Goal: Task Accomplishment & Management: Use online tool/utility

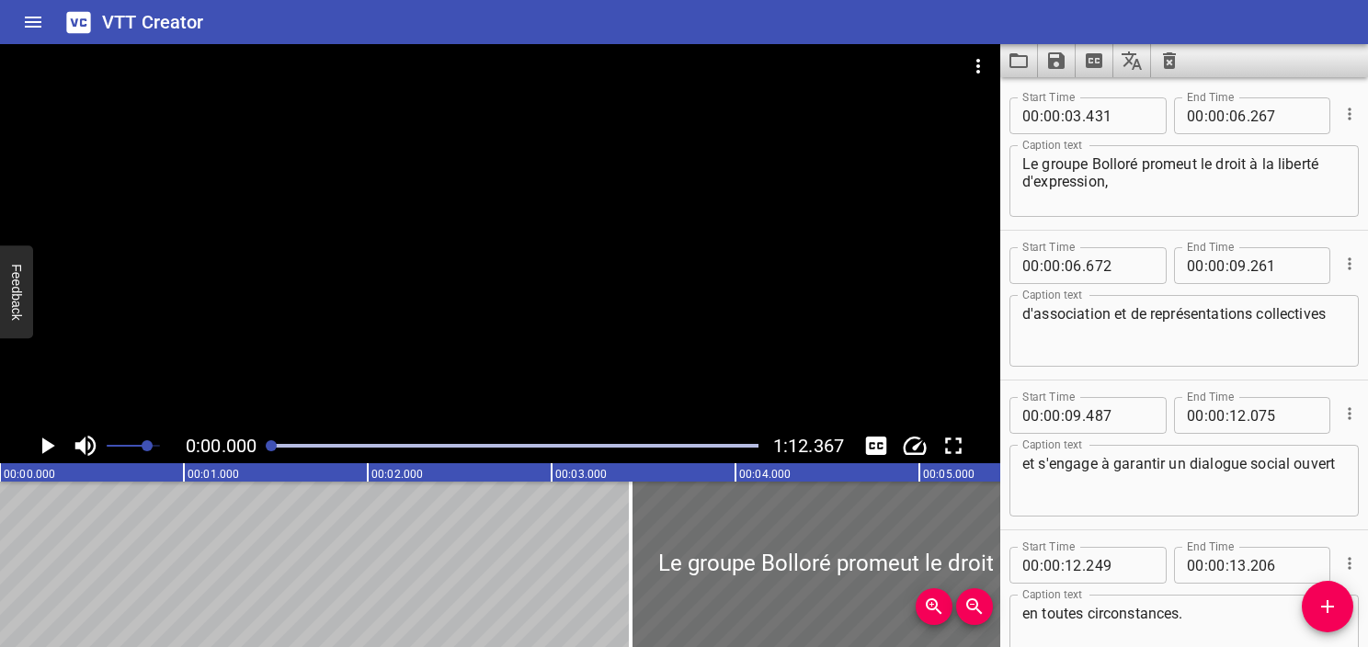
scroll to position [3564, 0]
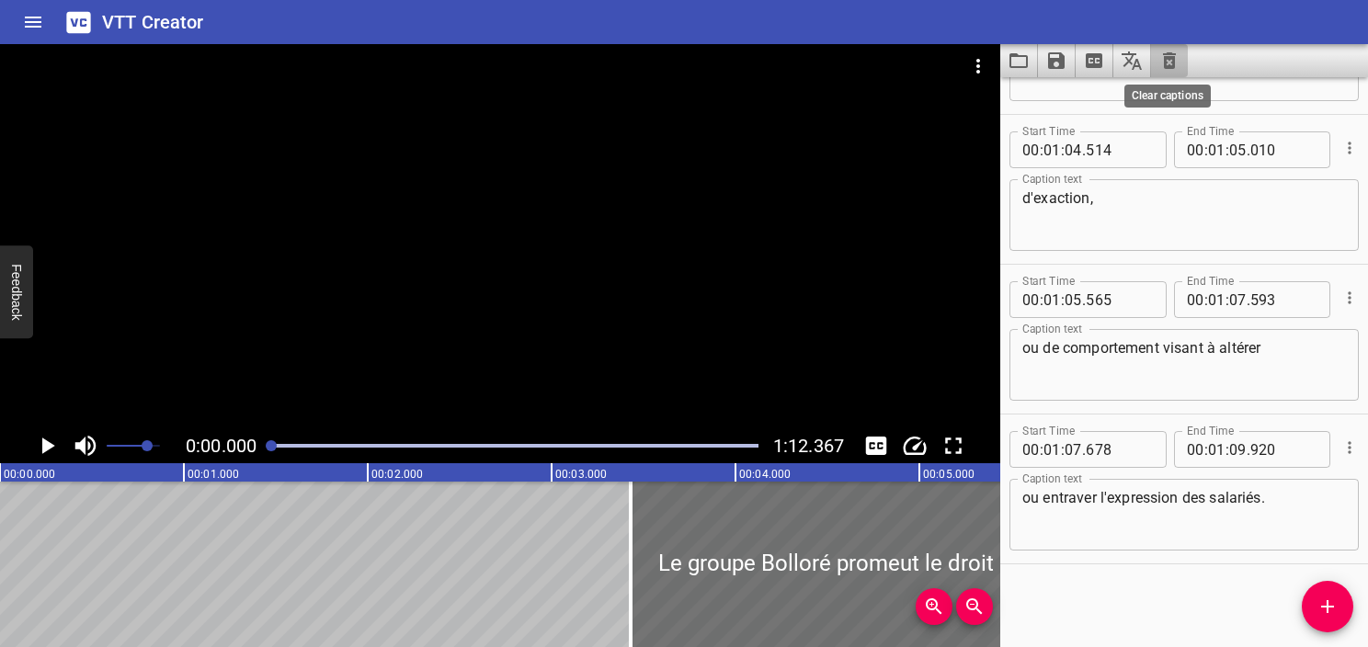
click at [1162, 69] on icon "Clear captions" at bounding box center [1170, 61] width 22 height 22
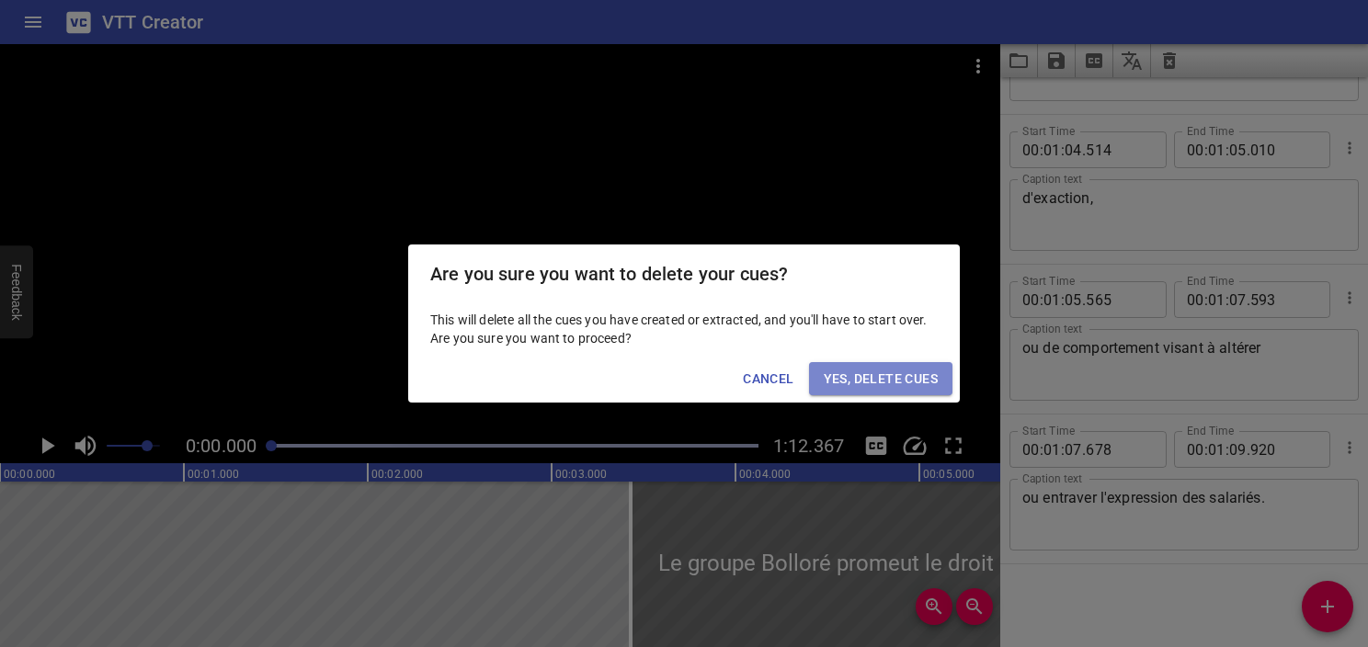
click at [895, 372] on span "Yes, Delete Cues" at bounding box center [881, 379] width 114 height 23
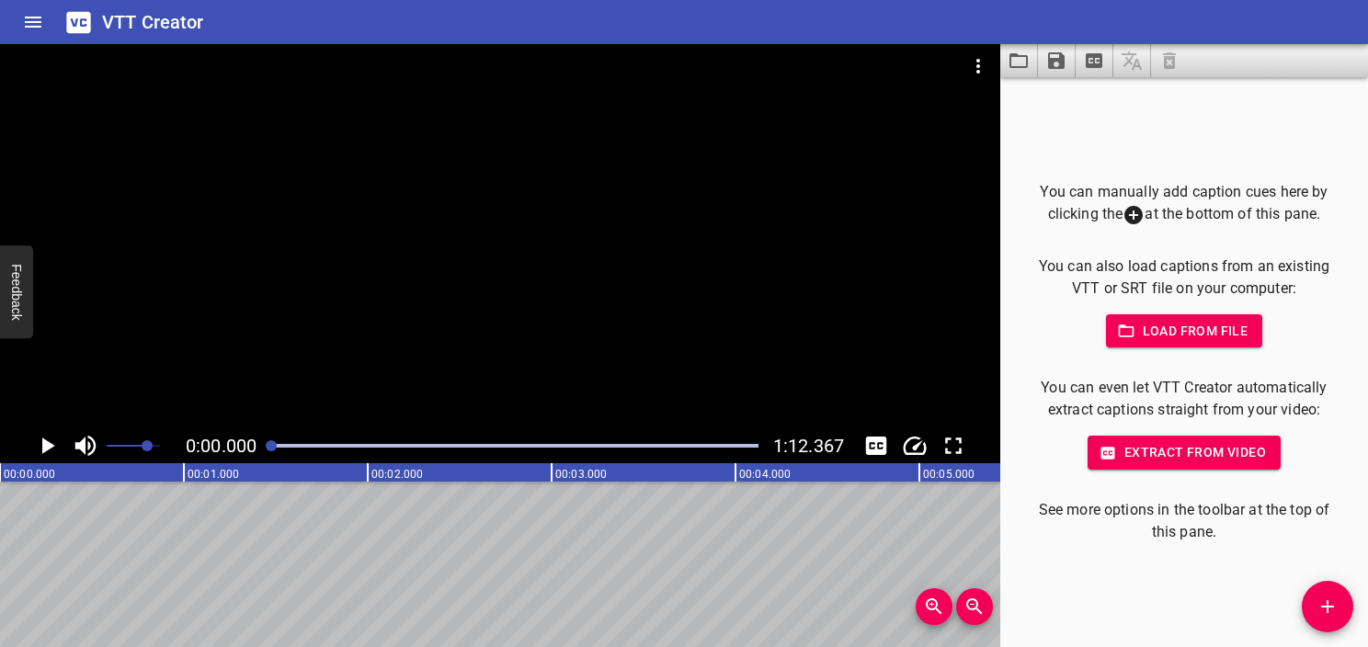
click at [975, 54] on button "Video Options" at bounding box center [978, 66] width 44 height 44
click at [1125, 101] on div at bounding box center [684, 323] width 1368 height 647
click at [974, 55] on icon "Video Options" at bounding box center [978, 66] width 22 height 22
click at [994, 69] on li "Select New Video File..." at bounding box center [1047, 68] width 183 height 33
click at [1190, 442] on span "Extract from video" at bounding box center [1185, 452] width 164 height 23
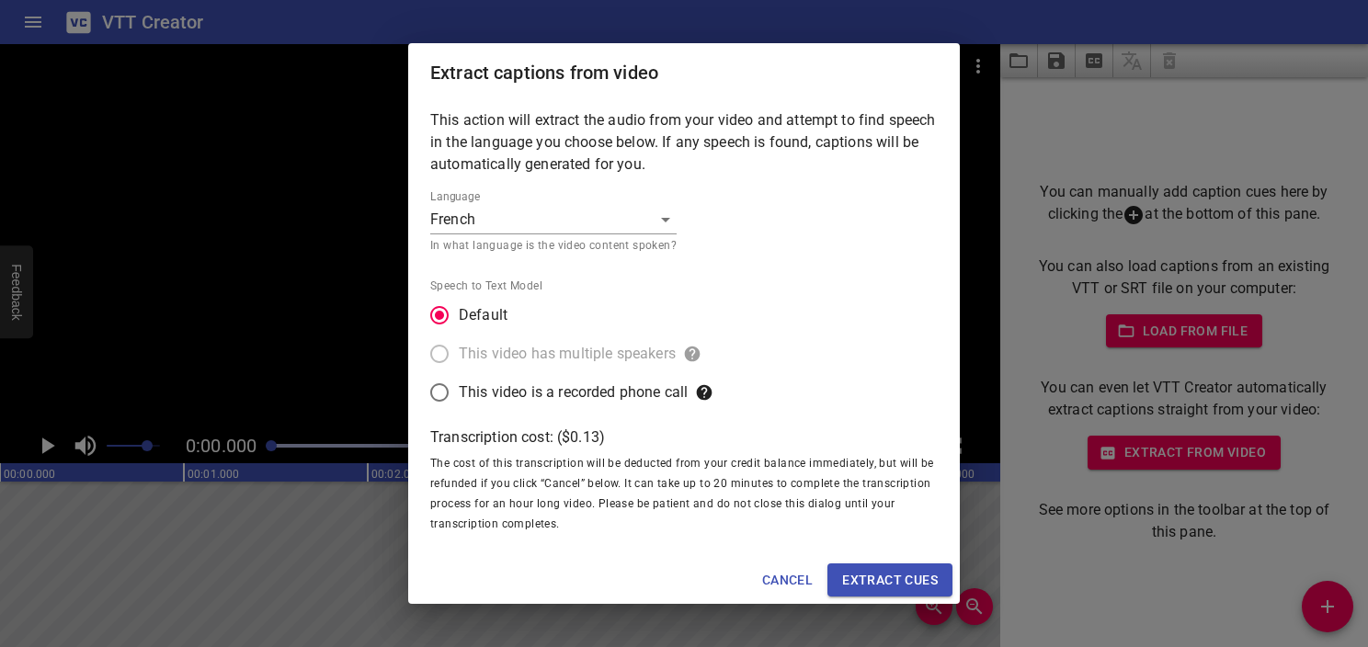
click at [570, 209] on body "VTT Creator Caption Editor Batch Transcribe Account Privacy Contact 0:00.000 0:…" at bounding box center [684, 323] width 1368 height 647
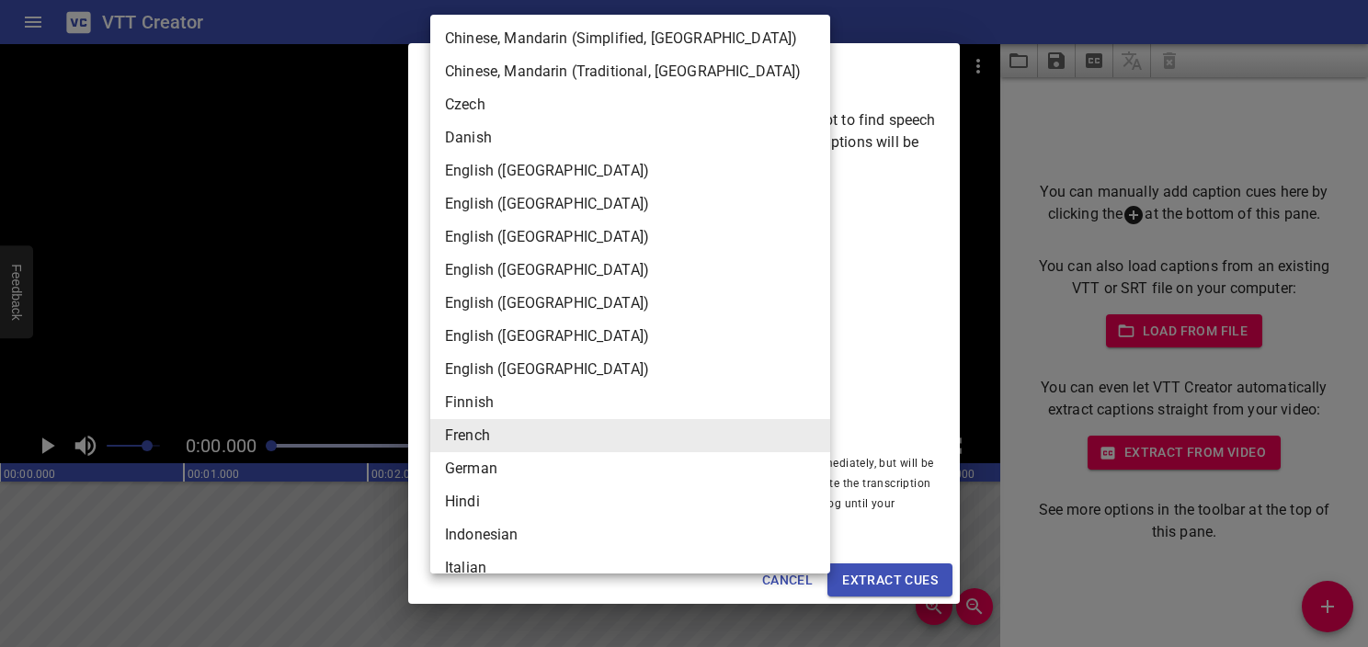
click at [628, 441] on li "French" at bounding box center [630, 435] width 400 height 33
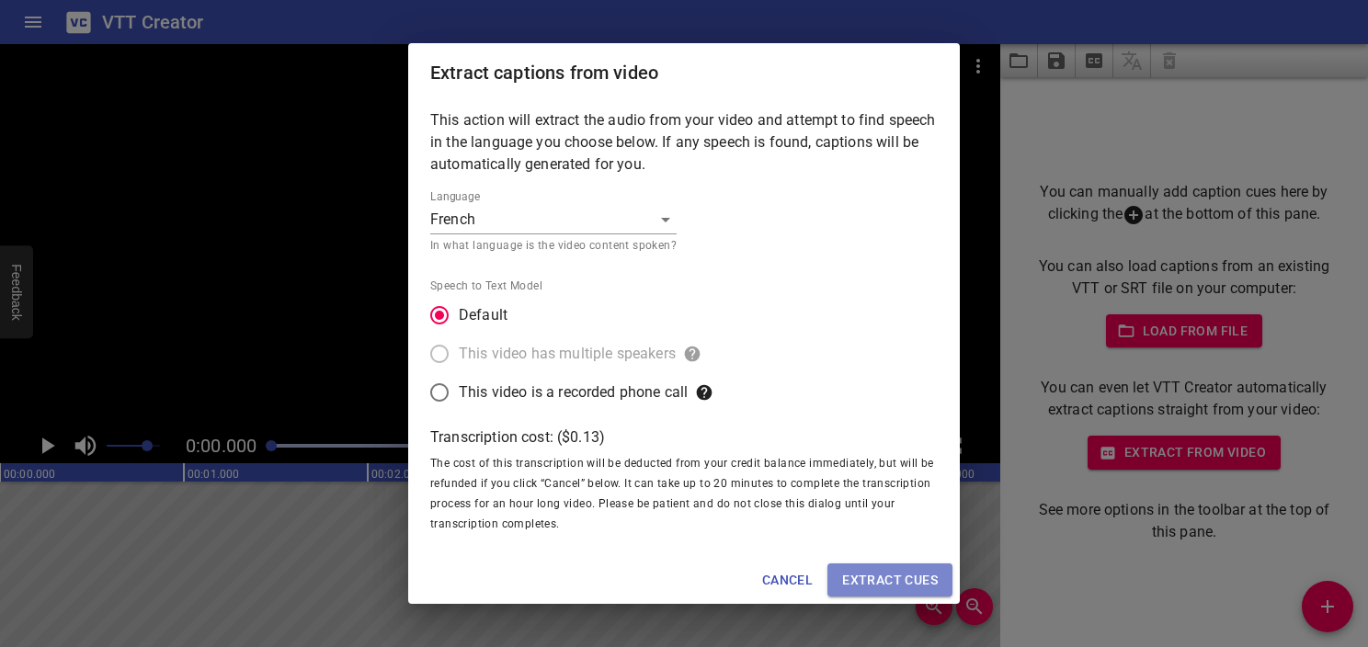
click at [881, 584] on span "Extract cues" at bounding box center [890, 580] width 96 height 23
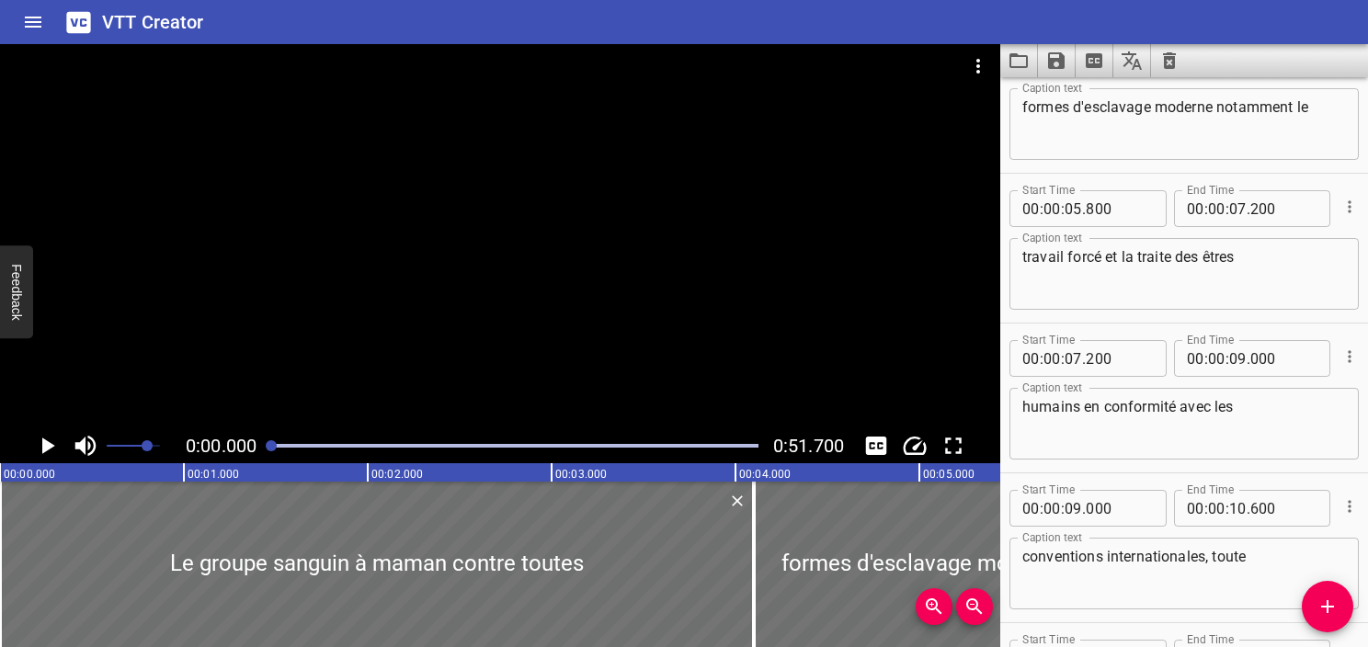
scroll to position [0, 0]
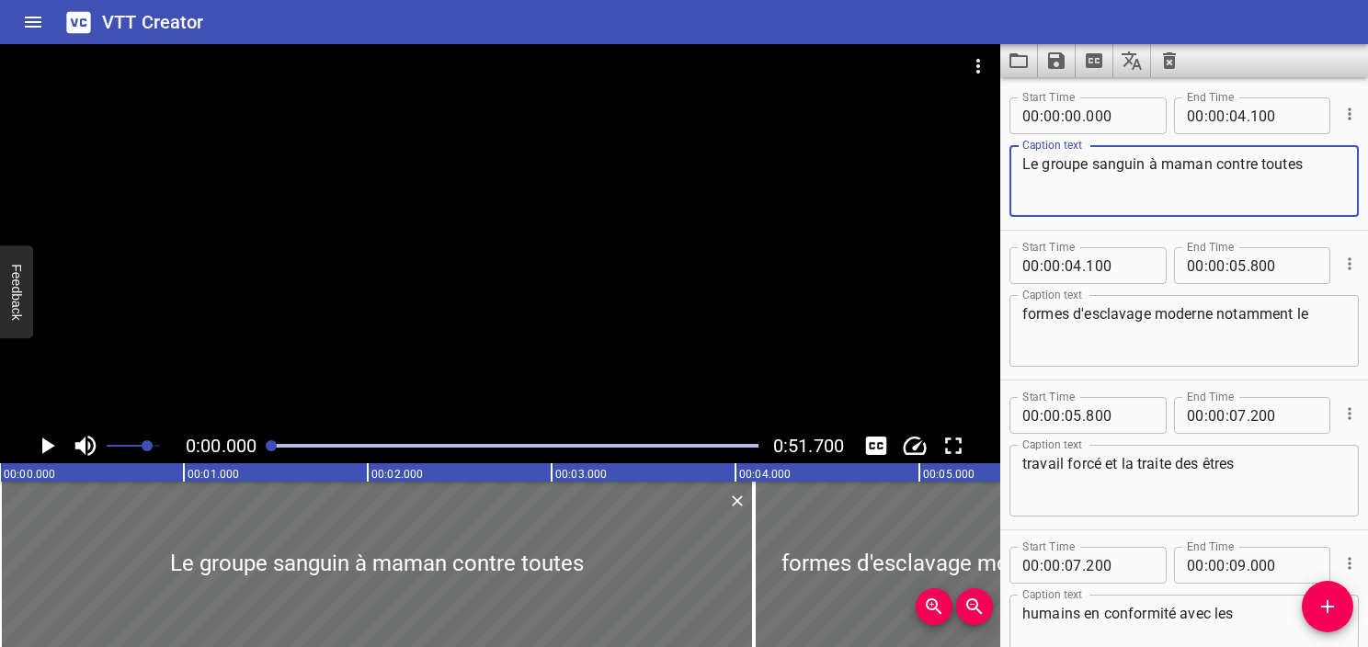
click at [1149, 166] on textarea "Le groupe sanguin à maman contre toutes" at bounding box center [1185, 181] width 324 height 52
click at [1140, 169] on textarea "Le groupe sanguin à maman contre toutes" at bounding box center [1185, 181] width 324 height 52
click at [1141, 166] on textarea "Le groupe sanguin à maman contre toutes" at bounding box center [1185, 181] width 324 height 52
click at [1166, 158] on textarea "Le Groupe s'engage à maman contre toutes" at bounding box center [1185, 181] width 324 height 52
drag, startPoint x: 1221, startPoint y: 169, endPoint x: 1155, endPoint y: 163, distance: 66.5
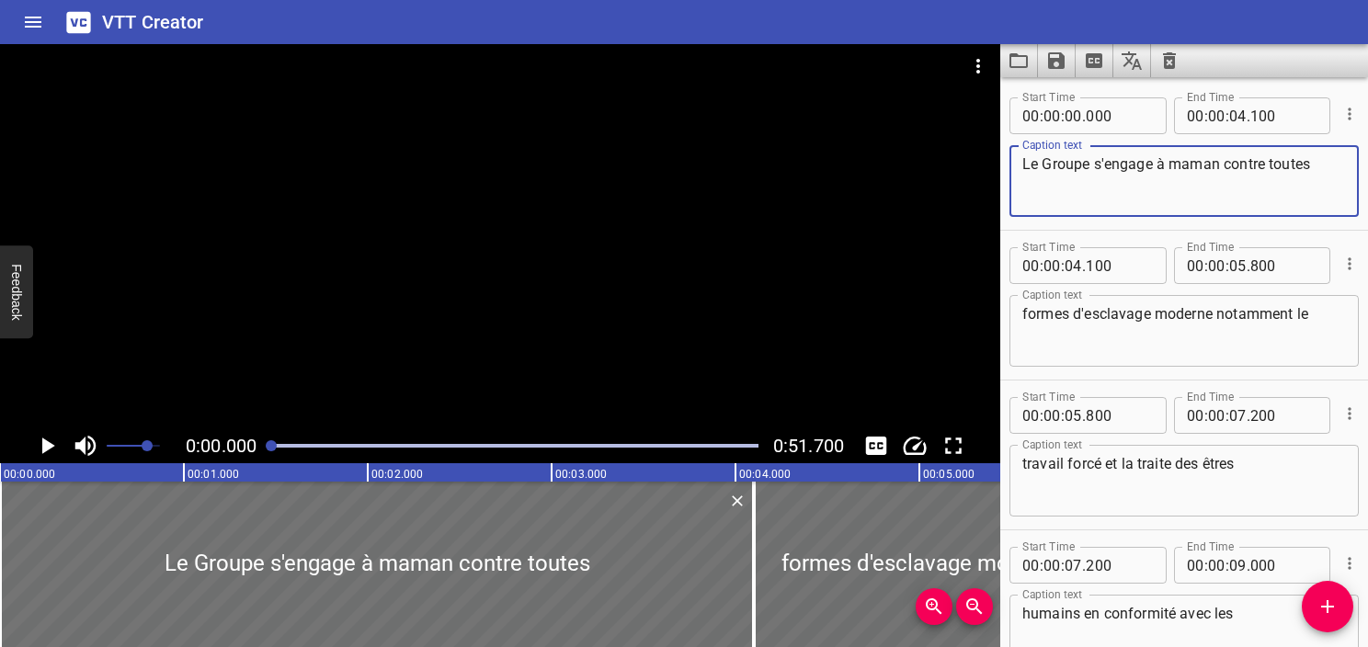
click at [1155, 163] on textarea "Le Groupe s'engage à maman contre toutes" at bounding box center [1185, 181] width 324 height 52
click at [1272, 168] on textarea "Le Groupe s'engage fermement contr toute" at bounding box center [1185, 181] width 324 height 52
type textarea "Le Groupe s'engage fermement contre toute"
click at [1067, 313] on textarea "formes d'esclavage moderne notamment le" at bounding box center [1185, 331] width 324 height 52
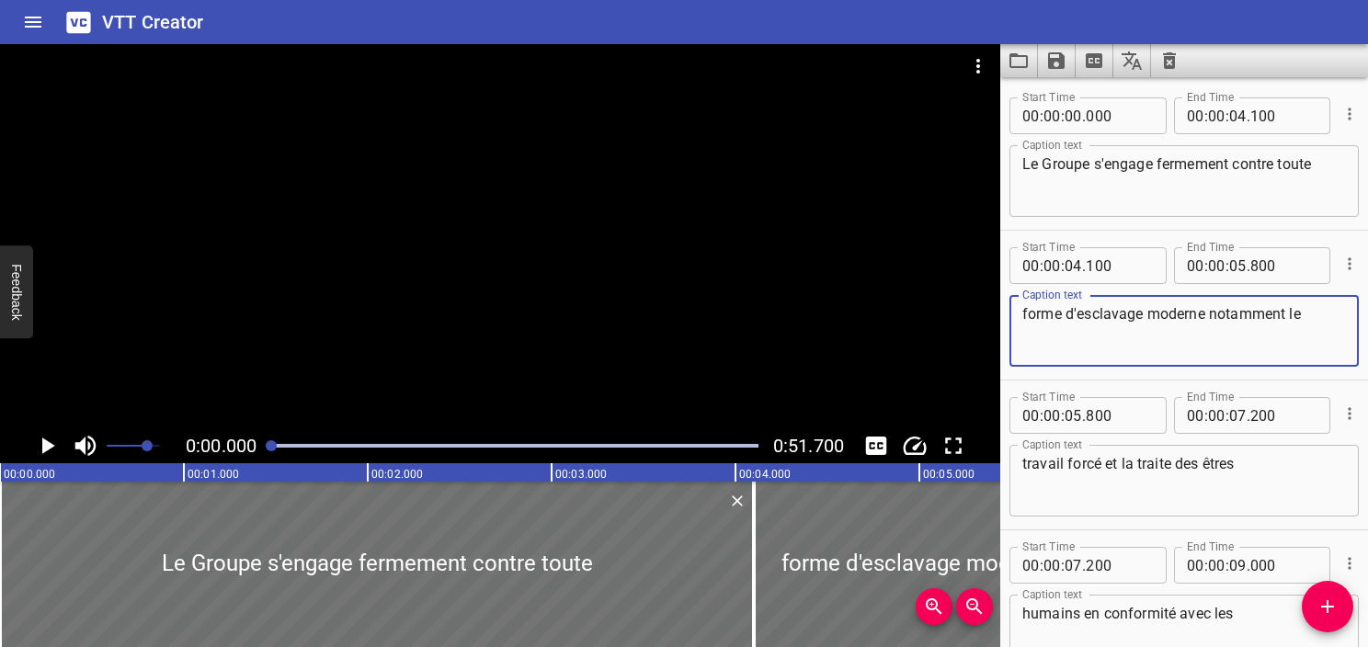
click at [1208, 321] on textarea "forme d'esclavage moderne notamment le" at bounding box center [1185, 331] width 324 height 52
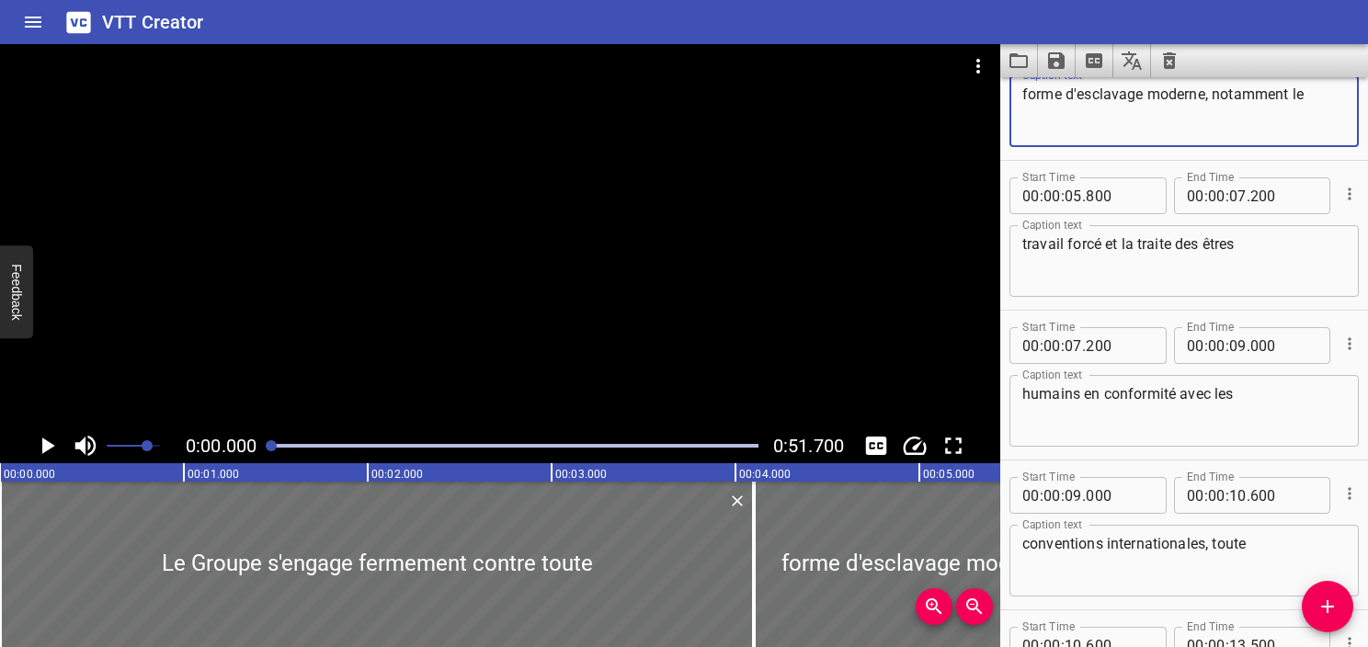
scroll to position [224, 0]
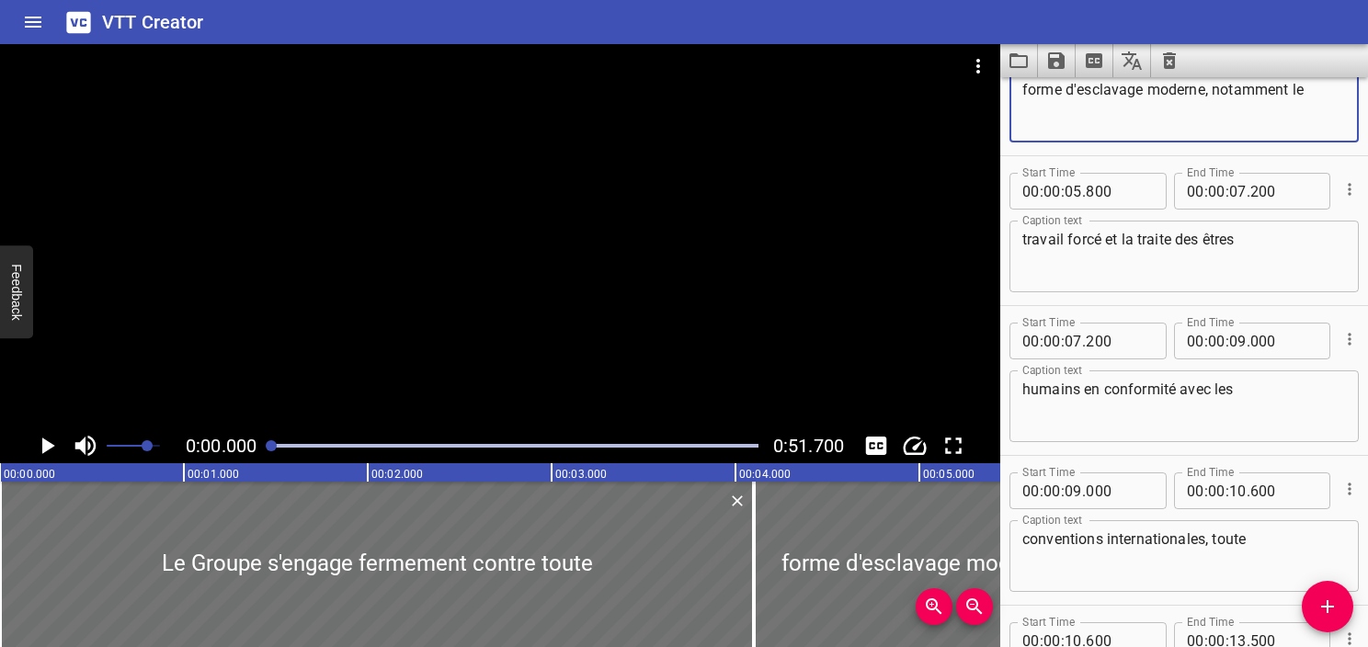
type textarea "forme d'esclavage moderne, notamment le"
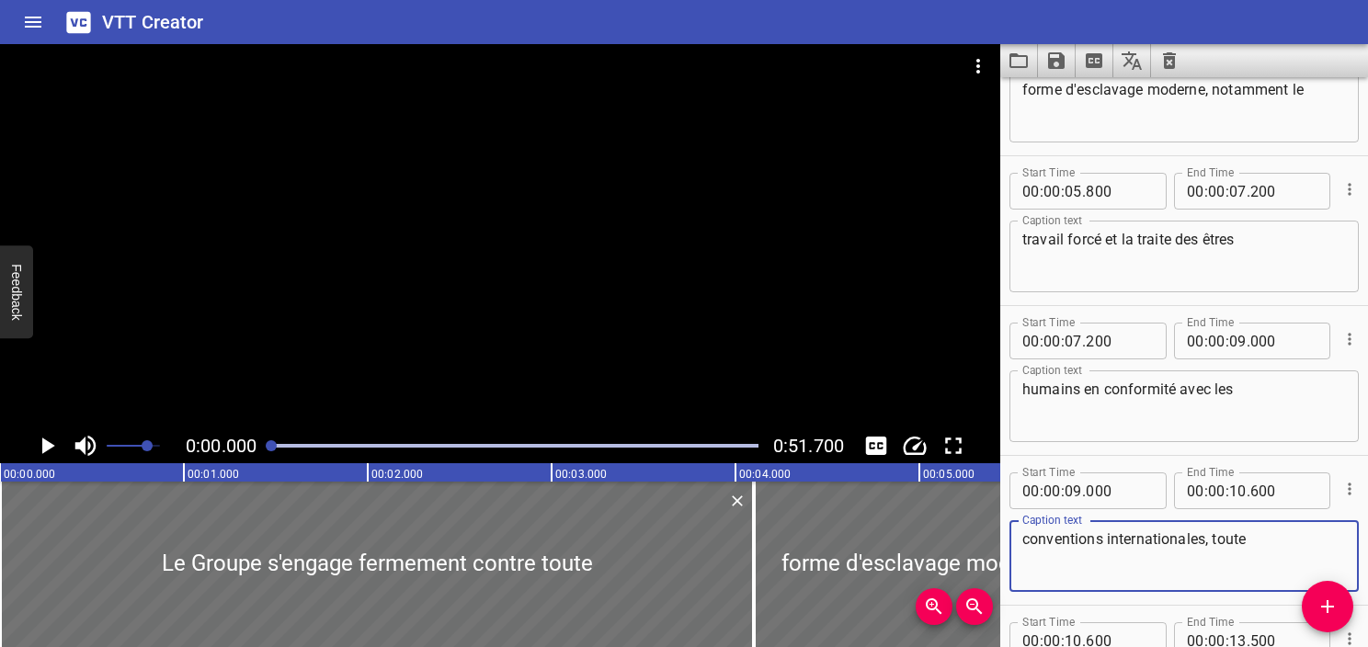
click at [1215, 544] on textarea "conventions internationales, toute" at bounding box center [1185, 557] width 324 height 52
type textarea "conventions internationales. toute"
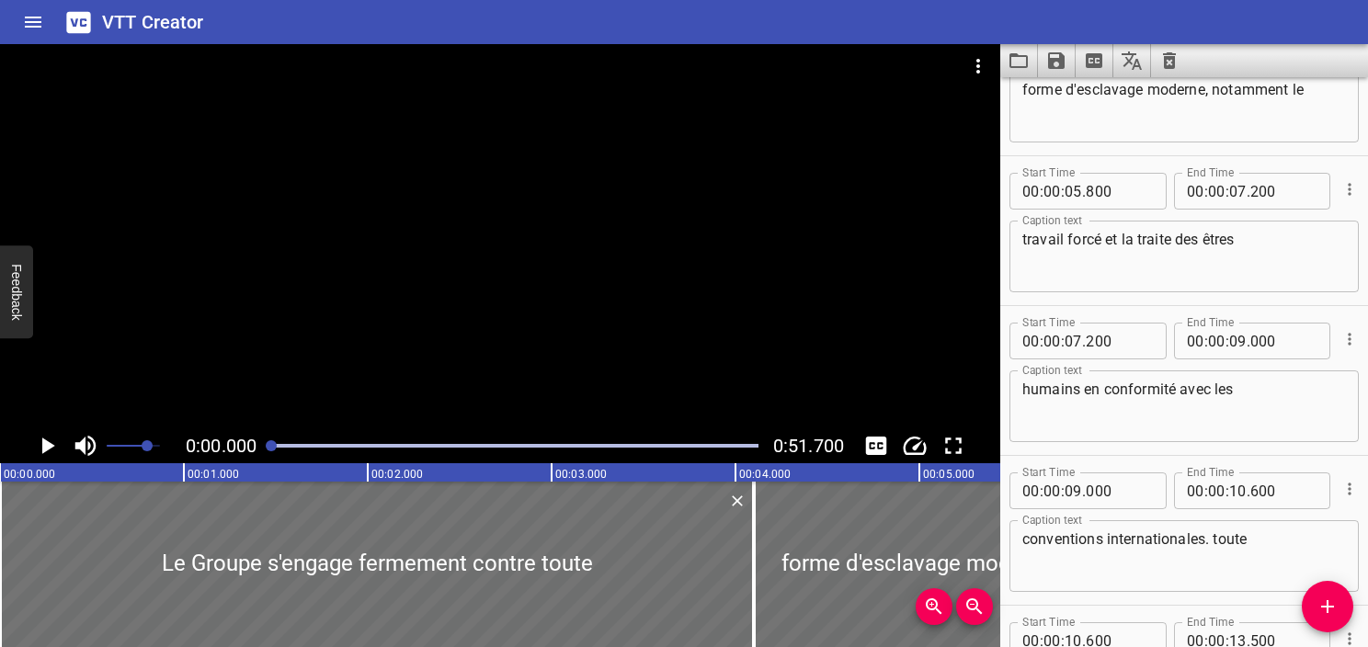
scroll to position [0, 0]
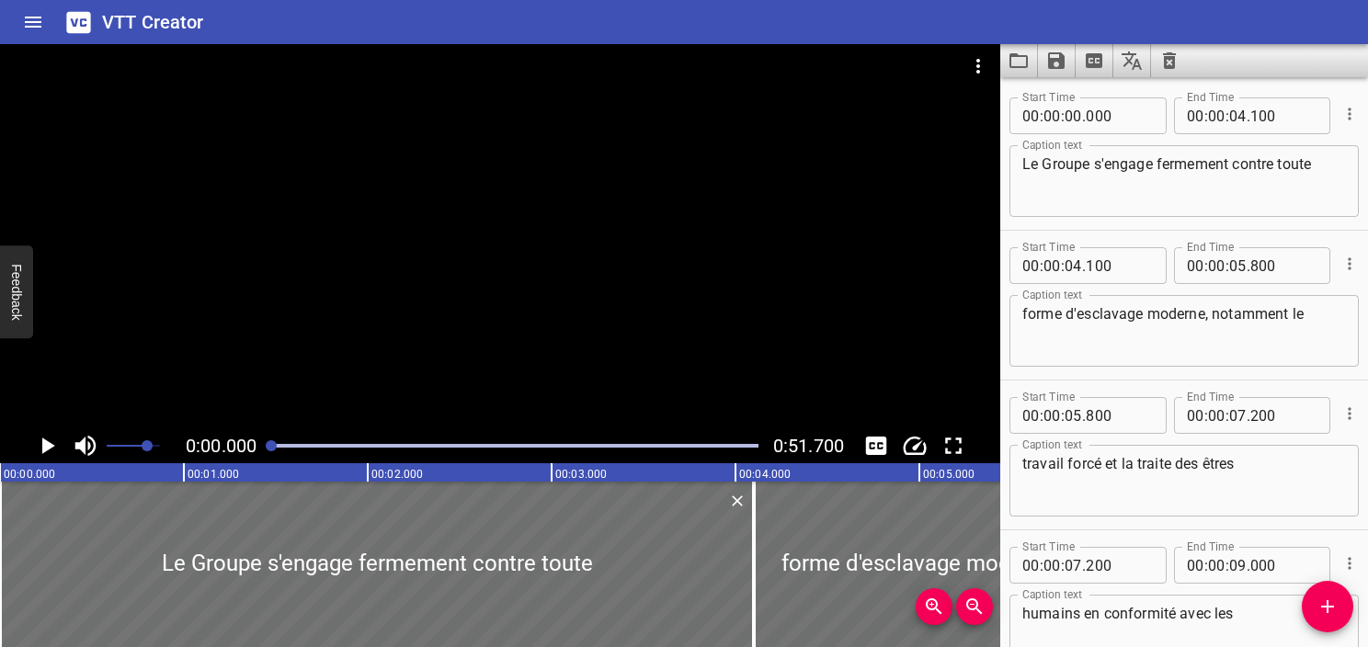
click at [49, 439] on icon "Play/Pause" at bounding box center [47, 446] width 28 height 28
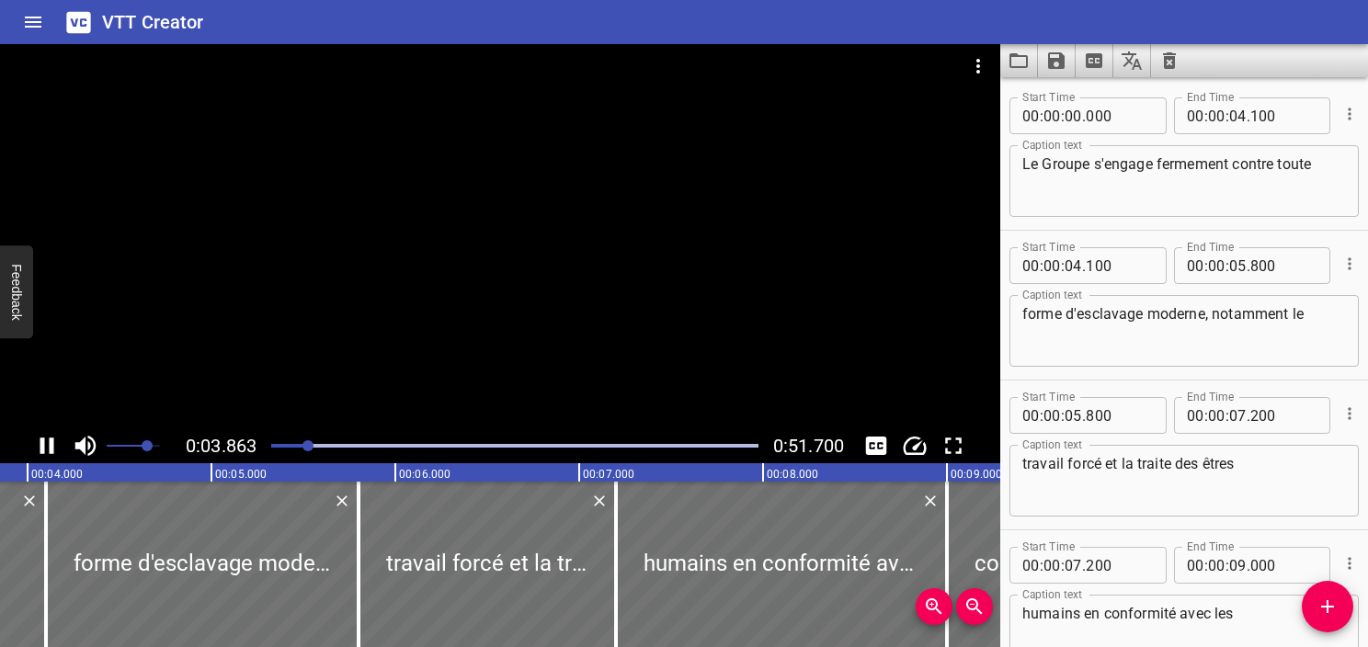
scroll to position [0, 710]
click at [292, 441] on div at bounding box center [514, 446] width 509 height 26
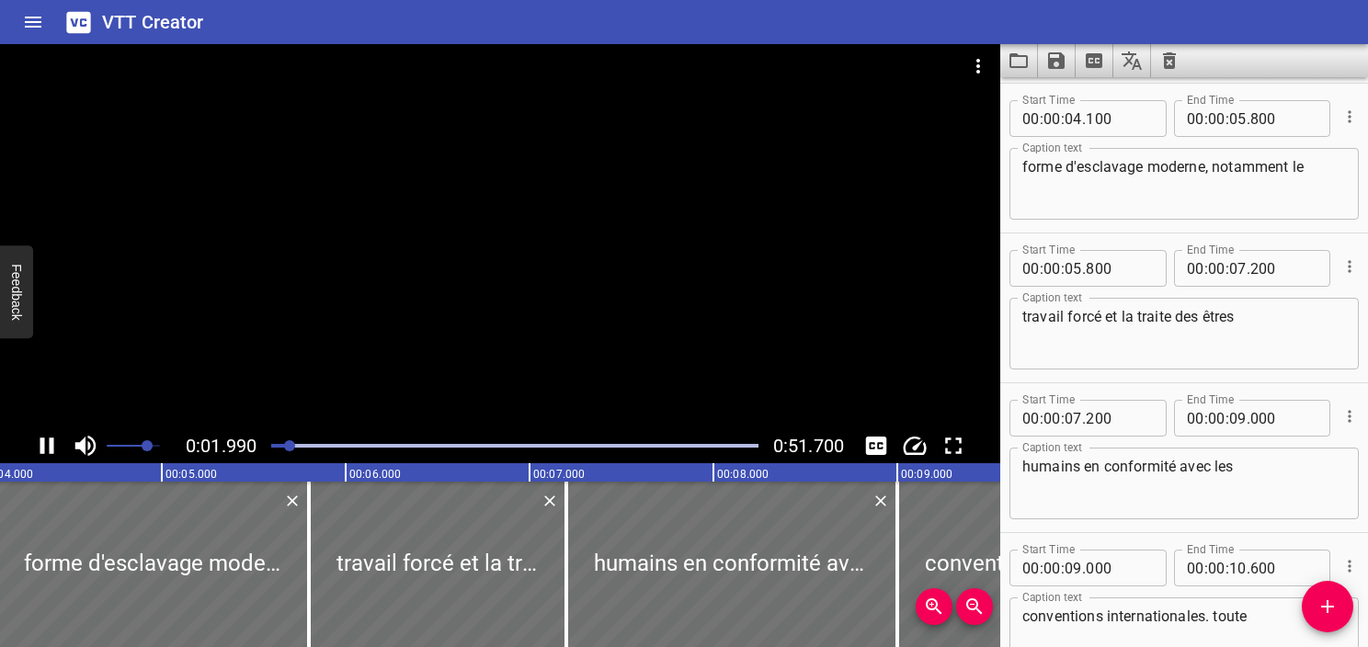
scroll to position [150, 0]
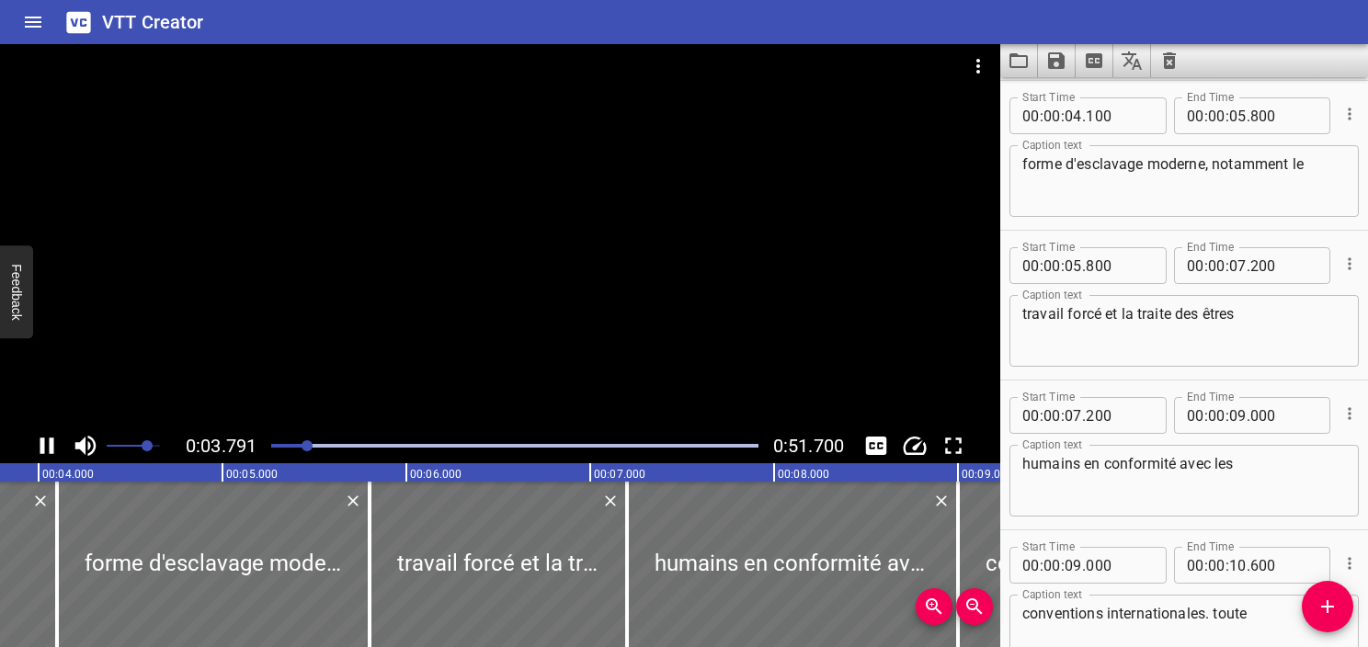
click at [271, 444] on div at bounding box center [514, 446] width 509 height 26
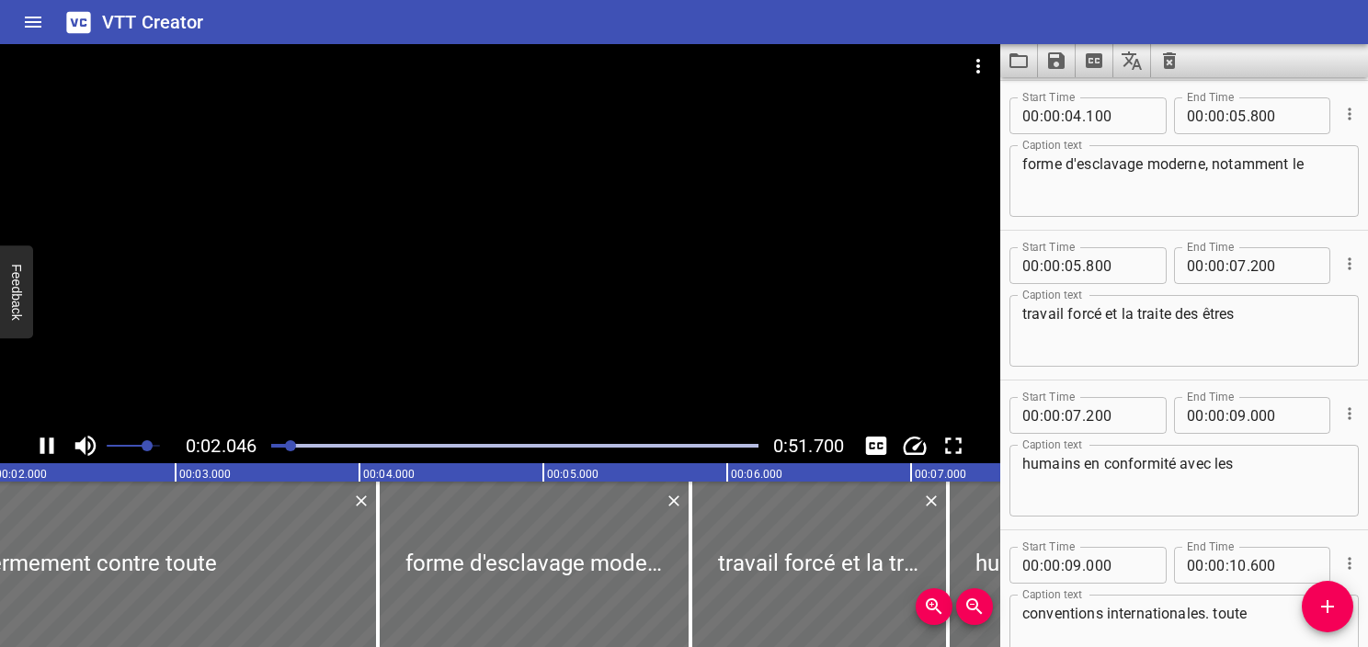
click at [40, 448] on icon "Play/Pause" at bounding box center [47, 446] width 14 height 17
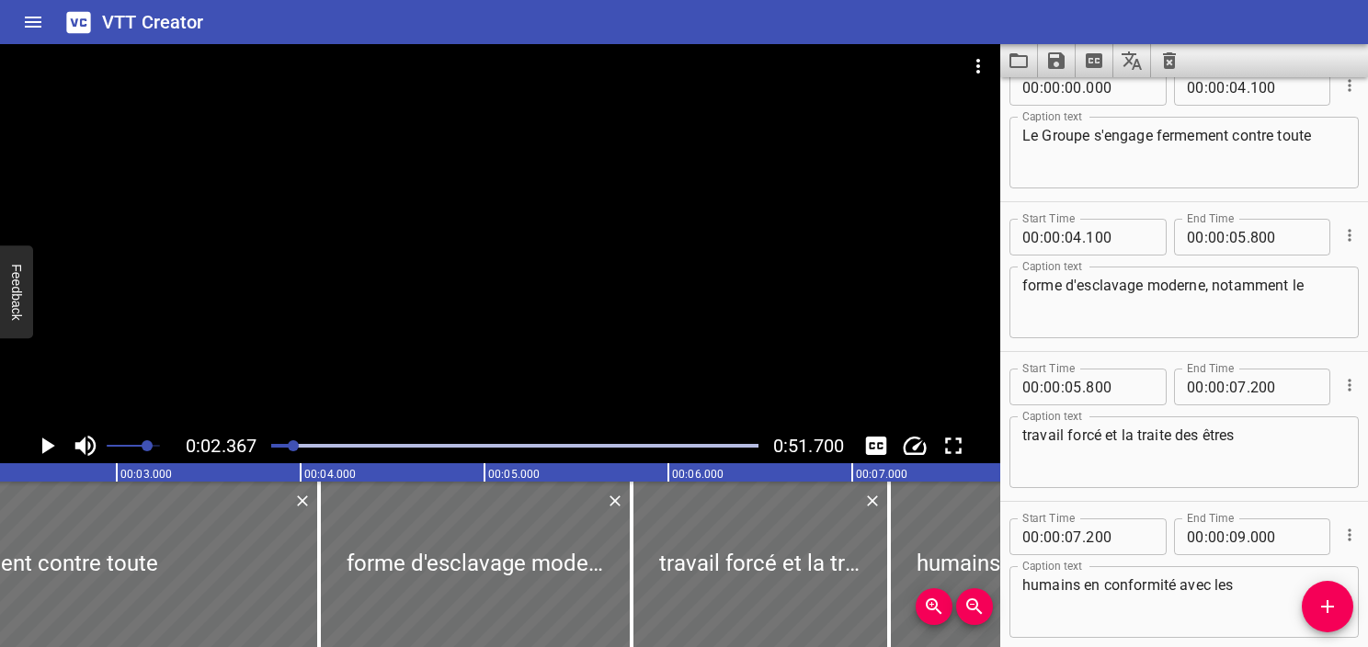
scroll to position [0, 0]
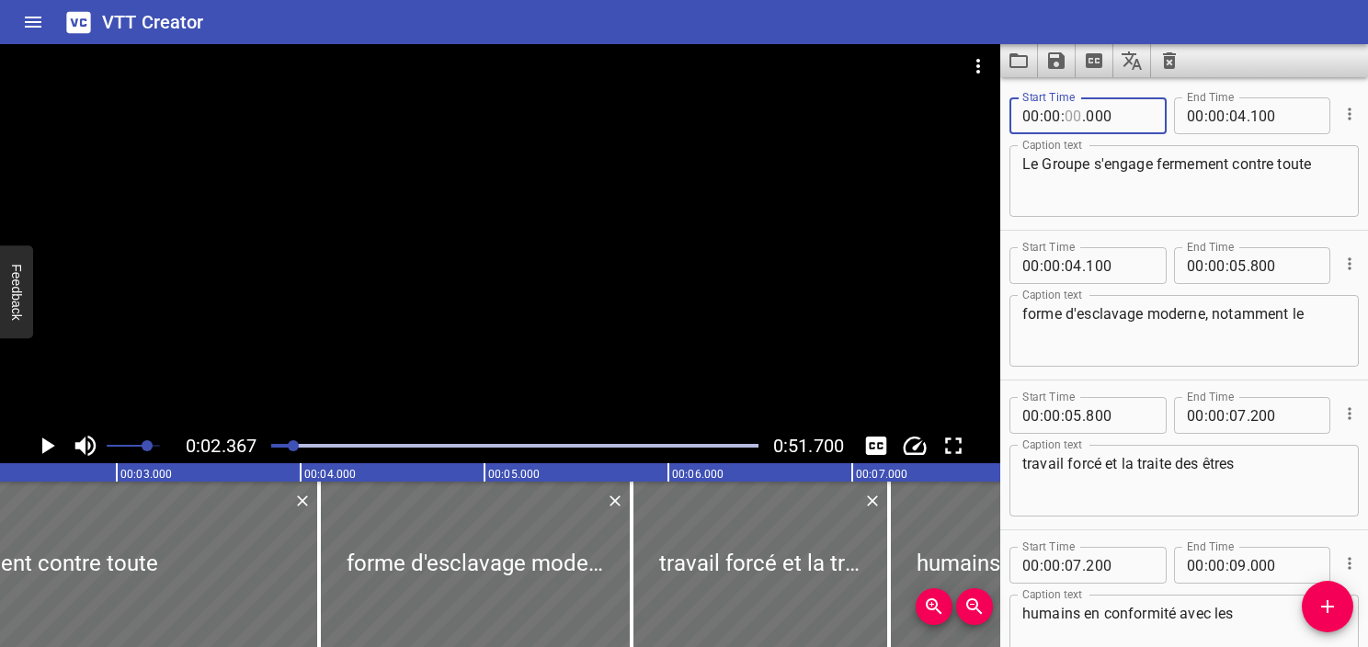
click at [1071, 110] on input "number" at bounding box center [1073, 115] width 17 height 37
type input "02"
type input "367"
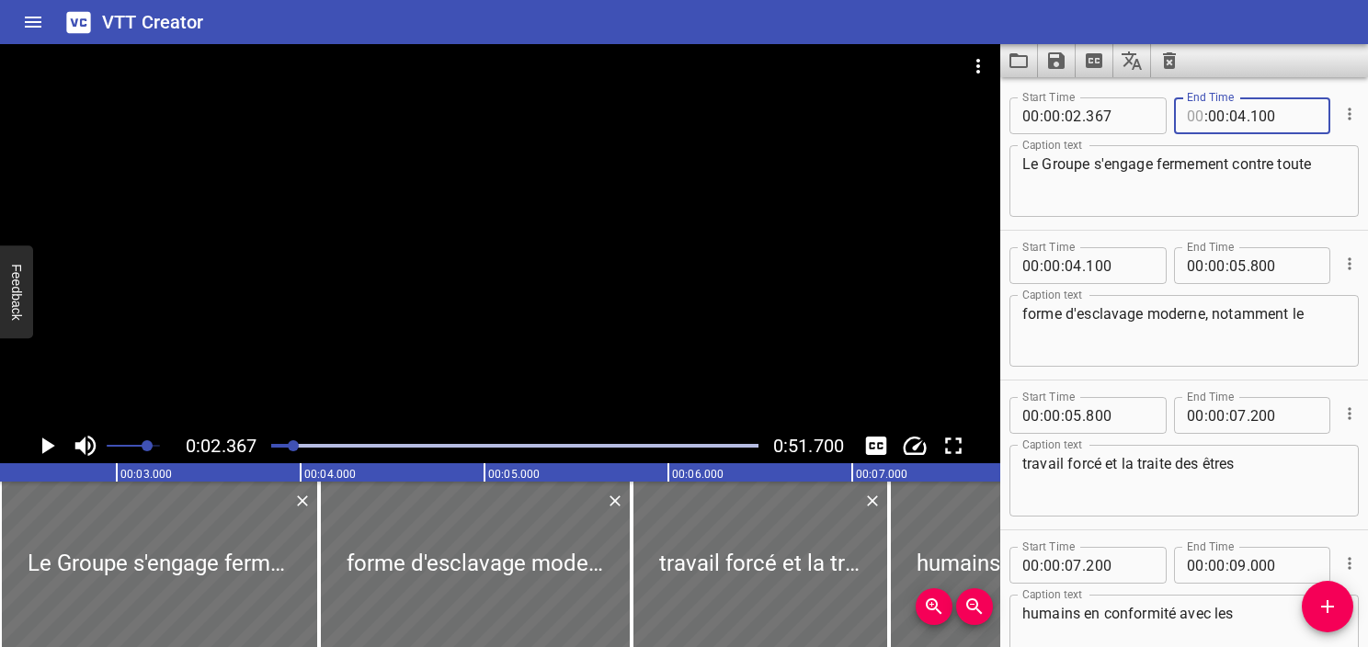
type input "00"
type input "04"
click at [45, 449] on icon "Play/Pause" at bounding box center [48, 446] width 13 height 17
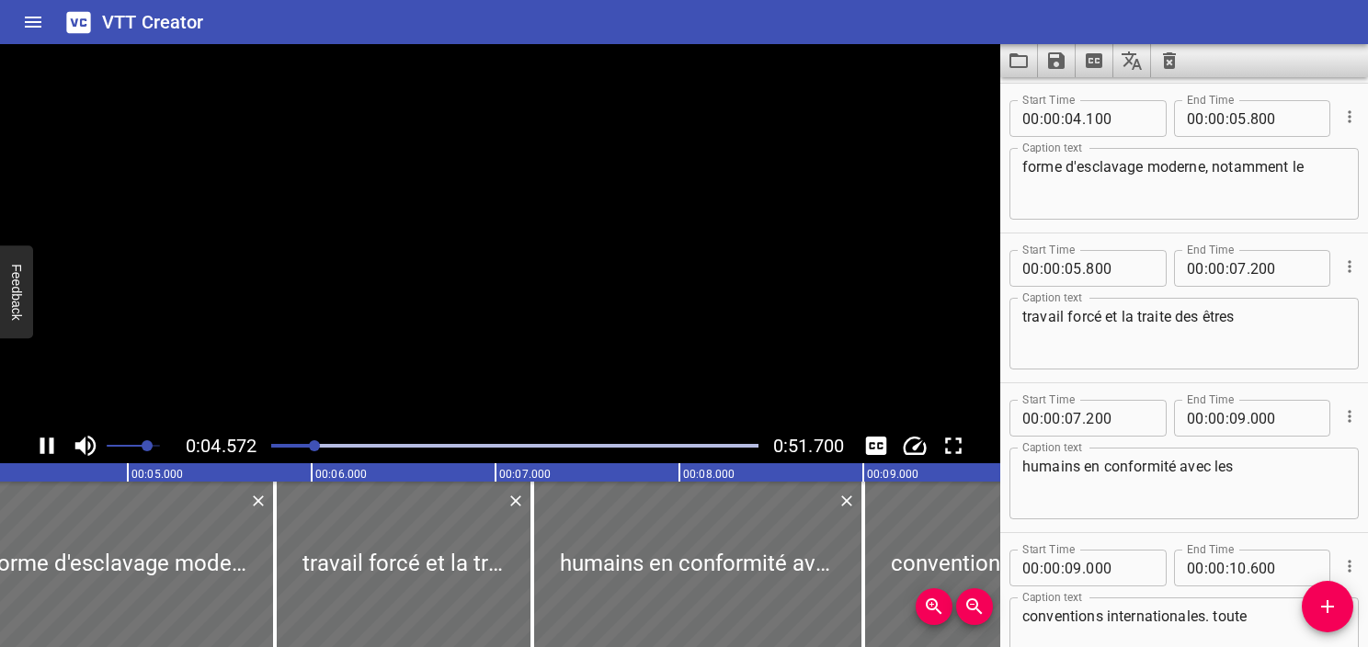
scroll to position [150, 0]
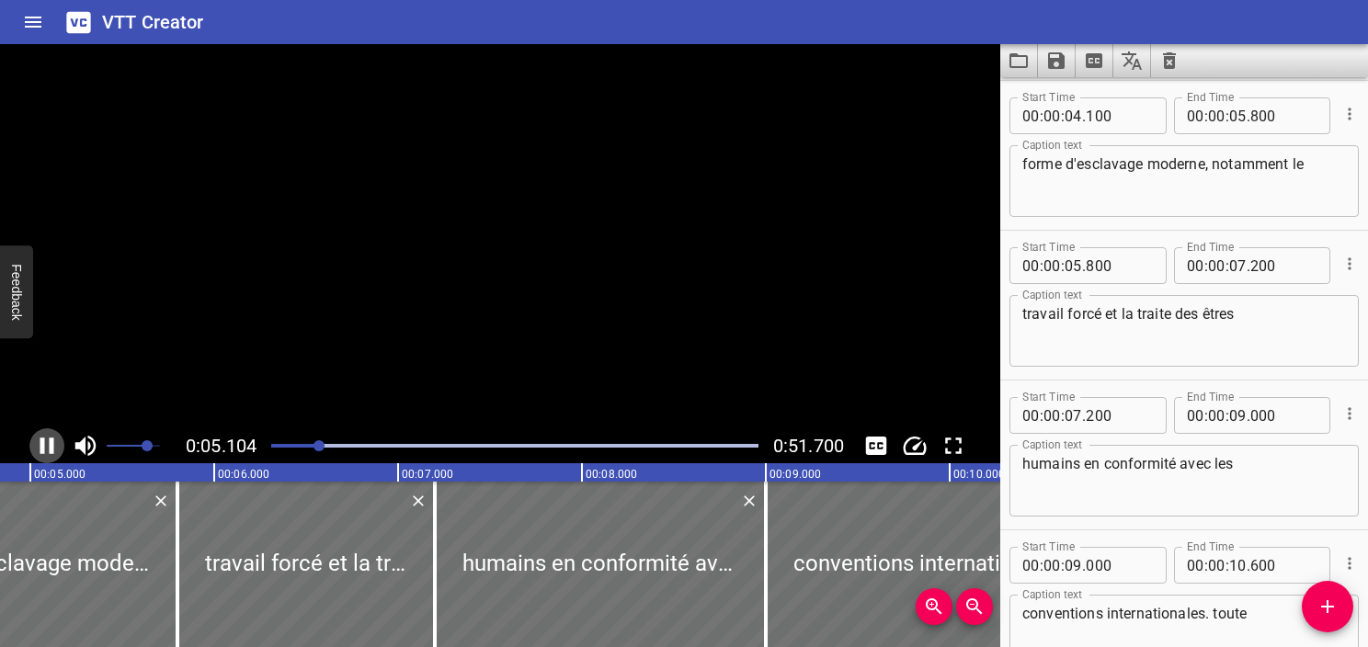
click at [45, 449] on icon "Play/Pause" at bounding box center [47, 446] width 28 height 28
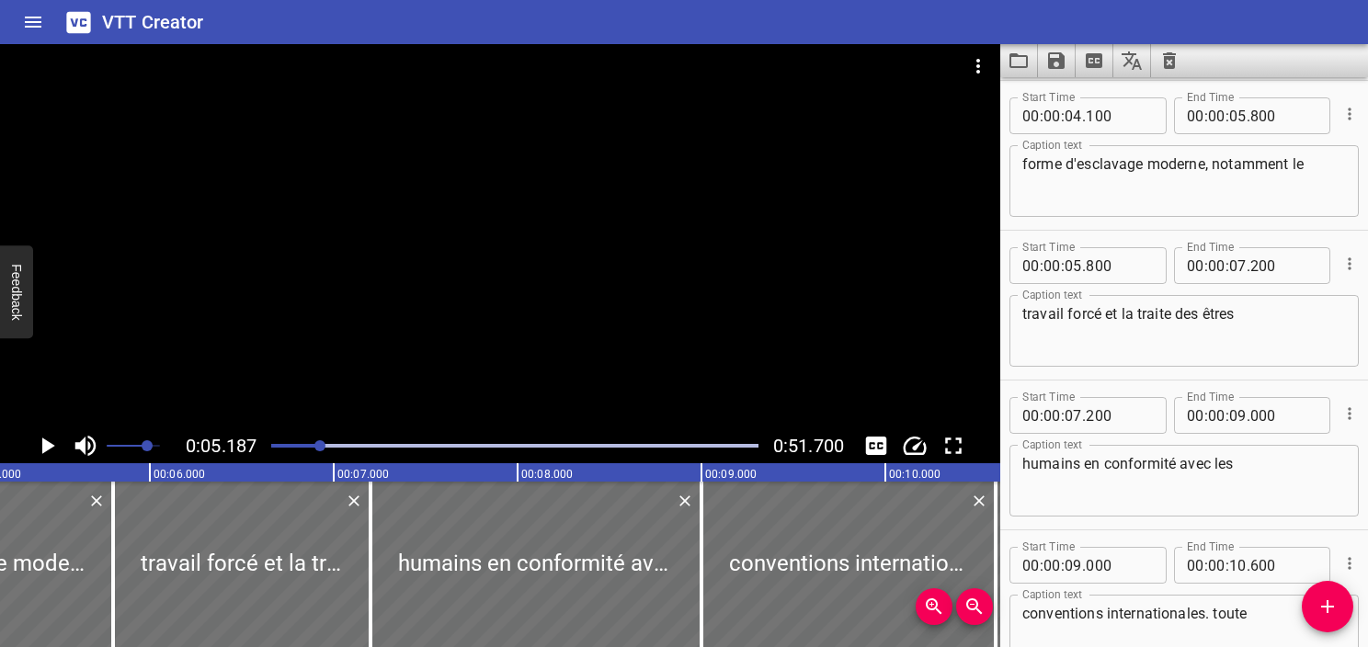
click at [311, 450] on div at bounding box center [514, 446] width 509 height 26
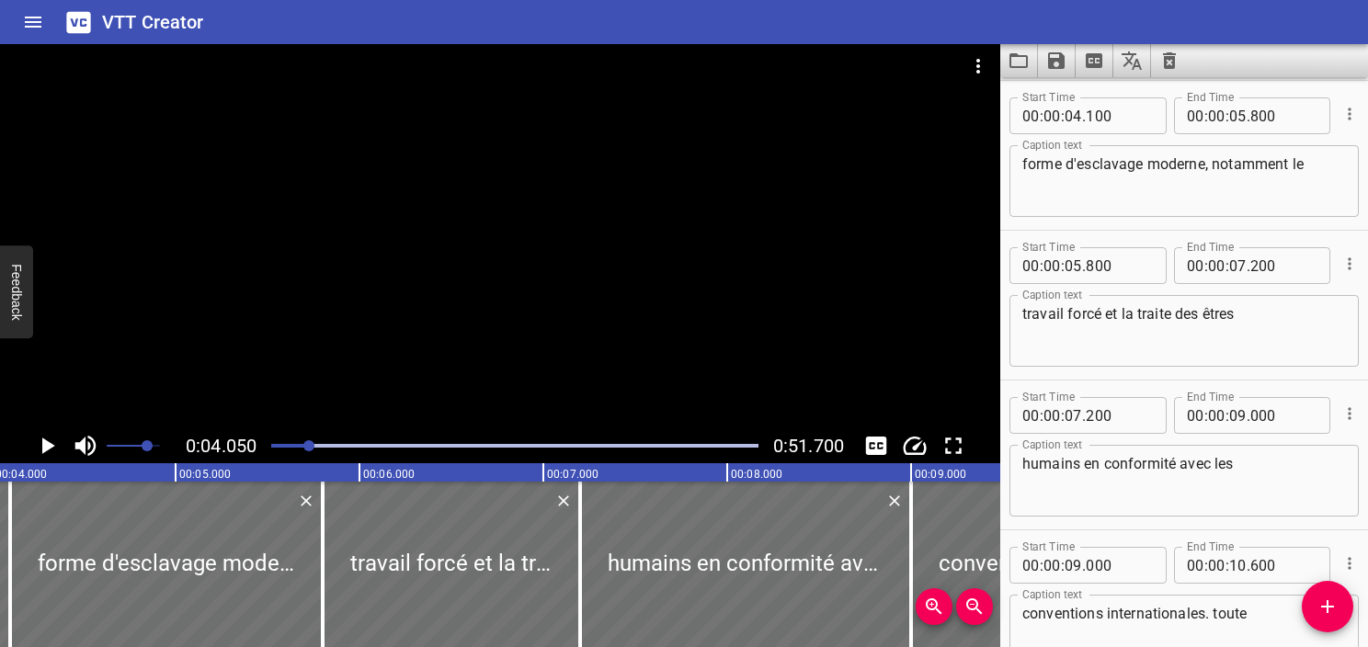
click at [32, 452] on button "Play/Pause" at bounding box center [46, 446] width 35 height 35
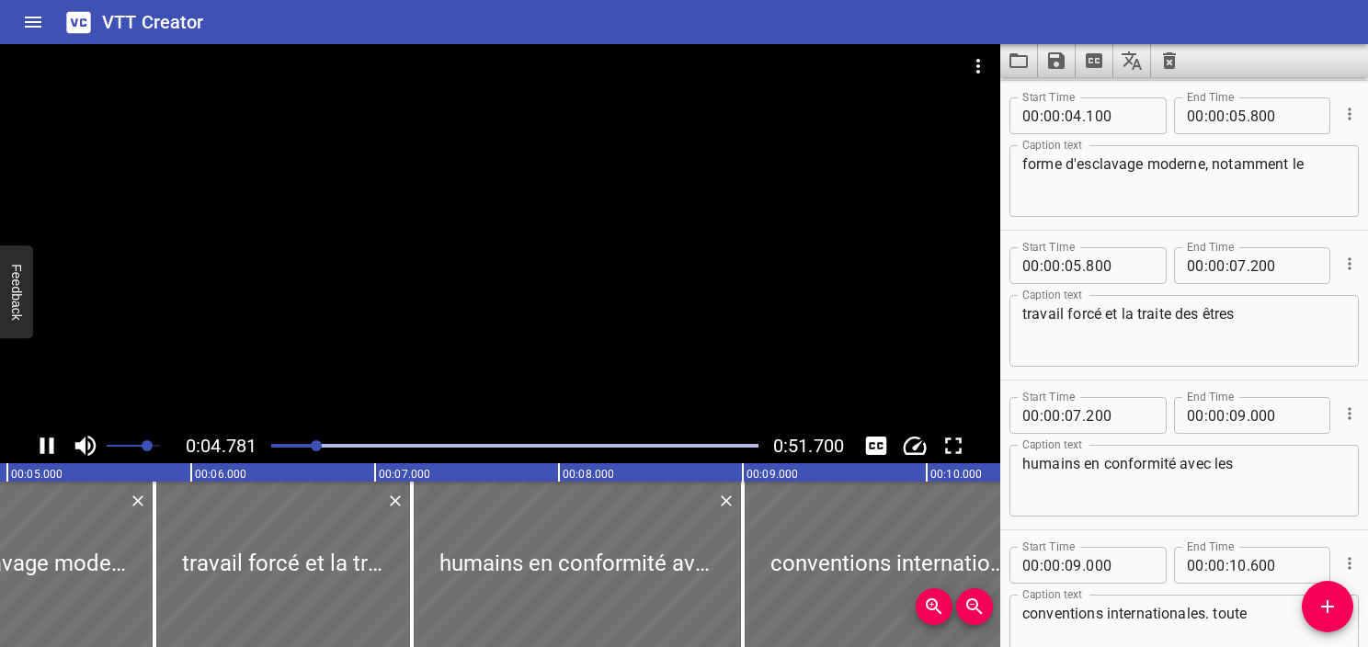
click at [34, 449] on icon "Play/Pause" at bounding box center [47, 446] width 28 height 28
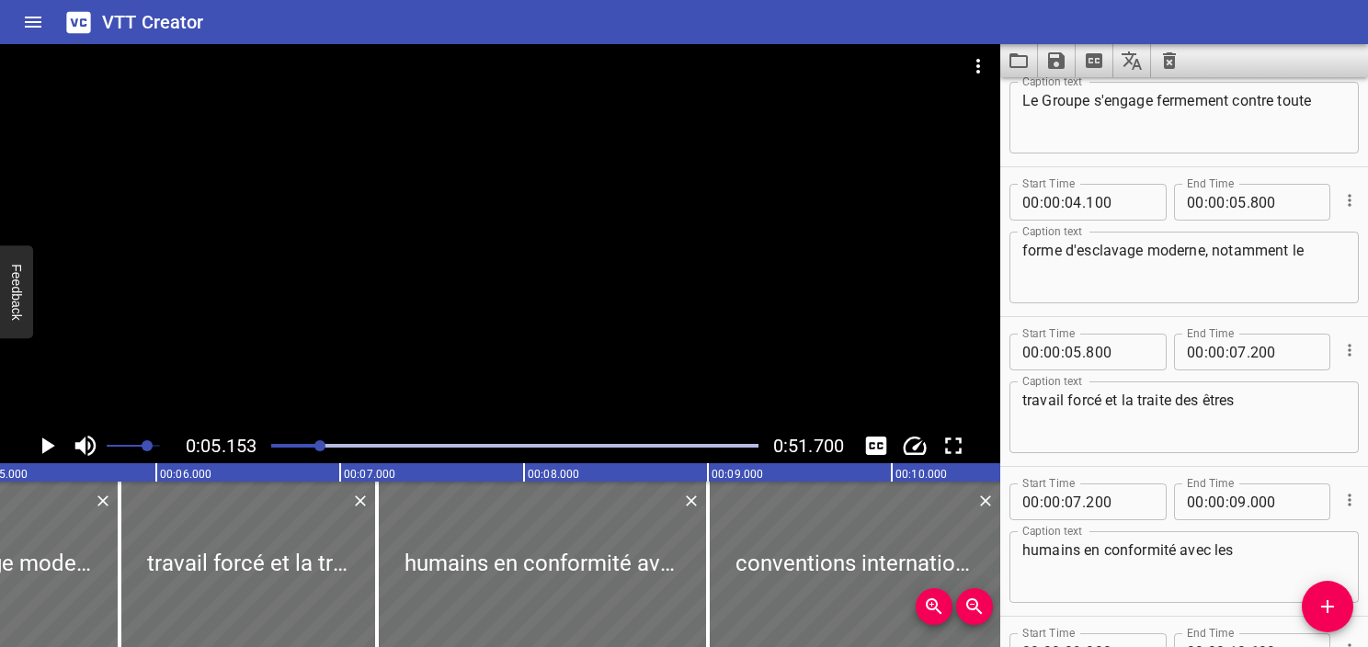
scroll to position [0, 0]
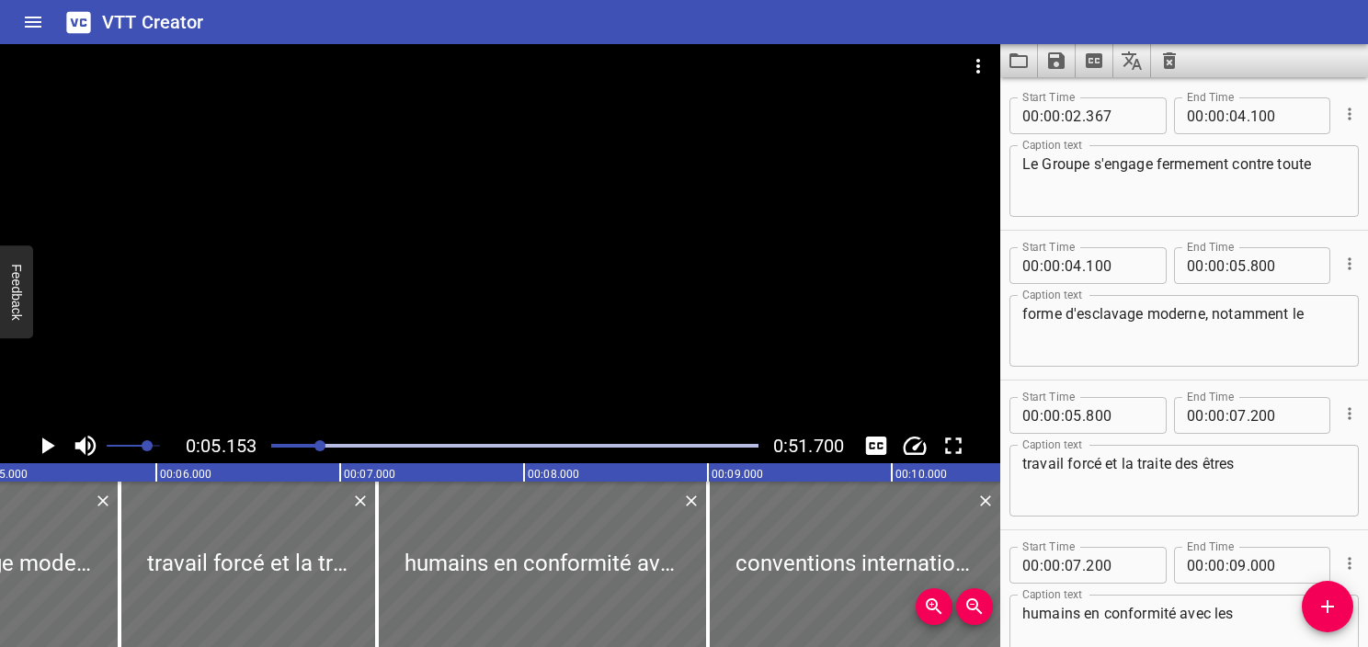
click at [1226, 129] on span ":" at bounding box center [1228, 115] width 4 height 37
click at [1230, 118] on input "number" at bounding box center [1238, 115] width 17 height 37
type input "05"
type input "153"
click at [1232, 198] on textarea "Le Groupe s'engage fermement contre toute" at bounding box center [1185, 181] width 324 height 52
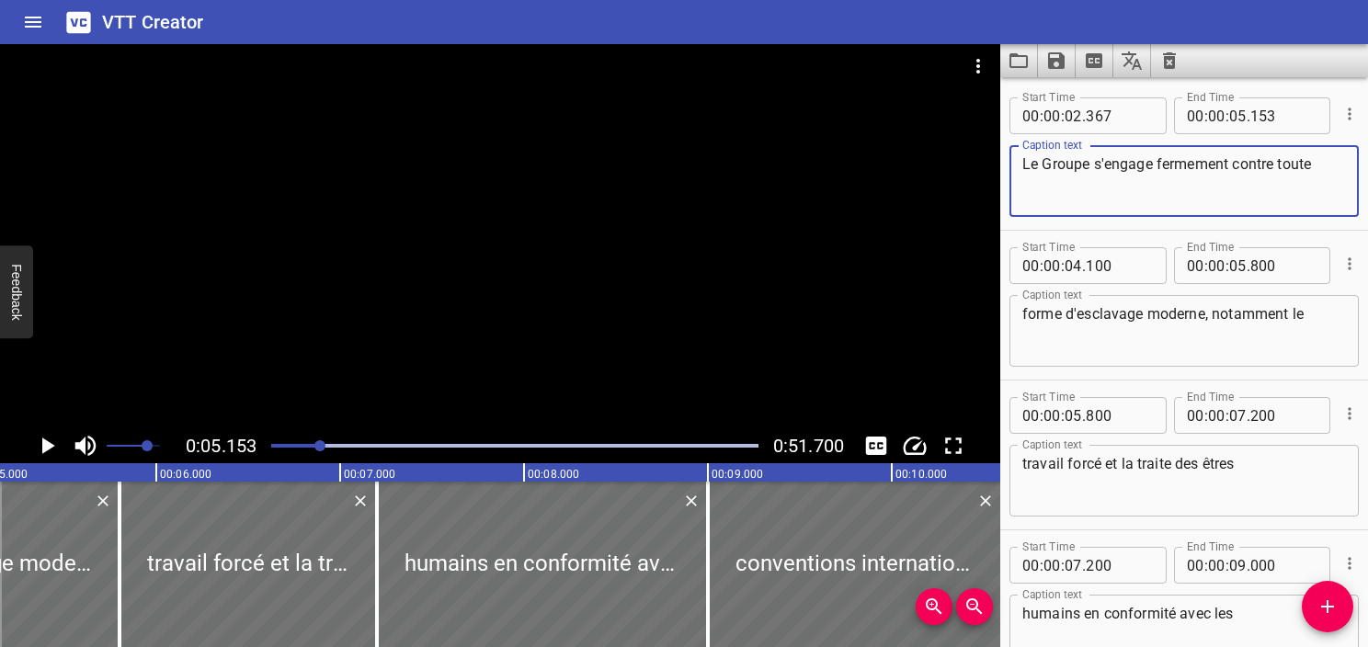
click at [1316, 183] on textarea "Le Groupe s'engage fermement contre toute" at bounding box center [1185, 181] width 324 height 52
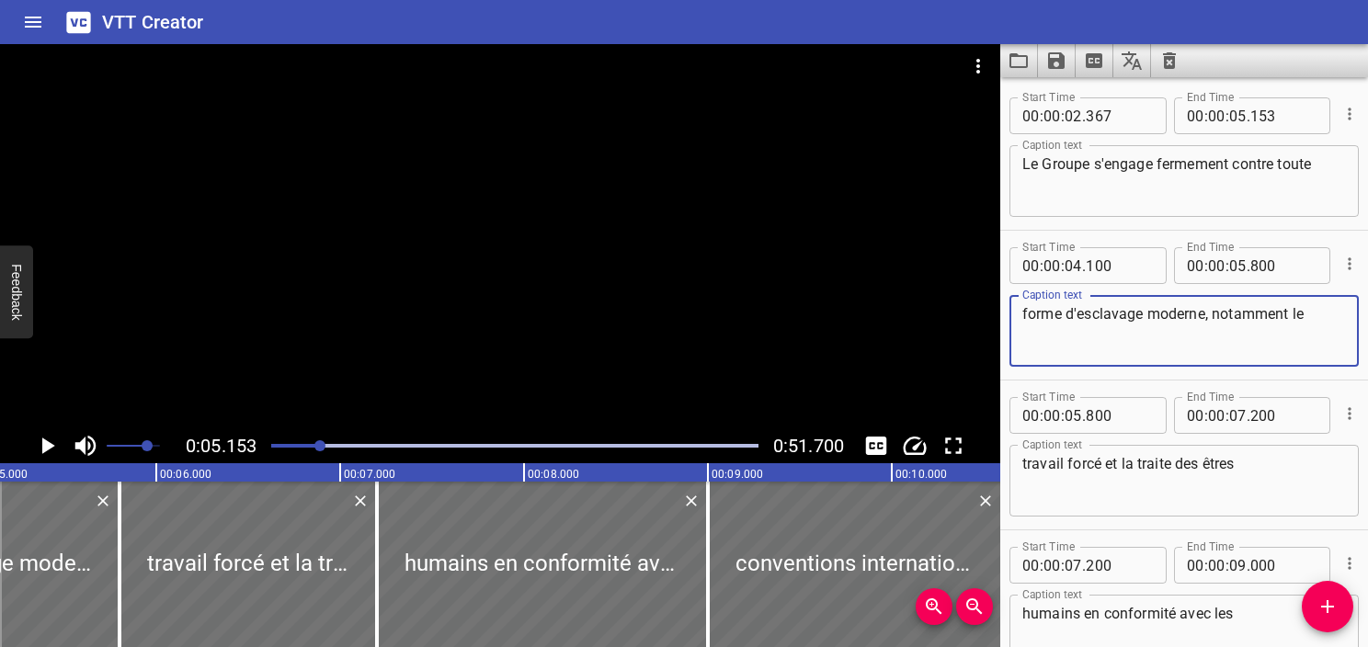
drag, startPoint x: 1213, startPoint y: 315, endPoint x: 993, endPoint y: 330, distance: 220.4
click at [993, 330] on main "0:05.153 0:51.700 00:00.000 00:01.000 00:02.000 00:03.000 00:04.000 00:05.000 0…" at bounding box center [684, 345] width 1368 height 603
type textarea "notamment le"
click at [1309, 167] on textarea "Le Groupe s'engage fermement contre toute" at bounding box center [1185, 181] width 324 height 52
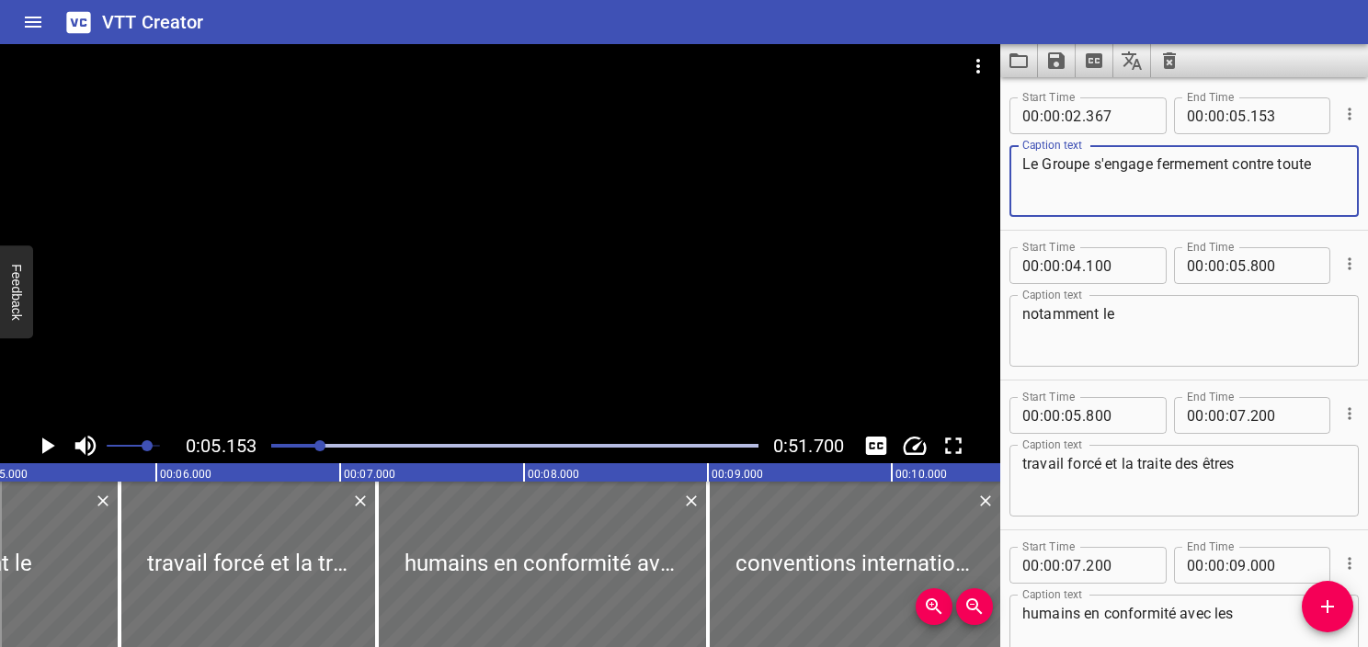
click at [1326, 162] on textarea "Le Groupe s'engage fermement contre toute" at bounding box center [1185, 181] width 324 height 52
paste textarea "forme d'esclavage moderne,"
type textarea "Le Groupe s'engage fermement contre toute forme d'esclavage moderne,"
click at [1198, 360] on div "notamment le Caption text" at bounding box center [1184, 331] width 349 height 72
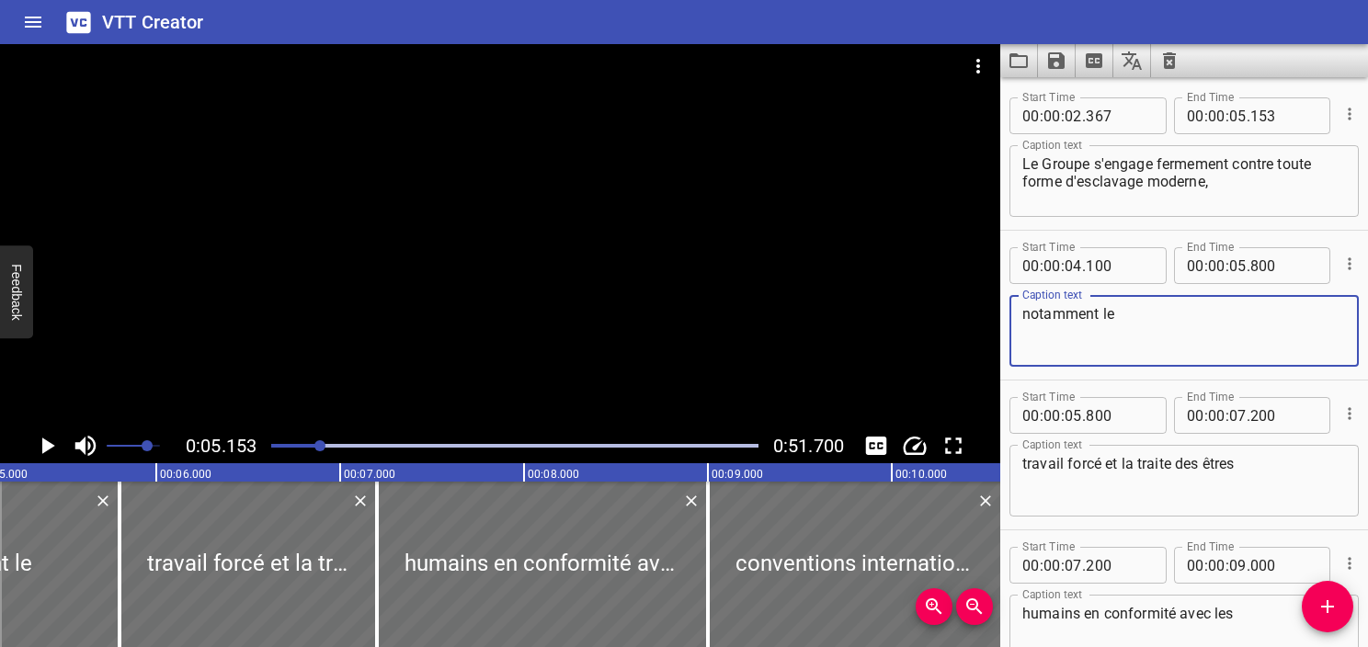
click at [48, 449] on icon "Play/Pause" at bounding box center [47, 446] width 28 height 28
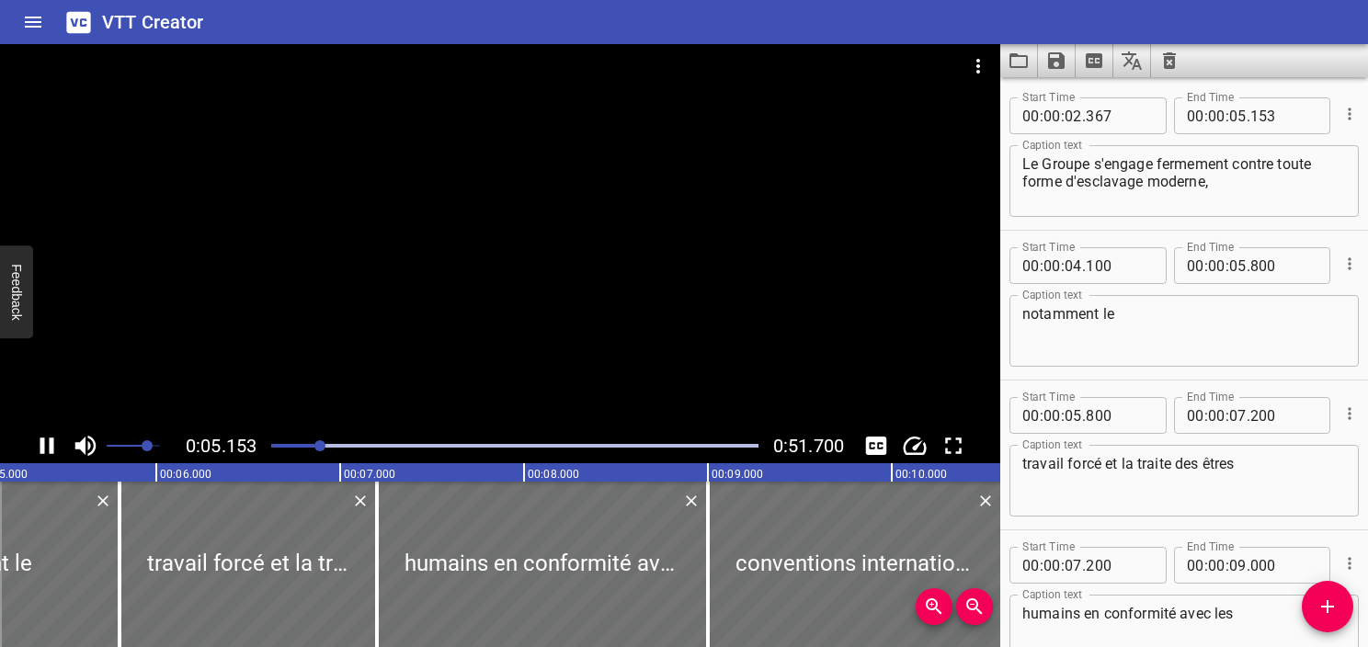
click at [48, 449] on icon "Play/Pause" at bounding box center [47, 446] width 28 height 28
click at [48, 449] on icon "Play/Pause" at bounding box center [48, 446] width 13 height 17
click at [48, 449] on icon "Play/Pause" at bounding box center [47, 446] width 28 height 28
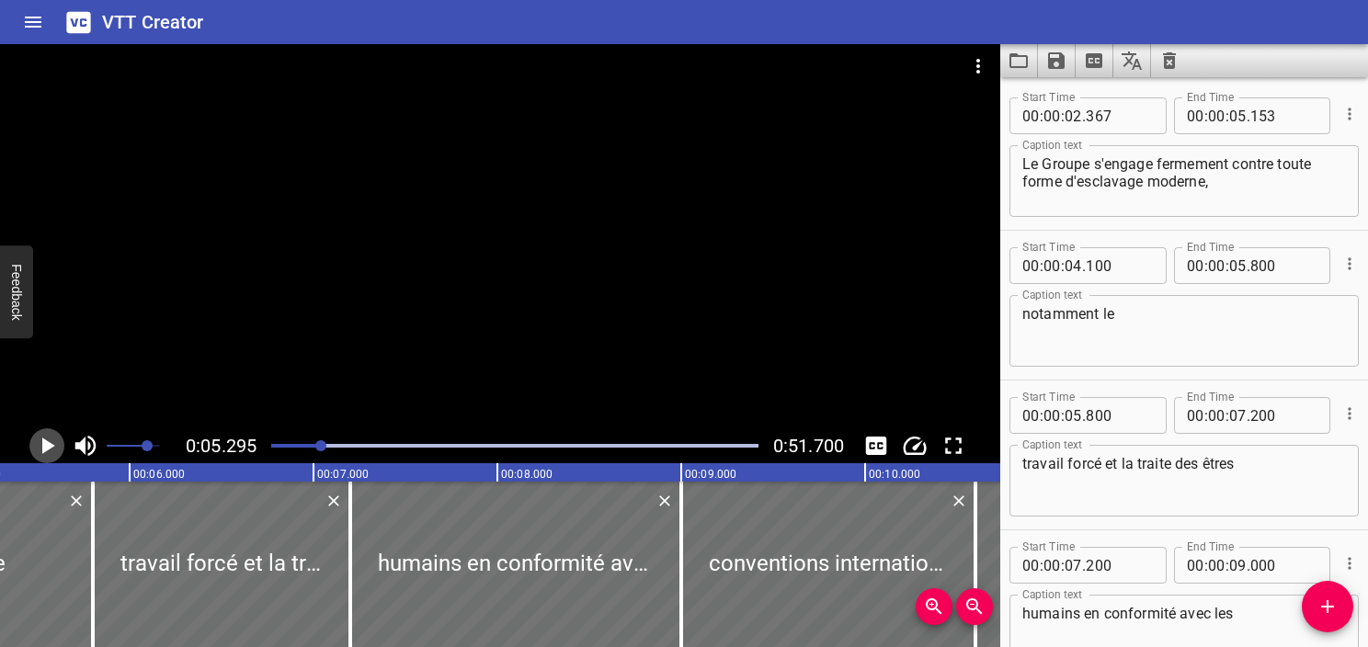
click at [48, 449] on icon "Play/Pause" at bounding box center [48, 446] width 13 height 17
click at [48, 449] on icon "Play/Pause" at bounding box center [47, 446] width 28 height 28
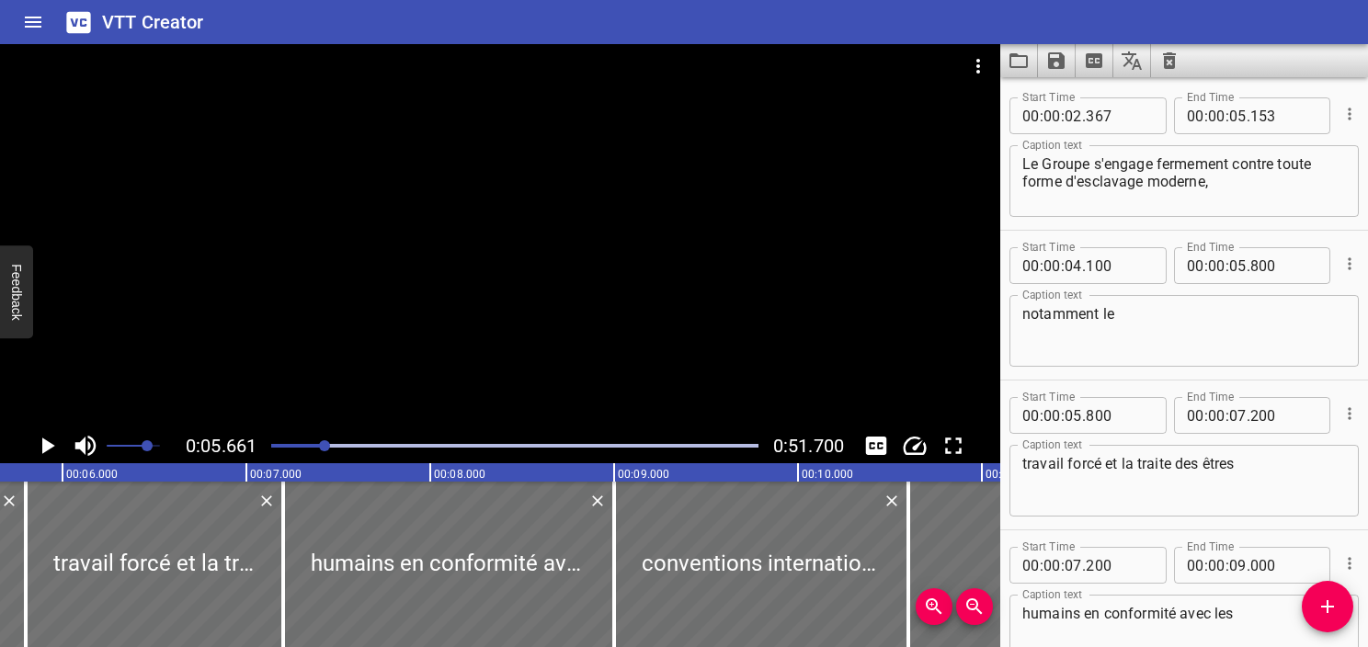
click at [320, 441] on div at bounding box center [514, 446] width 509 height 26
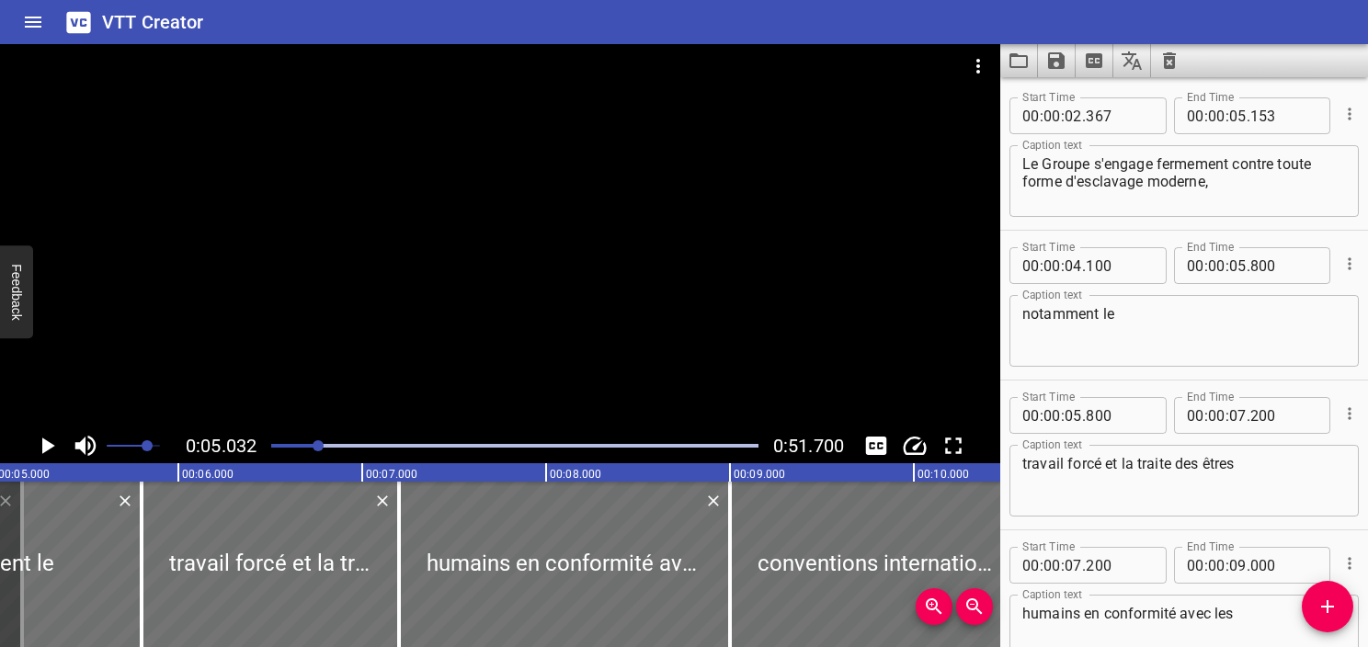
click at [46, 453] on icon "Play/Pause" at bounding box center [47, 446] width 28 height 28
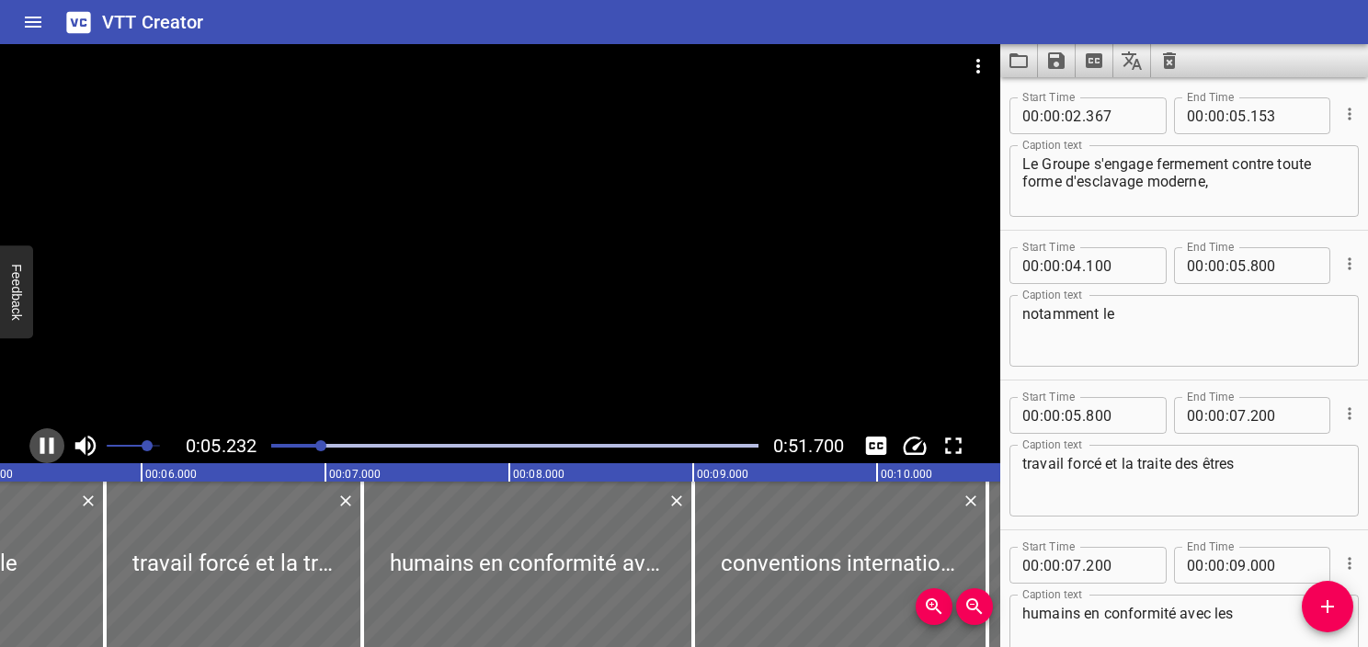
click at [46, 453] on icon "Play/Pause" at bounding box center [47, 446] width 28 height 28
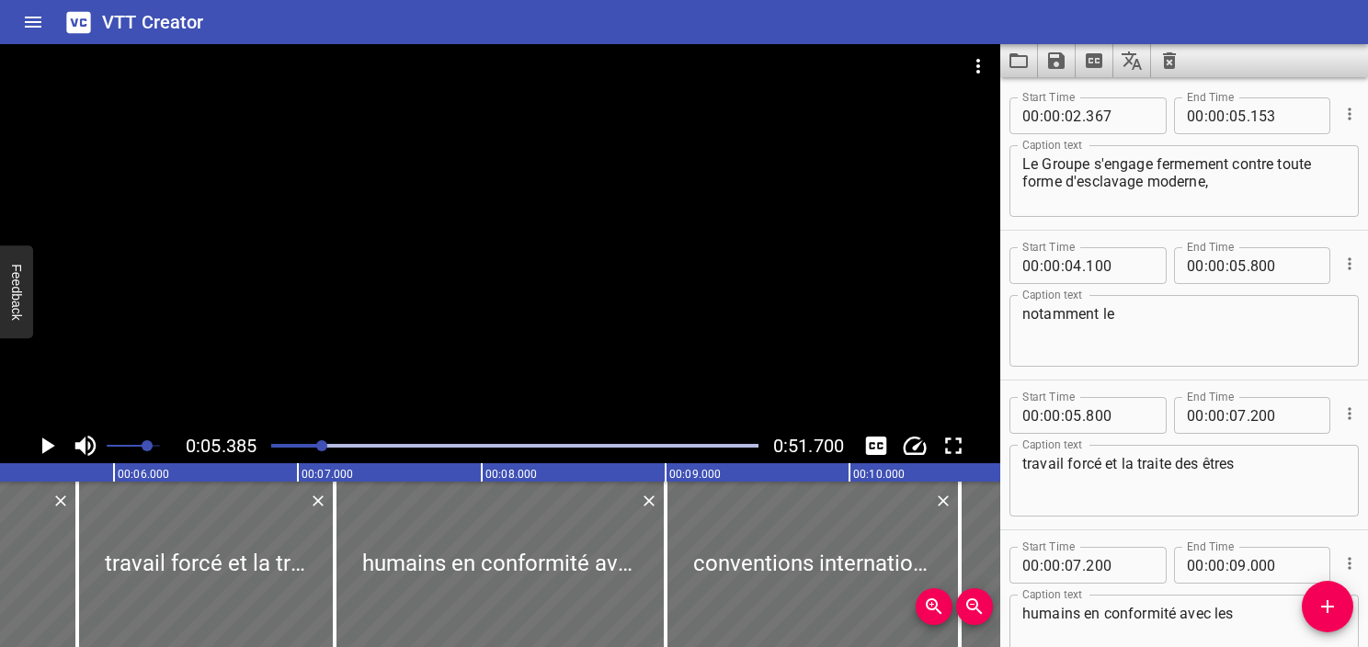
click at [313, 445] on div "Play progress" at bounding box center [78, 446] width 487 height 4
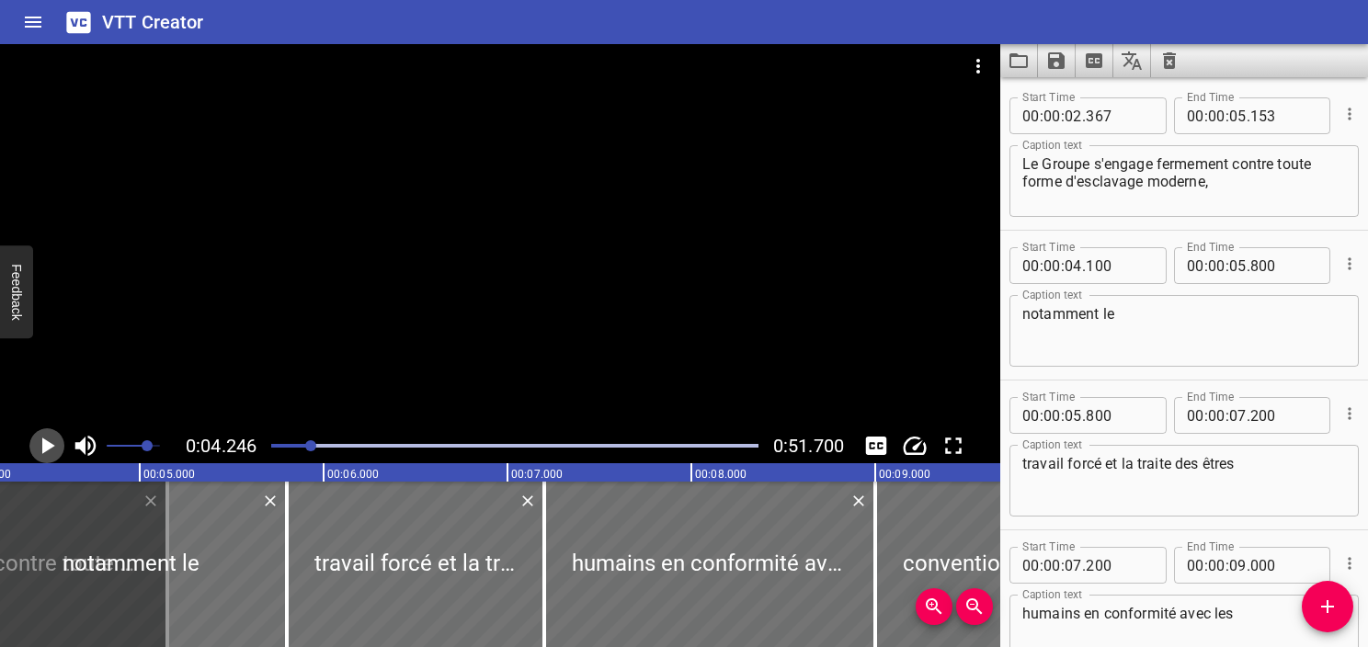
click at [48, 447] on icon "Play/Pause" at bounding box center [48, 446] width 13 height 17
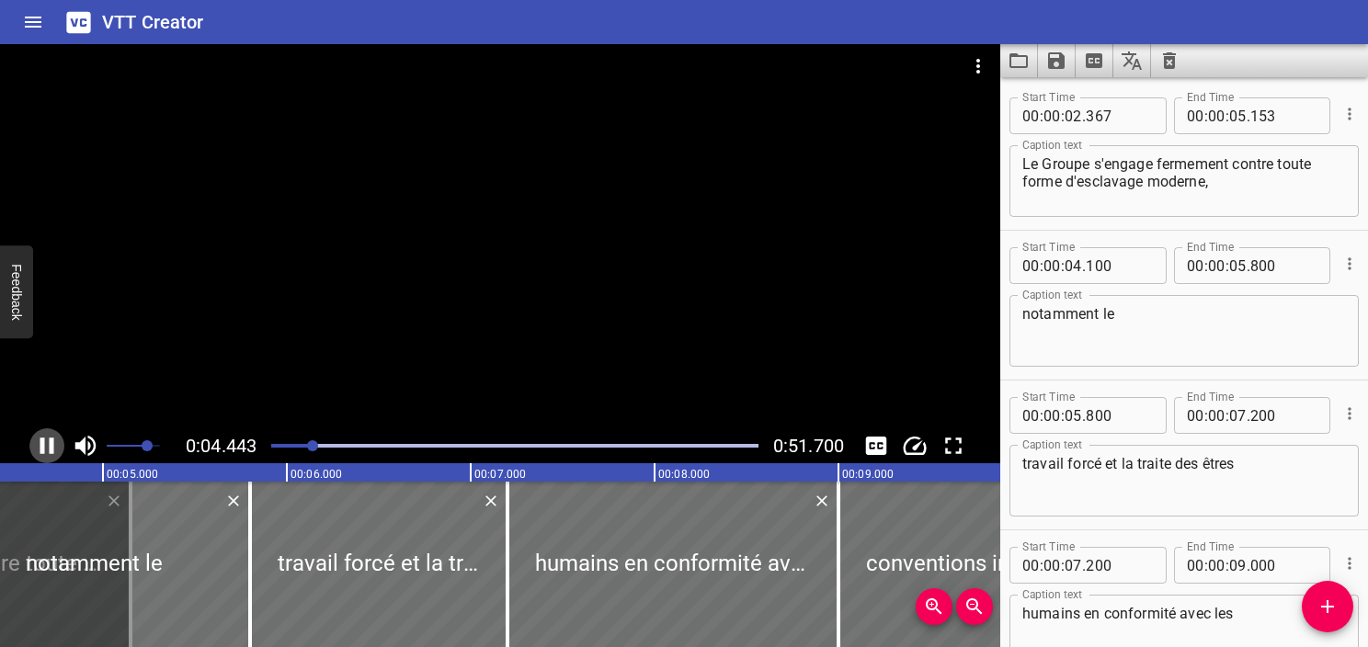
click at [48, 447] on icon "Play/Pause" at bounding box center [47, 446] width 28 height 28
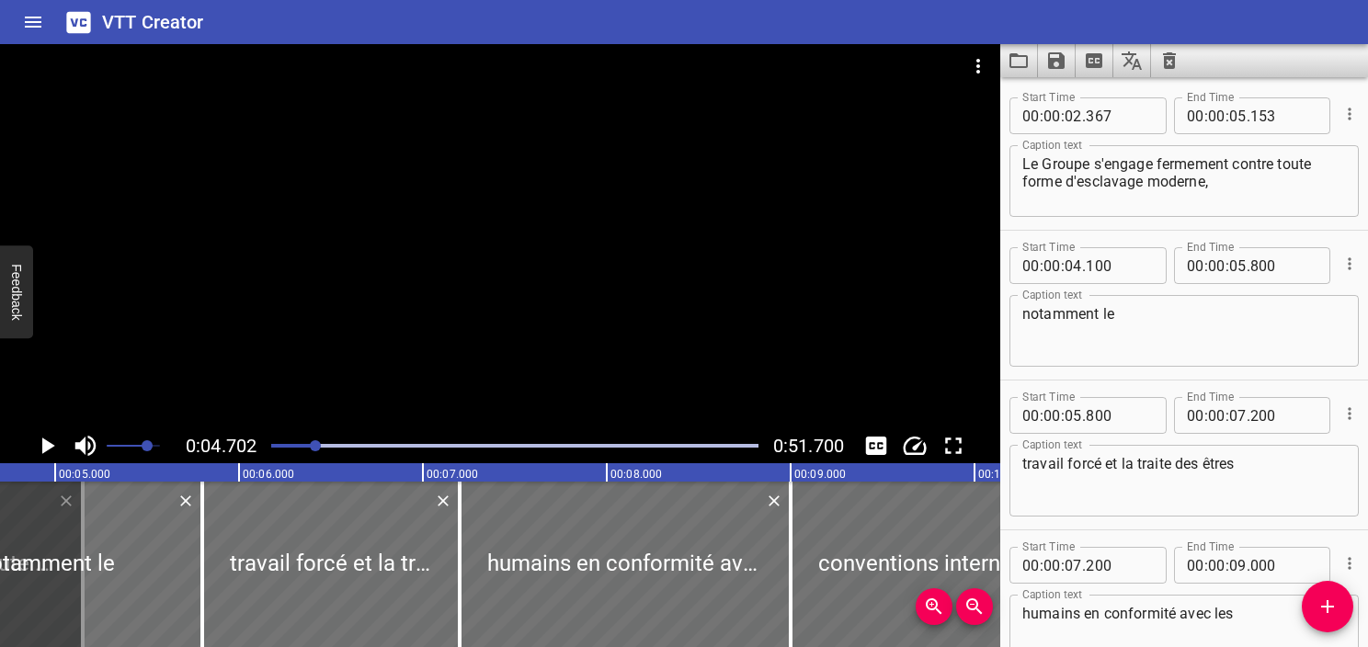
click at [48, 447] on icon "Play/Pause" at bounding box center [48, 446] width 13 height 17
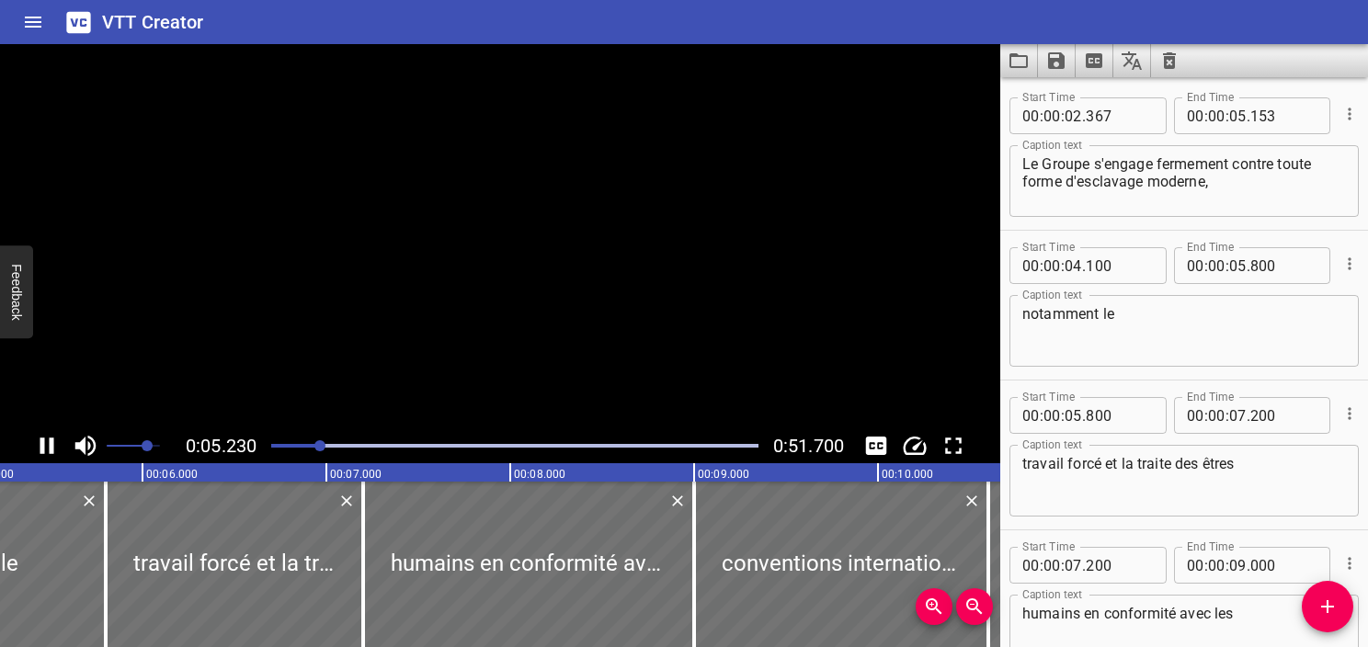
click at [48, 447] on icon "Play/Pause" at bounding box center [47, 446] width 28 height 28
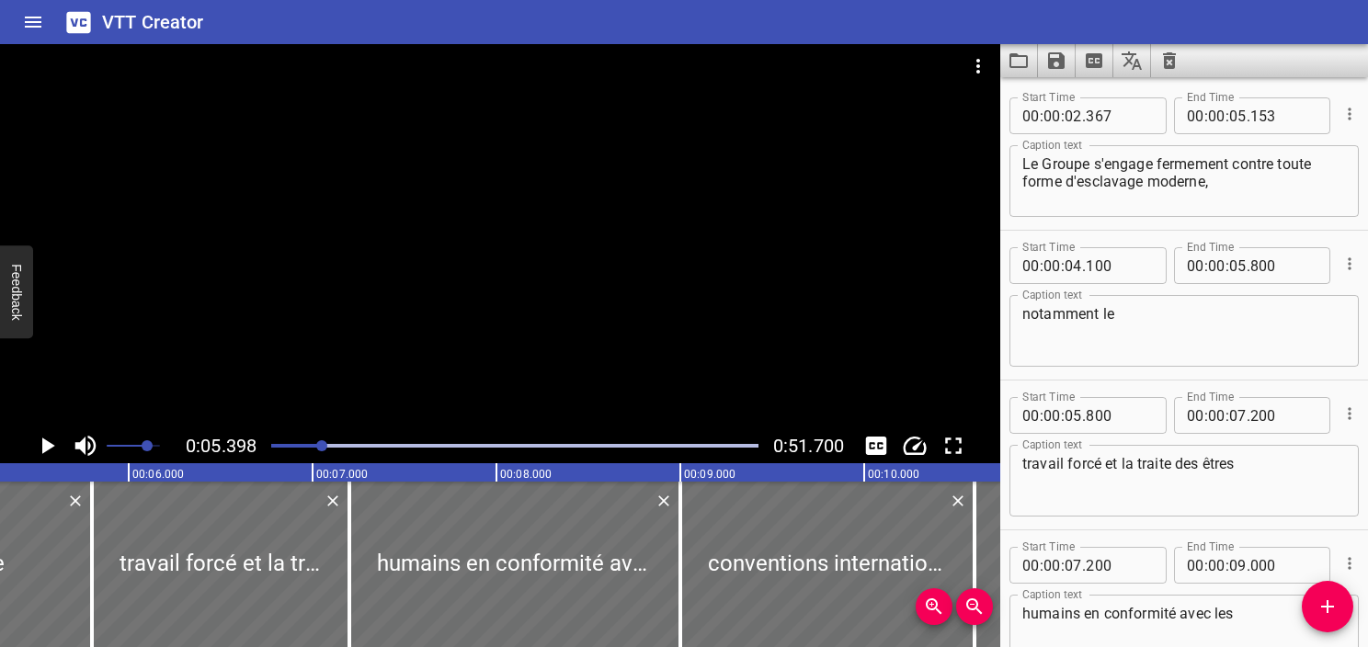
scroll to position [0, 993]
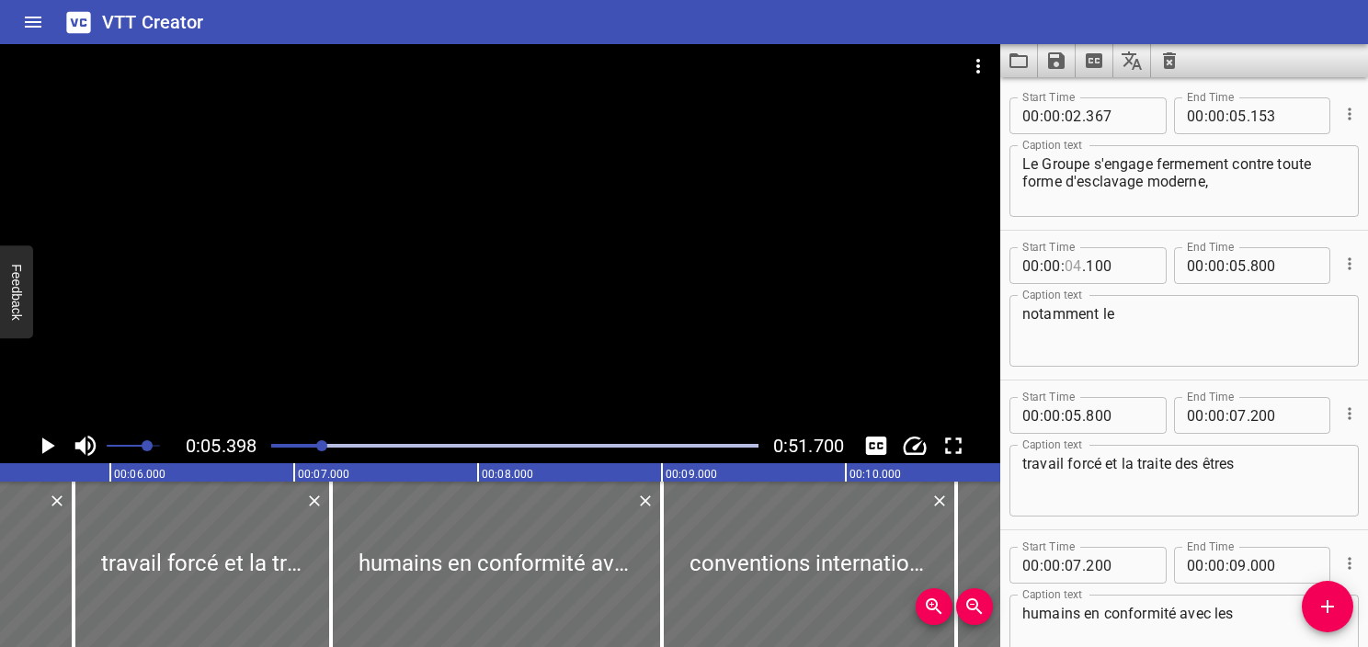
click at [1082, 269] on input "number" at bounding box center [1073, 265] width 17 height 37
type input "05"
type input "396"
click at [1078, 614] on textarea "humains en conformité avec les" at bounding box center [1185, 631] width 324 height 52
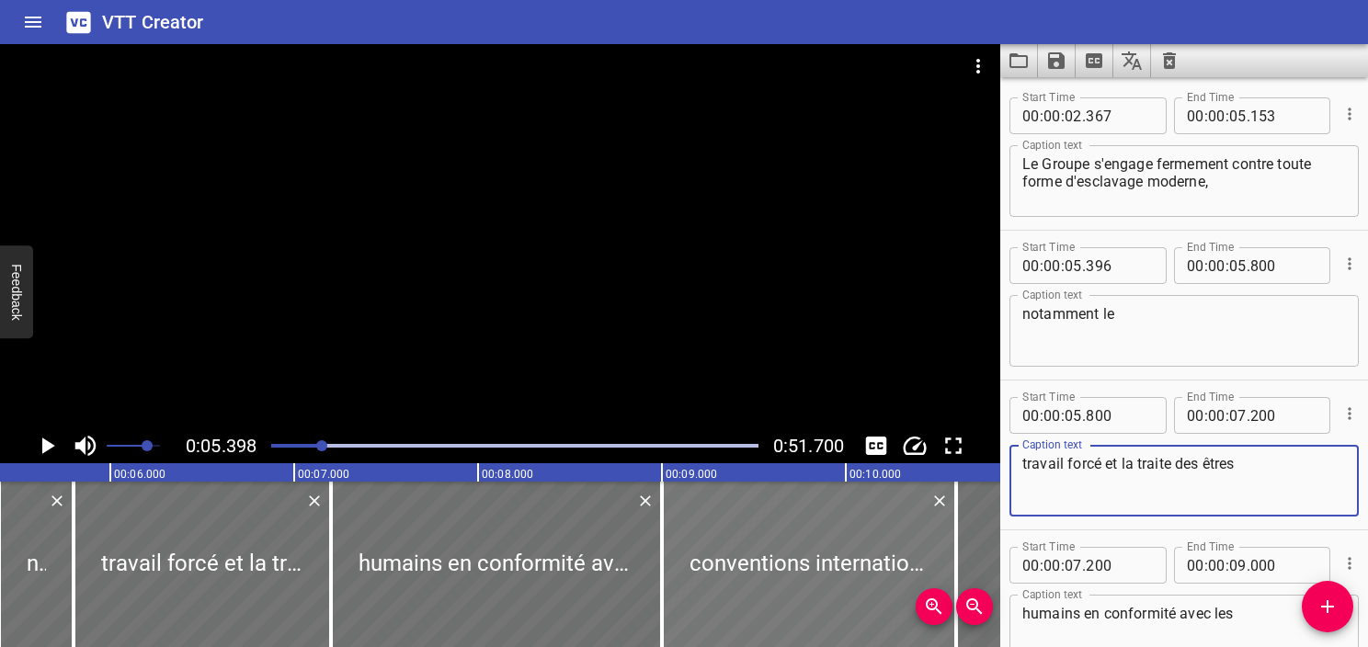
drag, startPoint x: 1251, startPoint y: 475, endPoint x: 920, endPoint y: 482, distance: 331.1
click at [920, 482] on main "0:05.398 0:51.700 00:00.000 00:01.000 00:02.000 00:03.000 00:04.000 00:05.000 0…" at bounding box center [684, 345] width 1368 height 603
click at [1147, 335] on textarea "notamment le" at bounding box center [1185, 331] width 324 height 52
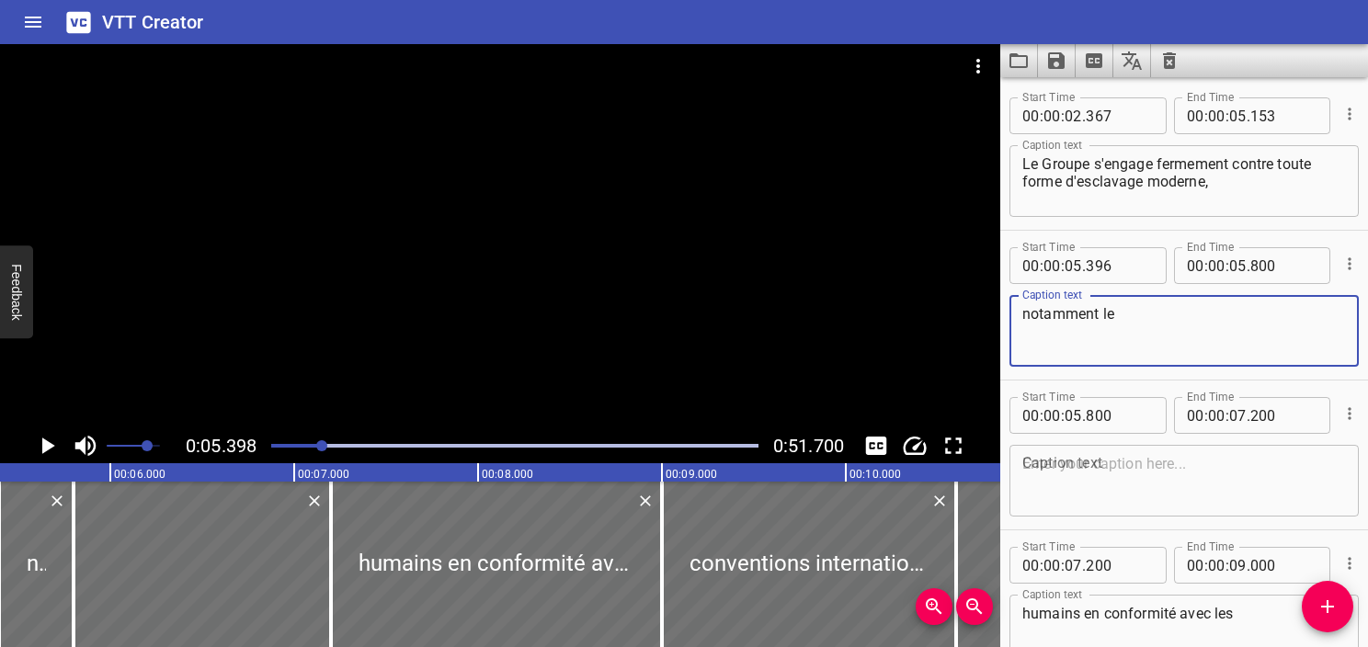
paste textarea "travail forcé et la traite des êtres"
type textarea "notamment le travail forcé et la traite des êtres"
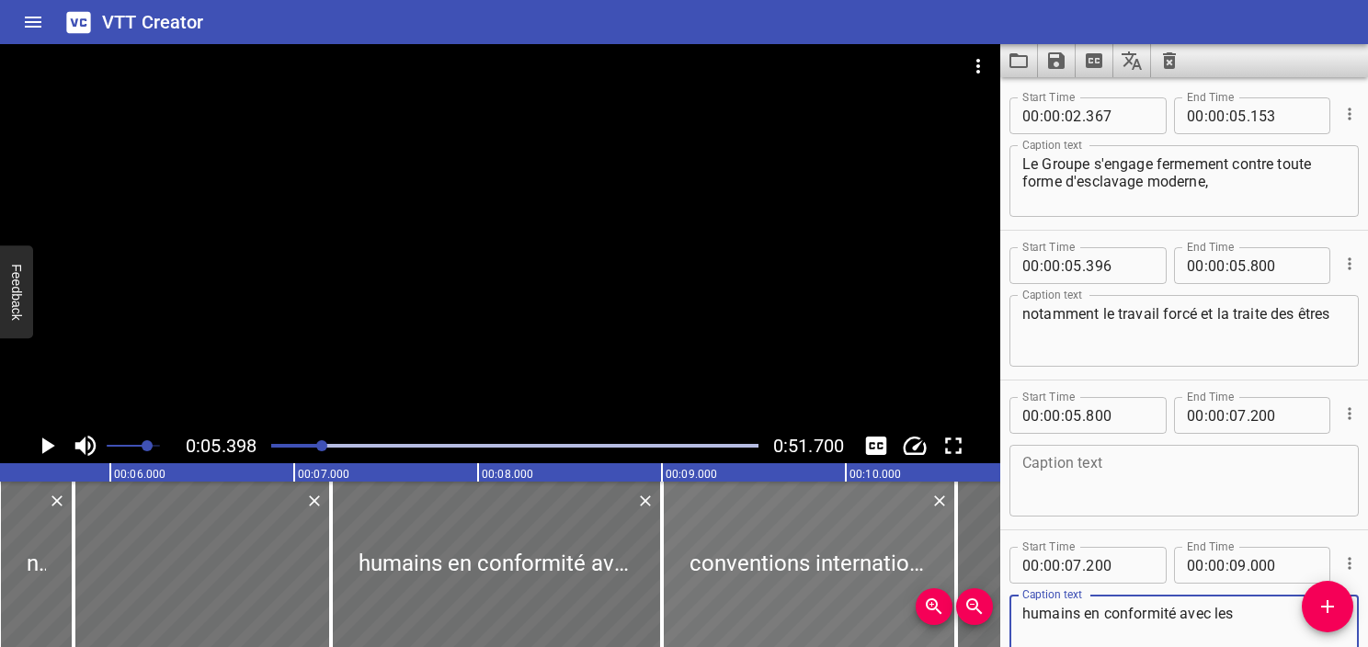
drag, startPoint x: 1075, startPoint y: 614, endPoint x: 889, endPoint y: 614, distance: 185.8
click at [889, 614] on main "0:05.398 0:51.700 00:00.000 00:01.000 00:02.000 00:03.000 00:04.000 00:05.000 0…" at bounding box center [684, 345] width 1368 height 603
drag, startPoint x: 1070, startPoint y: 605, endPoint x: 1075, endPoint y: 613, distance: 9.5
click at [1071, 606] on textarea "humains en conformité avec les" at bounding box center [1185, 631] width 324 height 52
click at [1075, 613] on textarea "humains en conformité avec les" at bounding box center [1185, 631] width 324 height 52
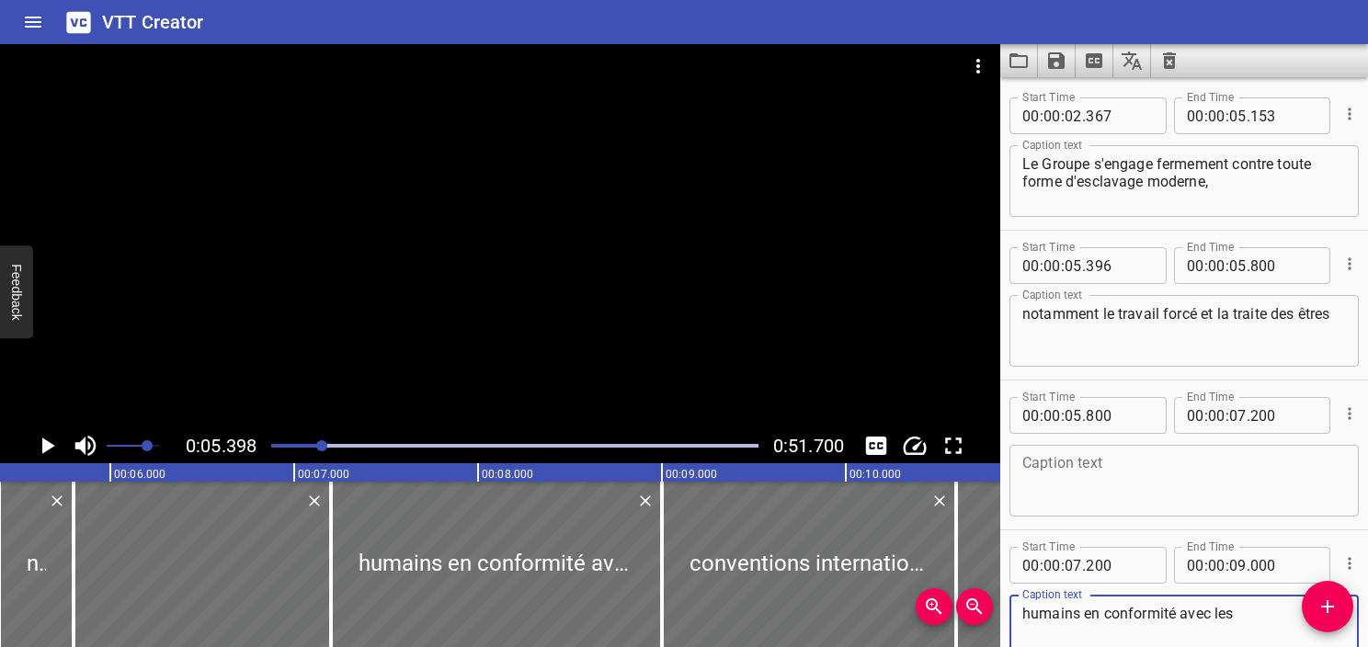
click at [1086, 615] on textarea "humains en conformité avec les" at bounding box center [1185, 631] width 324 height 52
click at [1081, 614] on textarea "humains en conformité avec les" at bounding box center [1185, 631] width 324 height 52
drag, startPoint x: 1081, startPoint y: 614, endPoint x: 964, endPoint y: 620, distance: 116.9
click at [964, 620] on main "0:05.398 0:51.700 00:00.000 00:01.000 00:02.000 00:03.000 00:04.000 00:05.000 0…" at bounding box center [684, 345] width 1368 height 603
type textarea "en conformité avec les"
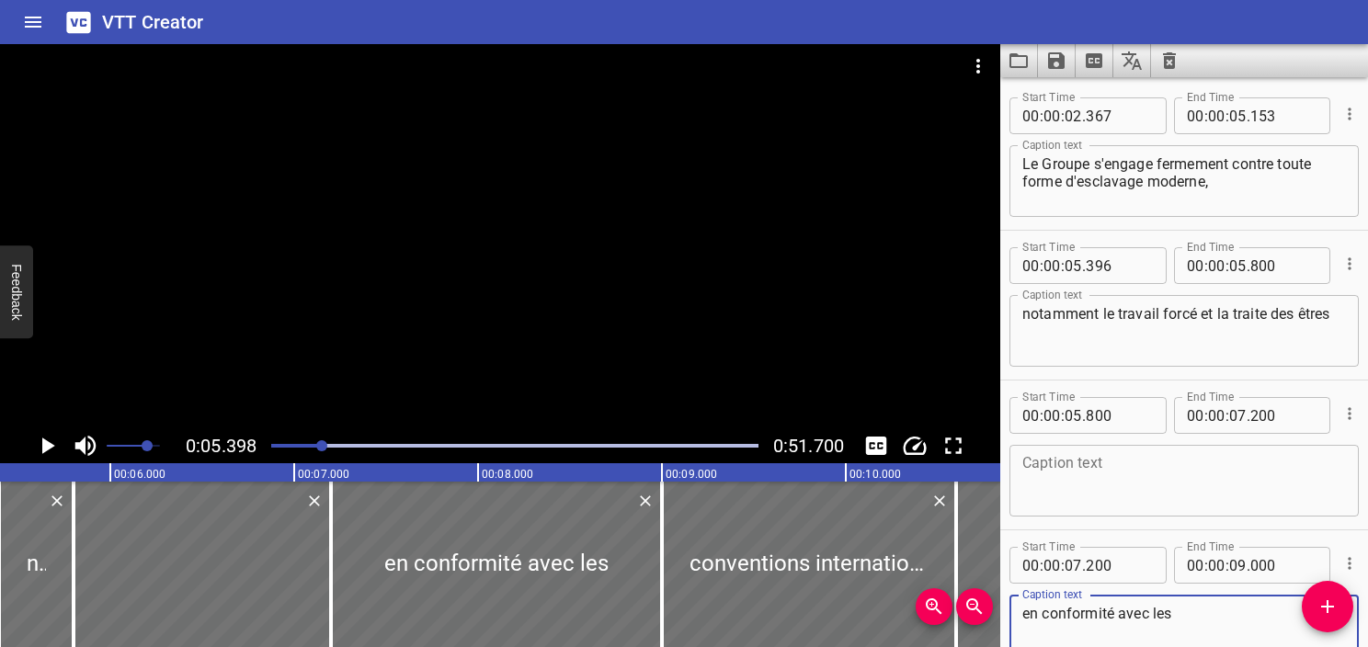
drag, startPoint x: 1168, startPoint y: 372, endPoint x: 1157, endPoint y: 366, distance: 12.3
click at [1166, 372] on div "Start Time 00 : 00 : 05 . 396 Start Time End Time 00 : 00 : 05 . 800 End Time C…" at bounding box center [1185, 305] width 368 height 149
click at [1118, 339] on textarea "notamment le travail forcé et la traite des êtres" at bounding box center [1185, 331] width 324 height 52
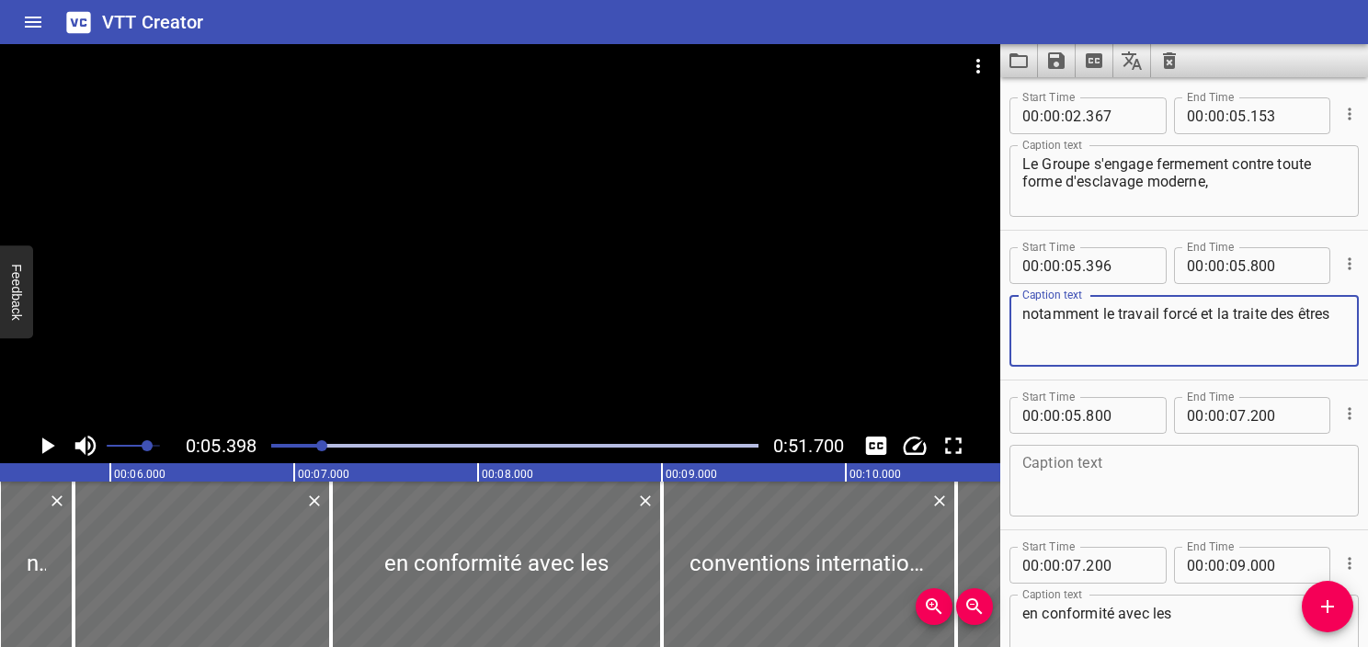
paste textarea "humains"
type textarea "notamment le travail forcé et la traite des êtres humains"
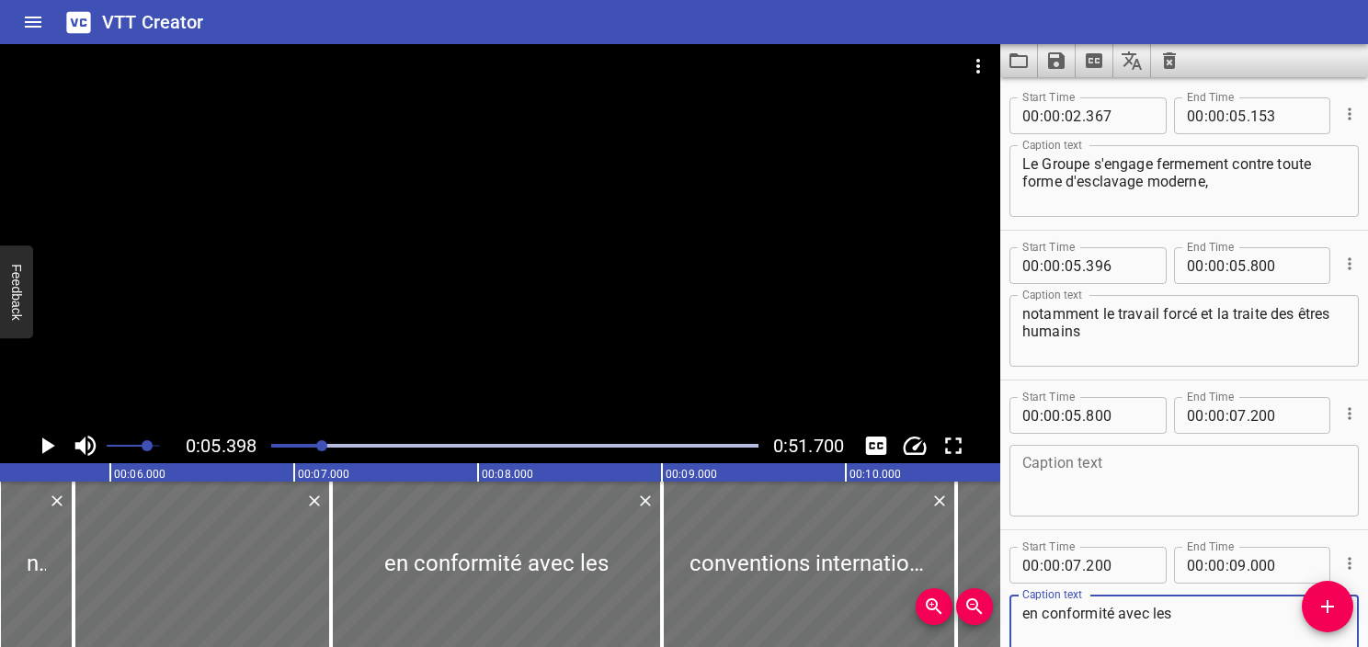
drag, startPoint x: 1171, startPoint y: 624, endPoint x: 957, endPoint y: 612, distance: 213.7
click at [957, 612] on main "0:05.398 0:51.700 00:00.000 00:01.000 00:02.000 00:03.000 00:04.000 00:05.000 0…" at bounding box center [684, 345] width 1368 height 603
click at [1089, 473] on textarea at bounding box center [1185, 481] width 324 height 52
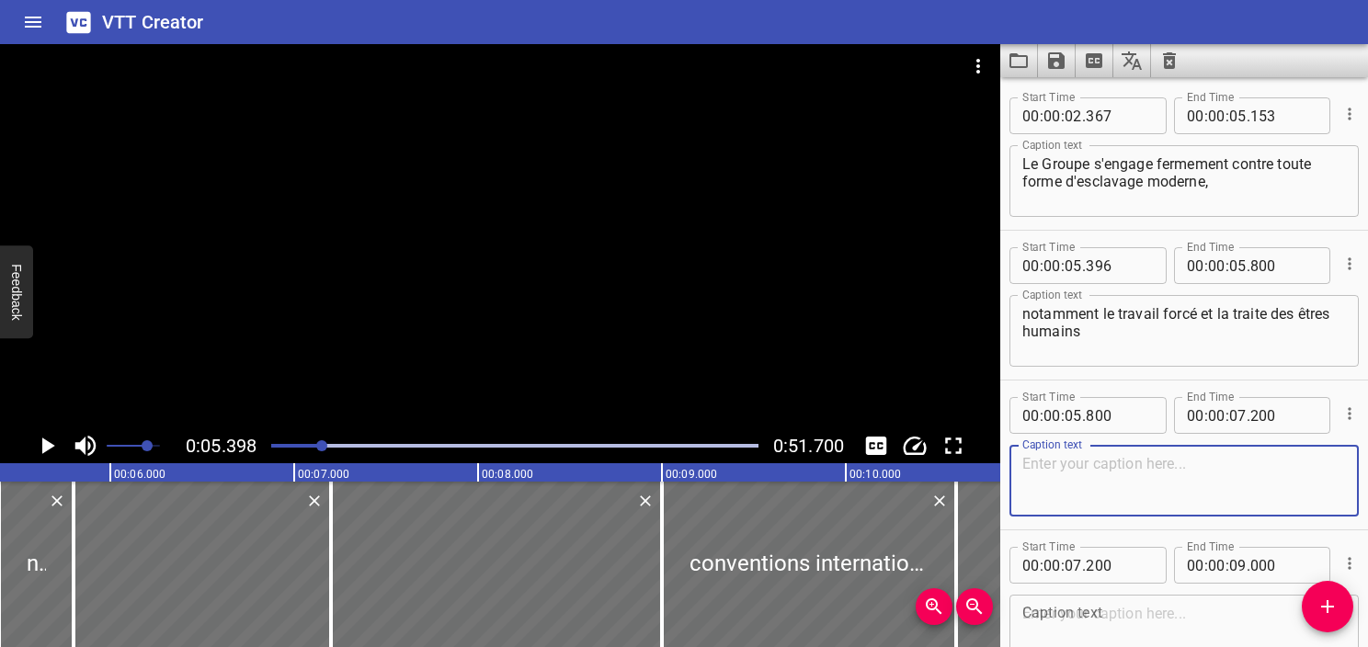
paste textarea "en conformité avec les"
type textarea "en conformité avec les"
click at [1144, 370] on div "Caption text notamment le travail forcé et la traite des êtres humains Caption …" at bounding box center [1184, 329] width 349 height 83
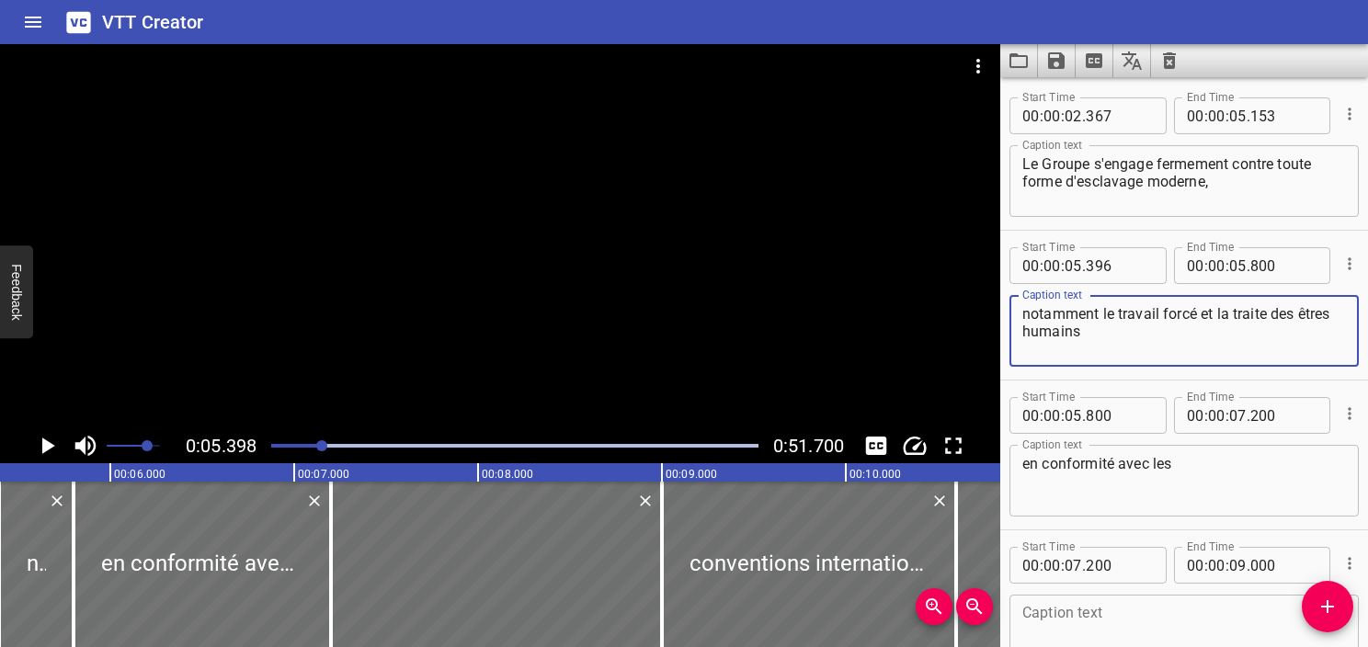
click at [1155, 338] on textarea "notamment le travail forcé et la traite des êtres humains" at bounding box center [1185, 331] width 324 height 52
type textarea "notamment le travail forcé et la traite des êtres humains"
click at [52, 442] on icon "Play/Pause" at bounding box center [47, 446] width 28 height 28
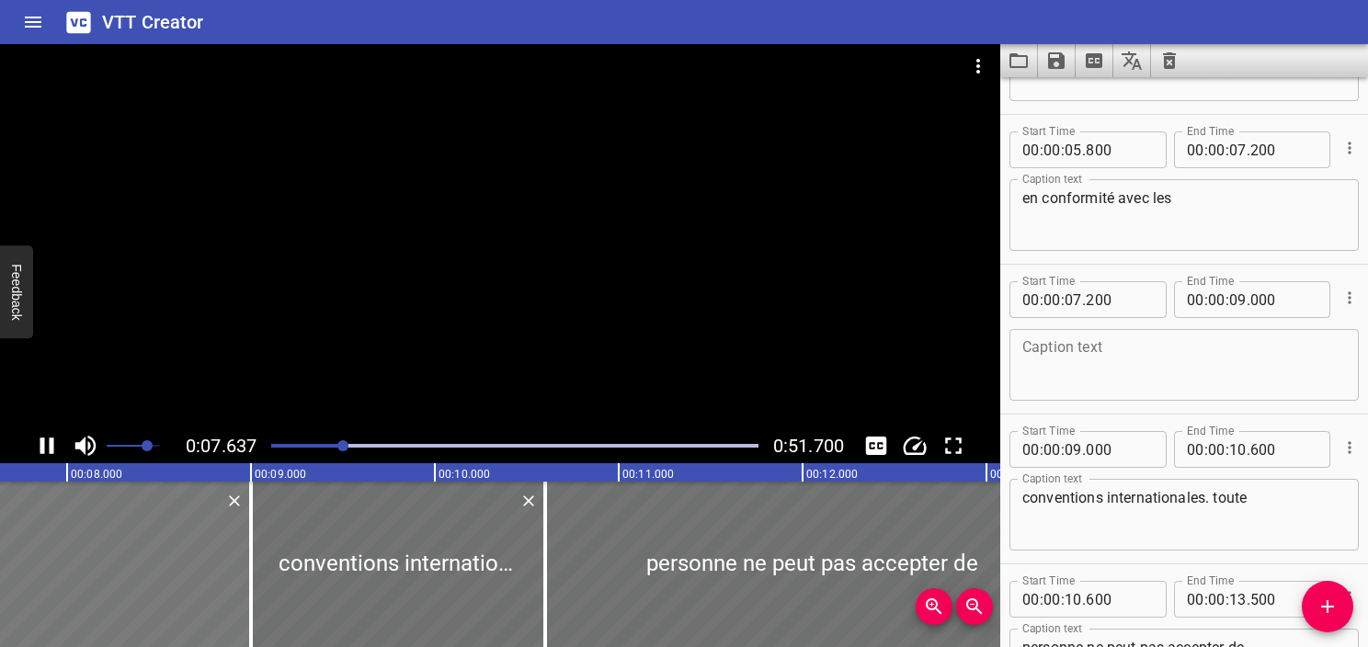
scroll to position [265, 0]
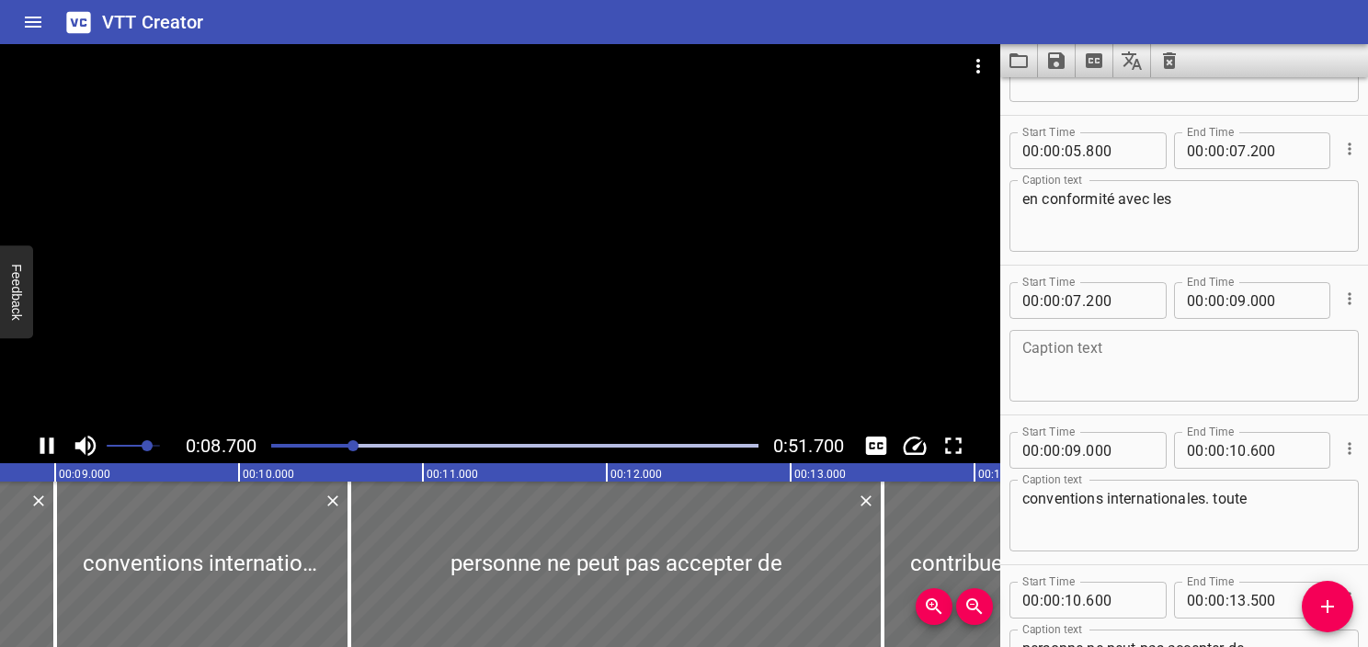
drag, startPoint x: 40, startPoint y: 442, endPoint x: 169, endPoint y: 431, distance: 130.1
click at [38, 441] on icon "Play/Pause" at bounding box center [47, 446] width 28 height 28
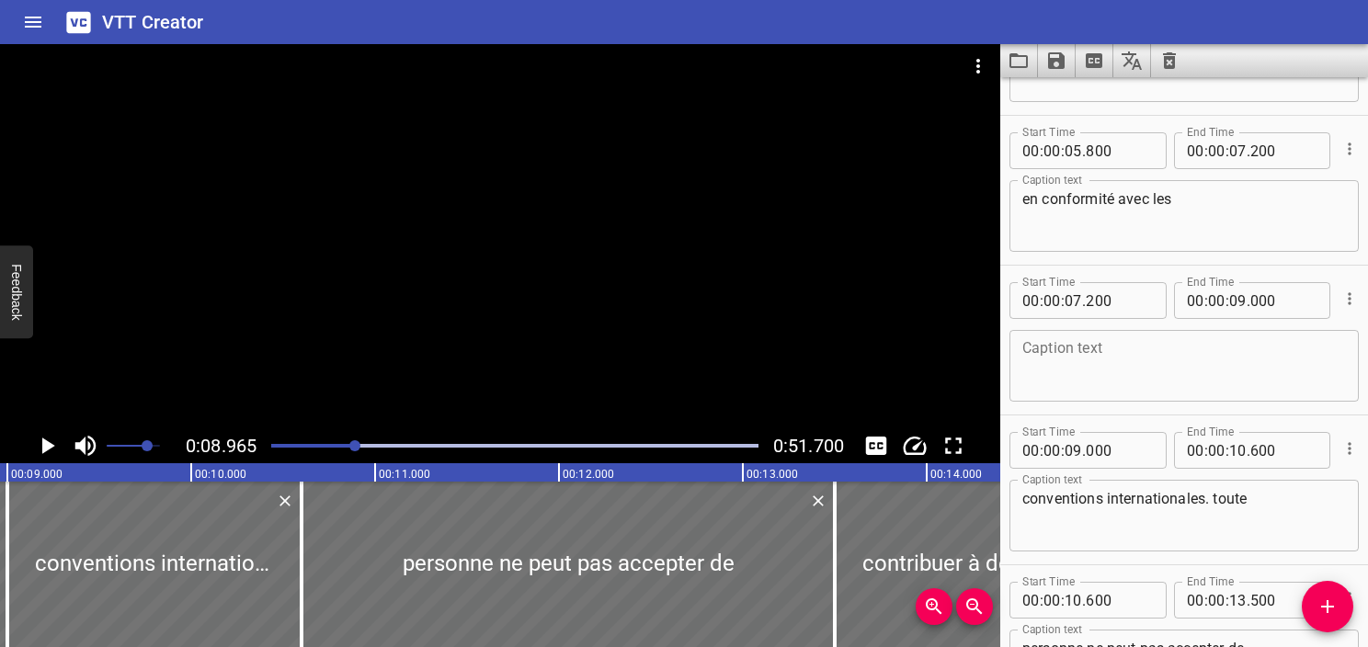
click at [331, 447] on div "Play progress" at bounding box center [111, 446] width 487 height 4
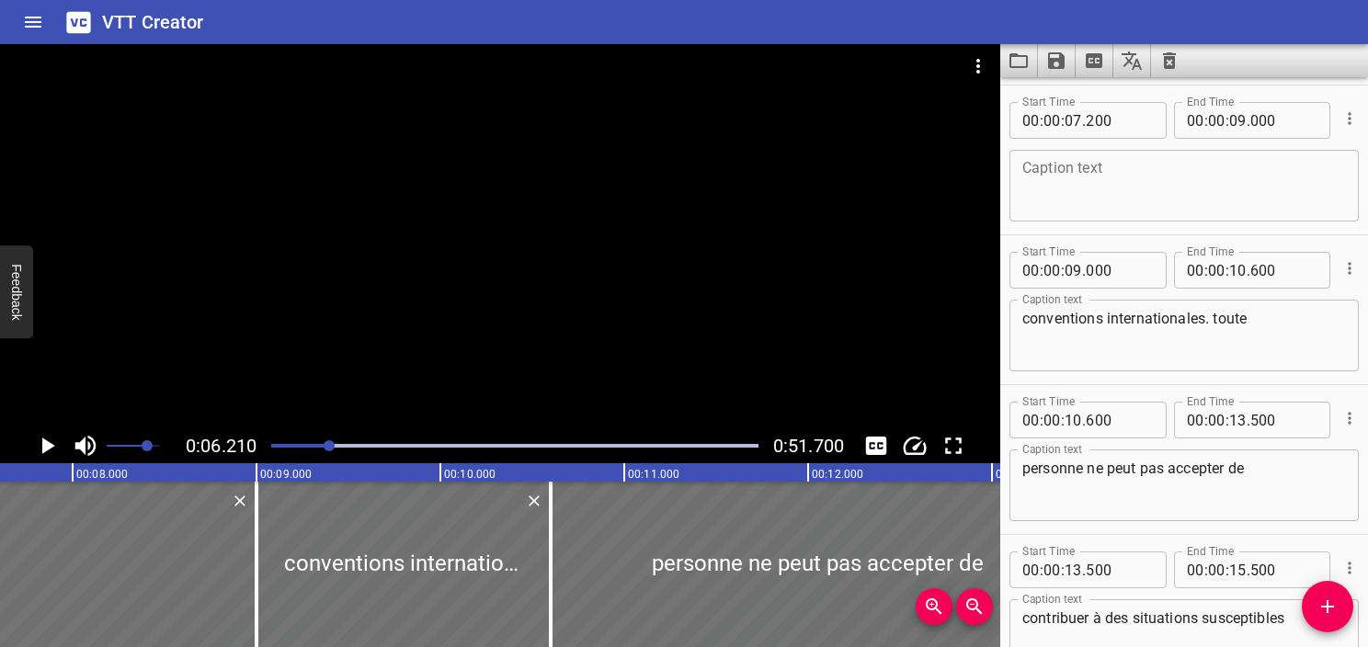
scroll to position [449, 0]
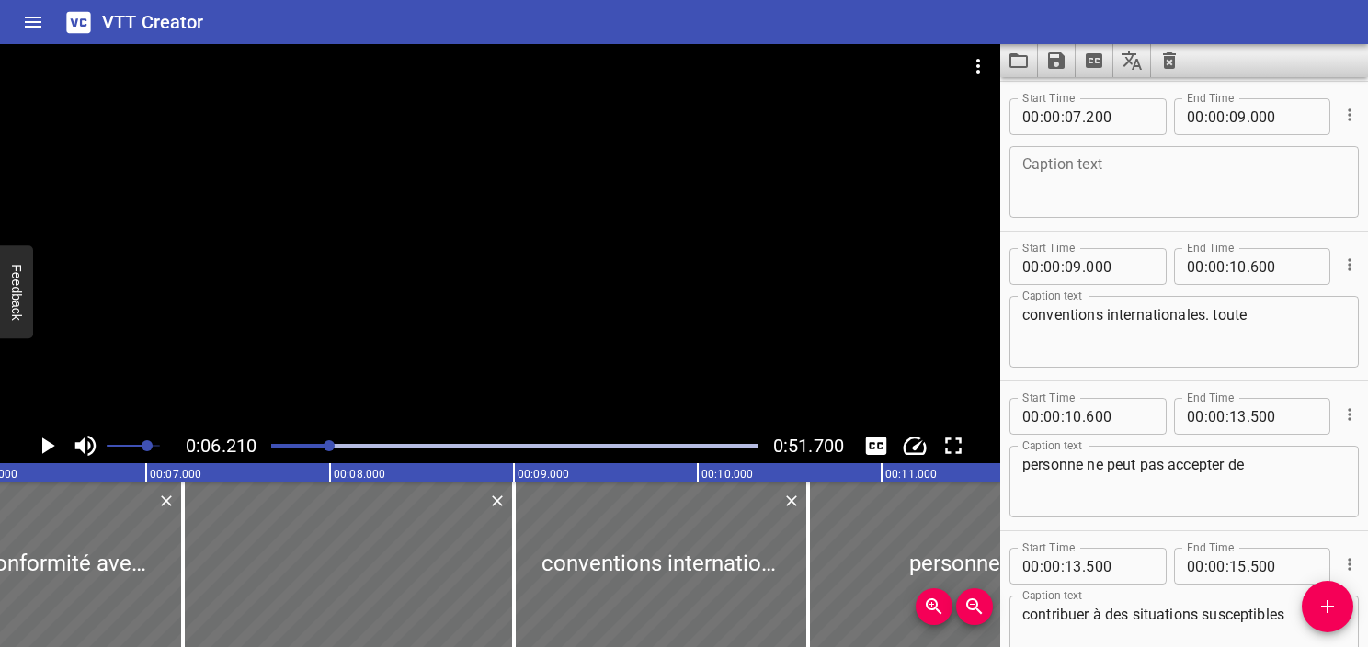
click at [54, 449] on icon "Play/Pause" at bounding box center [47, 446] width 28 height 28
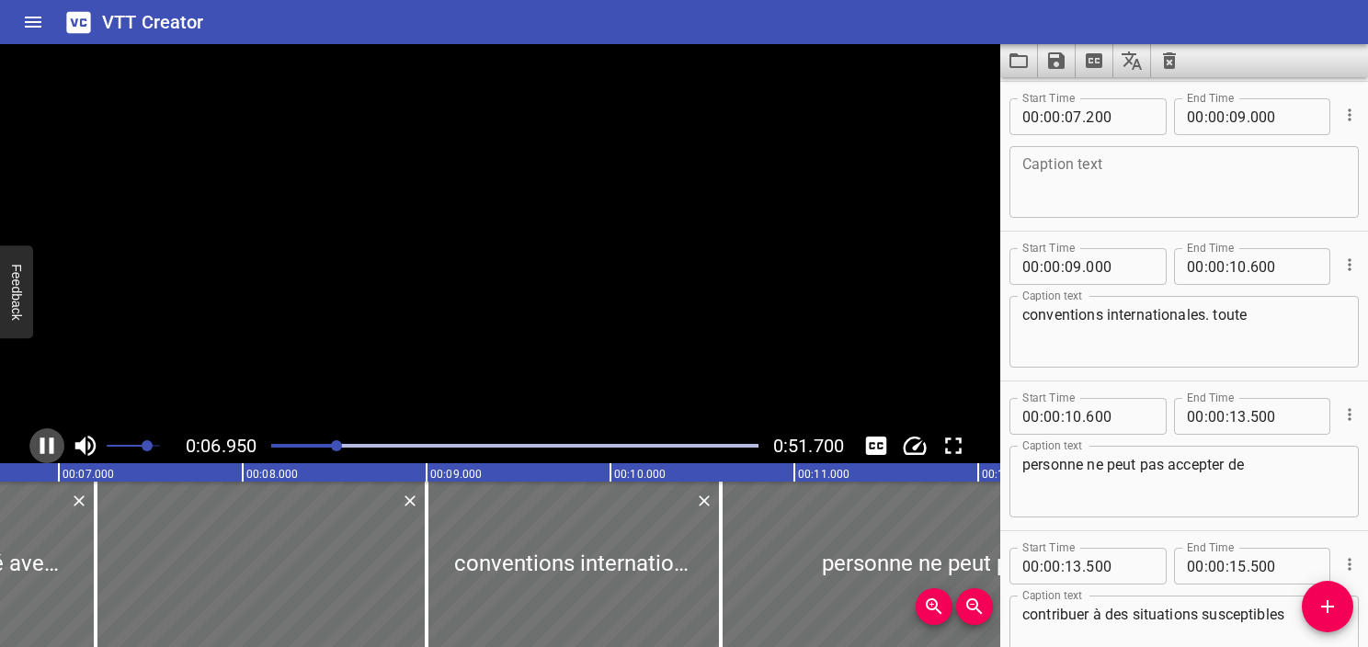
click at [54, 449] on icon "Play/Pause" at bounding box center [47, 446] width 28 height 28
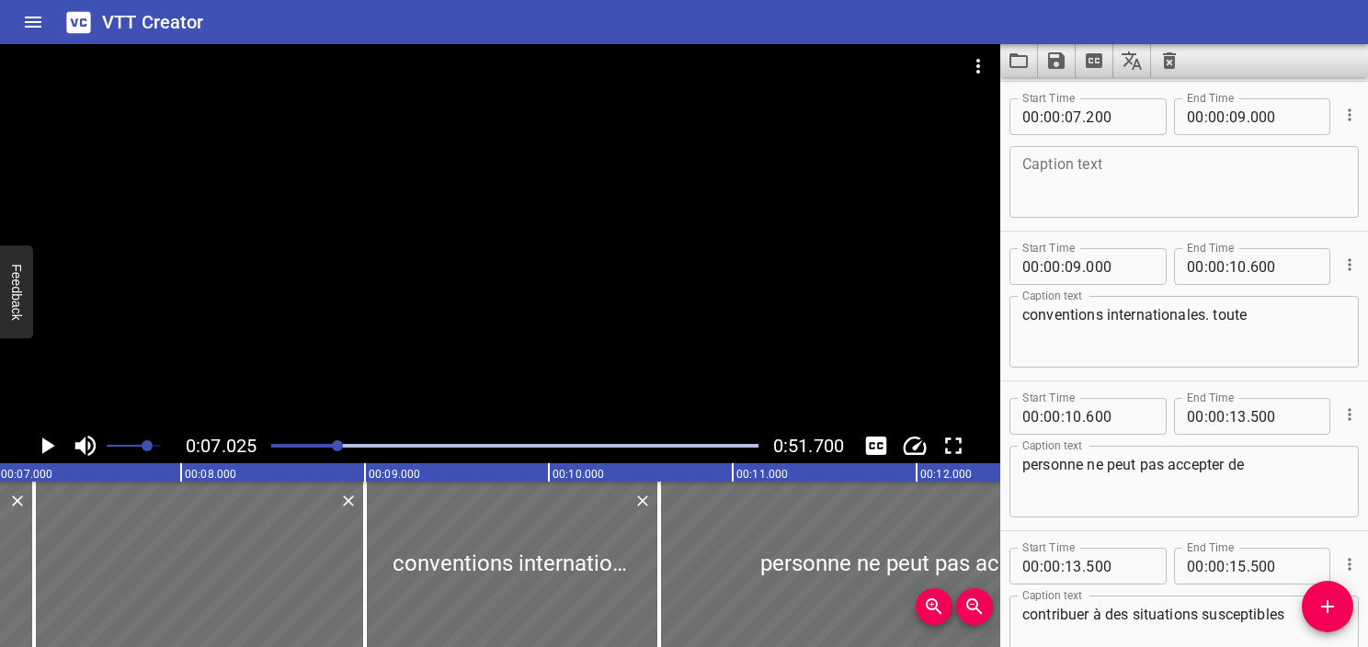
scroll to position [0, 1291]
click at [314, 447] on div "Play progress" at bounding box center [94, 446] width 487 height 4
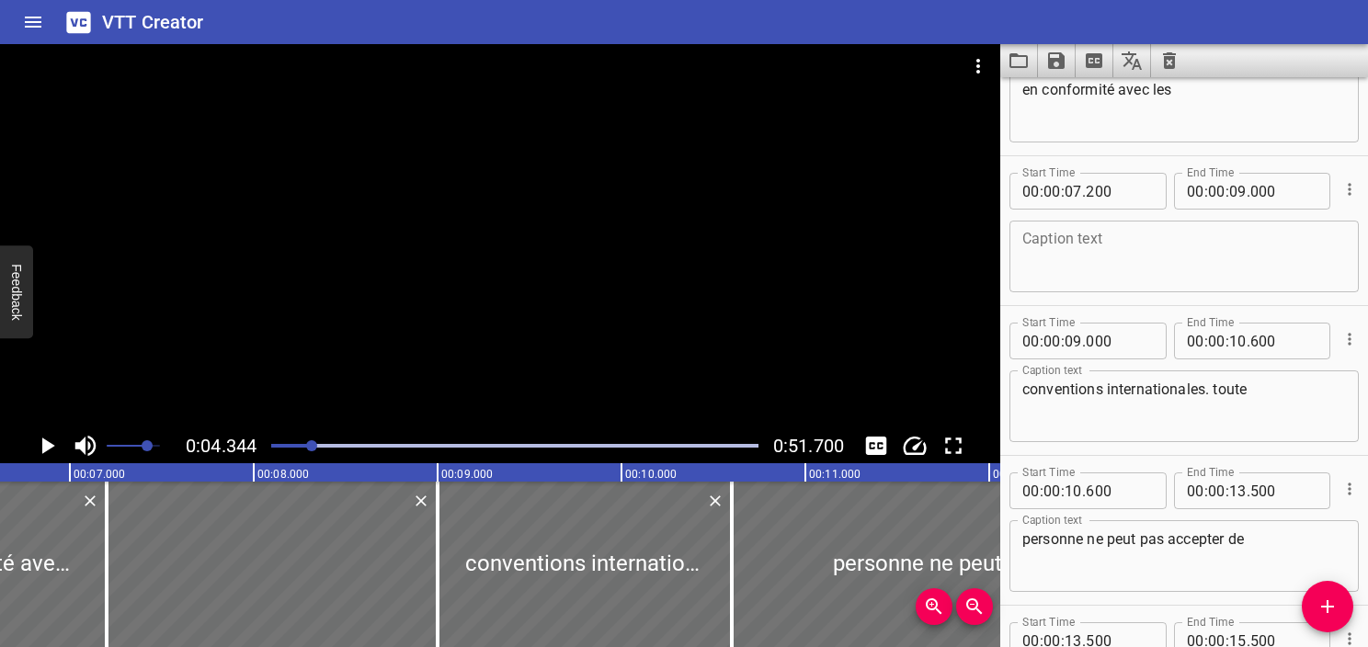
scroll to position [150, 0]
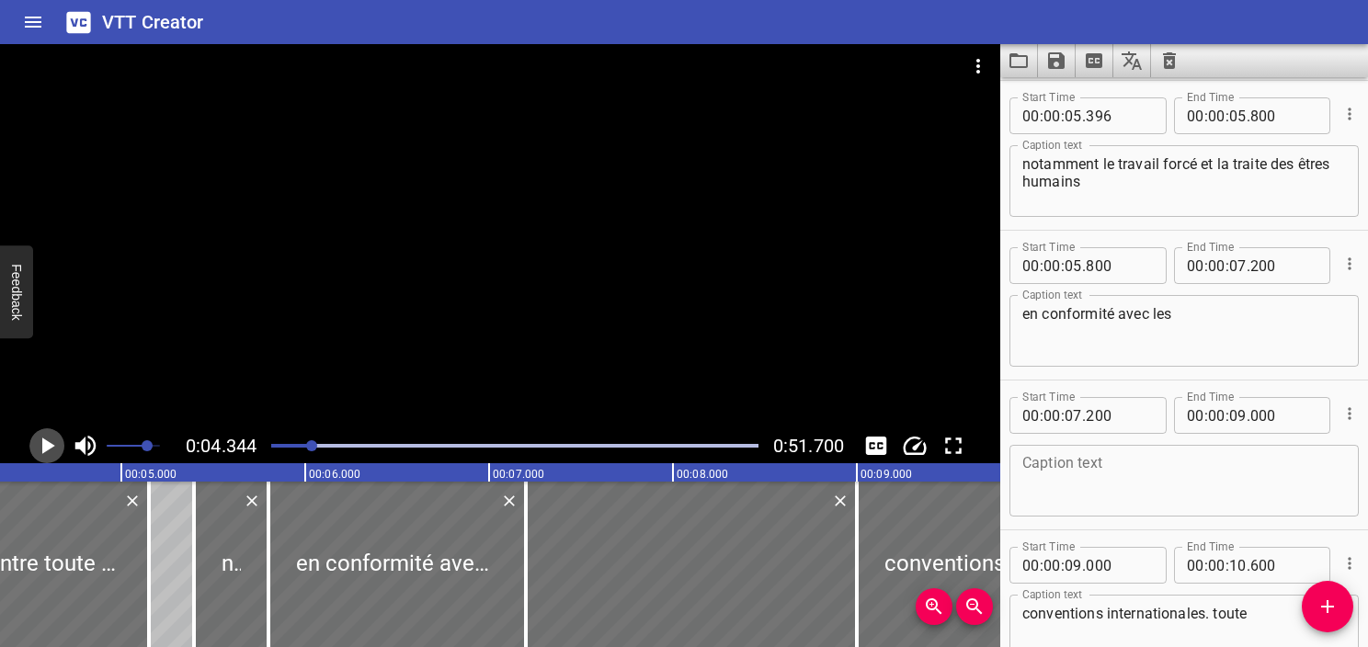
click at [40, 448] on icon "Play/Pause" at bounding box center [47, 446] width 28 height 28
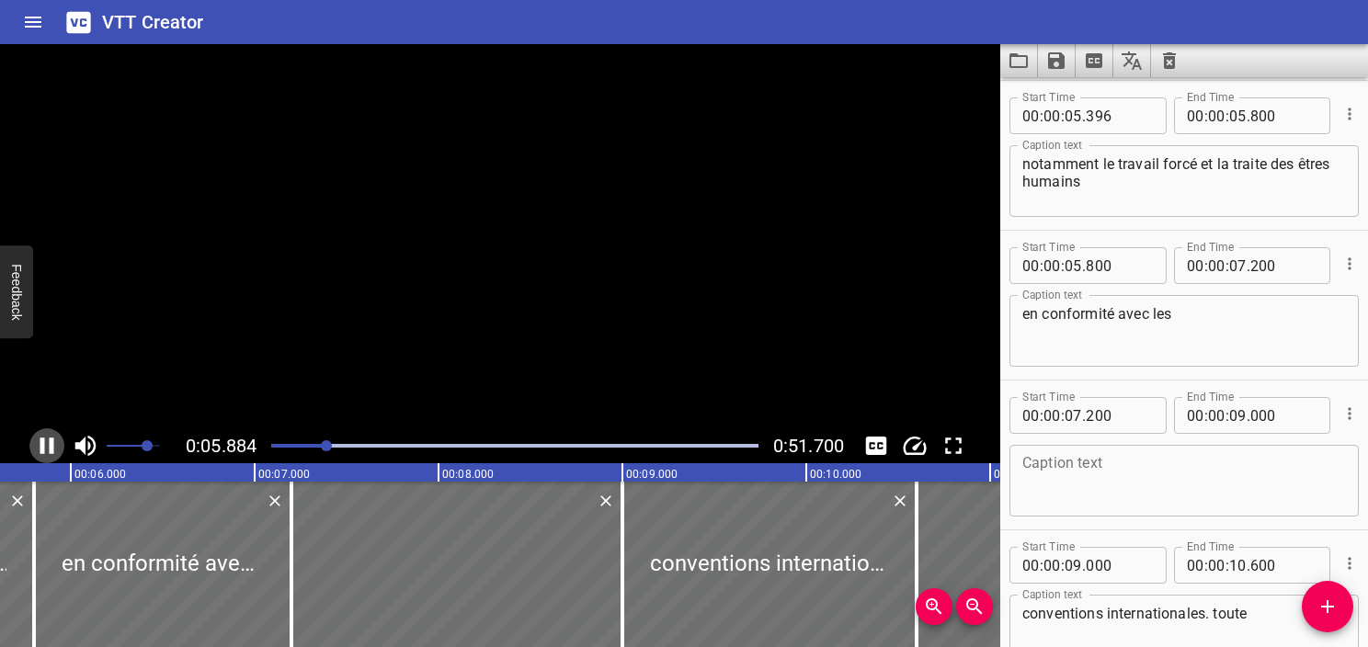
scroll to position [0, 1082]
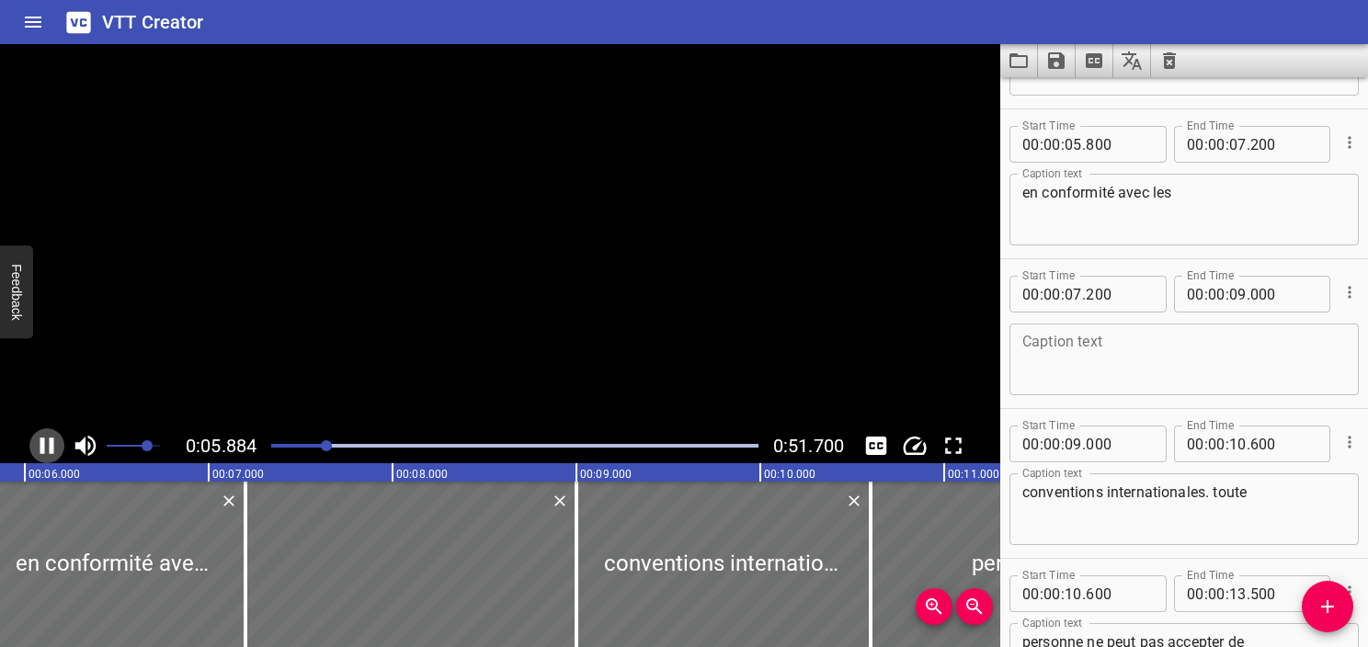
click at [40, 448] on icon "Play/Pause" at bounding box center [47, 446] width 28 height 28
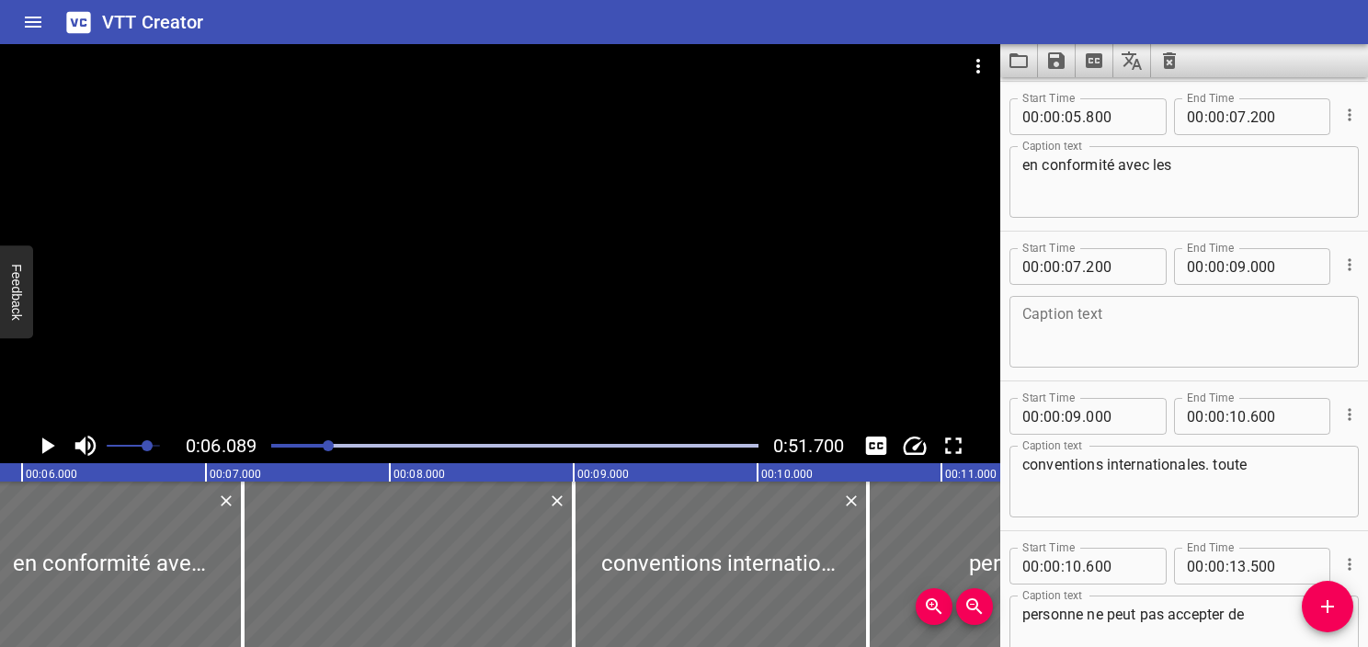
scroll to position [300, 0]
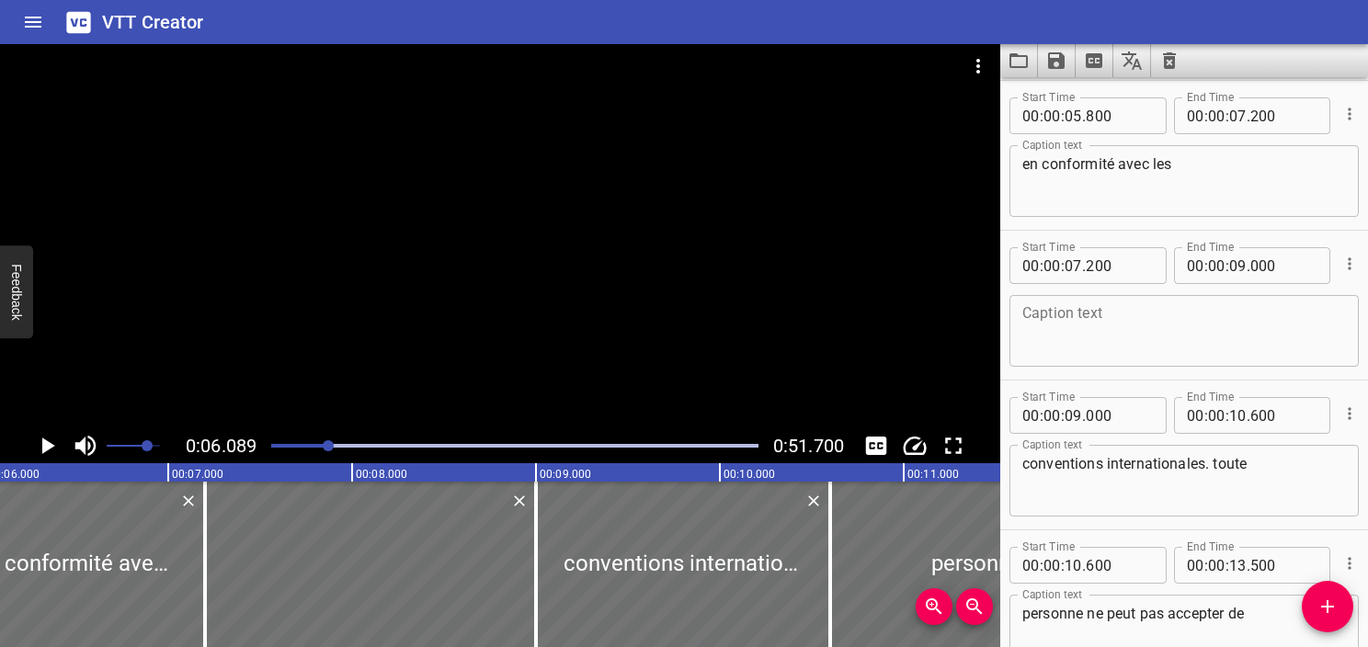
click at [40, 448] on icon "Play/Pause" at bounding box center [47, 446] width 28 height 28
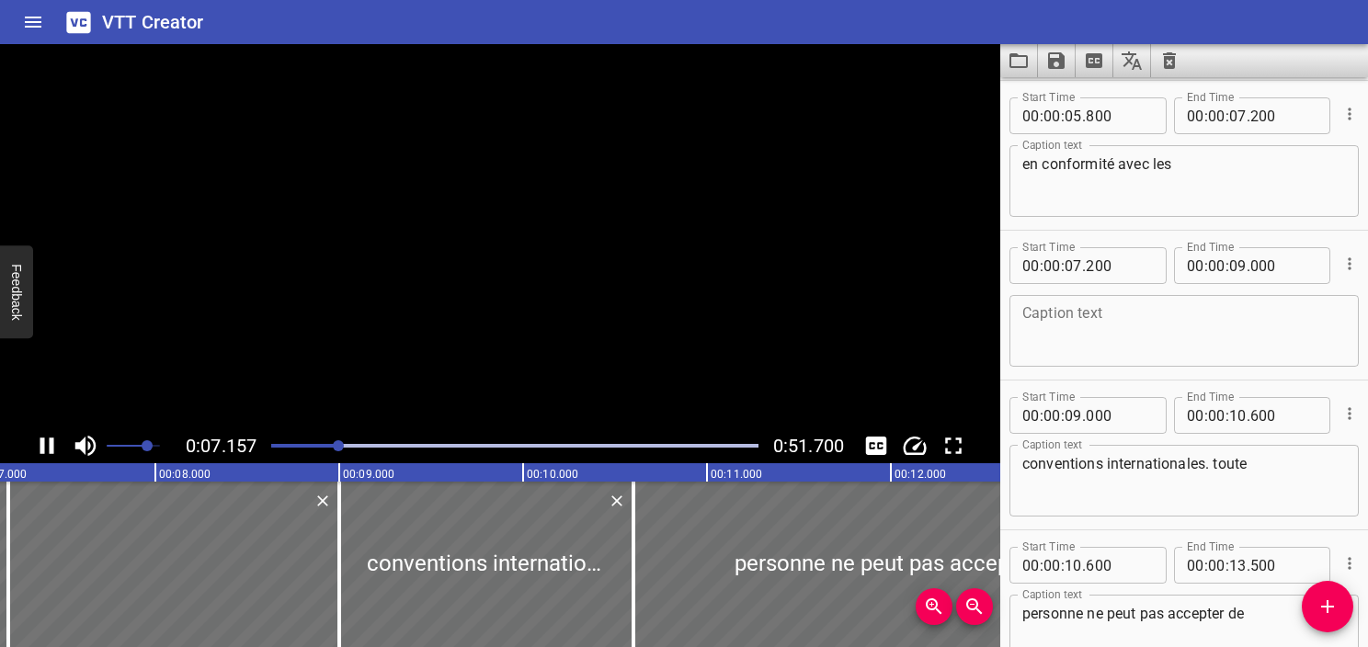
scroll to position [0, 0]
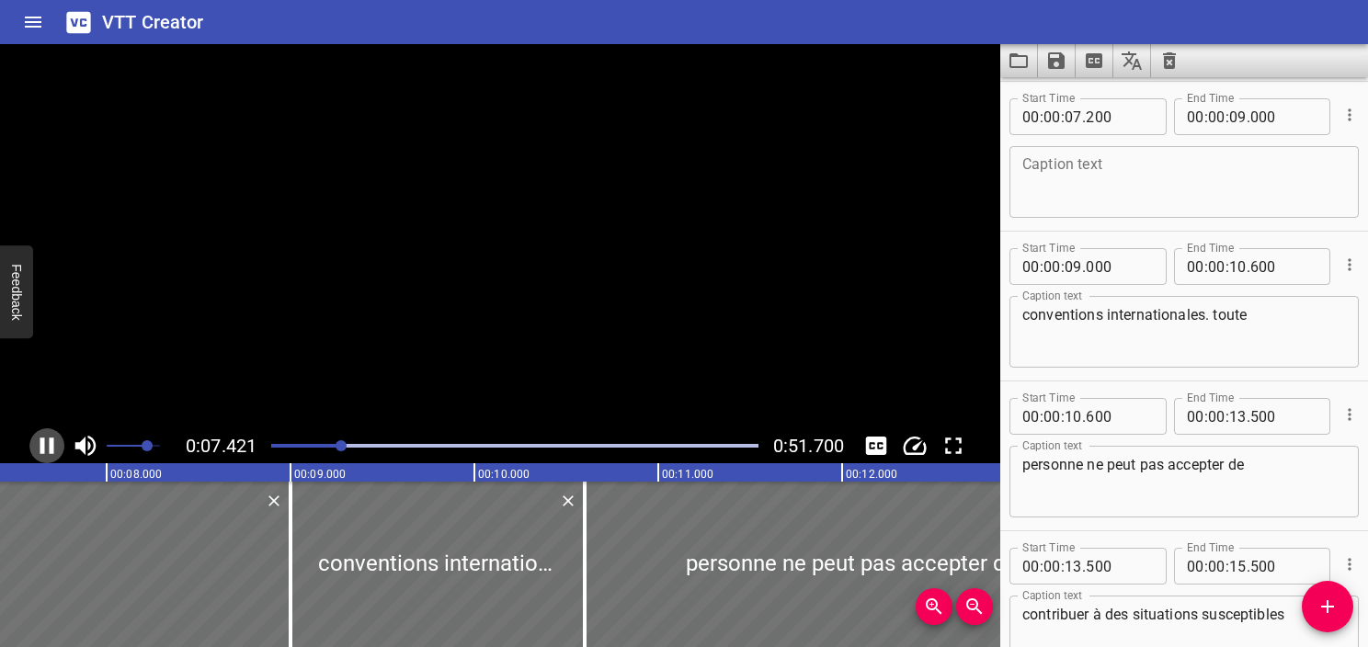
click at [40, 448] on icon "Play/Pause" at bounding box center [47, 446] width 28 height 28
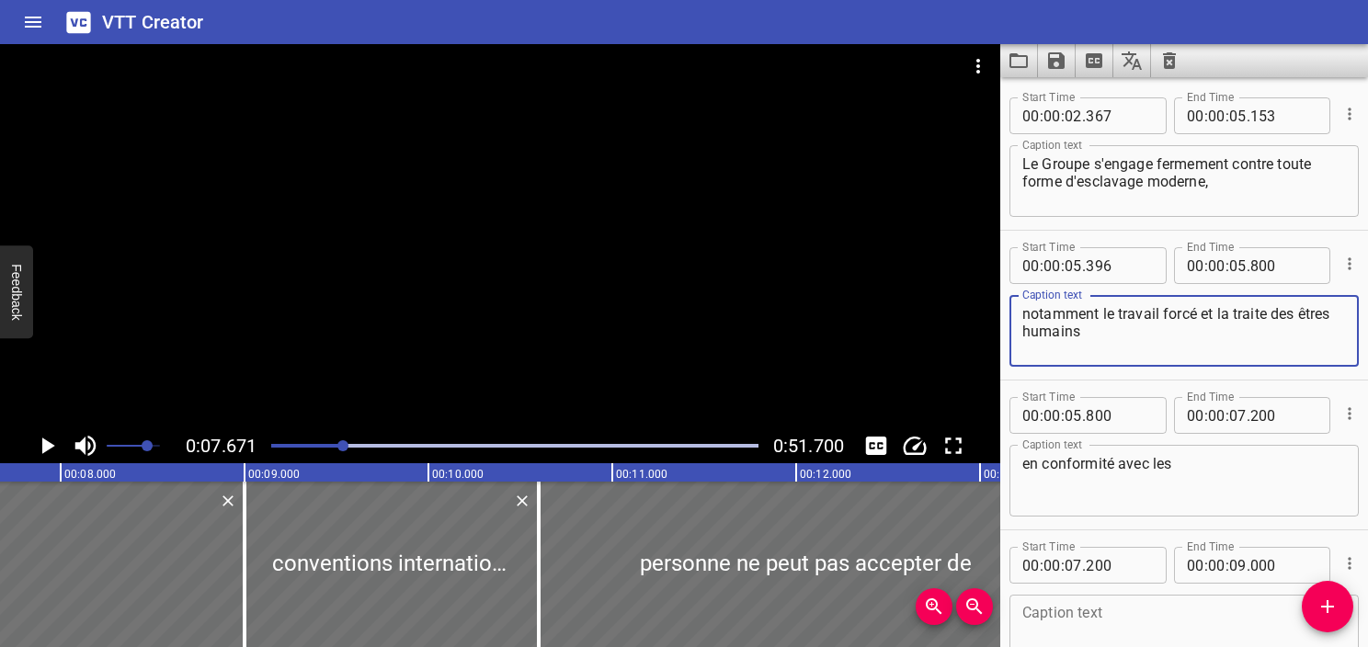
click at [1141, 343] on textarea "notamment le travail forcé et la traite des êtres humains" at bounding box center [1185, 331] width 324 height 52
click at [1247, 271] on span "." at bounding box center [1249, 265] width 4 height 37
click at [1231, 269] on input "number" at bounding box center [1238, 265] width 17 height 37
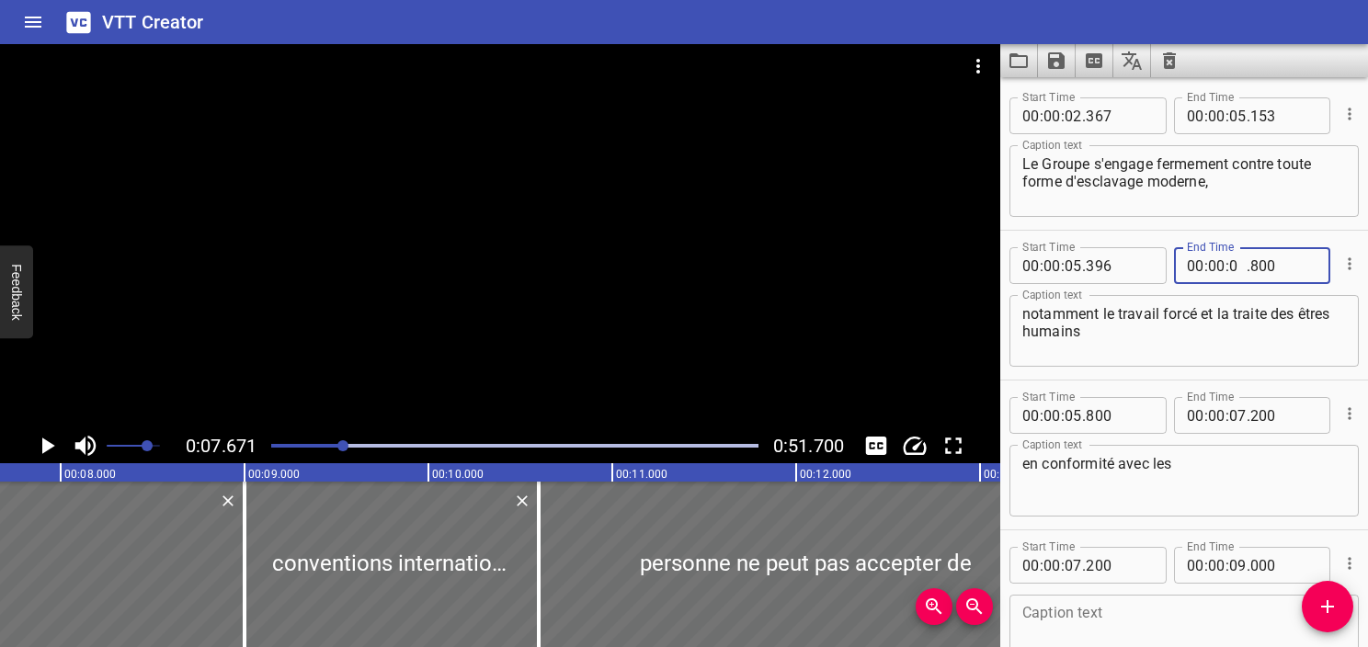
type input "07"
type input "671"
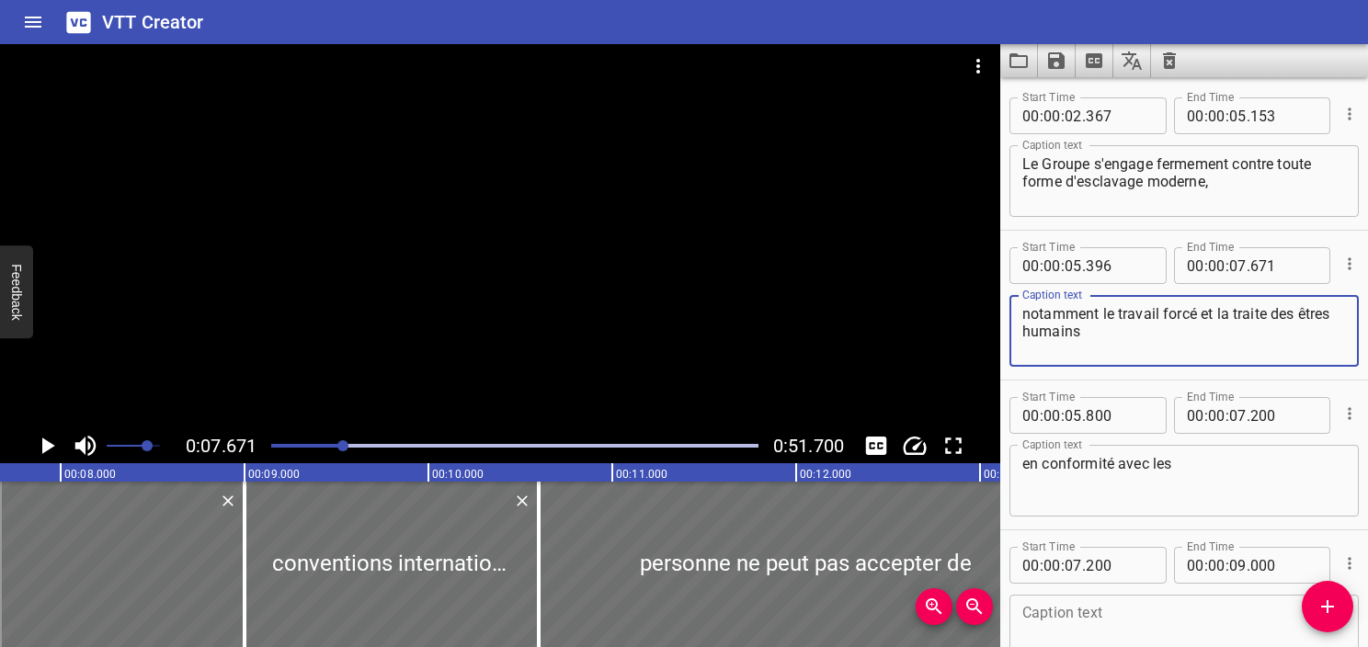
click at [1128, 319] on textarea "notamment le travail forcé et la traite des êtres humains" at bounding box center [1185, 331] width 324 height 52
click at [1126, 350] on textarea "notamment le travail forcé et la traite des êtres humains" at bounding box center [1185, 331] width 324 height 52
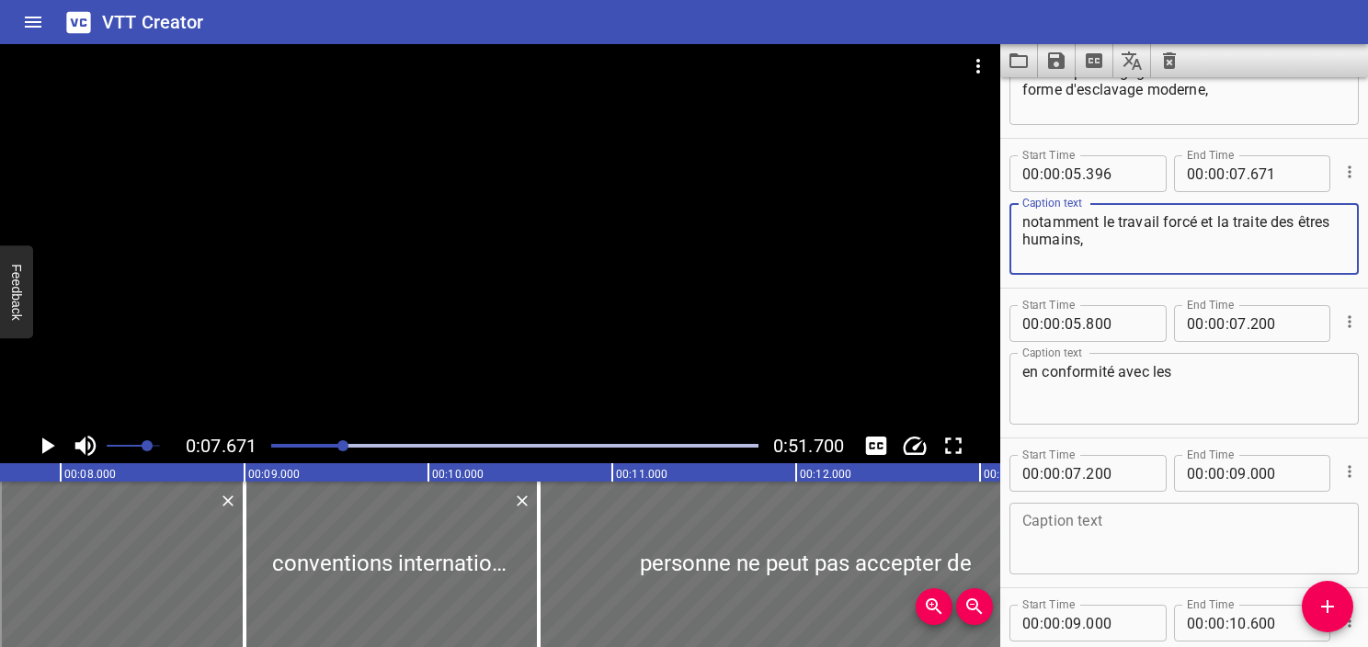
type textarea "notamment le travail forcé et la traite des êtres humains,"
click at [1341, 464] on icon "Cue Options" at bounding box center [1350, 472] width 18 height 18
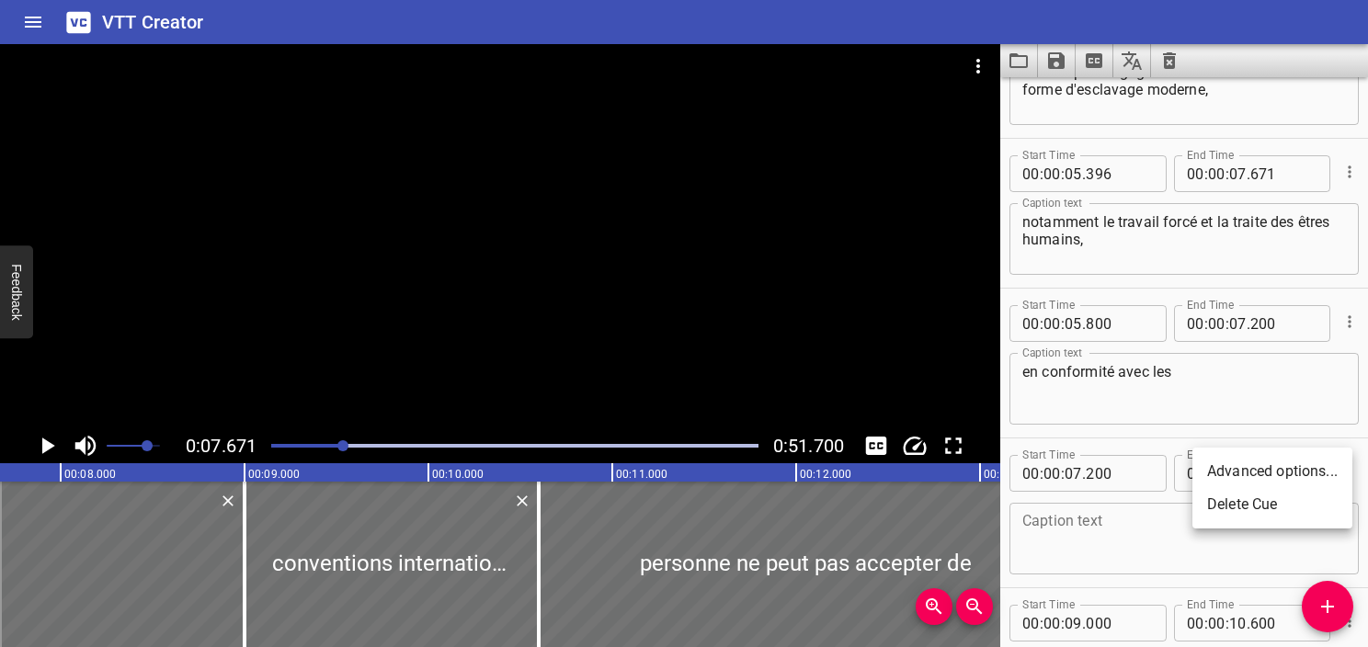
click at [1307, 511] on li "Delete Cue" at bounding box center [1273, 504] width 160 height 33
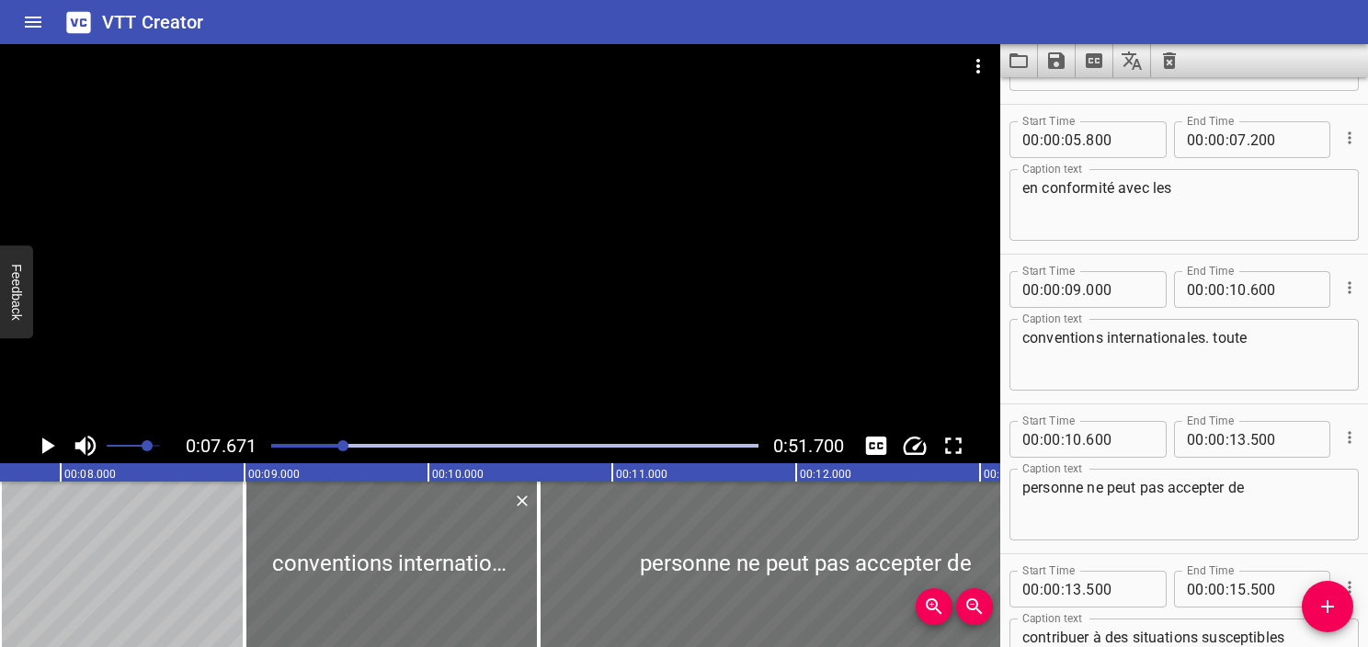
click at [1210, 346] on textarea "conventions internationales. toute" at bounding box center [1185, 355] width 324 height 52
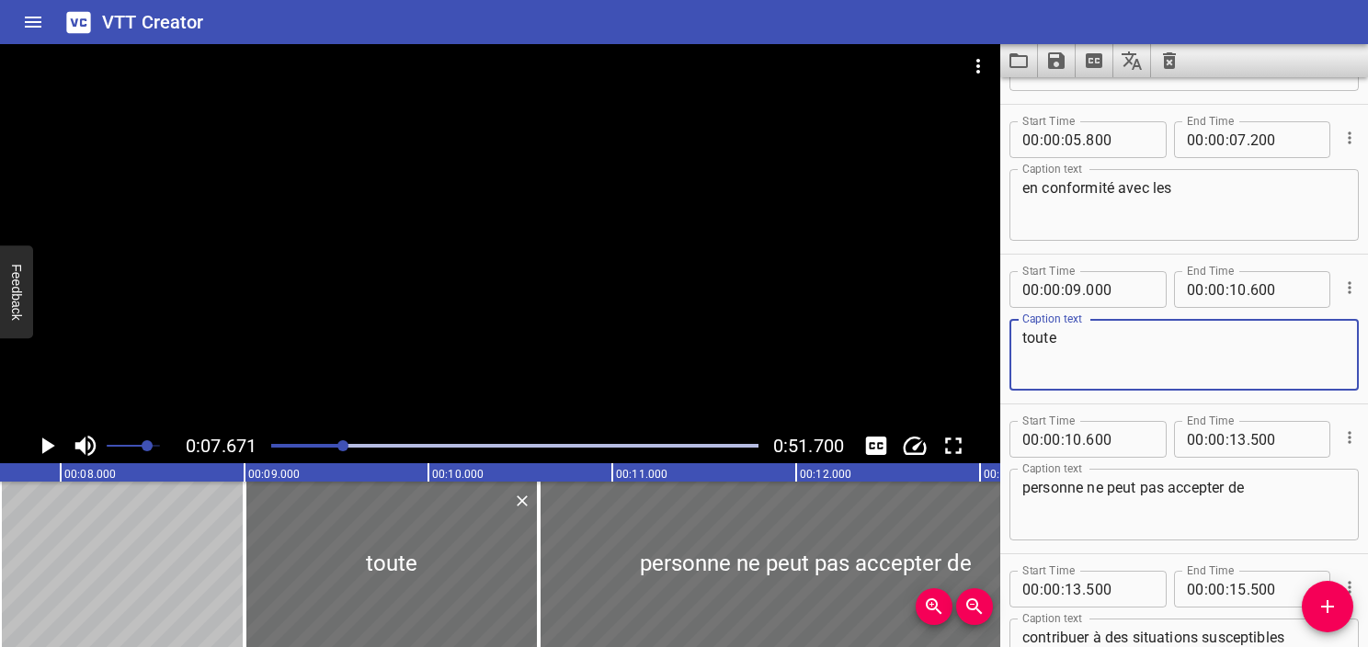
type textarea "toute"
drag, startPoint x: 1231, startPoint y: 357, endPoint x: 1074, endPoint y: 221, distance: 207.3
click at [1074, 221] on textarea "en conformité avec les" at bounding box center [1185, 205] width 324 height 52
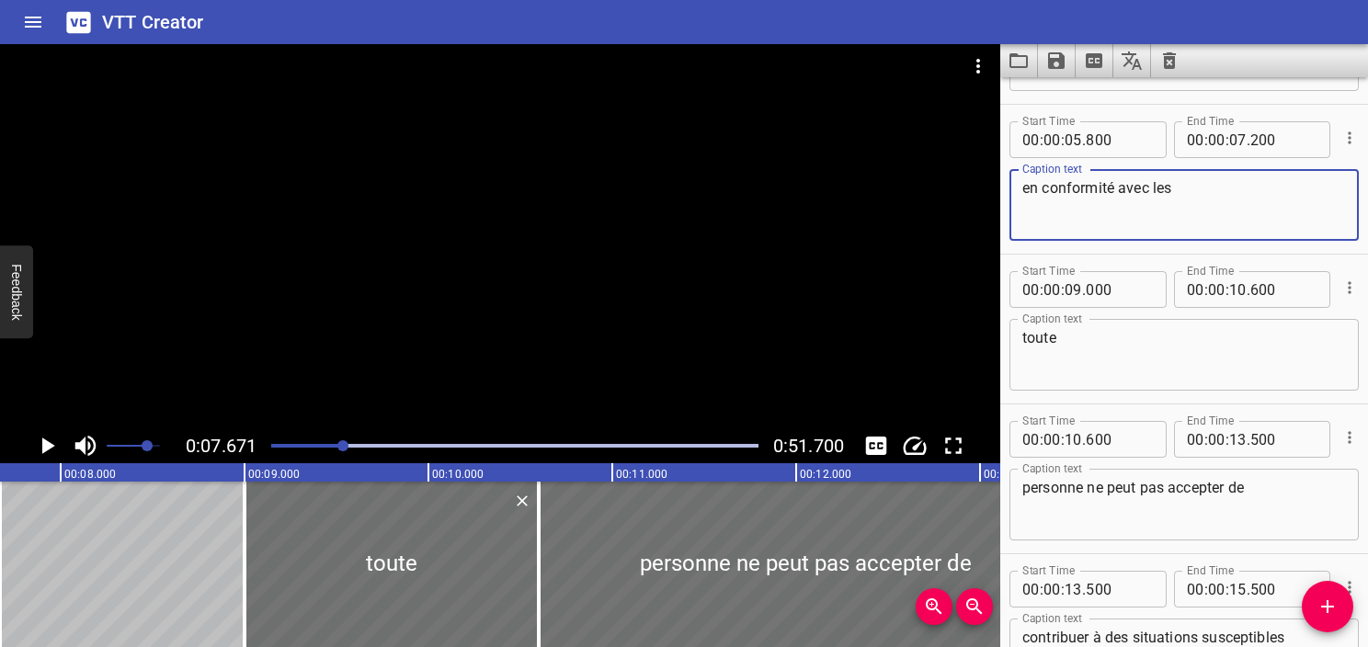
click at [1196, 184] on textarea "en conformité avec les" at bounding box center [1185, 205] width 324 height 52
paste textarea "conventions internationales."
type textarea "en conformité avec les conventions internationales."
click at [1119, 368] on textarea "toute" at bounding box center [1185, 355] width 324 height 52
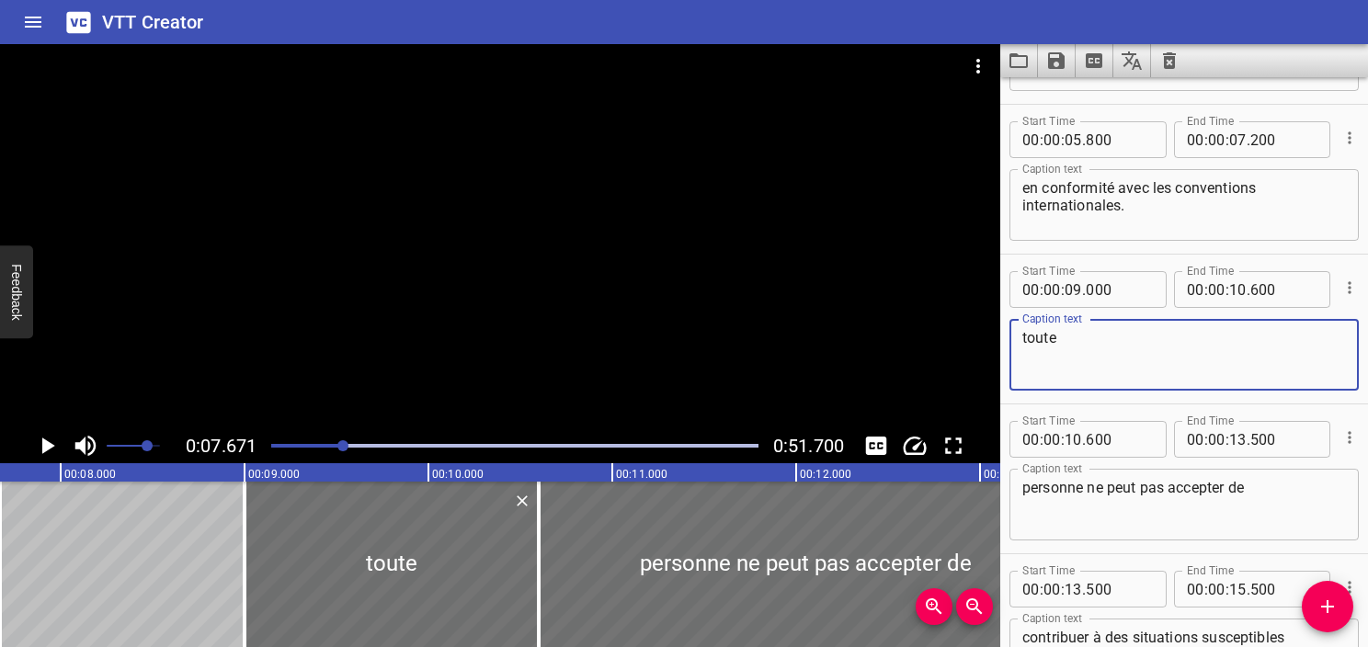
click at [1030, 339] on textarea "toute" at bounding box center [1185, 355] width 324 height 52
type textarea "Toute"
click at [1173, 364] on textarea "Toute" at bounding box center [1185, 355] width 324 height 52
click at [38, 451] on icon "Play/Pause" at bounding box center [47, 446] width 28 height 28
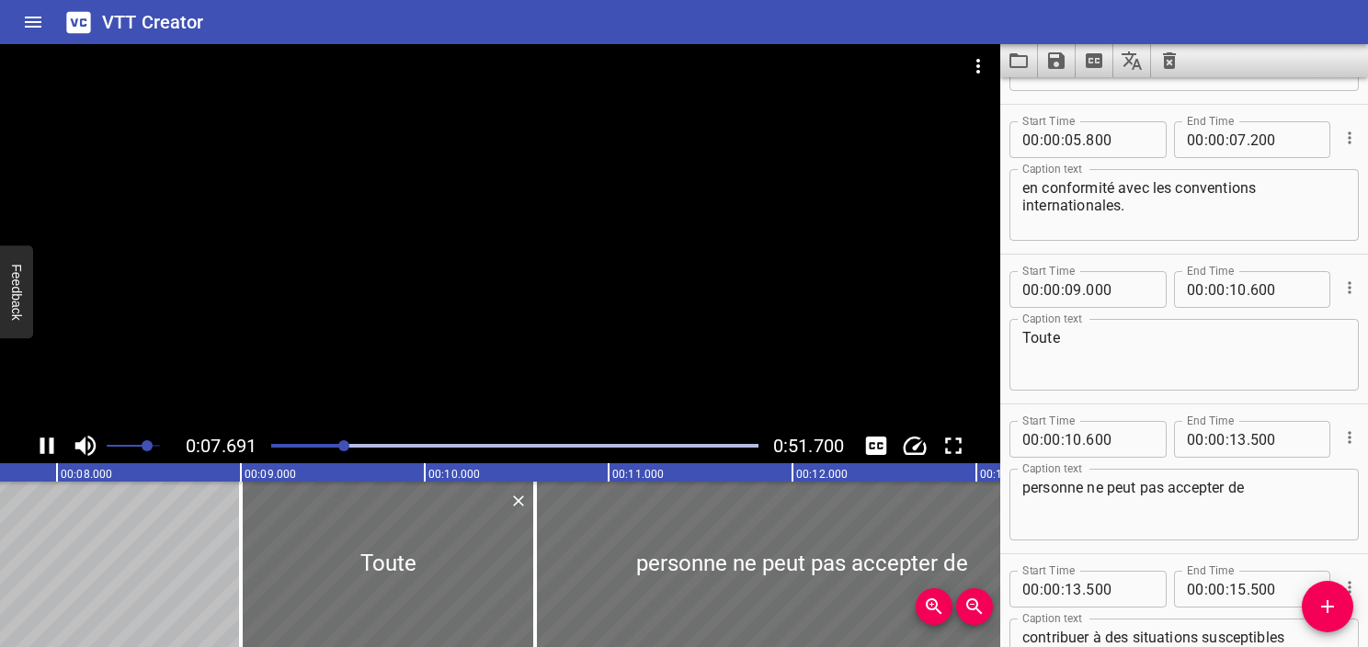
click at [38, 451] on icon "Play/Pause" at bounding box center [47, 446] width 28 height 28
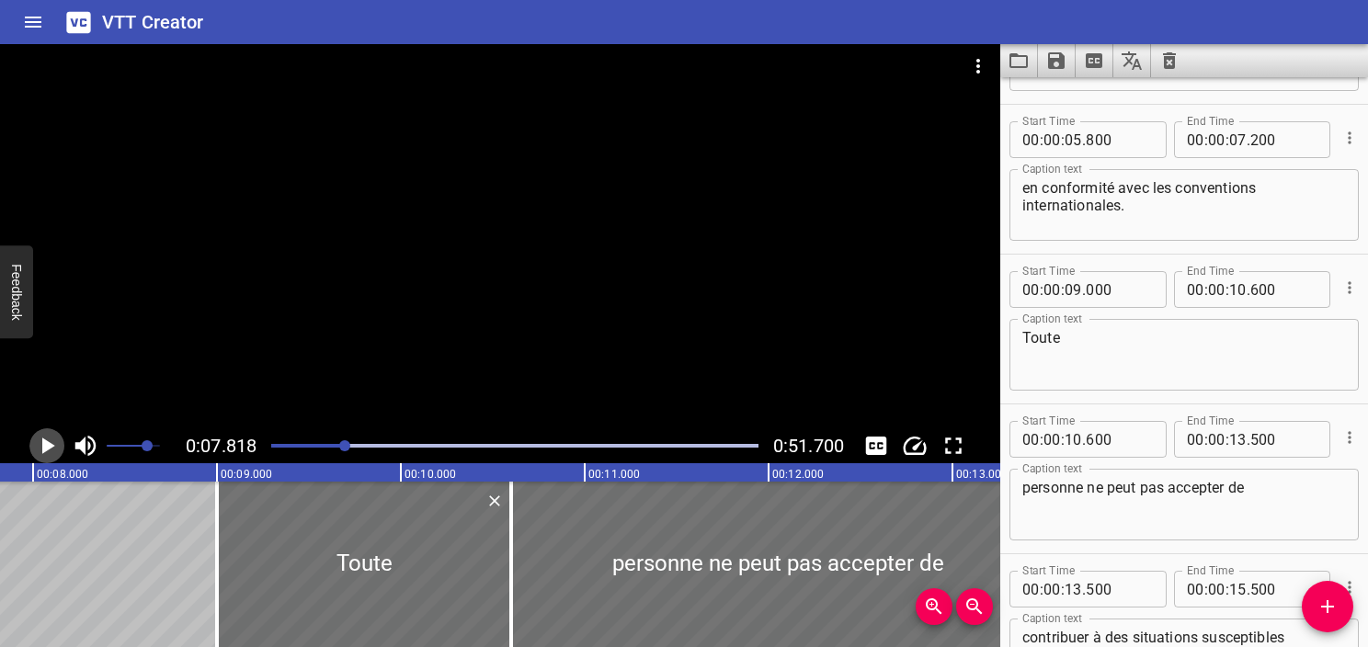
click at [38, 451] on icon "Play/Pause" at bounding box center [47, 446] width 28 height 28
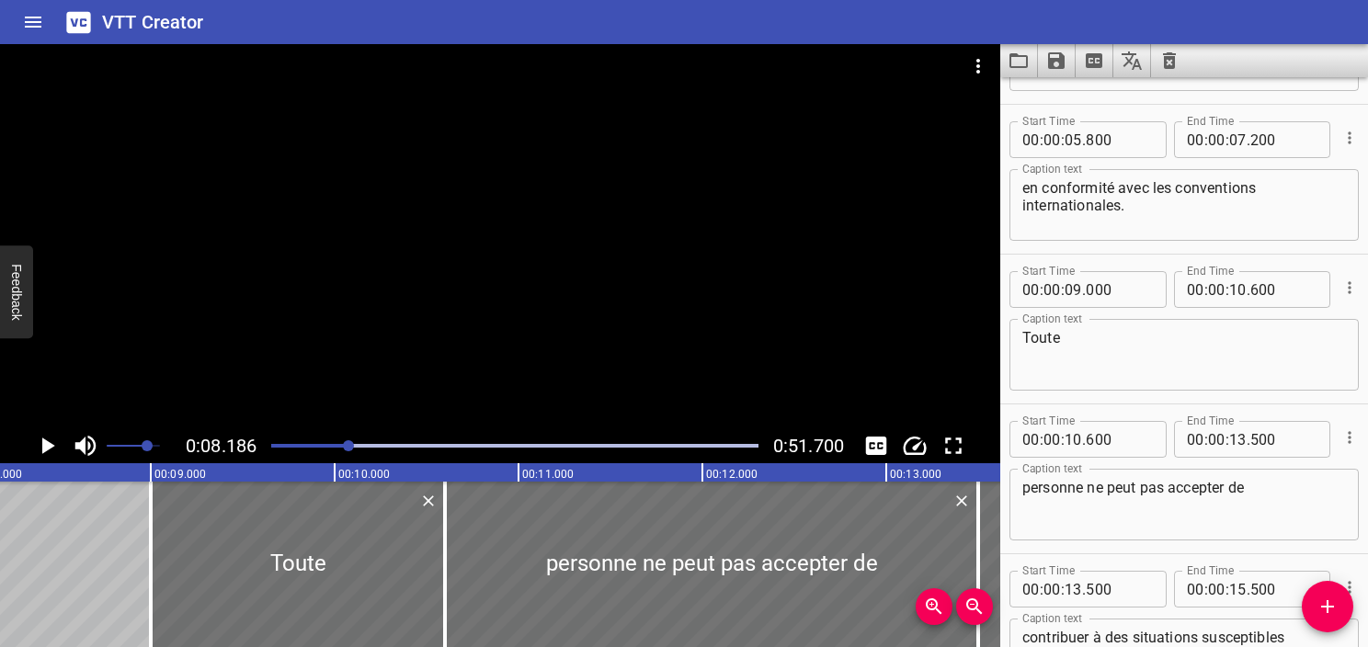
click at [38, 451] on icon "Play/Pause" at bounding box center [47, 446] width 28 height 28
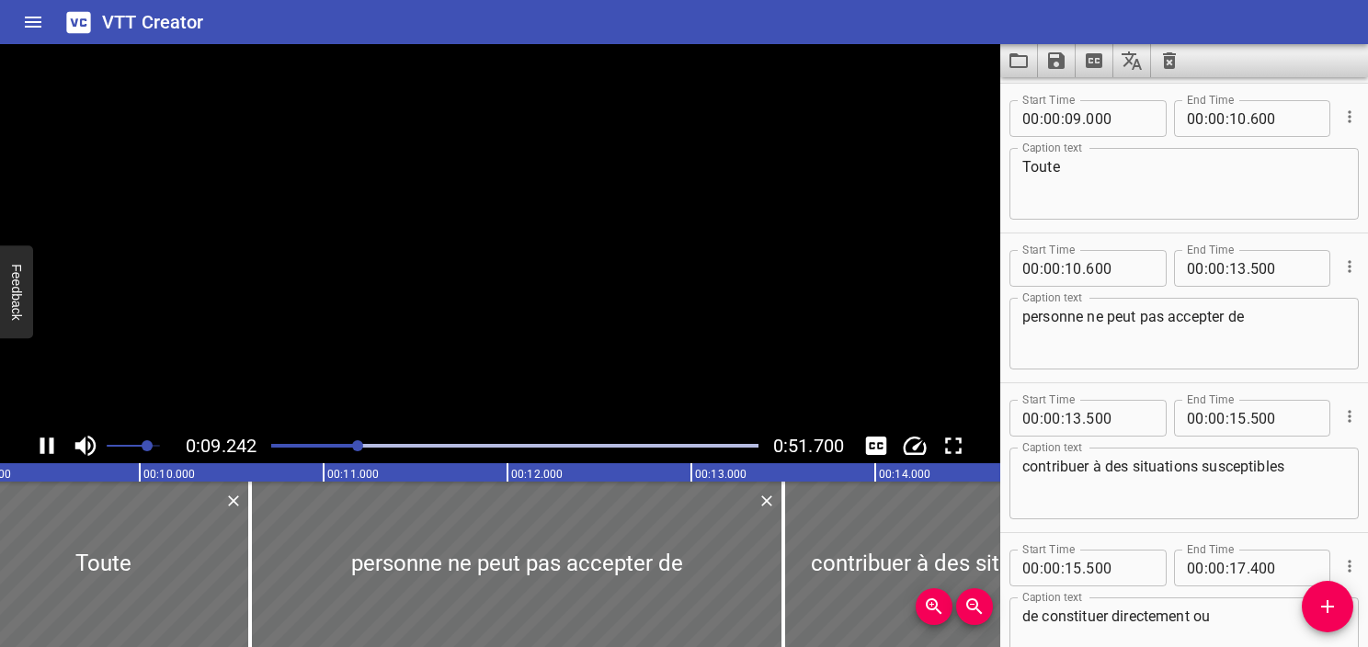
scroll to position [449, 0]
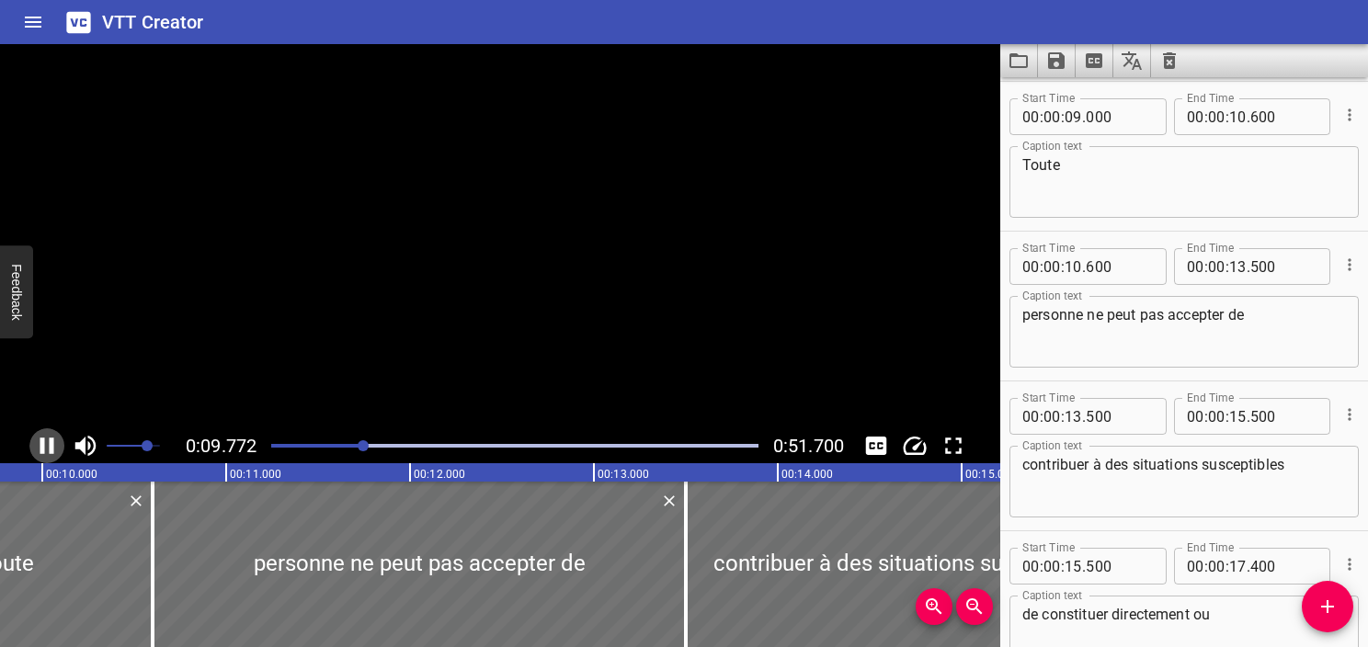
click at [38, 451] on icon "Play/Pause" at bounding box center [47, 446] width 28 height 28
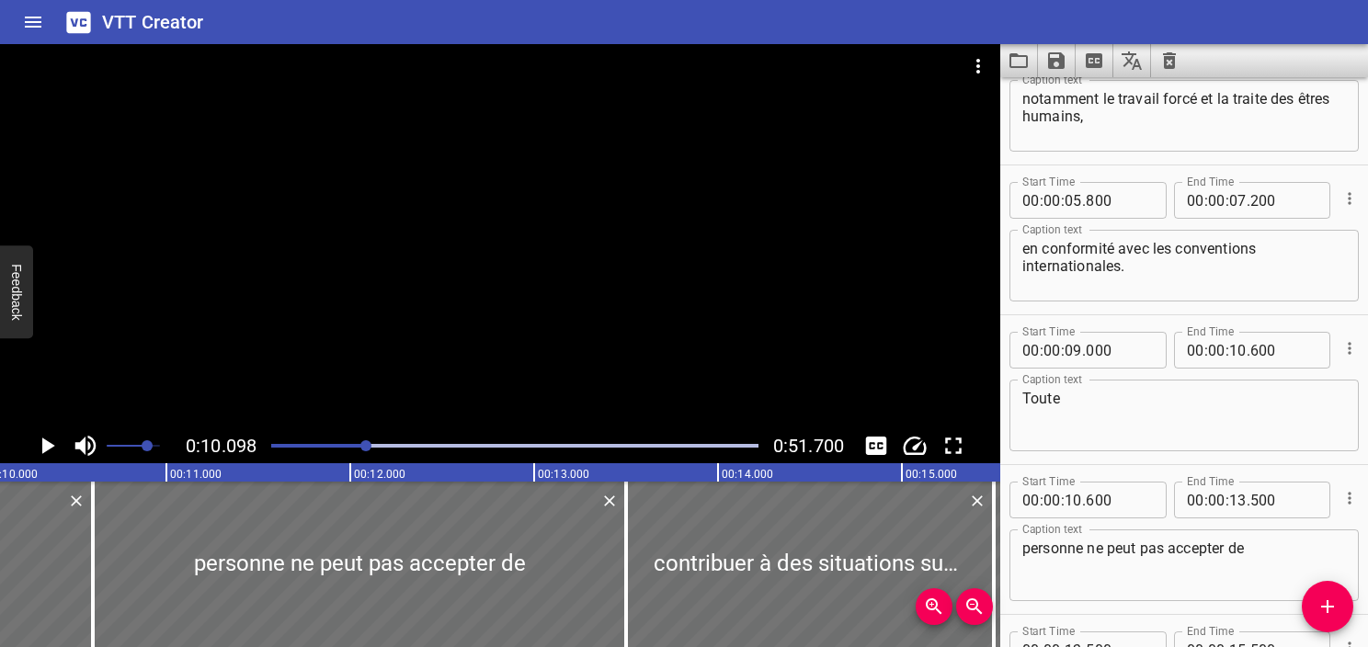
scroll to position [173, 0]
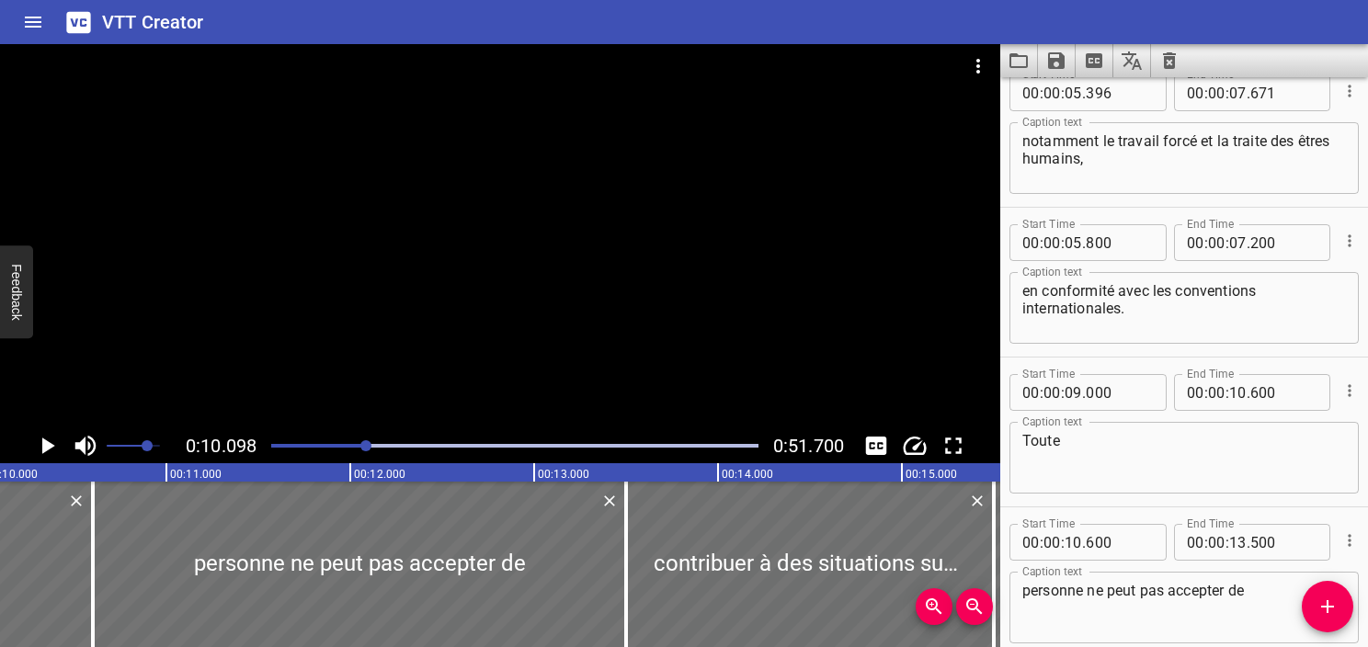
click at [339, 441] on div at bounding box center [514, 446] width 509 height 26
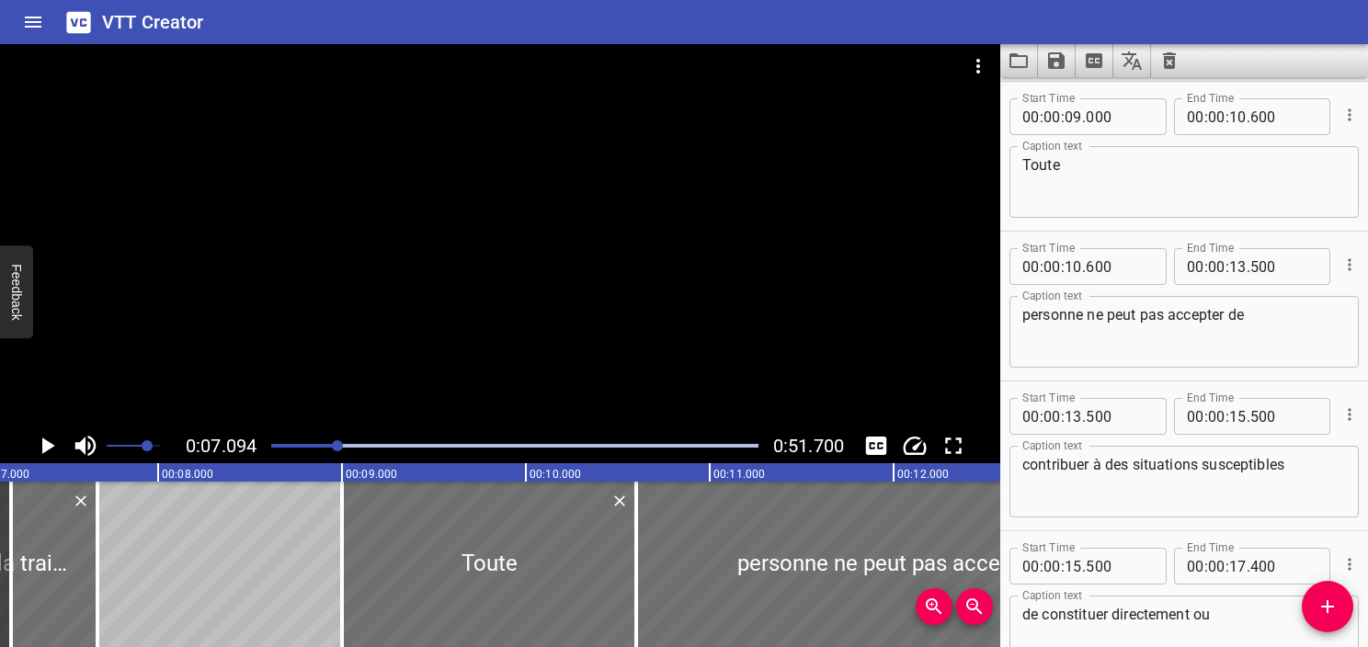
scroll to position [0, 1304]
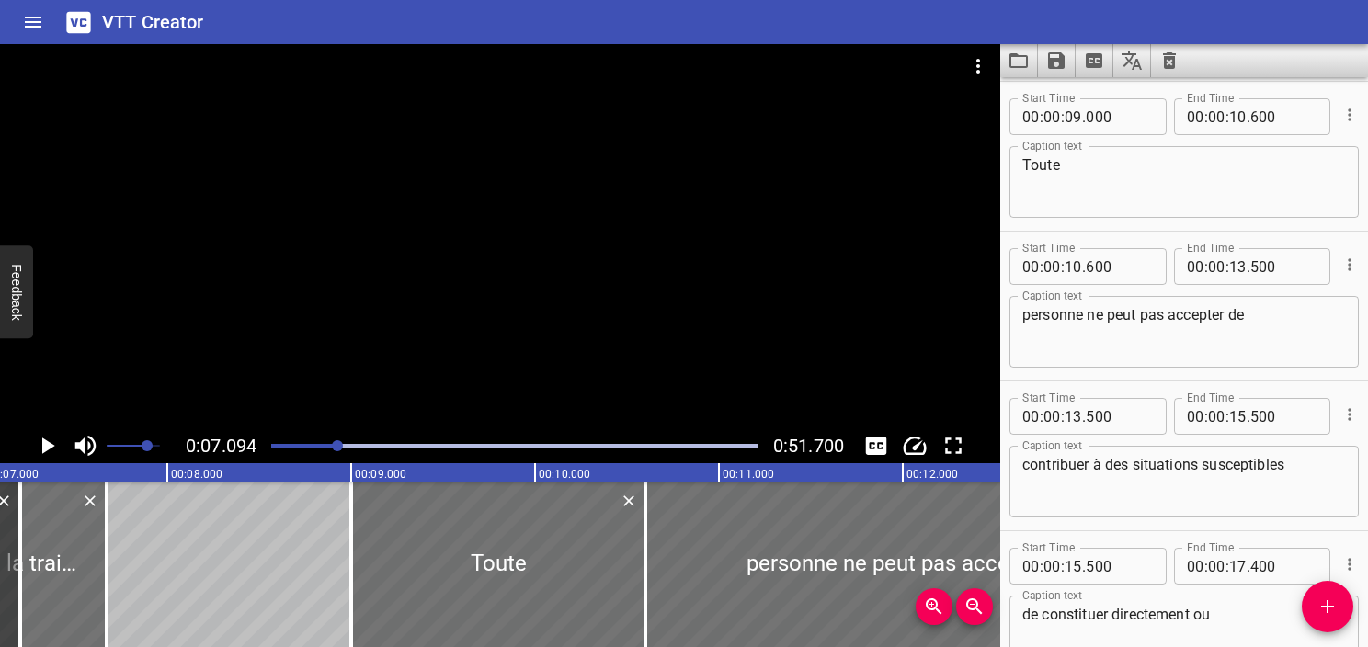
click at [47, 446] on icon "Play/Pause" at bounding box center [48, 446] width 13 height 17
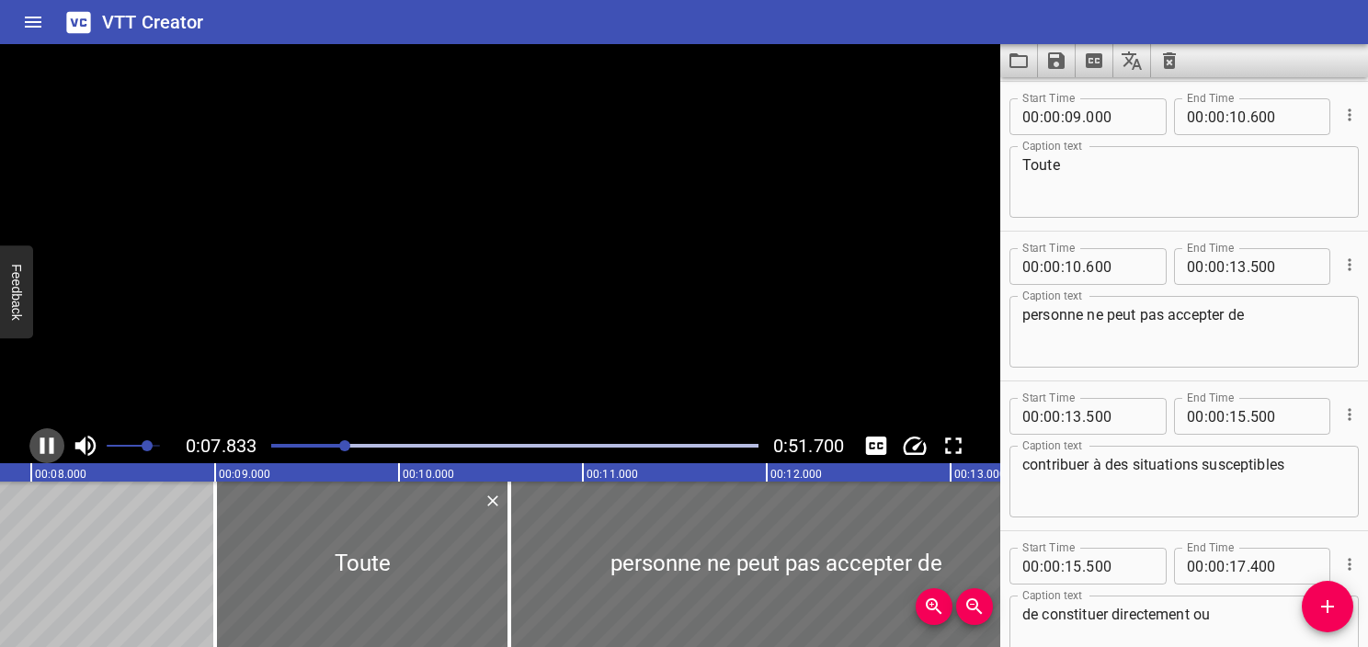
click at [47, 446] on icon "Play/Pause" at bounding box center [47, 446] width 28 height 28
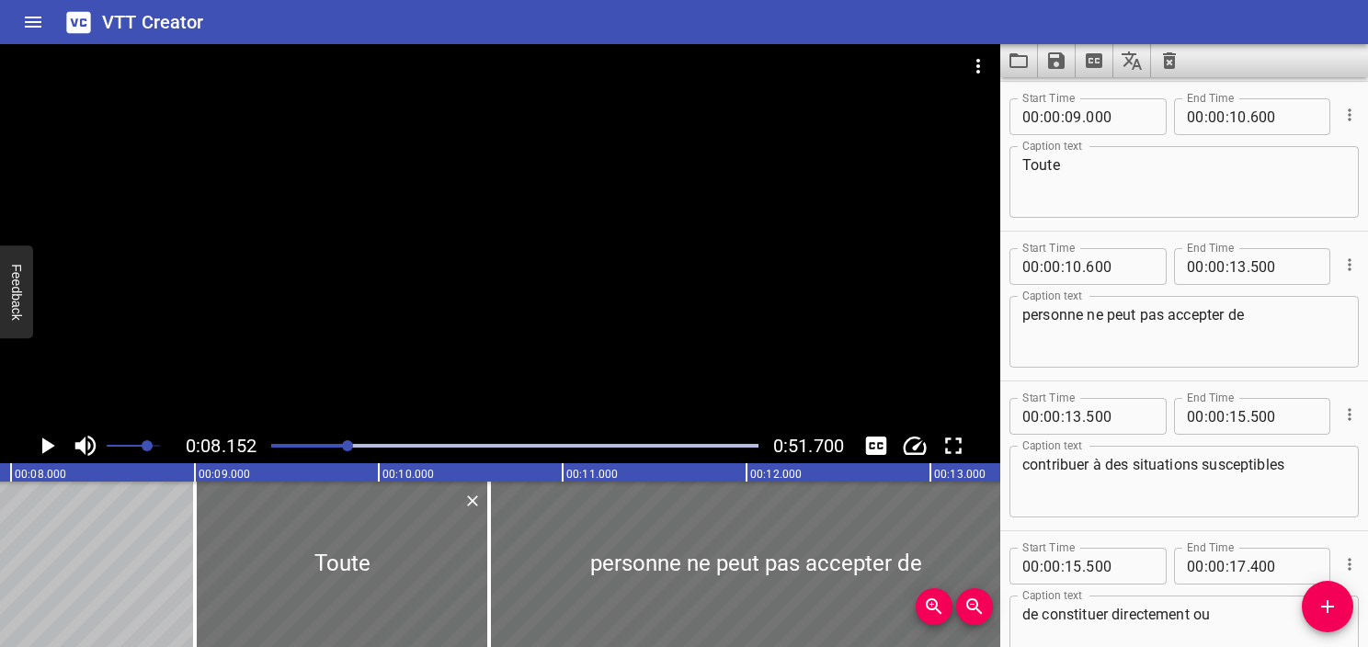
scroll to position [0, 1499]
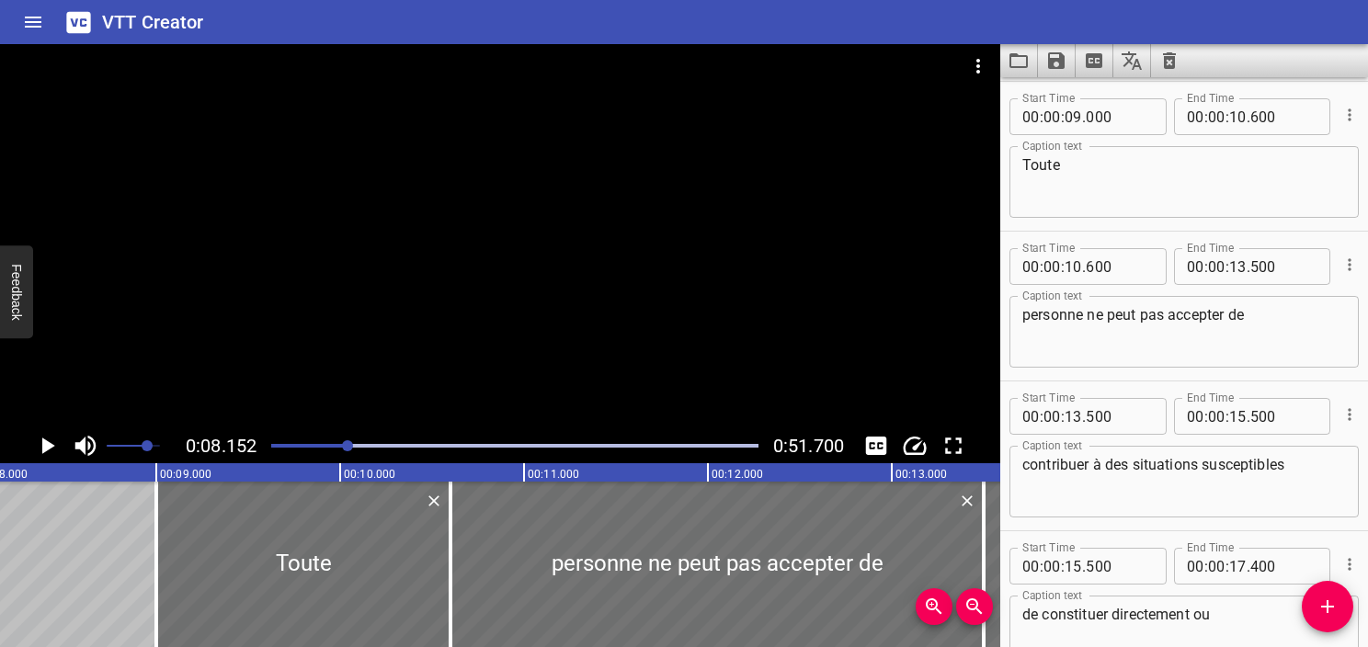
click at [326, 445] on div "Play progress" at bounding box center [104, 446] width 487 height 4
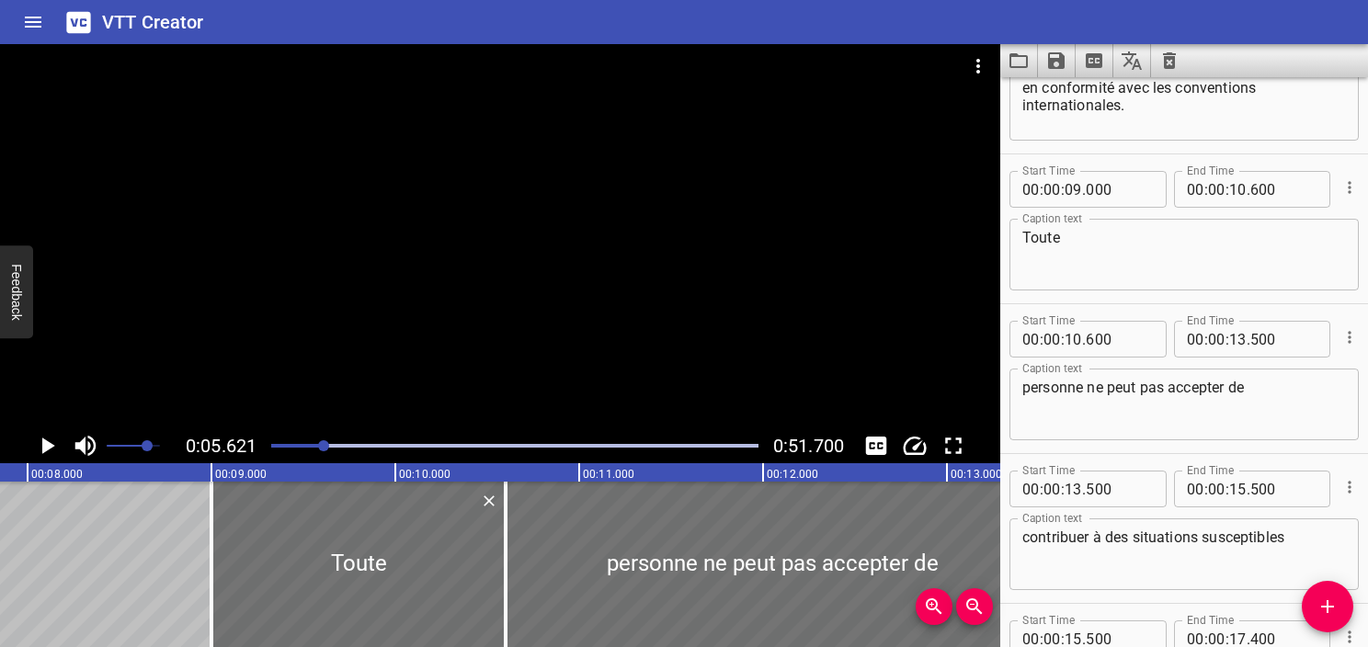
scroll to position [300, 0]
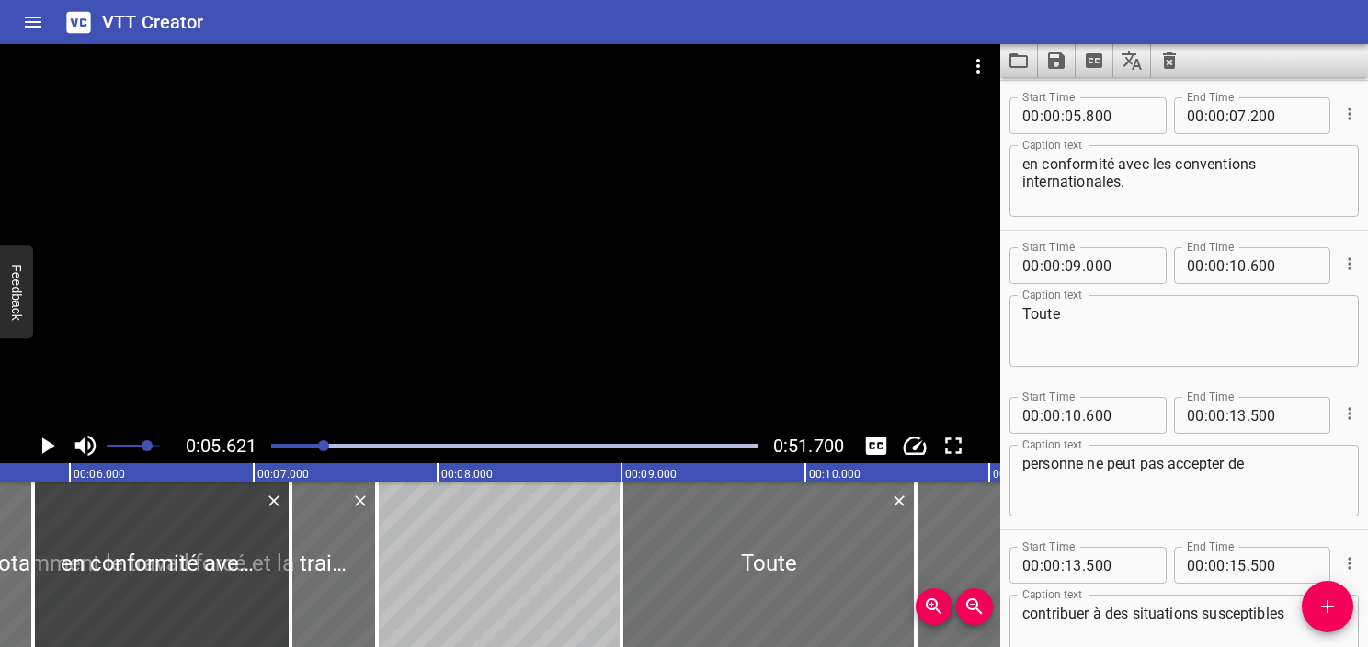
click at [52, 452] on icon "Play/Pause" at bounding box center [47, 446] width 28 height 28
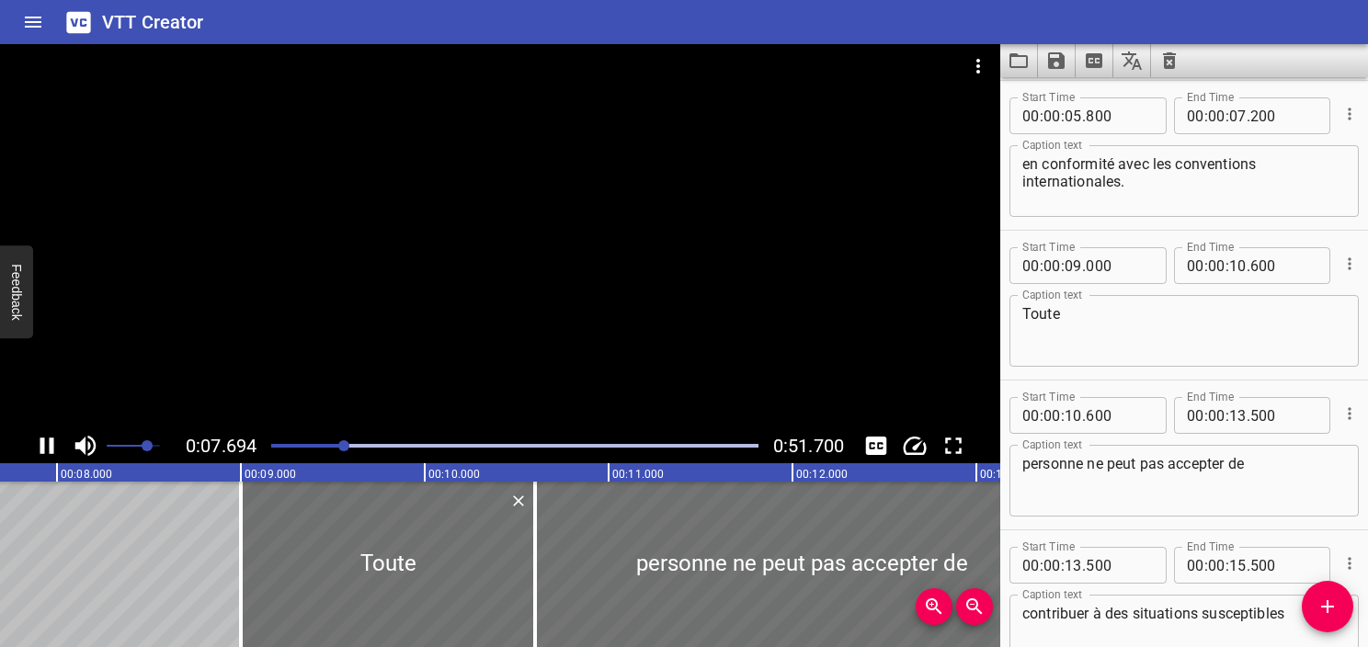
click at [50, 454] on icon "Play/Pause" at bounding box center [47, 446] width 28 height 28
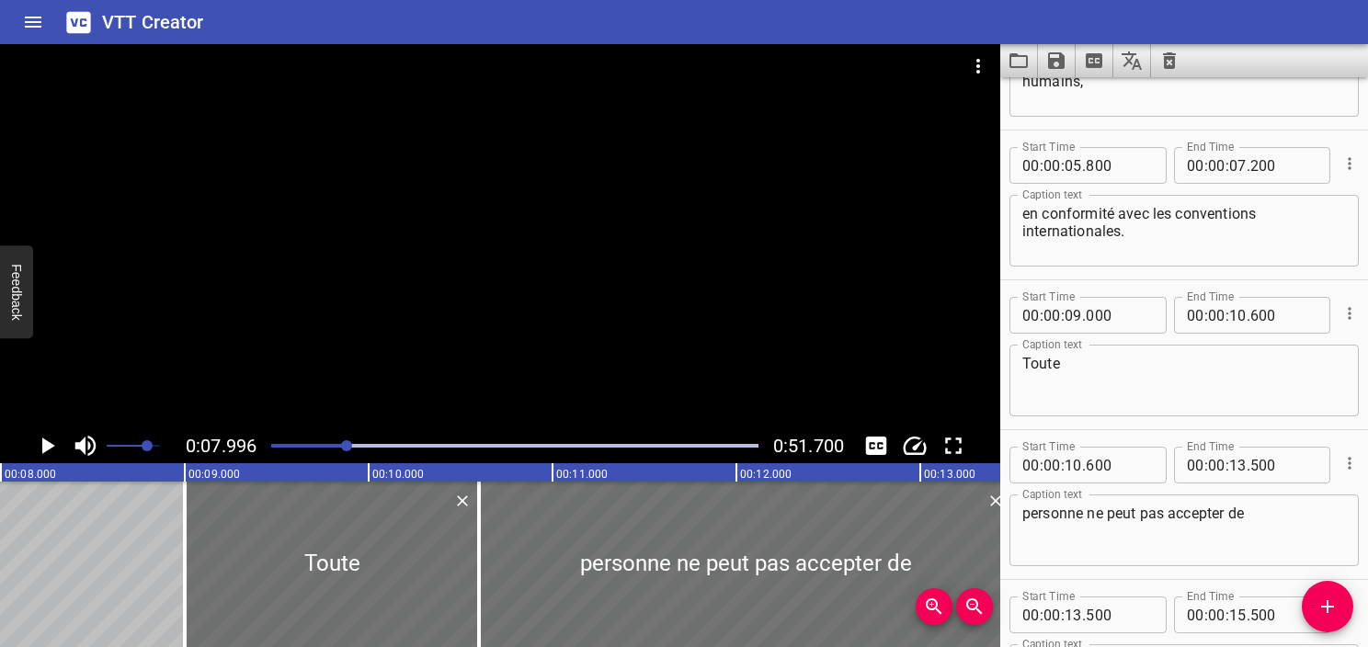
scroll to position [208, 0]
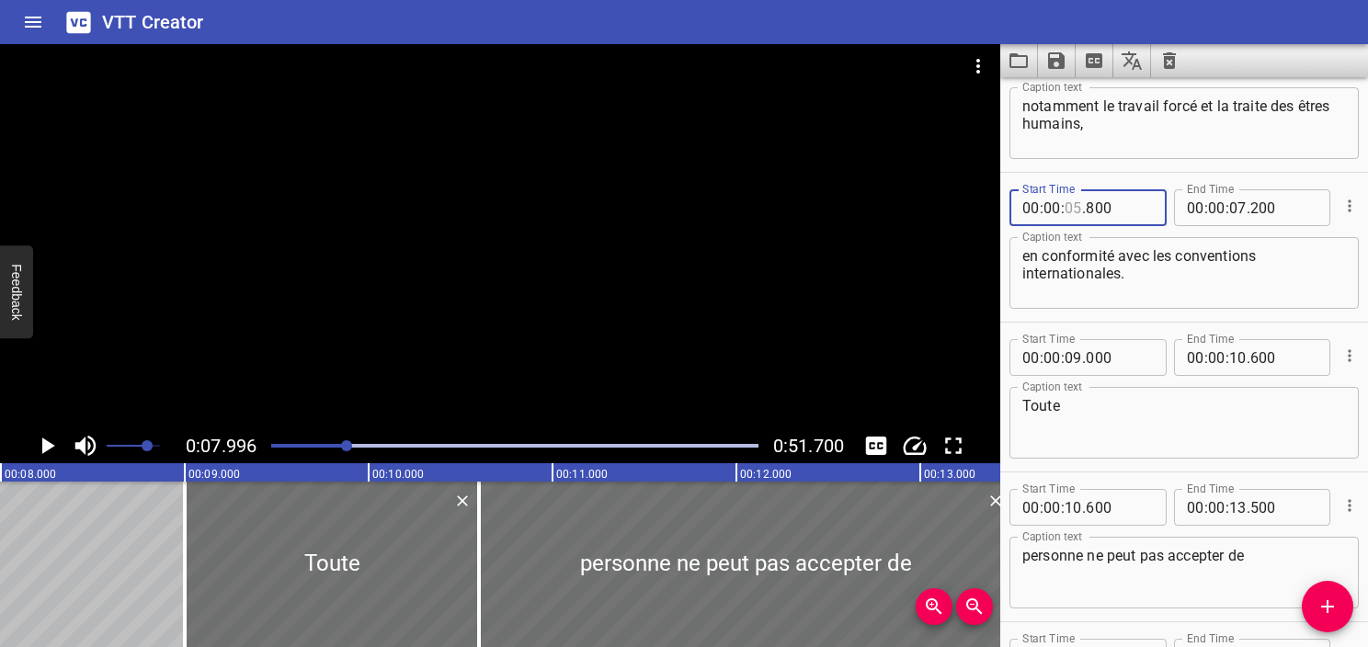
click at [1078, 202] on input "number" at bounding box center [1073, 207] width 17 height 37
type input "07"
type input "996"
click at [1230, 206] on input "number" at bounding box center [1238, 207] width 17 height 37
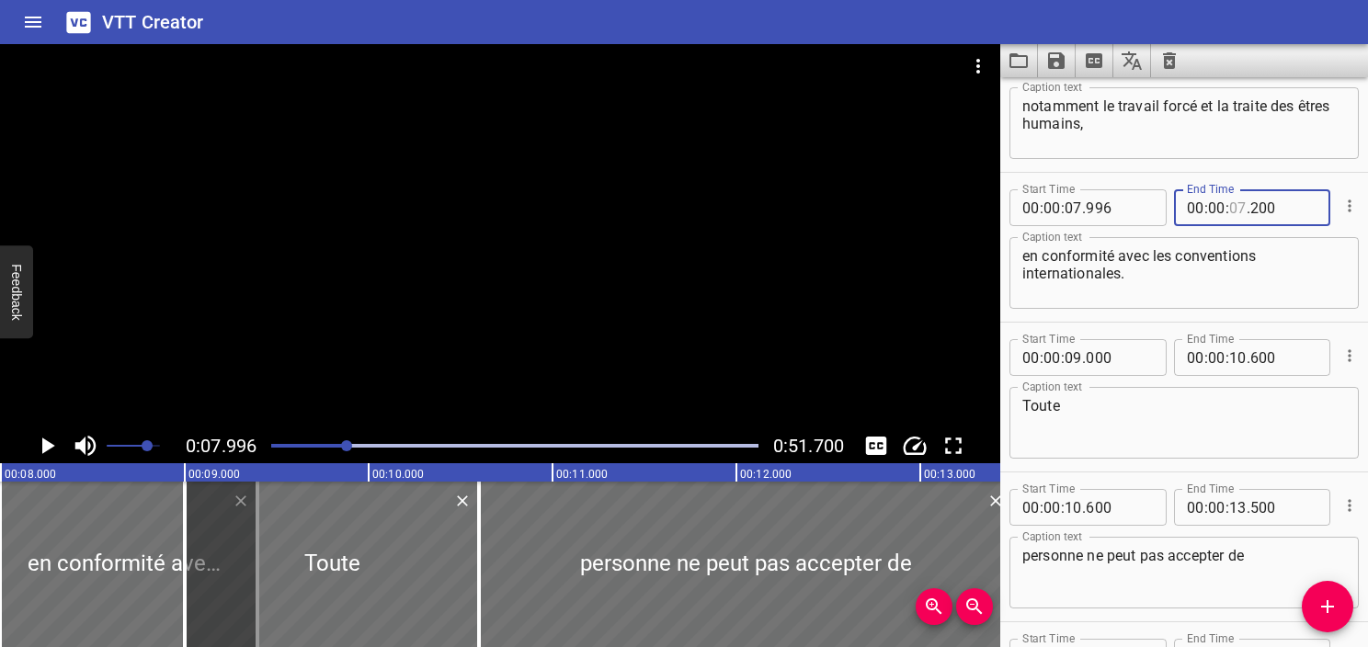
type input "07"
click at [53, 441] on icon "Play/Pause" at bounding box center [47, 446] width 28 height 28
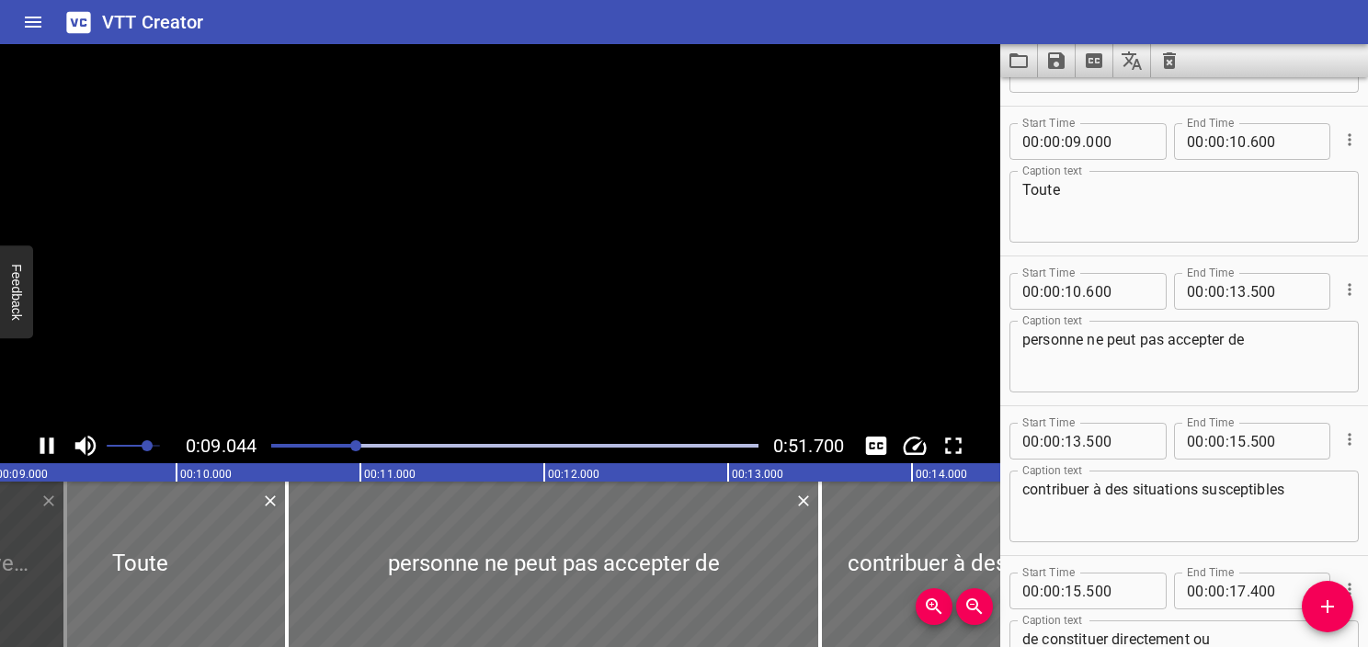
scroll to position [449, 0]
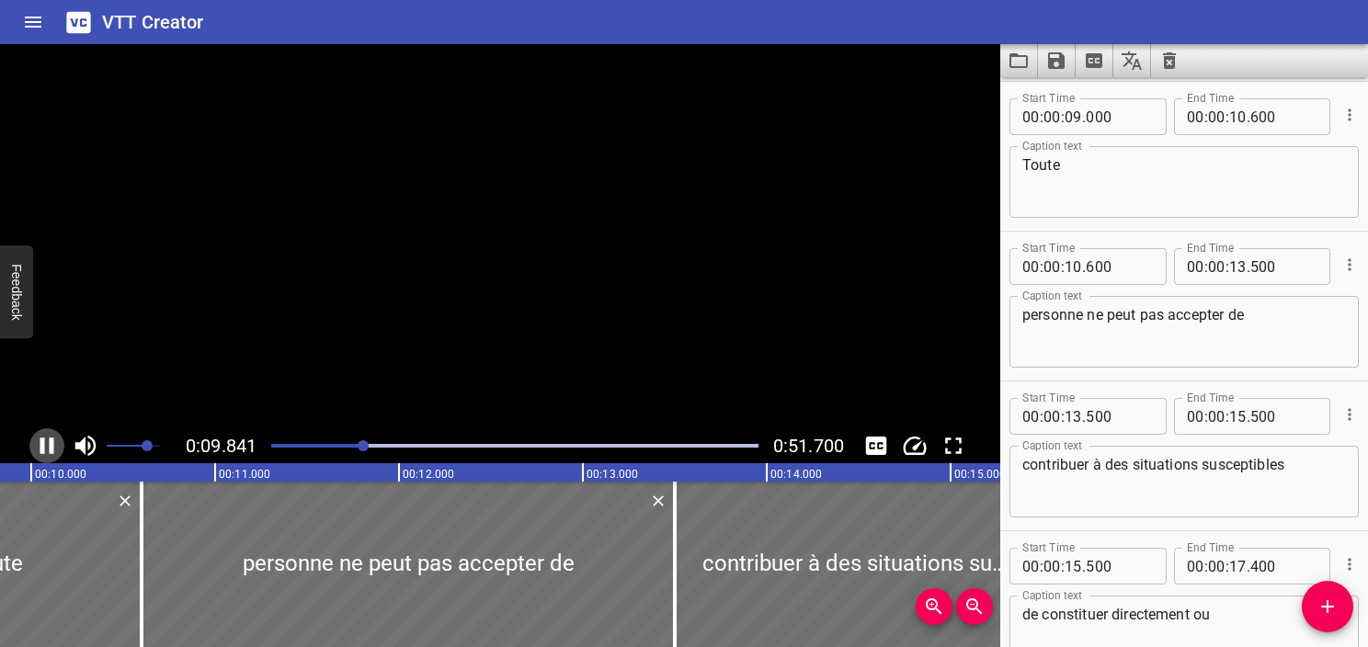
click at [52, 441] on icon "Play/Pause" at bounding box center [47, 446] width 14 height 17
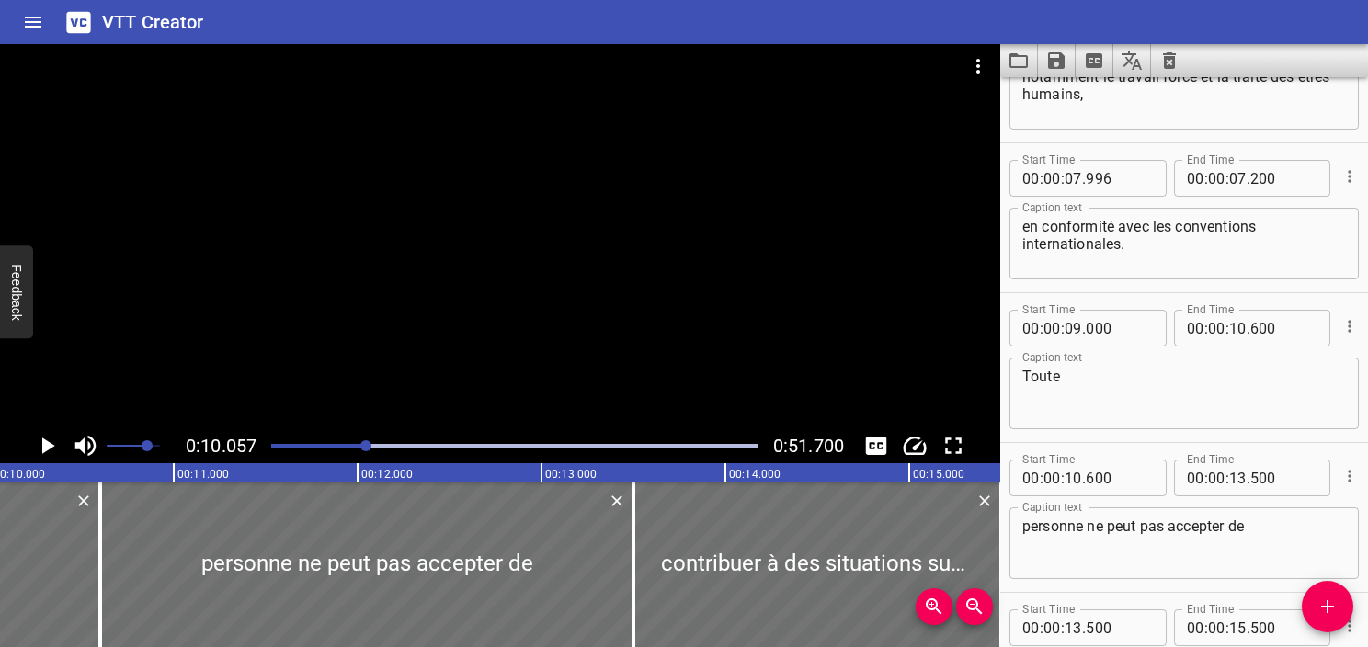
scroll to position [238, 0]
click at [1230, 176] on input "number" at bounding box center [1238, 177] width 17 height 37
type input "10"
type input "056"
click at [1183, 251] on textarea "en conformité avec les conventions internationales." at bounding box center [1185, 243] width 324 height 52
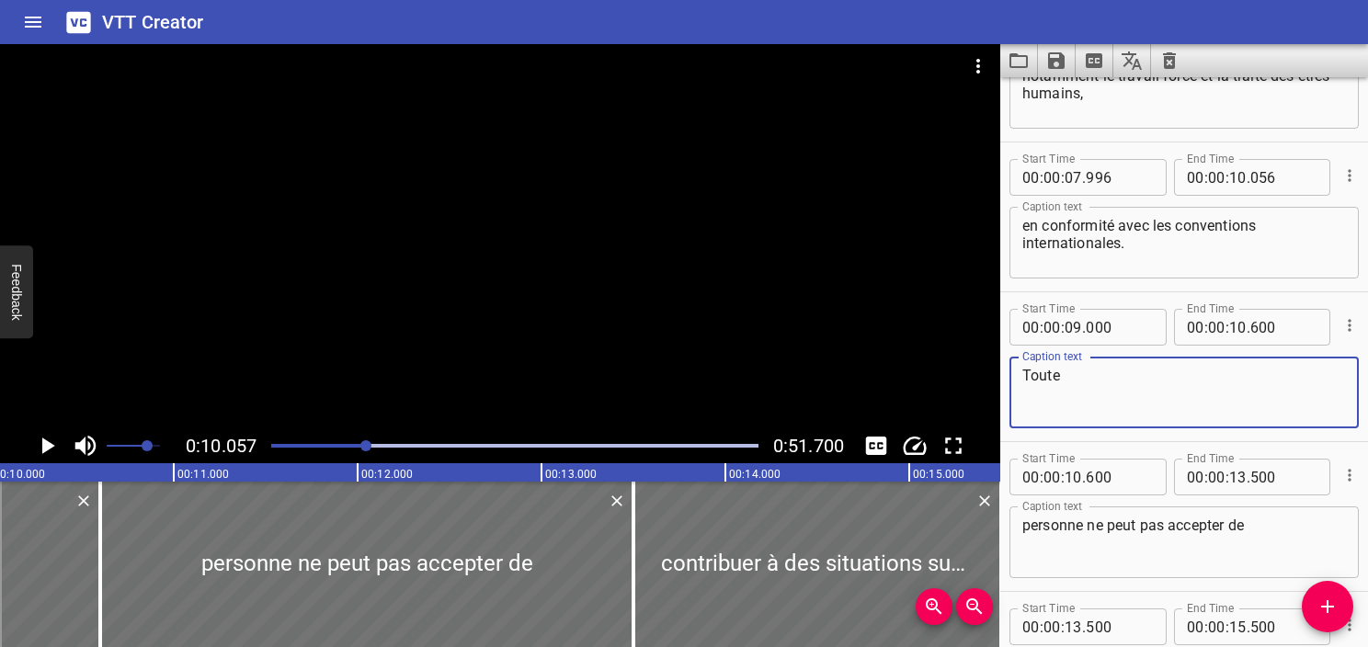
click at [1126, 389] on textarea "Toute" at bounding box center [1185, 393] width 324 height 52
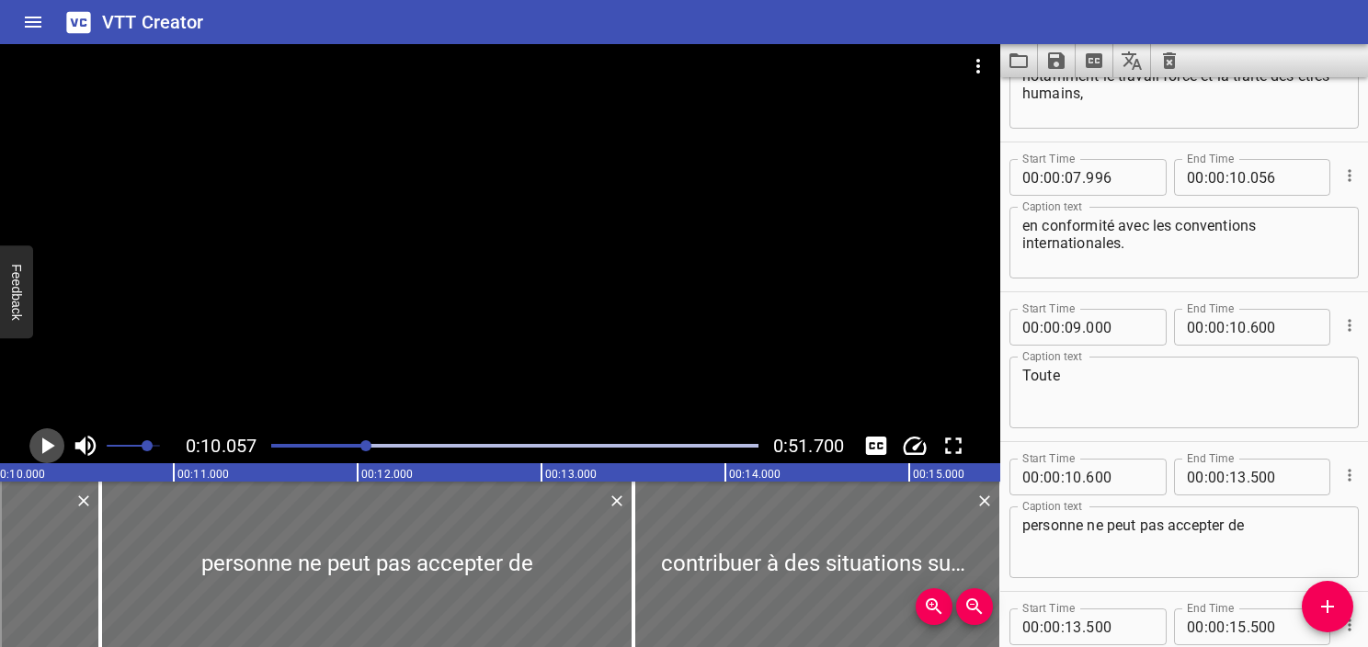
click at [40, 443] on icon "Play/Pause" at bounding box center [47, 446] width 28 height 28
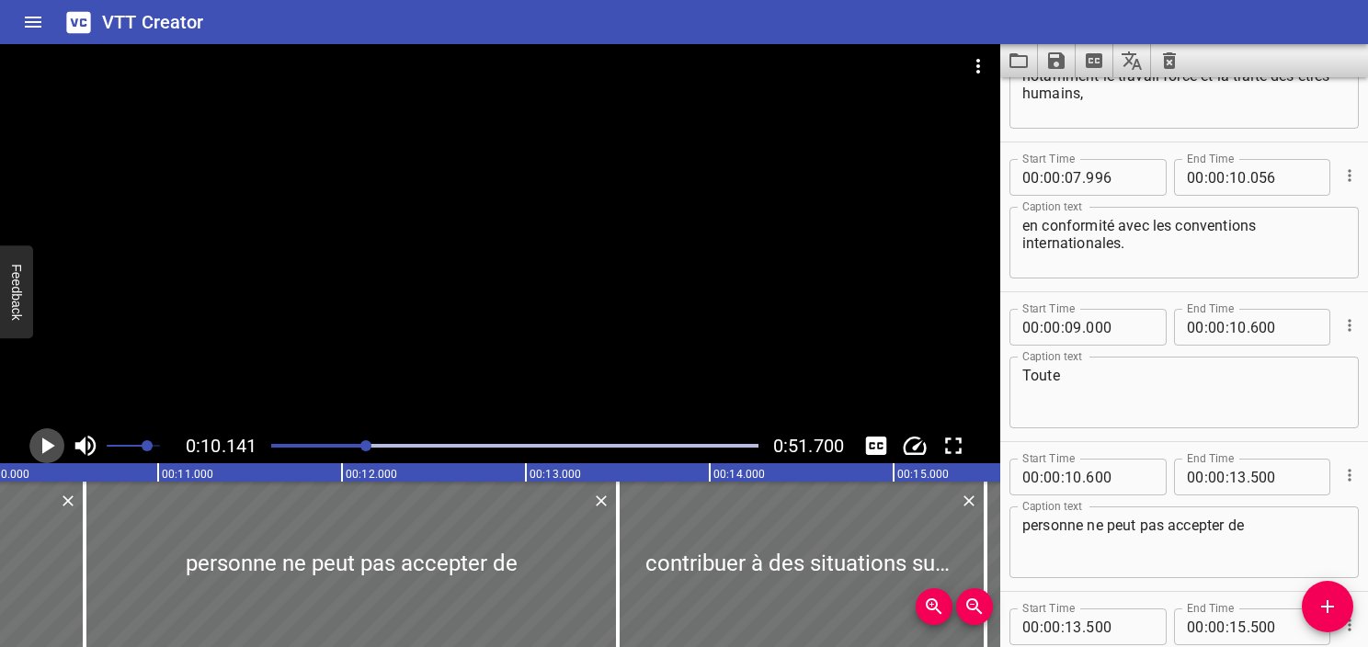
click at [40, 443] on icon "Play/Pause" at bounding box center [47, 446] width 28 height 28
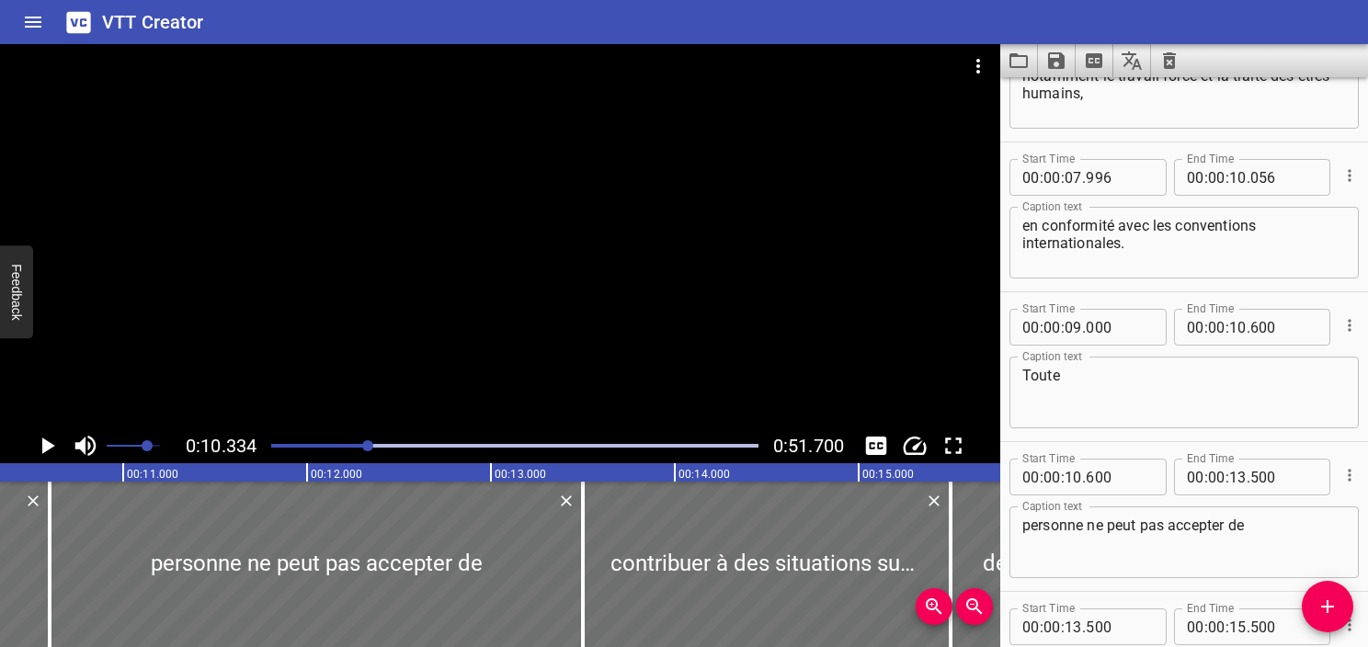
click at [40, 443] on icon "Play/Pause" at bounding box center [47, 446] width 28 height 28
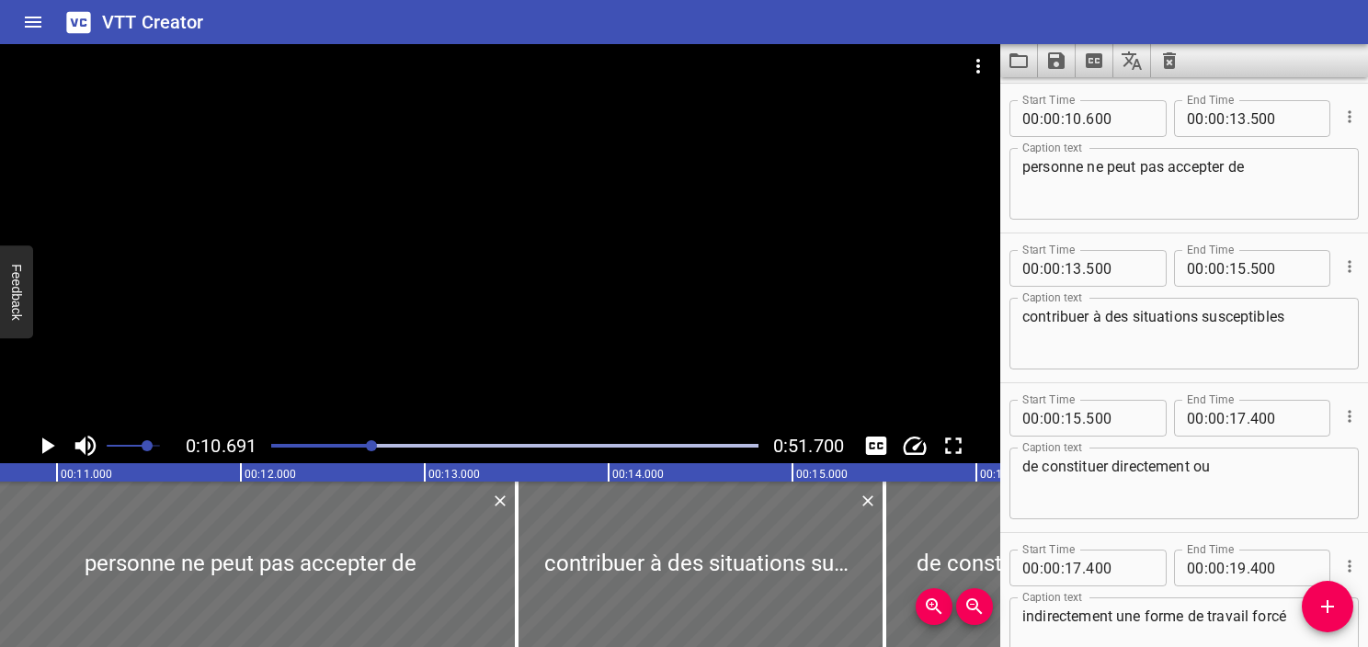
scroll to position [600, 0]
click at [372, 447] on div at bounding box center [371, 446] width 11 height 11
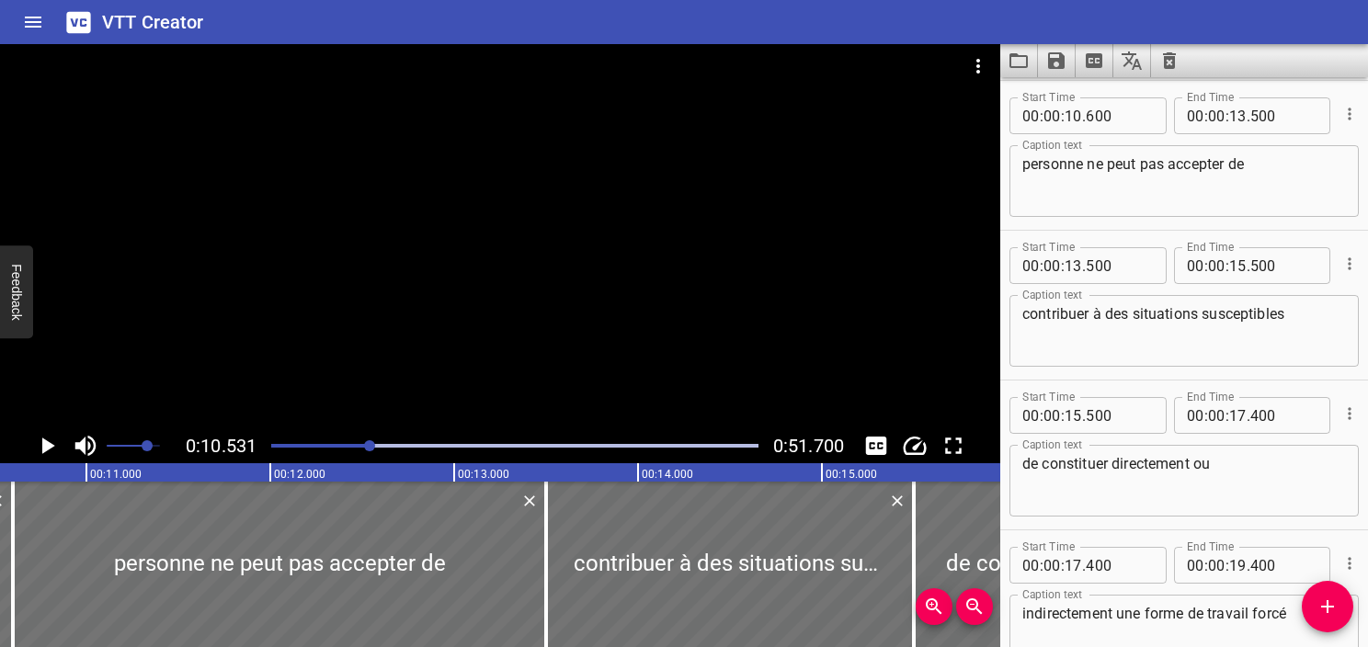
click at [39, 448] on icon "Play/Pause" at bounding box center [47, 446] width 28 height 28
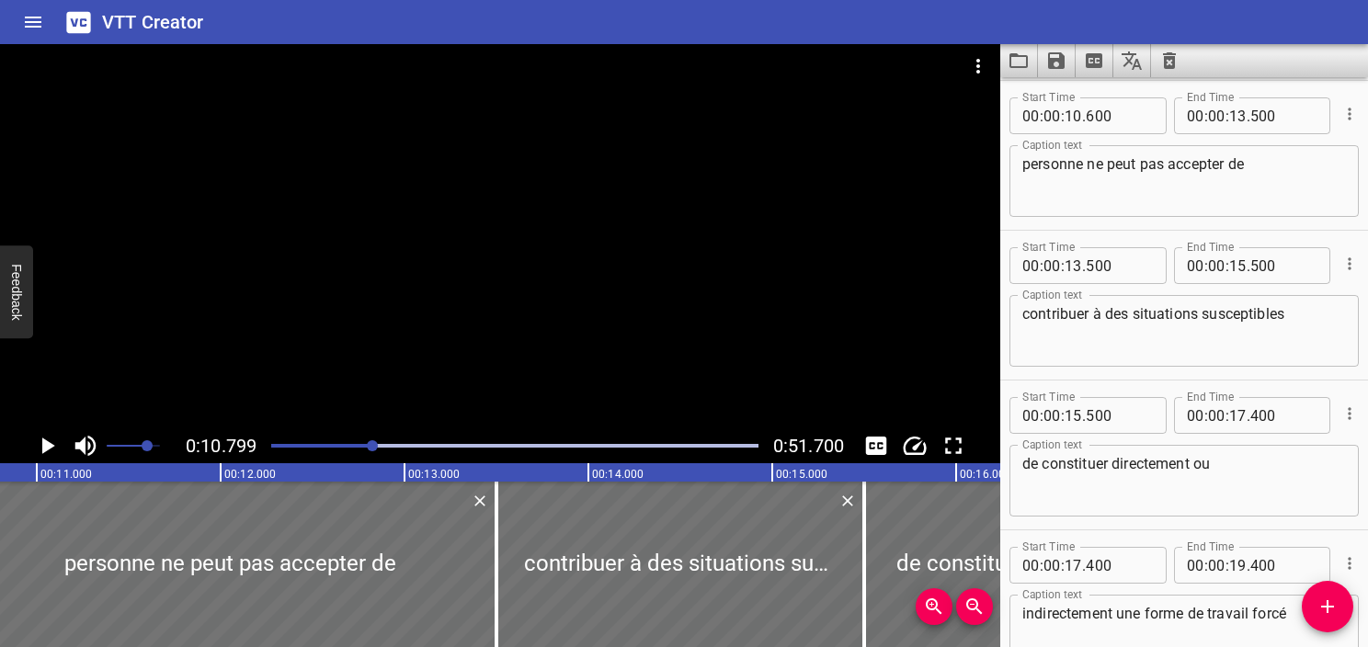
click at [357, 444] on div "Play progress" at bounding box center [129, 446] width 487 height 4
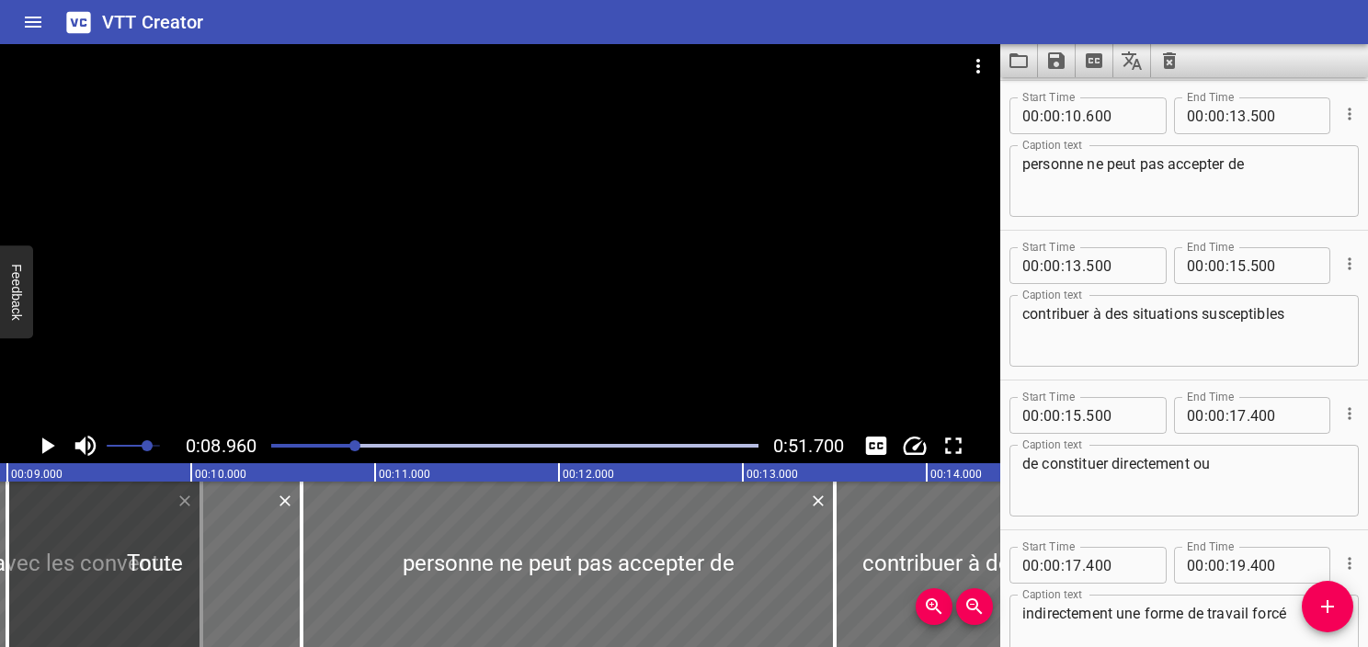
click at [48, 448] on icon "Play/Pause" at bounding box center [48, 446] width 13 height 17
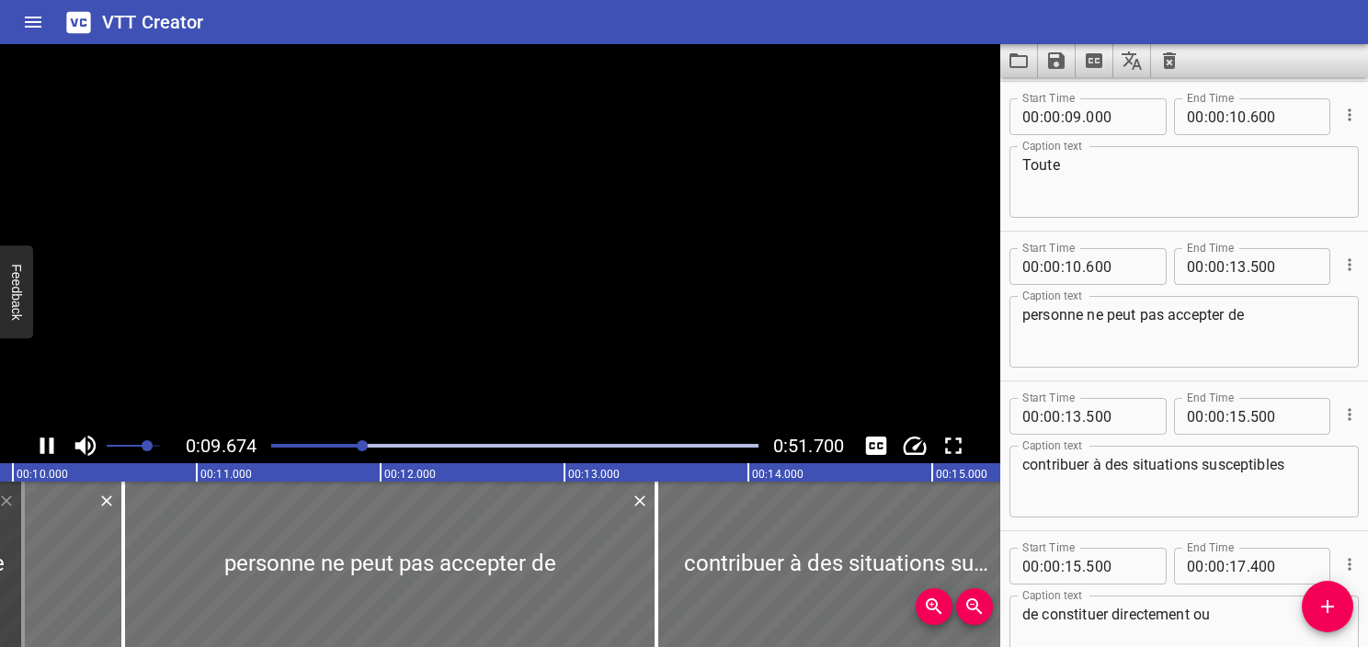
click at [48, 448] on icon "Play/Pause" at bounding box center [47, 446] width 28 height 28
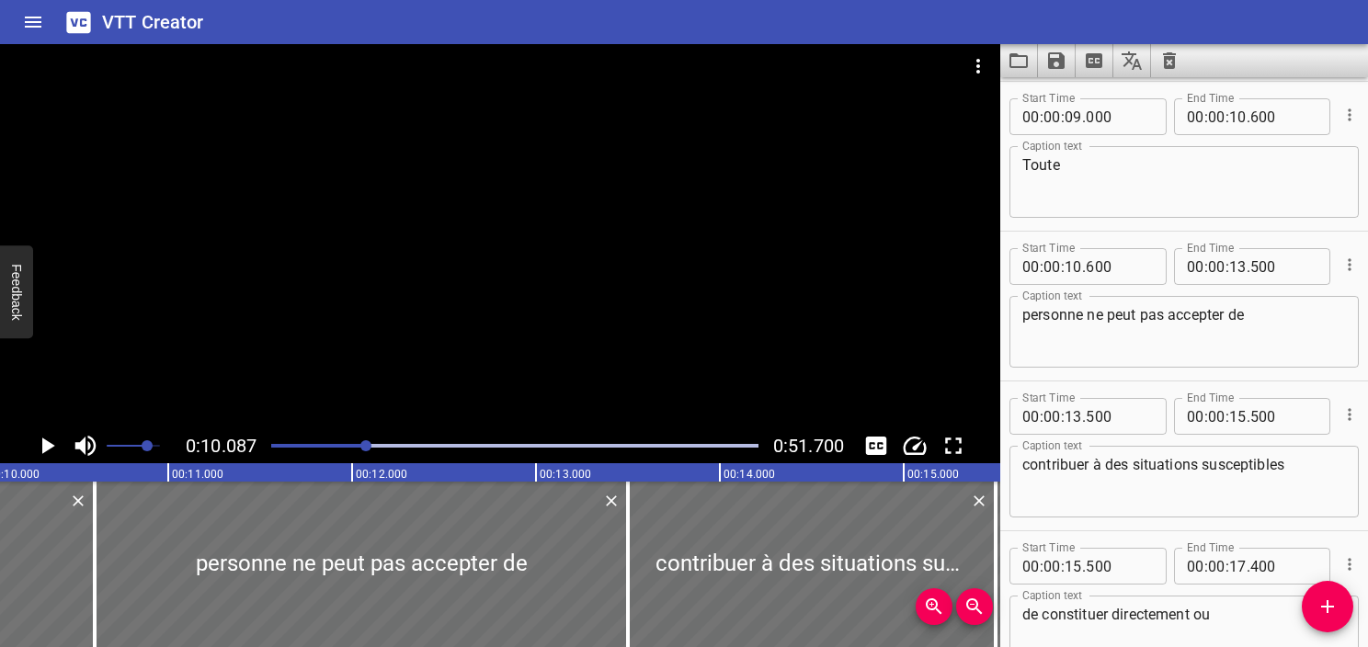
click at [48, 448] on icon "Play/Pause" at bounding box center [48, 446] width 13 height 17
click at [48, 448] on icon "Play/Pause" at bounding box center [47, 446] width 28 height 28
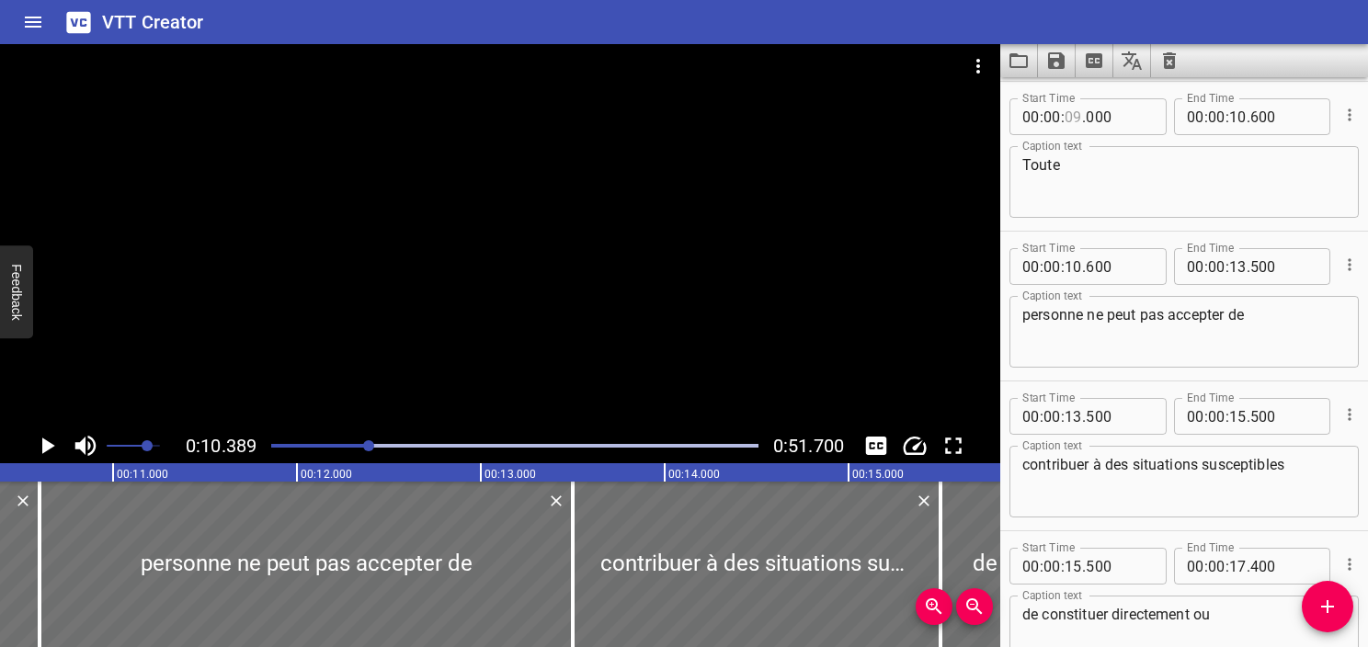
click at [1069, 119] on input "number" at bounding box center [1073, 116] width 17 height 37
type input "10"
type input "389"
click at [40, 445] on icon "Play/Pause" at bounding box center [47, 446] width 28 height 28
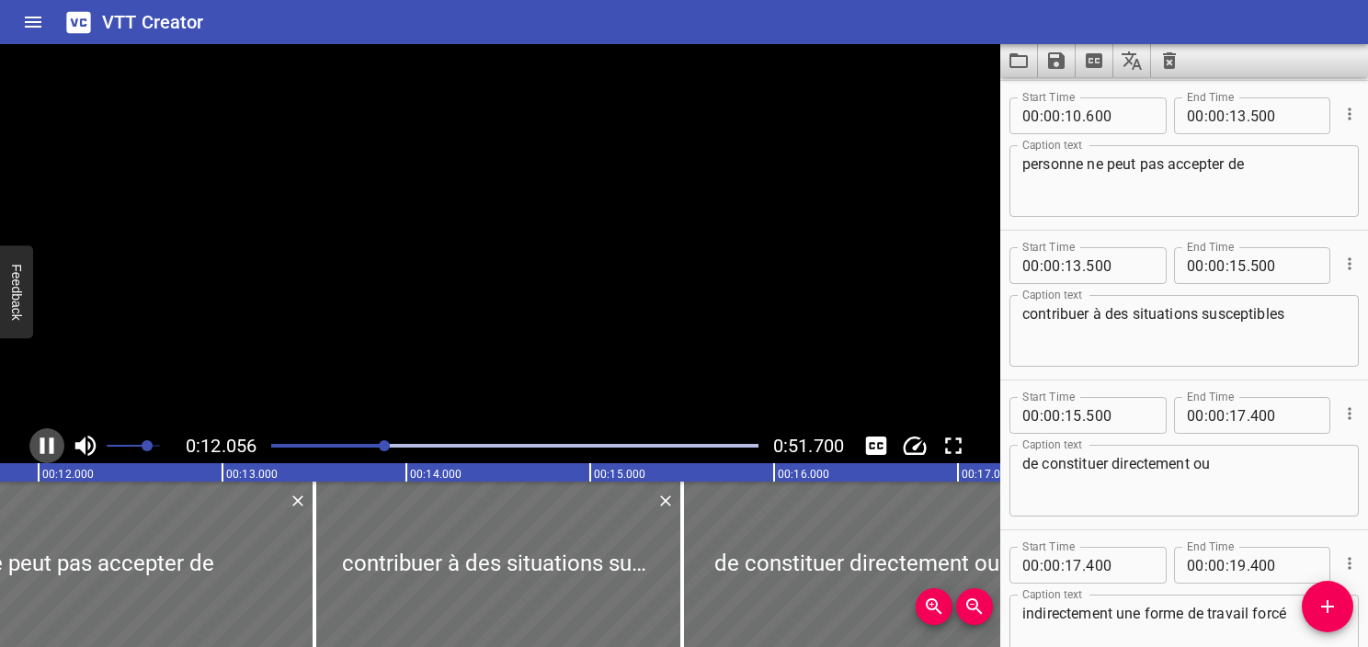
click at [40, 445] on icon "Play/Pause" at bounding box center [47, 446] width 14 height 17
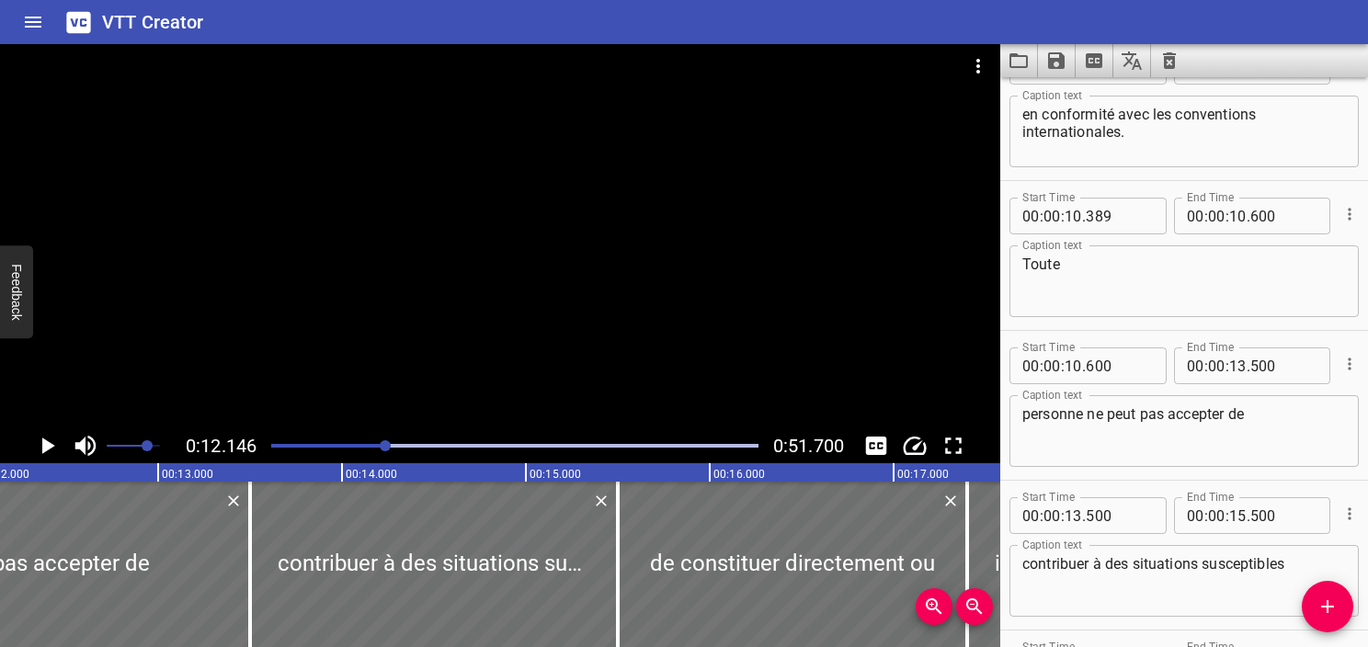
click at [1118, 305] on textarea "Toute" at bounding box center [1185, 282] width 324 height 52
click at [1118, 301] on textarea "Toute" at bounding box center [1185, 282] width 324 height 52
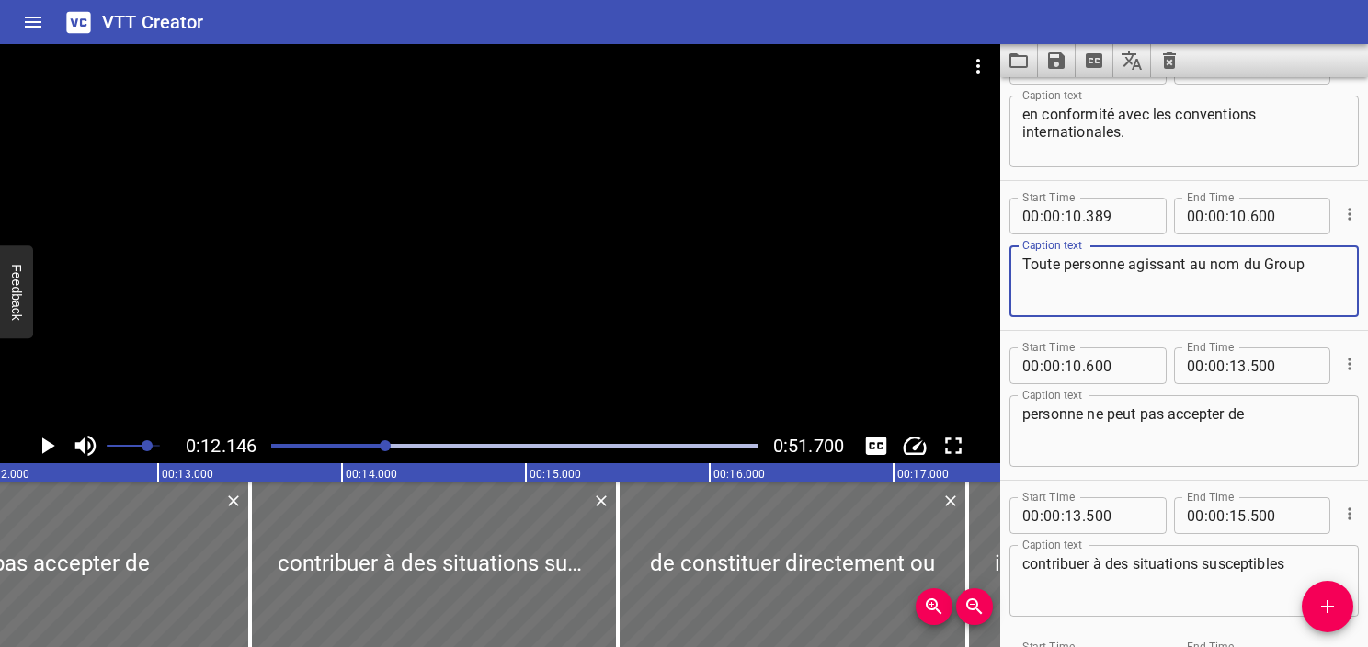
type textarea "Toute personne agissant au nom du Group"
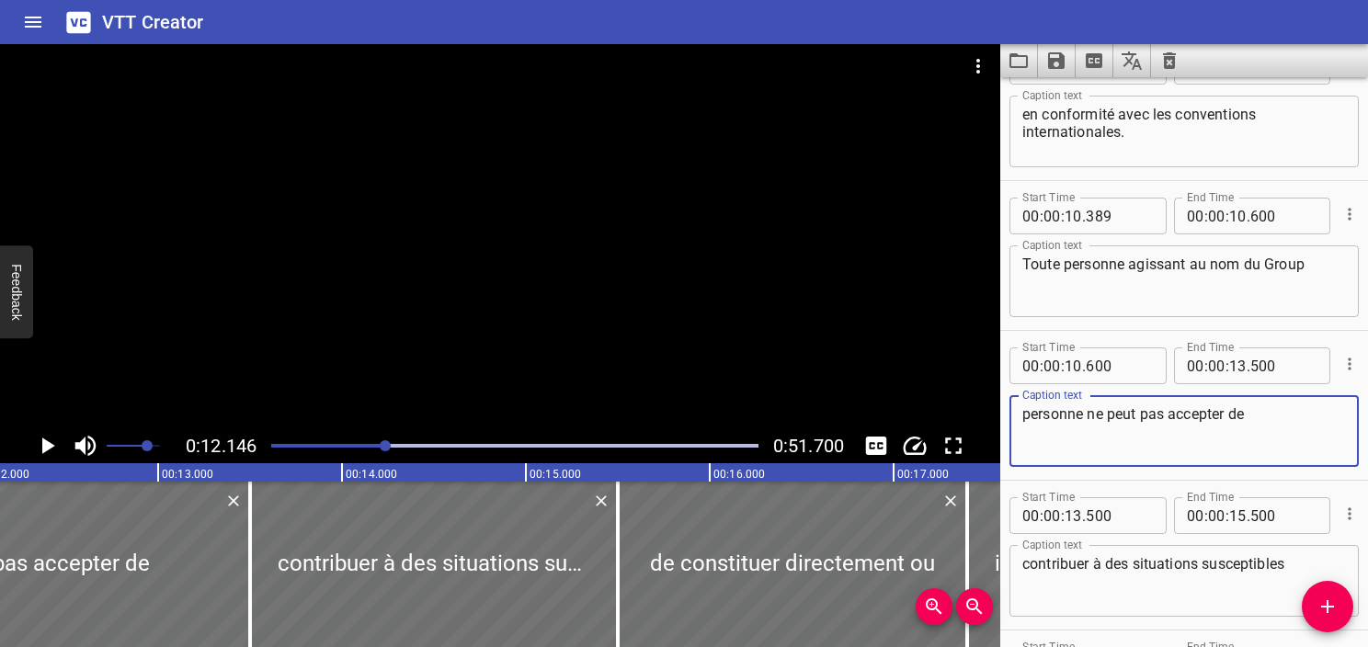
click at [1082, 416] on textarea "personne ne peut pas accepter de" at bounding box center [1185, 432] width 324 height 52
type textarea "ne peut pas accepter de"
click at [375, 452] on div at bounding box center [514, 446] width 509 height 26
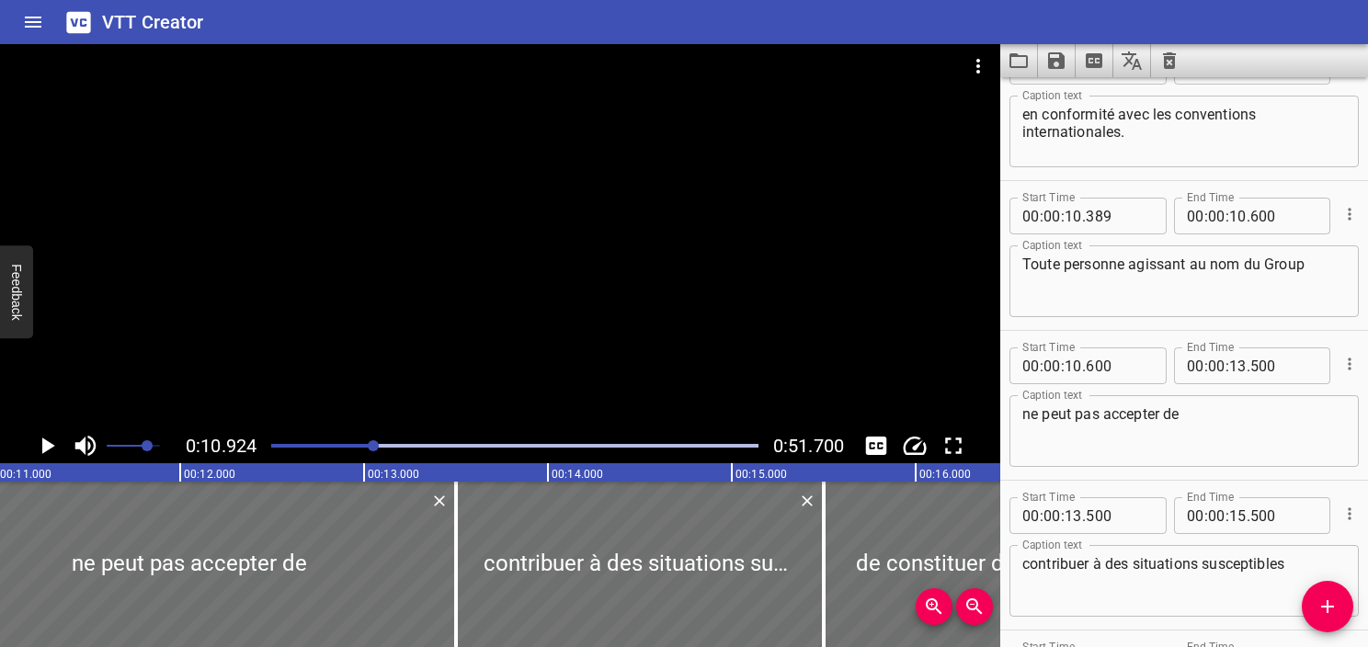
scroll to position [0, 2009]
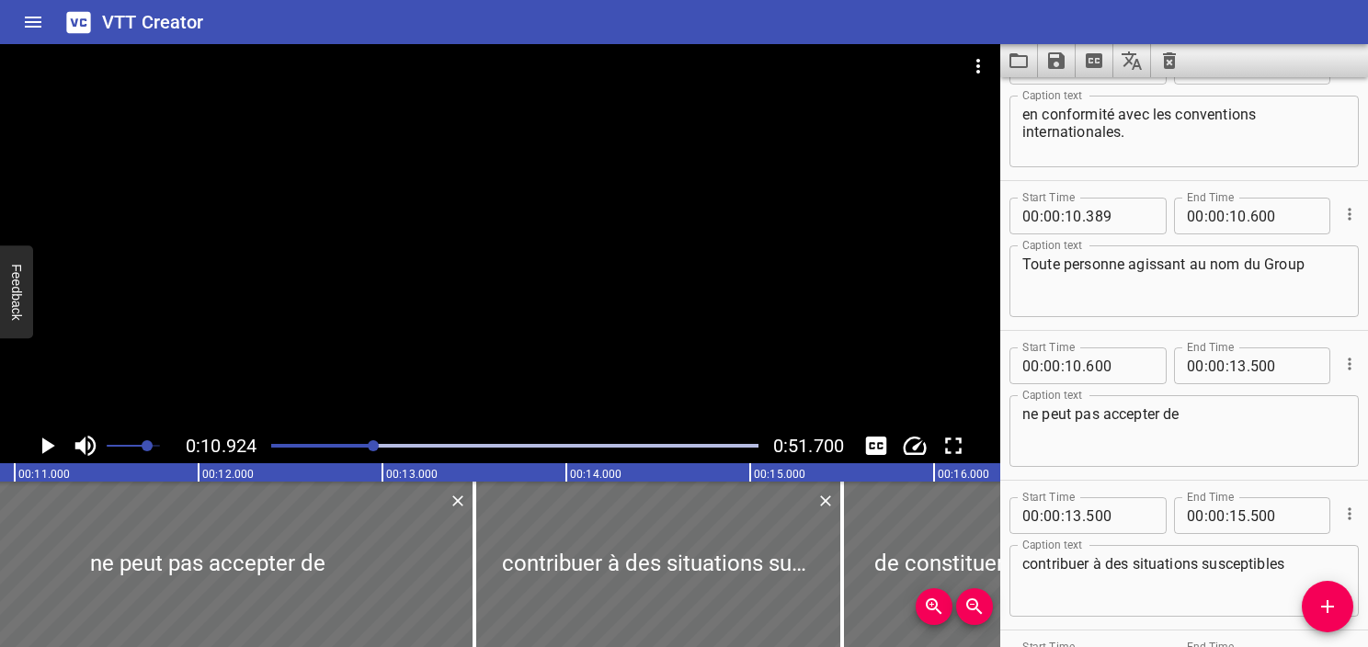
click at [53, 434] on icon "Play/Pause" at bounding box center [47, 446] width 28 height 28
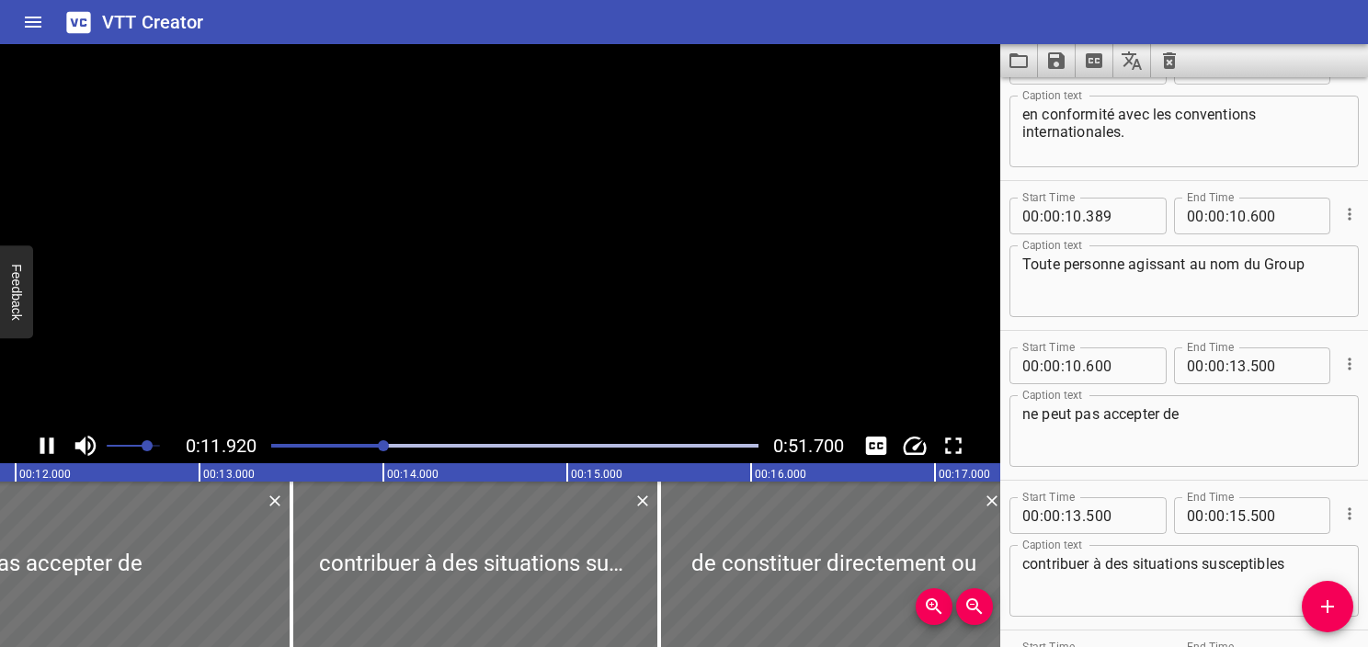
click at [53, 434] on icon "Play/Pause" at bounding box center [47, 446] width 28 height 28
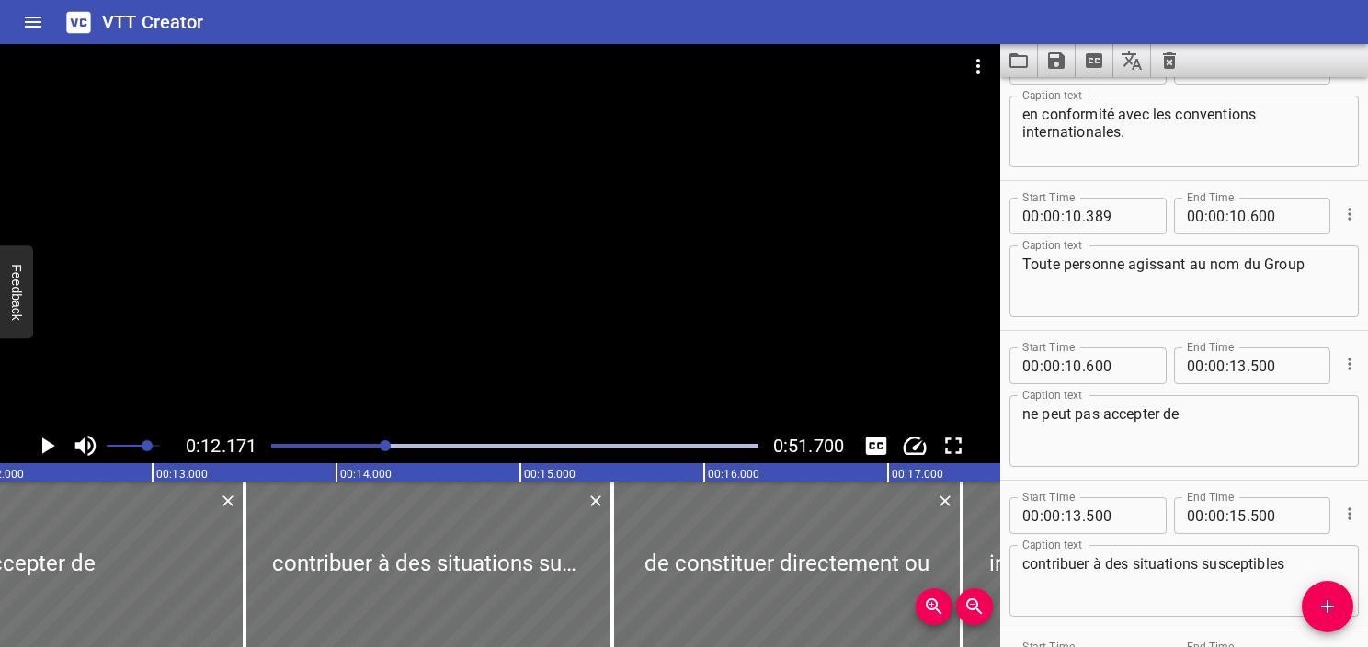
click at [1317, 257] on textarea "Toute personne agissant au nom du Group" at bounding box center [1185, 282] width 324 height 52
type textarea "Toute personne agissant au nom du Groupe,"
drag, startPoint x: 1240, startPoint y: 424, endPoint x: 769, endPoint y: 471, distance: 473.2
click at [769, 471] on main "0:12.171 0:51.700 00:00.000 00:01.000 00:02.000 00:03.000 00:04.000 00:05.000 0…" at bounding box center [684, 345] width 1368 height 603
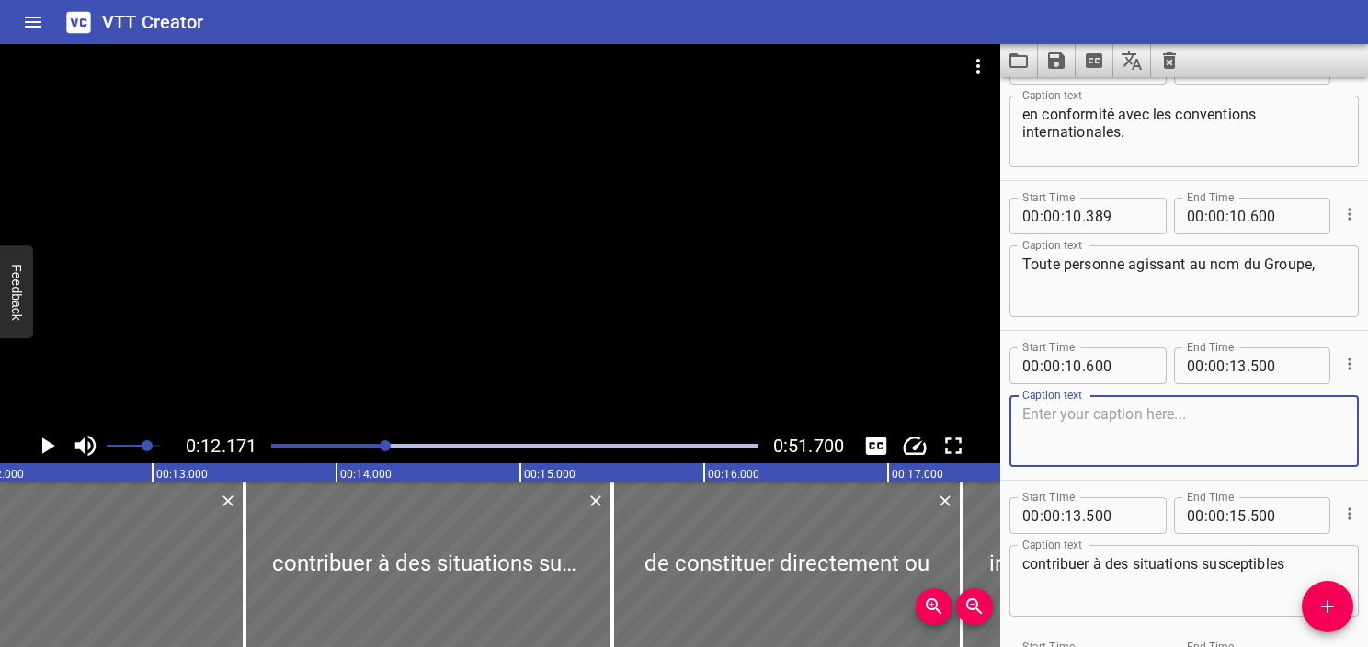
click at [372, 448] on div at bounding box center [514, 446] width 509 height 26
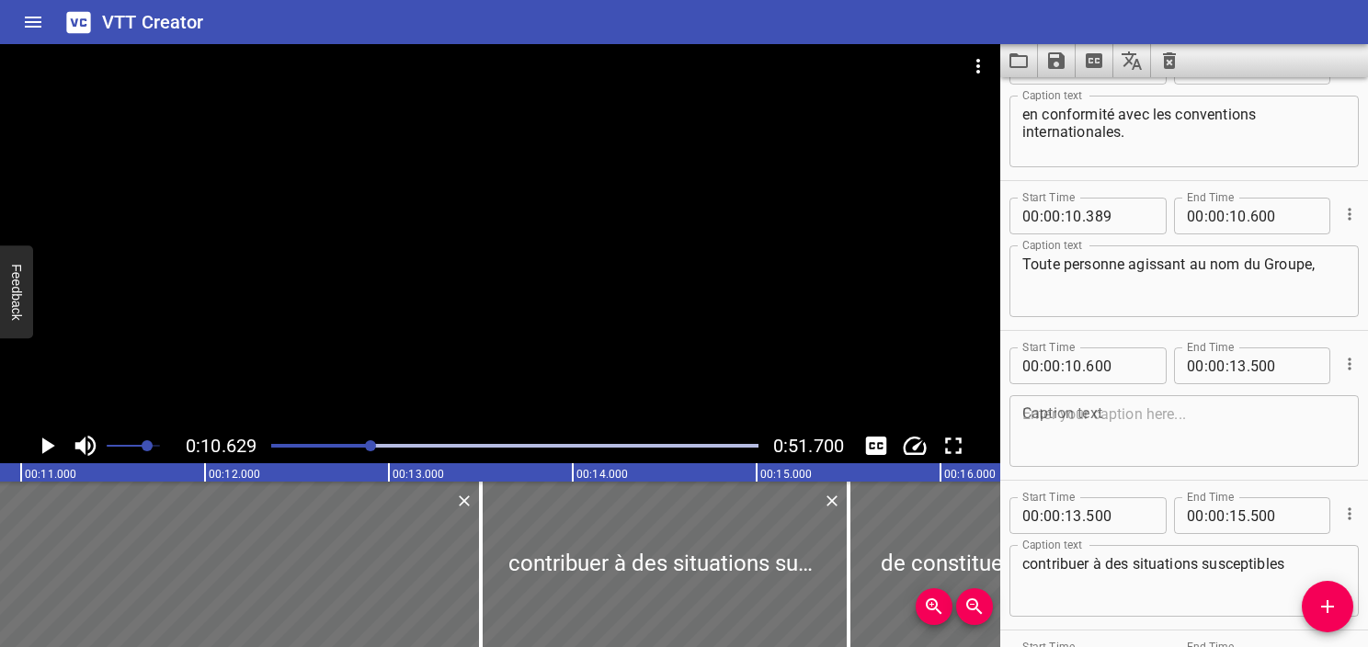
scroll to position [0, 1954]
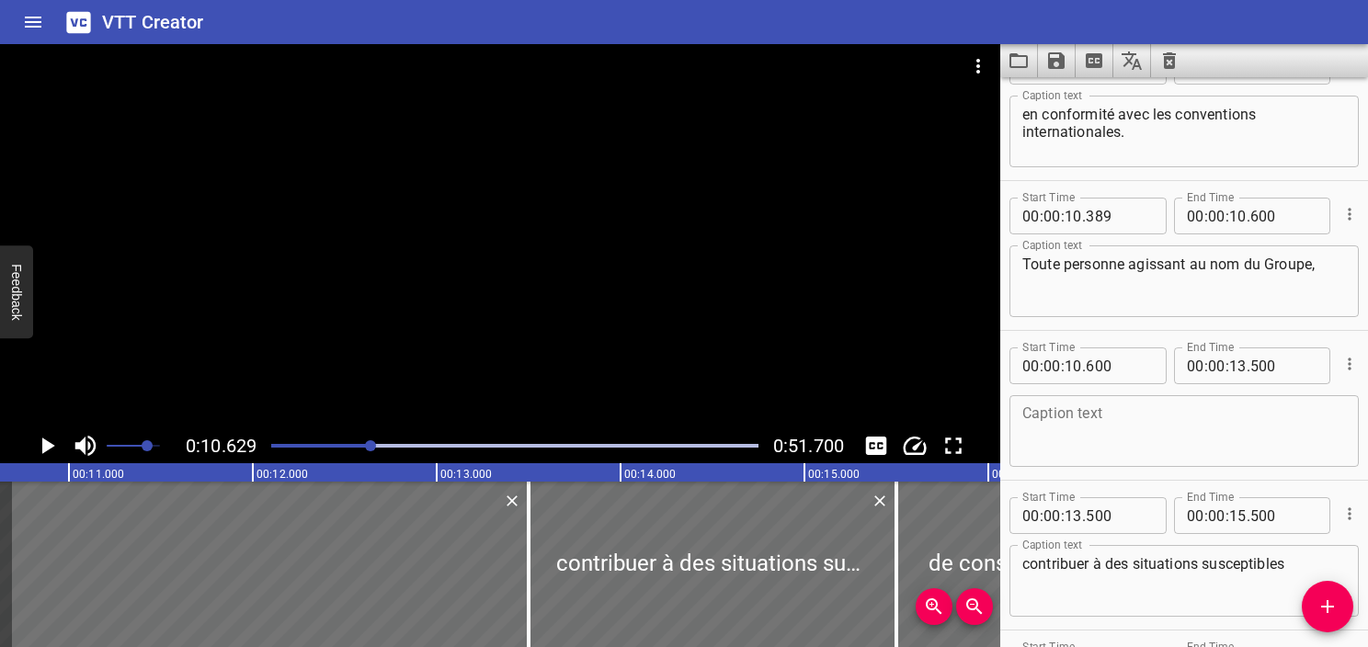
click at [46, 444] on icon "Play/Pause" at bounding box center [48, 446] width 13 height 17
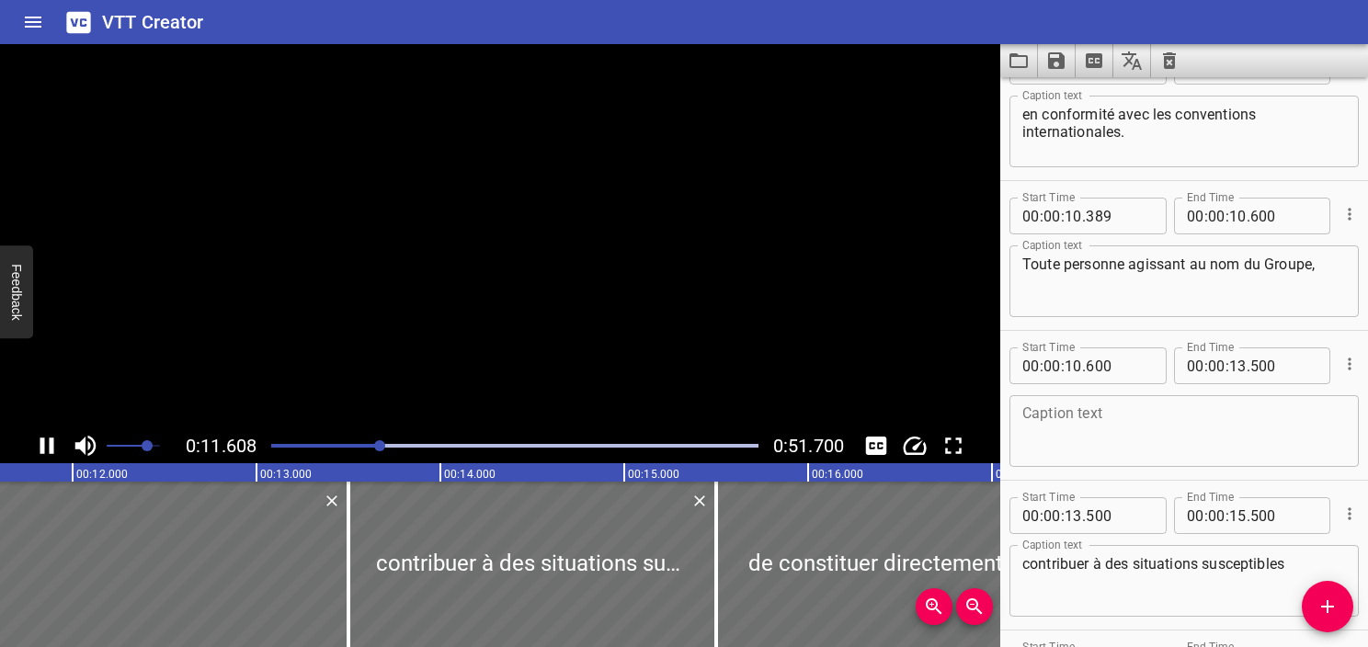
click at [46, 444] on icon "Play/Pause" at bounding box center [47, 446] width 28 height 28
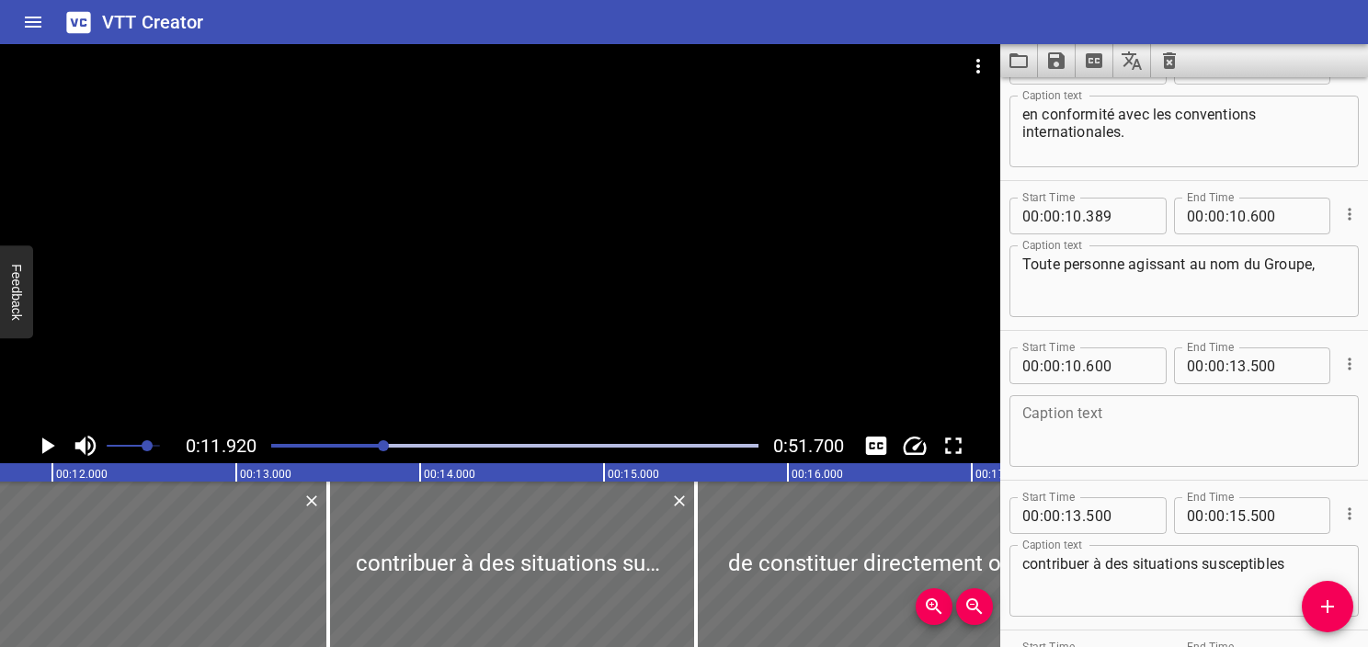
scroll to position [0, 2192]
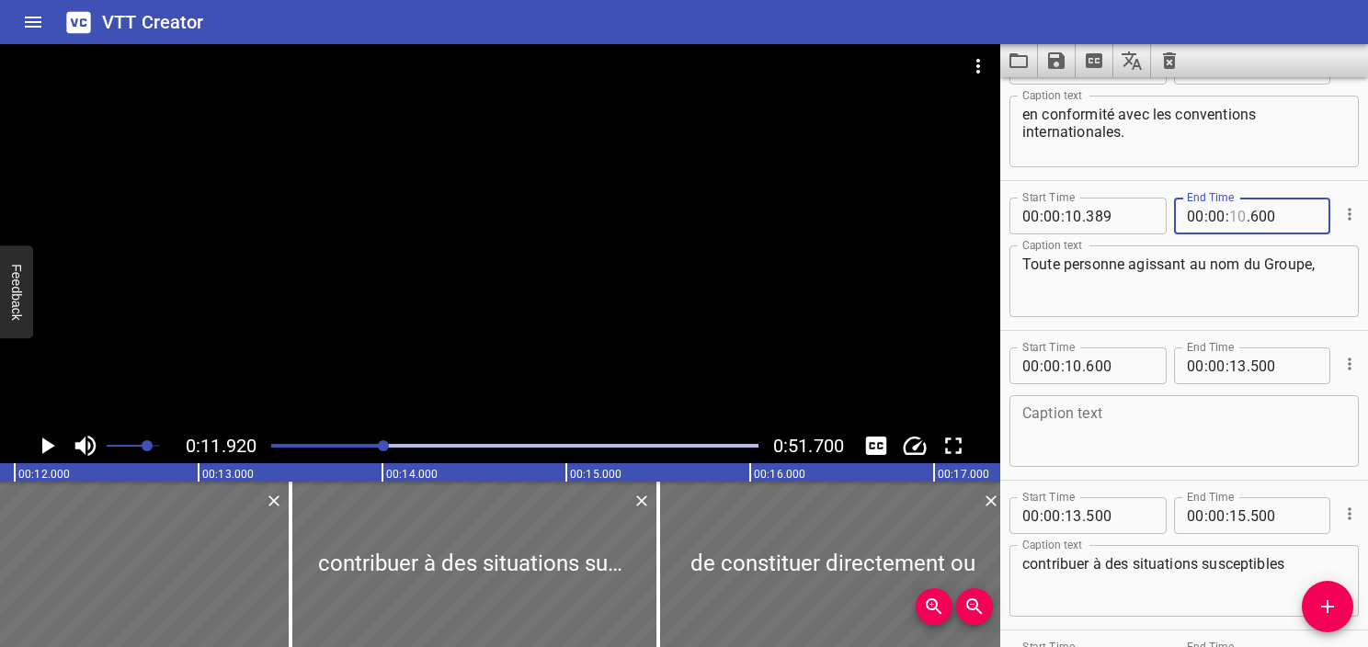
click at [1234, 214] on input "number" at bounding box center [1238, 216] width 17 height 37
type input "11"
type input "920"
click at [1258, 277] on textarea "Toute personne agissant au nom du Groupe," at bounding box center [1185, 282] width 324 height 52
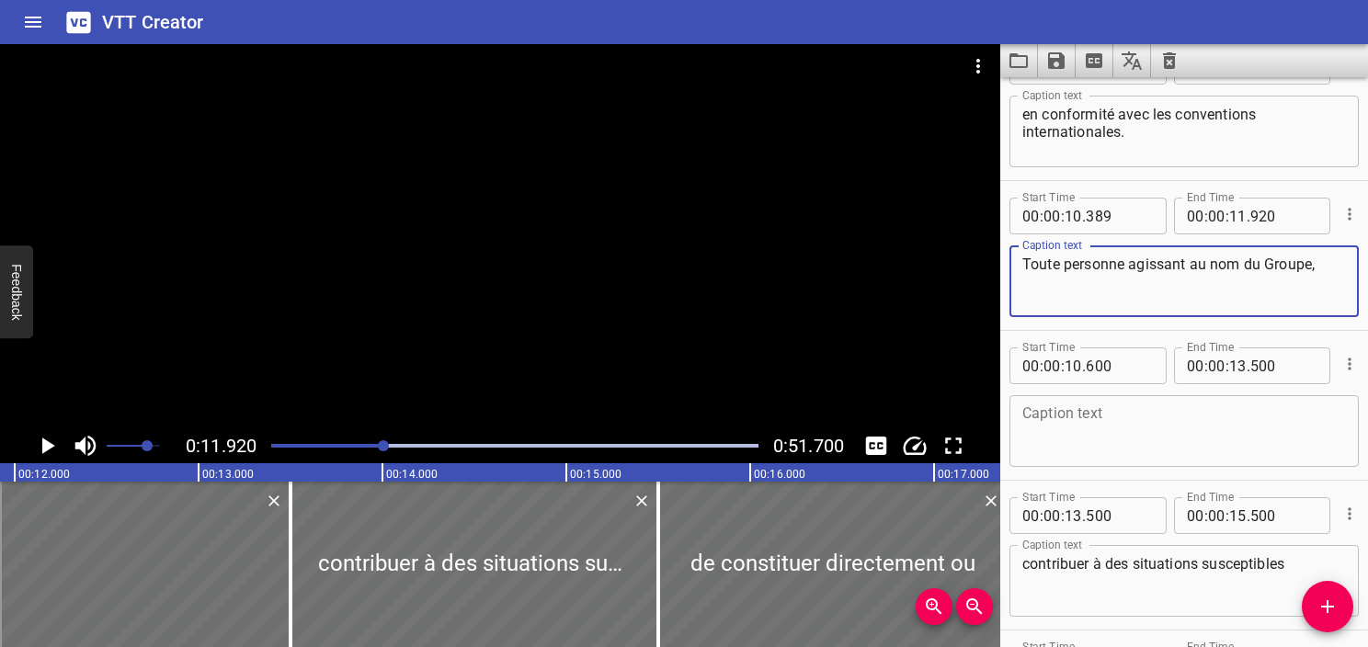
click at [1143, 471] on div "Start Time 00 : 00 : 10 . 600 Start Time End Time 00 : 00 : 13 . 500 End Time C…" at bounding box center [1185, 405] width 368 height 149
click at [1148, 441] on textarea at bounding box center [1185, 432] width 324 height 52
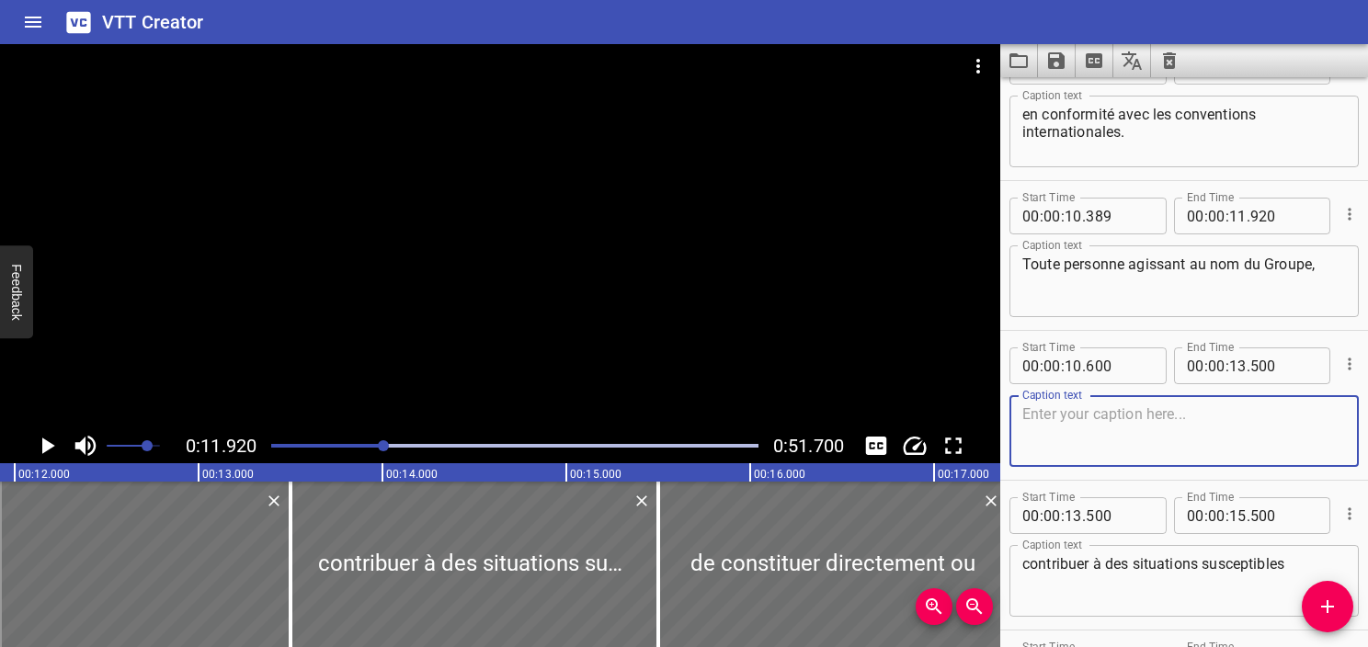
click at [51, 449] on icon "Play/Pause" at bounding box center [47, 446] width 28 height 28
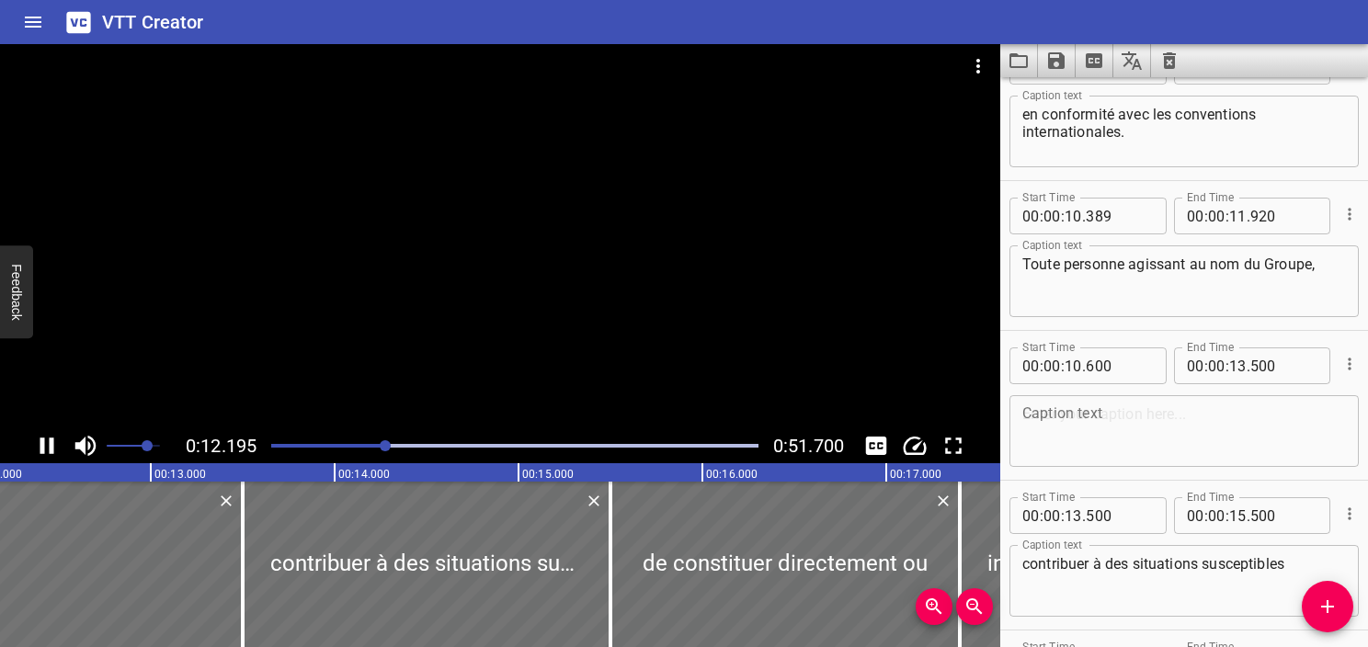
click at [51, 449] on icon "Play/Pause" at bounding box center [47, 446] width 14 height 17
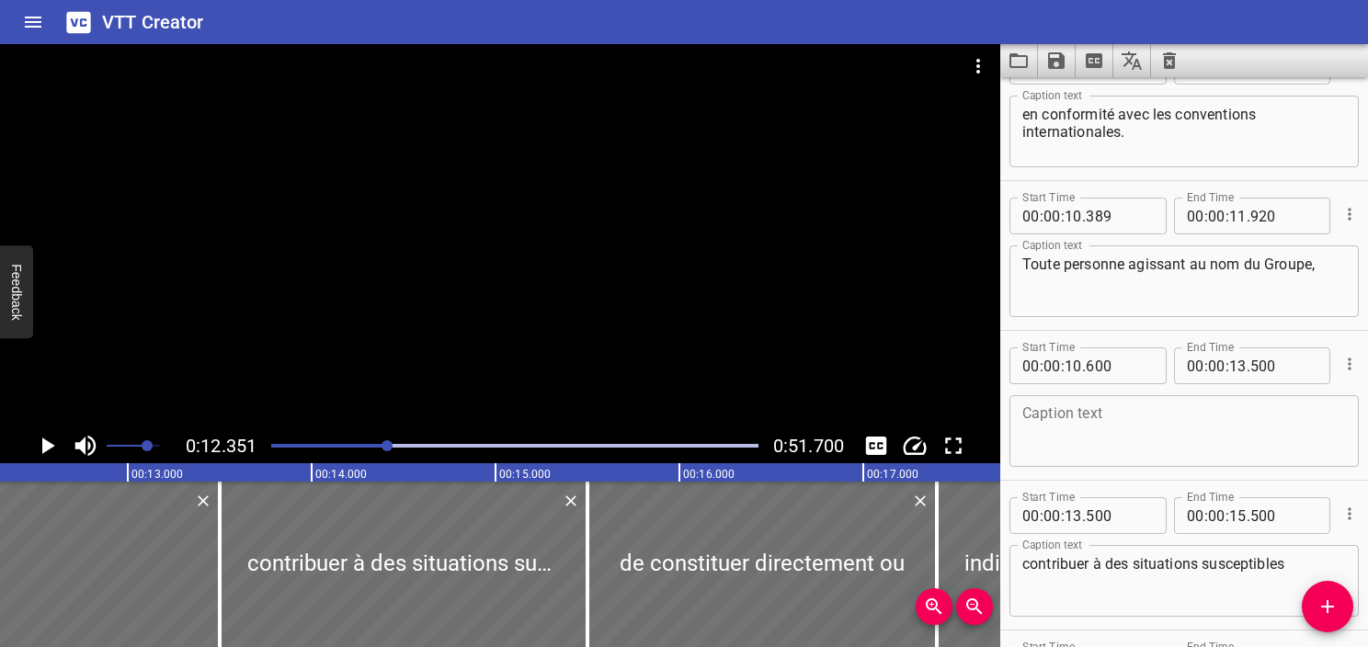
scroll to position [0, 2272]
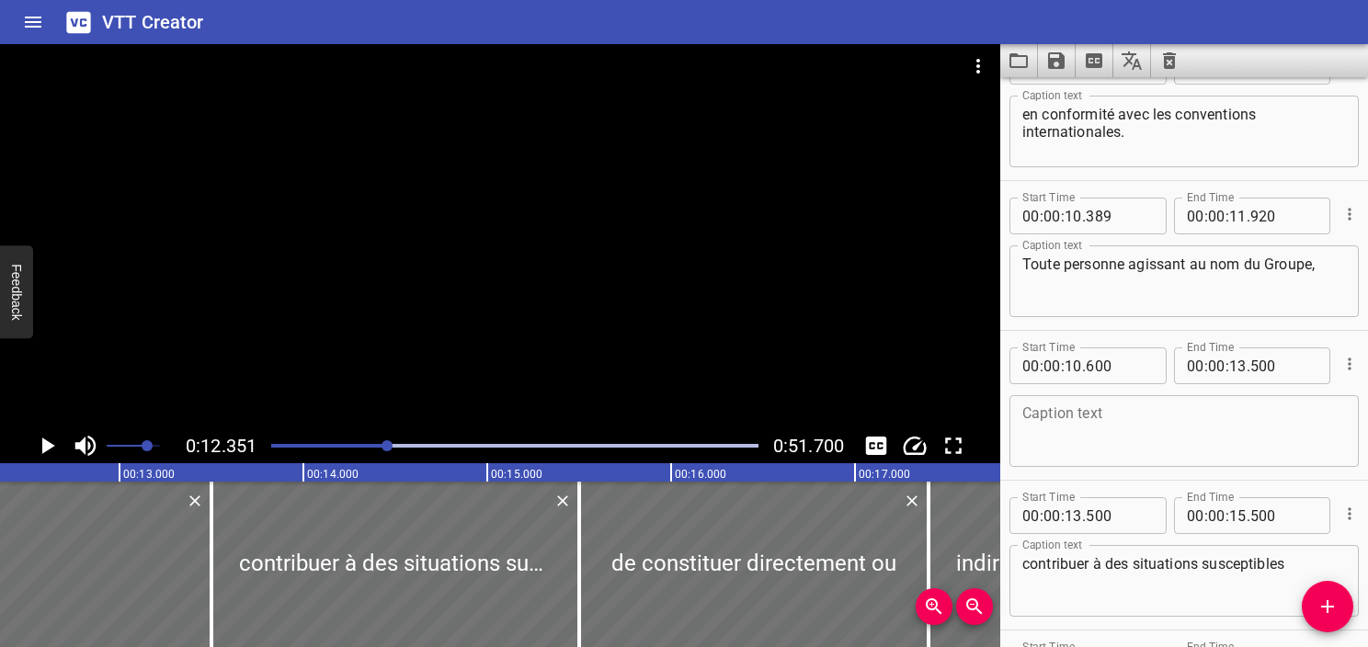
click at [1060, 421] on textarea at bounding box center [1185, 432] width 324 height 52
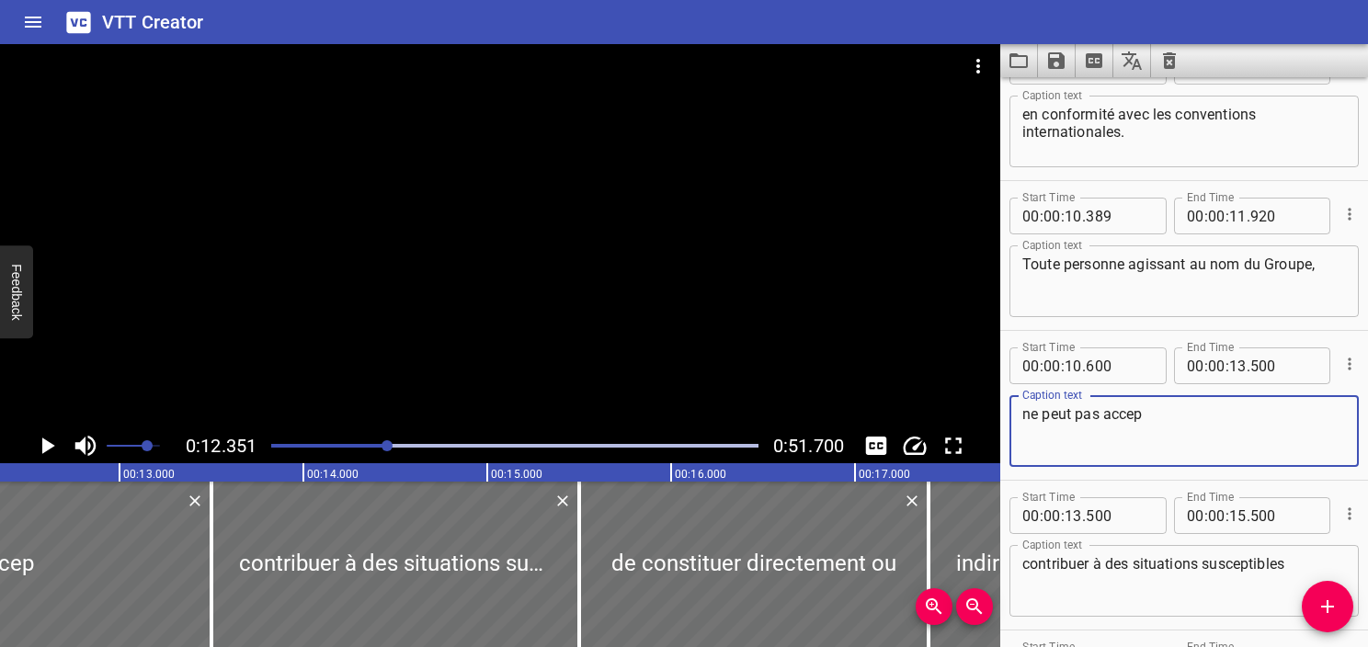
click at [44, 446] on icon "Play/Pause" at bounding box center [48, 446] width 13 height 17
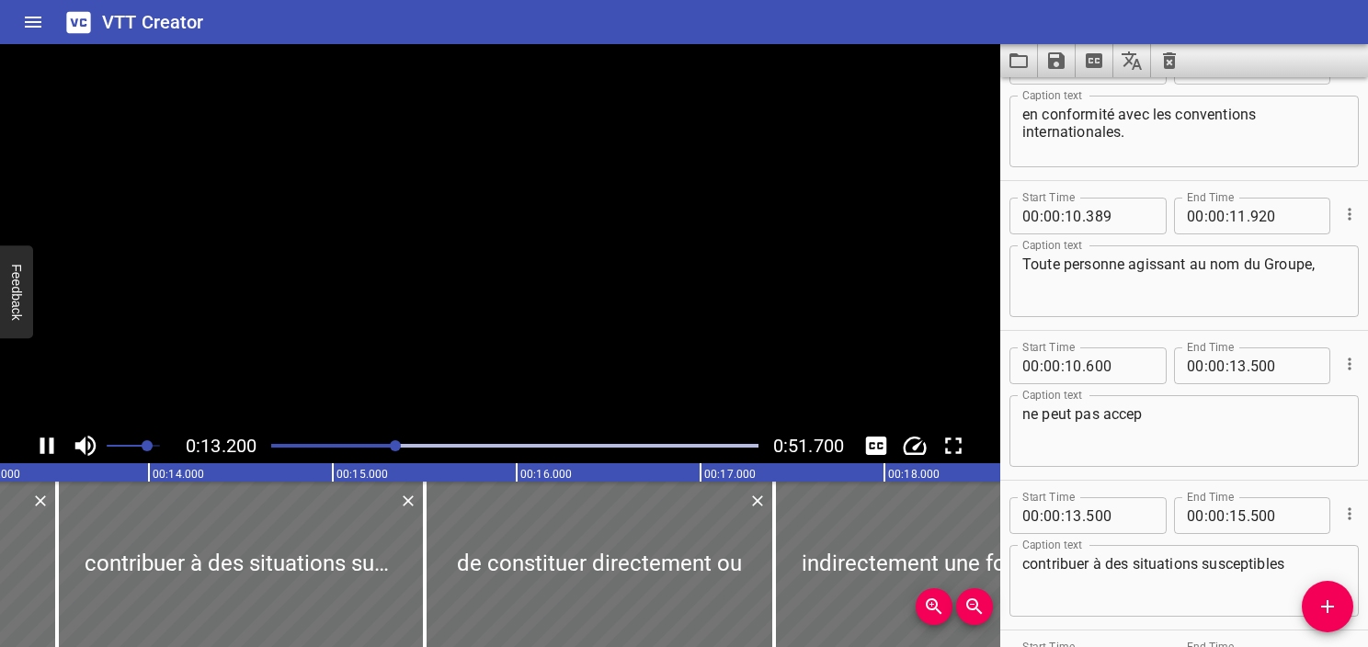
click at [44, 446] on icon "Play/Pause" at bounding box center [47, 446] width 28 height 28
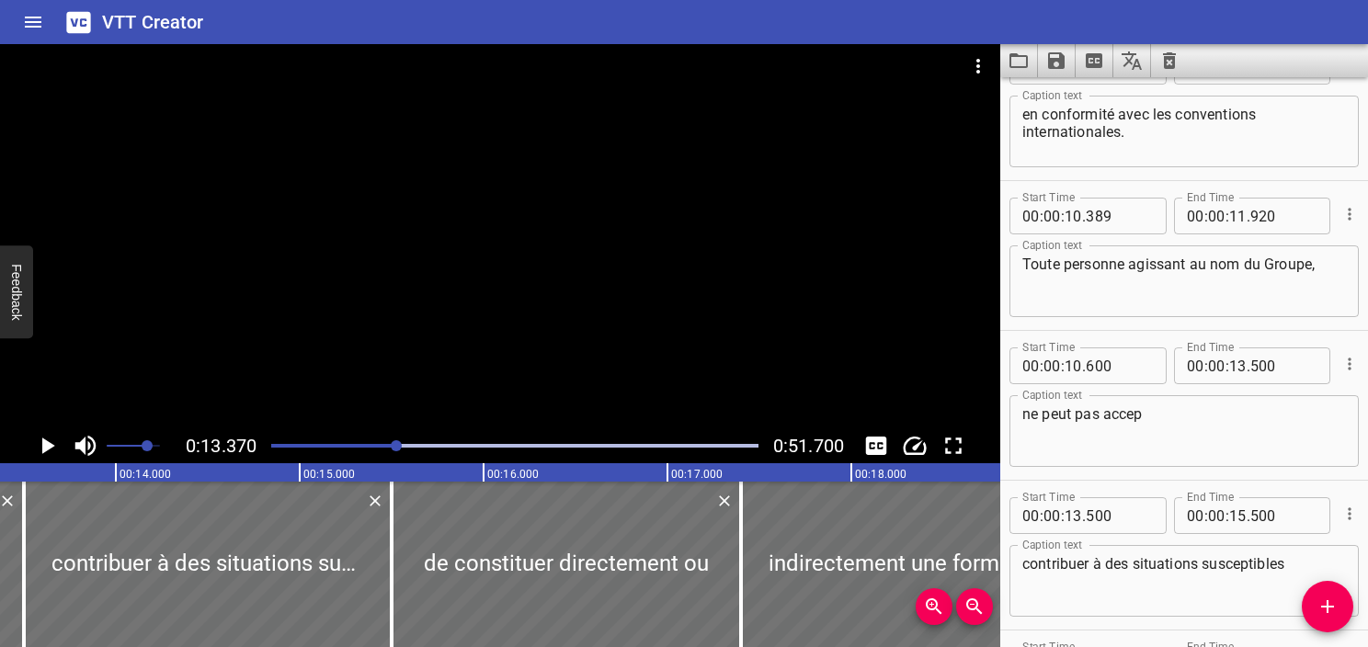
click at [1177, 426] on textarea "ne peut pas accep" at bounding box center [1185, 432] width 324 height 52
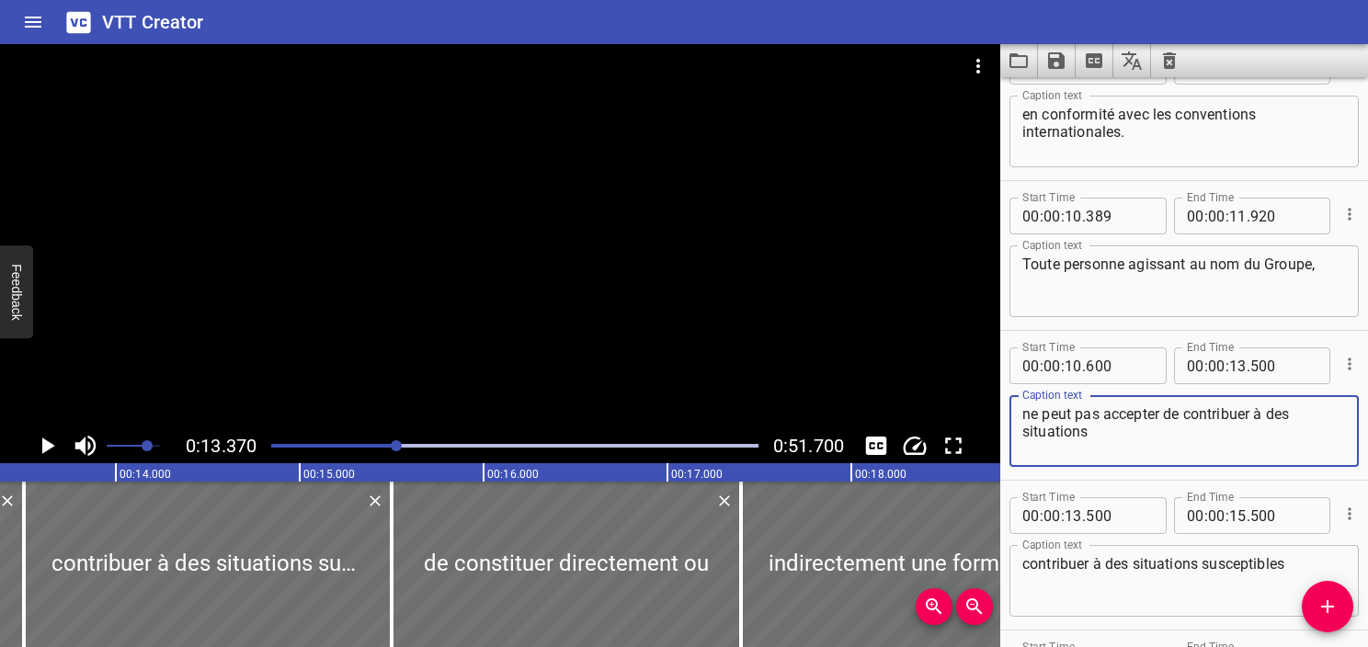
type textarea "ne peut pas accepter de contribuer à des situations"
click at [375, 441] on div at bounding box center [514, 446] width 509 height 26
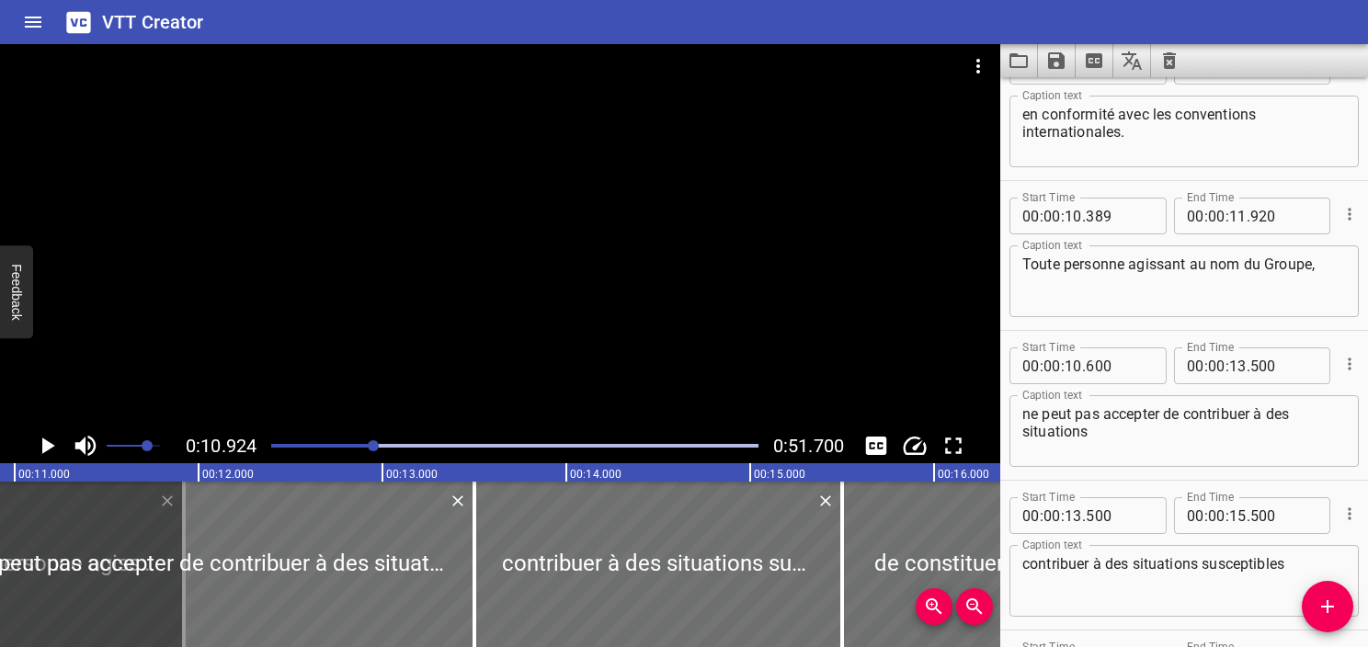
click at [52, 442] on icon "Play/Pause" at bounding box center [47, 446] width 28 height 28
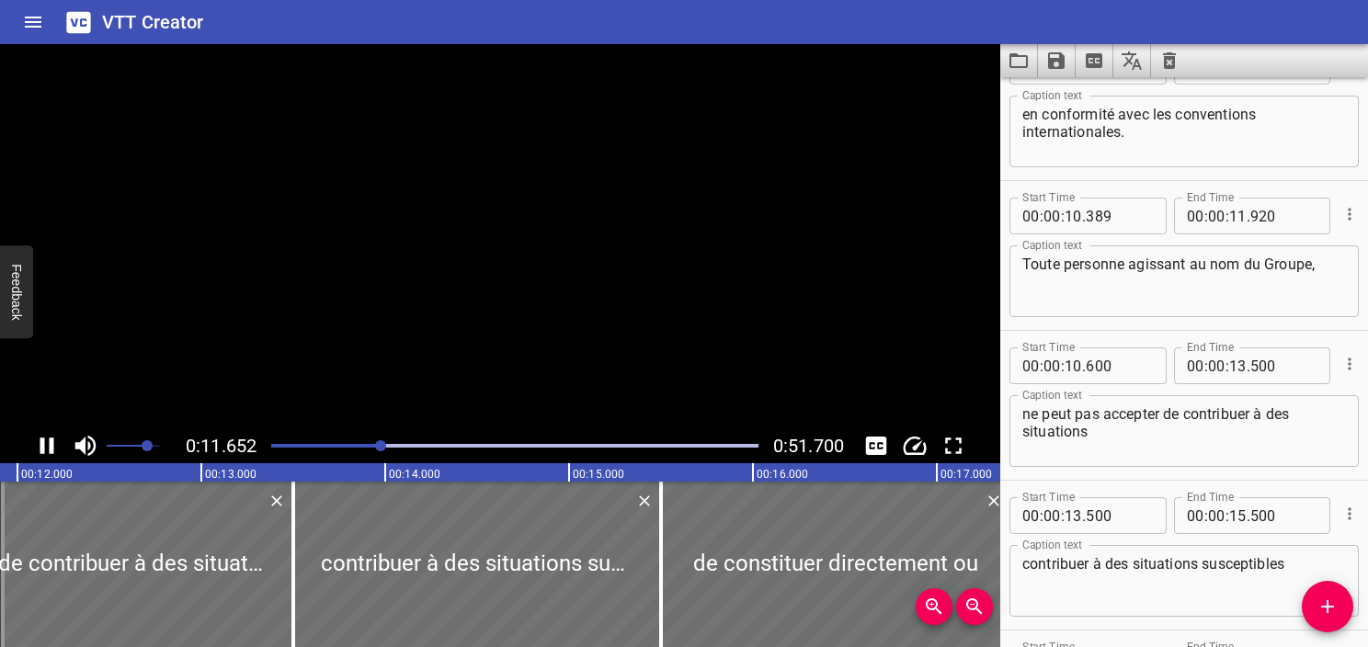
click at [52, 442] on icon "Play/Pause" at bounding box center [47, 446] width 14 height 17
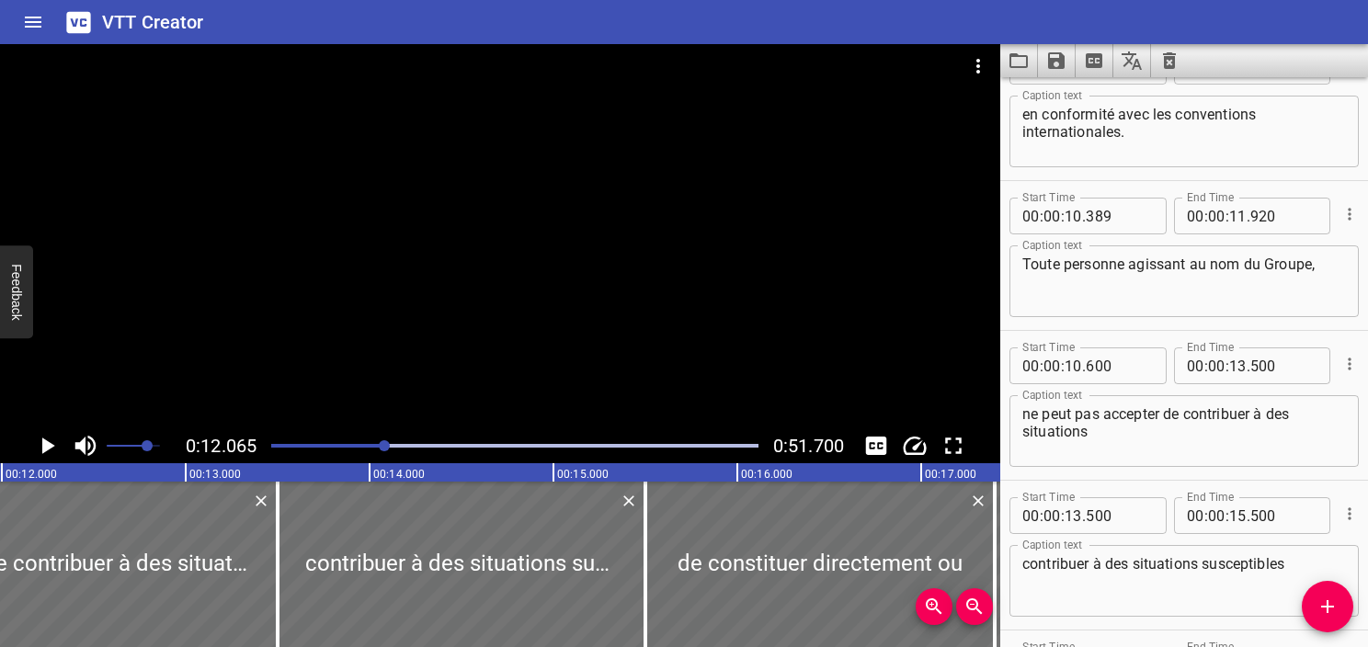
scroll to position [0, 2218]
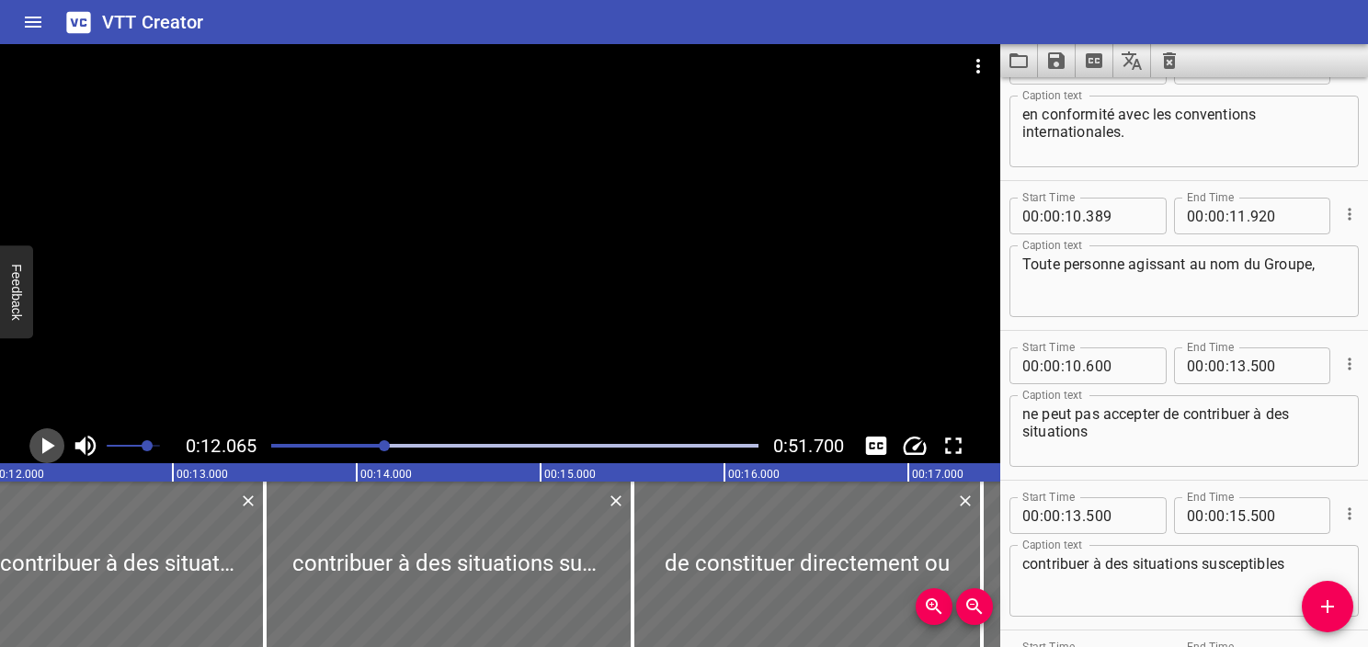
click at [52, 442] on icon "Play/Pause" at bounding box center [47, 446] width 28 height 28
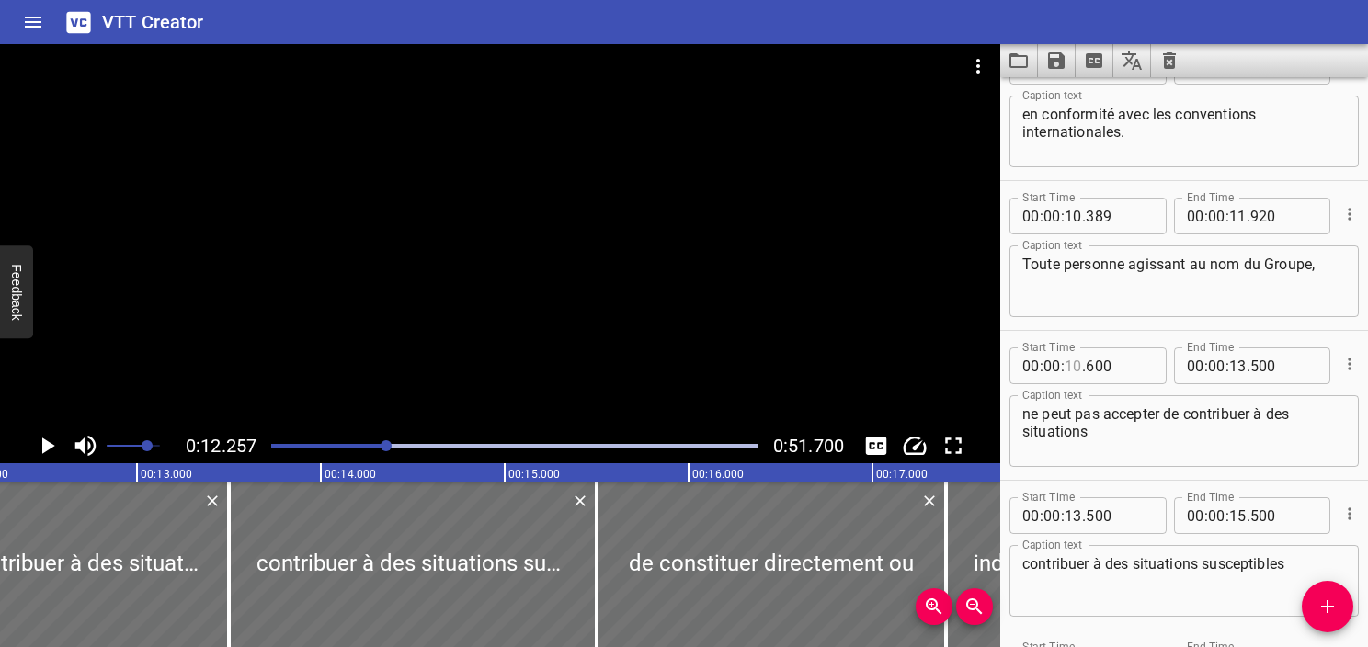
click at [1077, 373] on input "number" at bounding box center [1073, 366] width 17 height 37
type input "12"
type input "257"
click at [52, 448] on icon "Play/Pause" at bounding box center [47, 446] width 28 height 28
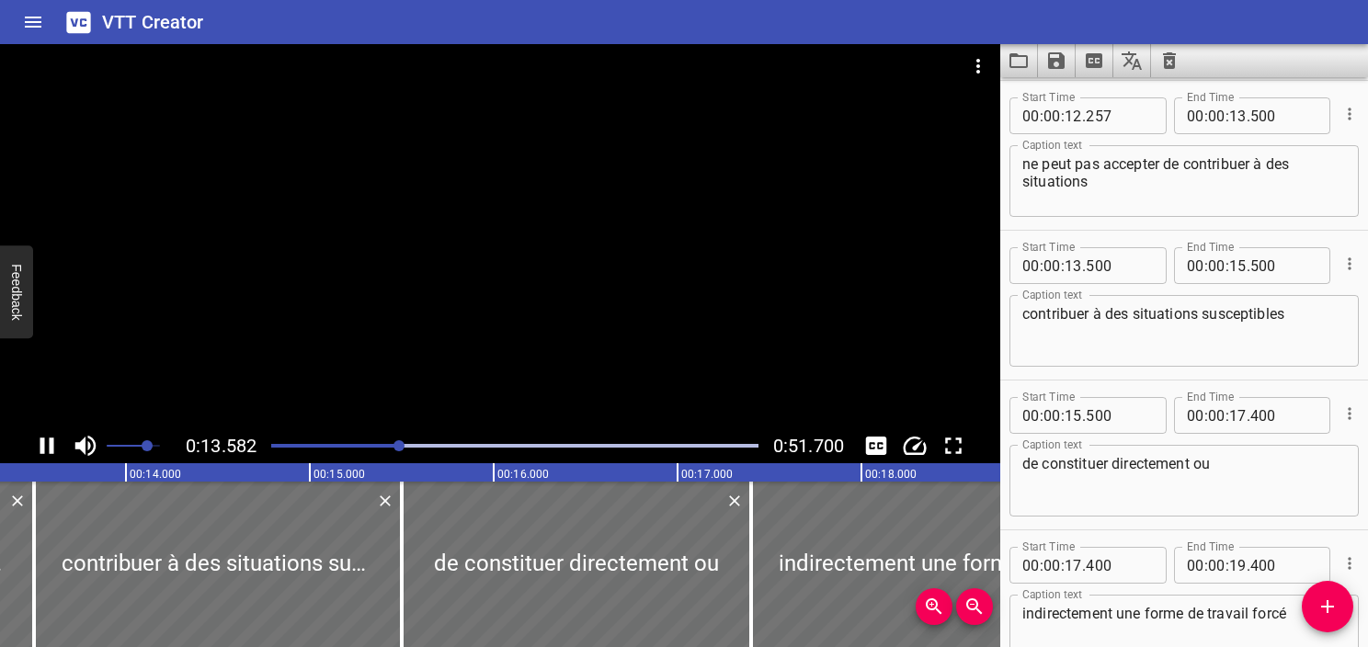
scroll to position [750, 0]
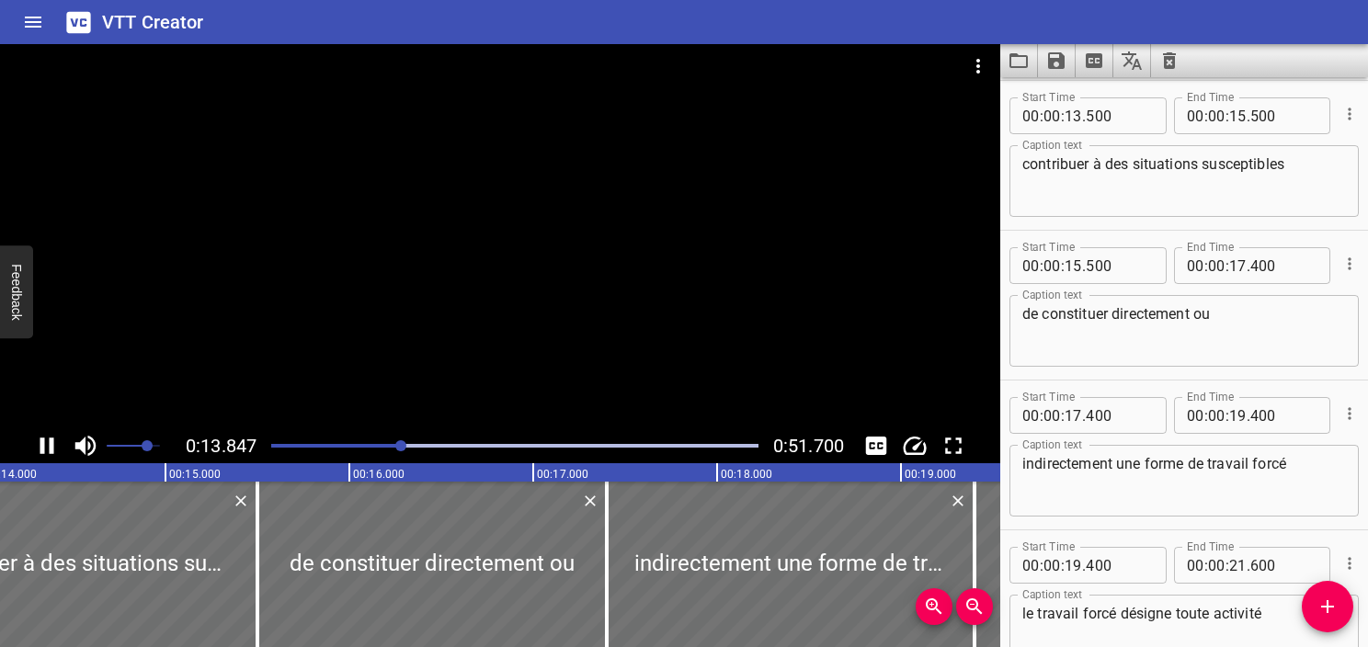
click at [55, 449] on icon "Play/Pause" at bounding box center [47, 446] width 28 height 28
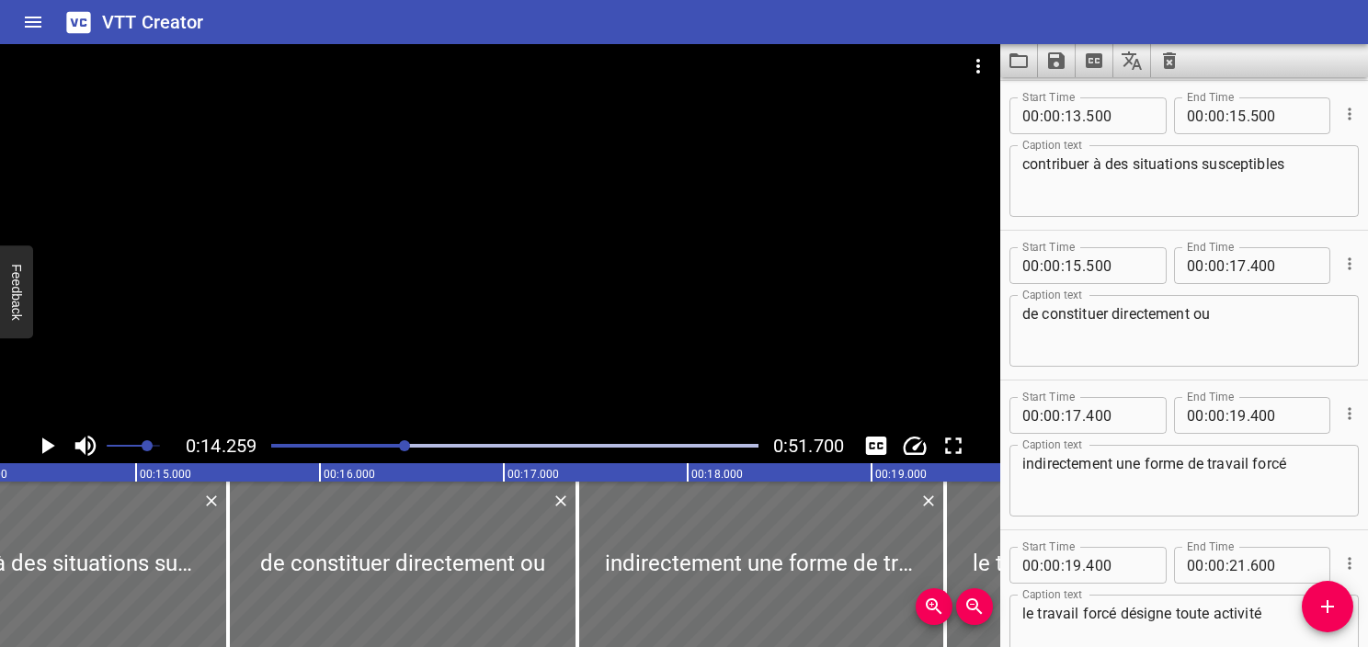
click at [55, 449] on icon "Play/Pause" at bounding box center [47, 446] width 28 height 28
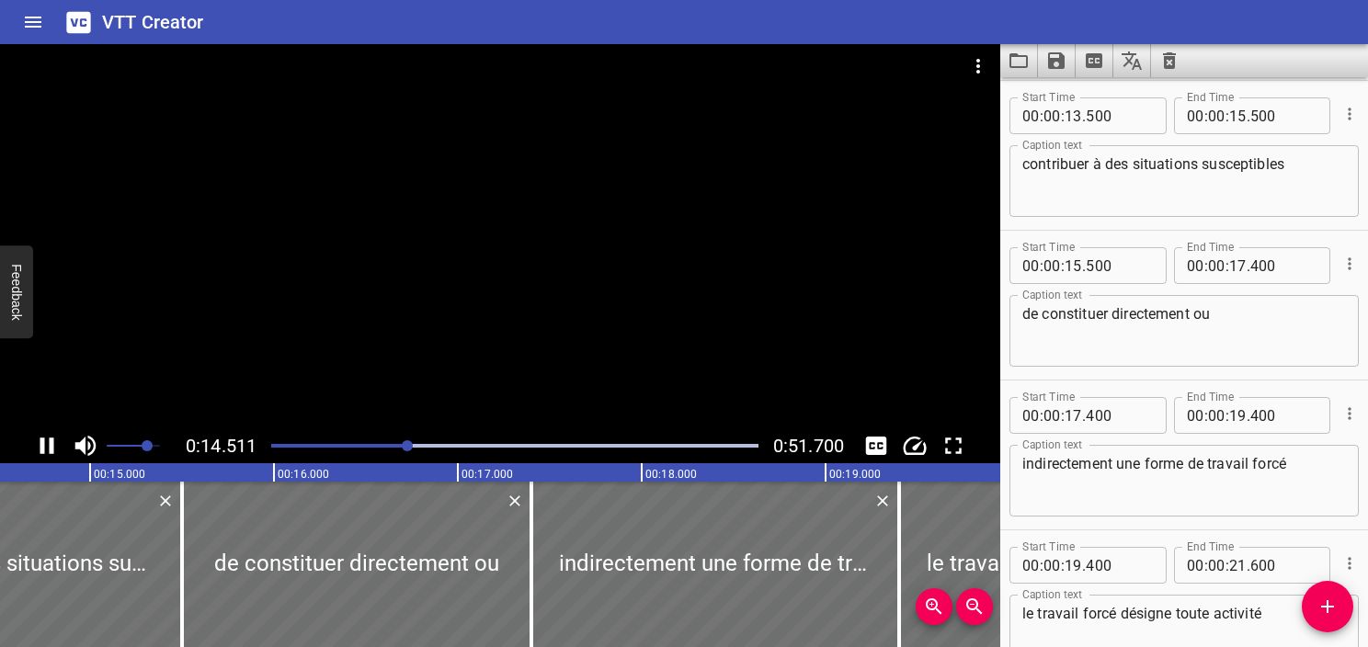
click at [55, 451] on icon "Play/Pause" at bounding box center [47, 446] width 28 height 28
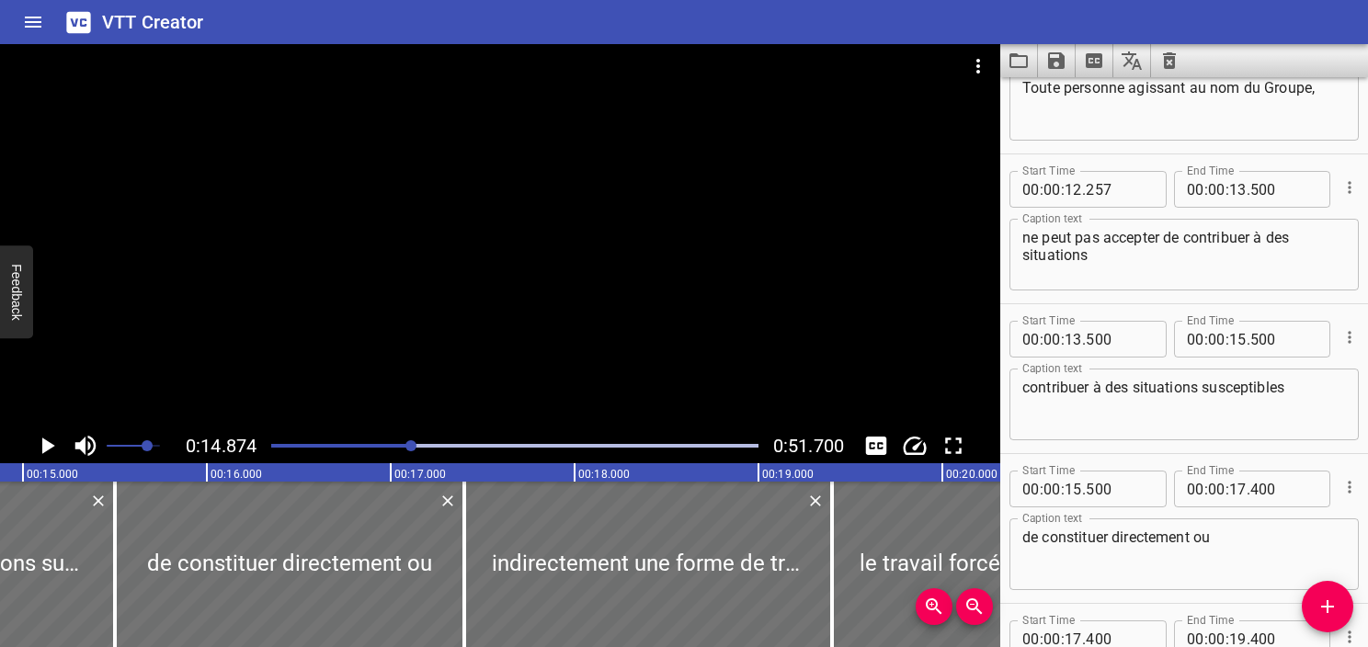
scroll to position [526, 0]
click at [1114, 260] on textarea "ne peut pas accepter de contribuer à des situations" at bounding box center [1185, 255] width 324 height 52
click at [1236, 198] on input "number" at bounding box center [1238, 189] width 17 height 37
type input "14"
type input "873"
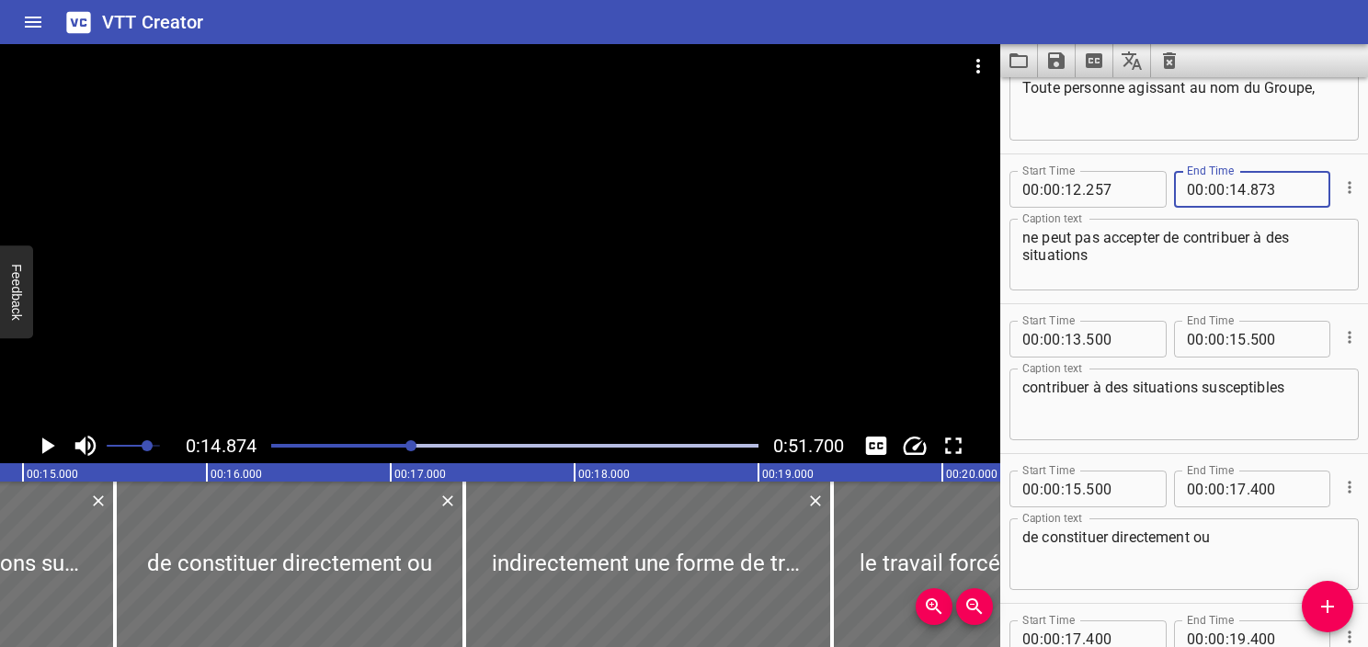
click at [1190, 289] on div "ne peut pas accepter de contribuer à des situations Caption text" at bounding box center [1184, 255] width 349 height 72
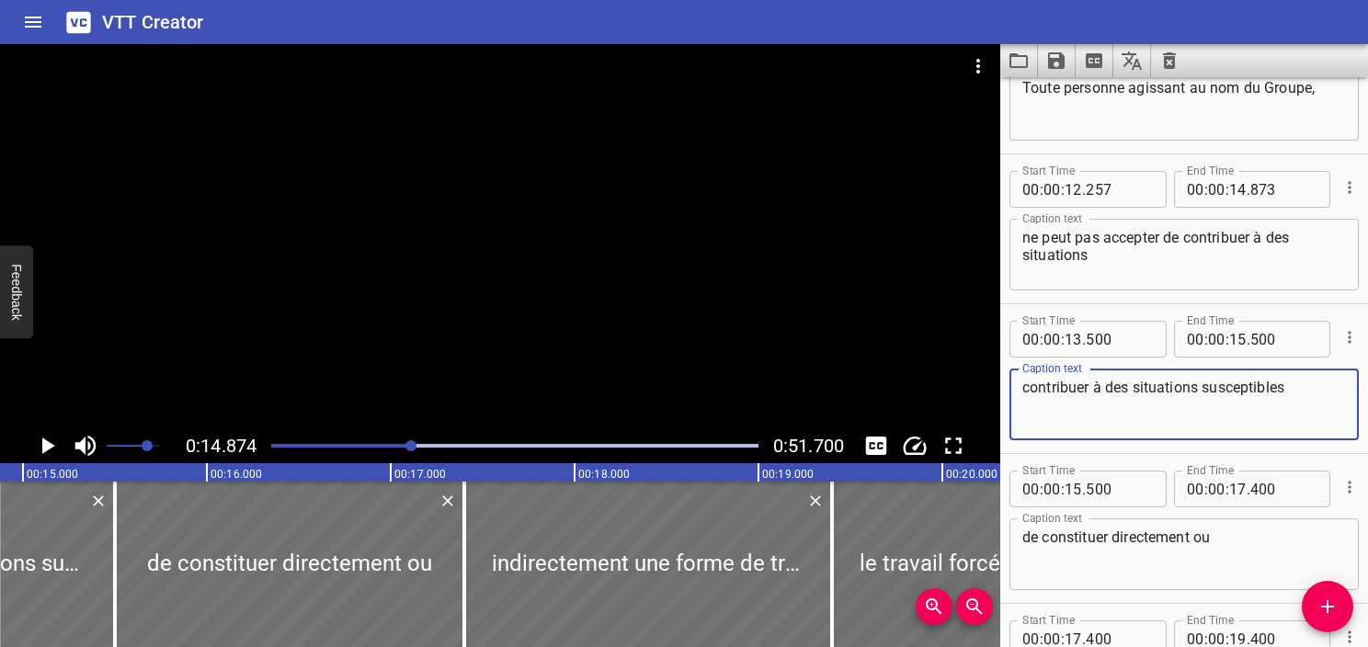
drag, startPoint x: 1133, startPoint y: 383, endPoint x: 967, endPoint y: 381, distance: 165.5
click at [967, 381] on main "0:14.874 0:51.700 00:00.000 00:01.000 00:02.000 00:03.000 00:04.000 00:05.000 0…" at bounding box center [684, 345] width 1368 height 603
drag, startPoint x: 1095, startPoint y: 384, endPoint x: 899, endPoint y: 387, distance: 196.8
click at [899, 387] on main "0:14.874 0:51.700 00:00.000 00:01.000 00:02.000 00:03.000 00:04.000 00:05.000 0…" at bounding box center [684, 345] width 1368 height 603
type textarea "susceptibles"
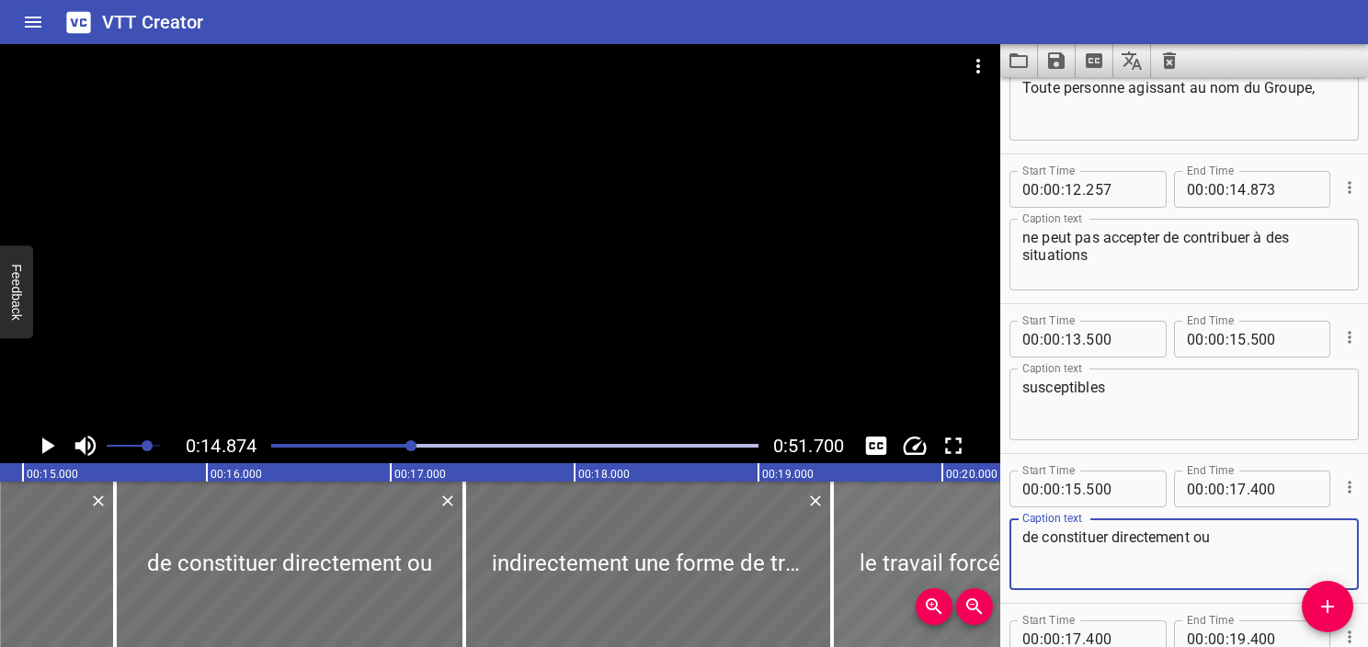
drag, startPoint x: 1245, startPoint y: 544, endPoint x: 969, endPoint y: 519, distance: 277.0
click at [969, 519] on main "0:14.874 0:51.700 00:00.000 00:01.000 00:02.000 00:03.000 00:04.000 00:05.000 0…" at bounding box center [684, 345] width 1368 height 603
click at [1182, 383] on textarea "susceptibles" at bounding box center [1185, 405] width 324 height 52
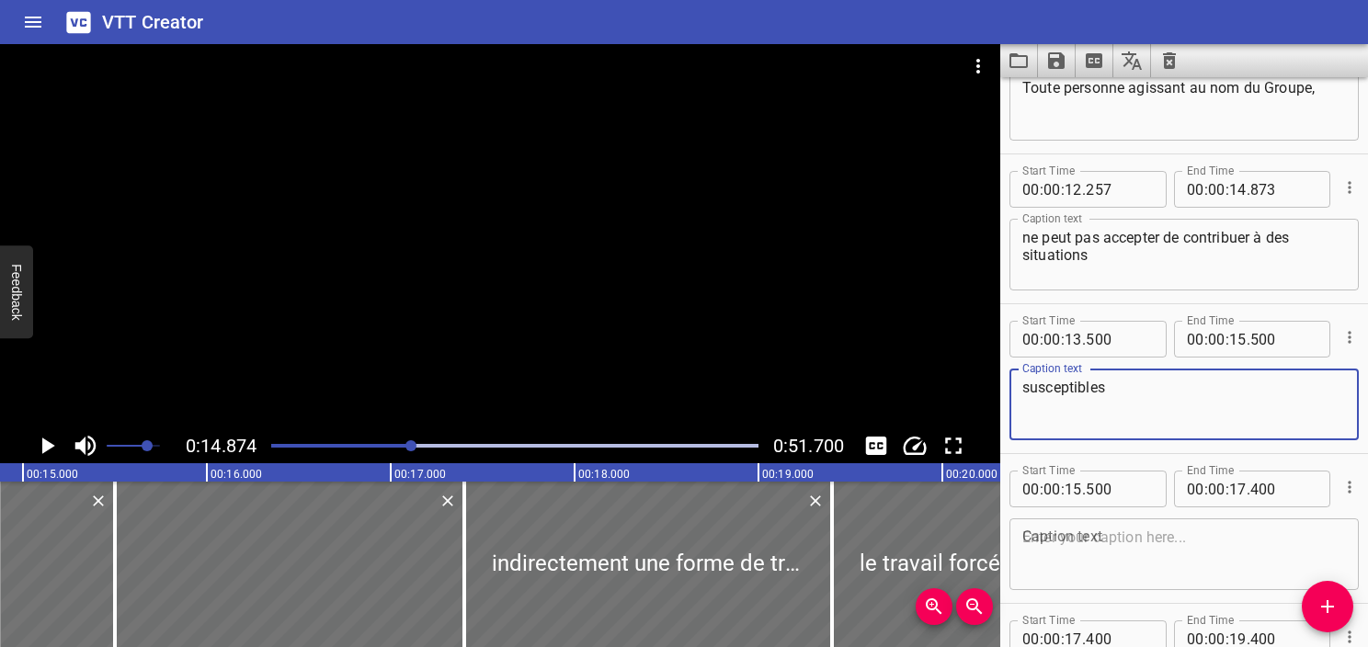
paste textarea "de constituer directement ou"
click at [1202, 390] on textarea "susceptibles de constituer directement ou" at bounding box center [1185, 405] width 324 height 52
click at [1199, 390] on textarea "susceptibles de constituer directement ou" at bounding box center [1185, 405] width 324 height 52
type textarea "susceptibles de constituer, directement ou"
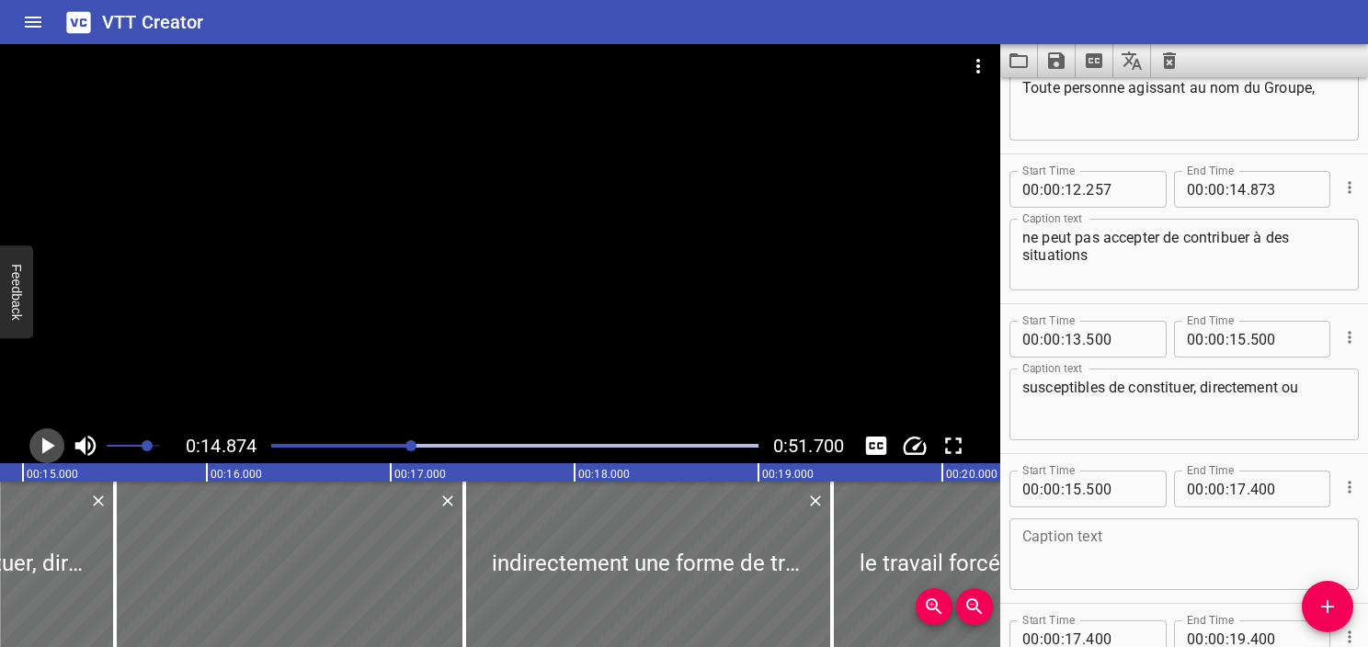
click at [53, 443] on icon "Play/Pause" at bounding box center [47, 446] width 28 height 28
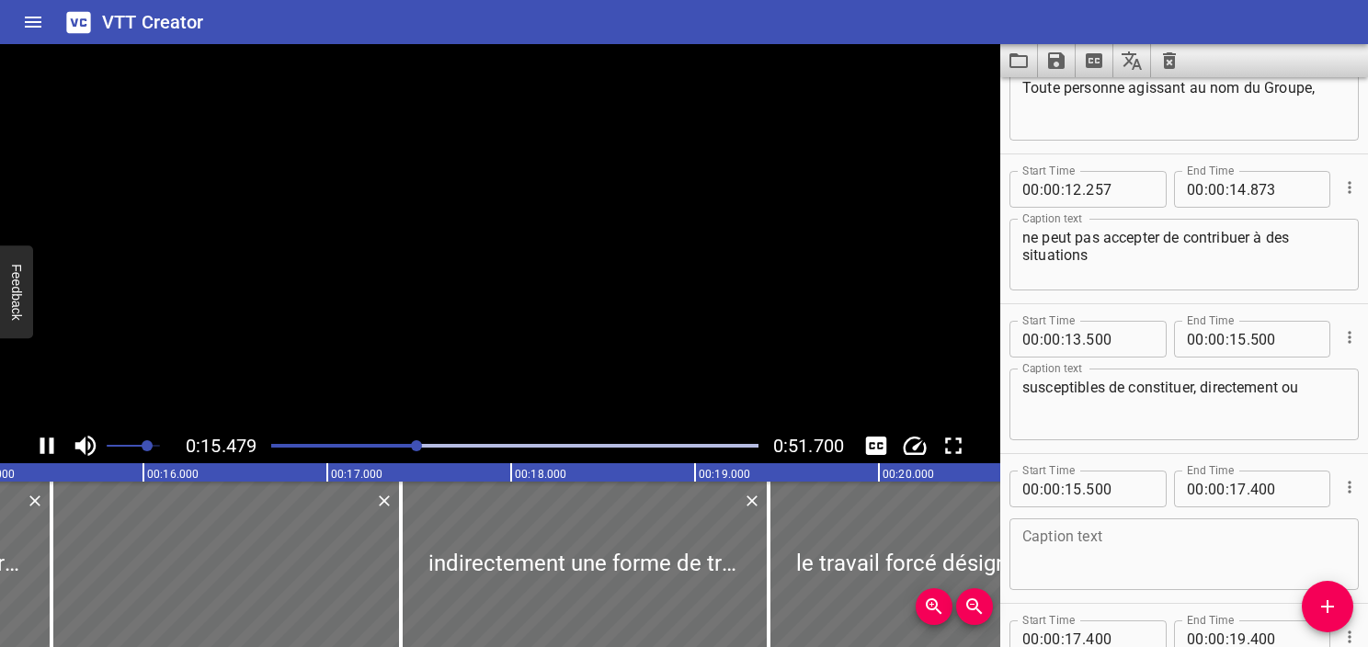
scroll to position [0, 2860]
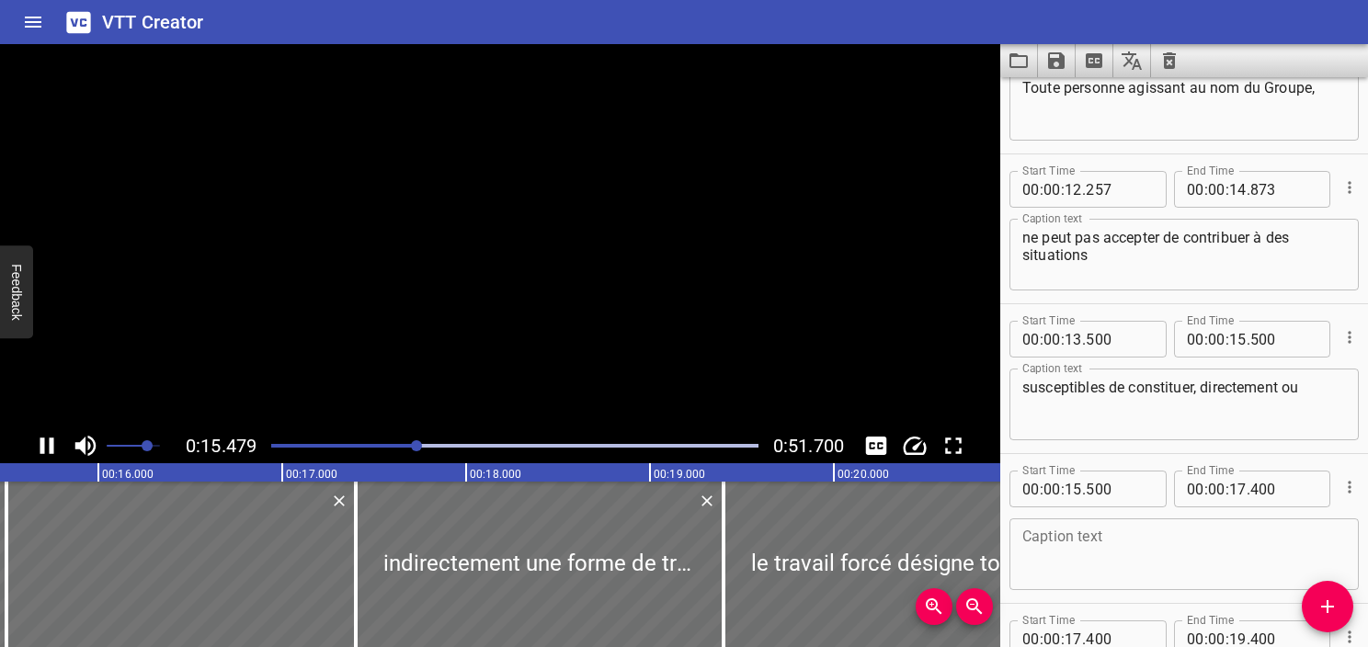
click at [53, 443] on icon "Play/Pause" at bounding box center [47, 446] width 14 height 17
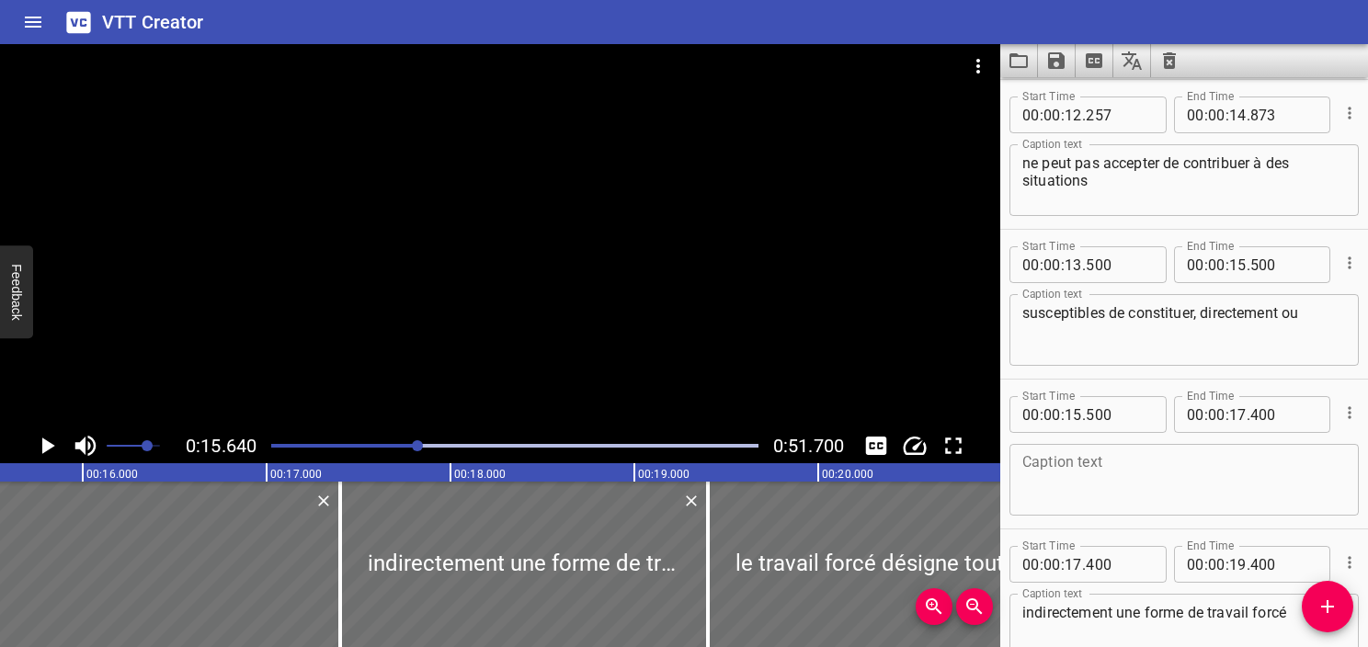
scroll to position [0, 2877]
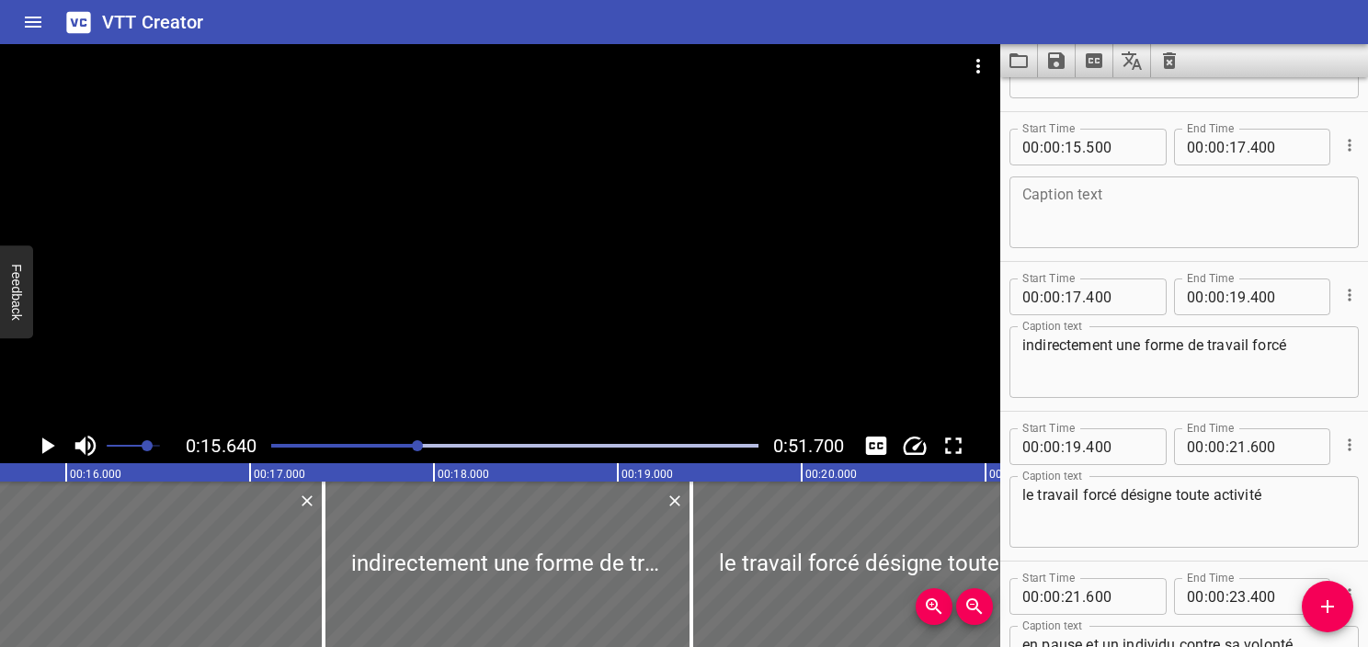
click at [53, 443] on icon "Play/Pause" at bounding box center [47, 446] width 28 height 28
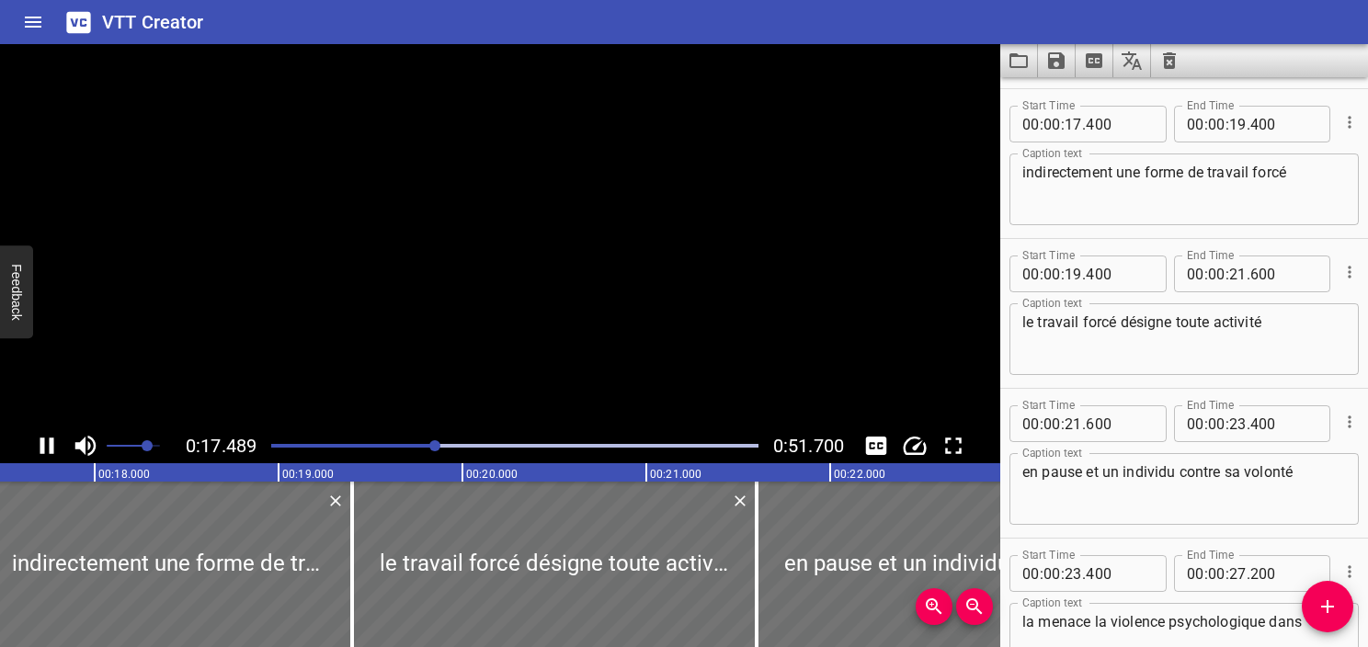
scroll to position [1048, 0]
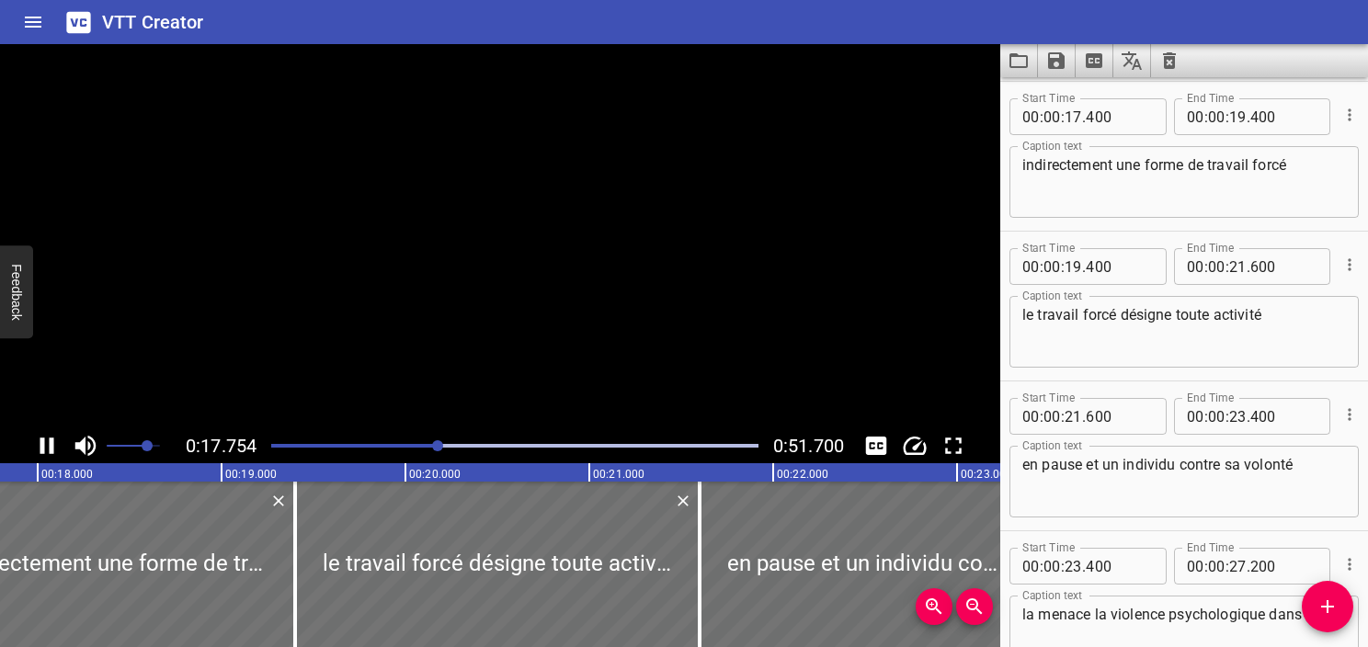
click at [53, 443] on icon "Play/Pause" at bounding box center [47, 446] width 14 height 17
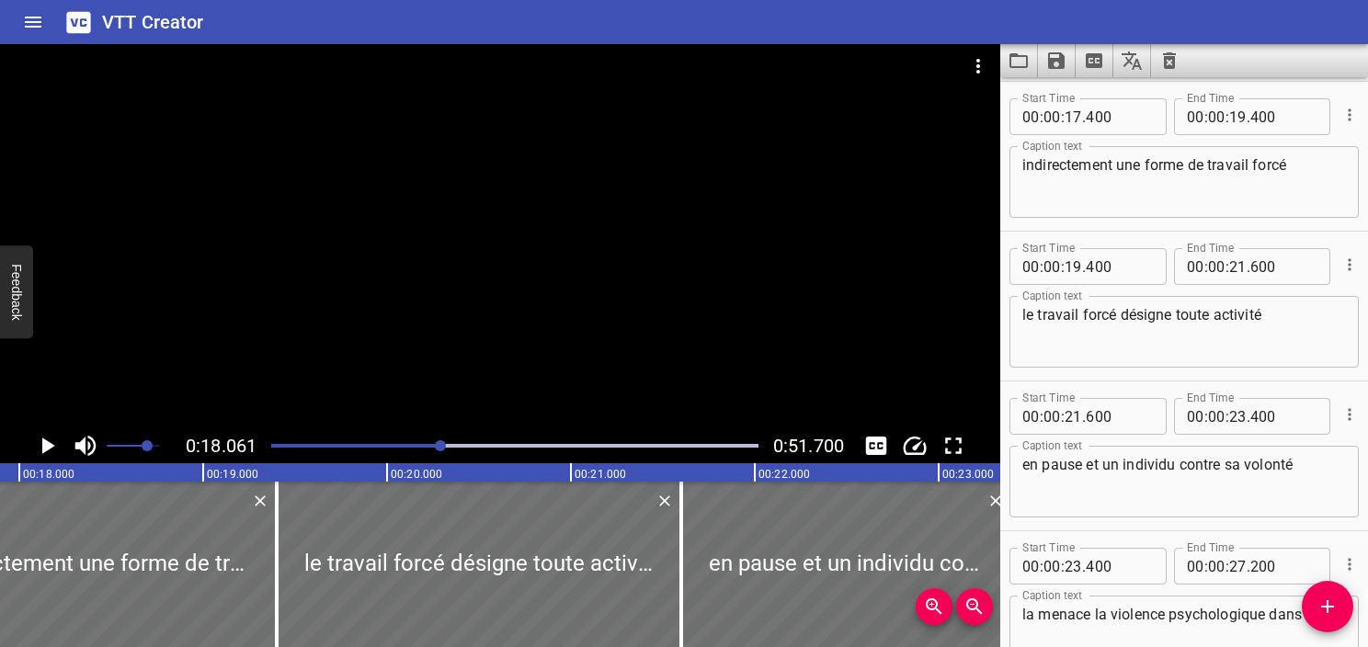
scroll to position [0, 3322]
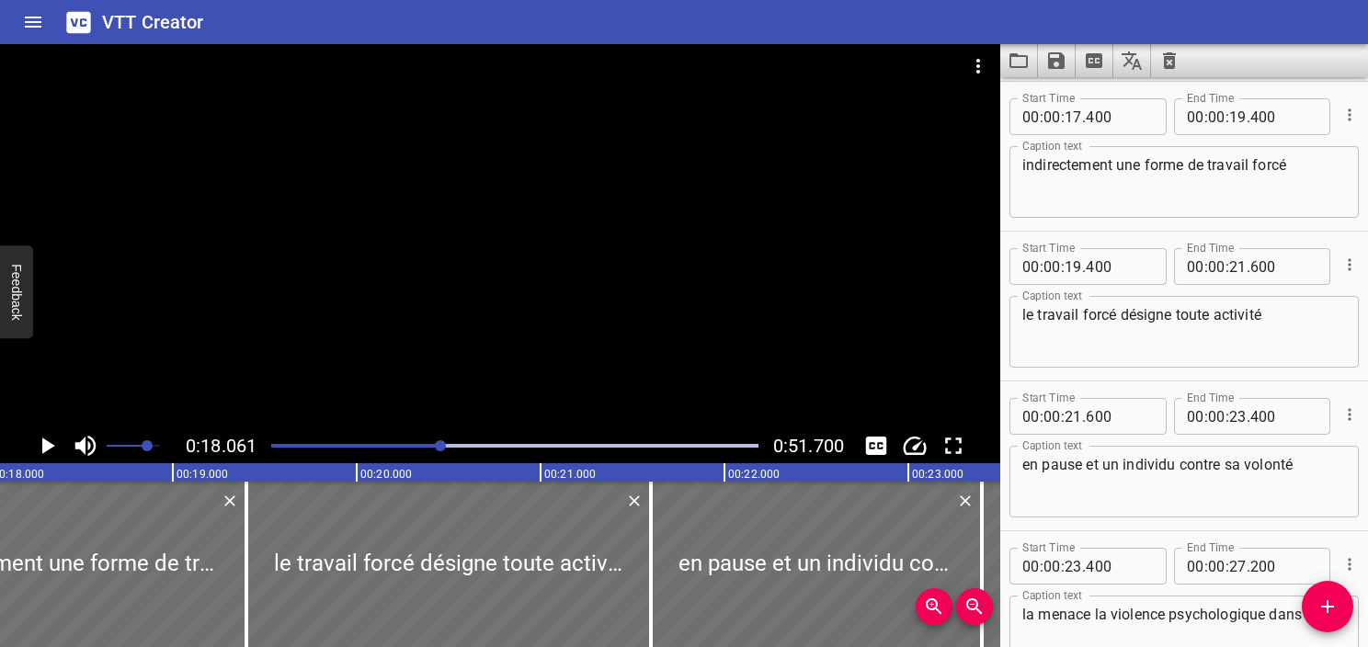
click at [430, 444] on div "Play progress" at bounding box center [198, 446] width 487 height 4
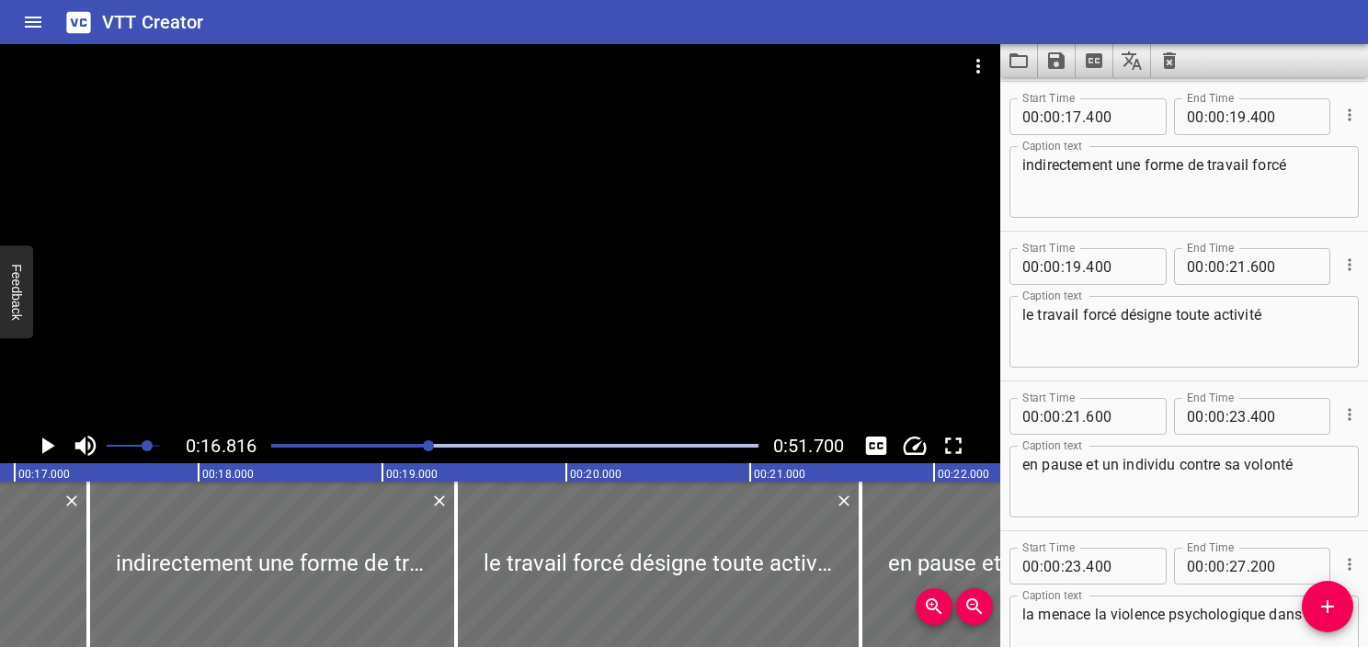
scroll to position [0, 3093]
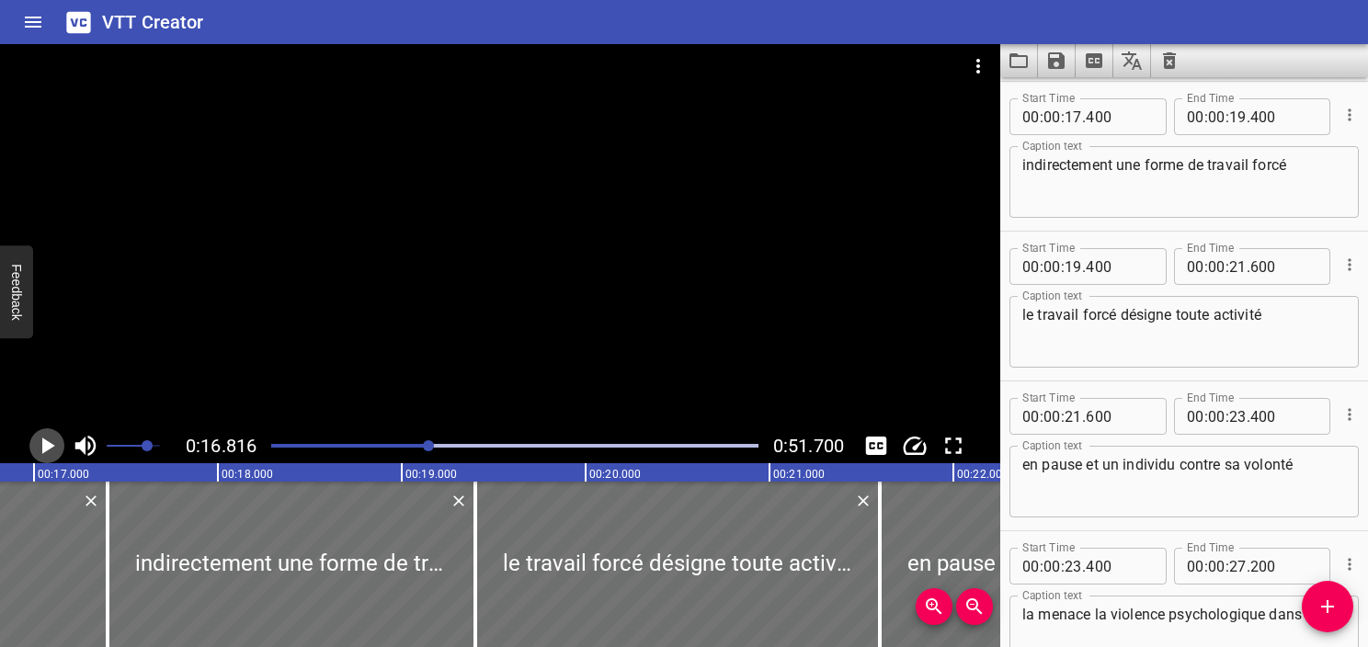
click at [43, 450] on icon "Play/Pause" at bounding box center [48, 446] width 13 height 17
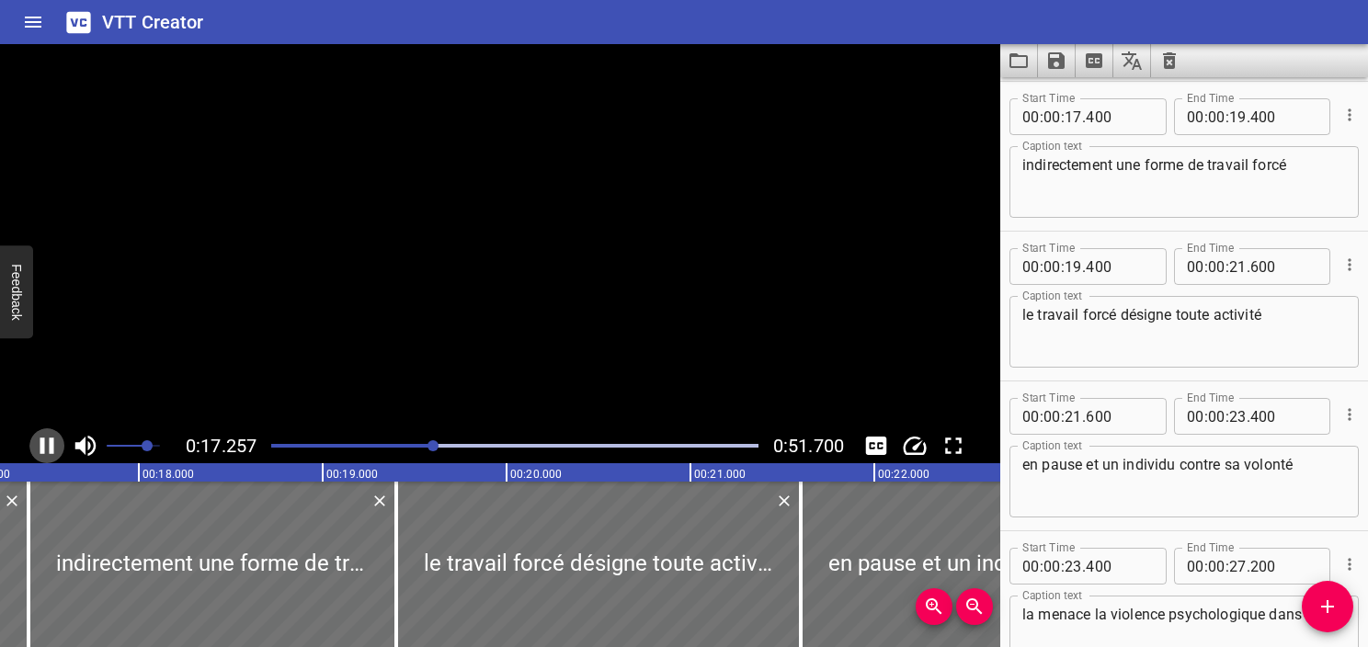
click at [43, 450] on icon "Play/Pause" at bounding box center [47, 446] width 14 height 17
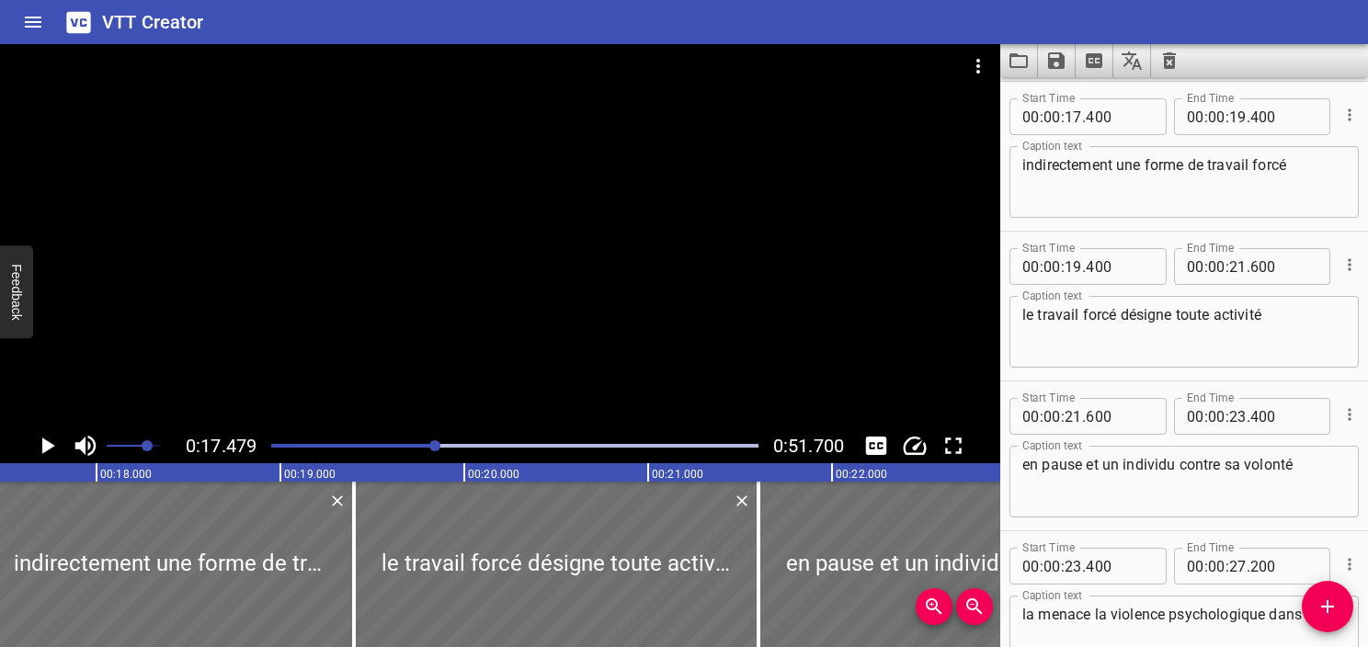
scroll to position [0, 3215]
click at [408, 448] on div at bounding box center [514, 446] width 509 height 26
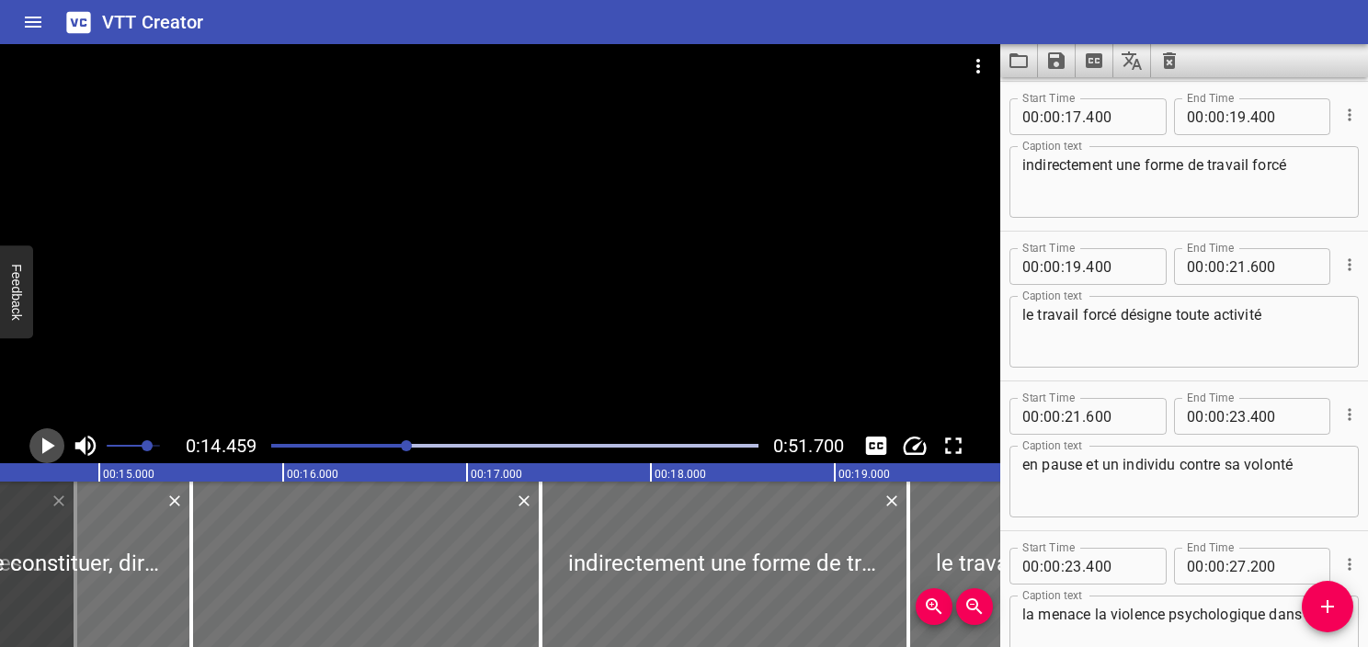
click at [55, 438] on icon "Play/Pause" at bounding box center [47, 446] width 28 height 28
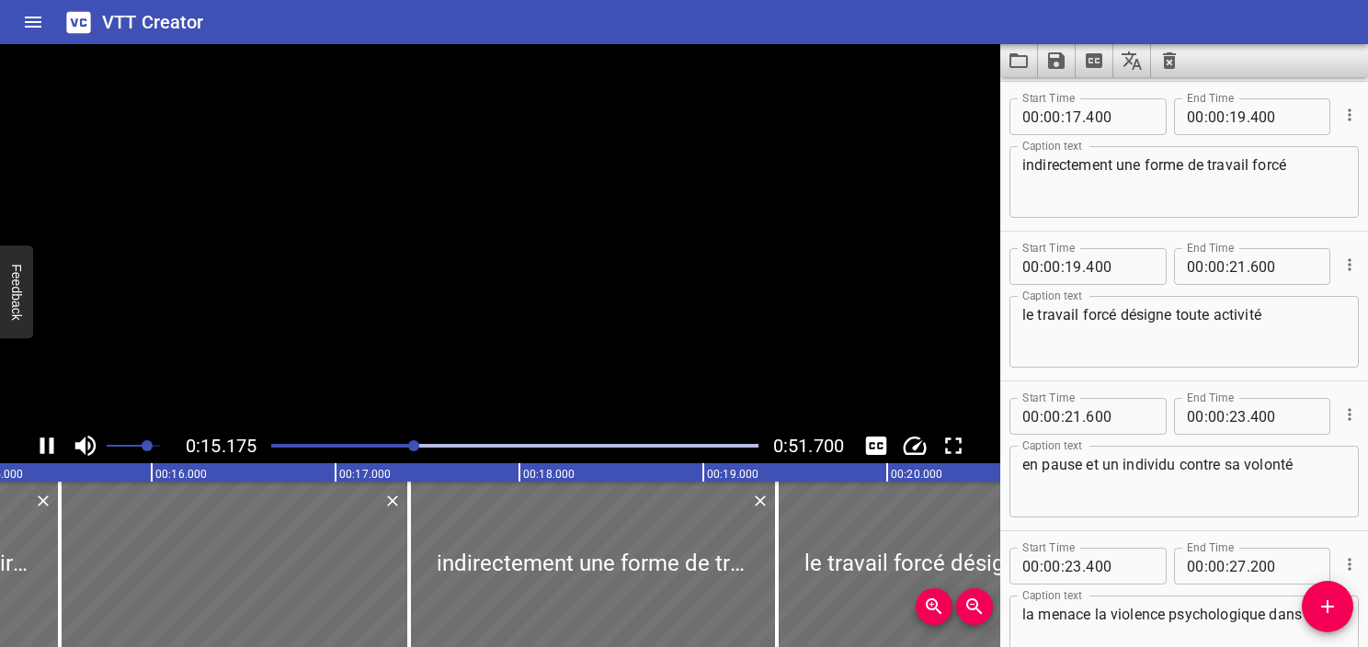
click at [55, 438] on icon "Play/Pause" at bounding box center [47, 446] width 28 height 28
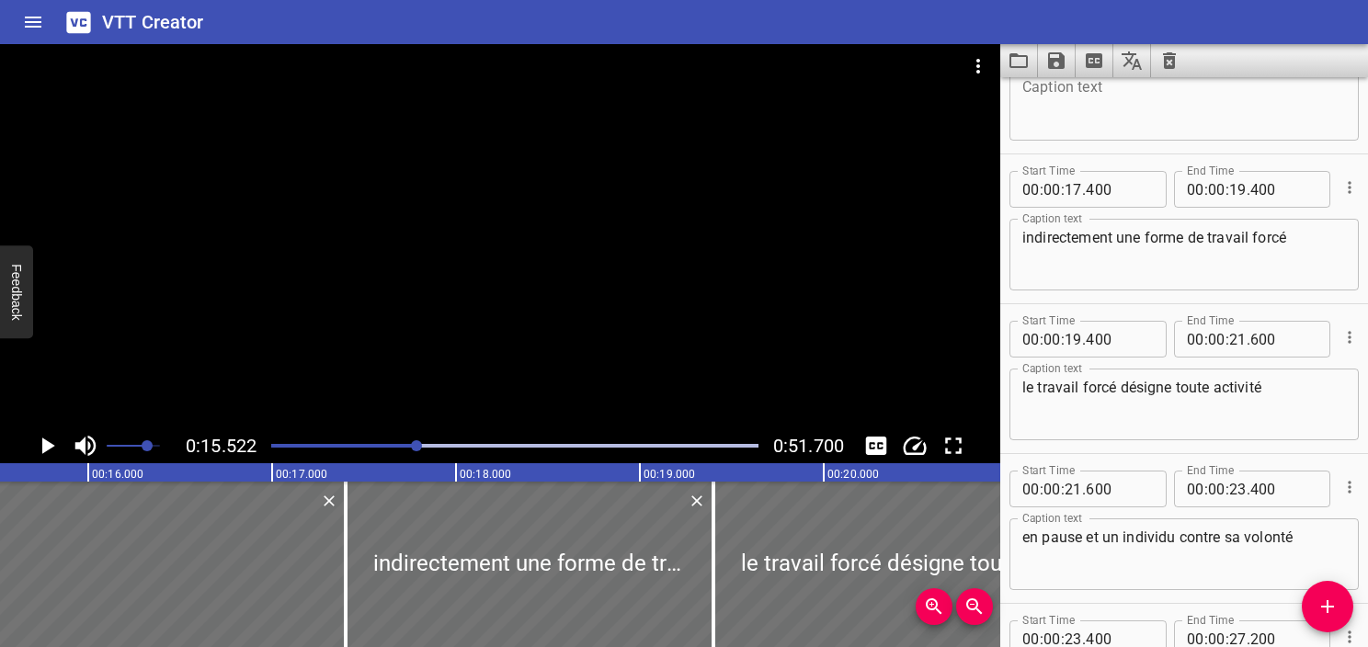
scroll to position [899, 0]
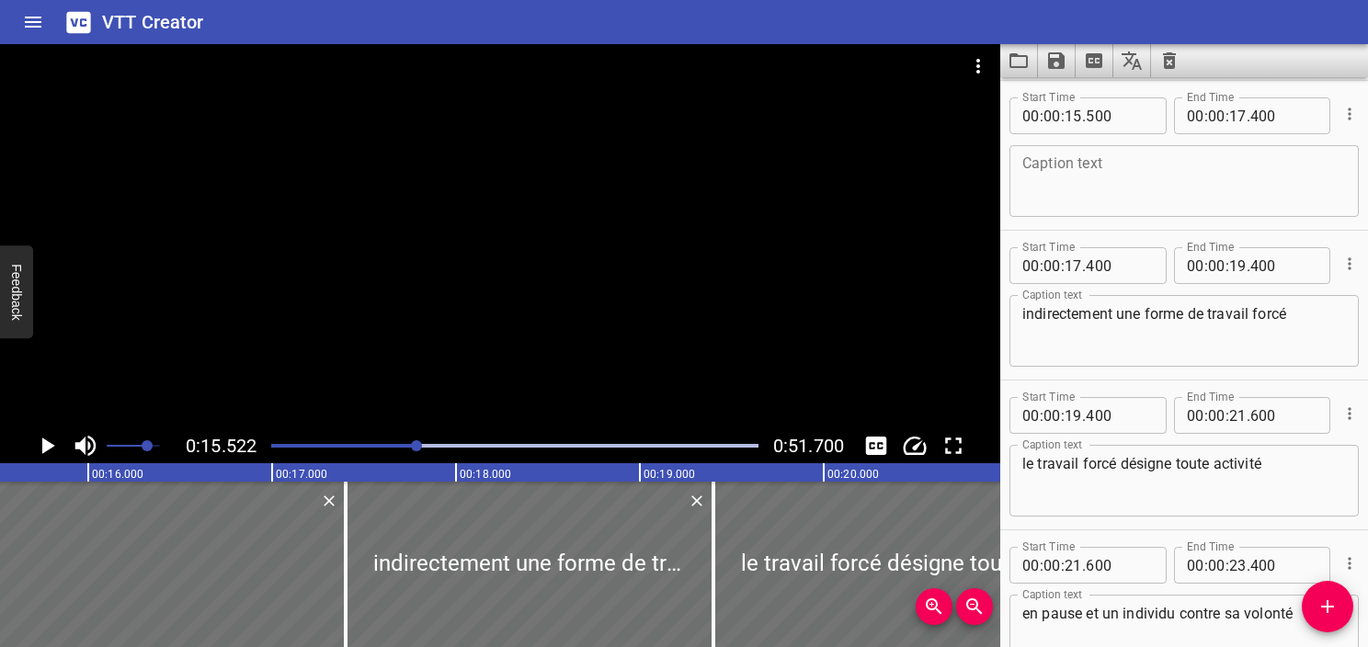
click at [409, 445] on div "Play progress" at bounding box center [174, 446] width 487 height 4
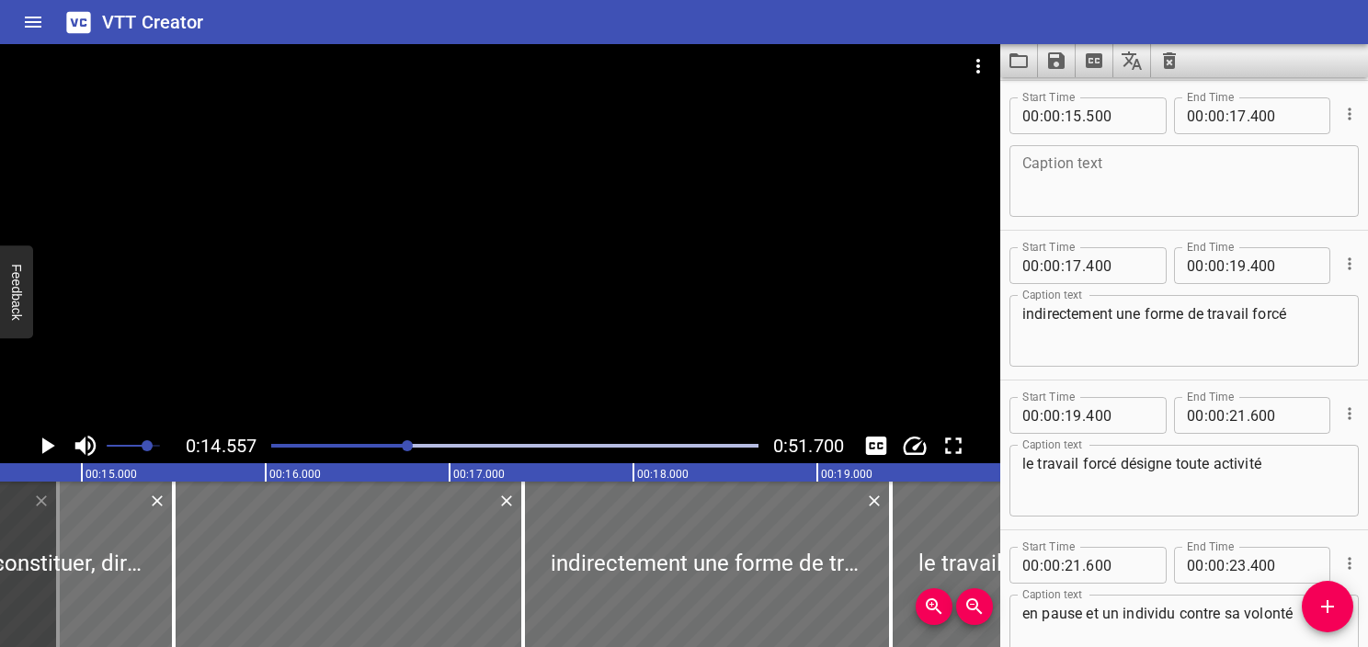
click at [57, 451] on icon "Play/Pause" at bounding box center [47, 446] width 28 height 28
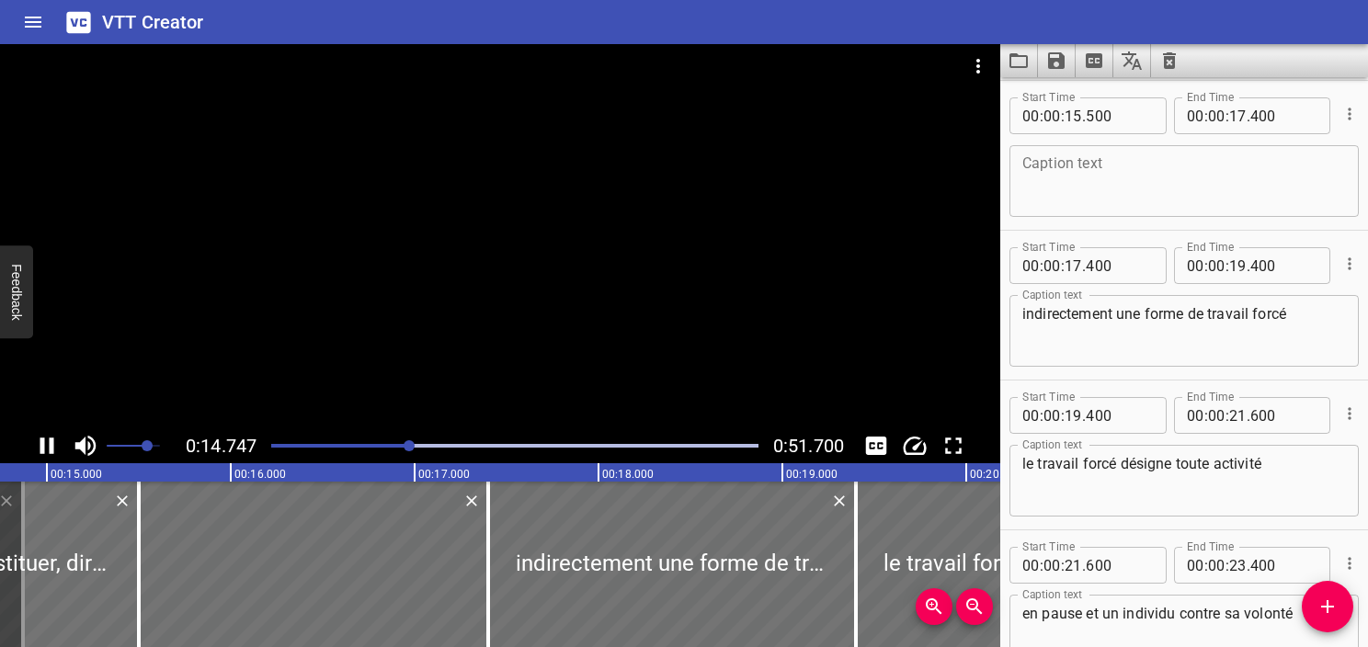
click at [57, 451] on icon "Play/Pause" at bounding box center [47, 446] width 28 height 28
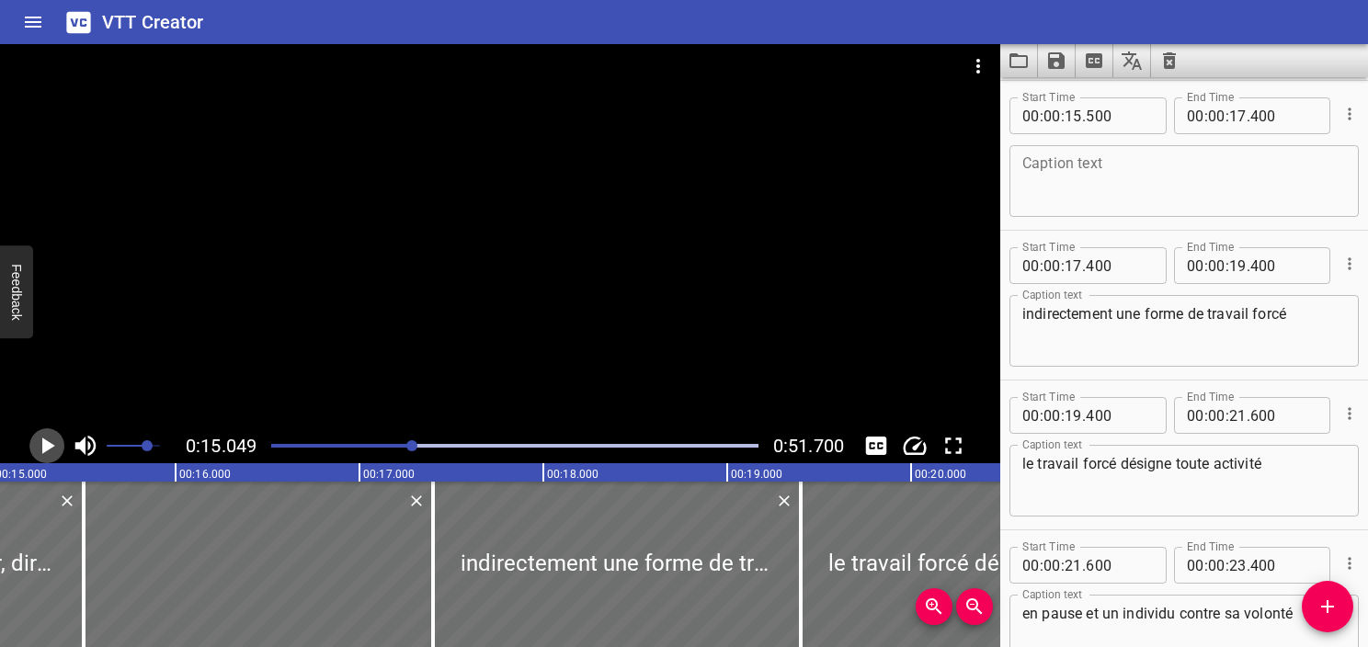
click at [57, 451] on icon "Play/Pause" at bounding box center [47, 446] width 28 height 28
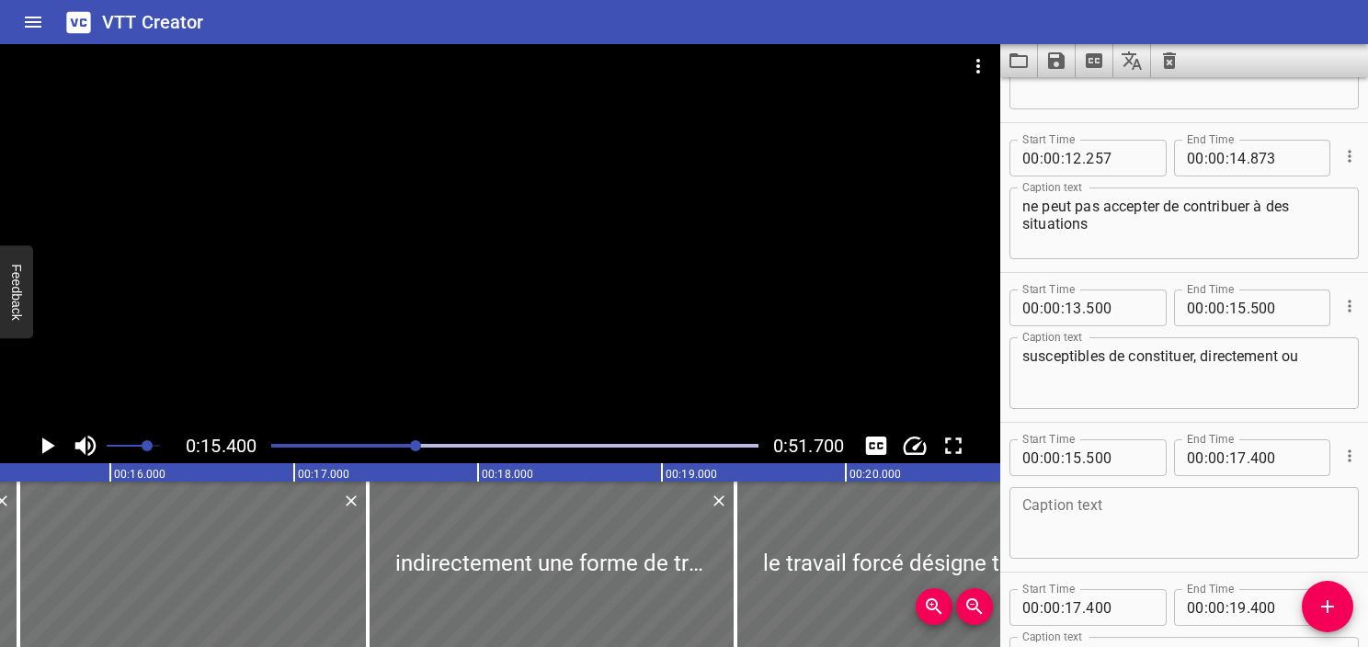
scroll to position [557, 0]
click at [1067, 313] on input "number" at bounding box center [1073, 308] width 17 height 37
type input "15"
type input "400"
click at [52, 438] on icon "Play/Pause" at bounding box center [47, 446] width 28 height 28
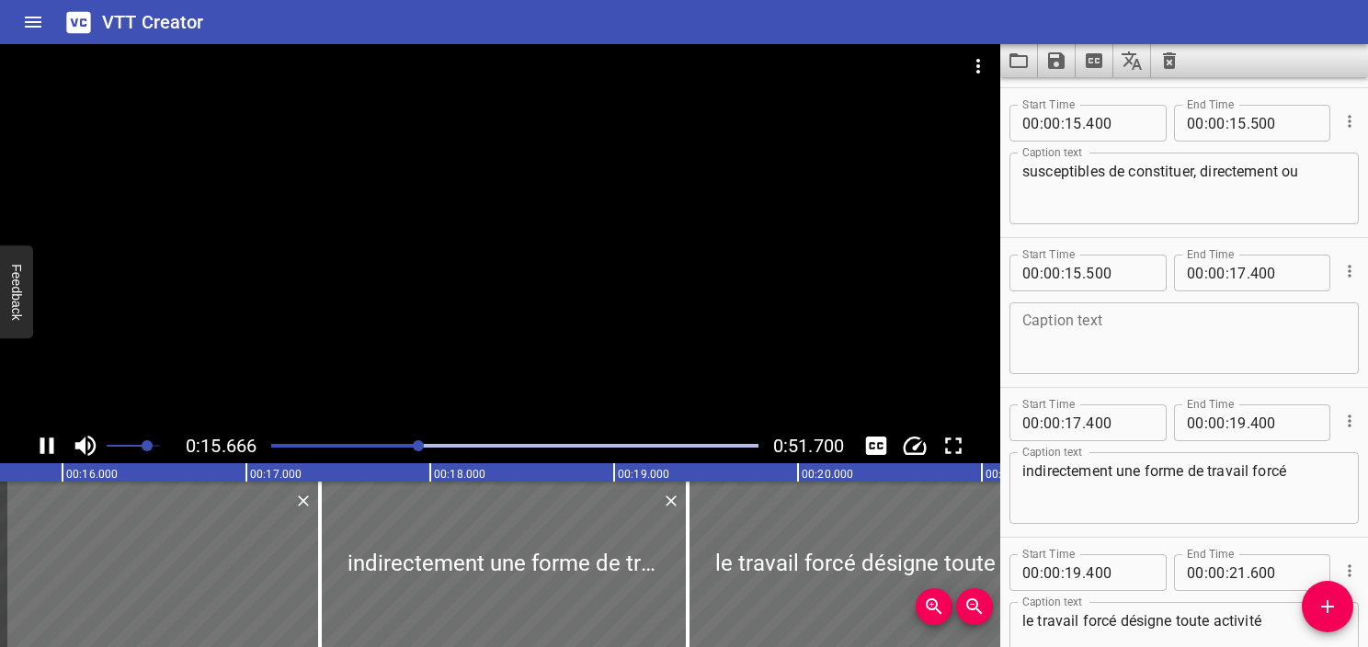
scroll to position [750, 0]
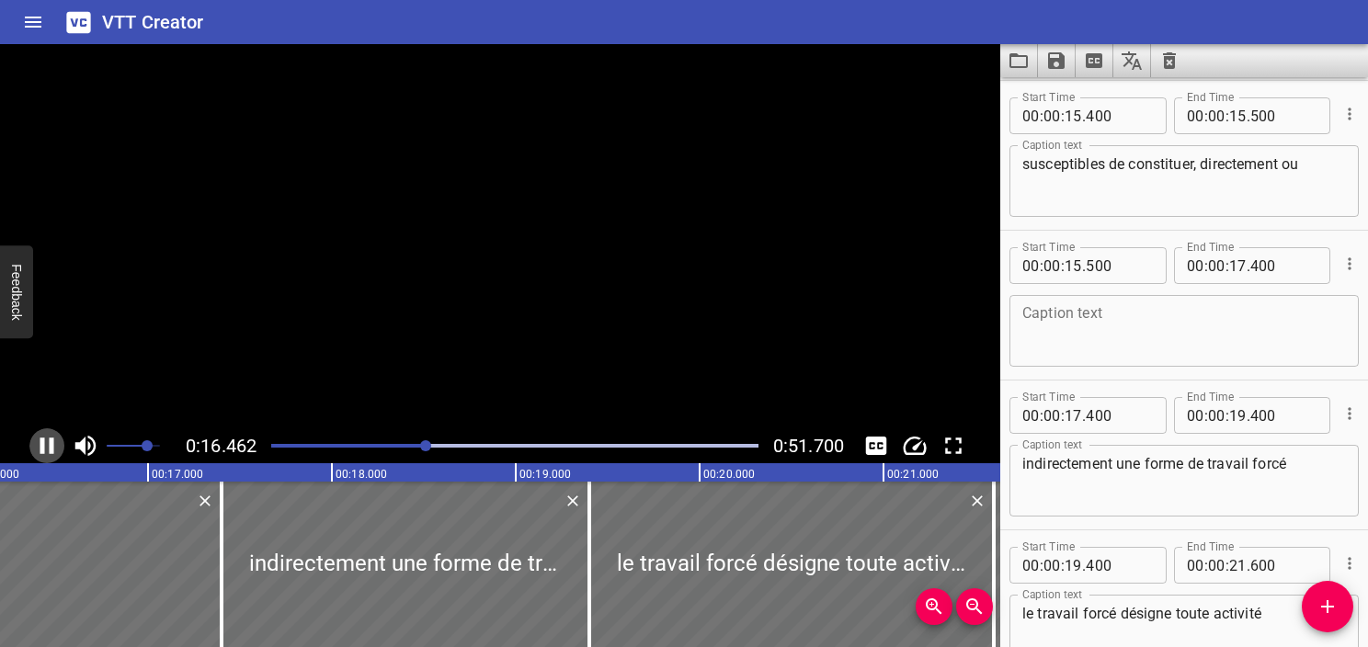
click at [52, 438] on icon "Play/Pause" at bounding box center [47, 446] width 14 height 17
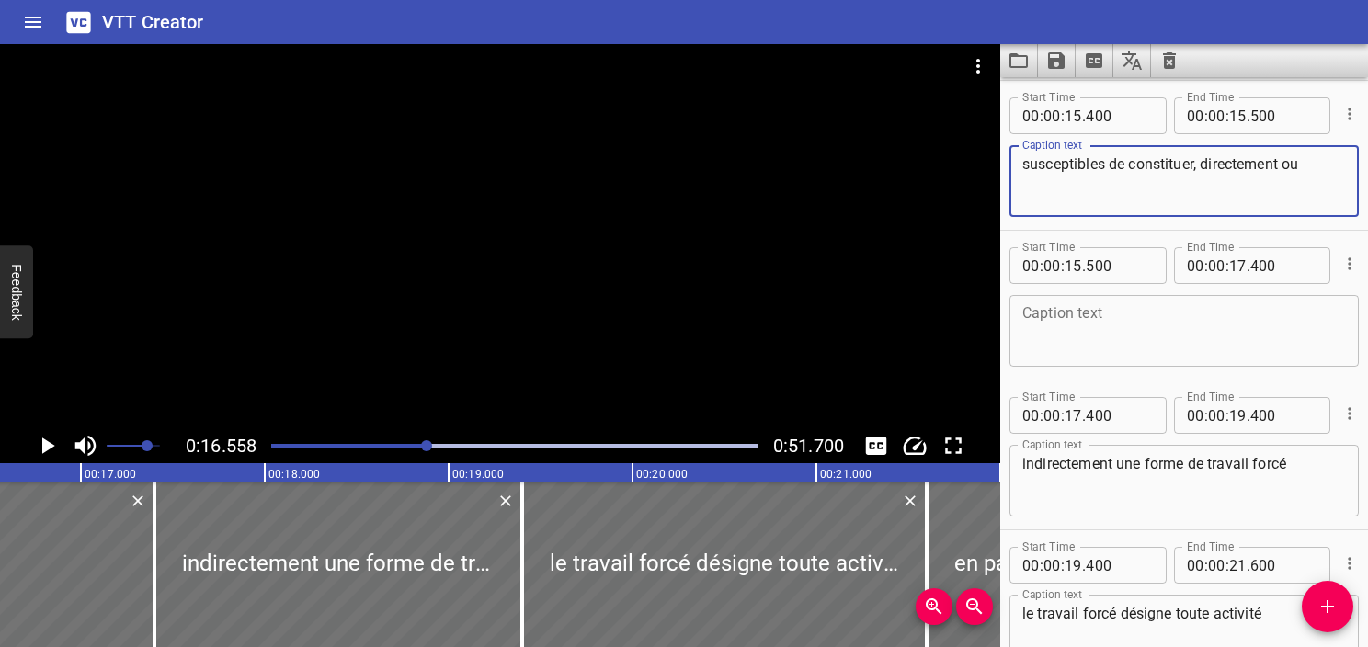
drag, startPoint x: 1206, startPoint y: 163, endPoint x: 1358, endPoint y: 163, distance: 152.7
click at [1358, 163] on div "Start Time 00 : 00 : 02 . 367 Start Time End Time 00 : 00 : 05 . 153 End Time C…" at bounding box center [1185, 362] width 368 height 570
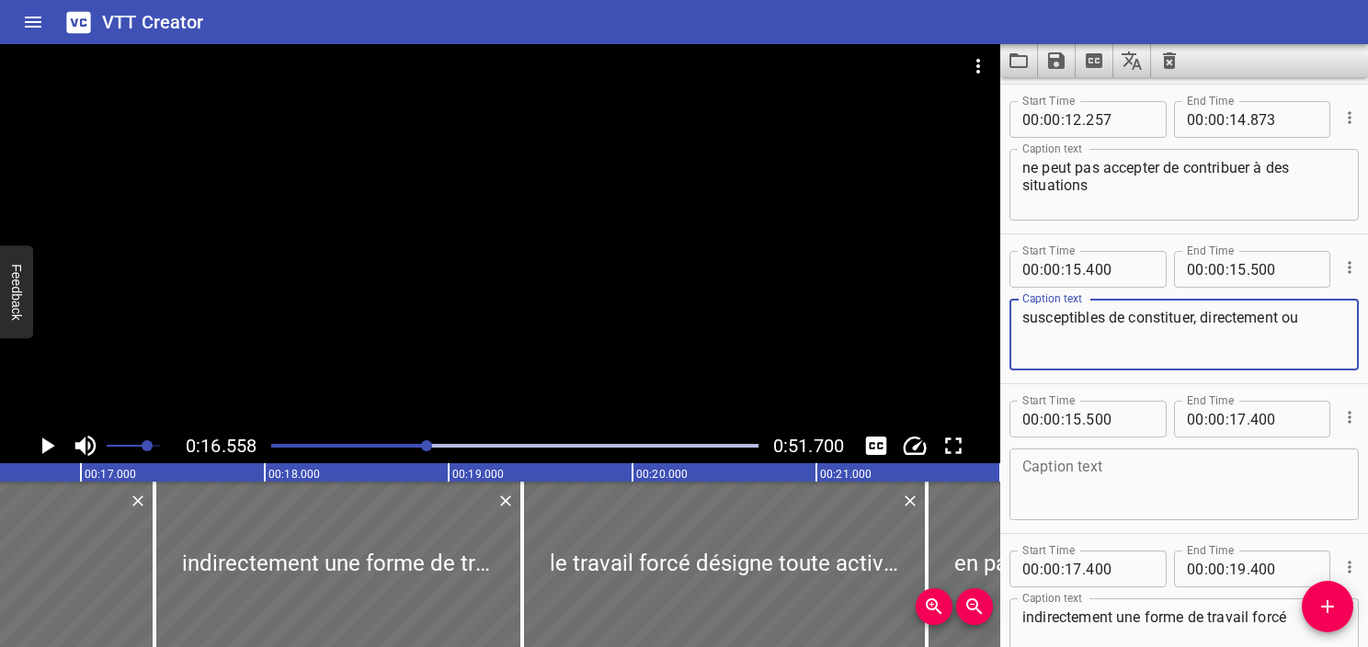
scroll to position [603, 0]
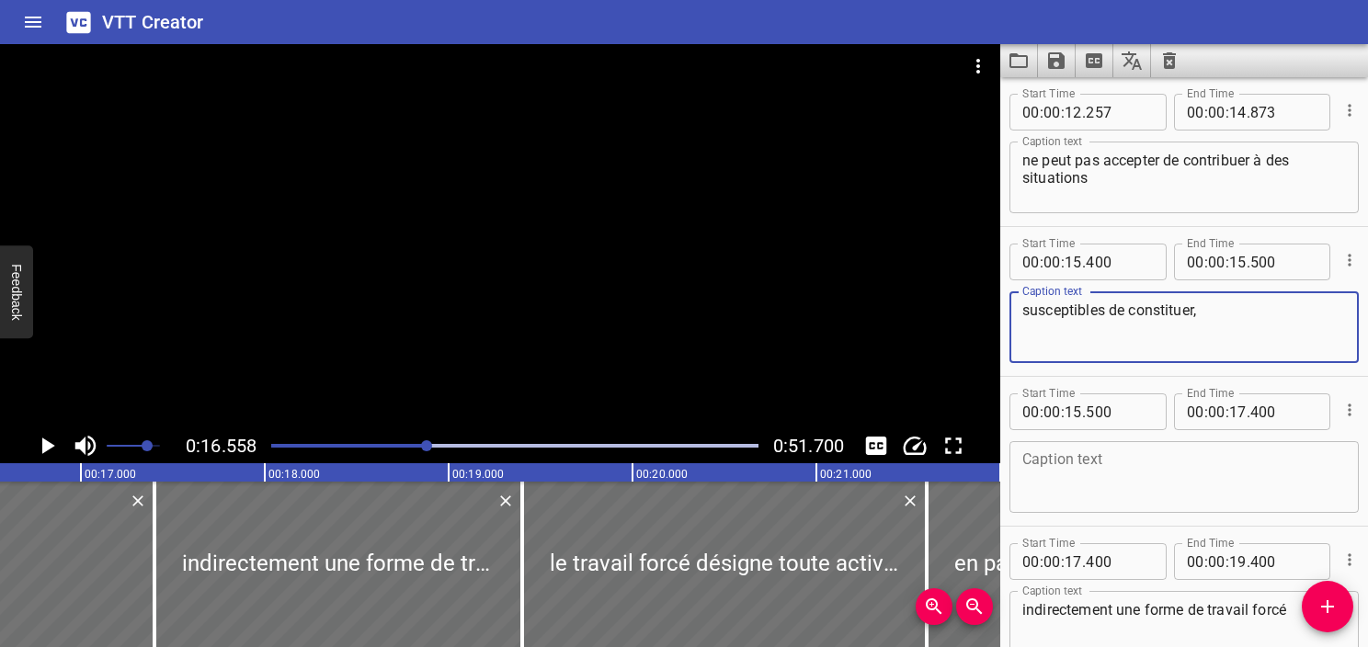
type textarea "susceptibles de constituer,"
click at [1156, 487] on textarea at bounding box center [1185, 478] width 324 height 52
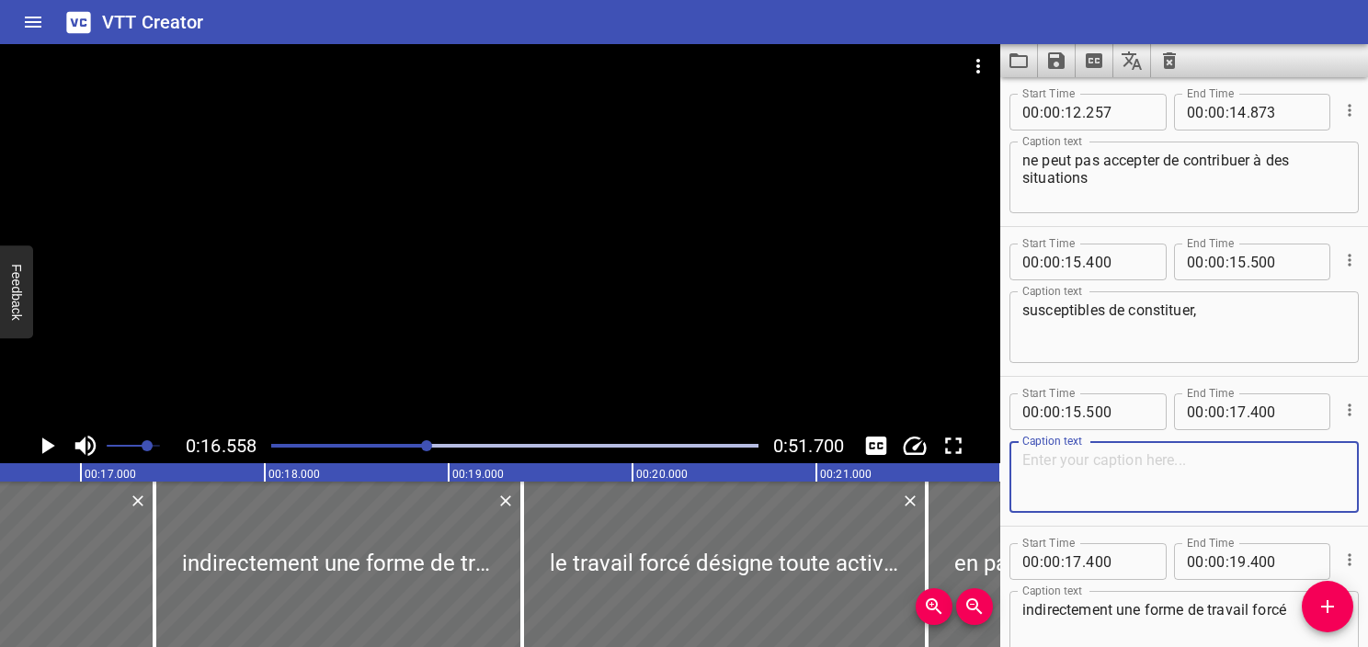
paste textarea "directement ou"
type textarea "directement ou"
click at [1242, 323] on textarea "susceptibles de constituer," at bounding box center [1185, 328] width 324 height 52
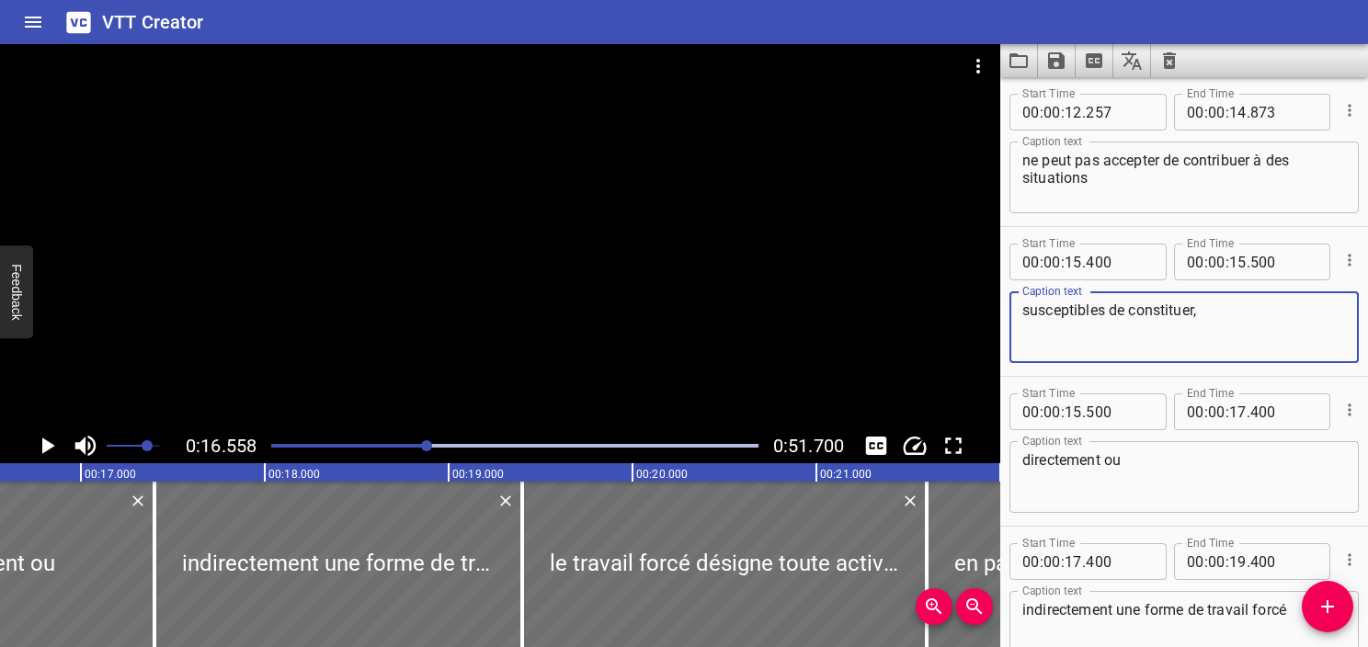
type textarea "susceptibles de constituer,"
click at [1231, 269] on input "number" at bounding box center [1238, 262] width 17 height 37
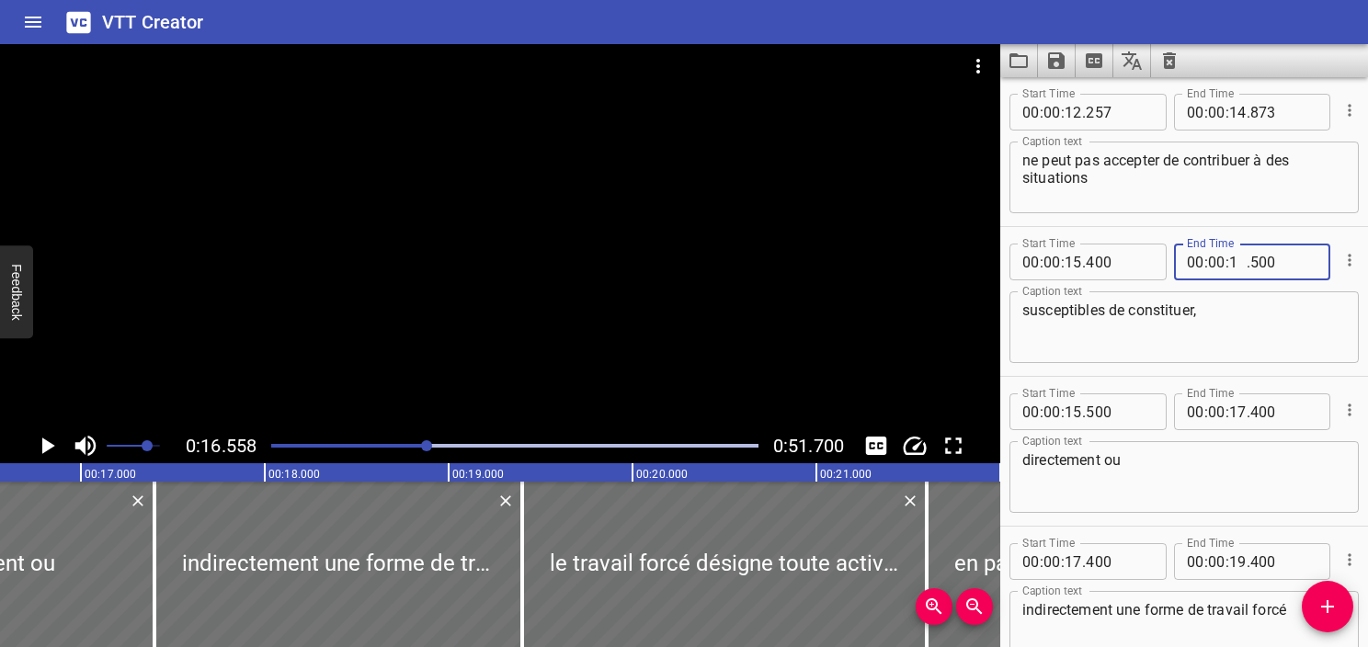
type input "16"
type input "558"
click at [1232, 361] on div "susceptibles de constituer, Caption text" at bounding box center [1184, 328] width 349 height 72
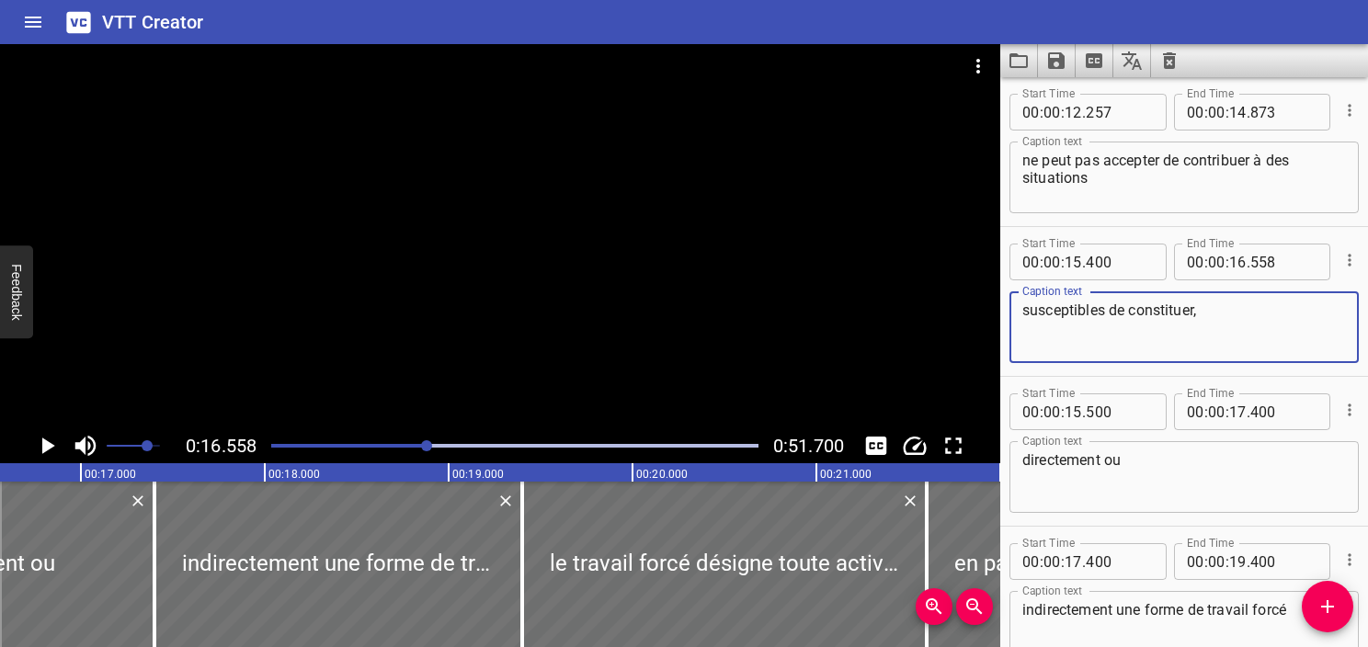
click at [1187, 467] on textarea "directement ou" at bounding box center [1185, 478] width 324 height 52
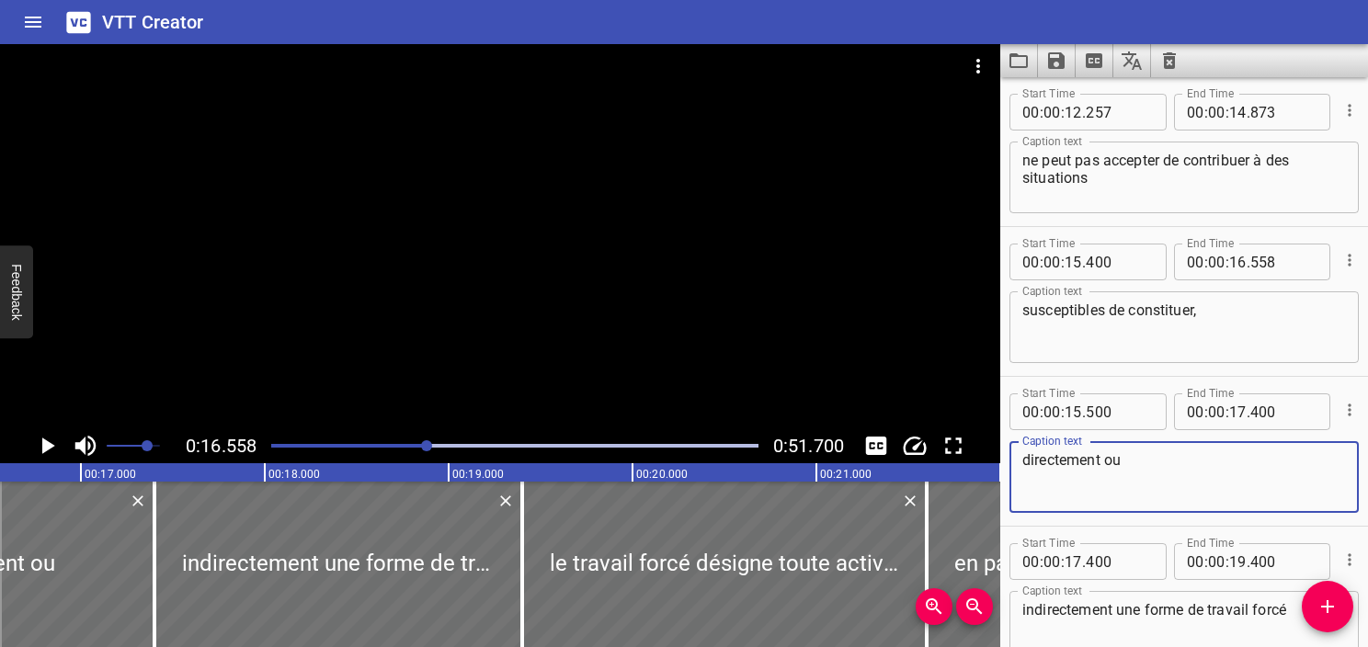
scroll to position [655, 0]
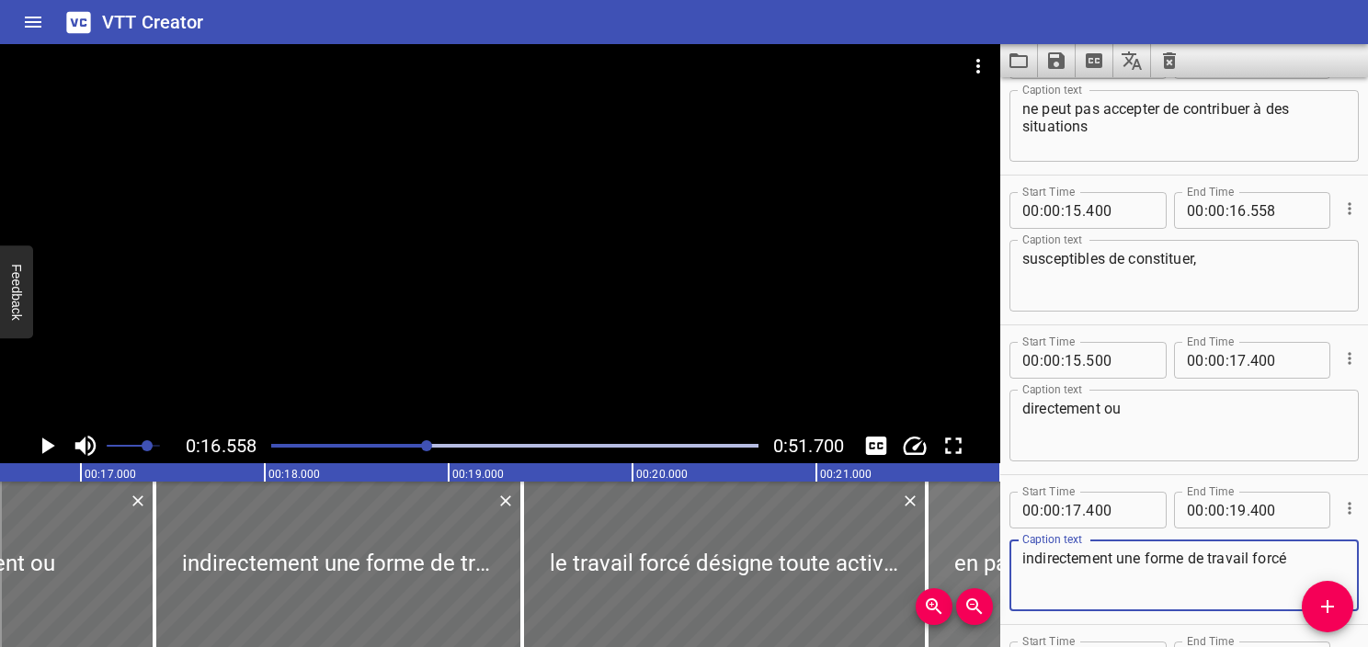
drag, startPoint x: 1118, startPoint y: 567, endPoint x: 944, endPoint y: 555, distance: 174.2
click at [944, 555] on main "0:16.558 0:51.700 00:00.000 00:01.000 00:02.000 00:03.000 00:04.000 00:05.000 0…" at bounding box center [684, 345] width 1368 height 603
type textarea "une forme de travail forcé"
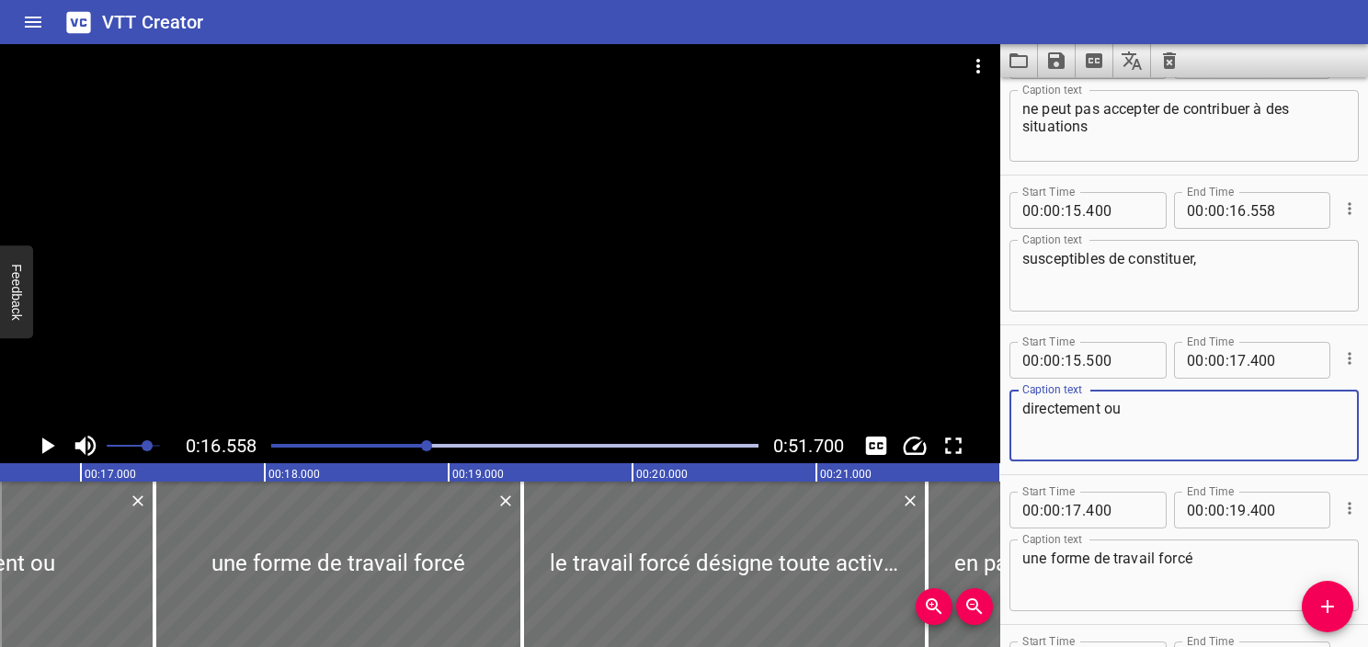
click at [1170, 412] on textarea "directement ou" at bounding box center [1185, 426] width 324 height 52
paste textarea "indirectement"
type textarea "directement ou indirectement,"
click at [40, 448] on icon "Play/Pause" at bounding box center [47, 446] width 28 height 28
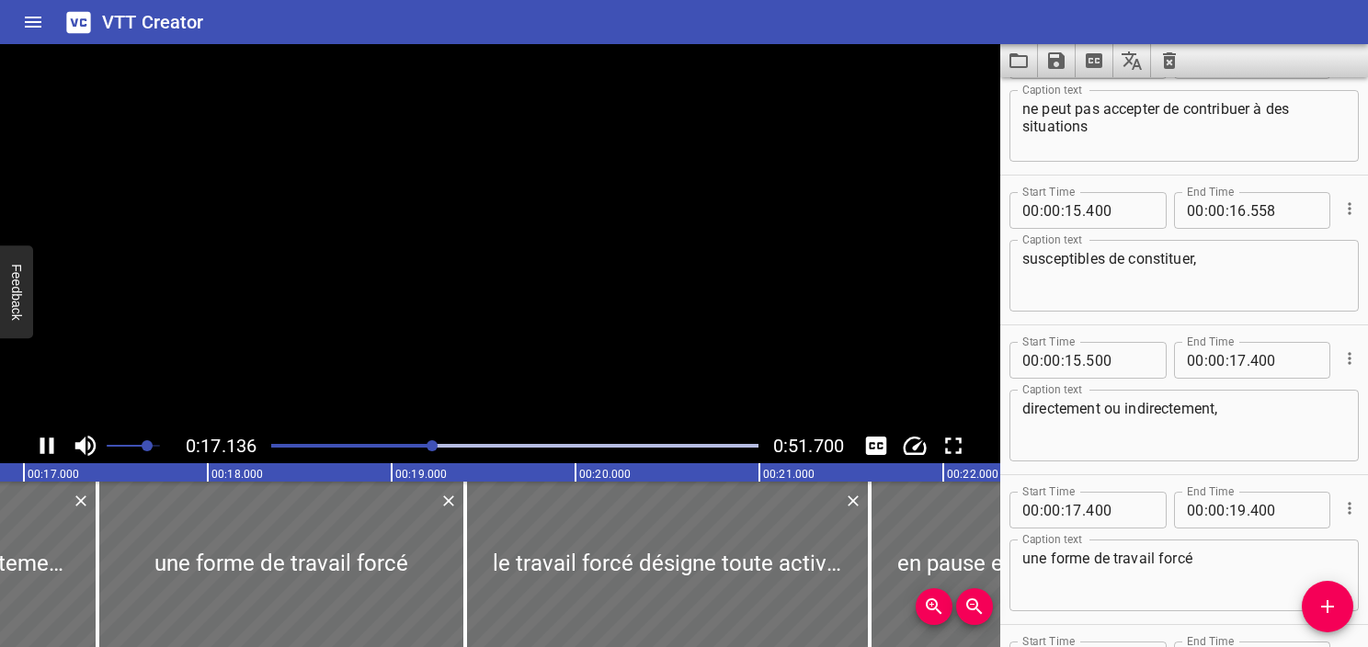
scroll to position [0, 3152]
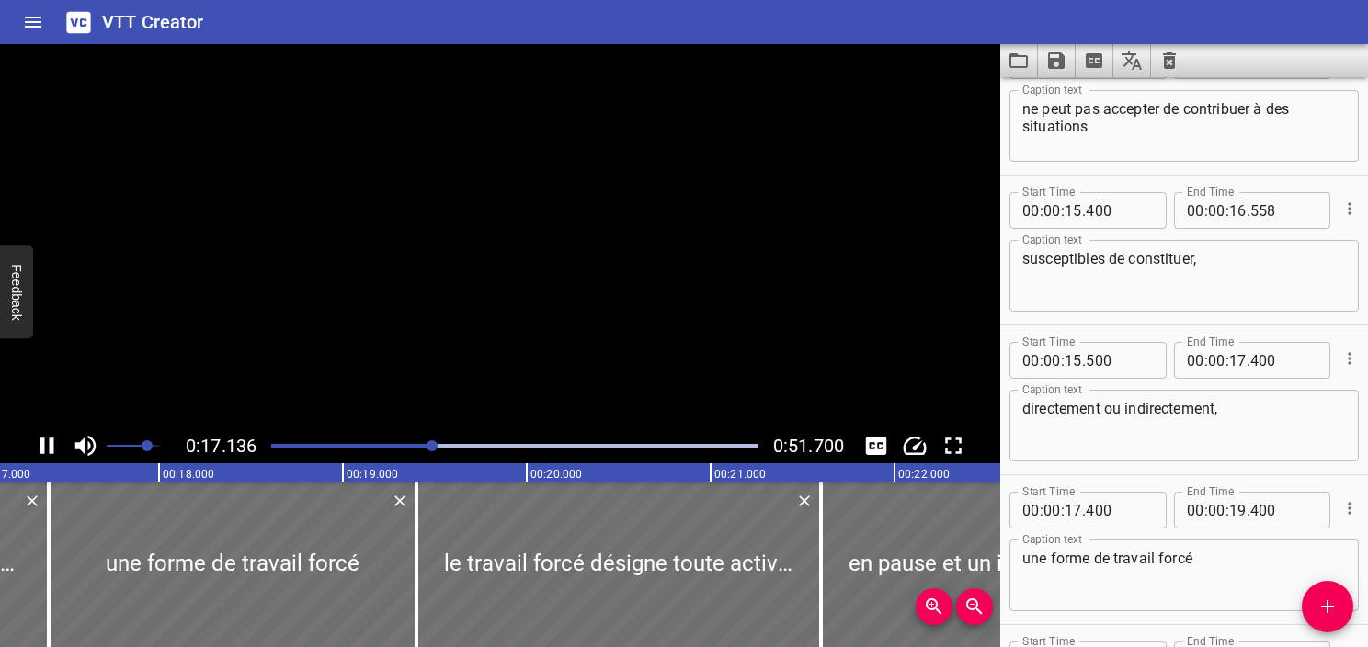
click at [40, 448] on icon "Play/Pause" at bounding box center [47, 446] width 14 height 17
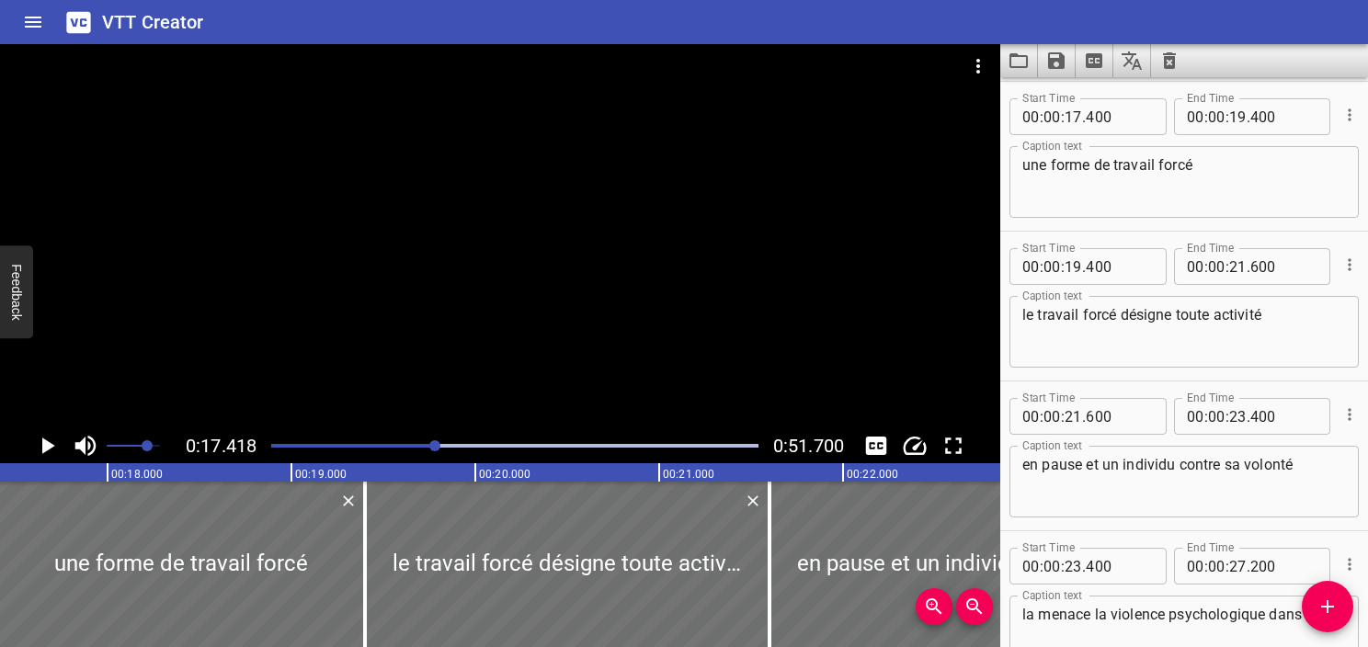
click at [428, 449] on div at bounding box center [514, 446] width 509 height 26
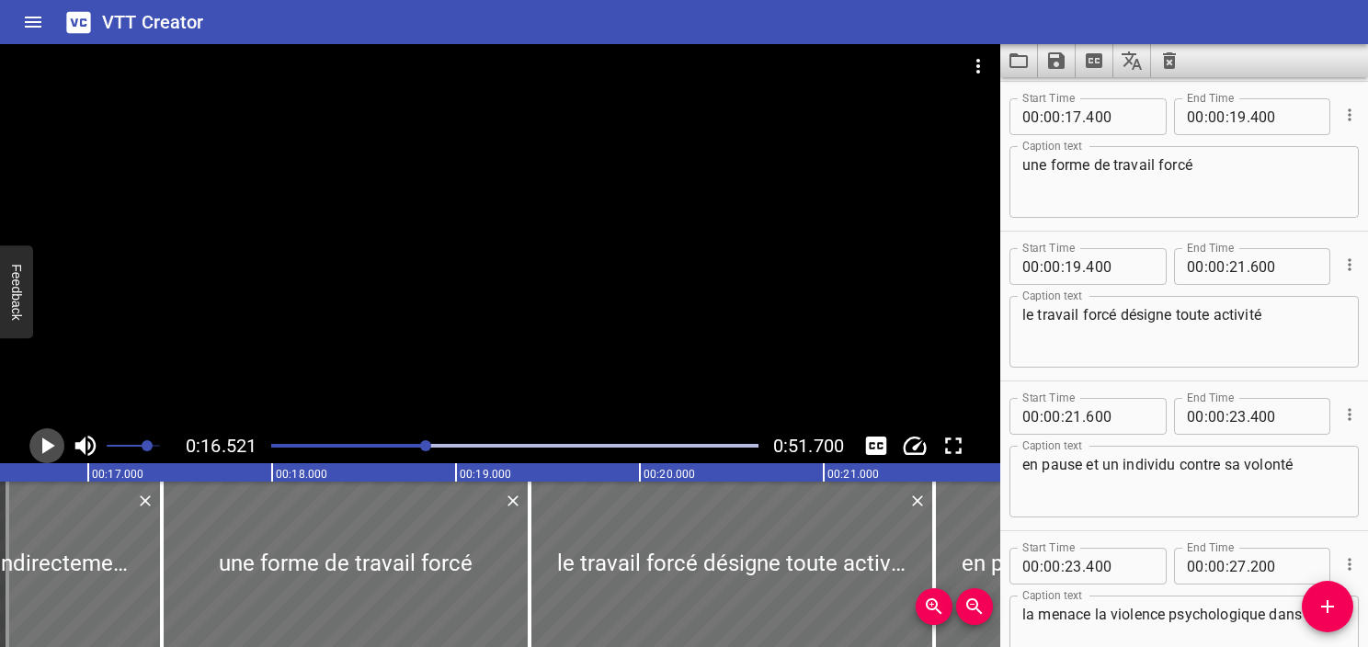
click at [52, 443] on icon "Play/Pause" at bounding box center [47, 446] width 28 height 28
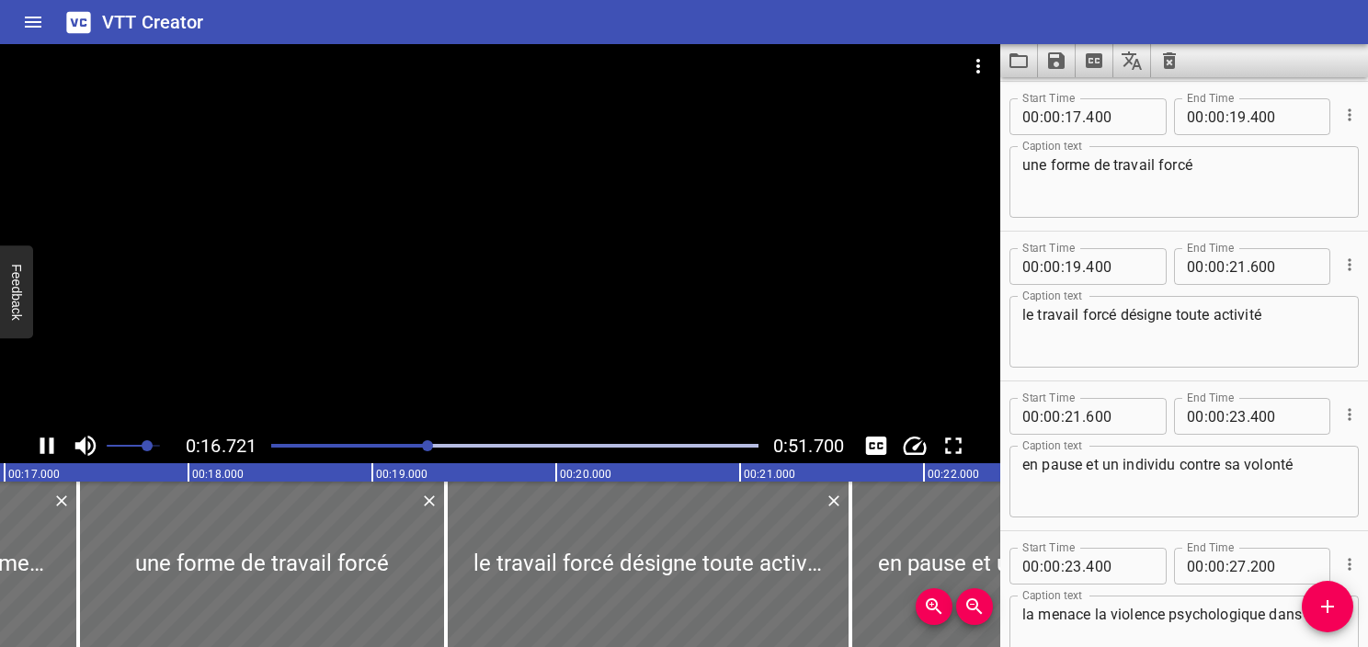
click at [52, 443] on icon "Play/Pause" at bounding box center [47, 446] width 14 height 17
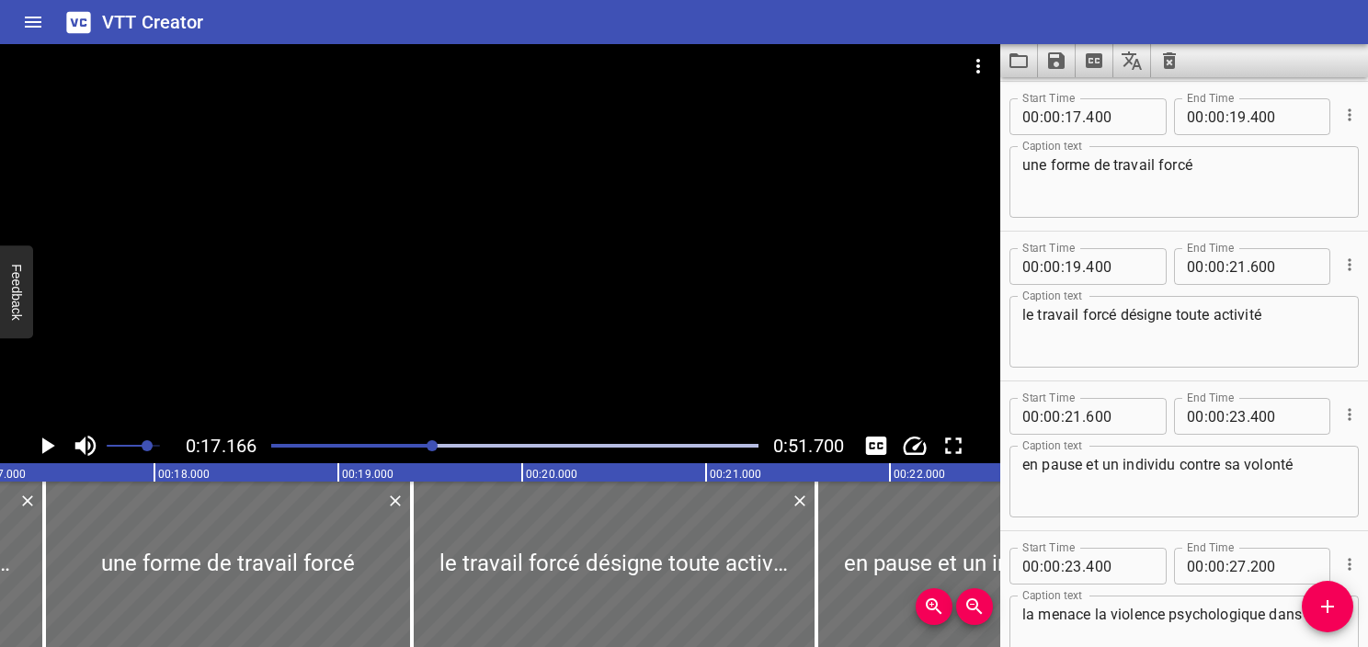
click at [417, 441] on div at bounding box center [514, 446] width 509 height 26
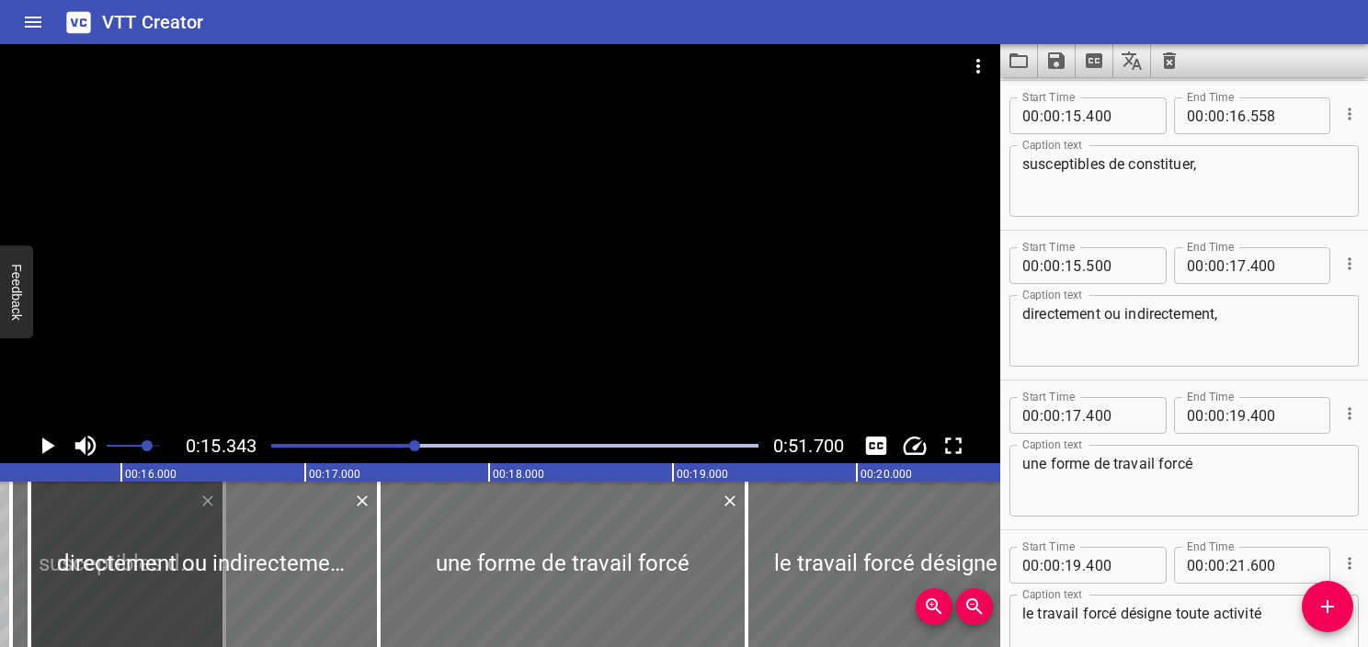
click at [52, 441] on icon "Play/Pause" at bounding box center [47, 446] width 28 height 28
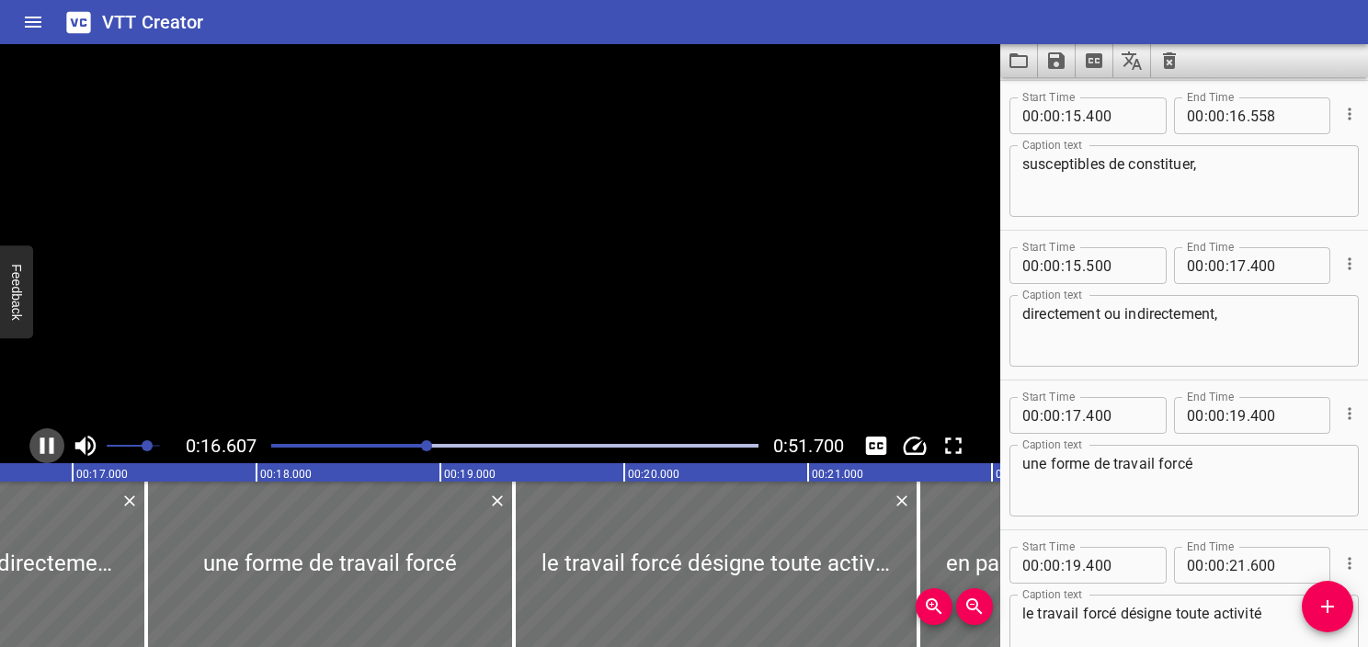
click at [52, 441] on icon "Play/Pause" at bounding box center [47, 446] width 14 height 17
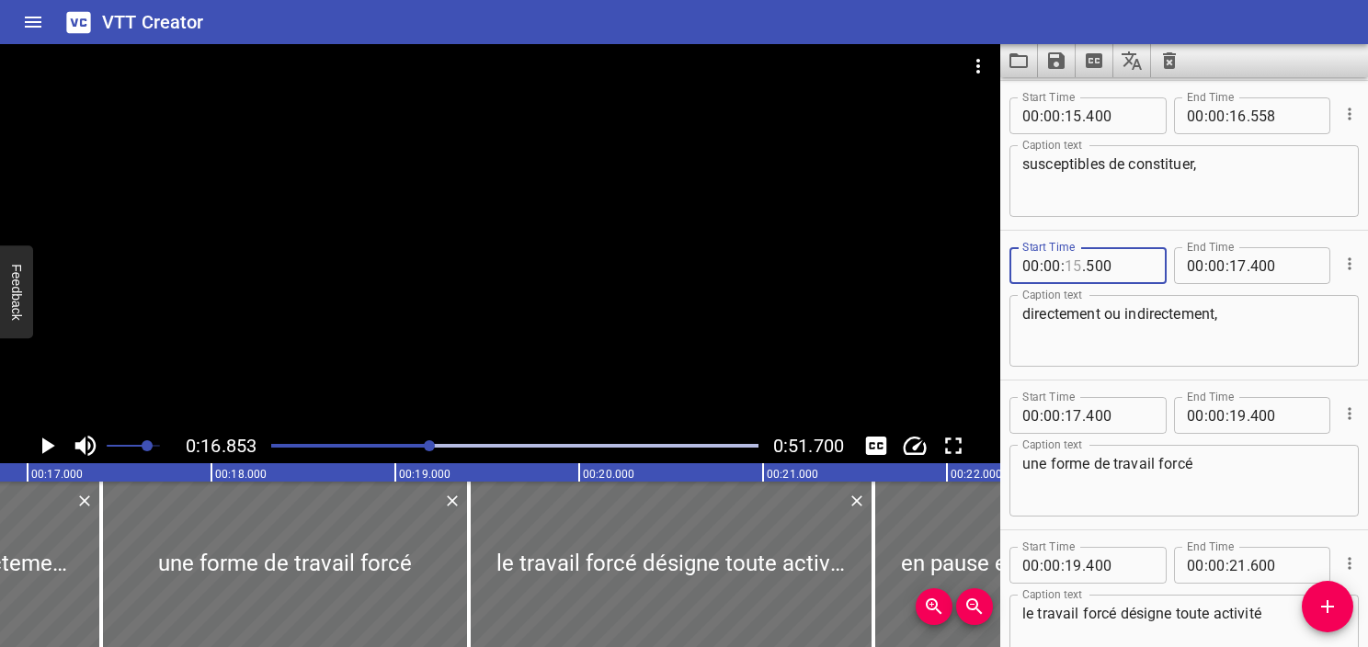
click at [1076, 272] on input "number" at bounding box center [1073, 265] width 17 height 37
type input "16"
type input "852"
click at [41, 440] on icon "Play/Pause" at bounding box center [47, 446] width 28 height 28
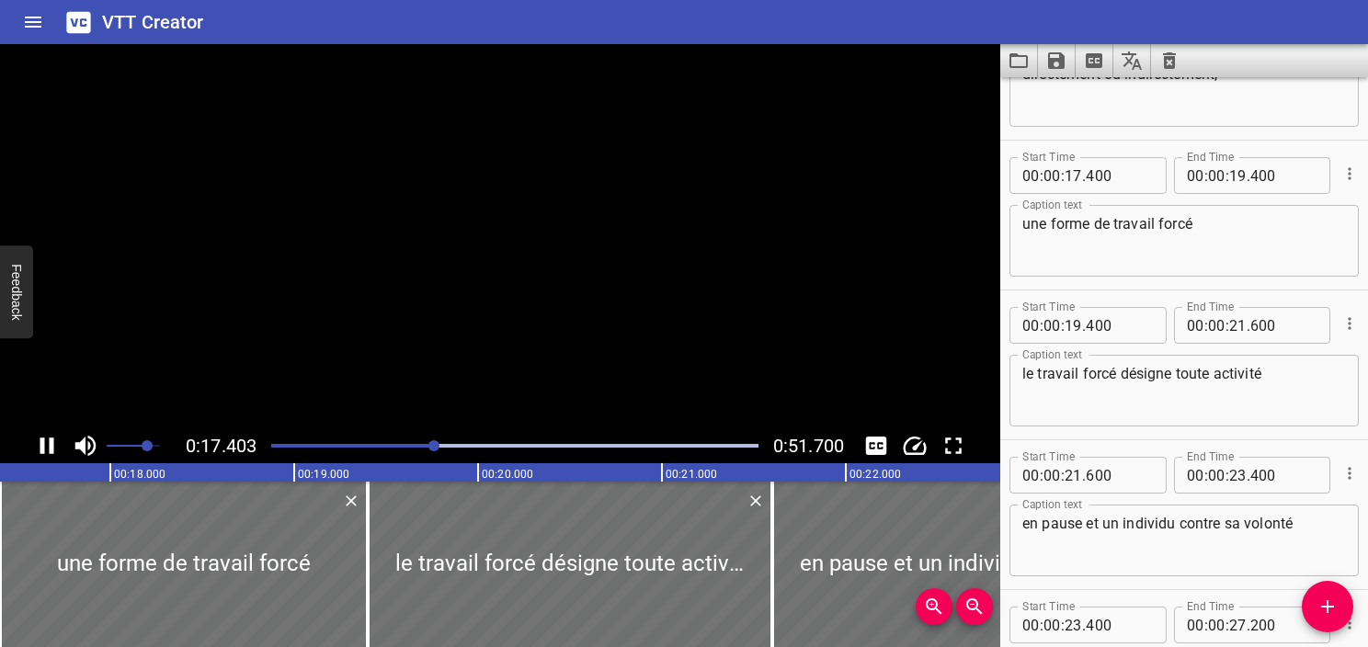
scroll to position [1048, 0]
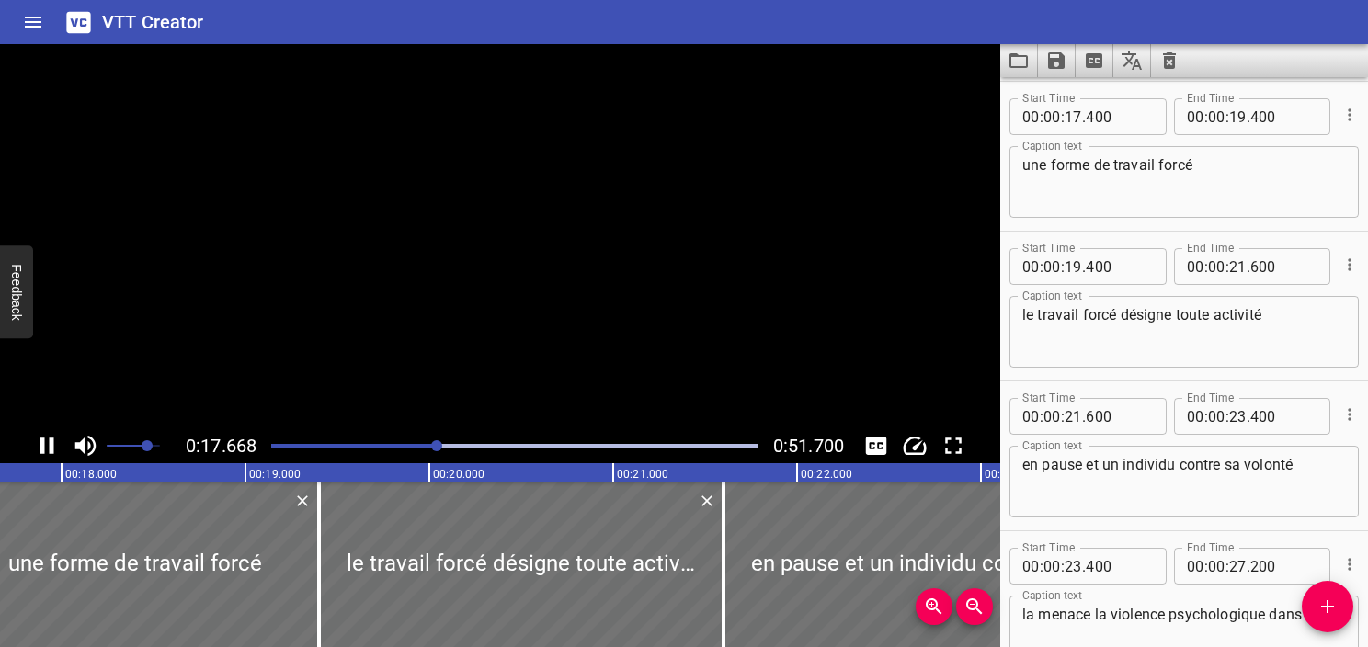
click at [41, 440] on icon "Play/Pause" at bounding box center [47, 446] width 14 height 17
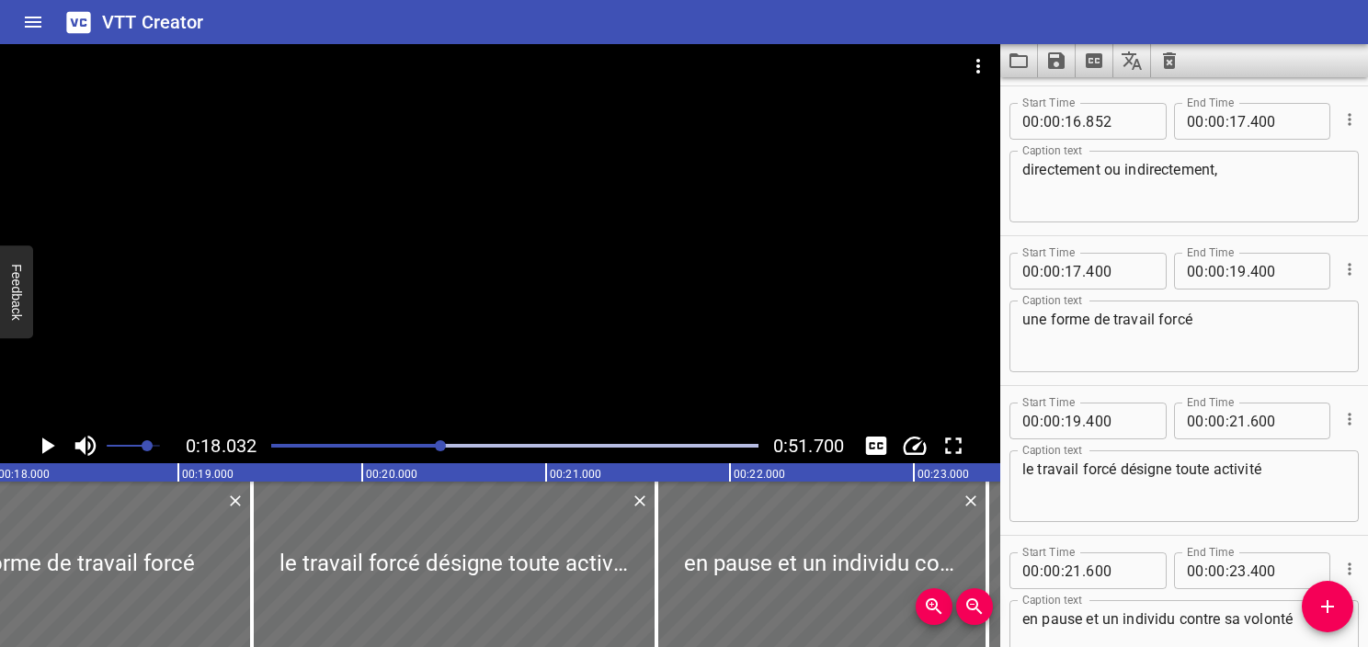
scroll to position [868, 0]
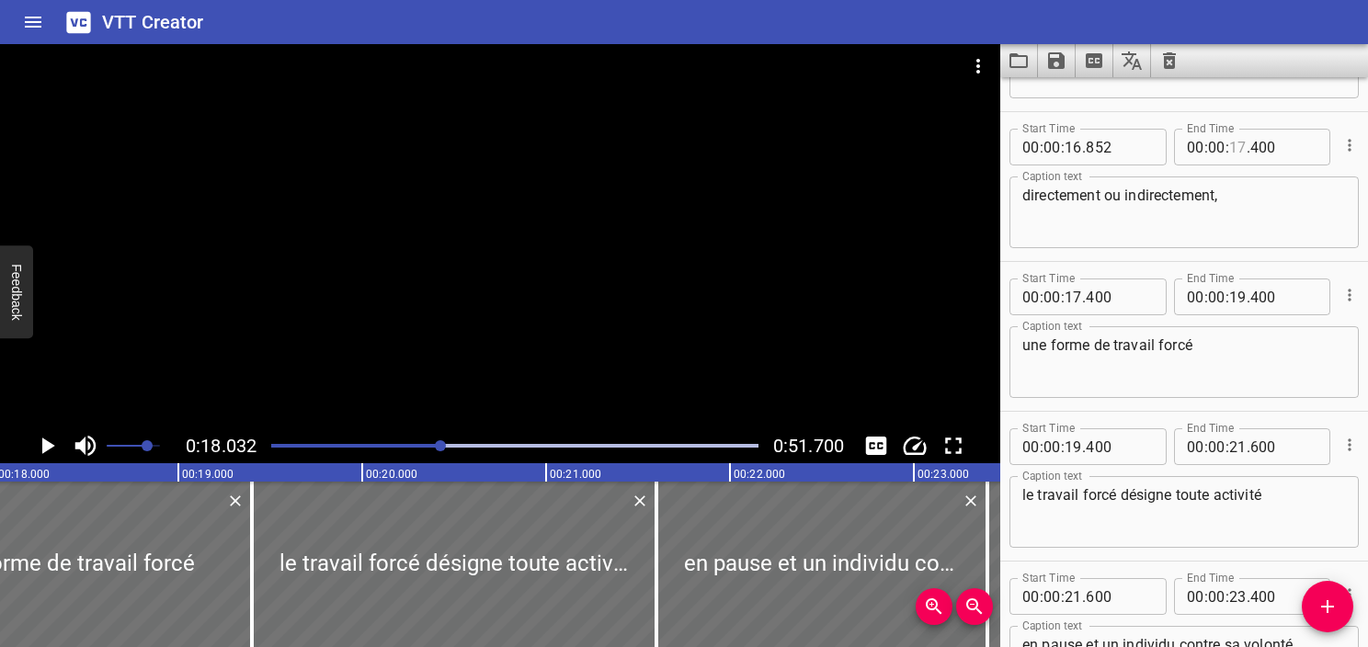
click at [1232, 148] on input "number" at bounding box center [1238, 147] width 17 height 37
type input "18"
type input "032"
click at [48, 450] on icon "Play/Pause" at bounding box center [47, 446] width 28 height 28
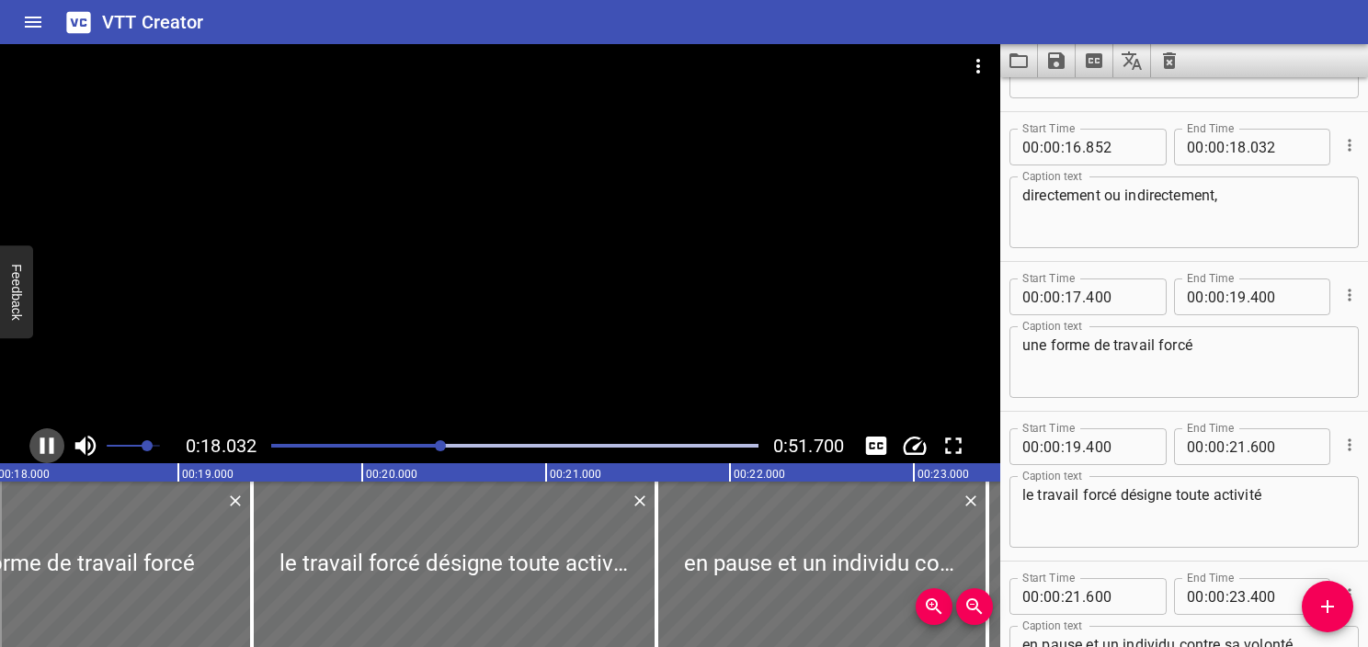
scroll to position [0, 3332]
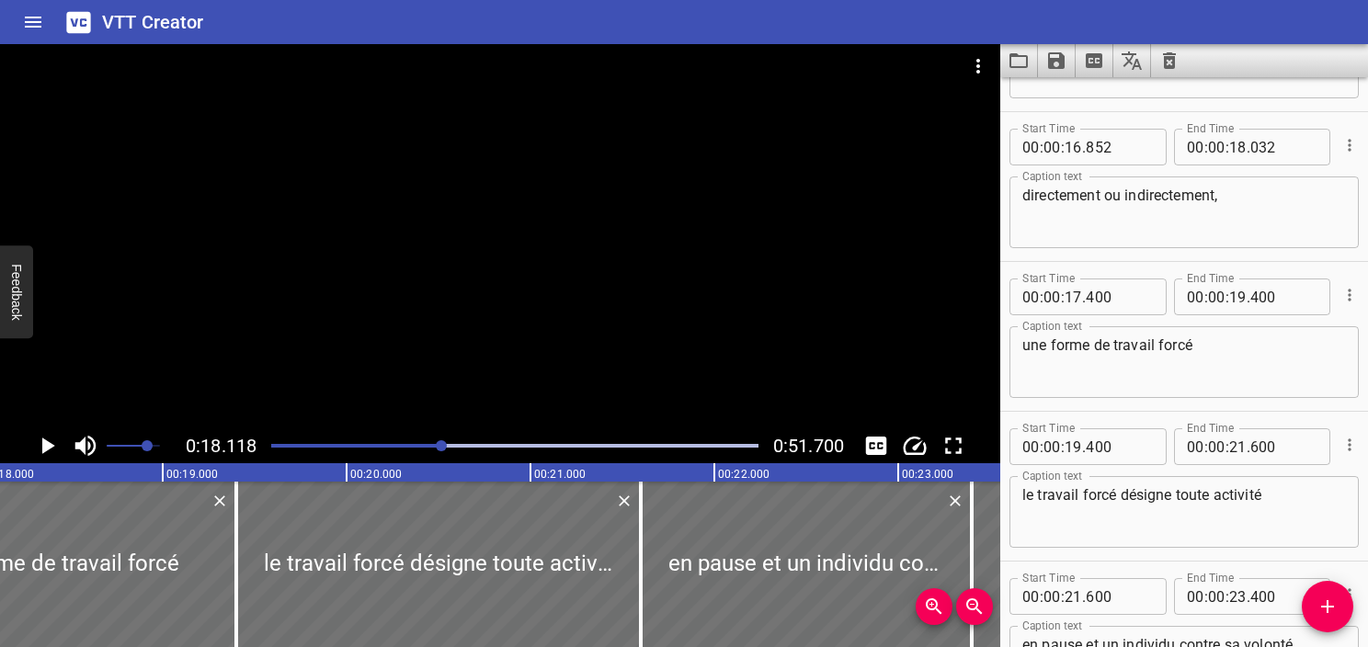
click at [48, 450] on icon "Play/Pause" at bounding box center [47, 446] width 28 height 28
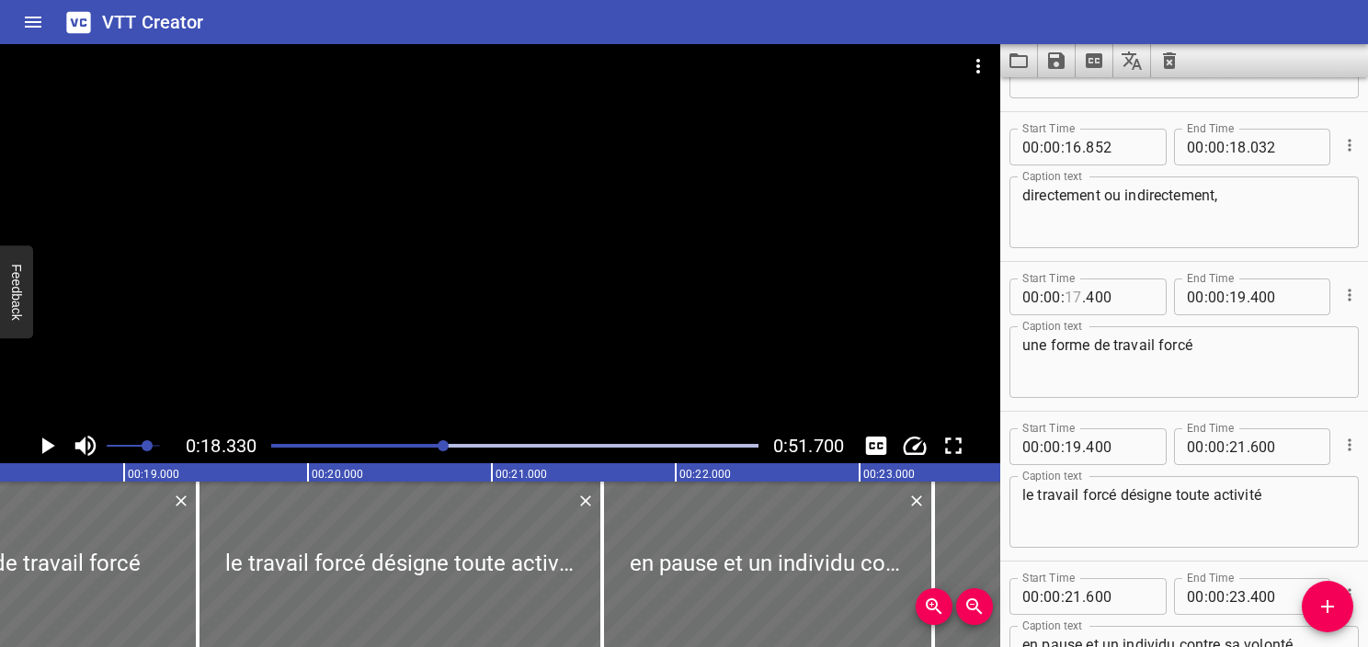
click at [1074, 303] on input "number" at bounding box center [1073, 297] width 17 height 37
type input "18"
type input "330"
click at [42, 441] on icon "Play/Pause" at bounding box center [48, 446] width 13 height 17
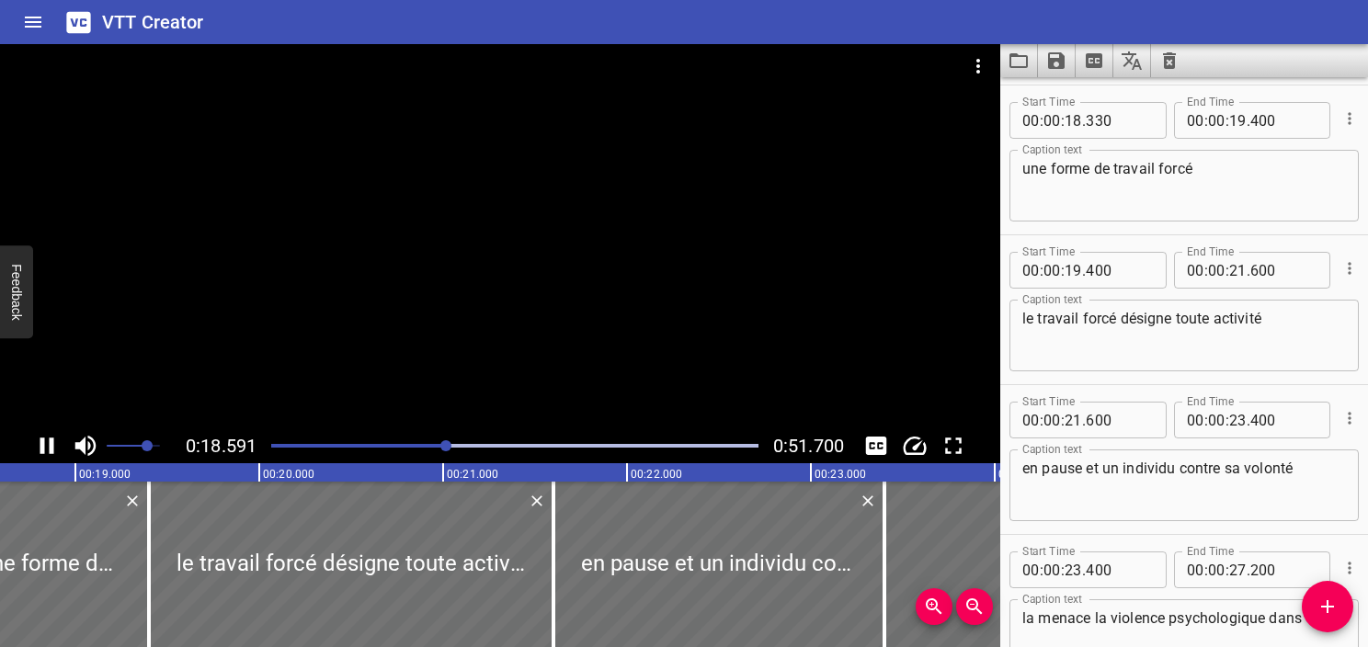
scroll to position [1048, 0]
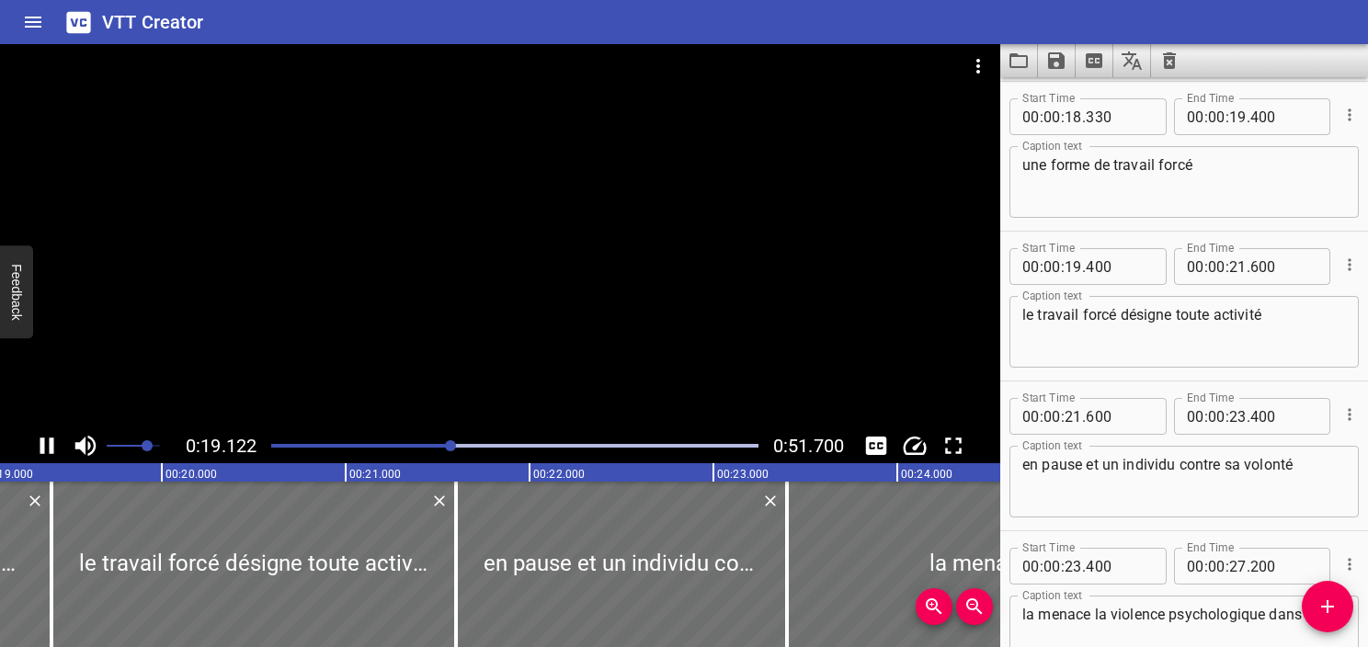
click at [43, 441] on icon "Play/Pause" at bounding box center [47, 446] width 14 height 17
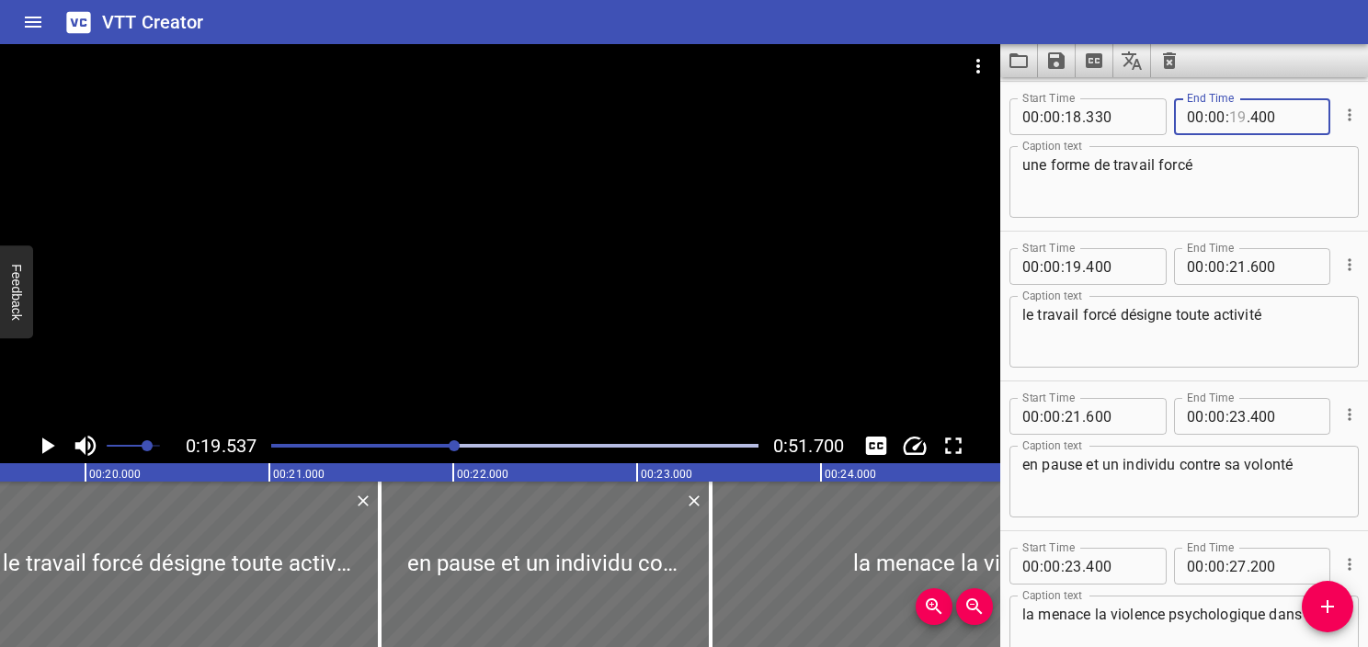
click at [1233, 124] on input "number" at bounding box center [1238, 116] width 17 height 37
type input "19"
type input "536"
click at [1244, 161] on textarea "une forme de travail forcé" at bounding box center [1185, 182] width 324 height 52
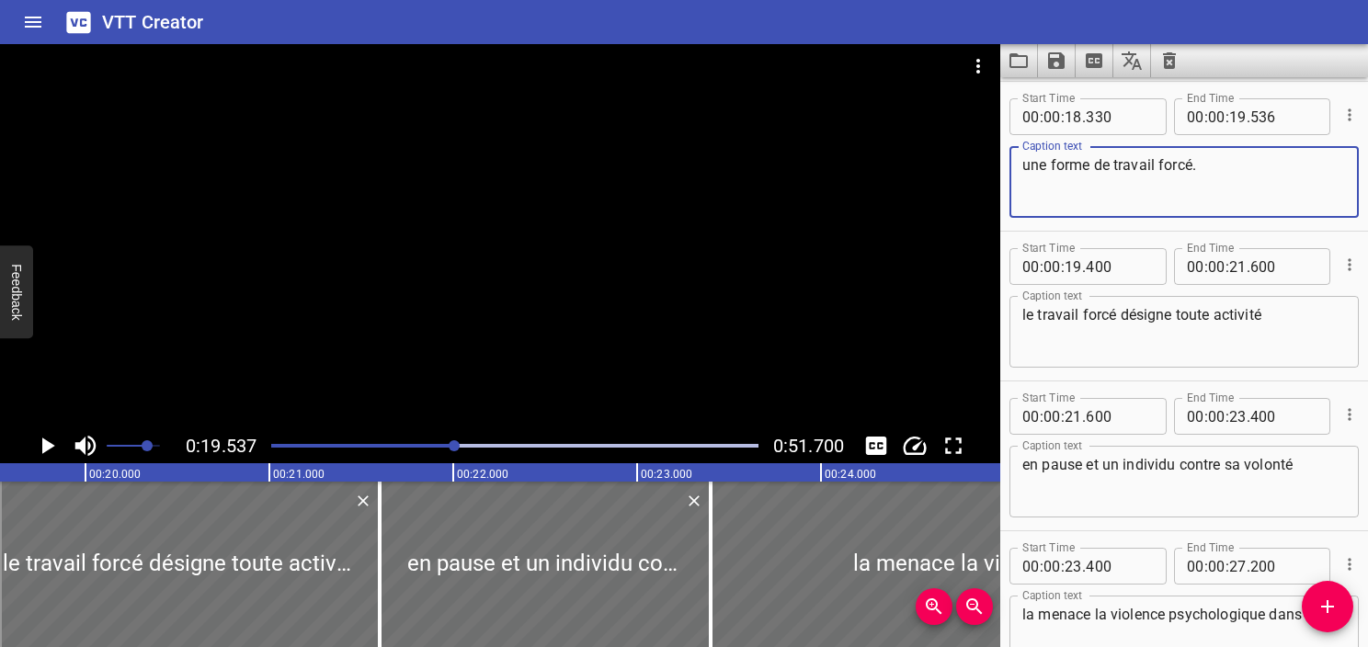
type textarea "une forme de travail forcé."
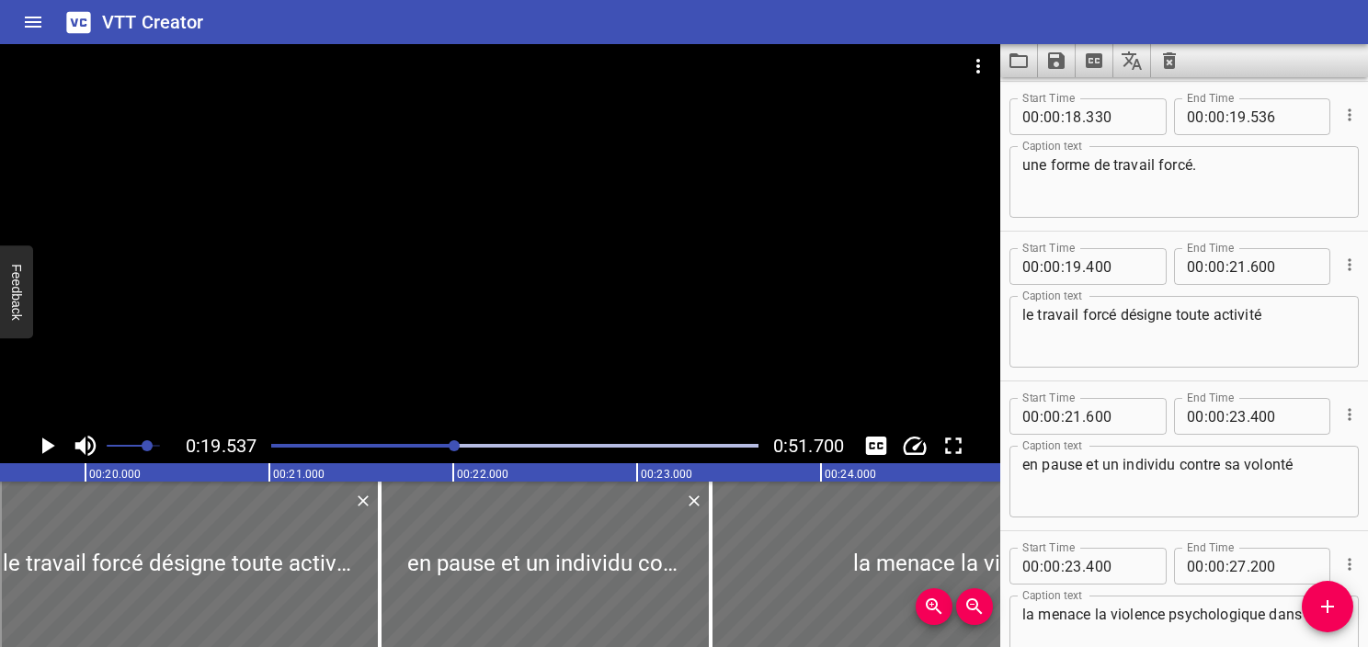
click at [1166, 490] on textarea "en pause et un individu contre sa volonté" at bounding box center [1185, 482] width 324 height 52
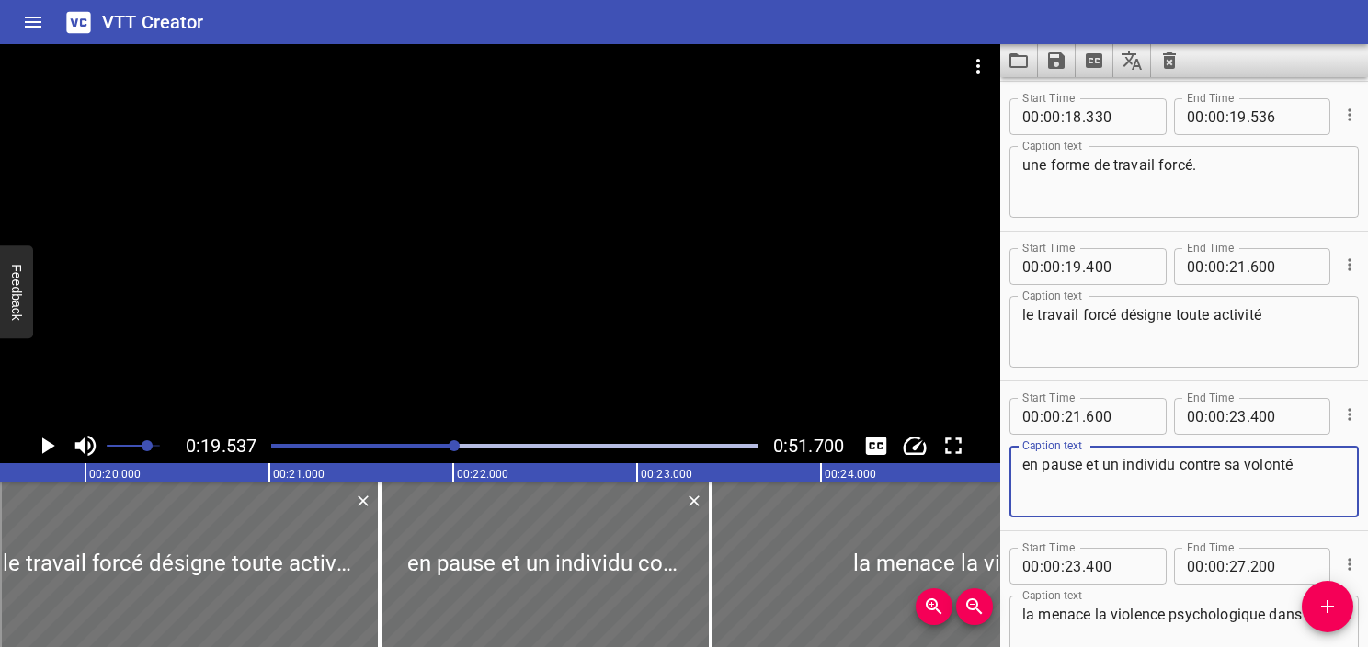
drag, startPoint x: 1081, startPoint y: 462, endPoint x: 873, endPoint y: 457, distance: 207.9
click at [873, 457] on main "0:19.537 0:51.700 00:00.000 00:01.000 00:02.000 00:03.000 00:04.000 00:05.000 0…" at bounding box center [684, 345] width 1368 height 603
paste textarea "imposé"
drag, startPoint x: 1082, startPoint y: 467, endPoint x: 1170, endPoint y: 473, distance: 88.5
click at [1170, 473] on textarea "imposée et un individu contre sa volonté" at bounding box center [1185, 482] width 324 height 52
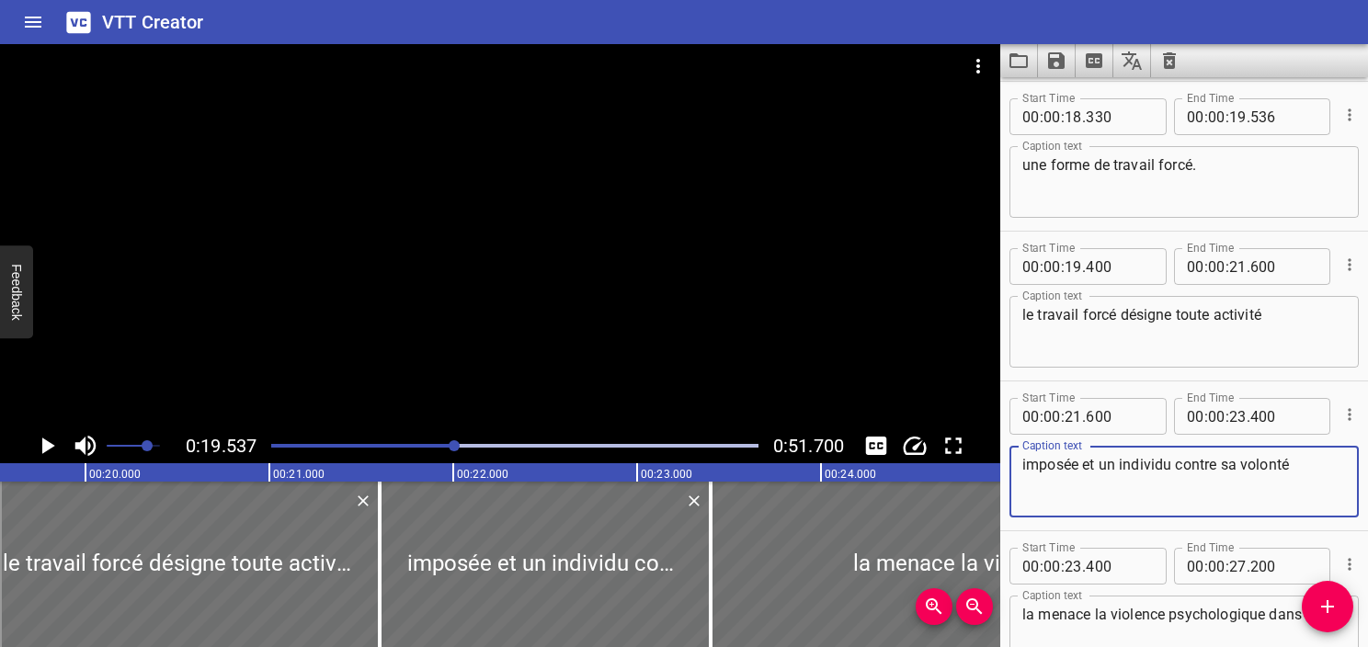
paste textarea "à un individu"
click at [1185, 476] on textarea "imposée à un individu contre sa volonté" at bounding box center [1185, 482] width 324 height 52
click at [1284, 469] on textarea "imposée à un individu contre sa volonté" at bounding box center [1185, 482] width 324 height 52
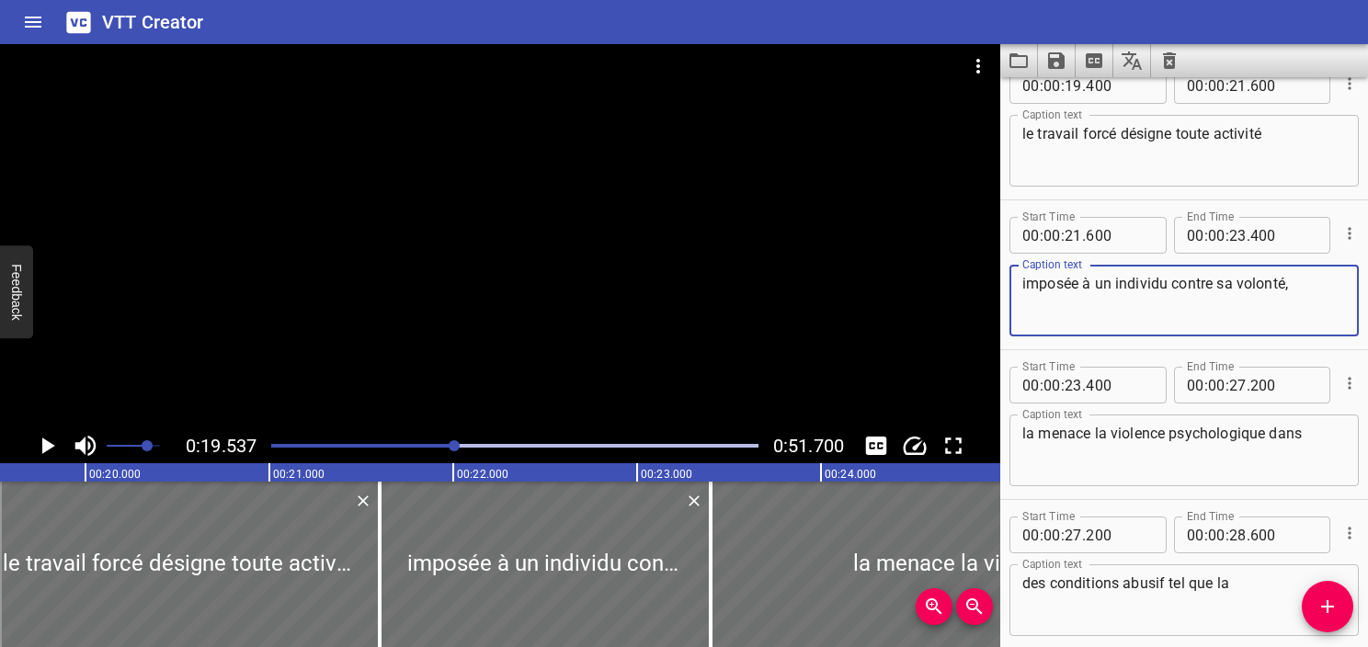
scroll to position [1232, 0]
type textarea "imposée à un individu contre sa volonté,"
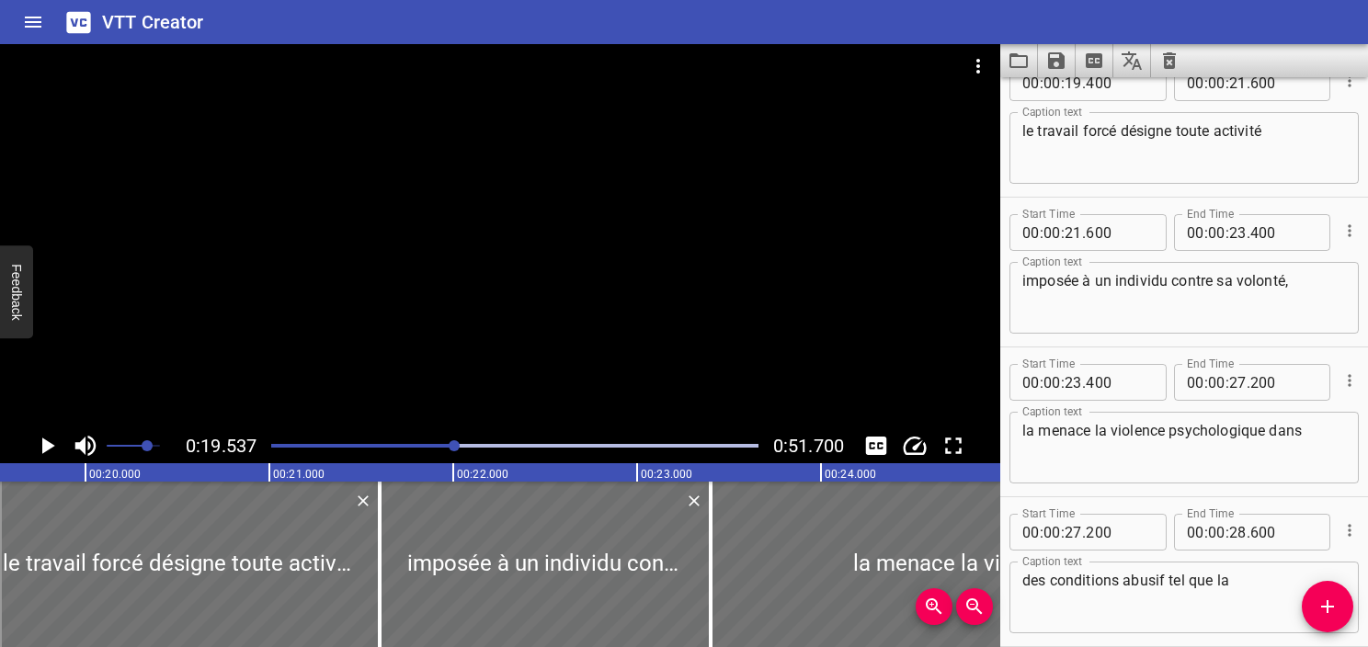
click at [1017, 431] on div "la menace la violence psychologique dans Caption text" at bounding box center [1184, 448] width 349 height 72
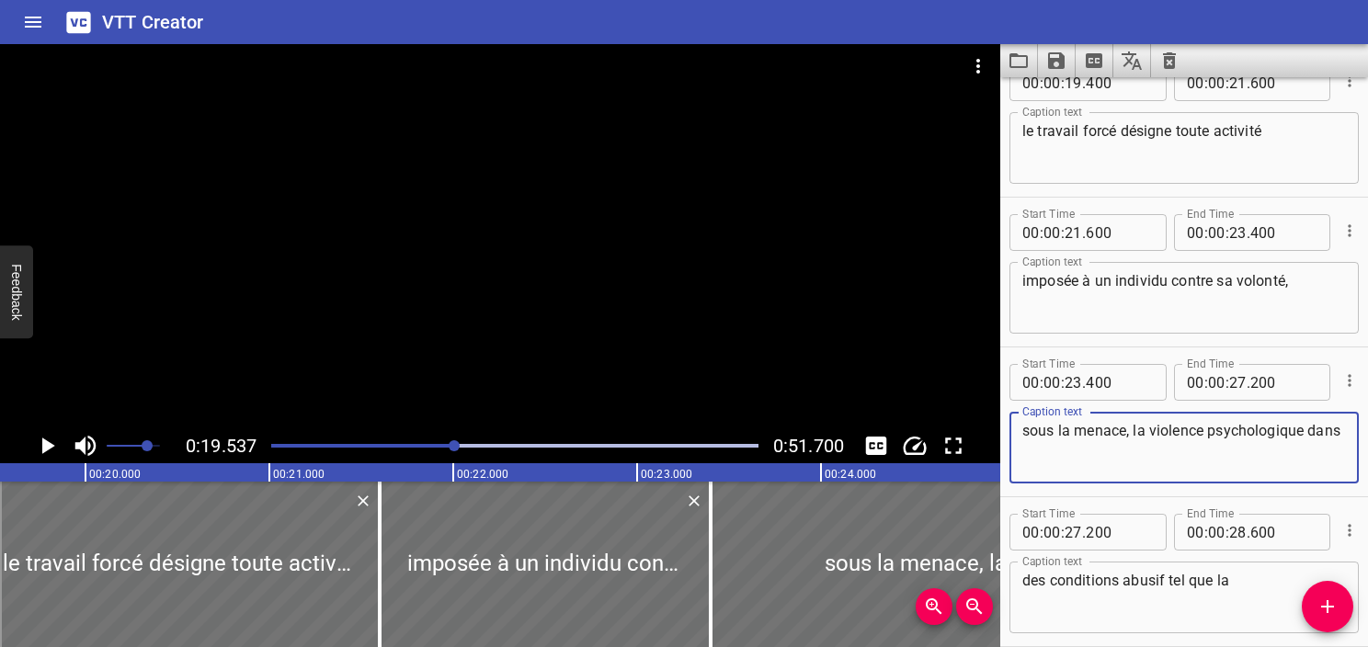
click at [1203, 436] on textarea "sous la menace, la violence psychologique dans" at bounding box center [1185, 448] width 324 height 52
click at [1225, 452] on textarea "sous la menace, la violence, la contrainte psychologique psychologique dans" at bounding box center [1185, 448] width 324 height 52
click at [1225, 452] on textarea "sous la menace, la violence, la contrainte psychologique, dans" at bounding box center [1185, 448] width 324 height 52
type textarea "sous la menace, la violence, la contrainte psychologique, dans"
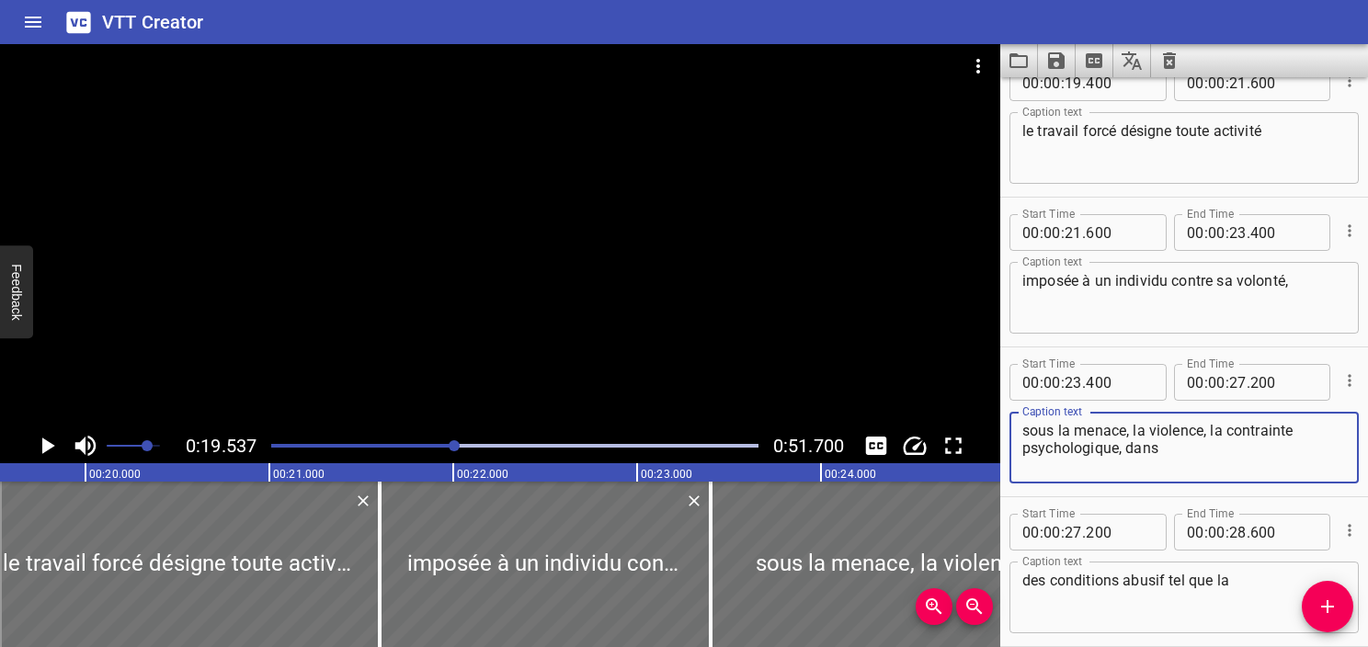
click at [427, 448] on div at bounding box center [514, 446] width 509 height 26
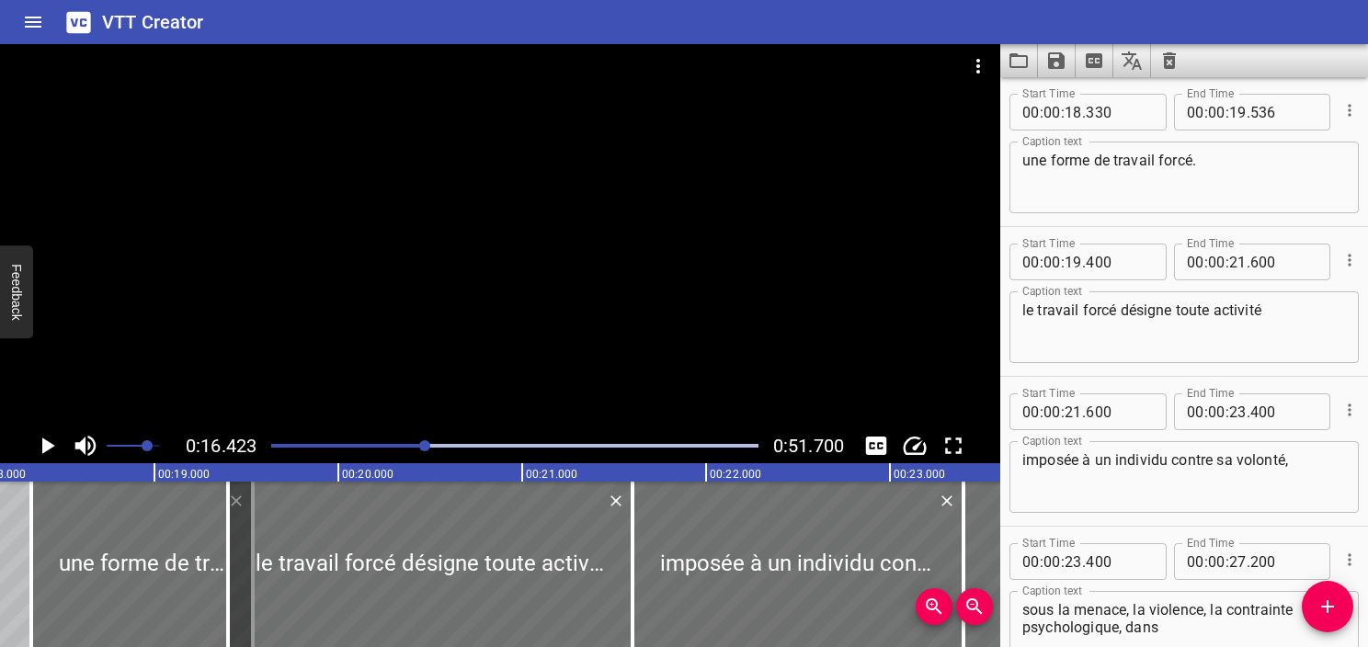
scroll to position [1048, 0]
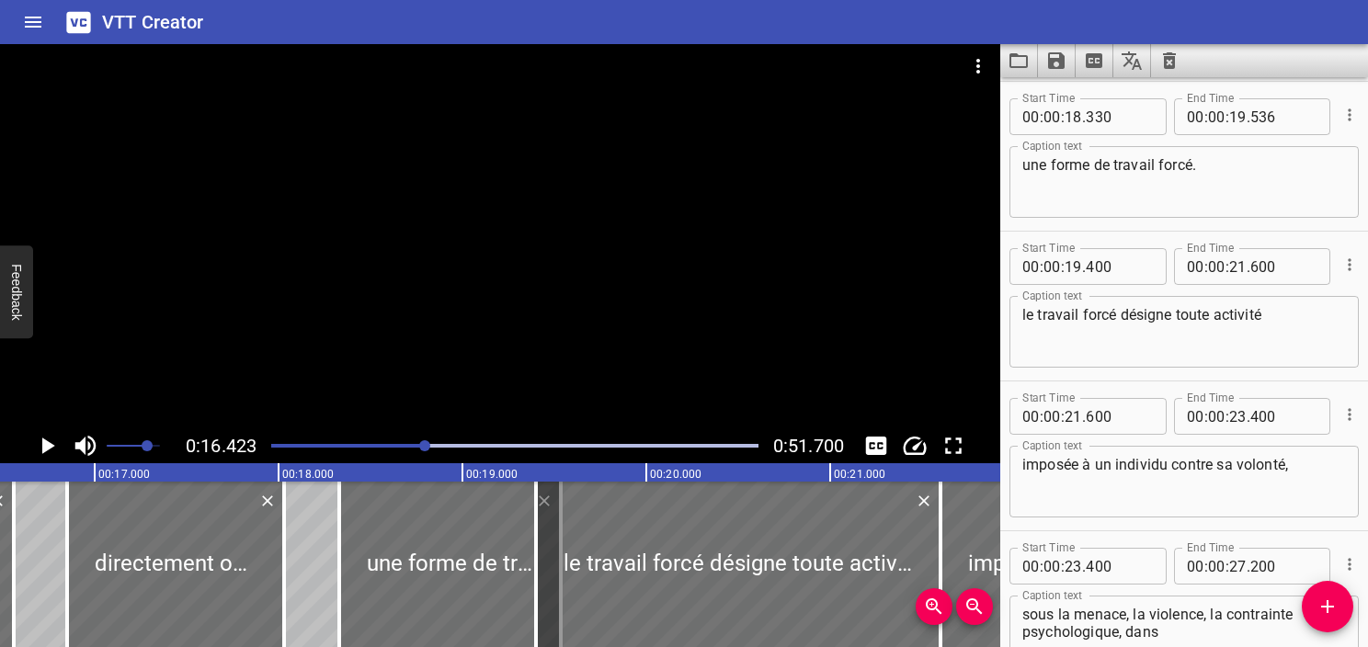
click at [424, 276] on div at bounding box center [500, 236] width 1001 height 384
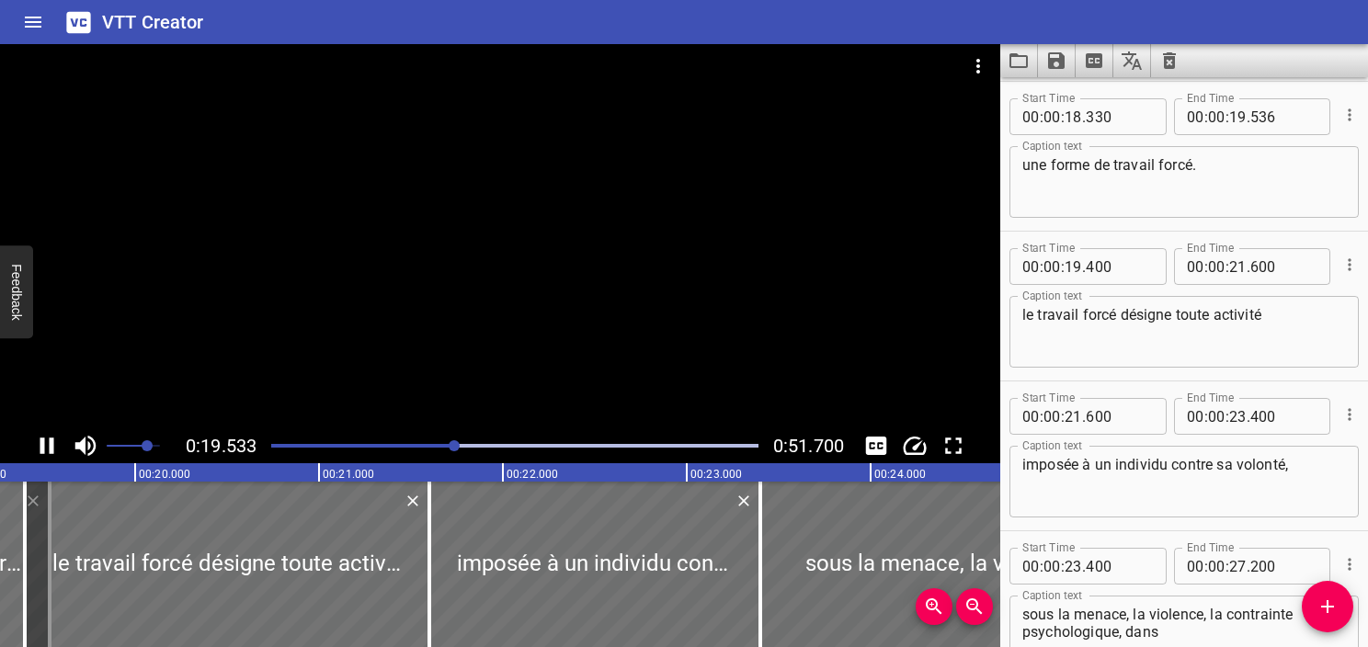
scroll to position [1199, 0]
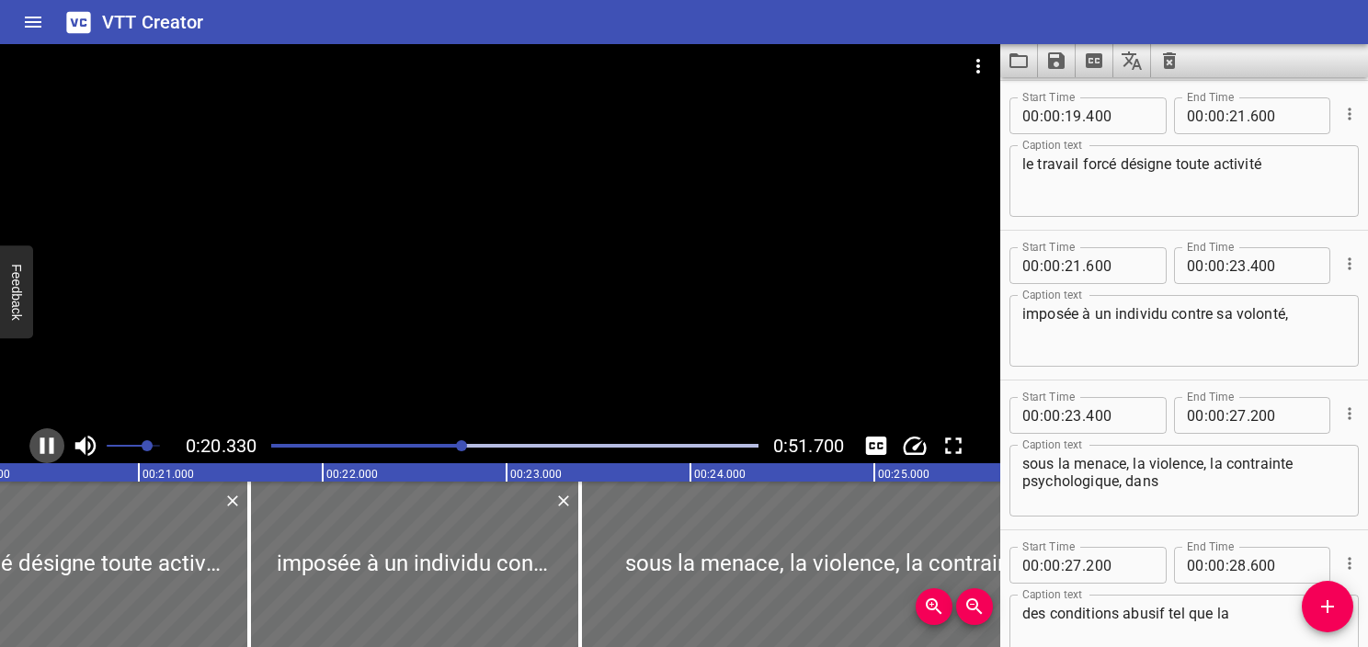
click at [42, 451] on icon "Play/Pause" at bounding box center [47, 446] width 14 height 17
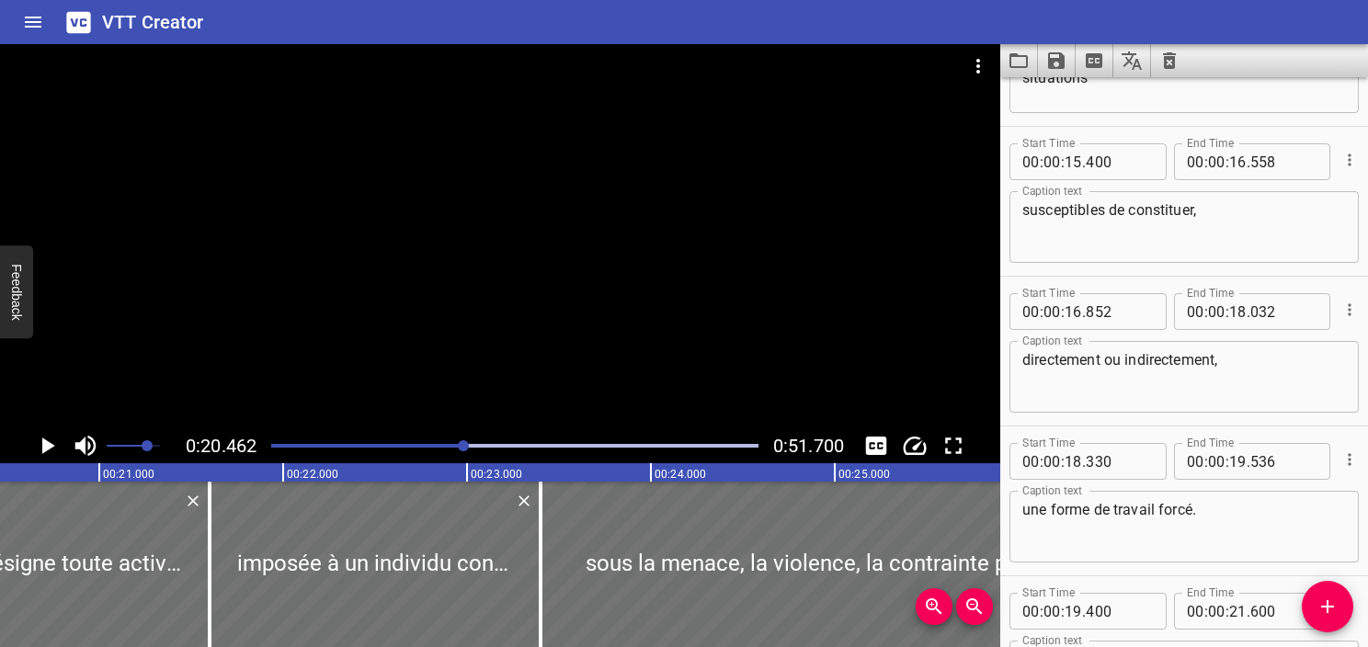
scroll to position [736, 0]
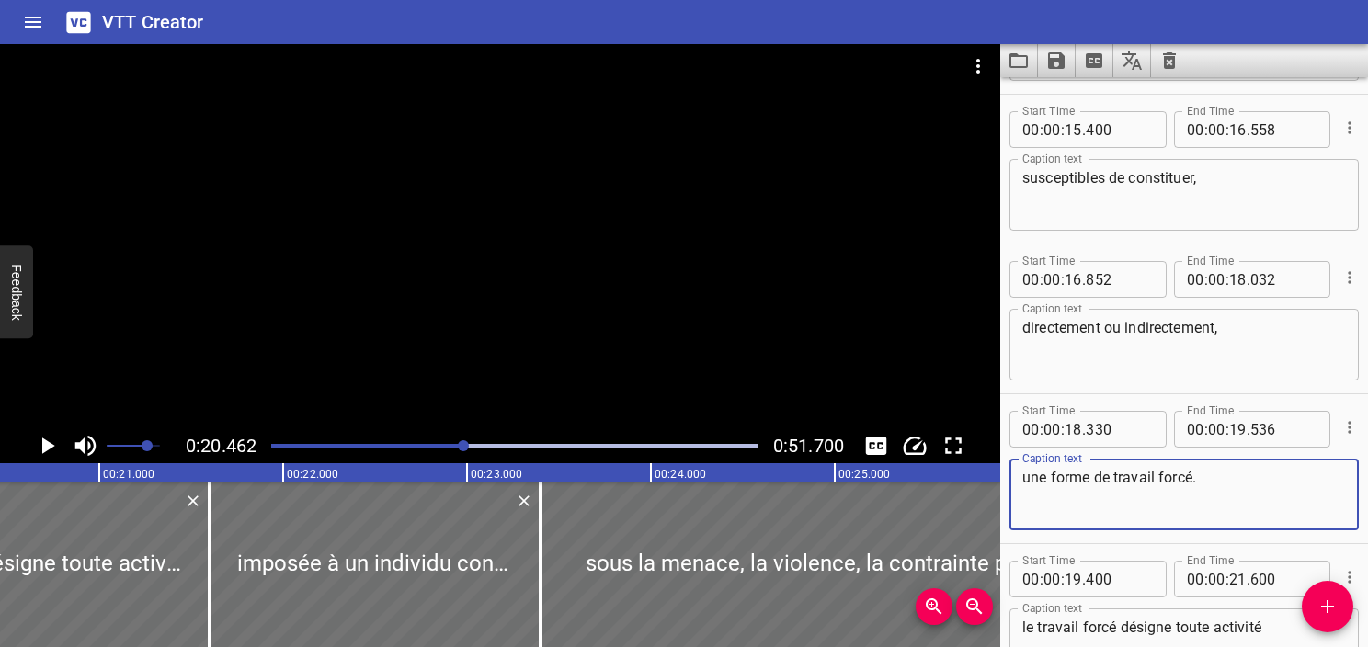
click at [1146, 509] on textarea "une forme de travail forcé." at bounding box center [1185, 495] width 324 height 52
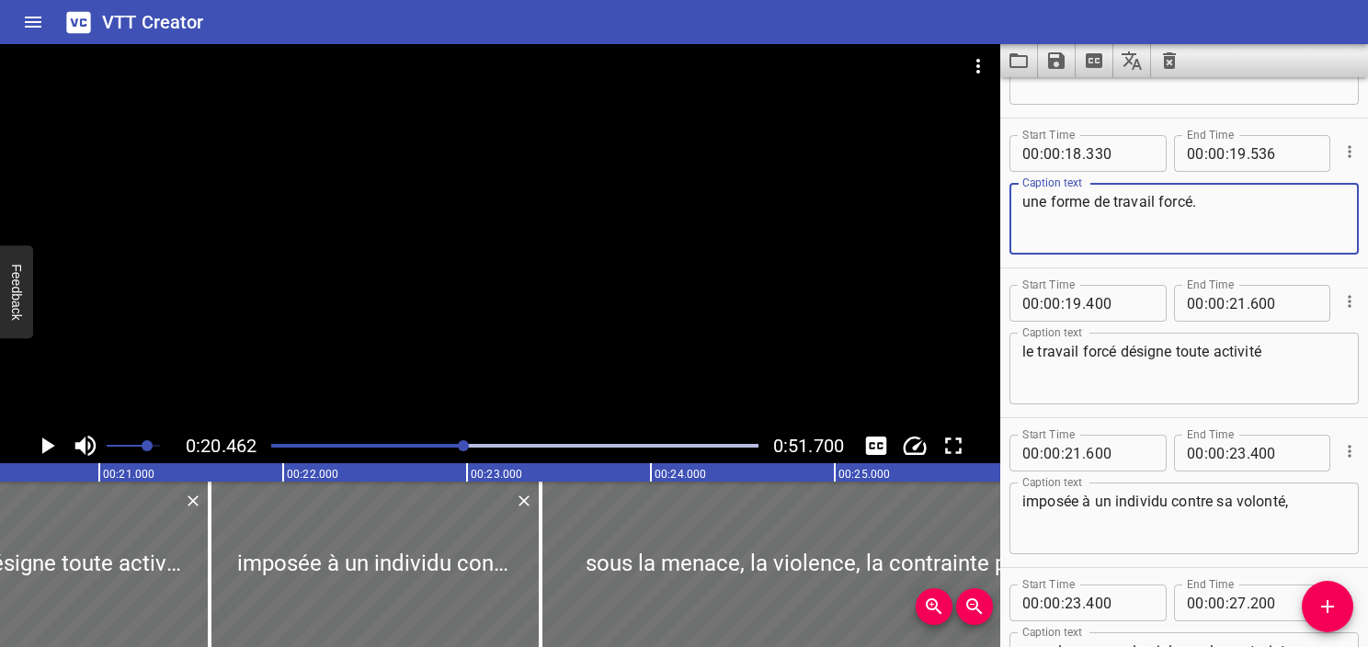
click at [1073, 381] on textarea "le travail forcé désigne toute activité" at bounding box center [1185, 369] width 324 height 52
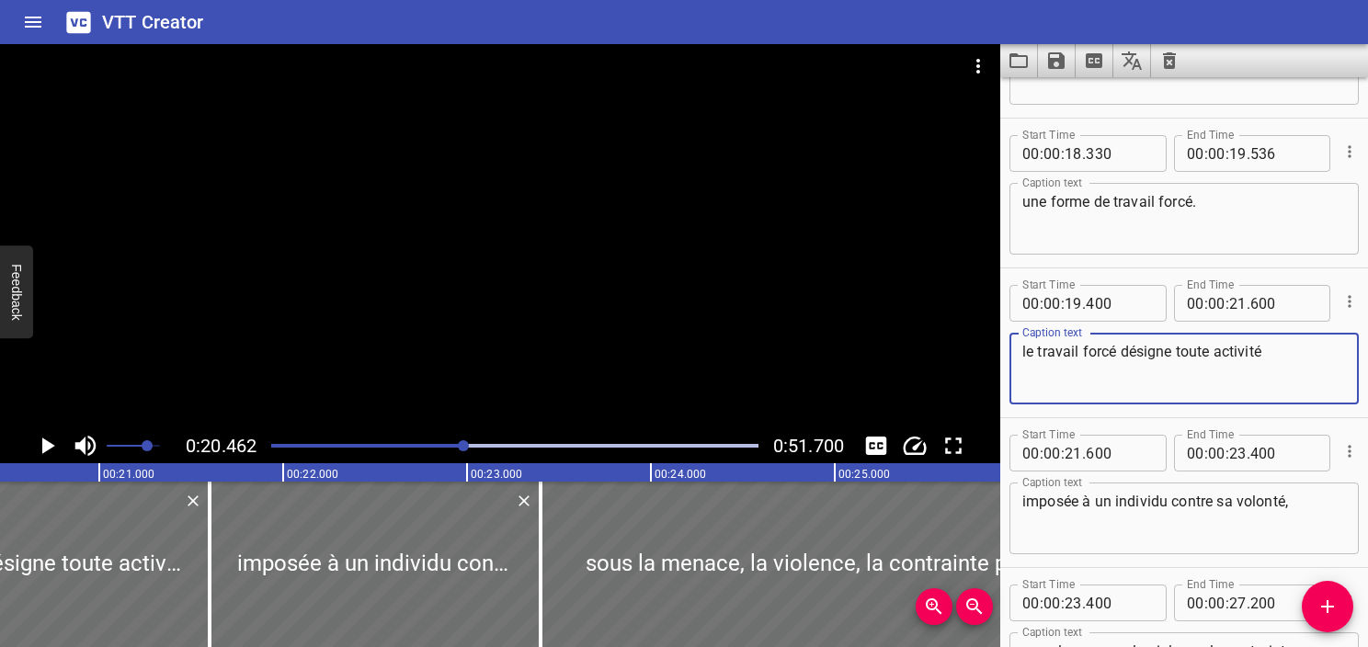
click at [1027, 349] on textarea "le travail forcé désigne toute activité" at bounding box center [1185, 369] width 324 height 52
type textarea "Le travail forcé désigne toute activité"
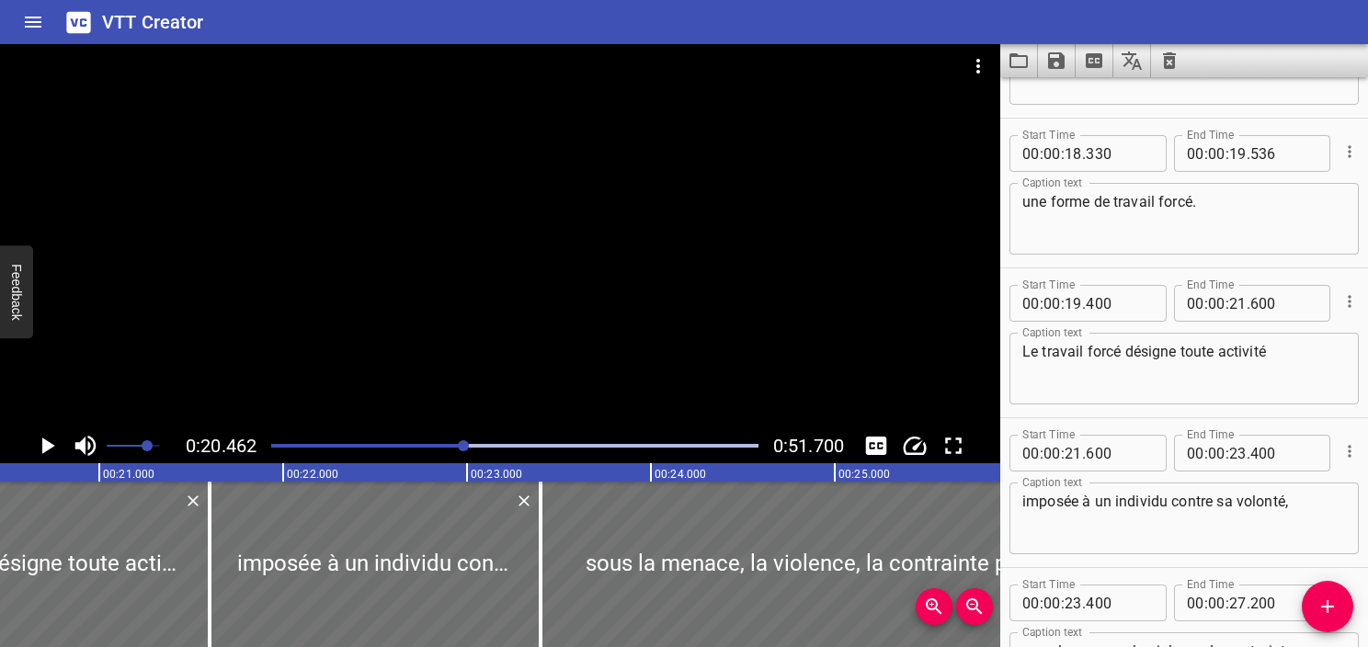
click at [453, 449] on div at bounding box center [514, 446] width 509 height 26
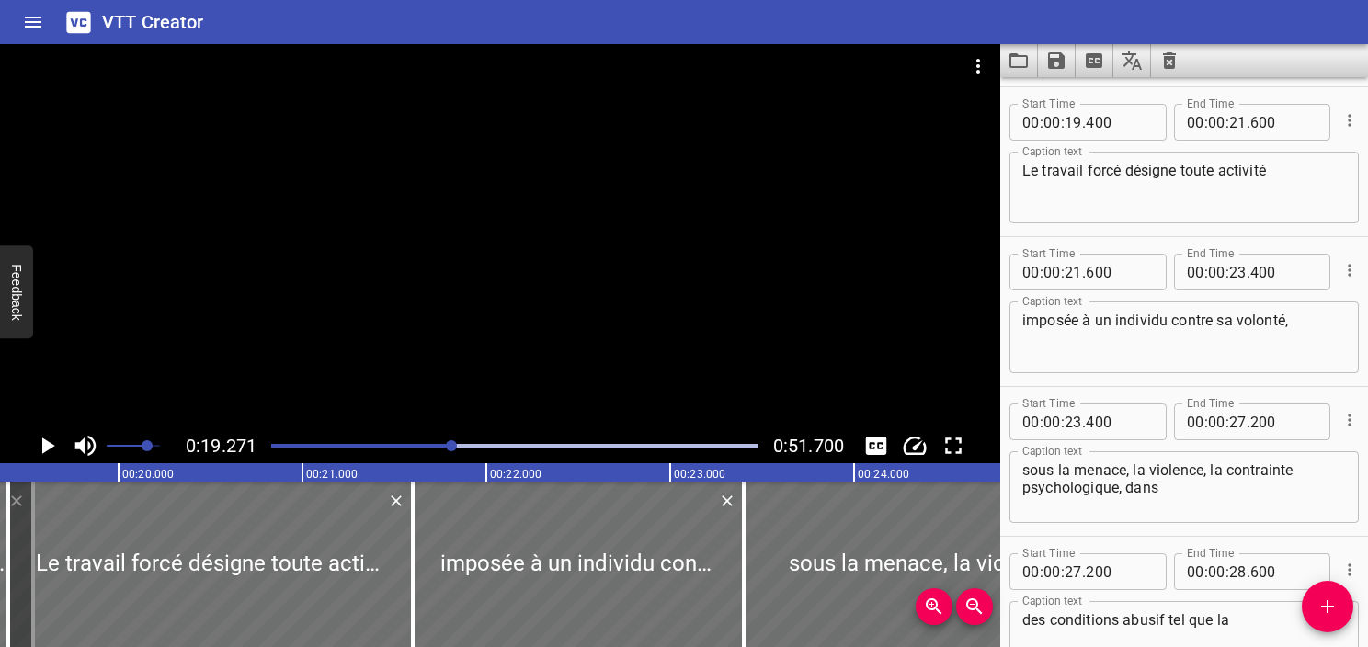
scroll to position [0, 3544]
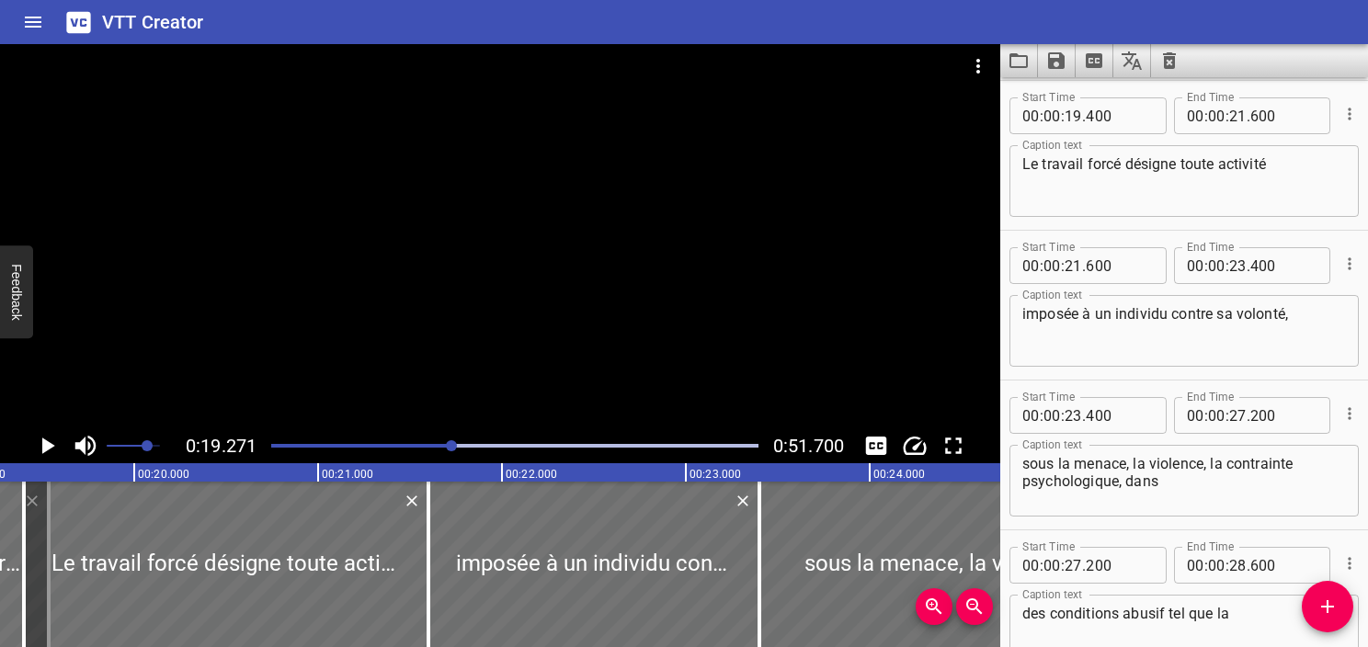
click at [55, 449] on icon "Play/Pause" at bounding box center [47, 446] width 28 height 28
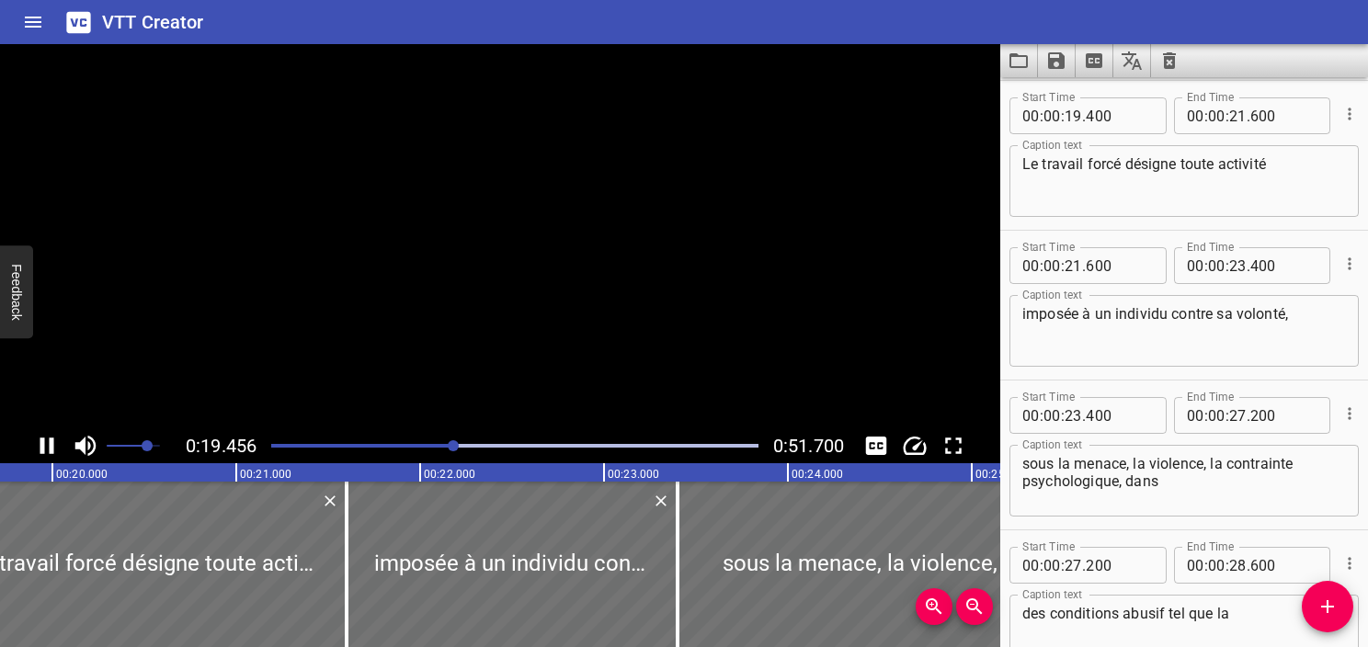
click at [55, 449] on icon "Play/Pause" at bounding box center [47, 446] width 28 height 28
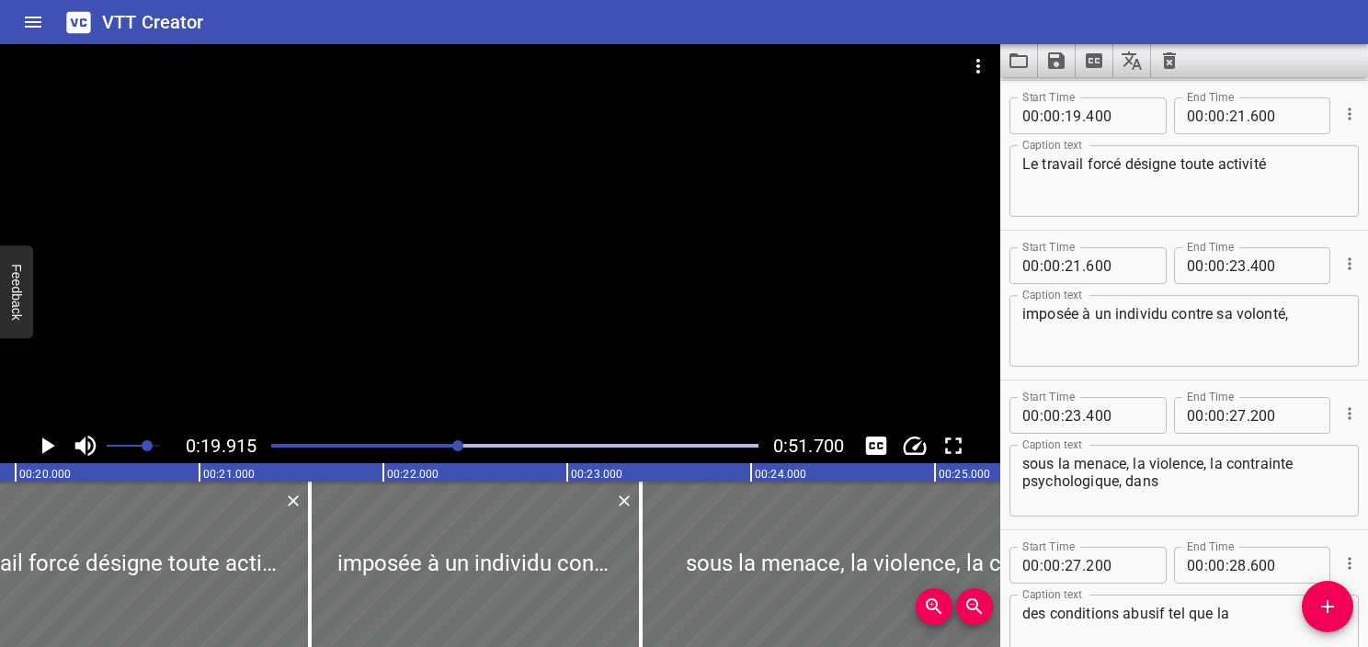
click at [443, 445] on div "Play progress" at bounding box center [215, 446] width 487 height 4
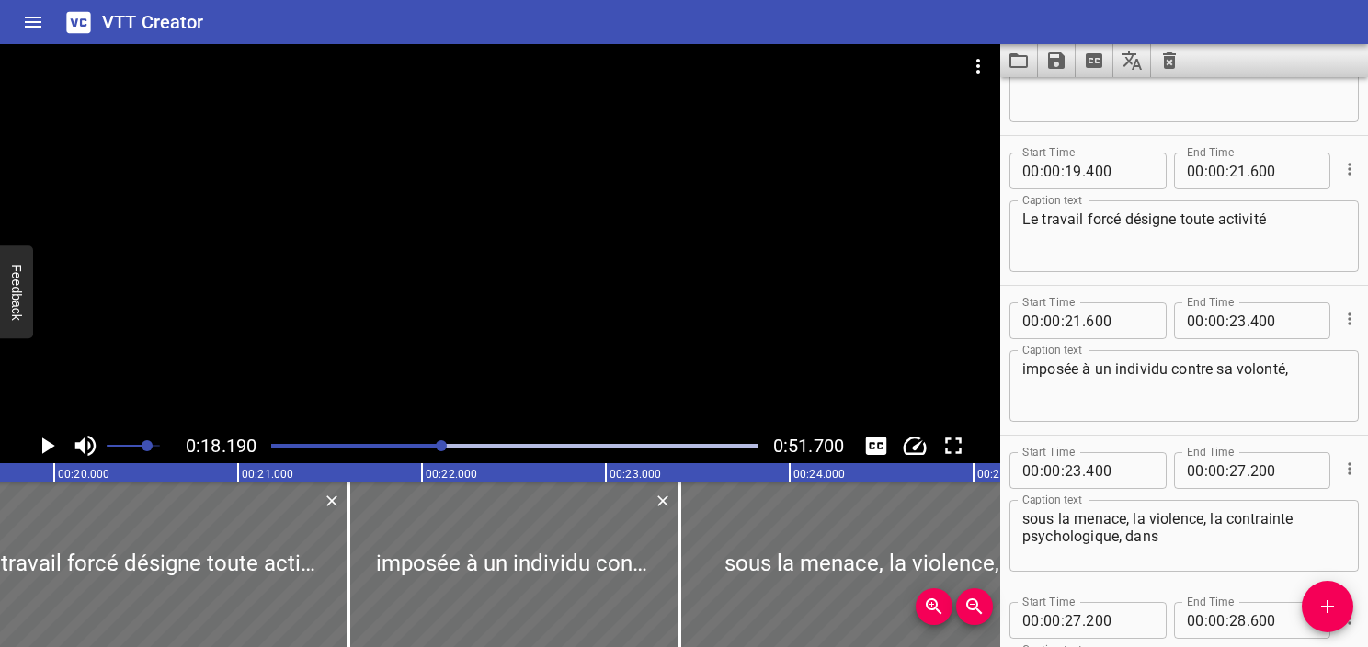
scroll to position [1051, 0]
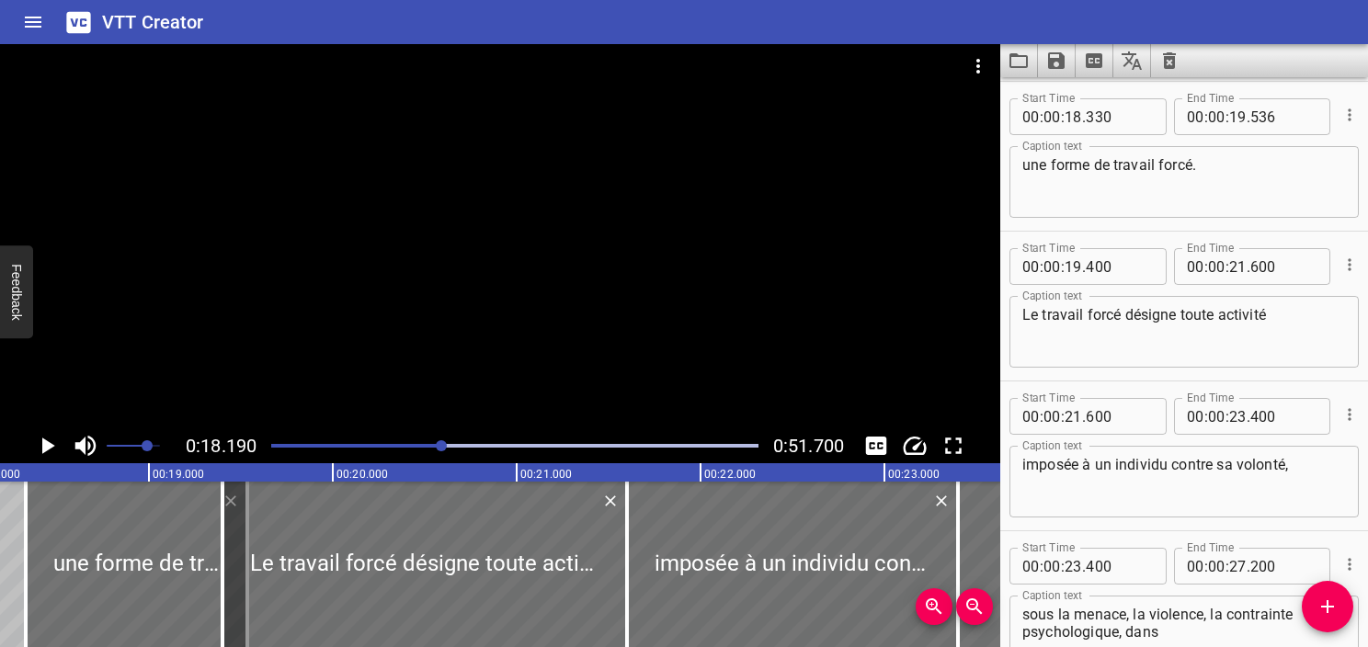
click at [40, 448] on icon "Play/Pause" at bounding box center [47, 446] width 28 height 28
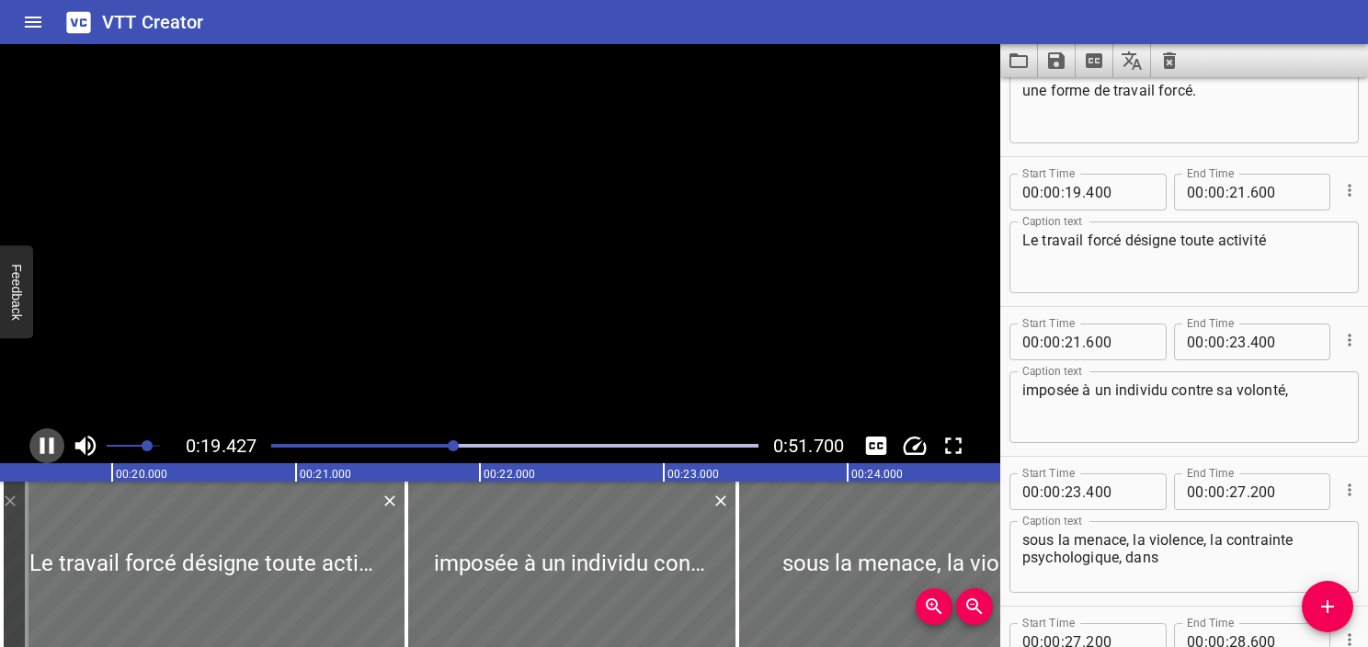
click at [40, 448] on icon "Play/Pause" at bounding box center [47, 446] width 28 height 28
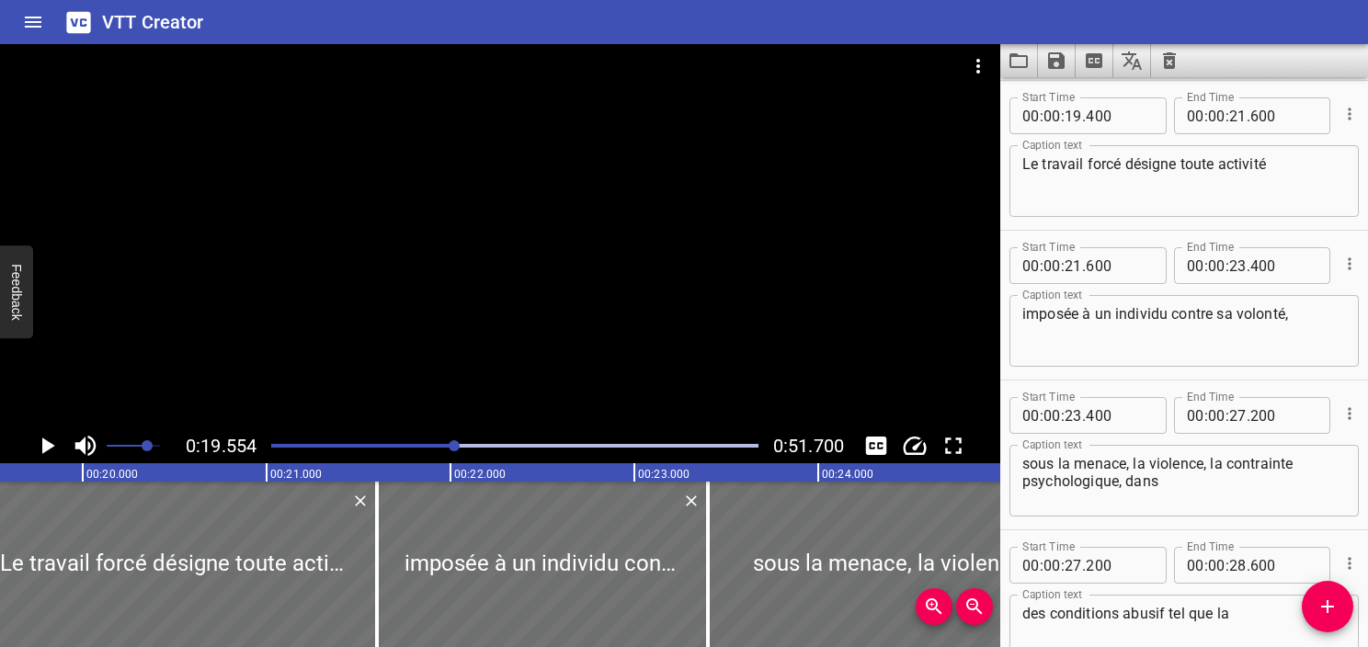
click at [40, 448] on icon "Play/Pause" at bounding box center [47, 446] width 28 height 28
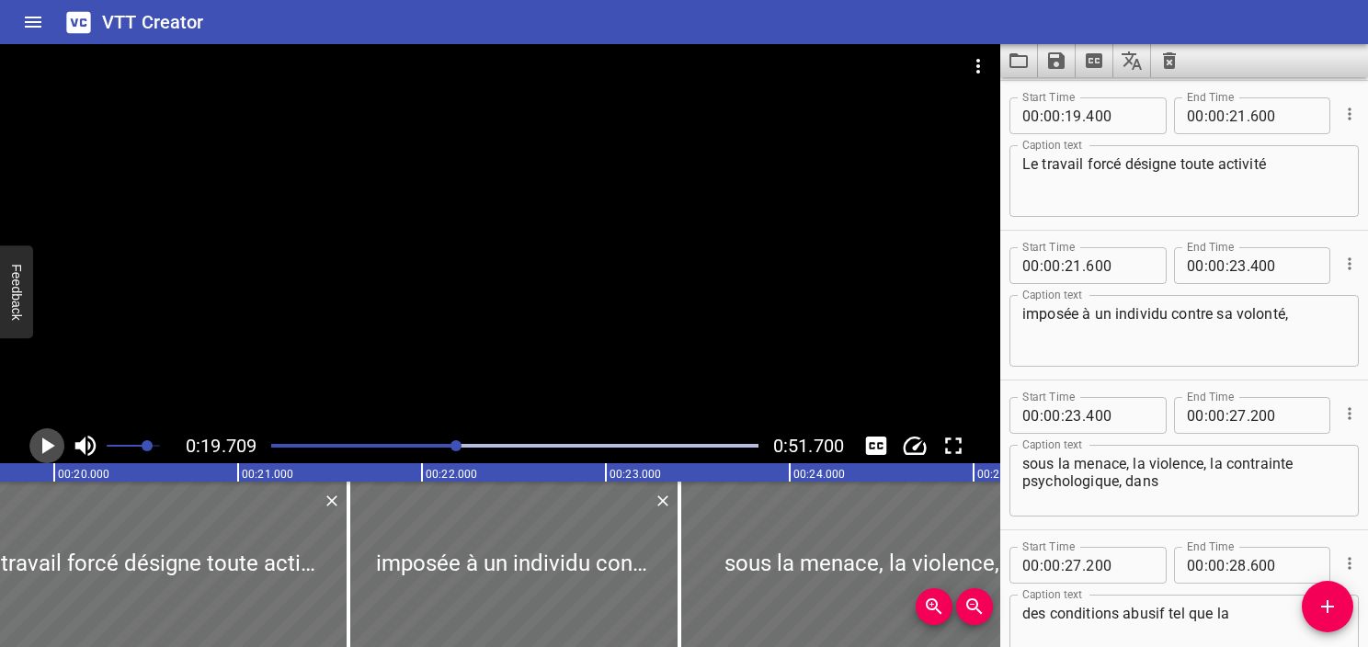
click at [40, 448] on icon "Play/Pause" at bounding box center [47, 446] width 28 height 28
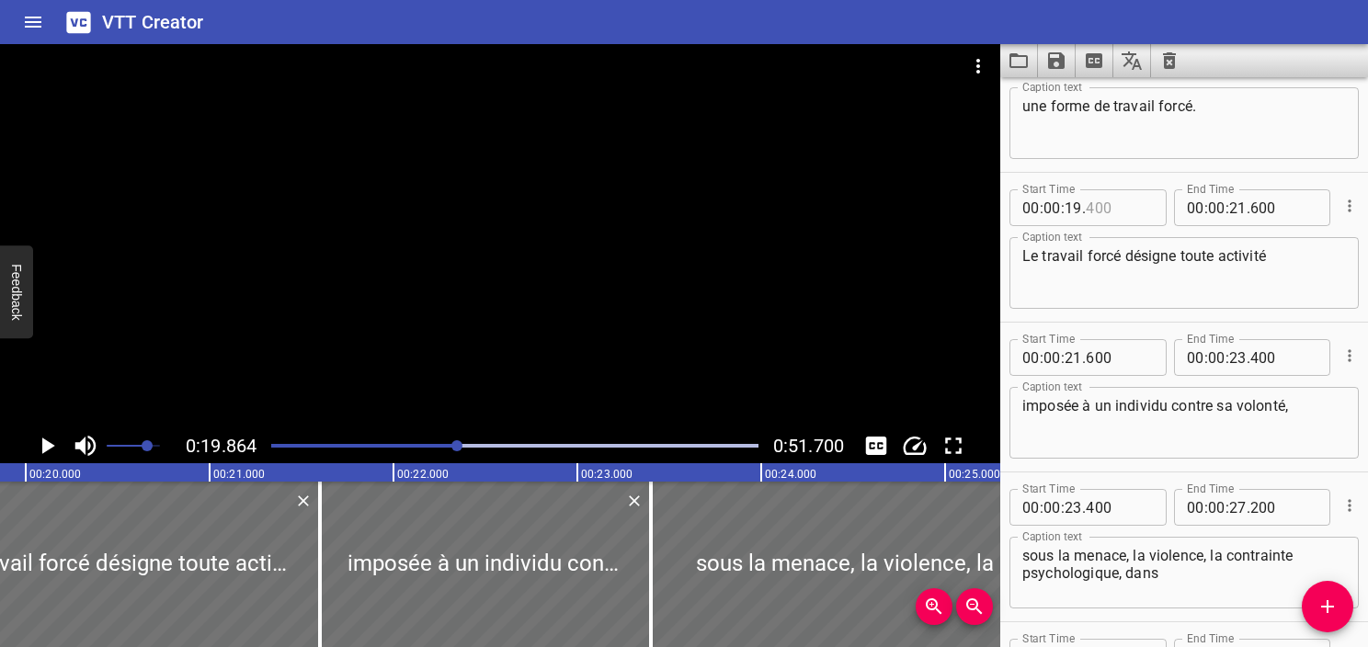
click at [1106, 212] on input "number" at bounding box center [1119, 207] width 67 height 37
type input "864"
click at [42, 449] on icon "Play/Pause" at bounding box center [48, 446] width 13 height 17
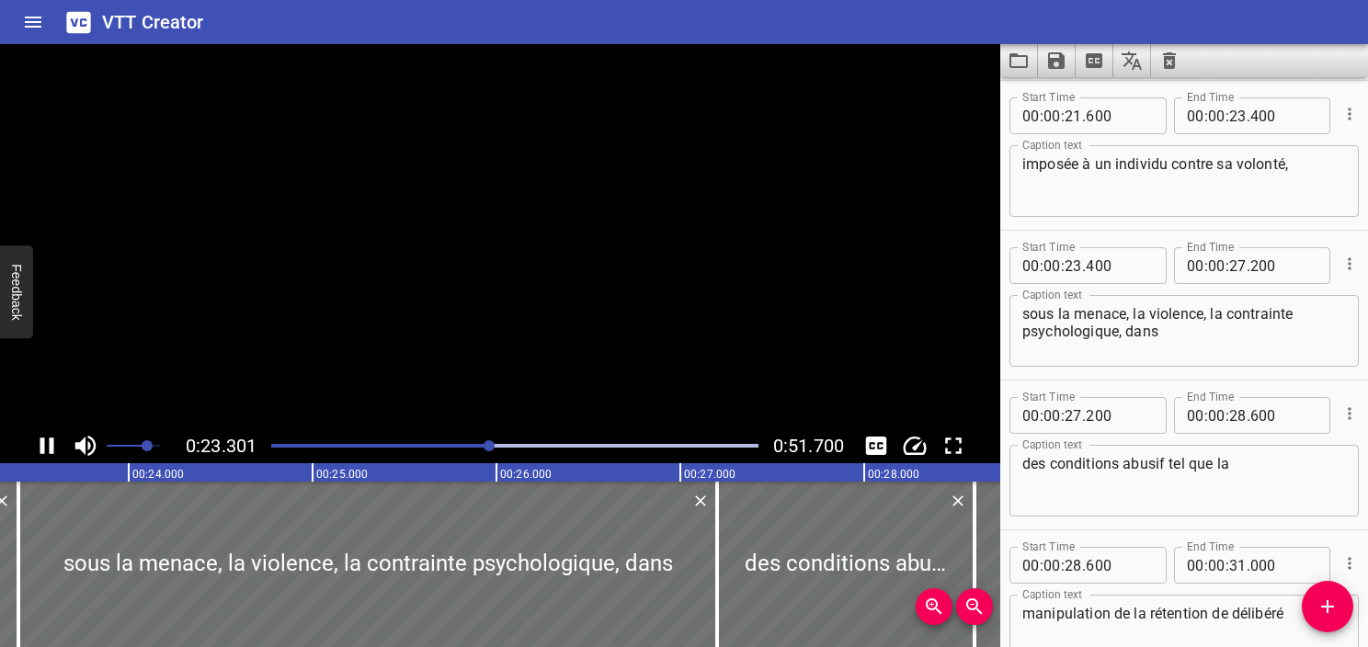
click at [42, 449] on icon "Play/Pause" at bounding box center [47, 446] width 14 height 17
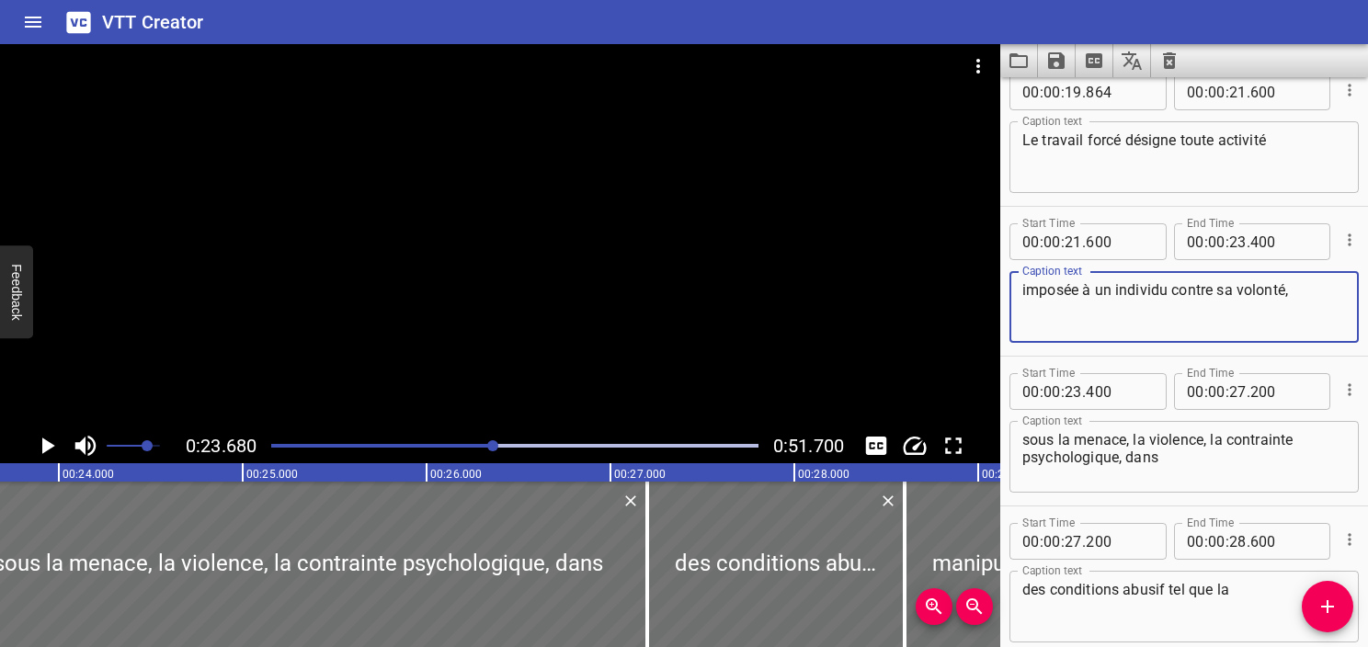
drag, startPoint x: 1320, startPoint y: 298, endPoint x: 888, endPoint y: 281, distance: 431.6
click at [888, 281] on main "0:23.680 0:51.700 00:00.000 00:01.000 00:02.000 00:03.000 00:04.000 00:05.000 0…" at bounding box center [684, 345] width 1368 height 603
click at [1310, 158] on textarea "Le travail forcé désigne toute activité" at bounding box center [1185, 158] width 324 height 52
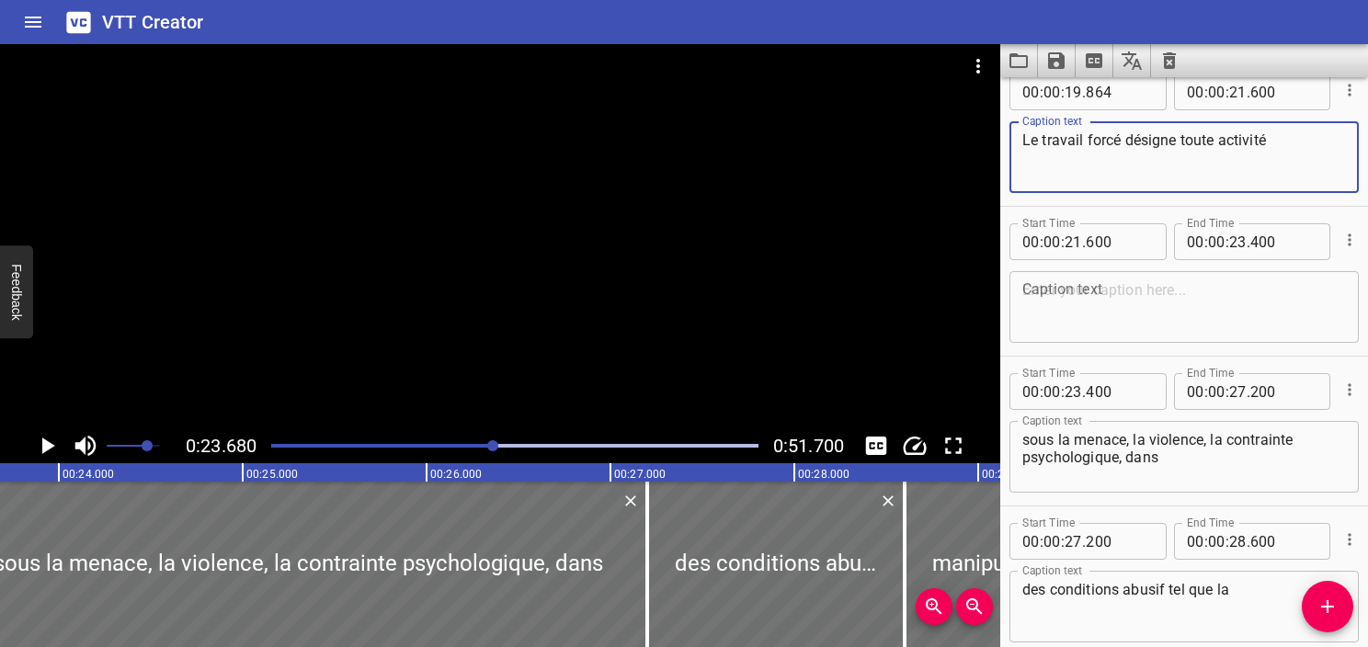
paste textarea "imposée à un individu contre sa volonté,"
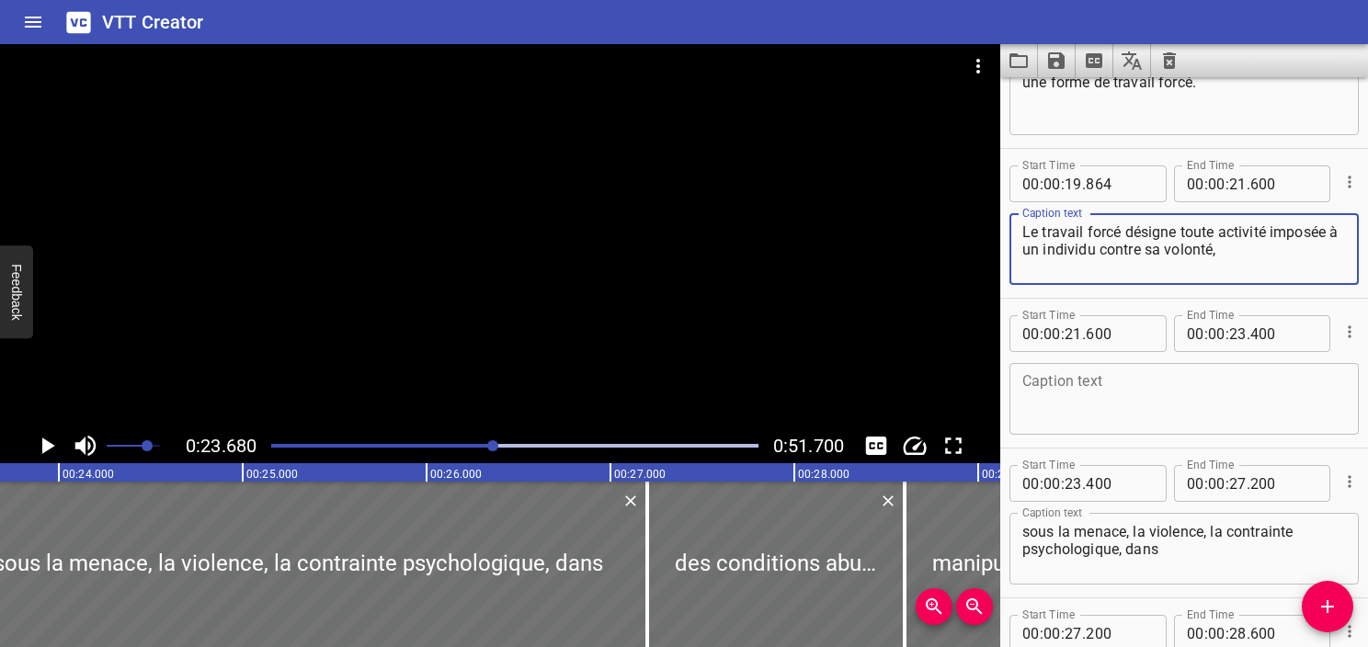
type textarea "Le travail forcé désigne toute activité imposée à un individu contre sa volonté,"
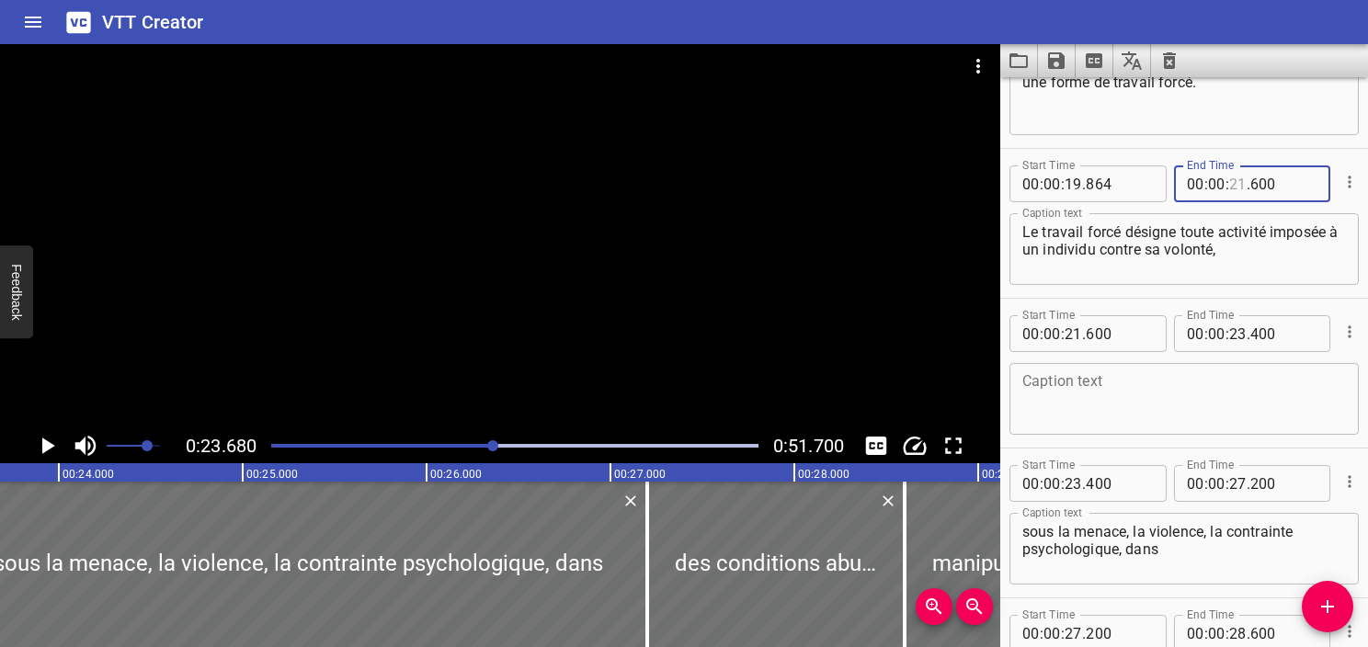
click at [1230, 189] on input "number" at bounding box center [1238, 184] width 17 height 37
type input "23"
type input "680"
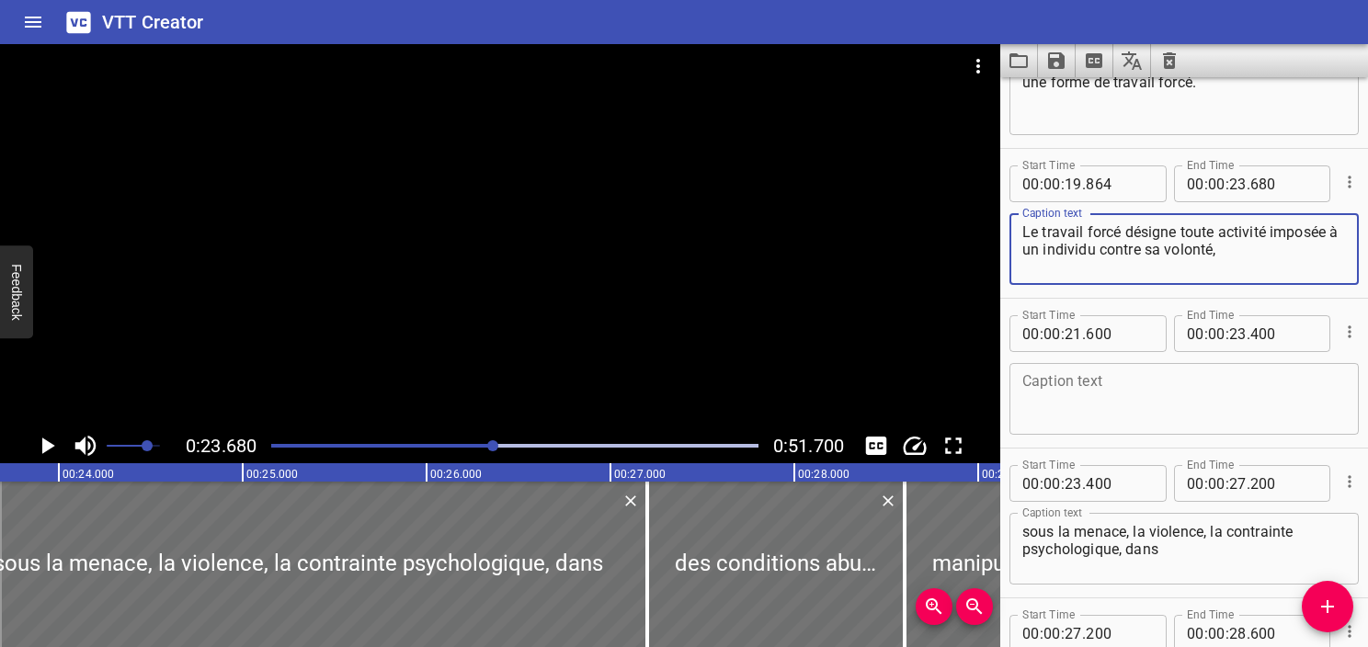
click at [1304, 236] on textarea "Le travail forcé désigne toute activité imposée à un individu contre sa volonté," at bounding box center [1185, 249] width 324 height 52
click at [1270, 259] on textarea "Le travail forcé désigne toute activité imposée à un individu contre sa volonté," at bounding box center [1185, 249] width 324 height 52
click at [1187, 412] on textarea at bounding box center [1185, 399] width 324 height 52
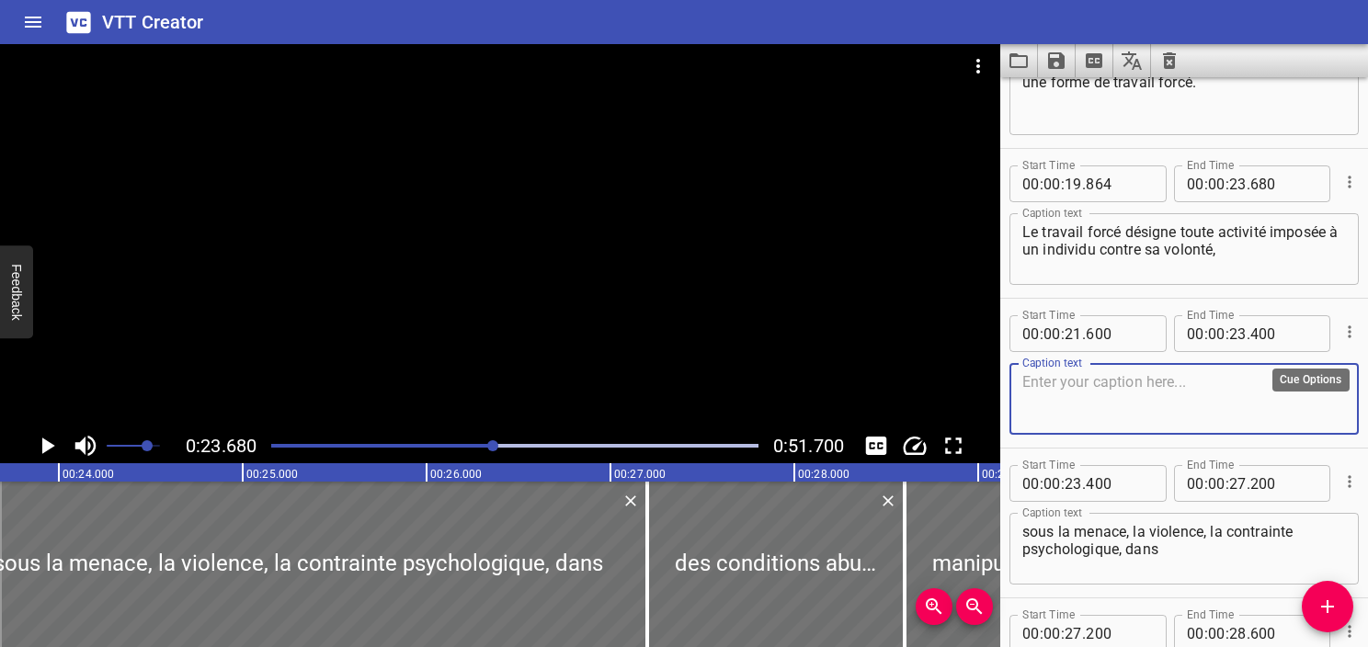
click at [1338, 320] on button "Cue Options" at bounding box center [1350, 332] width 24 height 24
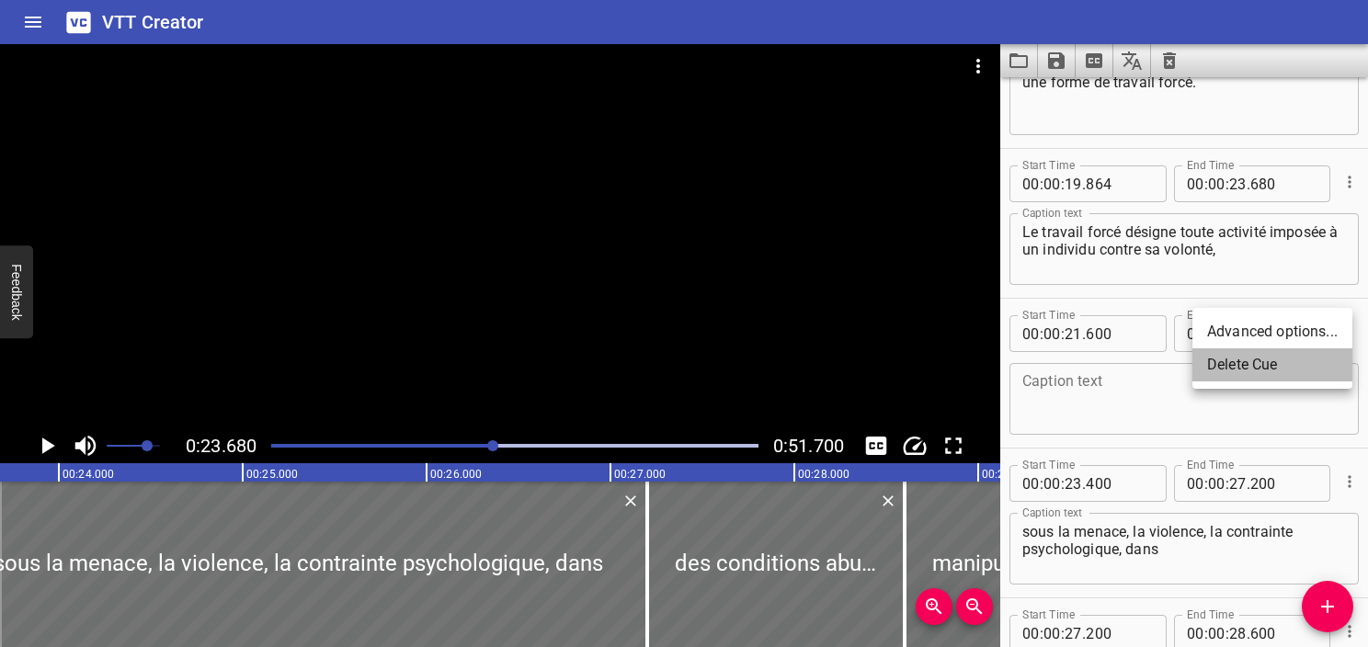
click at [1299, 377] on li "Delete Cue" at bounding box center [1273, 365] width 160 height 33
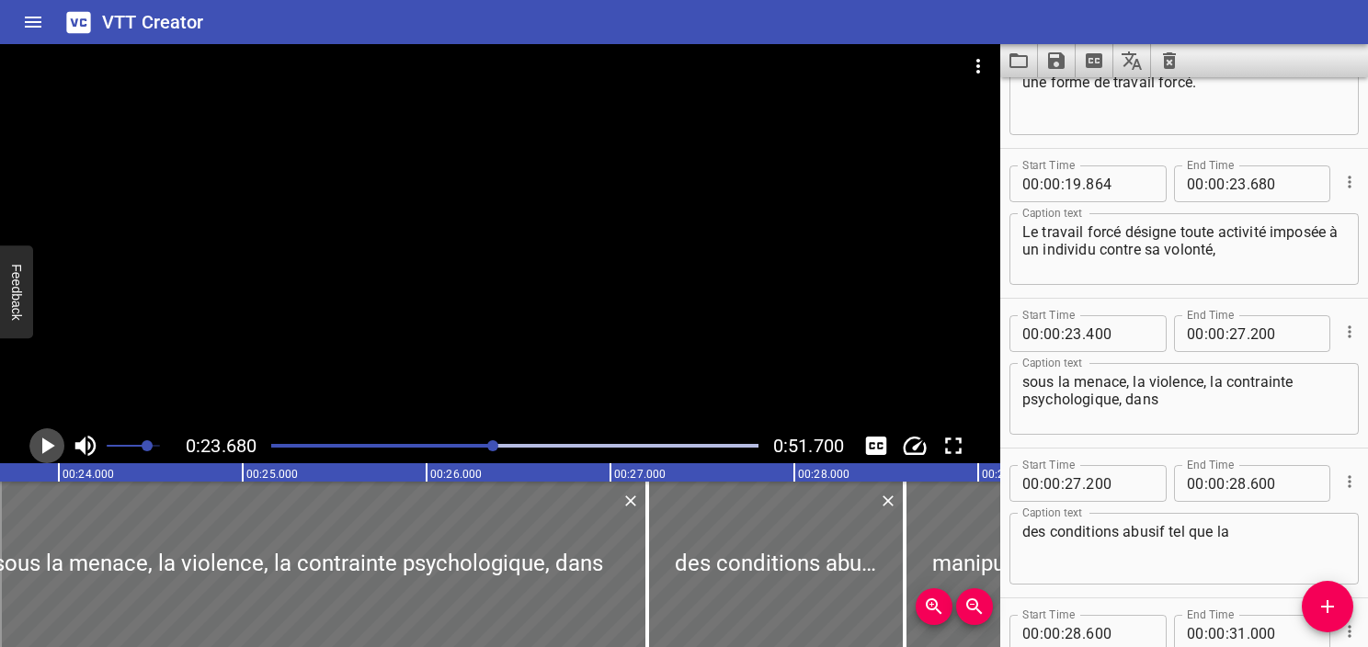
click at [52, 443] on icon "Play/Pause" at bounding box center [47, 446] width 28 height 28
click at [52, 443] on icon "Play/Pause" at bounding box center [47, 446] width 14 height 17
click at [52, 443] on icon "Play/Pause" at bounding box center [47, 446] width 28 height 28
click at [52, 443] on icon "Play/Pause" at bounding box center [47, 446] width 14 height 17
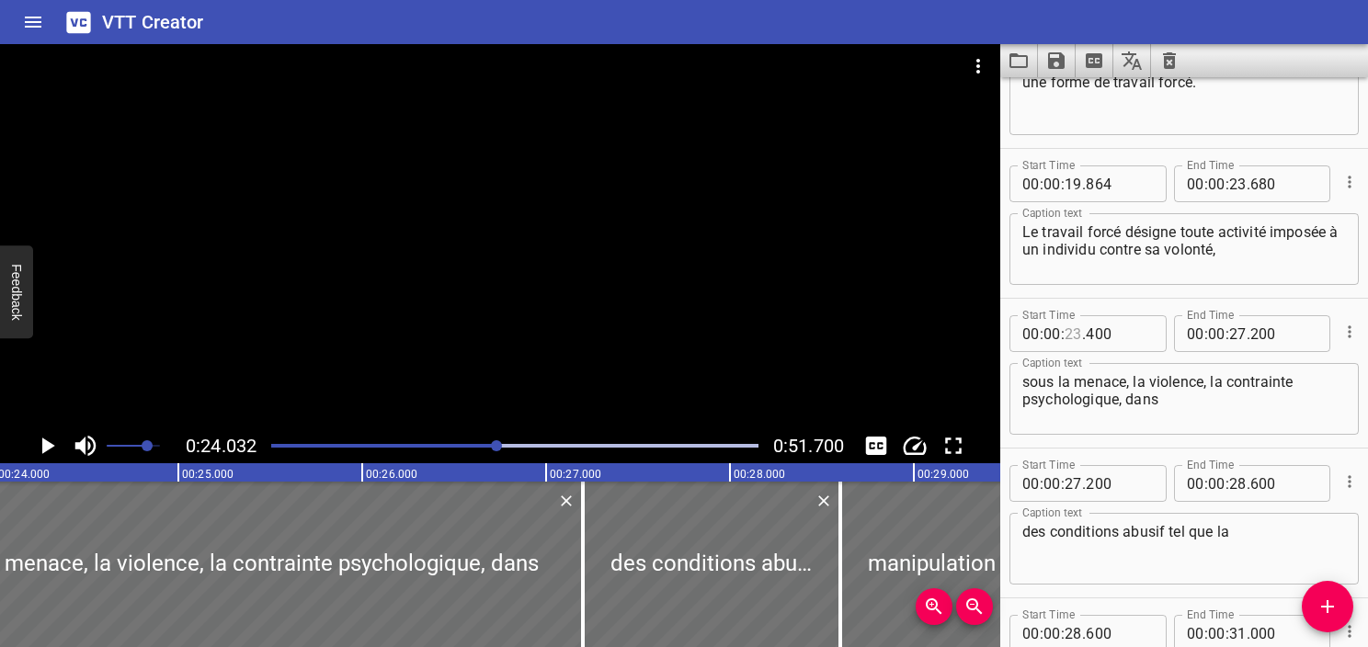
click at [1071, 335] on input "number" at bounding box center [1073, 333] width 17 height 37
type input "24"
type input "032"
click at [40, 452] on icon "Play/Pause" at bounding box center [47, 446] width 28 height 28
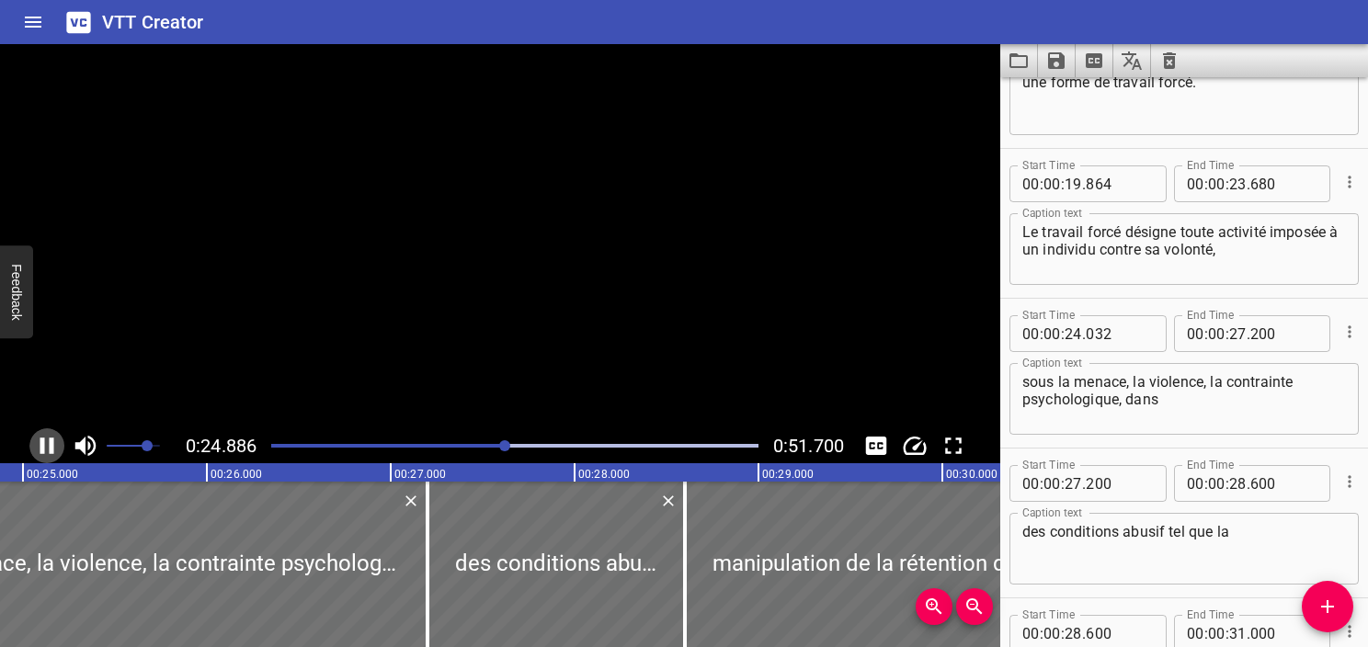
click at [40, 452] on icon "Play/Pause" at bounding box center [47, 446] width 14 height 17
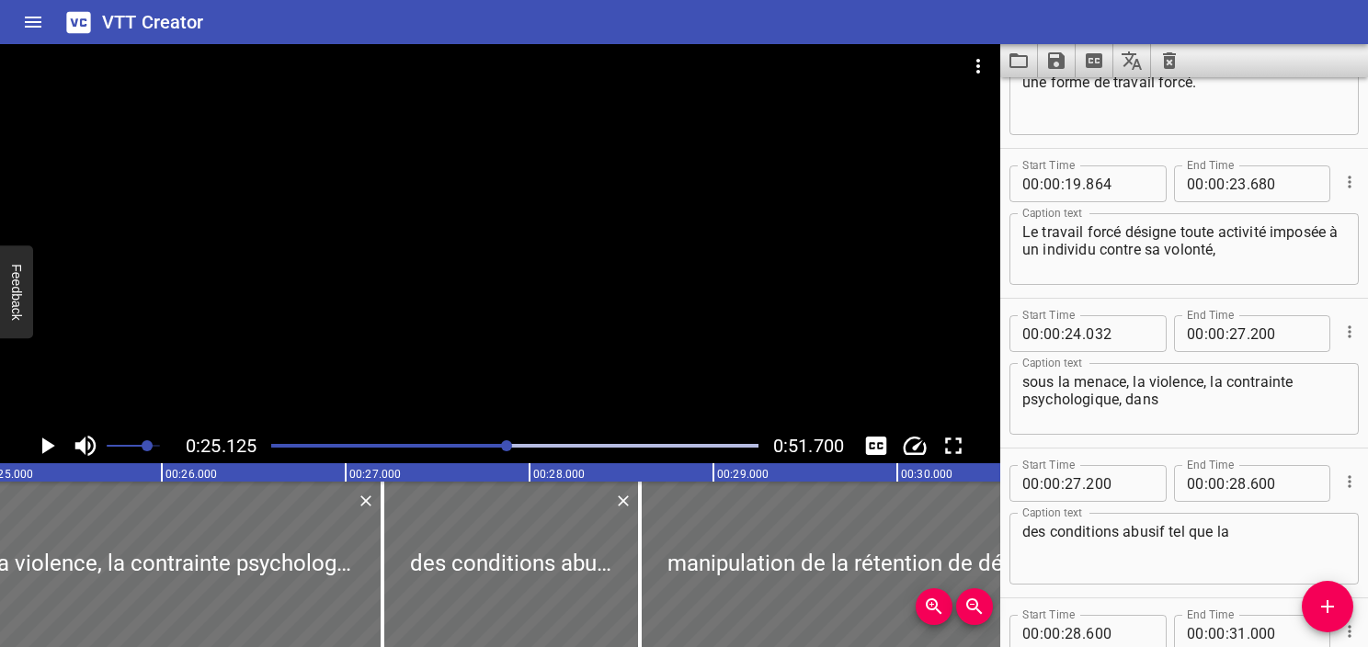
click at [40, 452] on icon "Play/Pause" at bounding box center [47, 446] width 28 height 28
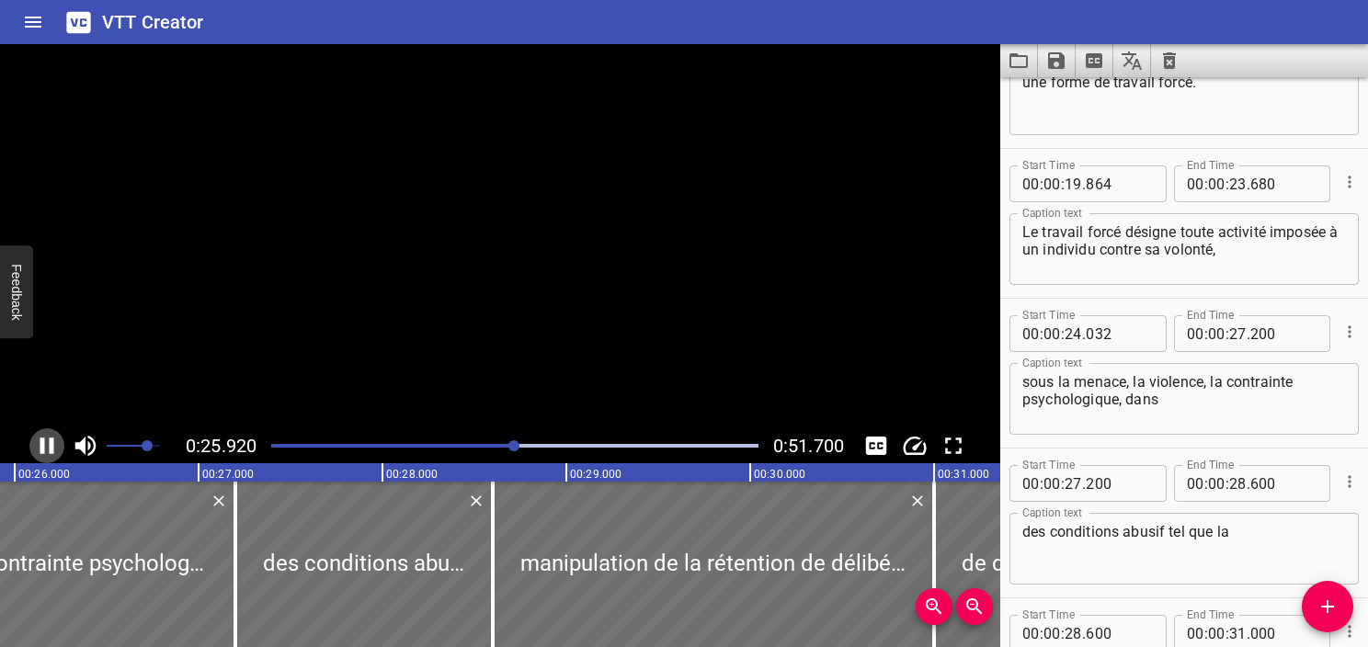
click at [40, 452] on icon "Play/Pause" at bounding box center [47, 446] width 14 height 17
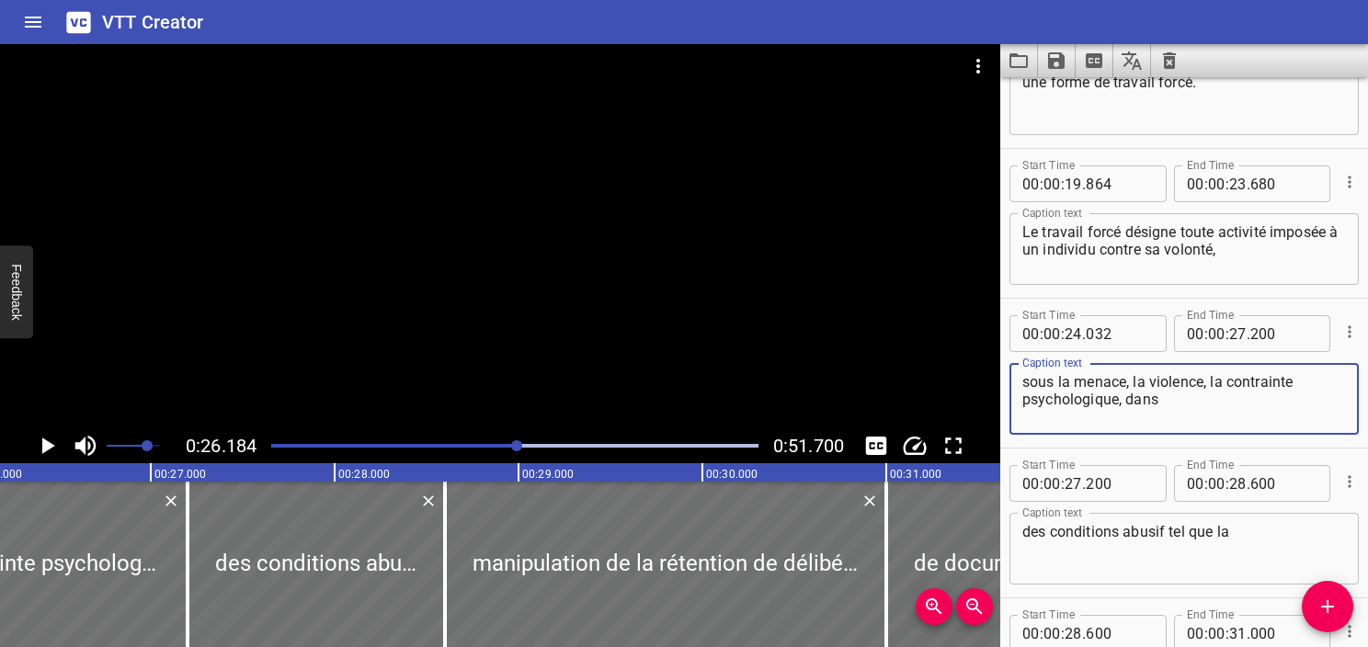
drag, startPoint x: 1126, startPoint y: 395, endPoint x: 1162, endPoint y: 396, distance: 35.9
click at [1162, 396] on textarea "sous la menace, la violence, la contrainte psychologique, dans" at bounding box center [1185, 399] width 324 height 52
type textarea "sous la menace, la violence, la contrainte psychologique,"
click at [1027, 528] on textarea "des conditions abusif tel que la" at bounding box center [1185, 549] width 324 height 52
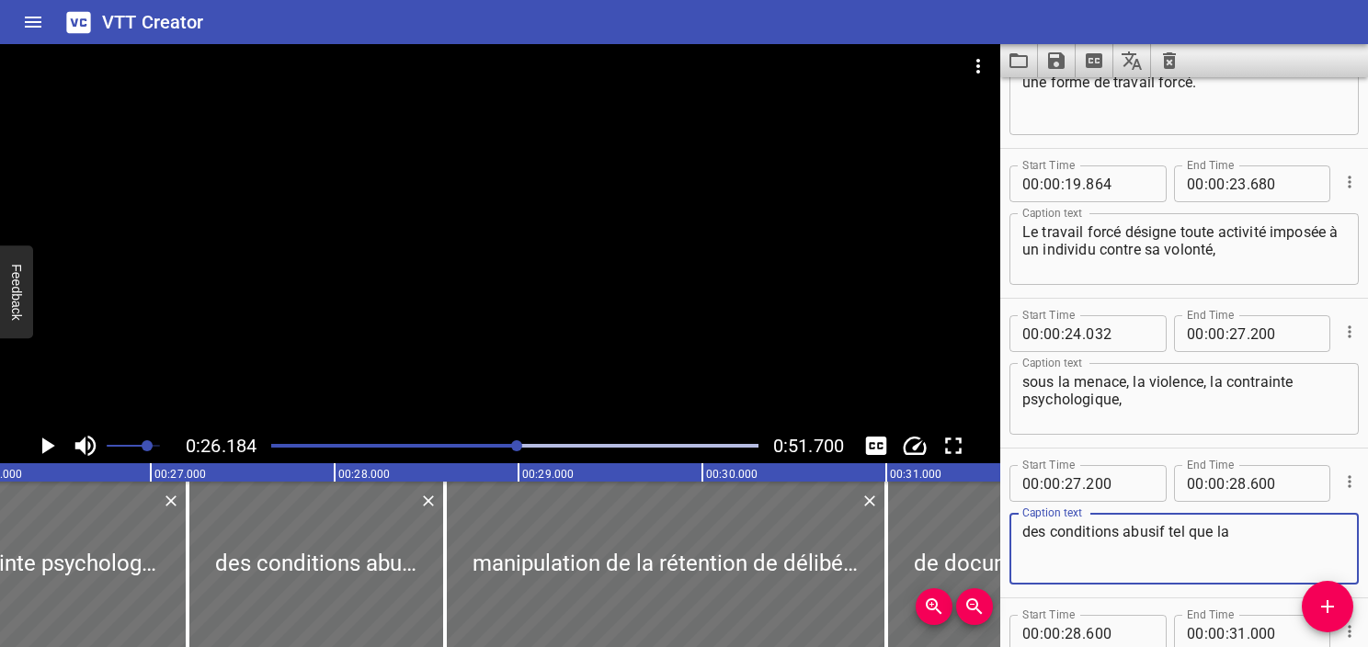
paste textarea "dans"
type textarea "dans des conditions abusif tel que la"
click at [1186, 416] on textarea "sous la menace, la violence, la contrainte psychologique," at bounding box center [1185, 399] width 324 height 52
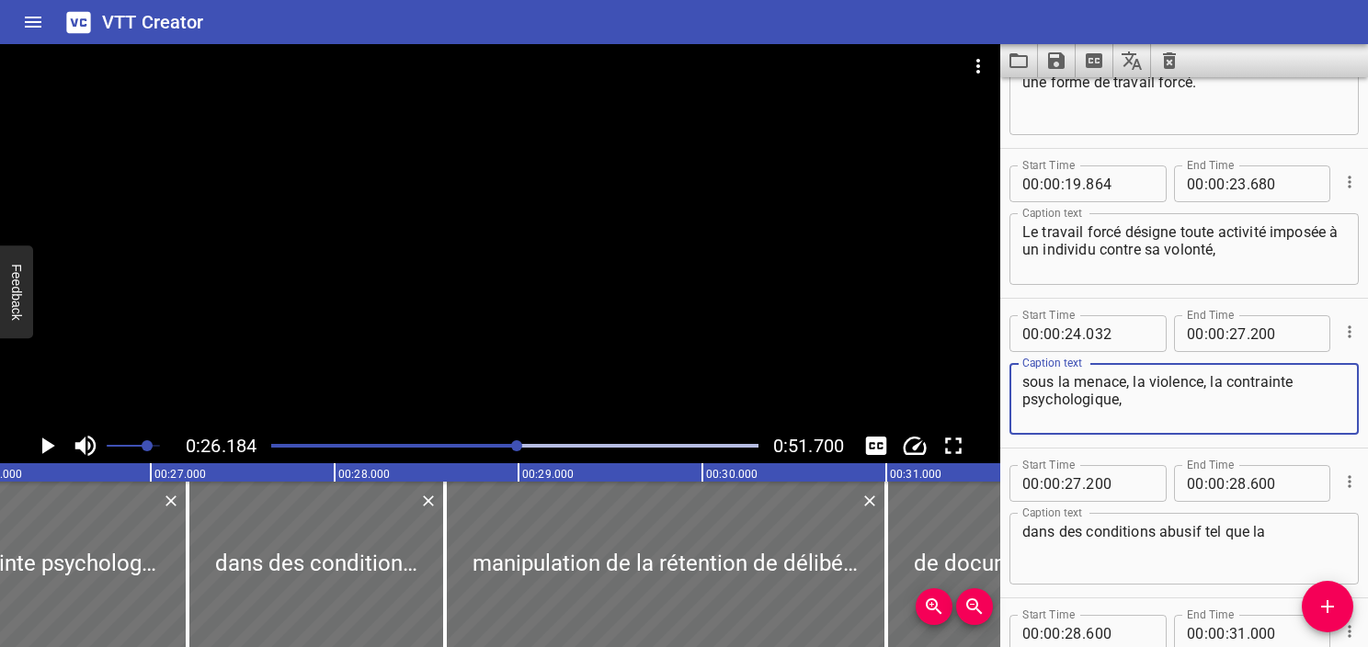
type textarea "sous la menace, la violence, la contrainte psychologique,"
click at [1180, 262] on textarea "Le travail forcé désigne toute activité imposée à un individu contre sa volonté," at bounding box center [1185, 249] width 324 height 52
click at [1025, 393] on textarea "sous la menace, la violence, la contrainte psychologique," at bounding box center [1185, 399] width 324 height 52
click at [500, 445] on div "Play progress" at bounding box center [274, 446] width 487 height 4
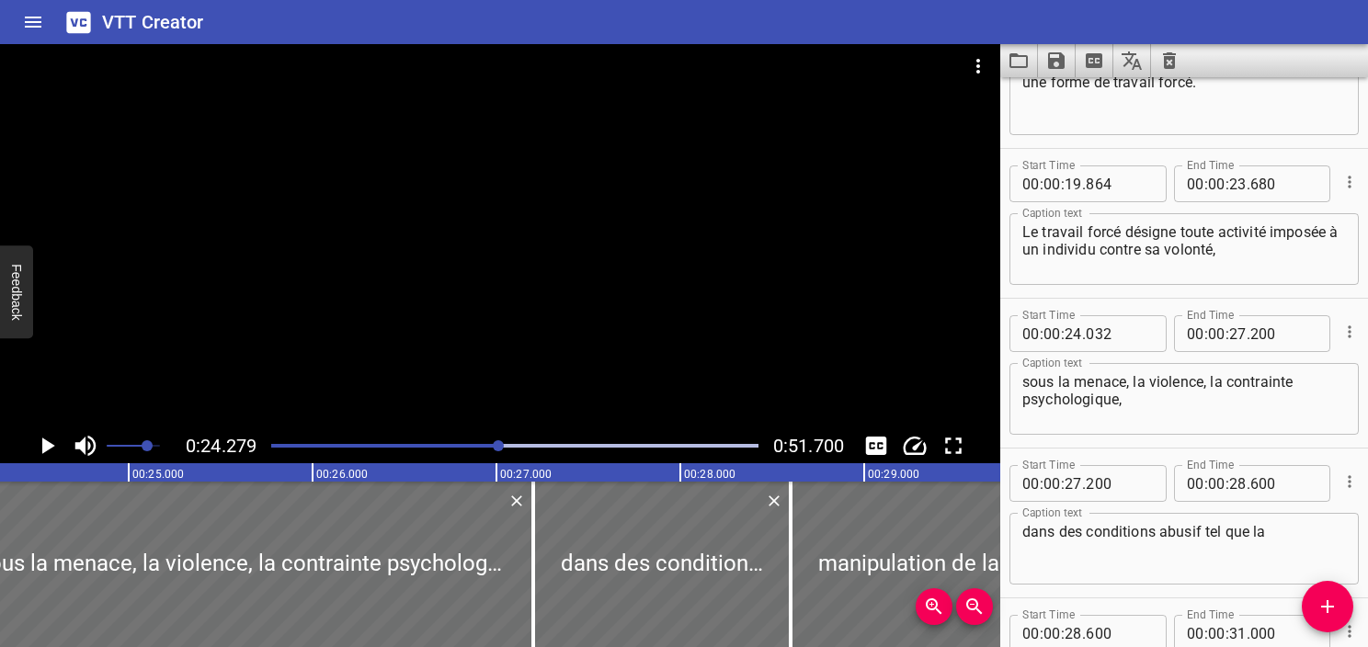
scroll to position [0, 4466]
click at [485, 446] on div "Play progress" at bounding box center [256, 446] width 487 height 4
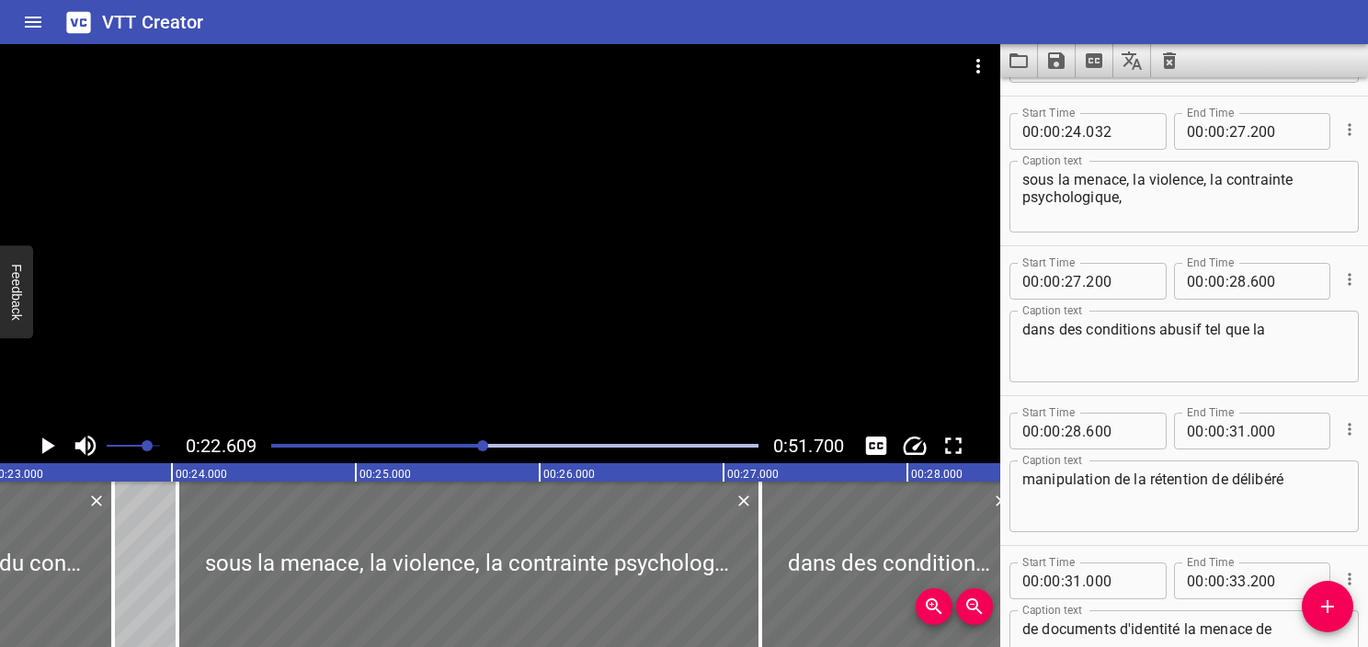
scroll to position [0, 4158]
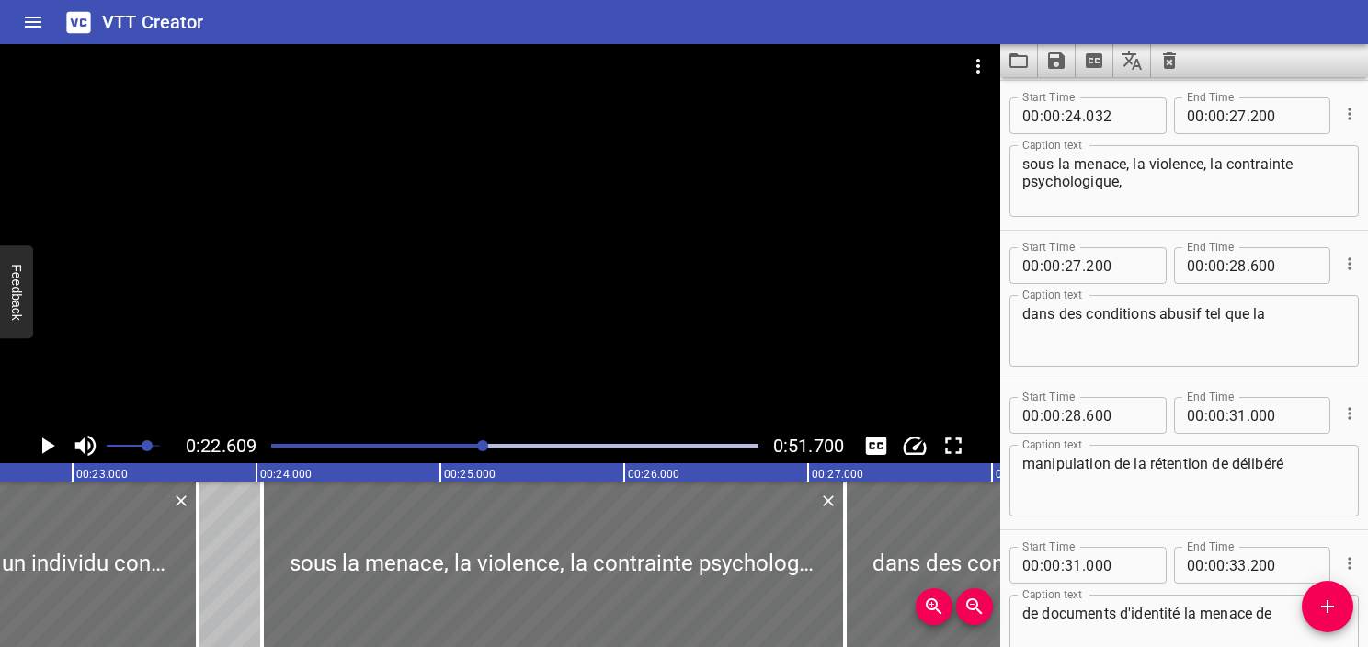
click at [472, 448] on div at bounding box center [514, 446] width 509 height 26
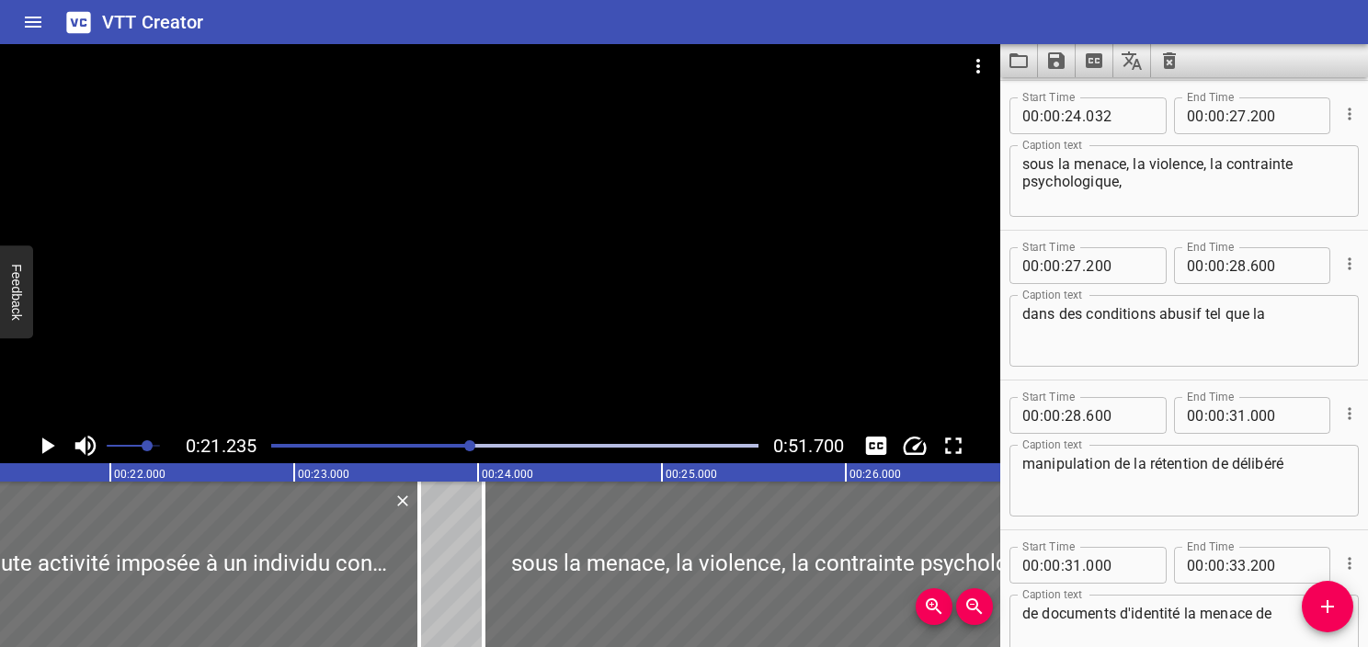
scroll to position [0, 3906]
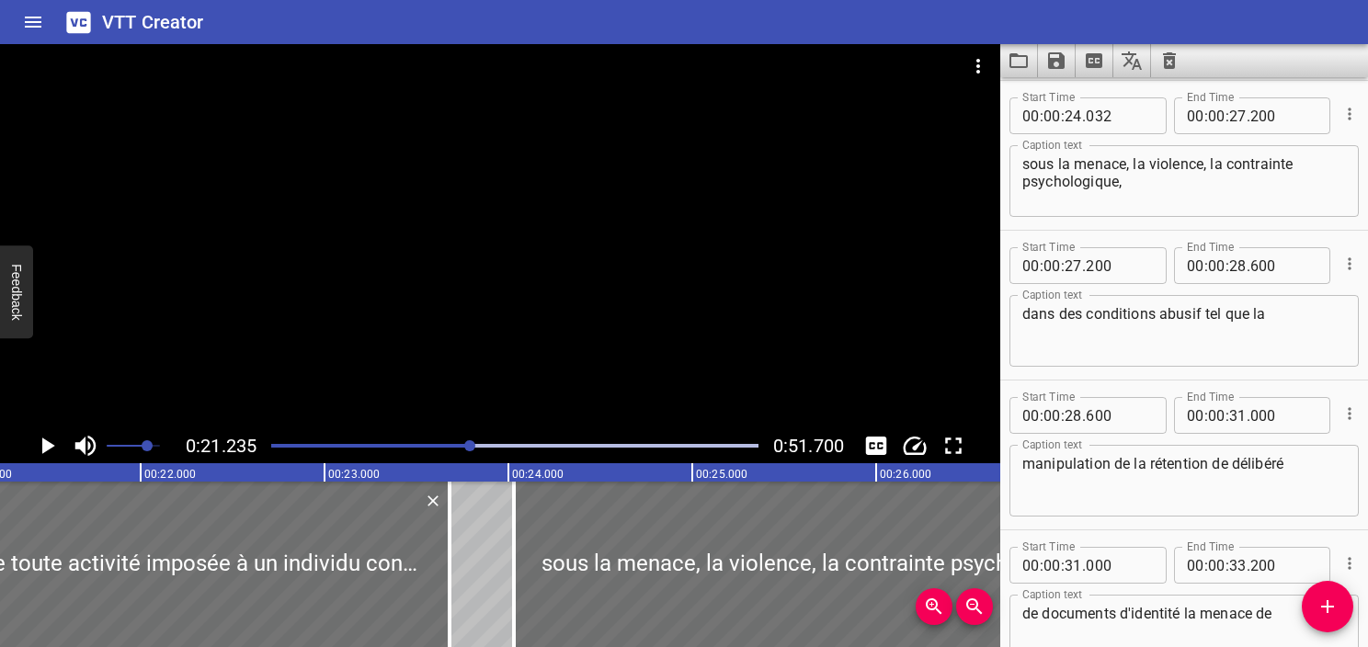
click at [462, 444] on div "Play progress" at bounding box center [227, 446] width 487 height 4
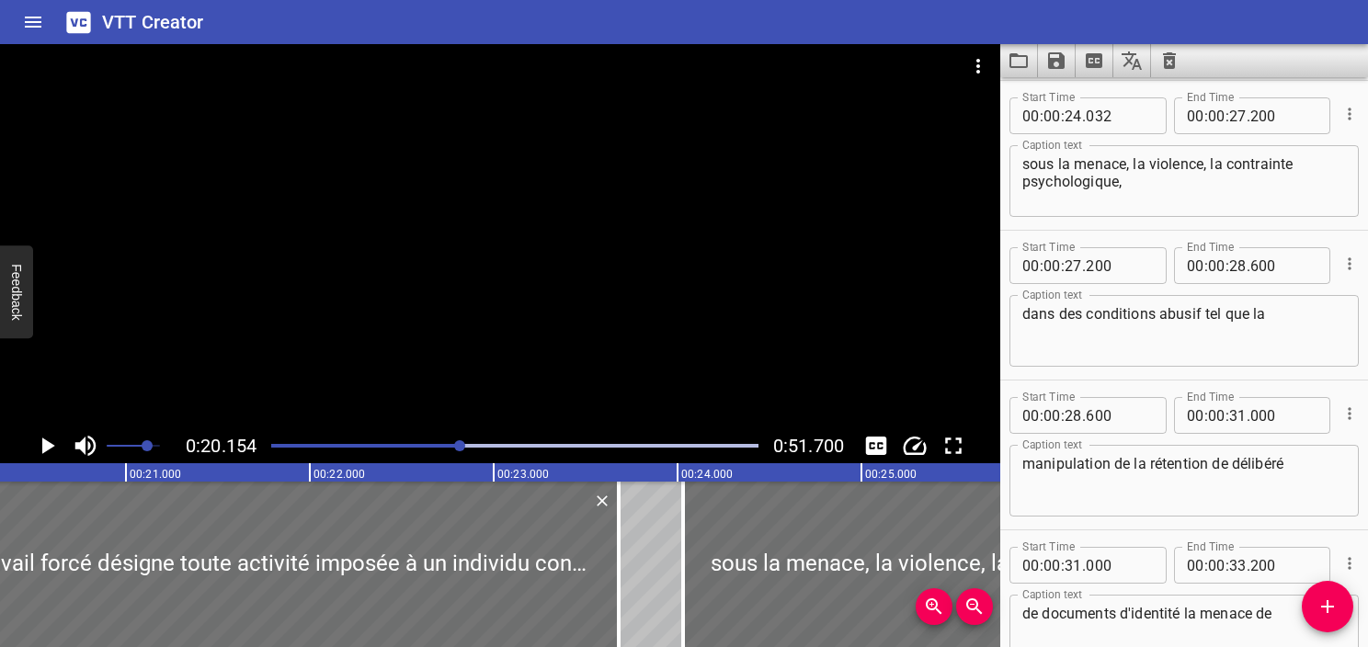
scroll to position [0, 3707]
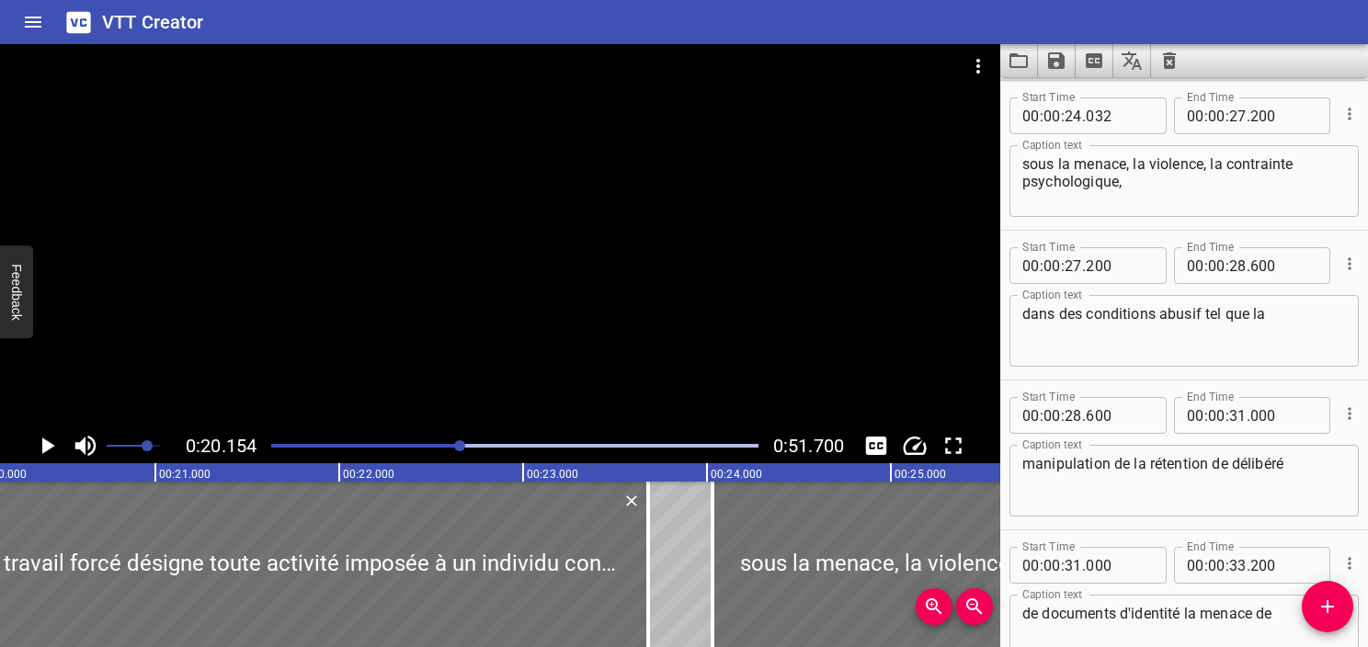
click at [452, 445] on div "Play progress" at bounding box center [217, 446] width 487 height 4
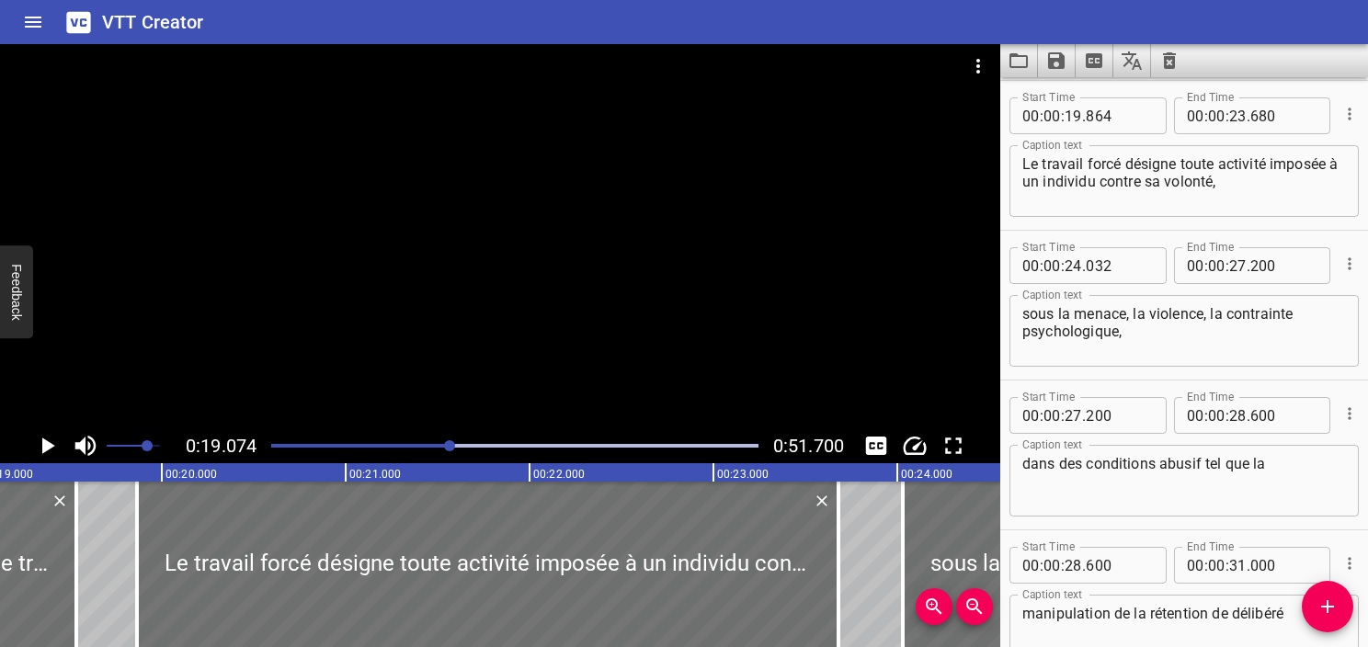
scroll to position [0, 3509]
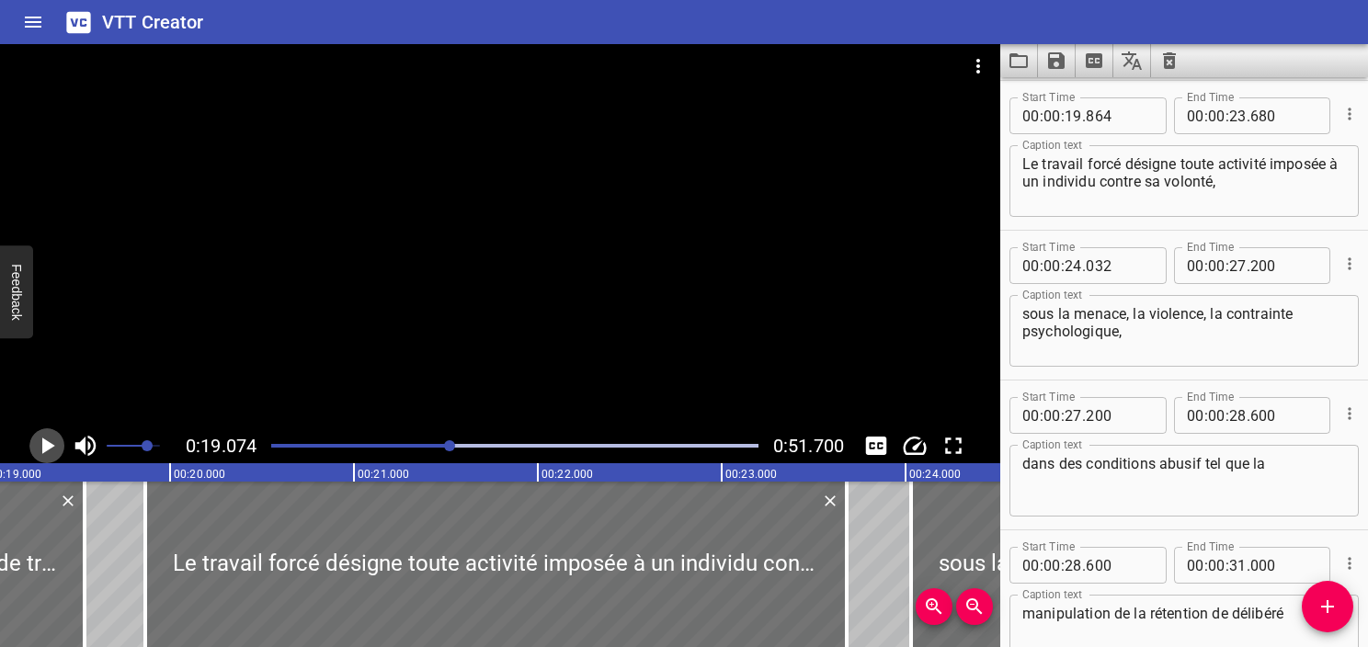
click at [53, 444] on icon "Play/Pause" at bounding box center [47, 446] width 28 height 28
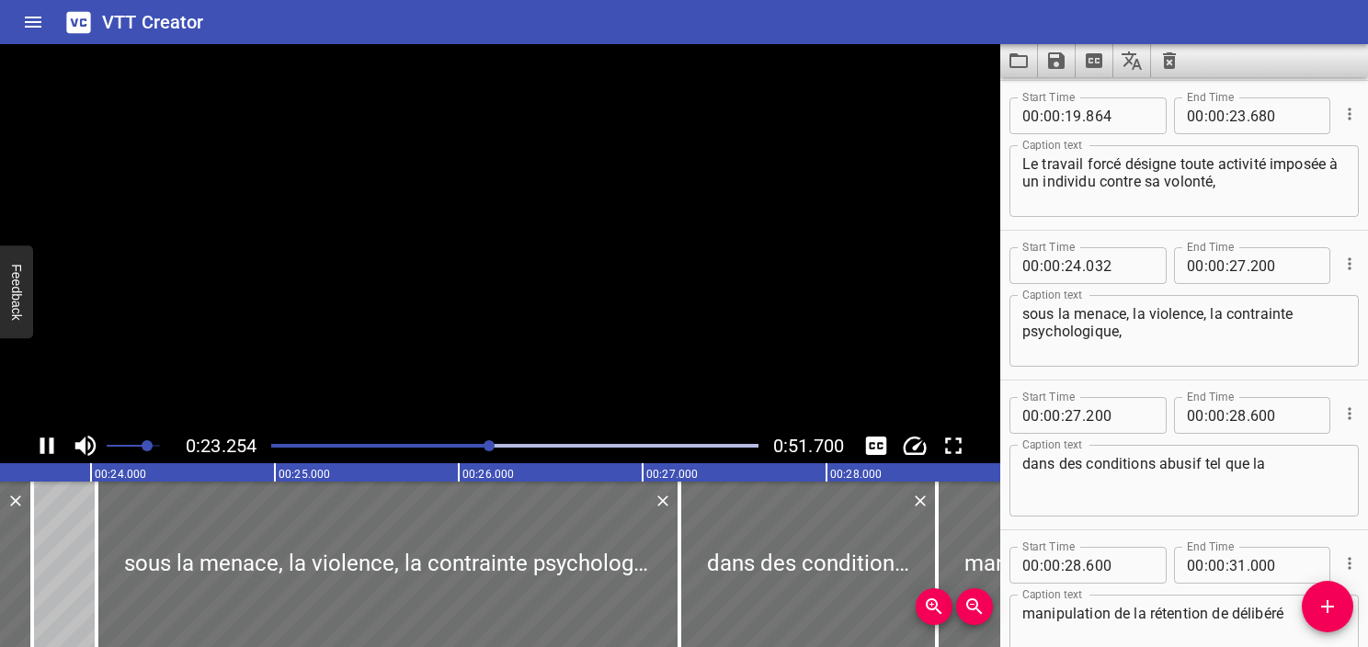
click at [53, 444] on icon "Play/Pause" at bounding box center [47, 446] width 14 height 17
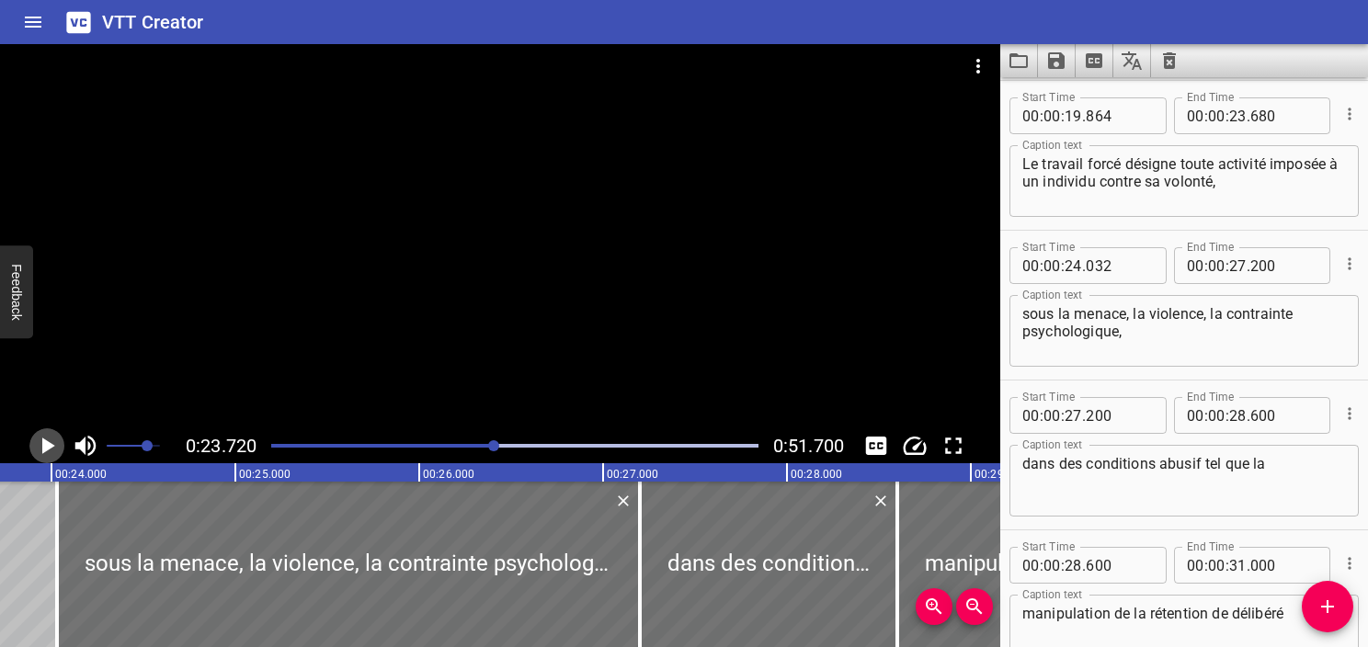
click at [53, 444] on icon "Play/Pause" at bounding box center [47, 446] width 28 height 28
click at [53, 444] on icon "Play/Pause" at bounding box center [47, 446] width 14 height 17
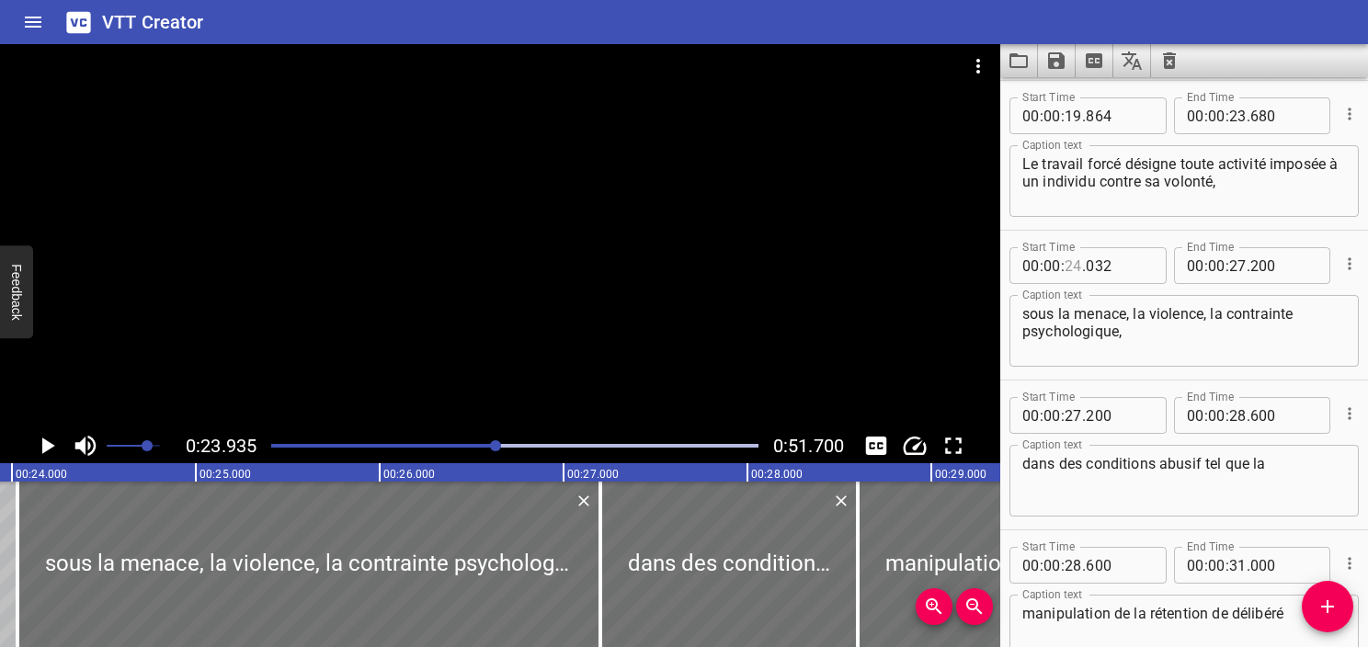
click at [1074, 265] on input "number" at bounding box center [1073, 265] width 17 height 37
type input "23"
type input "933"
click at [48, 434] on icon "Play/Pause" at bounding box center [47, 446] width 28 height 28
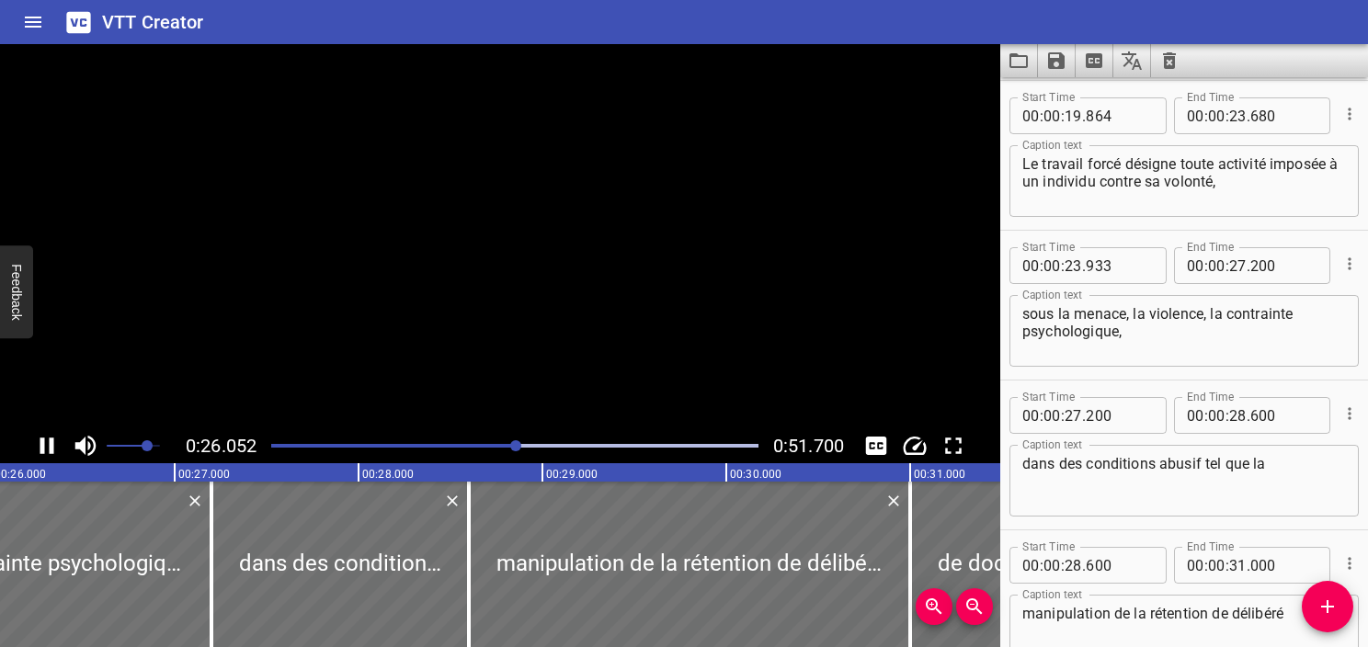
click at [48, 434] on icon "Play/Pause" at bounding box center [47, 446] width 28 height 28
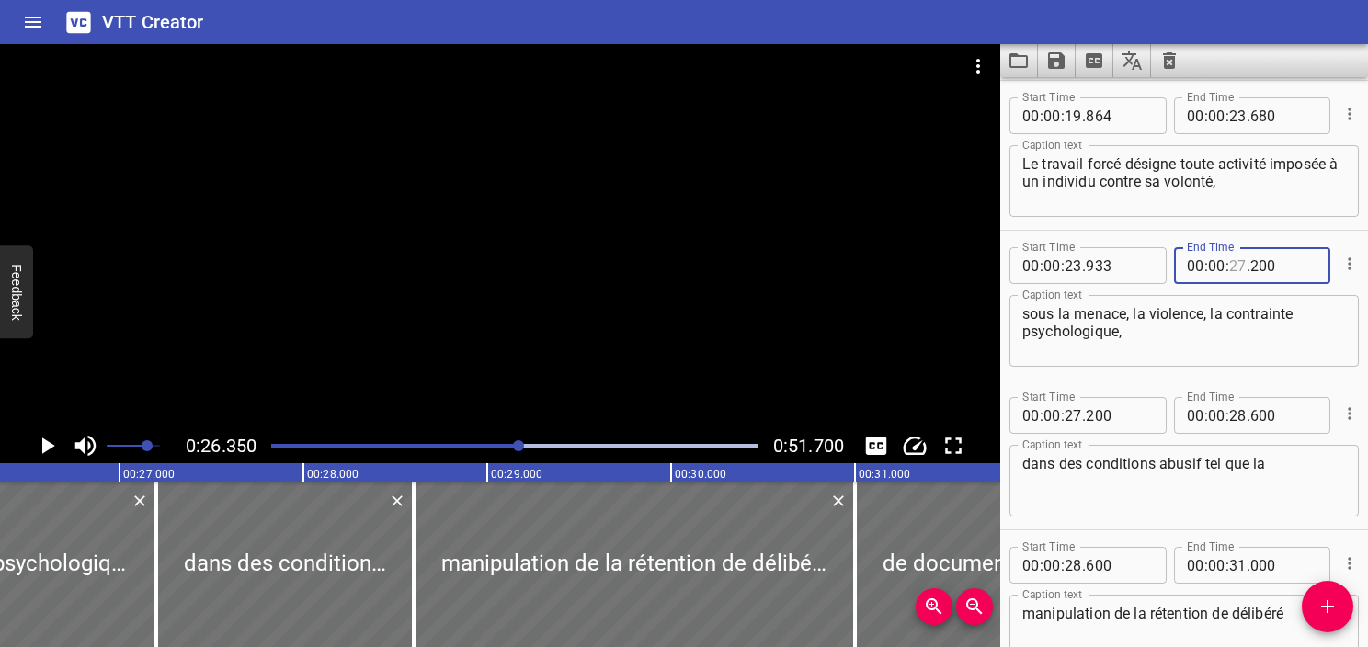
click at [1230, 269] on input "number" at bounding box center [1238, 265] width 17 height 37
type input "26"
type input "350"
click at [1209, 350] on textarea "sous la menace, la violence, la contrainte psychologique," at bounding box center [1185, 331] width 324 height 52
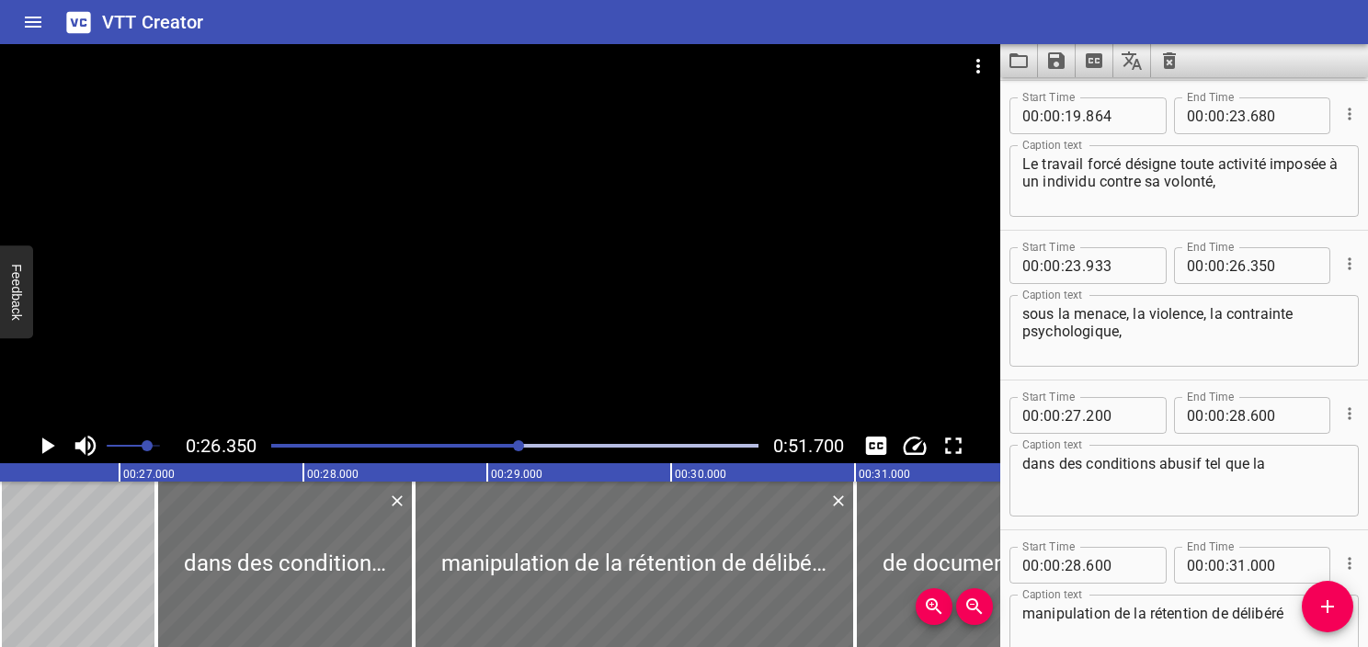
drag, startPoint x: 1021, startPoint y: 462, endPoint x: 1217, endPoint y: 458, distance: 195.9
click at [1217, 458] on div "dans des conditions abusif tel que la Caption text" at bounding box center [1184, 481] width 349 height 72
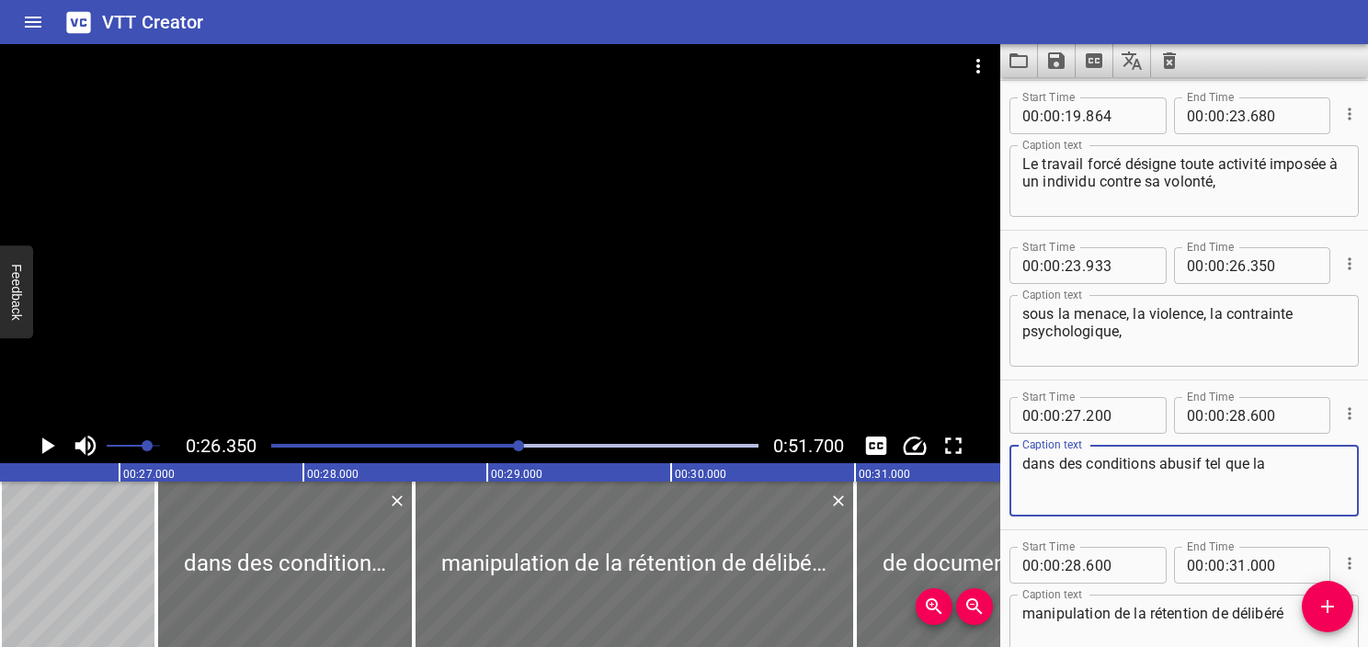
drag, startPoint x: 1199, startPoint y: 467, endPoint x: 1008, endPoint y: 460, distance: 191.4
click at [1008, 460] on div "Start Time 00 : 00 : 27 . 200 Start Time End Time 00 : 00 : 28 . 600 End Time C…" at bounding box center [1185, 455] width 368 height 149
paste textarea "ou dans des conditions abusives"
type textarea "ou dans des conditions abusives telles que la"
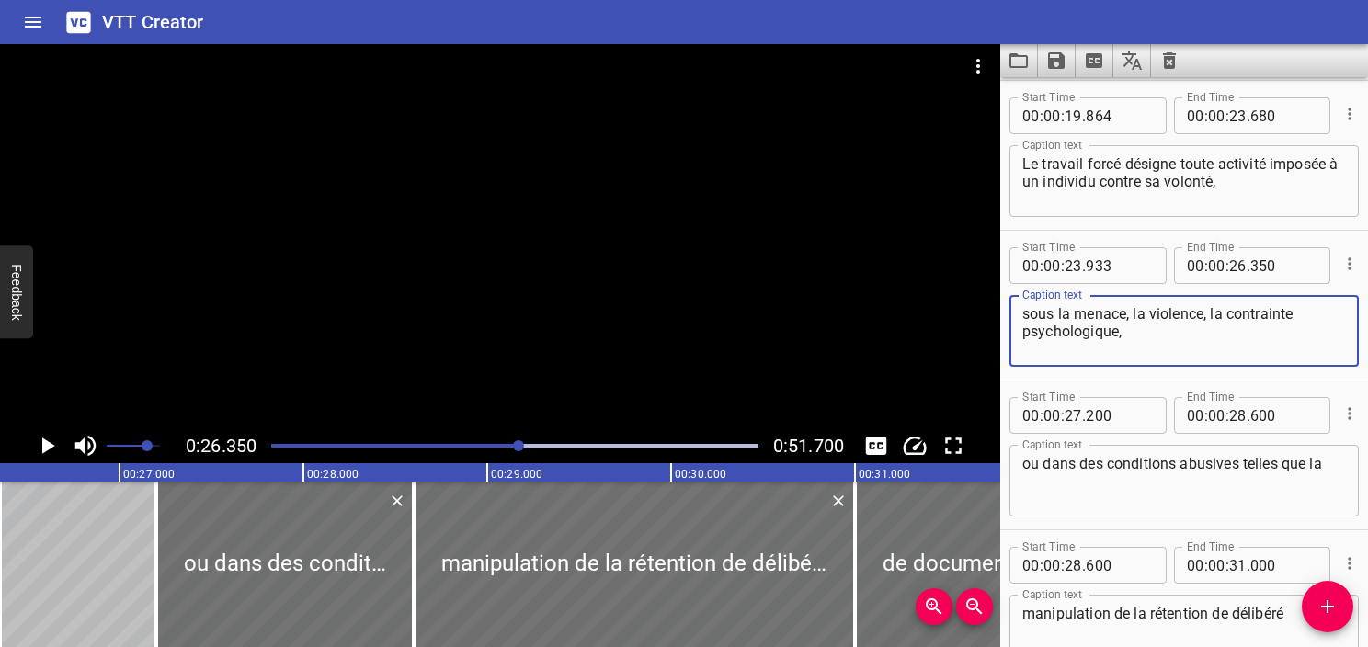
click at [1135, 335] on textarea "sous la menace, la violence, la contrainte psychologique," at bounding box center [1185, 331] width 324 height 52
click at [511, 446] on div "Play progress" at bounding box center [276, 446] width 487 height 4
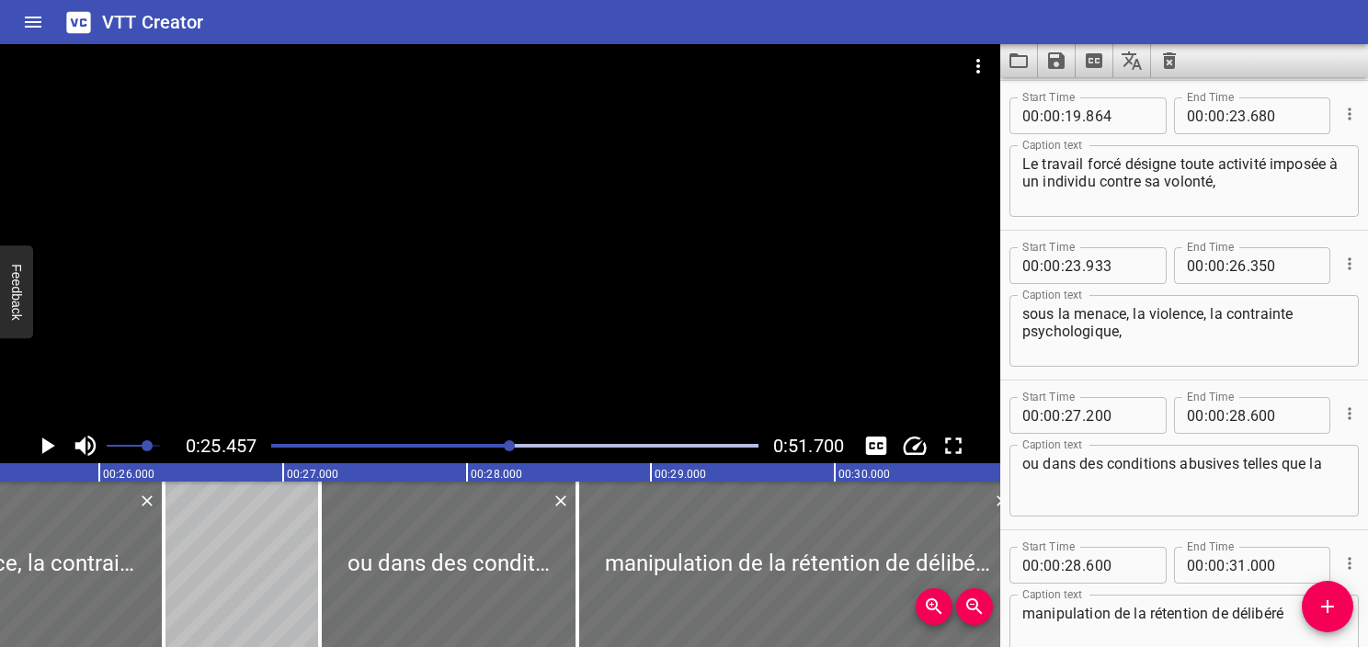
scroll to position [0, 4682]
click at [46, 445] on icon "Play/Pause" at bounding box center [48, 446] width 13 height 17
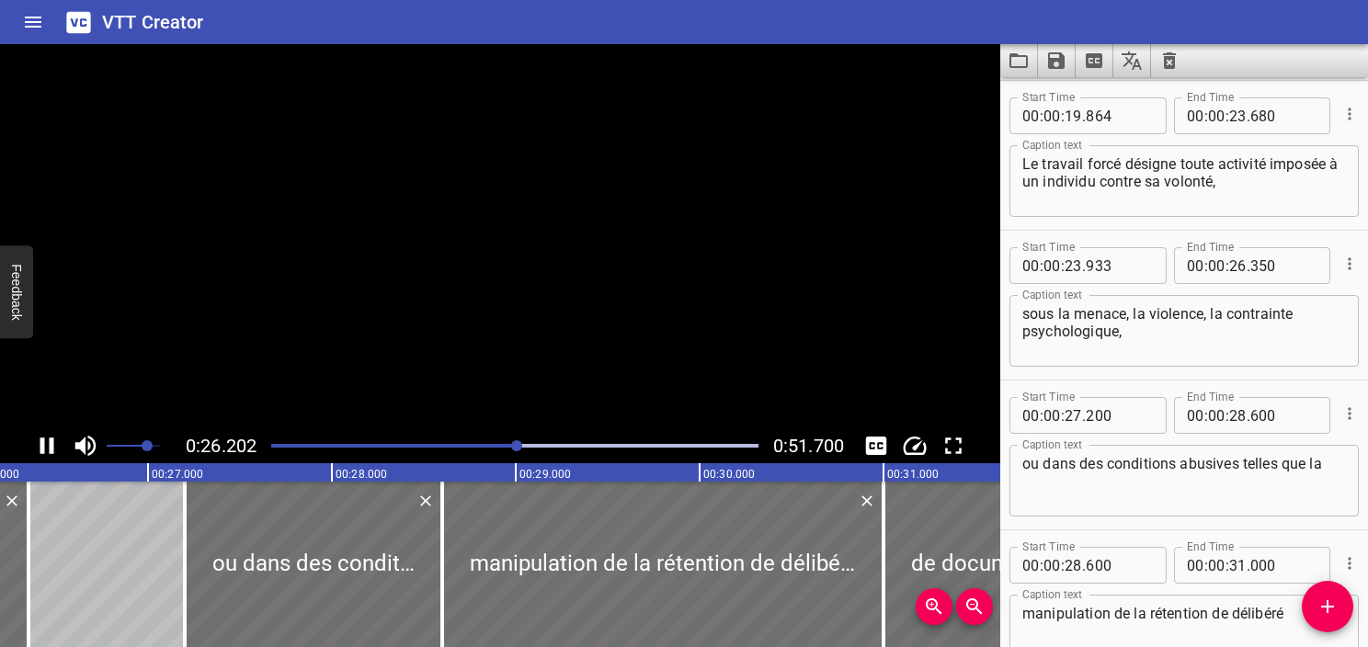
click at [46, 445] on icon "Play/Pause" at bounding box center [47, 446] width 28 height 28
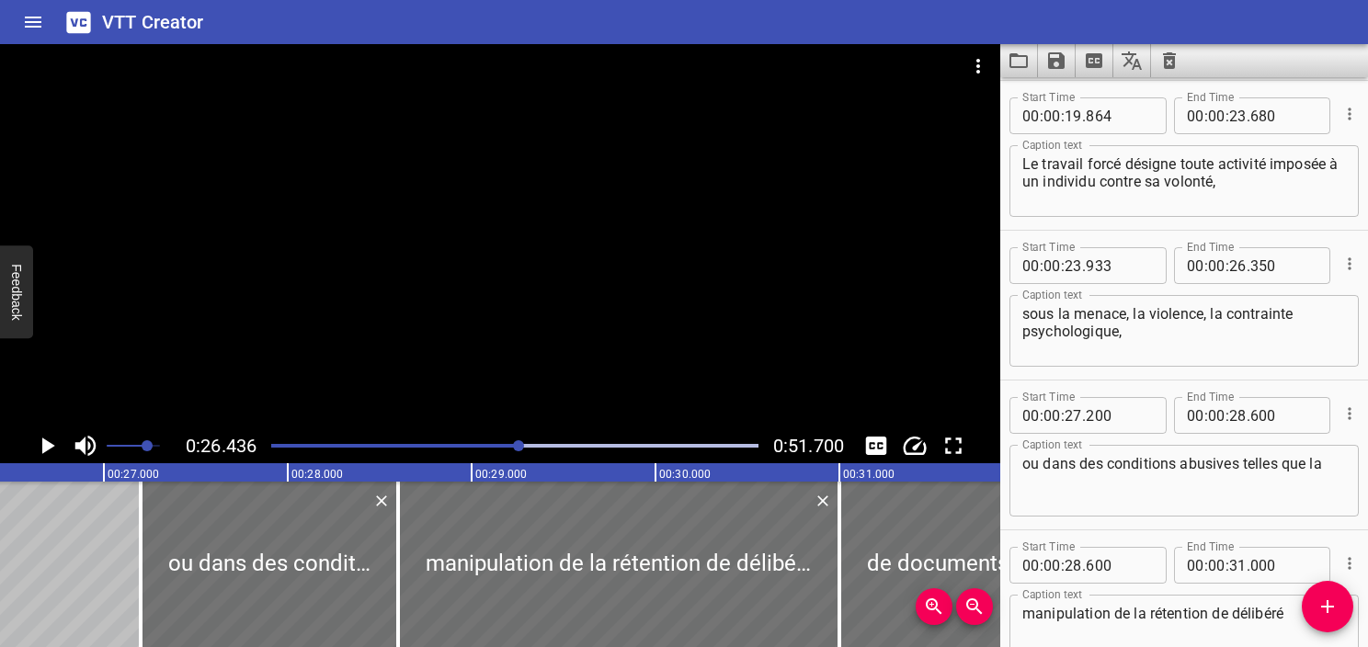
click at [46, 445] on icon "Play/Pause" at bounding box center [48, 446] width 13 height 17
click at [46, 445] on icon "Play/Pause" at bounding box center [47, 446] width 28 height 28
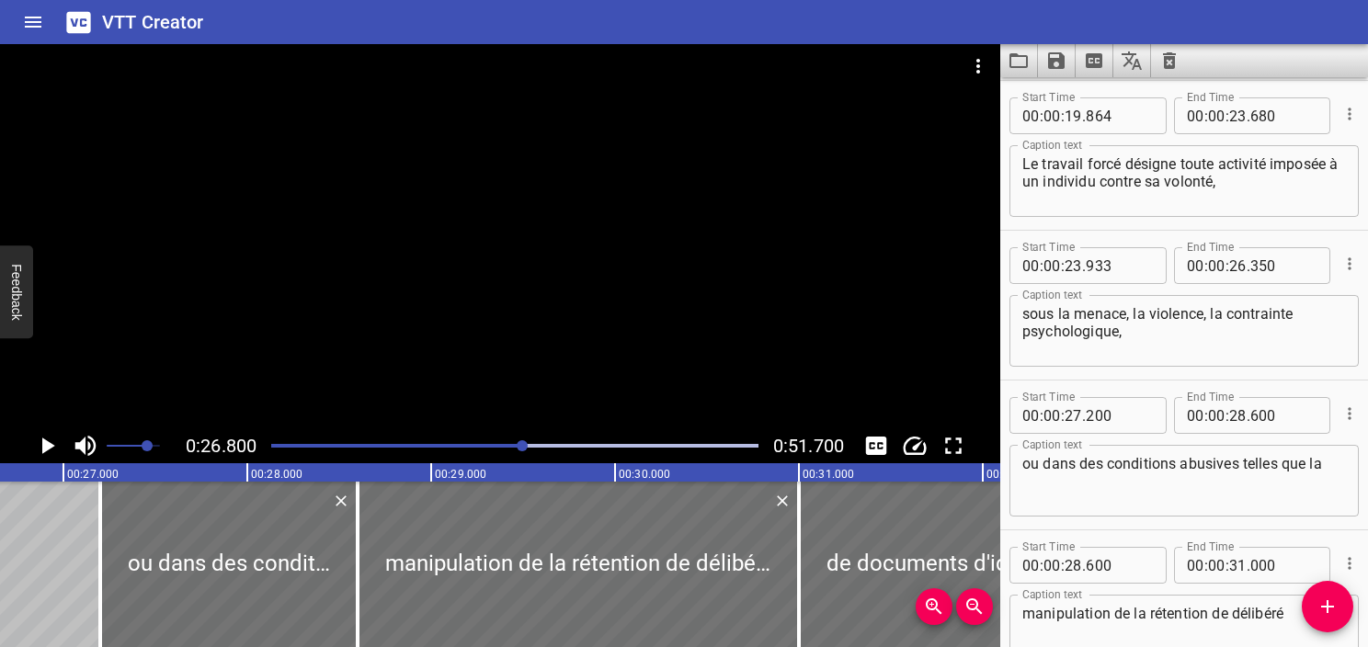
scroll to position [0, 4929]
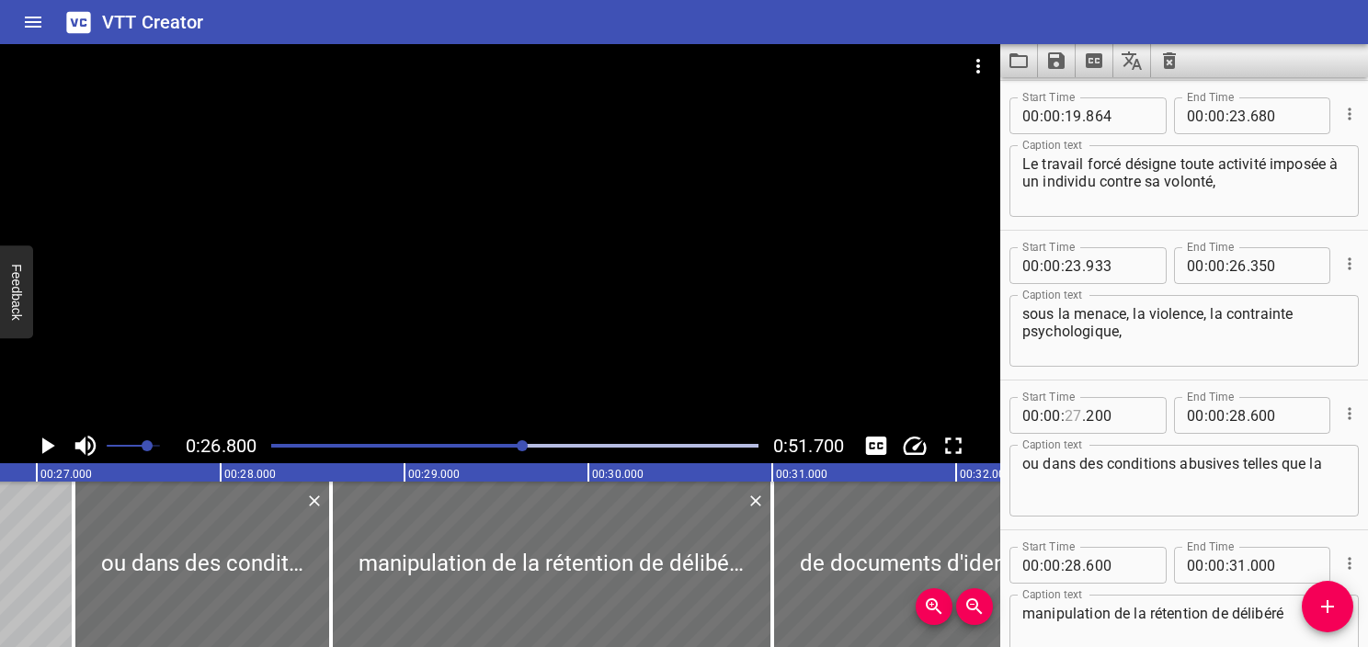
click at [1071, 422] on input "number" at bounding box center [1073, 415] width 17 height 37
type input "26"
type input "800"
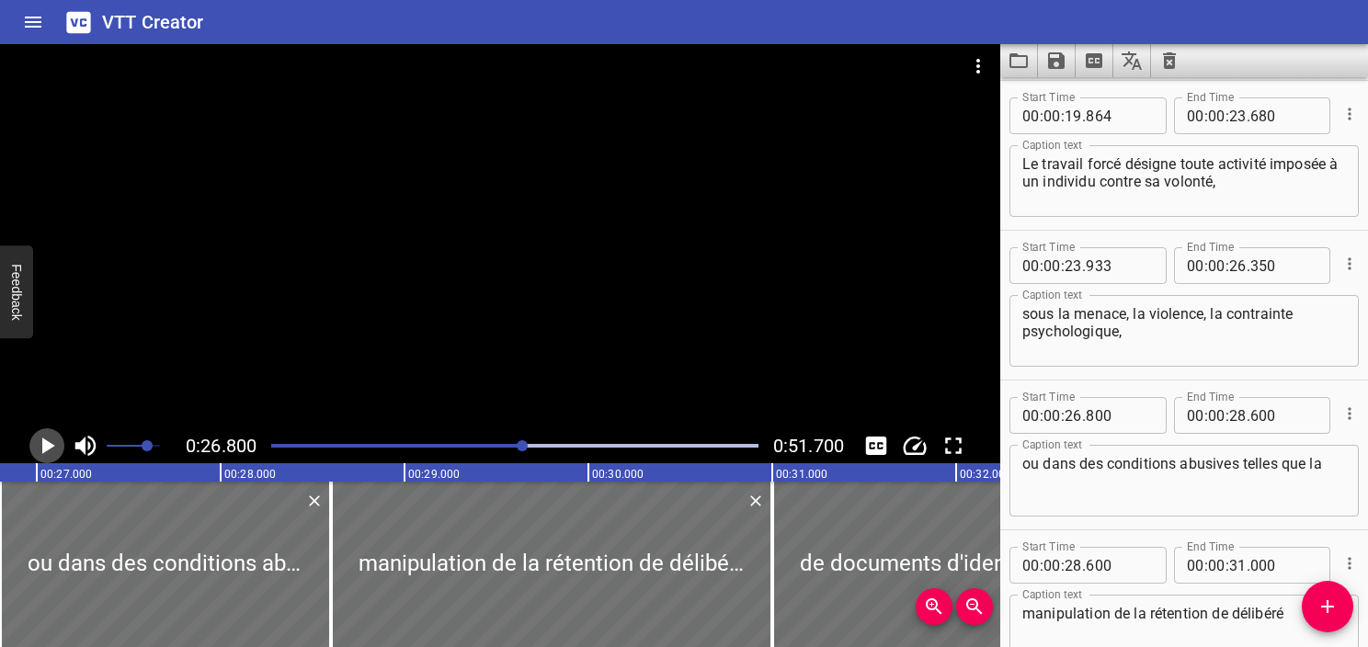
click at [40, 445] on icon "Play/Pause" at bounding box center [47, 446] width 28 height 28
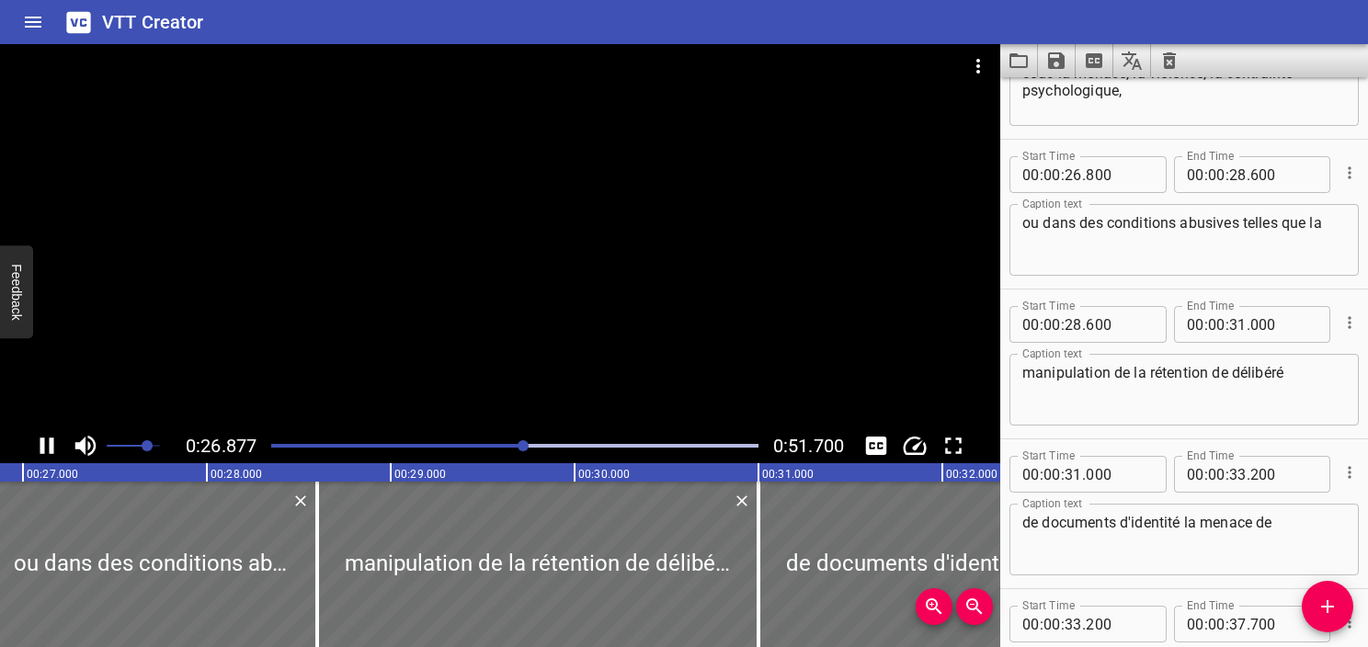
scroll to position [1499, 0]
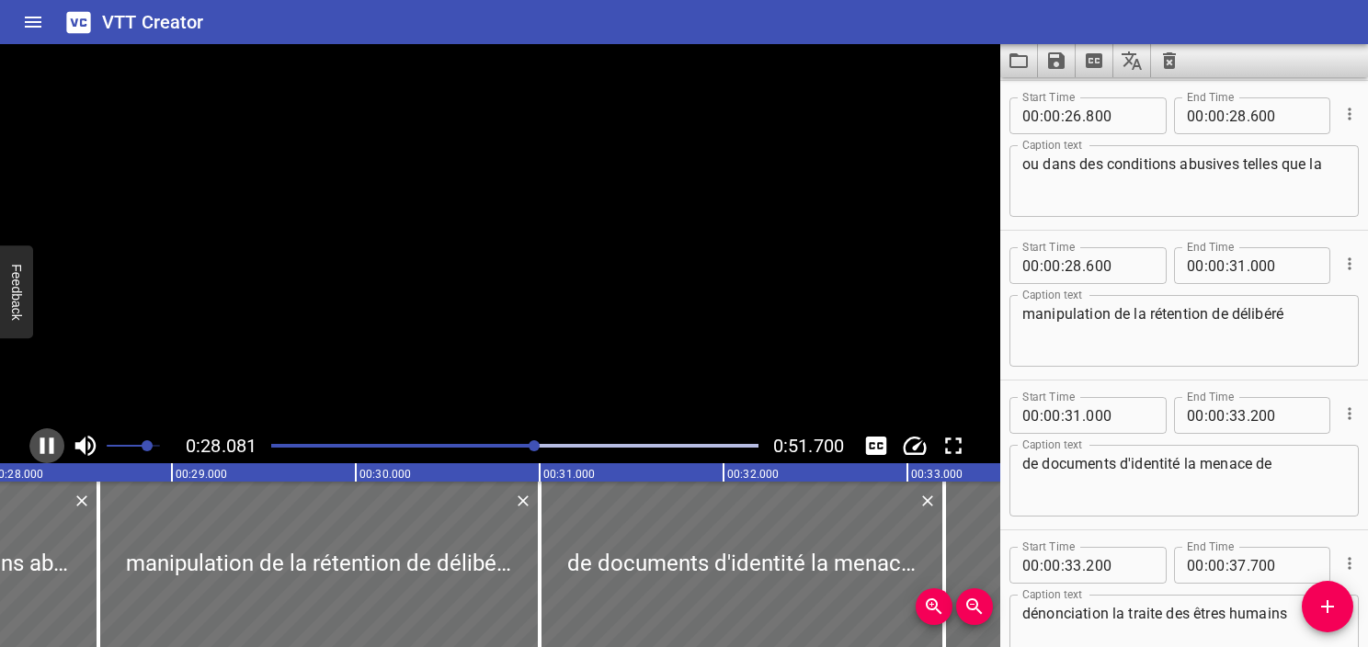
click at [40, 445] on icon "Play/Pause" at bounding box center [47, 446] width 28 height 28
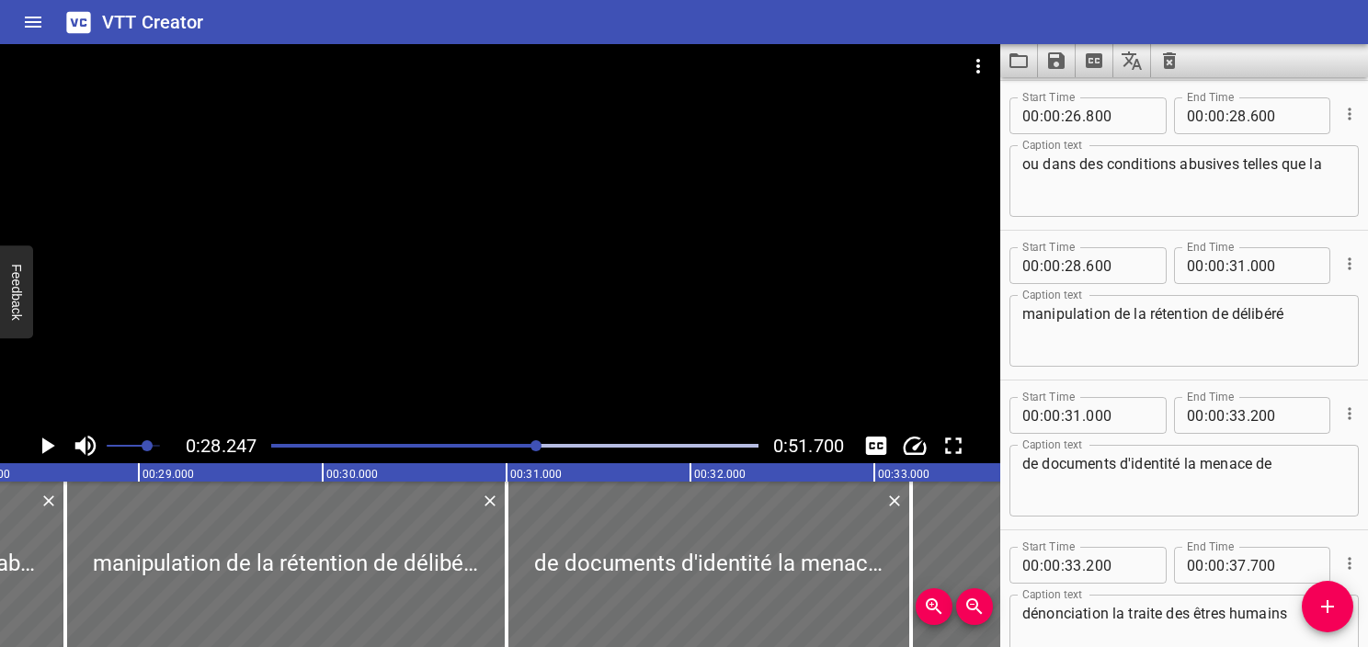
click at [40, 445] on icon "Play/Pause" at bounding box center [47, 446] width 28 height 28
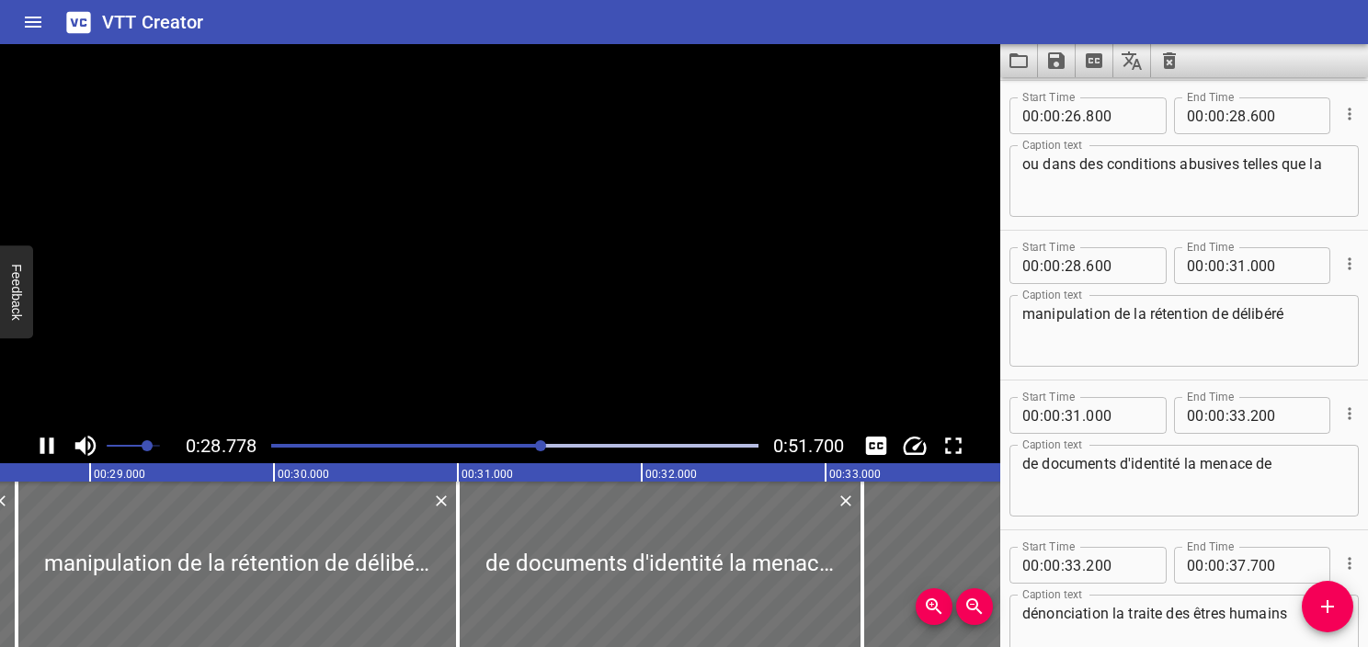
scroll to position [1648, 0]
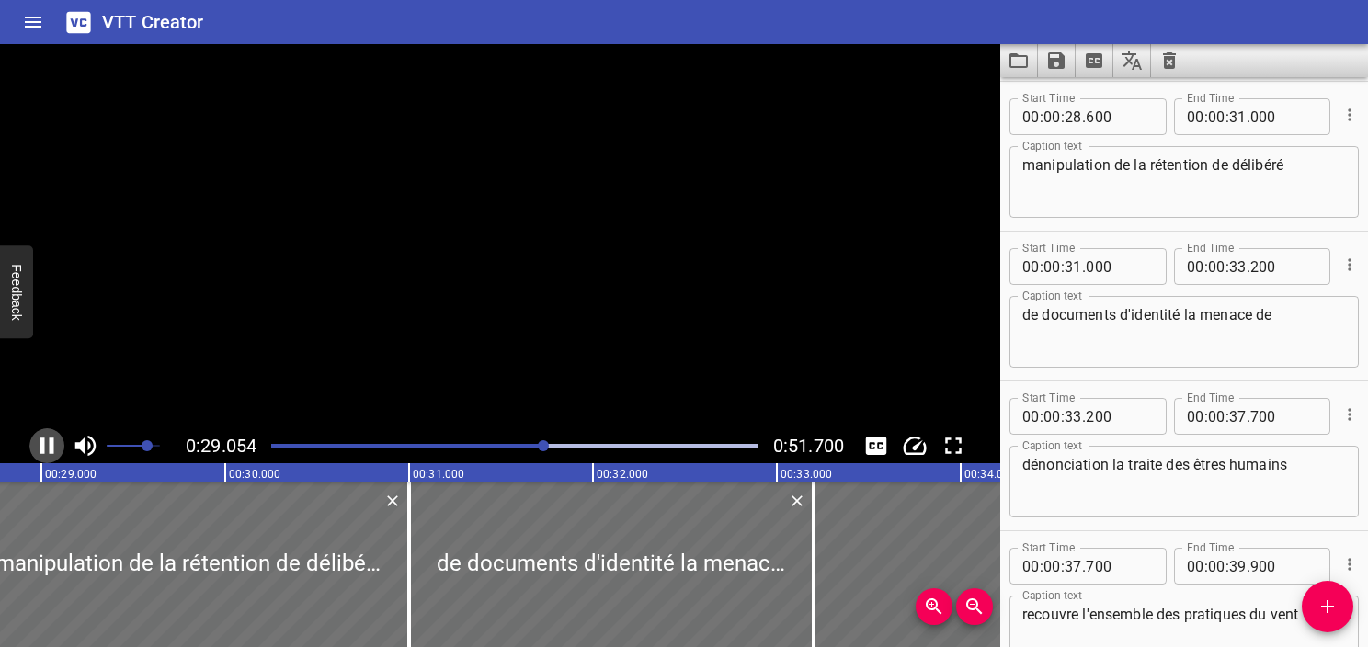
click at [40, 445] on icon "Play/Pause" at bounding box center [47, 446] width 28 height 28
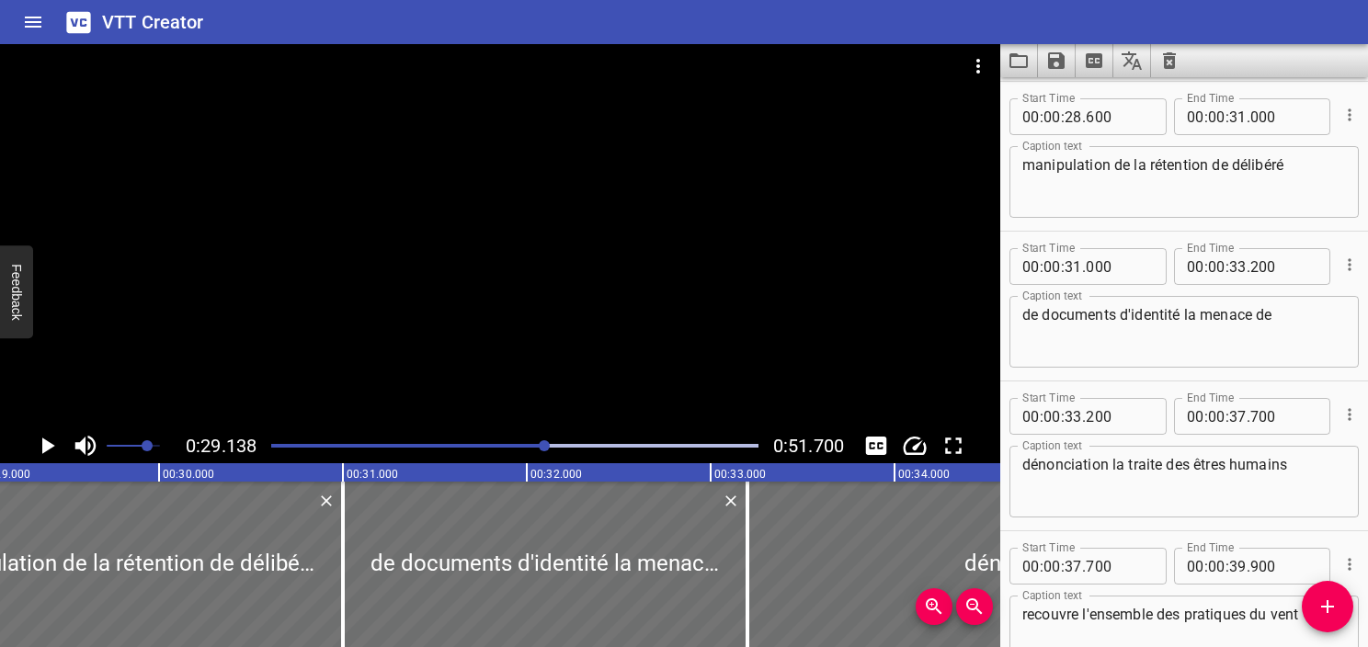
click at [40, 445] on icon "Play/Pause" at bounding box center [47, 446] width 28 height 28
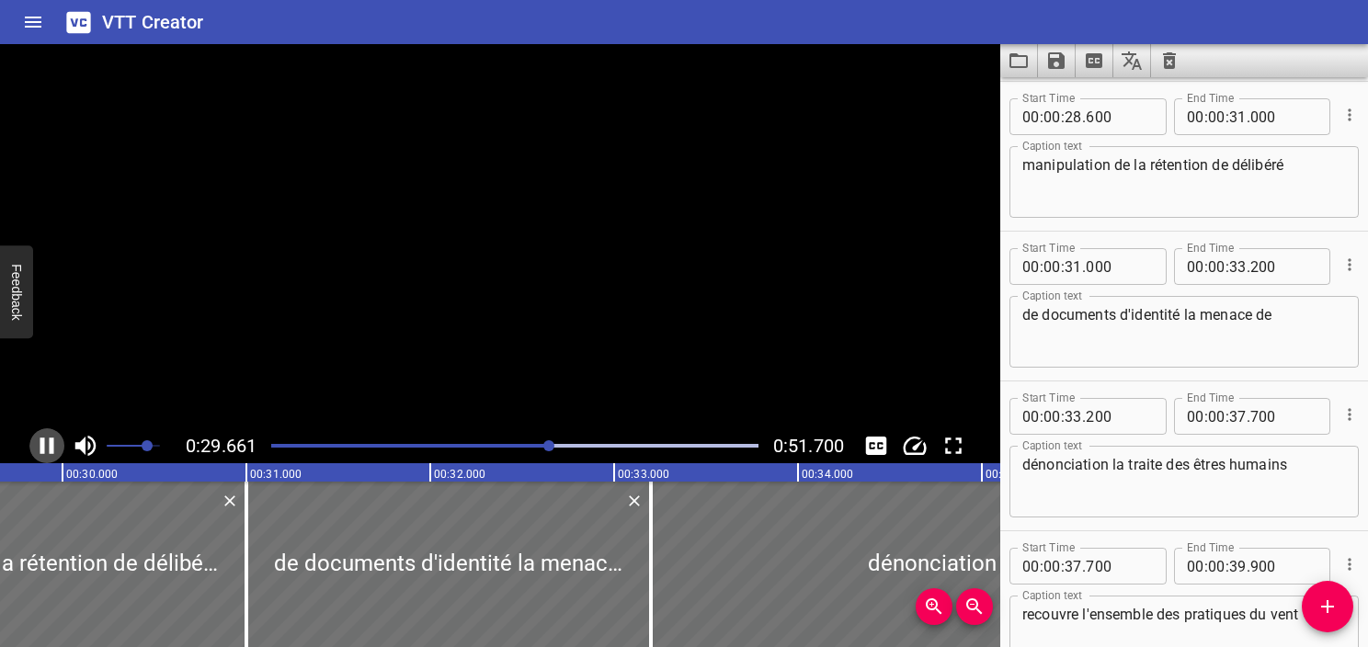
click at [40, 445] on icon "Play/Pause" at bounding box center [47, 446] width 28 height 28
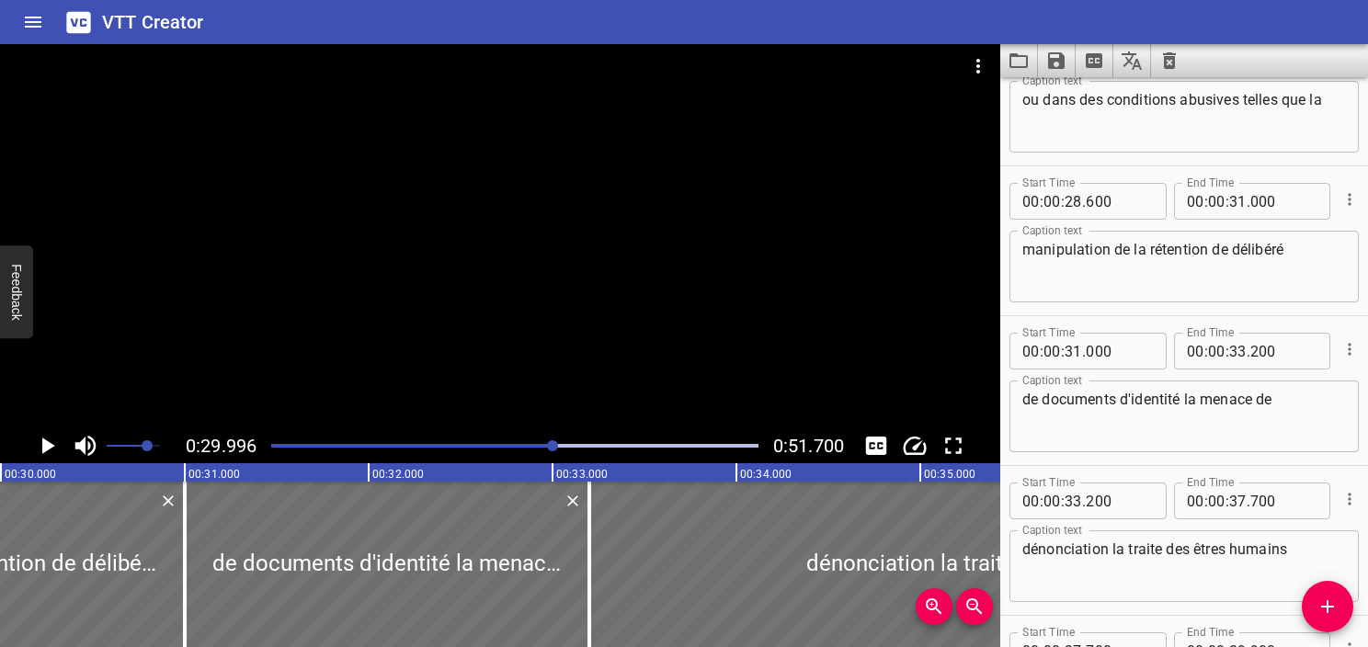
scroll to position [1464, 0]
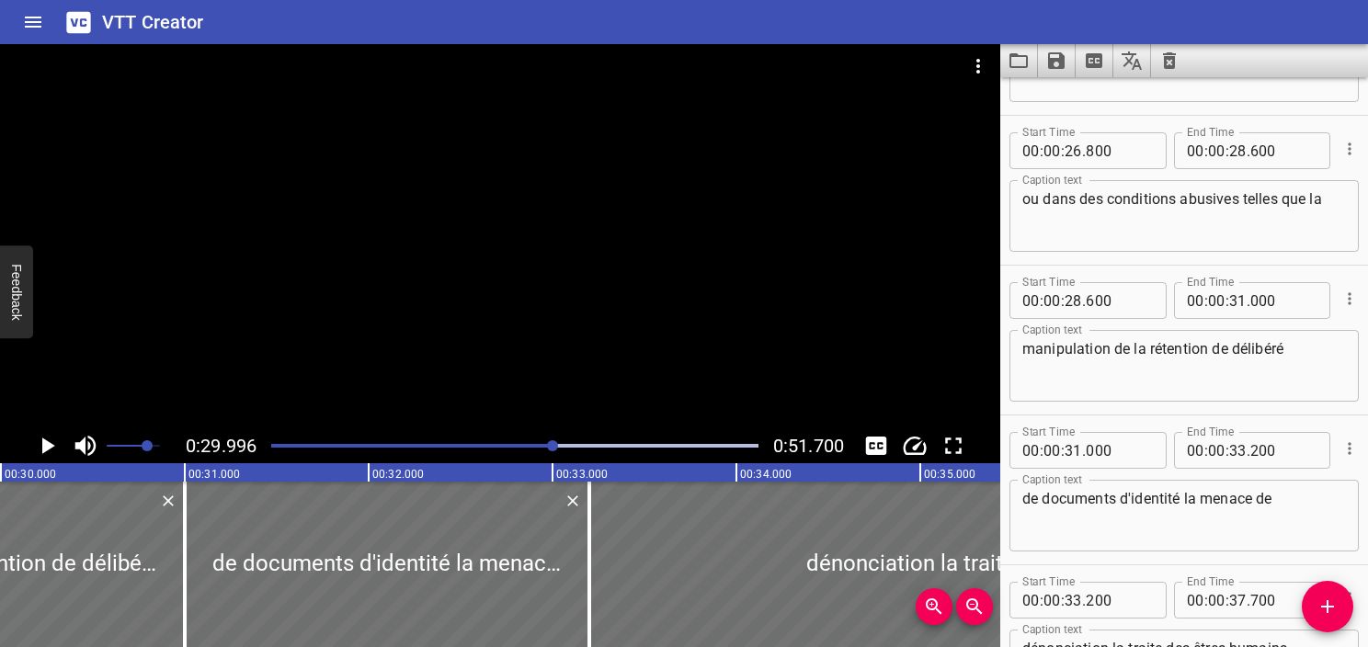
click at [538, 444] on div "Play progress" at bounding box center [310, 446] width 487 height 4
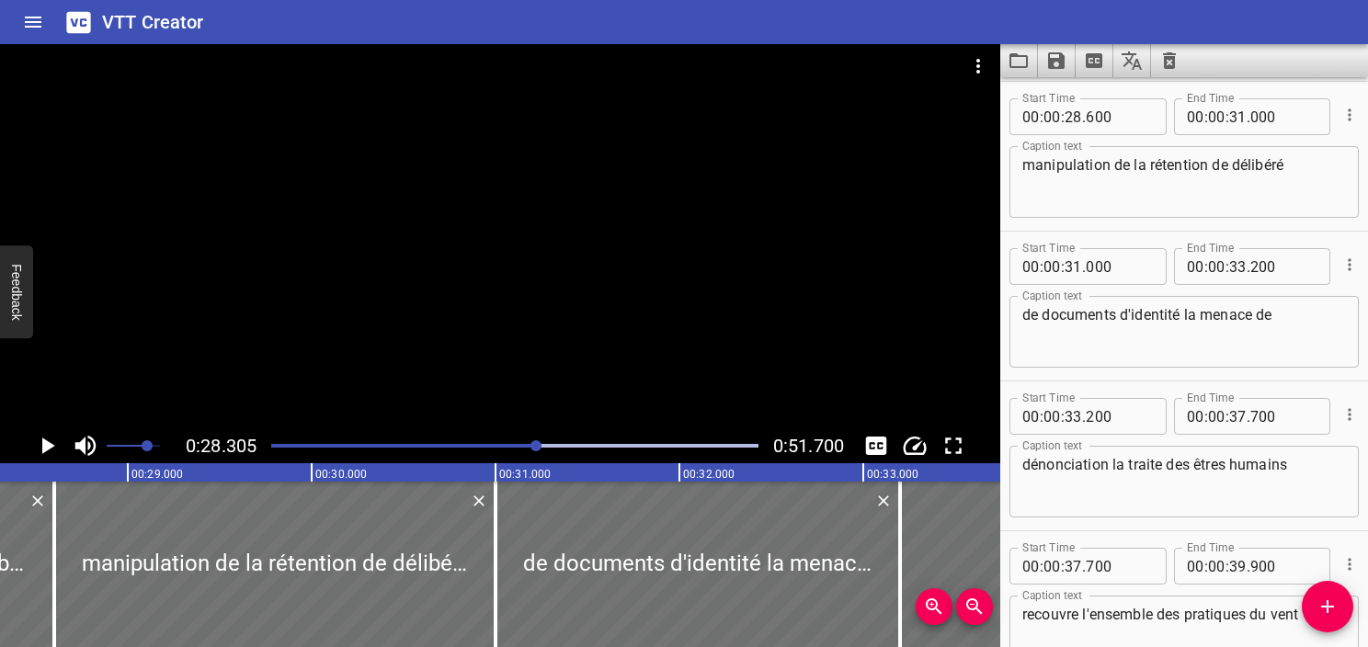
scroll to position [0, 5205]
click at [43, 446] on icon "Play/Pause" at bounding box center [48, 446] width 13 height 17
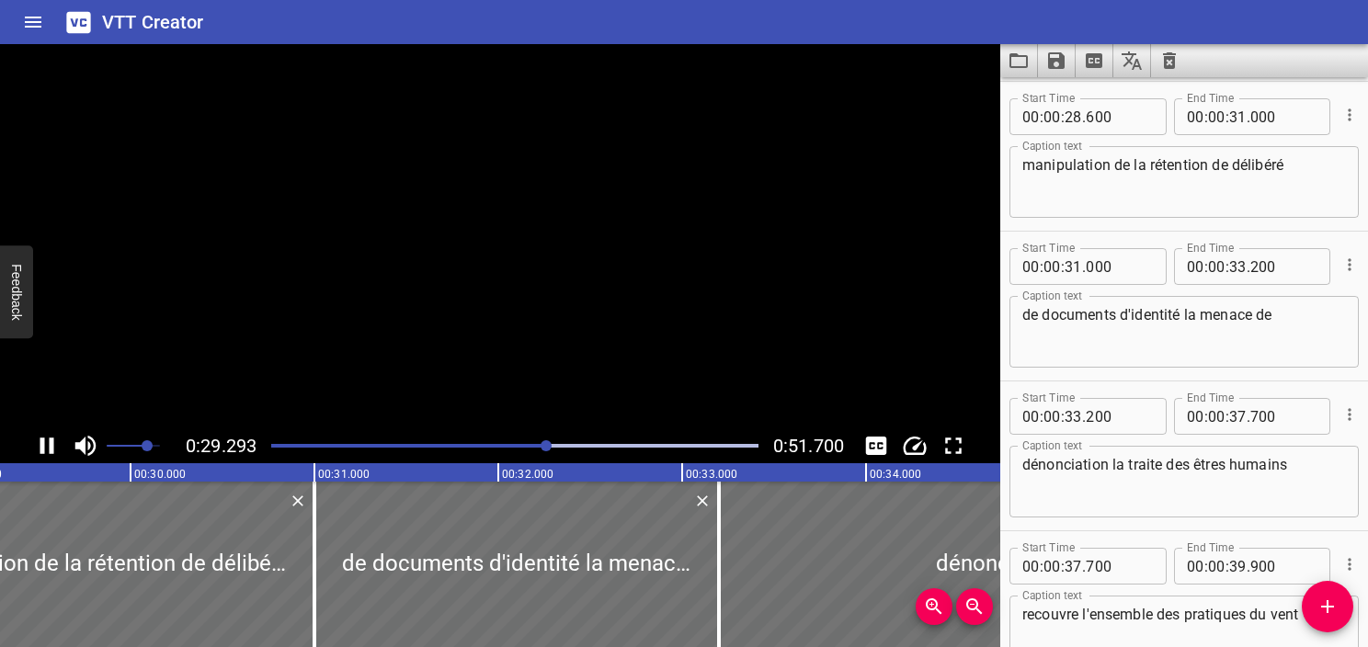
click at [43, 446] on icon "Play/Pause" at bounding box center [47, 446] width 14 height 17
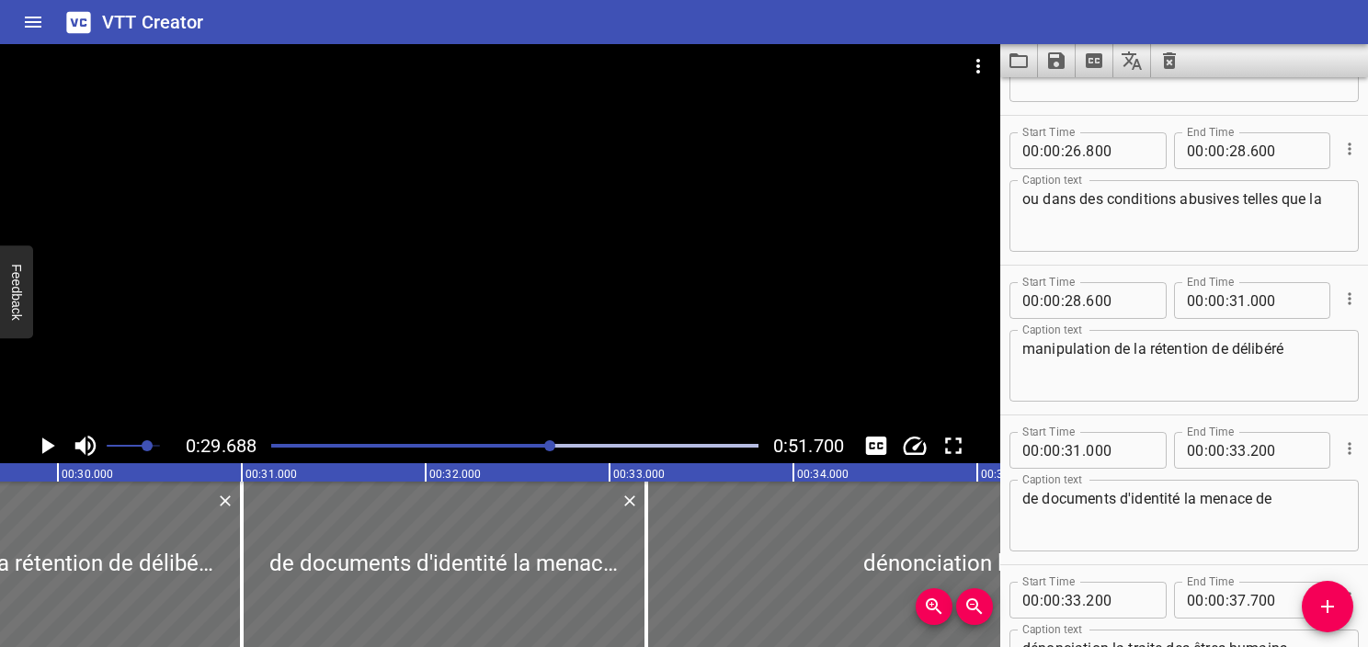
scroll to position [1556, 0]
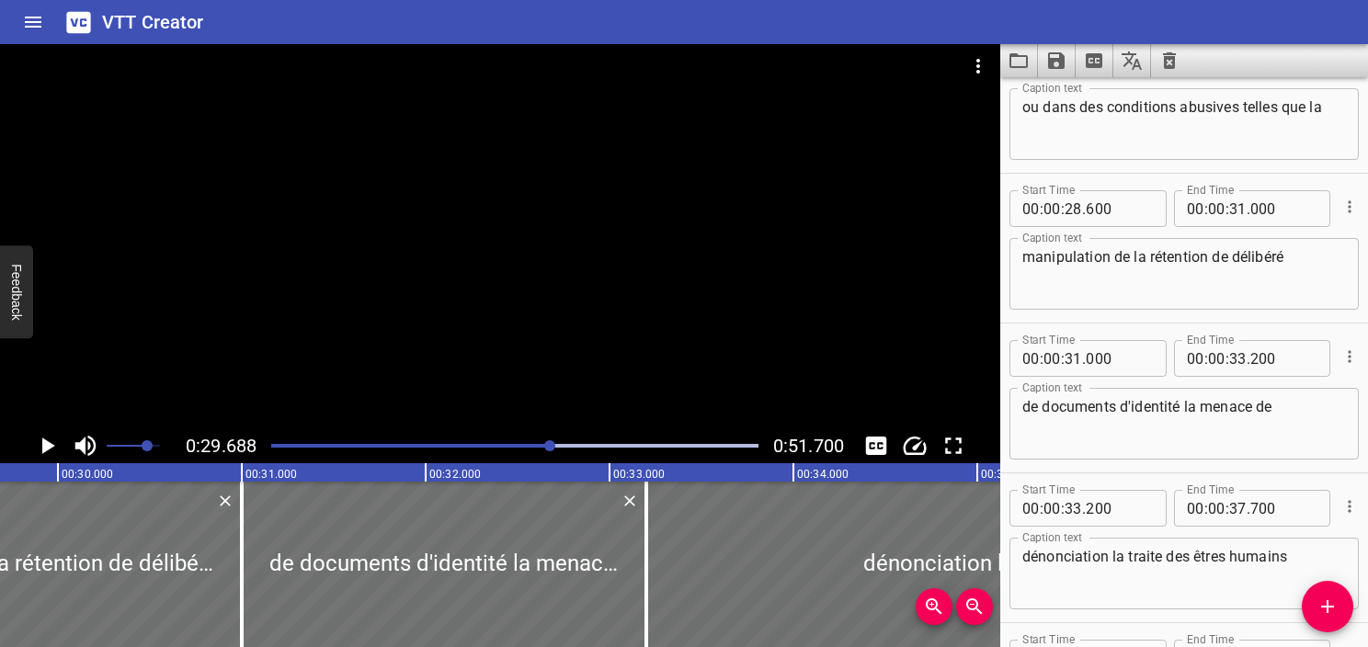
click at [526, 448] on div at bounding box center [514, 446] width 509 height 26
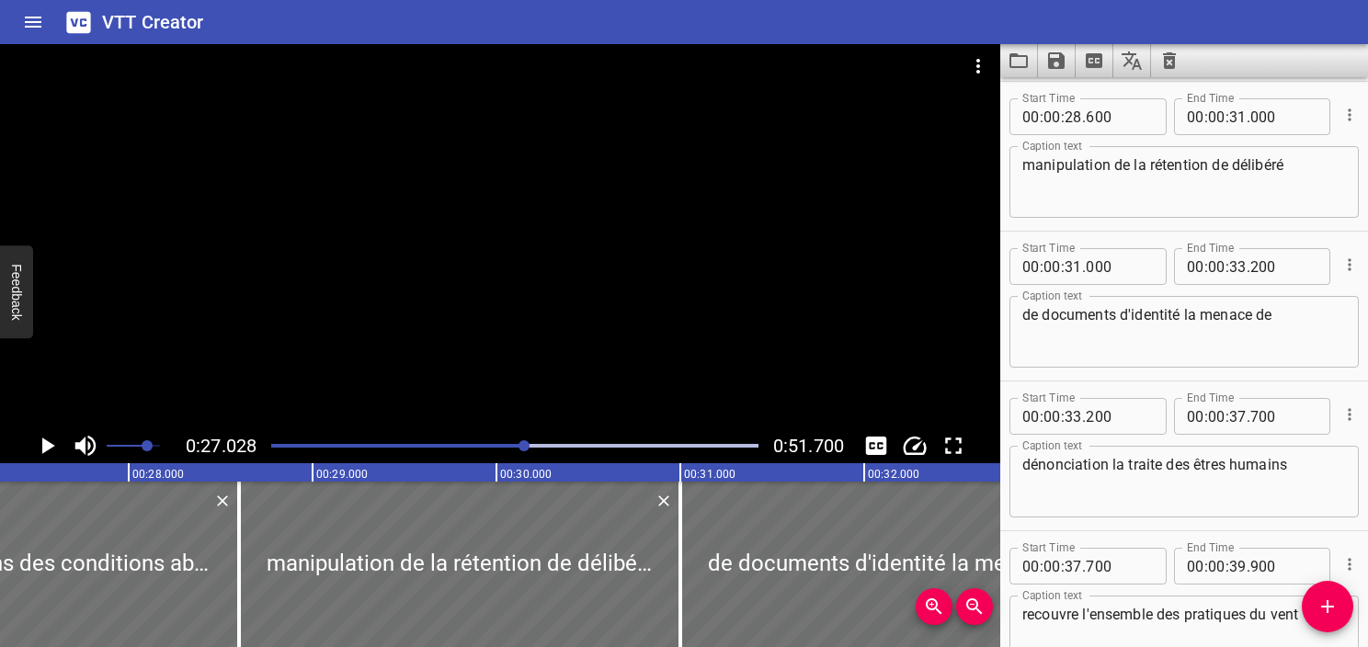
scroll to position [0, 4971]
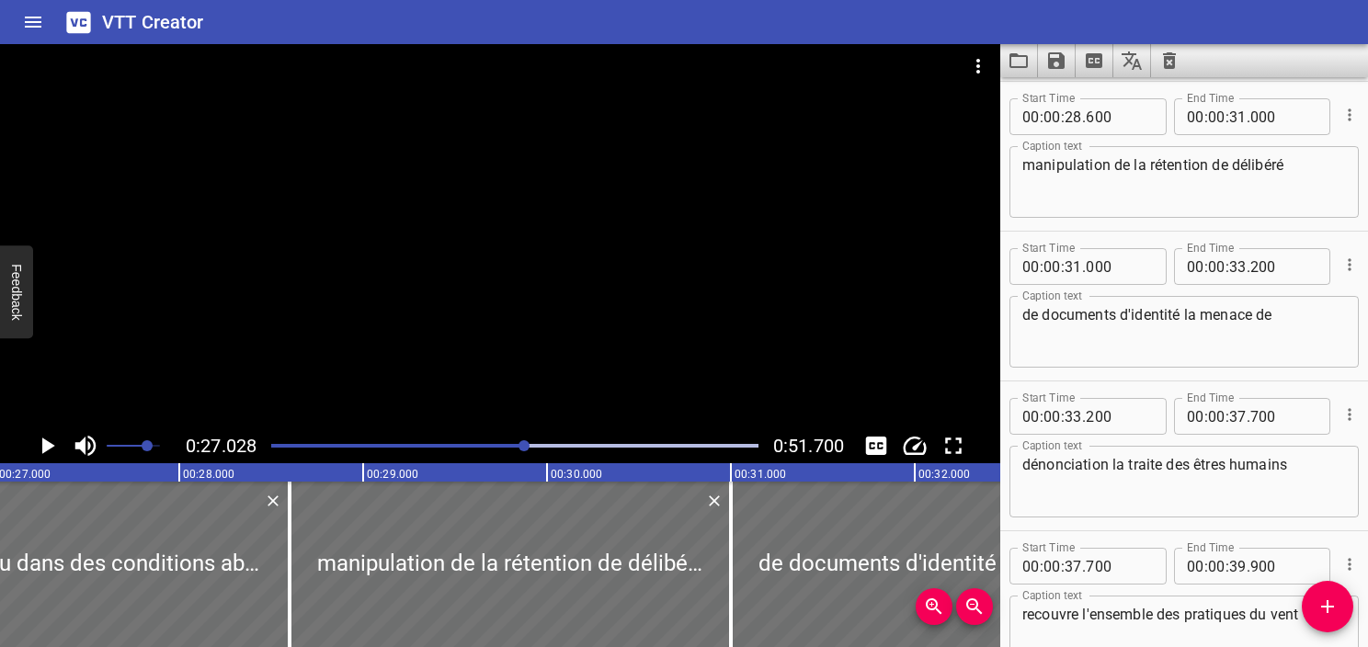
click at [40, 445] on icon "Play/Pause" at bounding box center [47, 446] width 28 height 28
click at [40, 445] on icon "Play/Pause" at bounding box center [47, 446] width 14 height 17
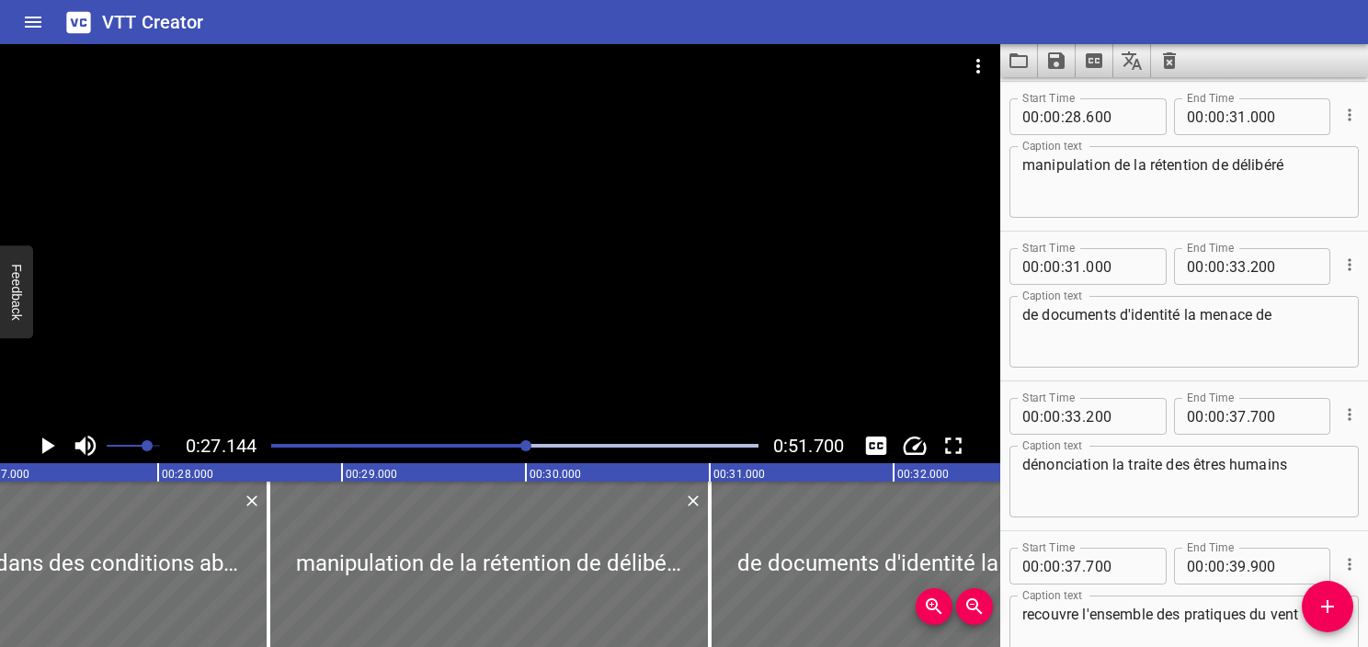
click at [506, 444] on div "Play progress" at bounding box center [283, 446] width 487 height 4
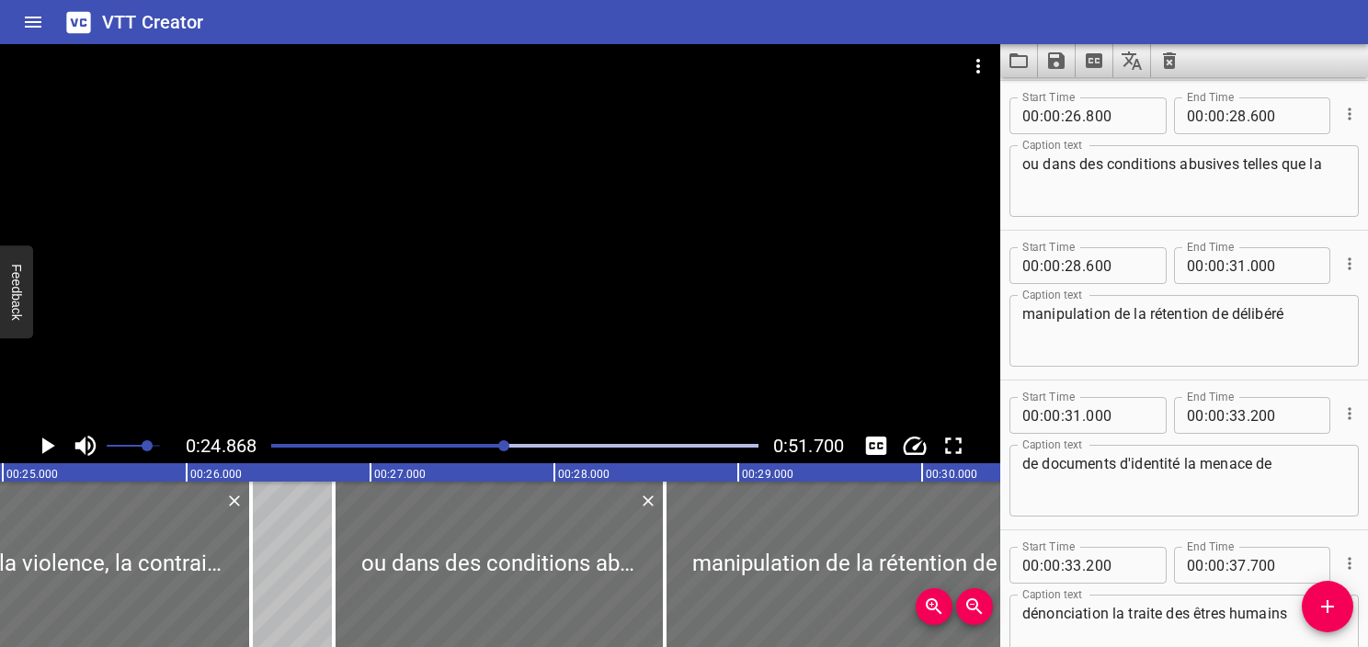
scroll to position [0, 4573]
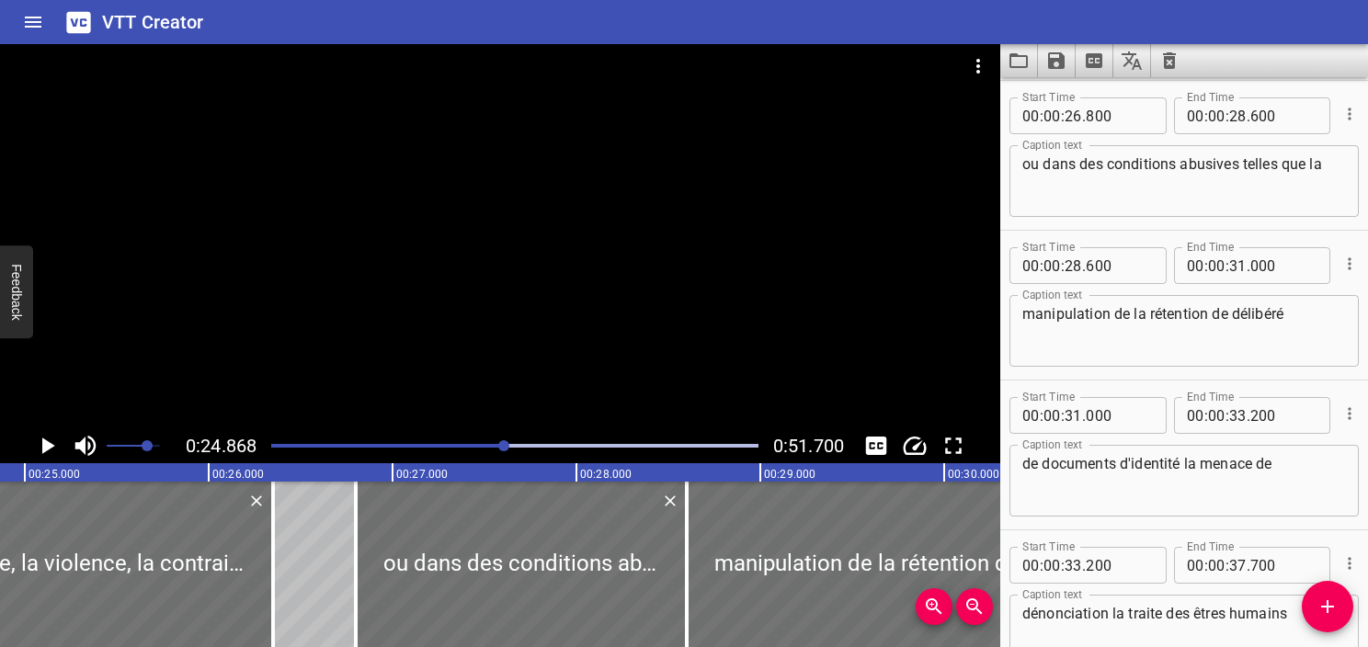
click at [37, 451] on icon "Play/Pause" at bounding box center [47, 446] width 28 height 28
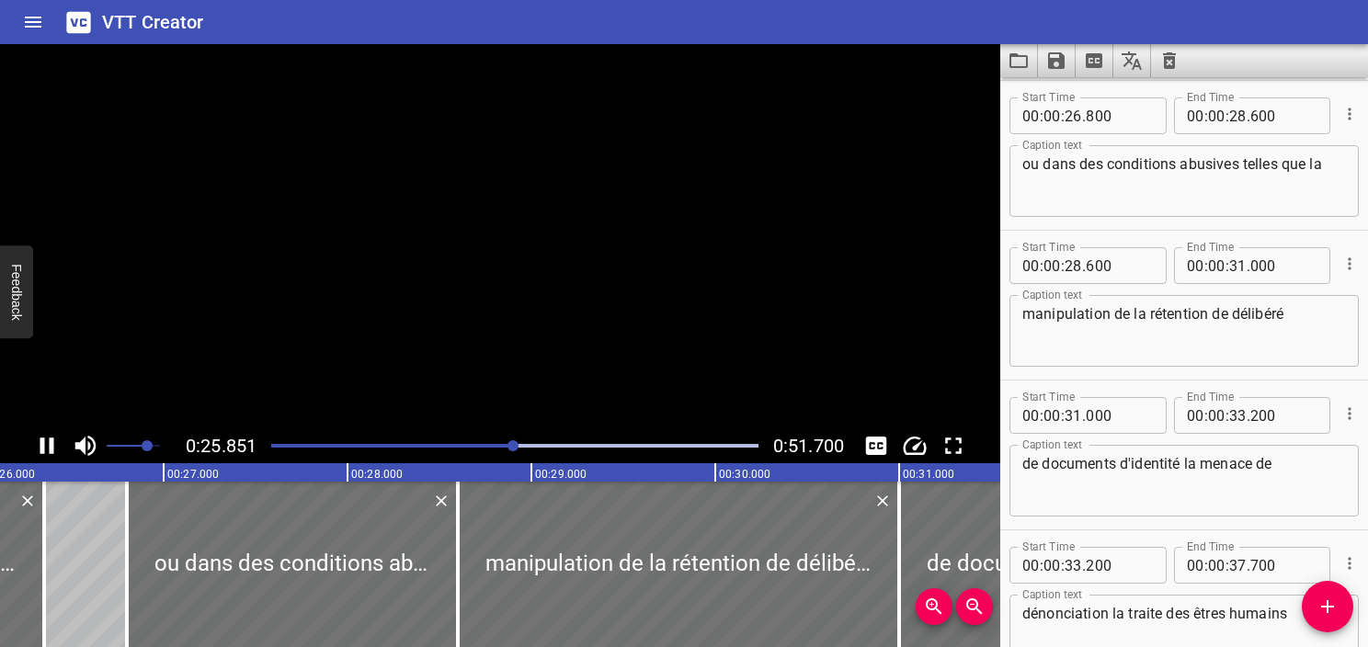
click at [37, 451] on icon "Play/Pause" at bounding box center [47, 446] width 28 height 28
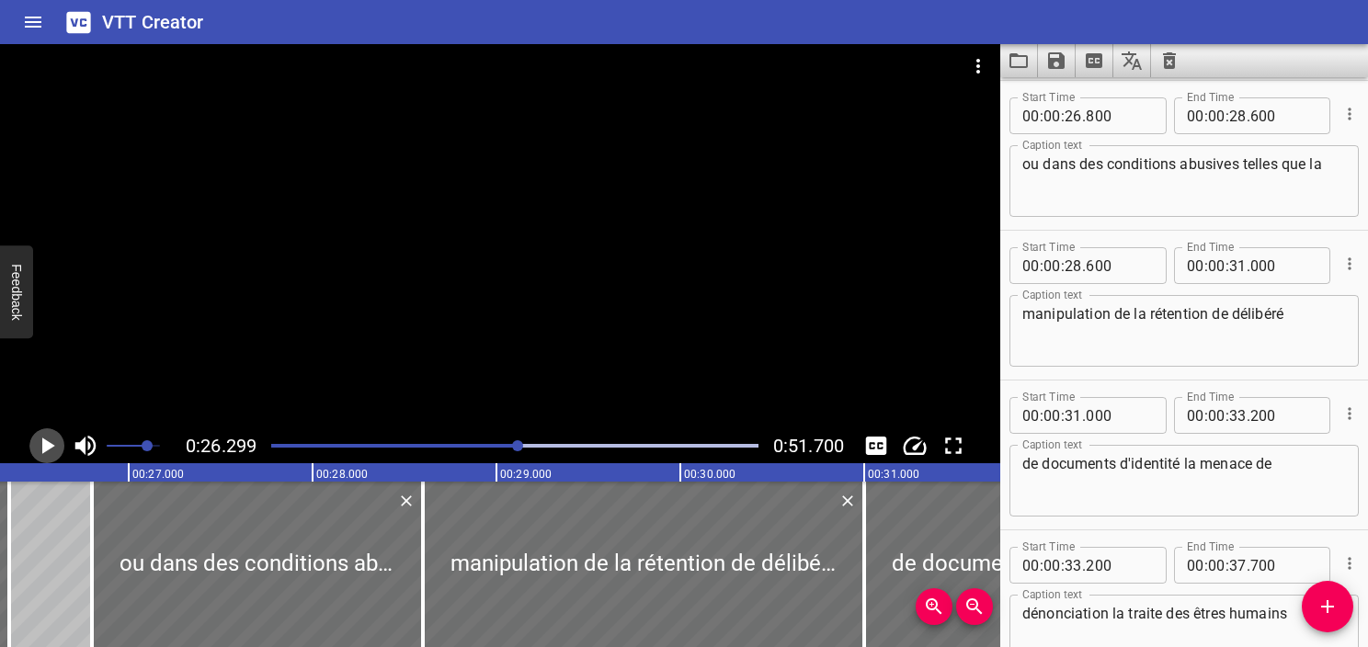
click at [37, 451] on icon "Play/Pause" at bounding box center [47, 446] width 28 height 28
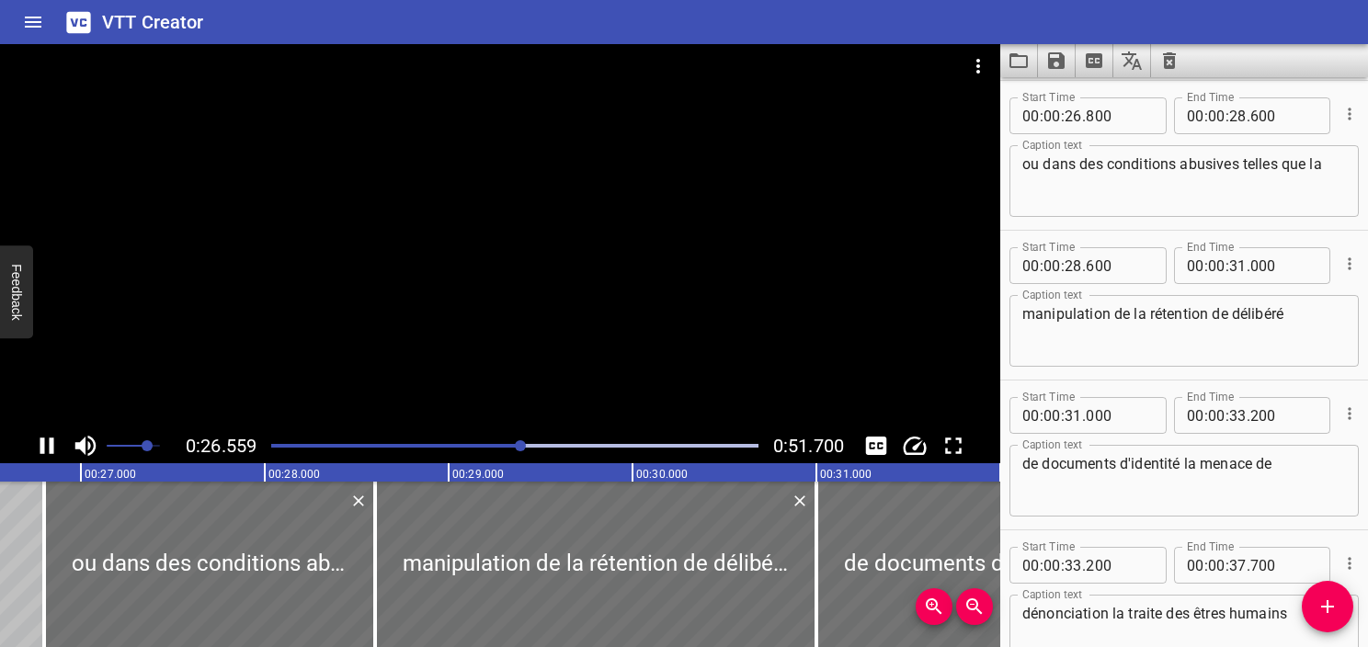
click at [37, 451] on icon "Play/Pause" at bounding box center [47, 446] width 28 height 28
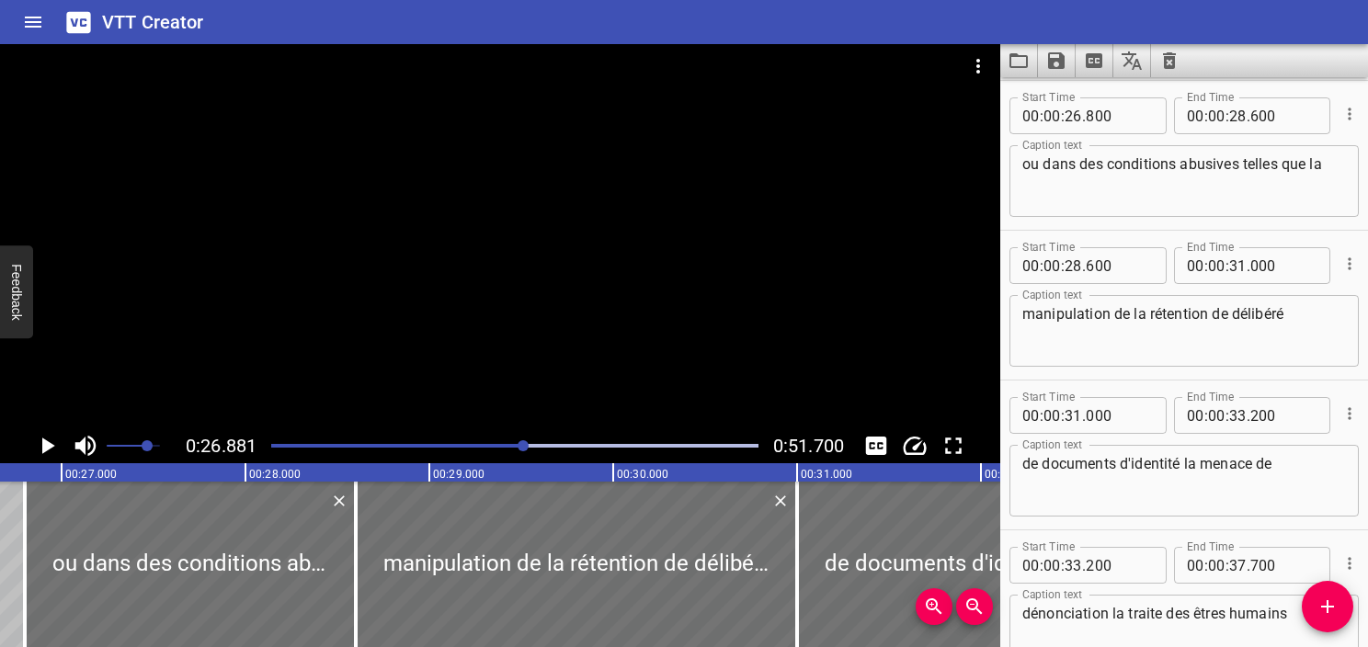
scroll to position [0, 4944]
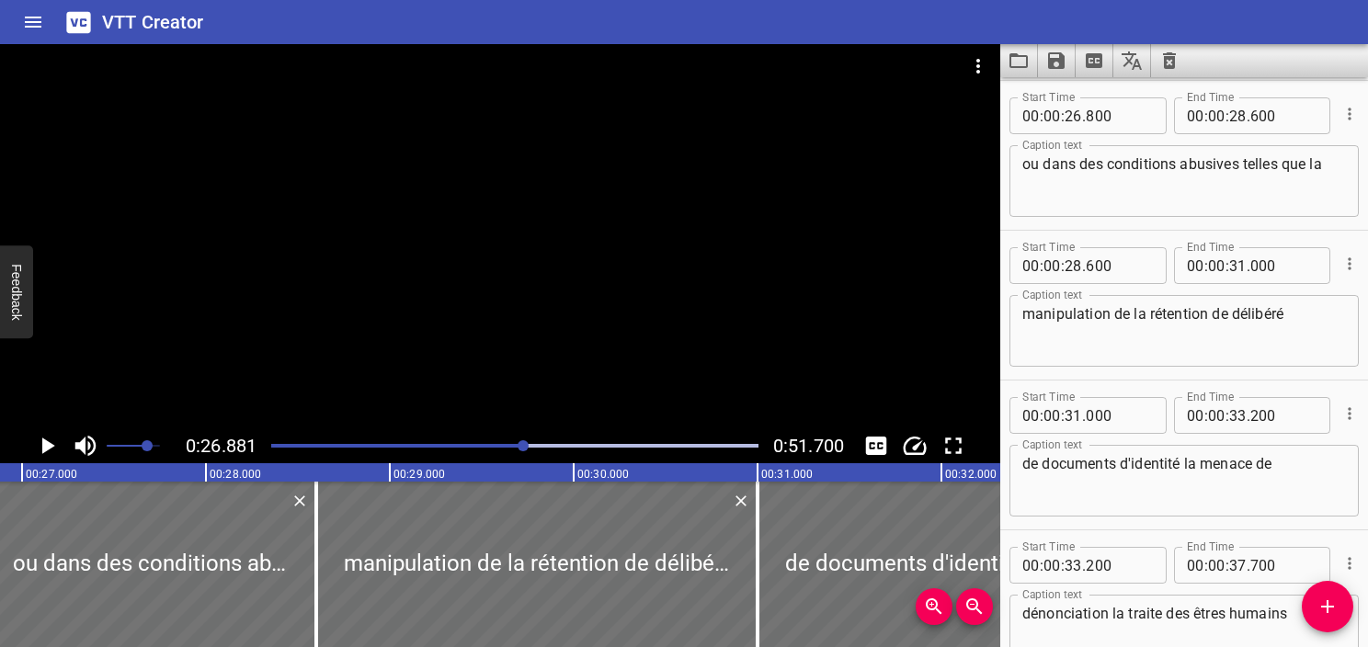
click at [37, 451] on icon "Play/Pause" at bounding box center [47, 446] width 28 height 28
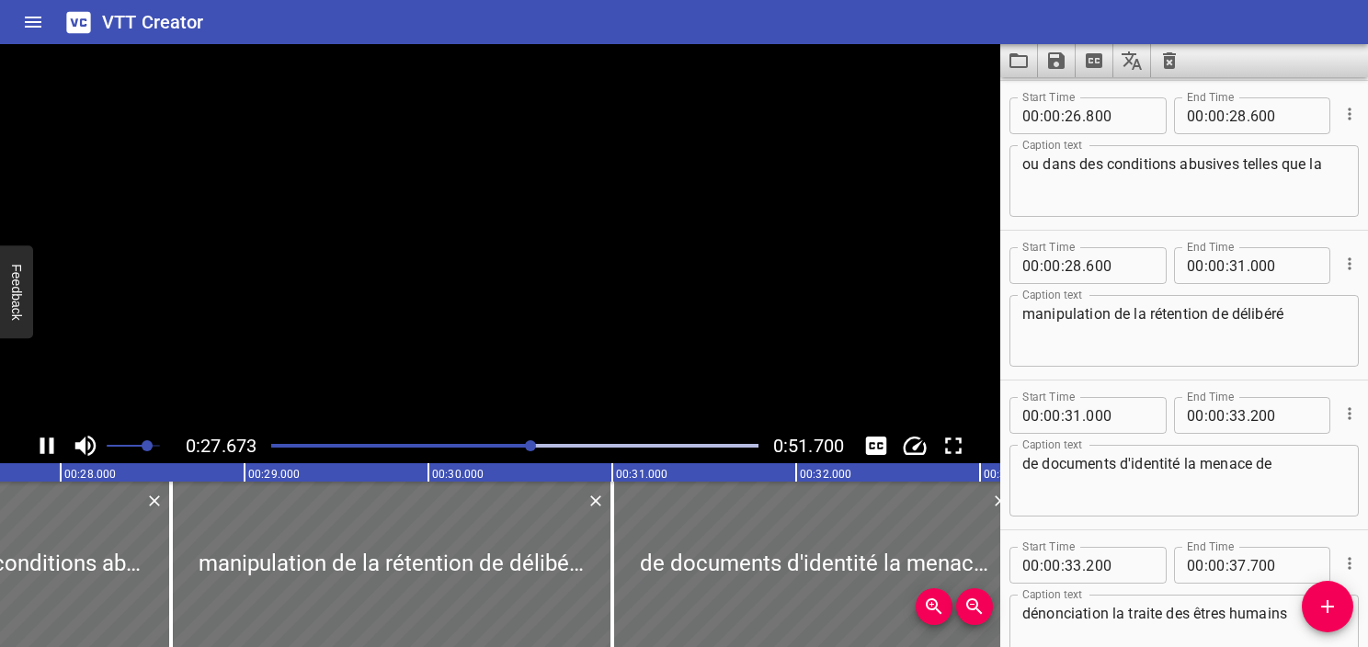
click at [37, 451] on icon "Play/Pause" at bounding box center [47, 446] width 28 height 28
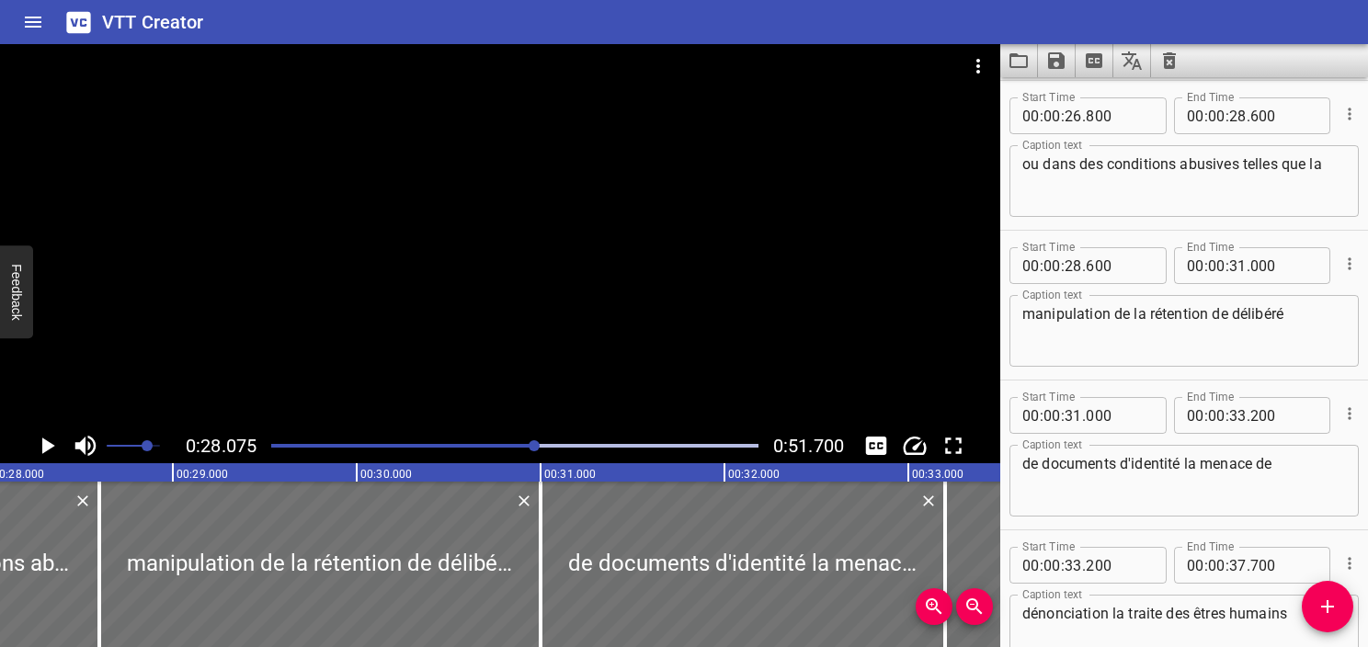
scroll to position [0, 5164]
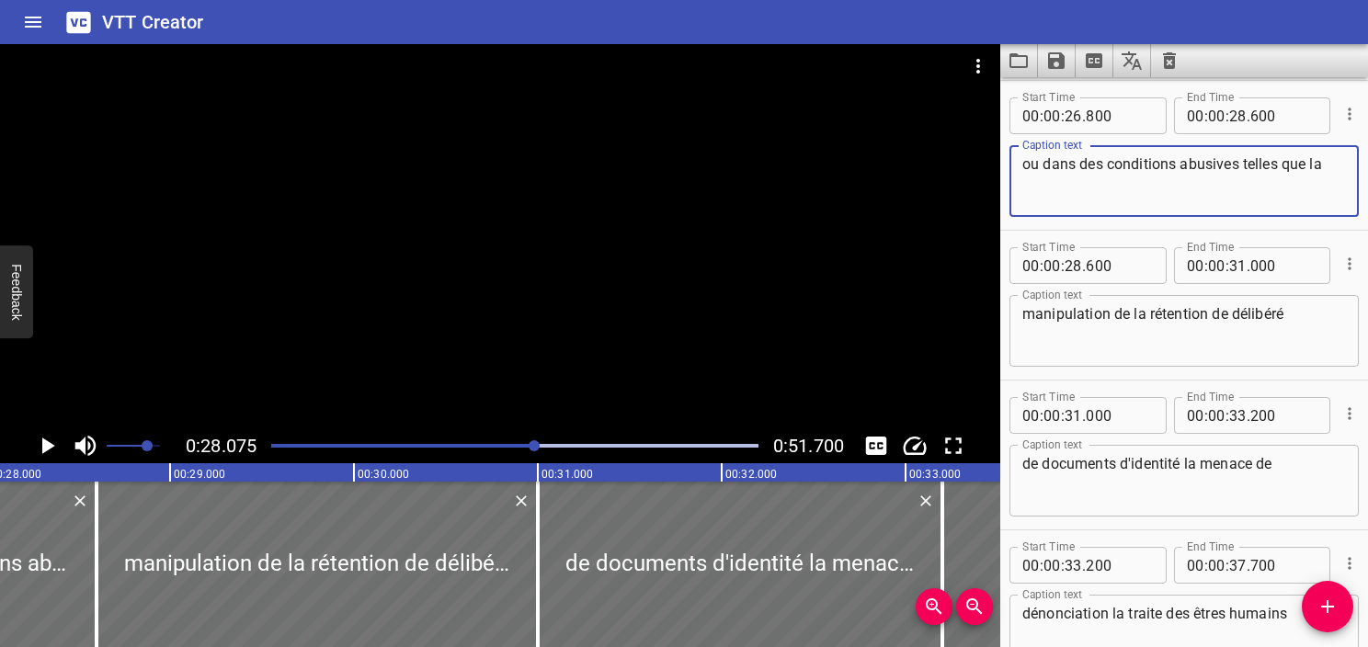
drag, startPoint x: 1245, startPoint y: 155, endPoint x: 1346, endPoint y: 157, distance: 101.2
click at [1346, 157] on div "Start Time 00 : 00 : 26 . 800 Start Time End Time 00 : 00 : 28 . 600 End Time C…" at bounding box center [1185, 155] width 368 height 149
type textarea "ou dans des conditions abusives"
click at [1018, 316] on div "manipulation de la rétention de délibéré Caption text" at bounding box center [1184, 331] width 349 height 72
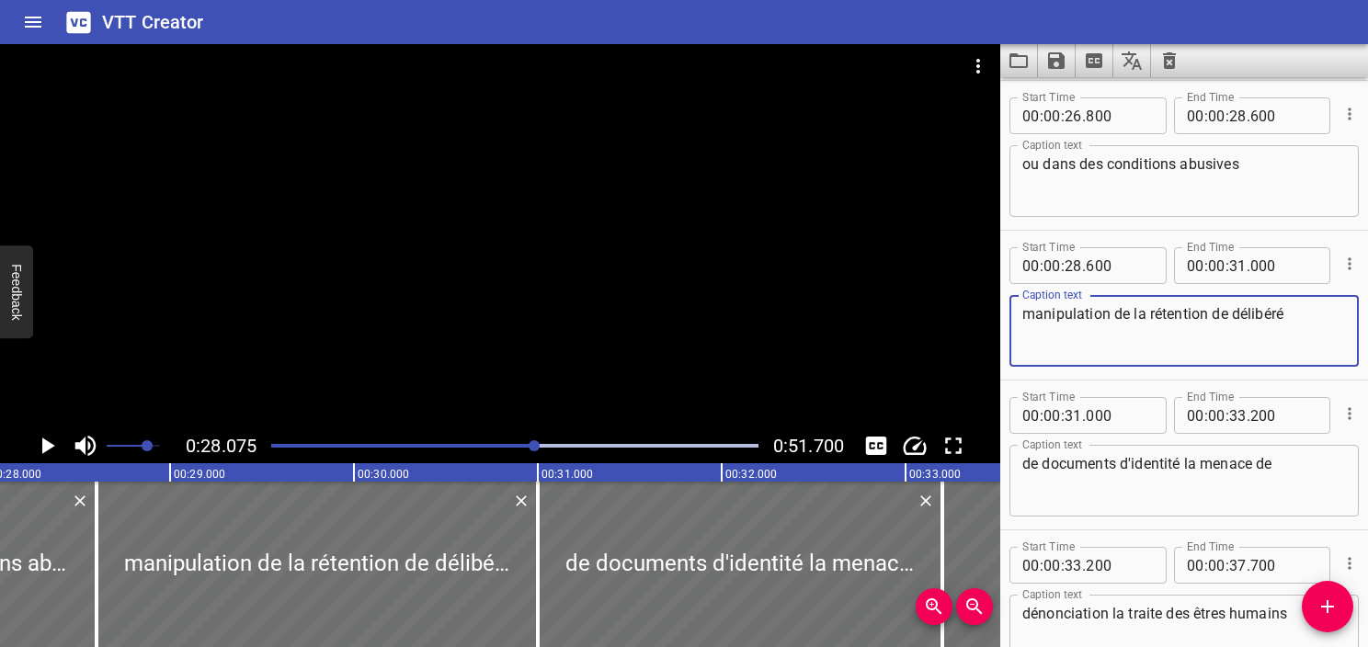
paste textarea "telles que la"
type textarea "telles que la manipulation de la rétention de délibéré"
click at [1241, 153] on div "ou dans des conditions abusives Caption text" at bounding box center [1184, 181] width 349 height 72
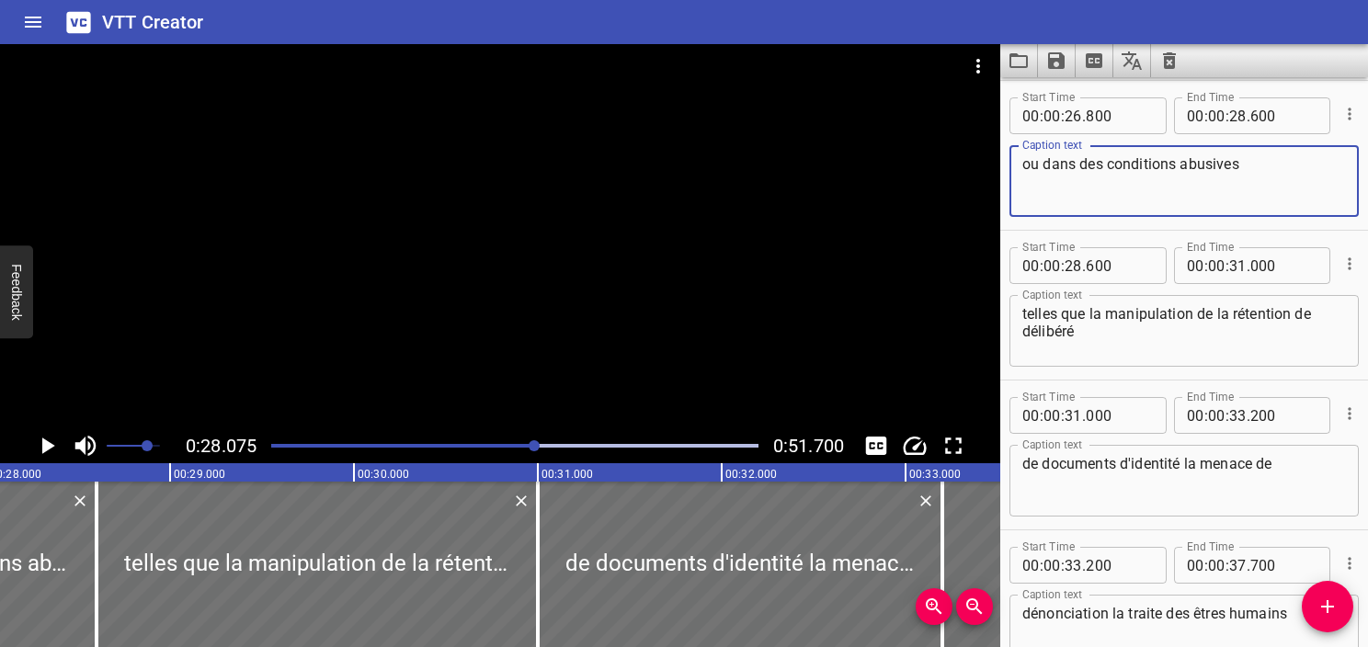
type textarea "ou dans des conditions abusives"
click at [1254, 116] on input "number" at bounding box center [1284, 115] width 67 height 37
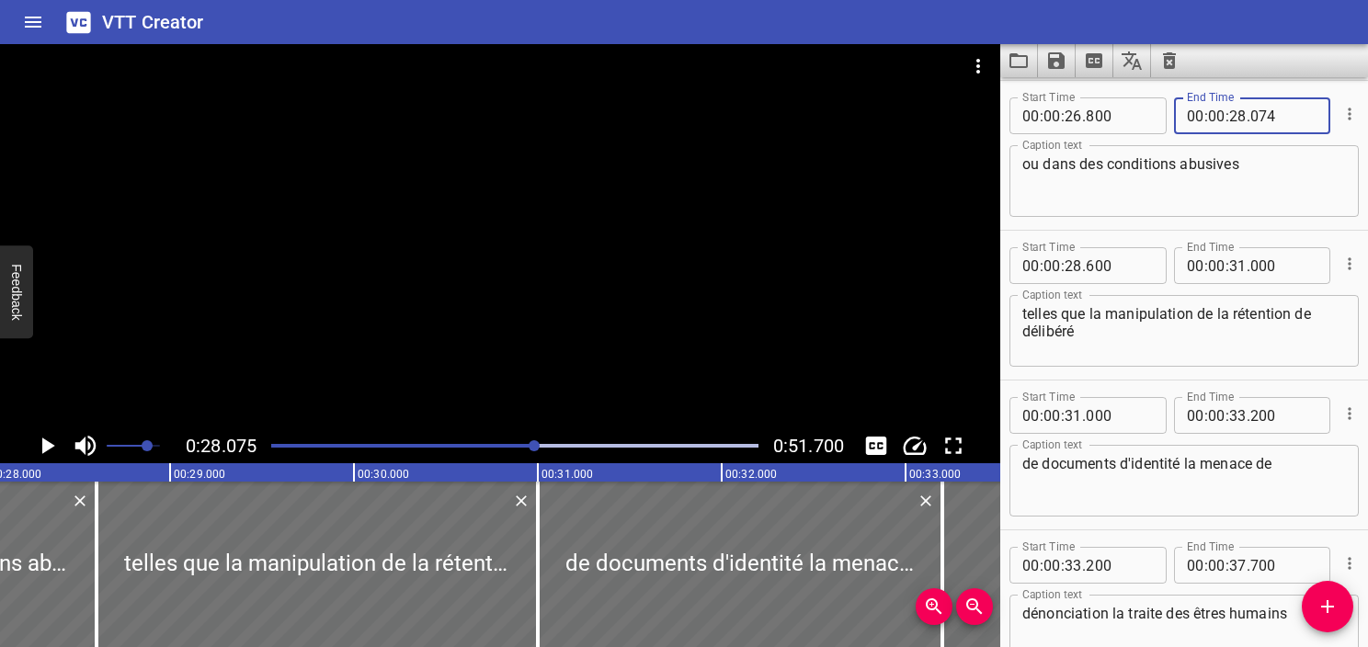
type input "074"
click at [1253, 170] on textarea "ou dans des conditions abusives" at bounding box center [1185, 181] width 324 height 52
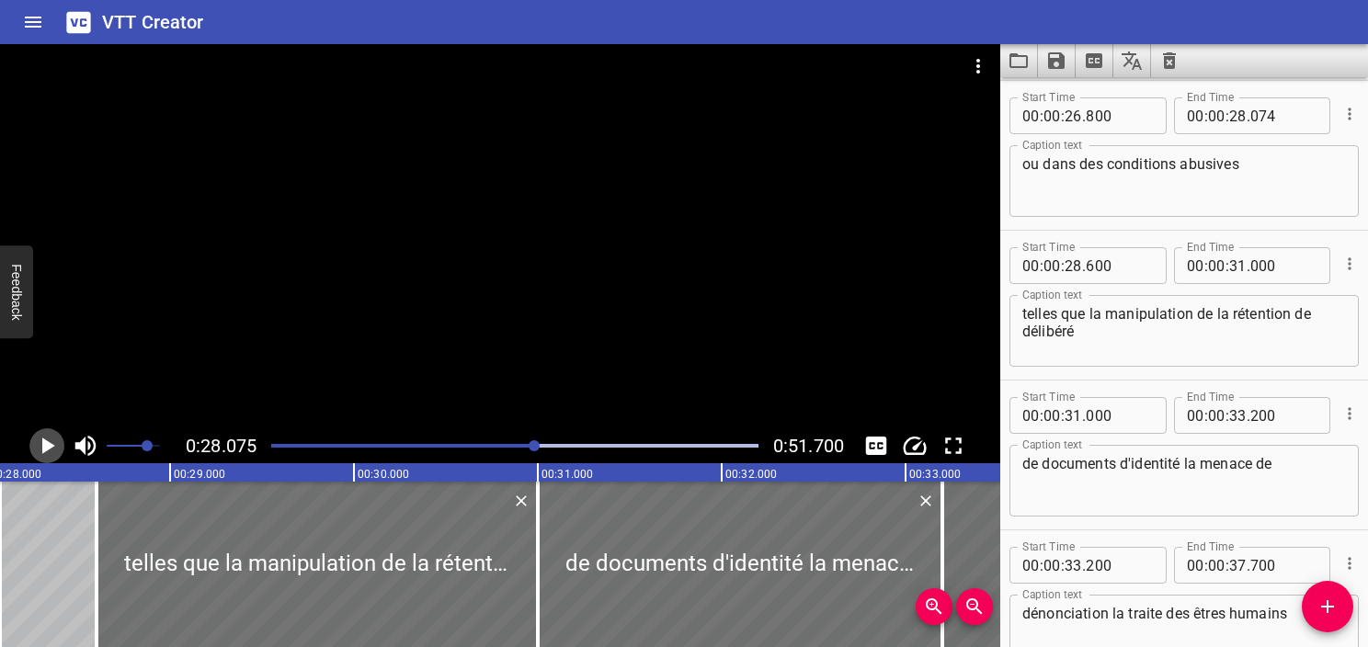
click at [41, 456] on icon "Play/Pause" at bounding box center [47, 446] width 28 height 28
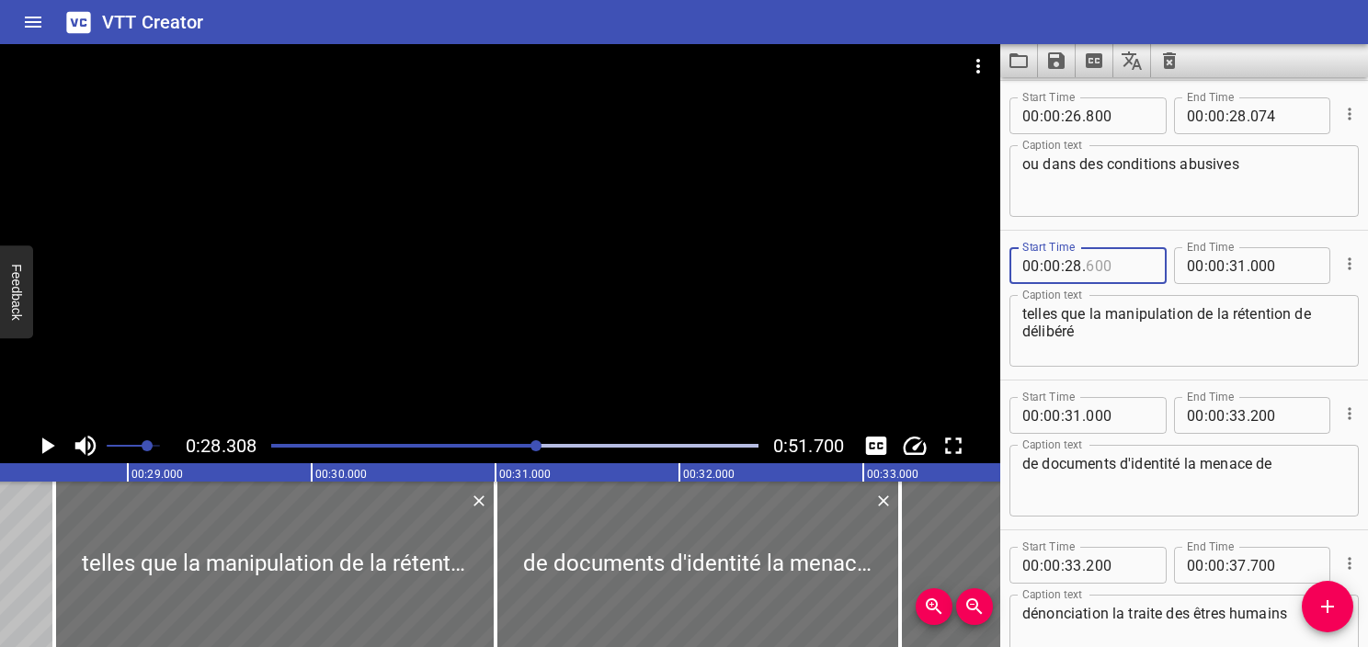
click at [1099, 269] on input "number" at bounding box center [1119, 265] width 67 height 37
type input "307"
click at [1134, 349] on textarea "telles que la manipulation de la rétention de délibéré" at bounding box center [1185, 331] width 324 height 52
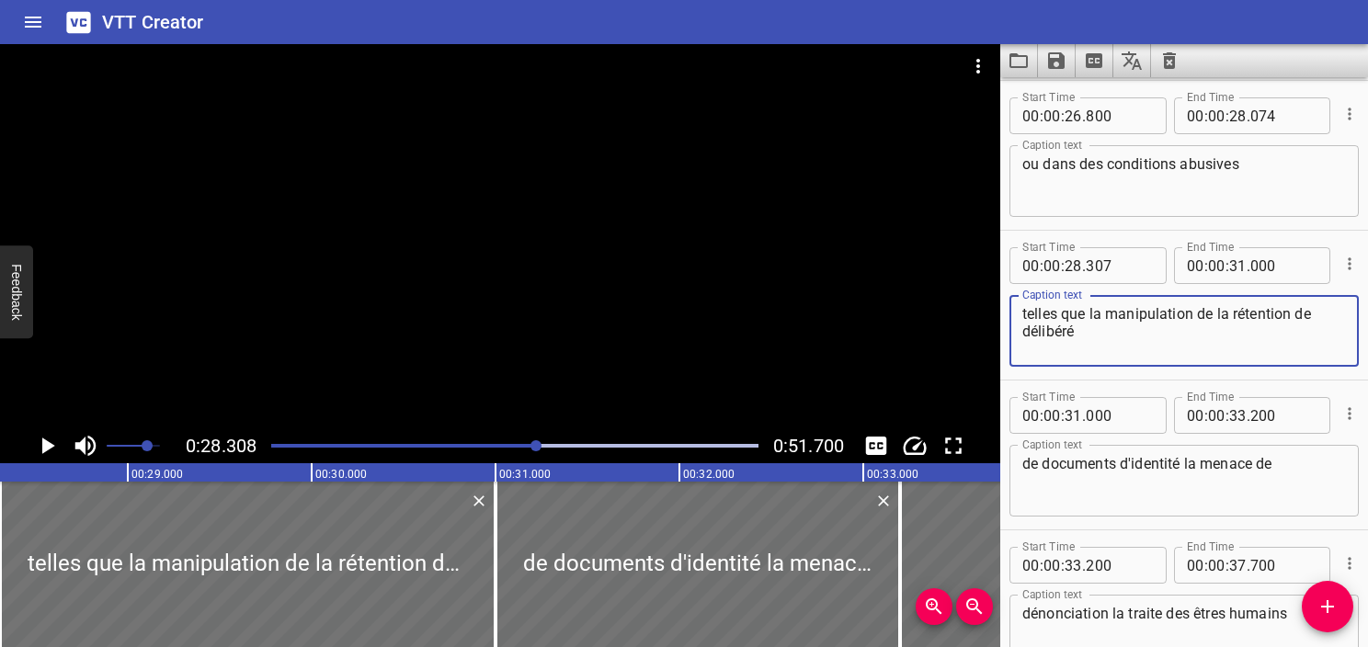
click at [50, 452] on icon "Play/Pause" at bounding box center [47, 446] width 28 height 28
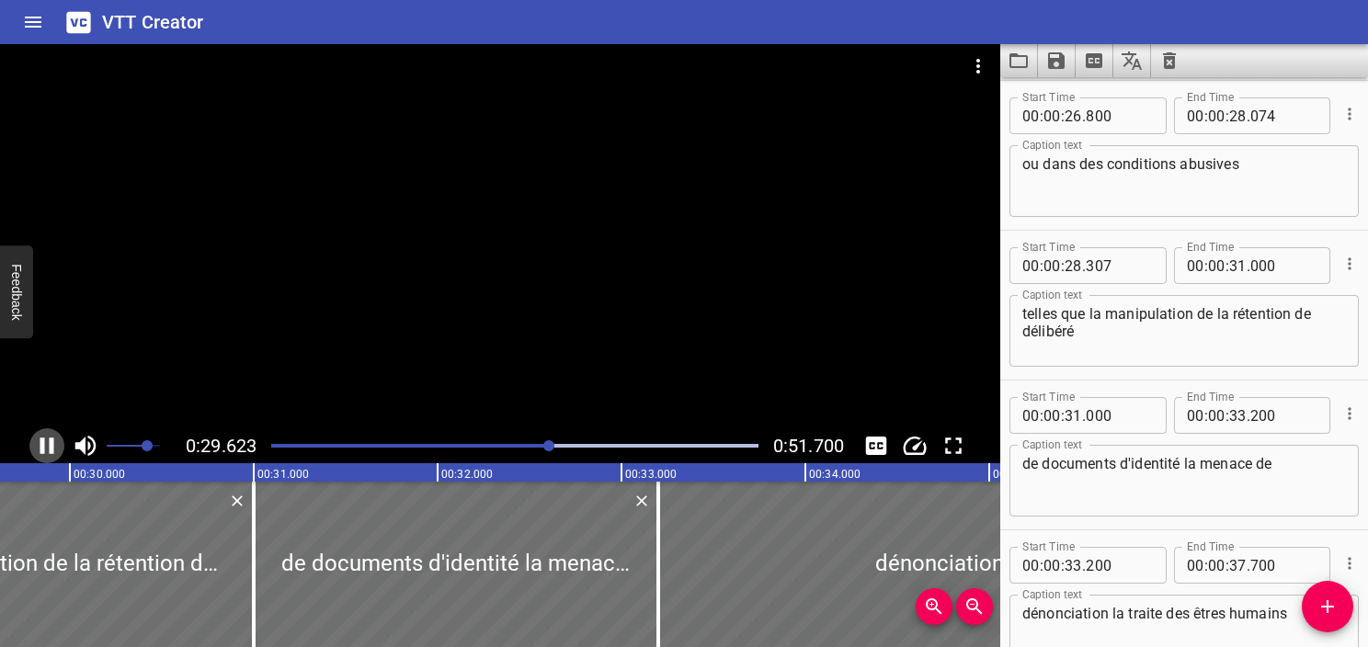
click at [52, 449] on icon "Play/Pause" at bounding box center [47, 446] width 14 height 17
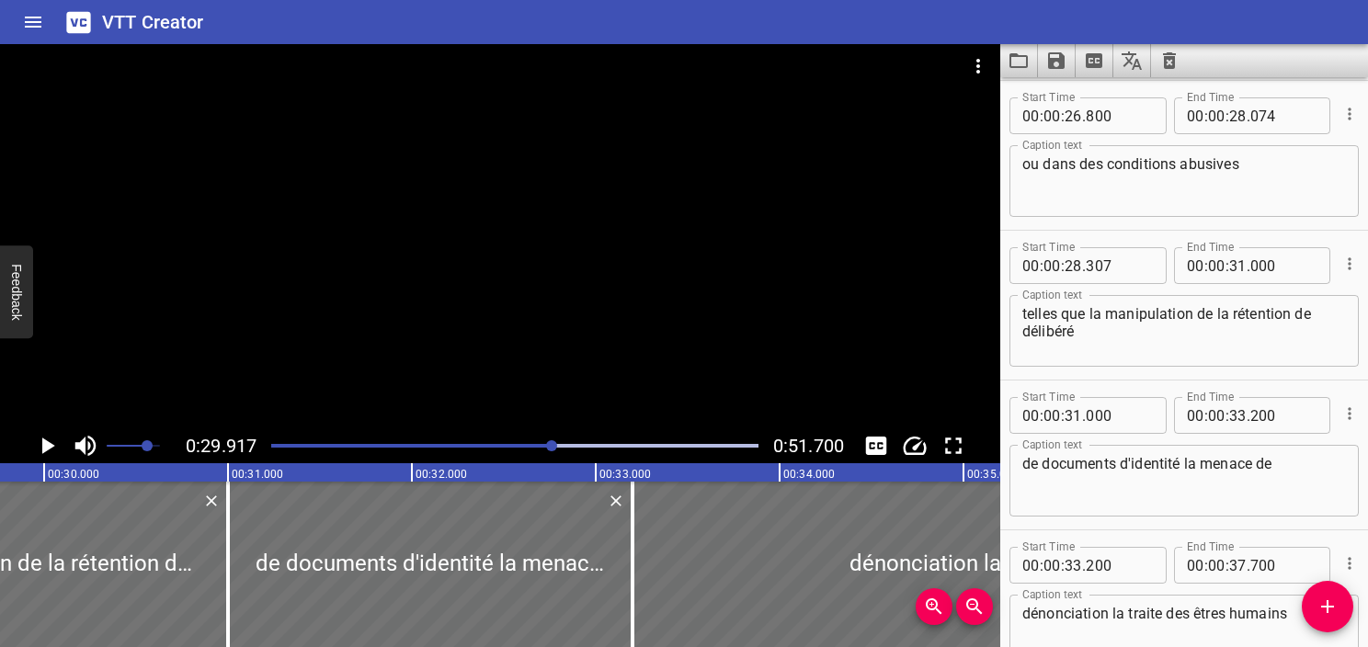
scroll to position [0, 5502]
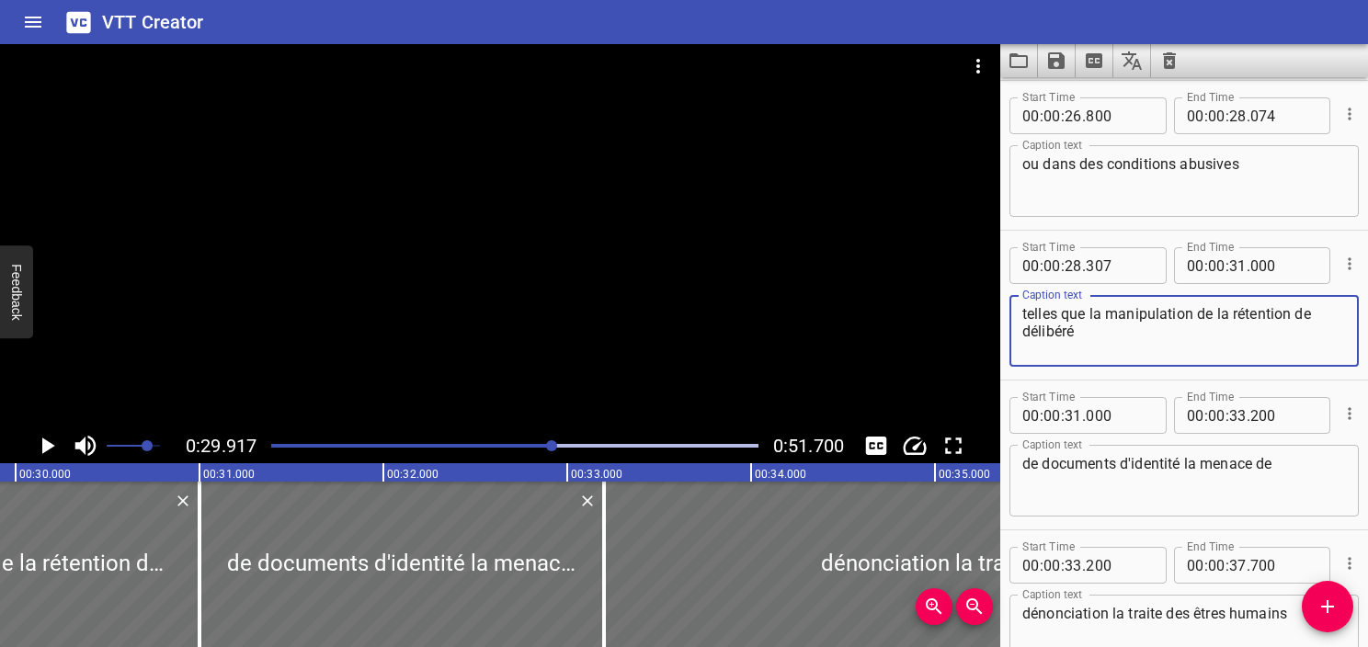
drag, startPoint x: 1198, startPoint y: 312, endPoint x: 1279, endPoint y: 338, distance: 84.9
click at [1279, 338] on textarea "telles que la manipulation de la rétention de délibéré" at bounding box center [1185, 331] width 324 height 52
type textarea "telles que la manipulation de dettes,"
click at [540, 445] on div "Play progress" at bounding box center [309, 446] width 487 height 4
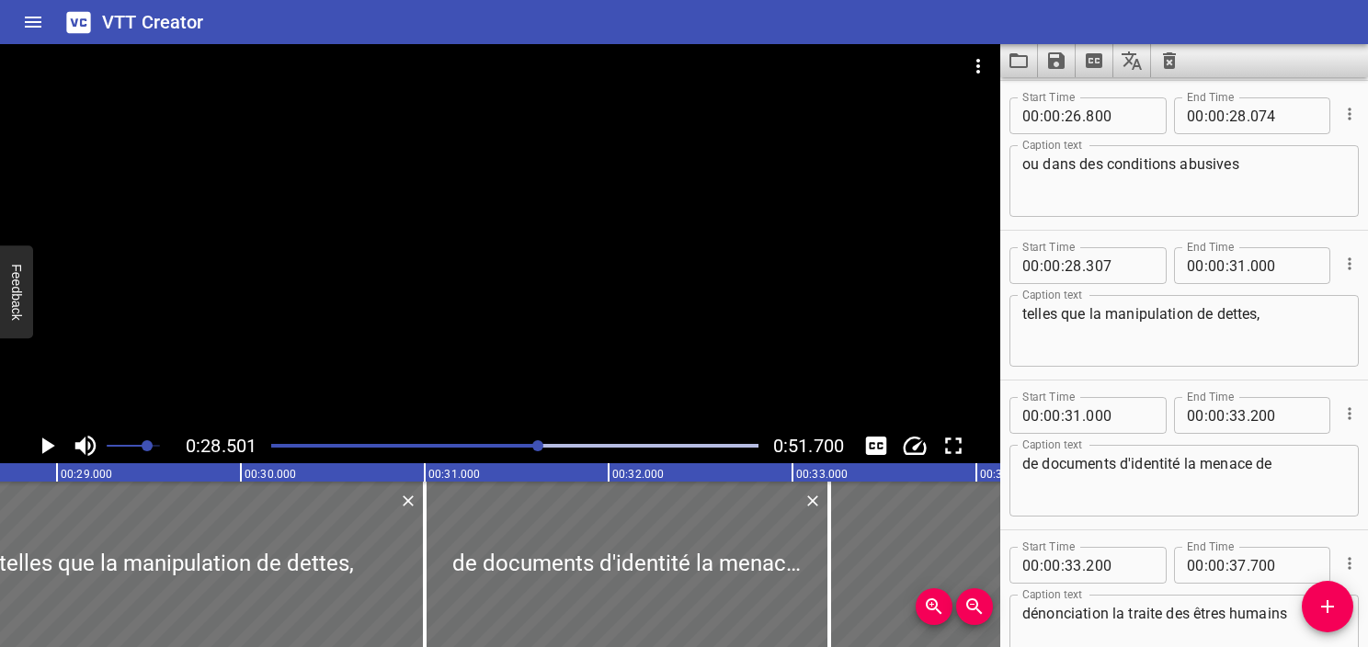
scroll to position [0, 5242]
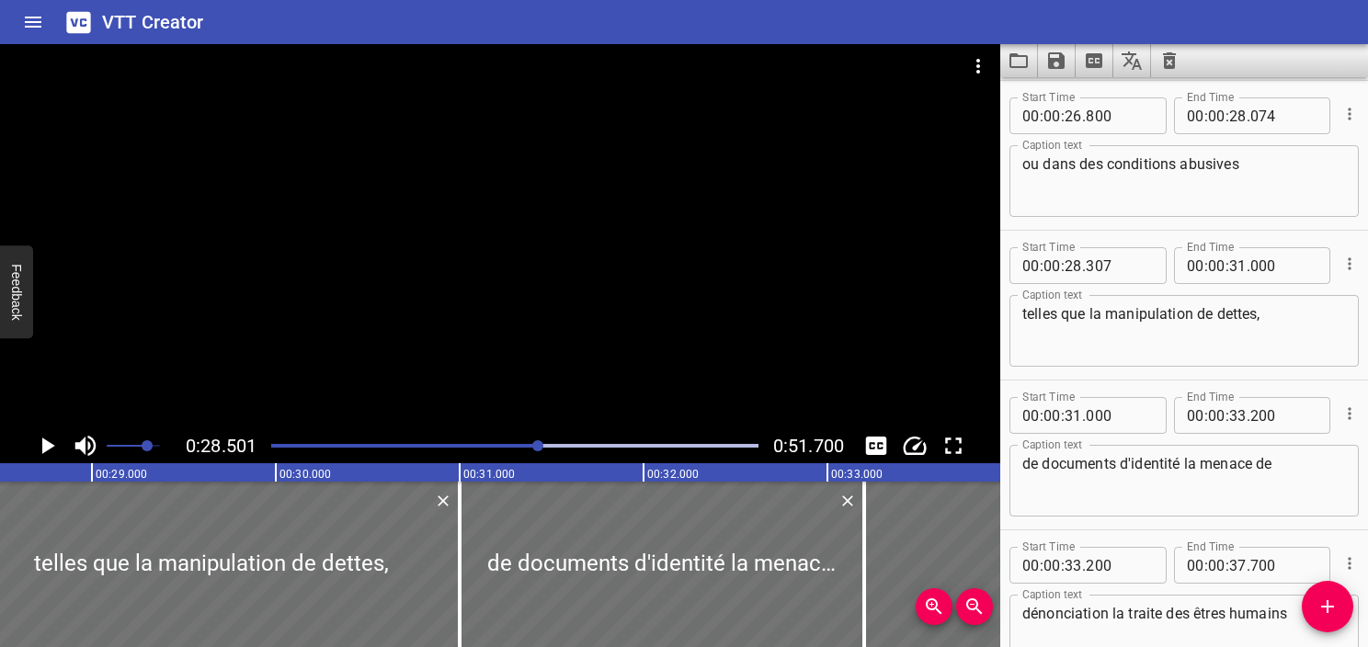
click at [524, 446] on div "Play progress" at bounding box center [296, 446] width 487 height 4
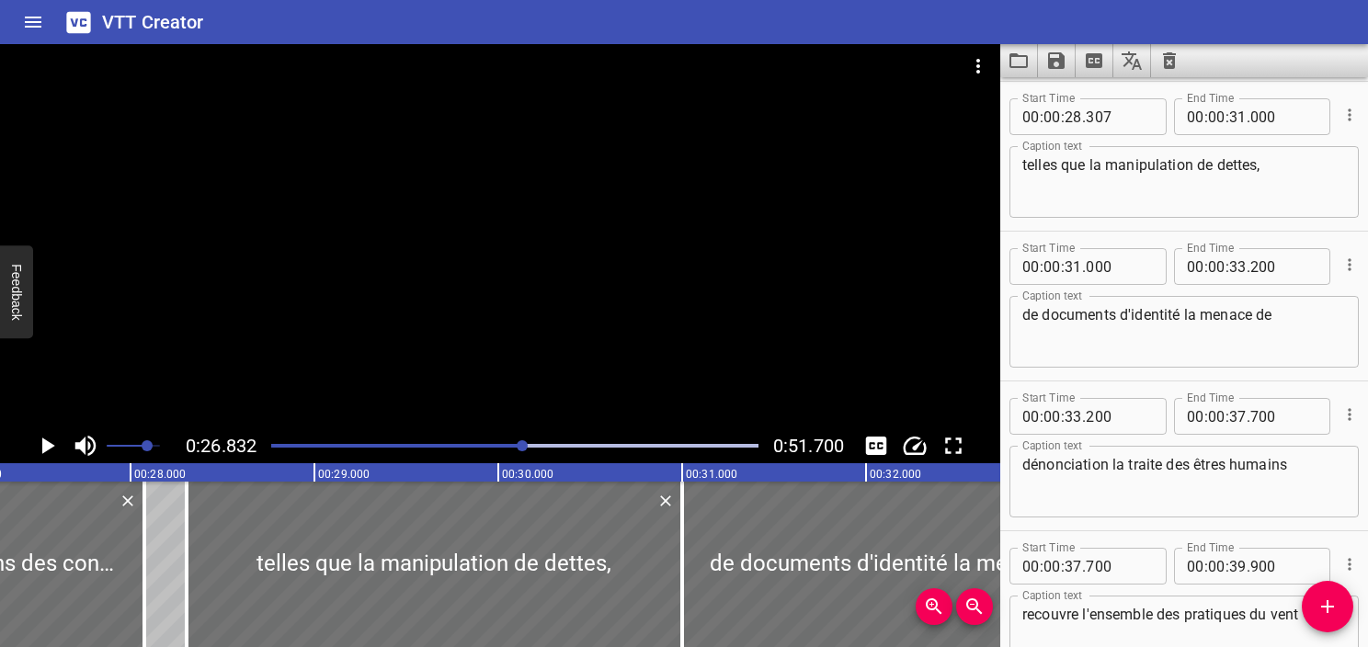
scroll to position [0, 4935]
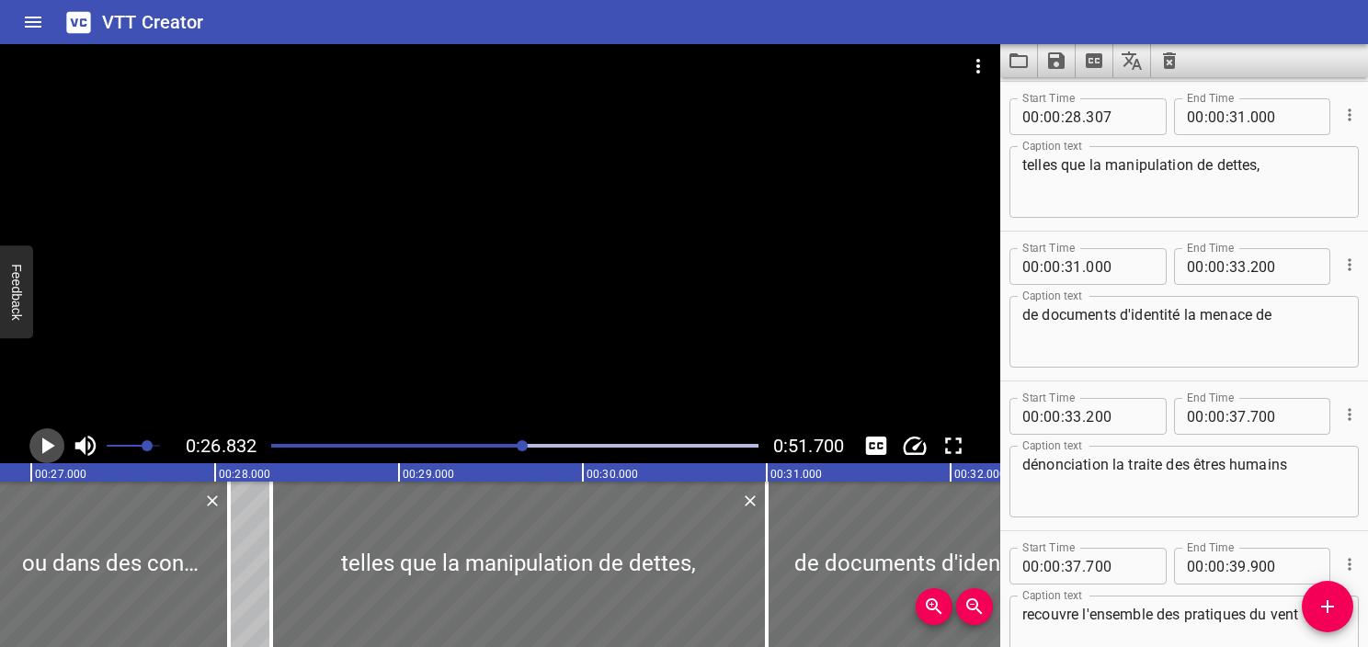
click at [55, 445] on icon "Play/Pause" at bounding box center [47, 446] width 28 height 28
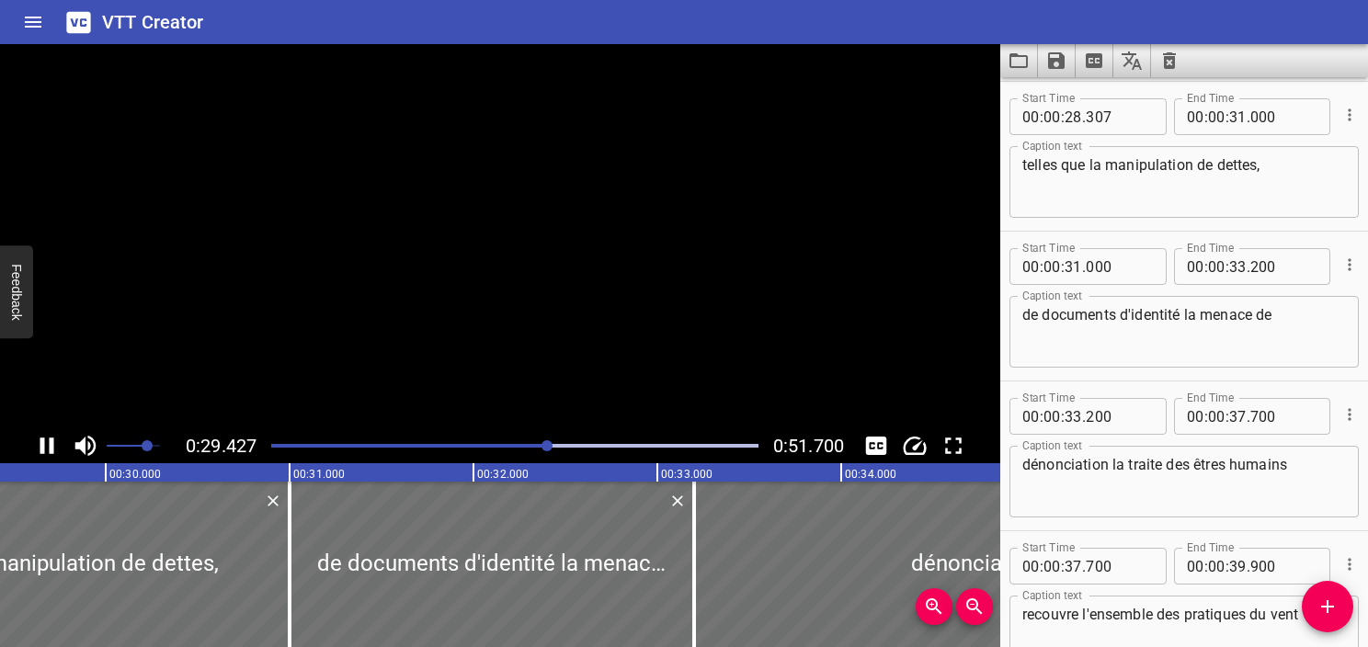
click at [55, 445] on icon "Play/Pause" at bounding box center [47, 446] width 28 height 28
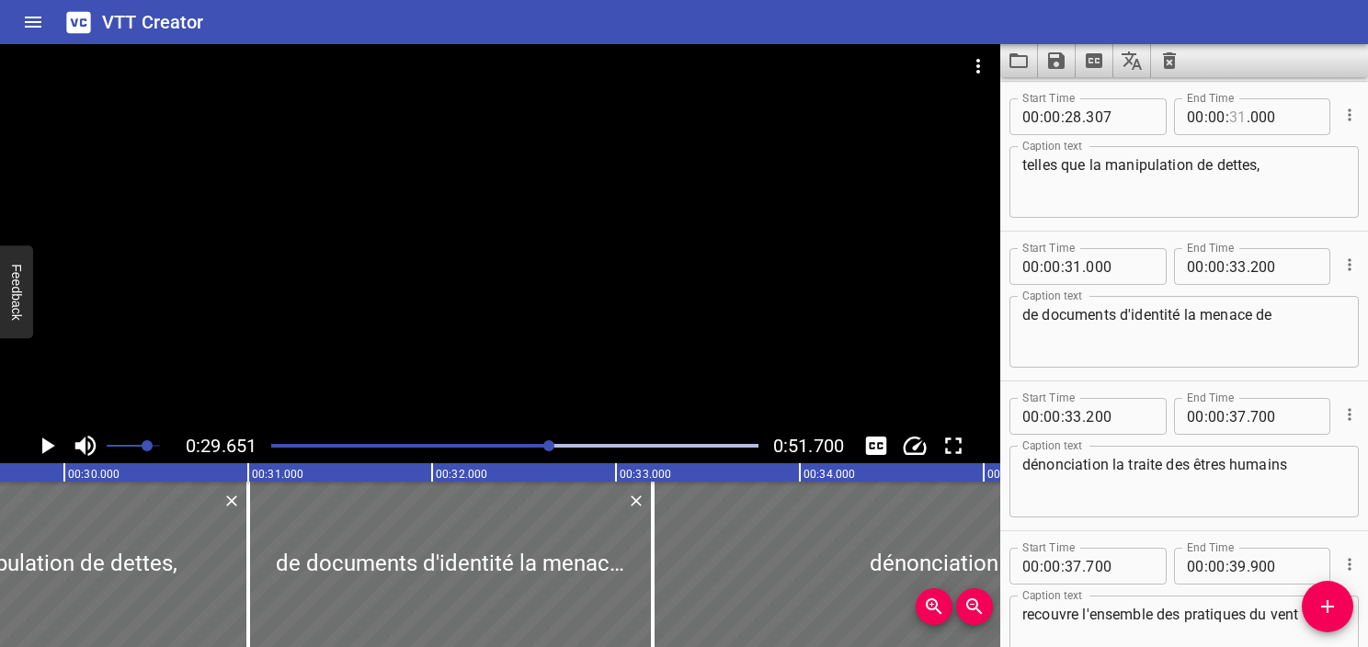
click at [1230, 123] on input "number" at bounding box center [1238, 116] width 17 height 37
type input "29"
type input "651"
click at [1265, 177] on textarea "telles que la manipulation de dettes," at bounding box center [1185, 182] width 324 height 52
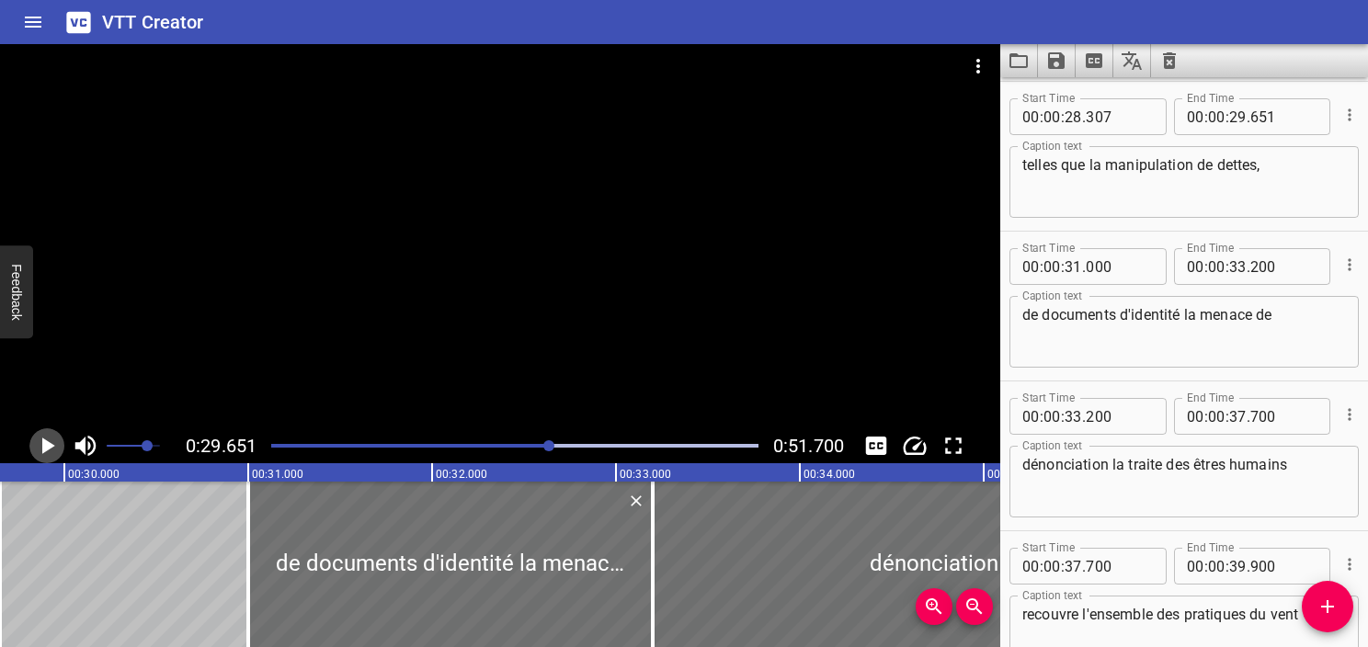
click at [48, 449] on icon "Play/Pause" at bounding box center [48, 446] width 13 height 17
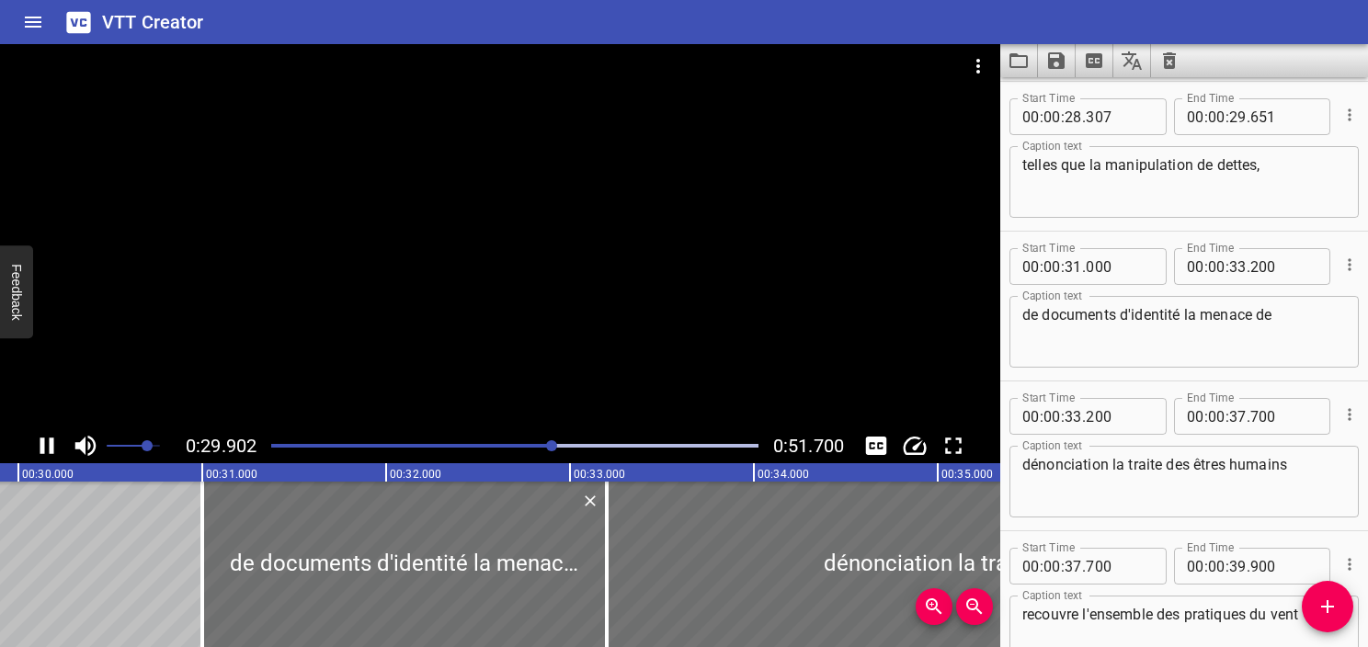
click at [48, 449] on icon "Play/Pause" at bounding box center [47, 446] width 28 height 28
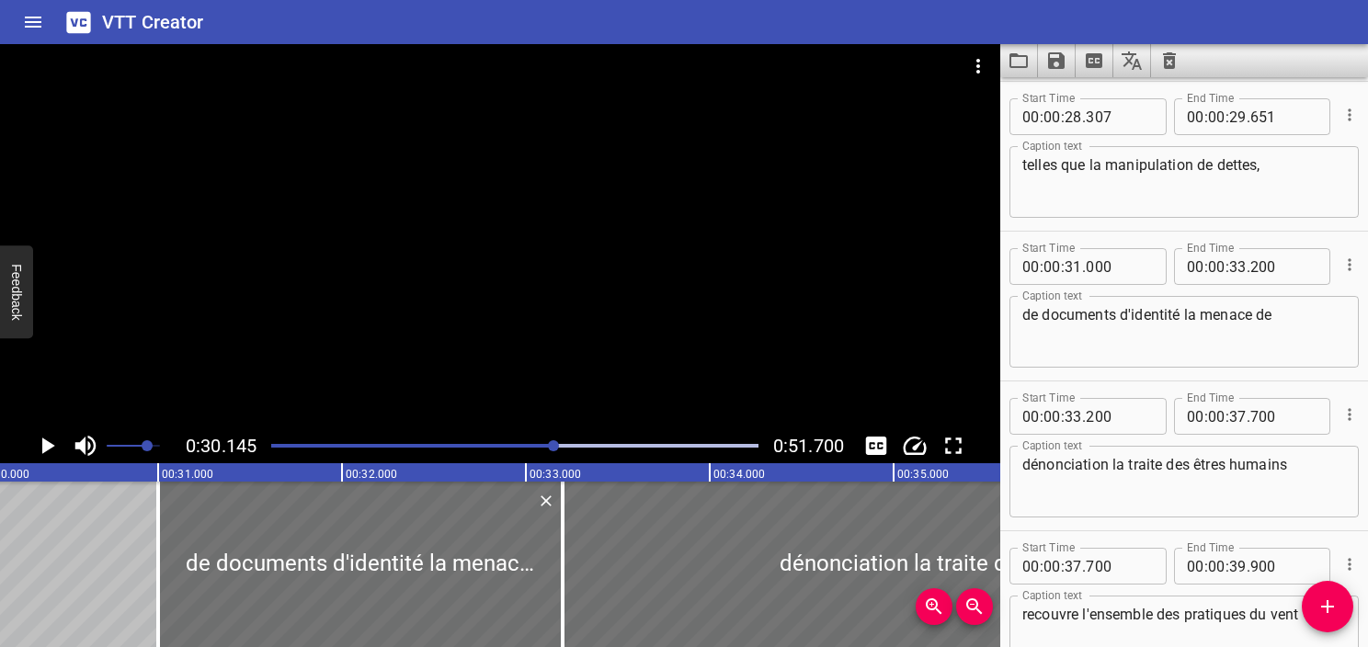
click at [541, 452] on div at bounding box center [514, 446] width 509 height 26
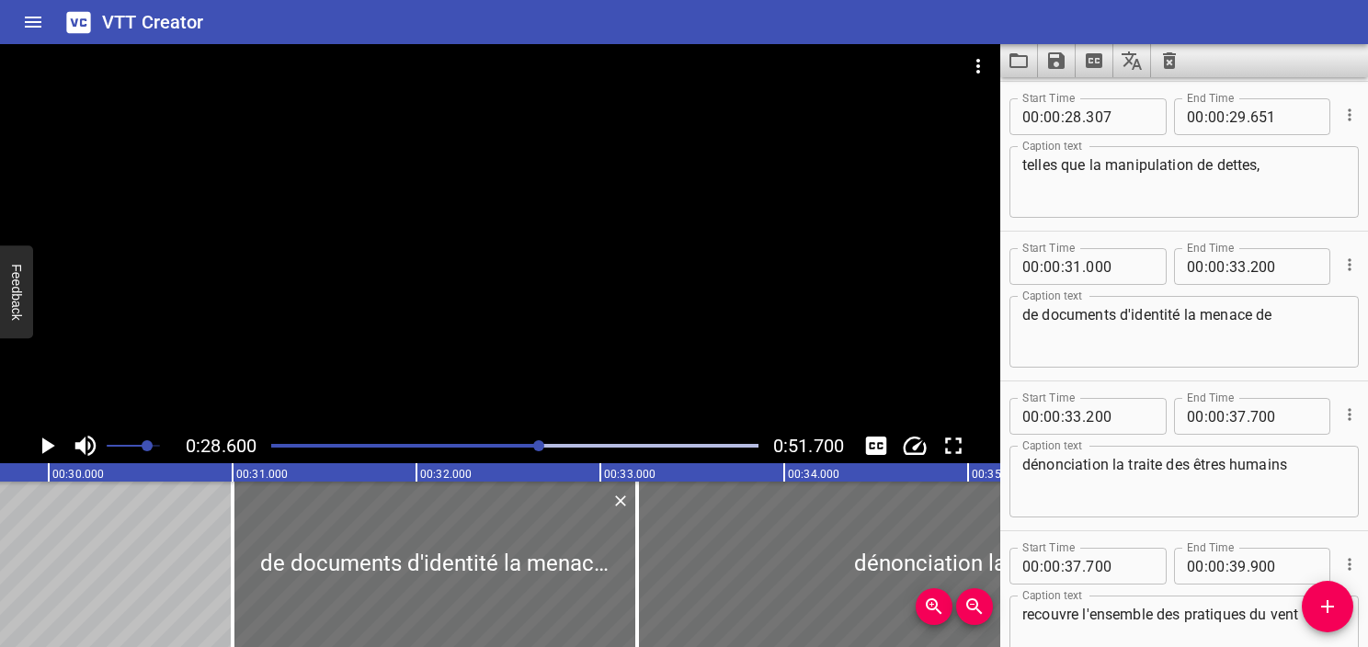
scroll to position [0, 5260]
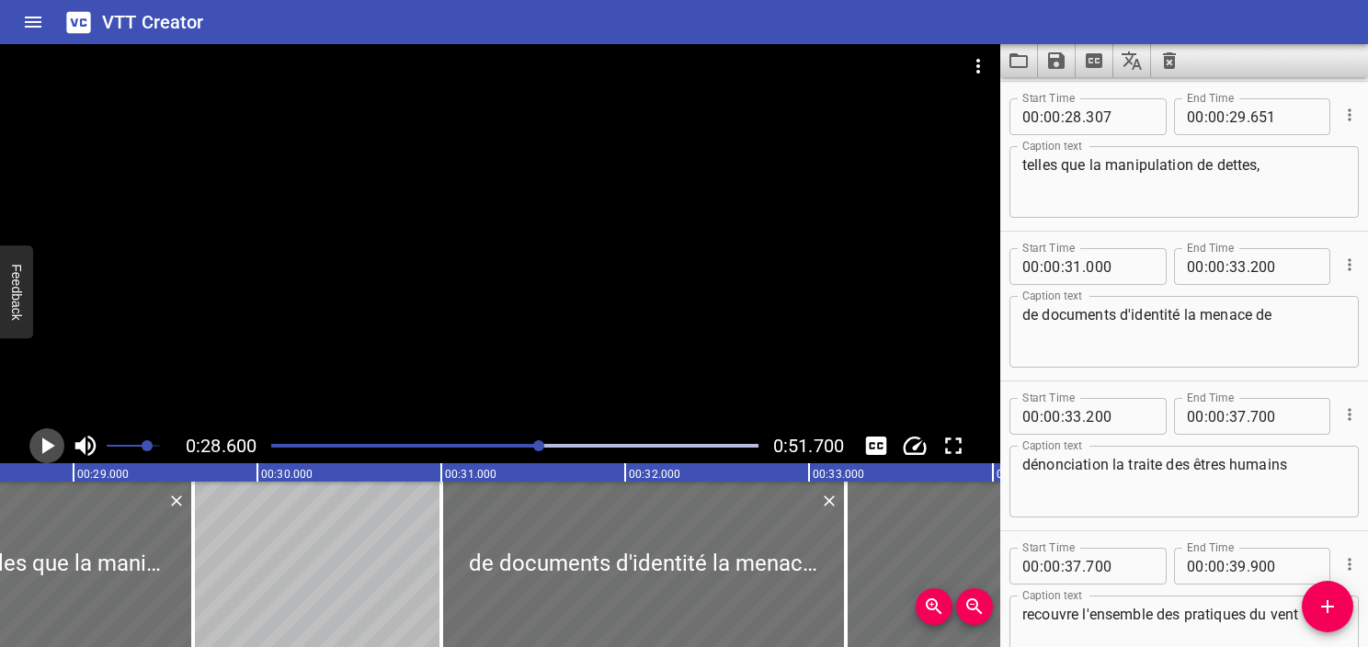
click at [56, 449] on icon "Play/Pause" at bounding box center [47, 446] width 28 height 28
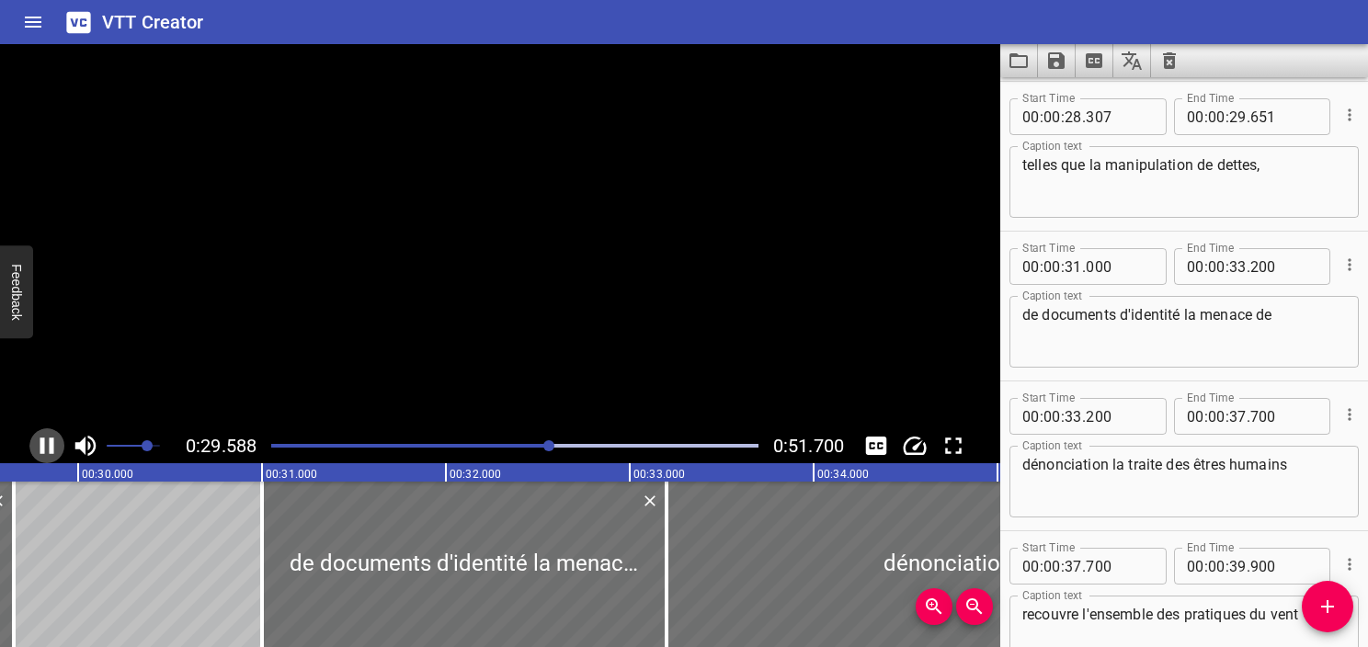
click at [56, 449] on icon "Play/Pause" at bounding box center [47, 446] width 28 height 28
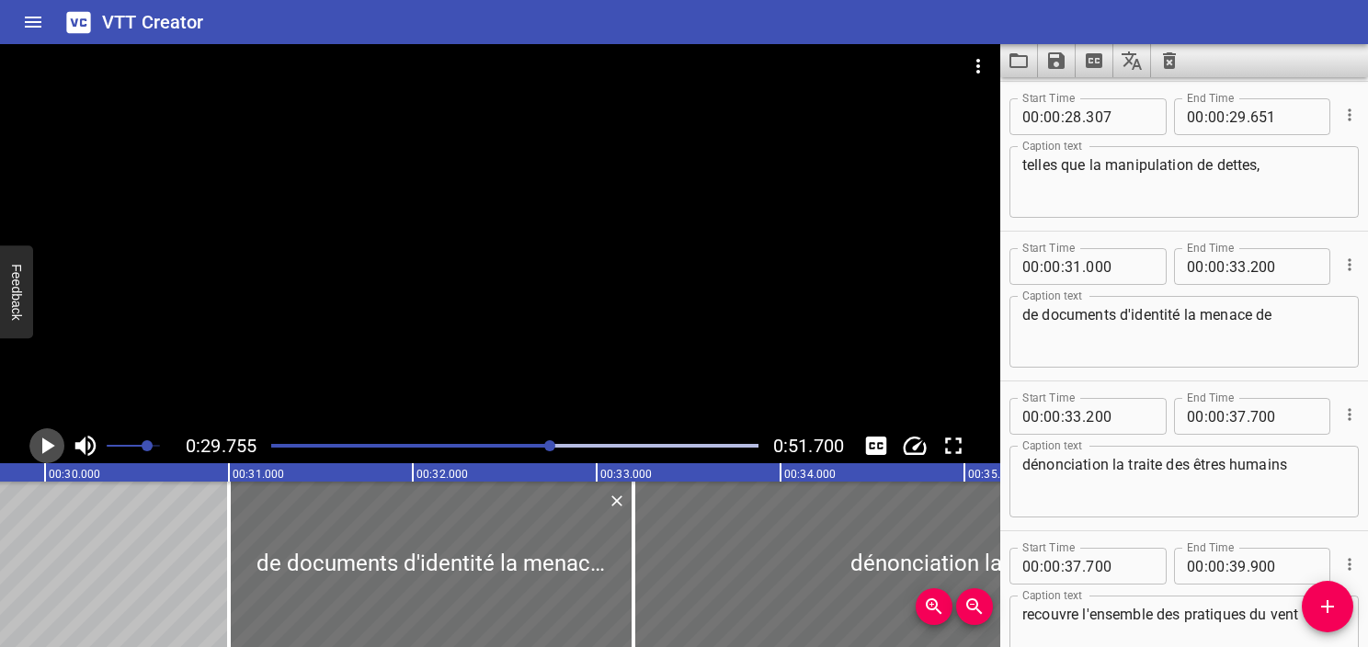
click at [56, 449] on icon "Play/Pause" at bounding box center [47, 446] width 28 height 28
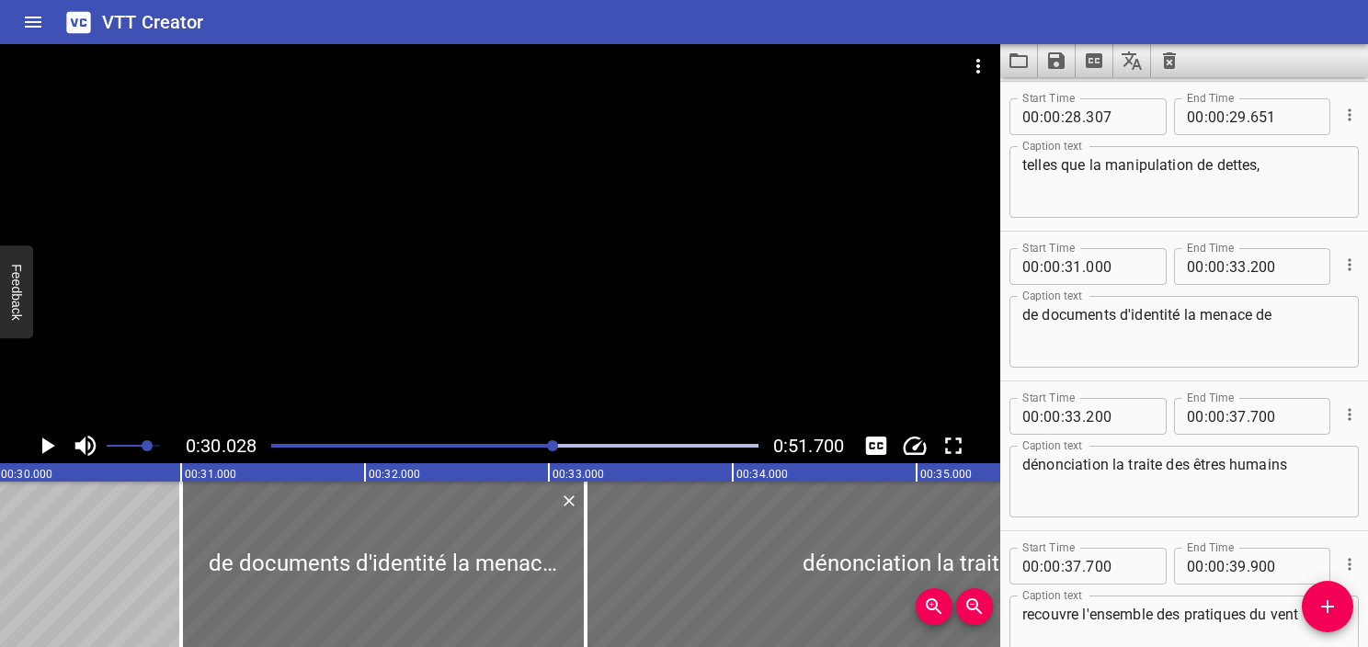
scroll to position [0, 5523]
click at [1209, 337] on textarea "de documents d'identité la menace de" at bounding box center [1185, 332] width 324 height 52
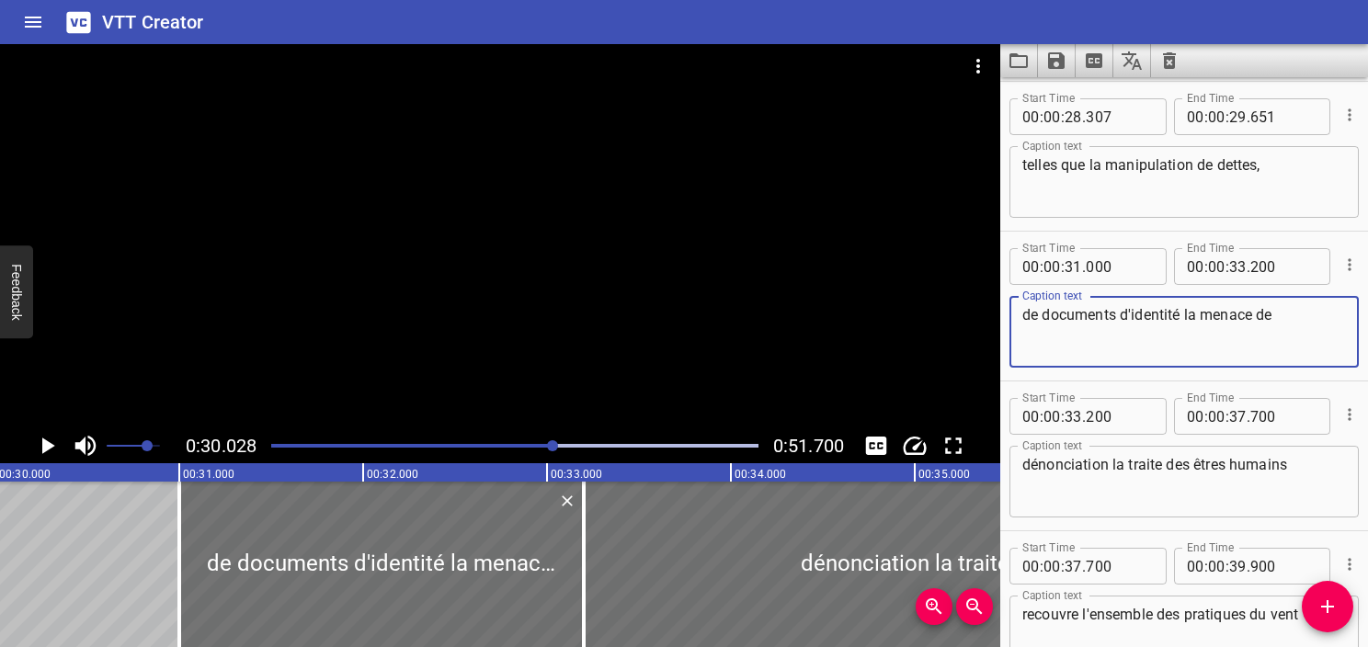
drag, startPoint x: 1302, startPoint y: 323, endPoint x: 997, endPoint y: 321, distance: 305.3
click at [997, 321] on main "0:30.028 0:51.700 00:00.000 00:01.000 00:02.000 00:03.000 00:04.000 00:05.000 0…" at bounding box center [684, 345] width 1368 height 603
paste textarea ", la rétention délibérée de documents d’identité"
click at [1031, 311] on textarea ", la rétention délibérée de documents d’identité" at bounding box center [1185, 332] width 324 height 52
click at [1329, 319] on textarea "la rétention délibérée de documents d’identité" at bounding box center [1185, 332] width 324 height 52
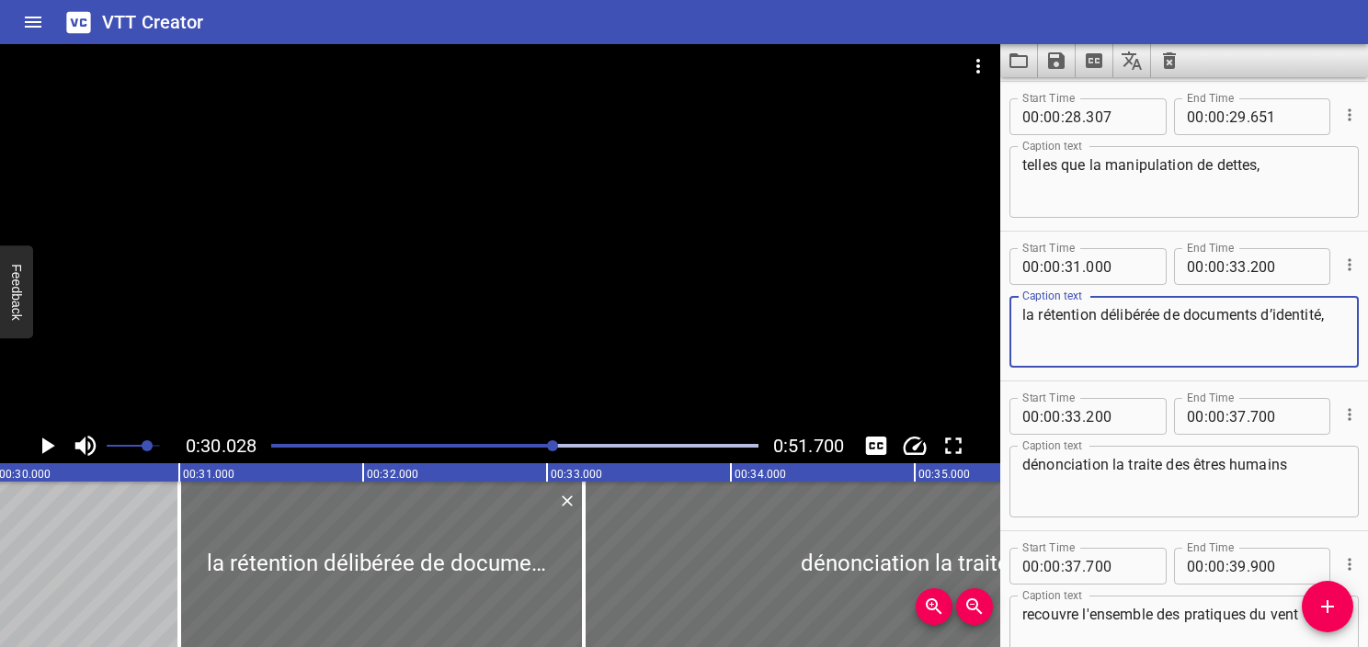
type textarea "la rétention délibérée de documents d’identité,"
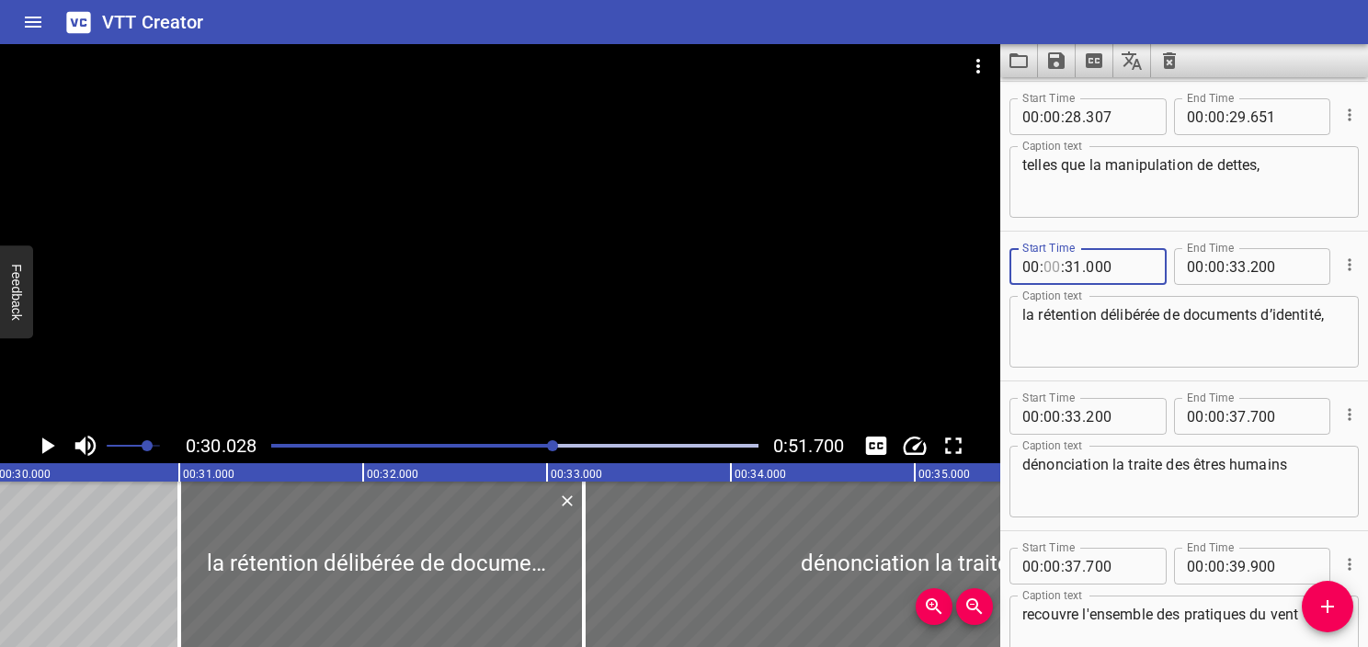
click at [1059, 258] on input "number" at bounding box center [1052, 266] width 17 height 37
type input "00"
click at [1079, 267] on input "number" at bounding box center [1073, 266] width 17 height 37
type input "30"
type input "028"
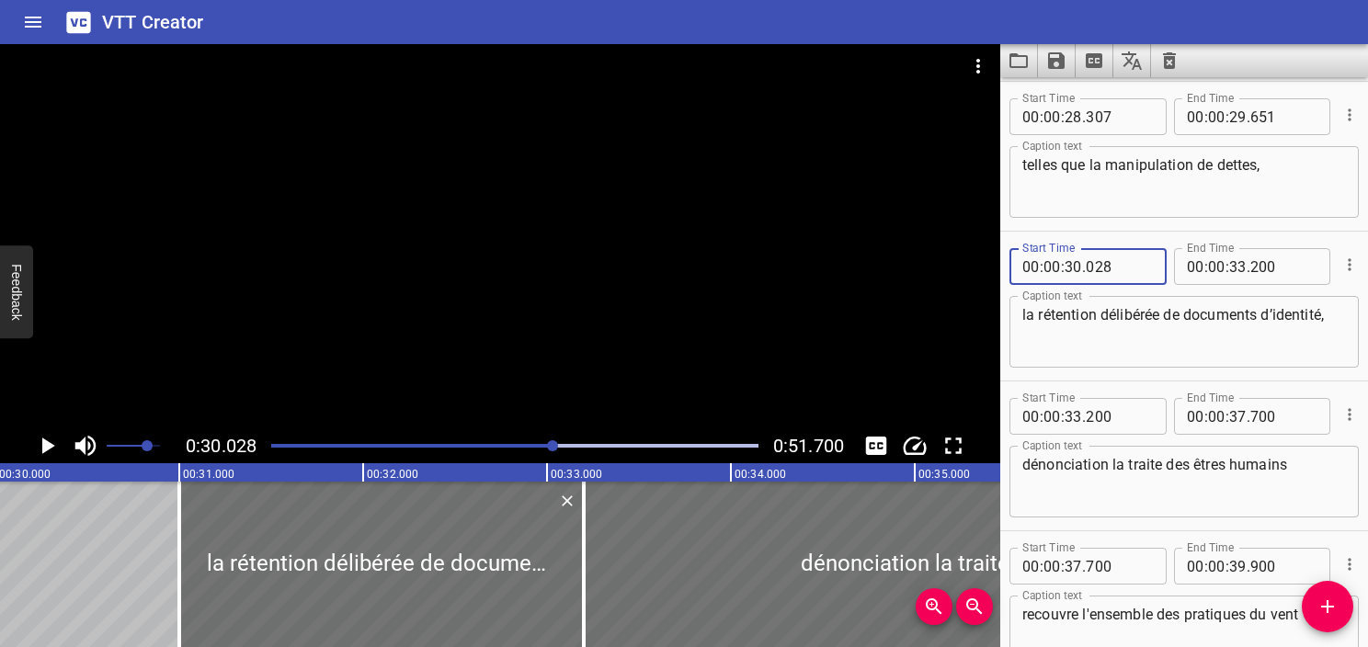
click at [52, 443] on icon "Play/Pause" at bounding box center [47, 446] width 28 height 28
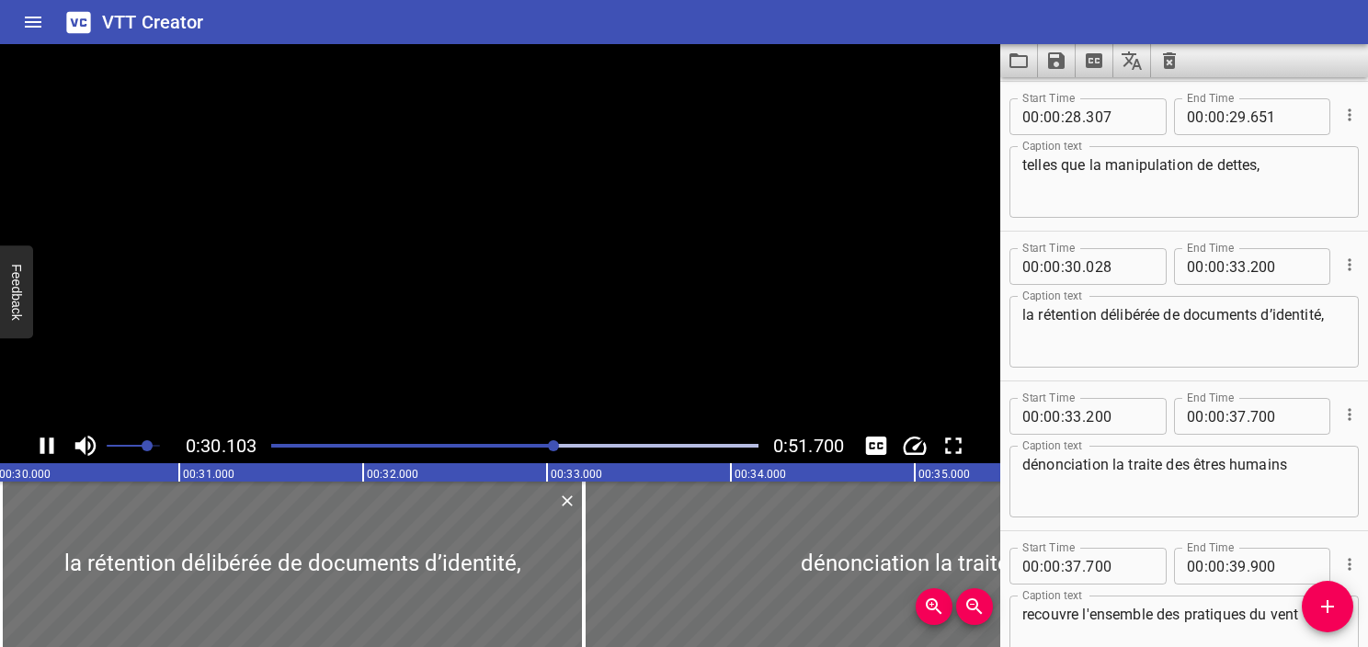
scroll to position [1799, 0]
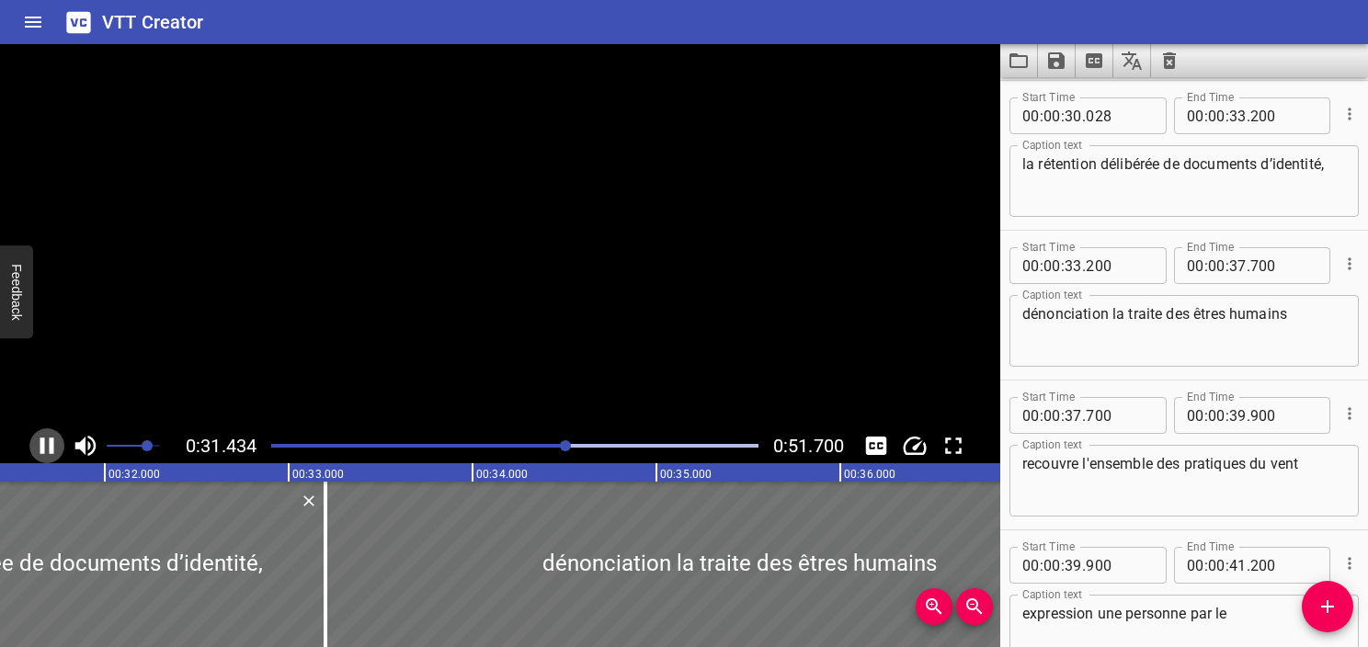
click at [52, 443] on icon "Play/Pause" at bounding box center [47, 446] width 14 height 17
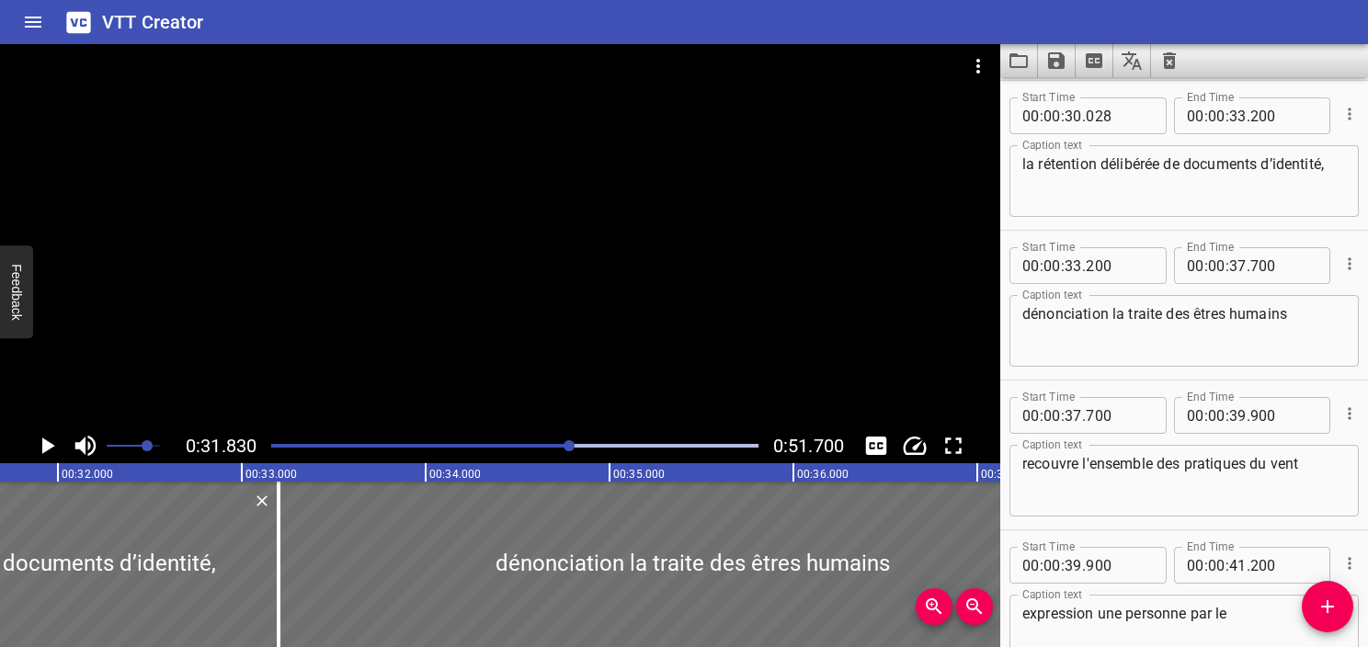
scroll to position [0, 5855]
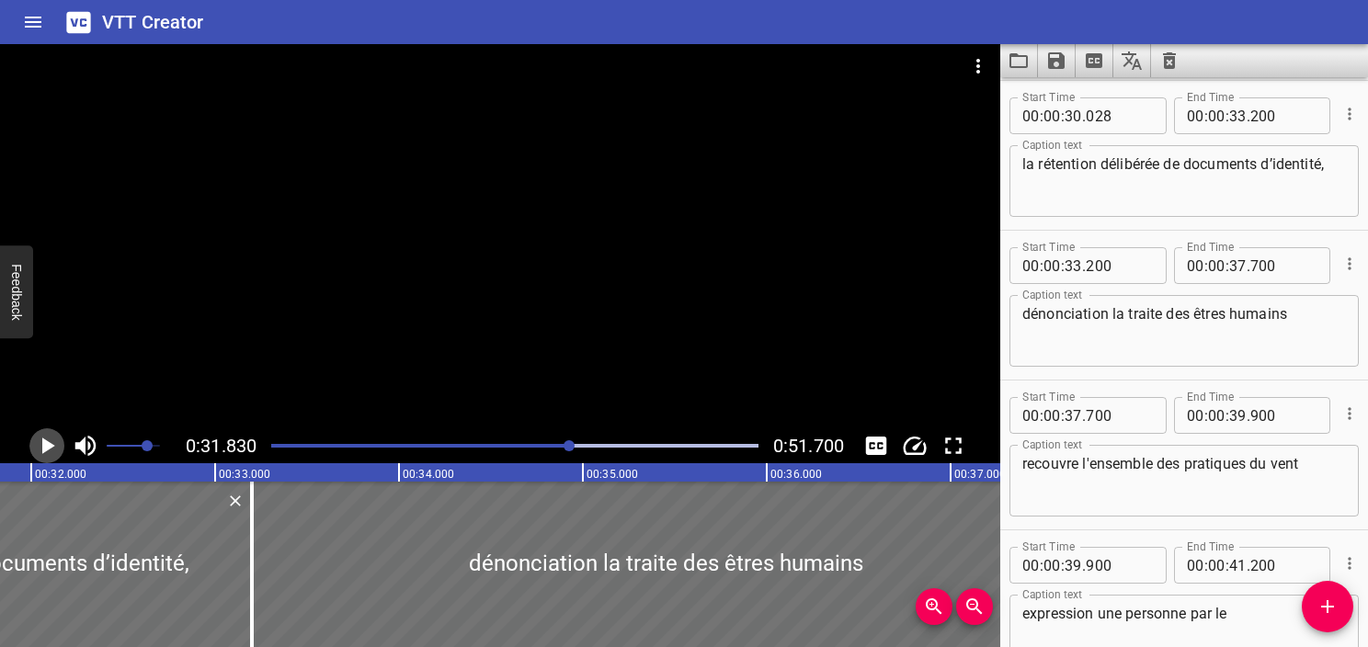
click at [52, 443] on icon "Play/Pause" at bounding box center [47, 446] width 28 height 28
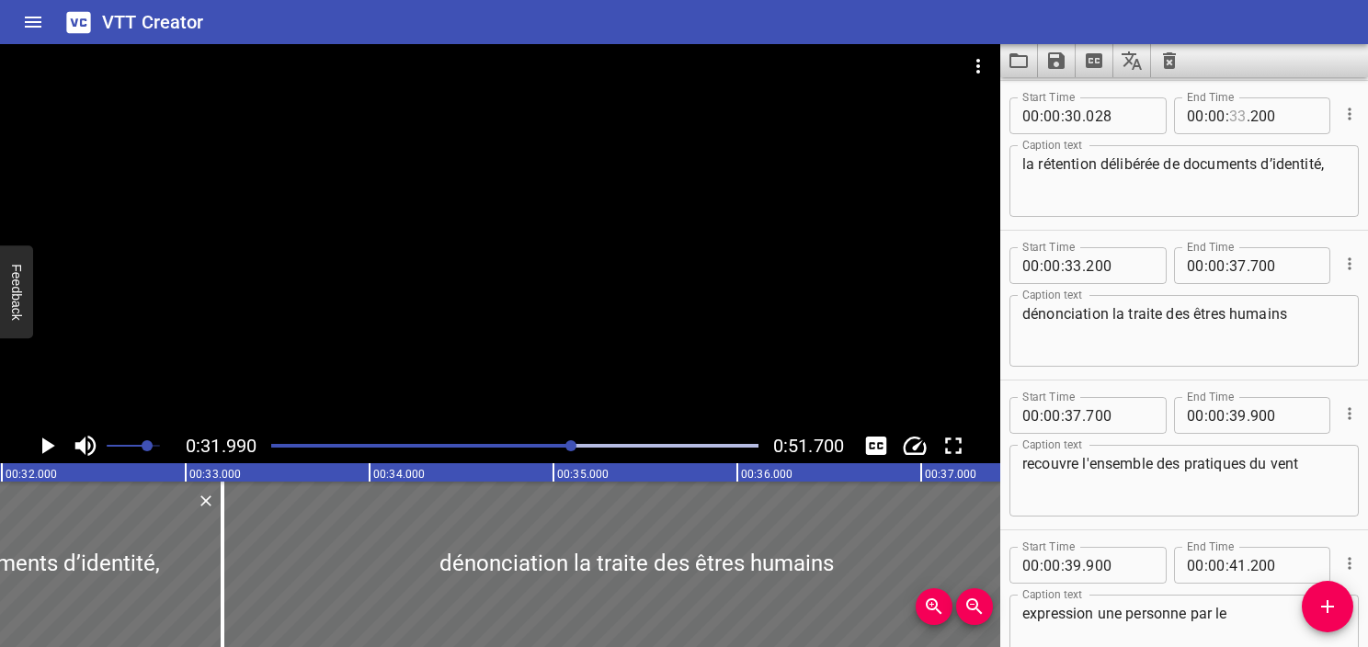
click at [1230, 120] on input "number" at bounding box center [1238, 115] width 17 height 37
type input "31"
type input "990"
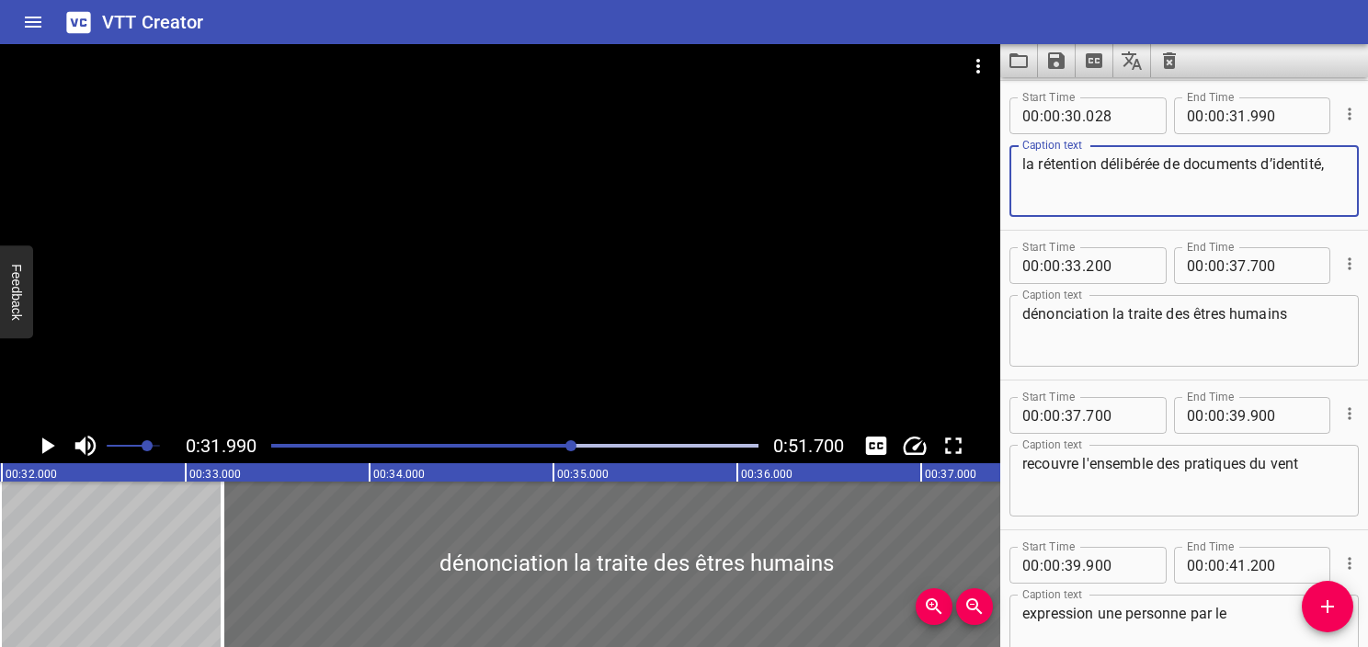
click at [1293, 177] on textarea "la rétention délibérée de documents d’identité," at bounding box center [1185, 181] width 324 height 52
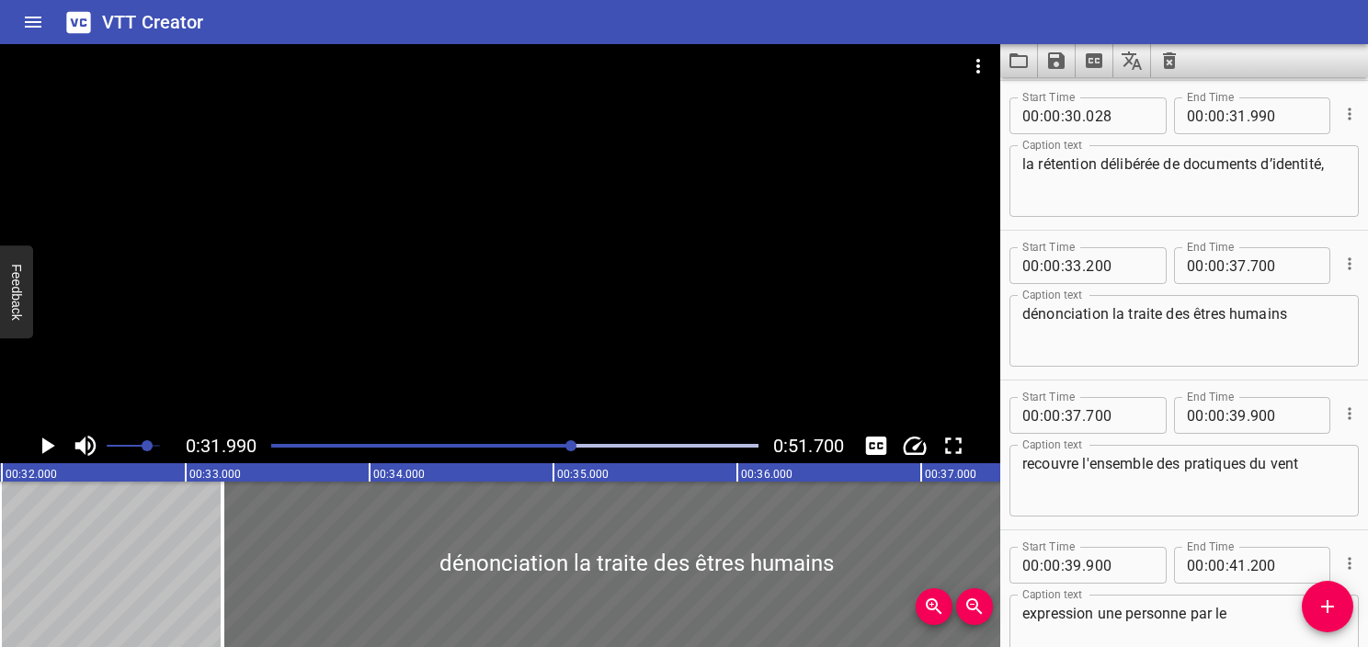
click at [558, 452] on div at bounding box center [514, 446] width 509 height 26
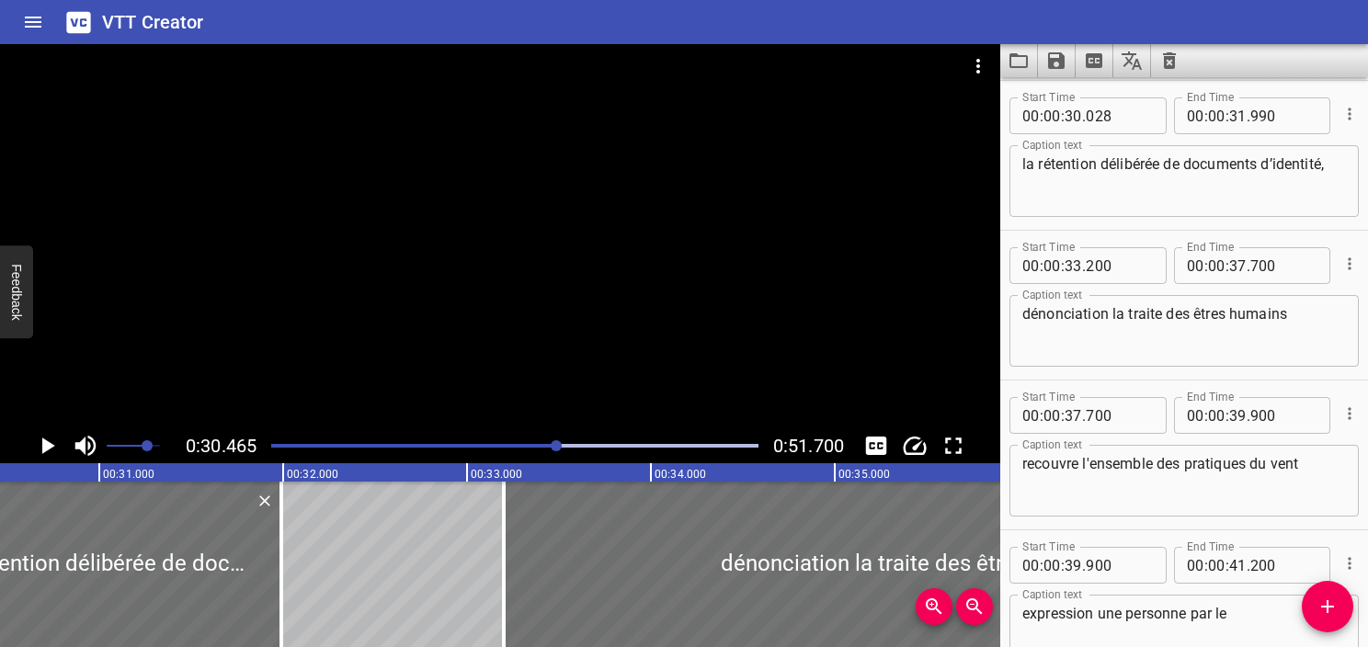
click at [53, 441] on icon "Play/Pause" at bounding box center [47, 446] width 28 height 28
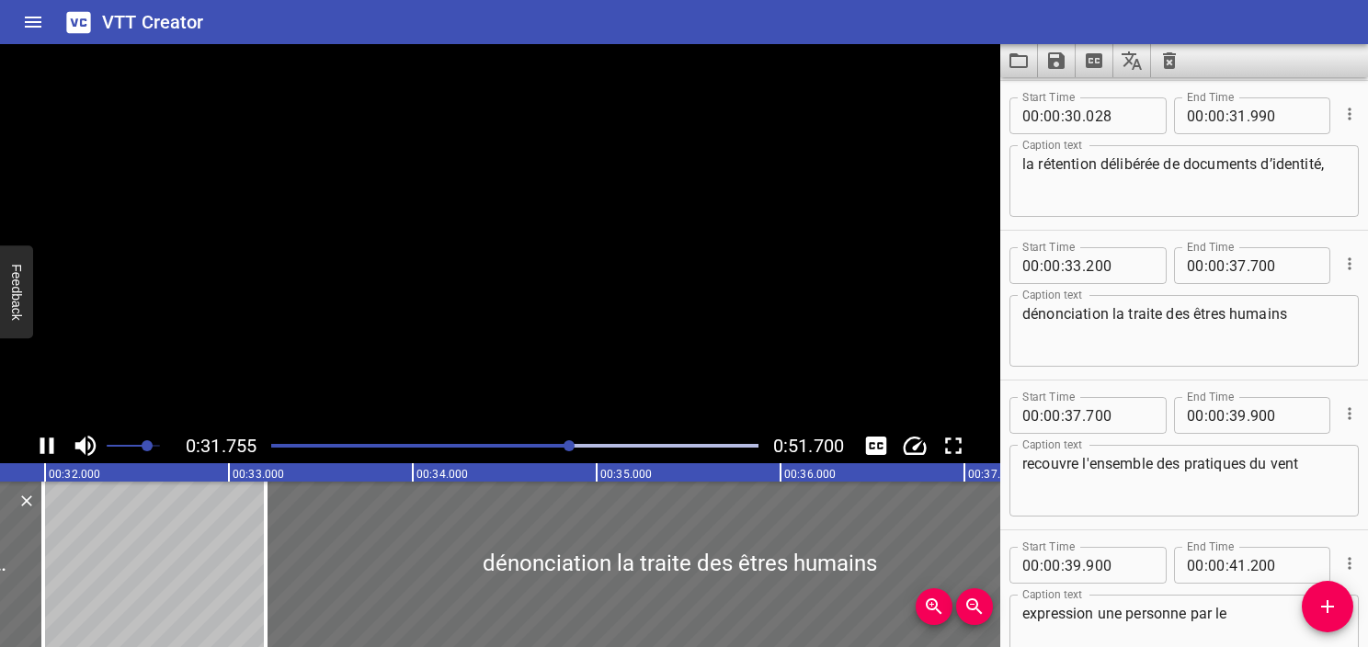
click at [53, 441] on icon "Play/Pause" at bounding box center [47, 446] width 14 height 17
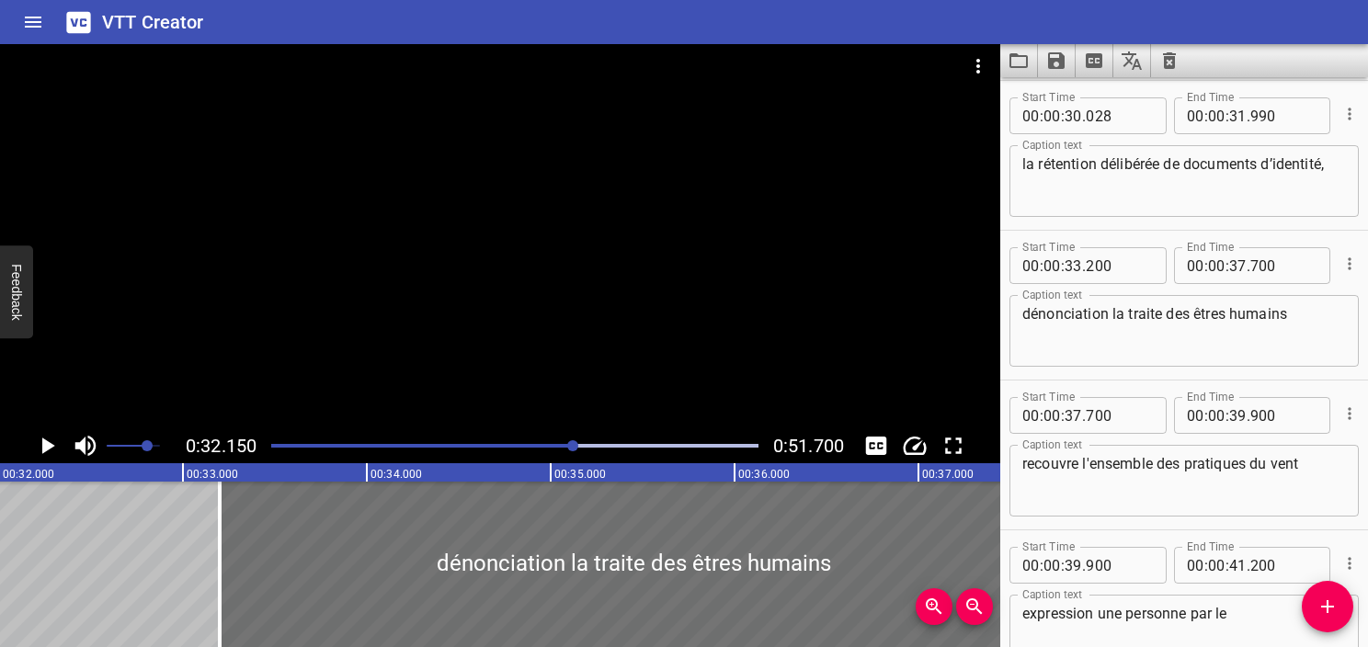
scroll to position [0, 5913]
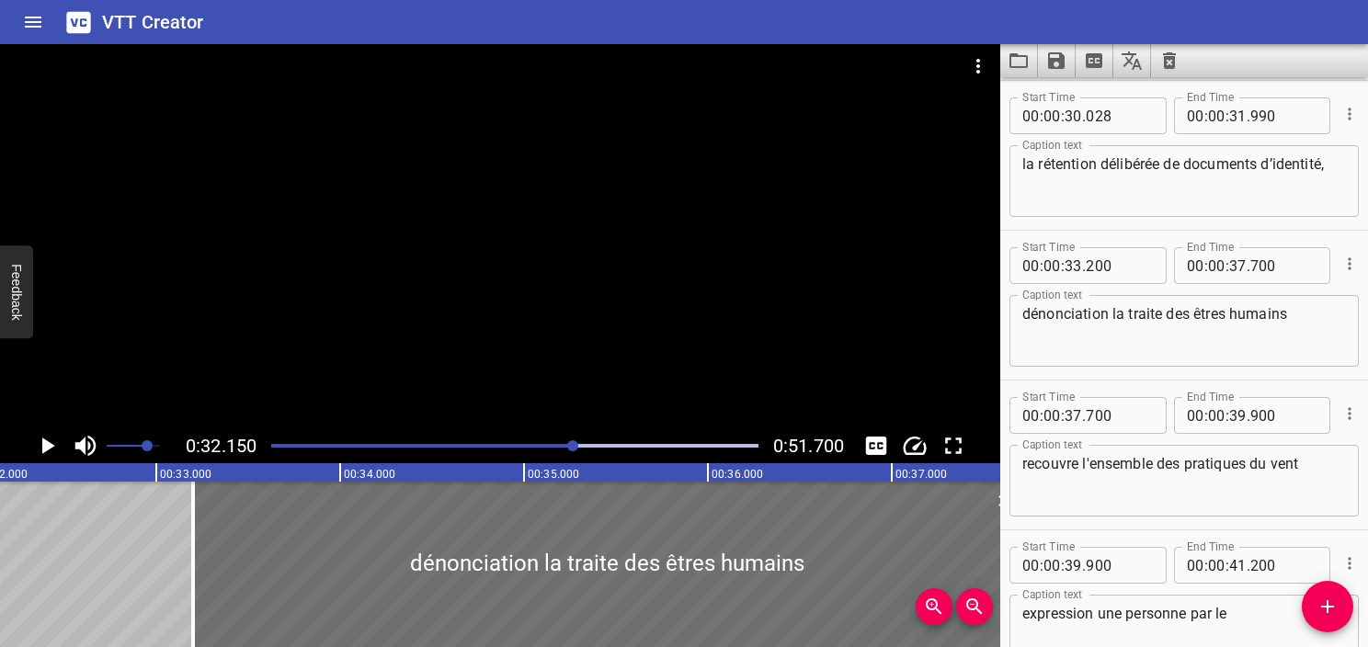
click at [1111, 318] on textarea "dénonciation la traite des êtres humains" at bounding box center [1185, 331] width 324 height 52
click at [1280, 313] on textarea "dénonciation la traite des êtres humains" at bounding box center [1185, 331] width 324 height 52
drag, startPoint x: 1320, startPoint y: 319, endPoint x: 973, endPoint y: 294, distance: 347.6
click at [973, 294] on main "0:32.150 0:51.700 00:00.000 00:01.000 00:02.000 00:03.000 00:04.000 00:05.000 0…" at bounding box center [684, 345] width 1368 height 603
paste textarea "la menace de dénonciation aux autorités,"
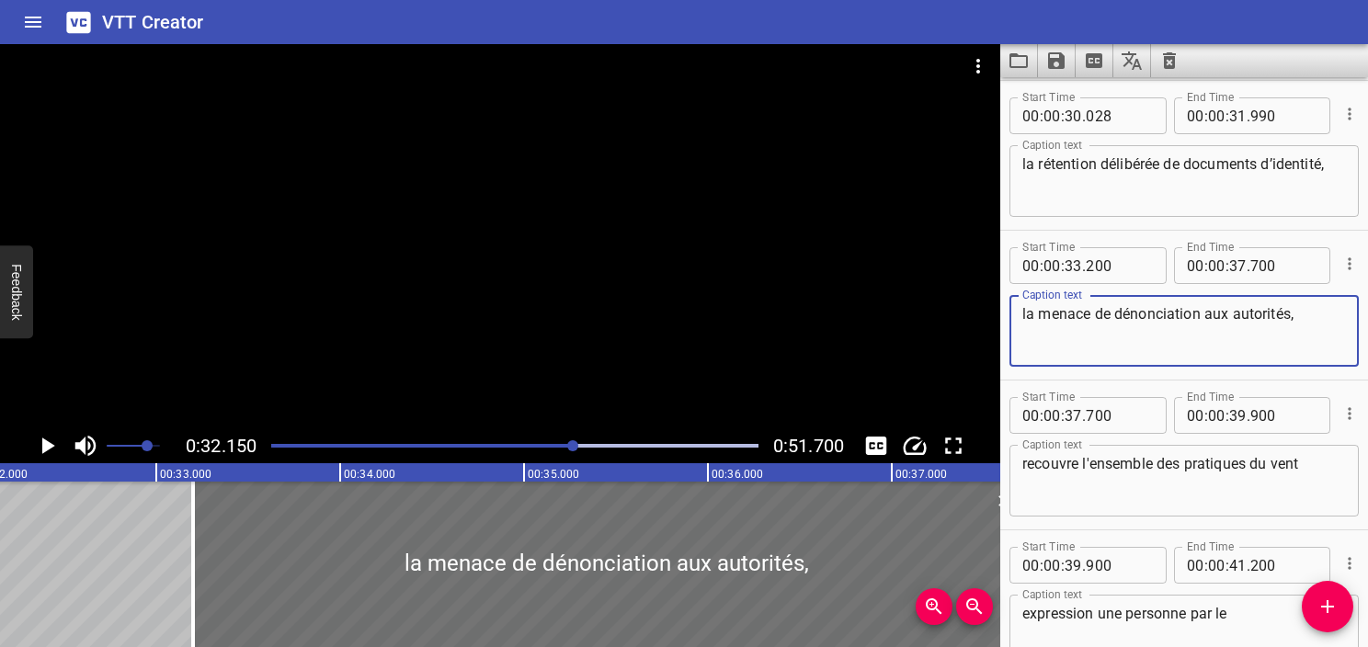
type textarea "la menace de dénonciation aux autorités,"
click at [566, 446] on div "Play progress" at bounding box center [330, 446] width 487 height 4
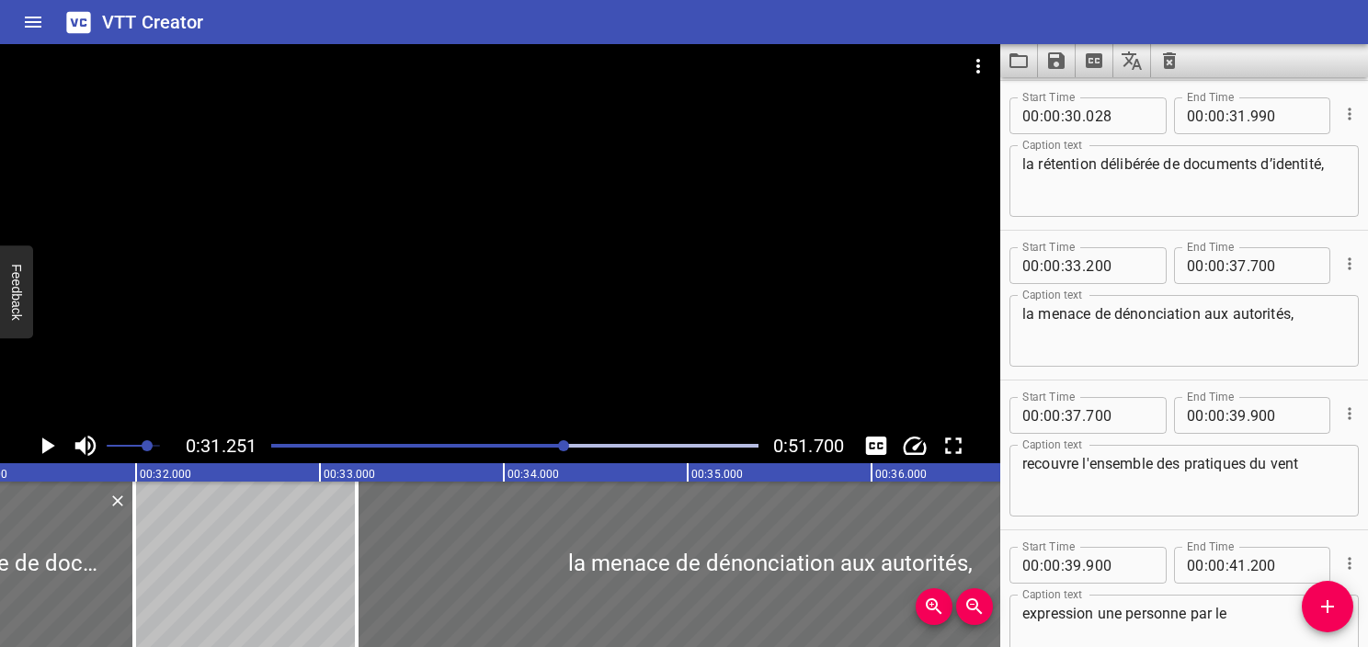
scroll to position [0, 5748]
click at [52, 444] on icon "Play/Pause" at bounding box center [48, 446] width 13 height 17
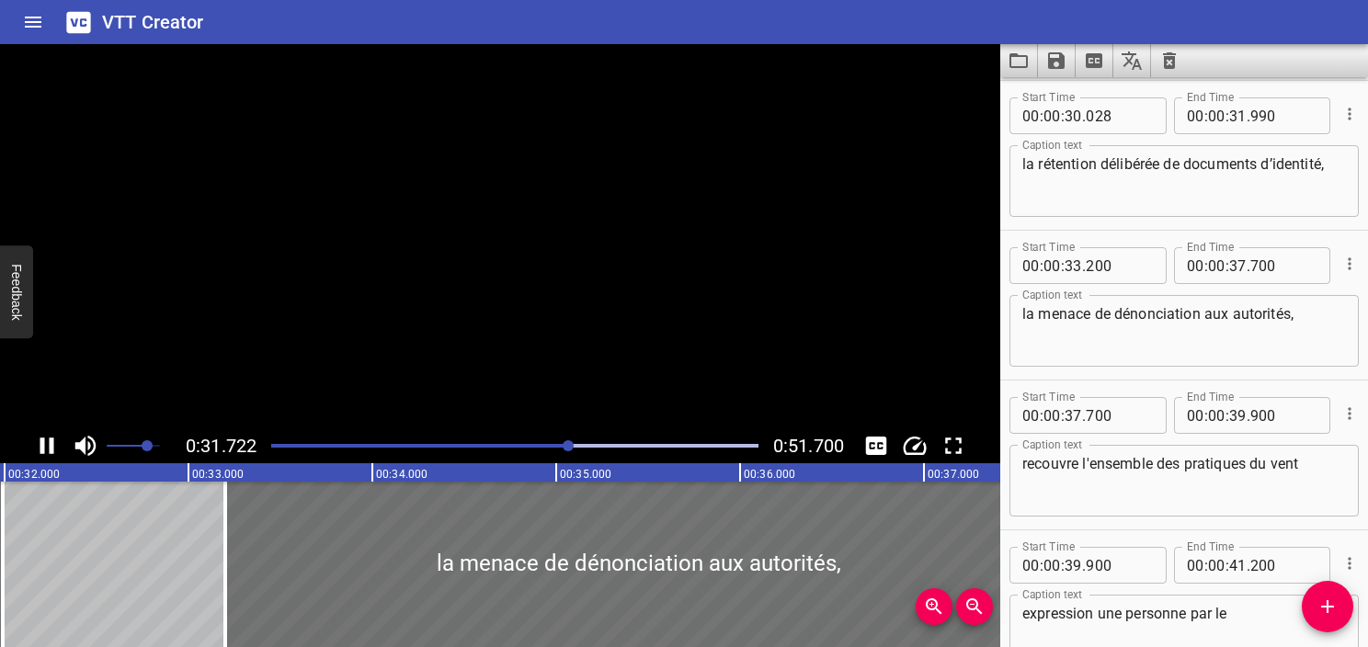
click at [52, 444] on icon "Play/Pause" at bounding box center [47, 446] width 14 height 17
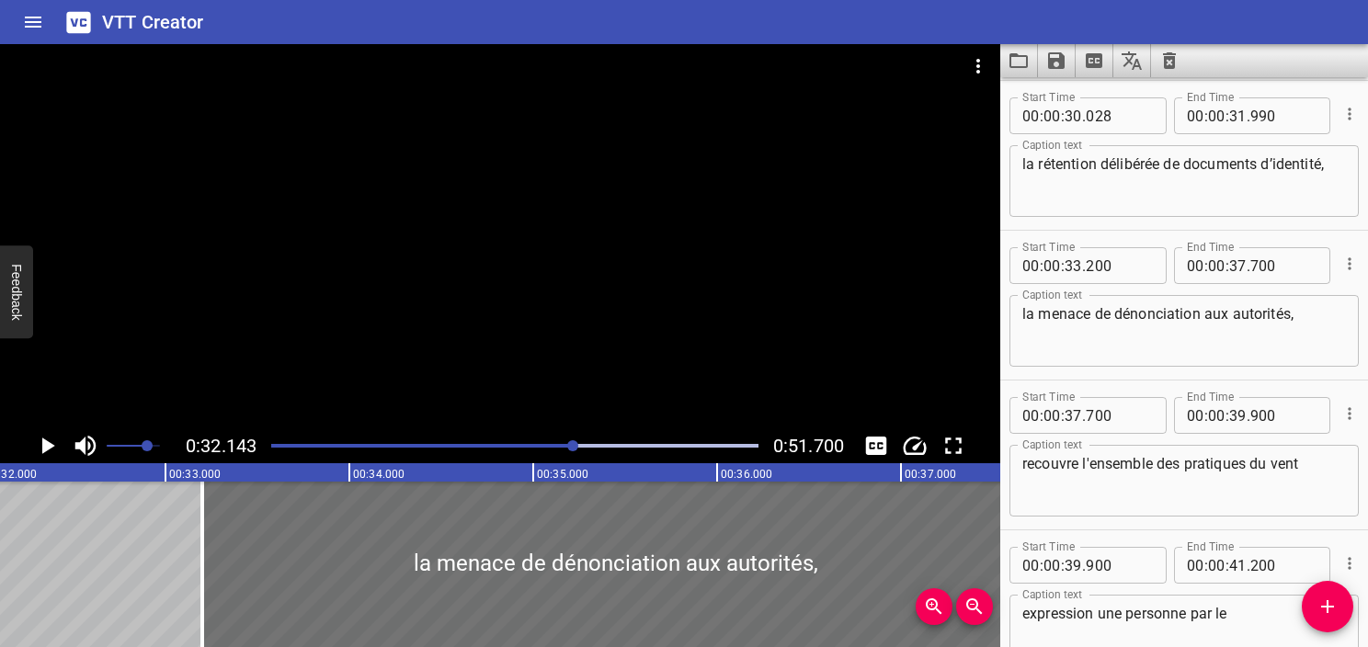
scroll to position [0, 5912]
click at [52, 444] on icon "Play/Pause" at bounding box center [48, 446] width 13 height 17
click at [52, 444] on icon "Play/Pause" at bounding box center [47, 446] width 14 height 17
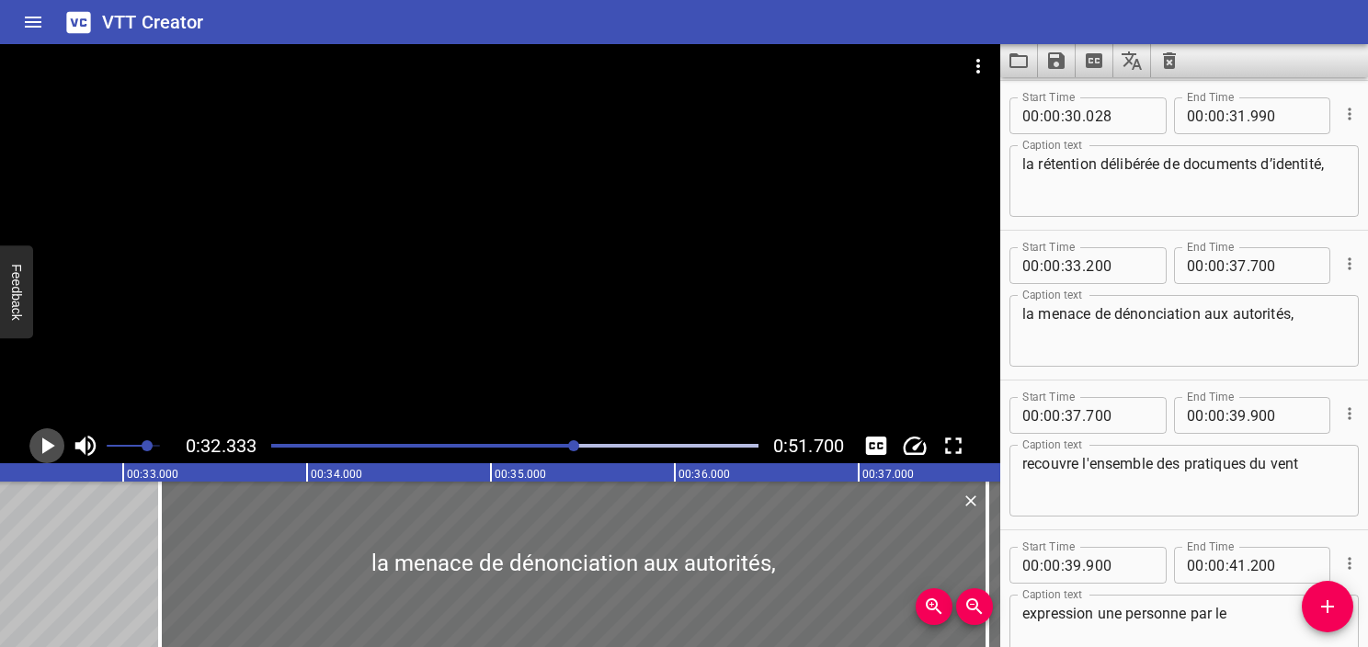
click at [52, 444] on icon "Play/Pause" at bounding box center [48, 446] width 13 height 17
click at [52, 444] on icon "Play/Pause" at bounding box center [47, 446] width 14 height 17
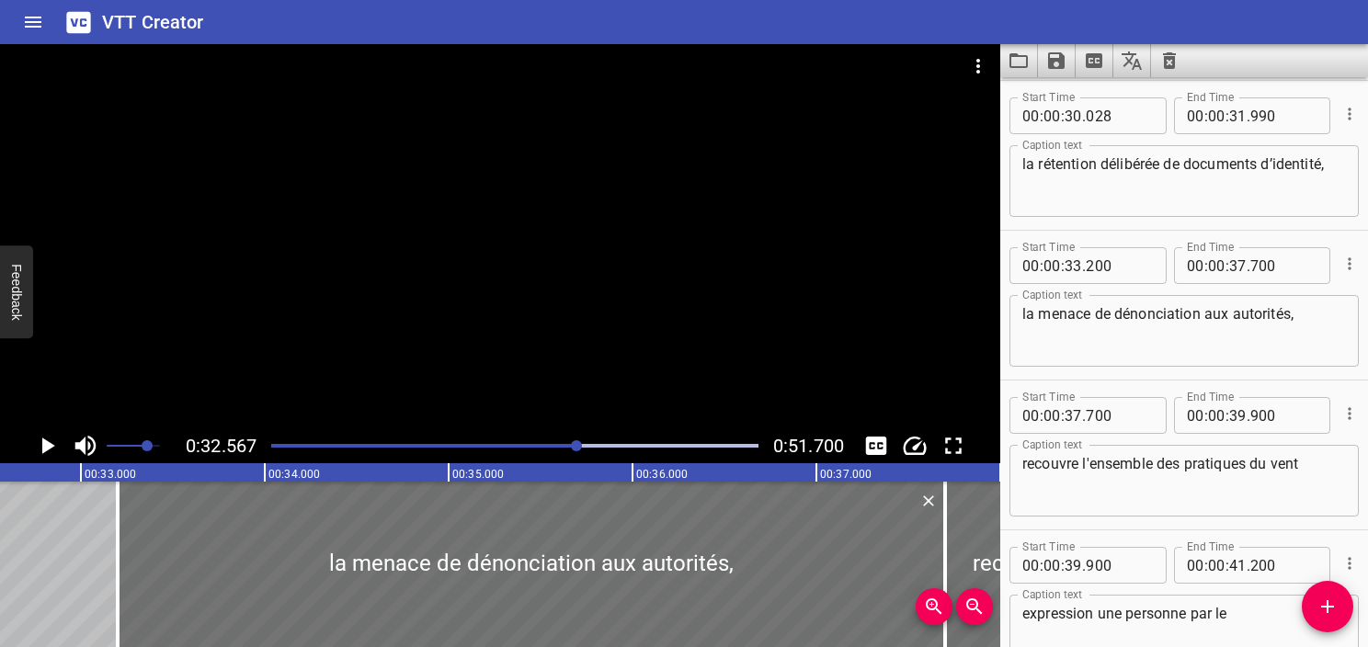
scroll to position [0, 5990]
click at [1067, 265] on input "number" at bounding box center [1073, 265] width 17 height 37
type input "32"
type input "567"
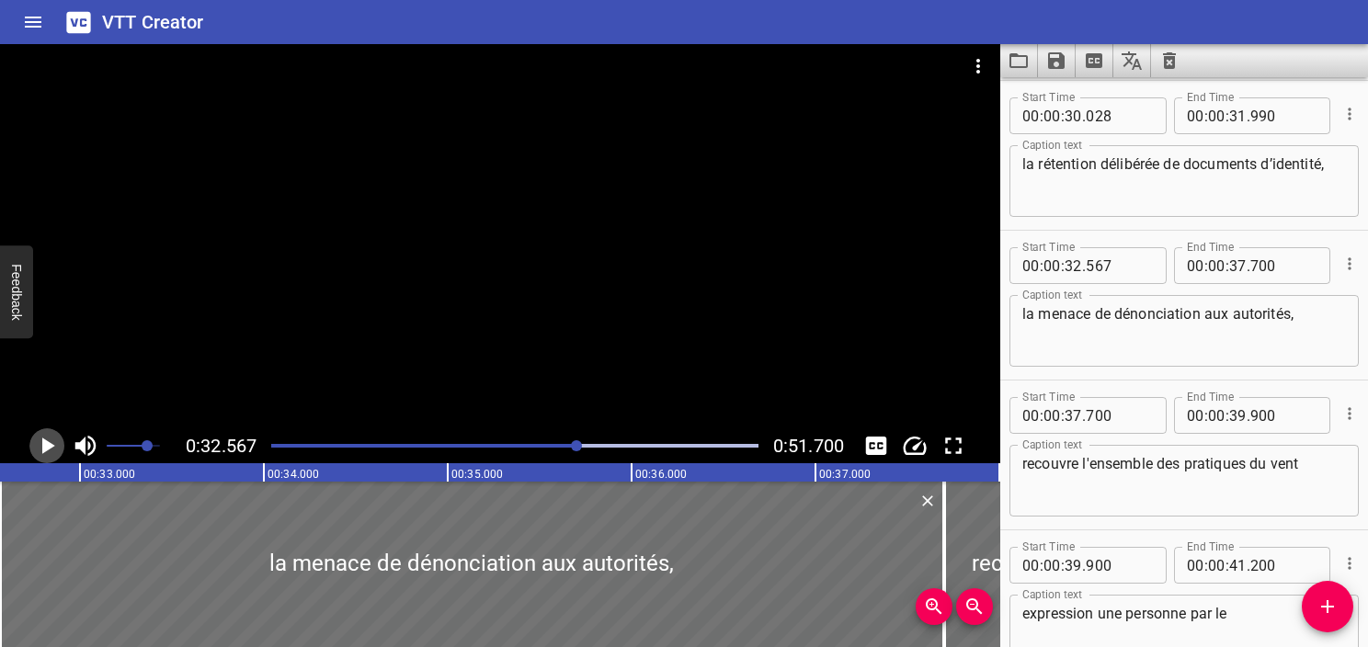
click at [48, 453] on icon "Play/Pause" at bounding box center [47, 446] width 28 height 28
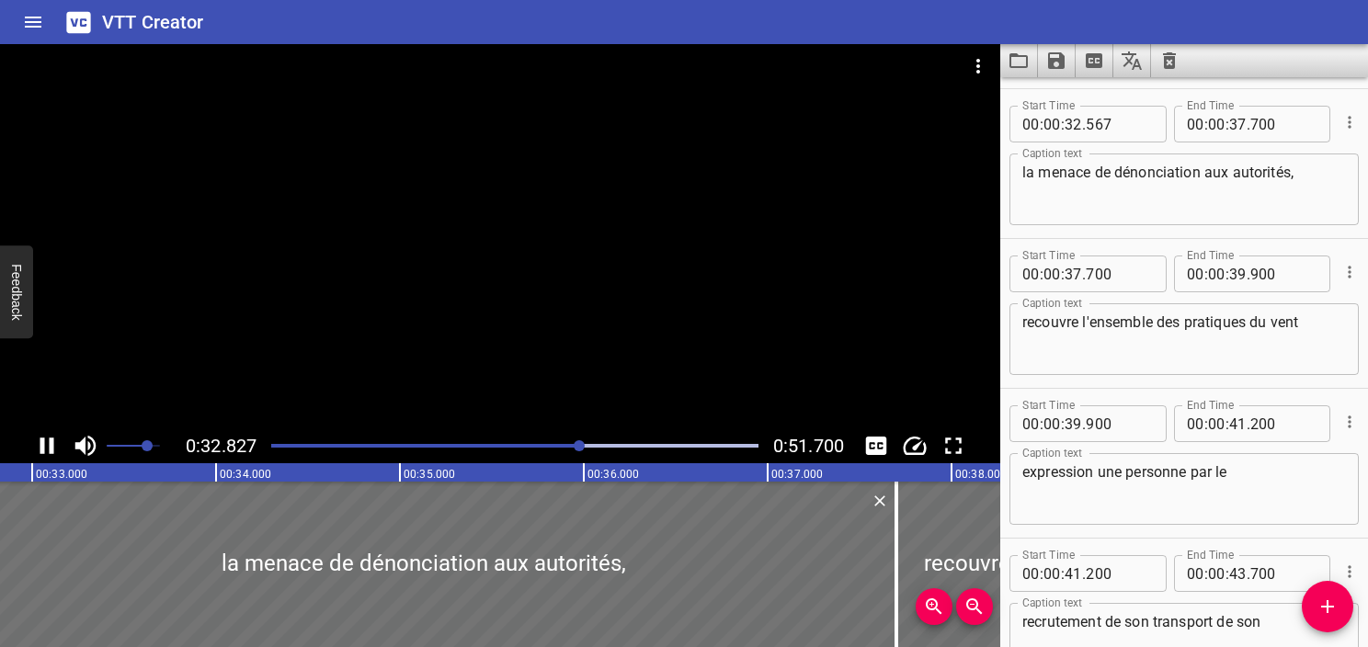
scroll to position [1949, 0]
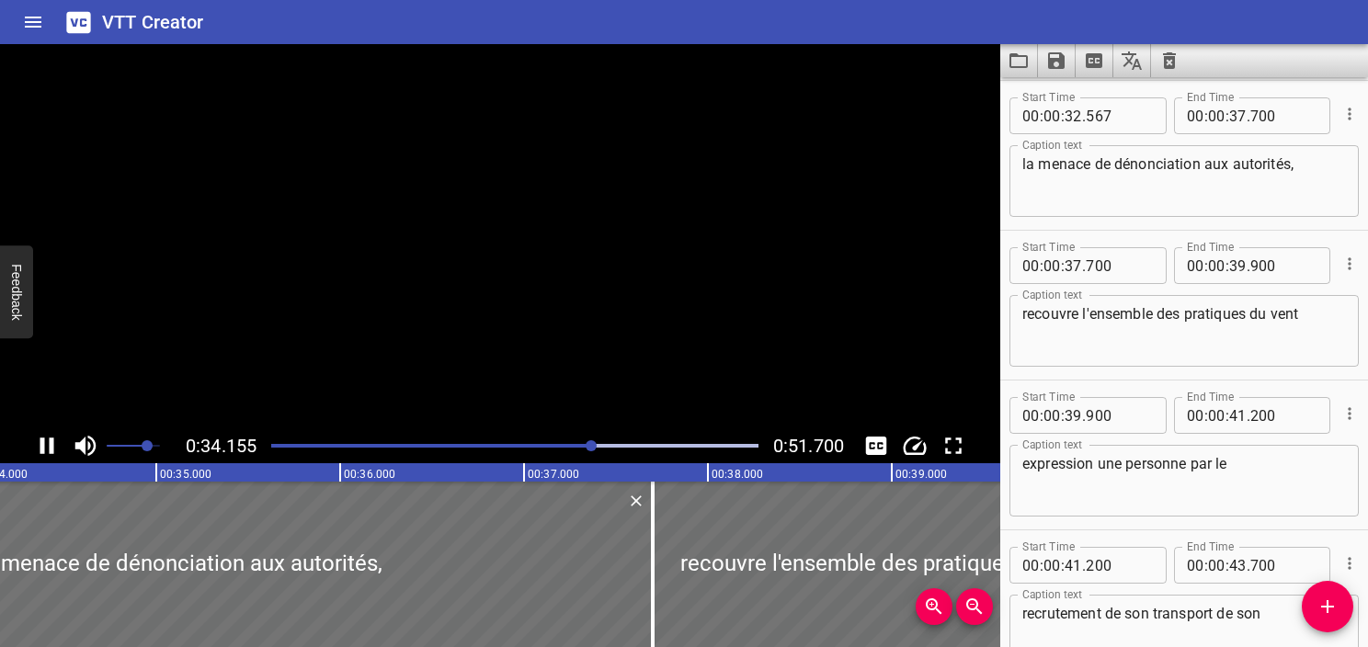
click at [48, 452] on icon "Play/Pause" at bounding box center [47, 446] width 28 height 28
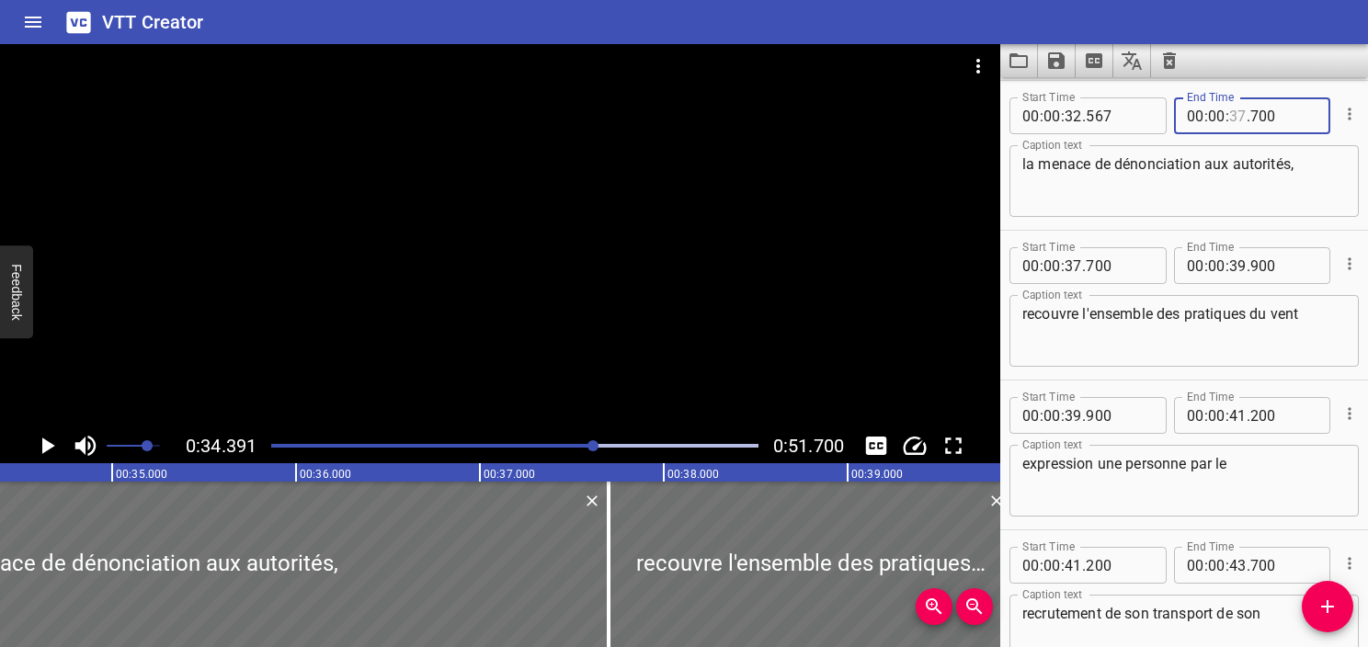
click at [1230, 116] on input "number" at bounding box center [1238, 115] width 17 height 37
type input "34"
type input "391"
click at [1254, 183] on textarea "la menace de dénonciation aux autorités," at bounding box center [1185, 181] width 324 height 52
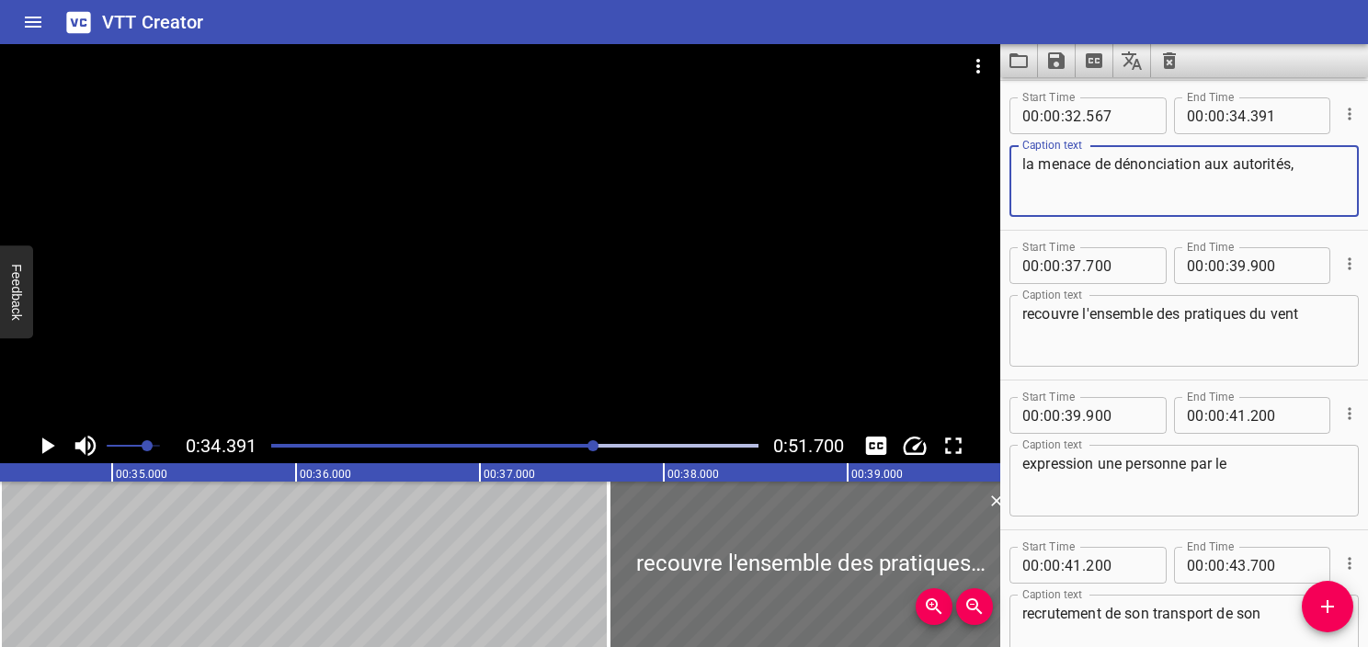
click at [1302, 171] on textarea "la menace de dénonciation aux autorités," at bounding box center [1185, 181] width 324 height 52
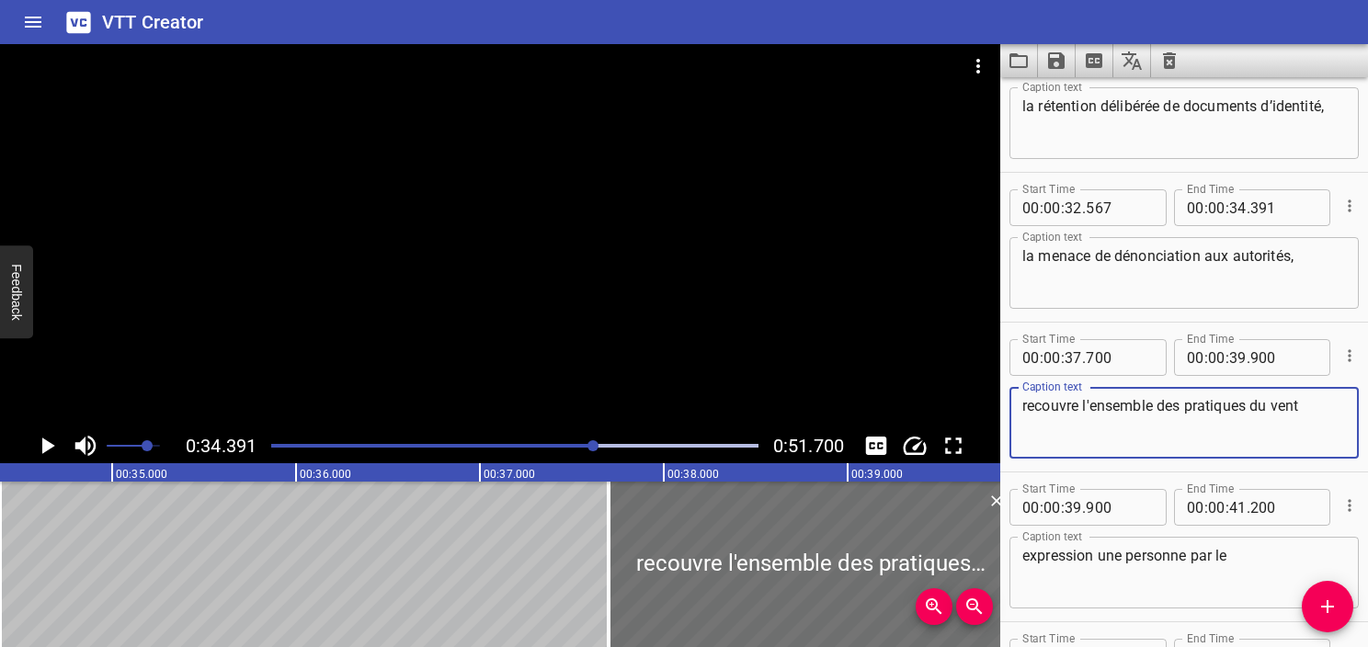
click at [1064, 412] on textarea "recouvre l'ensemble des pratiques du vent" at bounding box center [1185, 423] width 324 height 52
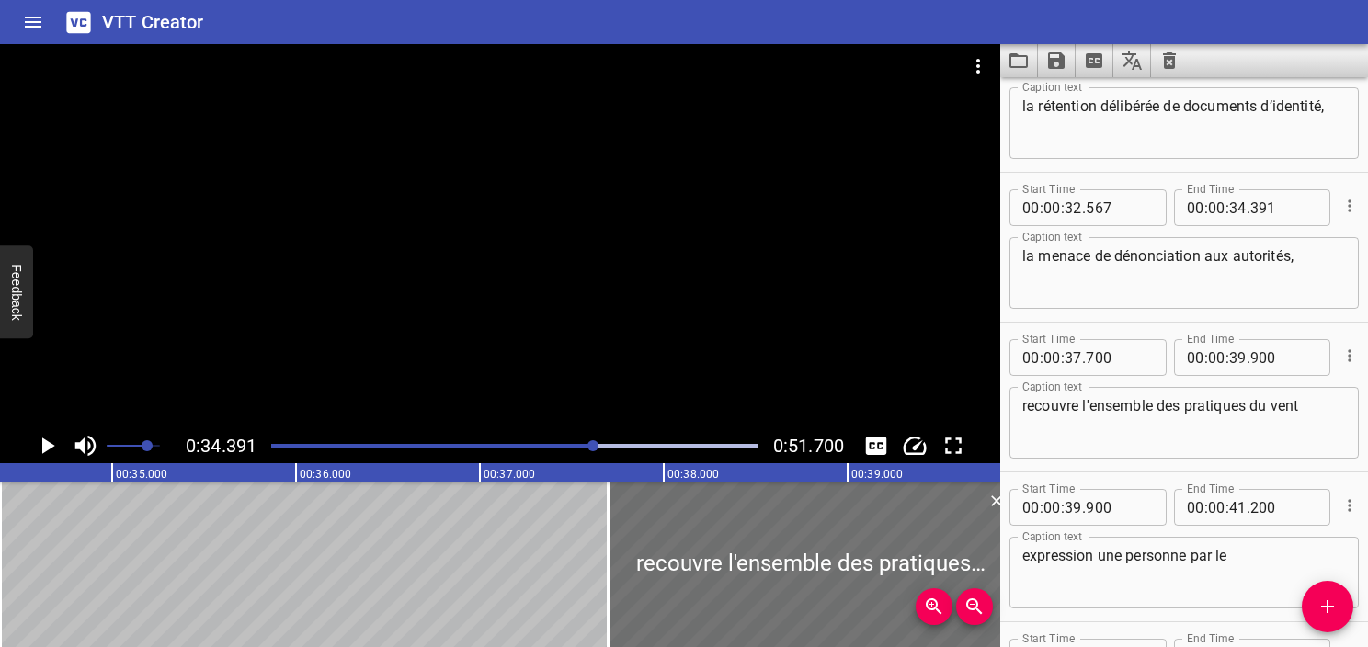
click at [1139, 387] on div "recouvre l'ensemble des pratiques du vent Caption text" at bounding box center [1184, 423] width 349 height 72
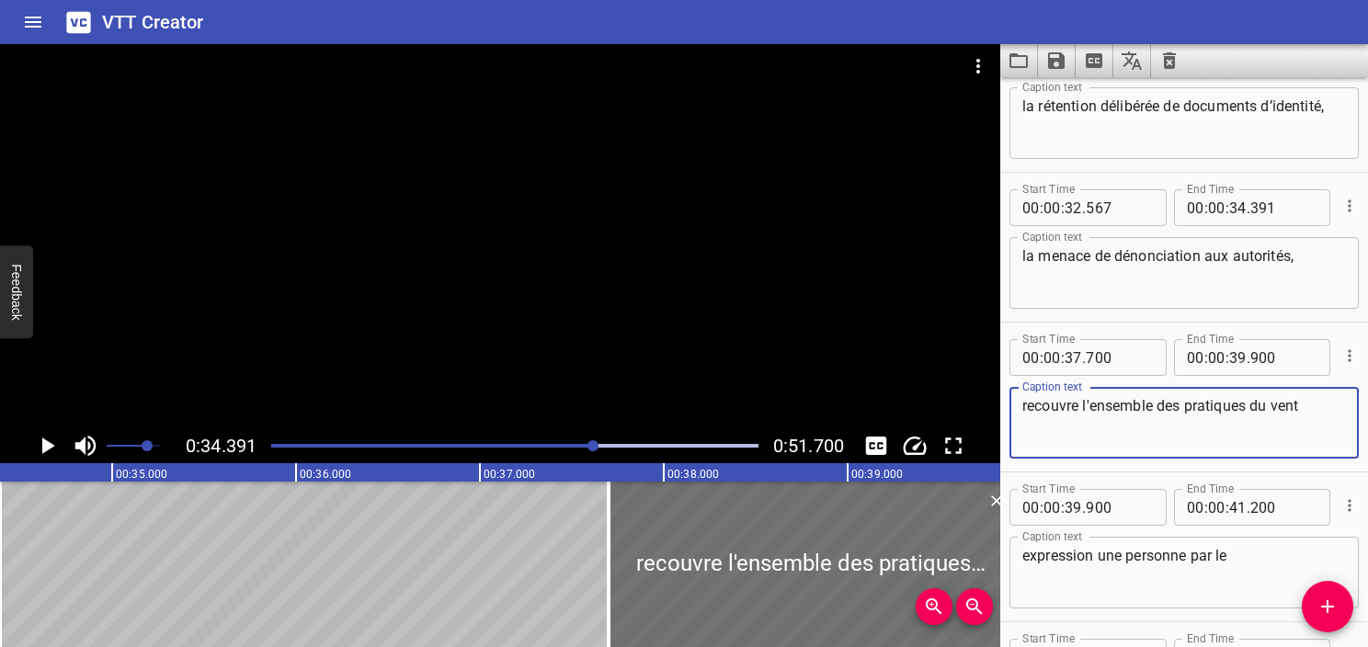
drag, startPoint x: 1326, startPoint y: 408, endPoint x: 963, endPoint y: 411, distance: 363.3
click at [963, 411] on main "0:34.391 0:51.700 00:00.000 00:01.000 00:02.000 00:03.000 00:04.000 00:05.000 0…" at bounding box center [684, 345] width 1368 height 603
paste textarea "ou la pression liée à un statut migratoire"
type textarea "ou la pression liée à un statut migratoire"
click at [46, 449] on icon "Play/Pause" at bounding box center [48, 446] width 13 height 17
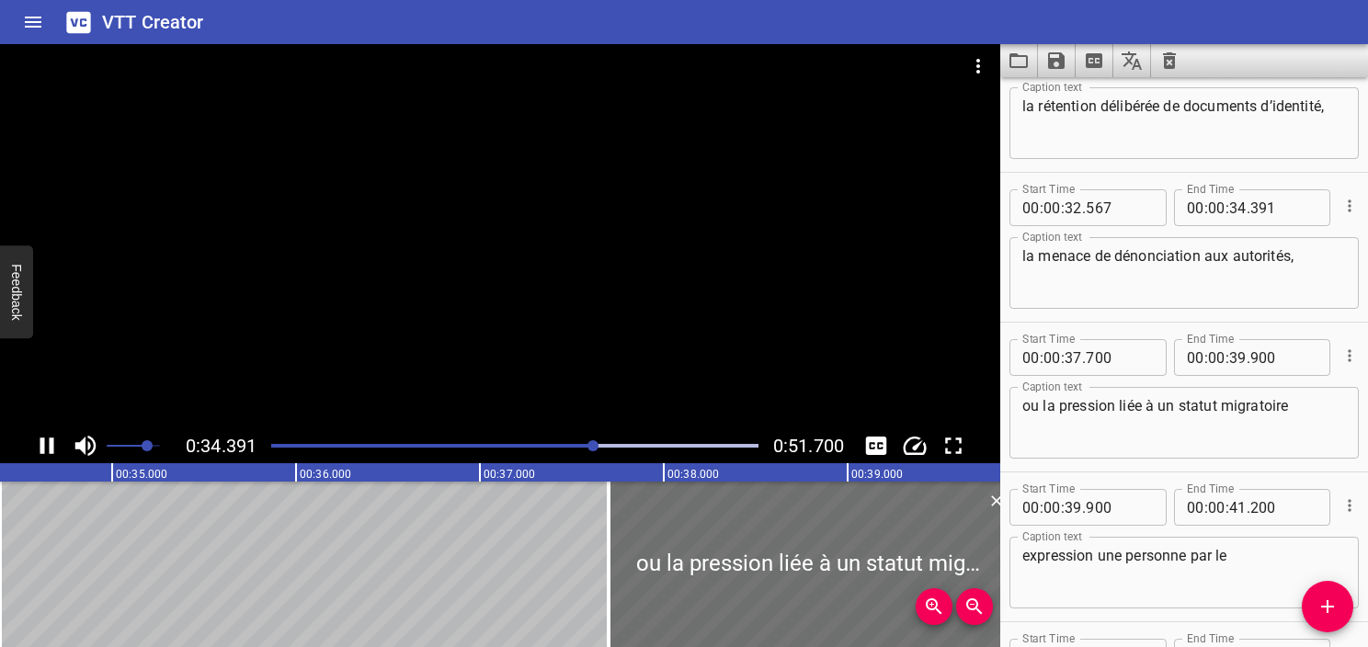
click at [46, 449] on icon "Play/Pause" at bounding box center [47, 446] width 28 height 28
click at [46, 449] on icon "Play/Pause" at bounding box center [48, 446] width 13 height 17
click at [46, 449] on icon "Play/Pause" at bounding box center [47, 446] width 28 height 28
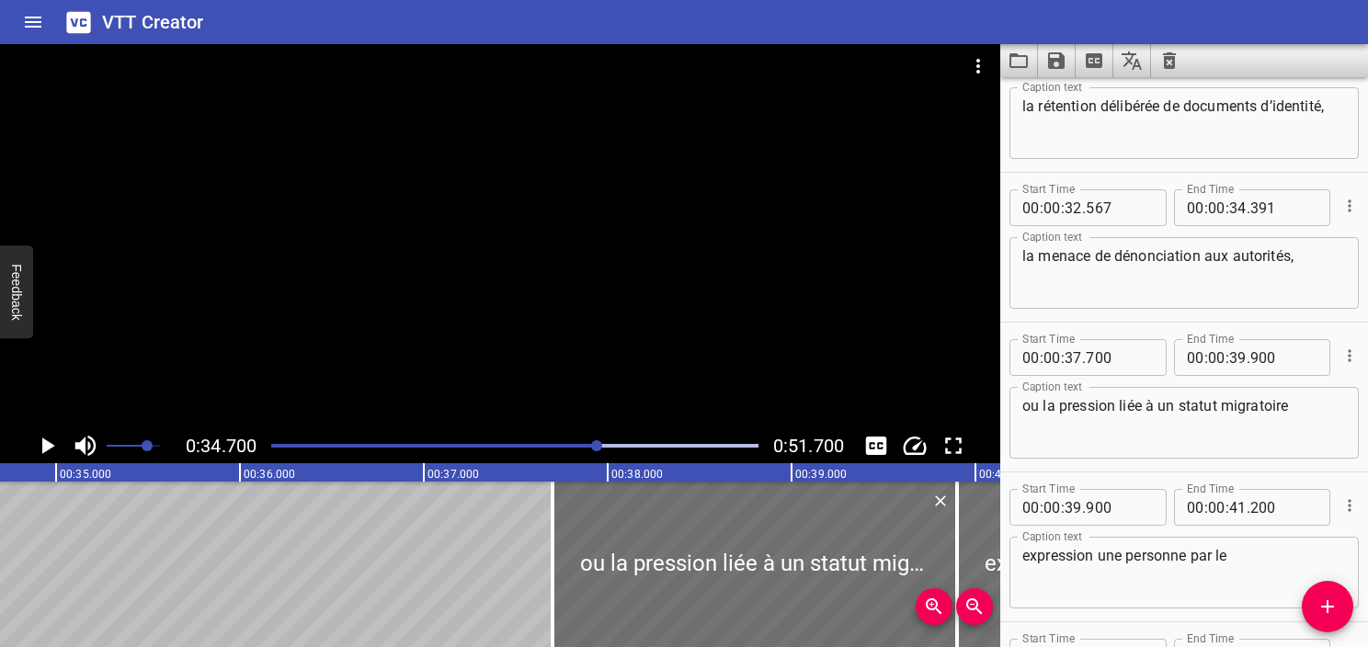
scroll to position [0, 6382]
click at [1073, 359] on input "number" at bounding box center [1073, 357] width 17 height 37
type input "34"
type input "699"
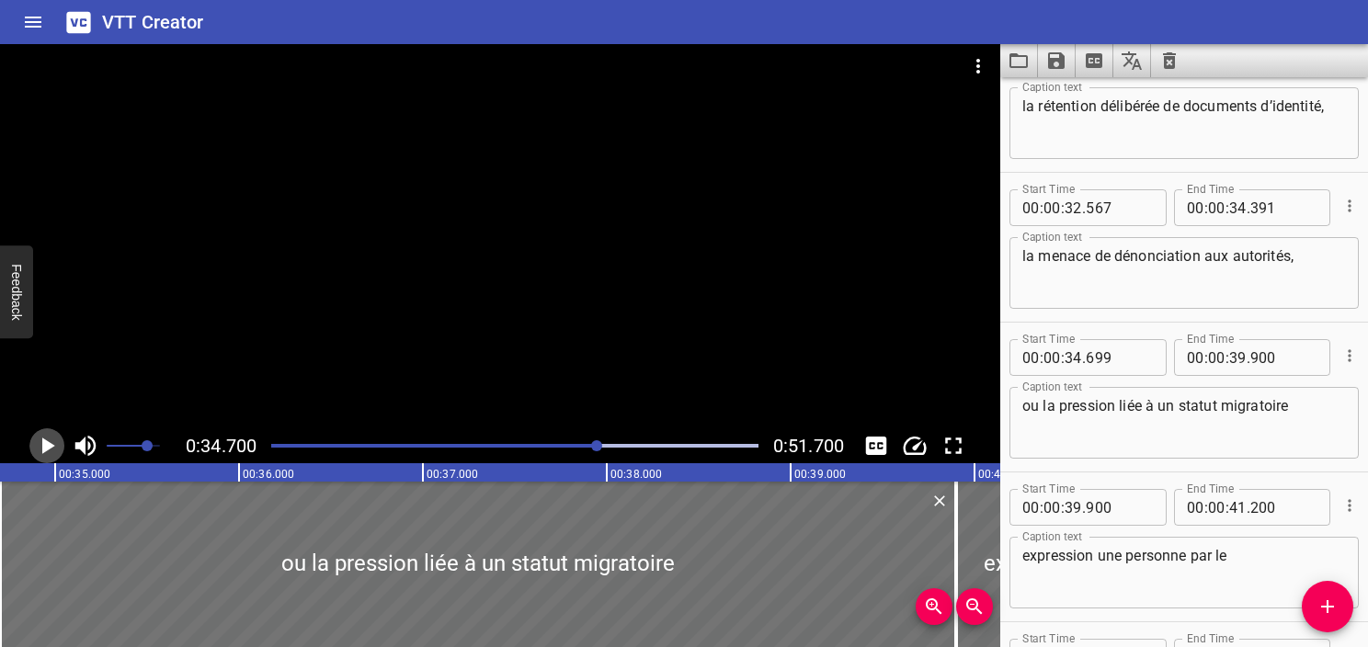
click at [48, 444] on icon "Play/Pause" at bounding box center [48, 446] width 13 height 17
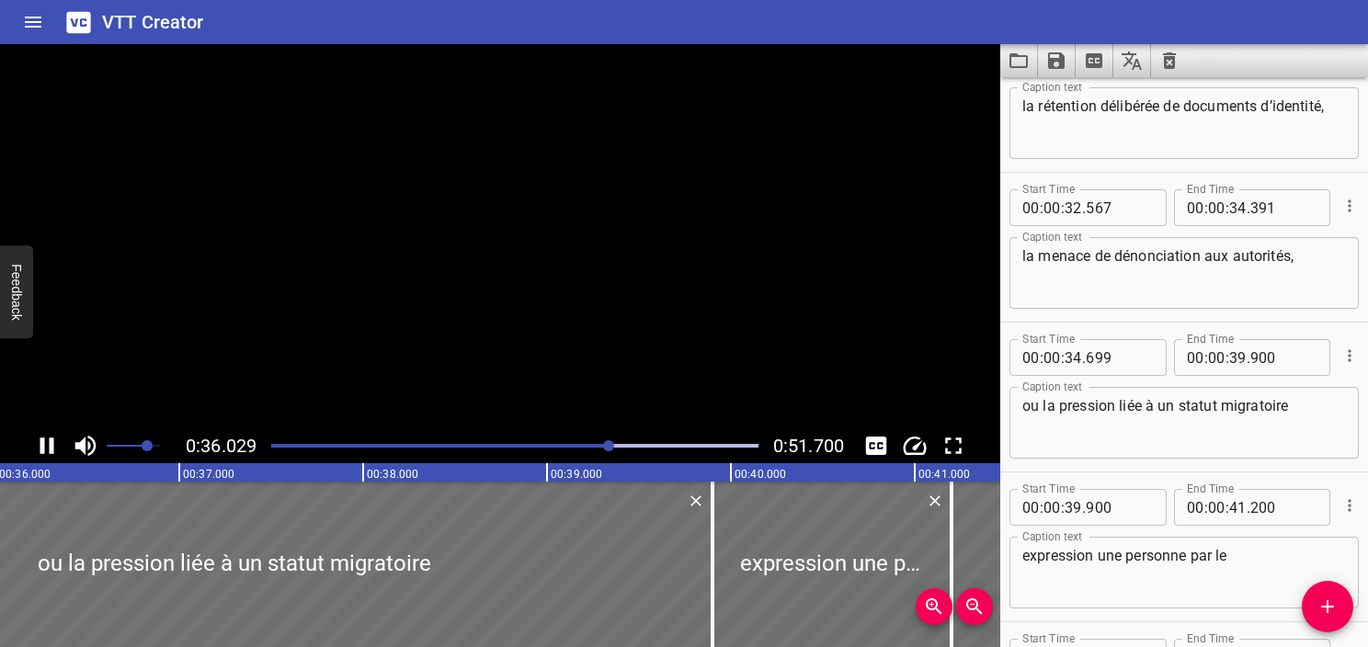
click at [48, 444] on icon "Play/Pause" at bounding box center [47, 446] width 28 height 28
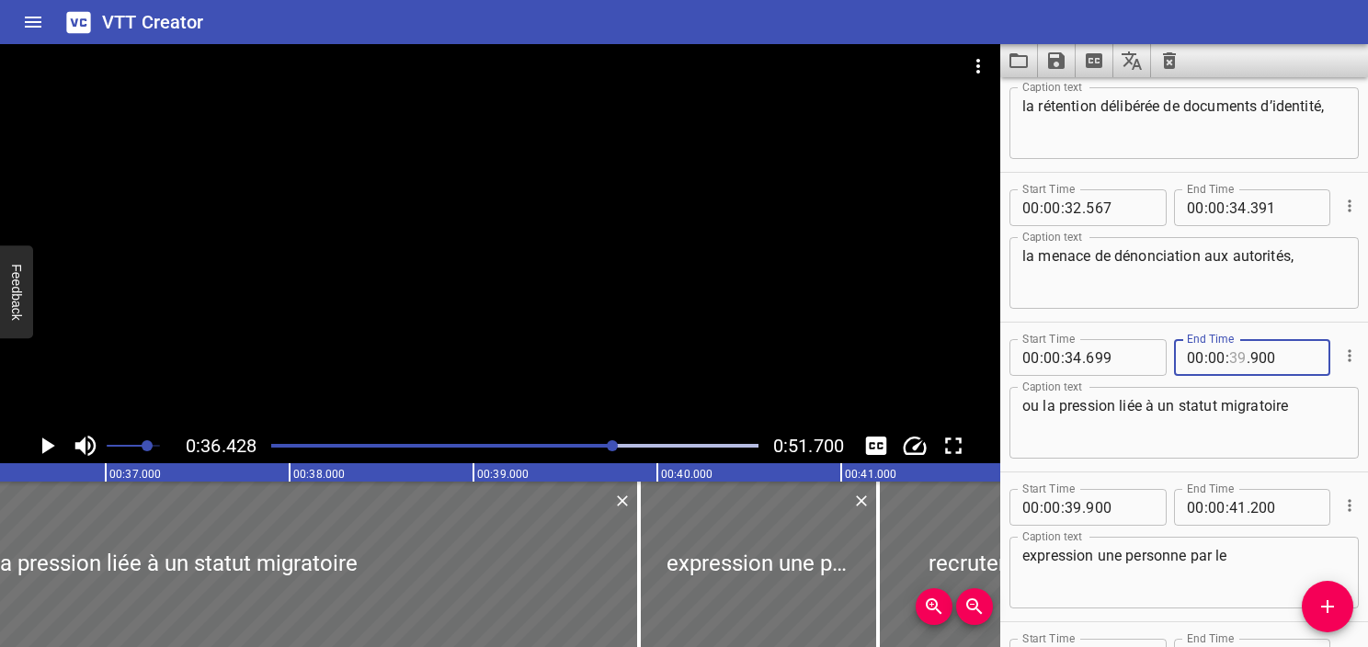
click at [1231, 353] on input "number" at bounding box center [1238, 357] width 17 height 37
type input "36"
type input "428"
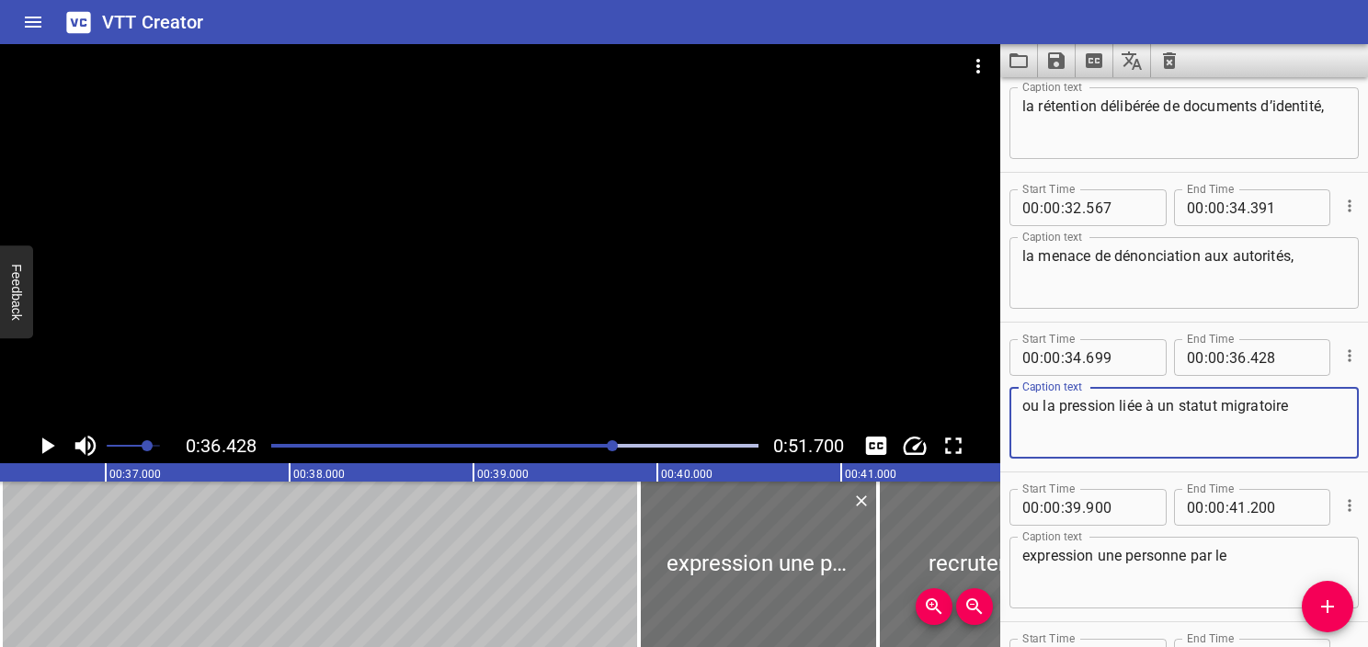
click at [1301, 397] on textarea "ou la pression liée à un statut migratoire" at bounding box center [1185, 423] width 324 height 52
type textarea "ou la pression liée à un statut migratoire."
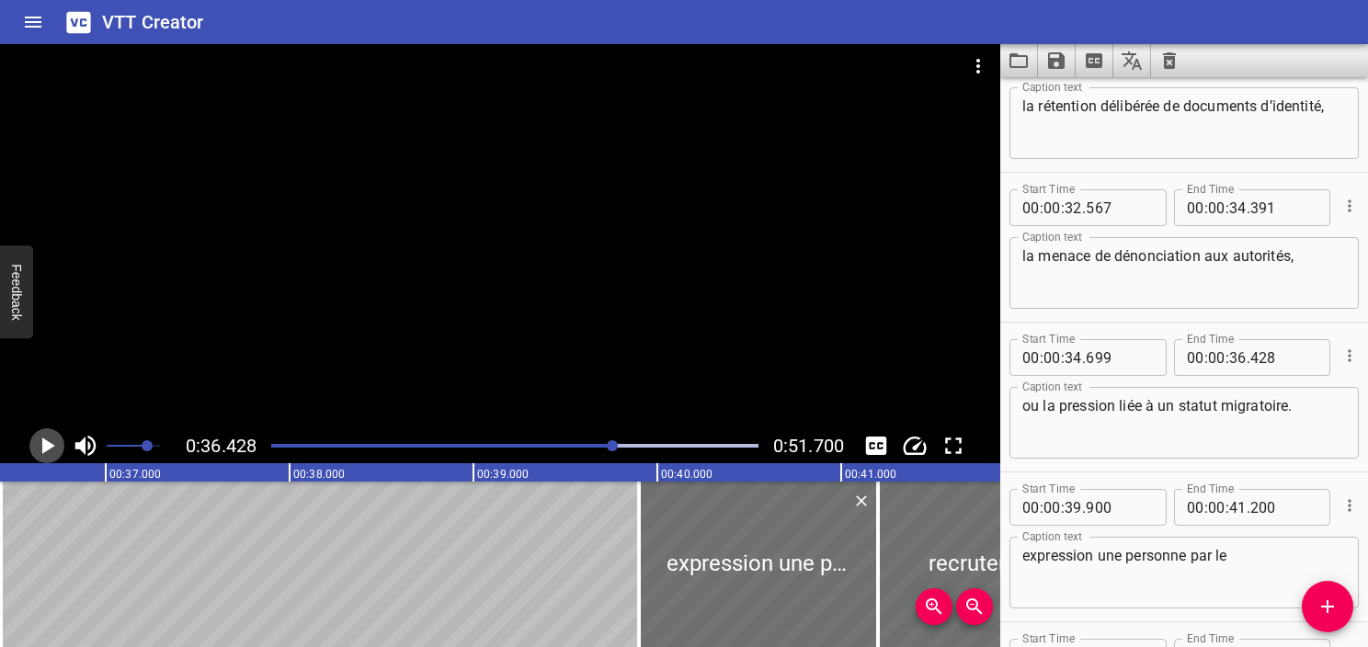
click at [40, 459] on icon "Play/Pause" at bounding box center [47, 446] width 28 height 28
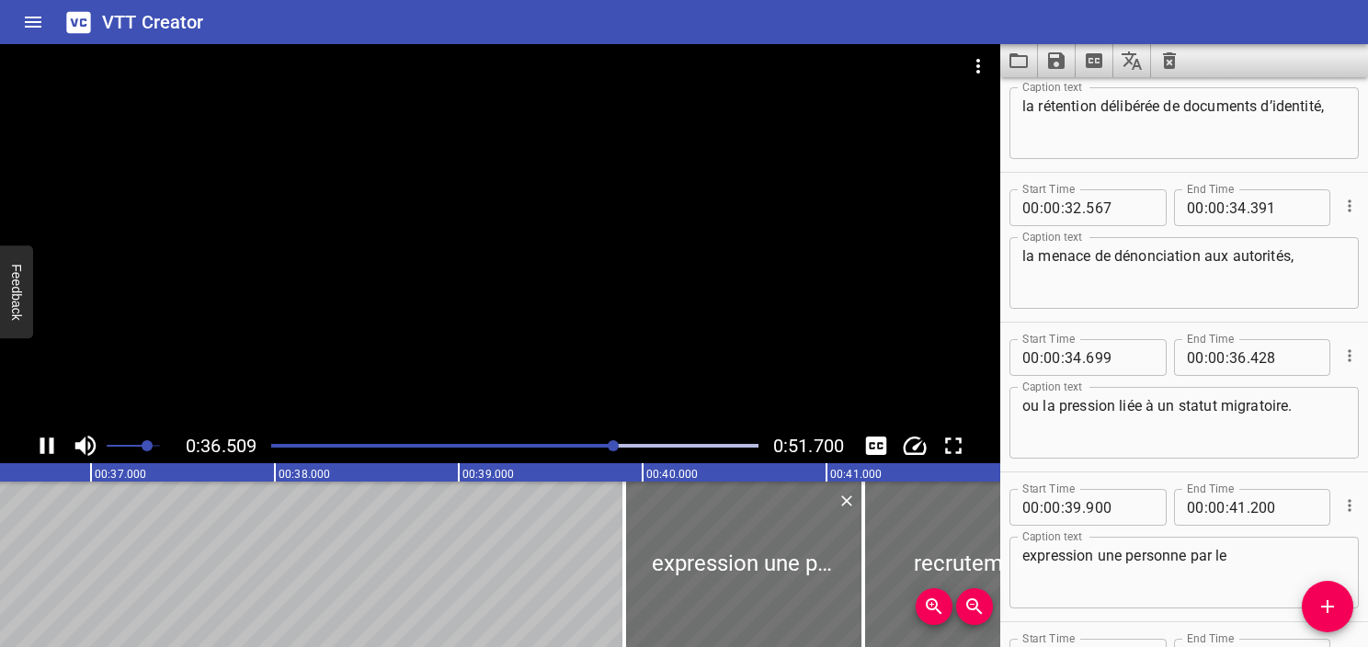
click at [40, 459] on icon "Play/Pause" at bounding box center [47, 446] width 28 height 28
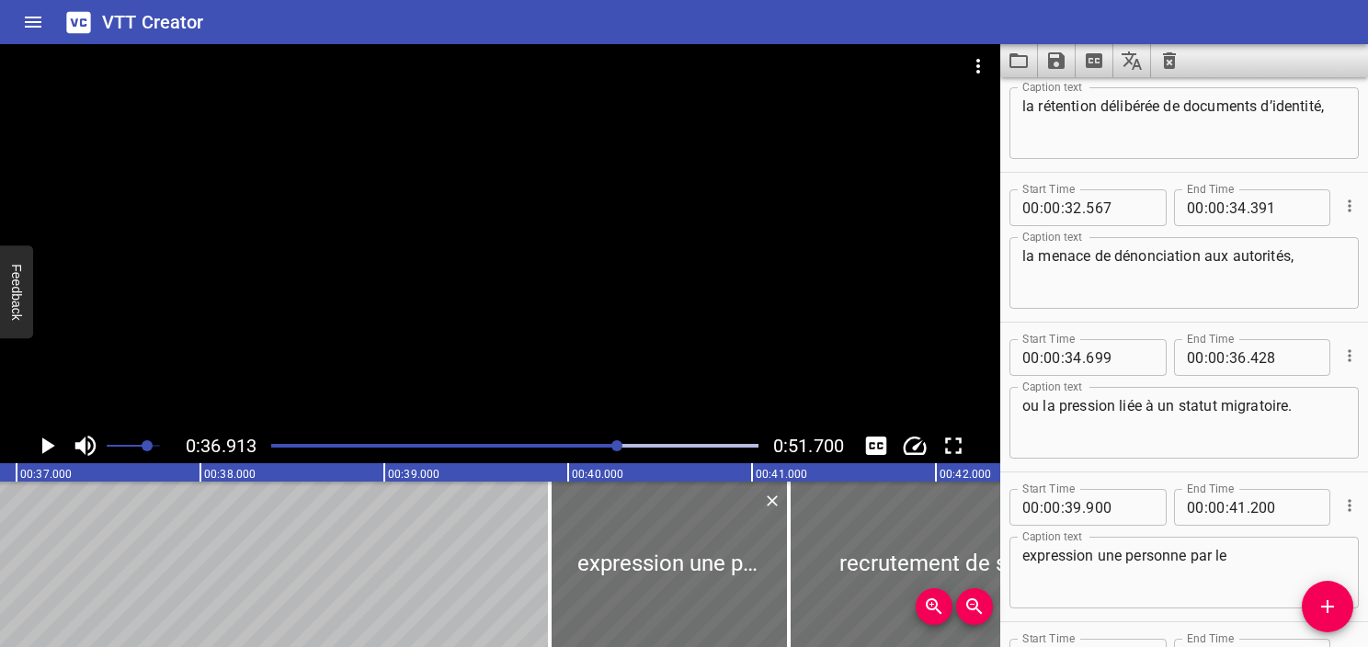
scroll to position [1949, 0]
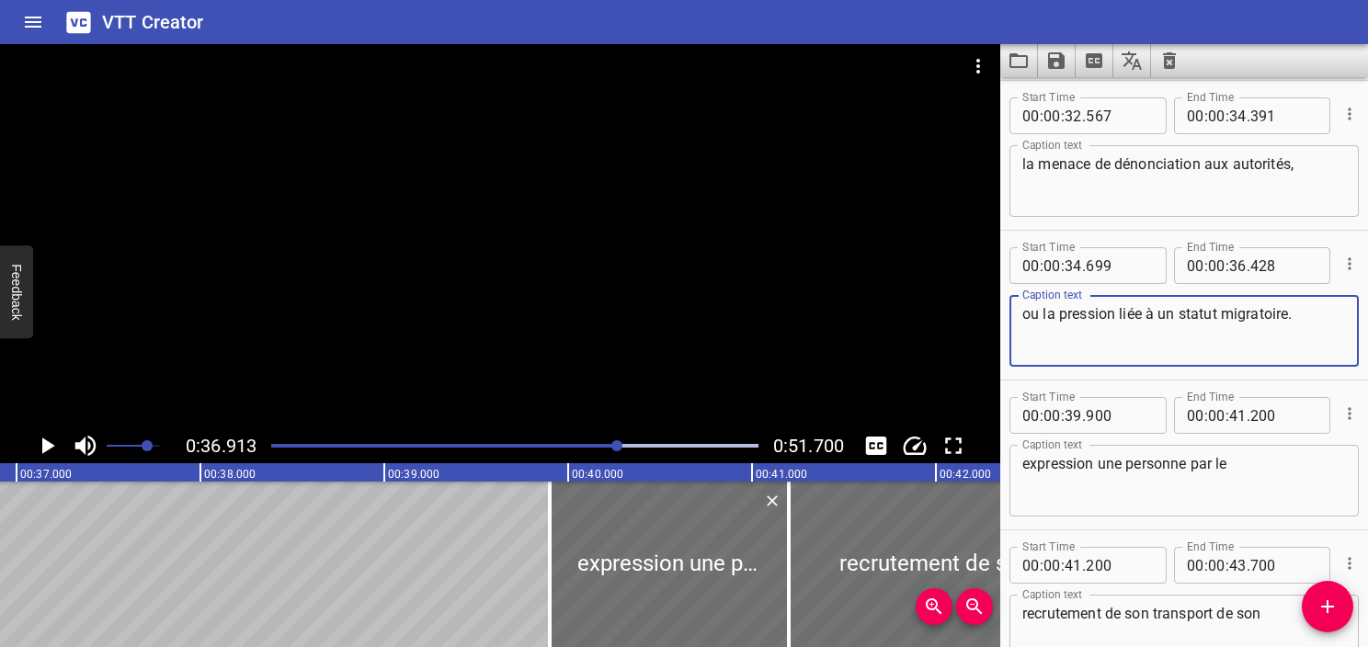
click at [1146, 331] on textarea "ou la pression liée à un statut migratoire." at bounding box center [1185, 331] width 324 height 52
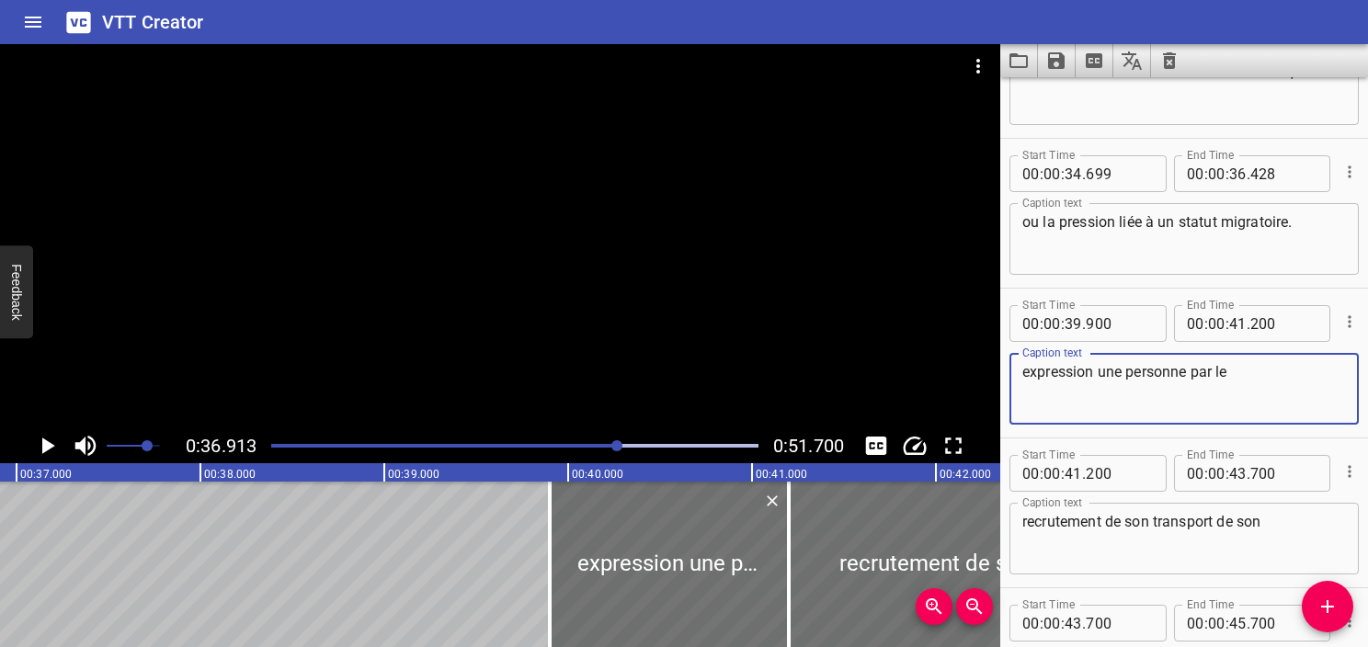
drag, startPoint x: 1262, startPoint y: 369, endPoint x: 887, endPoint y: 287, distance: 383.1
click at [887, 287] on main "0:36.913 0:51.700 00:00.000 00:01.000 00:02.000 00:03.000 00:04.000 00:05.000 0…" at bounding box center [684, 345] width 1368 height 603
paste textarea "La traite des êtres humains"
type textarea "La traite des êtres humains"
click at [1073, 323] on input "number" at bounding box center [1073, 323] width 17 height 37
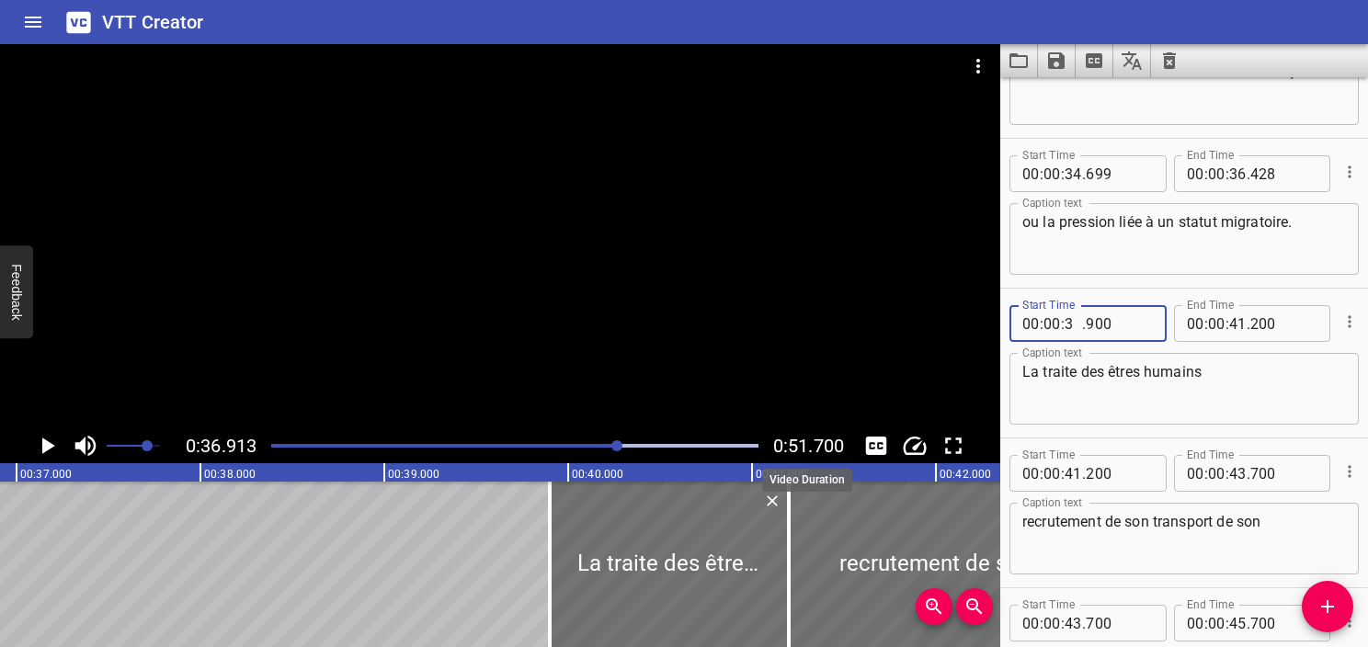
type input "36"
type input "913"
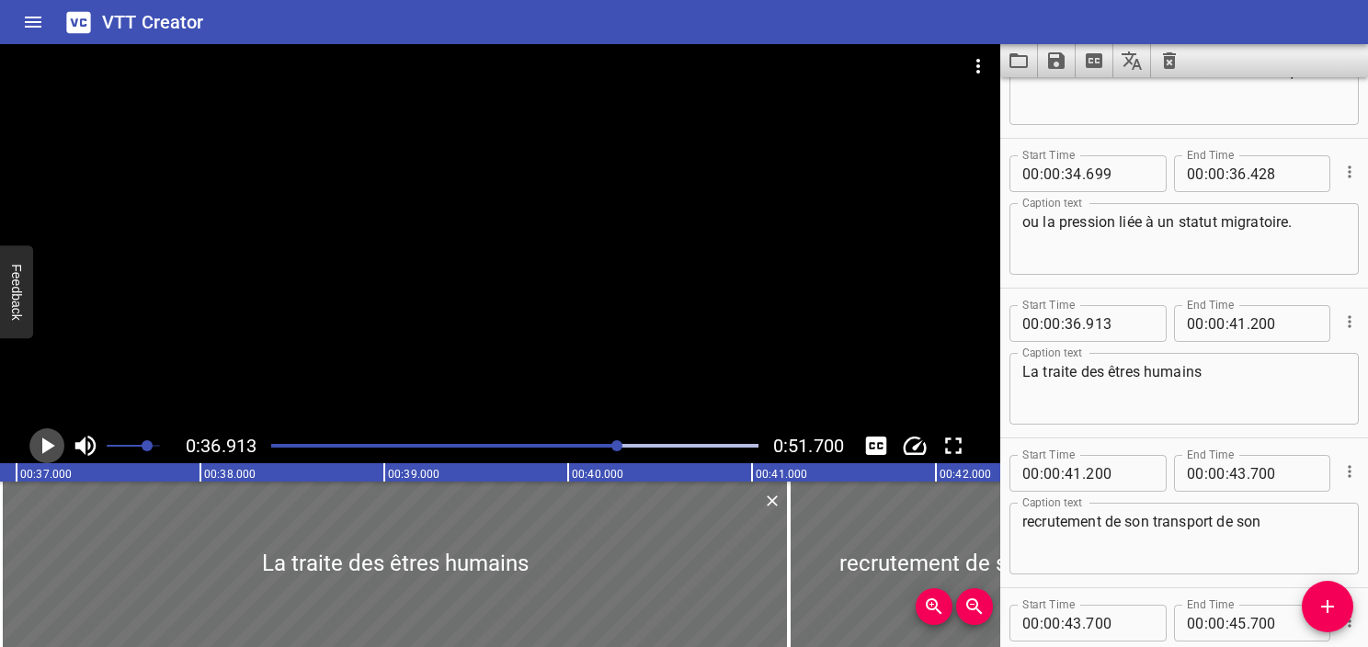
click at [47, 439] on icon "Play/Pause" at bounding box center [47, 446] width 28 height 28
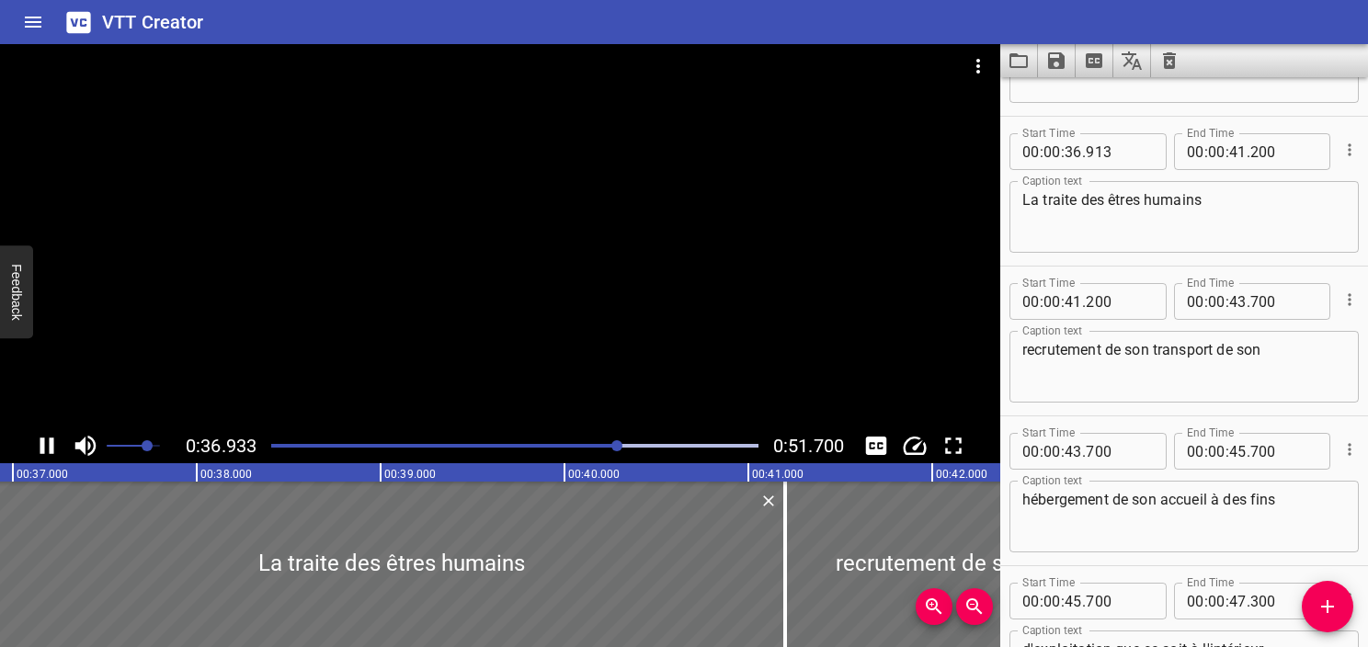
scroll to position [2248, 0]
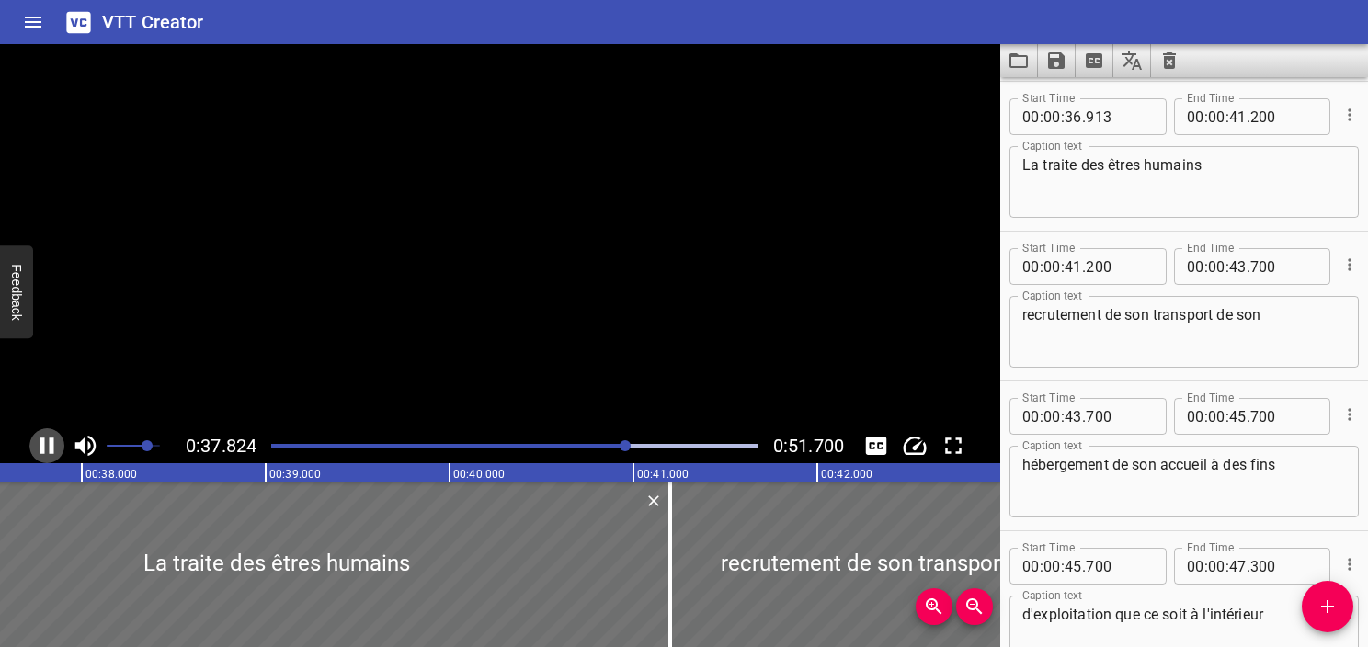
click at [47, 439] on icon "Play/Pause" at bounding box center [47, 446] width 28 height 28
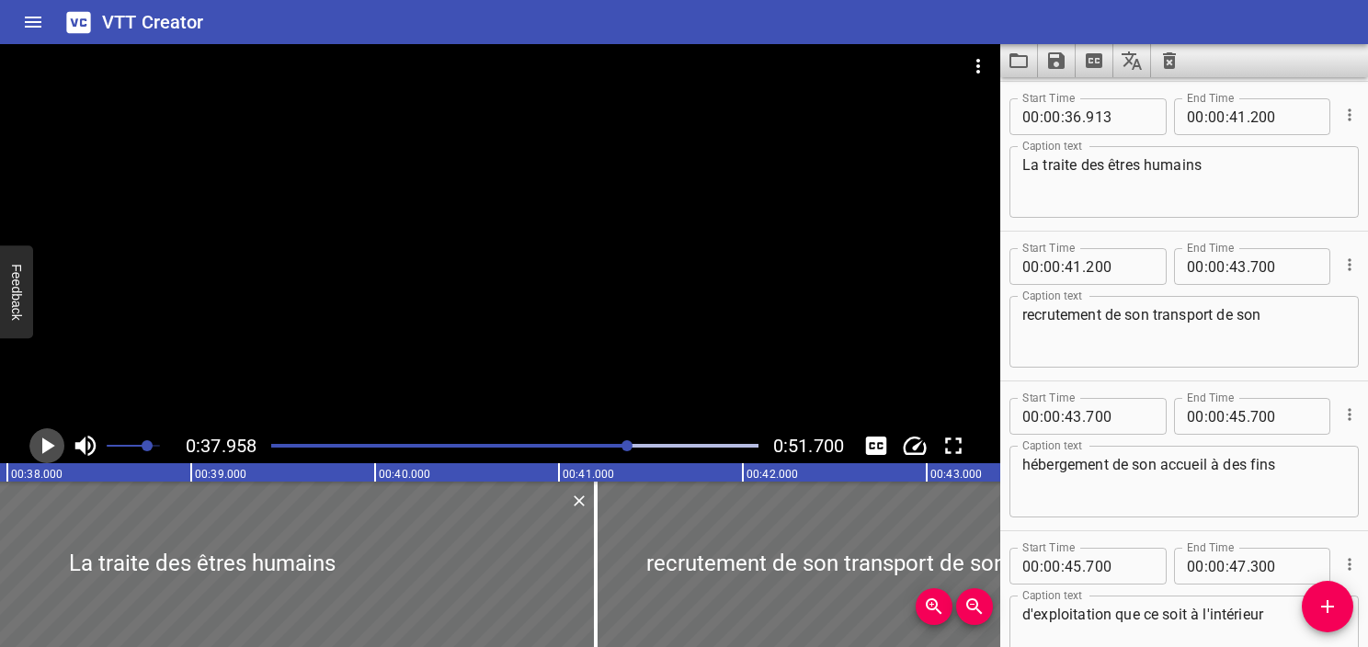
click at [39, 452] on icon "Play/Pause" at bounding box center [47, 446] width 28 height 28
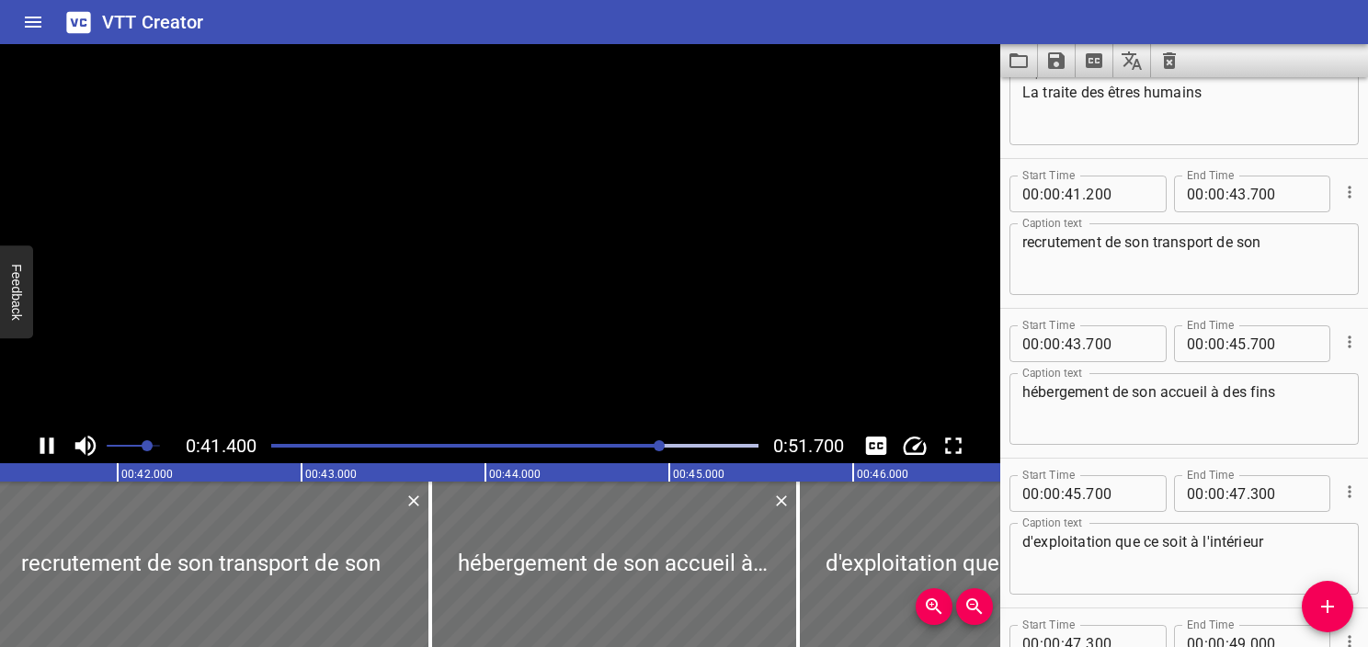
scroll to position [2398, 0]
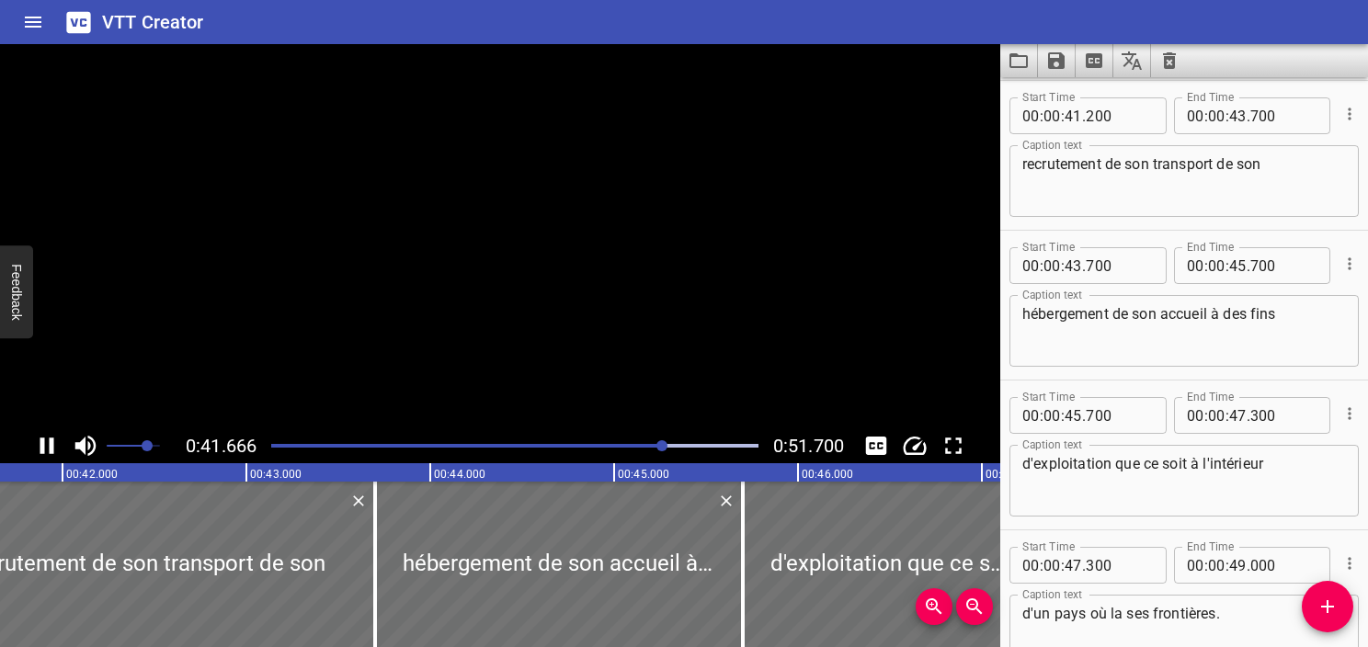
click at [39, 452] on icon "Play/Pause" at bounding box center [47, 446] width 28 height 28
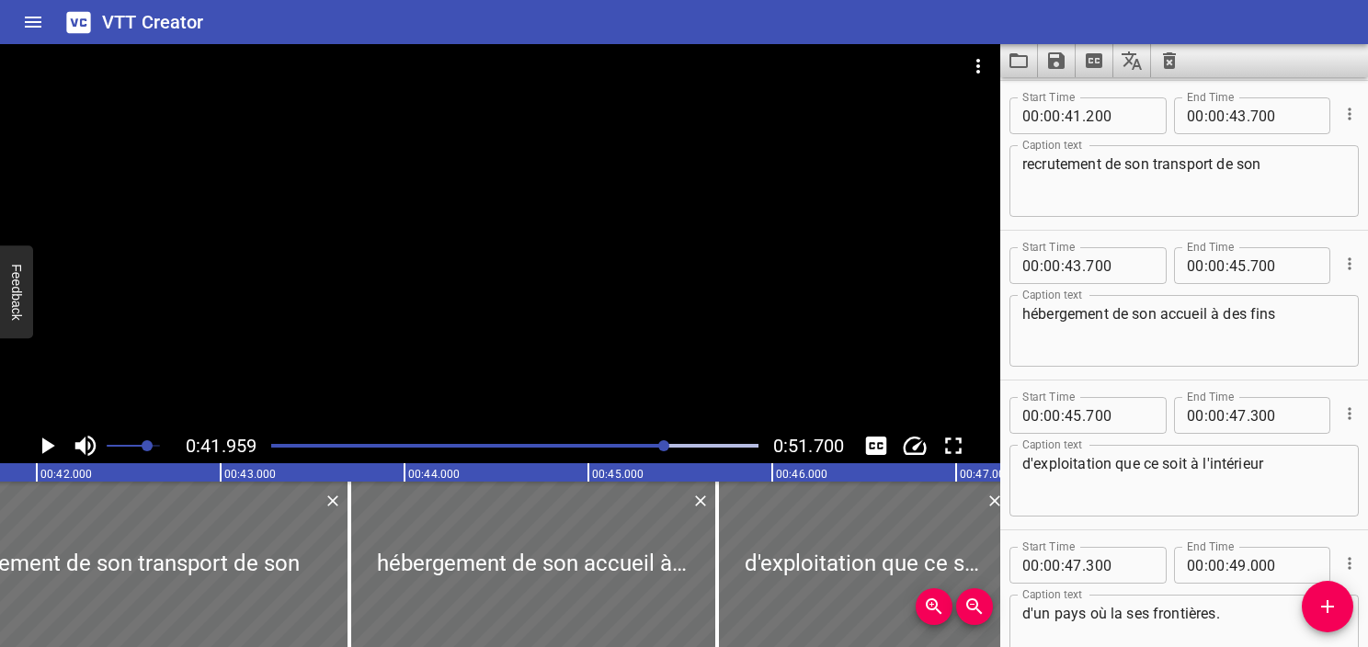
scroll to position [0, 7718]
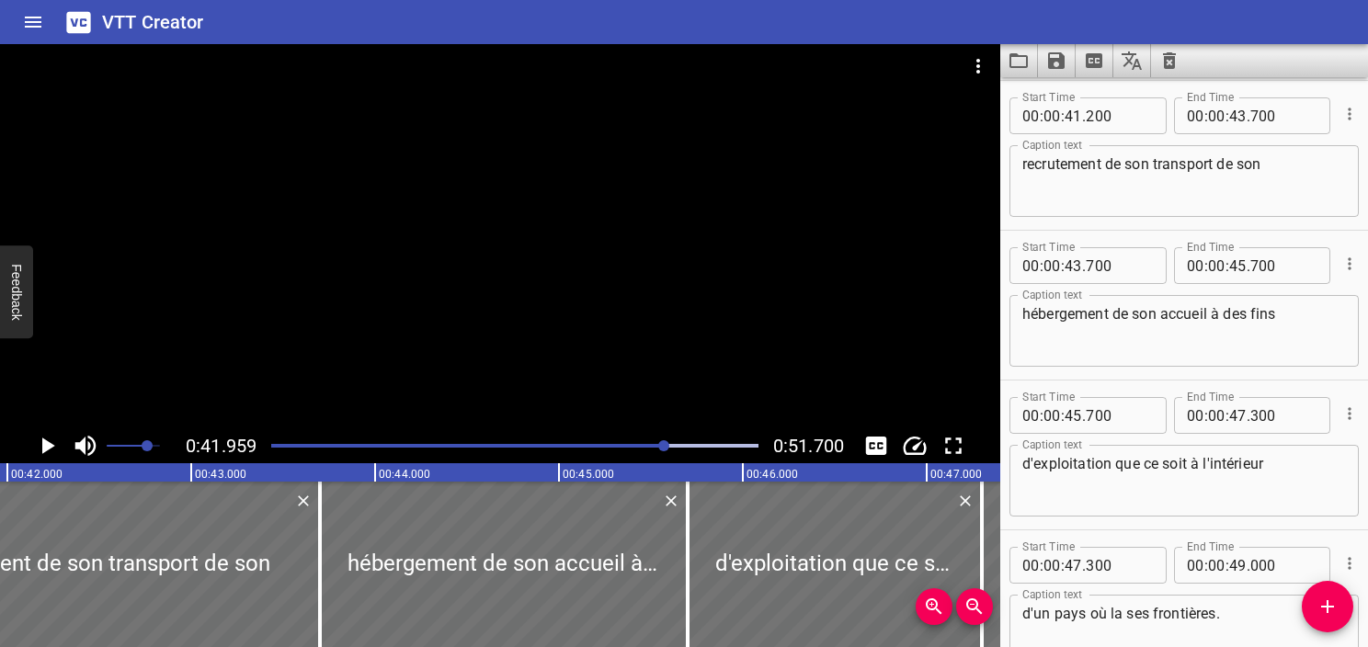
click at [645, 448] on div at bounding box center [514, 446] width 509 height 26
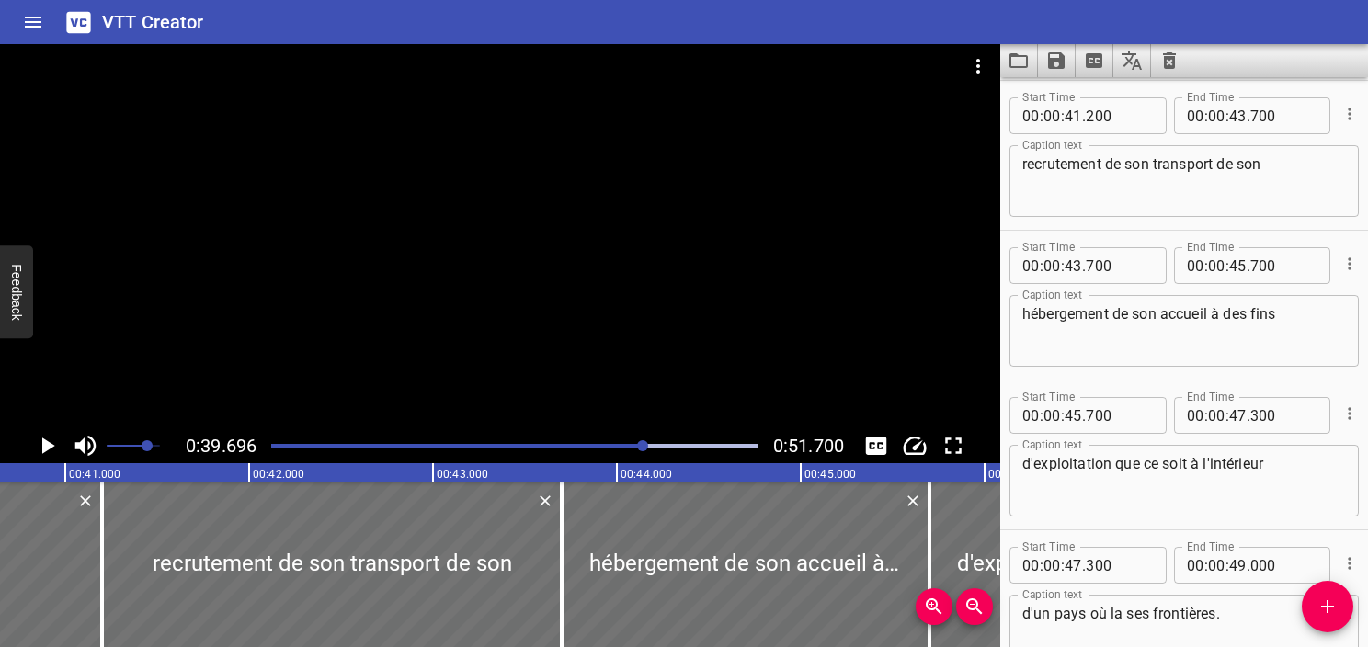
scroll to position [0, 7301]
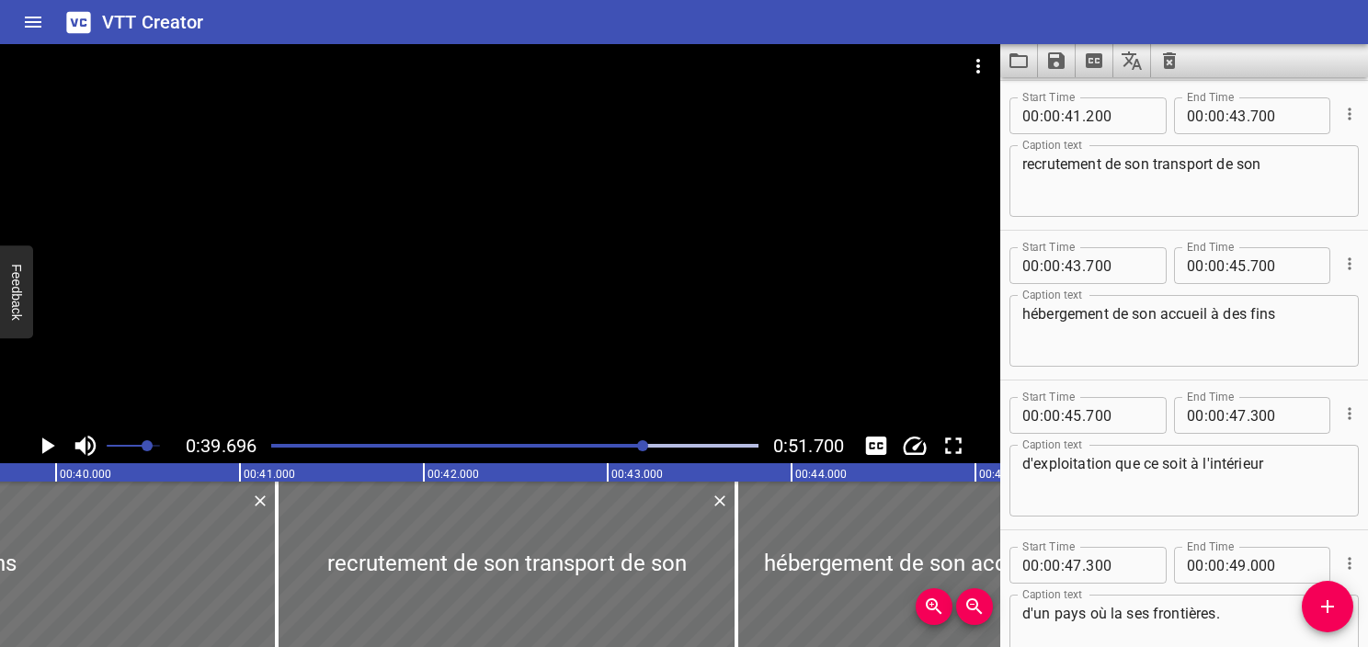
click at [590, 448] on div at bounding box center [514, 446] width 509 height 26
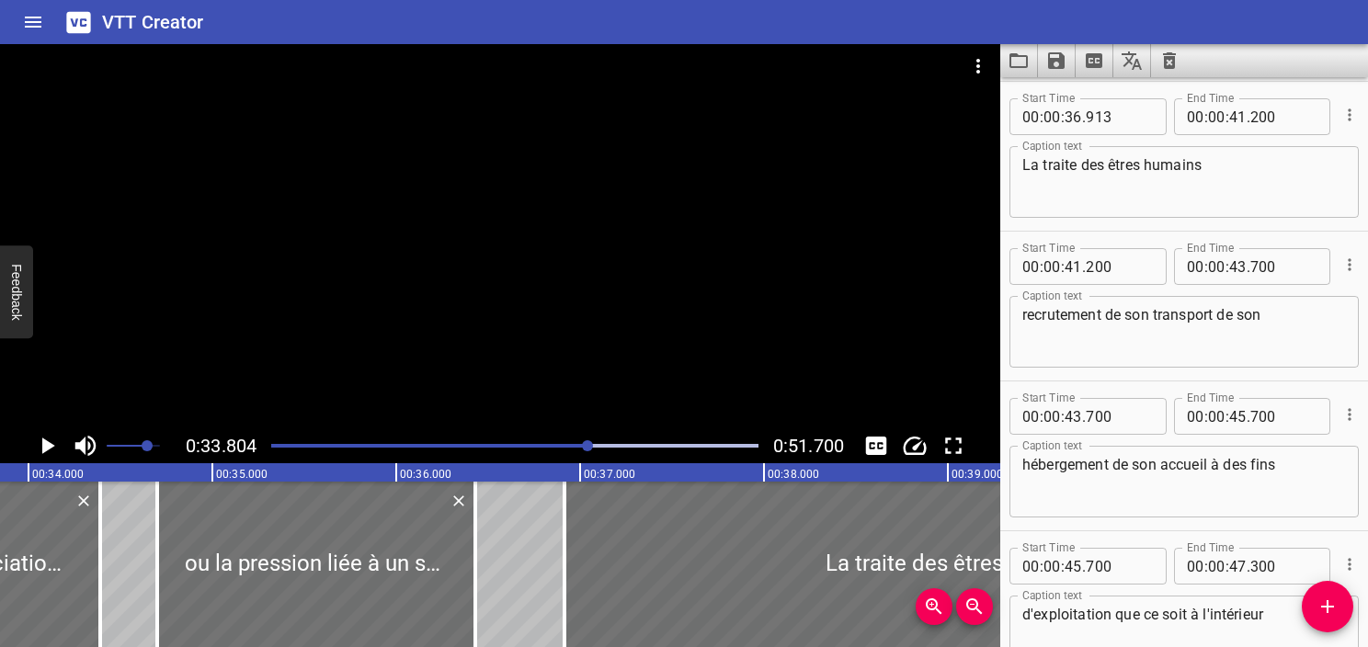
scroll to position [0, 6217]
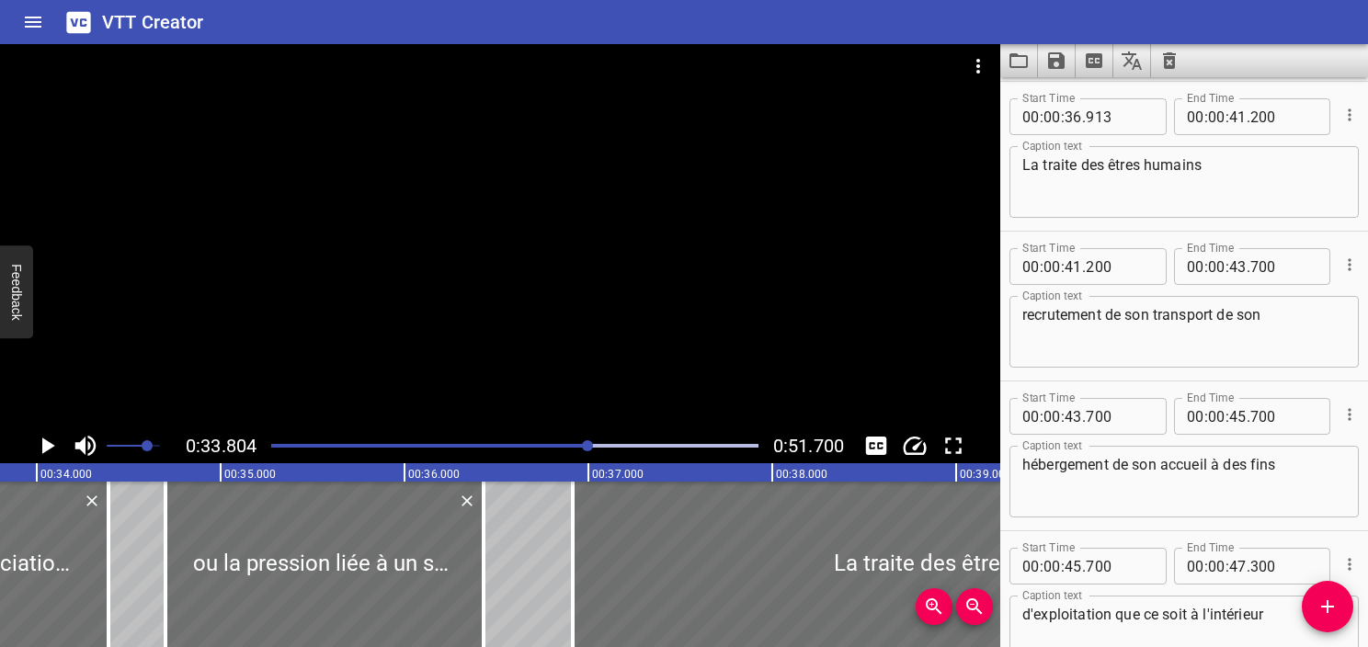
click at [32, 445] on button "Play/Pause" at bounding box center [46, 446] width 35 height 35
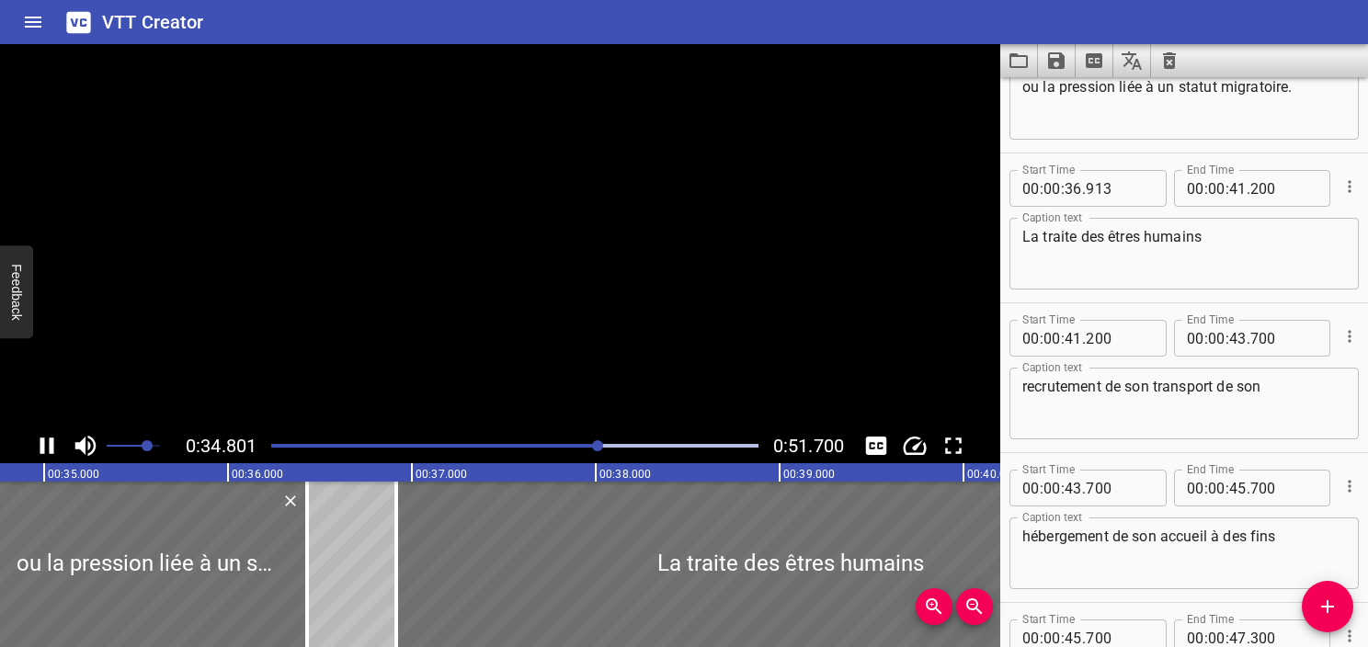
scroll to position [2099, 0]
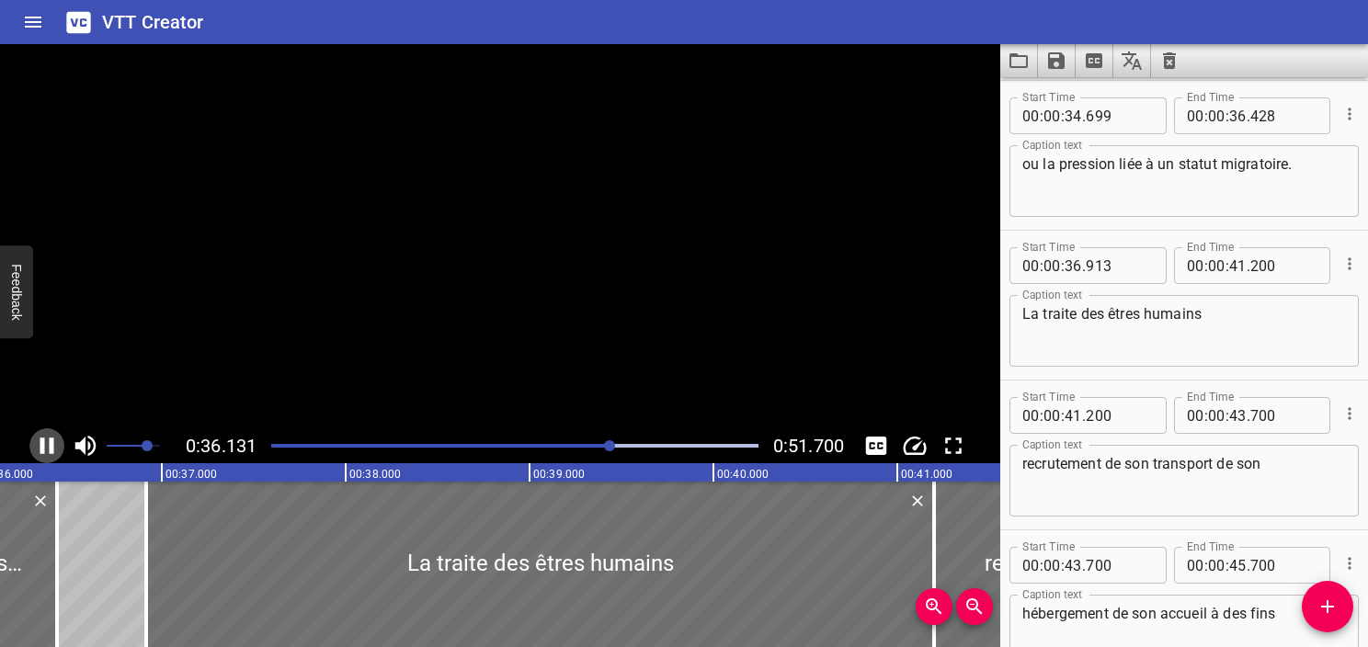
click at [32, 445] on button "Play/Pause" at bounding box center [46, 446] width 35 height 35
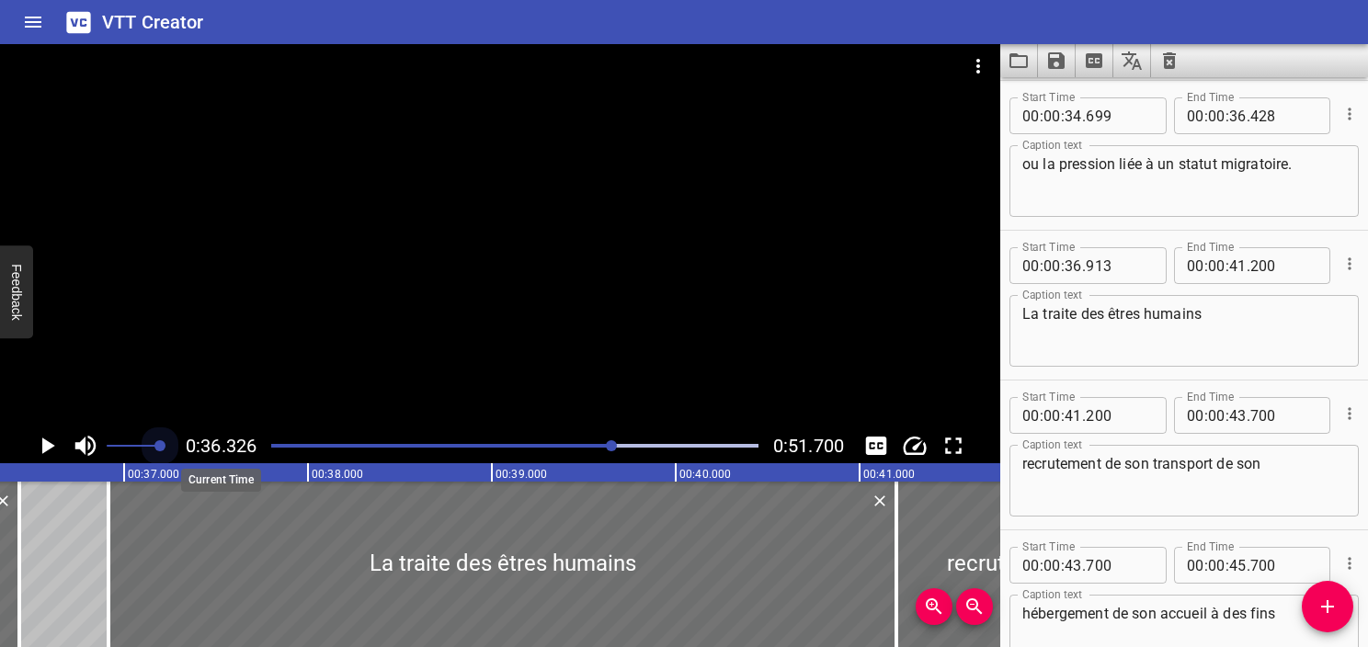
drag, startPoint x: 145, startPoint y: 439, endPoint x: 234, endPoint y: 441, distance: 88.3
click at [234, 441] on div "0:36.326 0:51.700" at bounding box center [500, 446] width 1001 height 35
click at [595, 445] on div "Play progress" at bounding box center [370, 446] width 487 height 4
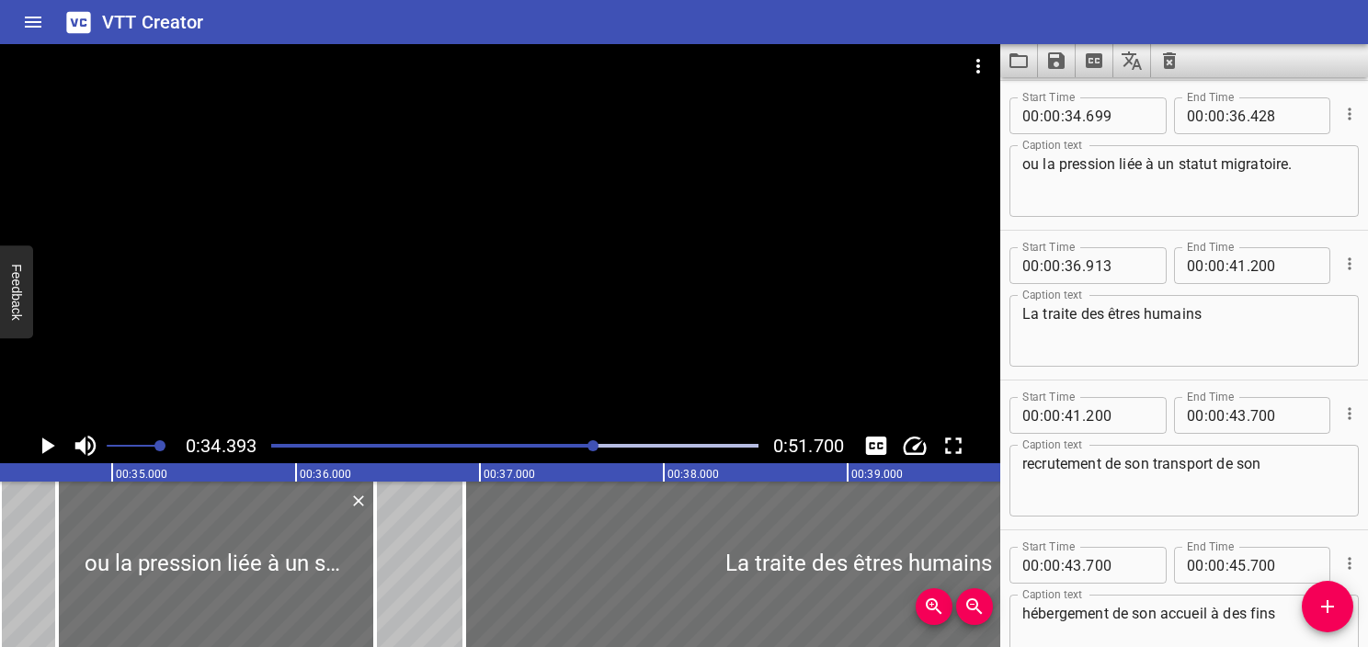
click at [52, 442] on icon "Play/Pause" at bounding box center [47, 446] width 28 height 28
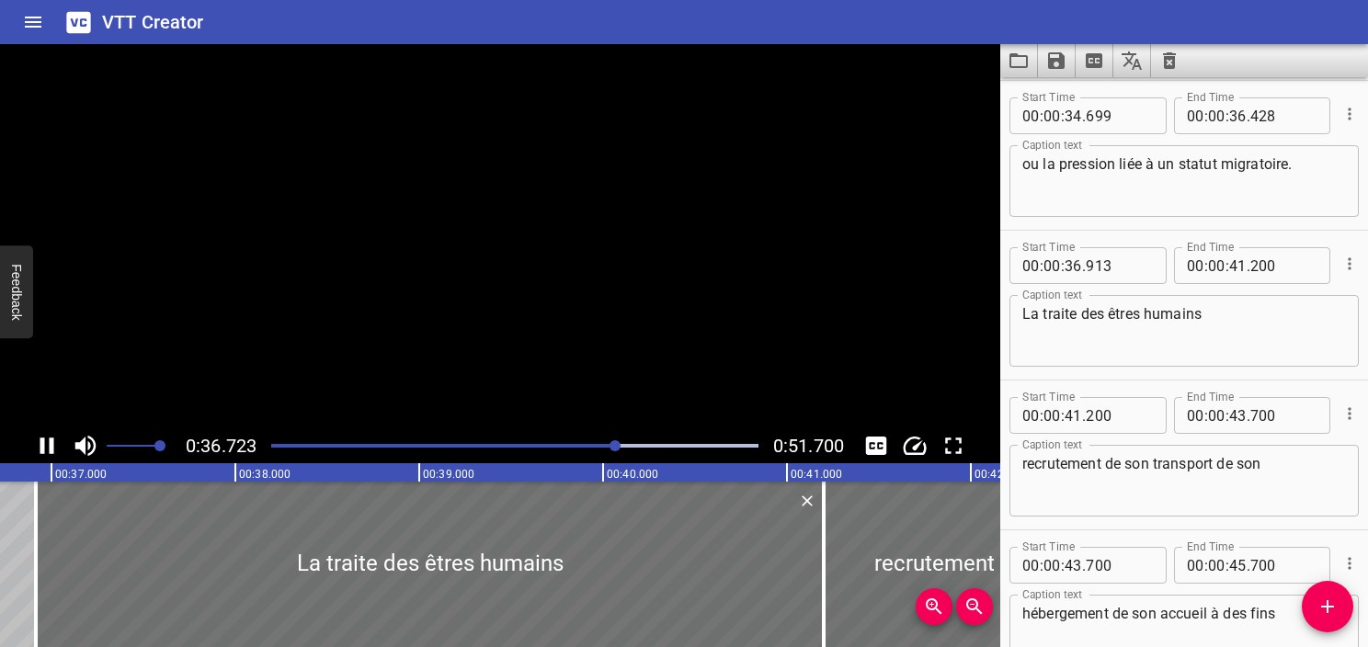
scroll to position [0, 6795]
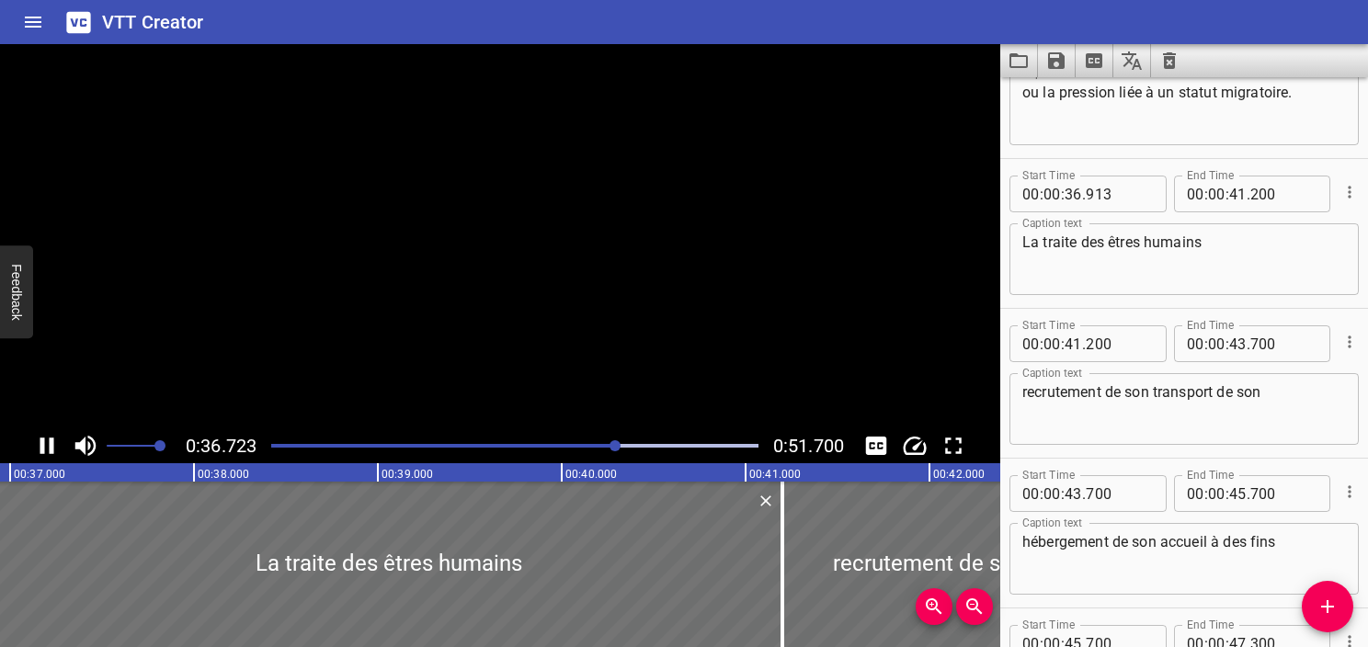
click at [52, 442] on icon "Play/Pause" at bounding box center [47, 446] width 14 height 17
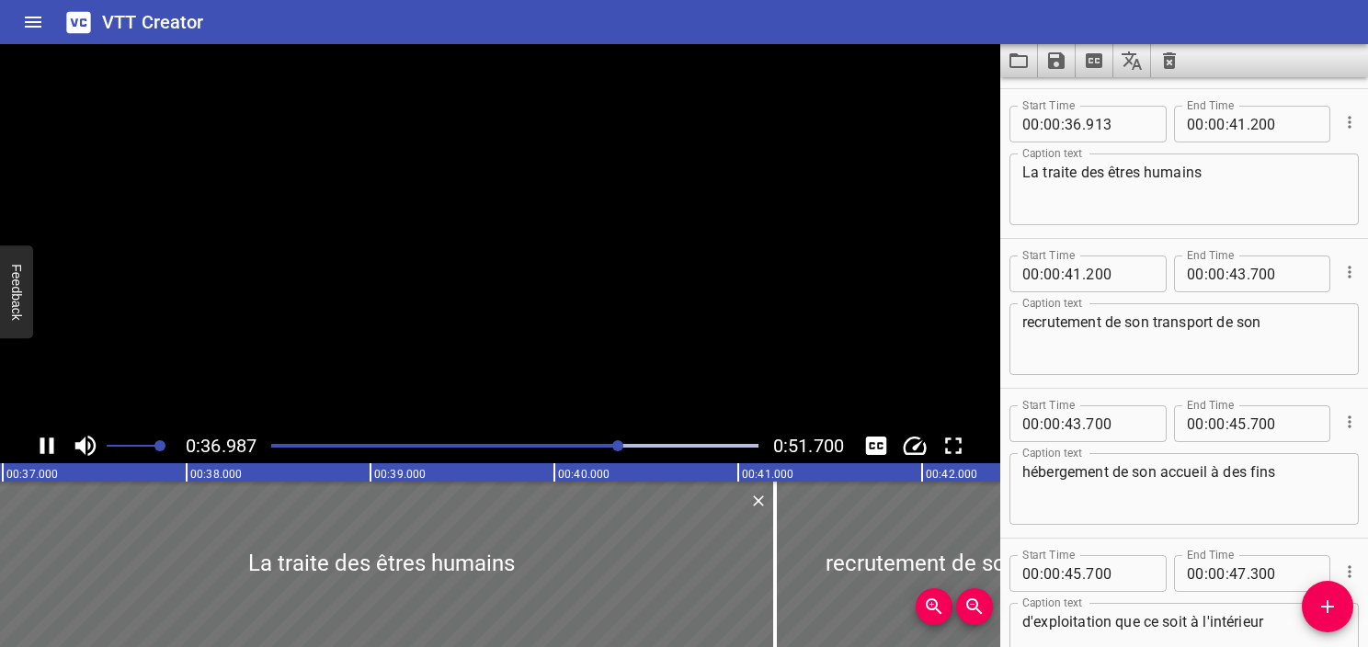
scroll to position [2248, 0]
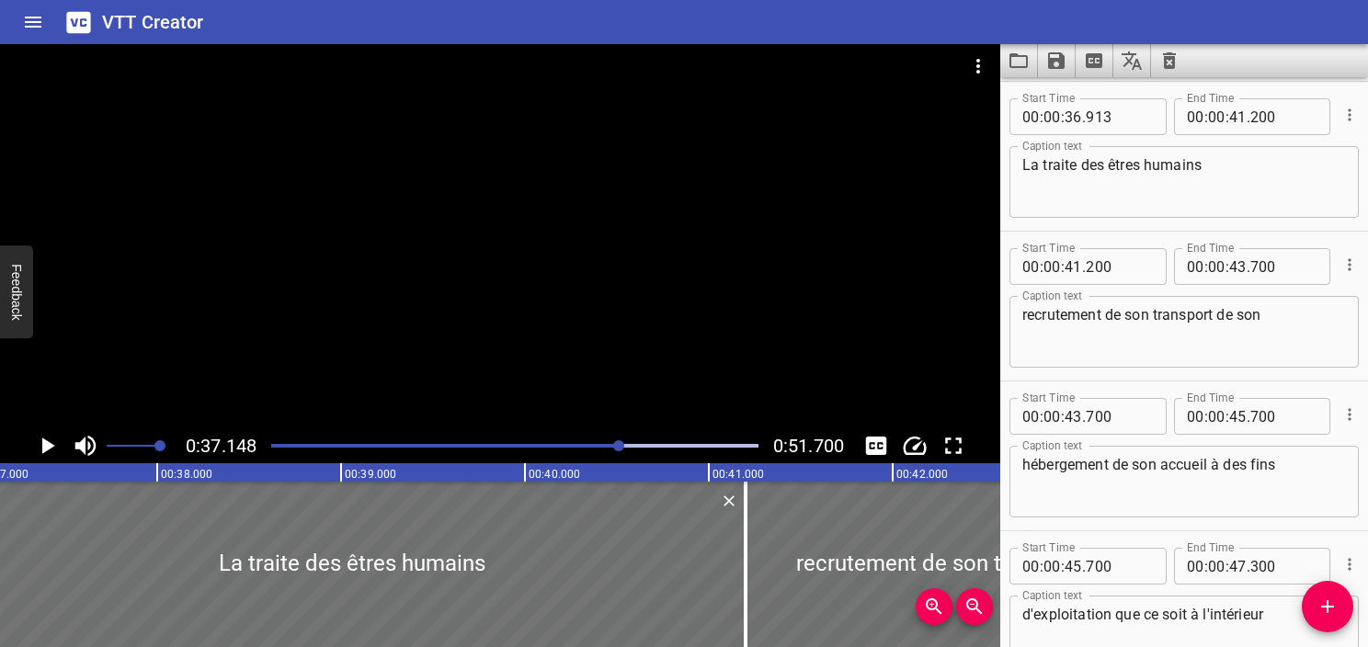
click at [52, 447] on icon "Play/Pause" at bounding box center [48, 446] width 13 height 17
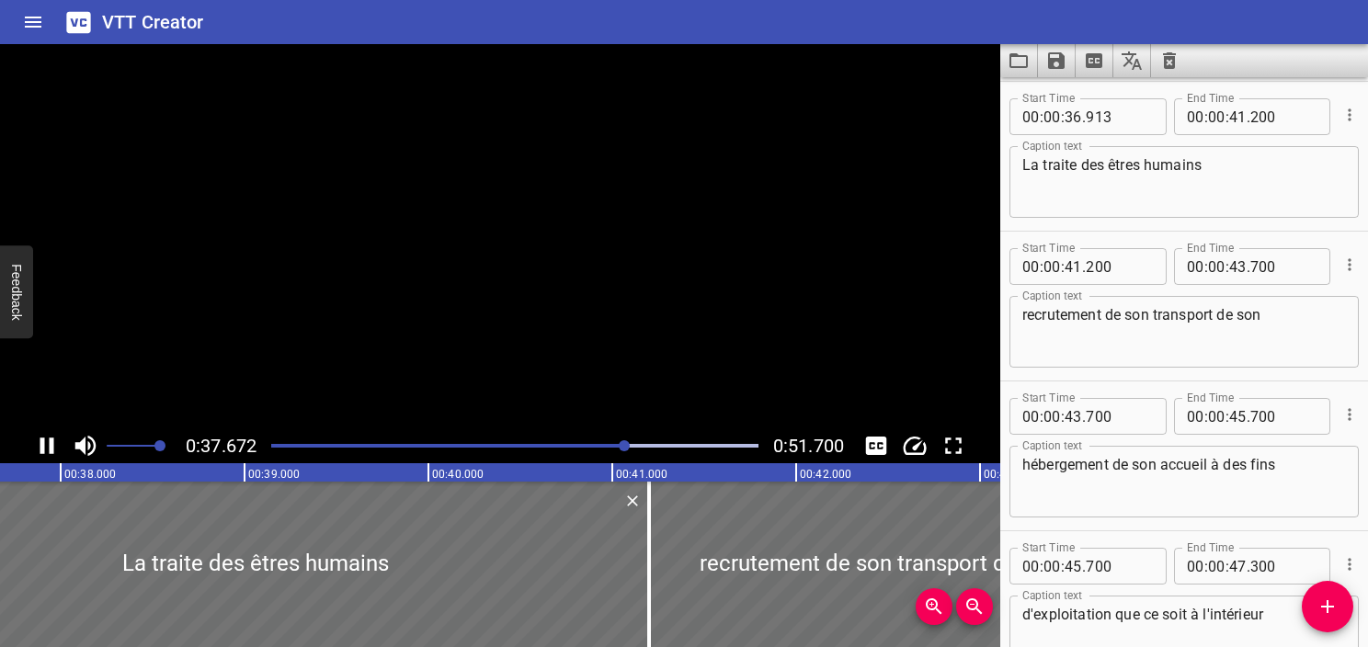
click at [52, 447] on icon "Play/Pause" at bounding box center [47, 446] width 14 height 17
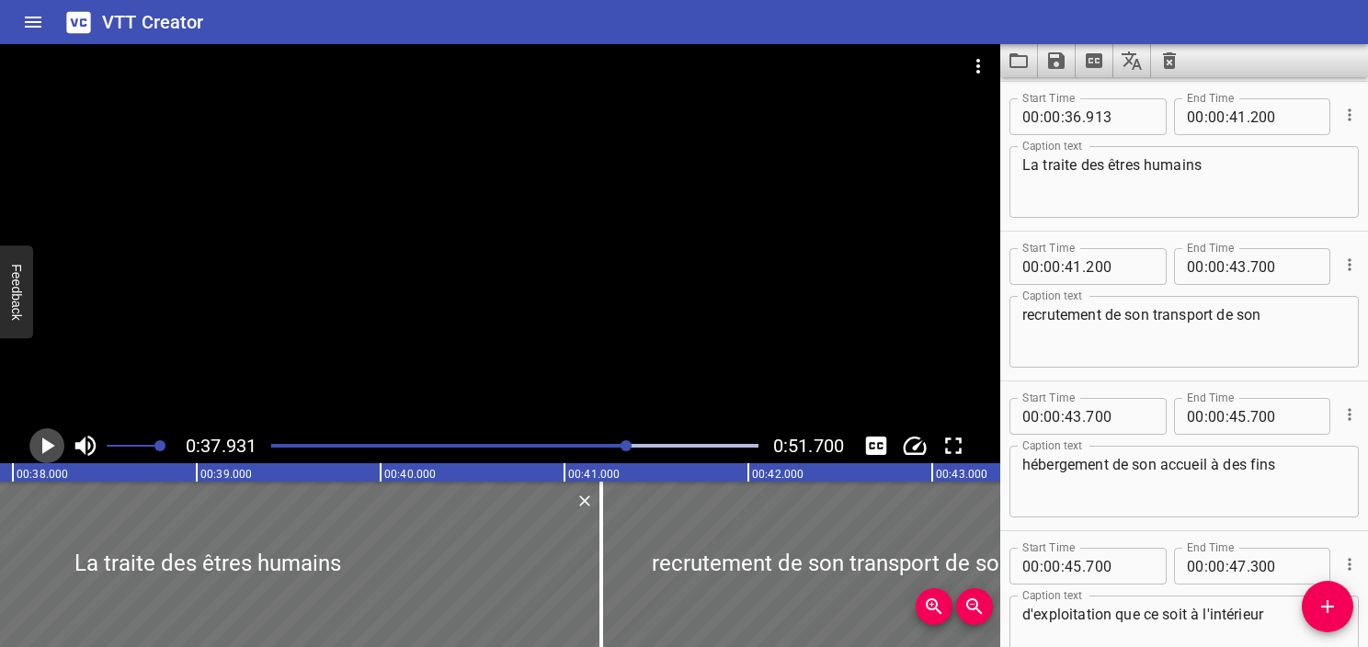
click at [54, 447] on icon "Play/Pause" at bounding box center [47, 446] width 28 height 28
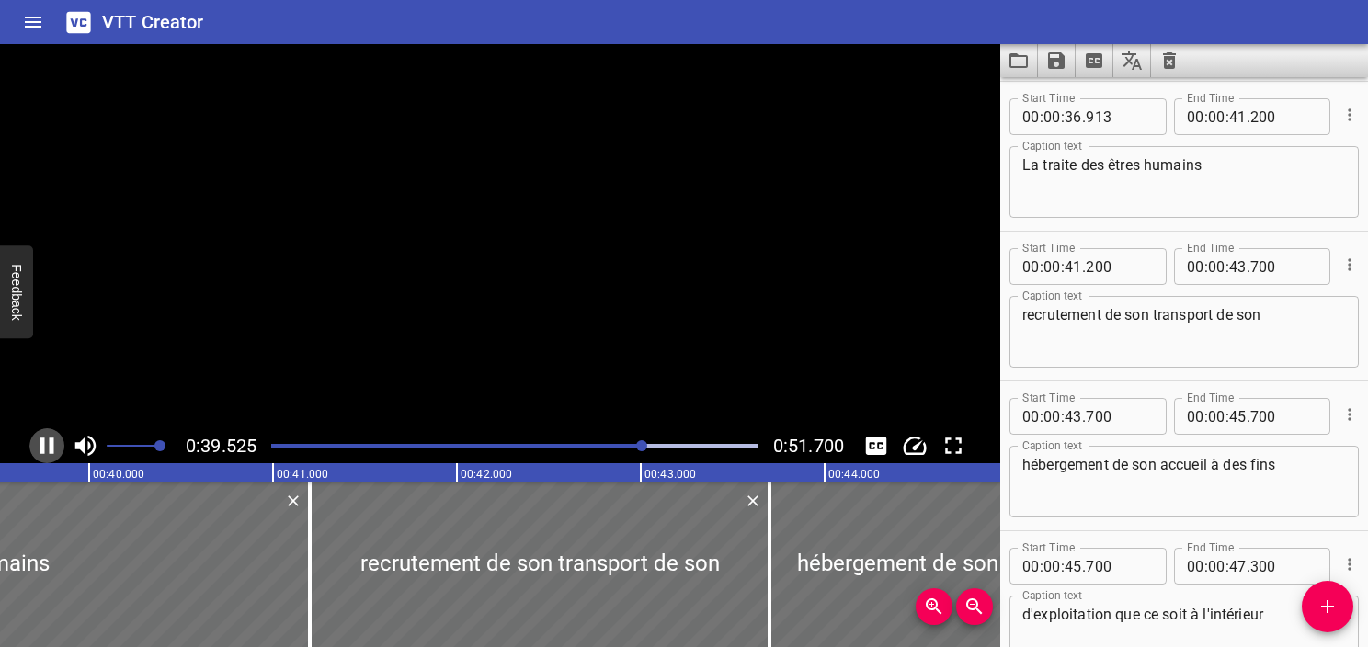
click at [54, 447] on icon "Play/Pause" at bounding box center [47, 446] width 28 height 28
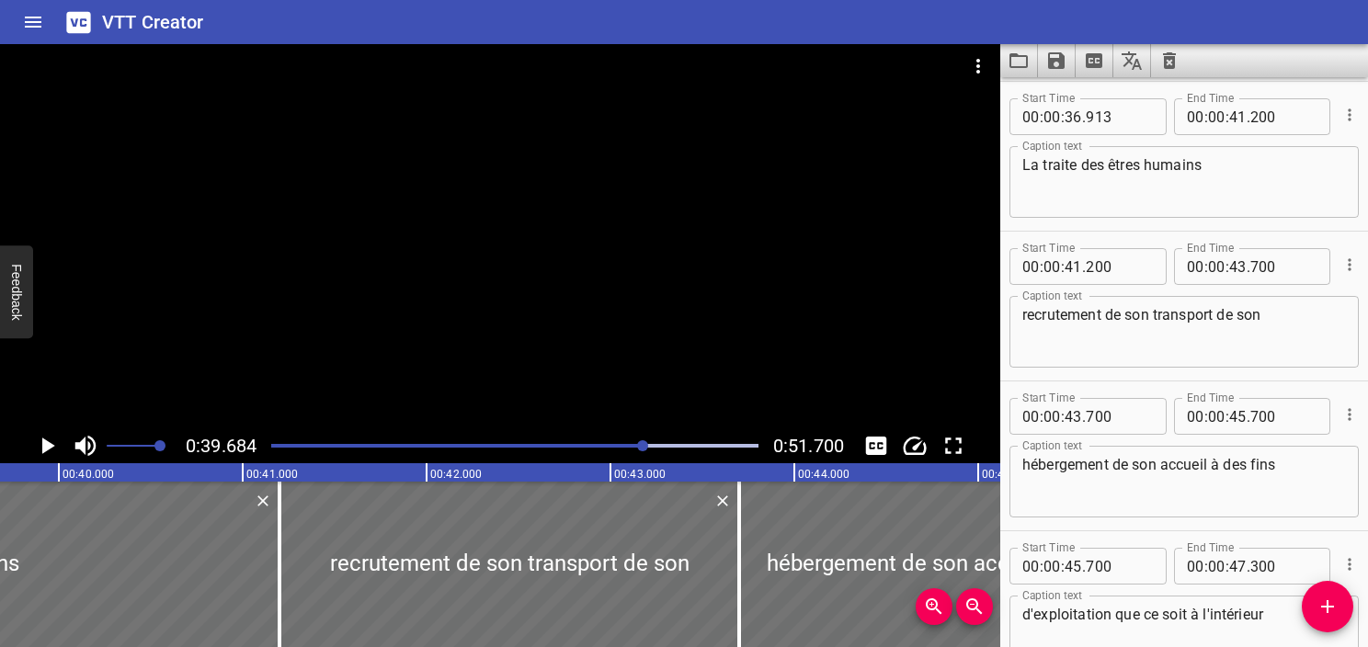
click at [630, 442] on div at bounding box center [514, 446] width 509 height 26
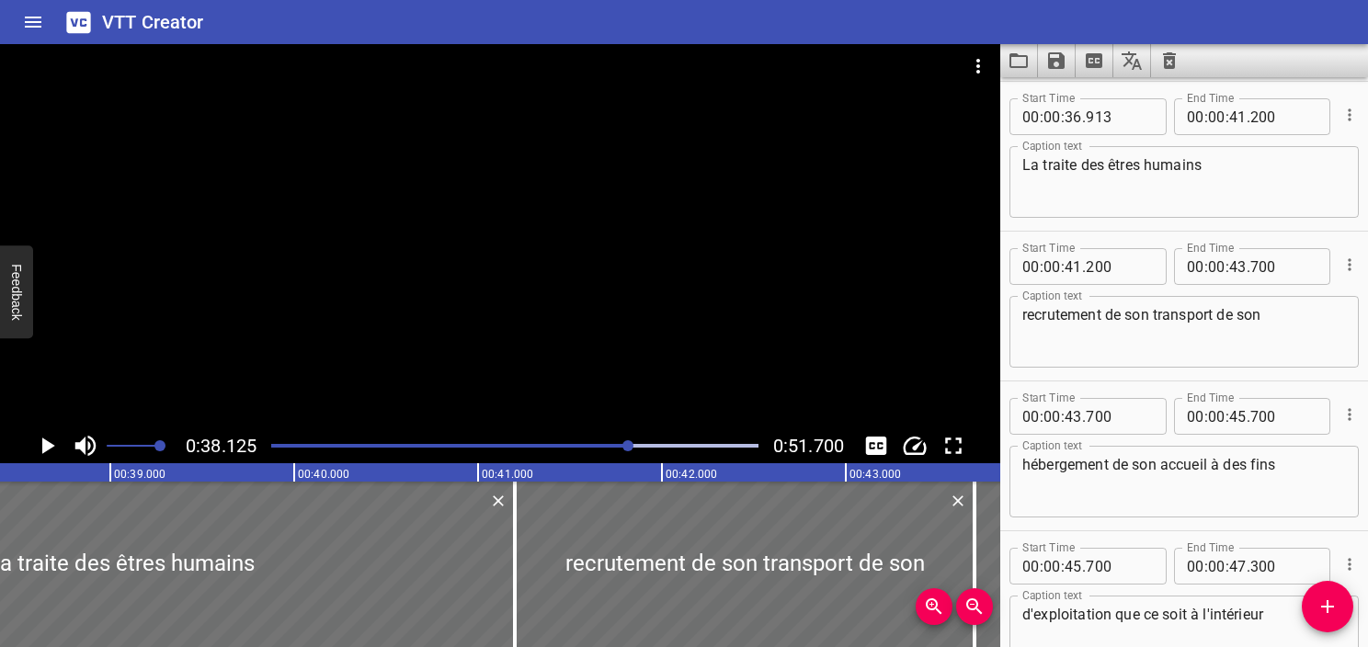
scroll to position [0, 7011]
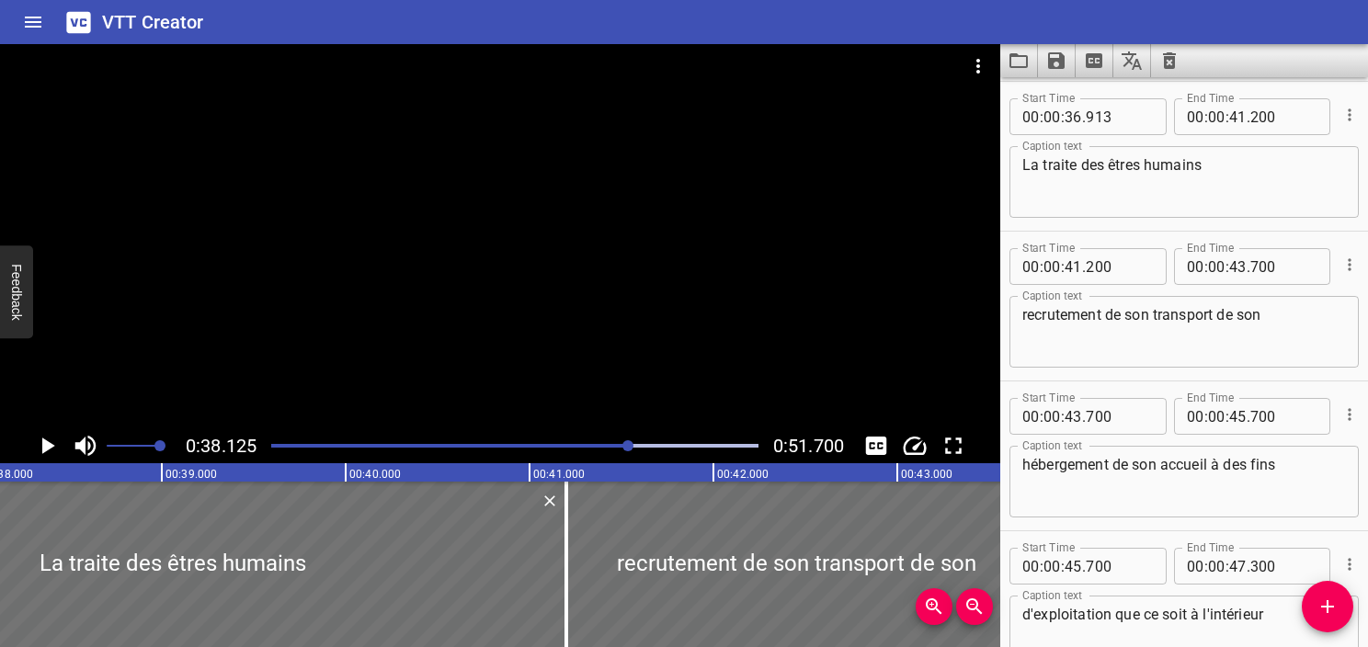
click at [1233, 196] on textarea "La traite des êtres humains" at bounding box center [1185, 182] width 324 height 52
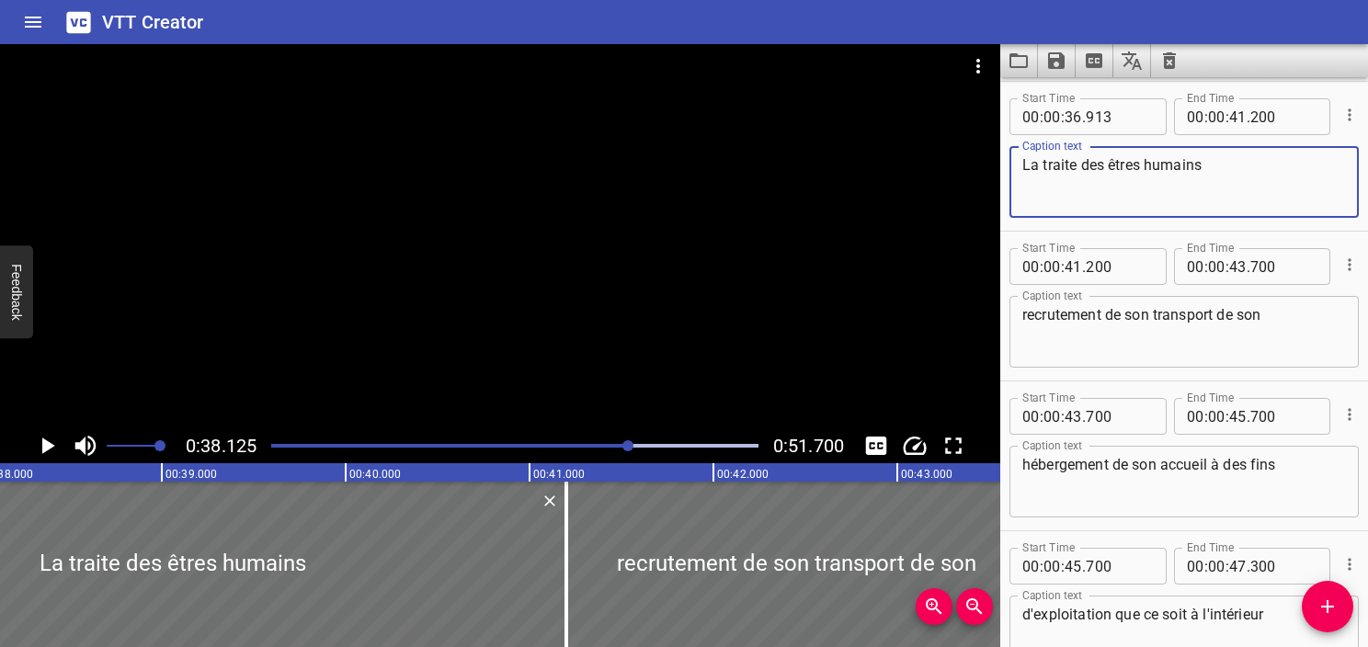
click at [1234, 169] on textarea "La traite des êtres humains" at bounding box center [1185, 182] width 324 height 52
paste textarea "recouvre l’ensemble des pratiques visant à exploiter"
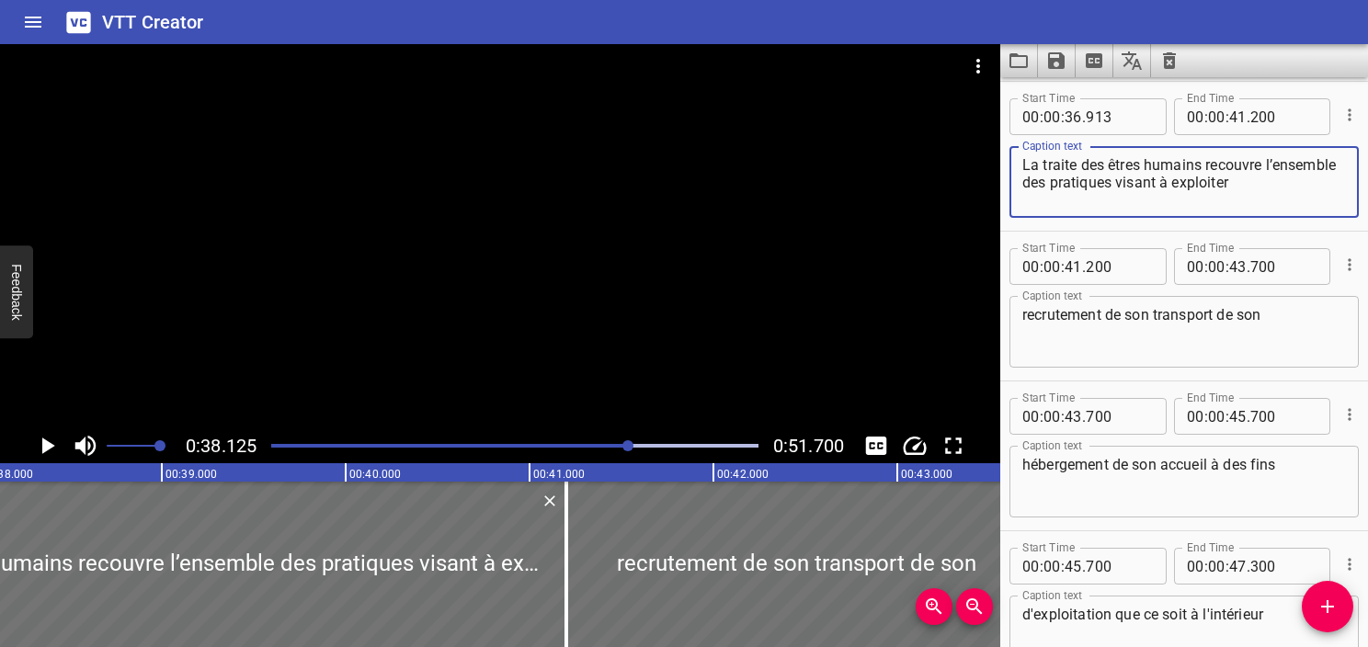
click at [603, 447] on div "Play progress" at bounding box center [386, 446] width 487 height 4
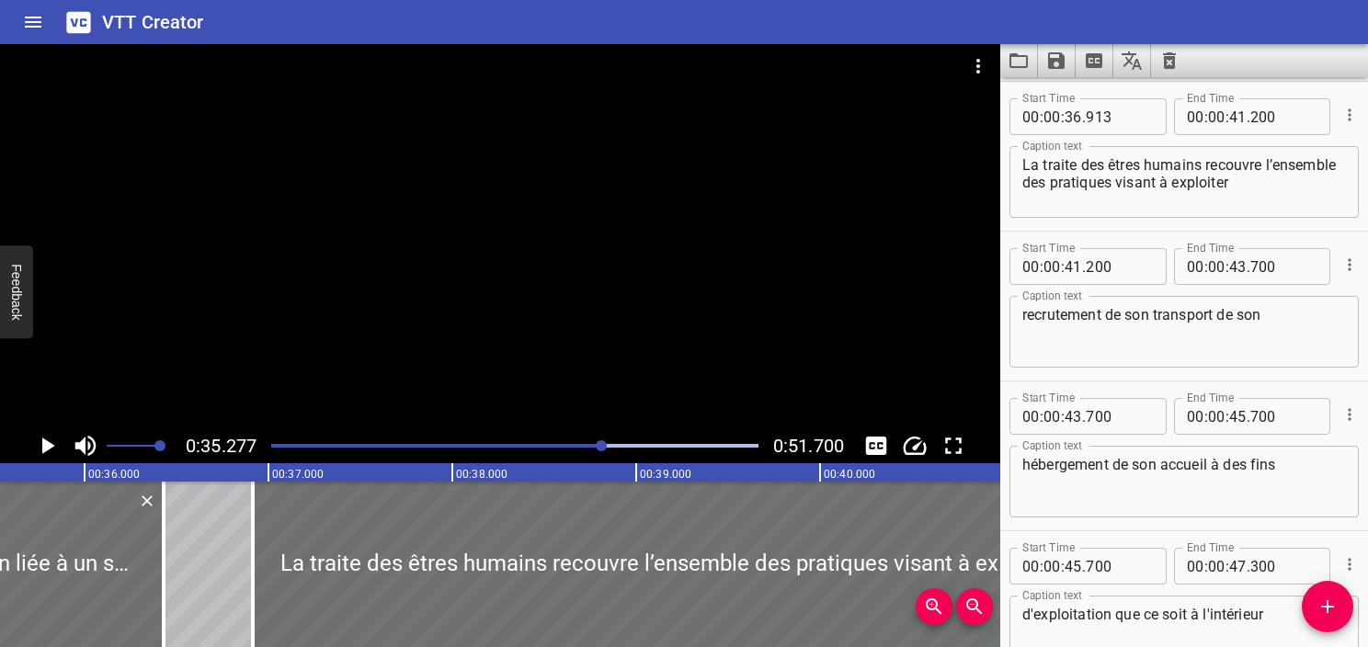
scroll to position [0, 6488]
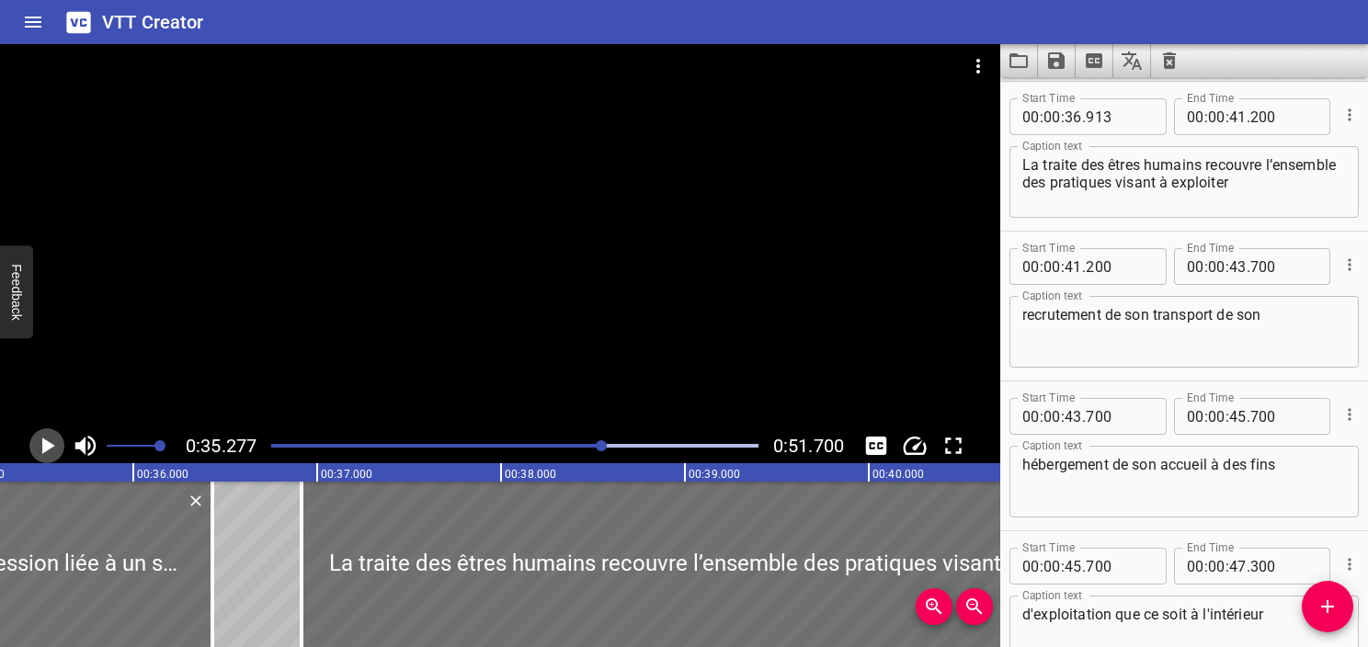
click at [47, 446] on icon "Play/Pause" at bounding box center [48, 446] width 13 height 17
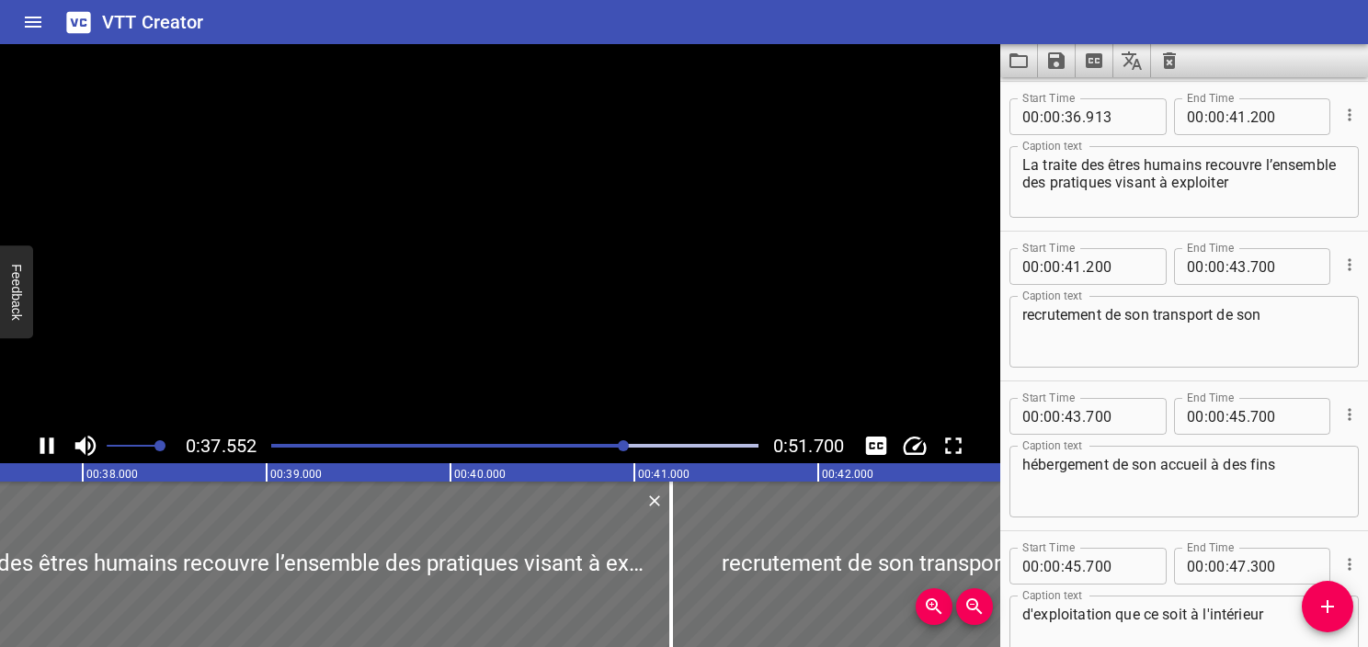
click at [47, 446] on icon "Play/Pause" at bounding box center [47, 446] width 28 height 28
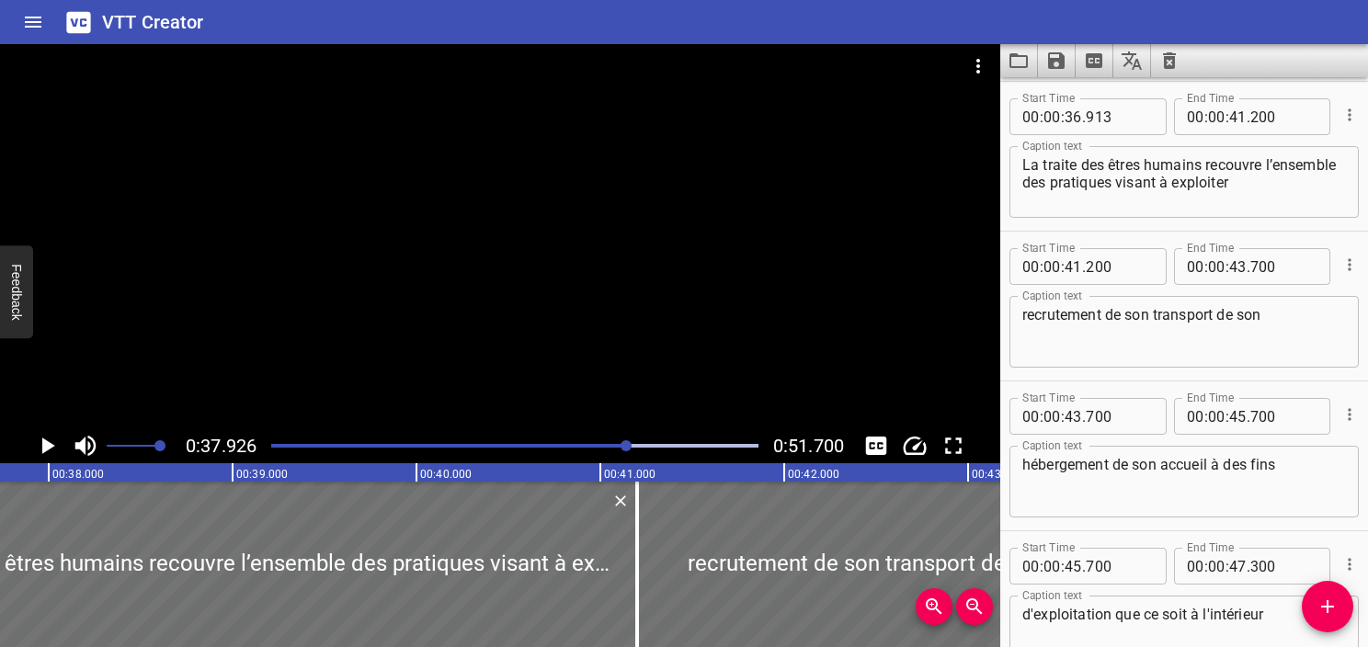
scroll to position [0, 6976]
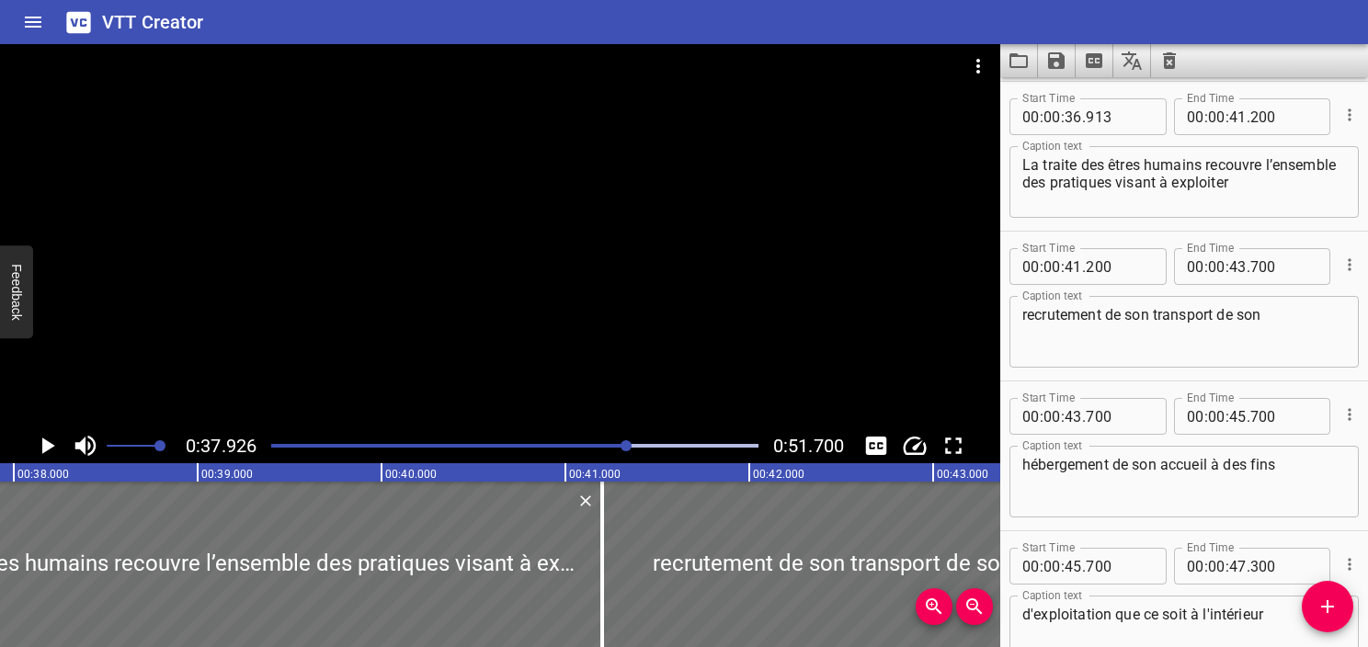
click at [47, 446] on icon "Play/Pause" at bounding box center [48, 446] width 13 height 17
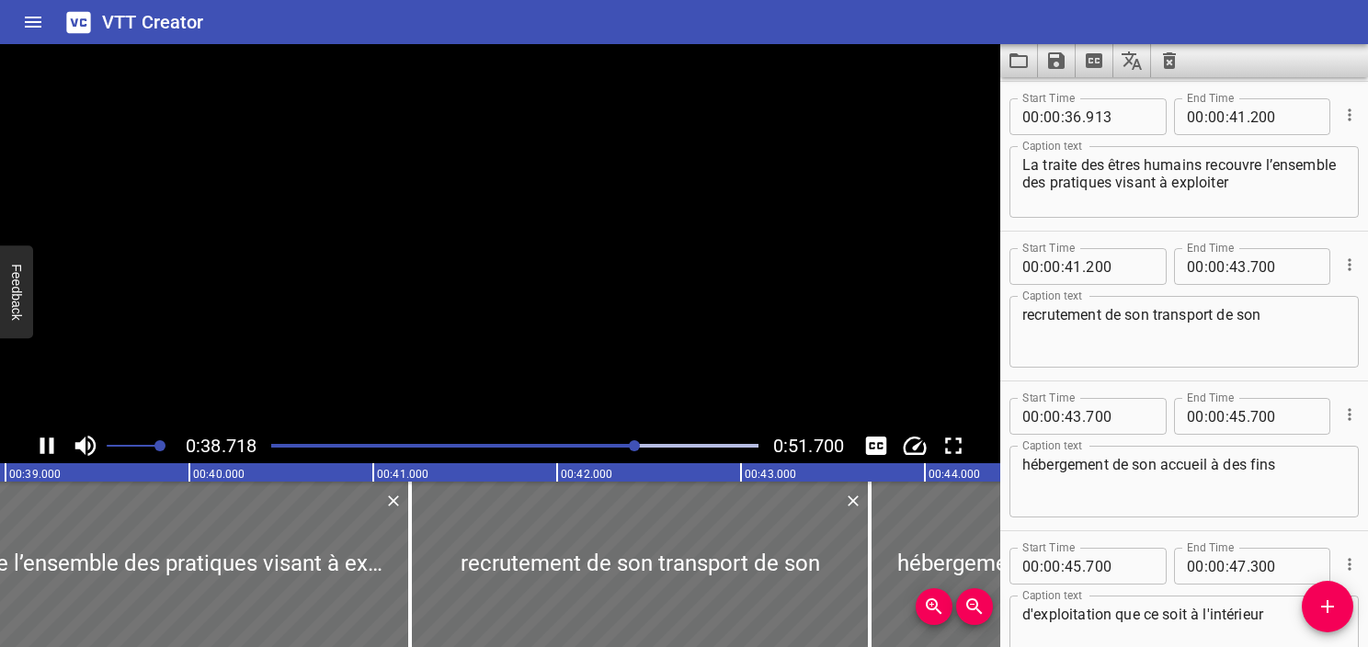
click at [47, 446] on icon "Play/Pause" at bounding box center [47, 446] width 28 height 28
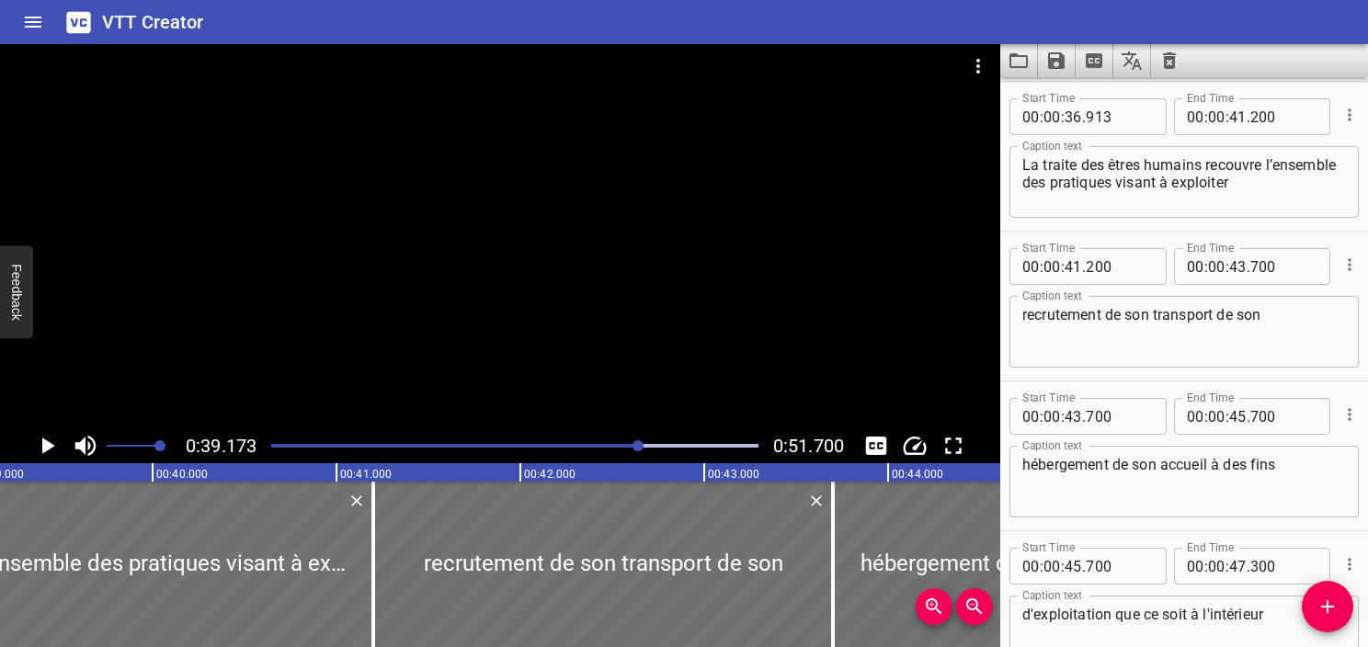
click at [47, 446] on icon "Play/Pause" at bounding box center [48, 446] width 13 height 17
click at [47, 446] on icon "Play/Pause" at bounding box center [47, 446] width 28 height 28
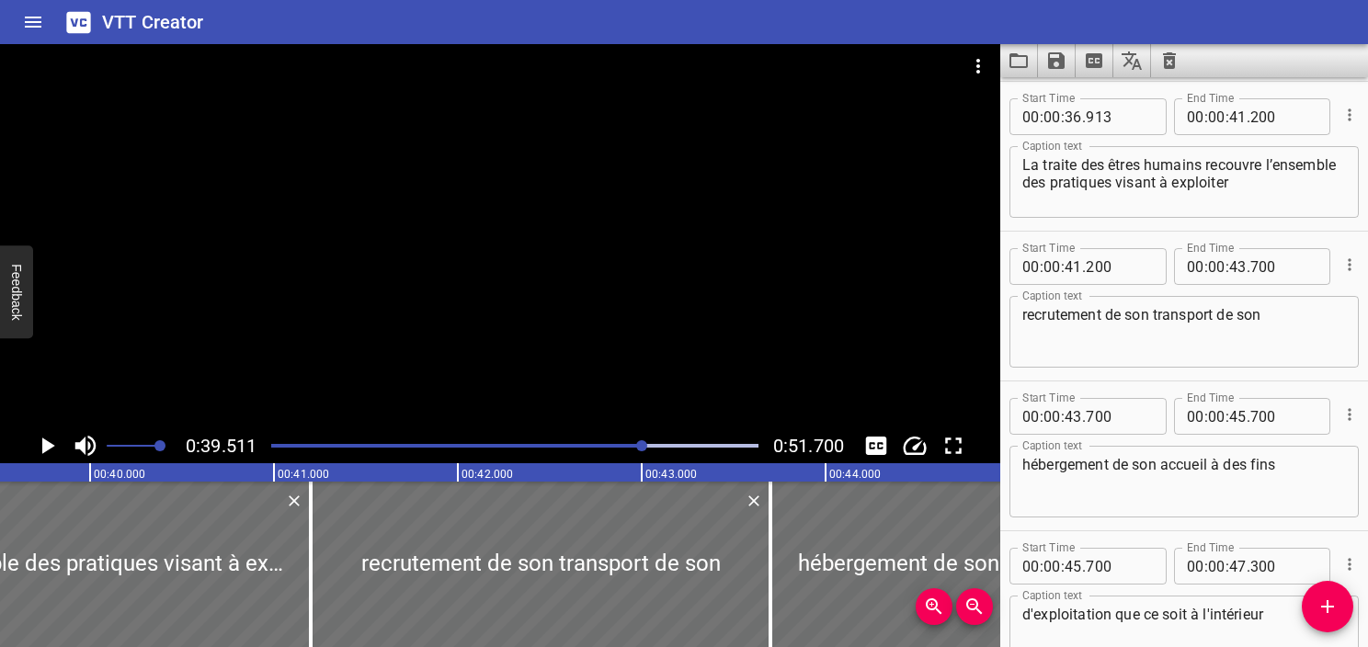
click at [621, 441] on div at bounding box center [514, 446] width 509 height 26
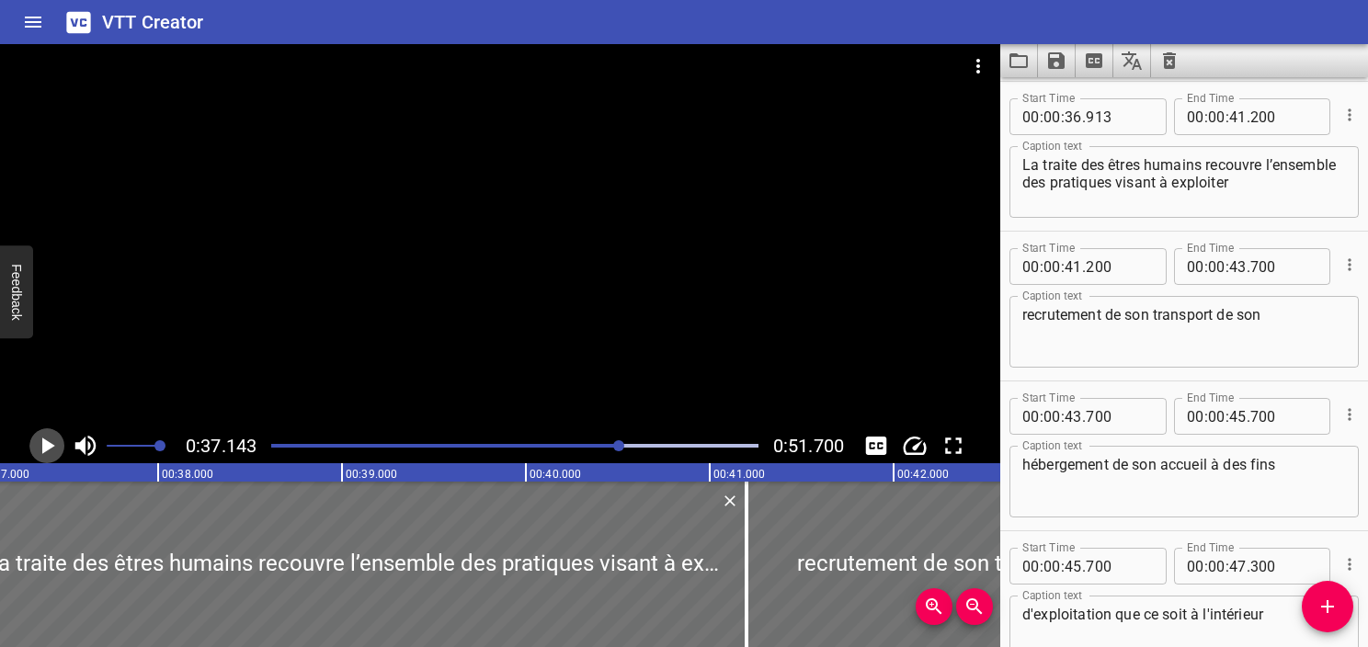
click at [58, 450] on icon "Play/Pause" at bounding box center [47, 446] width 28 height 28
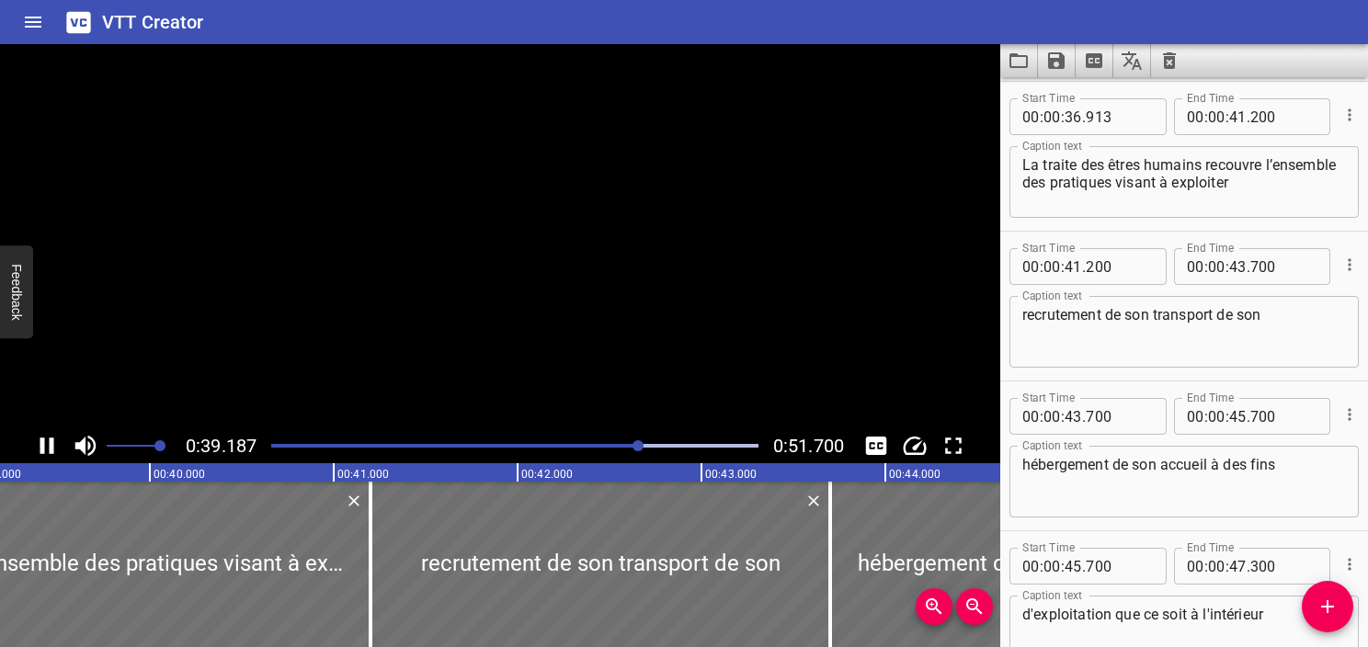
click at [58, 450] on icon "Play/Pause" at bounding box center [47, 446] width 28 height 28
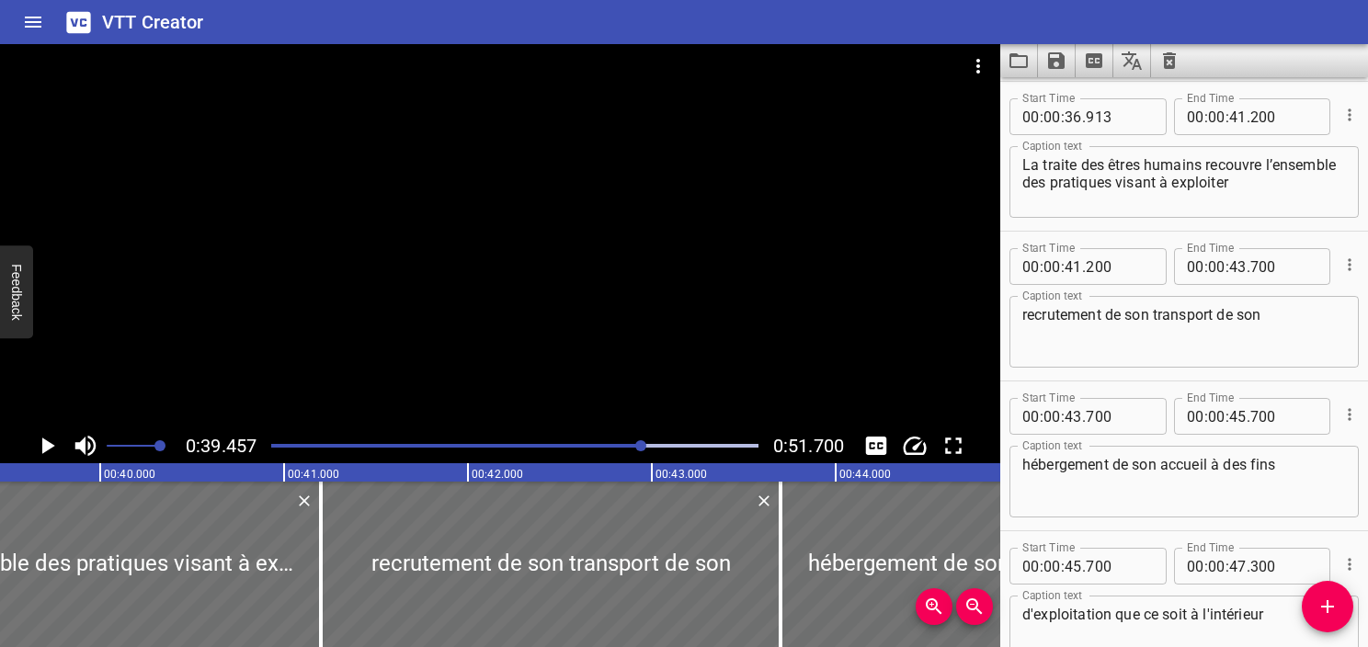
click at [623, 445] on div "Play progress" at bounding box center [399, 446] width 487 height 4
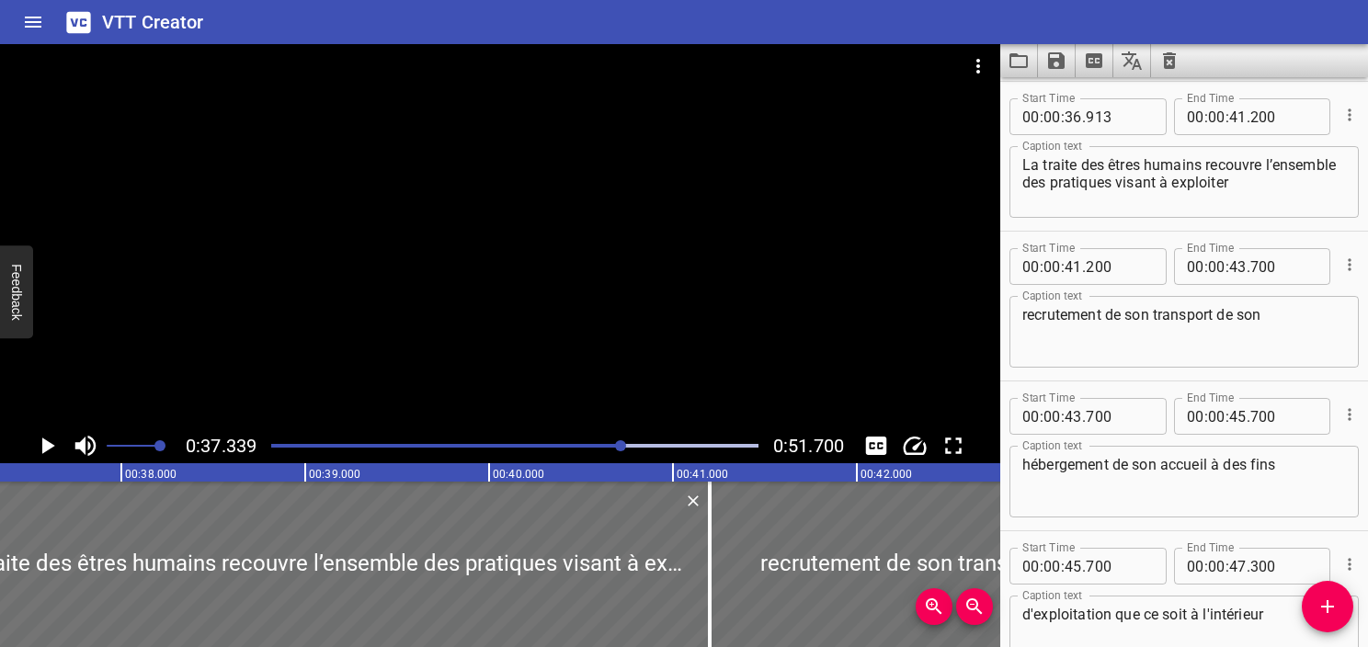
click at [612, 446] on div "Play progress" at bounding box center [379, 446] width 487 height 4
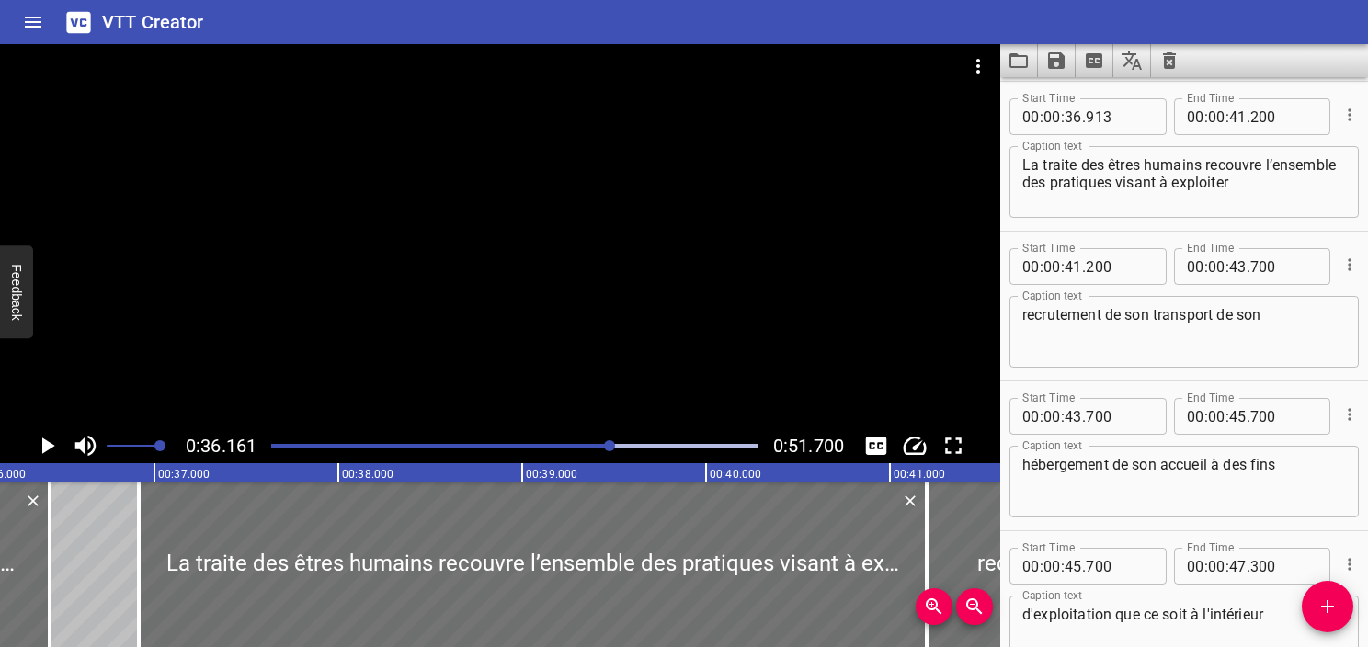
click at [52, 446] on icon "Play/Pause" at bounding box center [48, 446] width 13 height 17
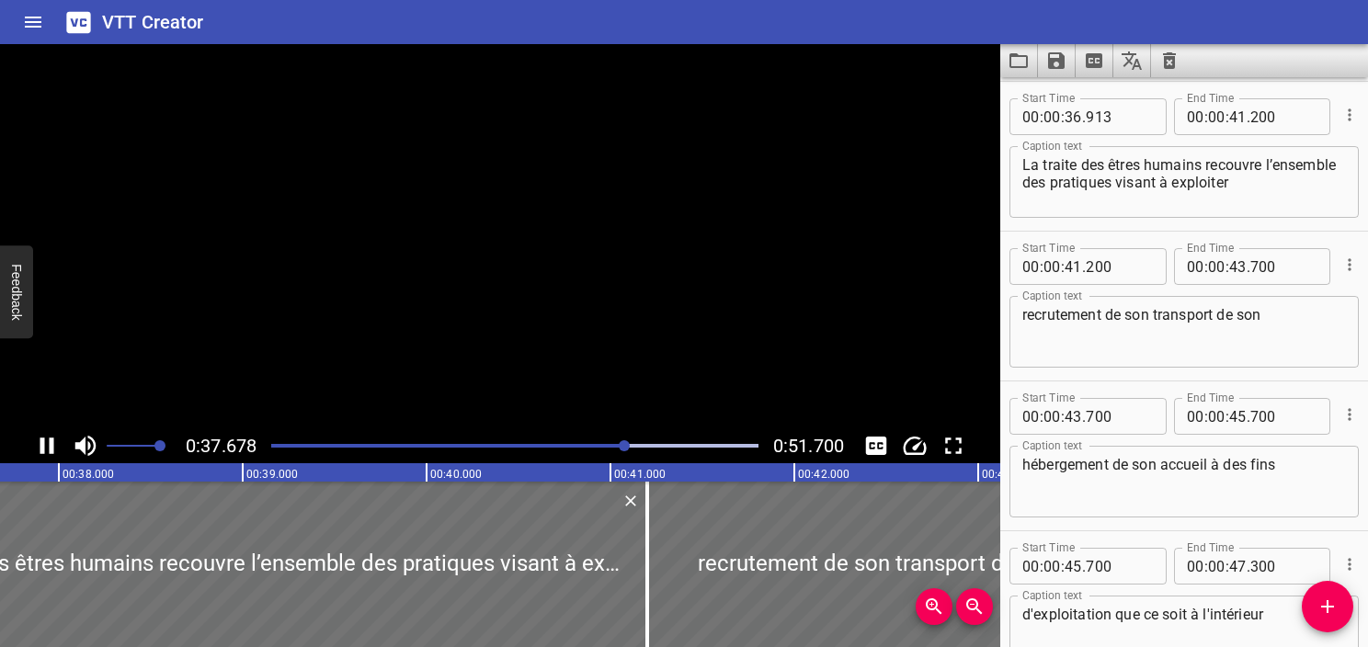
click at [52, 446] on icon "Play/Pause" at bounding box center [47, 446] width 14 height 17
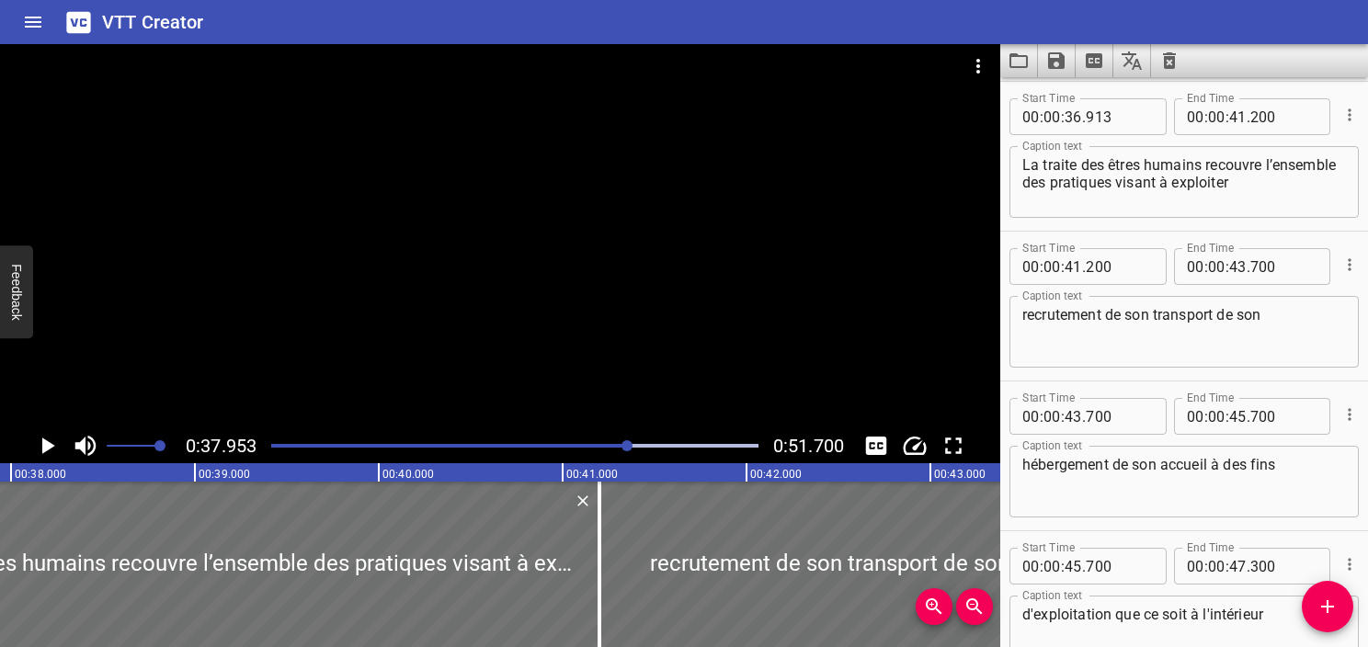
scroll to position [0, 6980]
click at [614, 446] on div "Play progress" at bounding box center [385, 446] width 487 height 4
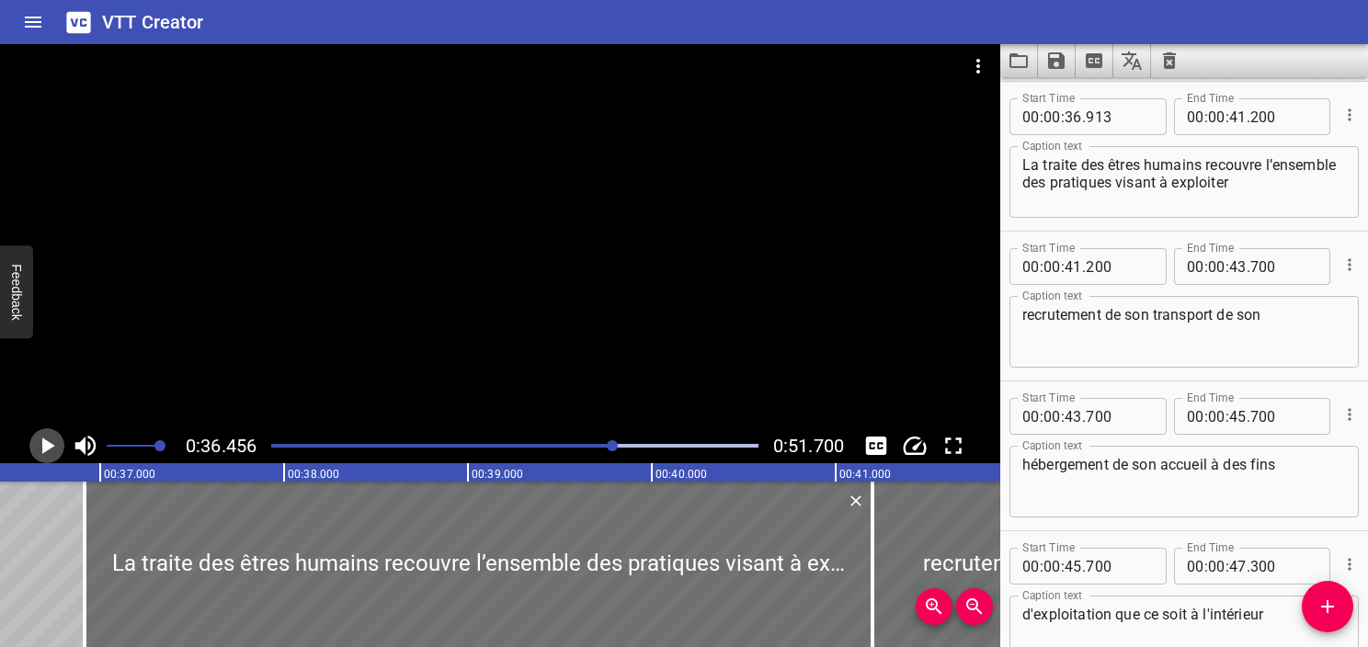
click at [55, 441] on icon "Play/Pause" at bounding box center [47, 446] width 28 height 28
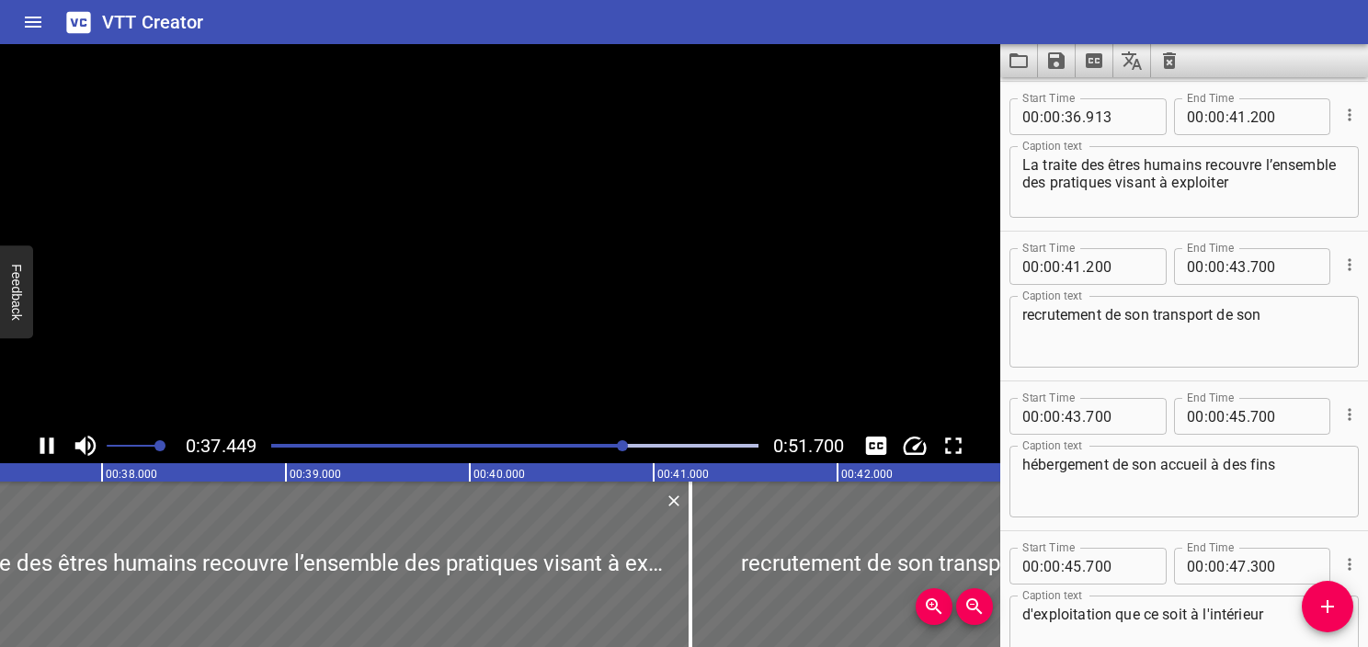
click at [55, 441] on icon "Play/Pause" at bounding box center [47, 446] width 28 height 28
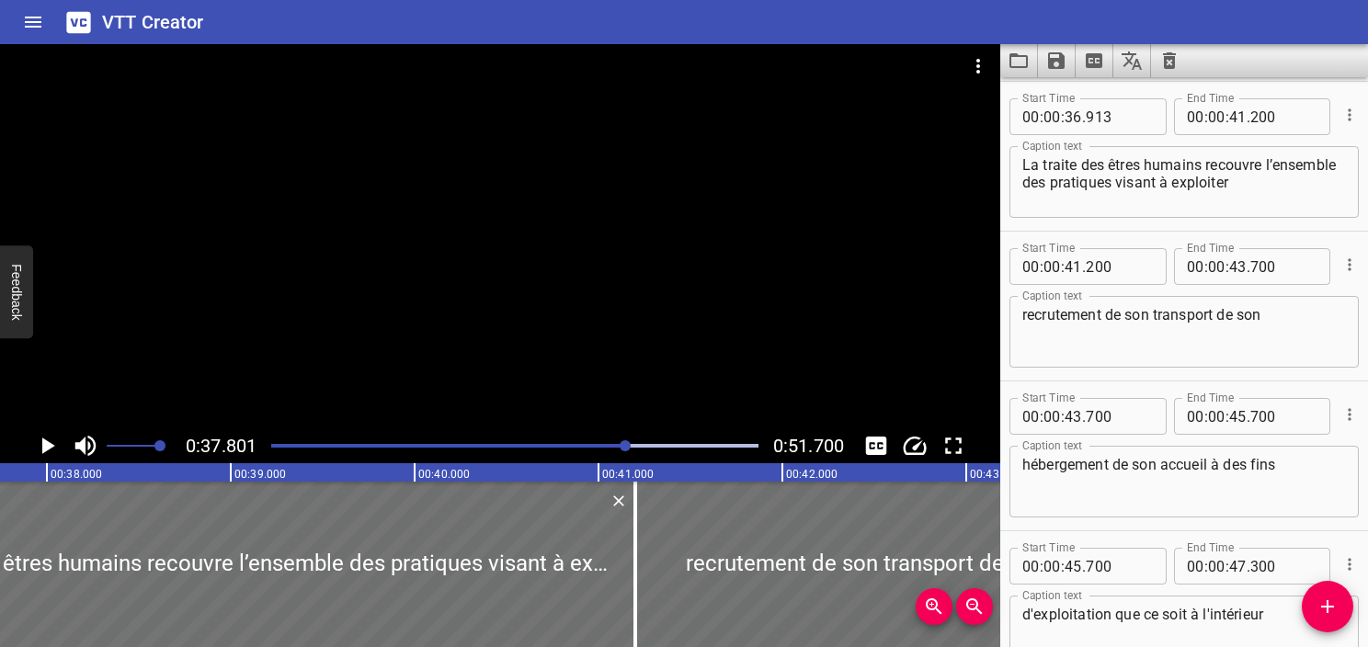
scroll to position [0, 6953]
click at [1269, 196] on textarea "La traite des êtres humains recouvre l’ensemble des pratiques visant à exploiter" at bounding box center [1185, 182] width 324 height 52
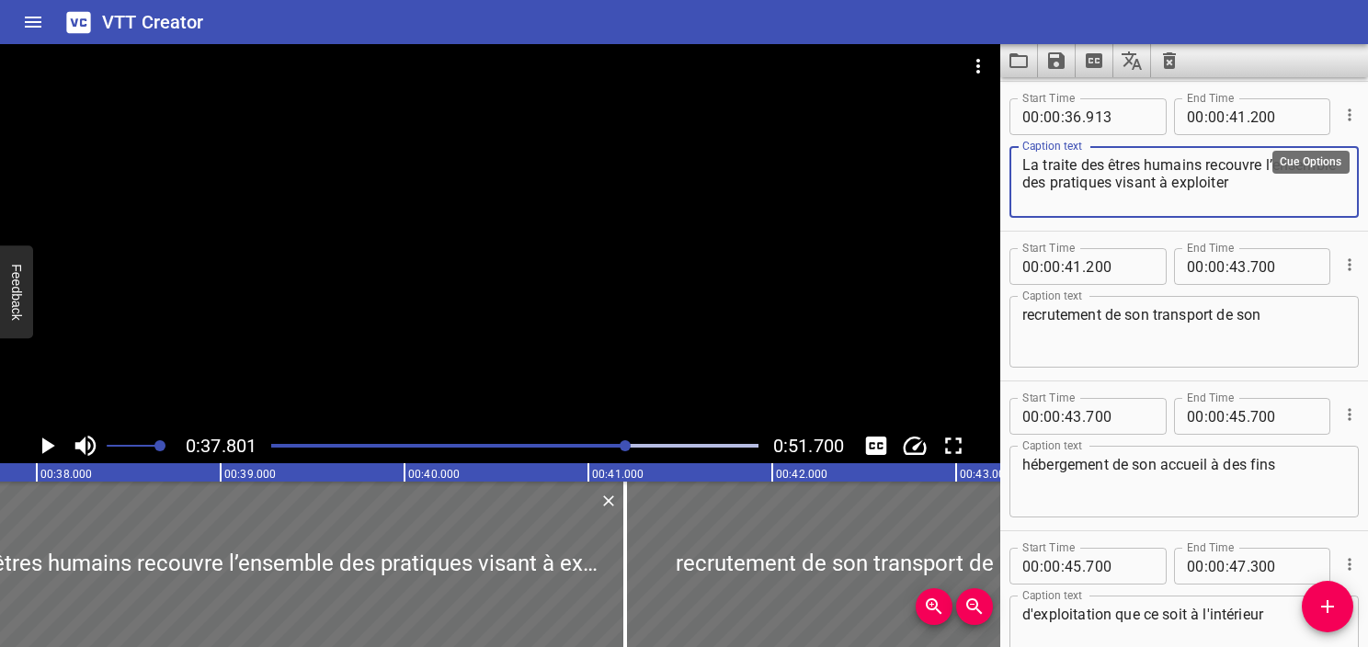
click at [1343, 110] on icon "Cue Options" at bounding box center [1350, 115] width 18 height 18
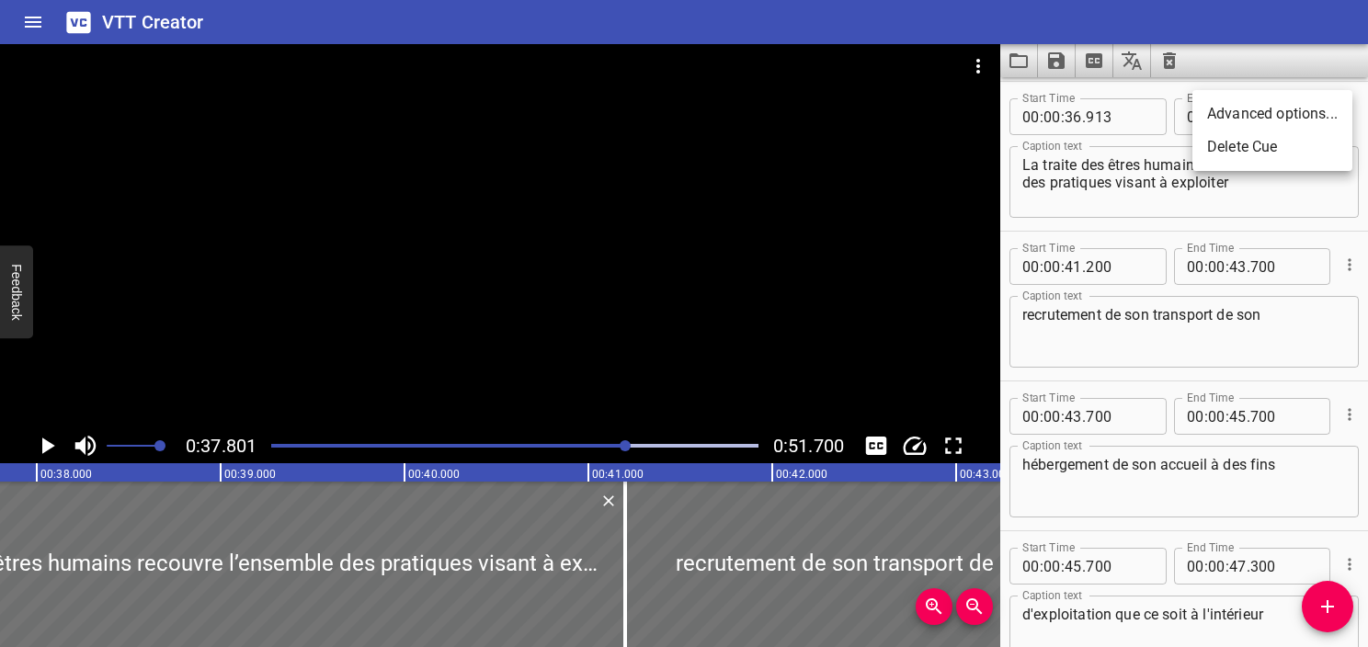
click at [1295, 194] on div at bounding box center [684, 323] width 1368 height 647
click at [1302, 180] on textarea "La traite des êtres humains recouvre l’ensemble des pratiques visant à exploiter" at bounding box center [1185, 182] width 324 height 52
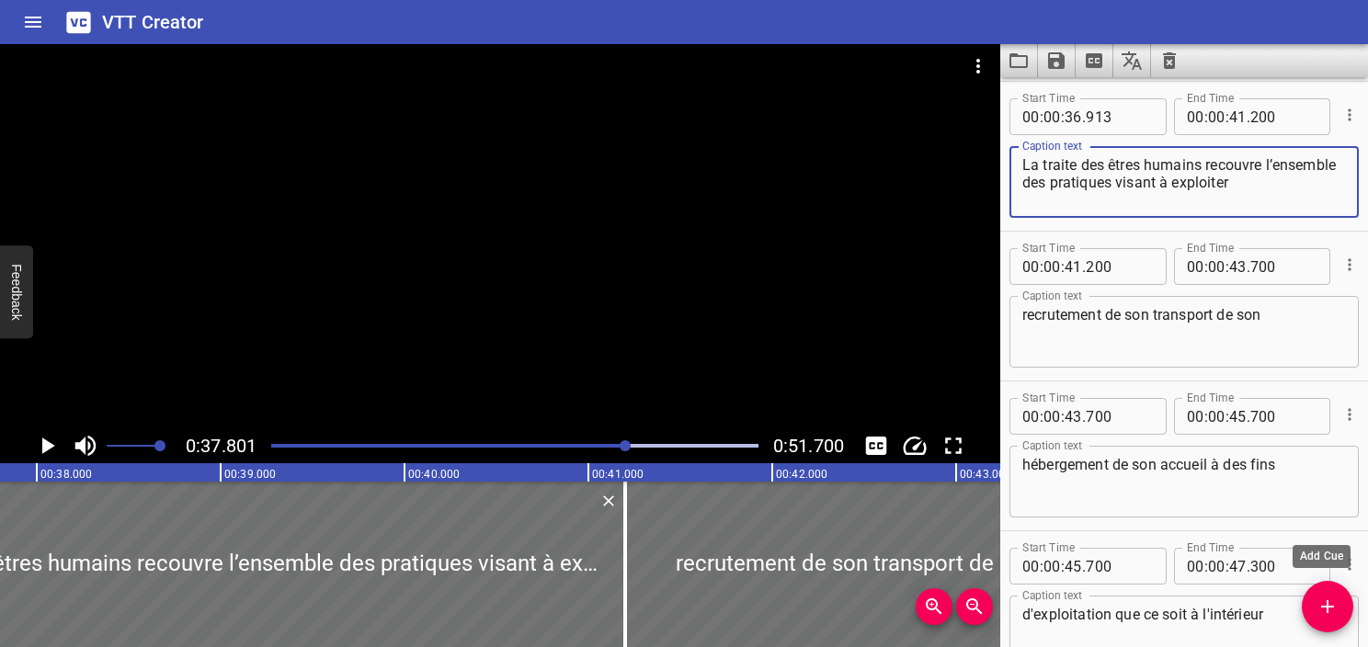
click at [1334, 616] on icon "Add Cue" at bounding box center [1328, 607] width 22 height 22
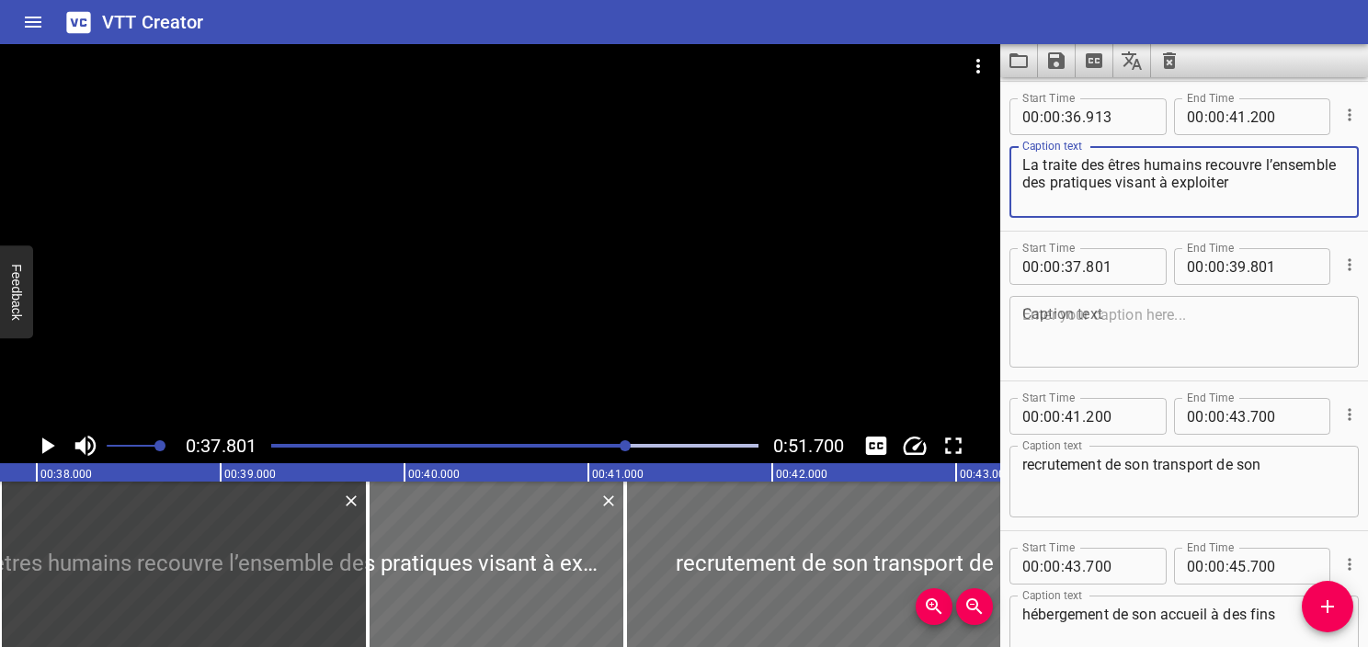
click at [1312, 180] on textarea "La traite des êtres humains recouvre l’ensemble des pratiques visant à exploiter" at bounding box center [1185, 182] width 324 height 52
drag, startPoint x: 1312, startPoint y: 180, endPoint x: 1208, endPoint y: 162, distance: 105.5
click at [1208, 162] on textarea "La traite des êtres humains recouvre l’ensemble des pratiques visant à exploiter" at bounding box center [1185, 182] width 324 height 52
type textarea "La traite des êtres humains"
click at [1159, 342] on textarea at bounding box center [1185, 332] width 324 height 52
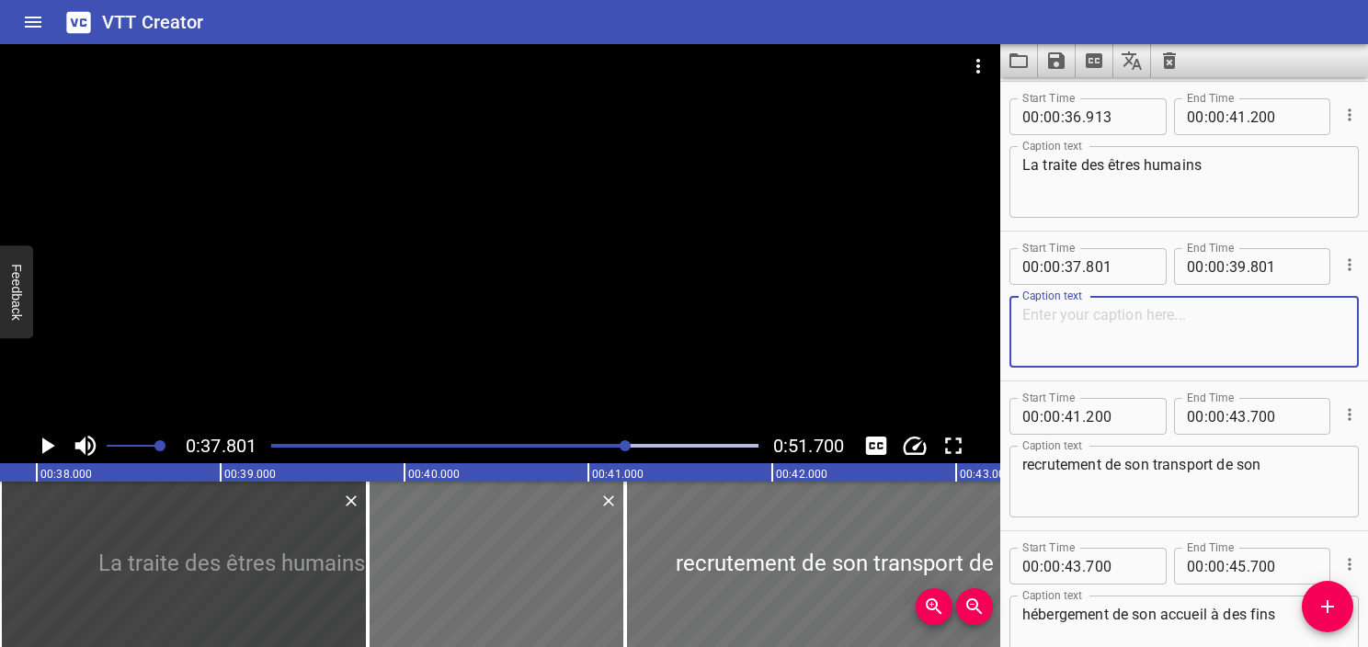
paste textarea "recouvre l’ensemble des pratiques visant à exploiter"
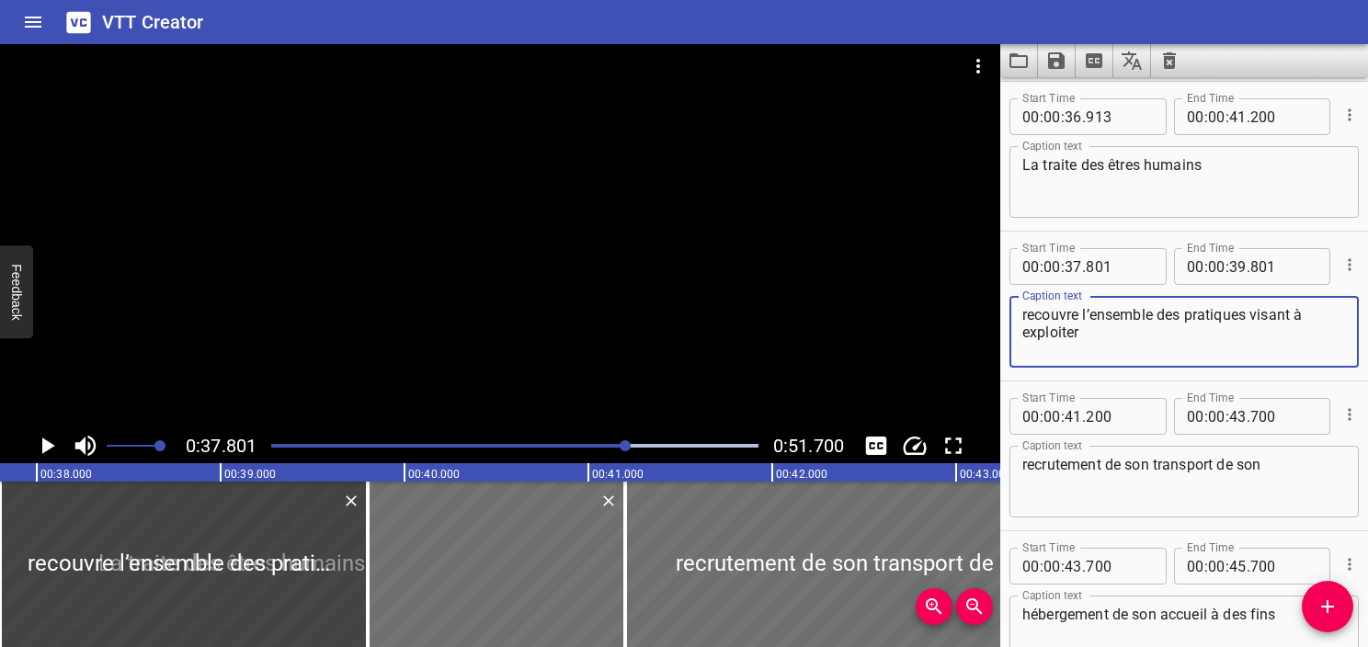
type textarea "recouvre l’ensemble des pratiques visant à exploiter"
click at [1224, 166] on textarea "La traite des êtres humains" at bounding box center [1185, 182] width 324 height 52
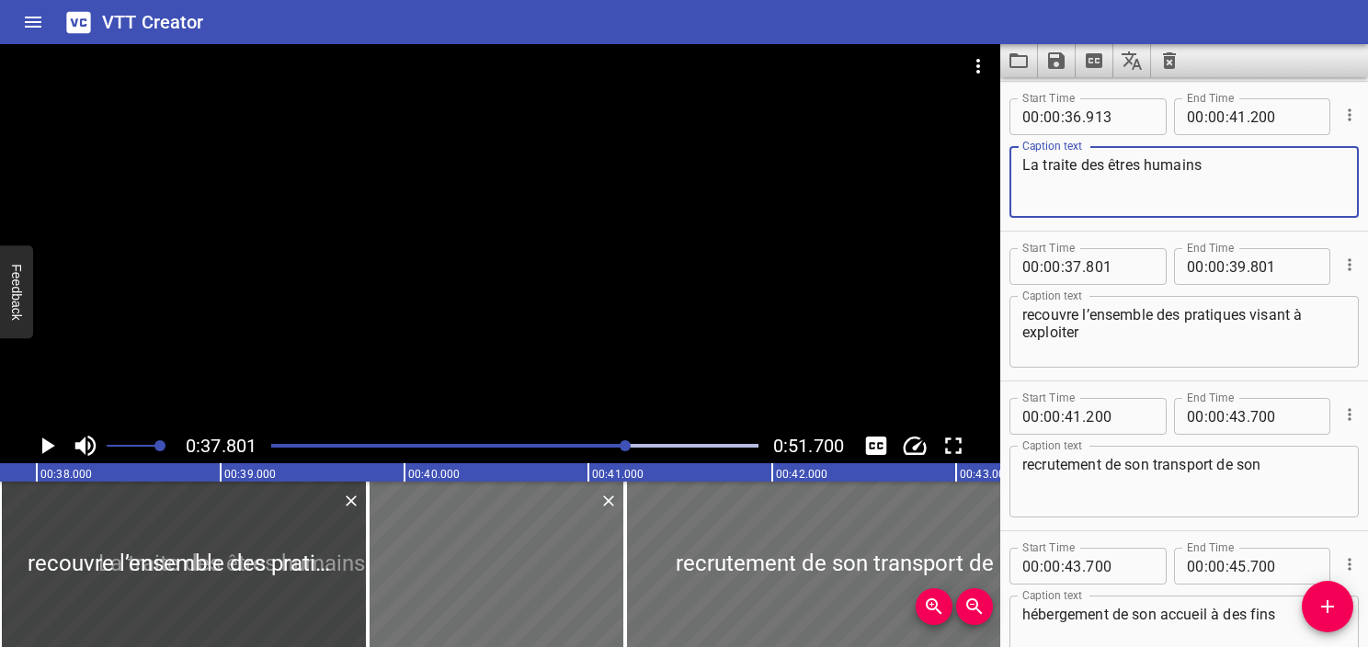
type textarea "La traite des êtres humains"
click at [1230, 125] on input "number" at bounding box center [1238, 116] width 17 height 37
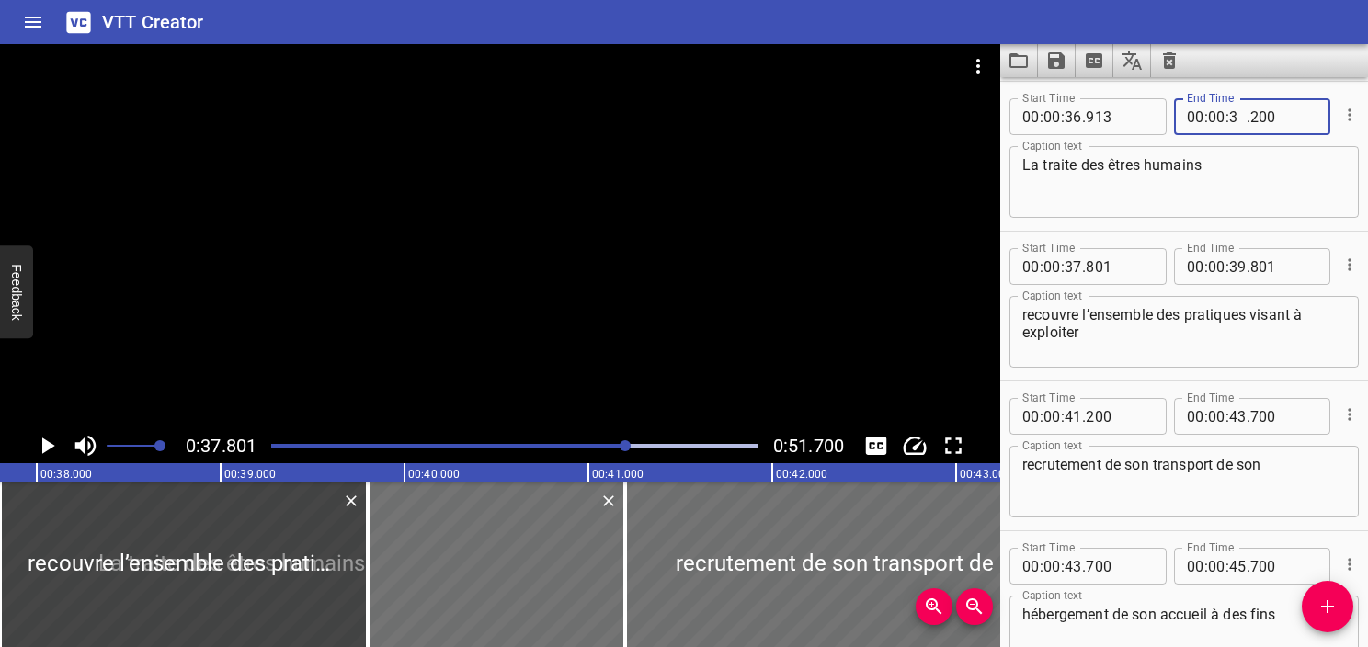
type input "37"
type input "801"
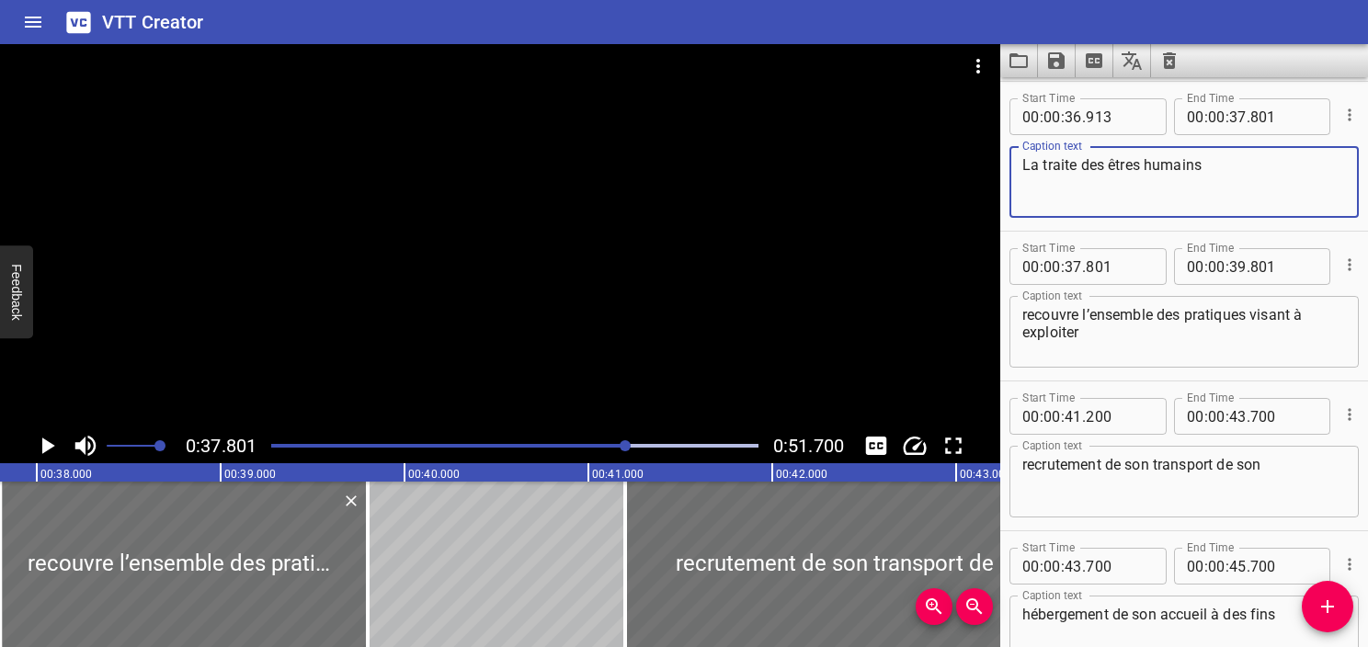
click at [1212, 199] on textarea "La traite des êtres humains" at bounding box center [1185, 182] width 324 height 52
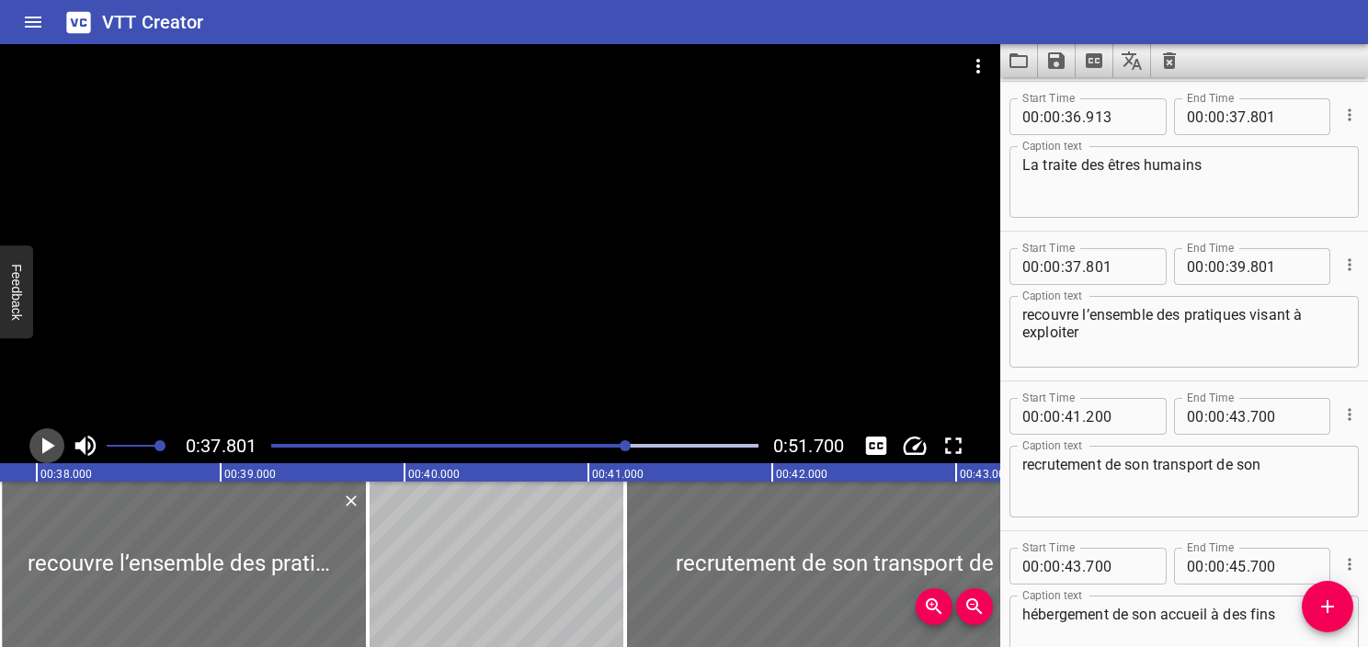
click at [47, 448] on icon "Play/Pause" at bounding box center [48, 446] width 13 height 17
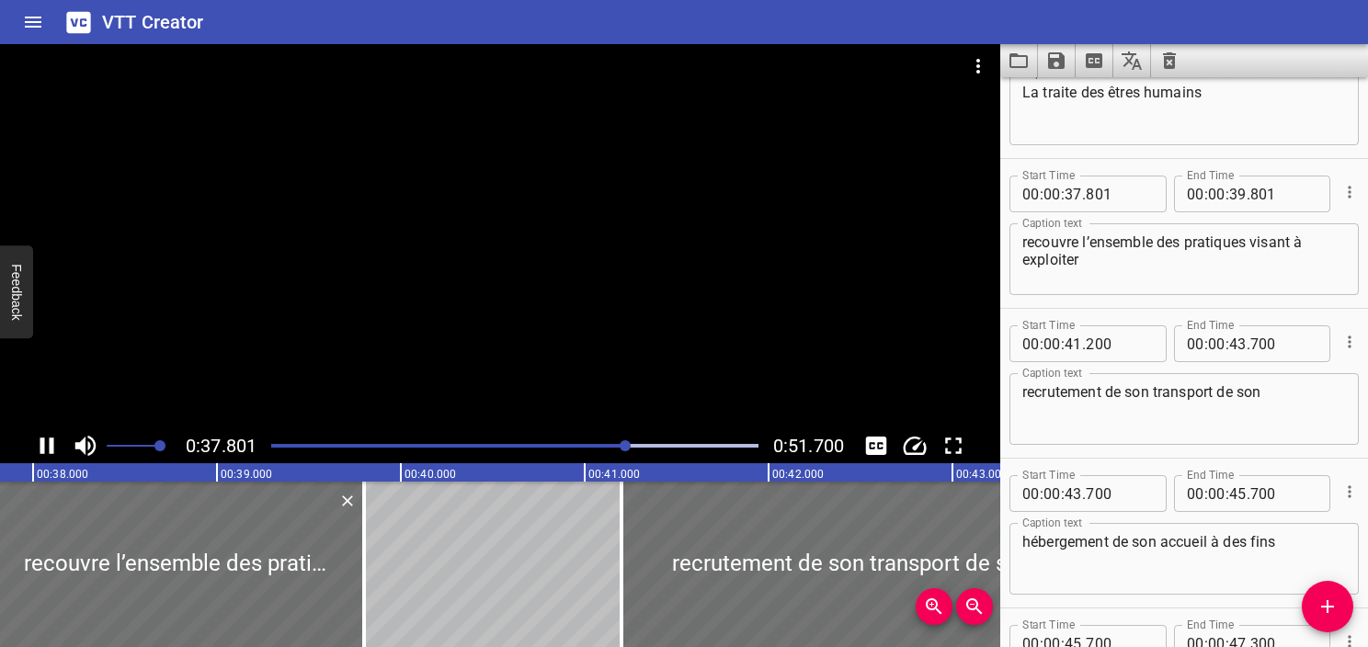
click at [47, 448] on icon "Play/Pause" at bounding box center [47, 446] width 28 height 28
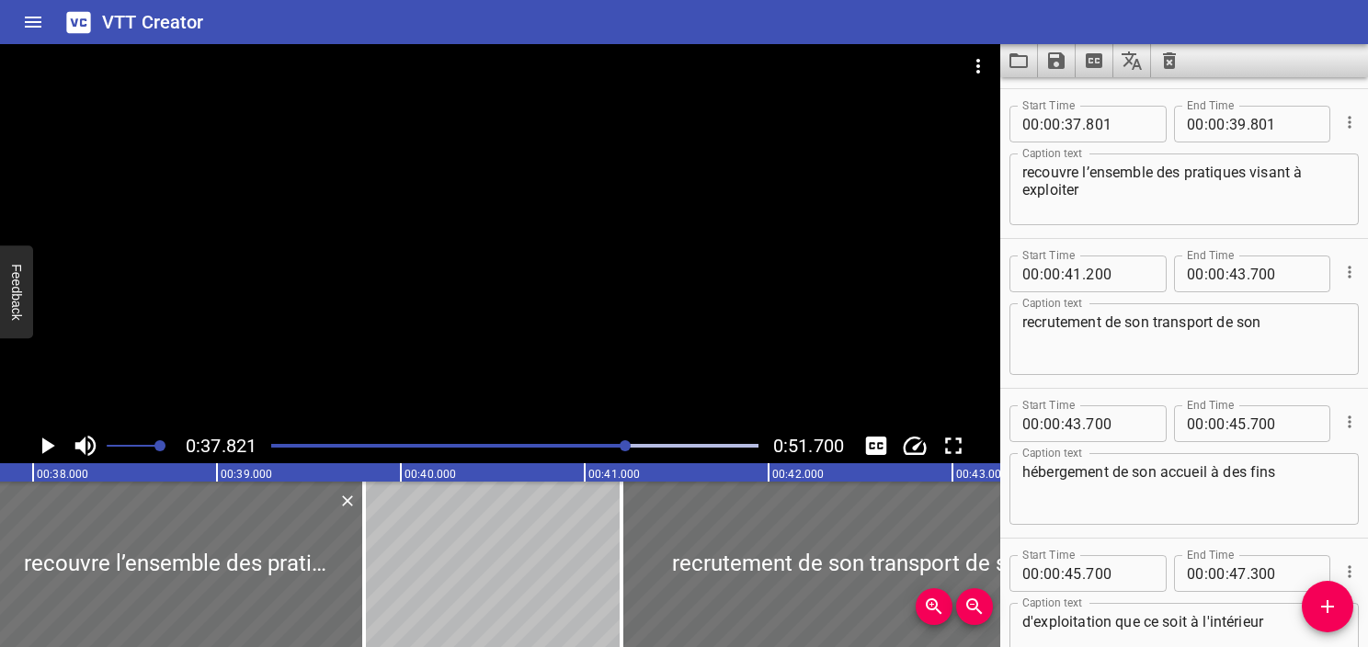
scroll to position [2398, 0]
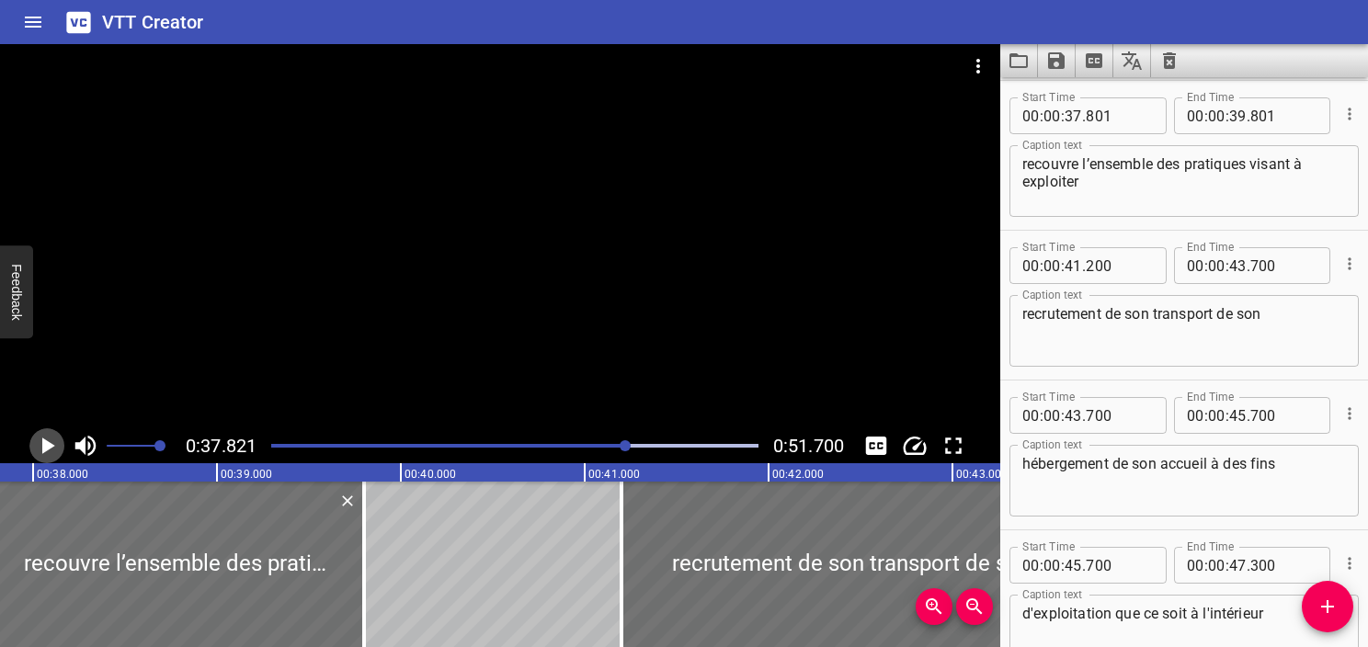
click at [47, 448] on icon "Play/Pause" at bounding box center [48, 446] width 13 height 17
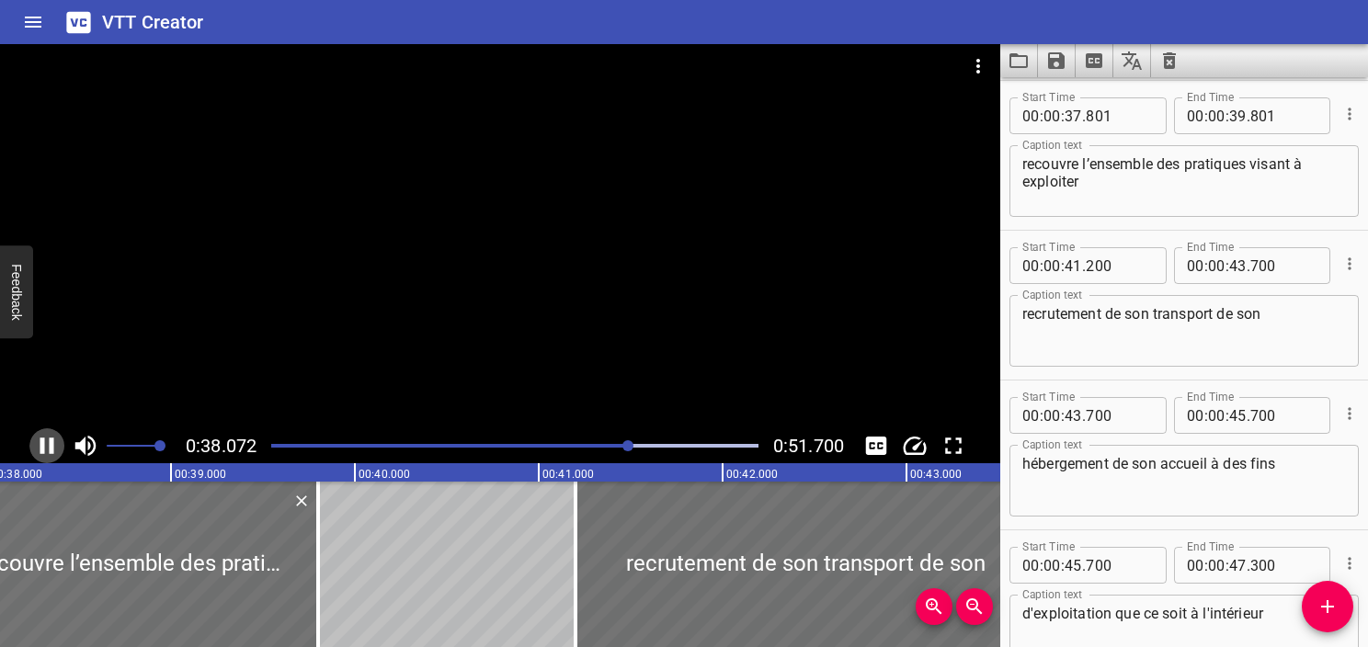
click at [47, 448] on icon "Play/Pause" at bounding box center [47, 446] width 28 height 28
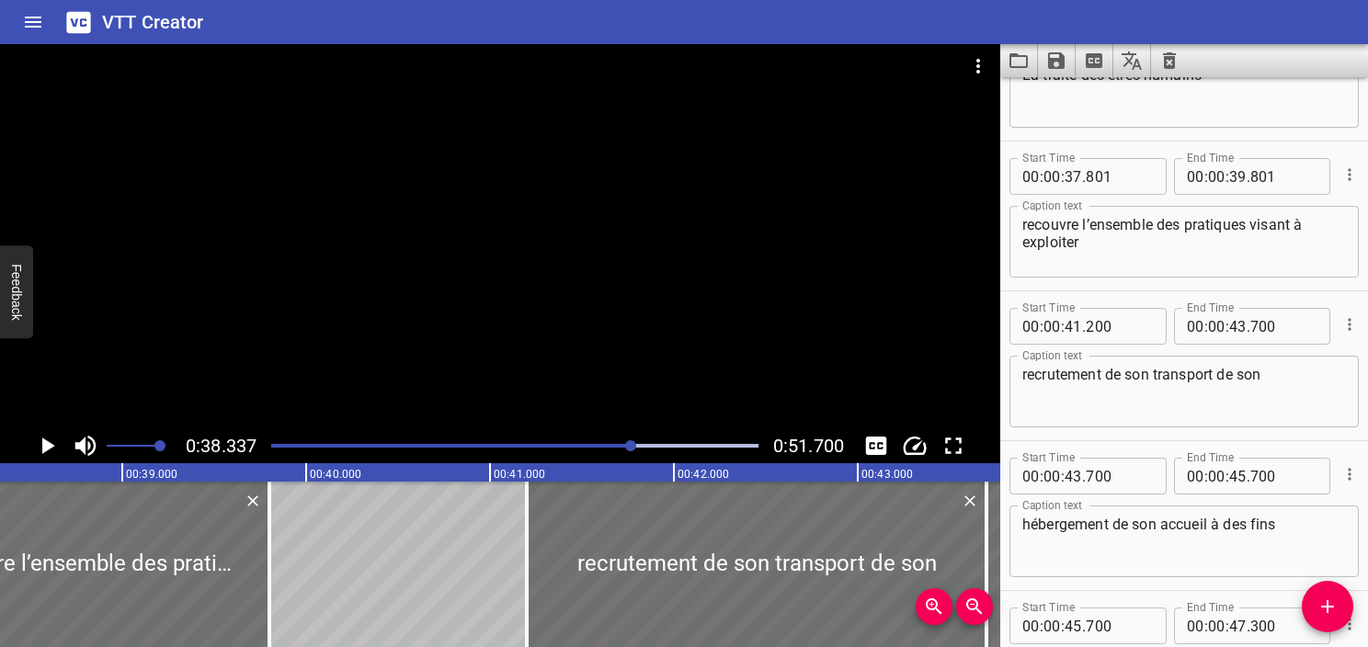
scroll to position [2307, 0]
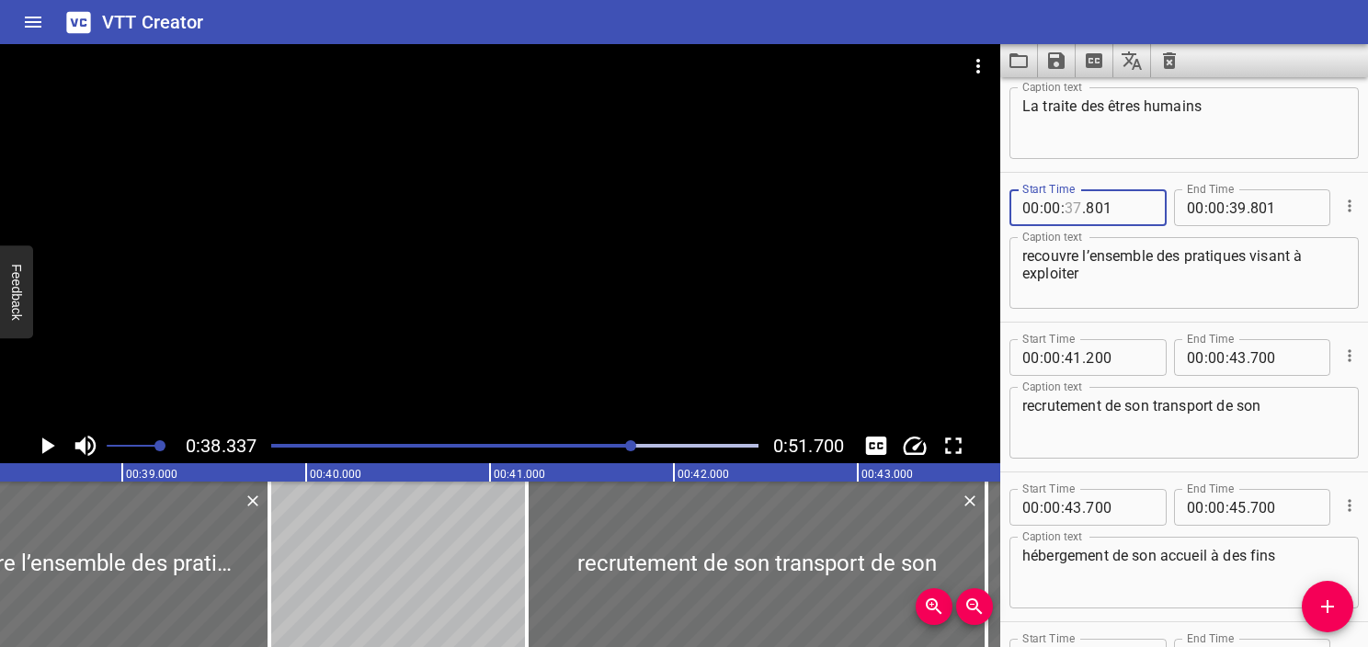
click at [1077, 202] on input "number" at bounding box center [1073, 207] width 17 height 37
type input "38"
type input "336"
click at [52, 438] on icon "Play/Pause" at bounding box center [47, 446] width 28 height 28
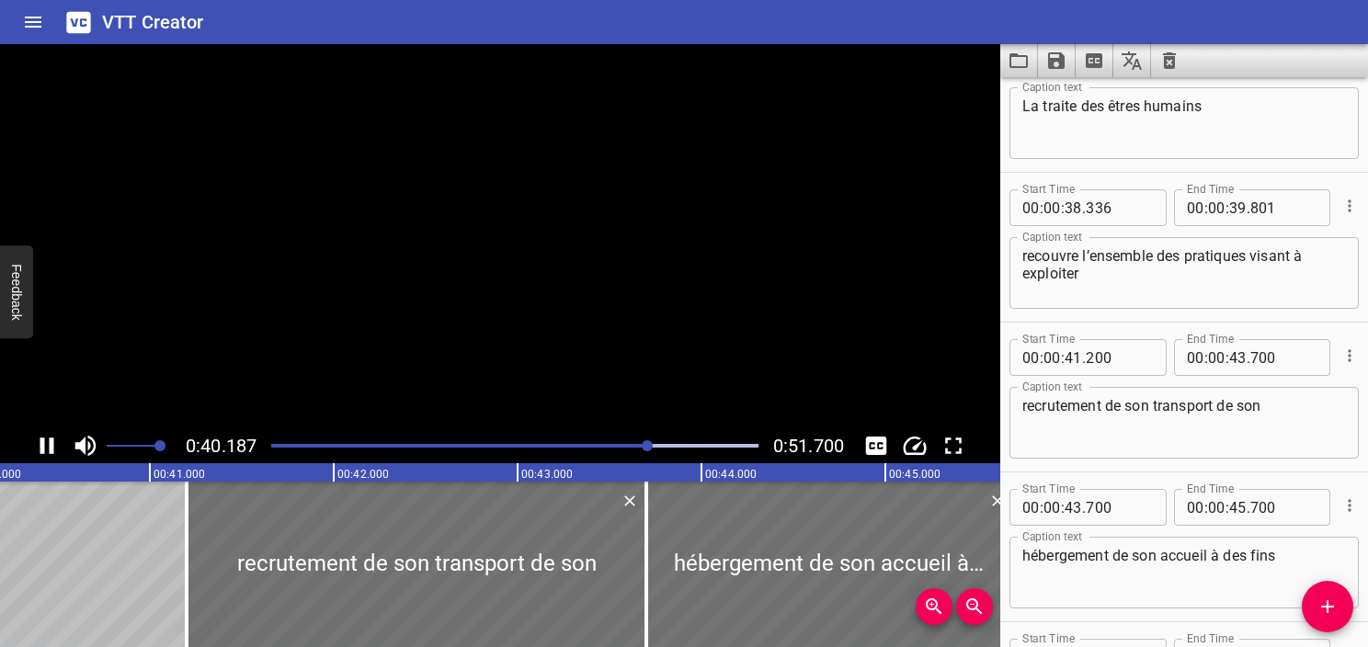
click at [52, 438] on icon "Play/Pause" at bounding box center [47, 446] width 14 height 17
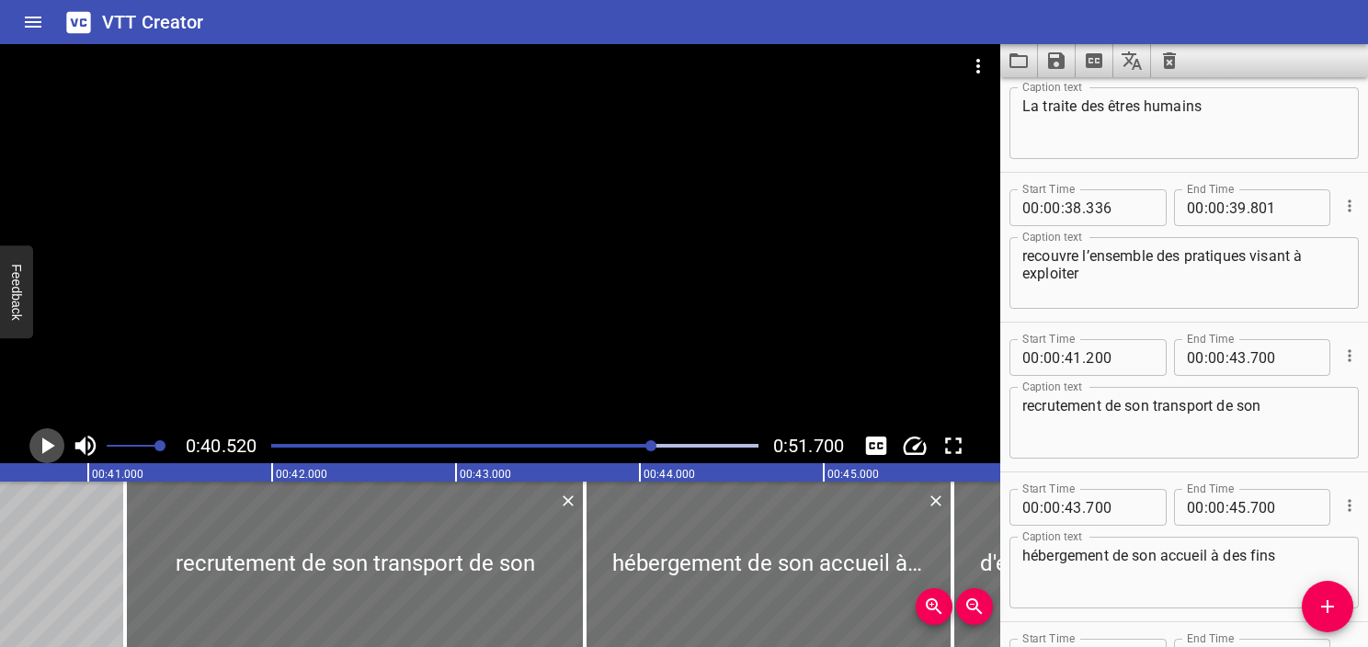
click at [52, 438] on icon "Play/Pause" at bounding box center [47, 446] width 28 height 28
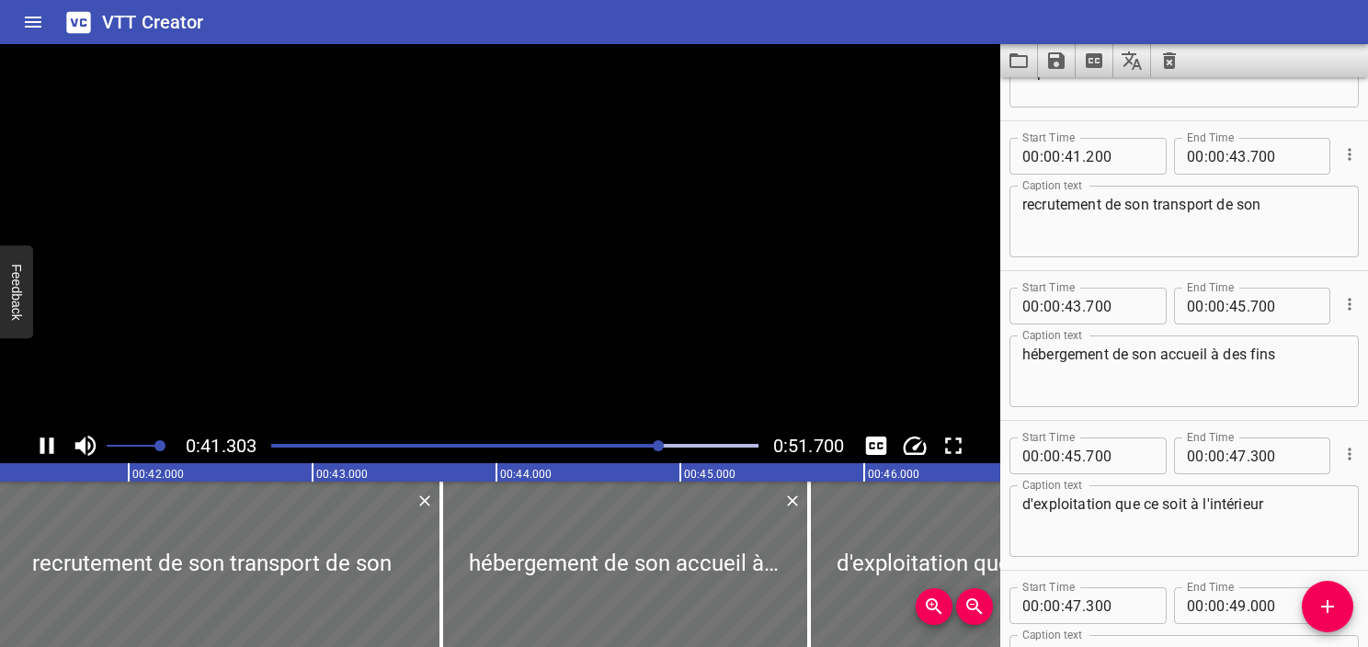
scroll to position [2548, 0]
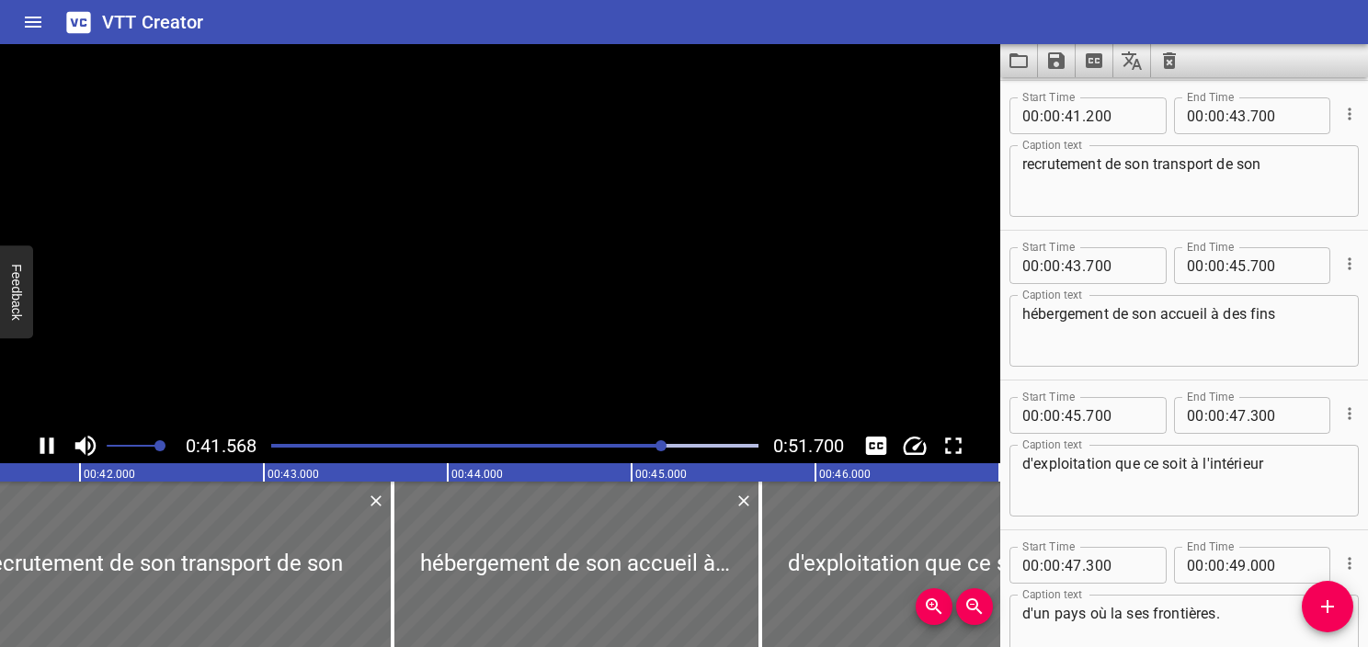
click at [52, 438] on icon "Play/Pause" at bounding box center [47, 446] width 14 height 17
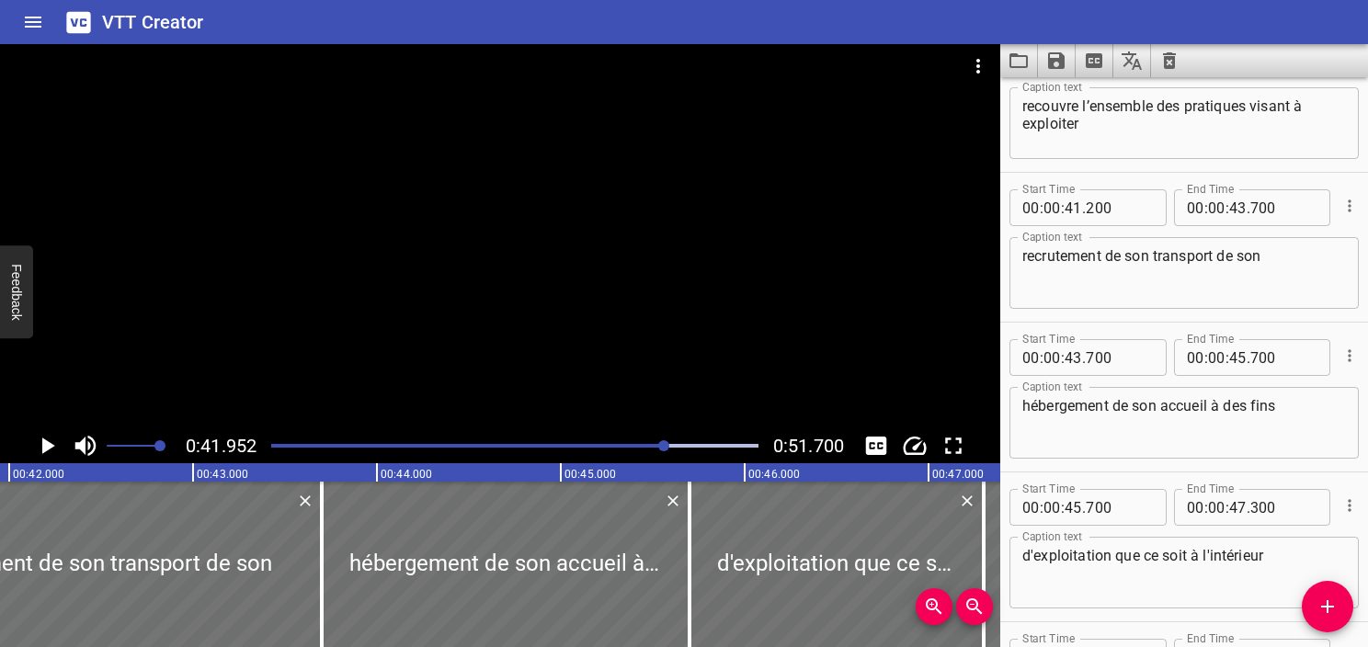
scroll to position [2364, 0]
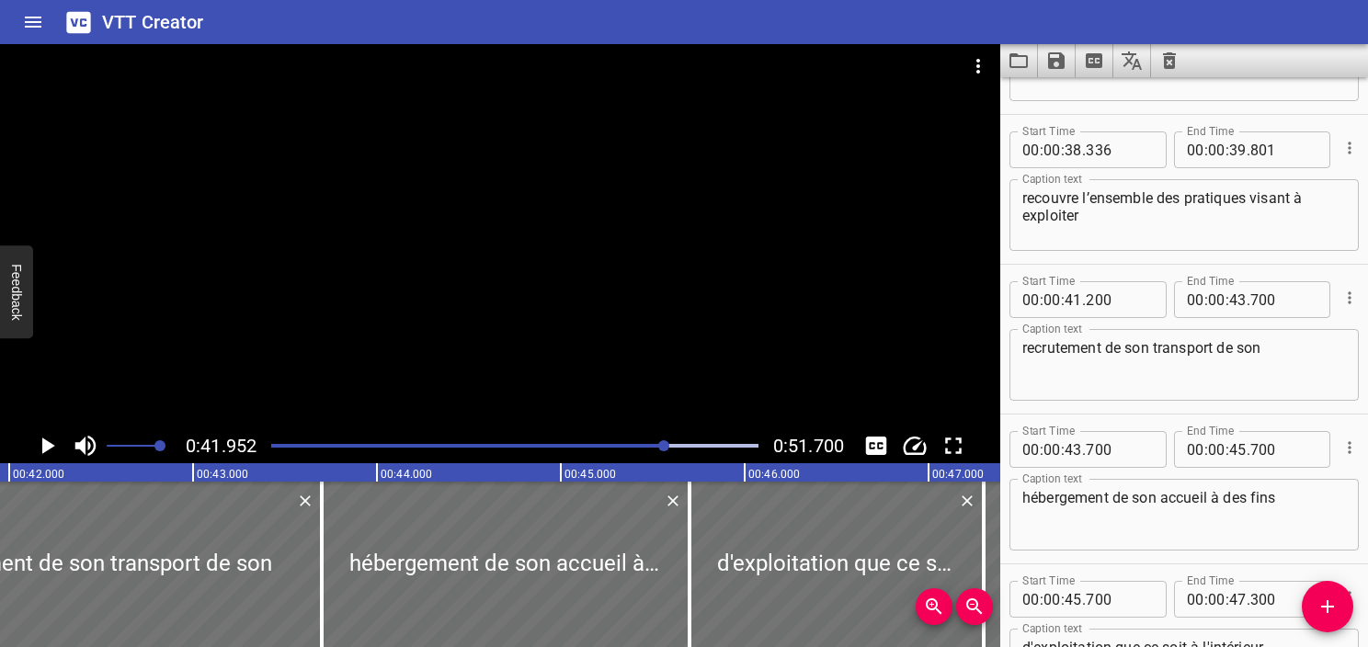
click at [1242, 212] on textarea "recouvre l’ensemble des pratiques visant à exploiter" at bounding box center [1185, 215] width 324 height 52
paste textarea "une personne par le biais de son recrutement,"
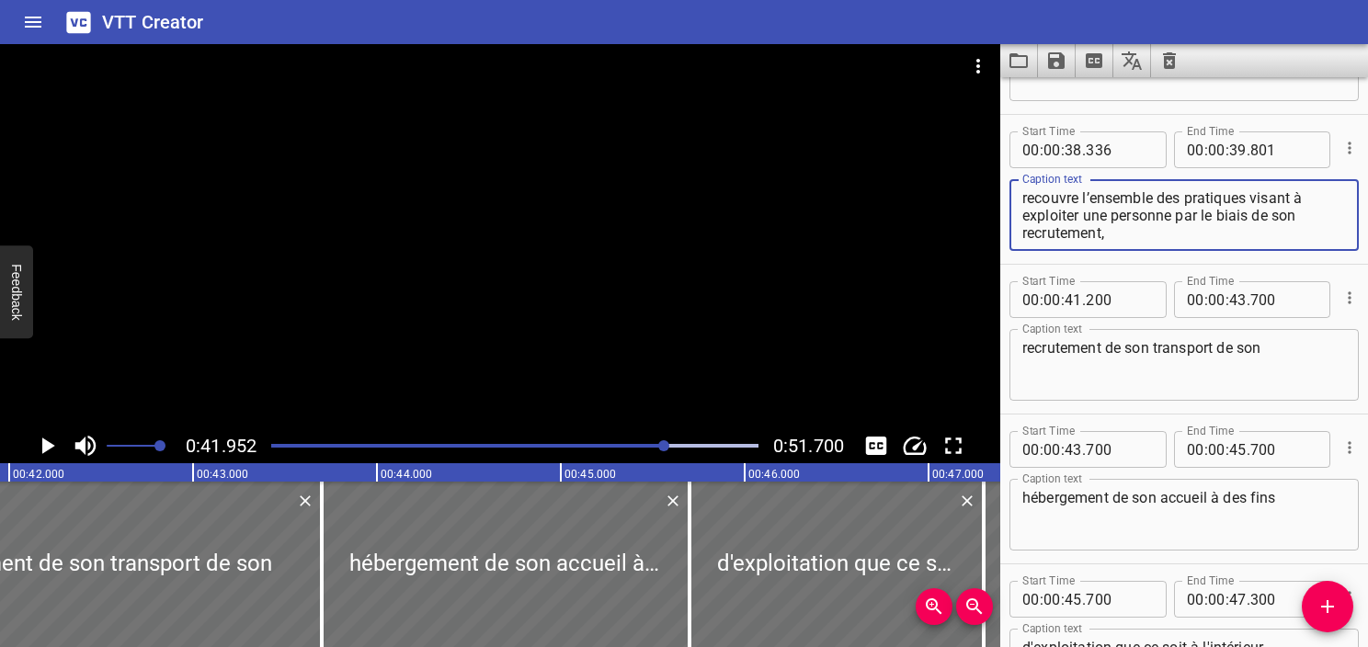
click at [635, 446] on div "Play progress" at bounding box center [422, 446] width 487 height 4
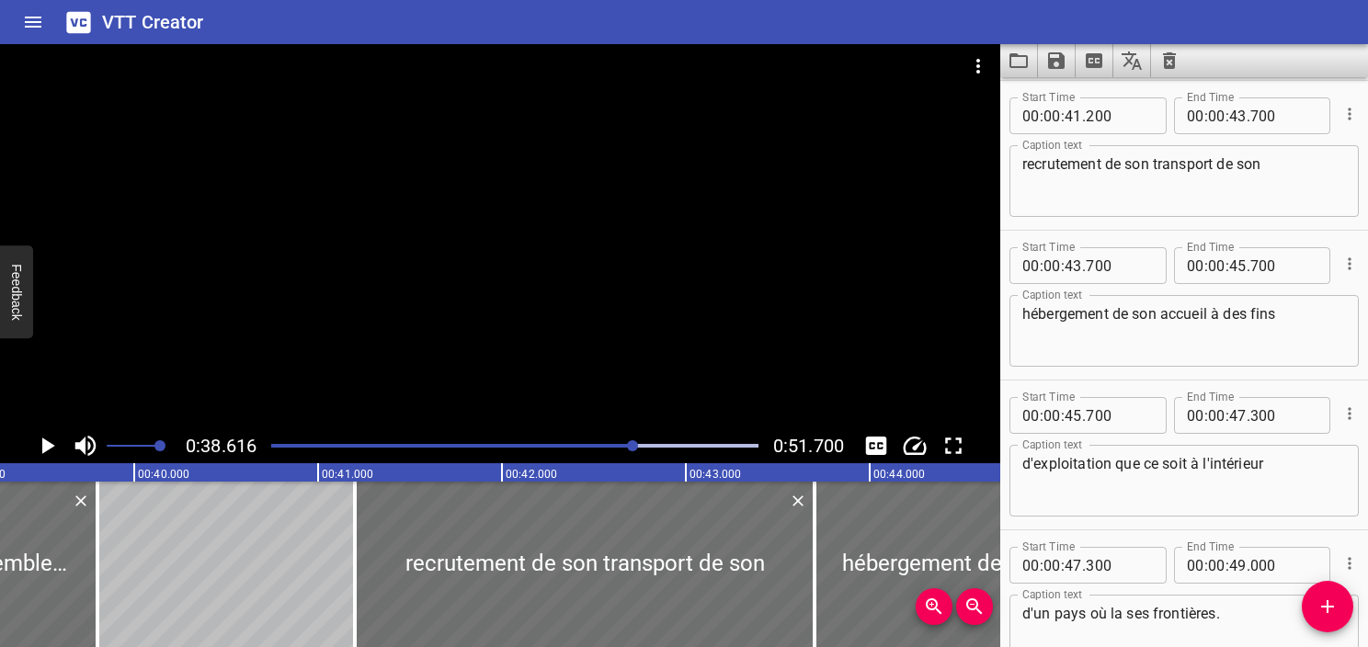
scroll to position [0, 7103]
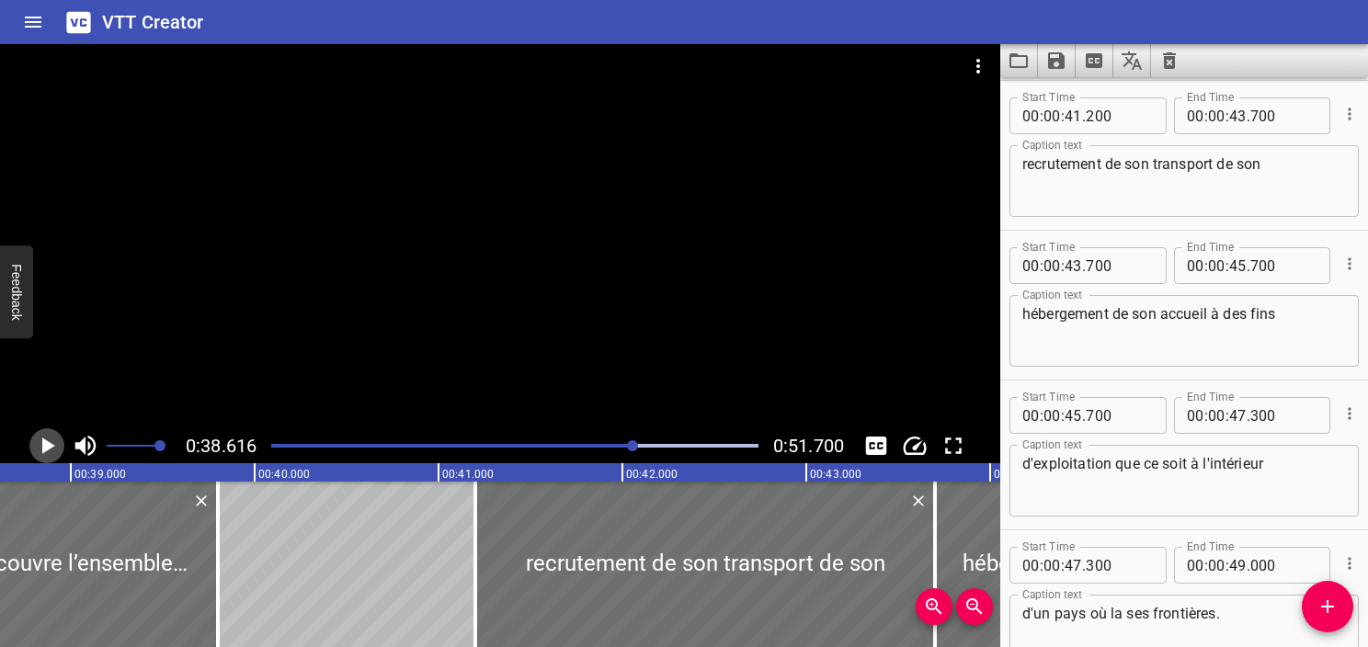
click at [35, 442] on icon "Play/Pause" at bounding box center [47, 446] width 28 height 28
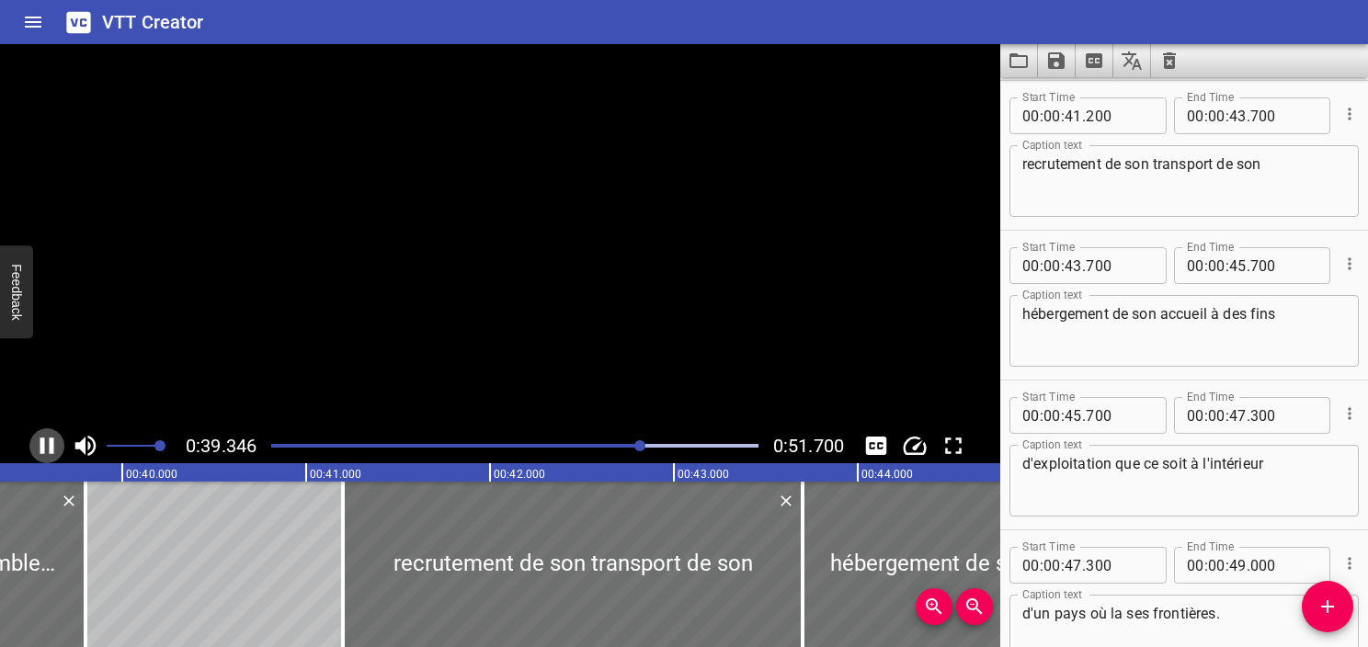
click at [35, 442] on icon "Play/Pause" at bounding box center [47, 446] width 28 height 28
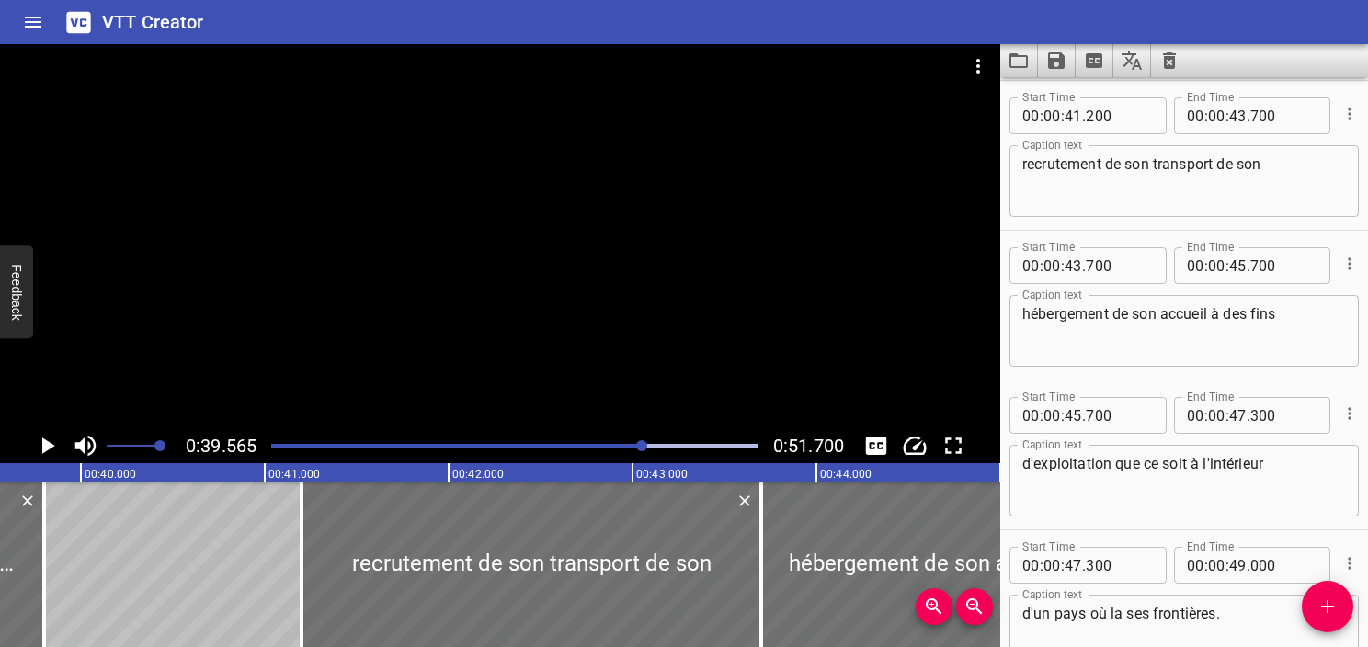
click at [35, 442] on icon "Play/Pause" at bounding box center [47, 446] width 28 height 28
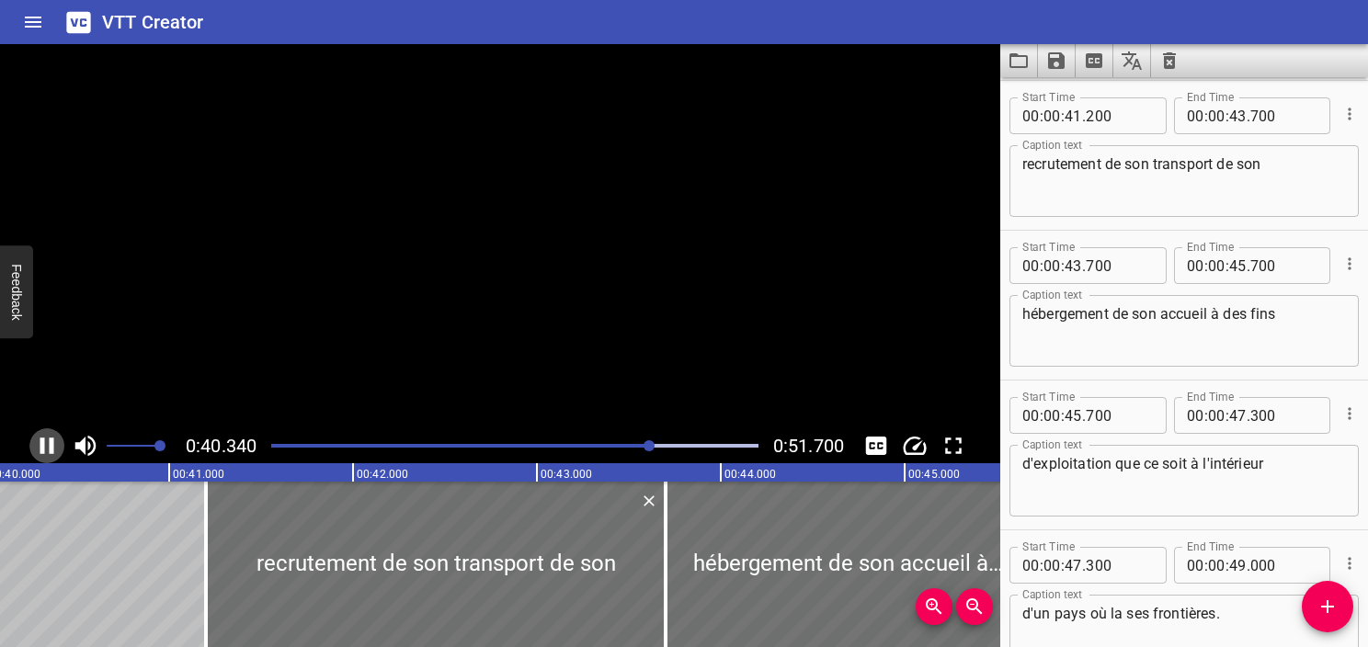
click at [35, 442] on icon "Play/Pause" at bounding box center [47, 446] width 28 height 28
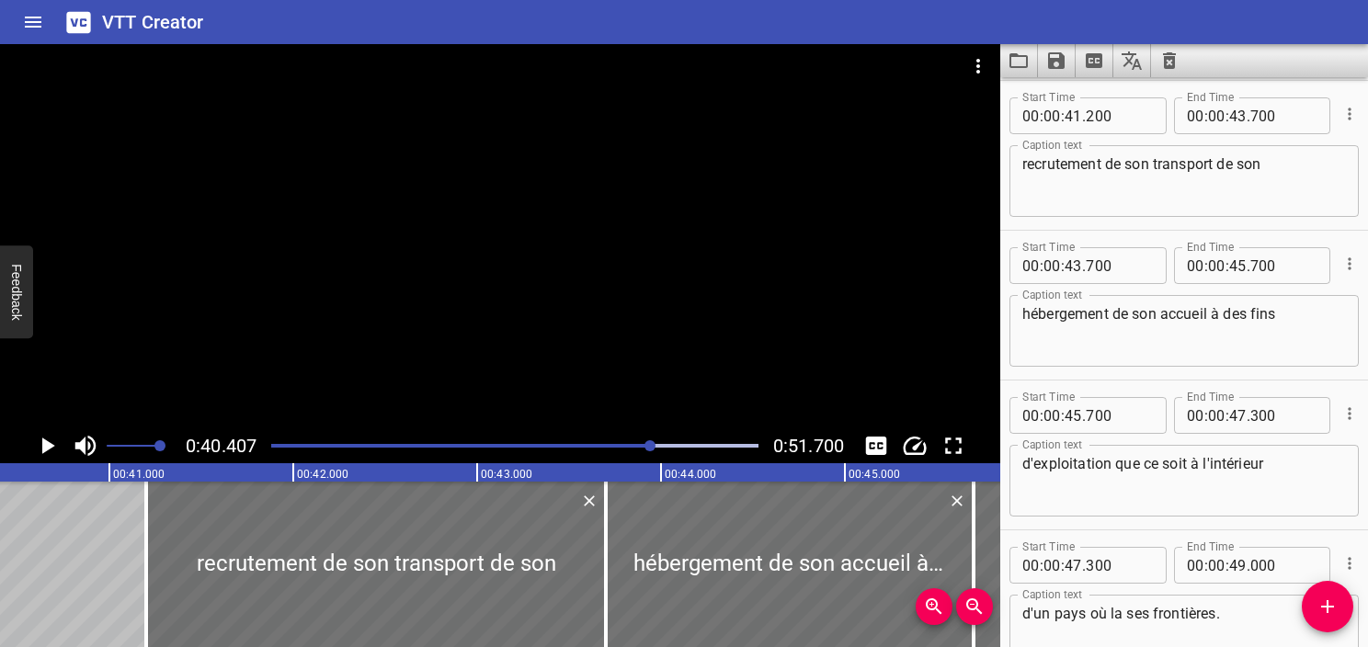
click at [35, 442] on icon "Play/Pause" at bounding box center [47, 446] width 28 height 28
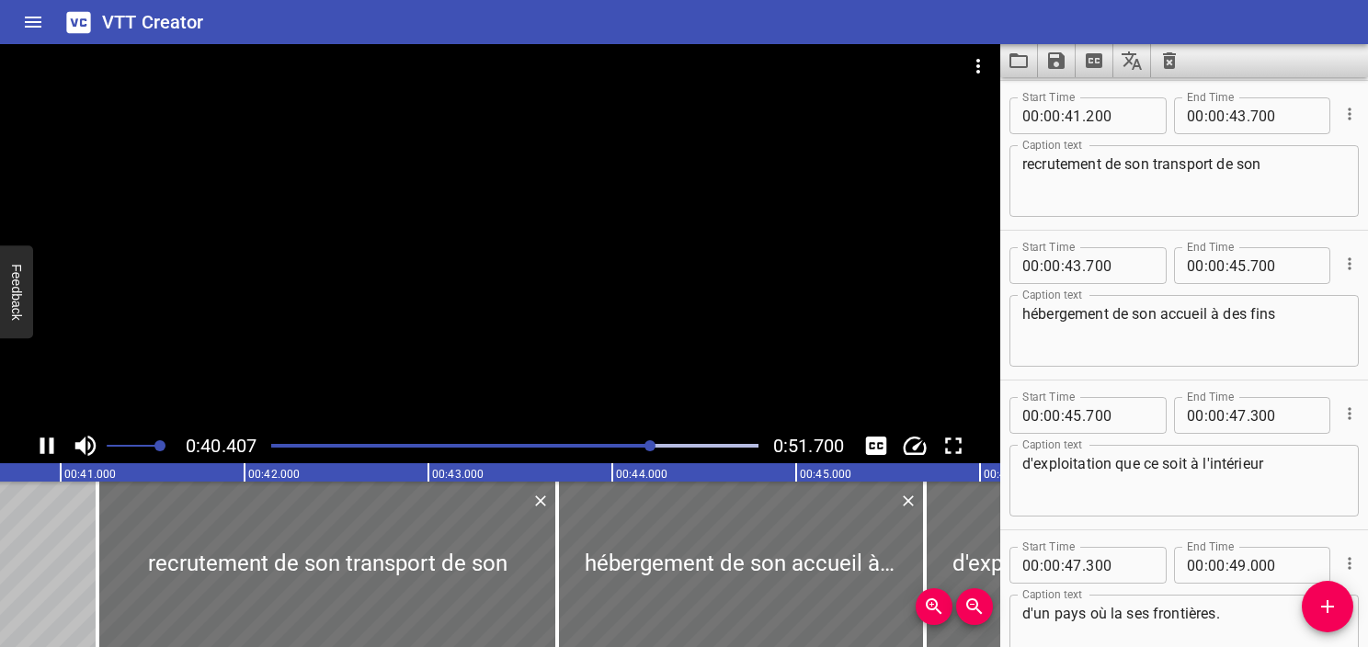
click at [35, 442] on icon "Play/Pause" at bounding box center [47, 446] width 28 height 28
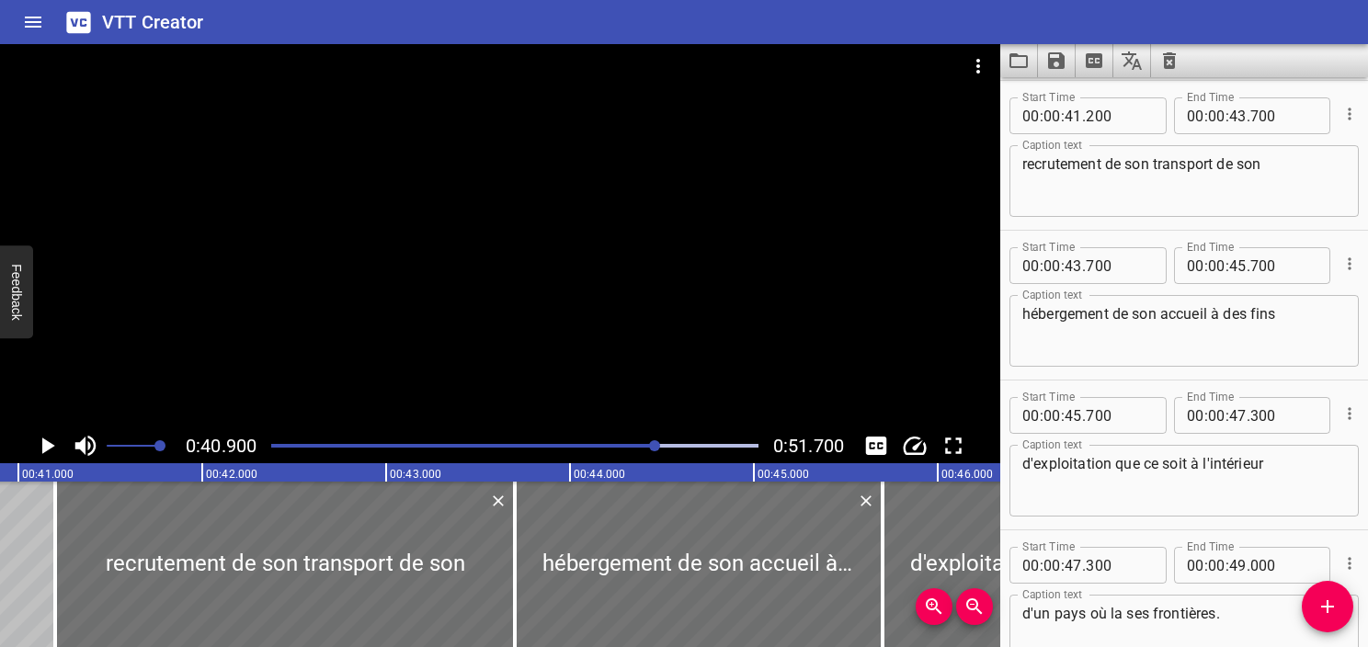
scroll to position [2364, 0]
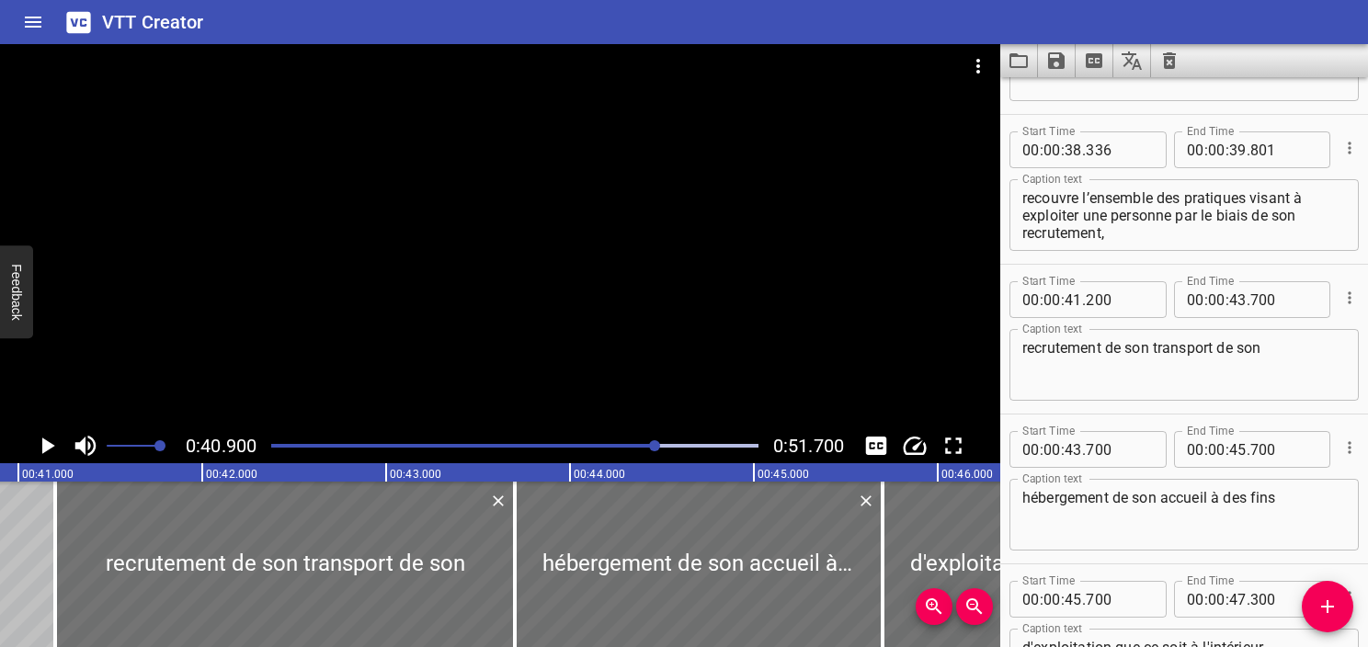
click at [1207, 231] on textarea "recouvre l’ensemble des pratiques visant à exploiter une personne par le biais …" at bounding box center [1185, 215] width 324 height 52
drag, startPoint x: 1180, startPoint y: 217, endPoint x: 1354, endPoint y: 228, distance: 174.2
click at [1354, 228] on div "Start Time 00 : 00 : 02 . 367 Start Time End Time 00 : 00 : 05 . 153 End Time C…" at bounding box center [1185, 362] width 368 height 570
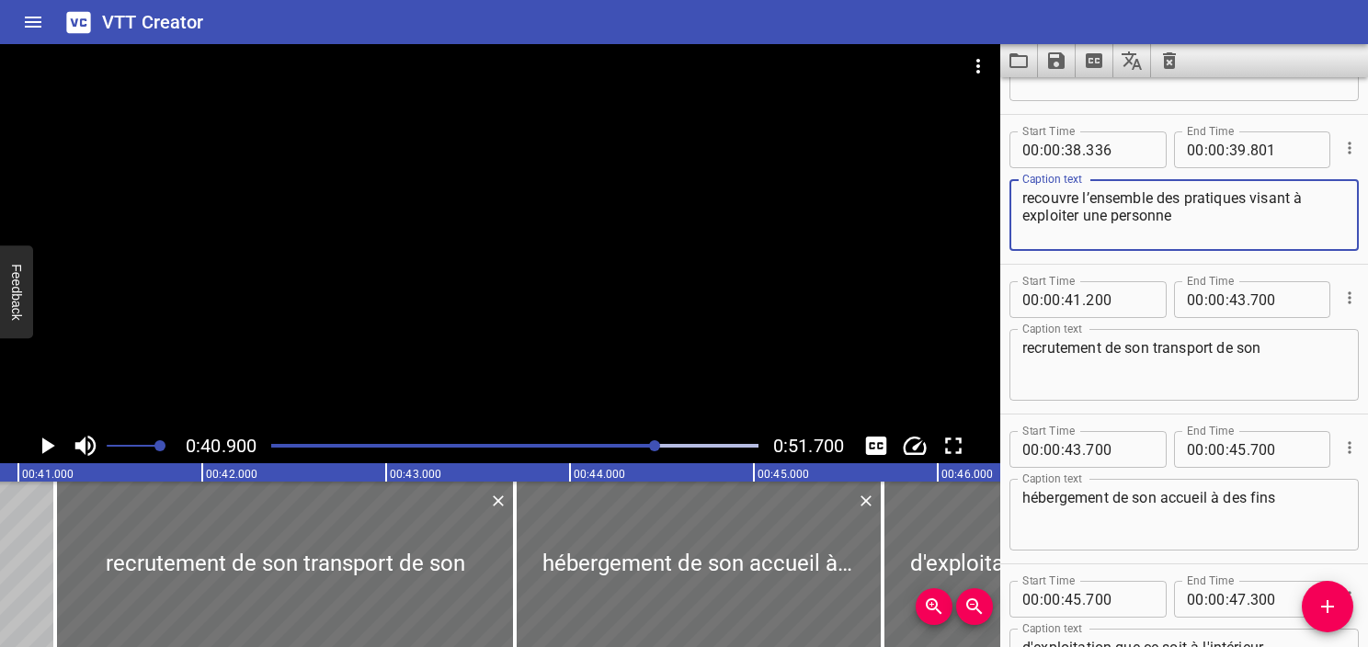
type textarea "recouvre l’ensemble des pratiques visant à exploiter une personne"
click at [1326, 621] on button "Add Cue" at bounding box center [1328, 607] width 52 height 52
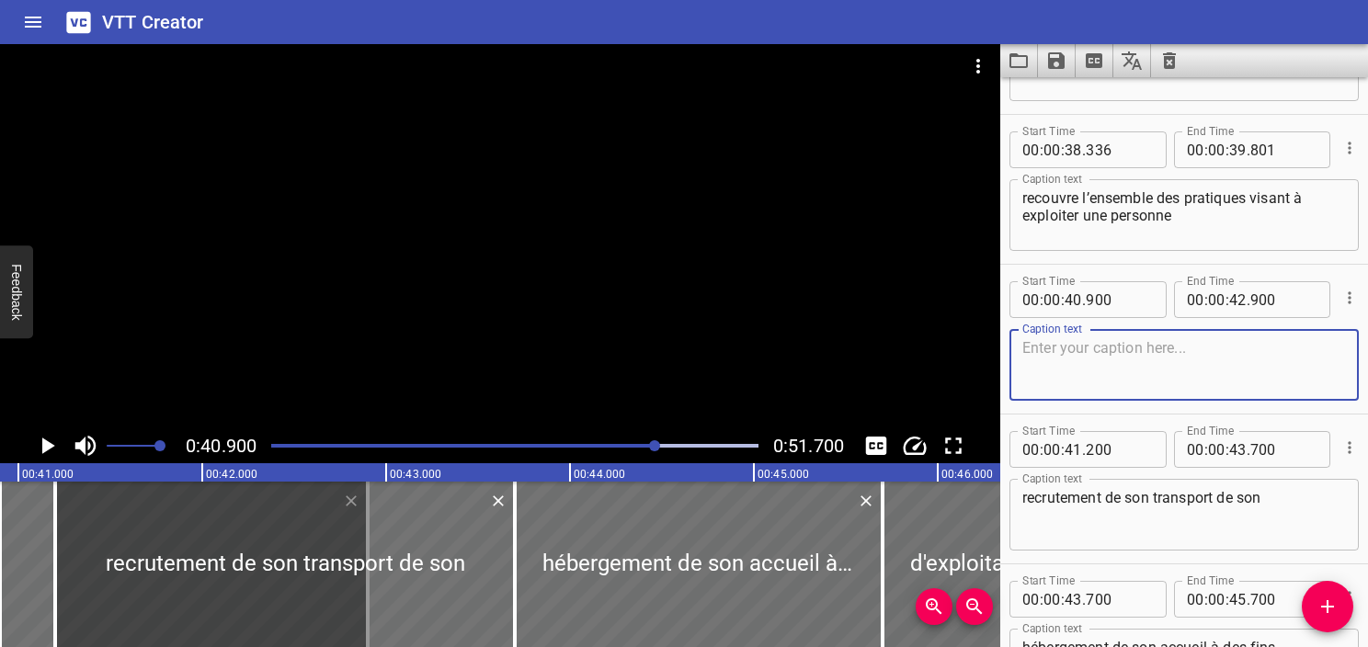
click at [1151, 364] on textarea at bounding box center [1185, 365] width 324 height 52
type textarea "par le biais de son recrutement,"
click at [618, 451] on div at bounding box center [514, 446] width 509 height 26
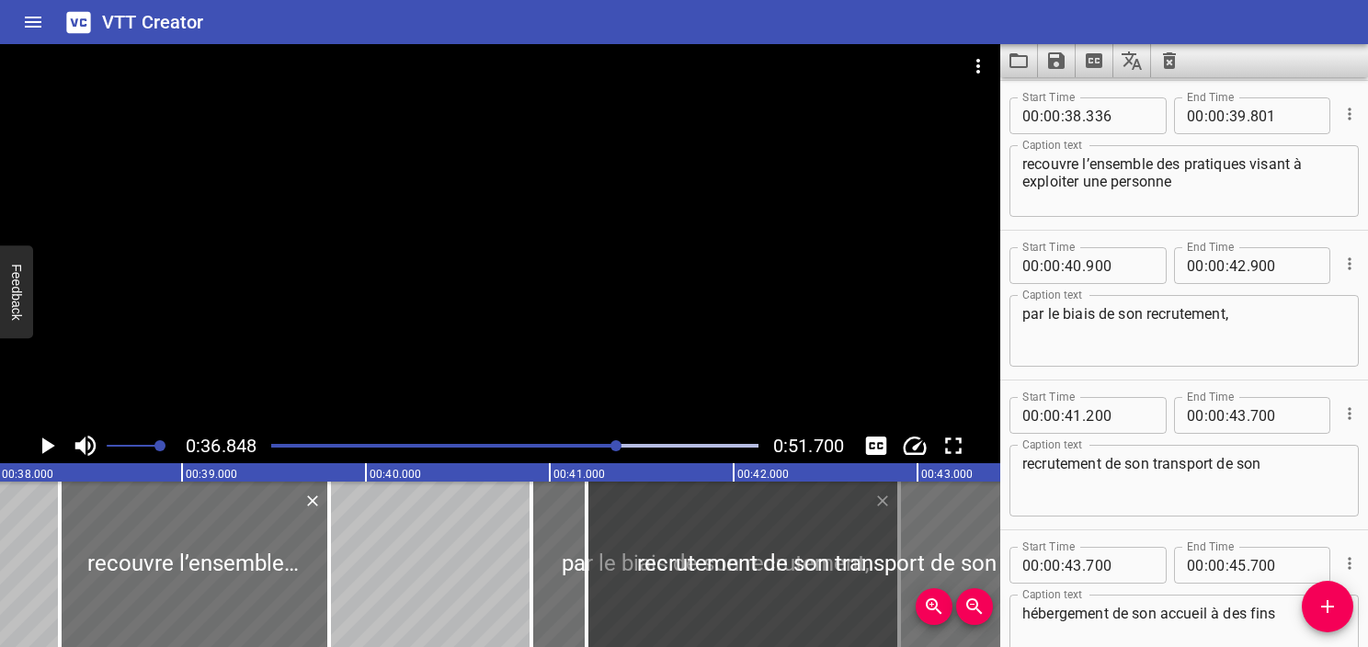
scroll to position [0, 6777]
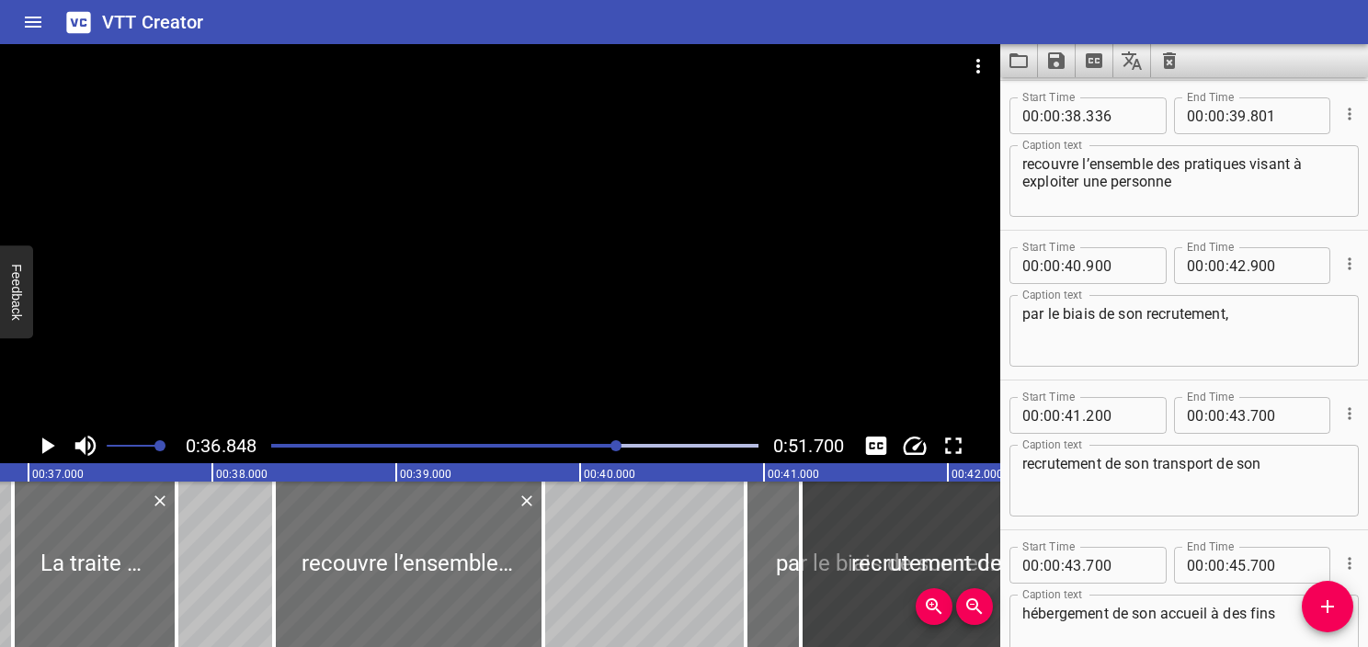
click at [48, 447] on icon "Play/Pause" at bounding box center [48, 446] width 13 height 17
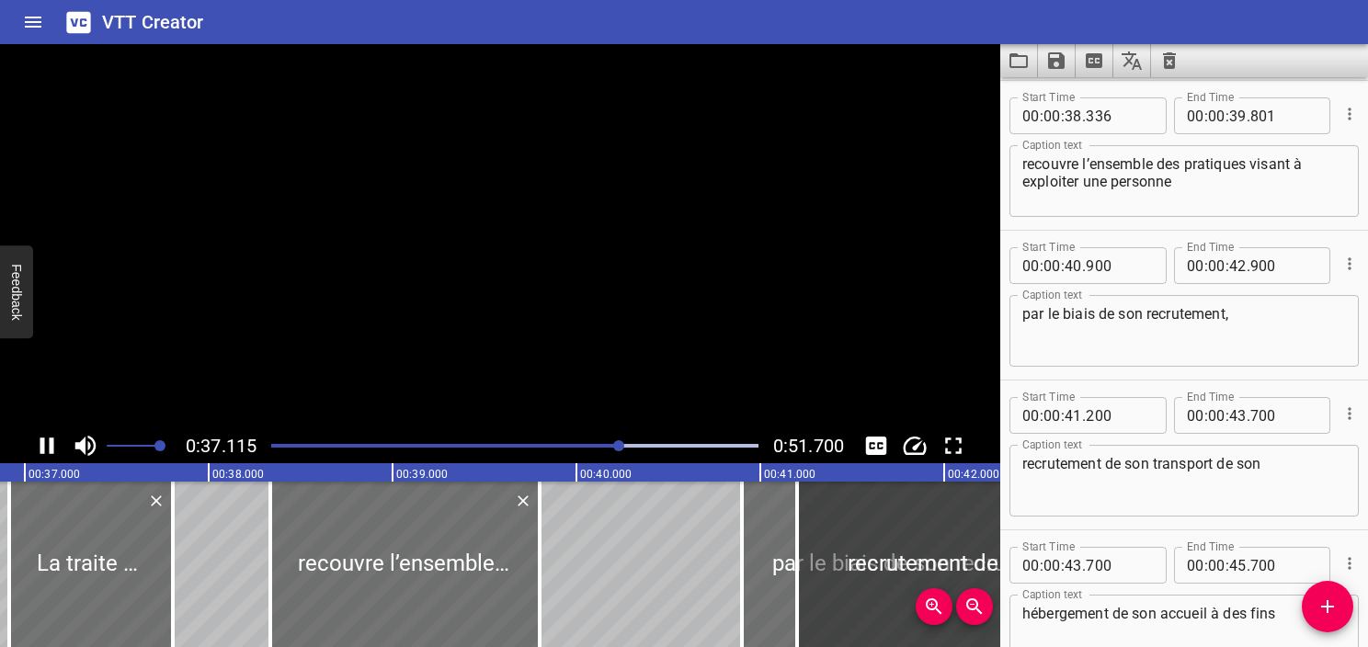
scroll to position [2248, 0]
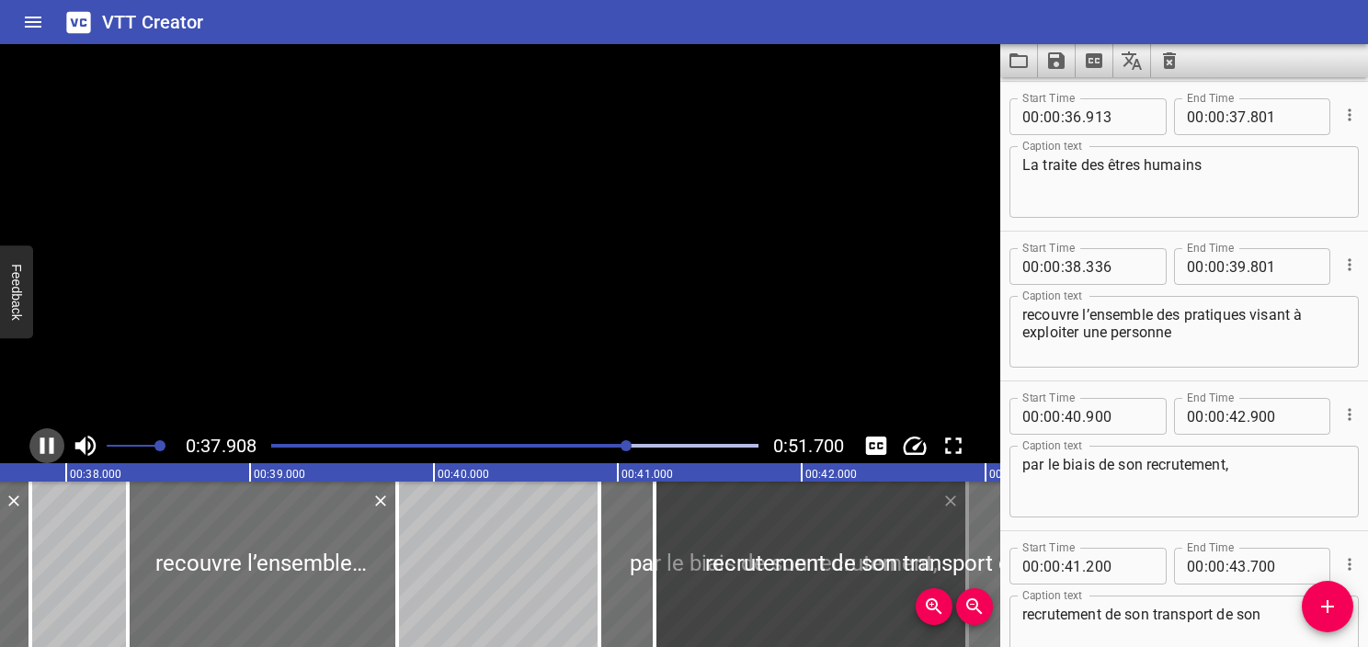
click at [48, 447] on icon "Play/Pause" at bounding box center [47, 446] width 28 height 28
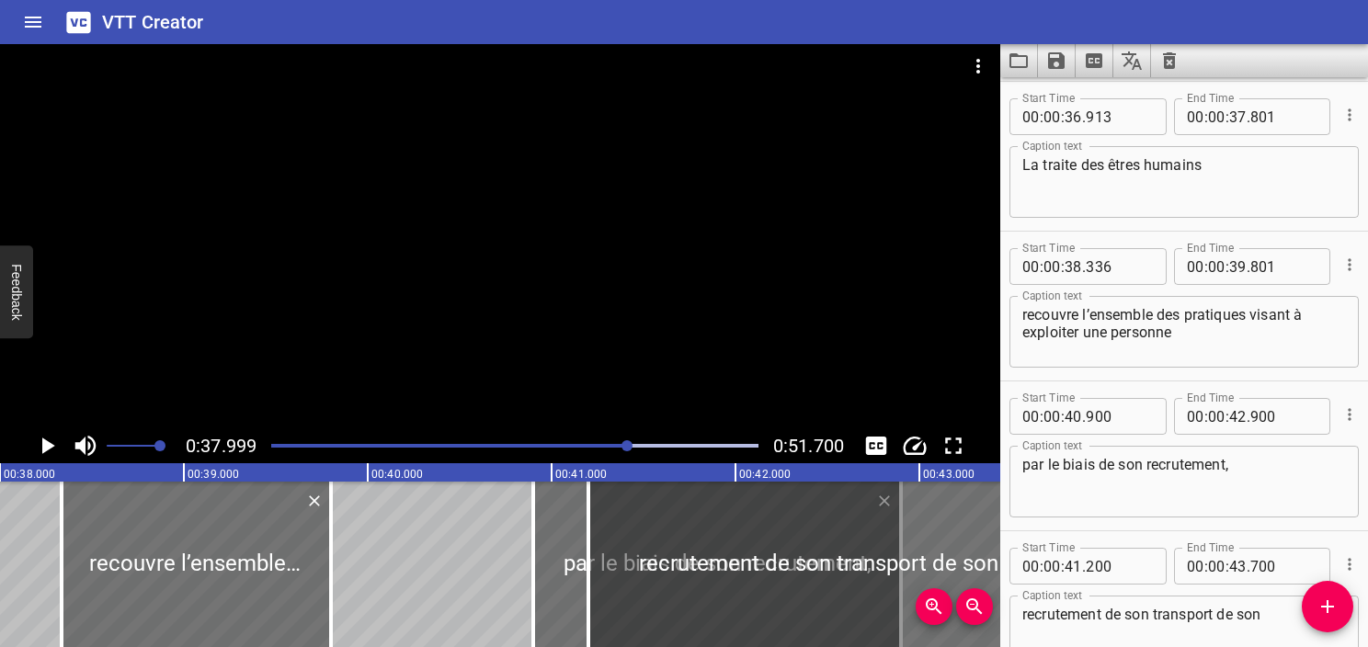
click at [607, 445] on div "Play progress" at bounding box center [386, 446] width 487 height 4
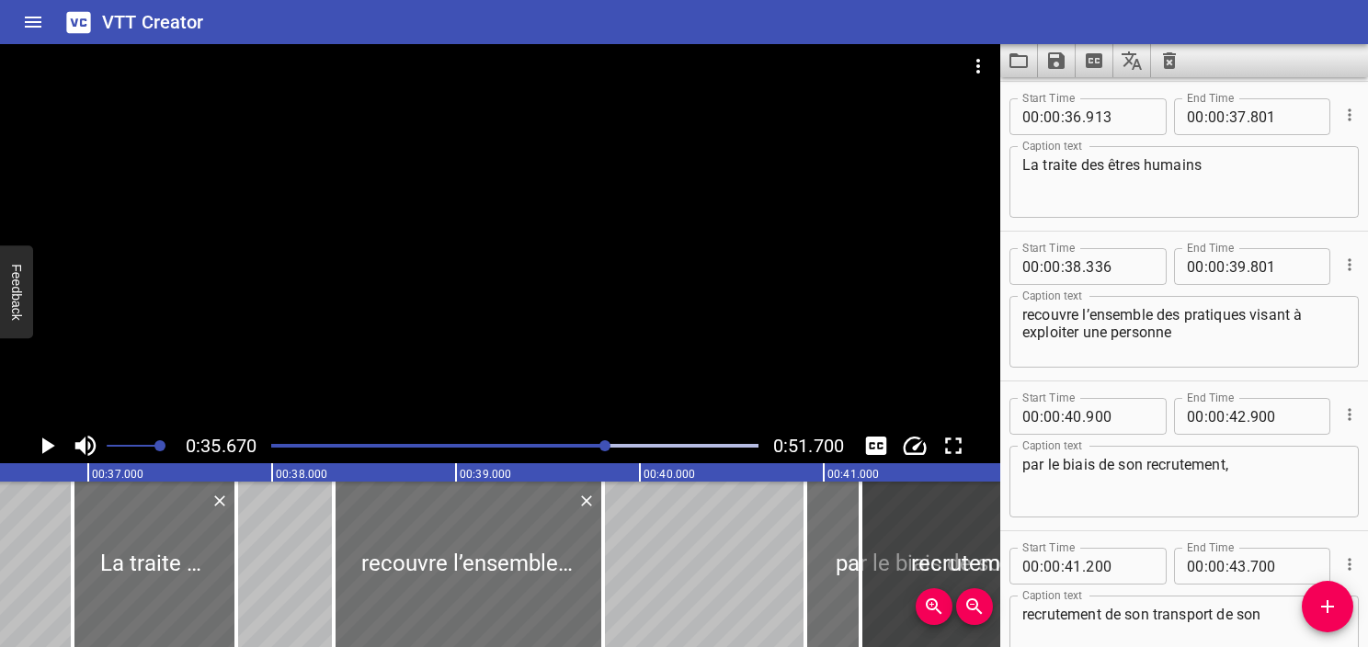
scroll to position [0, 6561]
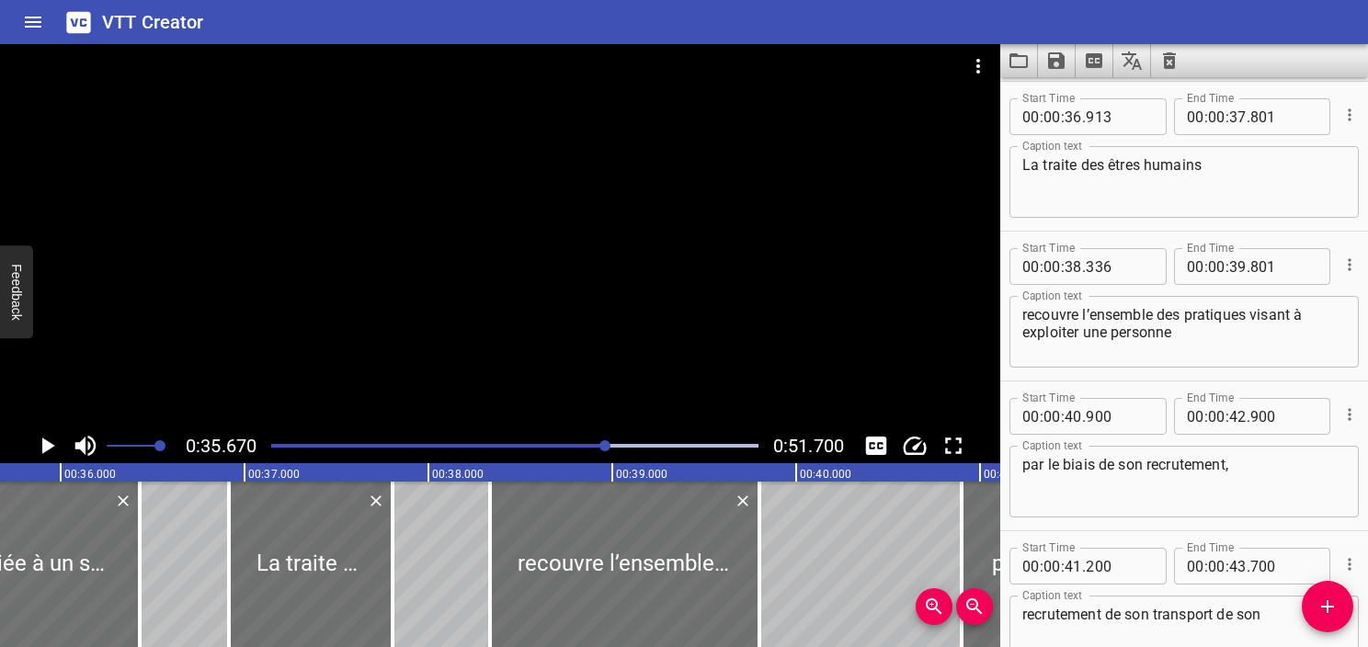
click at [29, 441] on div "0:35.670 0:51.700" at bounding box center [500, 446] width 1001 height 35
click at [35, 442] on icon "Play/Pause" at bounding box center [47, 446] width 28 height 28
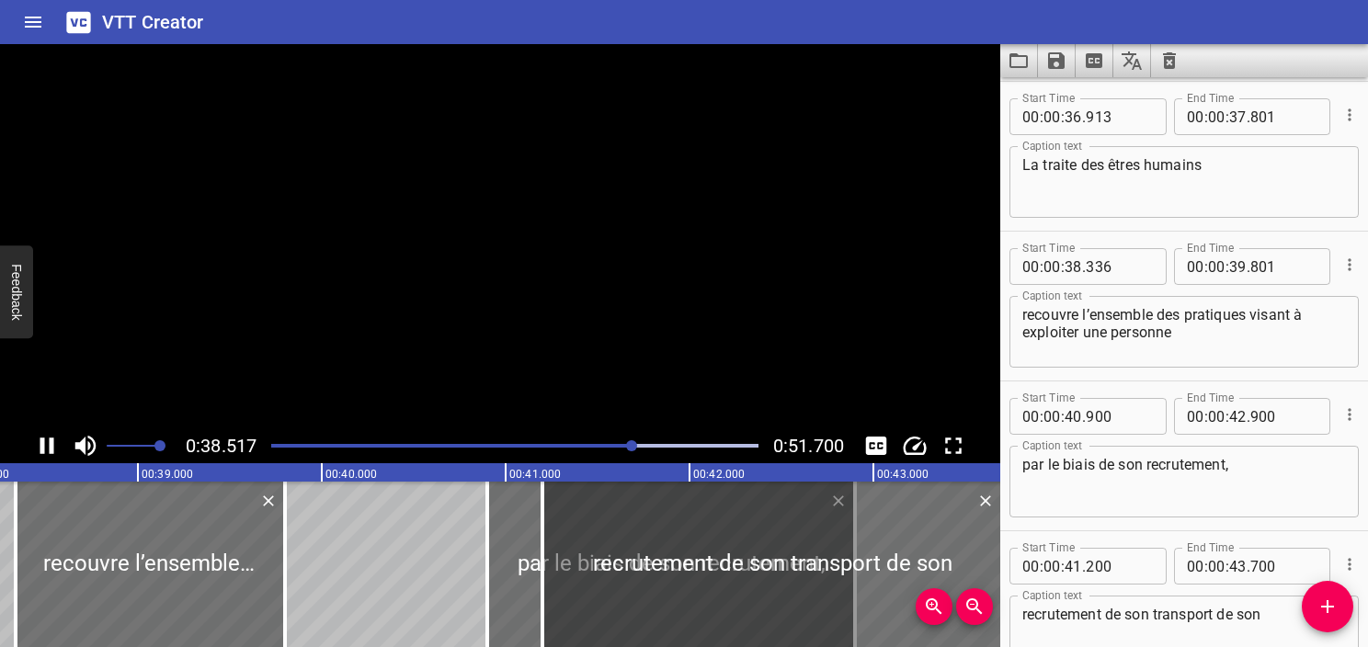
scroll to position [2398, 0]
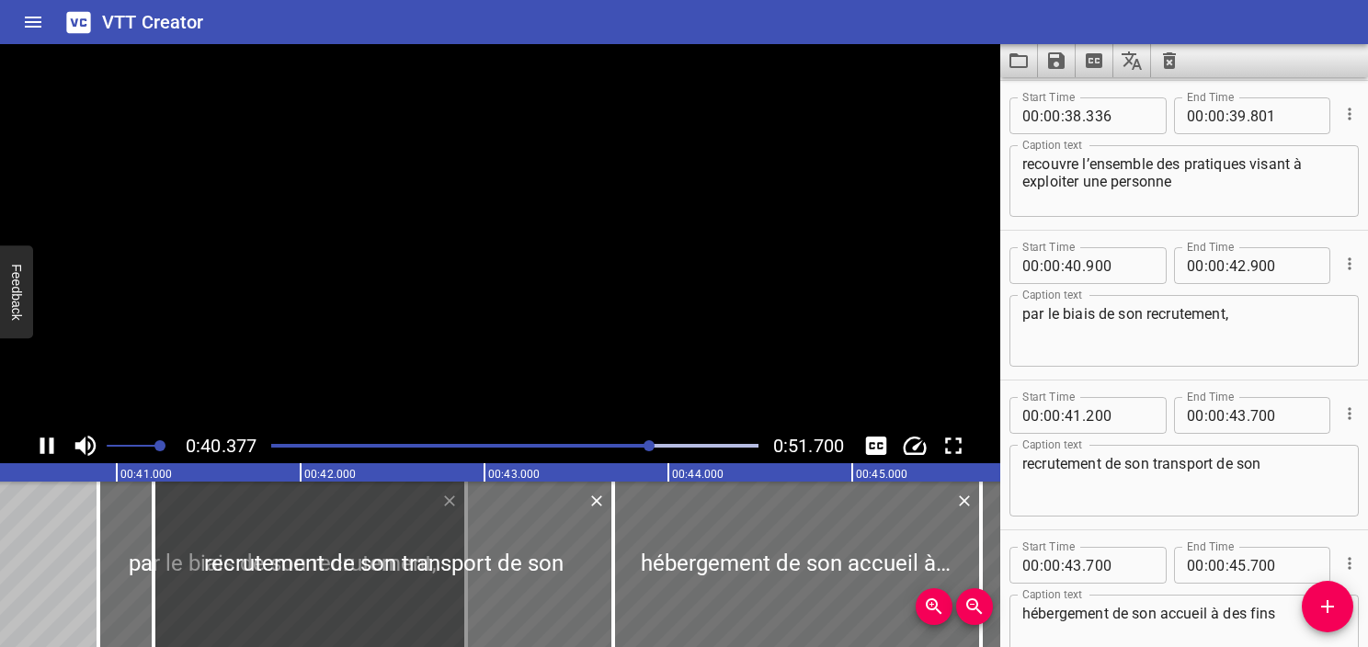
click at [37, 443] on icon "Play/Pause" at bounding box center [47, 446] width 28 height 28
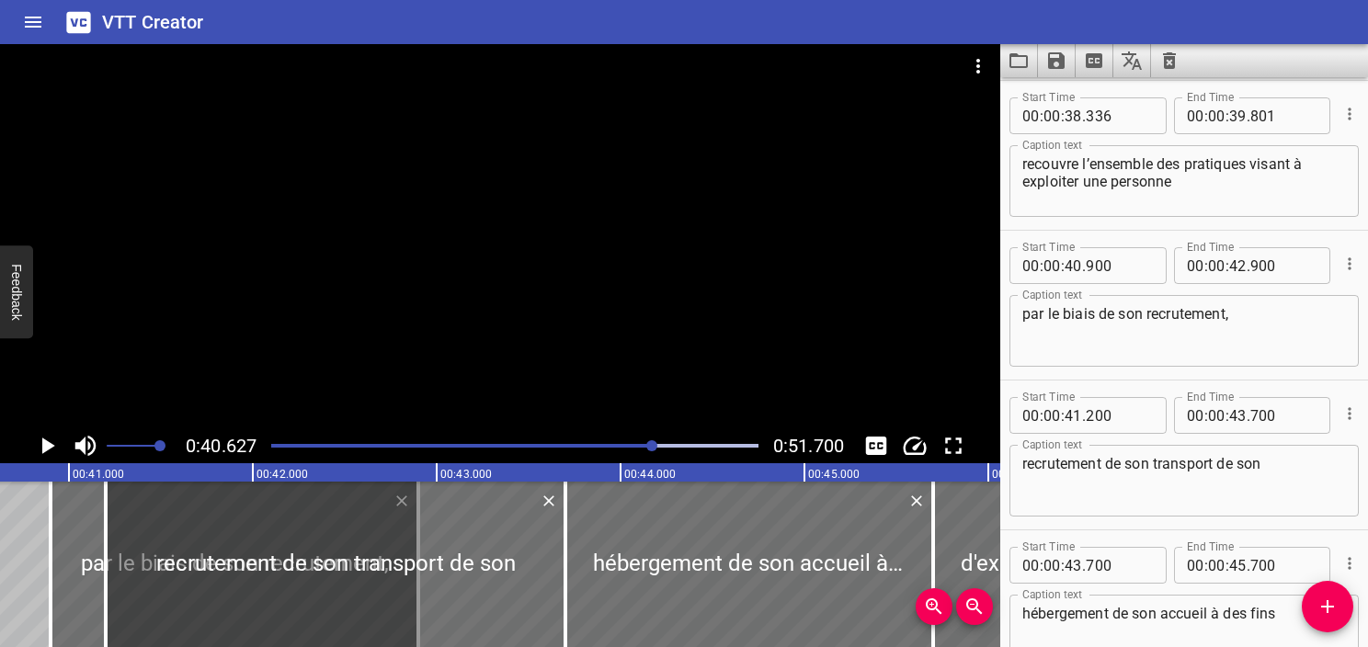
click at [37, 443] on icon "Play/Pause" at bounding box center [47, 446] width 28 height 28
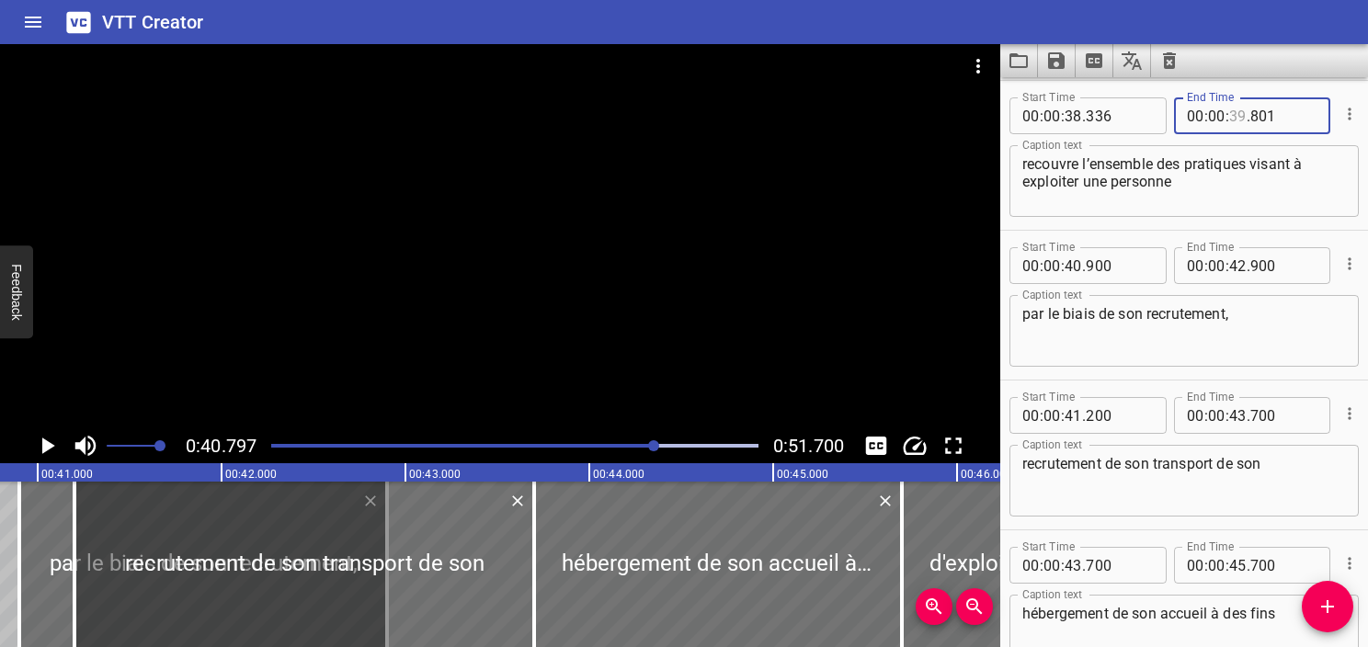
click at [1235, 129] on input "number" at bounding box center [1238, 115] width 17 height 37
type input "40"
type input "797"
click at [1243, 180] on textarea "recouvre l’ensemble des pratiques visant à exploiter une personne" at bounding box center [1185, 181] width 324 height 52
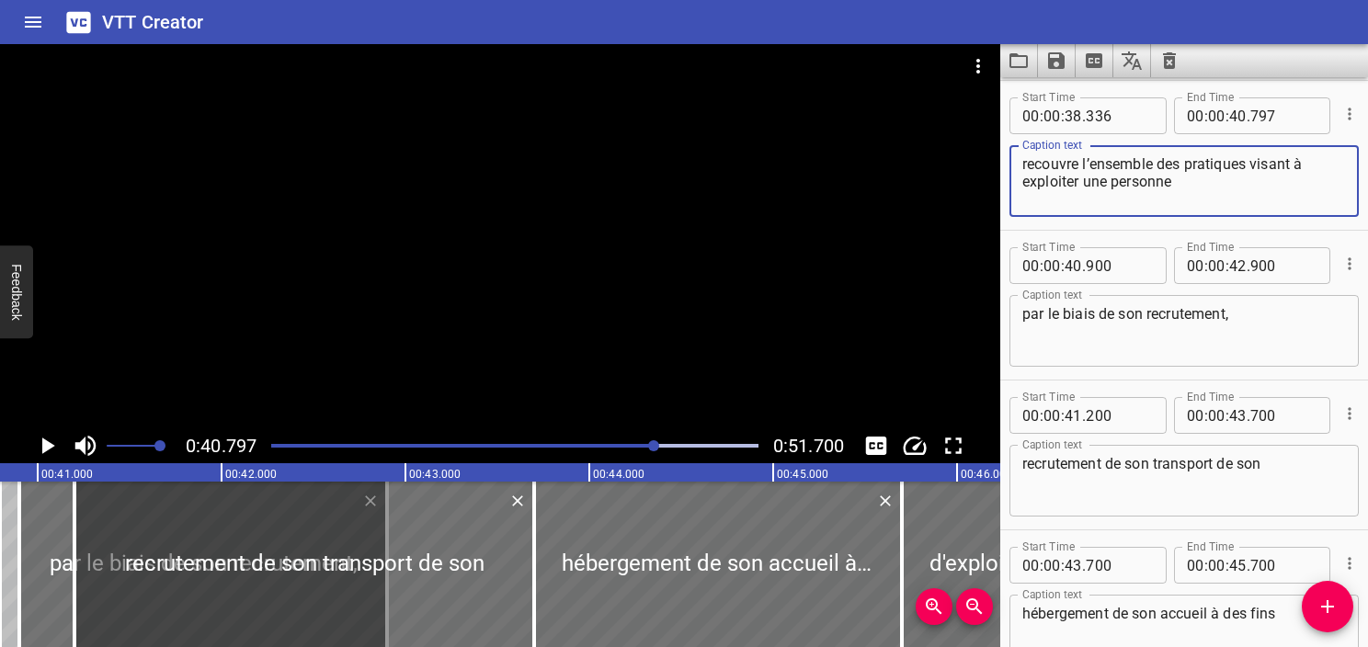
click at [1139, 338] on textarea "par le biais de son recrutement," at bounding box center [1185, 331] width 324 height 52
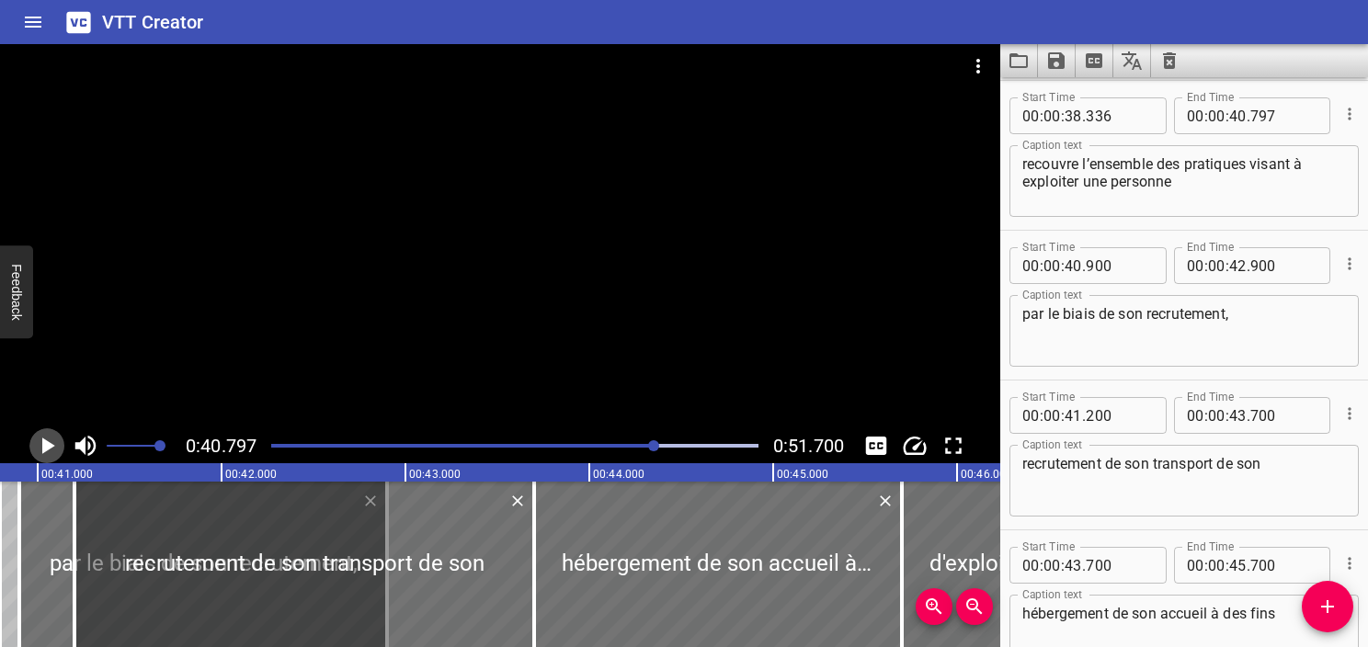
click at [50, 452] on icon "Play/Pause" at bounding box center [47, 446] width 28 height 28
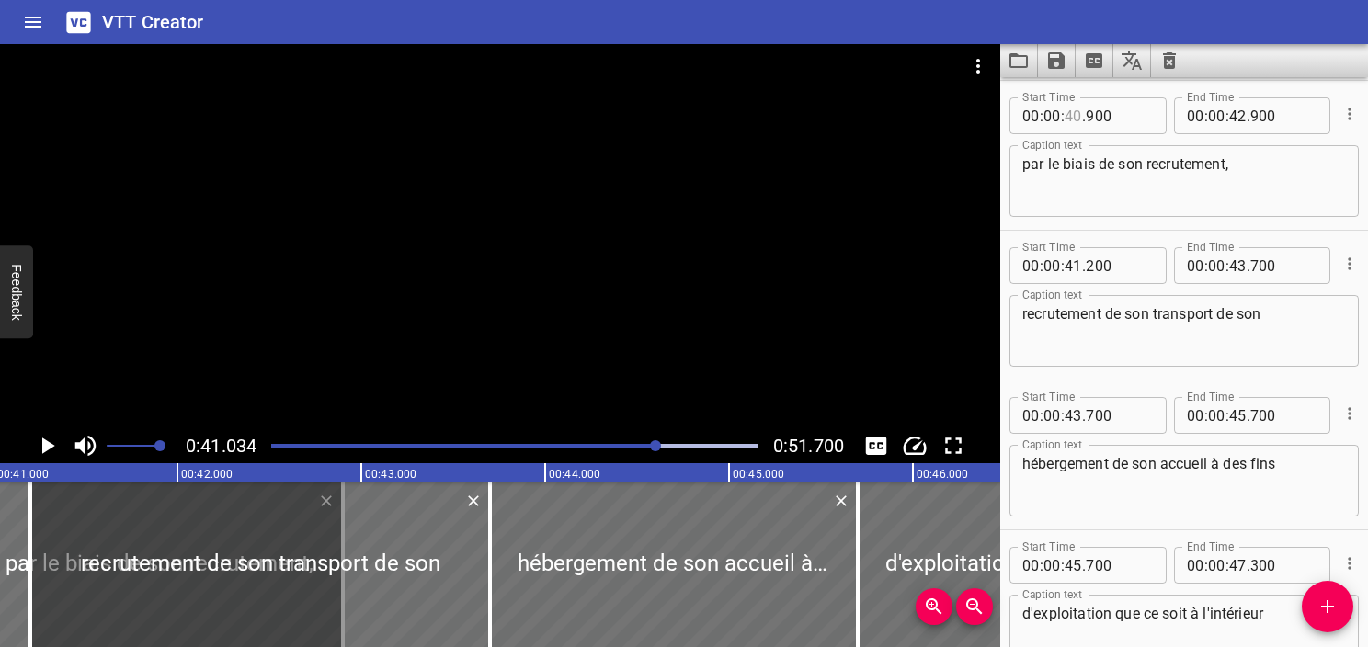
click at [1081, 121] on input "number" at bounding box center [1073, 115] width 17 height 37
type input "41"
type input "032"
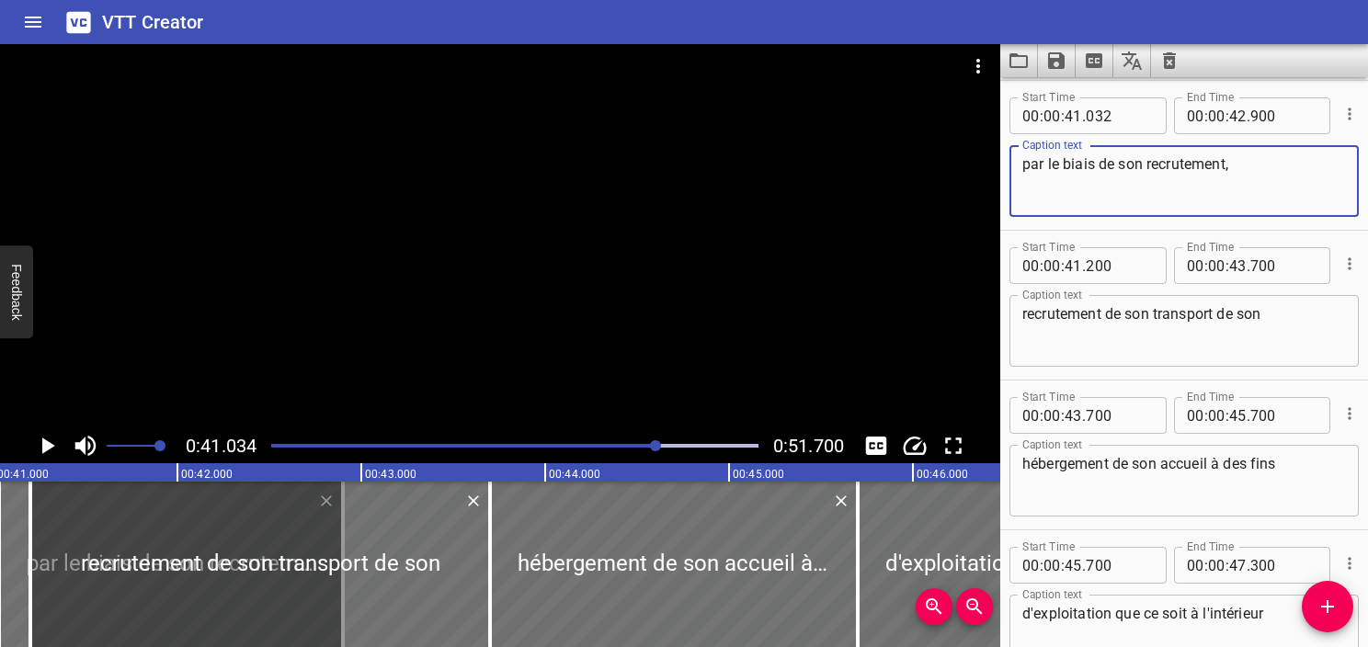
click at [1111, 168] on textarea "par le biais de son recrutement," at bounding box center [1185, 181] width 324 height 52
click at [48, 448] on icon "Play/Pause" at bounding box center [48, 446] width 13 height 17
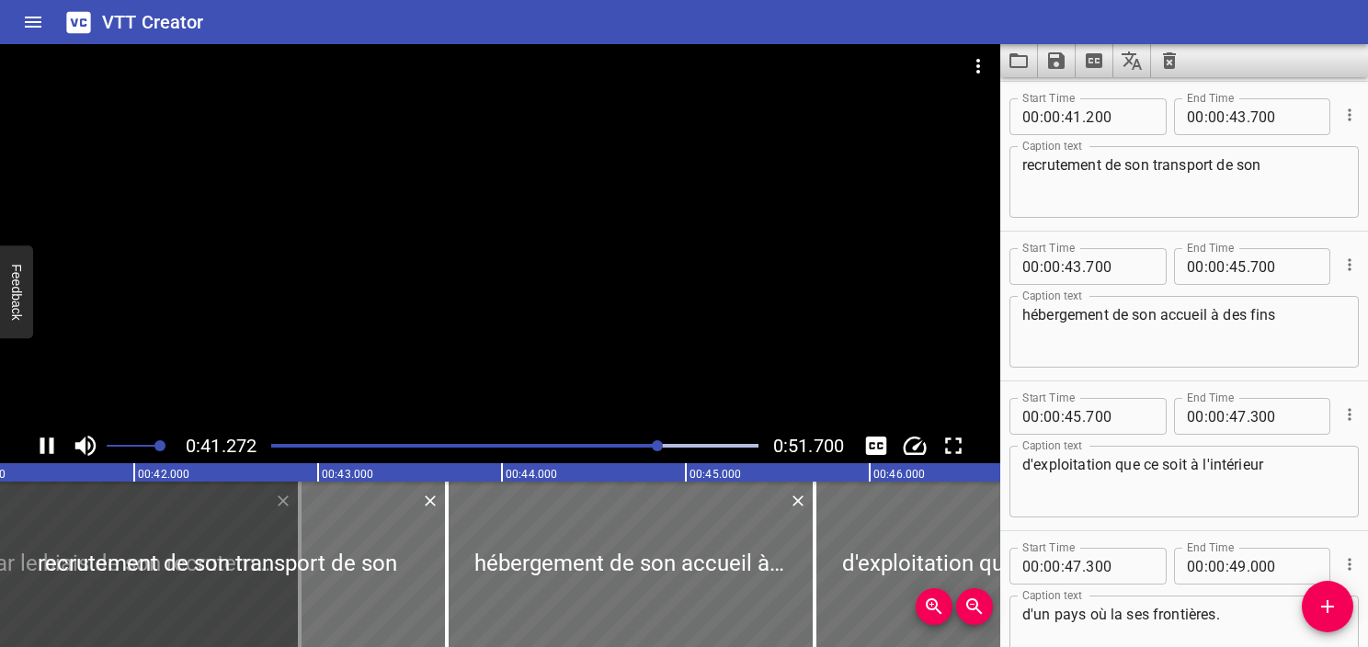
scroll to position [2698, 0]
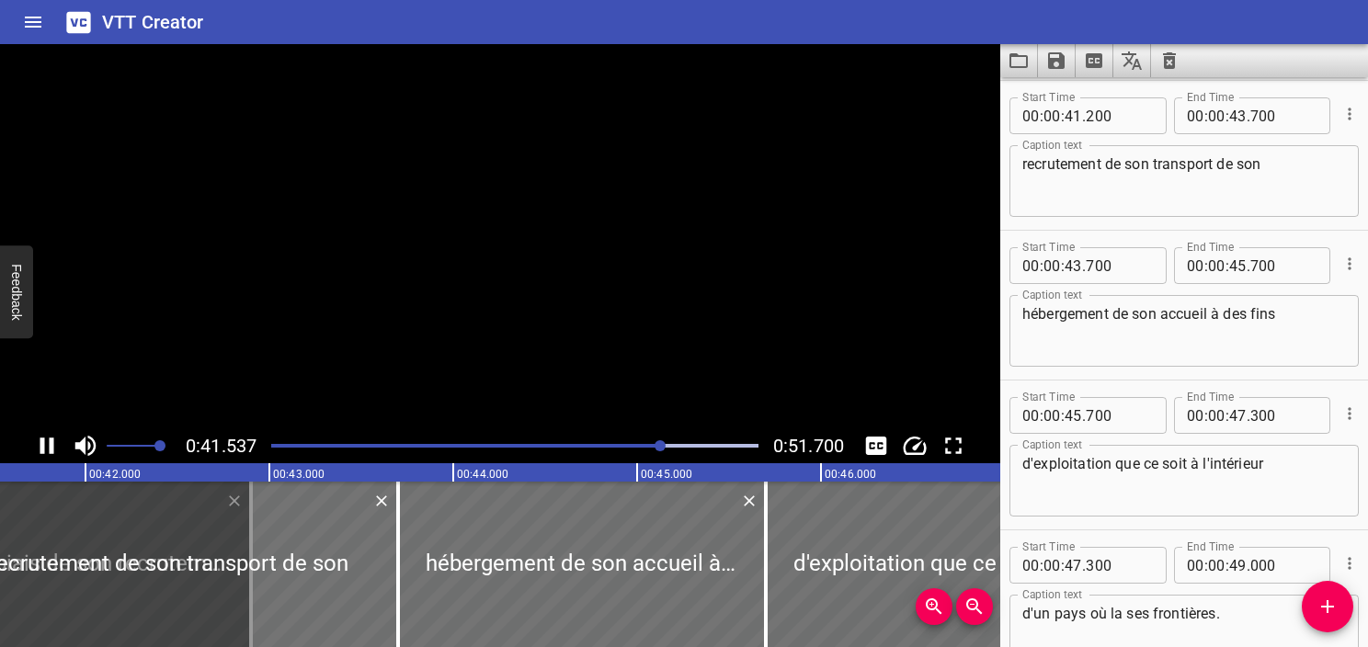
click at [48, 446] on icon "Play/Pause" at bounding box center [47, 446] width 28 height 28
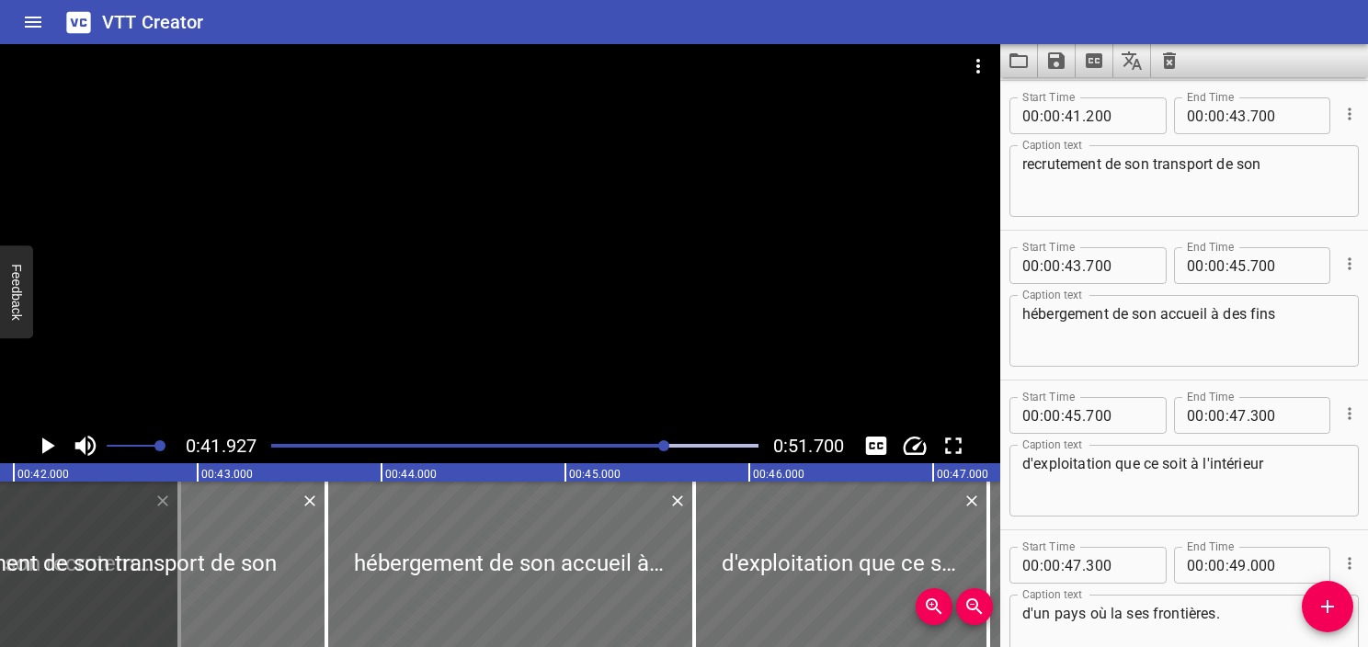
scroll to position [2514, 0]
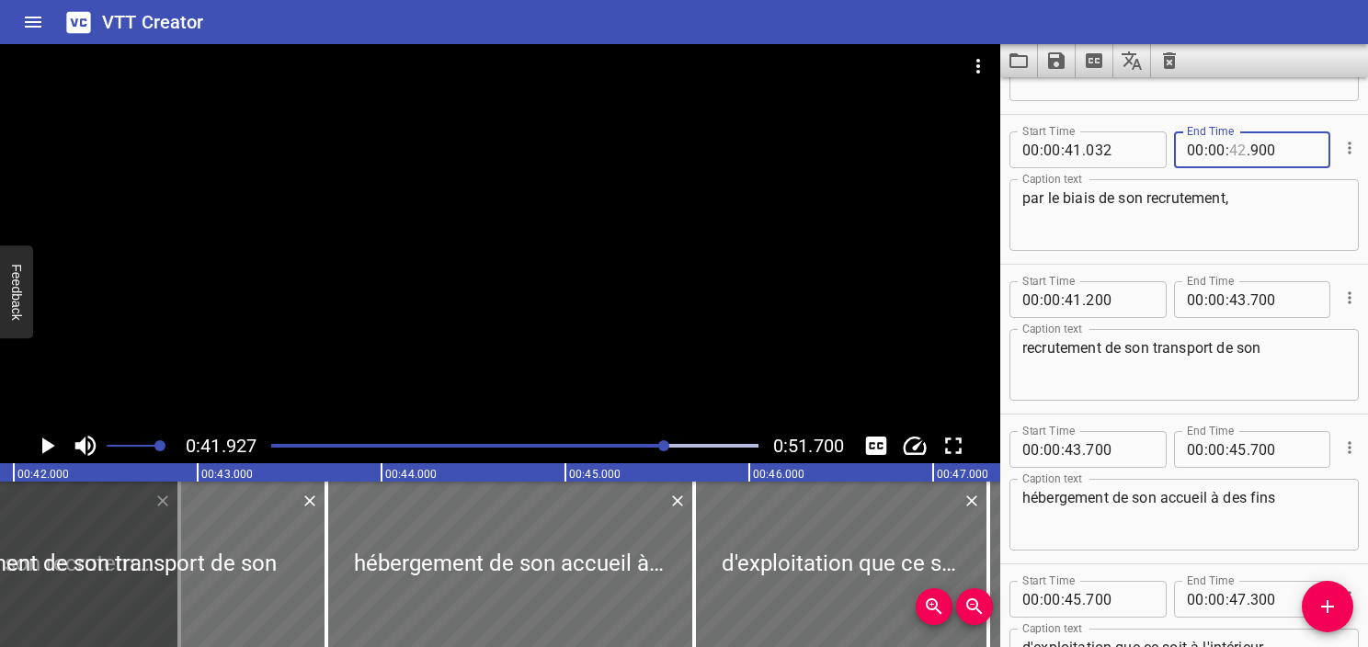
click at [1235, 151] on input "number" at bounding box center [1238, 150] width 17 height 37
type input "41"
type input "927"
click at [1298, 200] on textarea "par le biais de son recrutement," at bounding box center [1185, 215] width 324 height 52
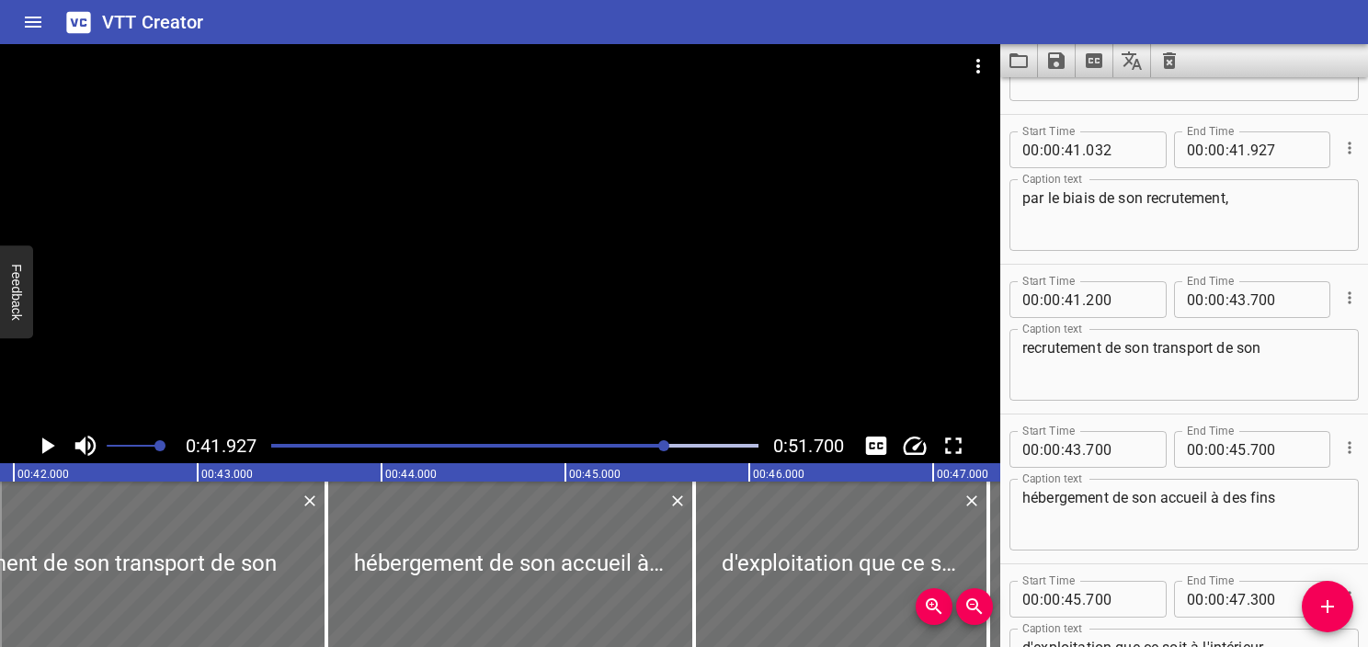
drag, startPoint x: 1165, startPoint y: 394, endPoint x: 1313, endPoint y: 354, distance: 153.3
click at [1165, 394] on div "recrutement de son transport de son Caption text" at bounding box center [1184, 365] width 349 height 72
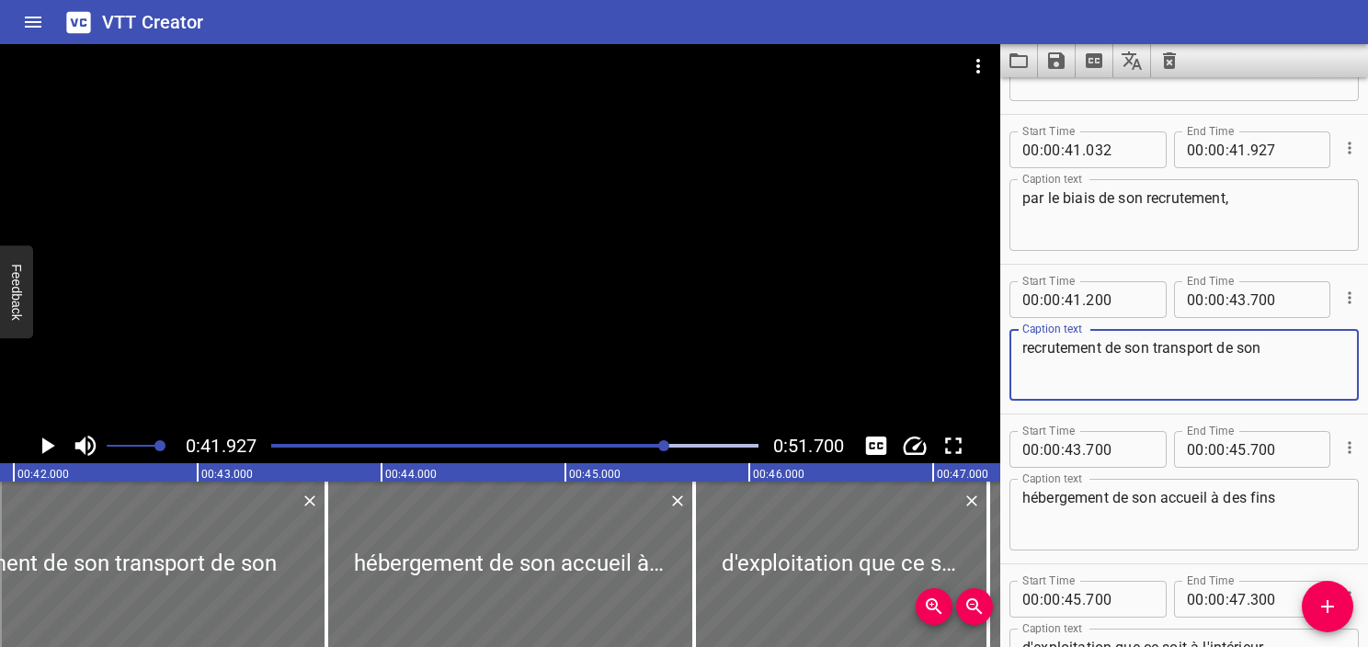
drag, startPoint x: 1300, startPoint y: 356, endPoint x: 859, endPoint y: 340, distance: 441.7
click at [859, 340] on main "0:41.927 0:51.700 00:00.000 00:01.000 00:02.000 00:03.000 00:04.000 00:05.000 0…" at bounding box center [684, 345] width 1368 height 603
paste textarea "de son transport, de son hébergement ou de son accueil, à des fins d’exploitati…"
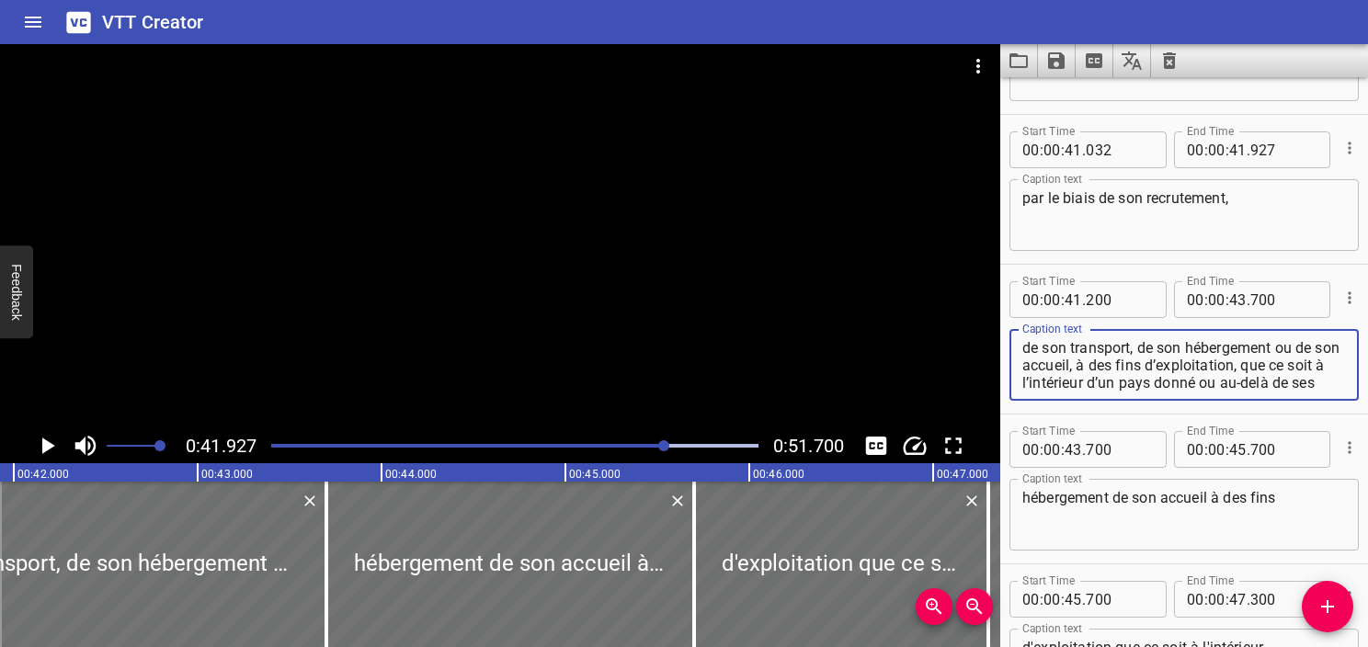
drag, startPoint x: 1210, startPoint y: 373, endPoint x: 1101, endPoint y: 368, distance: 109.6
click at [1101, 368] on textarea "de son transport, de son hébergement ou de son accueil, à des fins d’exploitati…" at bounding box center [1185, 365] width 324 height 52
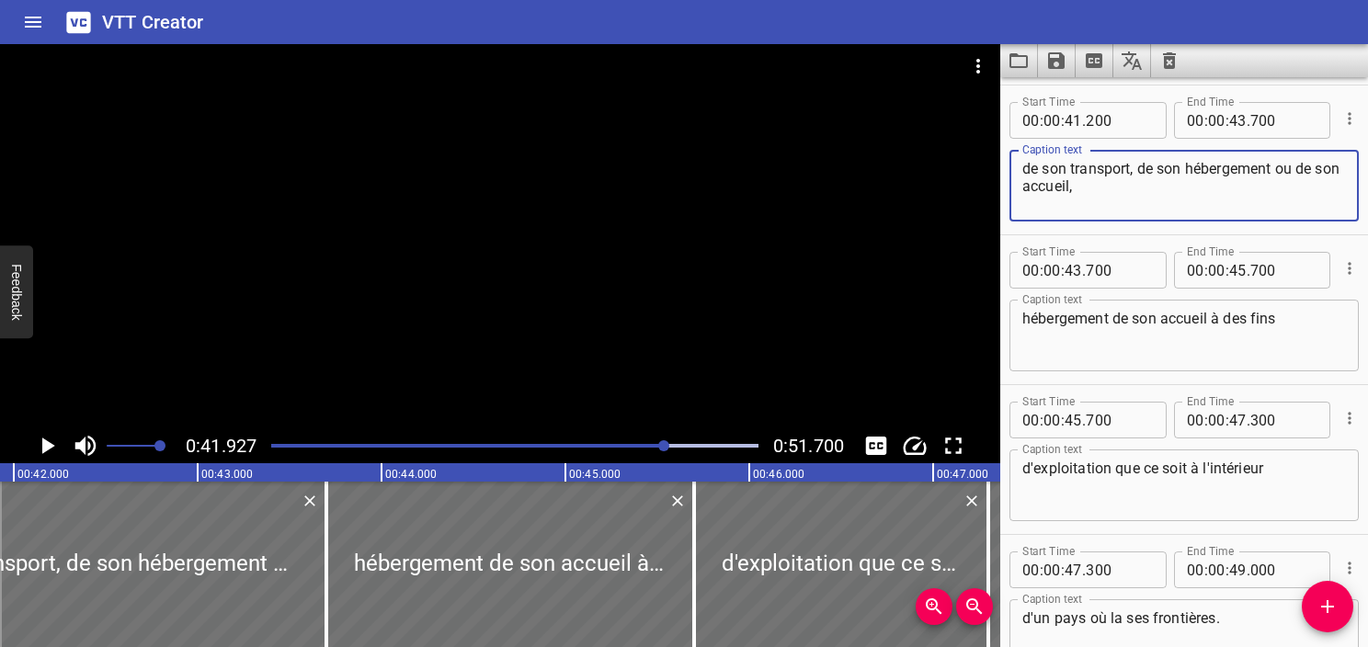
scroll to position [2698, 0]
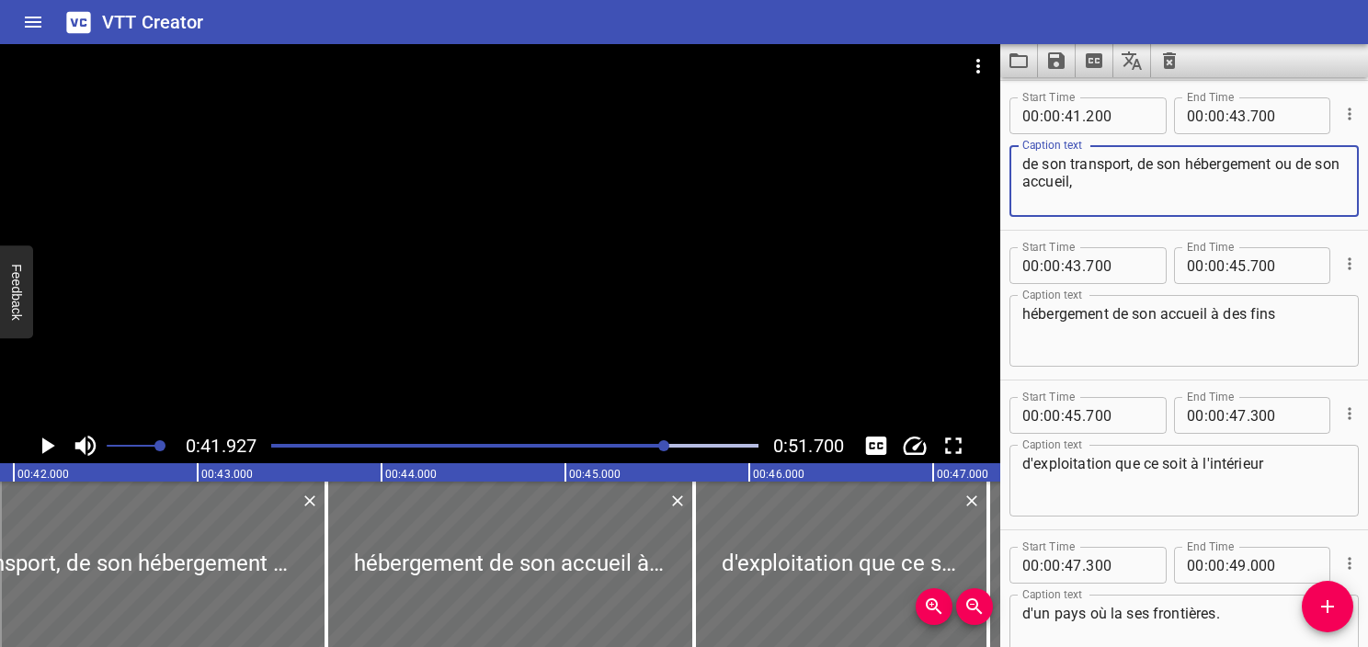
type textarea "de son transport, de son hébergement ou de son accueil,"
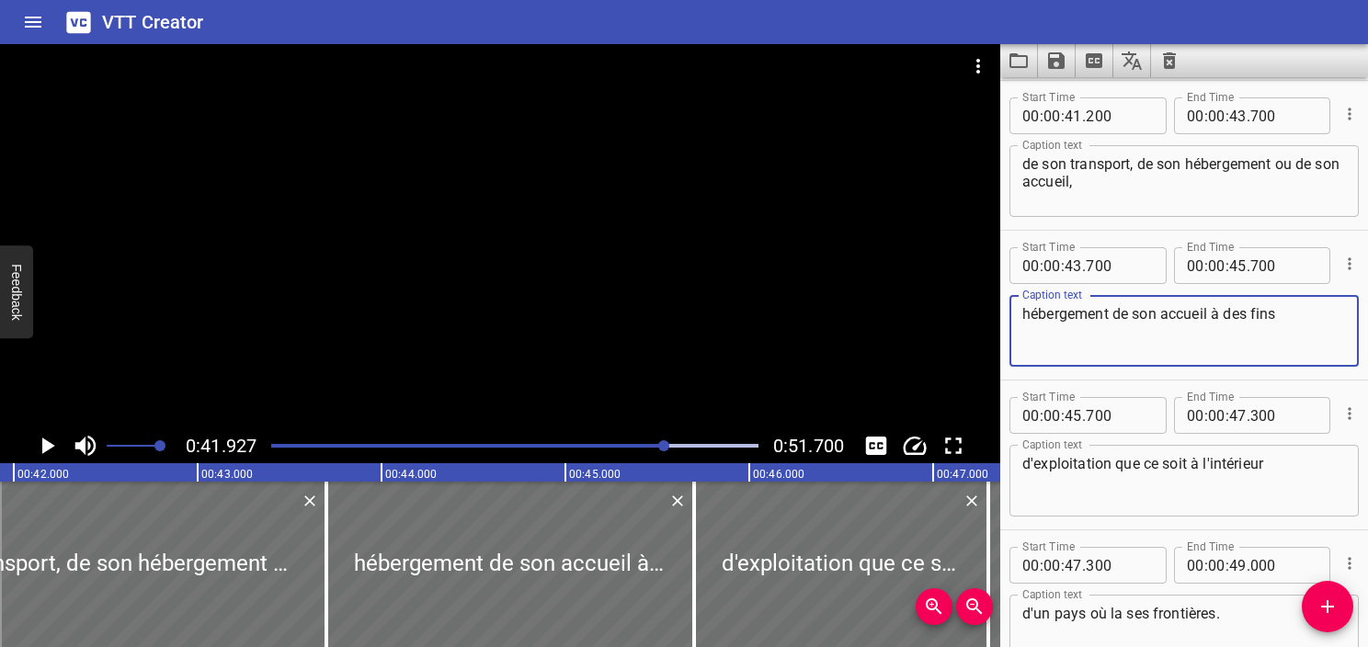
drag, startPoint x: 1306, startPoint y: 341, endPoint x: 938, endPoint y: 318, distance: 368.6
click at [938, 318] on main "0:41.927 0:51.700 00:00.000 00:01.000 00:02.000 00:03.000 00:04.000 00:05.000 0…" at bounding box center [684, 345] width 1368 height 603
paste textarea "à des fins d’exploitation, que ce soit à l’intérieur d’un pays donné ou au-delà…"
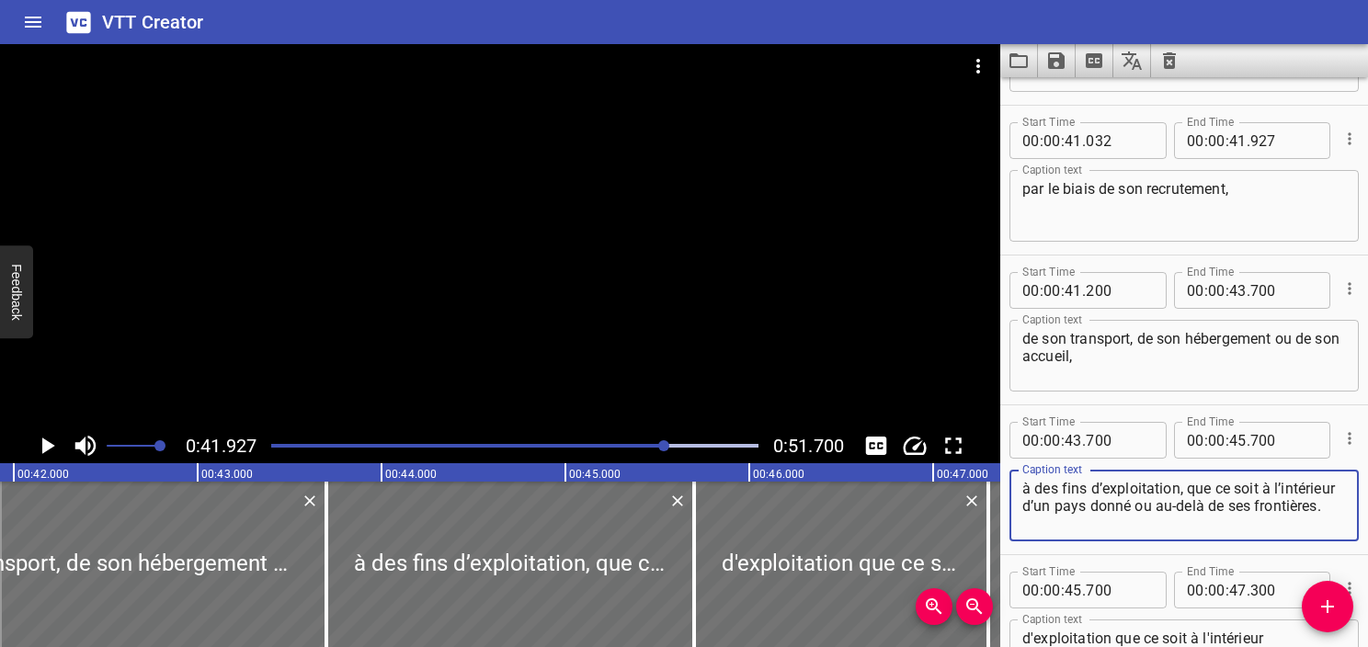
scroll to position [2514, 0]
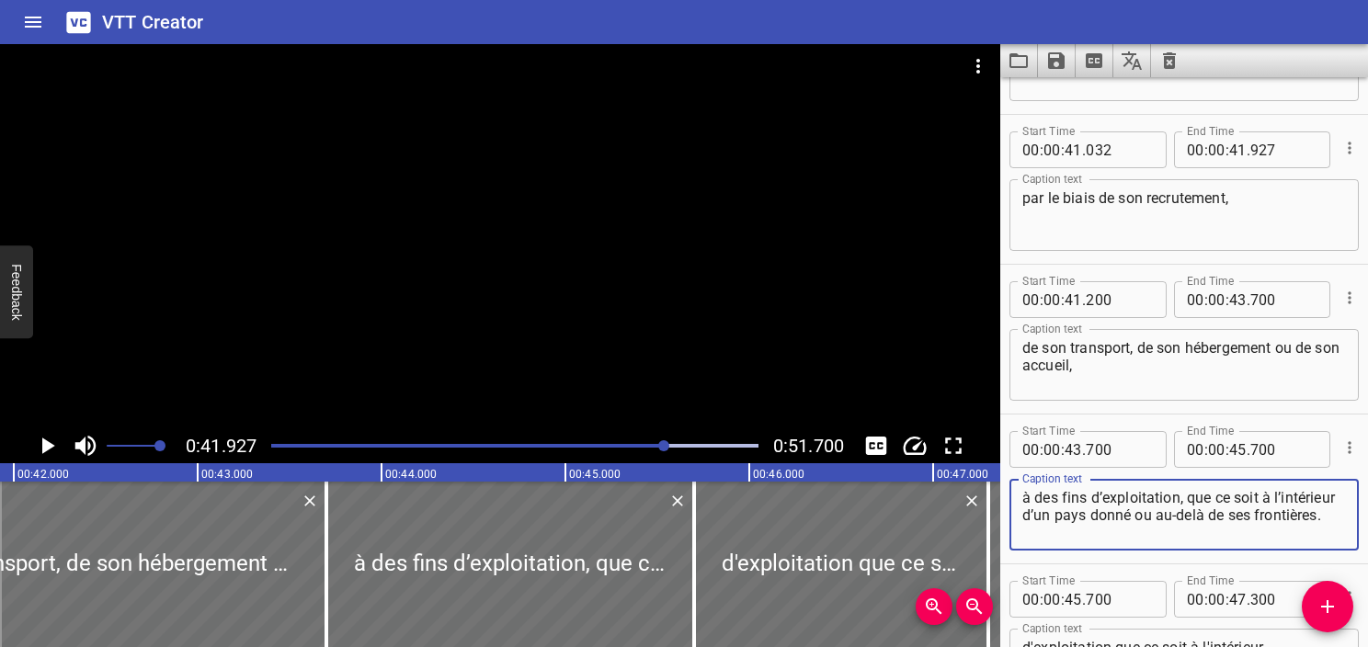
type textarea "à des fins d’exploitation, que ce soit à l’intérieur d’un pays donné ou au-delà…"
click at [1125, 364] on textarea "de son transport, de son hébergement ou de son accueil," at bounding box center [1185, 365] width 324 height 52
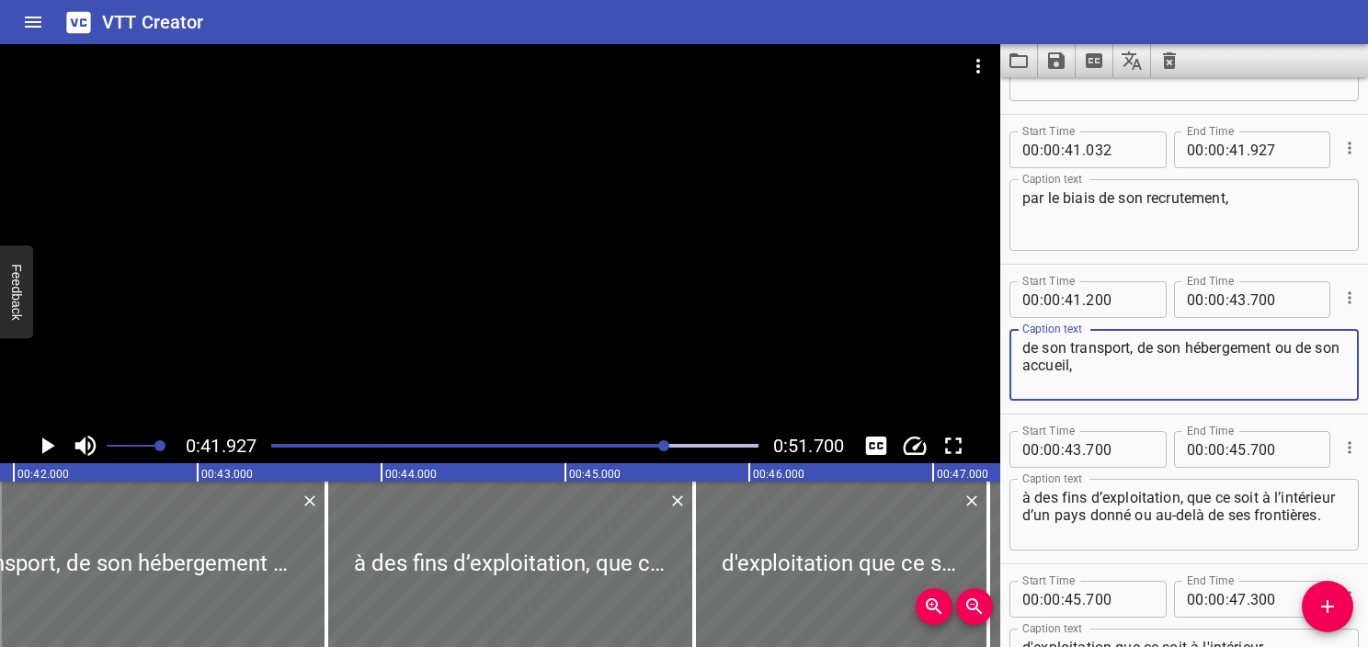
click at [633, 445] on div "Play progress" at bounding box center [422, 446] width 487 height 4
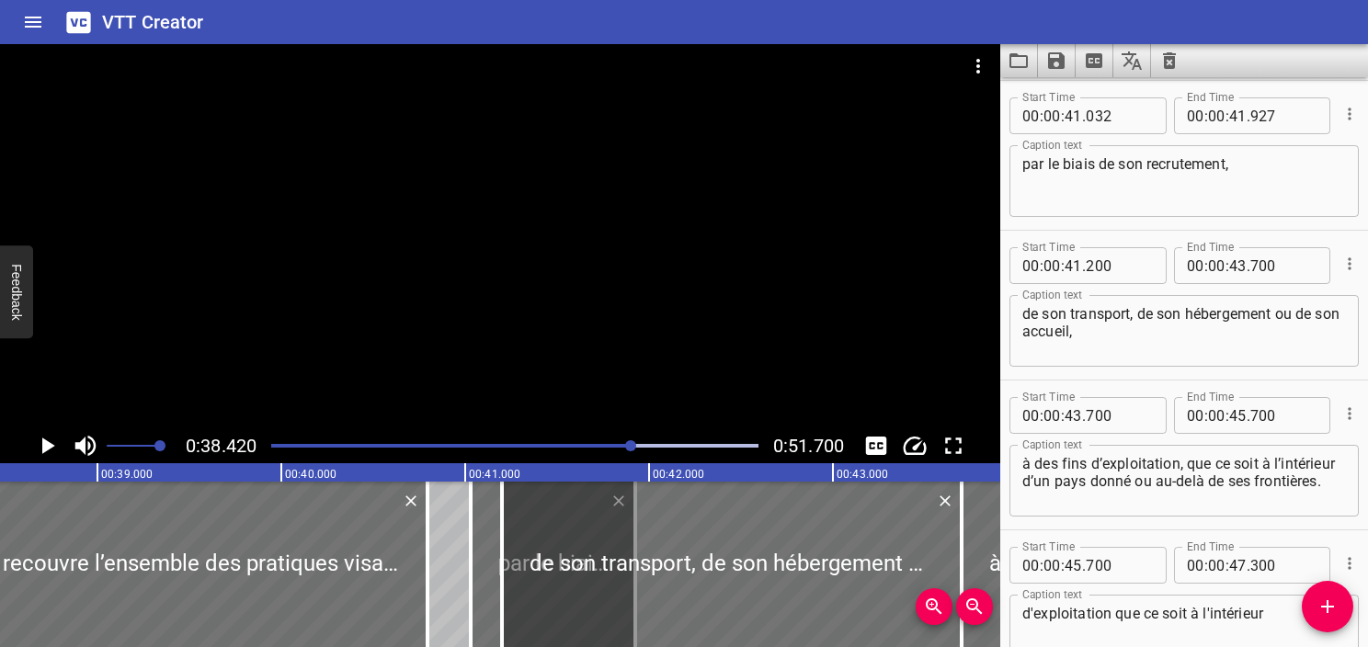
scroll to position [0, 7067]
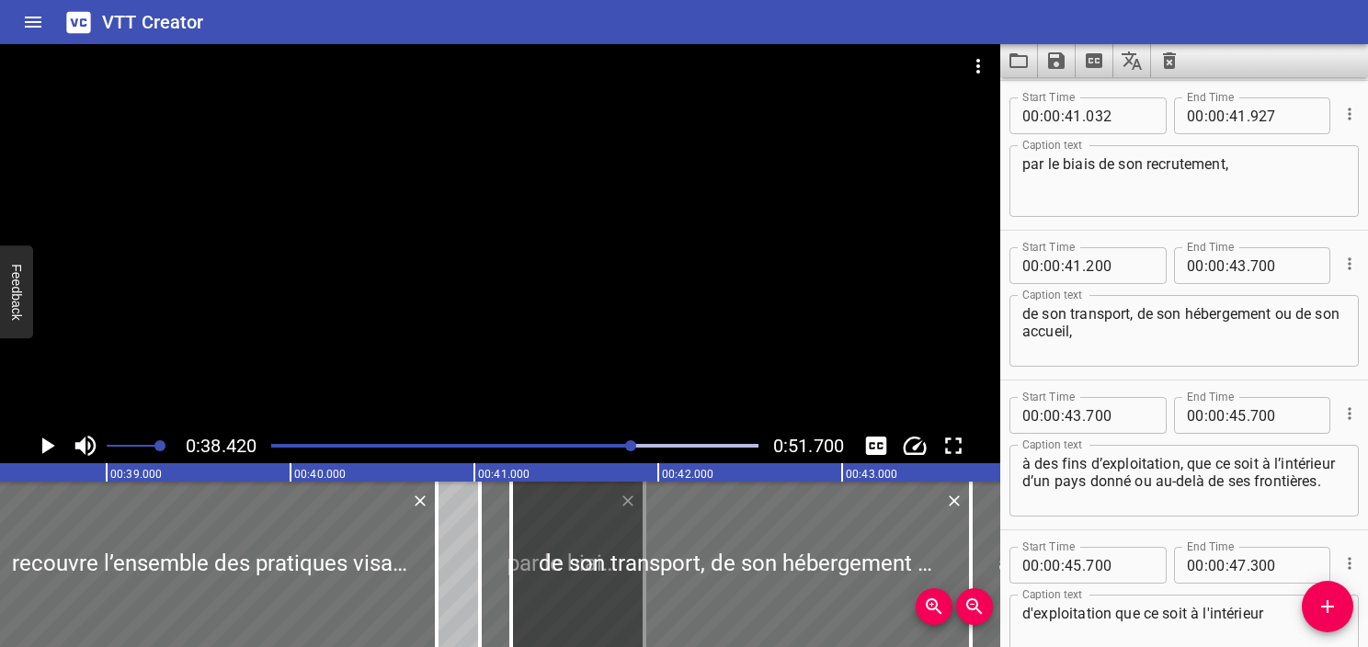
click at [31, 438] on button "Play/Pause" at bounding box center [46, 446] width 35 height 35
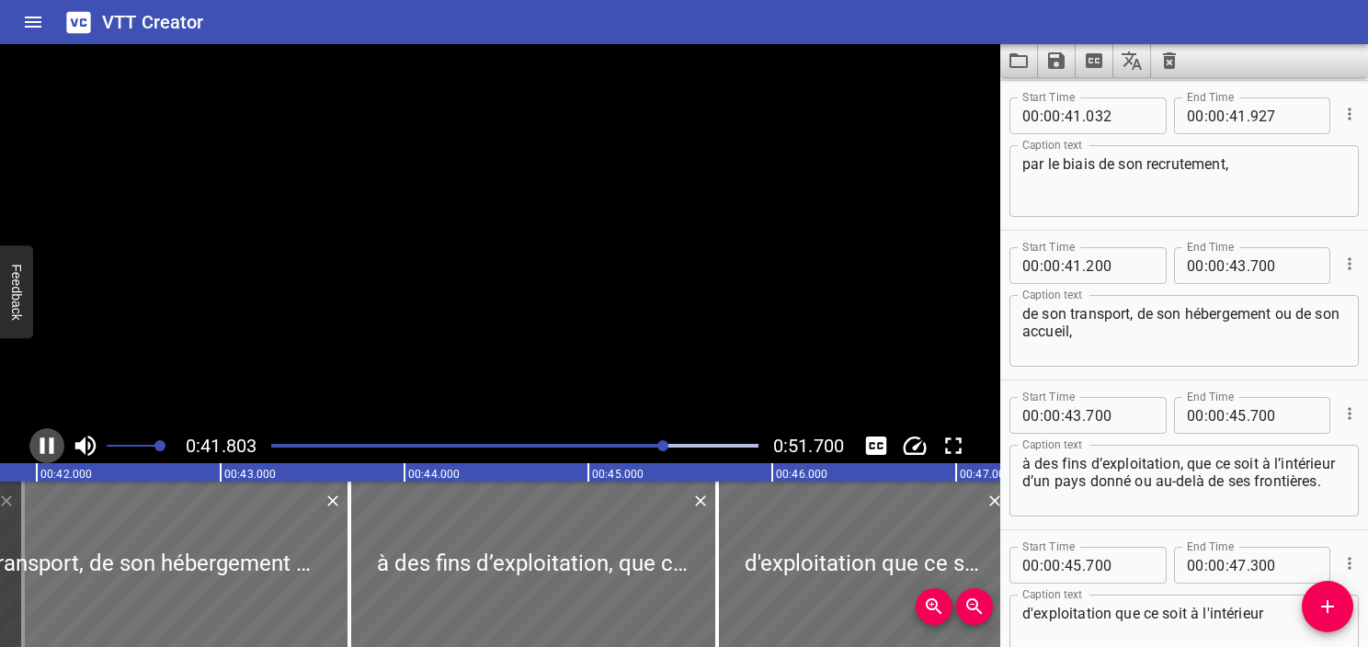
click at [31, 438] on button "Play/Pause" at bounding box center [46, 446] width 35 height 35
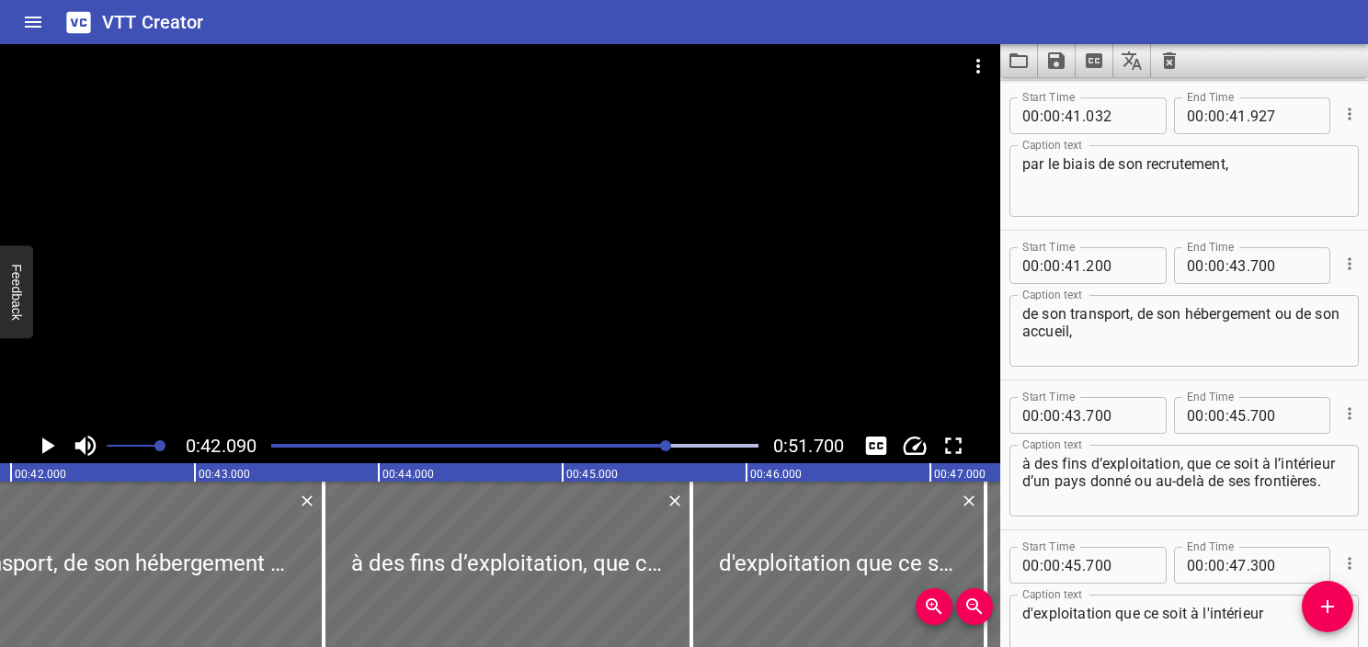
scroll to position [0, 7741]
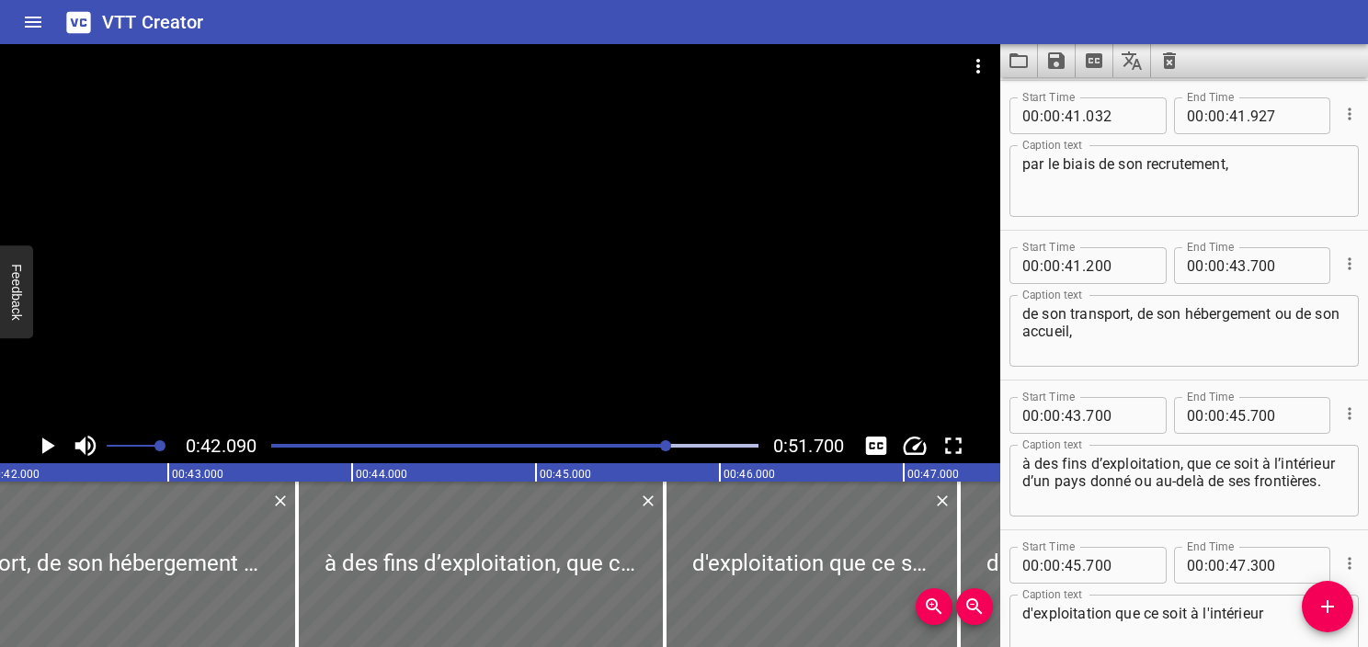
click at [639, 452] on div at bounding box center [514, 446] width 509 height 26
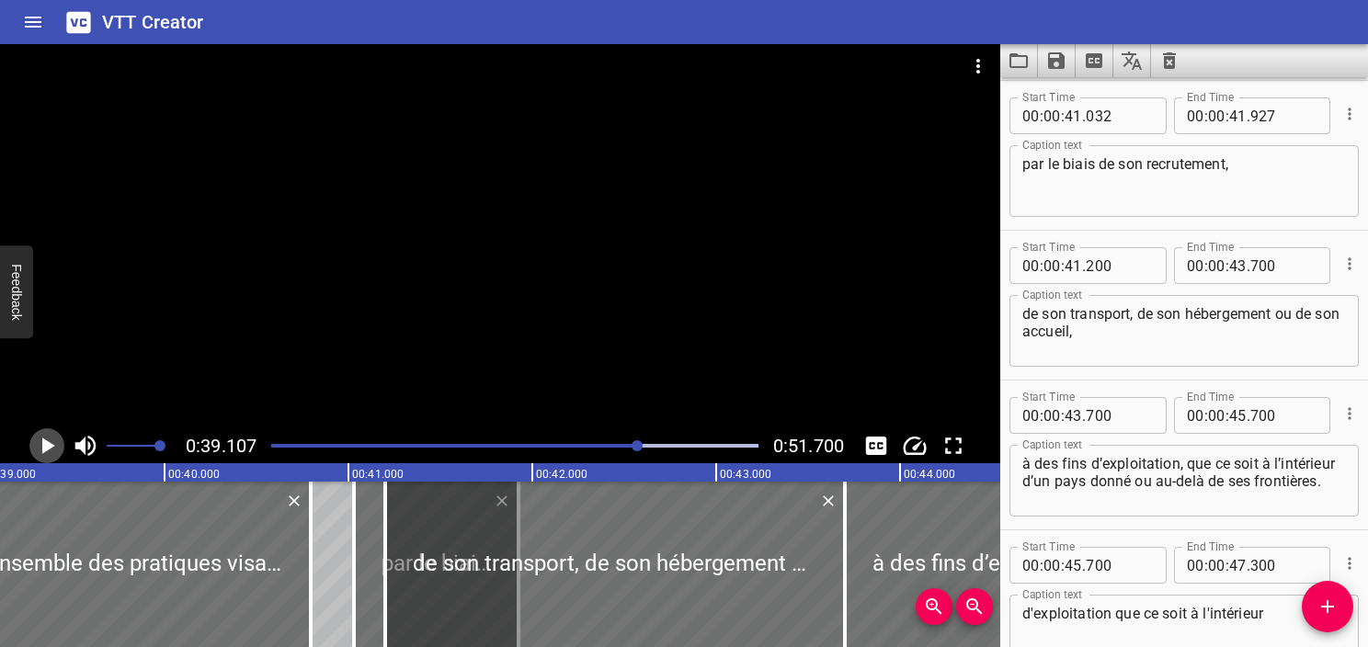
click at [40, 458] on icon "Play/Pause" at bounding box center [47, 446] width 28 height 28
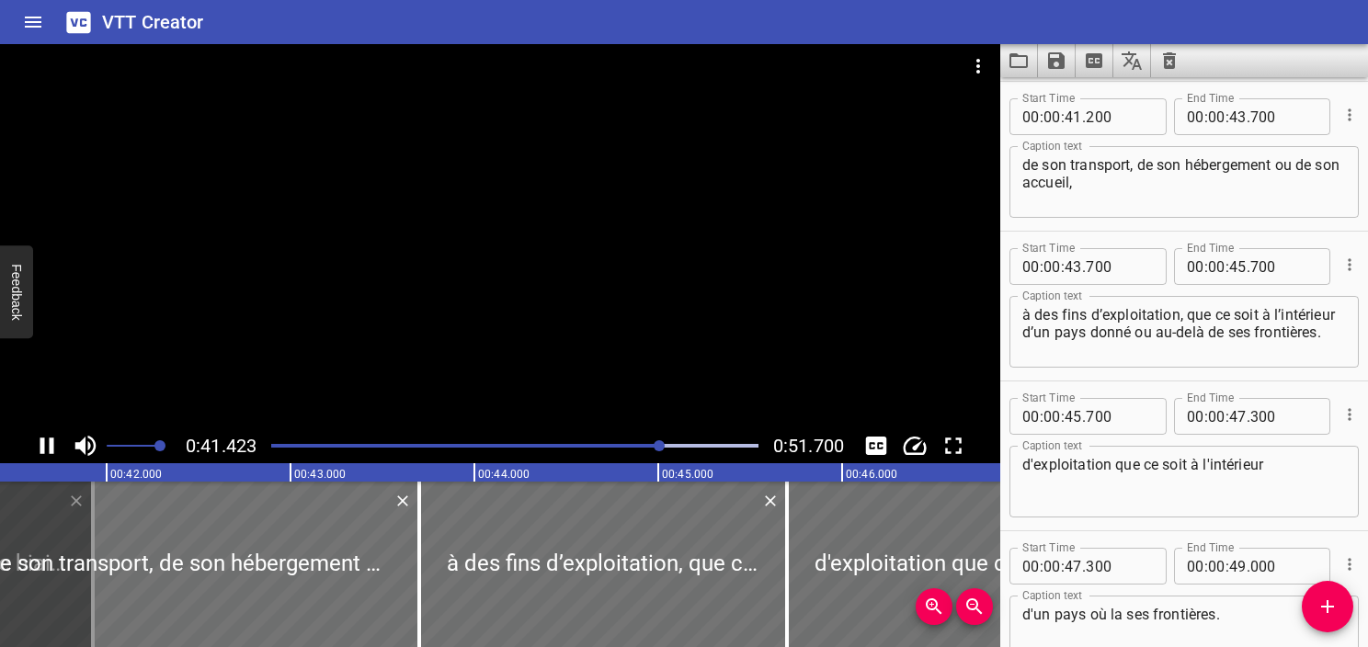
scroll to position [2698, 0]
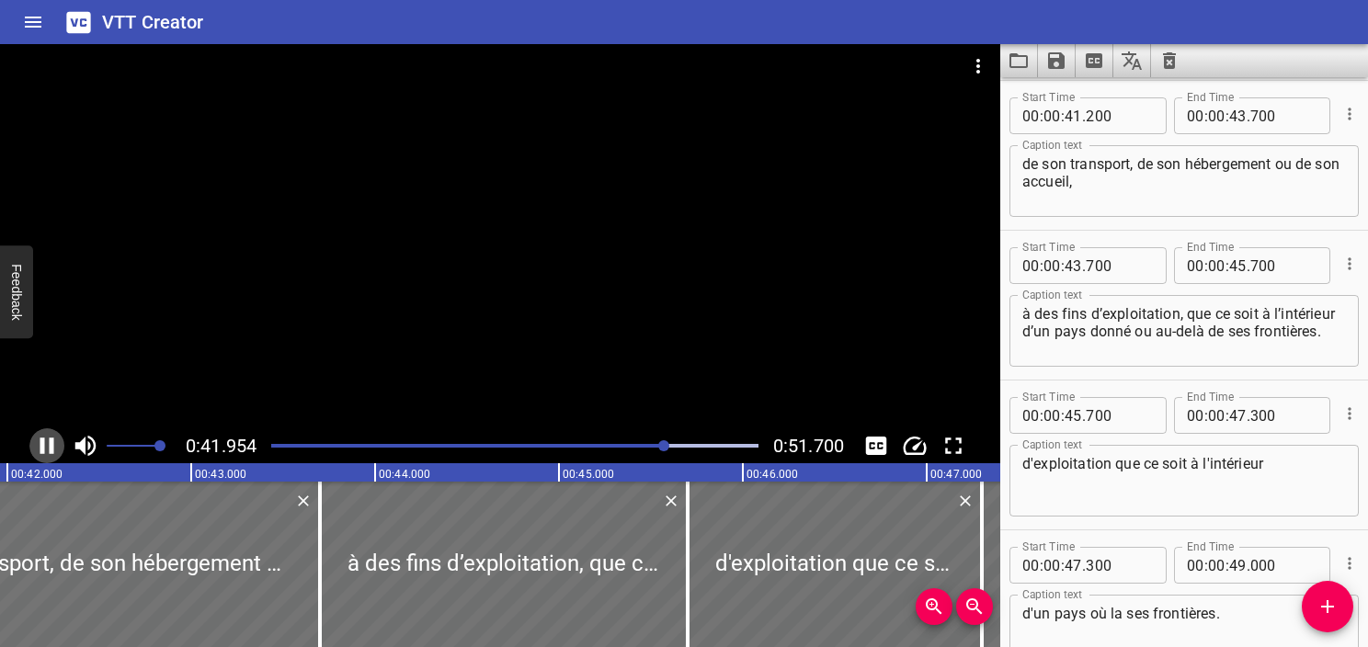
click at [53, 450] on icon "Play/Pause" at bounding box center [47, 446] width 14 height 17
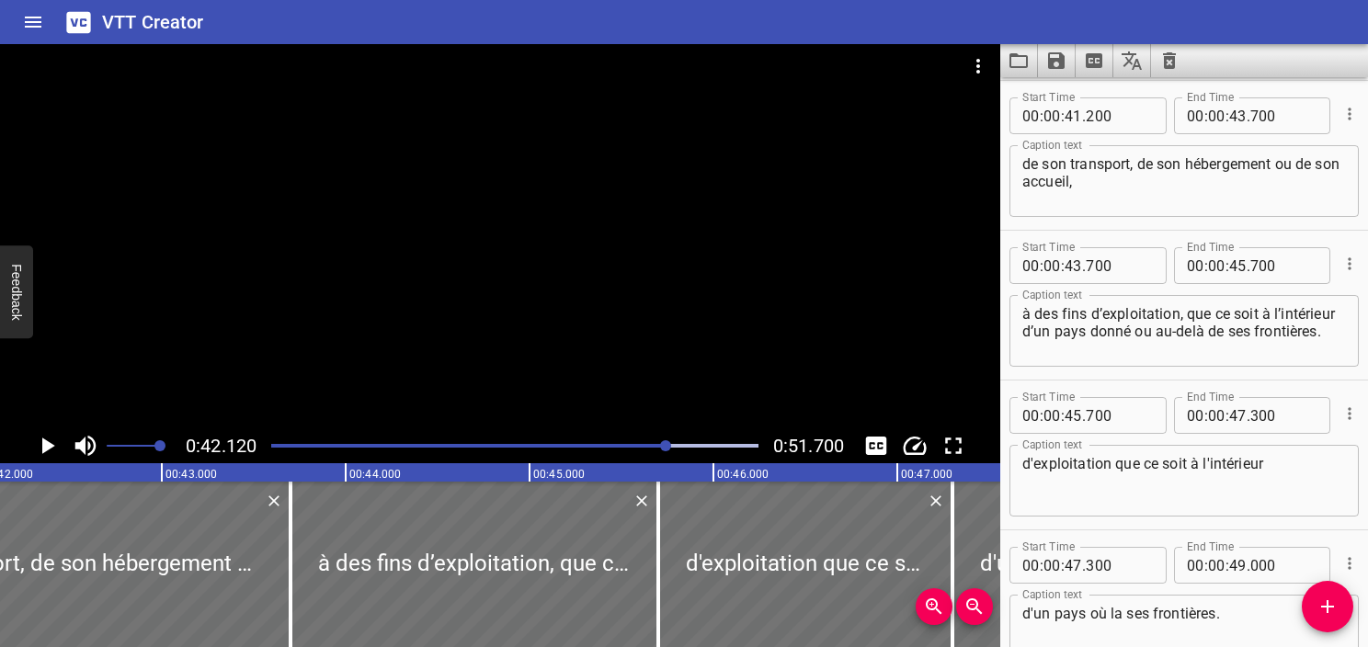
scroll to position [2606, 0]
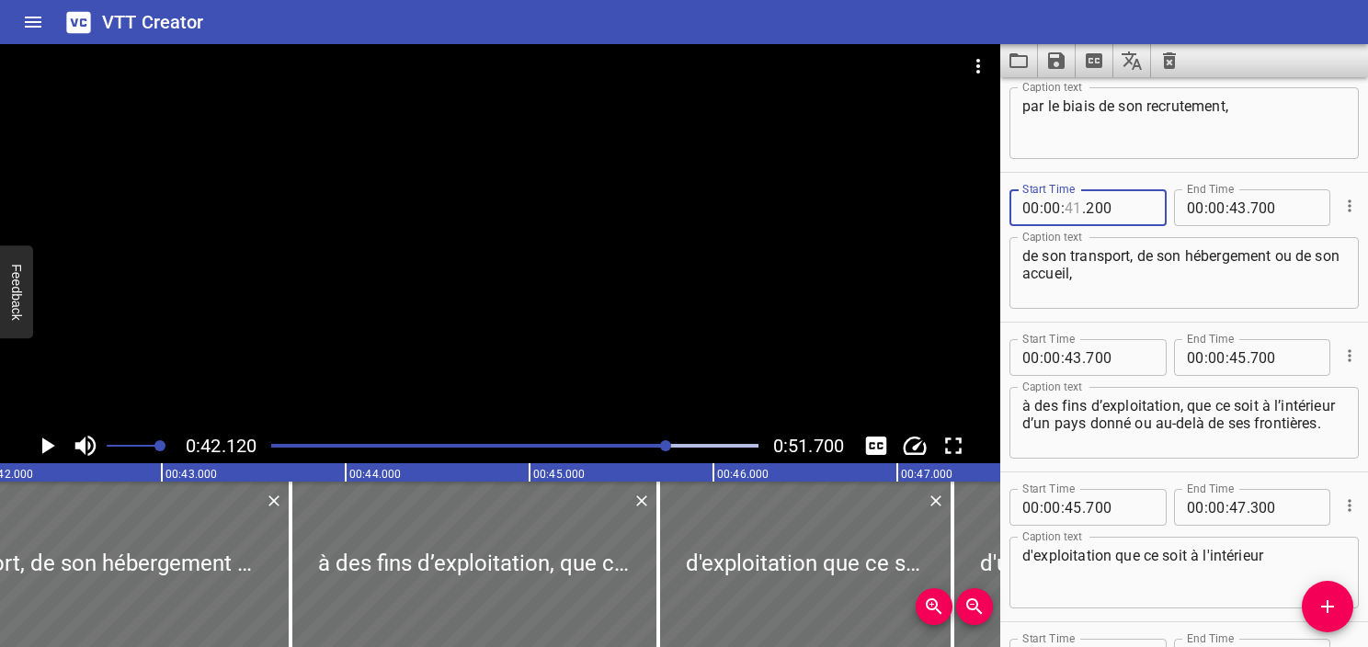
click at [1082, 206] on input "number" at bounding box center [1073, 207] width 17 height 37
type input "42"
type input "120"
click at [40, 456] on icon "Play/Pause" at bounding box center [47, 446] width 28 height 28
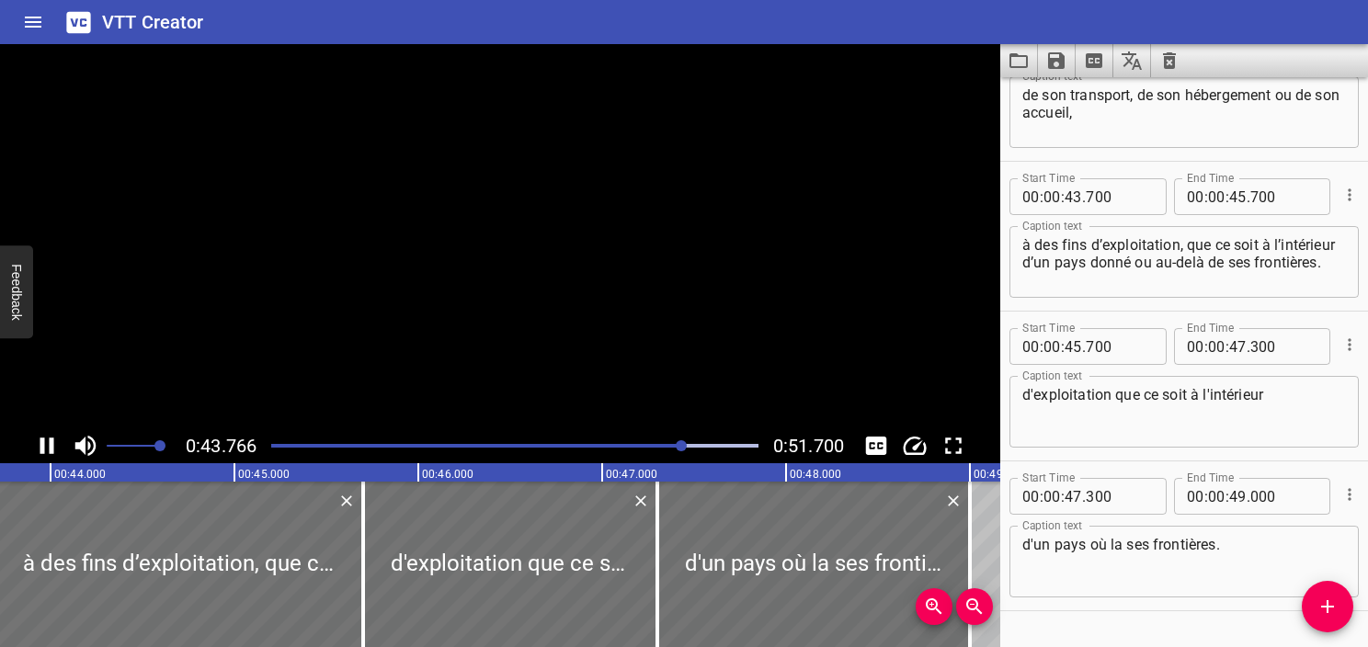
scroll to position [2814, 0]
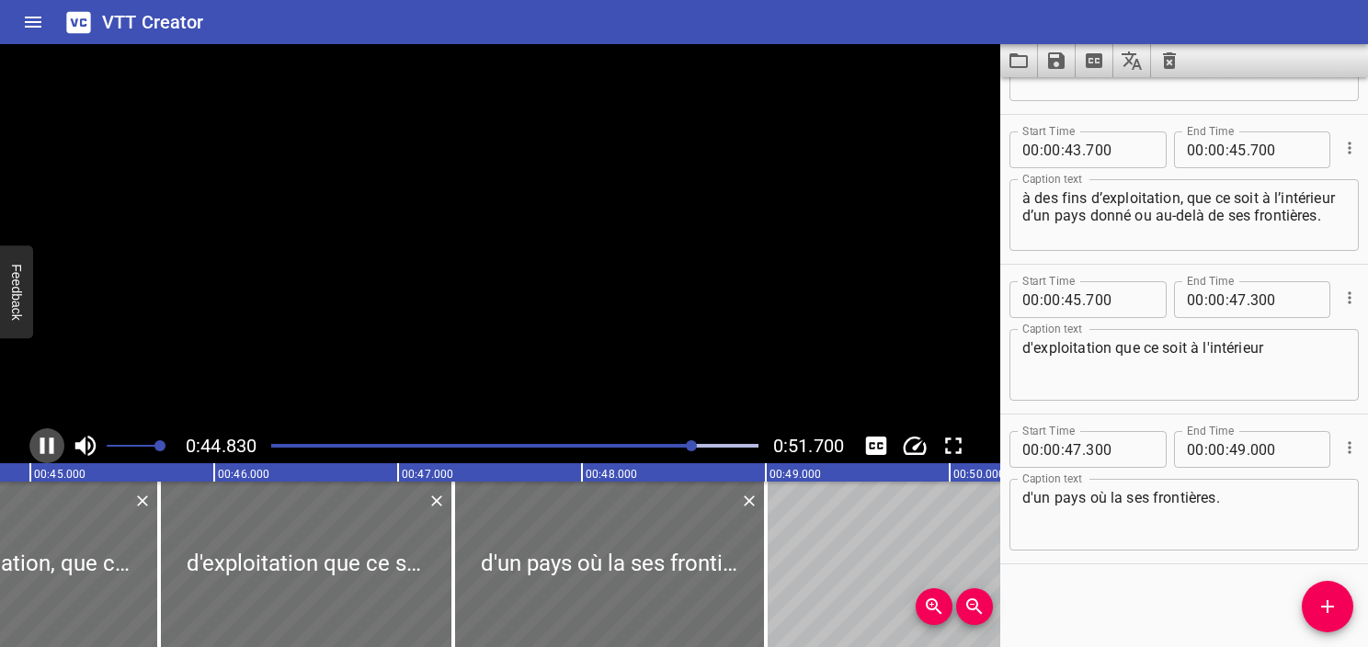
click at [40, 456] on icon "Play/Pause" at bounding box center [47, 446] width 28 height 28
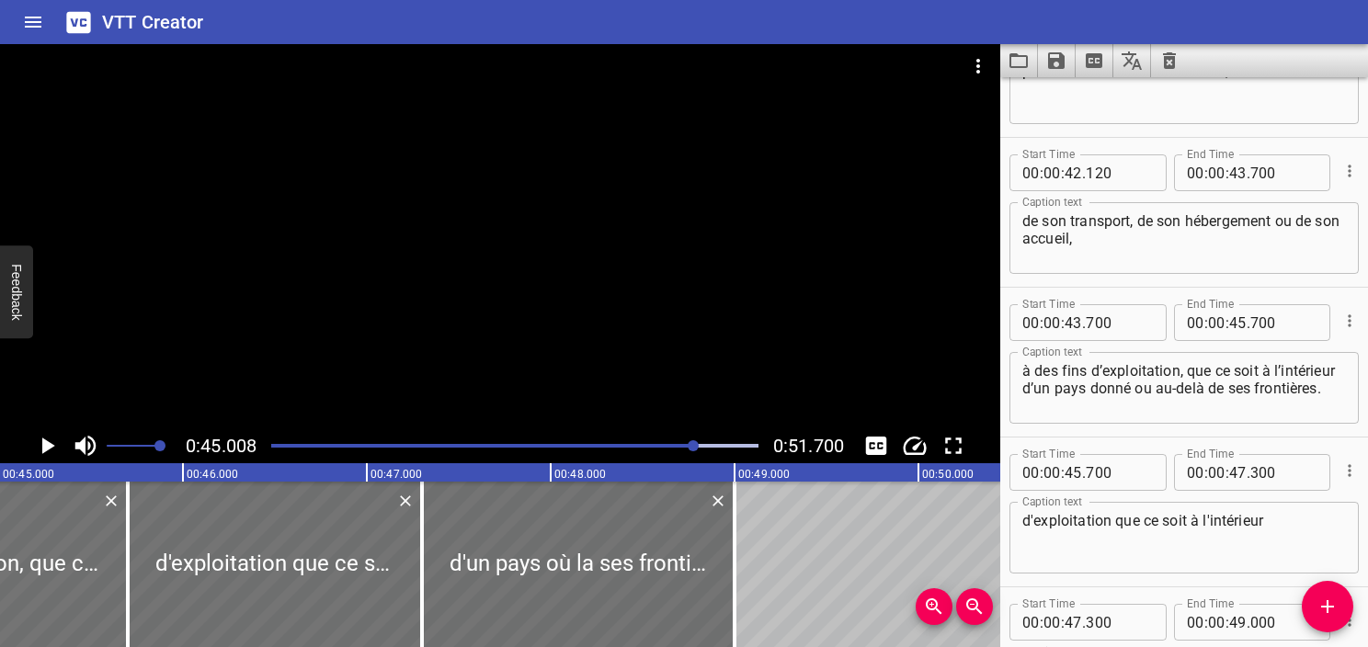
scroll to position [2630, 0]
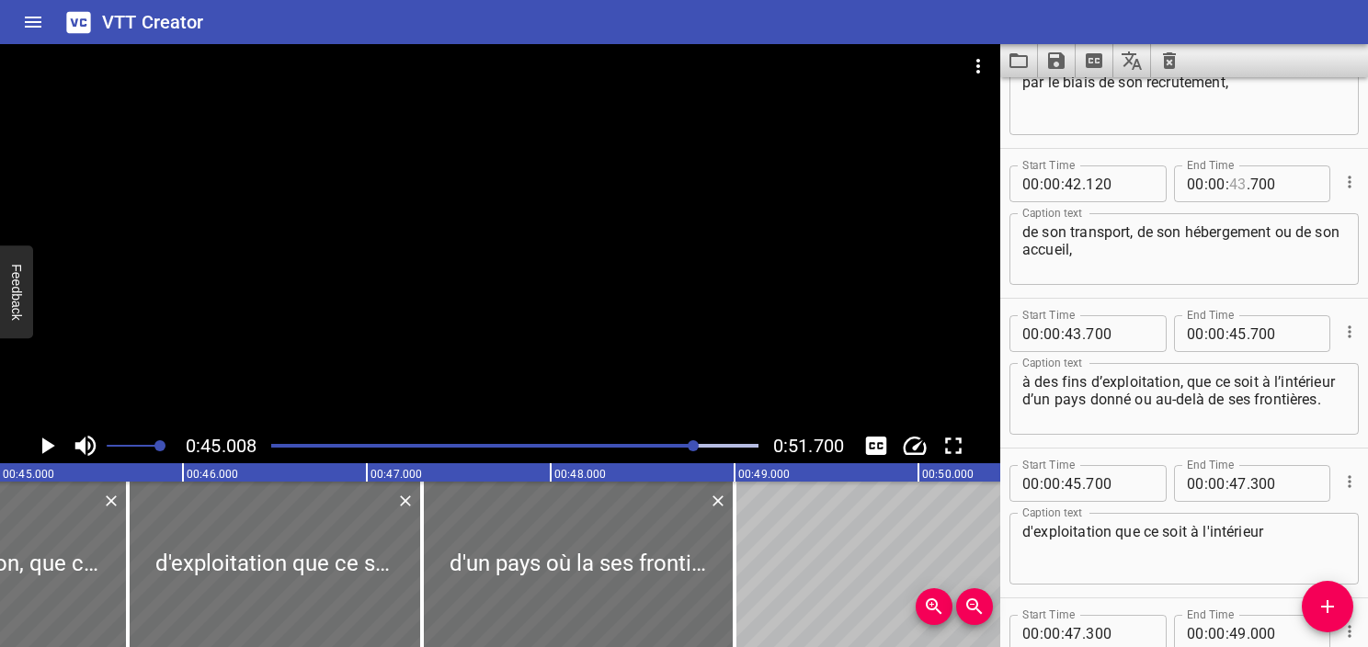
click at [1230, 184] on input "number" at bounding box center [1238, 184] width 17 height 37
type input "45"
type input "007"
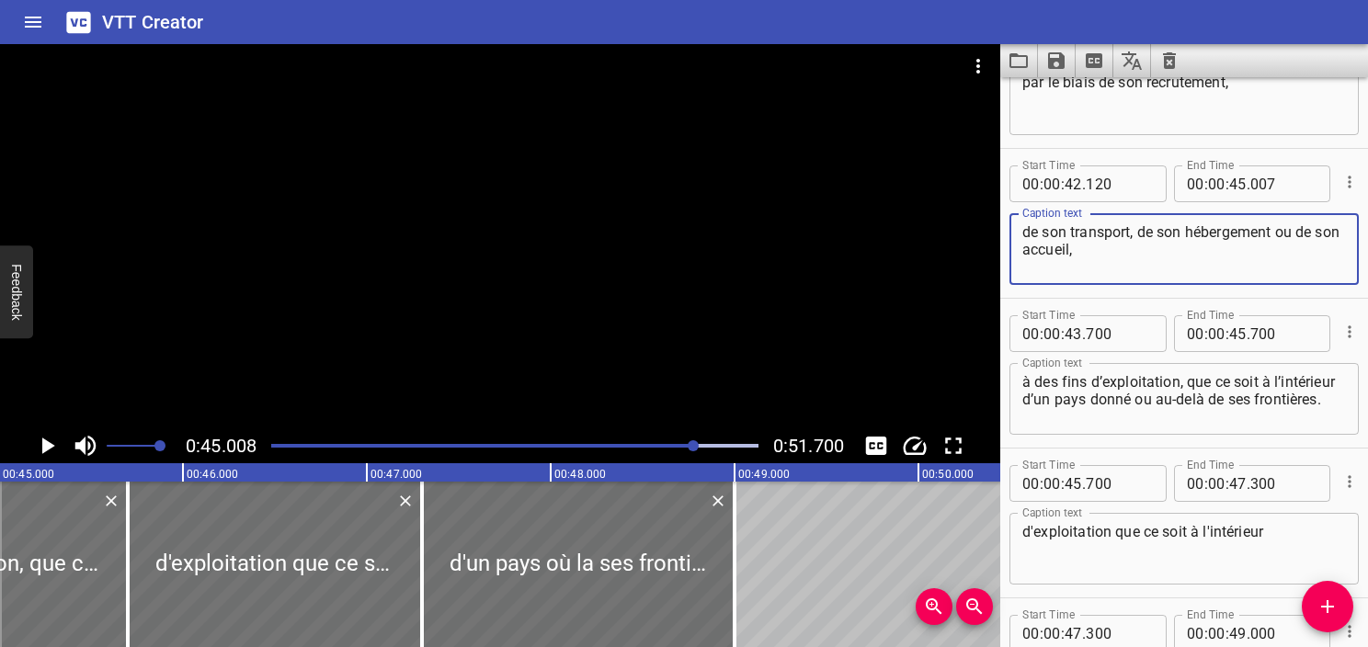
click at [1139, 264] on textarea "de son transport, de son hébergement ou de son accueil," at bounding box center [1185, 249] width 324 height 52
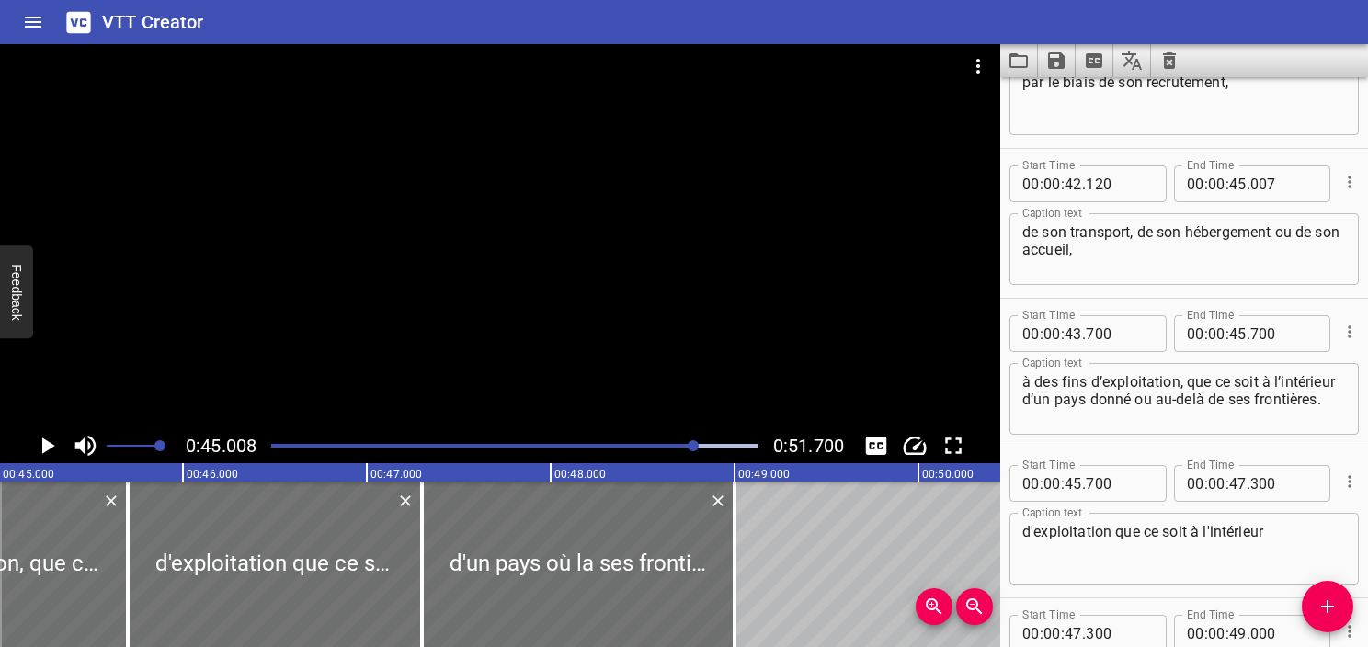
click at [1020, 383] on div "à des fins d’exploitation, que ce soit à l’intérieur d’un pays donné ou au-delà…" at bounding box center [1184, 399] width 349 height 72
click at [1061, 377] on textarea "à des fins d’exploitation, que ce soit à l’intérieur d’un pays donné ou au-delà…" at bounding box center [1185, 399] width 324 height 52
click at [1030, 385] on textarea "à des fins d’exploitation, que ce soit à l’intérieur d’un pays donné ou au-delà…" at bounding box center [1185, 399] width 324 height 52
type textarea "à des fins d’exploitation, que ce soit à l’intérieur d’un pays donné ou au-delà…"
click at [50, 442] on icon "Play/Pause" at bounding box center [48, 446] width 13 height 17
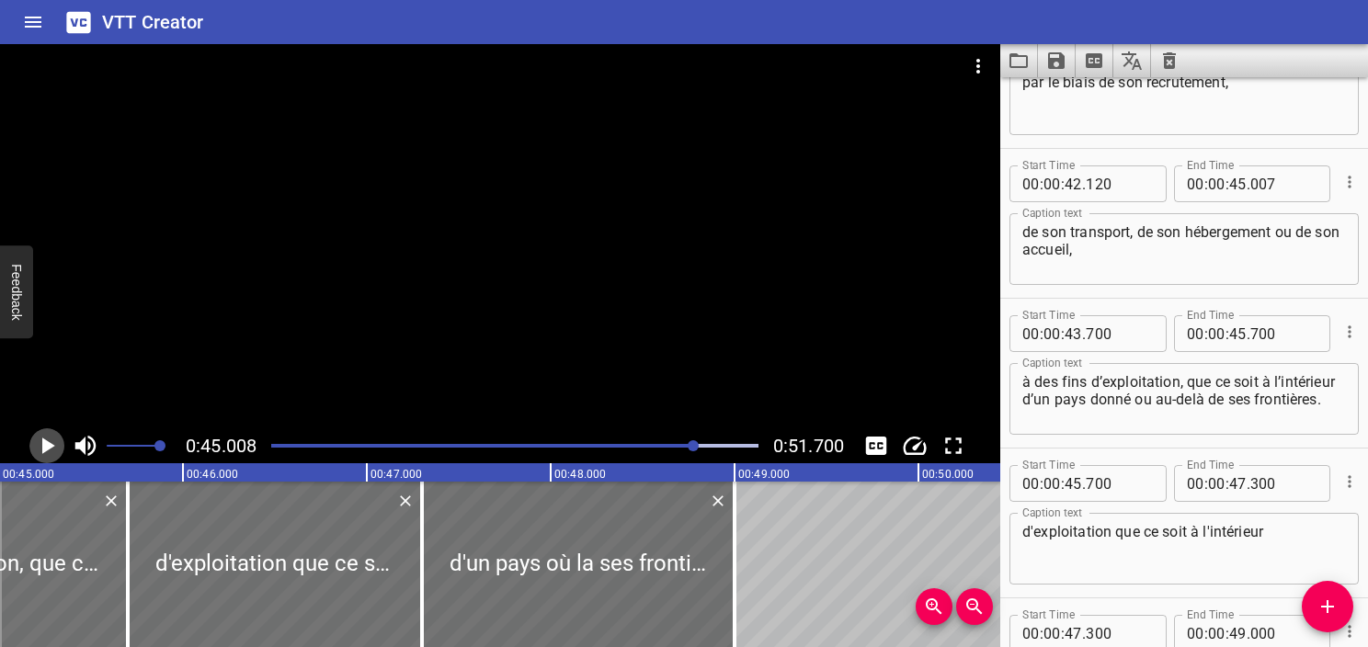
click at [50, 442] on icon "Play/Pause" at bounding box center [48, 446] width 13 height 17
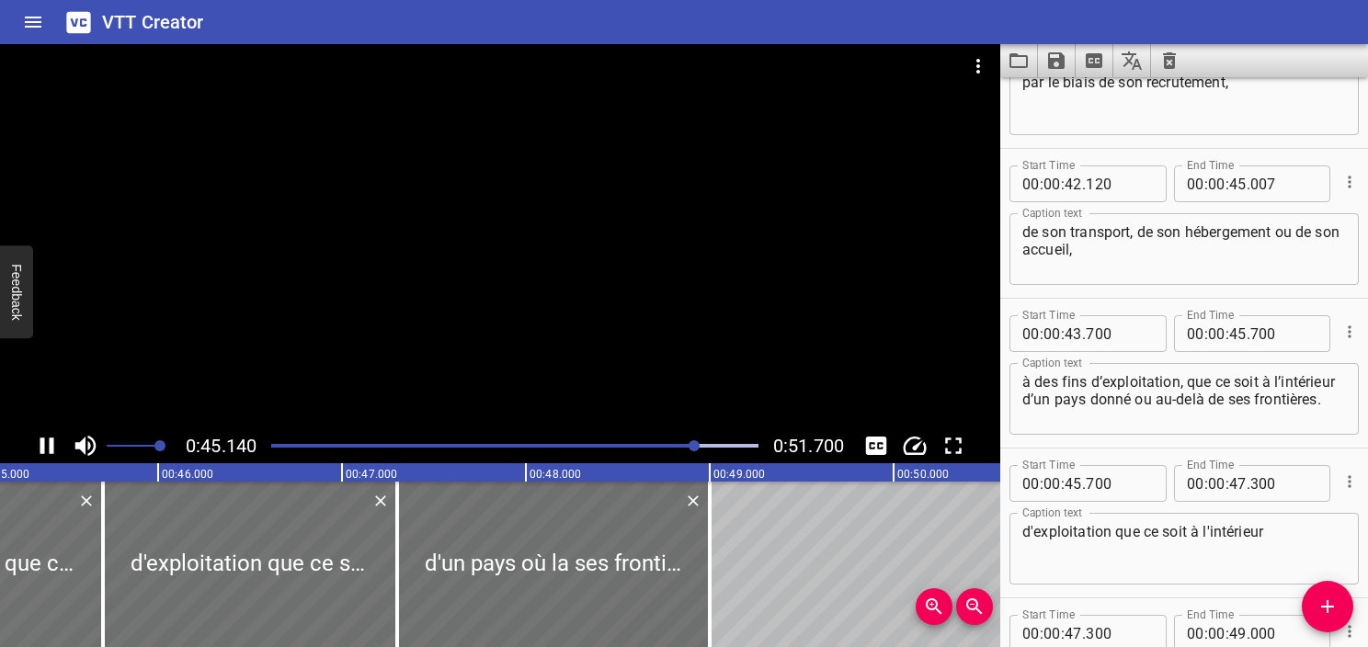
click at [50, 442] on icon "Play/Pause" at bounding box center [47, 446] width 14 height 17
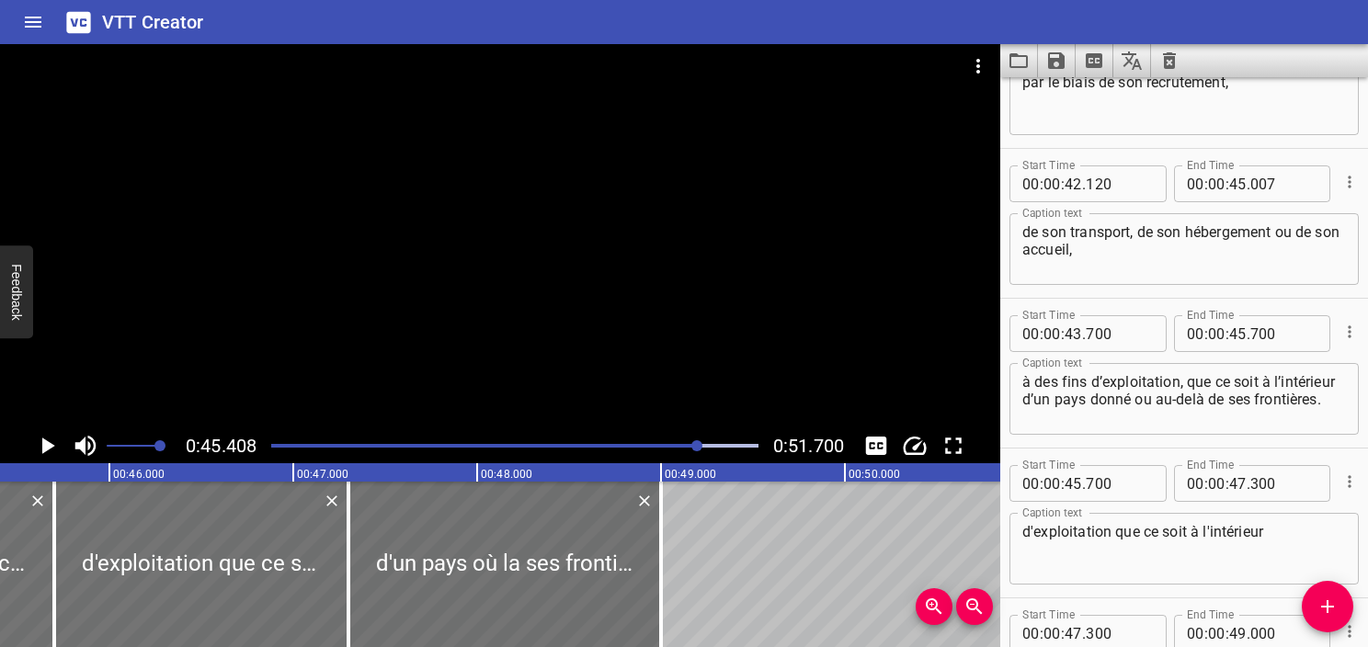
click at [686, 449] on div at bounding box center [514, 446] width 509 height 26
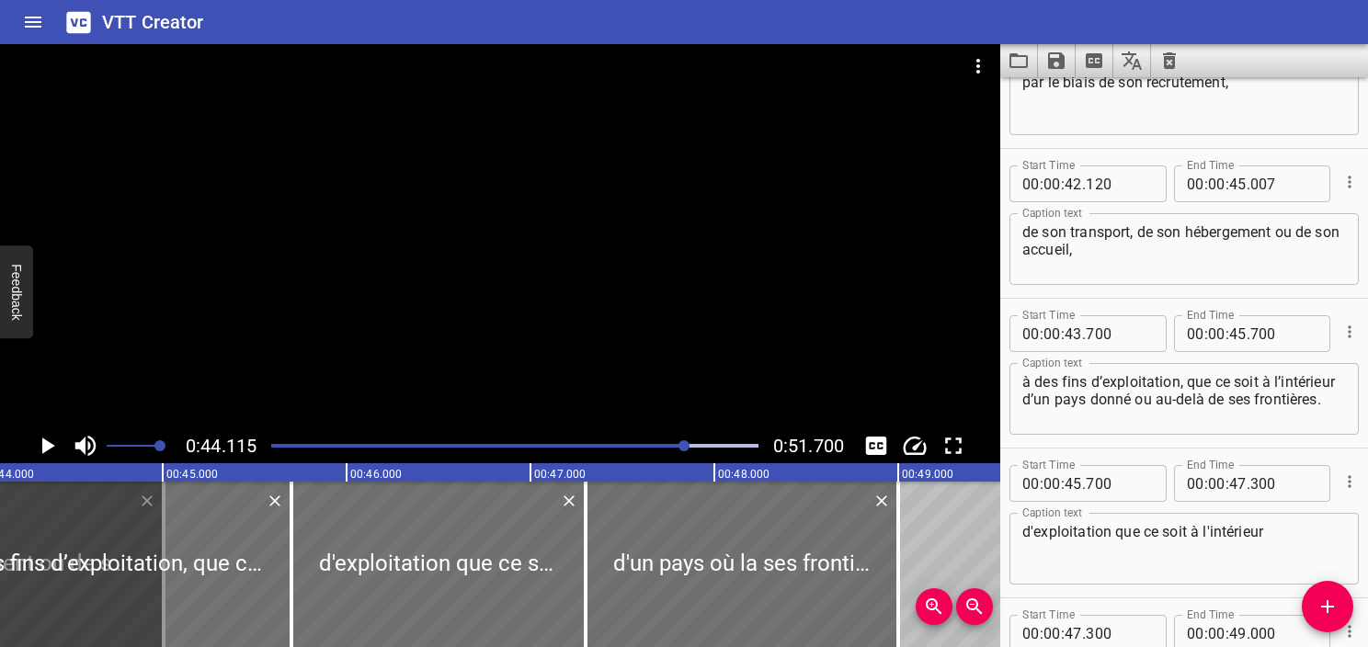
click at [41, 440] on icon "Play/Pause" at bounding box center [47, 446] width 28 height 28
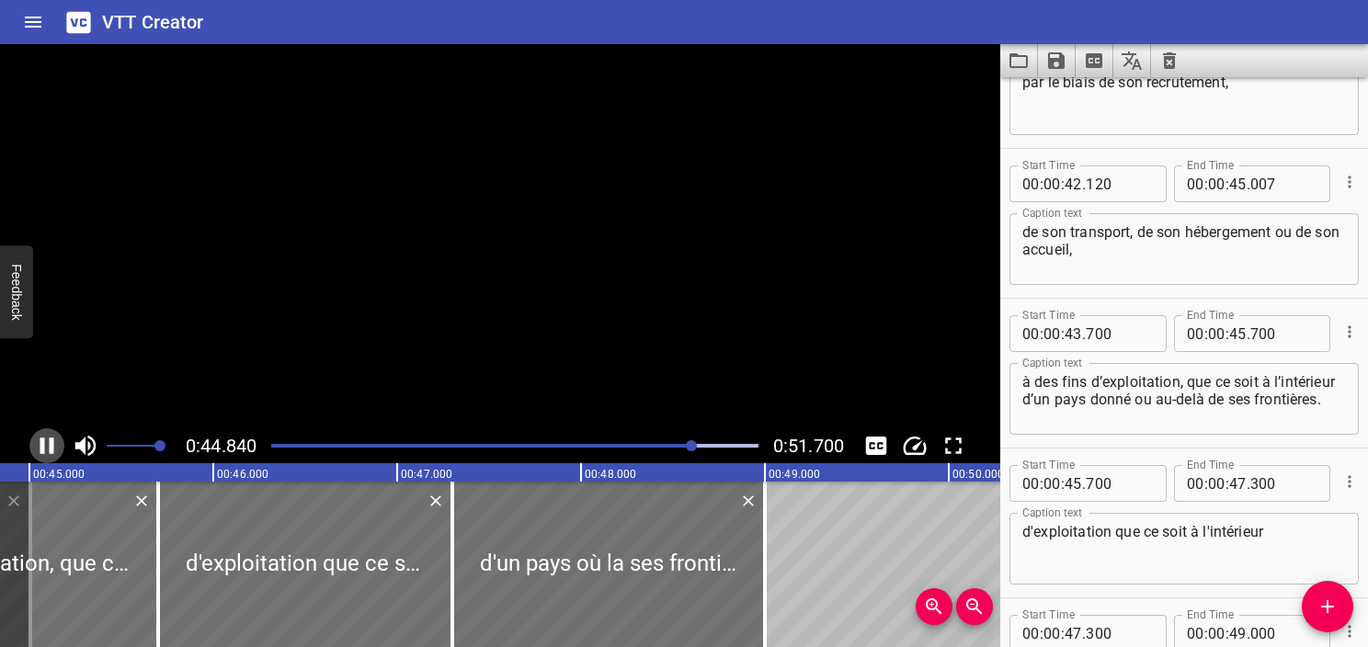
click at [41, 440] on icon "Play/Pause" at bounding box center [47, 446] width 14 height 17
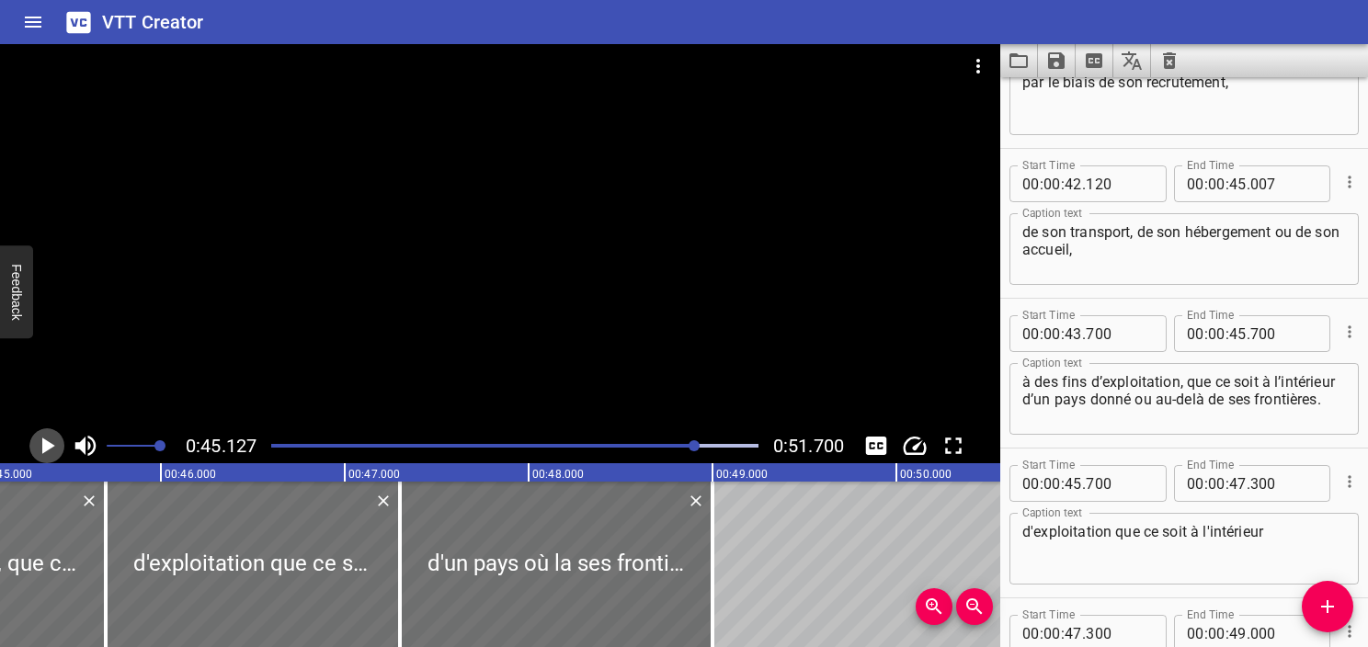
click at [41, 440] on icon "Play/Pause" at bounding box center [47, 446] width 28 height 28
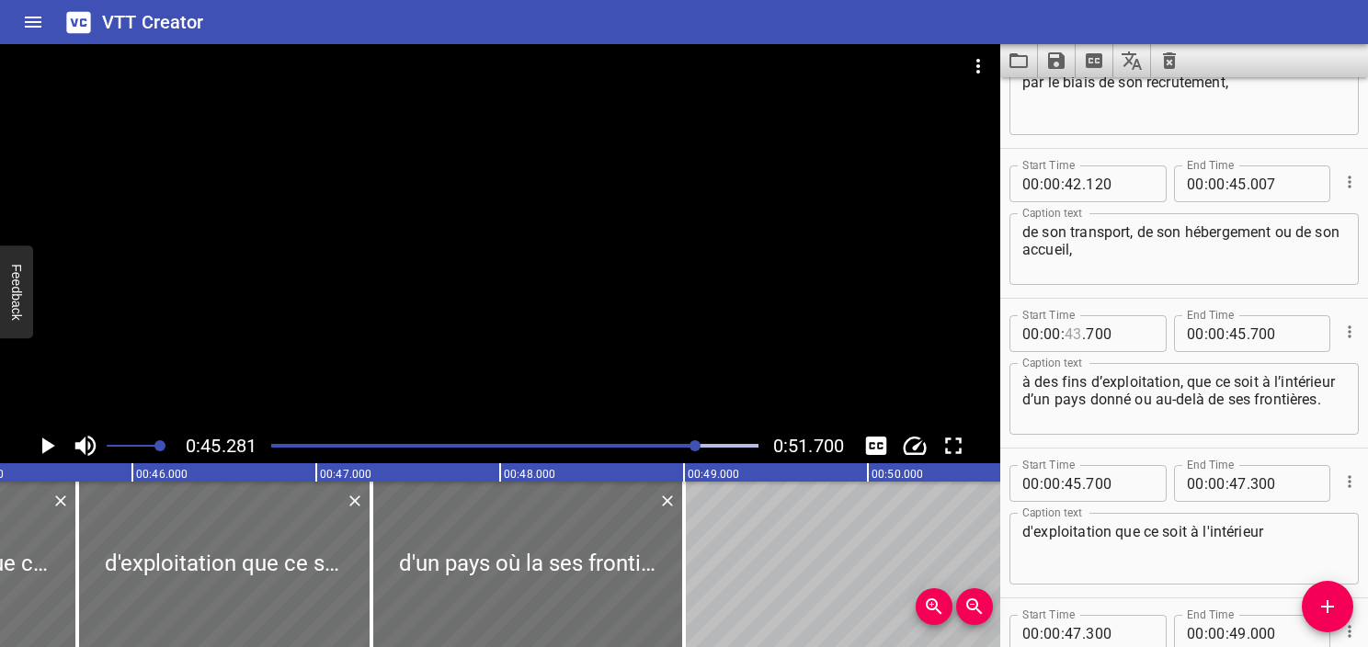
click at [1075, 338] on input "number" at bounding box center [1073, 333] width 17 height 37
type input "45"
type input "281"
click at [40, 451] on icon "Play/Pause" at bounding box center [47, 446] width 28 height 28
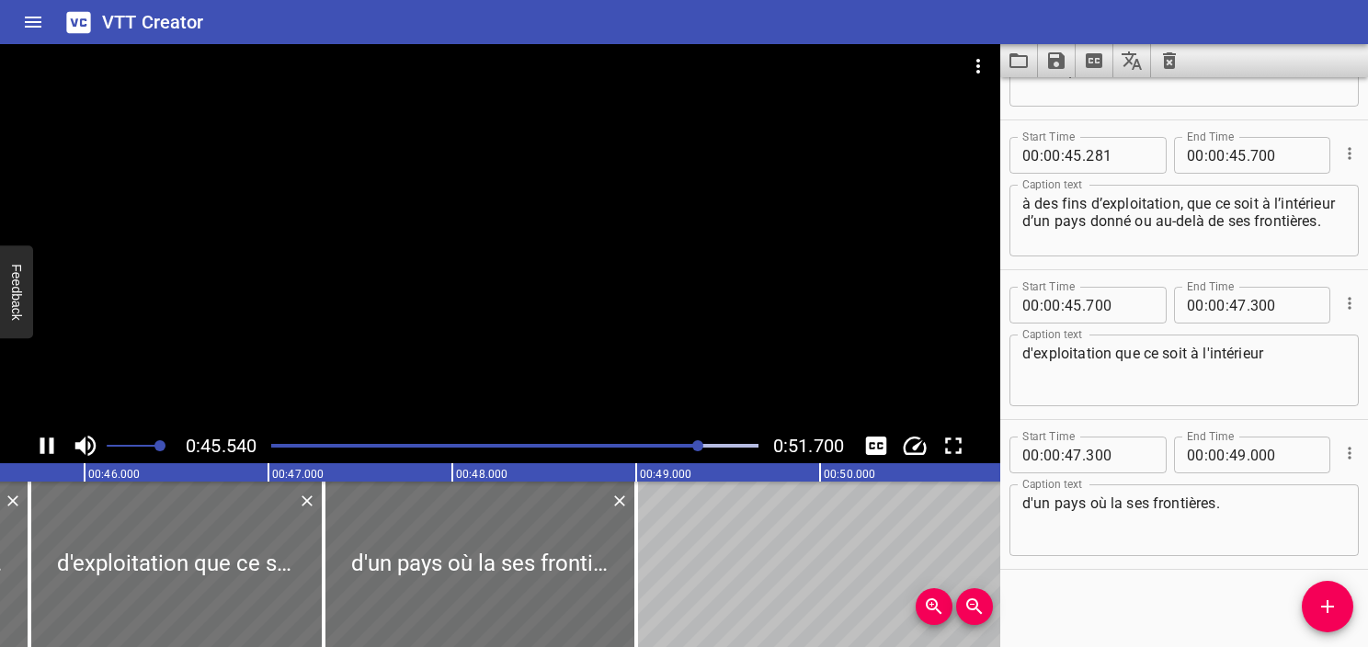
scroll to position [2814, 0]
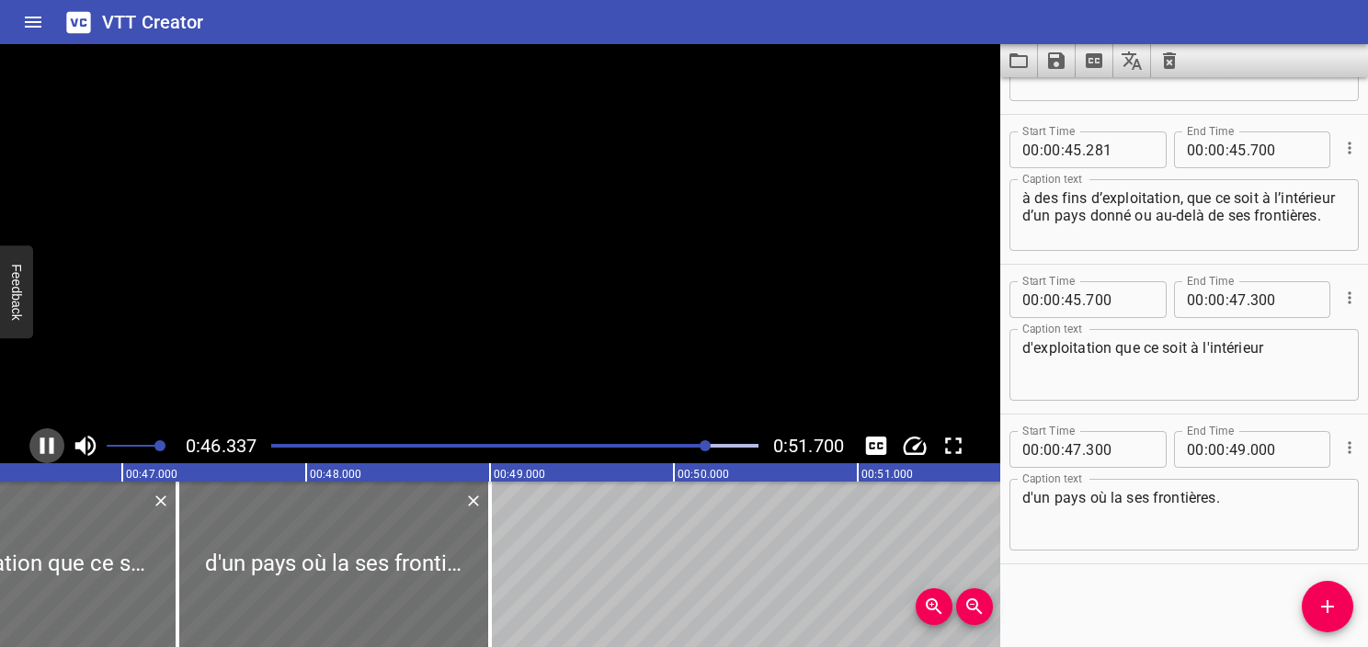
click at [40, 451] on icon "Play/Pause" at bounding box center [47, 446] width 14 height 17
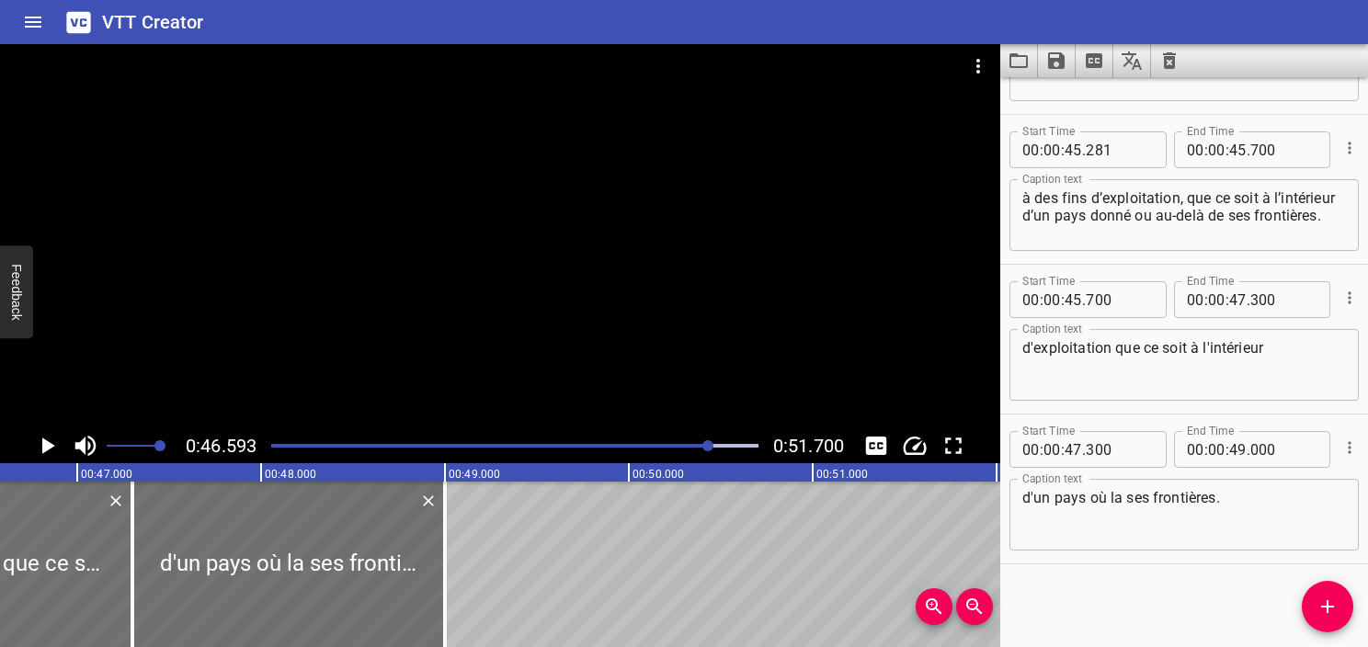
scroll to position [0, 8569]
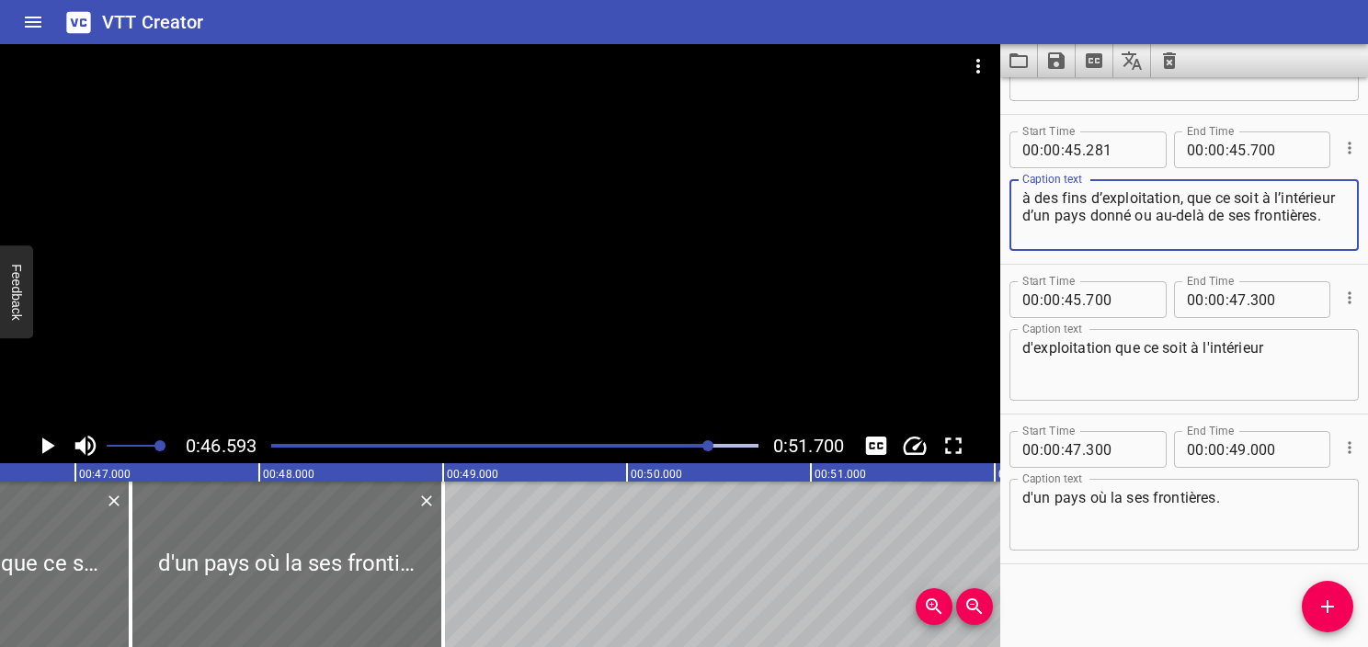
drag, startPoint x: 1192, startPoint y: 191, endPoint x: 1235, endPoint y: 245, distance: 68.7
click at [1235, 245] on div "à des fins d’exploitation, que ce soit à l’intérieur d’un pays donné ou au-delà…" at bounding box center [1184, 215] width 349 height 72
click at [1218, 216] on textarea "à des fins d’exploitation, que ce soit à l’intérieur d’un pays donné ou au-delà…" at bounding box center [1185, 215] width 324 height 52
drag, startPoint x: 1189, startPoint y: 202, endPoint x: 1220, endPoint y: 258, distance: 63.4
click at [1220, 258] on div "Start Time 00 : 00 : 45 . 281 Start Time End Time 00 : 00 : 45 . 700 End Time C…" at bounding box center [1185, 189] width 368 height 149
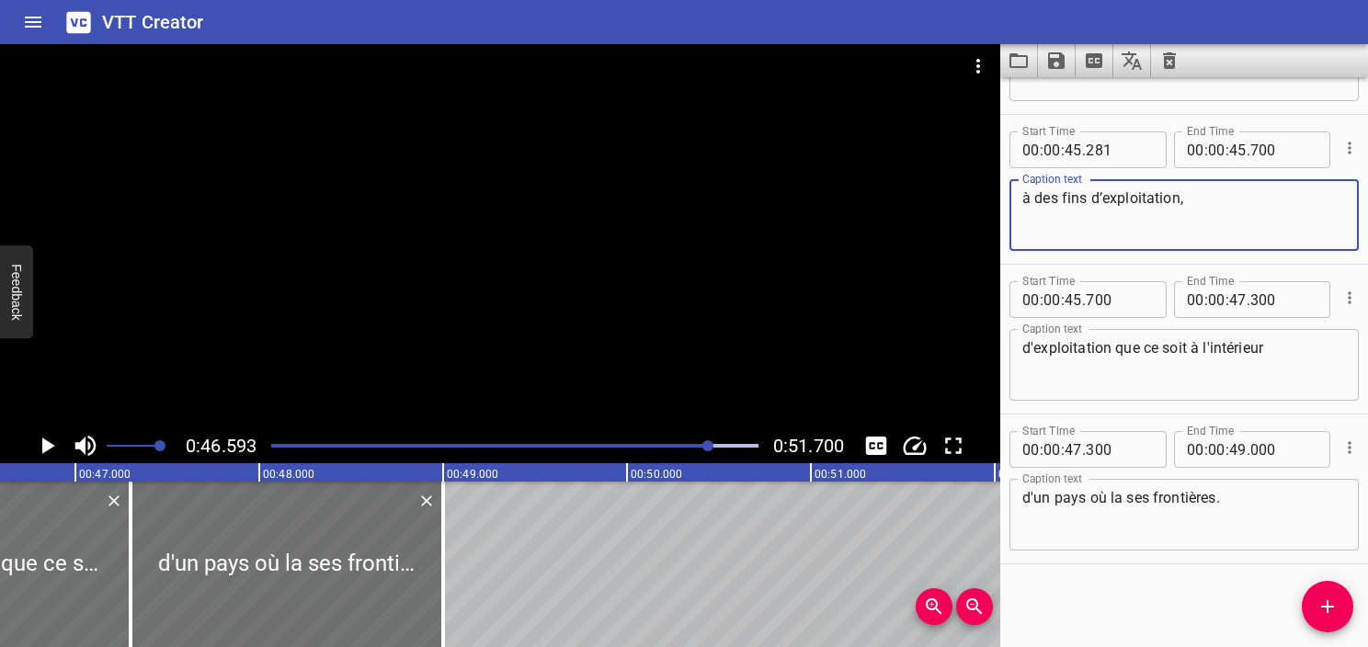
type textarea "à des fins d’exploitation,"
click at [1082, 369] on textarea "d'exploitation que ce soit à l'intérieur" at bounding box center [1185, 365] width 324 height 52
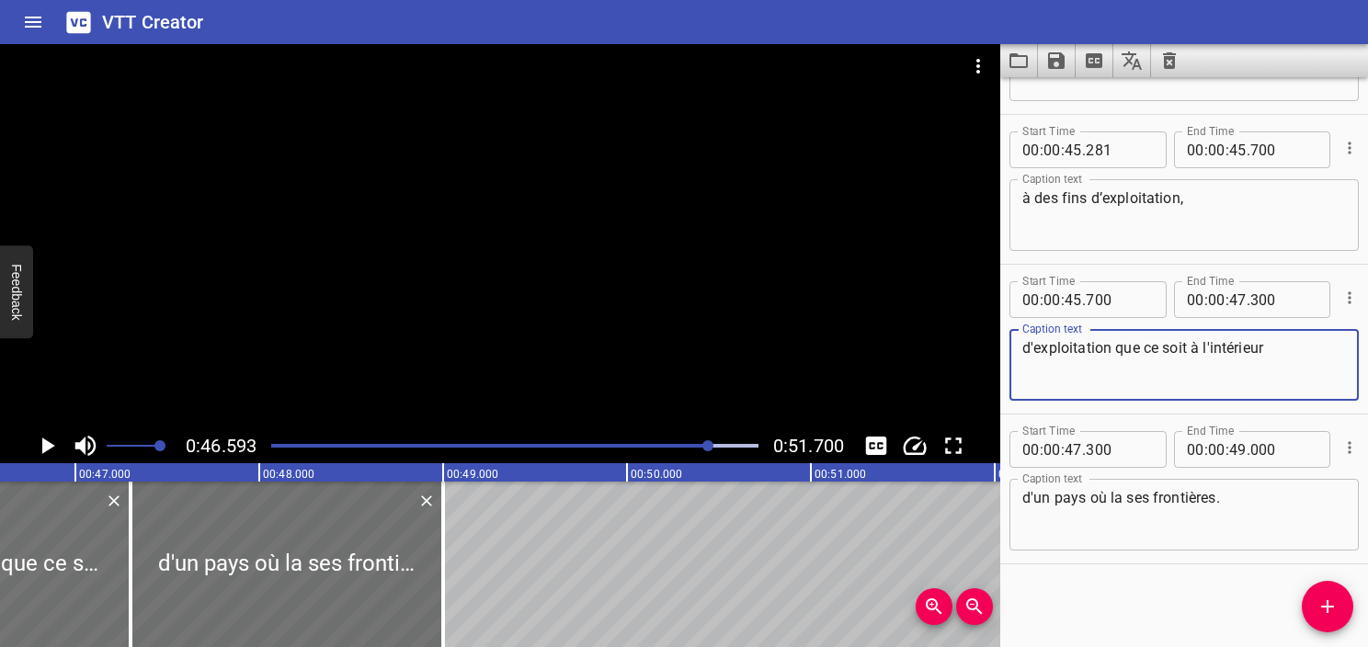
click at [1083, 368] on textarea "d'exploitation que ce soit à l'intérieur" at bounding box center [1185, 365] width 324 height 52
paste textarea "que ce soit à l’intérieur d’un pays donné ou au-delà de ses frontières."
type textarea "que ce soit à l’intérieur d’un pays donné ou au-delà de ses frontières."
click at [1186, 220] on textarea "à des fins d’exploitation," at bounding box center [1185, 215] width 324 height 52
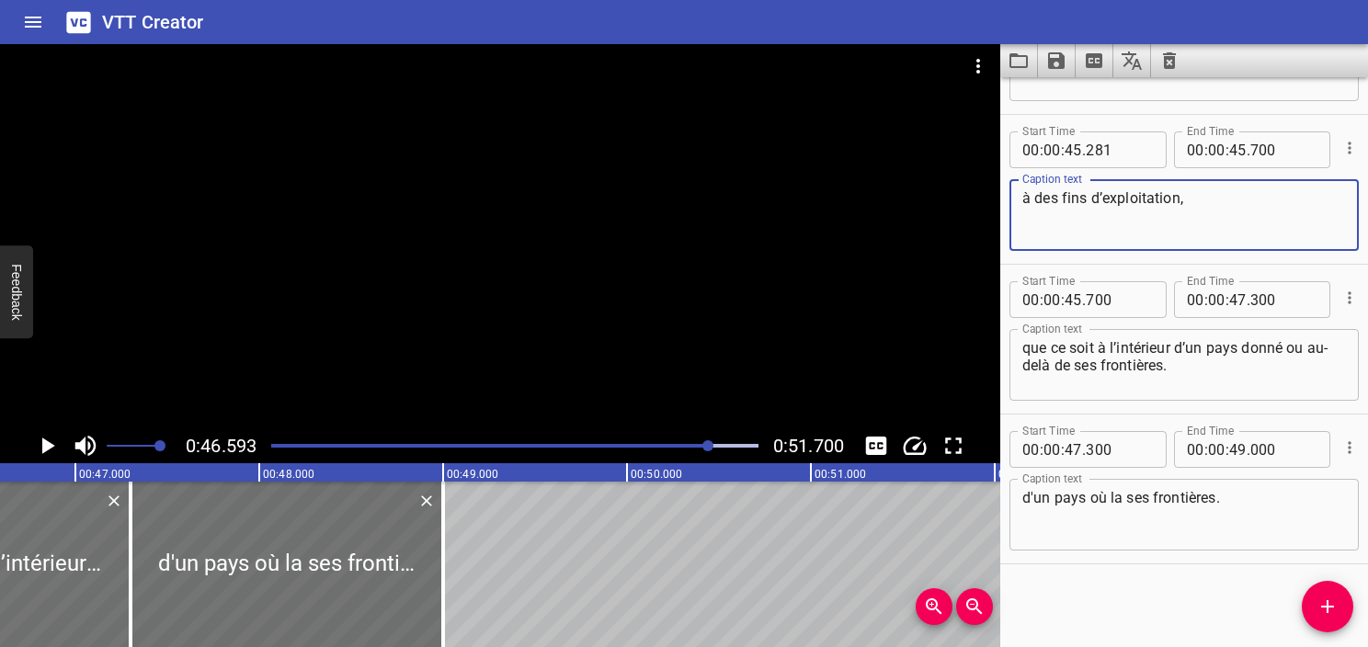
type textarea "à des fins d’exploitation,"
click at [698, 444] on div "Play progress" at bounding box center [466, 446] width 487 height 4
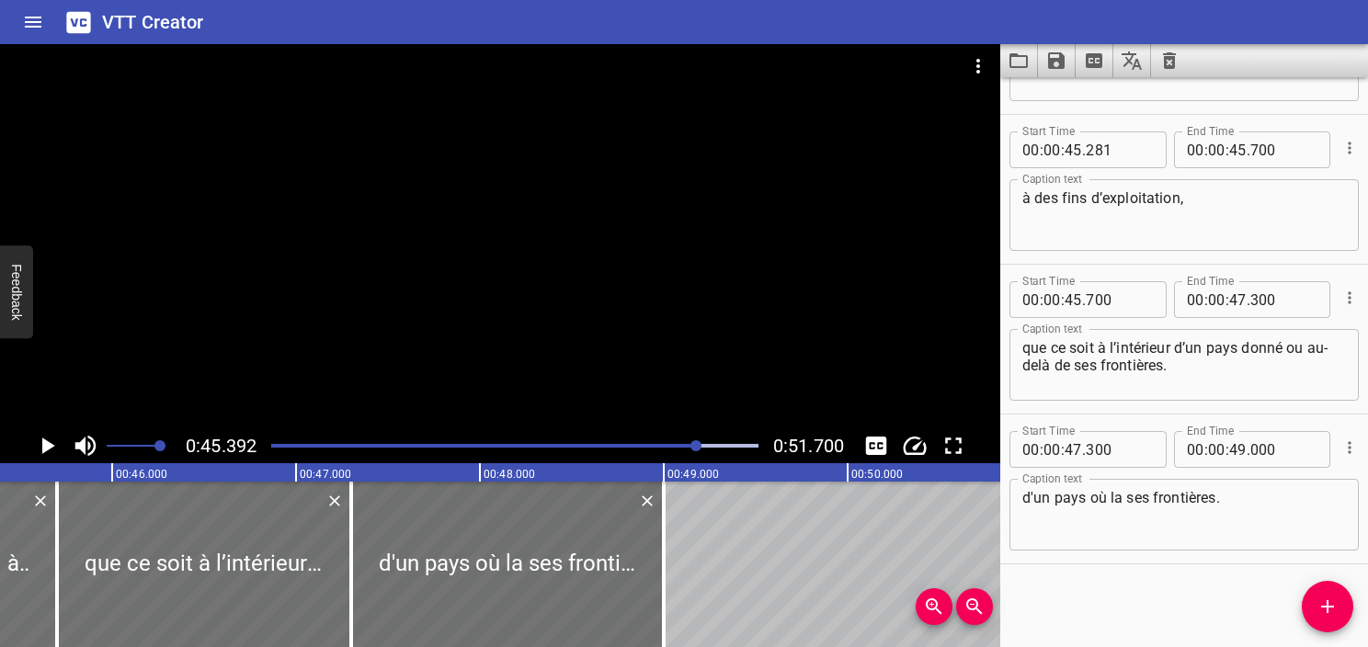
click at [681, 445] on div "Play progress" at bounding box center [455, 446] width 487 height 4
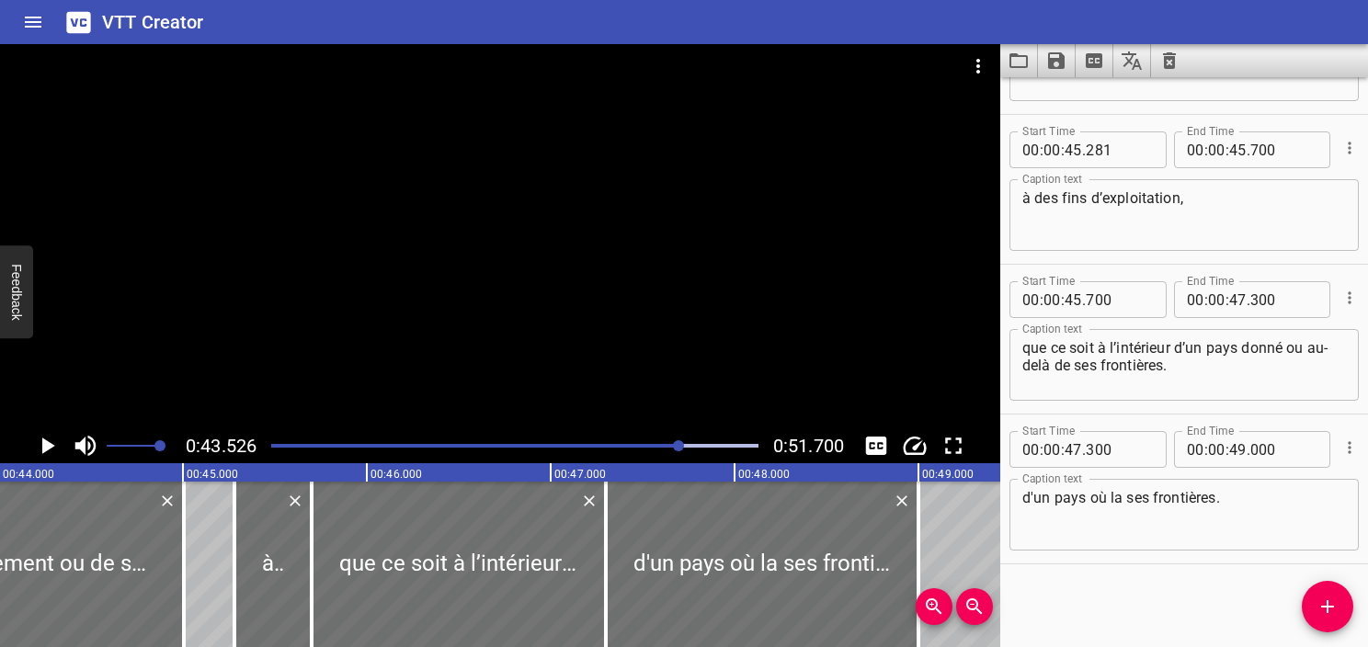
scroll to position [0, 8006]
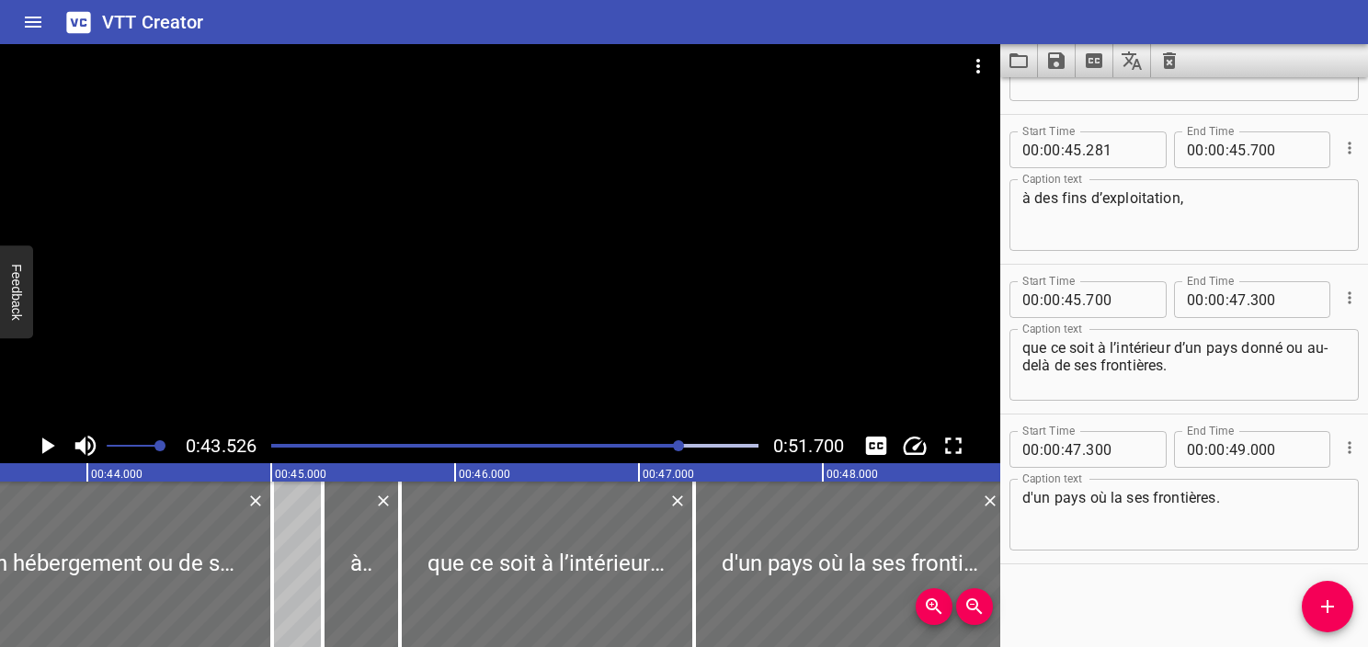
click at [42, 445] on icon "Play/Pause" at bounding box center [48, 446] width 13 height 17
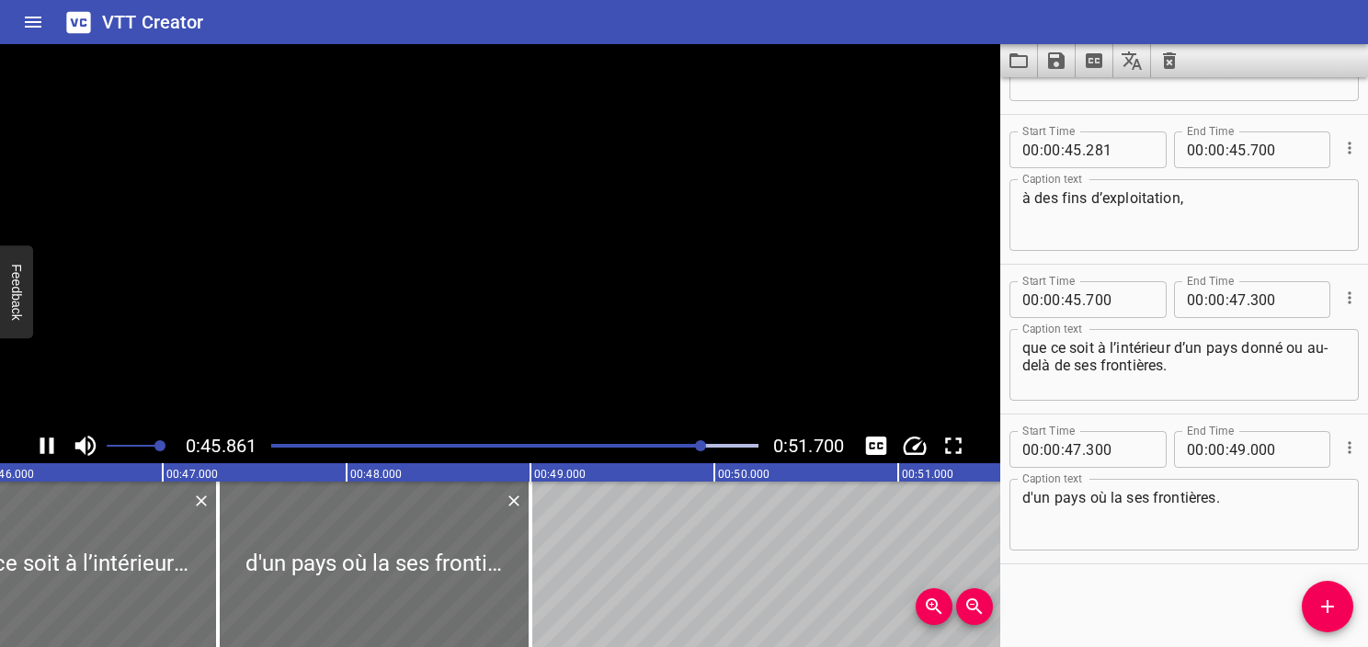
click at [42, 445] on icon "Play/Pause" at bounding box center [47, 446] width 14 height 17
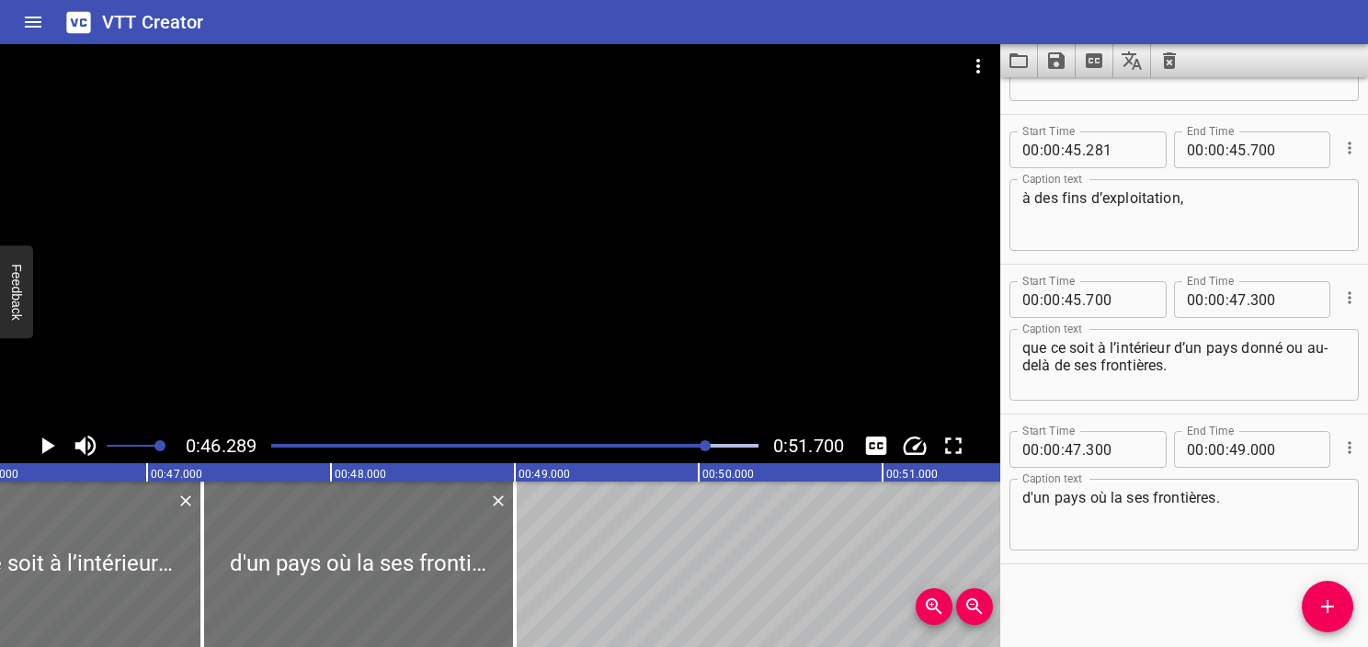
scroll to position [0, 8513]
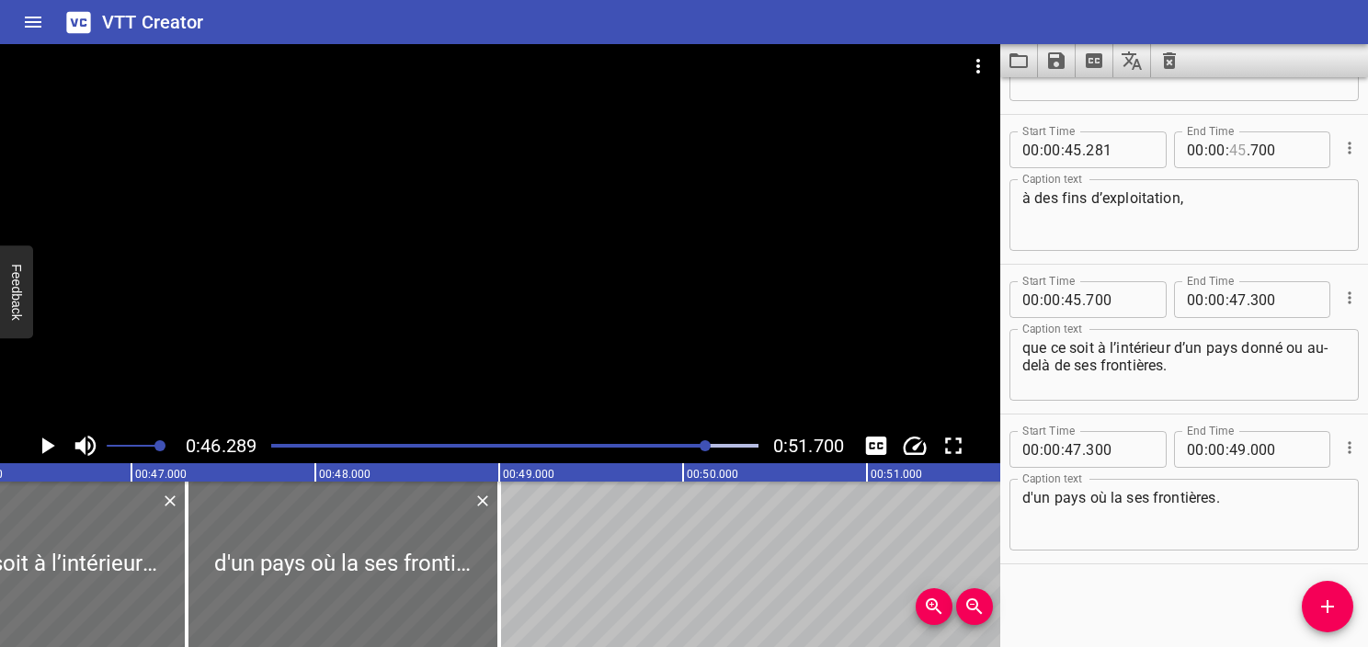
click at [1230, 158] on input "number" at bounding box center [1238, 150] width 17 height 37
type input "46"
type input "289"
click at [1221, 221] on textarea "à des fins d’exploitation," at bounding box center [1185, 215] width 324 height 52
click at [51, 434] on icon "Play/Pause" at bounding box center [47, 446] width 28 height 28
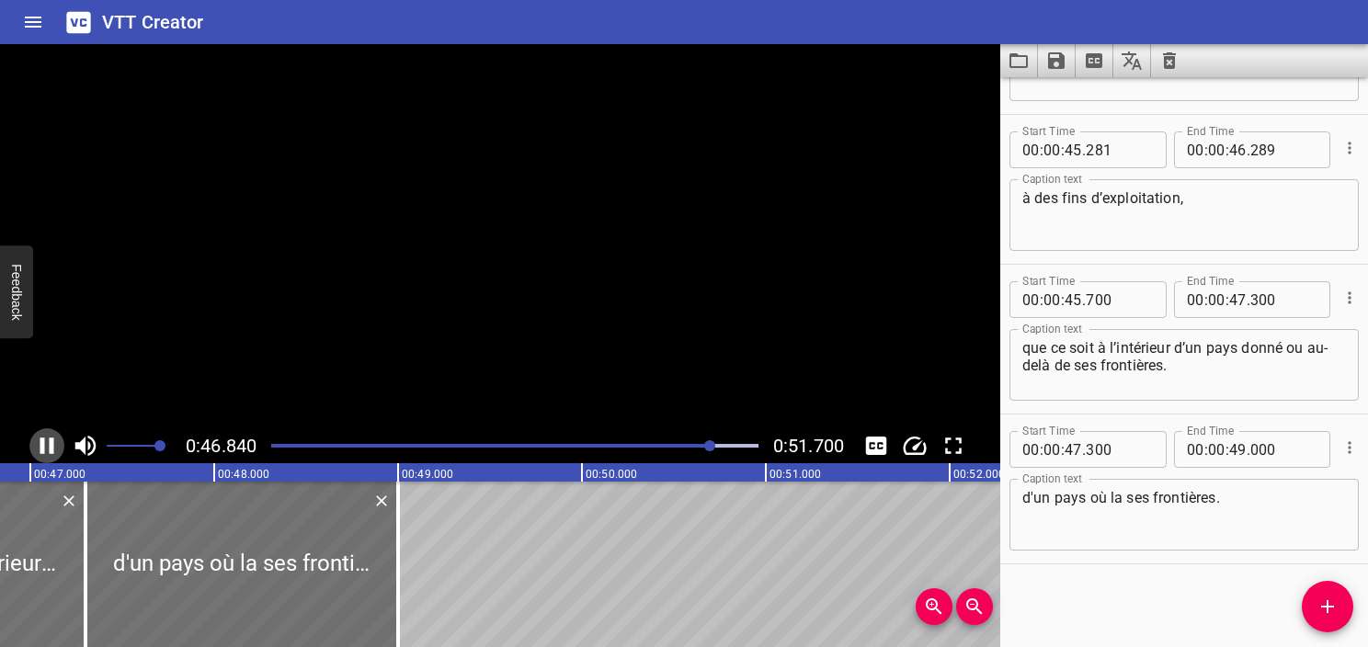
click at [51, 434] on icon "Play/Pause" at bounding box center [47, 446] width 28 height 28
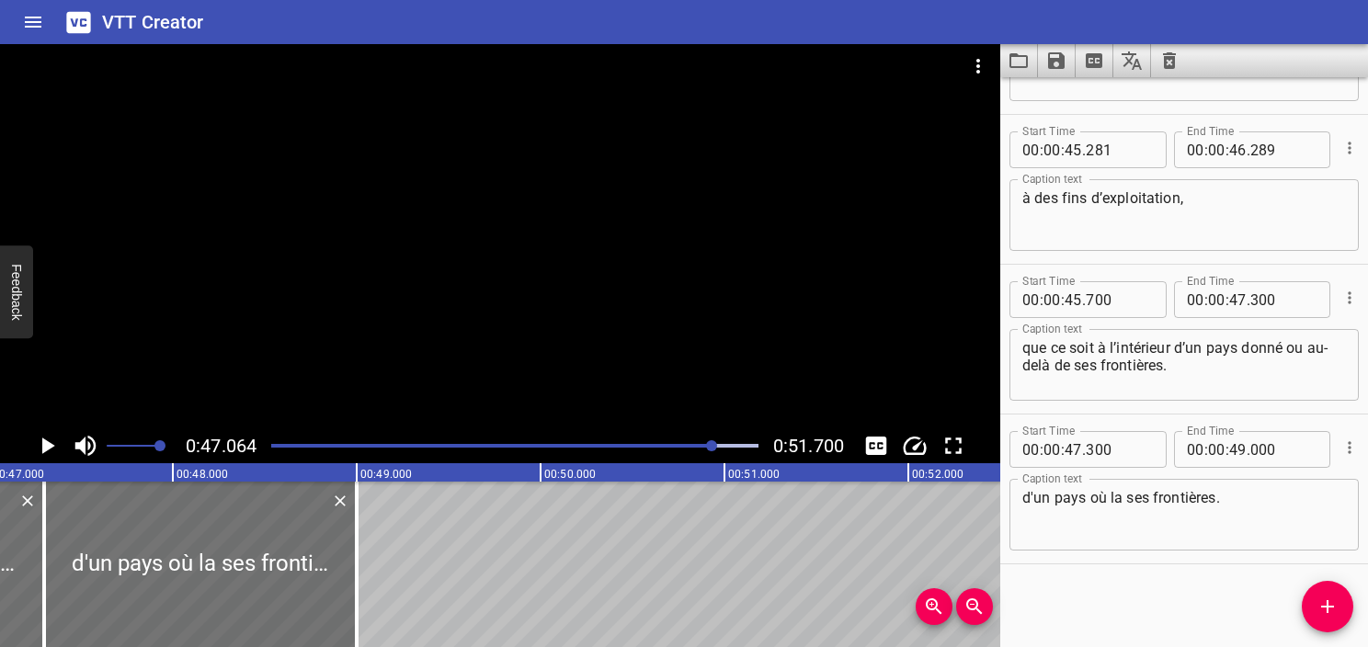
click at [703, 445] on div "Play progress" at bounding box center [471, 446] width 487 height 4
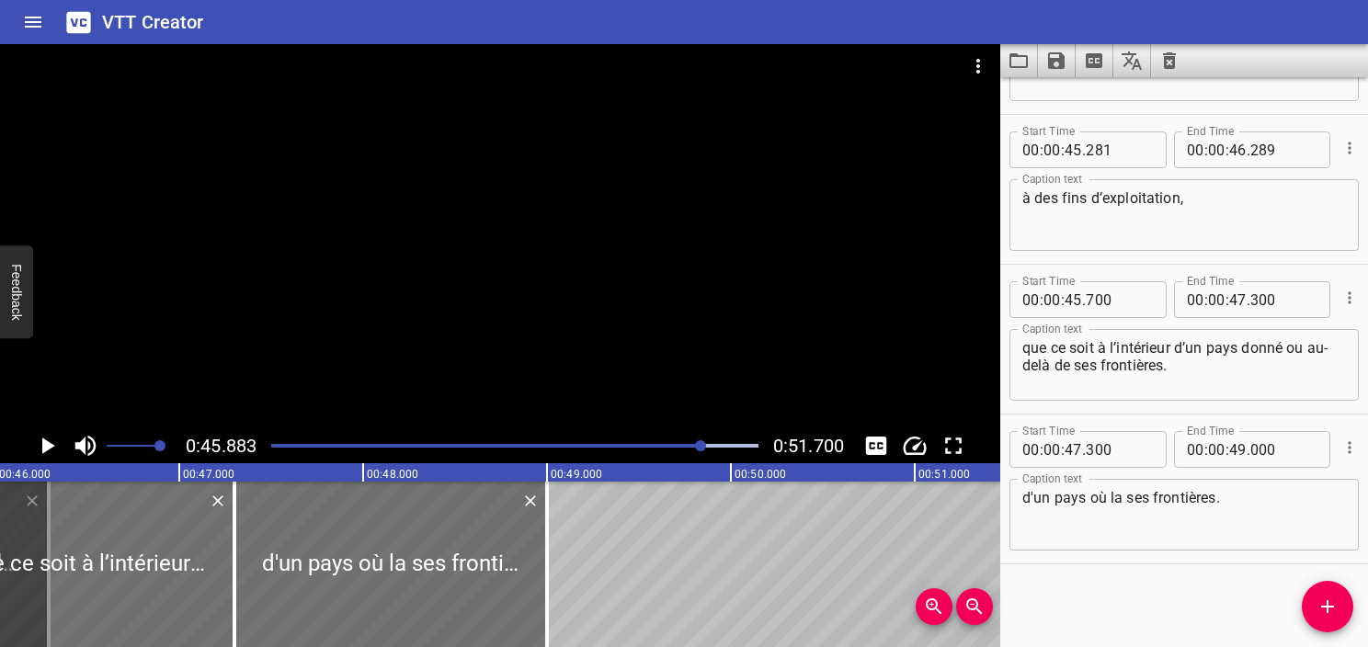
scroll to position [0, 8439]
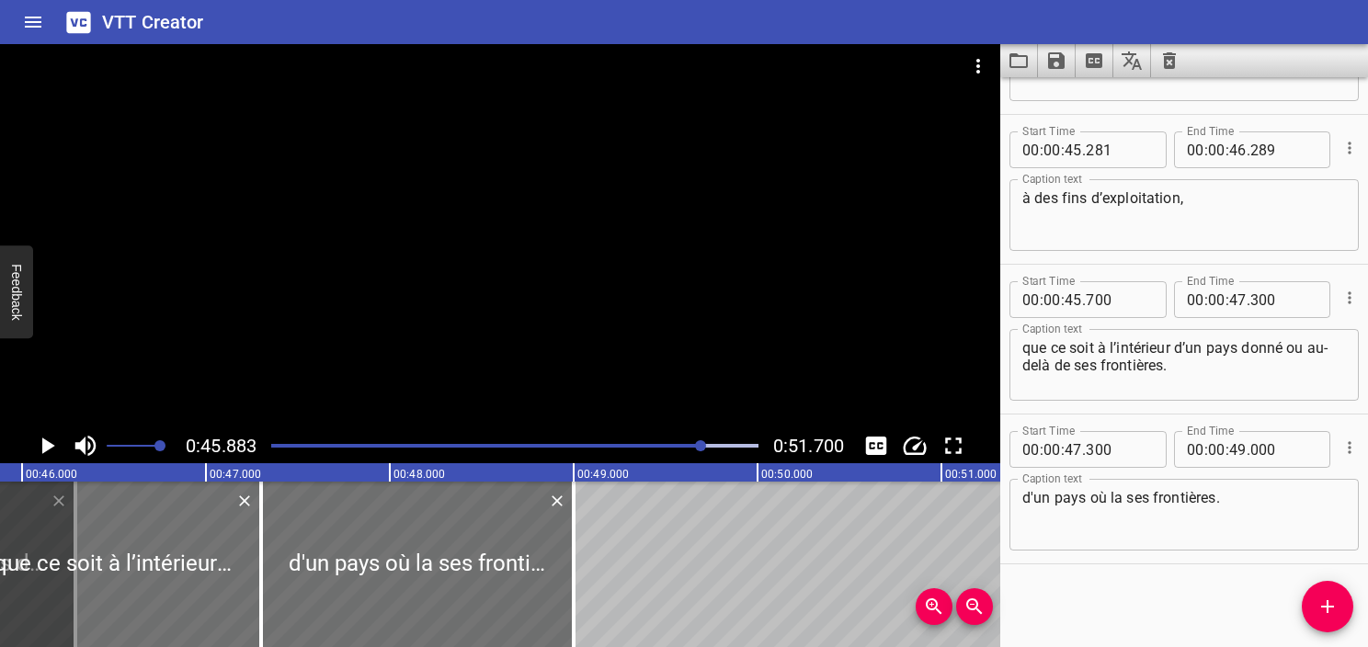
click at [693, 447] on div "Play progress" at bounding box center [460, 446] width 487 height 4
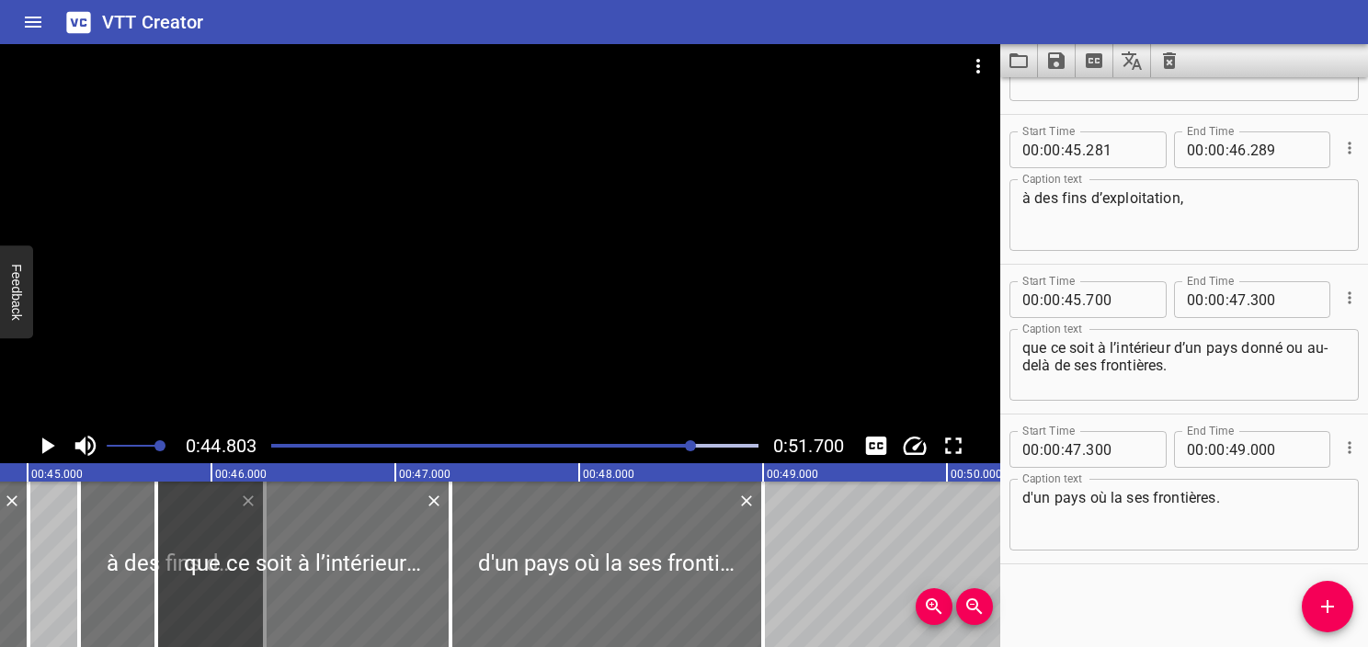
scroll to position [0, 8240]
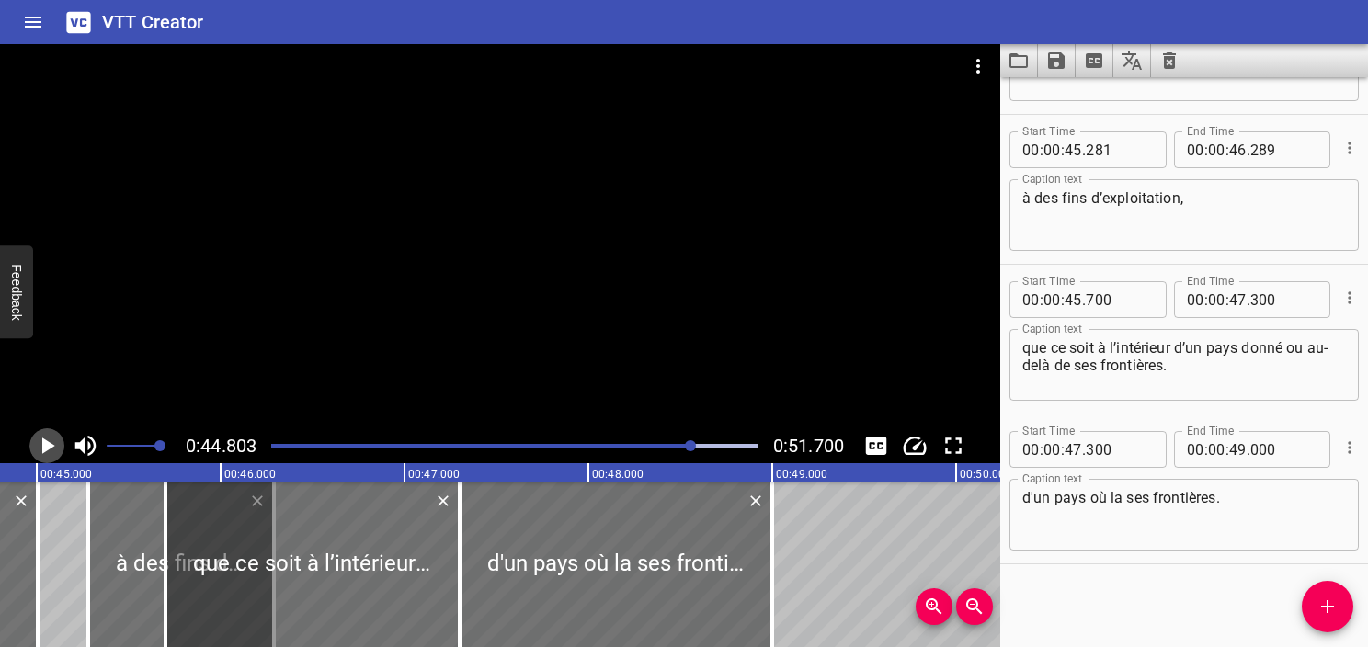
click at [47, 441] on icon "Play/Pause" at bounding box center [48, 446] width 13 height 17
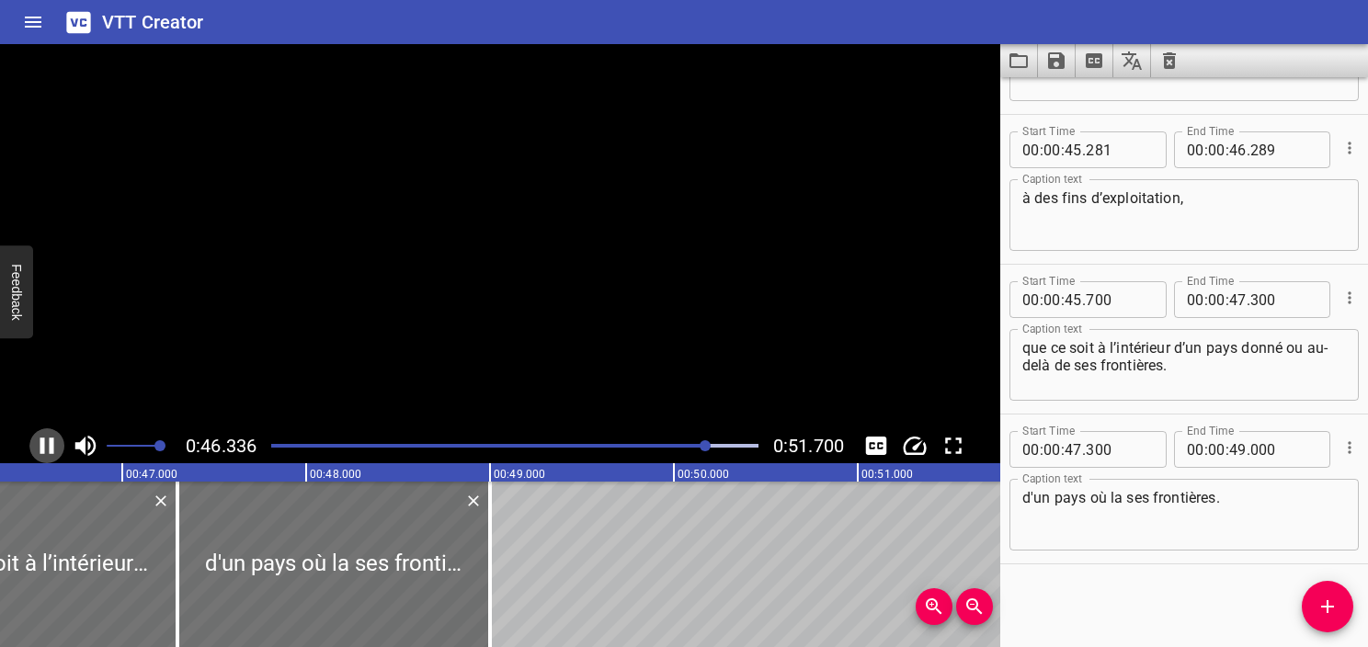
click at [47, 441] on icon "Play/Pause" at bounding box center [47, 446] width 28 height 28
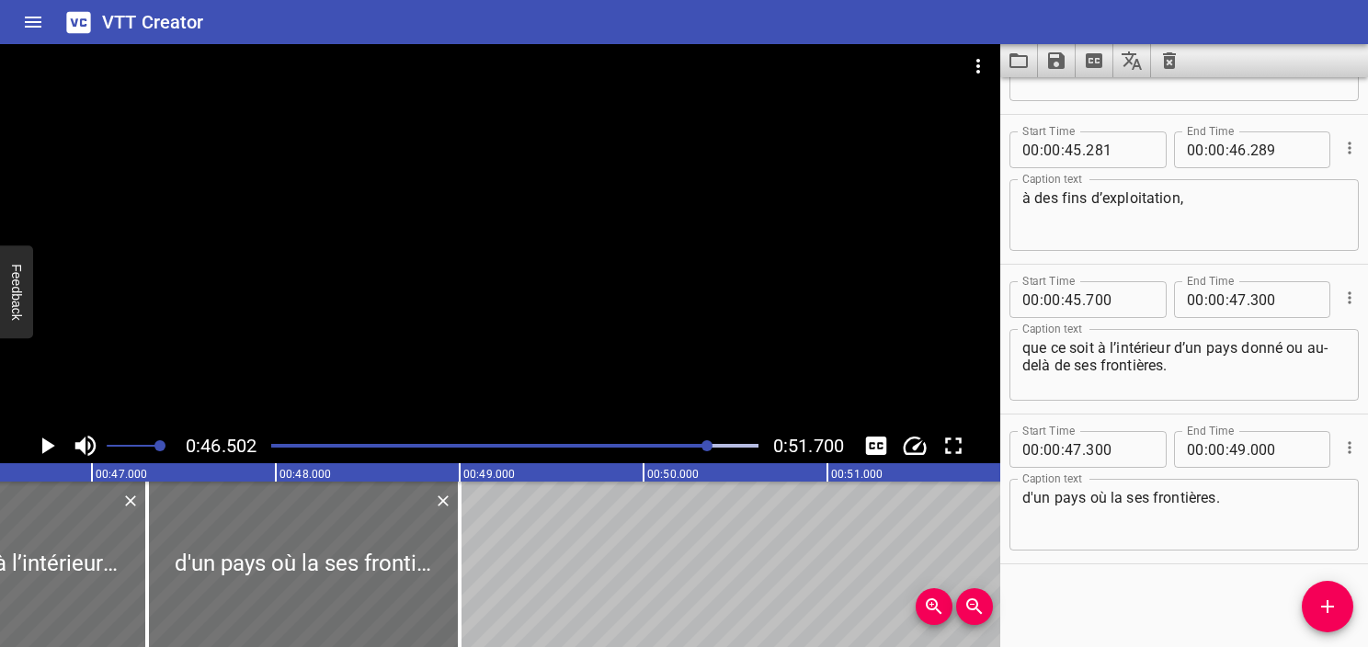
click at [47, 441] on icon "Play/Pause" at bounding box center [48, 446] width 13 height 17
click at [47, 441] on icon "Play/Pause" at bounding box center [47, 446] width 28 height 28
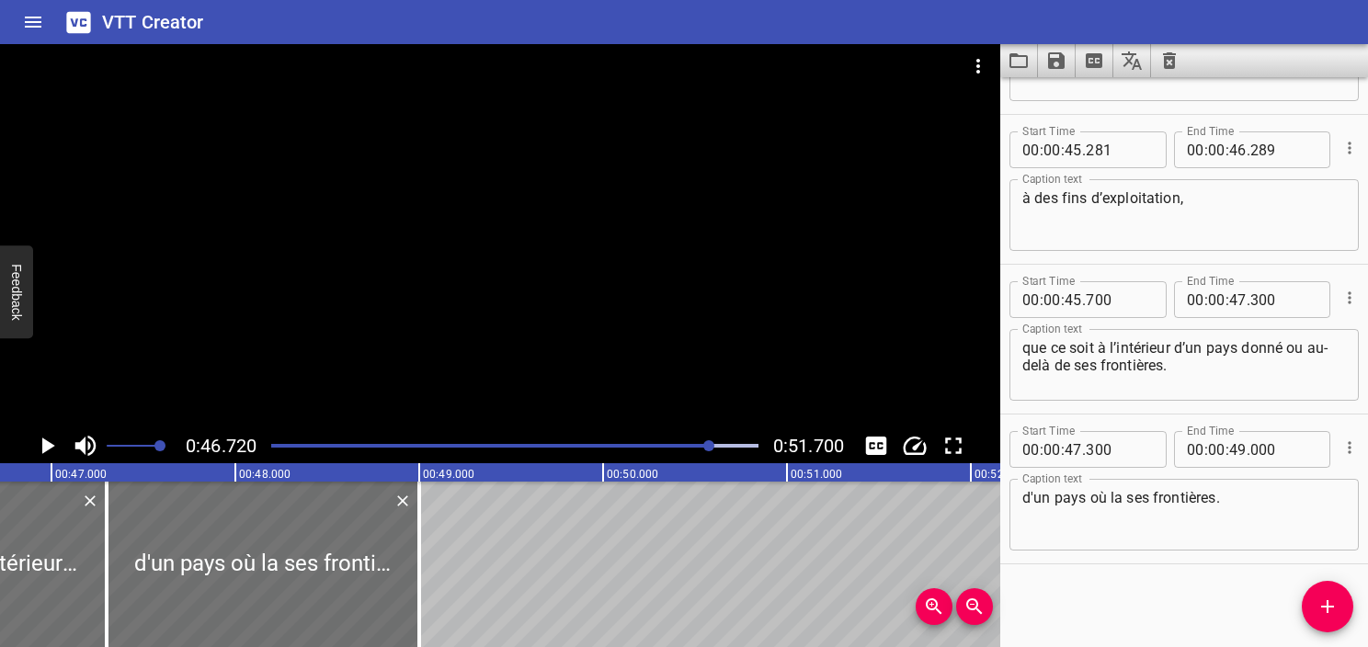
click at [680, 449] on div at bounding box center [514, 446] width 509 height 26
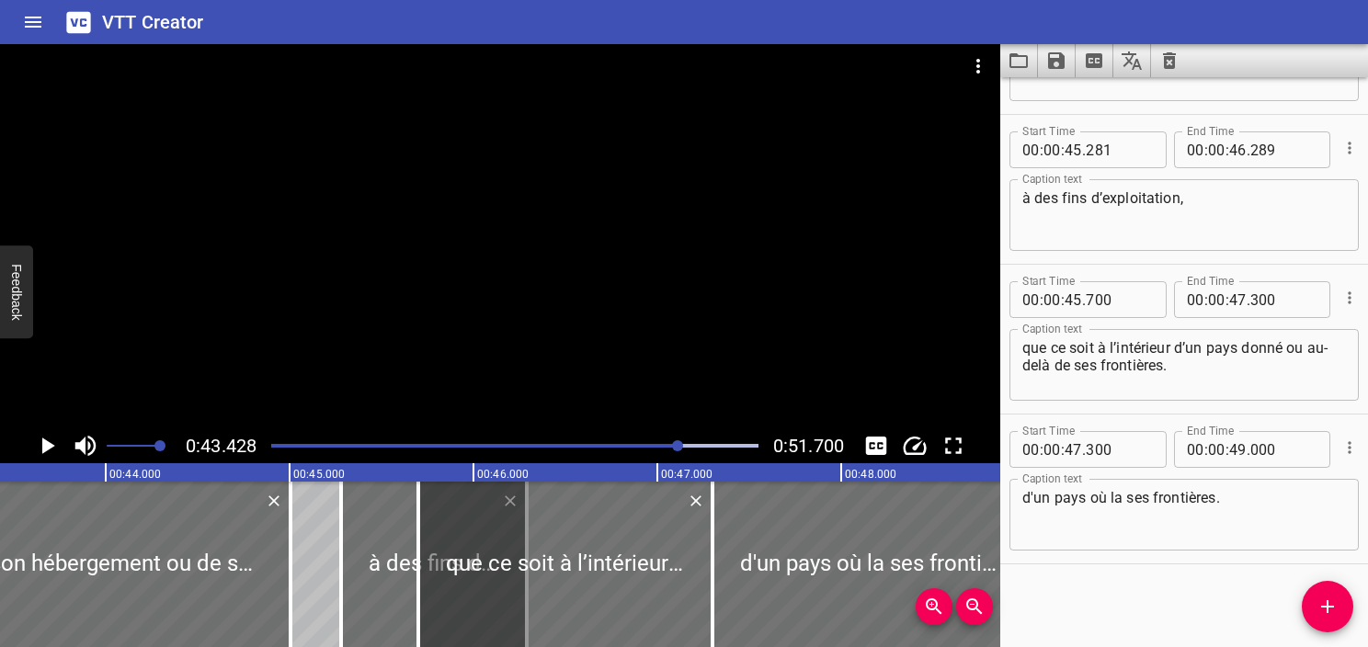
click at [44, 445] on icon "Play/Pause" at bounding box center [48, 446] width 13 height 17
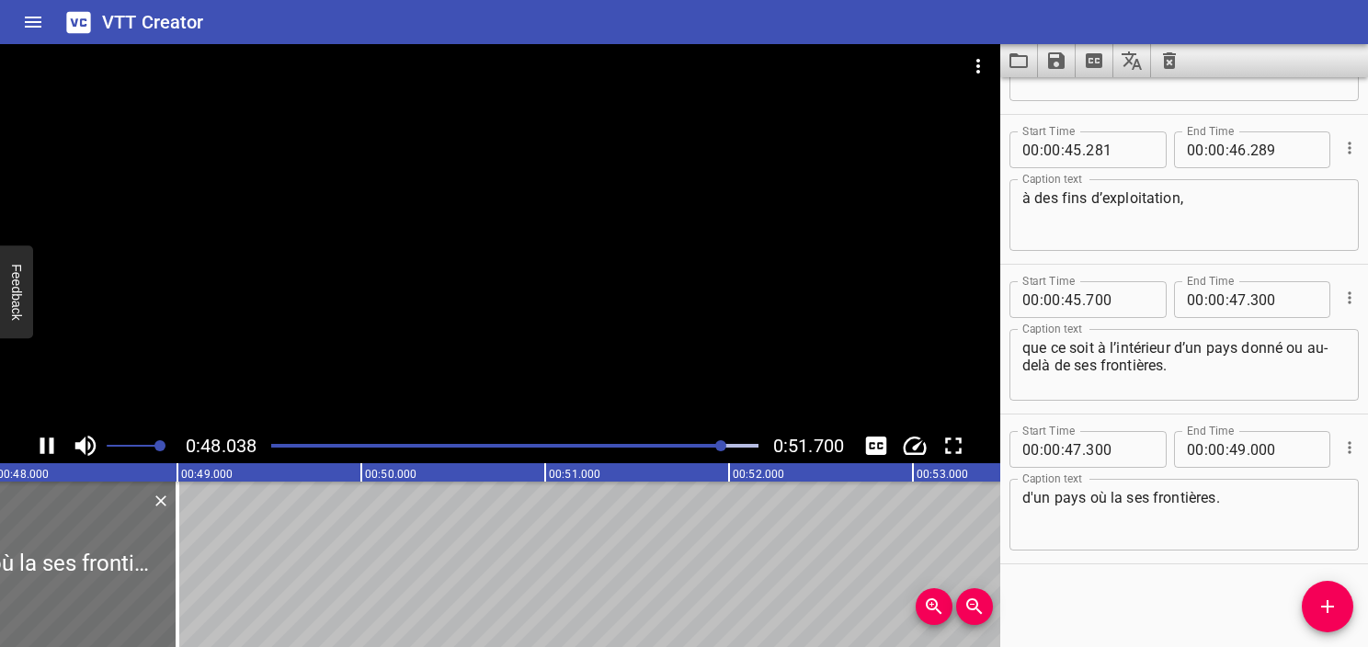
click at [686, 450] on div at bounding box center [514, 446] width 509 height 26
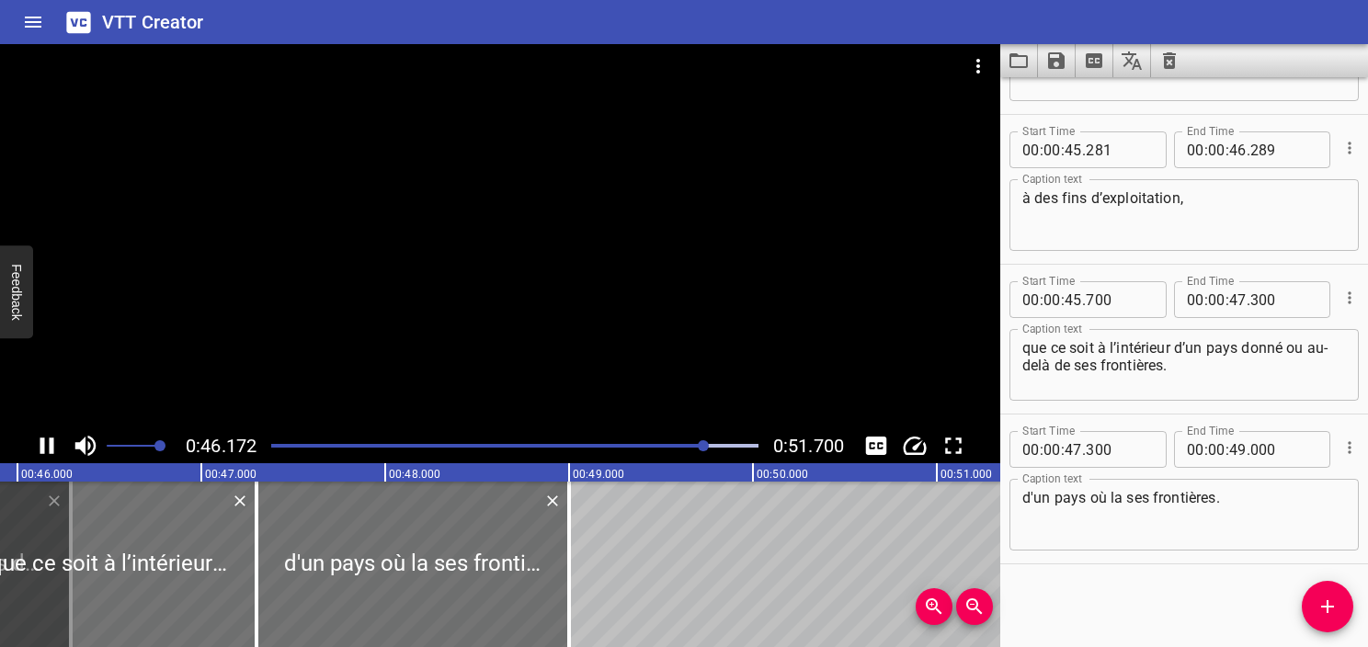
click at [45, 445] on icon "Play/Pause" at bounding box center [47, 446] width 28 height 28
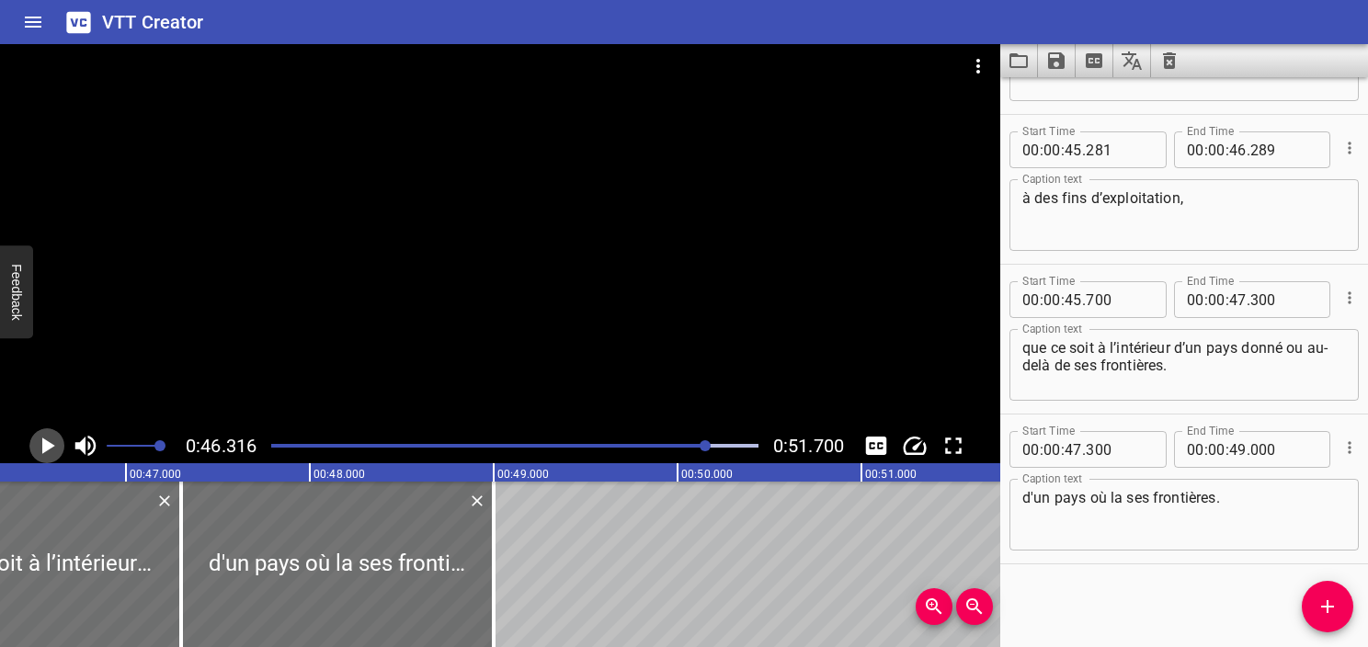
click at [47, 446] on icon "Play/Pause" at bounding box center [48, 446] width 13 height 17
click at [47, 446] on icon "Play/Pause" at bounding box center [47, 446] width 28 height 28
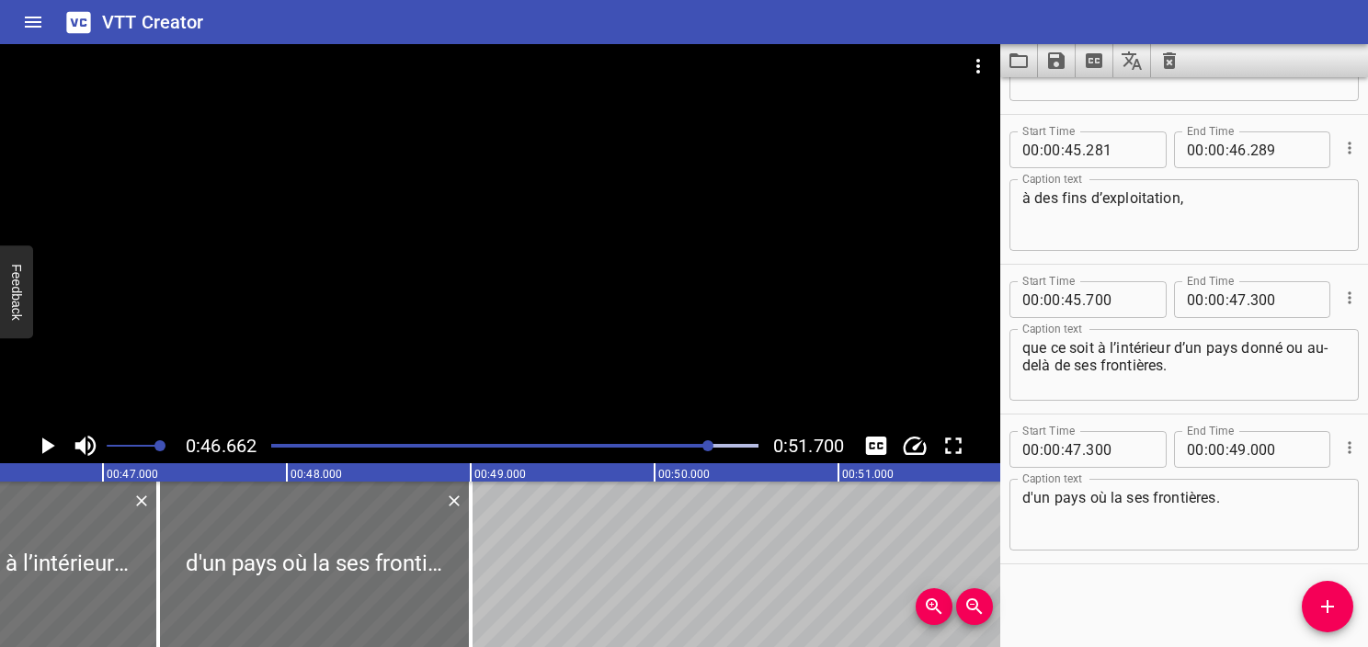
scroll to position [0, 8582]
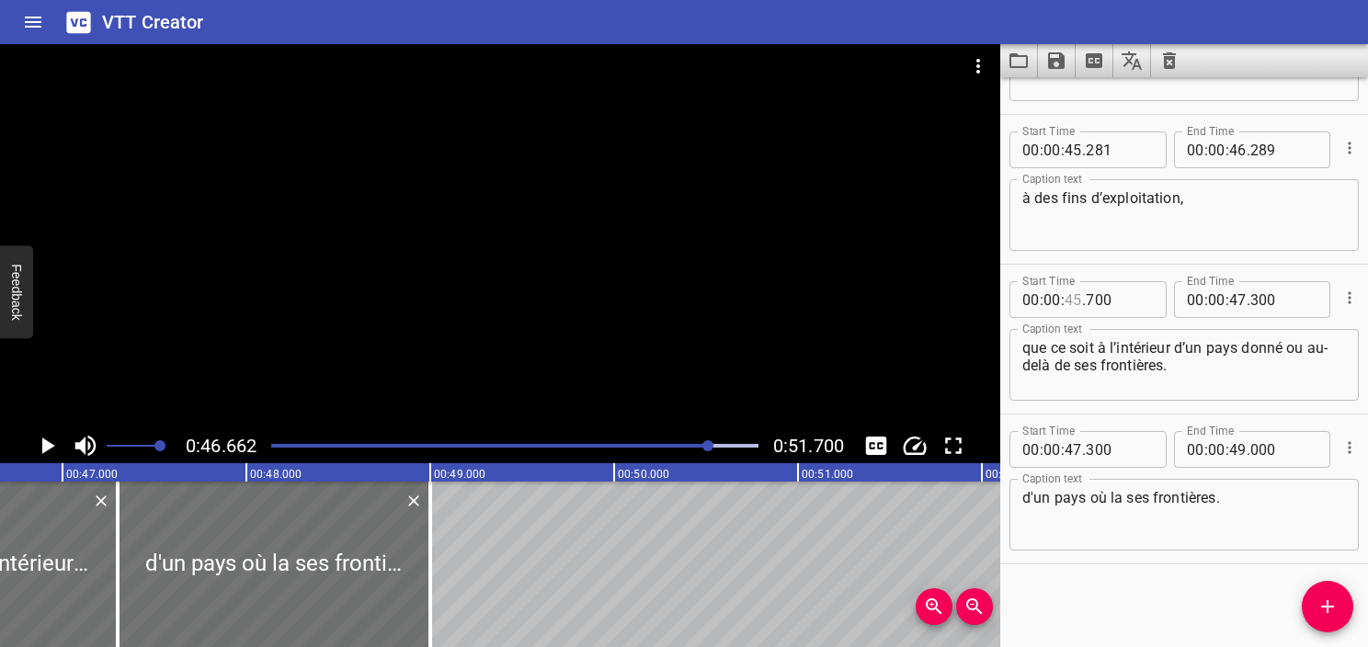
click at [1073, 304] on input "number" at bounding box center [1073, 299] width 17 height 37
type input "46"
type input "662"
click at [1245, 363] on textarea "que ce soit à l’intérieur d’un pays donné ou au-delà de ses frontières." at bounding box center [1185, 365] width 324 height 52
click at [47, 445] on icon "Play/Pause" at bounding box center [48, 446] width 13 height 17
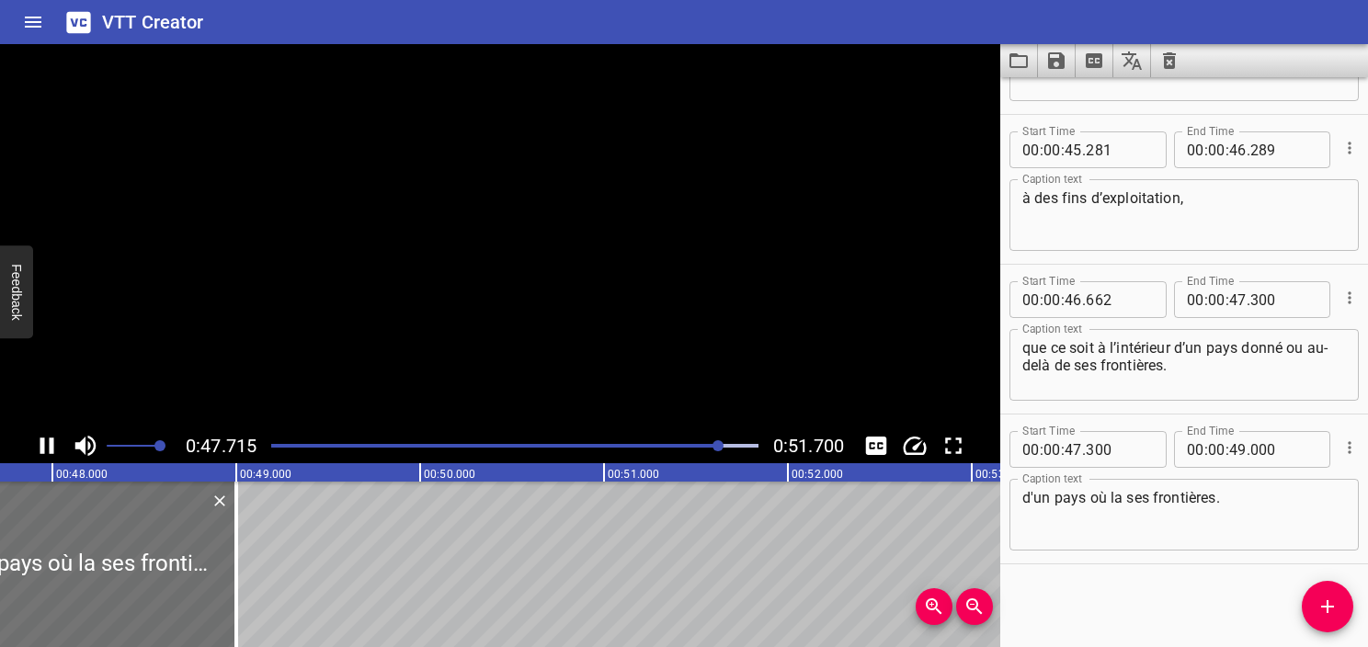
click at [47, 445] on icon "Play/Pause" at bounding box center [47, 446] width 28 height 28
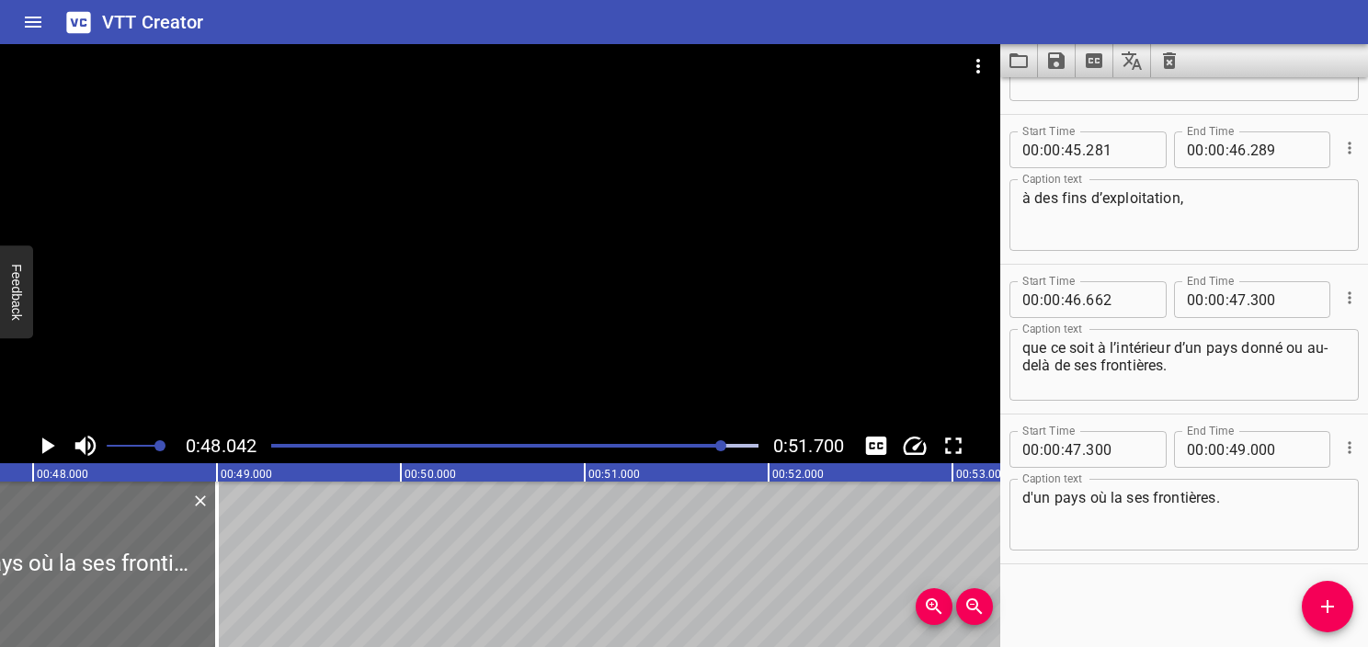
scroll to position [0, 8836]
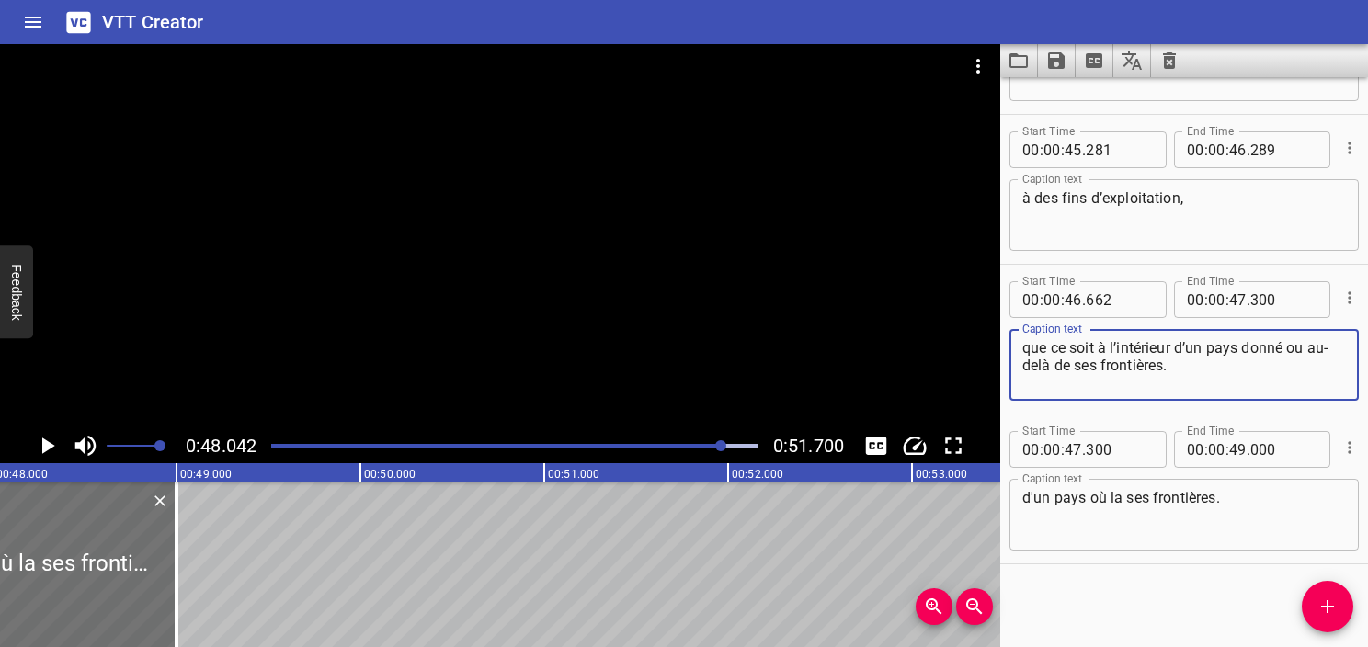
drag, startPoint x: 1284, startPoint y: 348, endPoint x: 1347, endPoint y: 396, distance: 80.0
click at [1347, 396] on div "Start Time 00 : 00 : 46 . 662 Start Time End Time 00 : 00 : 47 . 300 End Time C…" at bounding box center [1185, 339] width 368 height 149
type textarea "que ce soit à l’intérieur d’un pays donné"
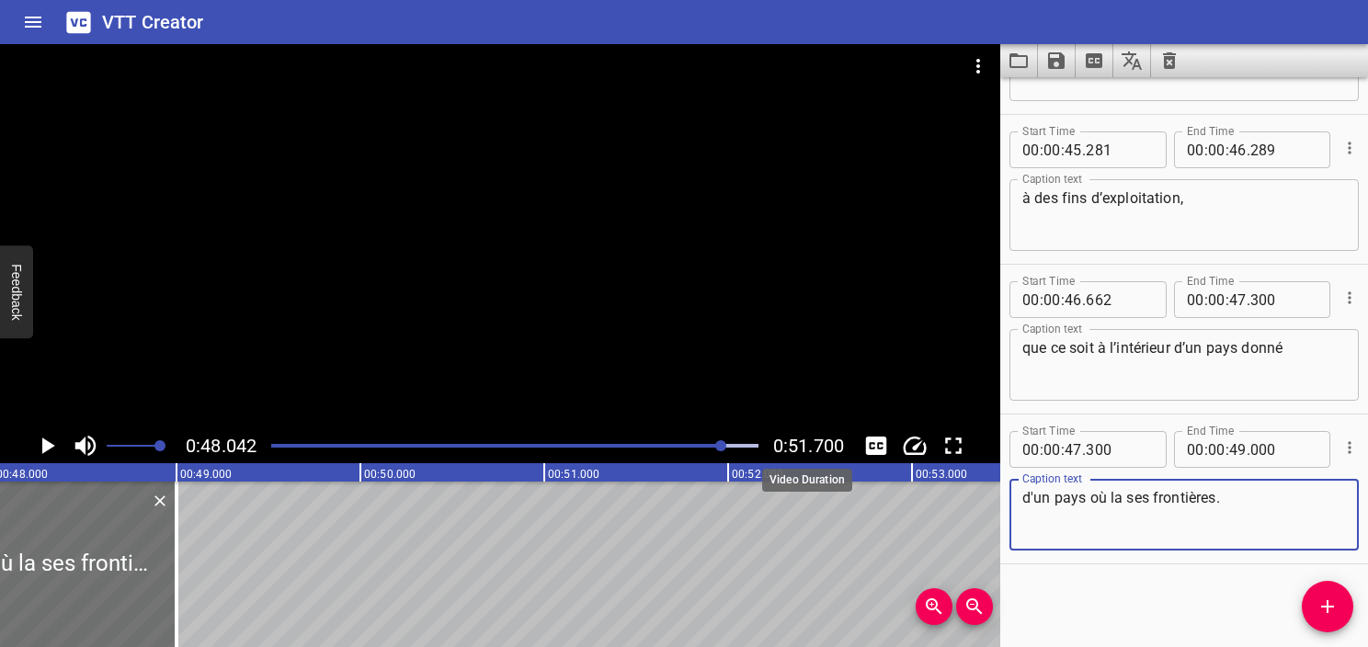
drag, startPoint x: 1268, startPoint y: 506, endPoint x: 798, endPoint y: 443, distance: 474.1
click at [798, 443] on main "0:48.042 0:51.700 00:00.000 00:01.000 00:02.000 00:03.000 00:04.000 00:05.000 0…" at bounding box center [684, 345] width 1368 height 603
paste textarea "ou au-delà de"
click at [1026, 506] on textarea "ou au-delà de ses frontières." at bounding box center [1185, 515] width 324 height 52
type textarea "ou au-delà de ses frontières."
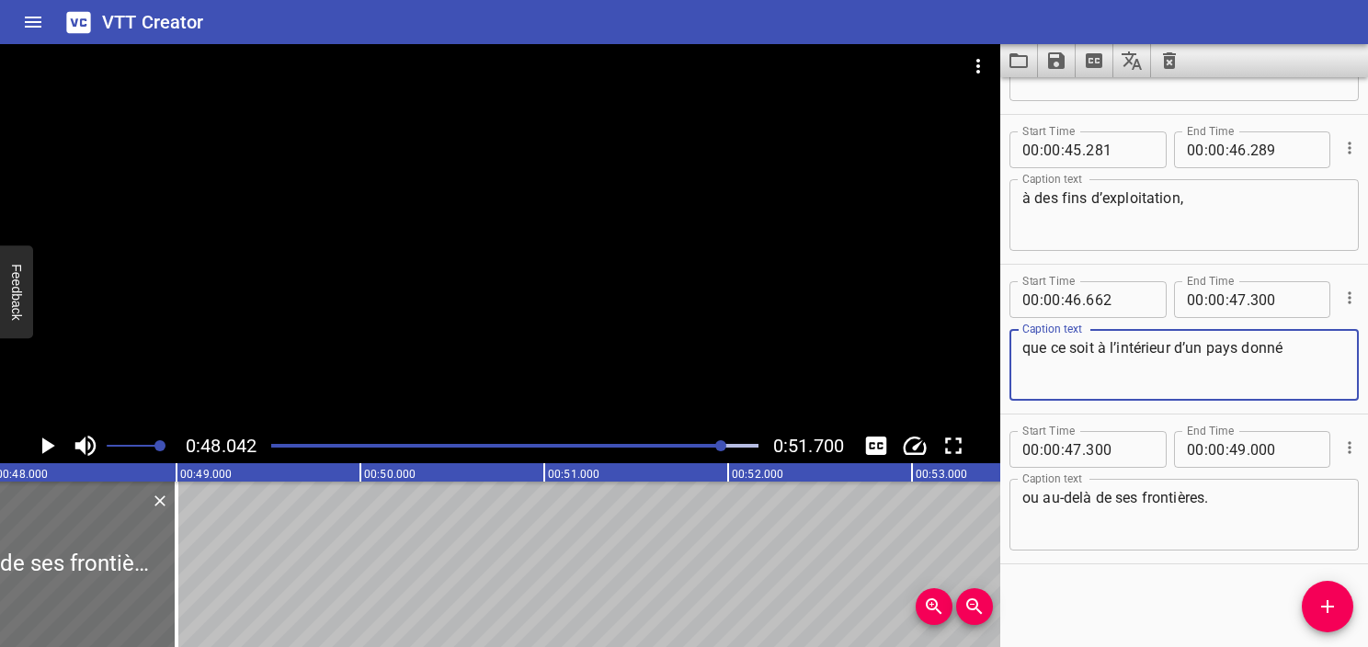
click at [1303, 383] on textarea "que ce soit à l’intérieur d’un pays donné" at bounding box center [1185, 365] width 324 height 52
click at [1230, 307] on input "number" at bounding box center [1238, 299] width 17 height 37
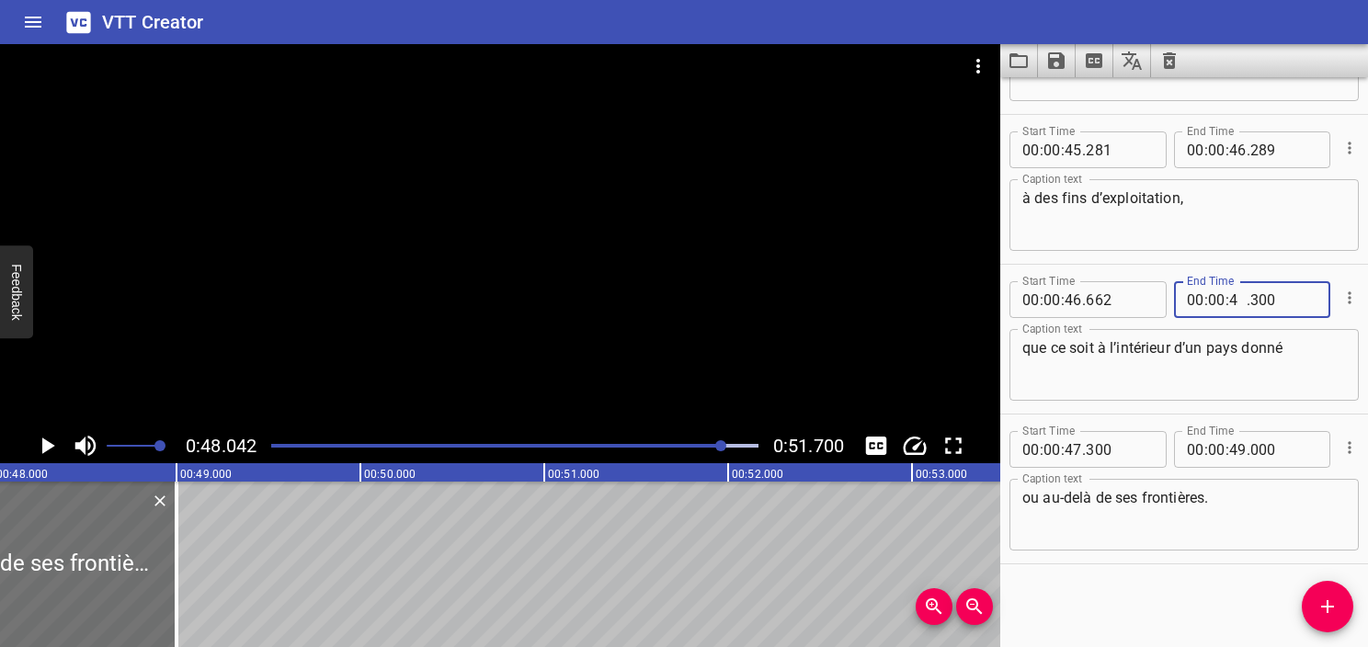
type input "48"
type input "042"
click at [1347, 374] on div "Start Time 00 : 00 : 46 . 662 Start Time End Time 00 : 00 : 48 . 042 End Time C…" at bounding box center [1185, 339] width 368 height 149
click at [1313, 354] on textarea "que ce soit à l’intérieur d’un pays donné" at bounding box center [1185, 365] width 324 height 52
click at [46, 441] on icon "Play/Pause" at bounding box center [48, 446] width 13 height 17
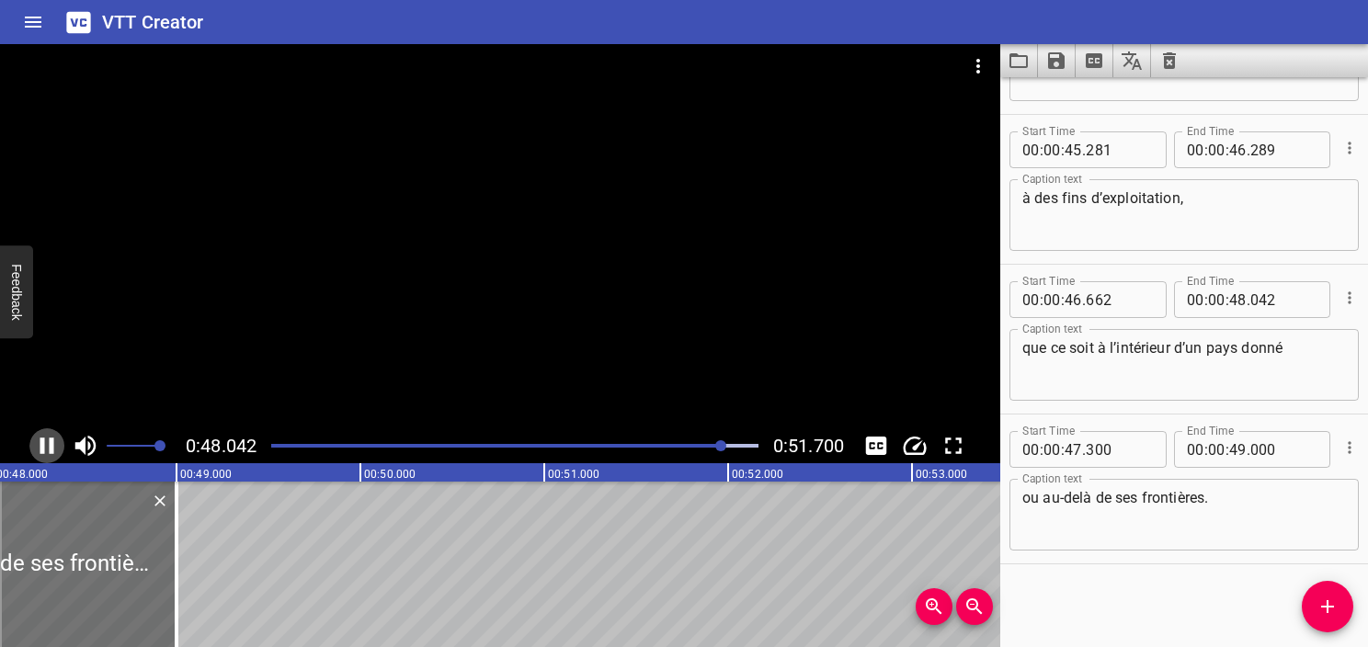
click at [46, 441] on icon "Play/Pause" at bounding box center [47, 446] width 28 height 28
click at [46, 441] on icon "Play/Pause" at bounding box center [48, 446] width 13 height 17
click at [46, 441] on icon "Play/Pause" at bounding box center [47, 446] width 28 height 28
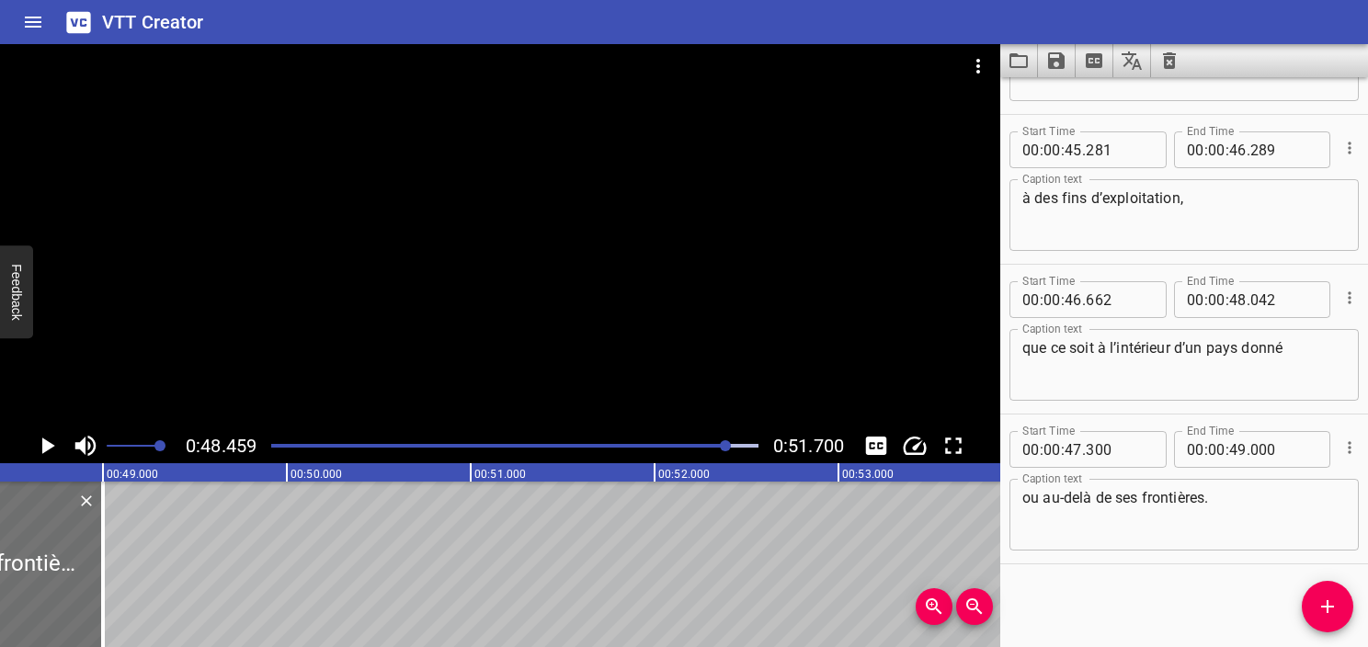
scroll to position [0, 8913]
click at [716, 449] on div at bounding box center [514, 446] width 509 height 26
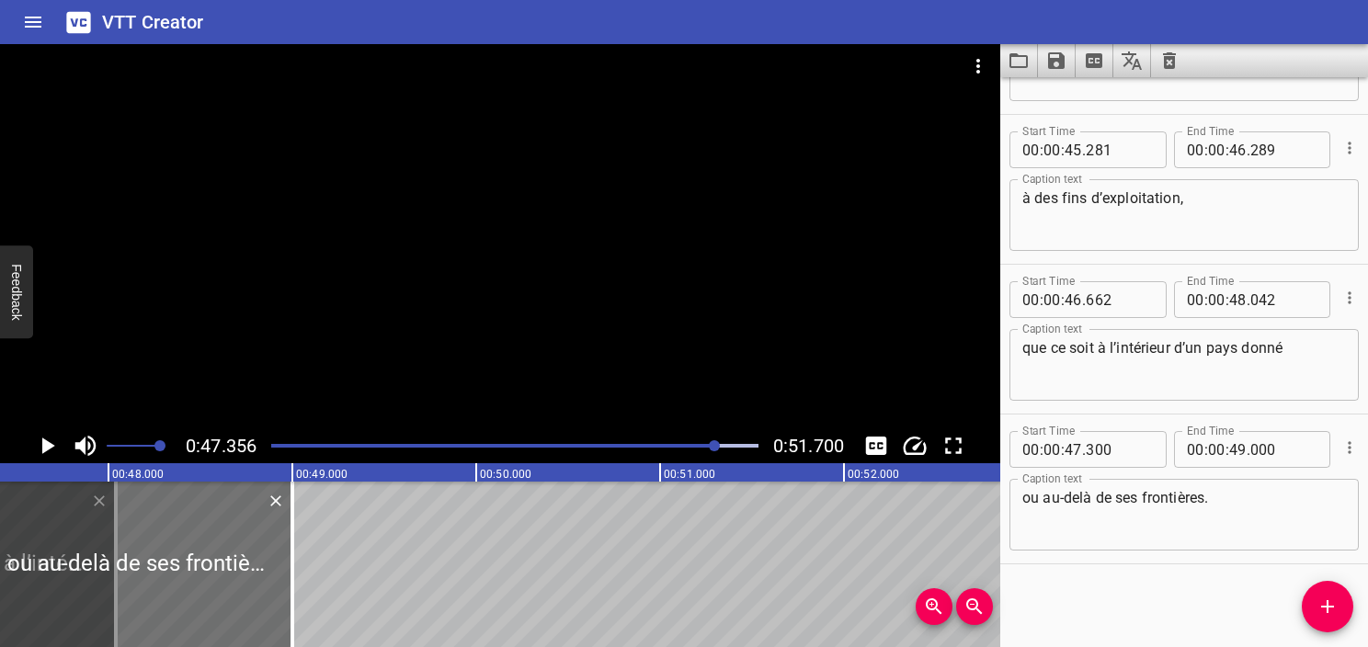
scroll to position [0, 8710]
click at [51, 456] on icon "Play/Pause" at bounding box center [47, 446] width 28 height 28
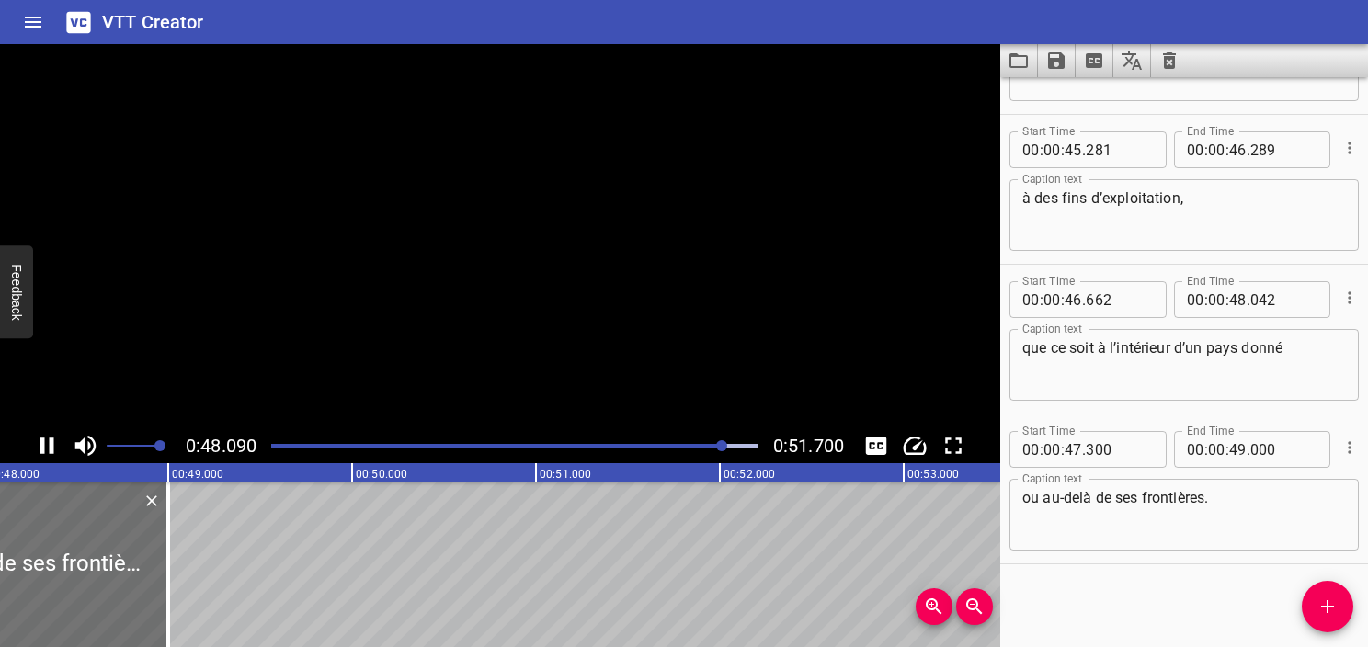
click at [45, 453] on icon "Play/Pause" at bounding box center [47, 446] width 28 height 28
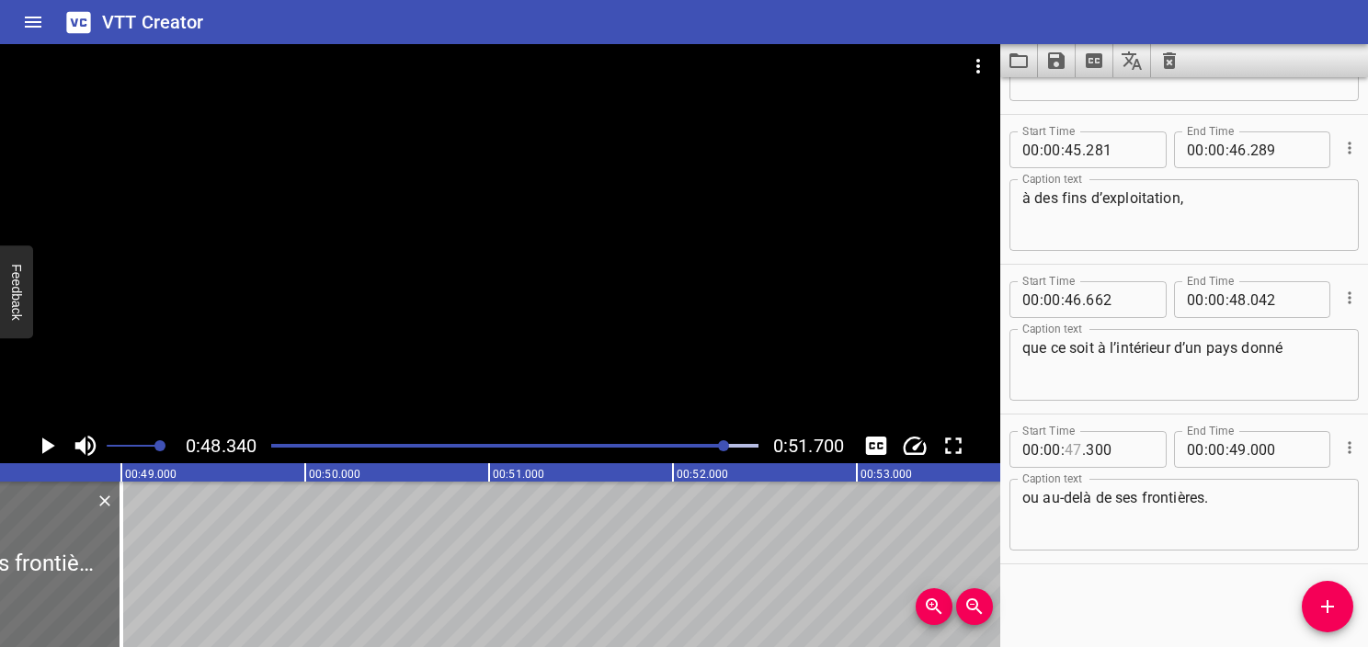
click at [1074, 449] on input "number" at bounding box center [1073, 449] width 17 height 37
type input "48"
type input "340"
click at [49, 445] on icon "Play/Pause" at bounding box center [48, 446] width 13 height 17
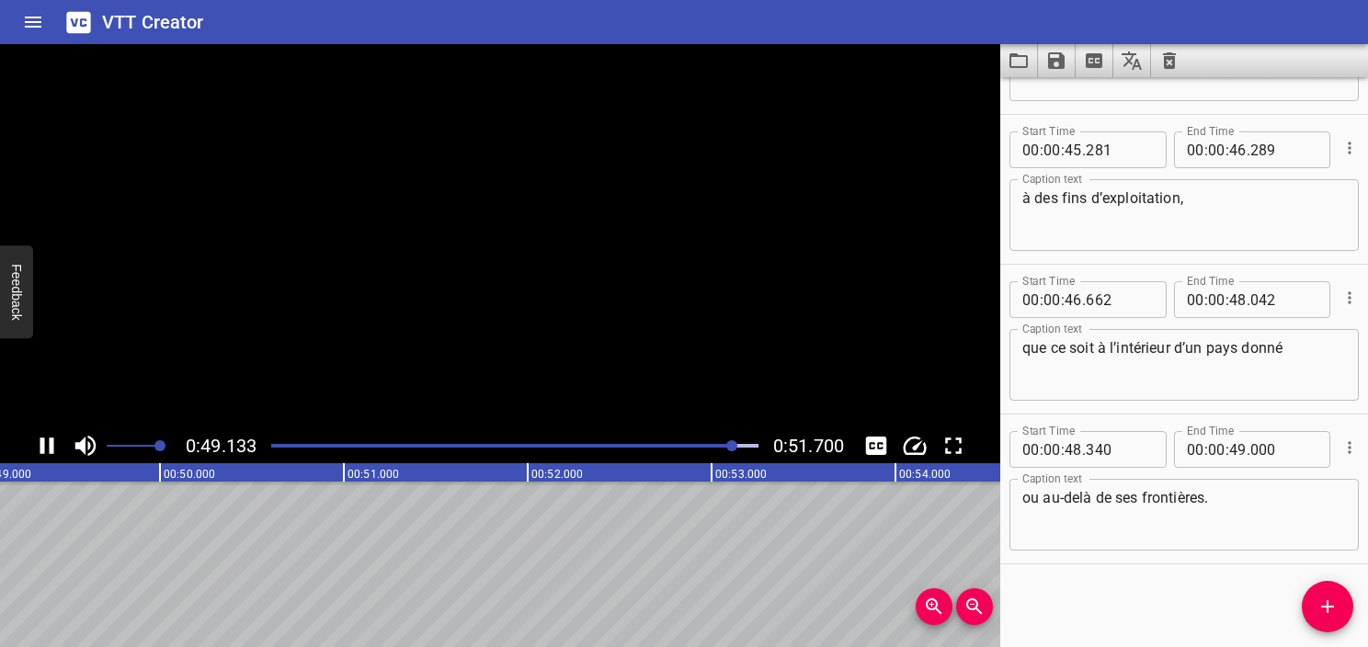
click at [49, 445] on icon "Play/Pause" at bounding box center [47, 446] width 14 height 17
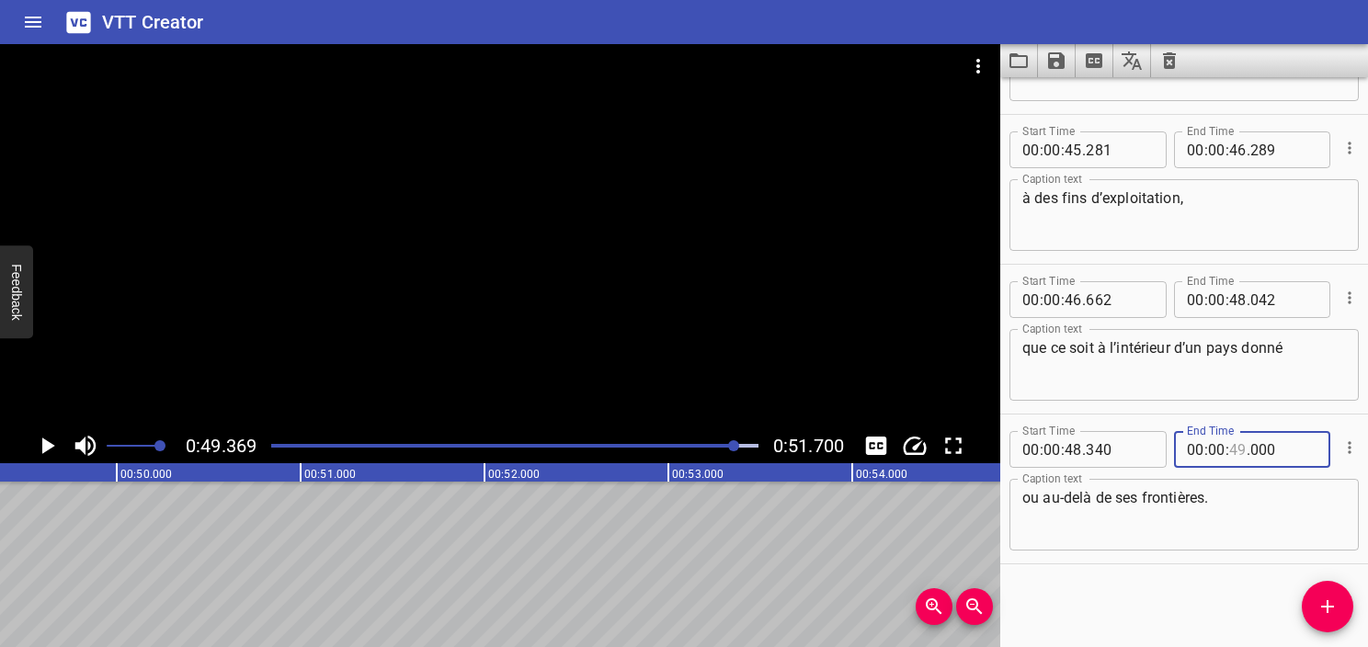
click at [1231, 449] on input "number" at bounding box center [1238, 449] width 17 height 37
type input "49"
click at [1262, 452] on input "number" at bounding box center [1284, 449] width 67 height 37
type input "367"
click at [277, 444] on div "Play progress" at bounding box center [492, 446] width 487 height 4
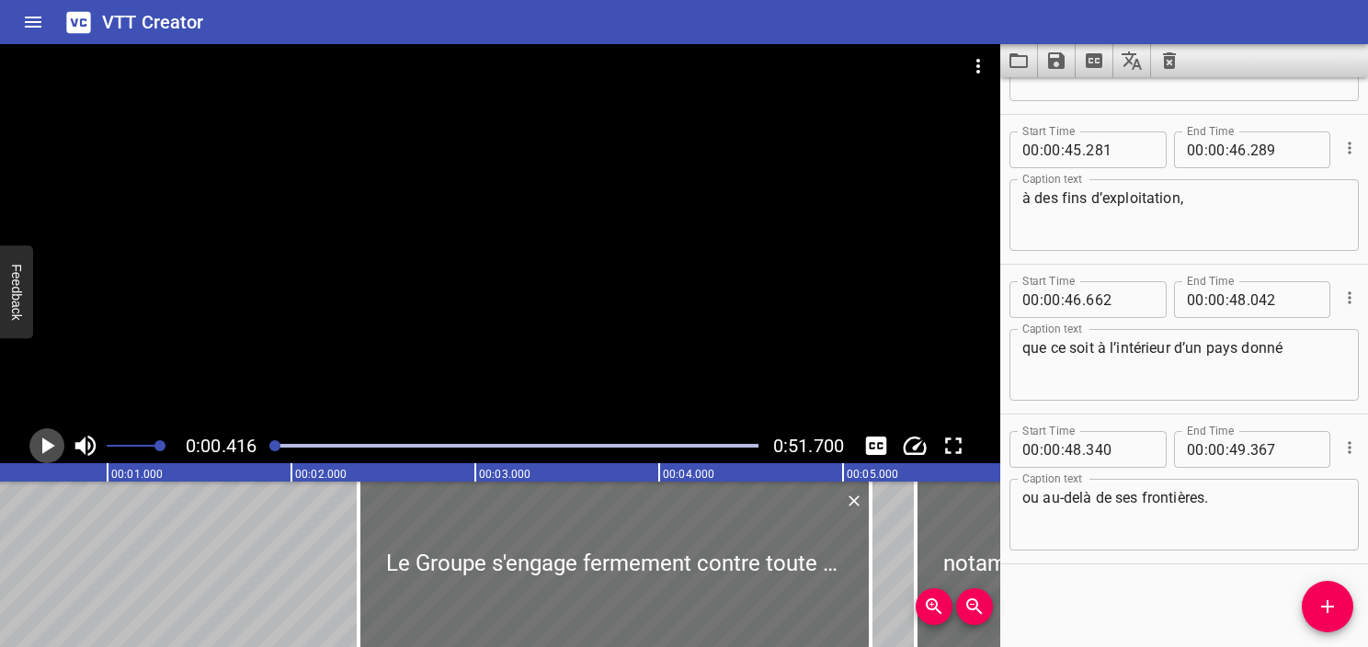
click at [52, 445] on icon "Play/Pause" at bounding box center [48, 446] width 13 height 17
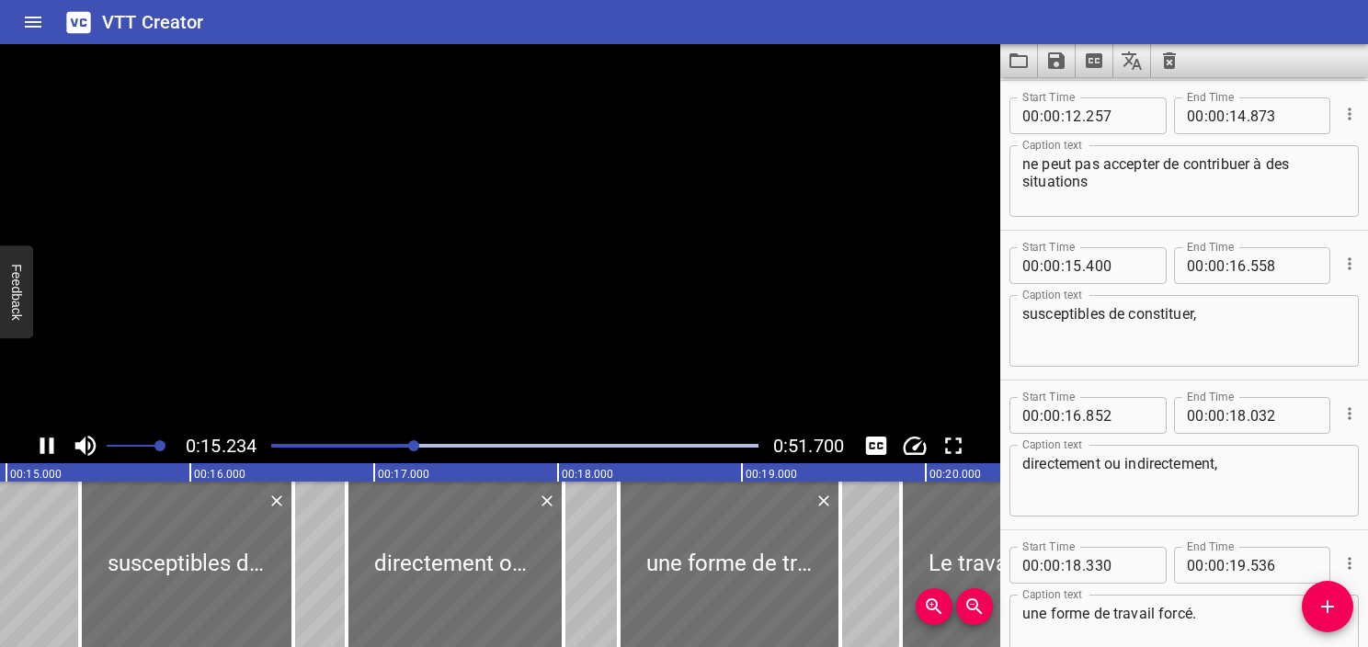
scroll to position [0, 2801]
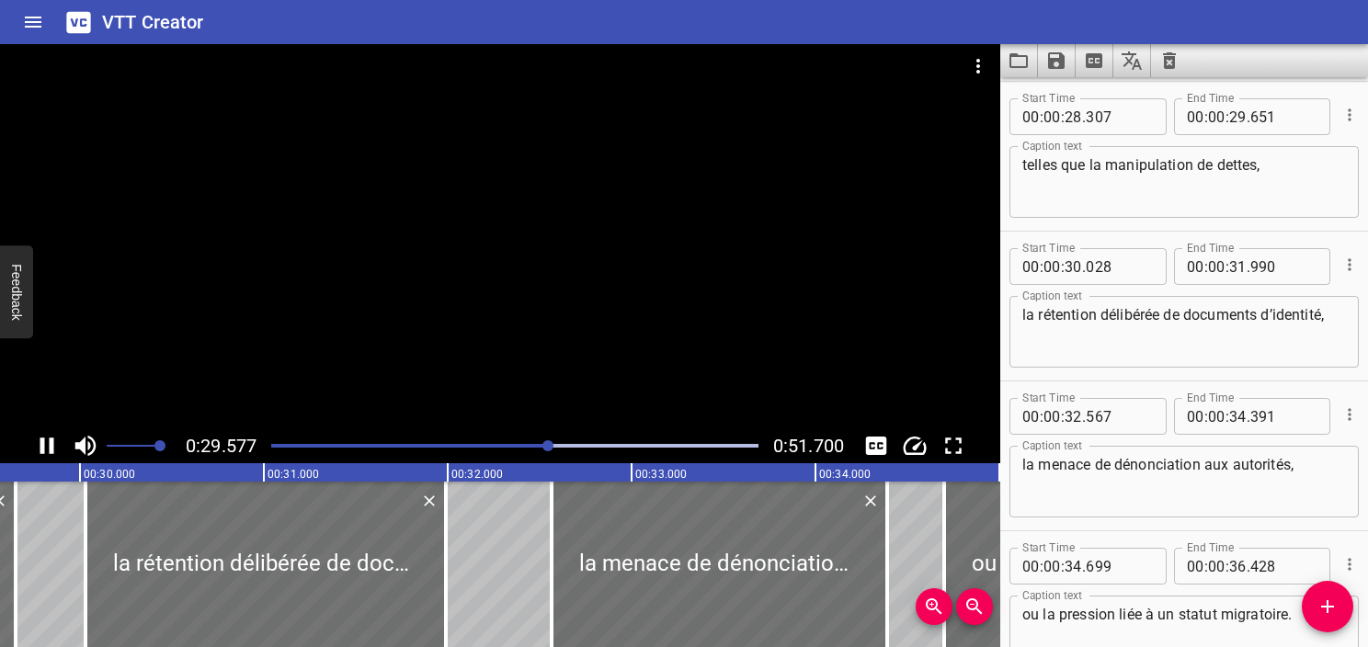
click at [567, 239] on div at bounding box center [500, 236] width 1001 height 384
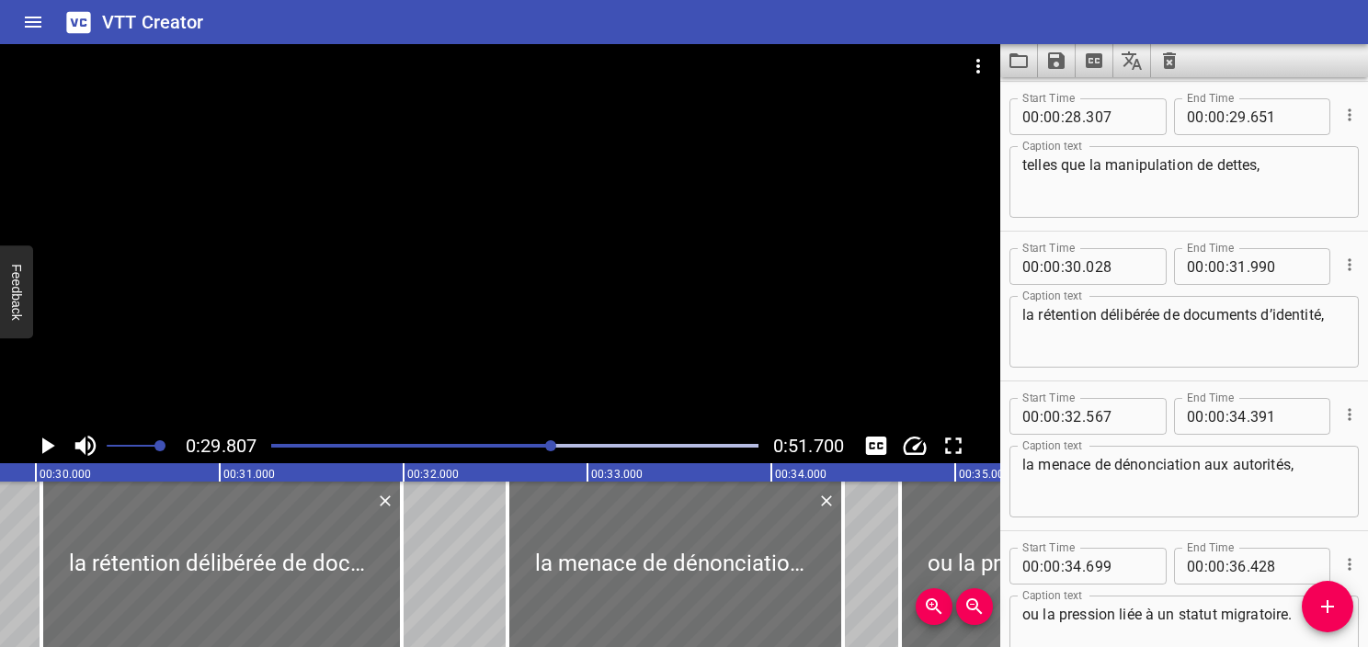
click at [567, 239] on div at bounding box center [500, 236] width 1001 height 384
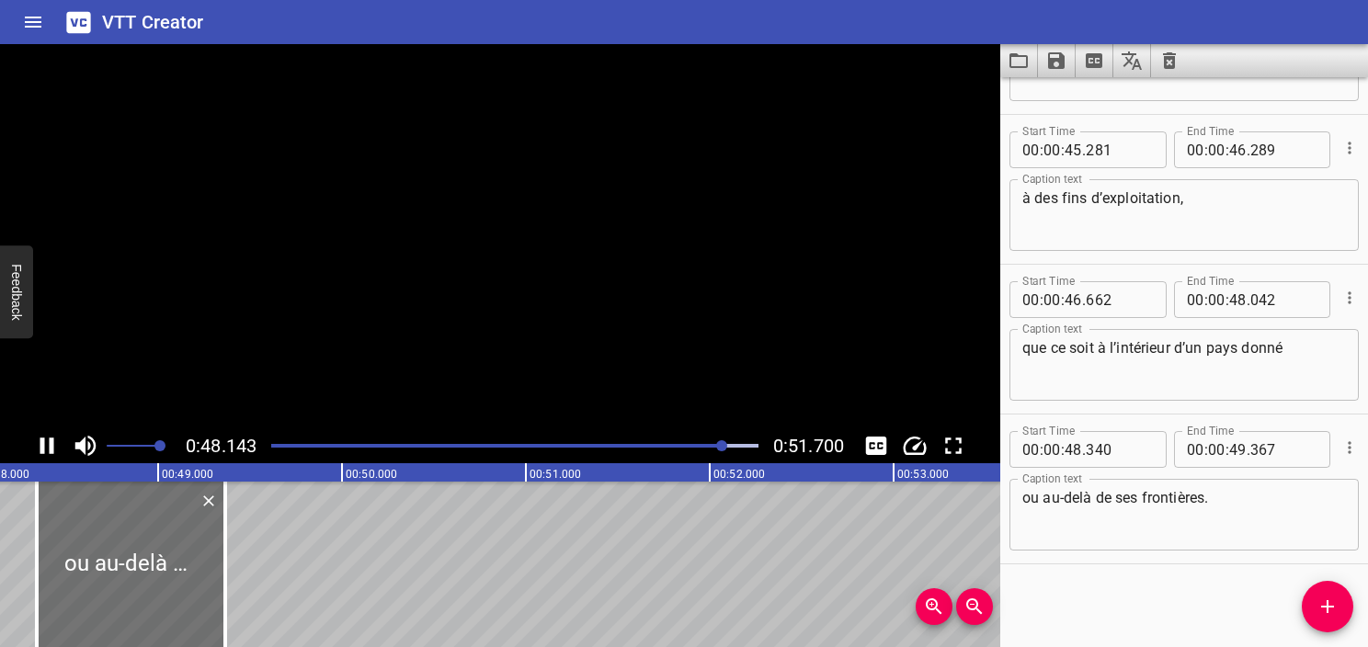
click at [565, 238] on video at bounding box center [500, 236] width 1001 height 384
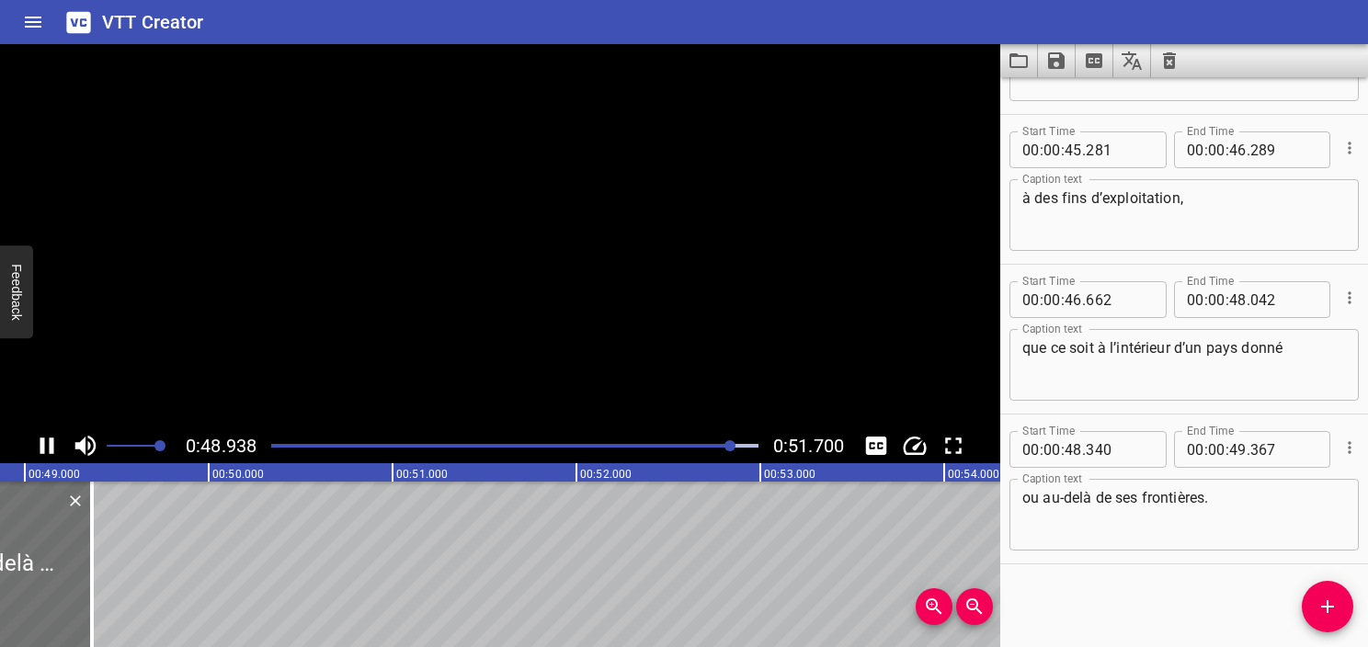
click at [565, 238] on video at bounding box center [500, 236] width 1001 height 384
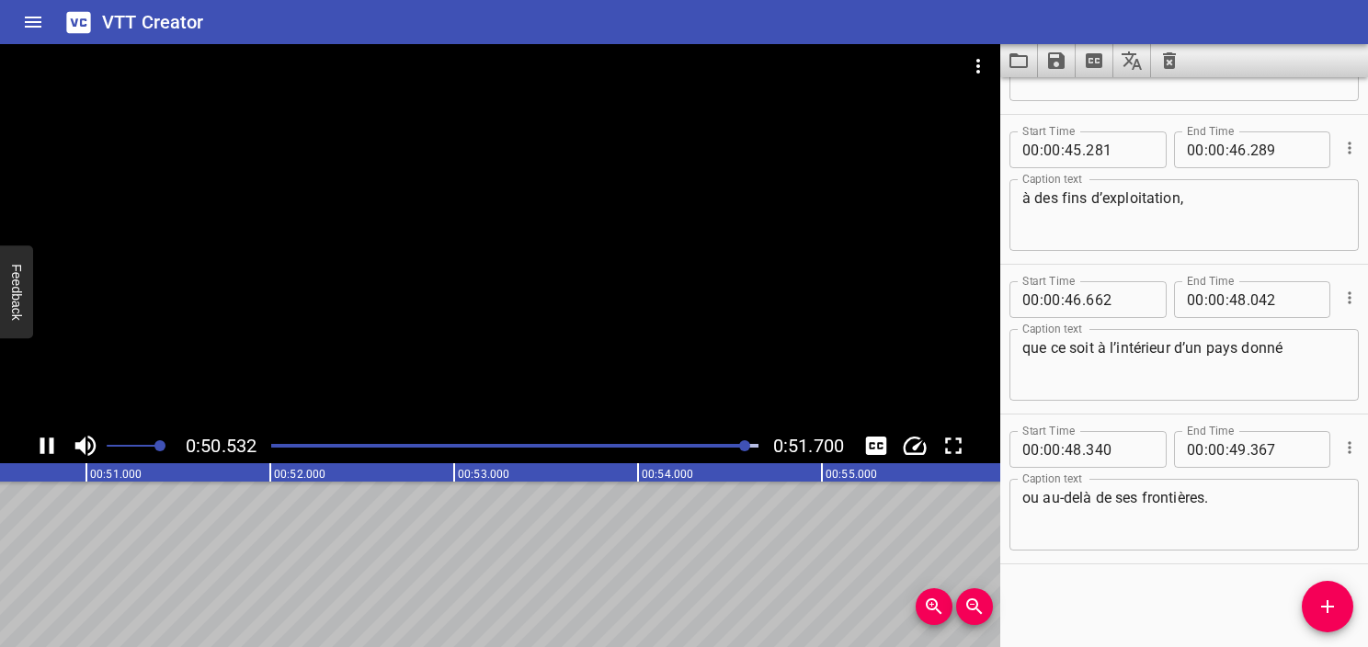
click at [690, 442] on div at bounding box center [514, 446] width 509 height 26
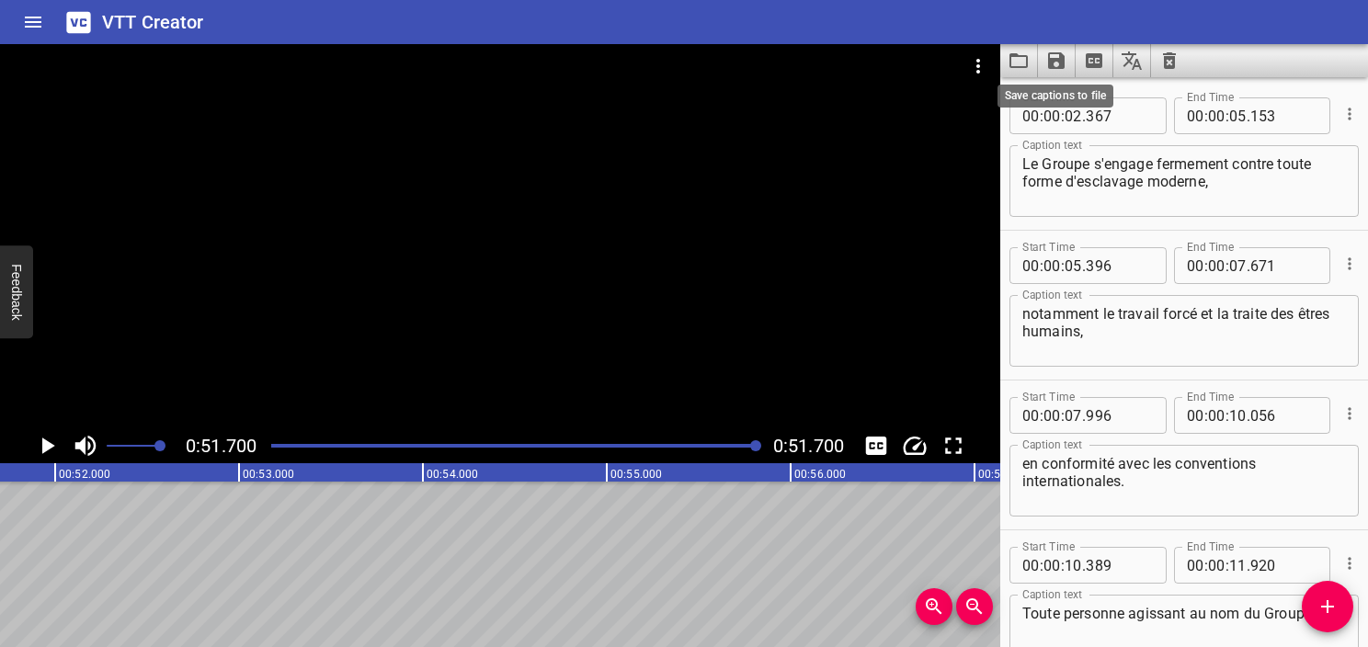
click at [1046, 63] on icon "Save captions to file" at bounding box center [1057, 61] width 22 height 22
click at [1100, 103] on li "Save to VTT file" at bounding box center [1105, 101] width 135 height 33
click at [879, 132] on div at bounding box center [500, 90] width 1001 height 92
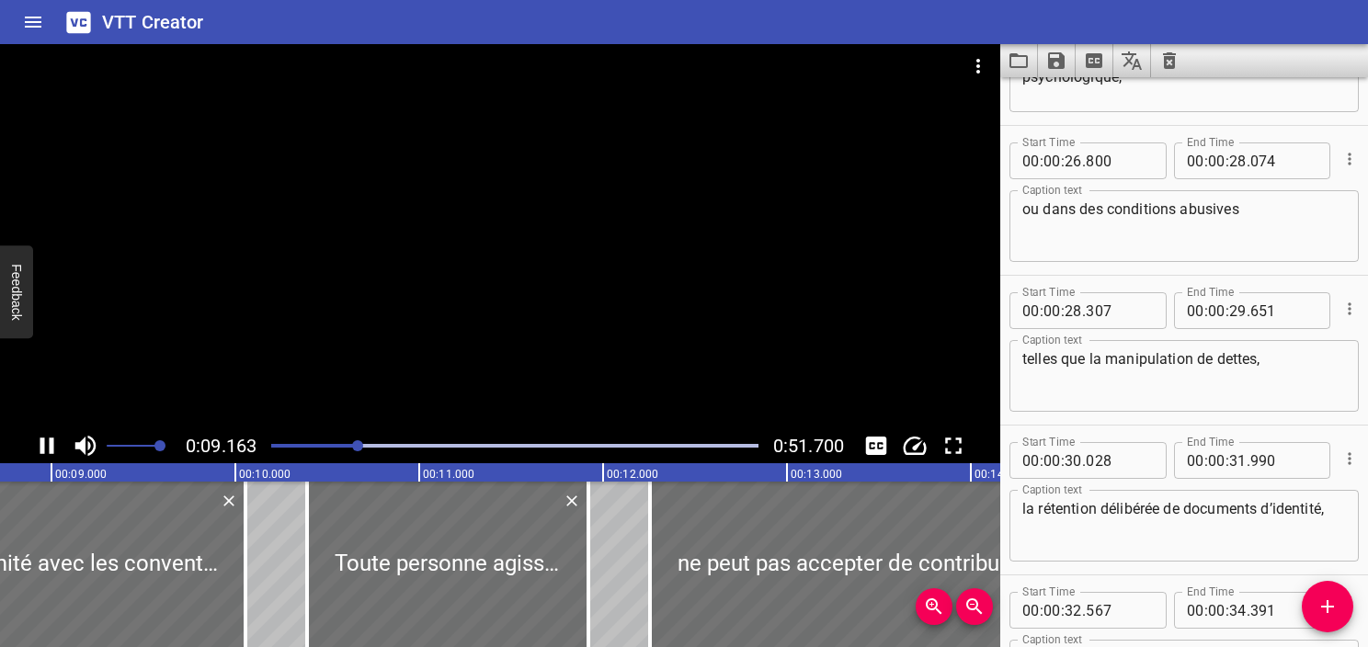
scroll to position [0, 1685]
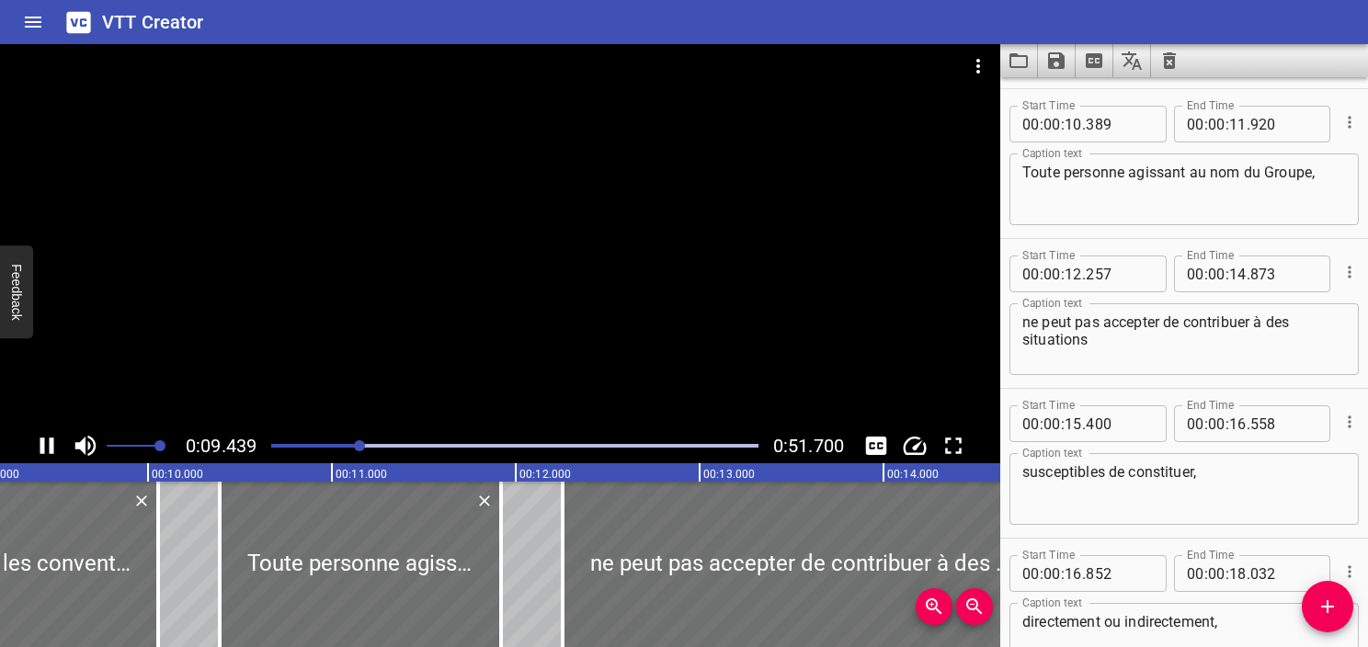
click at [548, 254] on div at bounding box center [500, 236] width 1001 height 384
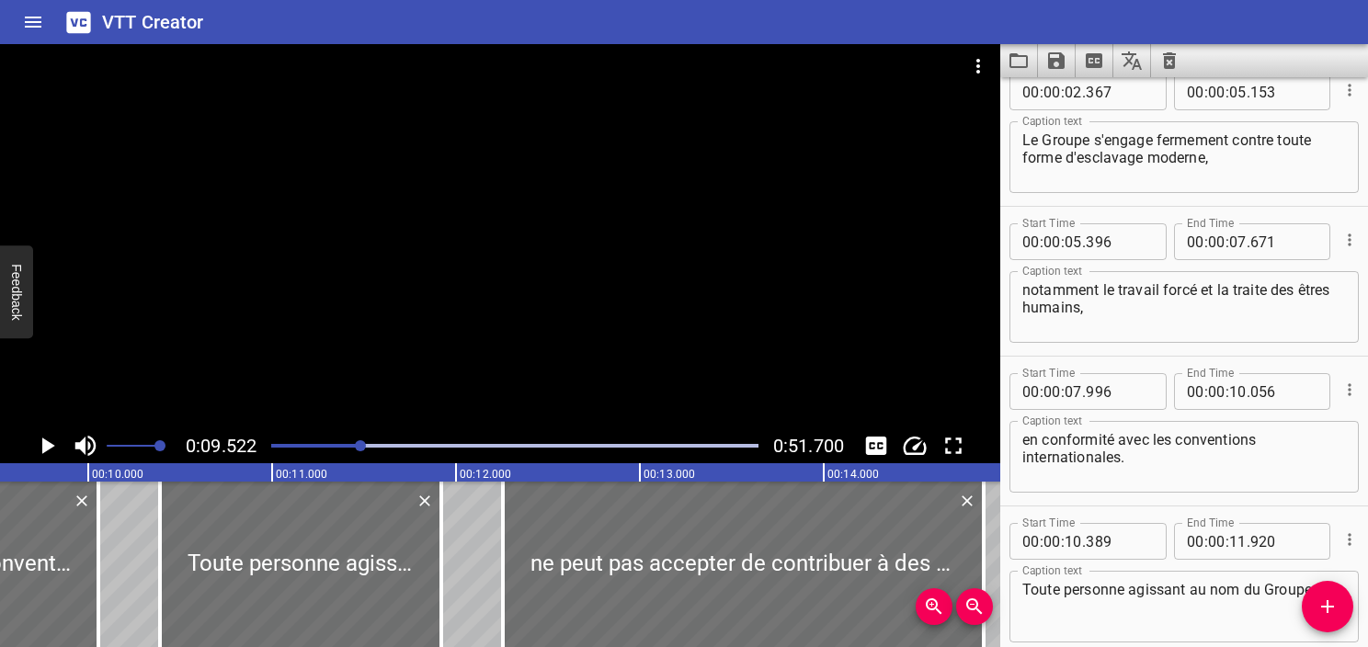
scroll to position [0, 0]
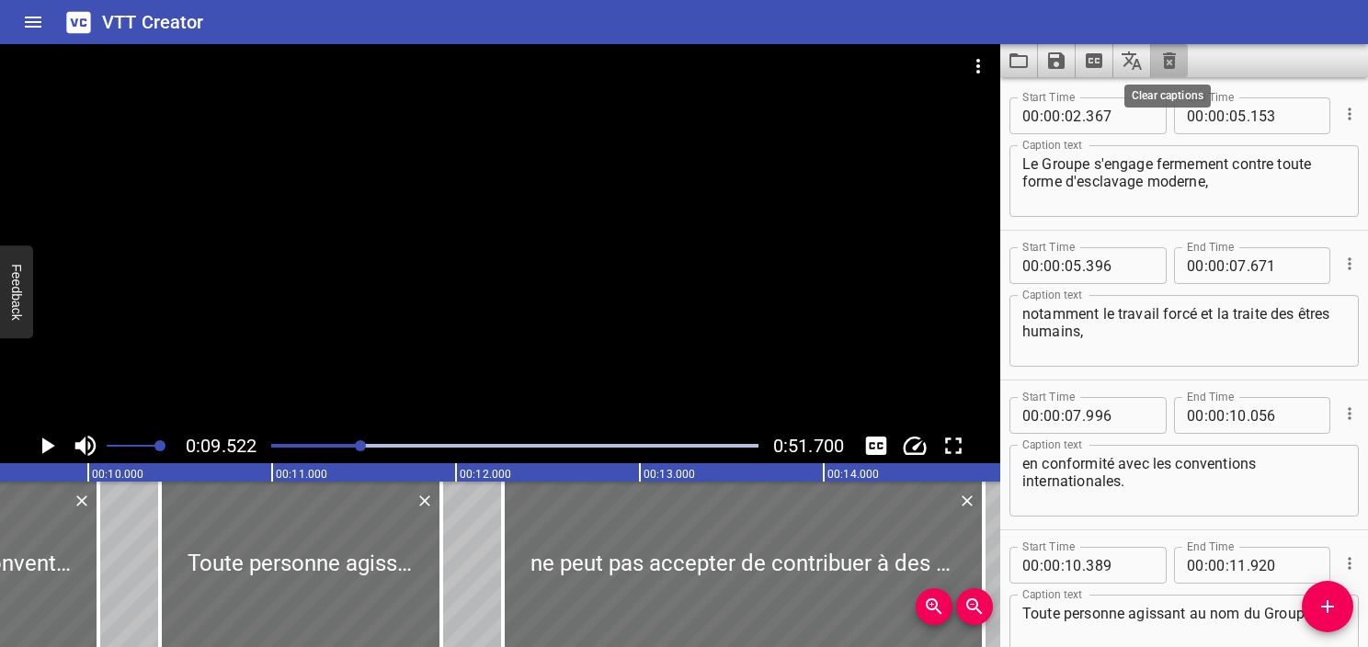
click at [1166, 54] on icon "Clear captions" at bounding box center [1169, 60] width 13 height 17
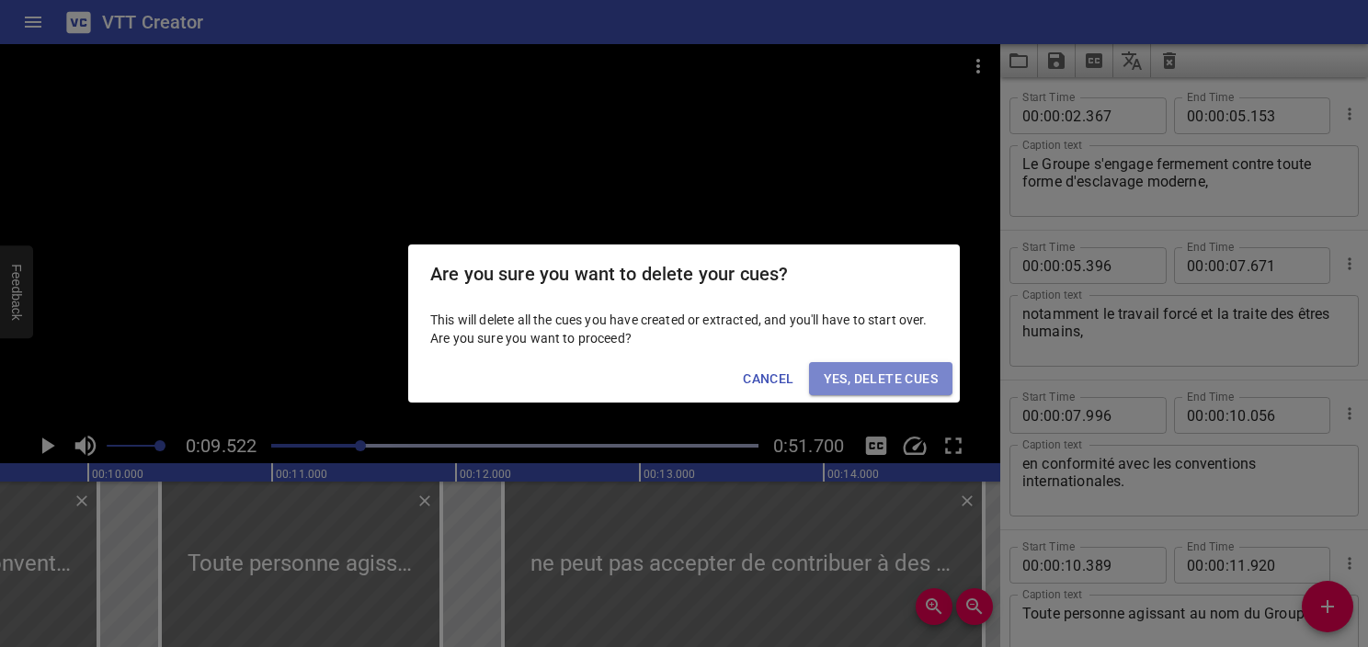
click at [926, 382] on span "Yes, Delete Cues" at bounding box center [881, 379] width 114 height 23
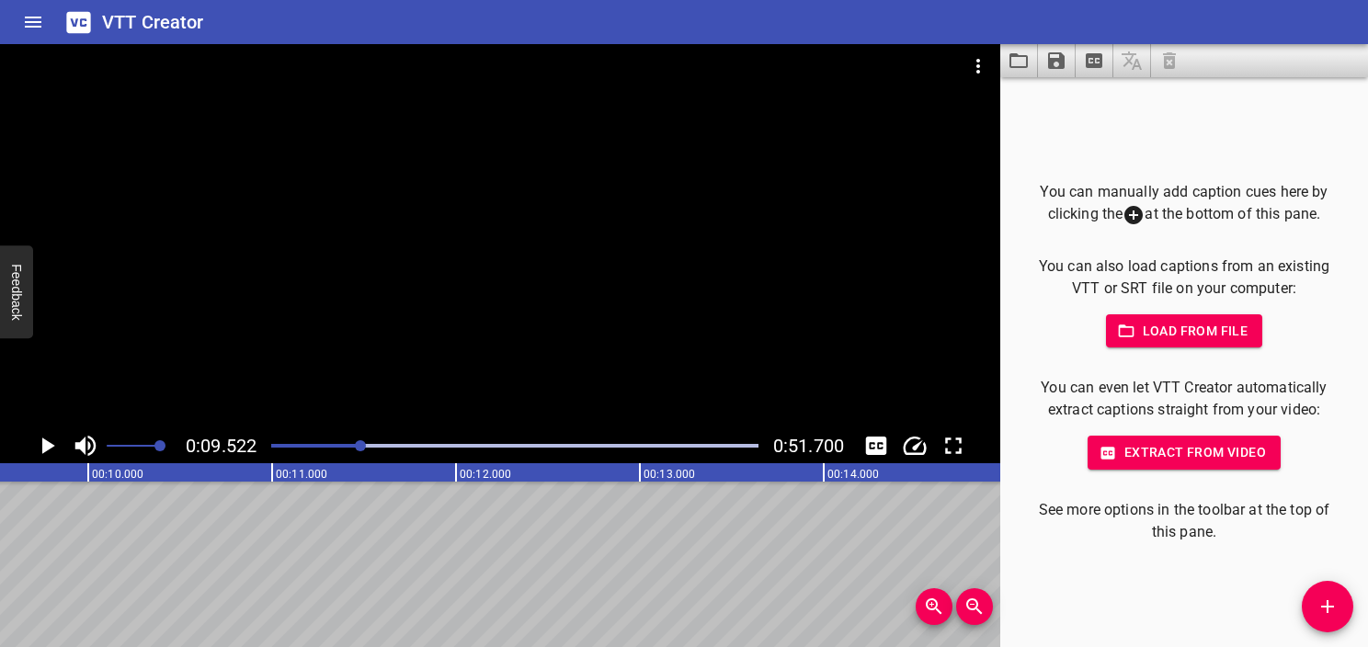
click at [975, 74] on icon "Video Options" at bounding box center [978, 66] width 22 height 22
click at [1002, 70] on li "Select New Video File..." at bounding box center [1047, 68] width 183 height 33
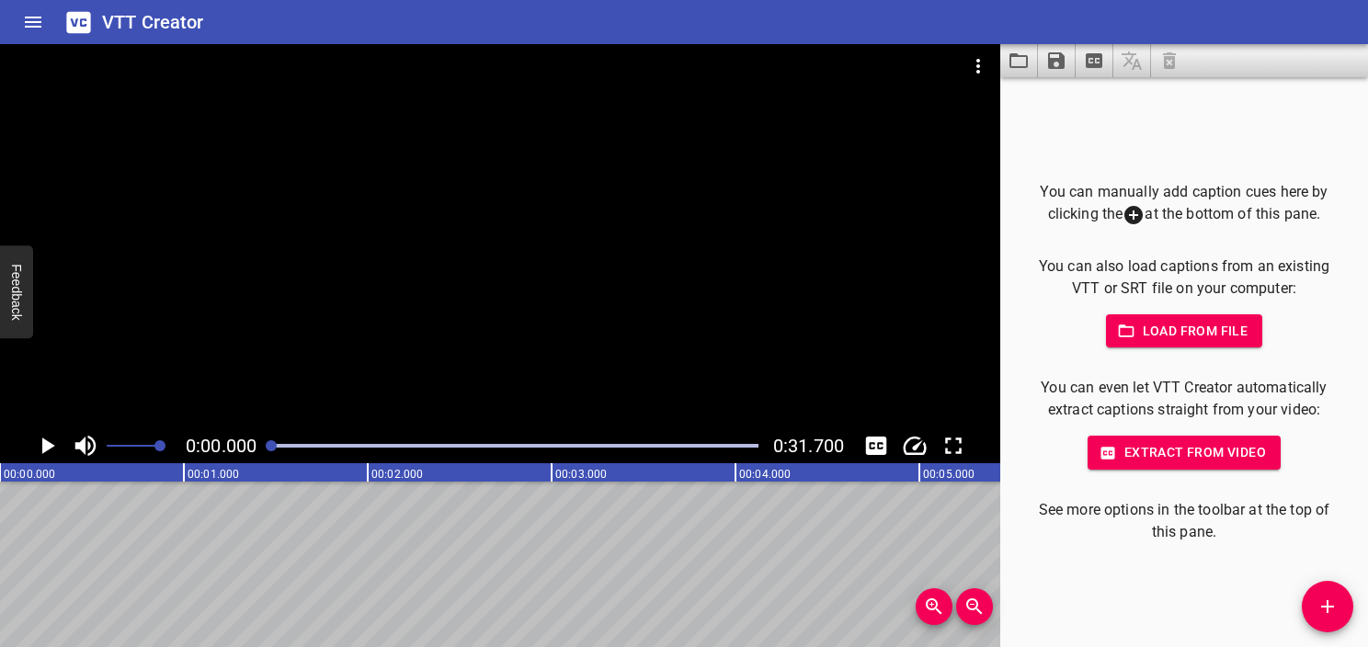
click at [974, 66] on icon "Video Options" at bounding box center [978, 66] width 22 height 22
click at [1034, 58] on li "Select New Video File..." at bounding box center [1047, 68] width 183 height 33
click at [1126, 453] on span "Extract from video" at bounding box center [1185, 452] width 164 height 23
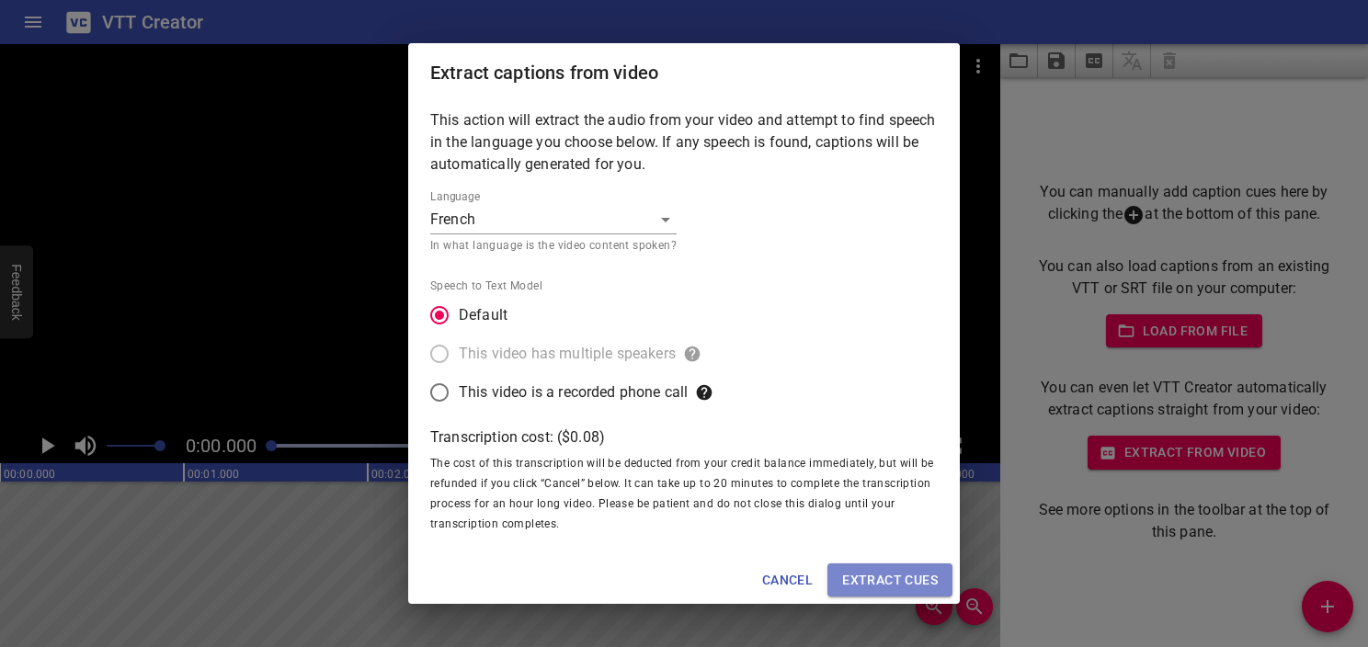
click at [886, 573] on span "Extract cues" at bounding box center [890, 580] width 96 height 23
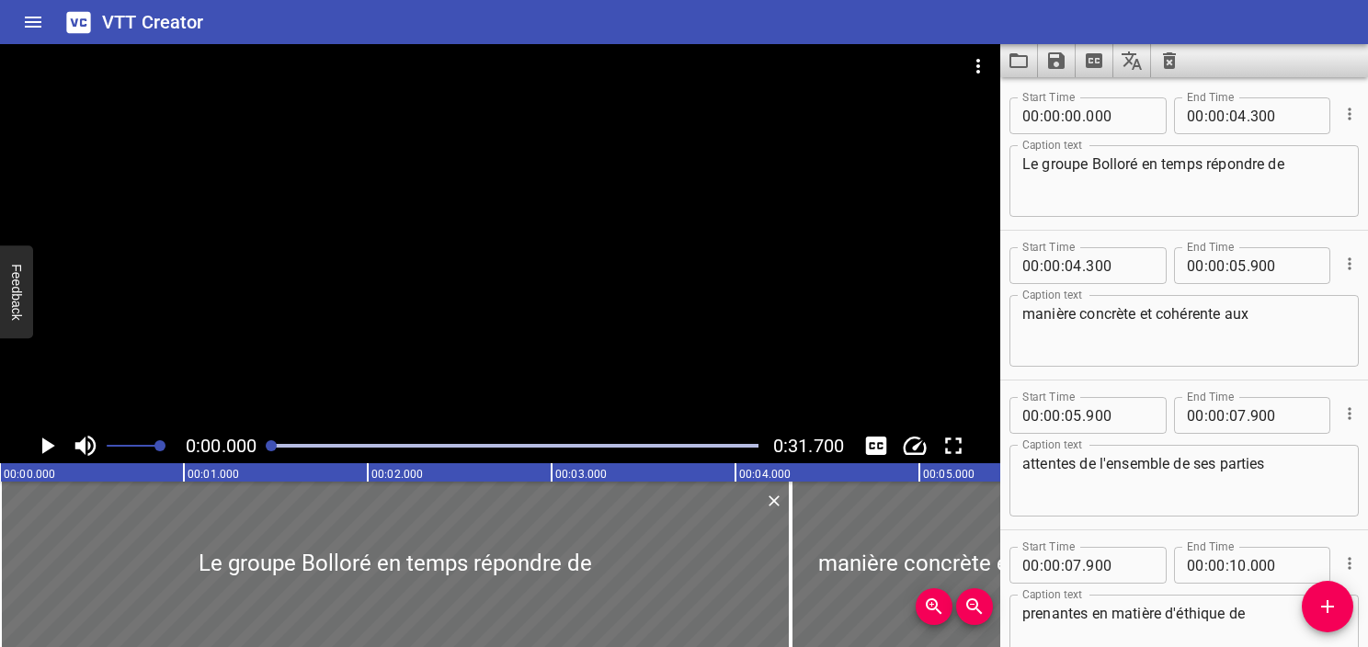
click at [1133, 170] on textarea "Le groupe Bolloré en temps répondre de" at bounding box center [1185, 181] width 324 height 52
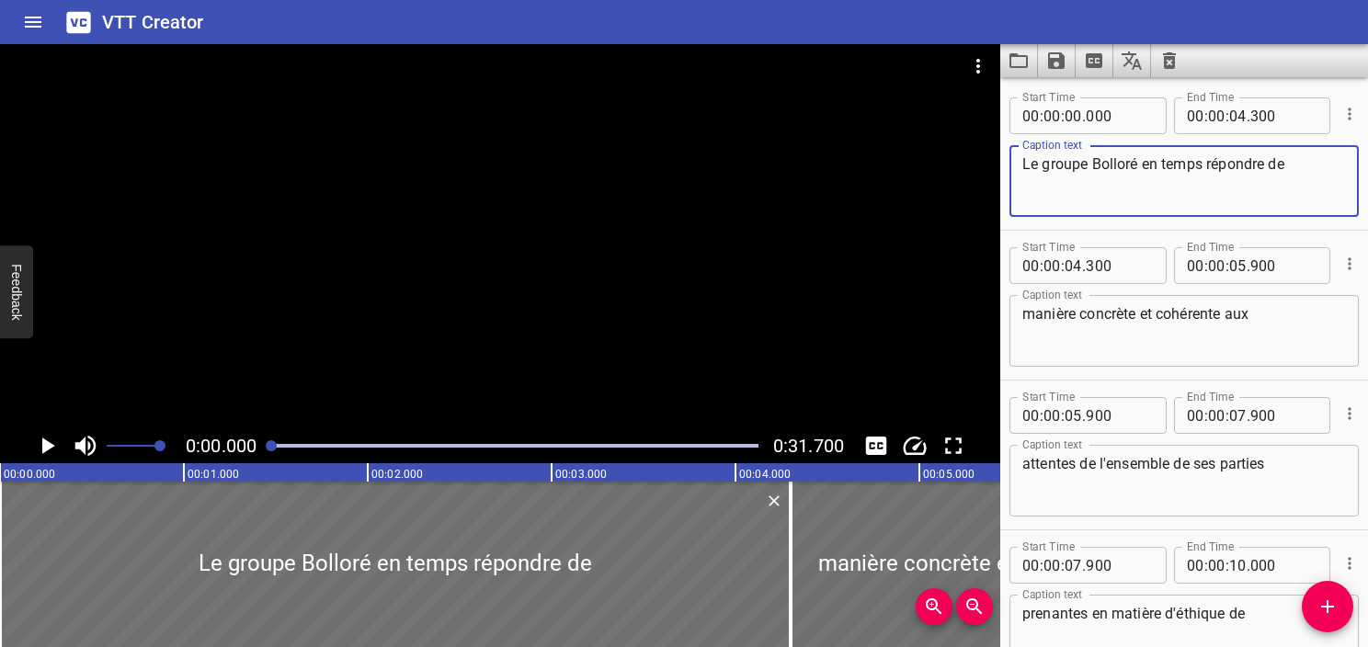
click at [1049, 164] on textarea "Le groupe Bolloré en temps répondre de" at bounding box center [1185, 181] width 324 height 52
click at [1306, 173] on textarea "Le Groupe Bolloré en temps répondre de" at bounding box center [1185, 181] width 324 height 52
drag, startPoint x: 1306, startPoint y: 174, endPoint x: 1147, endPoint y: 169, distance: 159.2
click at [1147, 169] on textarea "Le Groupe Bolloré en temps répondre de" at bounding box center [1185, 181] width 324 height 52
paste textarea "tend répondre de manière concrète et cohérente"
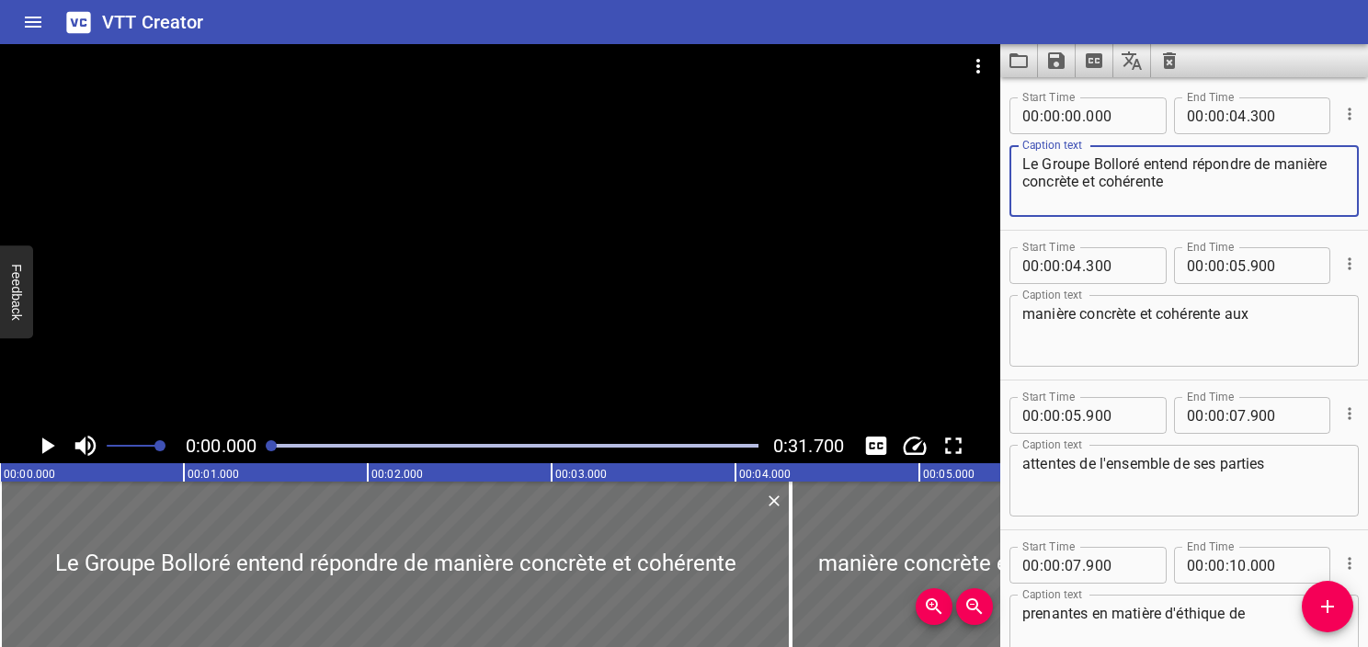
type textarea "Le Groupe Bolloré entend répondre de manière concrète et cohérente"
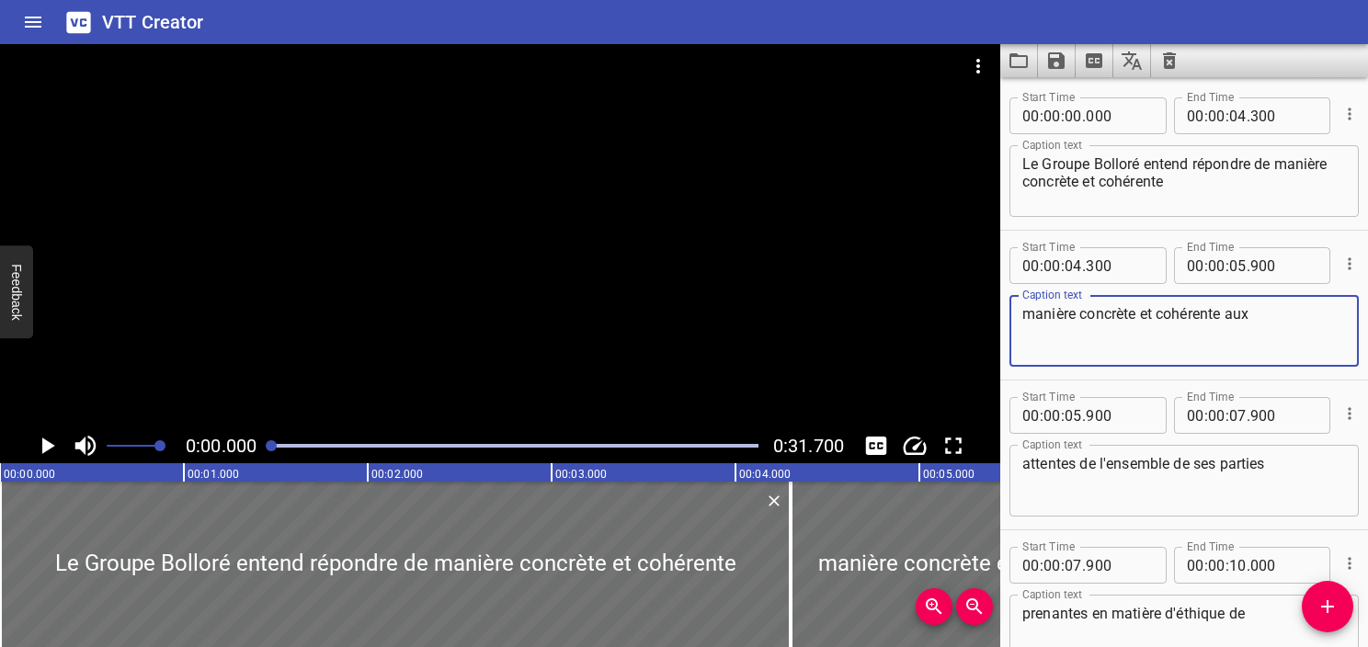
drag, startPoint x: 1229, startPoint y: 309, endPoint x: 1000, endPoint y: 308, distance: 229.0
click at [1000, 308] on main "0:00.000 0:31.700 00:00.000 00:01.000 00:02.000 00:03.000 00:04.000 00:05.000 0…" at bounding box center [684, 345] width 1368 height 603
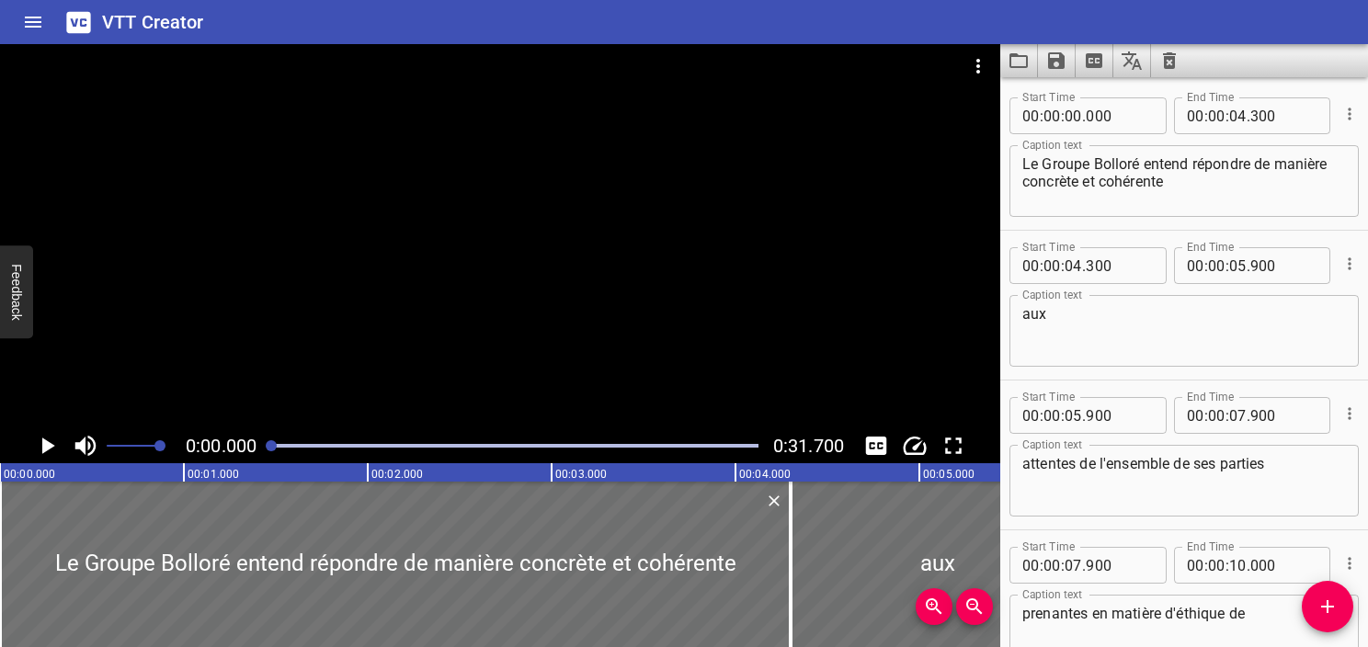
click at [1214, 327] on textarea "aux" at bounding box center [1185, 331] width 324 height 52
paste textarea "attentes de l’ensemble de ses parties prenantes en matière d’éthique, de transp…"
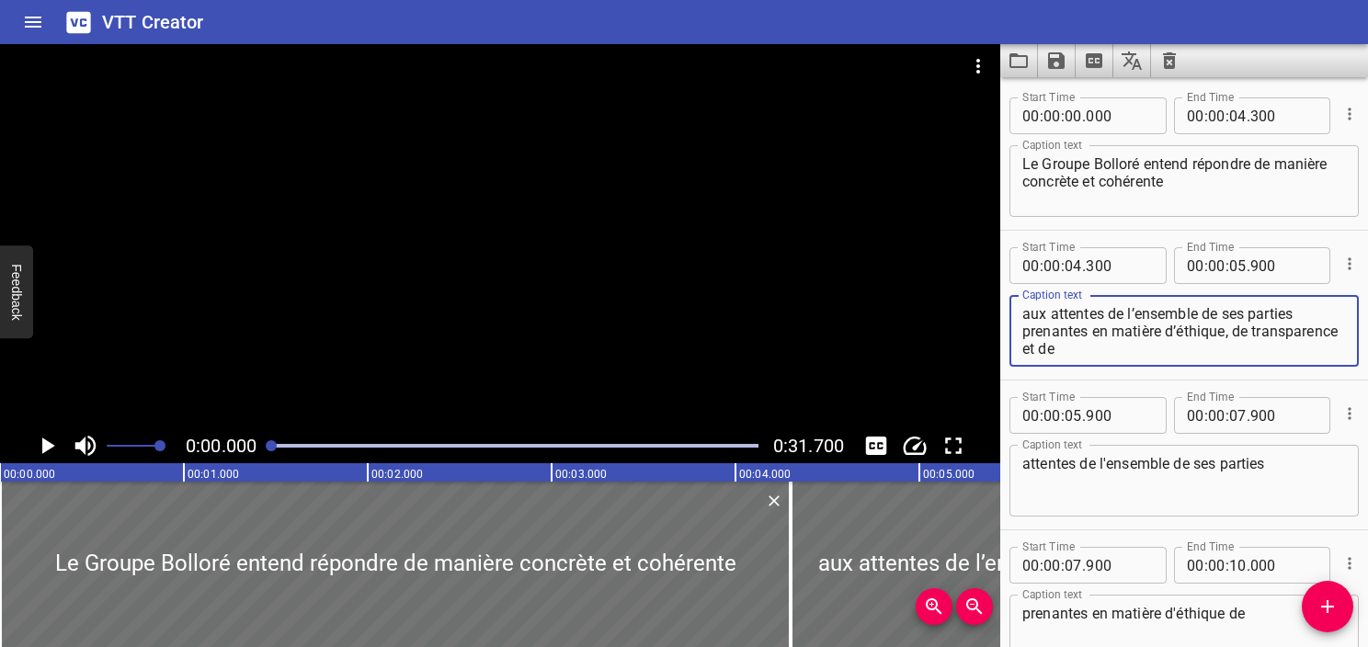
type textarea "aux attentes de l’ensemble de ses parties prenantes en matière d’éthique, de tr…"
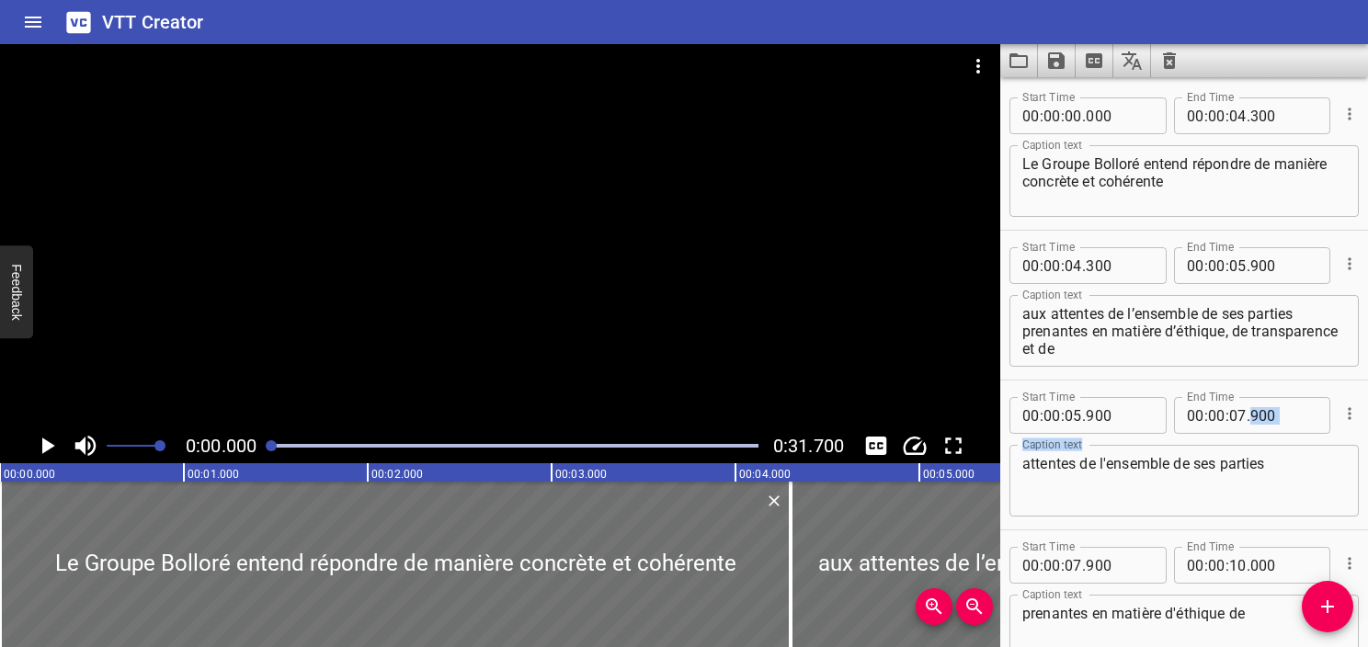
drag, startPoint x: 1318, startPoint y: 437, endPoint x: 1306, endPoint y: 415, distance: 25.1
click at [1306, 415] on div "Start Time 00 : 00 : 05 . 900 Start Time End Time 00 : 00 : 07 . 900 End Time C…" at bounding box center [1184, 455] width 349 height 131
click at [40, 439] on icon "Play/Pause" at bounding box center [47, 446] width 28 height 28
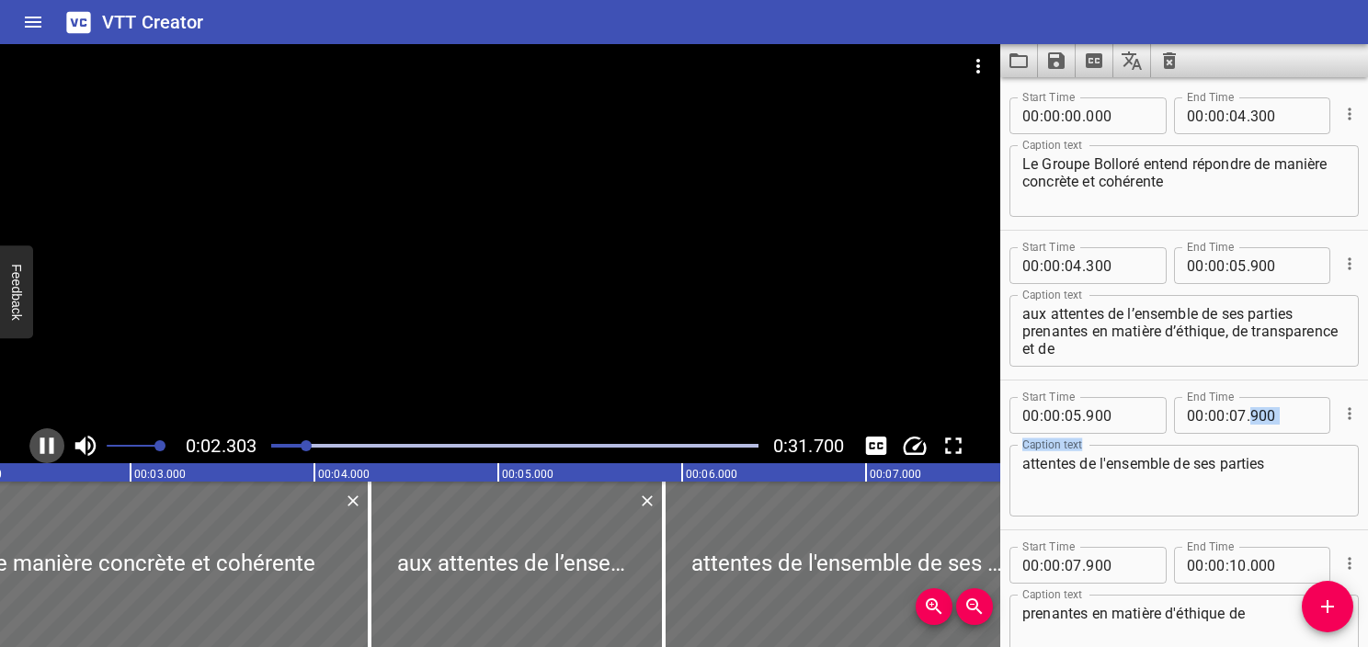
click at [50, 449] on icon "Play/Pause" at bounding box center [47, 446] width 14 height 17
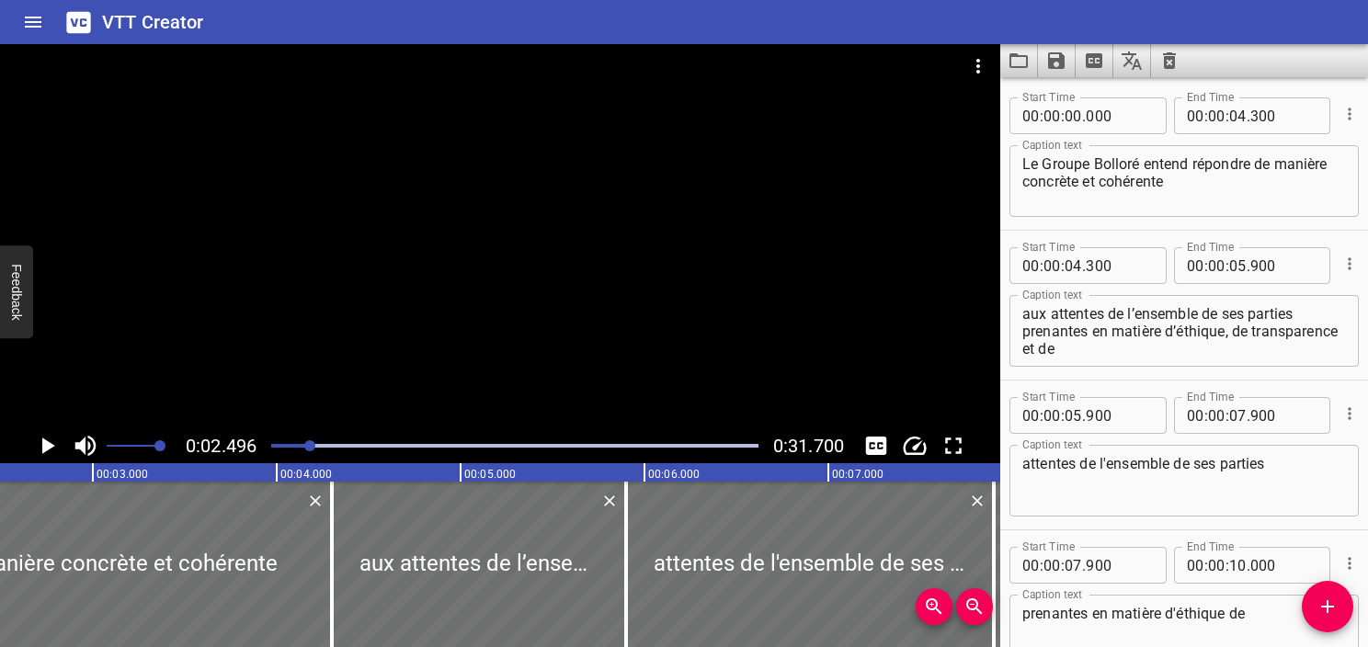
click at [294, 452] on div at bounding box center [514, 446] width 509 height 26
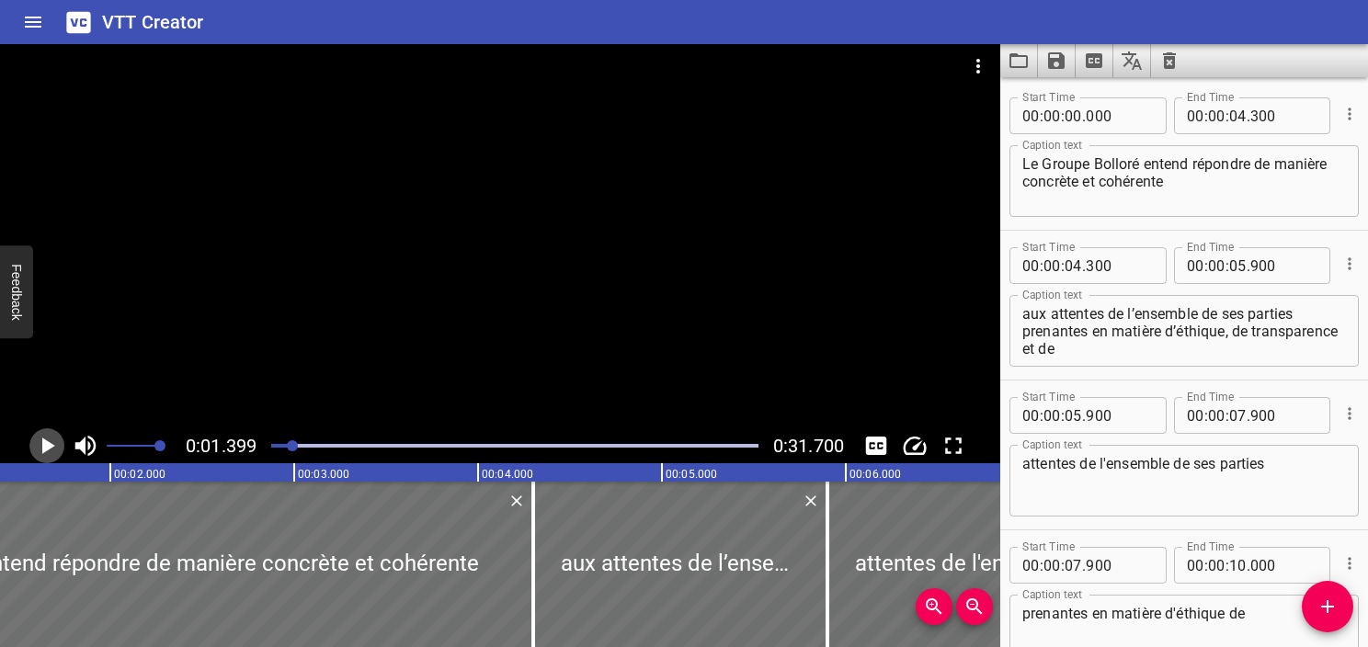
click at [49, 436] on icon "Play/Pause" at bounding box center [47, 446] width 28 height 28
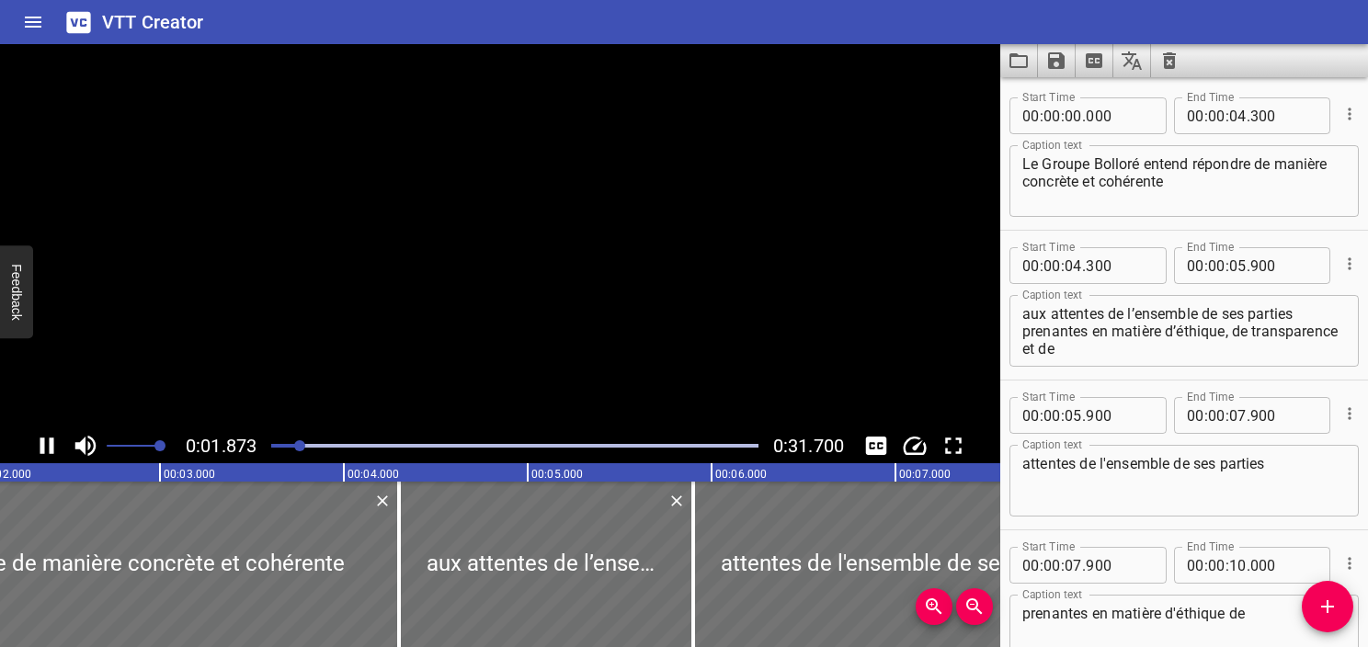
click at [49, 436] on icon "Play/Pause" at bounding box center [47, 446] width 28 height 28
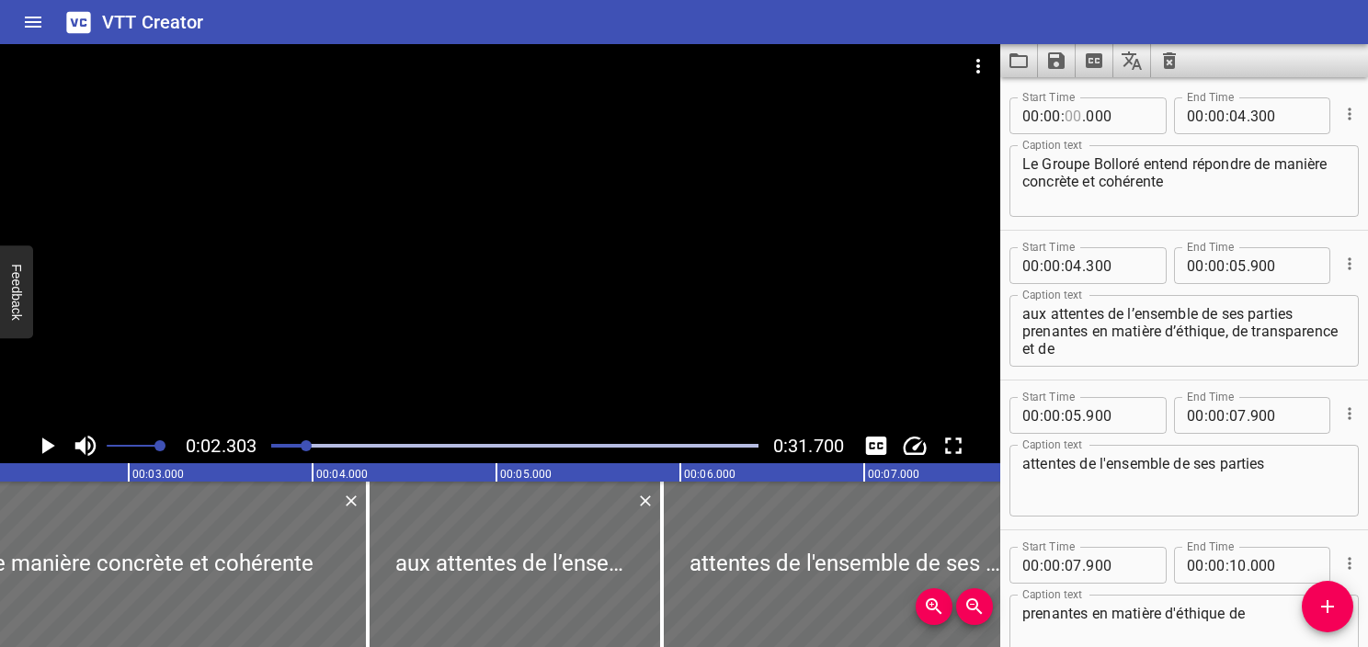
click at [1068, 110] on input "number" at bounding box center [1073, 115] width 17 height 37
type input "02"
type input "303"
click at [50, 450] on icon "Play/Pause" at bounding box center [47, 446] width 28 height 28
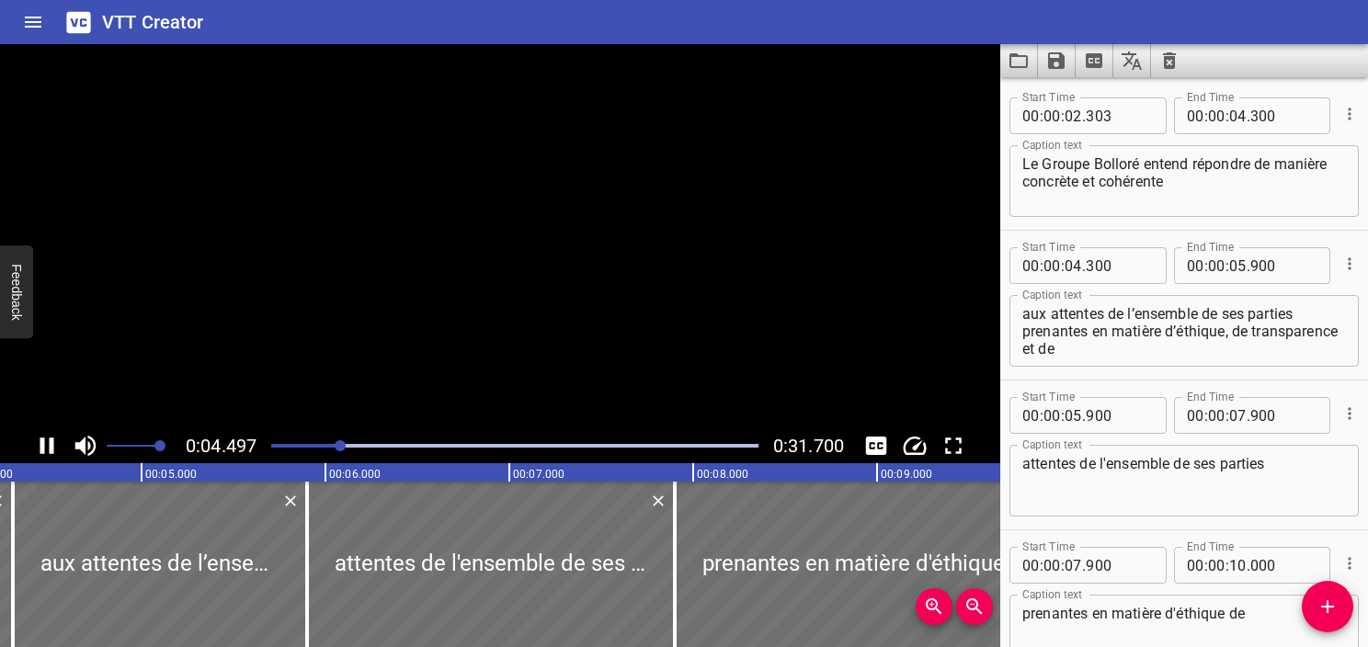
scroll to position [150, 0]
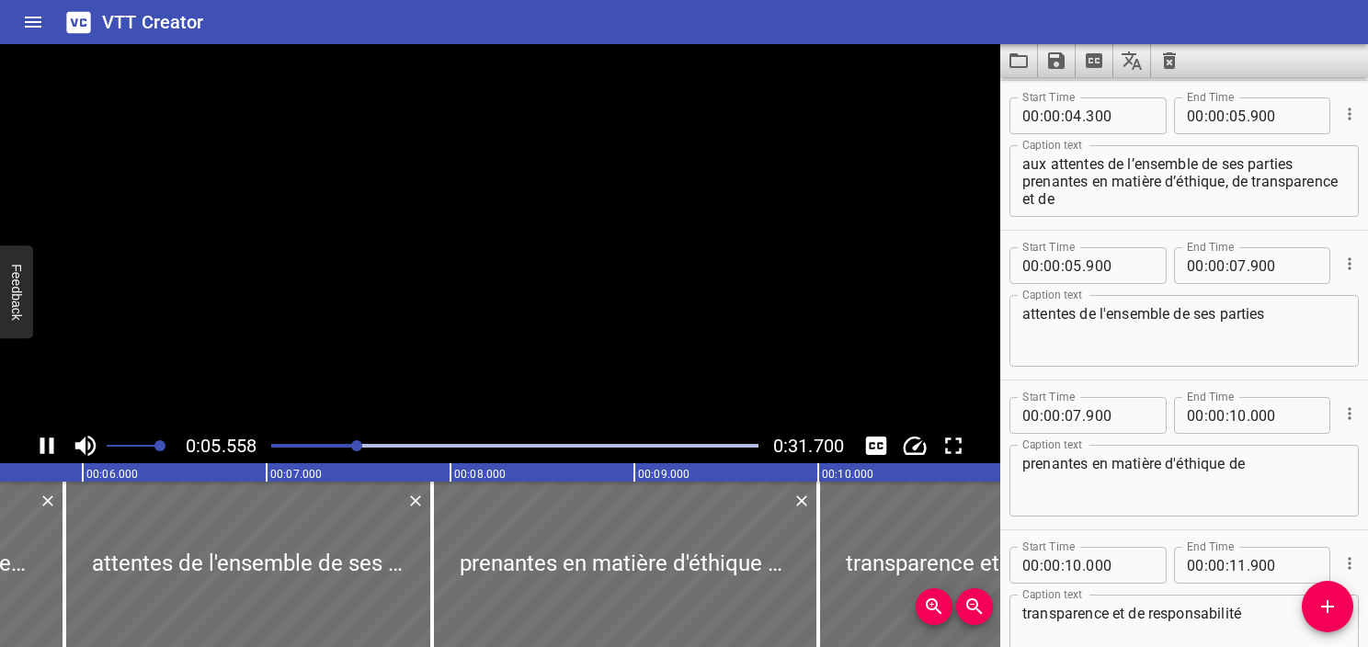
click at [50, 450] on icon "Play/Pause" at bounding box center [47, 446] width 14 height 17
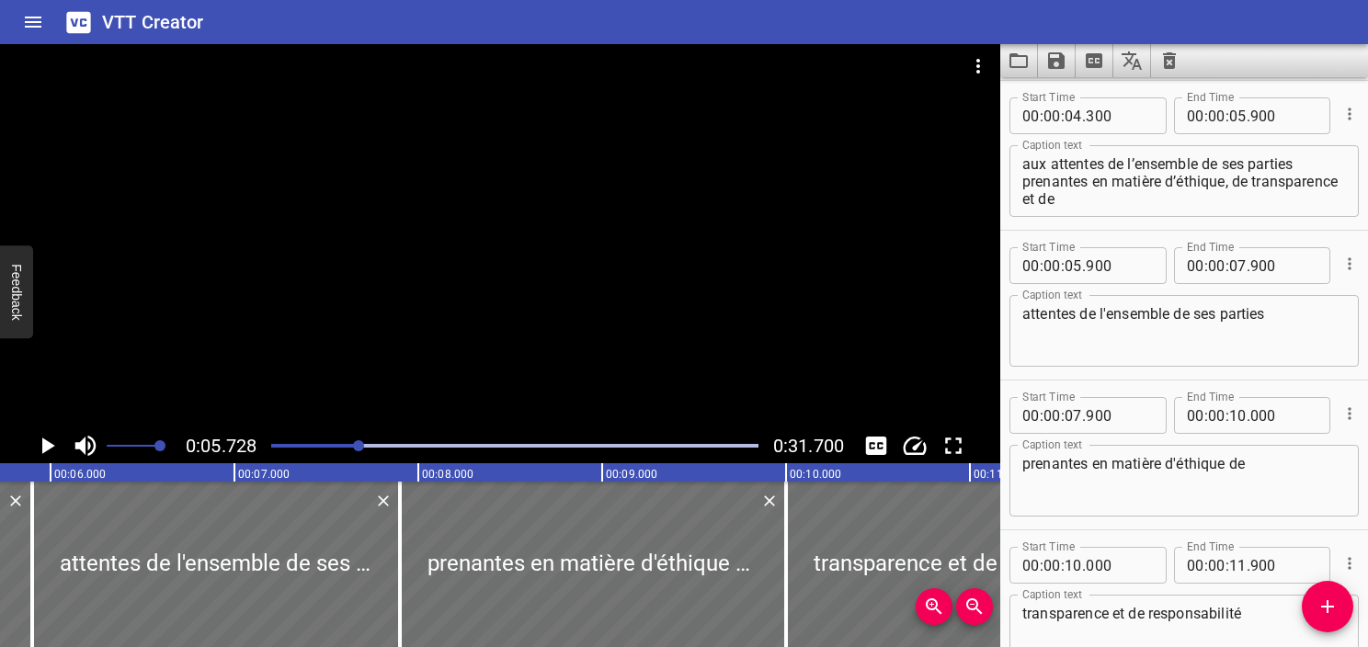
click at [339, 445] on div "Play progress" at bounding box center [115, 446] width 487 height 4
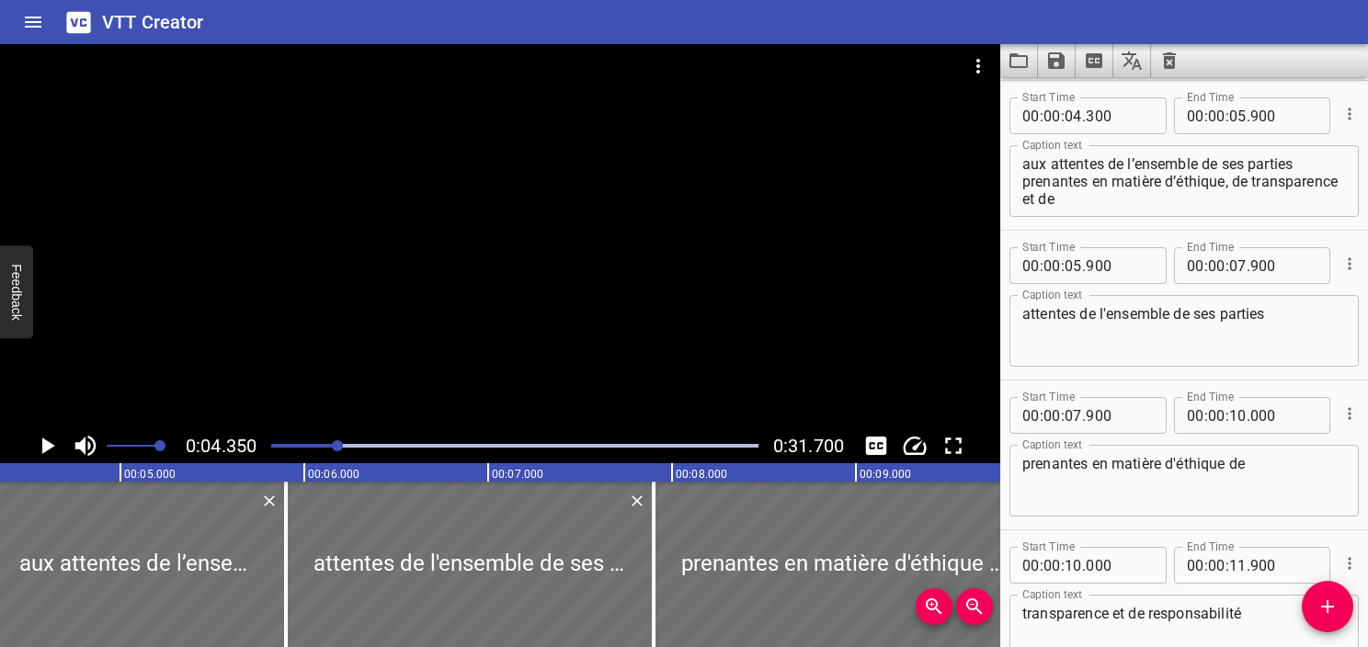
click at [33, 441] on icon "Play/Pause" at bounding box center [47, 446] width 28 height 28
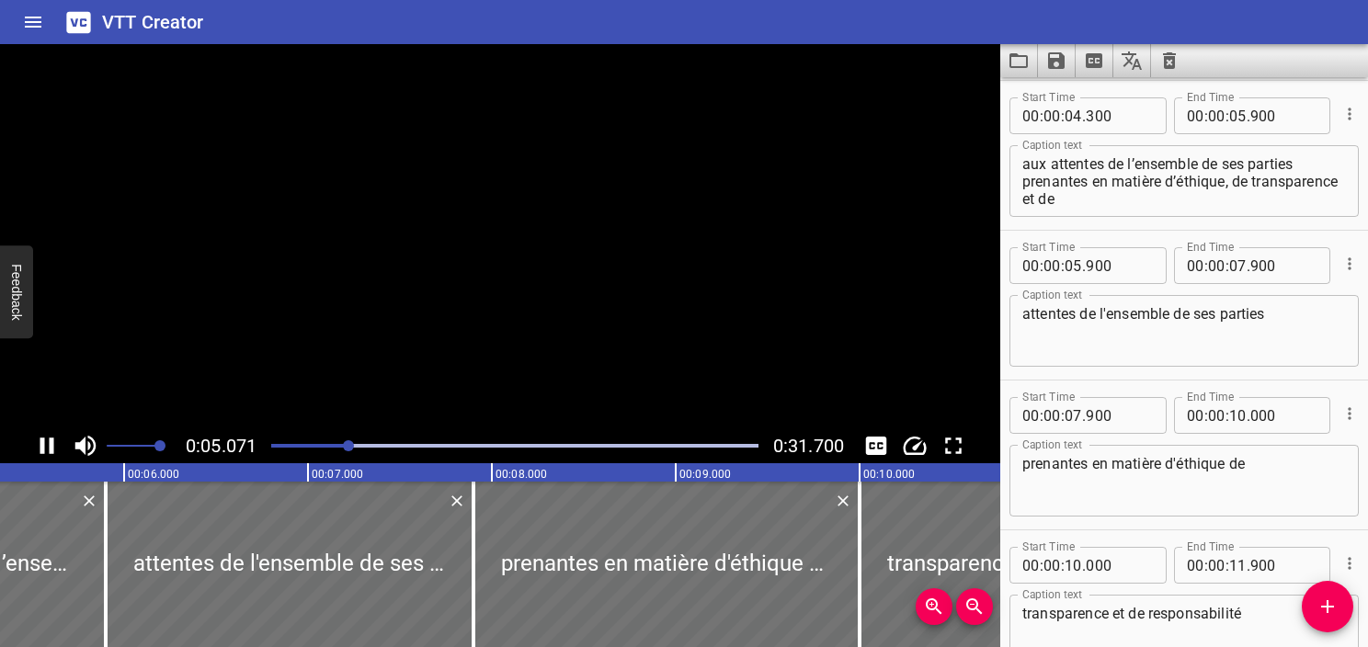
click at [33, 441] on icon "Play/Pause" at bounding box center [47, 446] width 28 height 28
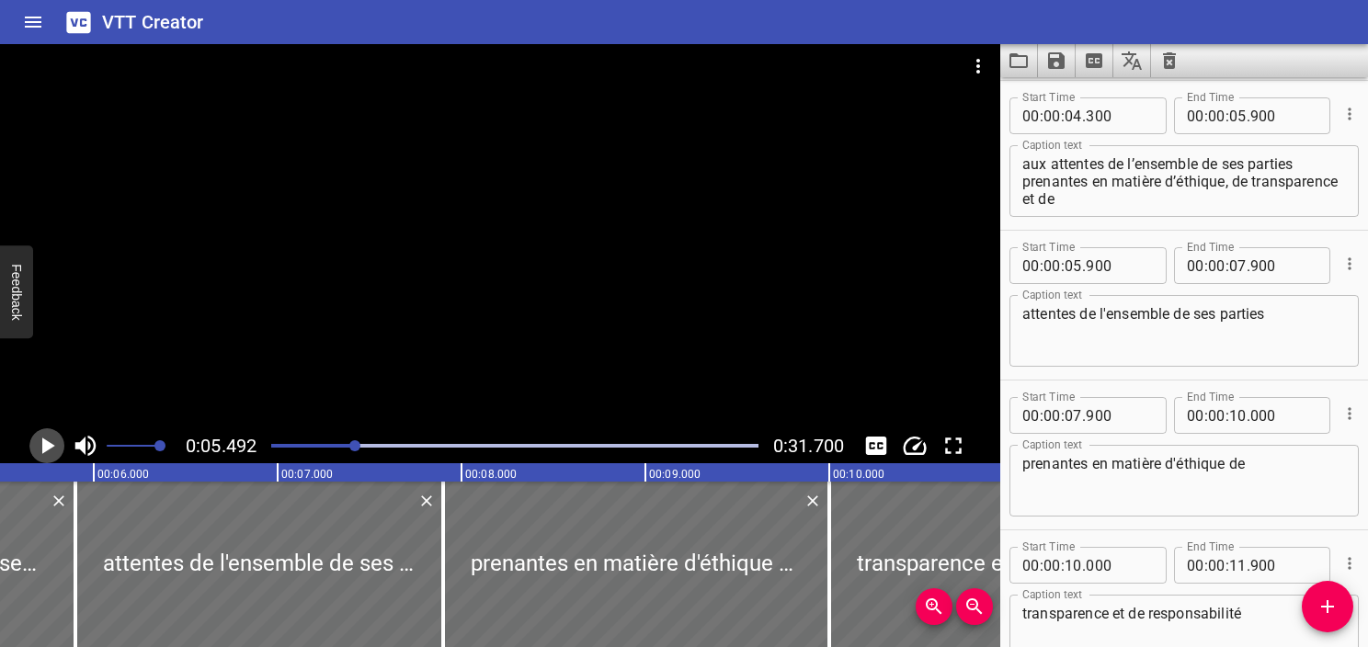
click at [33, 441] on icon "Play/Pause" at bounding box center [47, 446] width 28 height 28
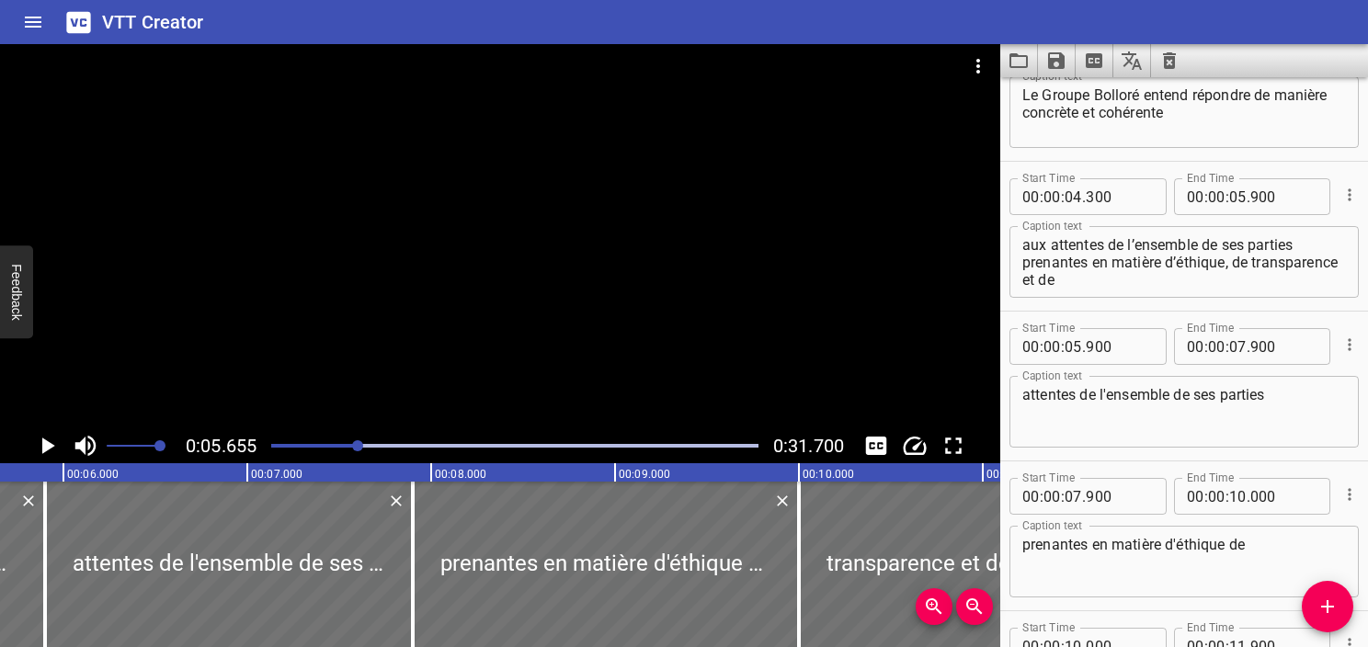
scroll to position [0, 0]
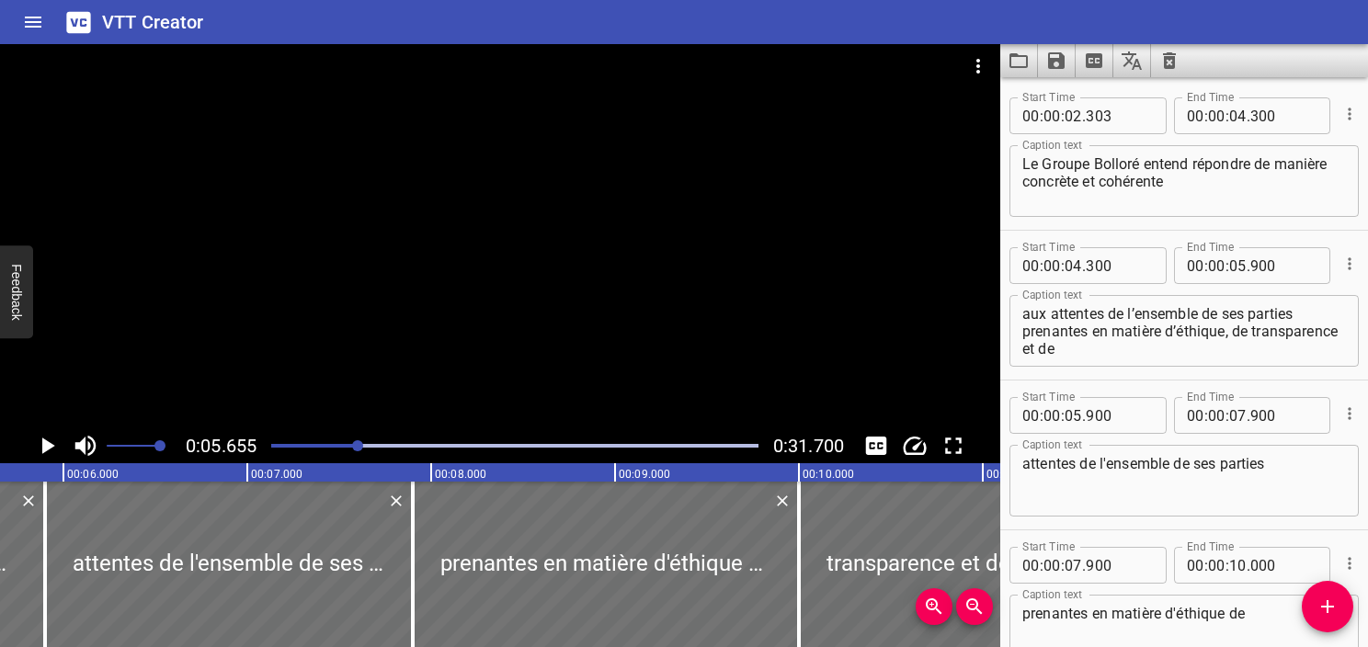
click at [1227, 188] on textarea "Le Groupe Bolloré entend répondre de manière concrète et cohérente" at bounding box center [1185, 181] width 324 height 52
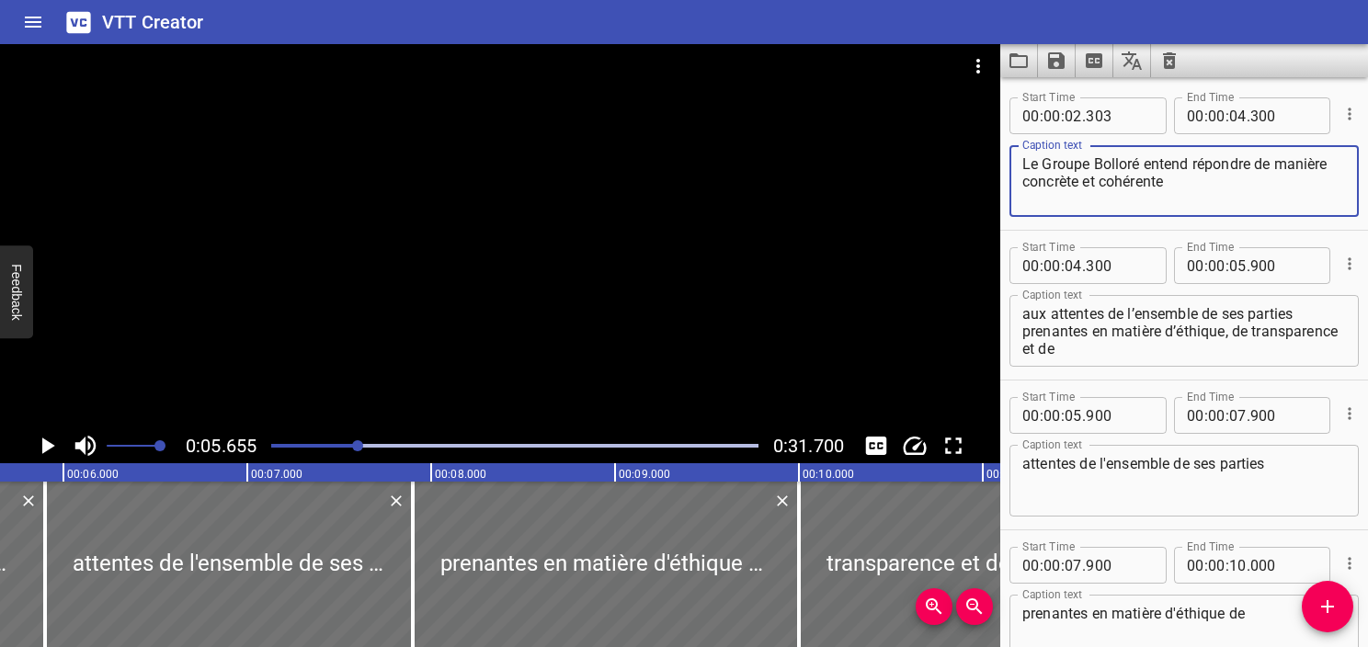
type textarea "Le Groupe Bolloré entend répondre de manière concrète et cohérente"
click at [1230, 107] on input "number" at bounding box center [1238, 115] width 17 height 37
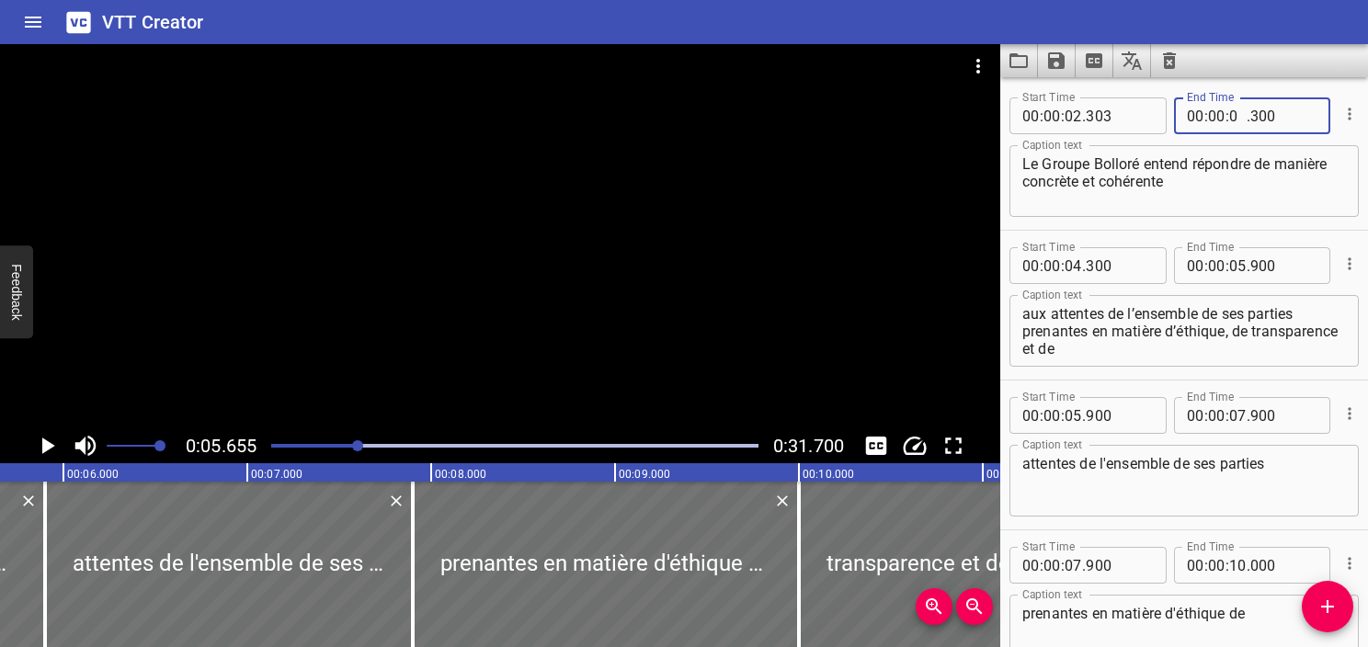
type input "05"
type input "655"
click at [512, 313] on div at bounding box center [500, 236] width 1001 height 384
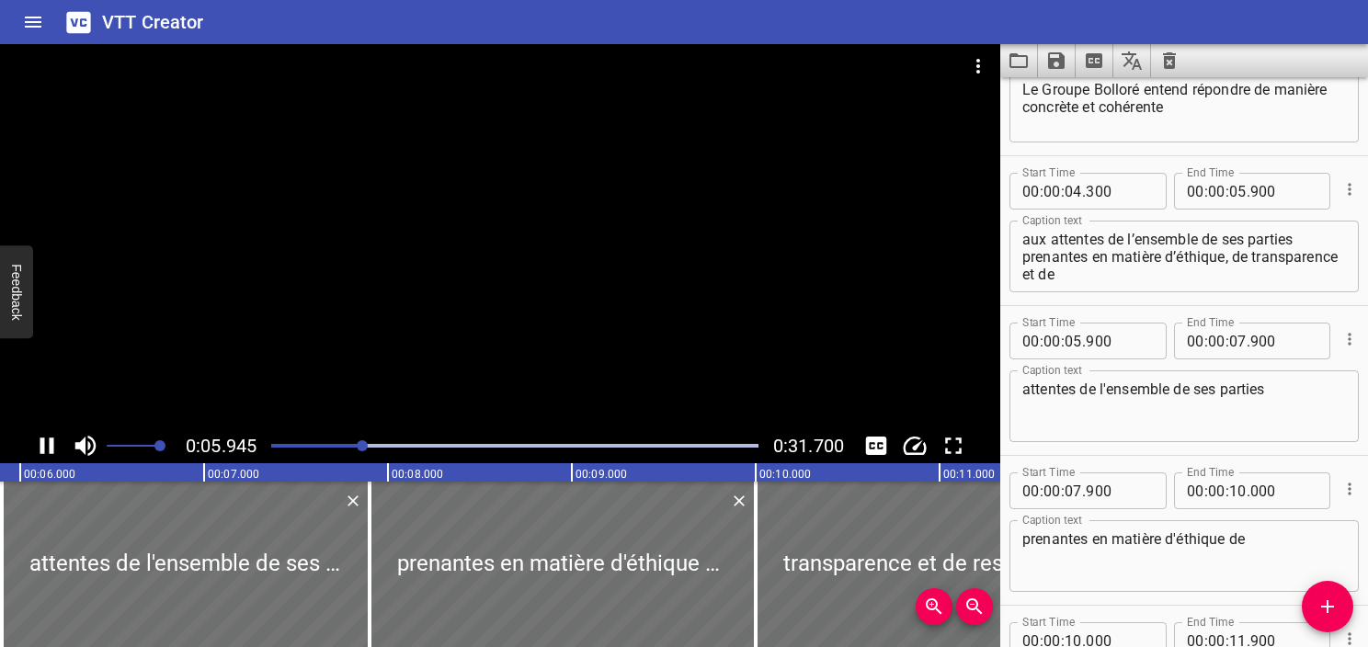
scroll to position [300, 0]
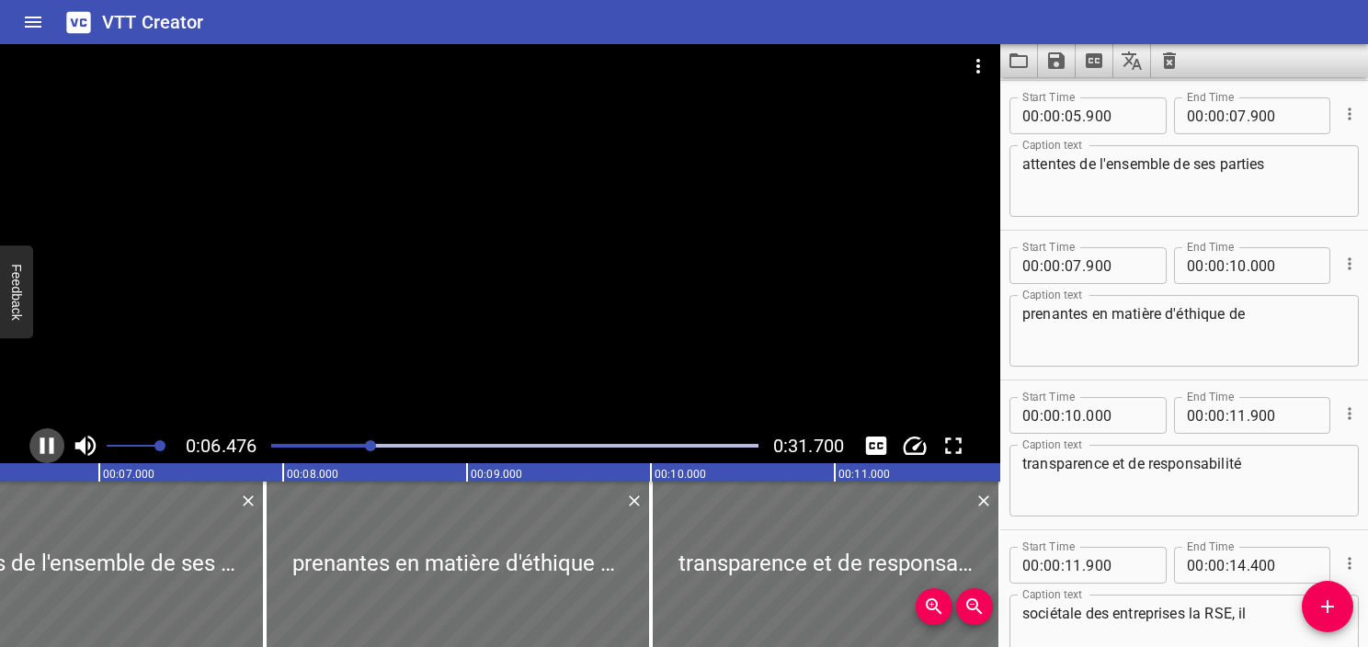
click at [47, 449] on icon "Play/Pause" at bounding box center [47, 446] width 28 height 28
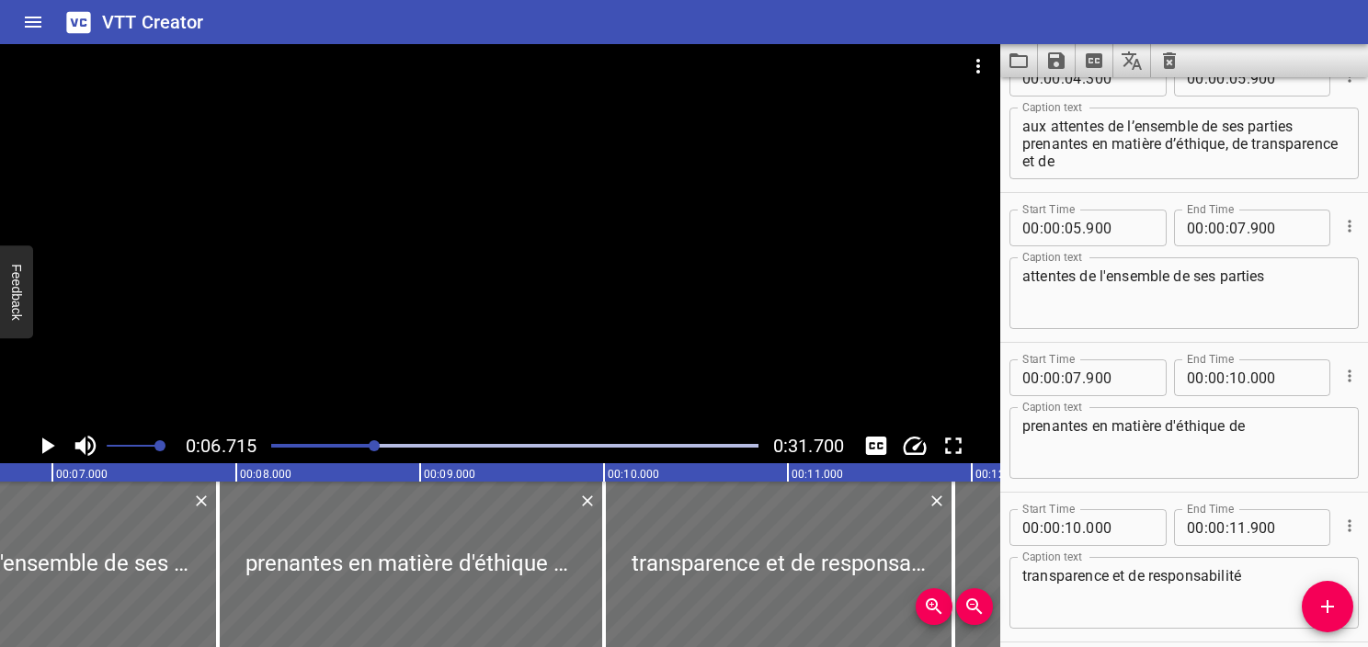
scroll to position [24, 0]
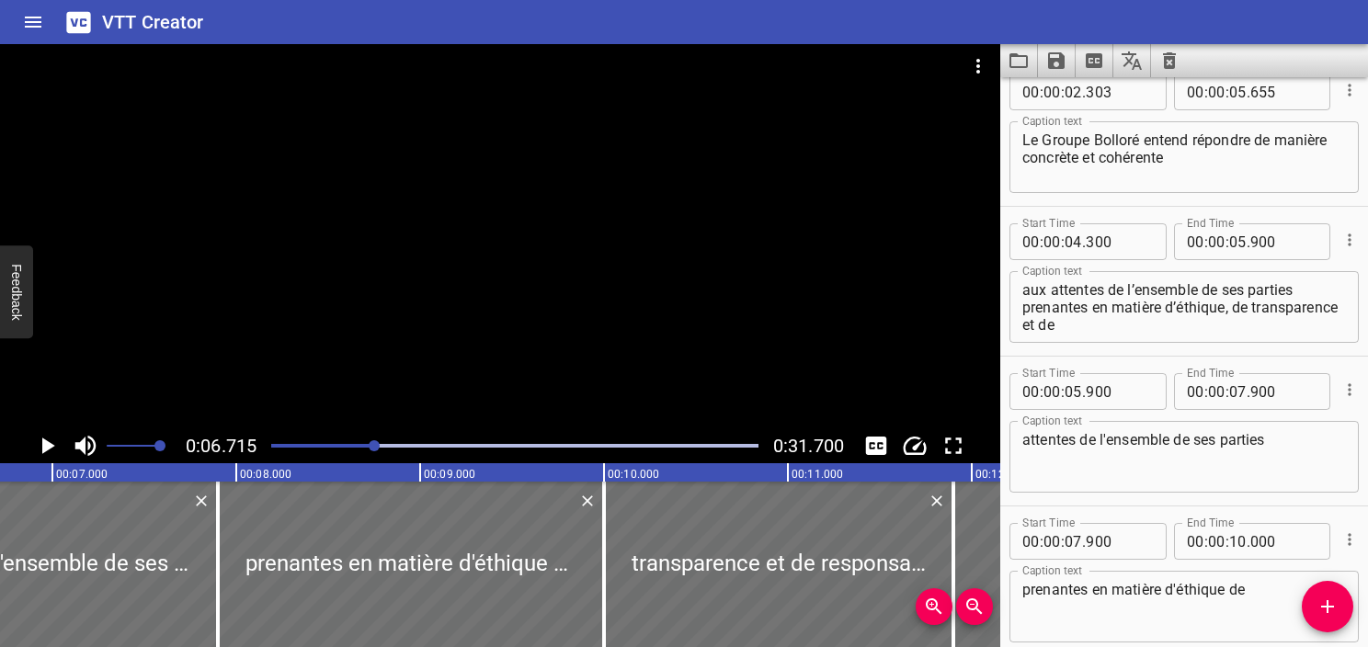
click at [344, 448] on div at bounding box center [514, 446] width 509 height 26
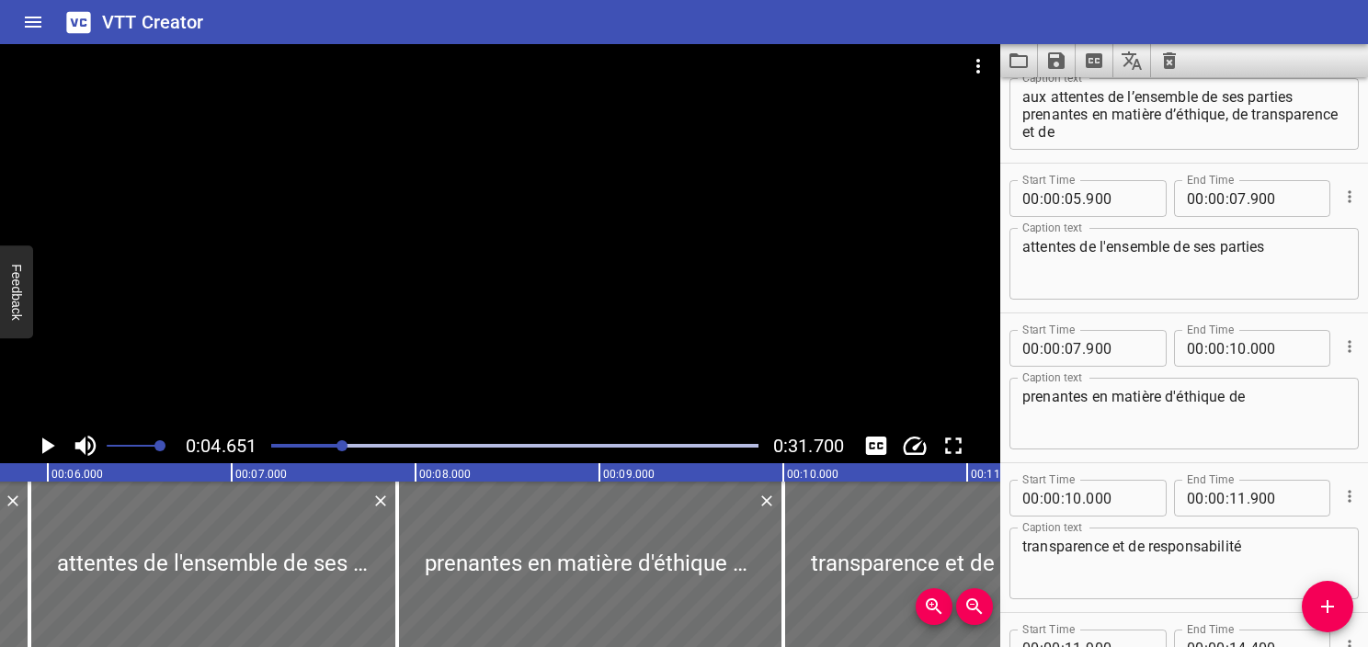
scroll to position [300, 0]
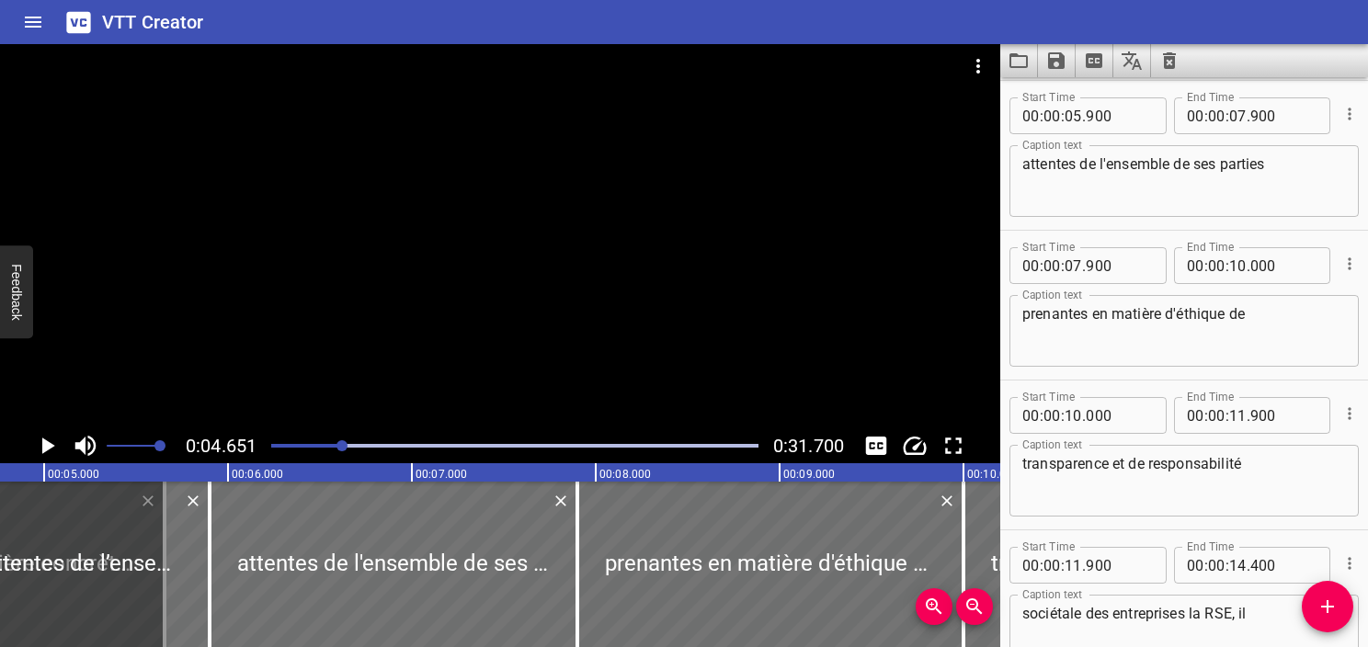
click at [43, 449] on icon "Play/Pause" at bounding box center [48, 446] width 13 height 17
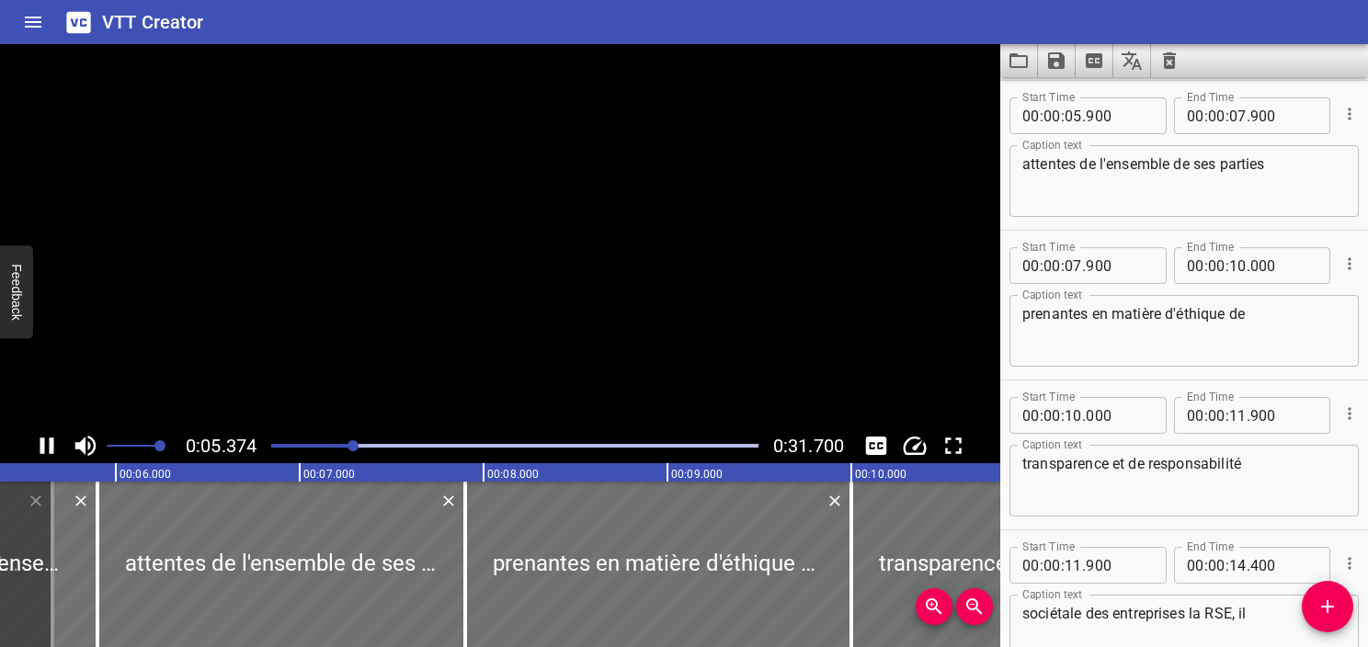
click at [43, 449] on icon "Play/Pause" at bounding box center [47, 446] width 14 height 17
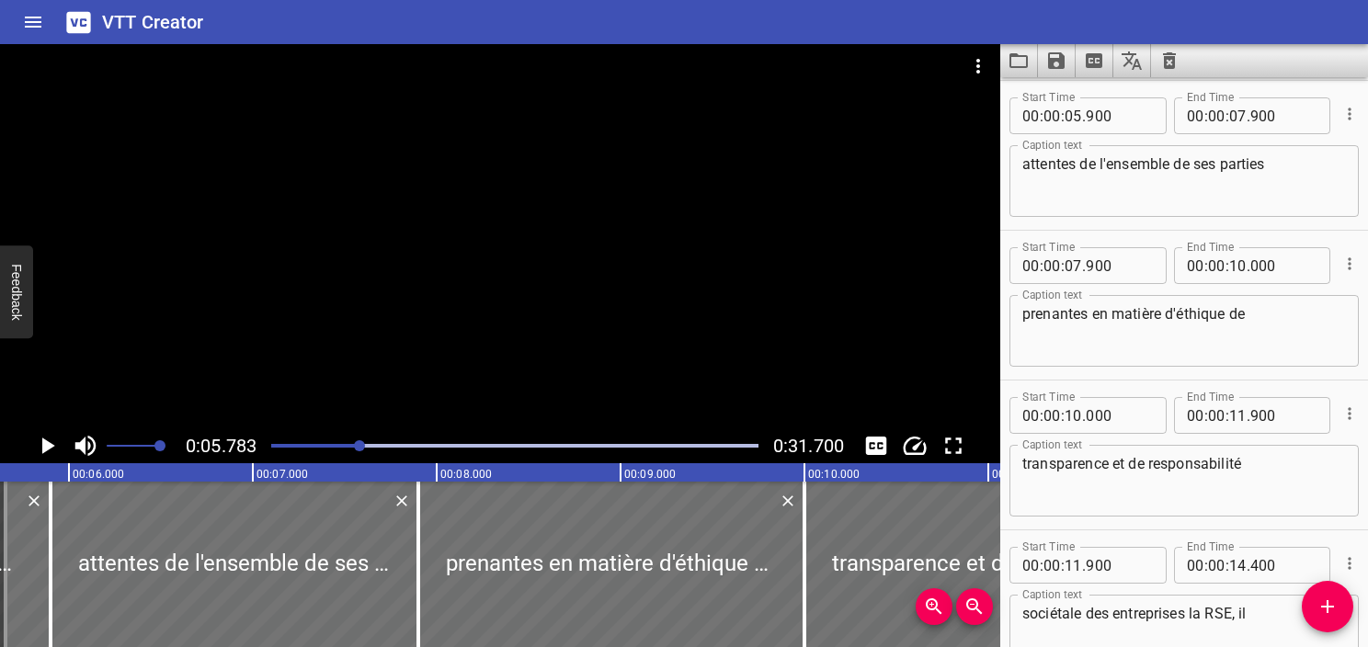
scroll to position [0, 1063]
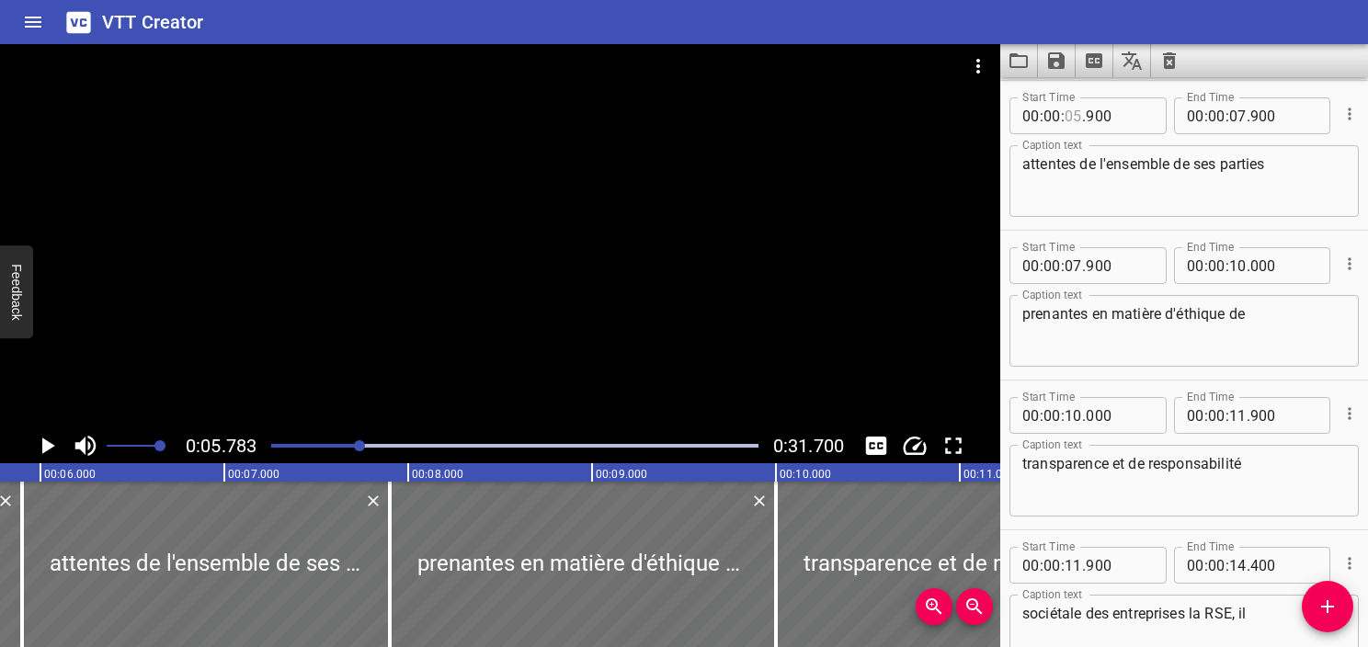
click at [1068, 121] on input "number" at bounding box center [1073, 115] width 17 height 37
type input "05"
type input "783"
click at [45, 452] on icon "Play/Pause" at bounding box center [47, 446] width 28 height 28
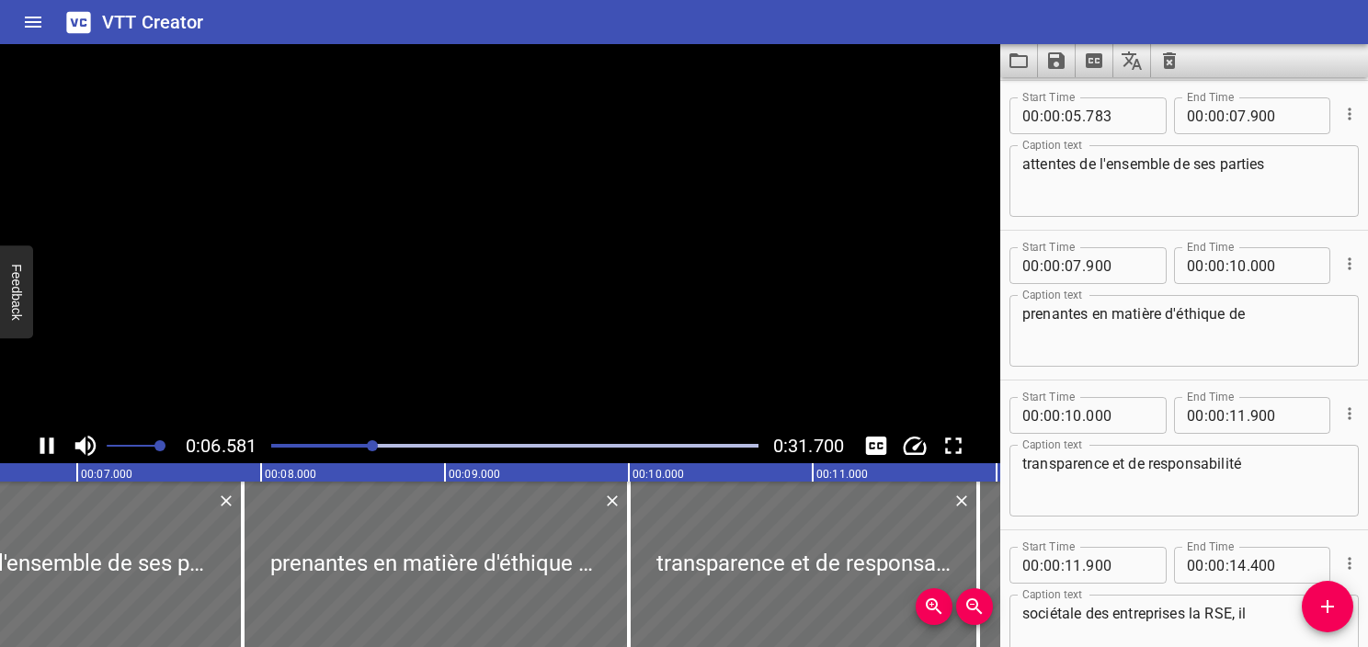
click at [45, 452] on icon "Play/Pause" at bounding box center [47, 446] width 28 height 28
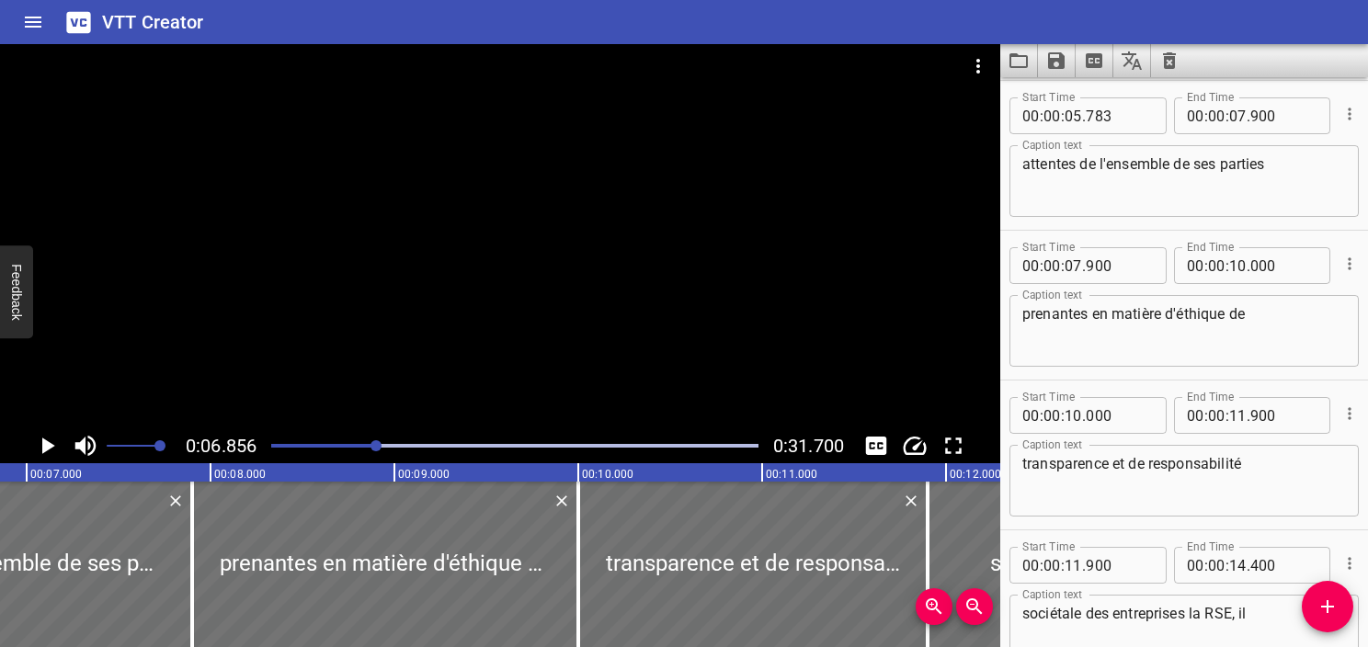
click at [45, 452] on icon "Play/Pause" at bounding box center [47, 446] width 28 height 28
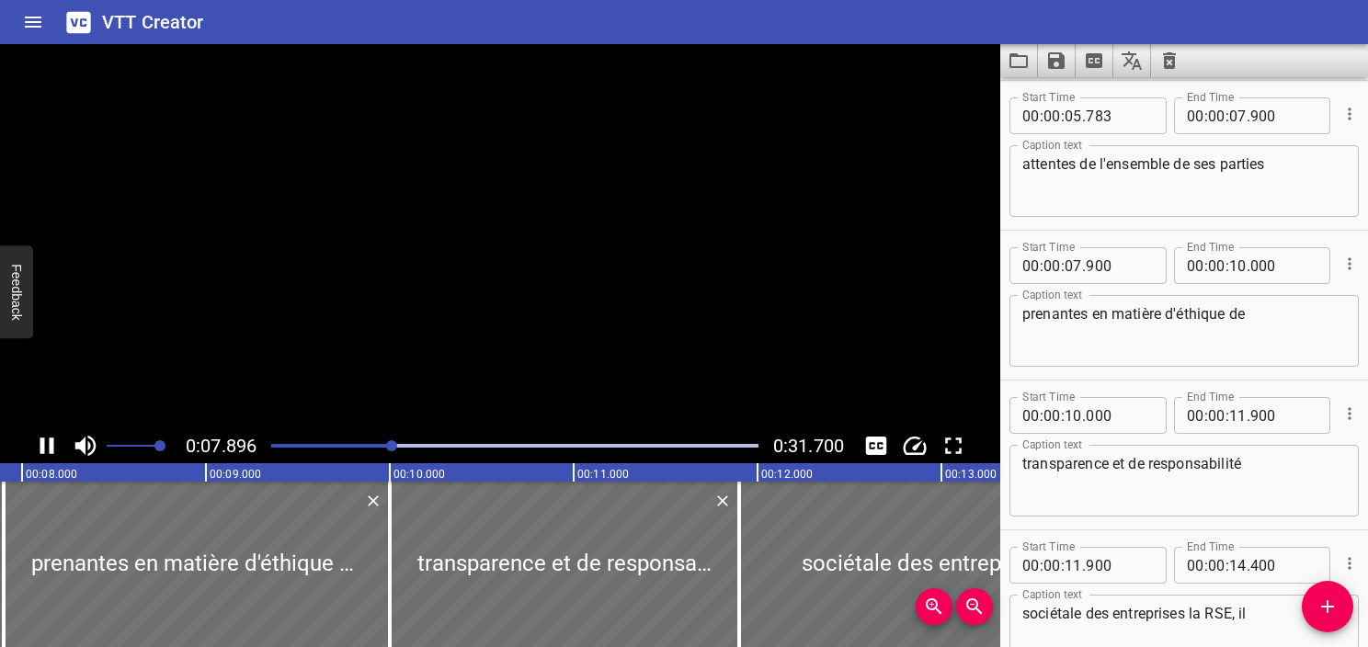
scroll to position [0, 1452]
click at [45, 452] on icon "Play/Pause" at bounding box center [47, 446] width 28 height 28
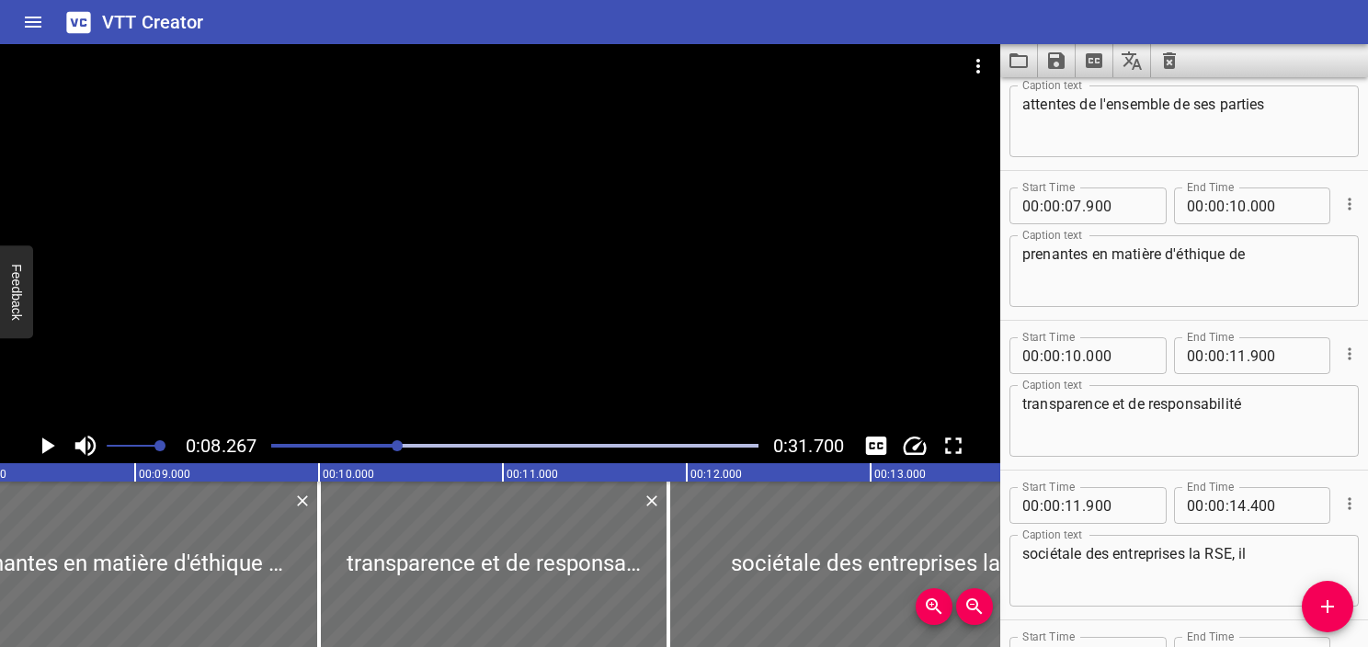
scroll to position [265, 0]
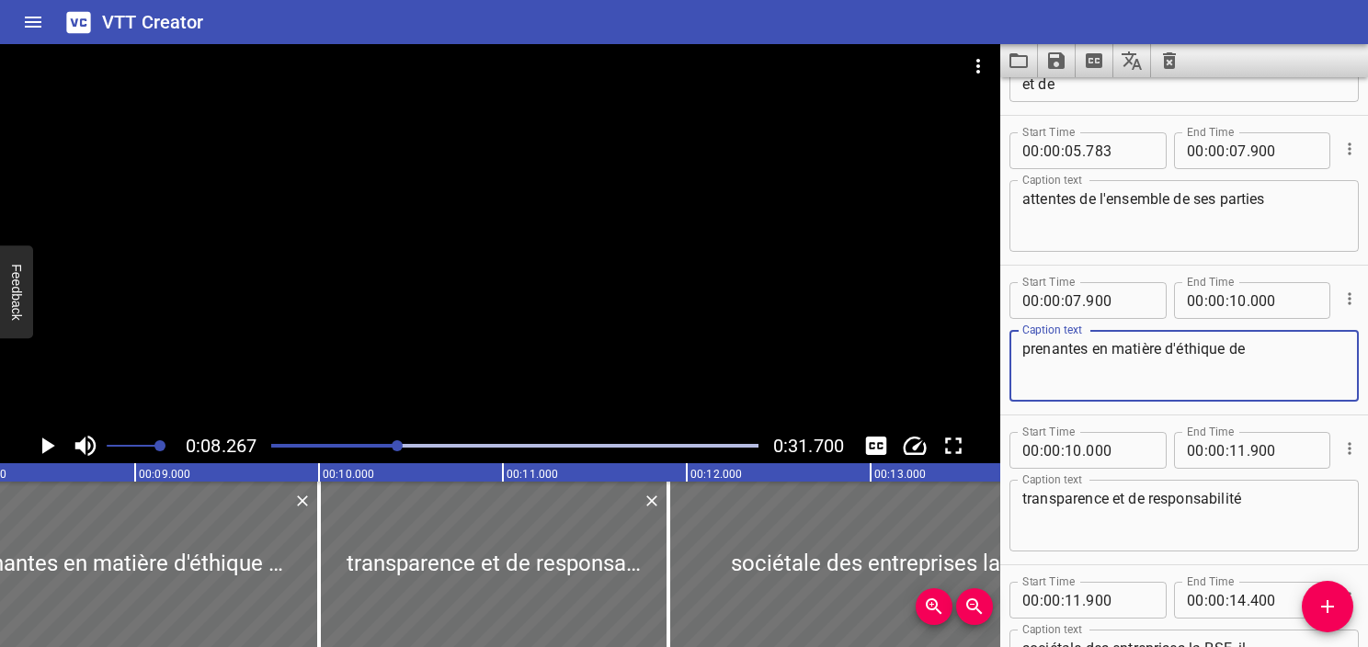
click at [1096, 353] on textarea "prenantes en matière d'éthique de" at bounding box center [1185, 366] width 324 height 52
drag, startPoint x: 1089, startPoint y: 349, endPoint x: 906, endPoint y: 349, distance: 183.0
click at [906, 349] on main "0:08.267 0:31.700 00:00.000 00:01.000 00:02.000 00:03.000 00:04.000 00:05.000 0…" at bounding box center [684, 345] width 1368 height 603
type textarea "en matière d'éthique de"
click at [1289, 203] on textarea "attentes de l'ensemble de ses parties" at bounding box center [1185, 216] width 324 height 52
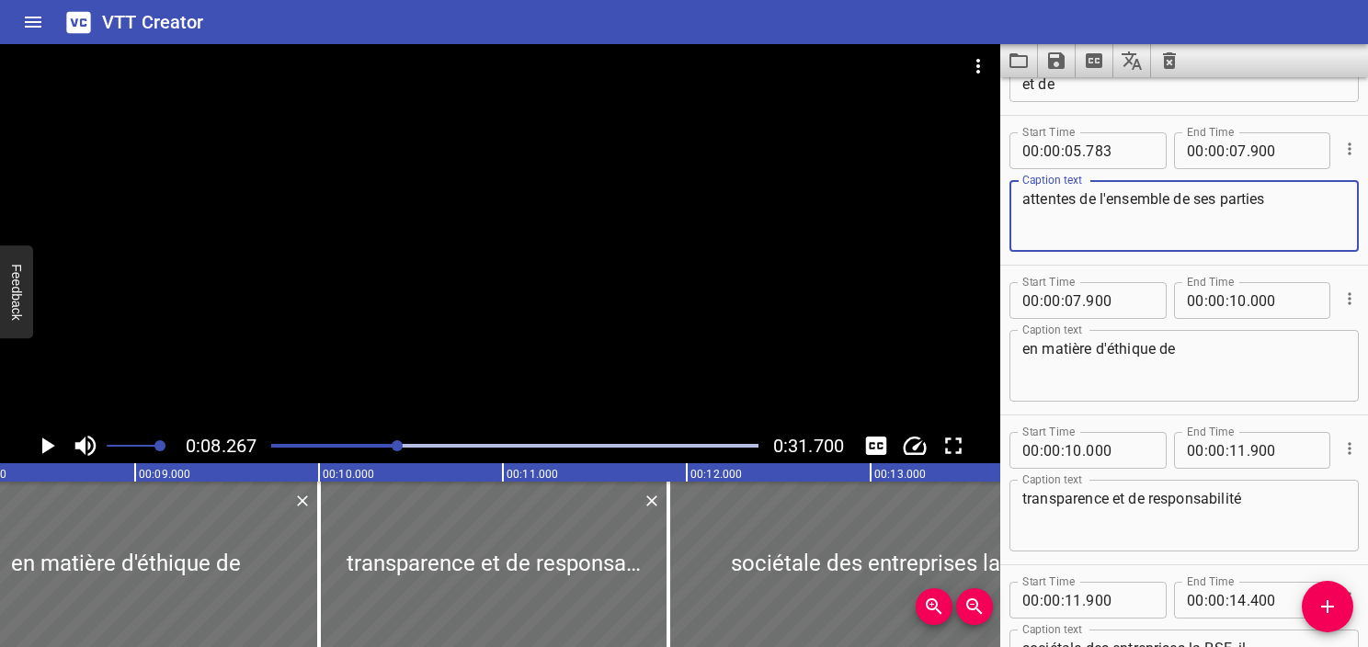
paste textarea "prenantes"
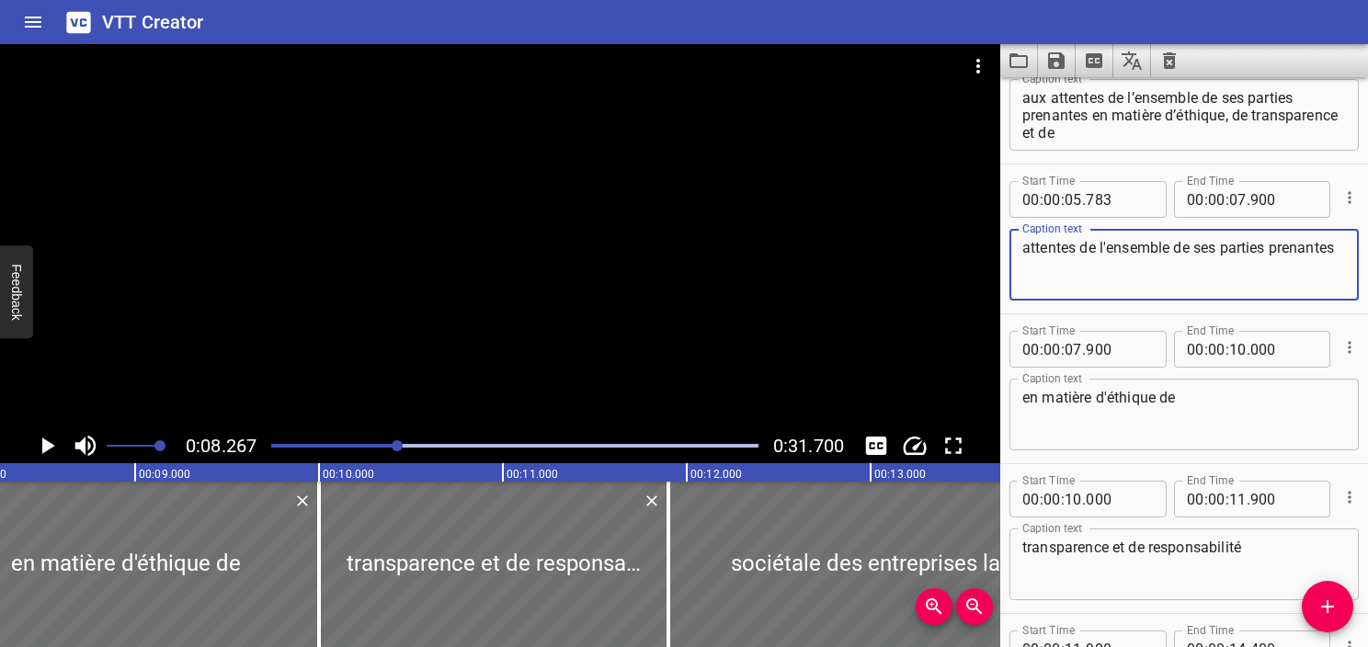
scroll to position [173, 0]
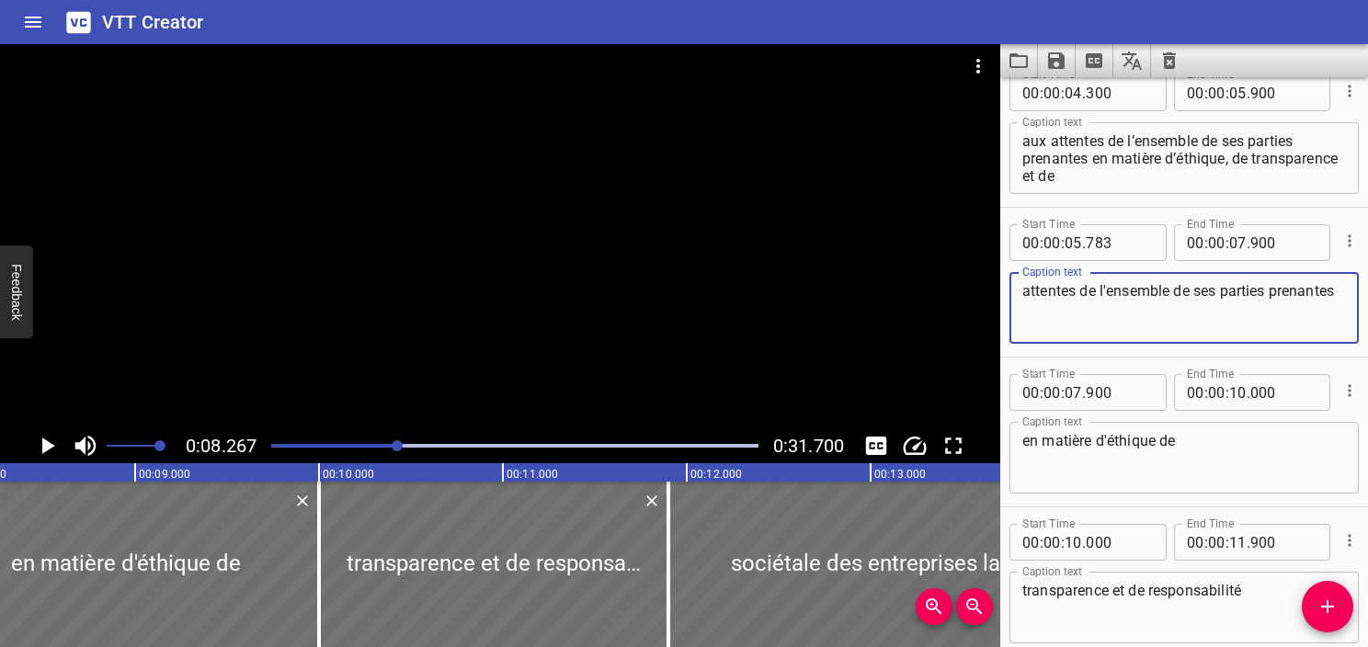
type textarea "attentes de l'ensemble de ses parties prenantes"
click at [1234, 243] on input "number" at bounding box center [1238, 242] width 17 height 37
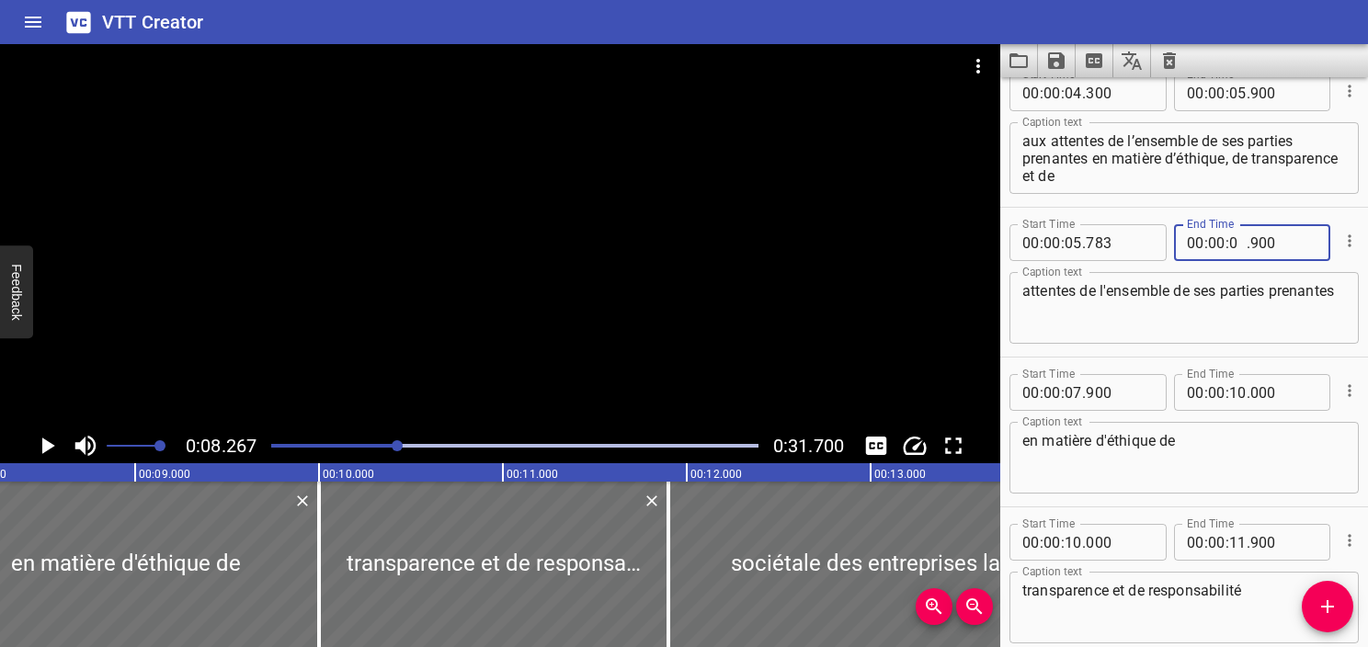
type input "08"
type input "267"
click at [1149, 318] on textarea "attentes de l'ensemble de ses parties prenantes" at bounding box center [1185, 308] width 324 height 52
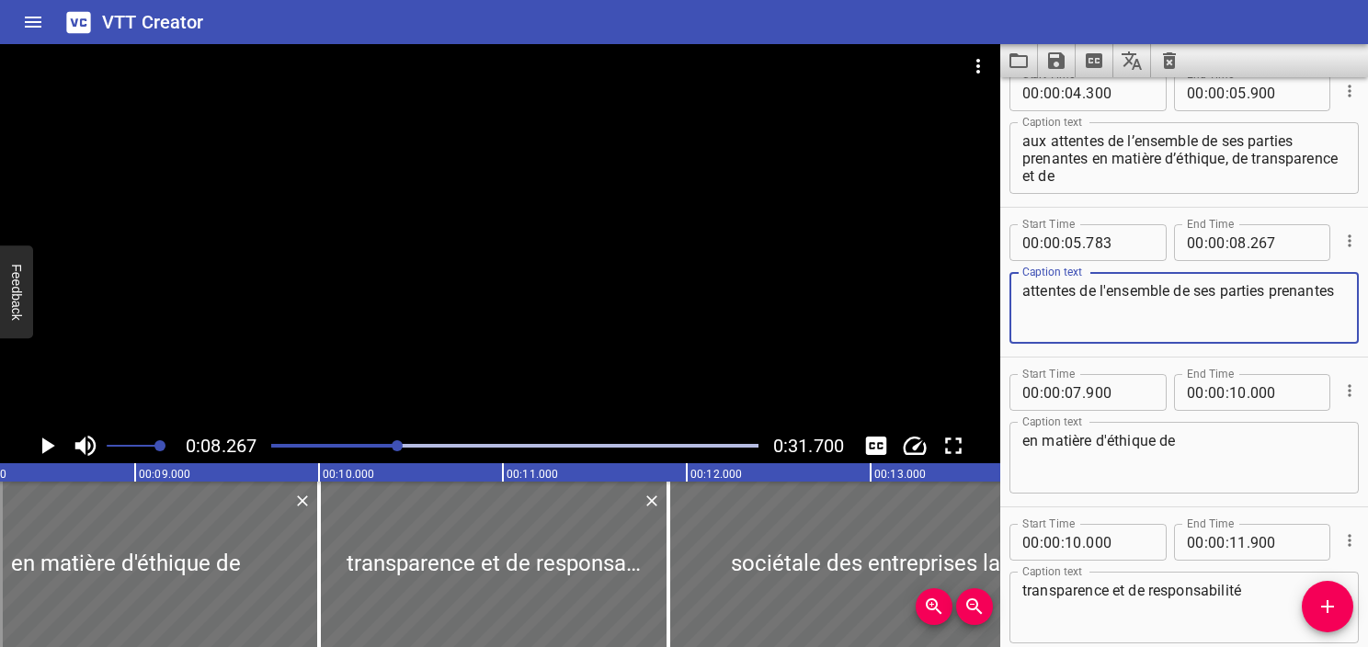
click at [1212, 162] on textarea "aux attentes de l’ensemble de ses parties prenantes en matière d’éthique, de tr…" at bounding box center [1185, 158] width 324 height 52
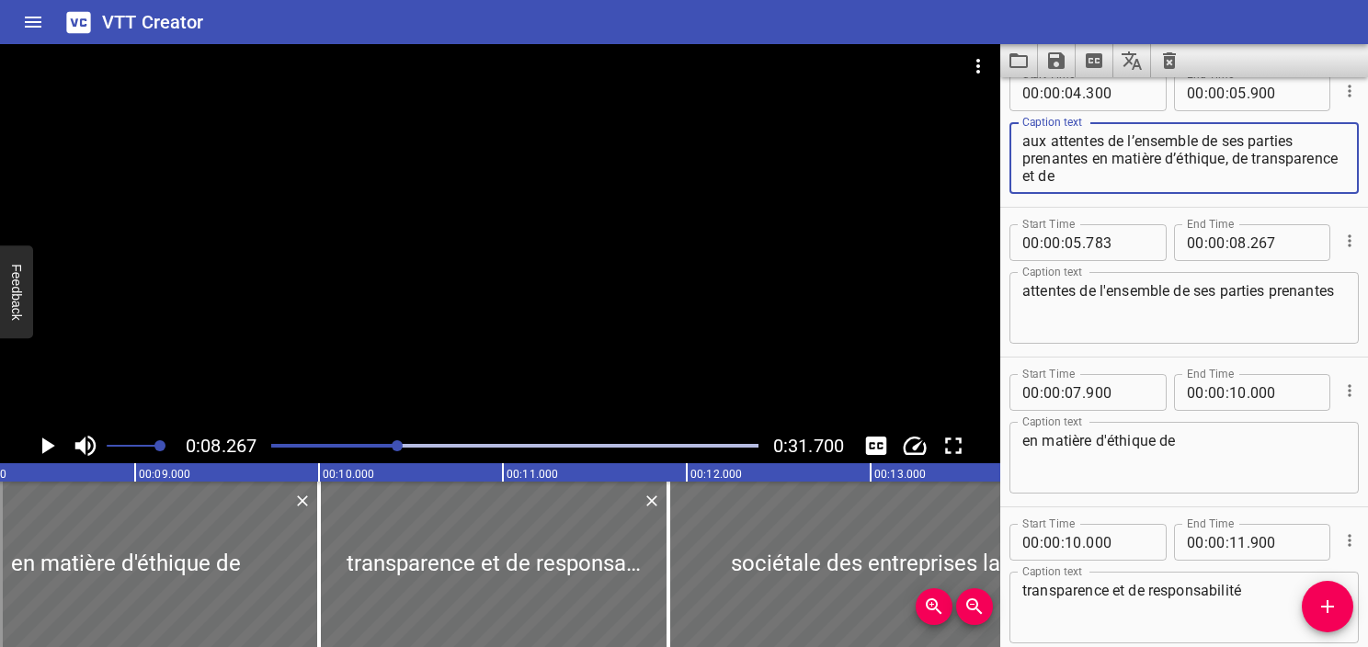
scroll to position [0, 0]
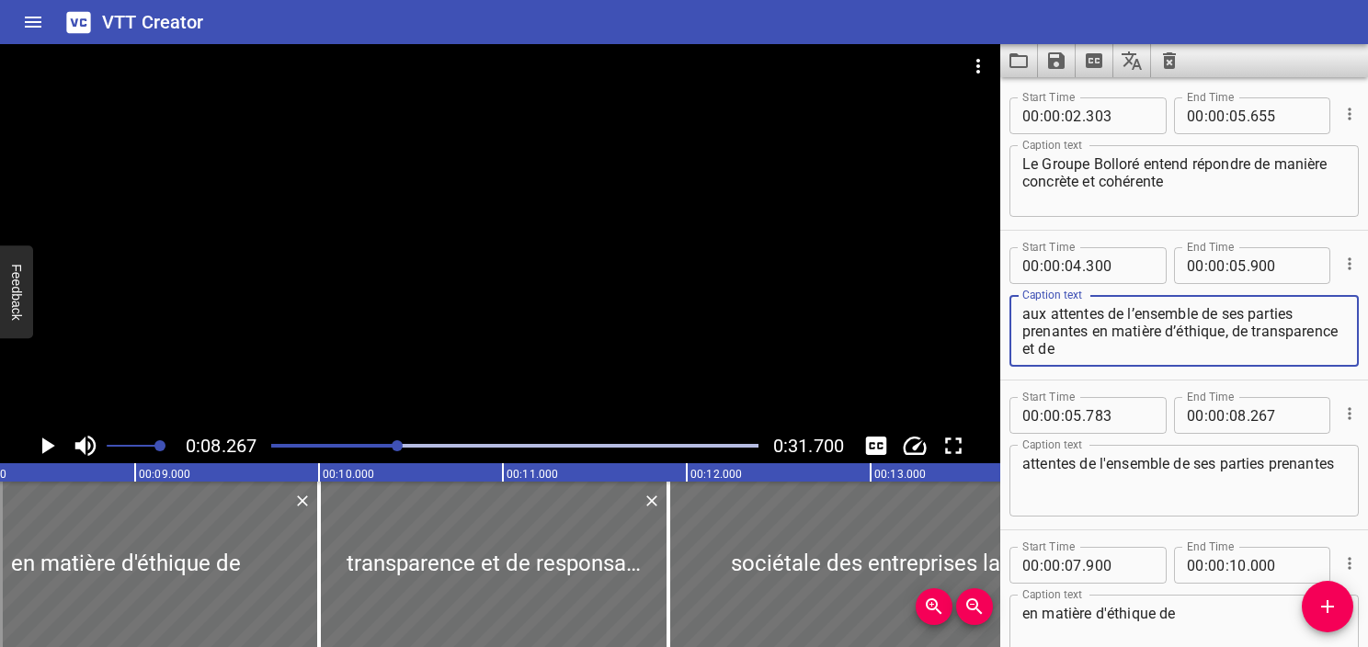
click at [1167, 331] on textarea "aux attentes de l’ensemble de ses parties prenantes en matière d’éthique, de tr…" at bounding box center [1185, 331] width 324 height 52
click at [524, 290] on div at bounding box center [500, 236] width 1001 height 384
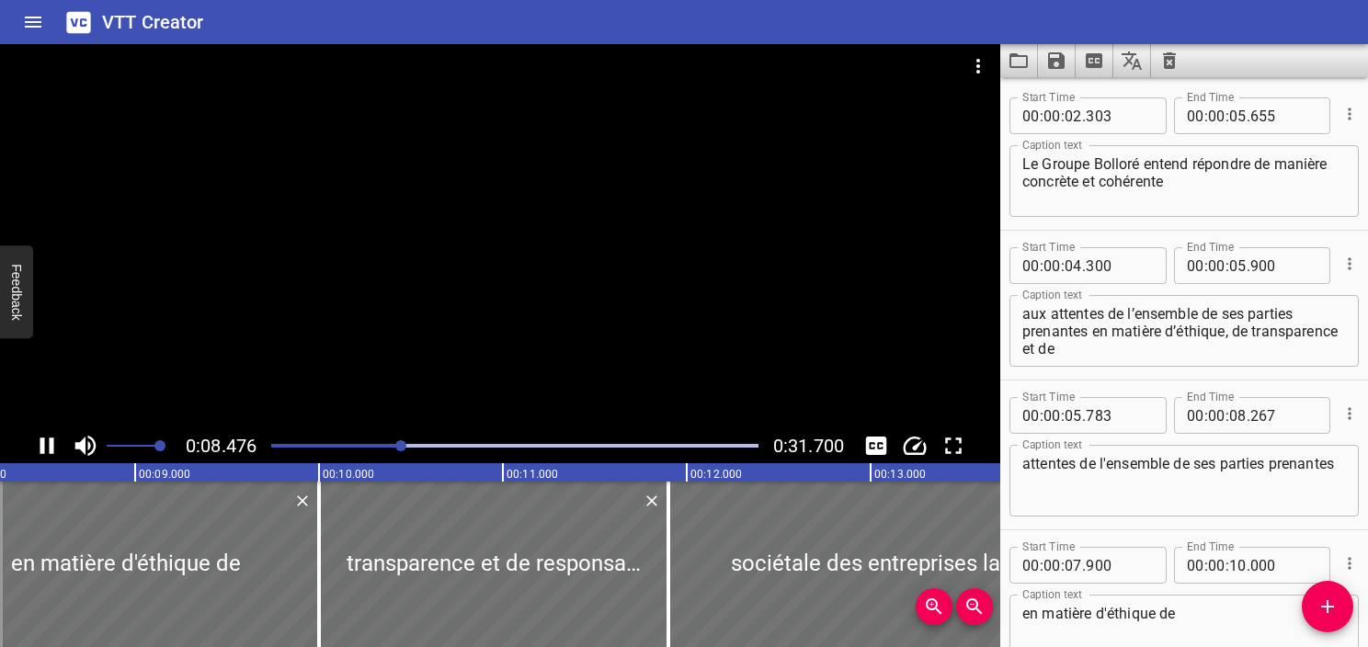
click at [372, 441] on div at bounding box center [514, 446] width 509 height 26
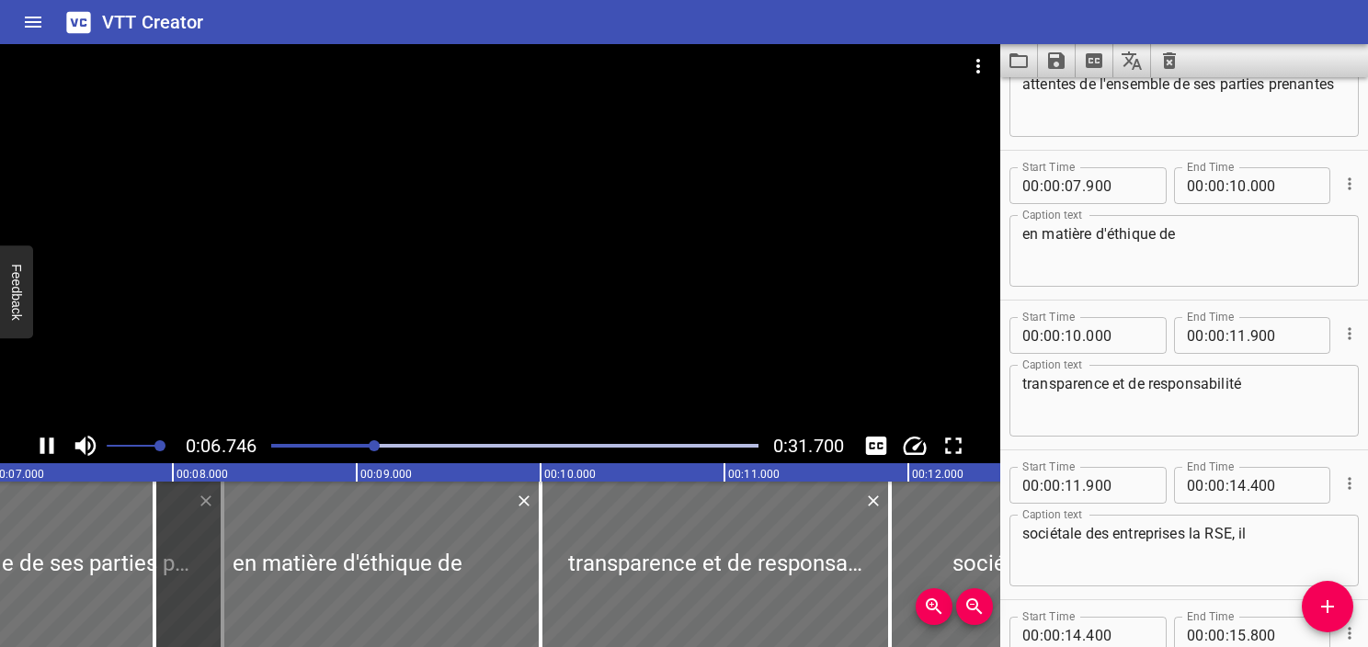
scroll to position [449, 0]
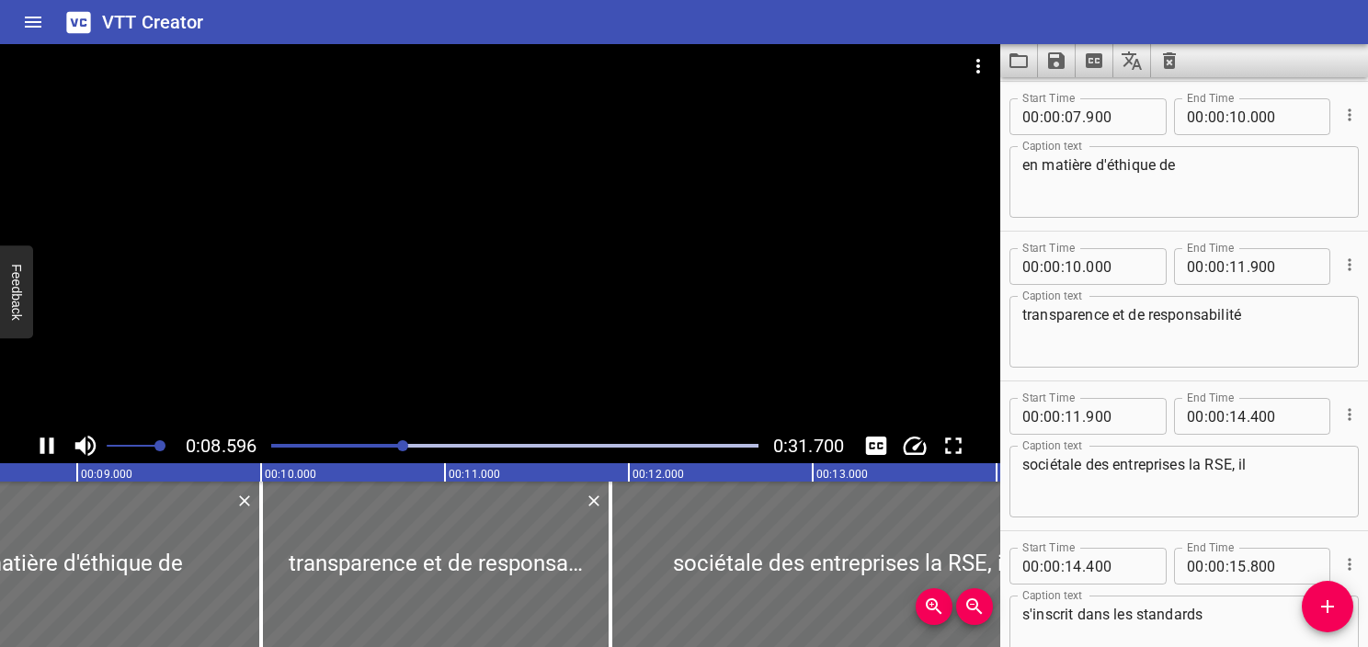
click at [329, 445] on div "Play progress" at bounding box center [159, 446] width 487 height 4
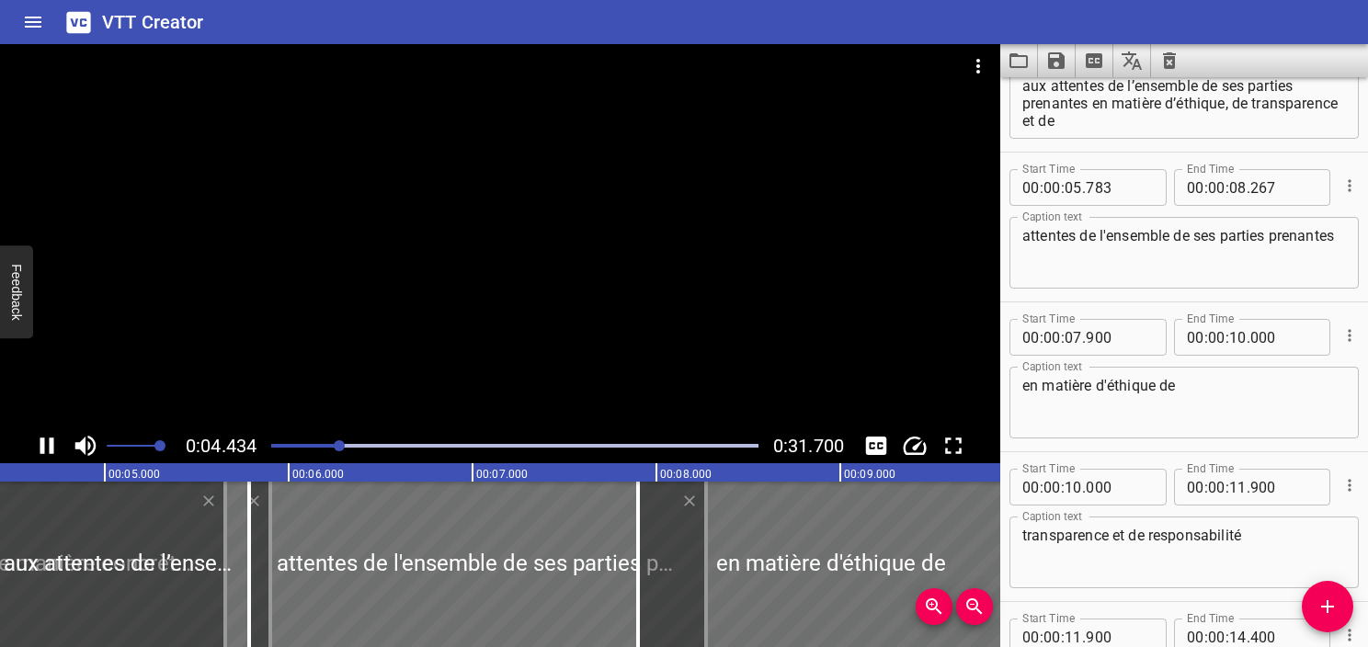
scroll to position [150, 0]
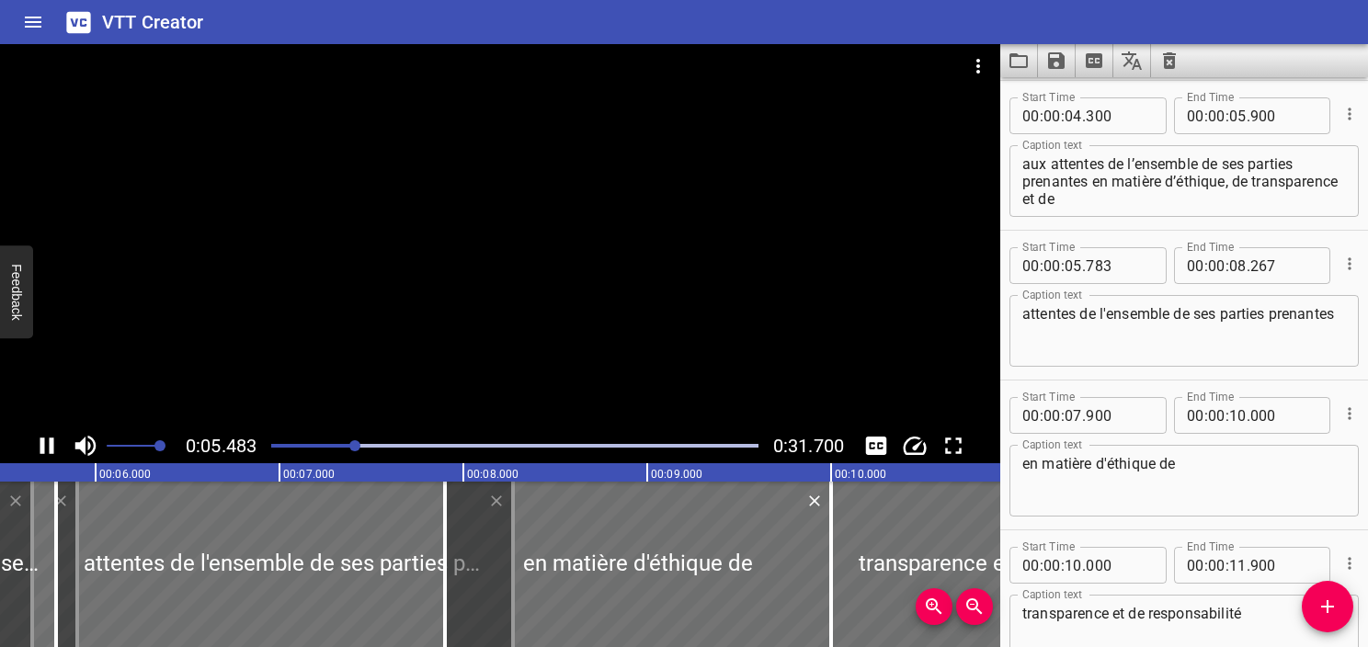
click at [25, 442] on div "0:05.483 0:31.700" at bounding box center [500, 446] width 1001 height 35
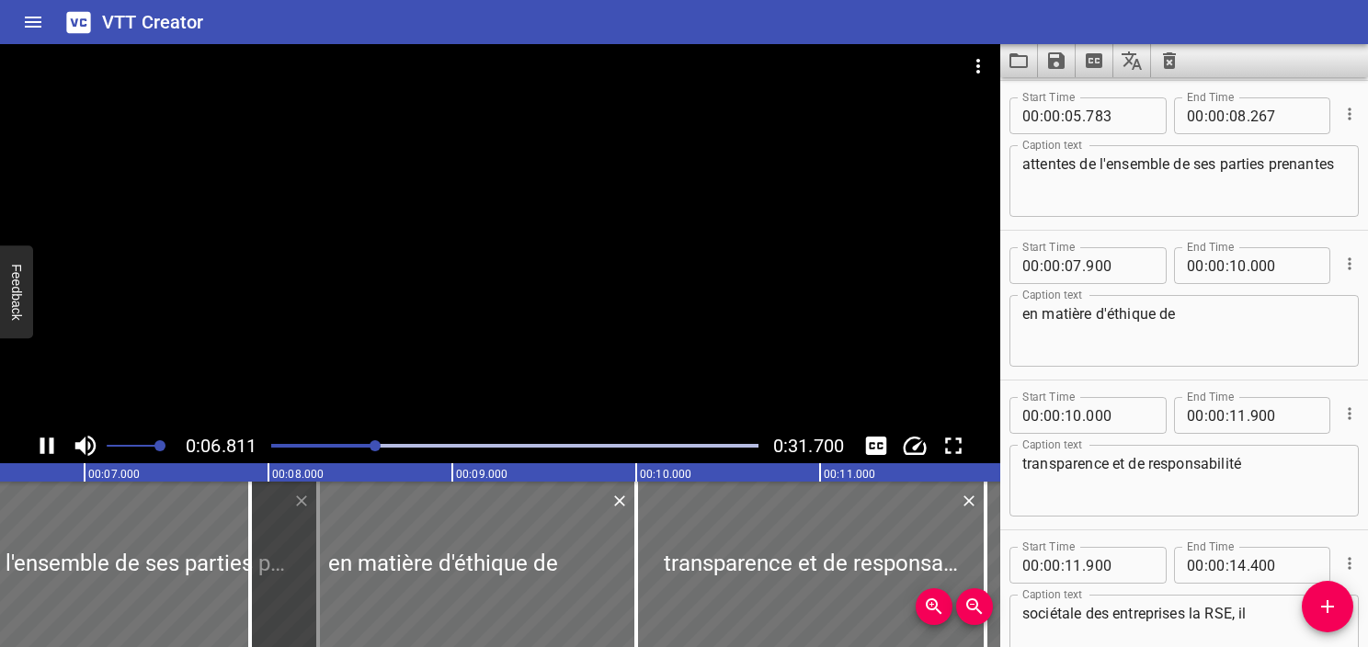
click at [338, 441] on div at bounding box center [514, 446] width 509 height 26
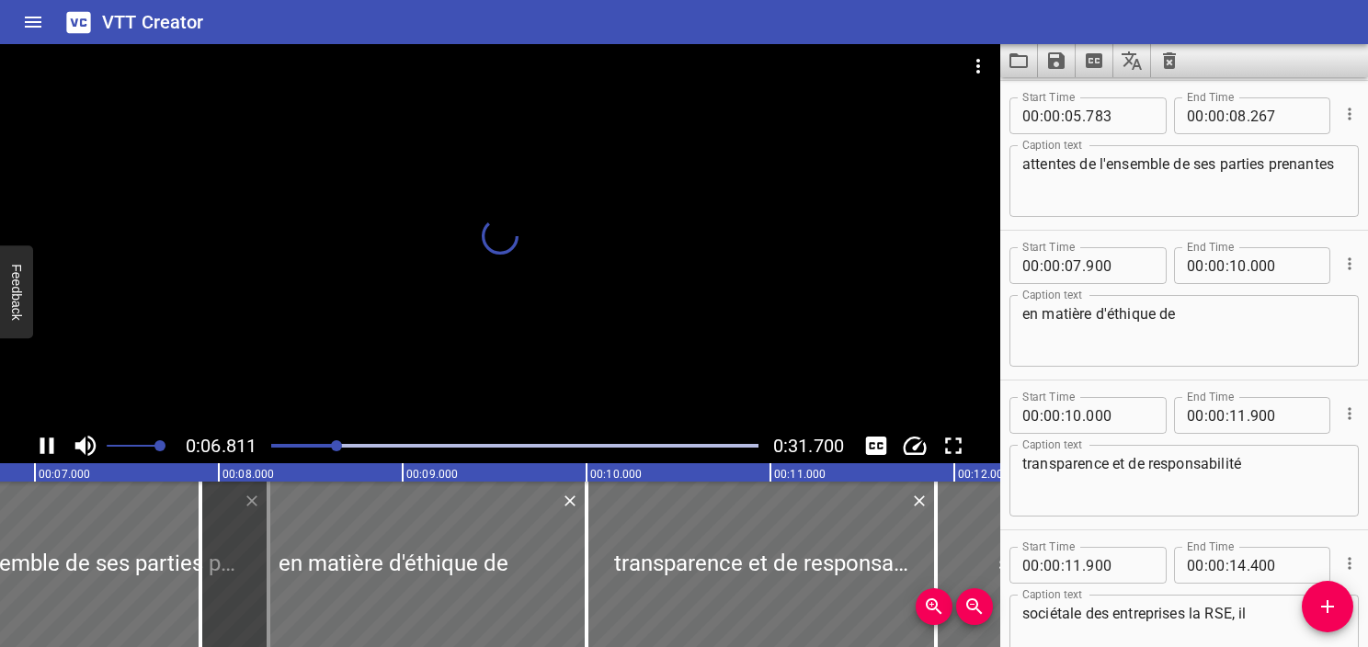
click at [327, 445] on div "Play progress" at bounding box center [93, 446] width 487 height 4
click at [297, 444] on div "Play progress" at bounding box center [82, 446] width 487 height 4
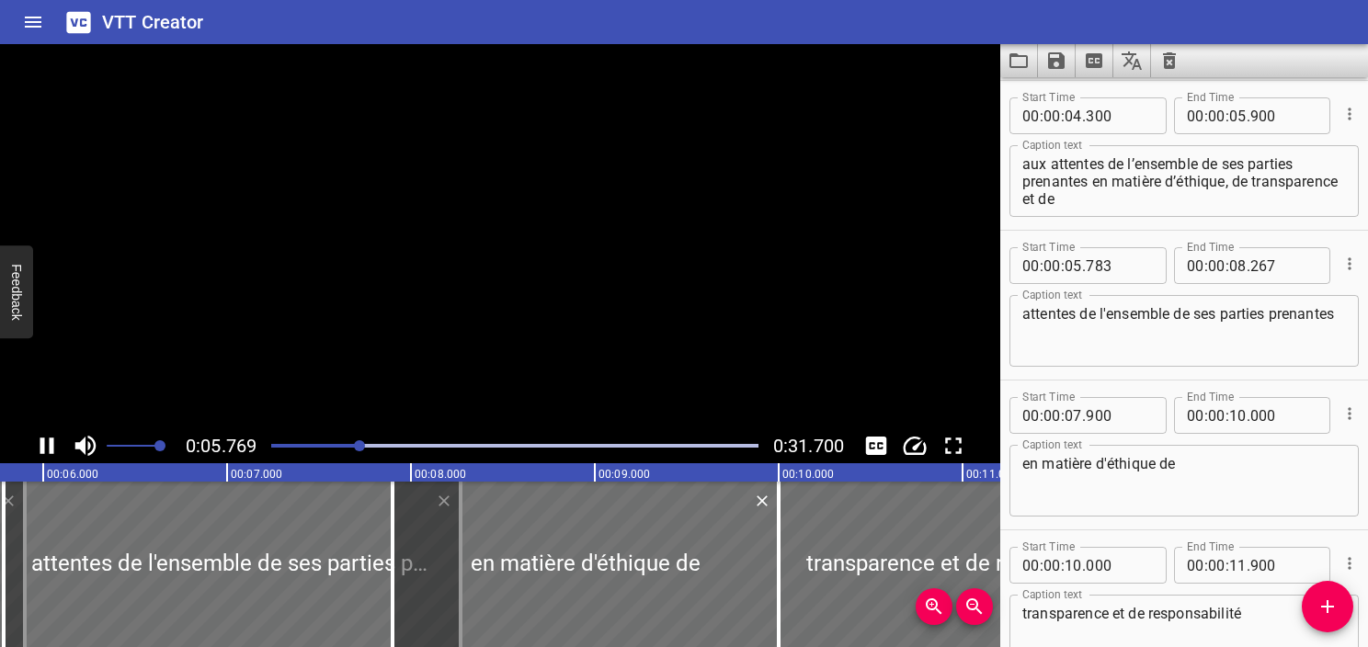
click at [50, 450] on icon "Play/Pause" at bounding box center [47, 446] width 14 height 17
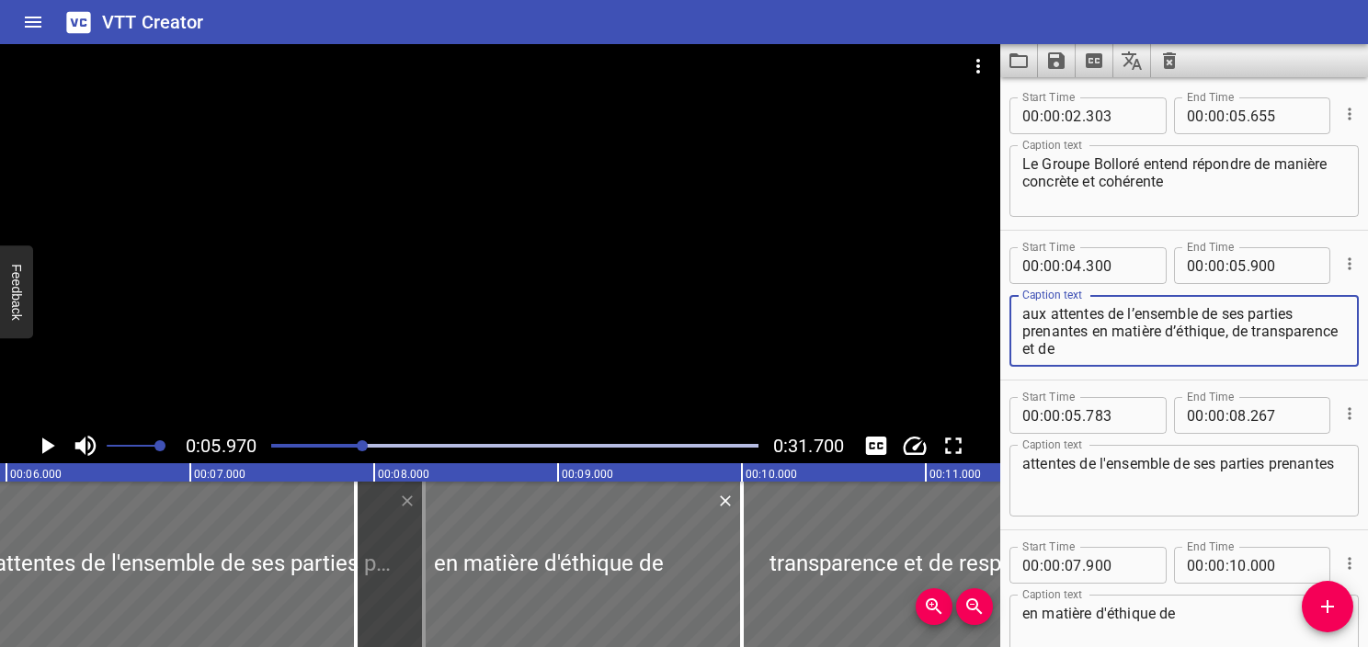
drag, startPoint x: 1214, startPoint y: 352, endPoint x: 1200, endPoint y: 303, distance: 51.5
click at [1200, 303] on div "aux attentes de l’ensemble de ses parties prenantes en matière d’éthique, de tr…" at bounding box center [1184, 331] width 349 height 72
click at [1260, 324] on textarea "aux attentes de l’ensemble" at bounding box center [1185, 331] width 324 height 52
paste textarea "de ses parties prenantes en matière d’éthique"
type textarea "aux attentes de l’ensemble de ses parties prenantes en matière d’éthique,"
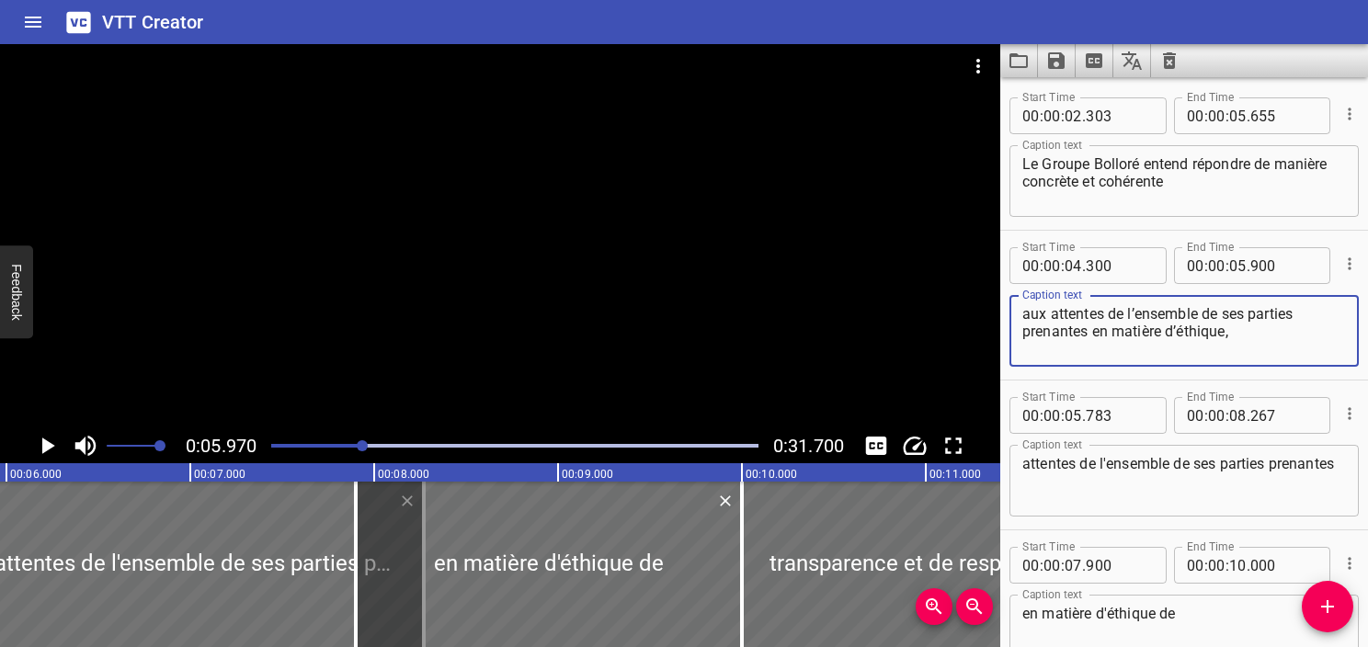
click at [345, 442] on div at bounding box center [514, 446] width 509 height 26
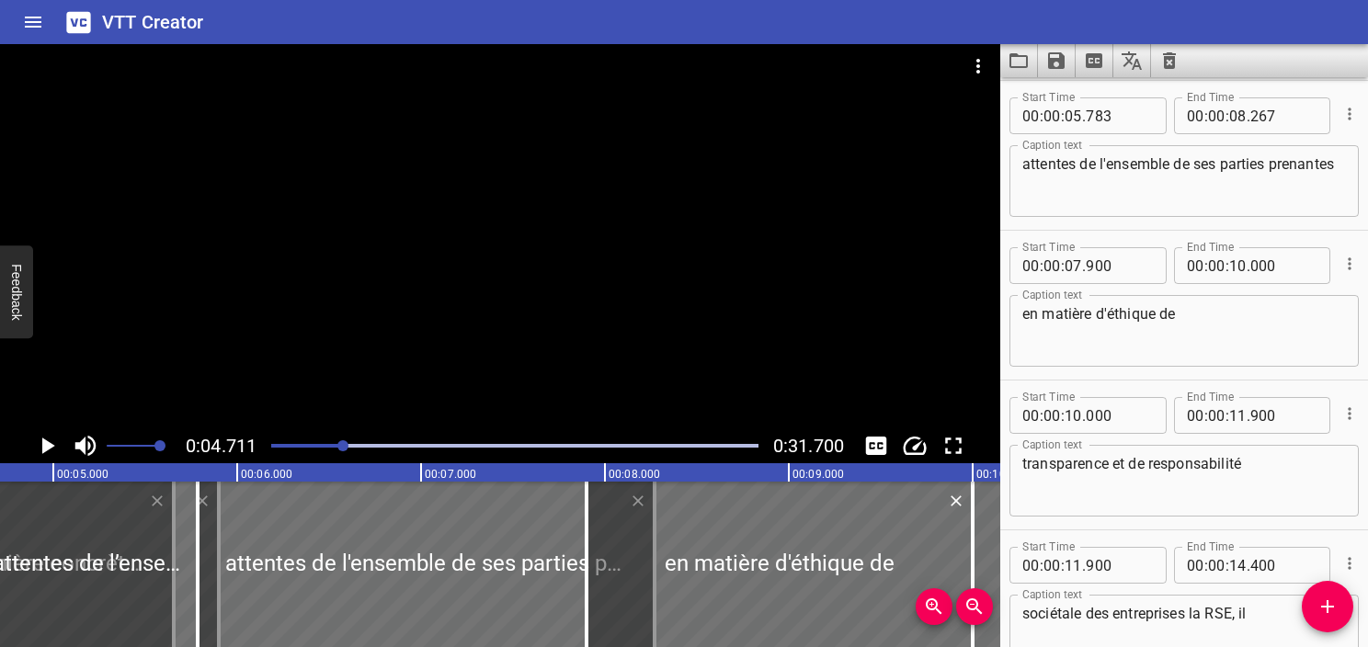
click at [326, 444] on div "Play progress" at bounding box center [100, 446] width 487 height 4
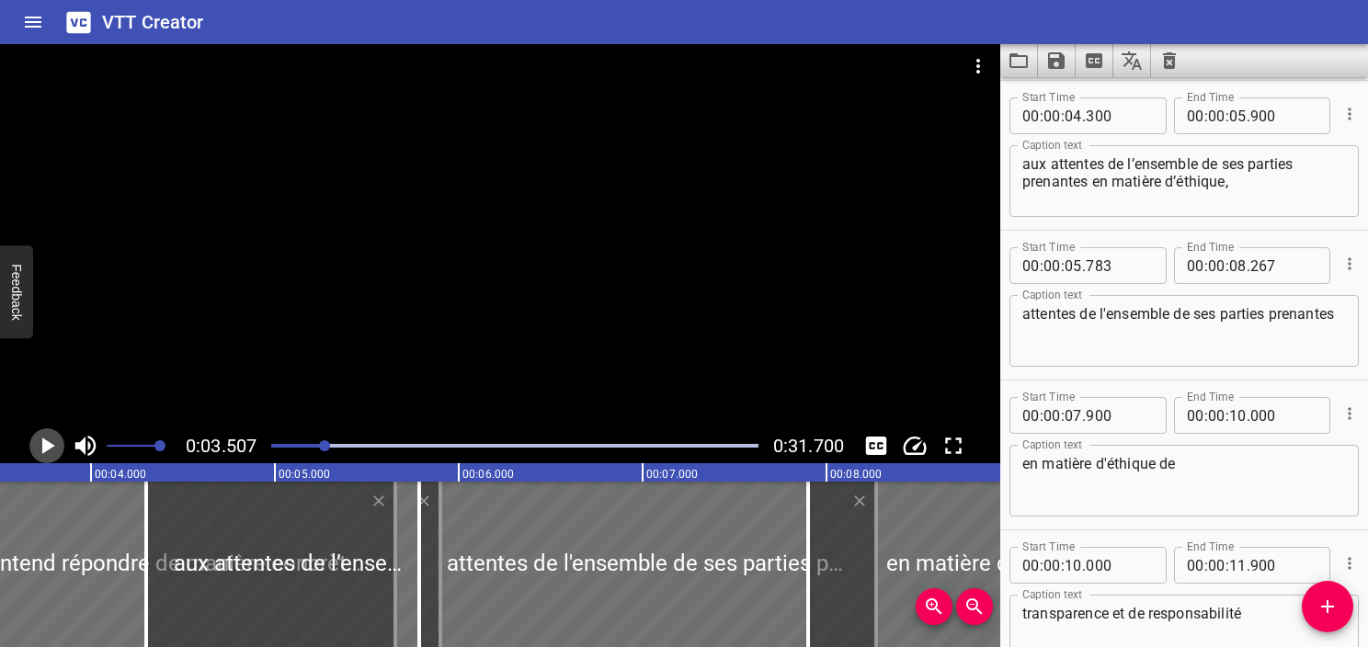
click at [40, 440] on icon "Play/Pause" at bounding box center [47, 446] width 28 height 28
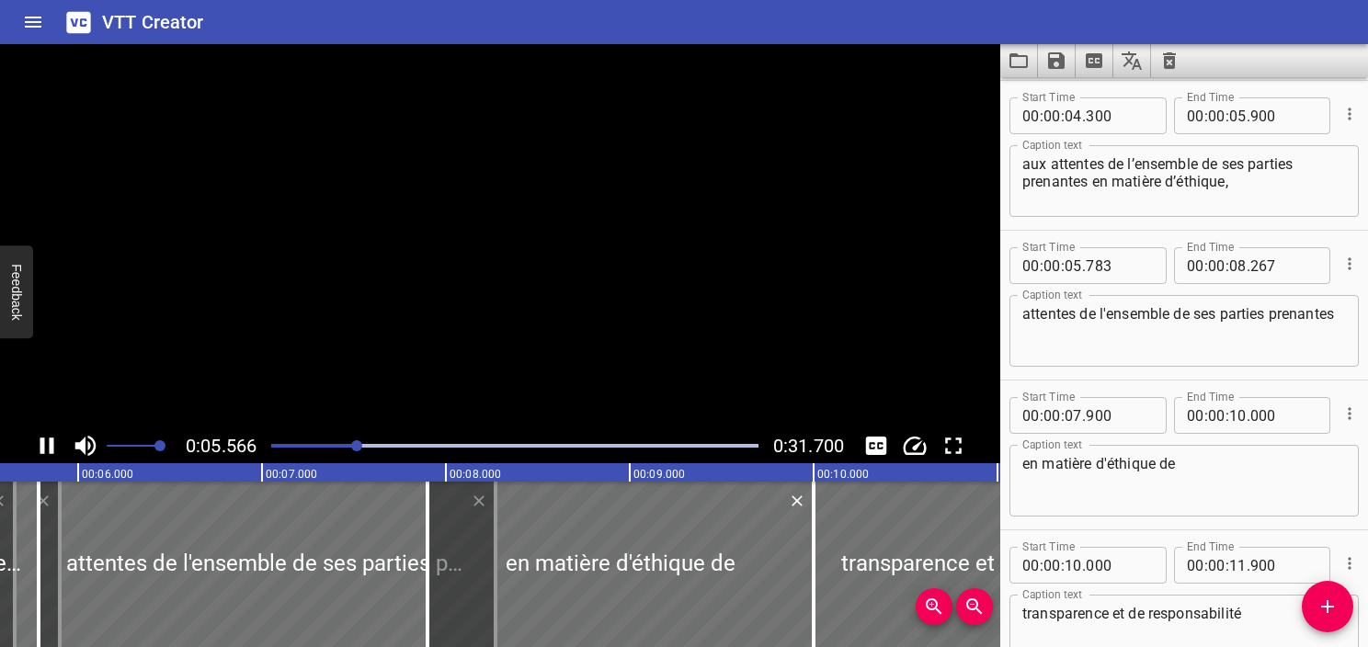
click at [40, 440] on icon "Play/Pause" at bounding box center [47, 446] width 28 height 28
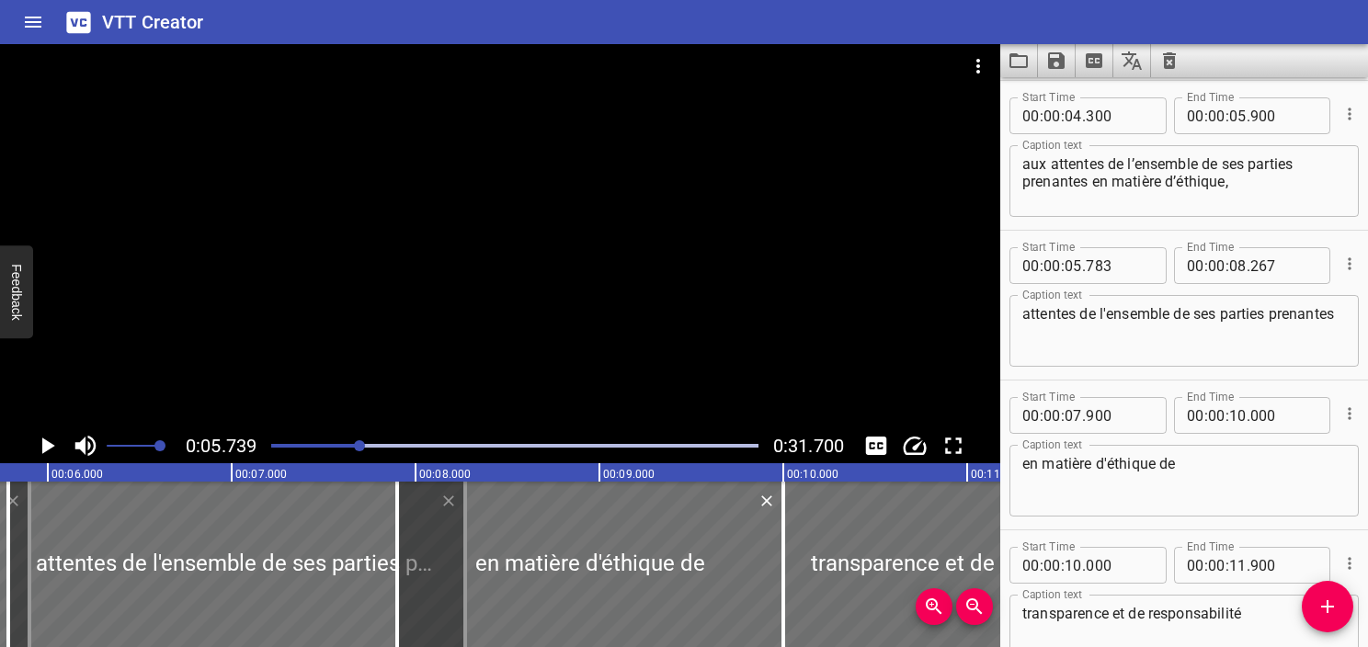
scroll to position [0, 0]
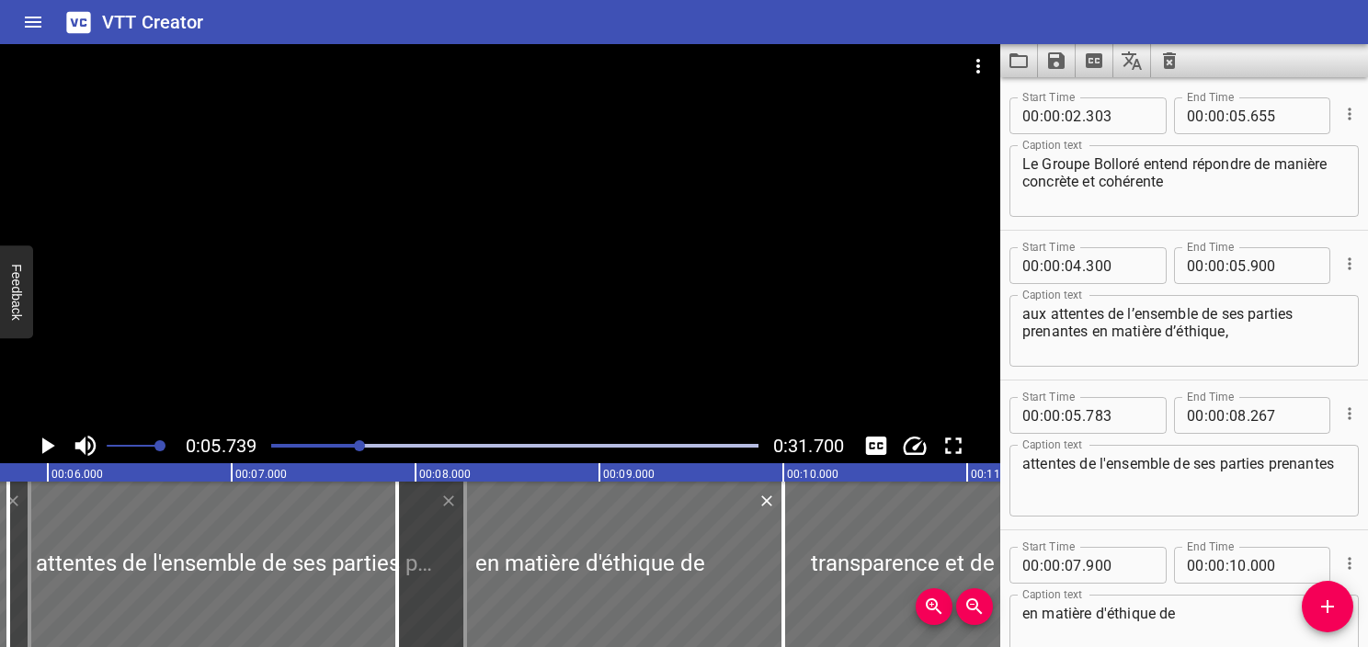
click at [1252, 202] on textarea "Le Groupe Bolloré entend répondre de manière concrète et cohérente" at bounding box center [1185, 181] width 324 height 52
click at [318, 442] on div at bounding box center [514, 446] width 509 height 26
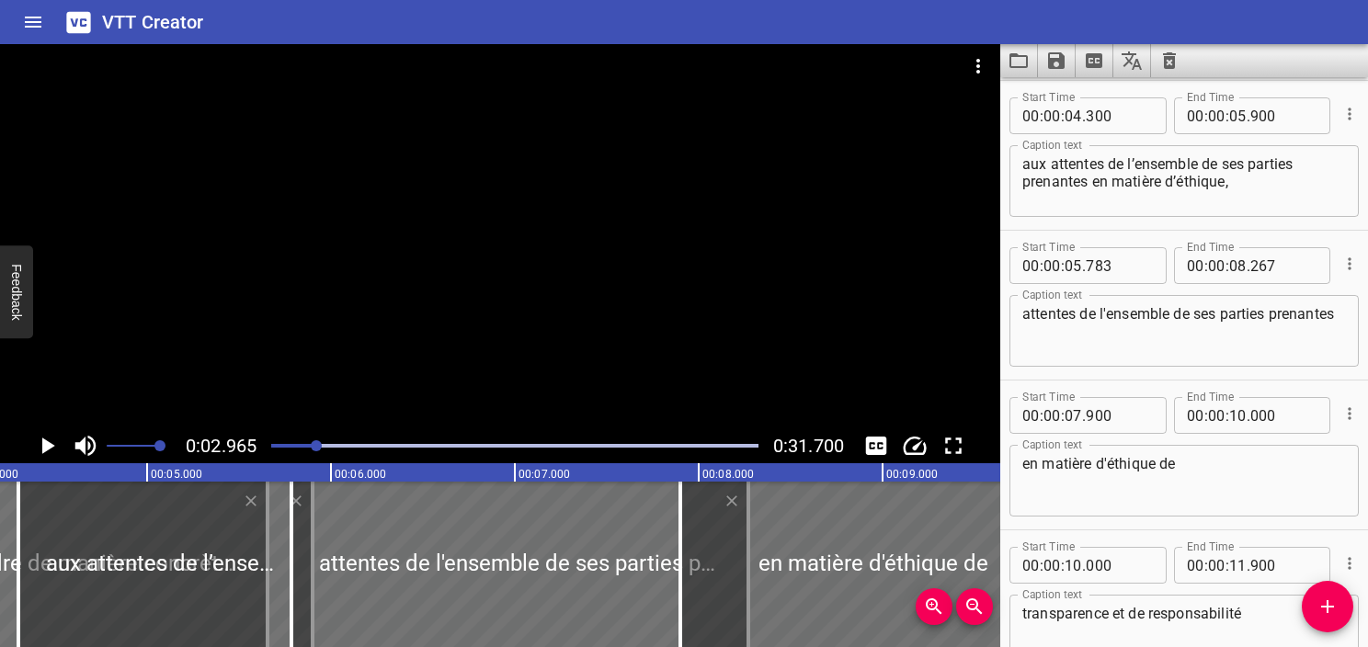
scroll to position [0, 544]
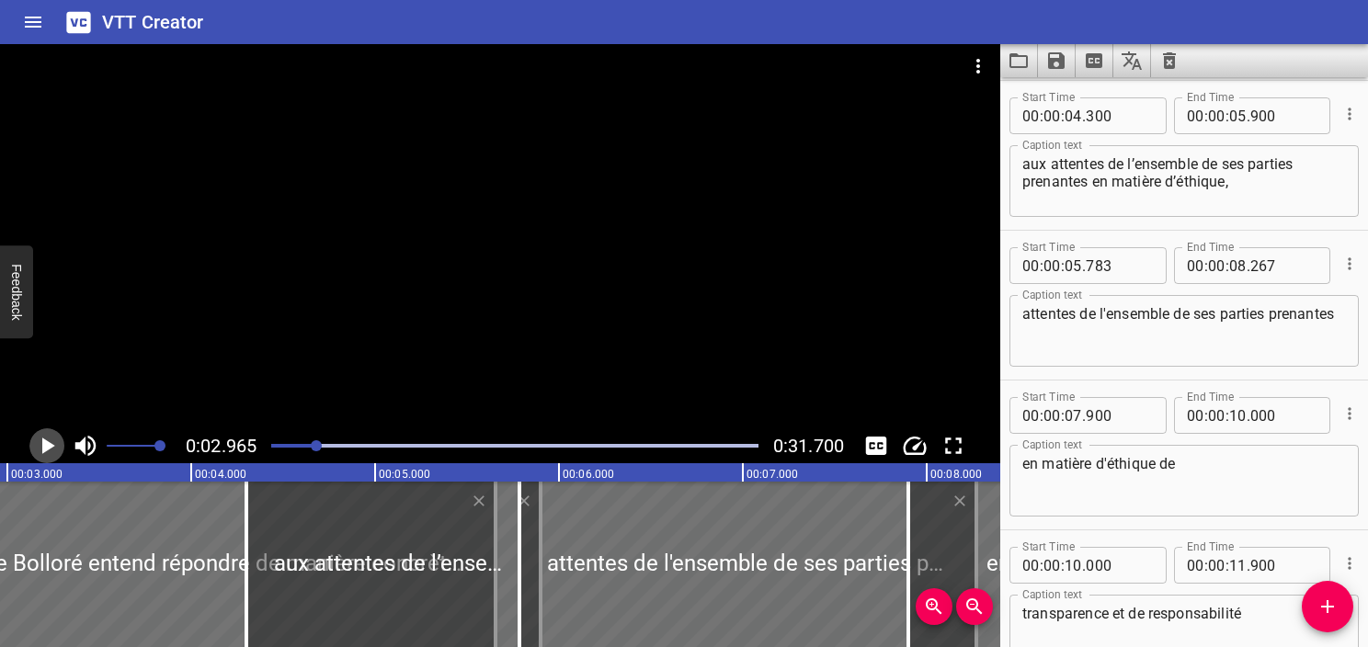
click at [47, 449] on icon "Play/Pause" at bounding box center [48, 446] width 13 height 17
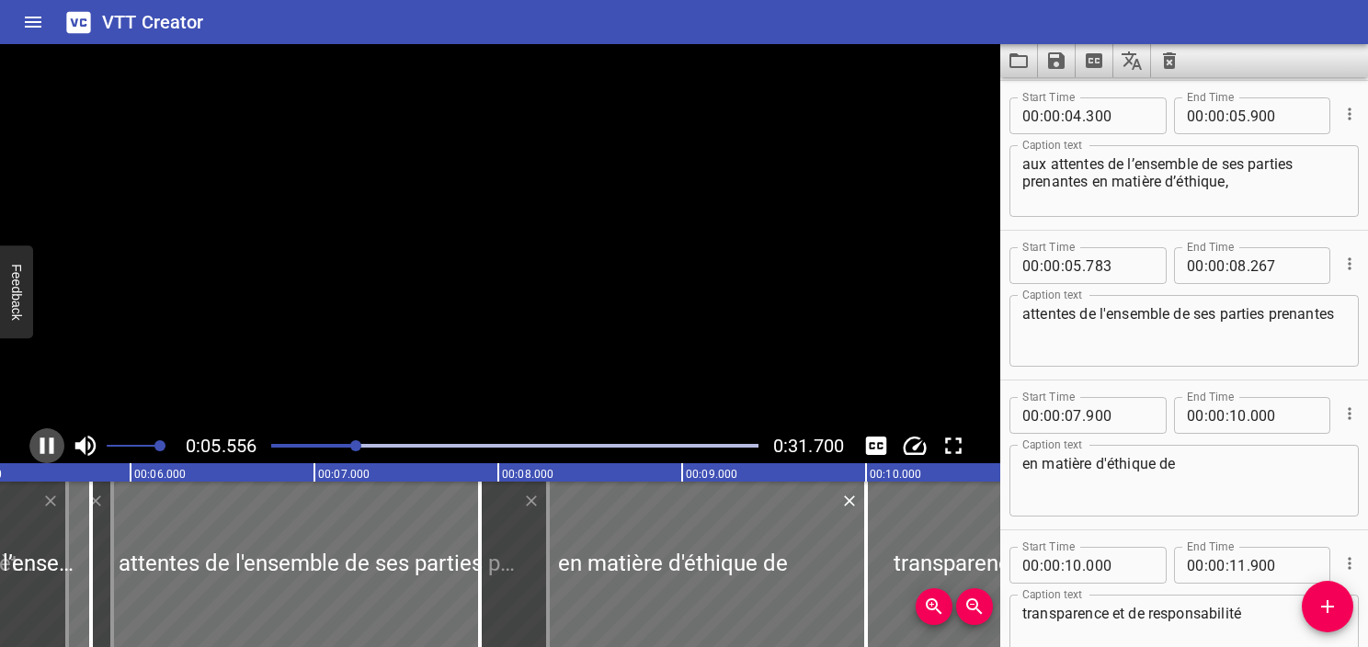
click at [47, 449] on icon "Play/Pause" at bounding box center [47, 446] width 28 height 28
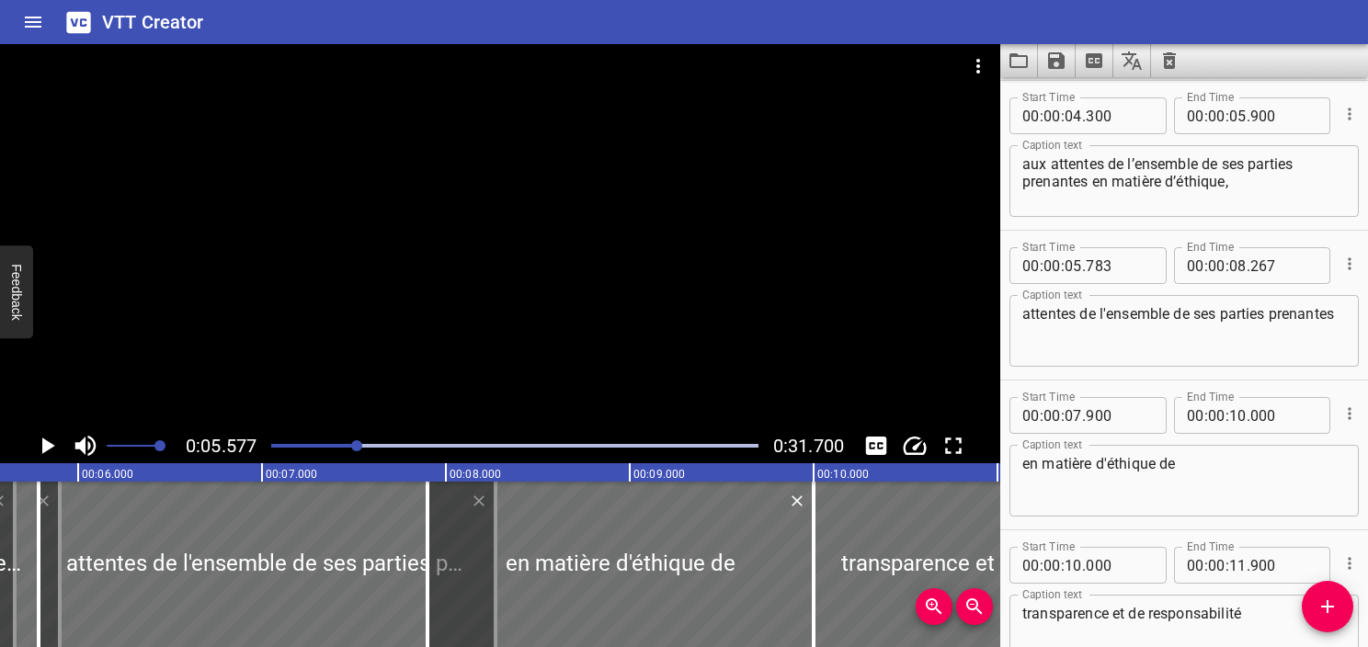
scroll to position [0, 0]
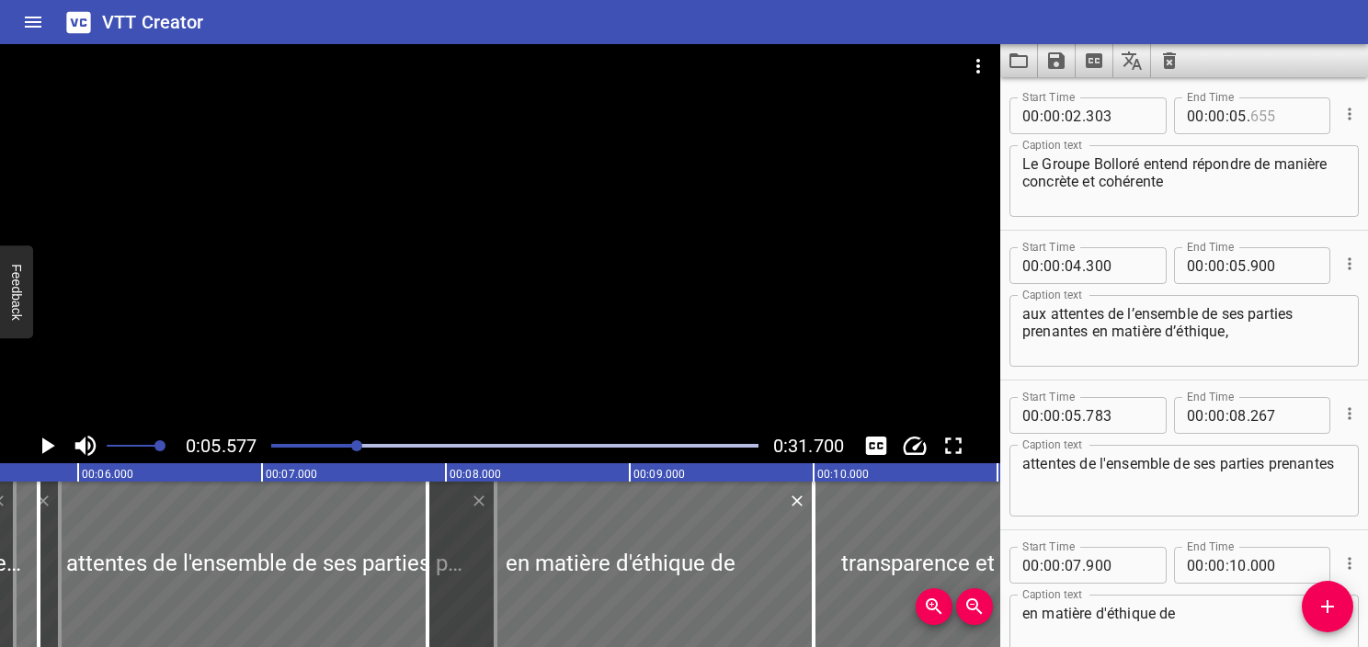
click at [1254, 114] on input "number" at bounding box center [1284, 115] width 67 height 37
type input "577"
click at [1205, 166] on textarea "Le Groupe Bolloré entend répondre de manière concrète et cohérente" at bounding box center [1185, 181] width 324 height 52
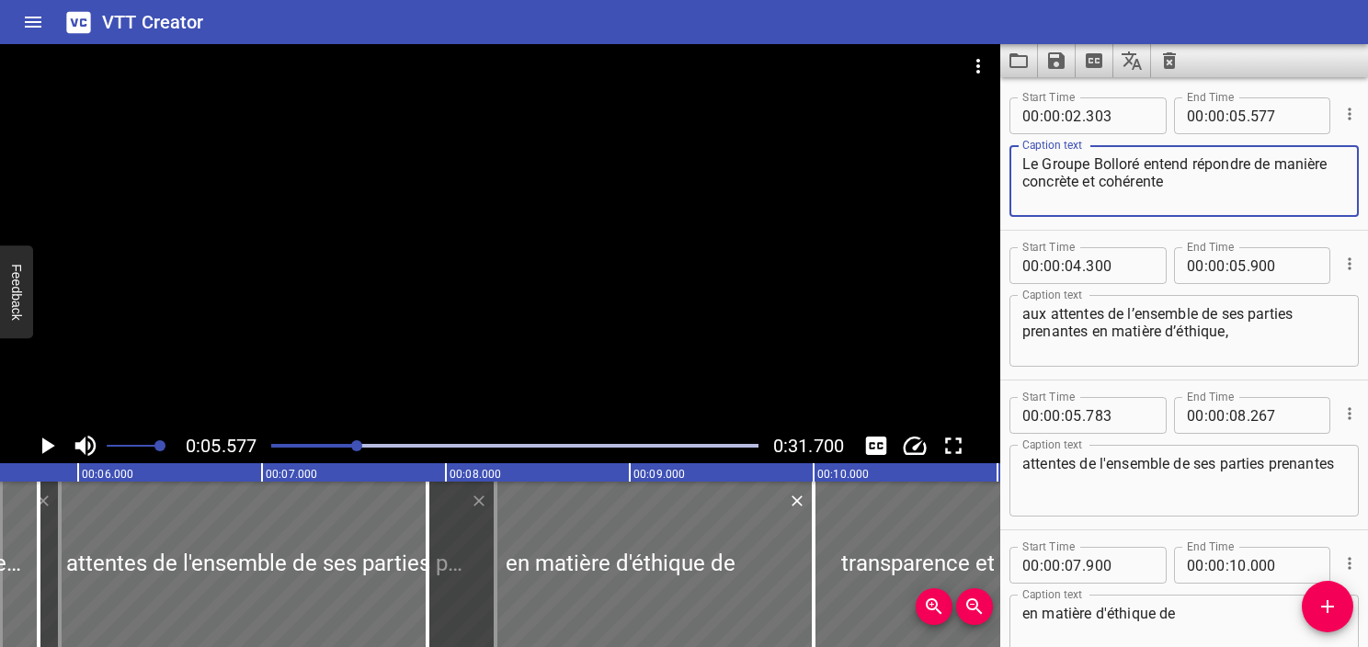
click at [1192, 204] on textarea "Le Groupe Bolloré entend répondre de manière concrète et cohérente" at bounding box center [1185, 181] width 324 height 52
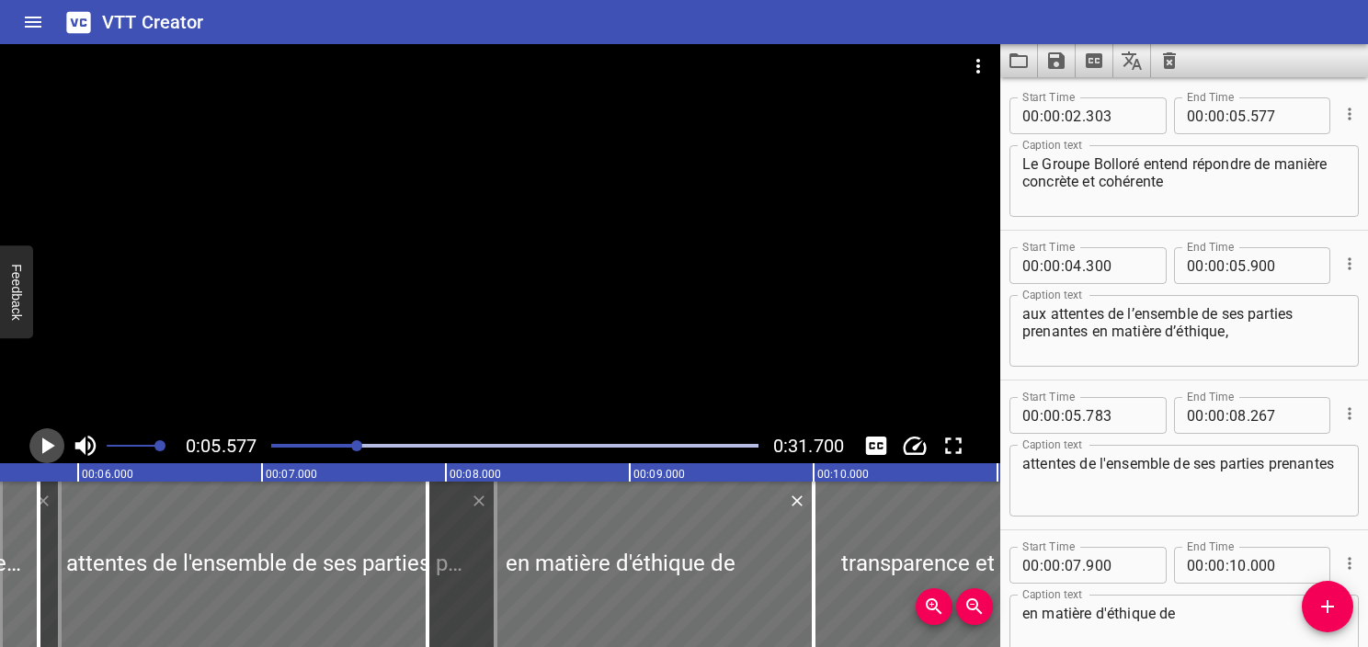
click at [47, 440] on icon "Play/Pause" at bounding box center [47, 446] width 28 height 28
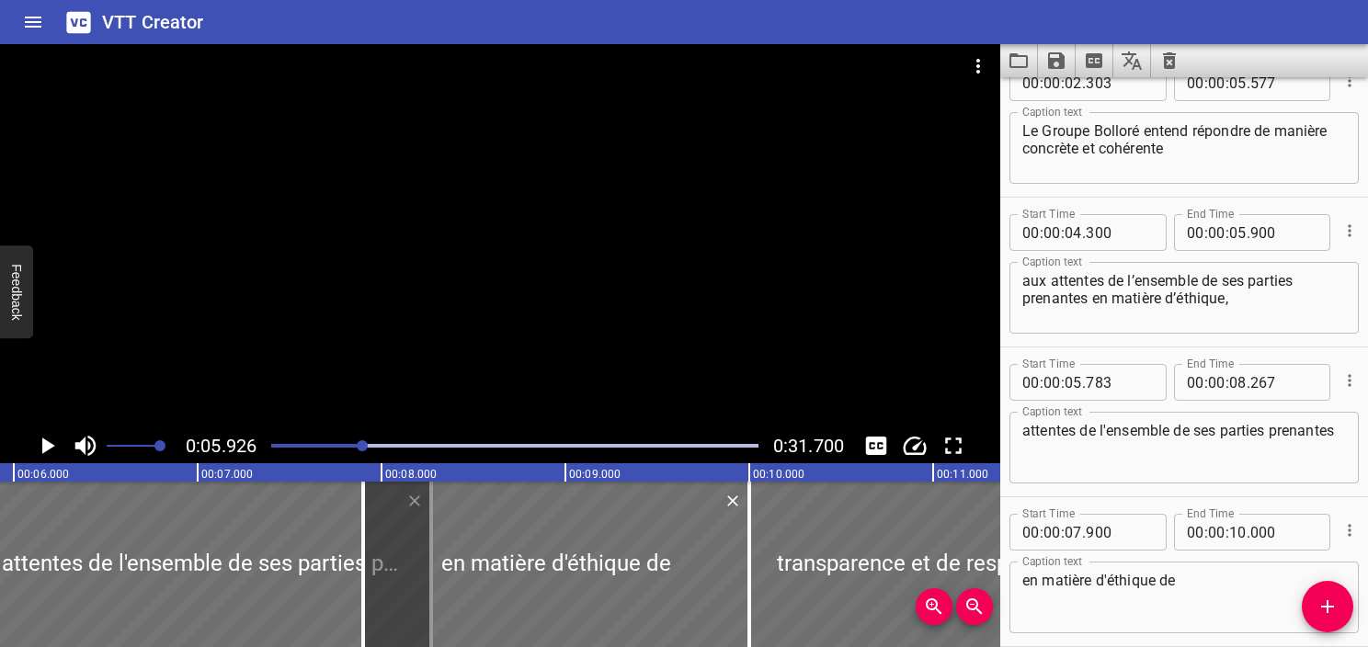
scroll to position [24, 0]
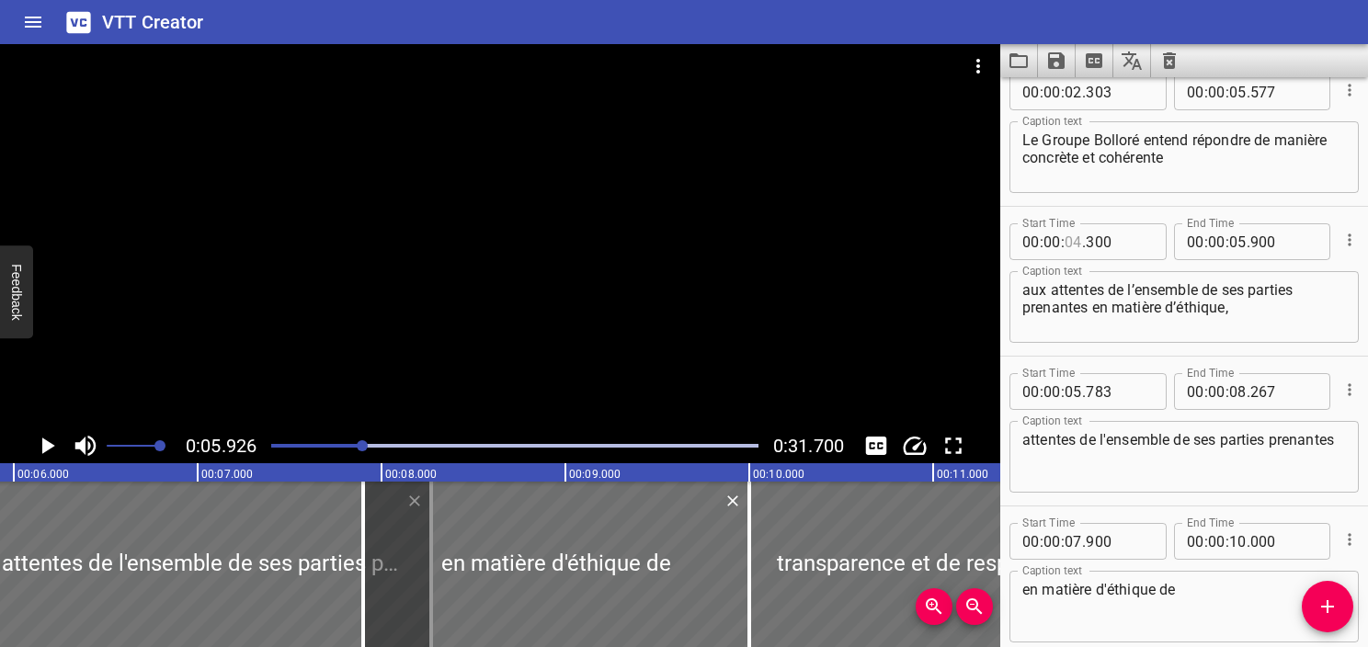
click at [1070, 240] on input "number" at bounding box center [1073, 241] width 17 height 37
type input "05"
type input "926"
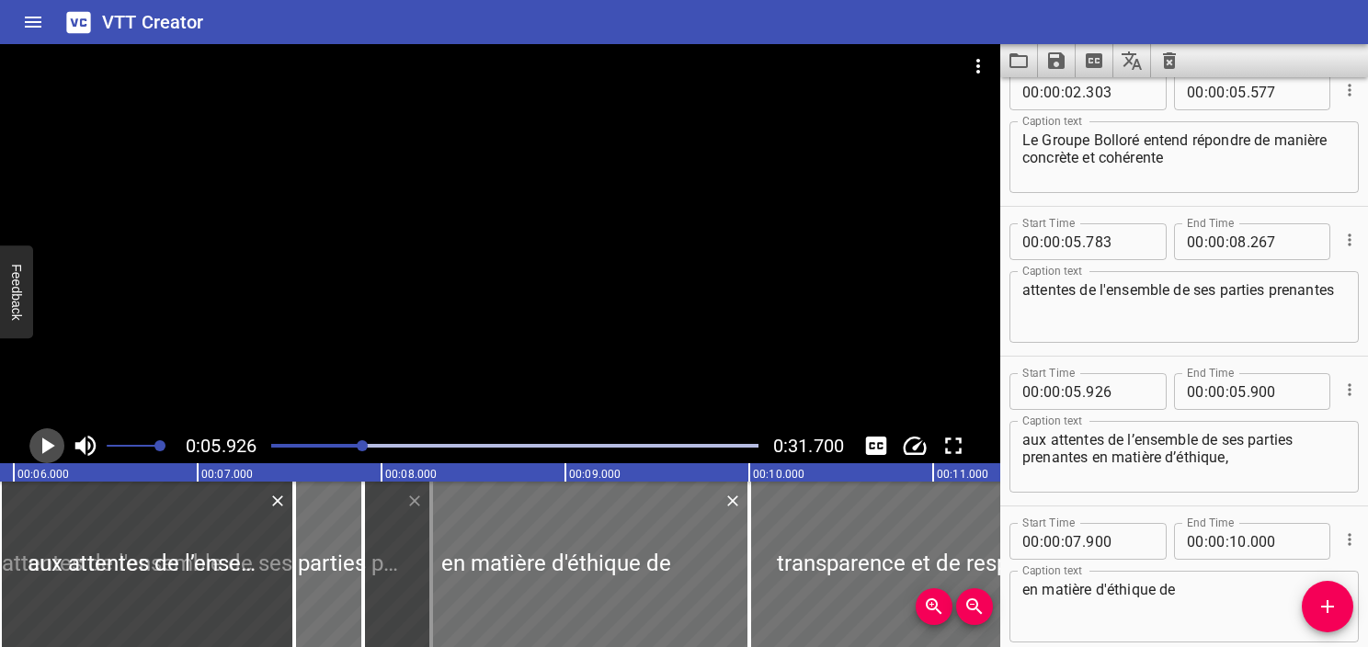
click at [52, 435] on icon "Play/Pause" at bounding box center [47, 446] width 28 height 28
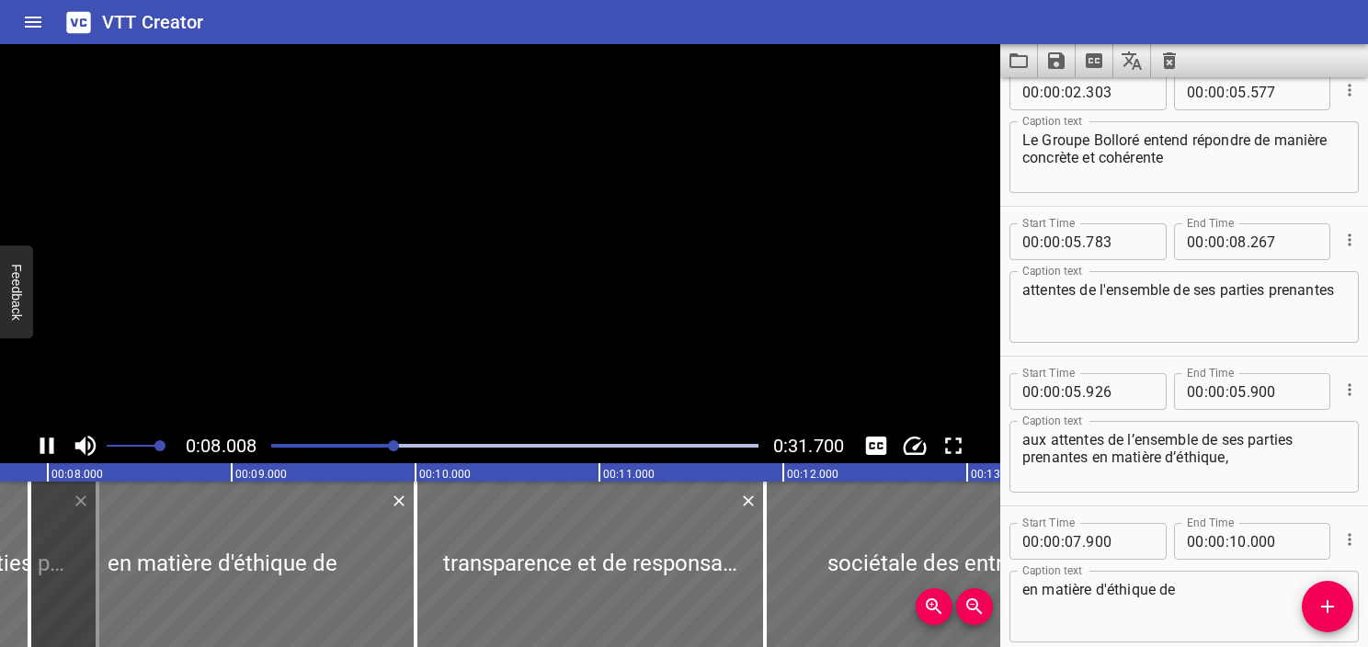
scroll to position [0, 1472]
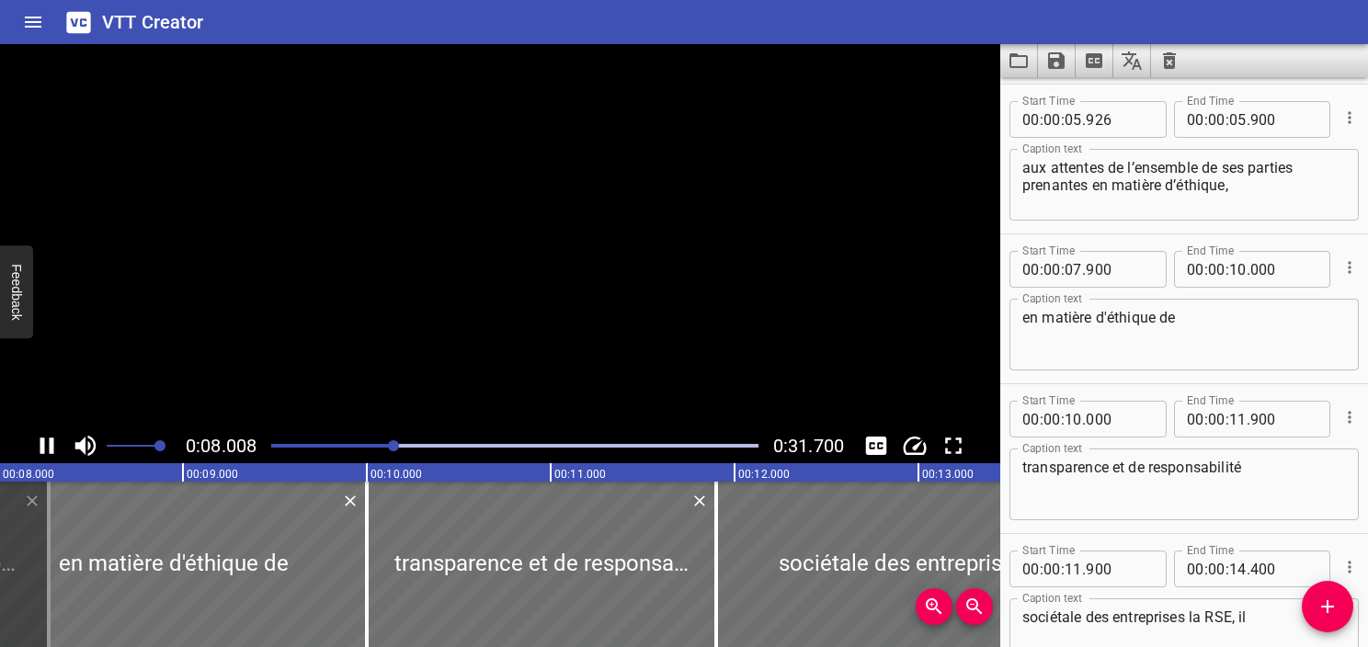
click at [52, 435] on icon "Play/Pause" at bounding box center [47, 446] width 28 height 28
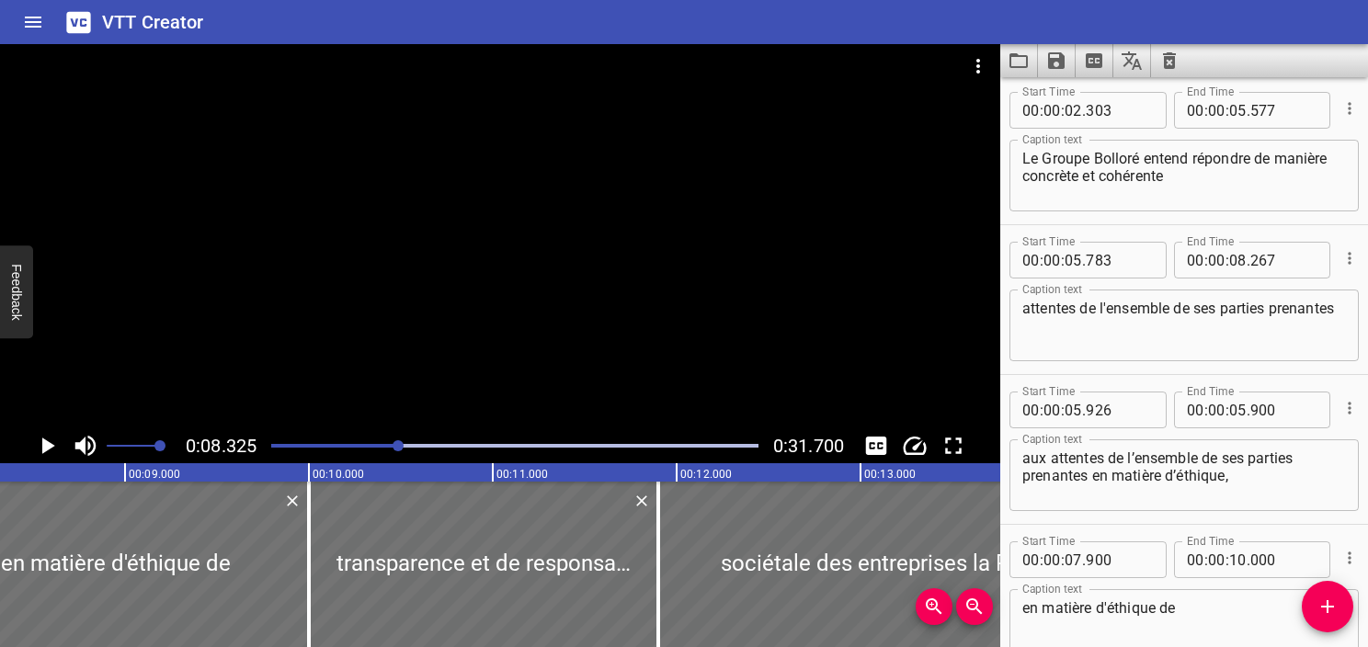
scroll to position [0, 0]
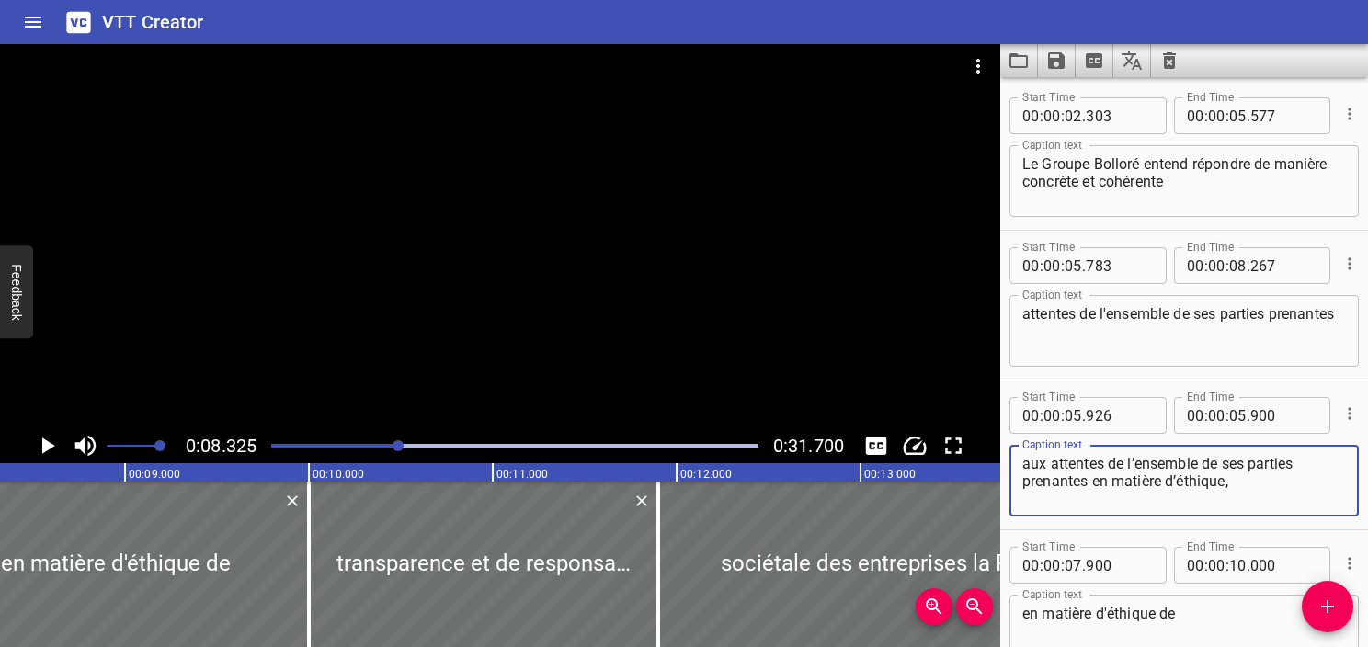
drag, startPoint x: 1089, startPoint y: 482, endPoint x: 1276, endPoint y: 487, distance: 187.7
click at [1276, 487] on textarea "aux attentes de l’ensemble de ses parties prenantes en matière d’éthique," at bounding box center [1185, 481] width 324 height 52
type textarea "aux attentes de l’ensemble de ses parties prenantes"
click at [1236, 414] on input "number" at bounding box center [1238, 415] width 17 height 37
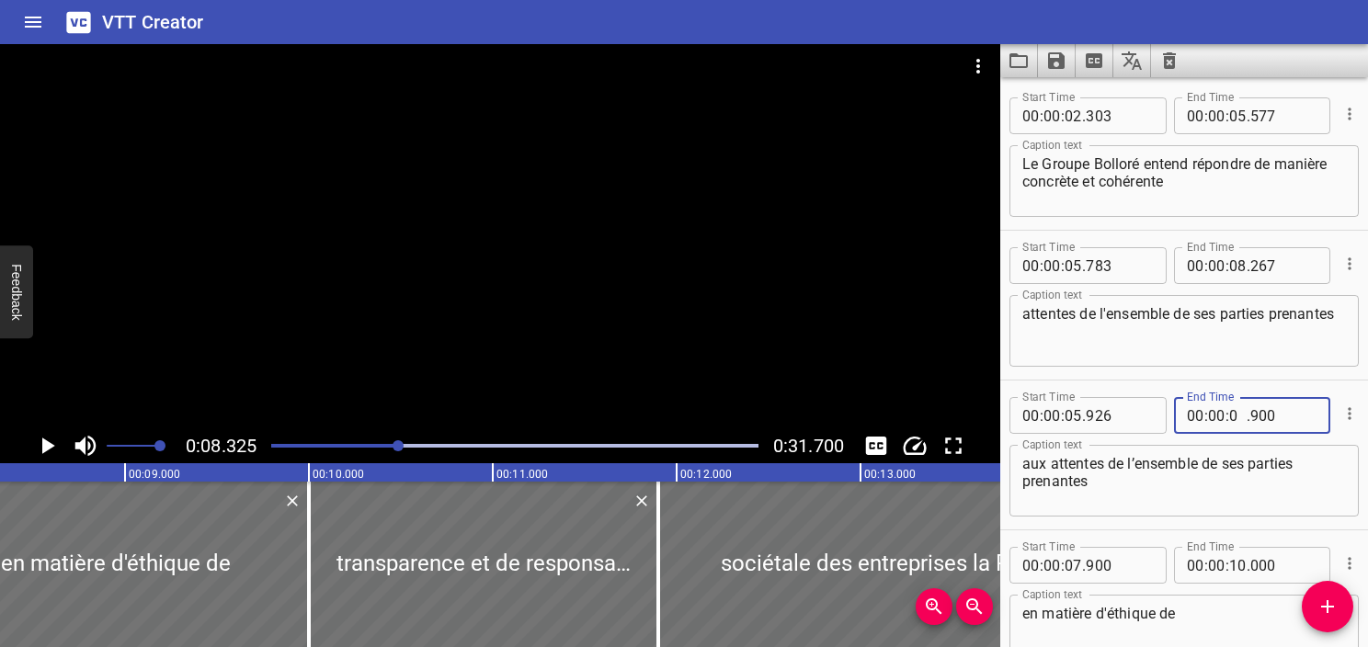
type input "08"
type input "325"
click at [361, 444] on div "Play progress" at bounding box center [156, 446] width 487 height 4
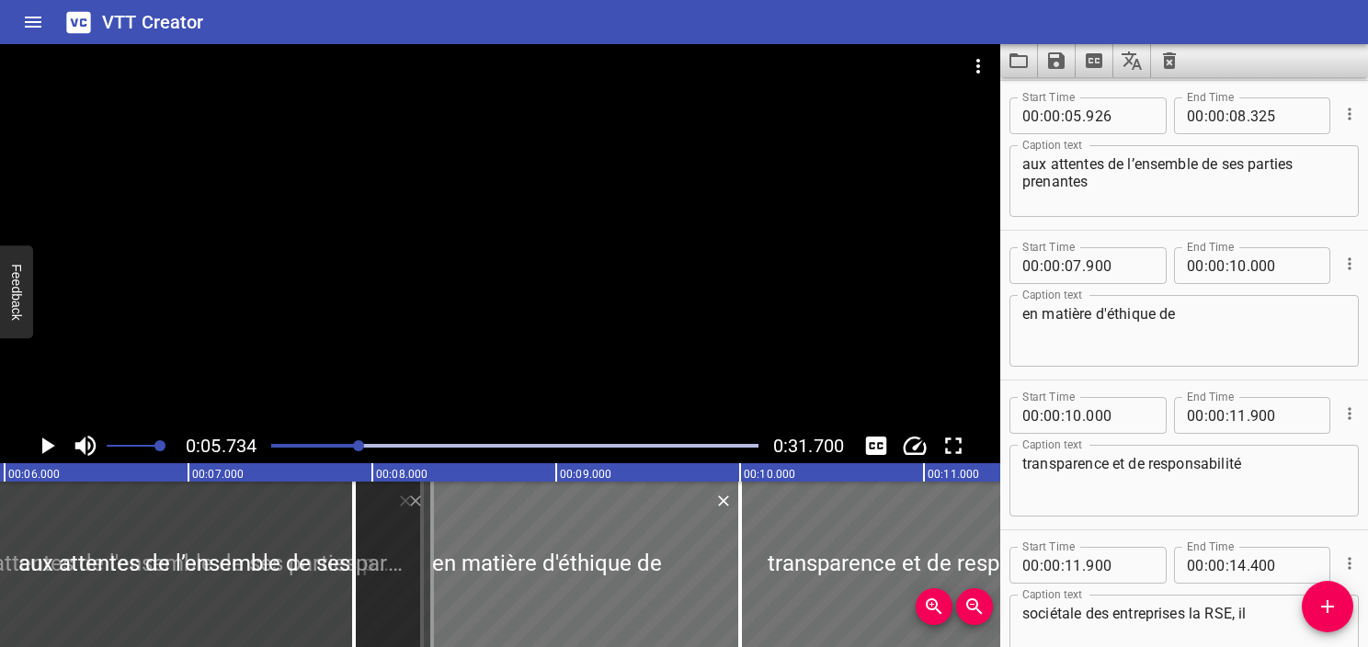
scroll to position [0, 1055]
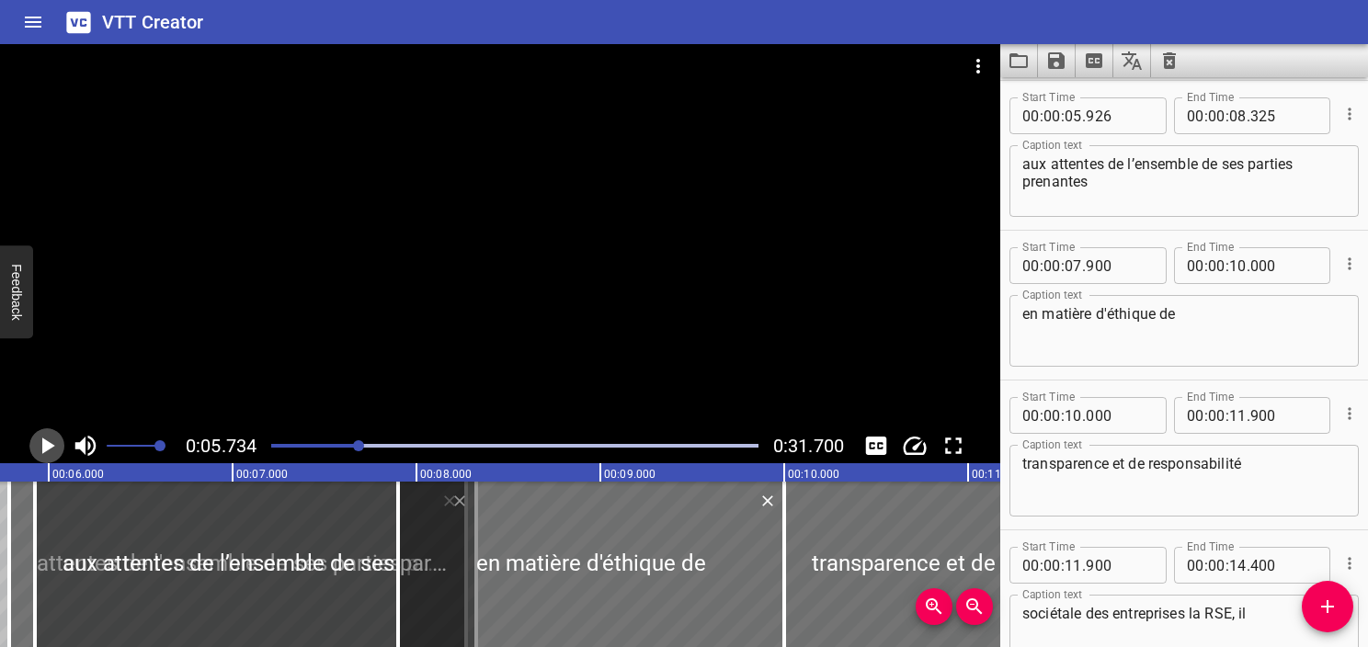
click at [32, 449] on button "Play/Pause" at bounding box center [46, 446] width 35 height 35
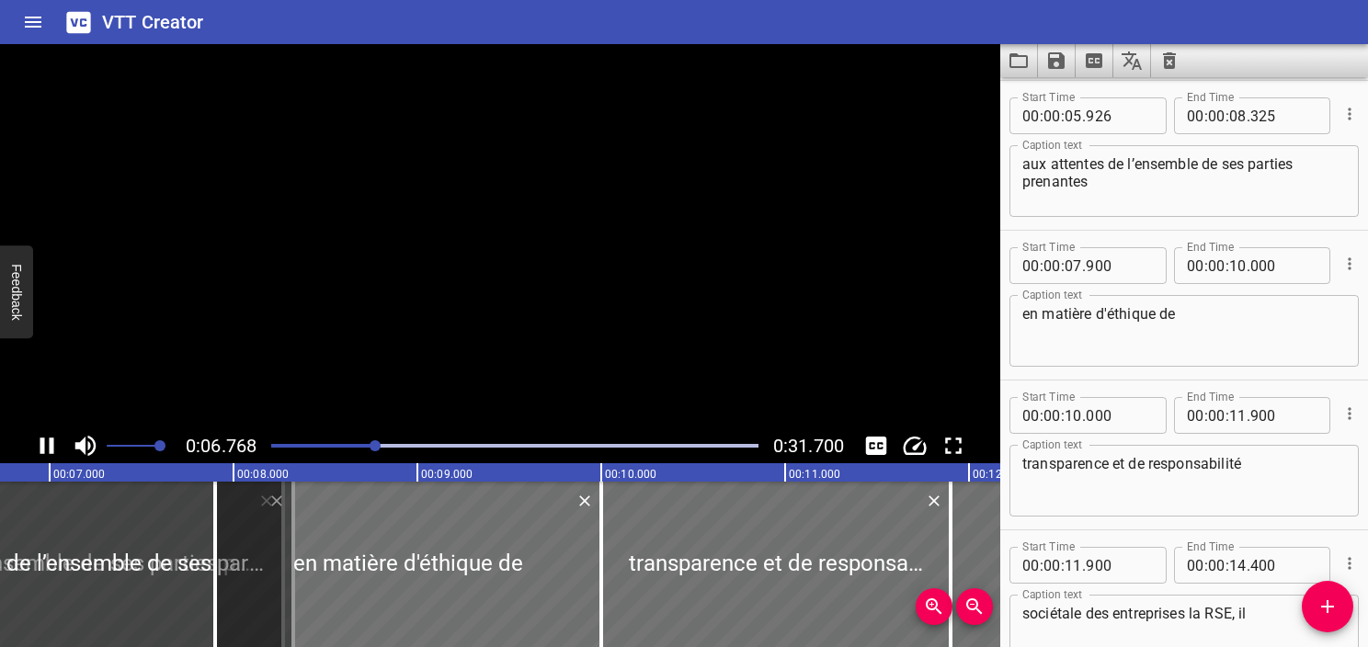
click at [32, 449] on button "Play/Pause" at bounding box center [46, 446] width 35 height 35
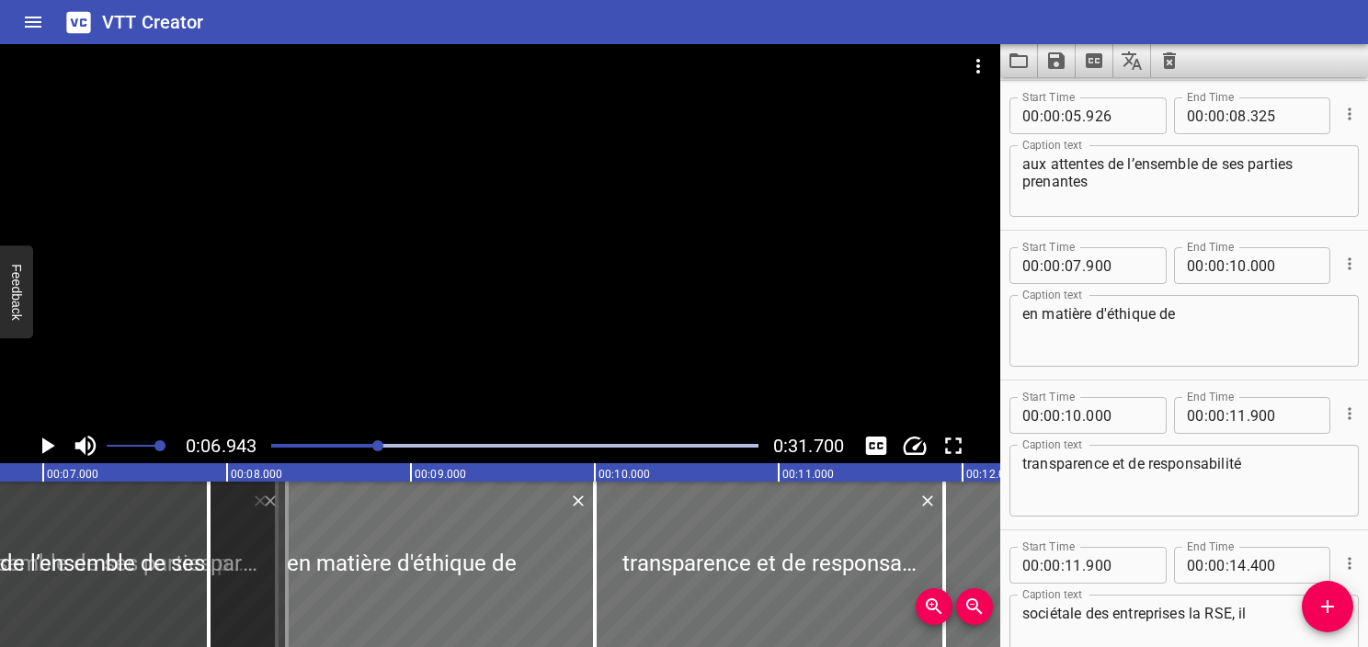
scroll to position [0, 1276]
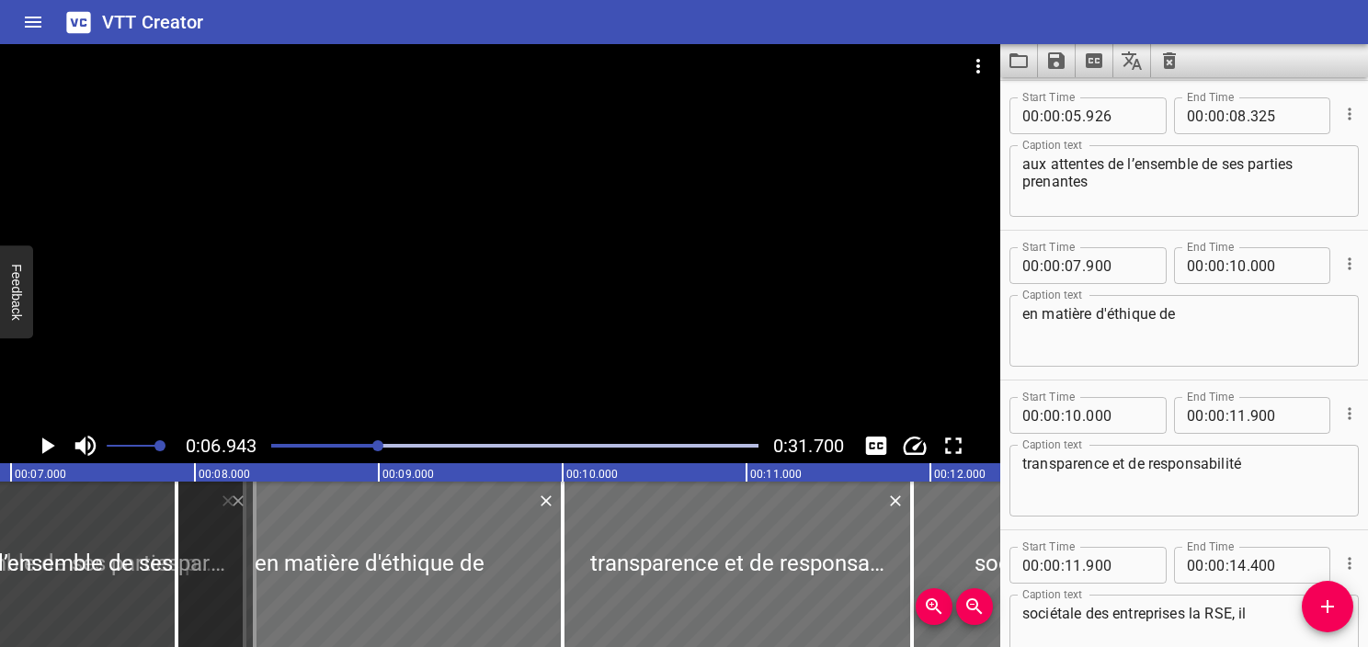
click at [327, 438] on div at bounding box center [514, 446] width 509 height 26
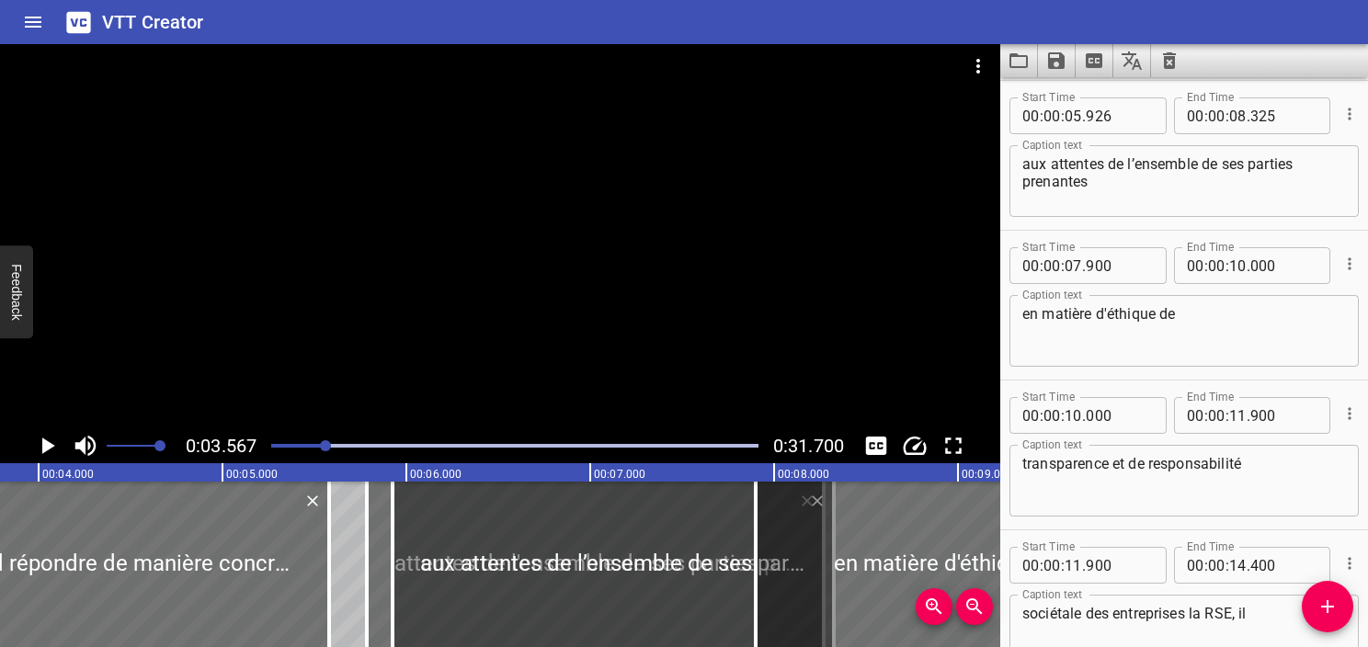
click at [52, 455] on icon "Play/Pause" at bounding box center [47, 446] width 28 height 28
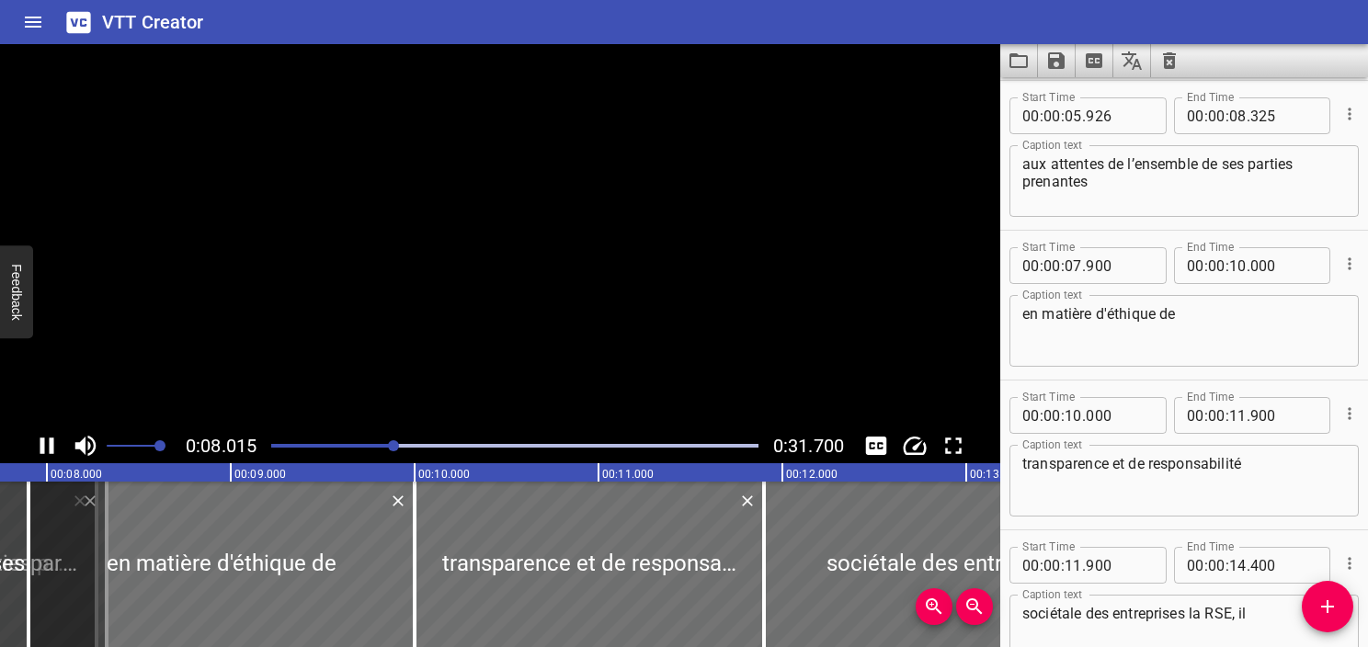
scroll to position [449, 0]
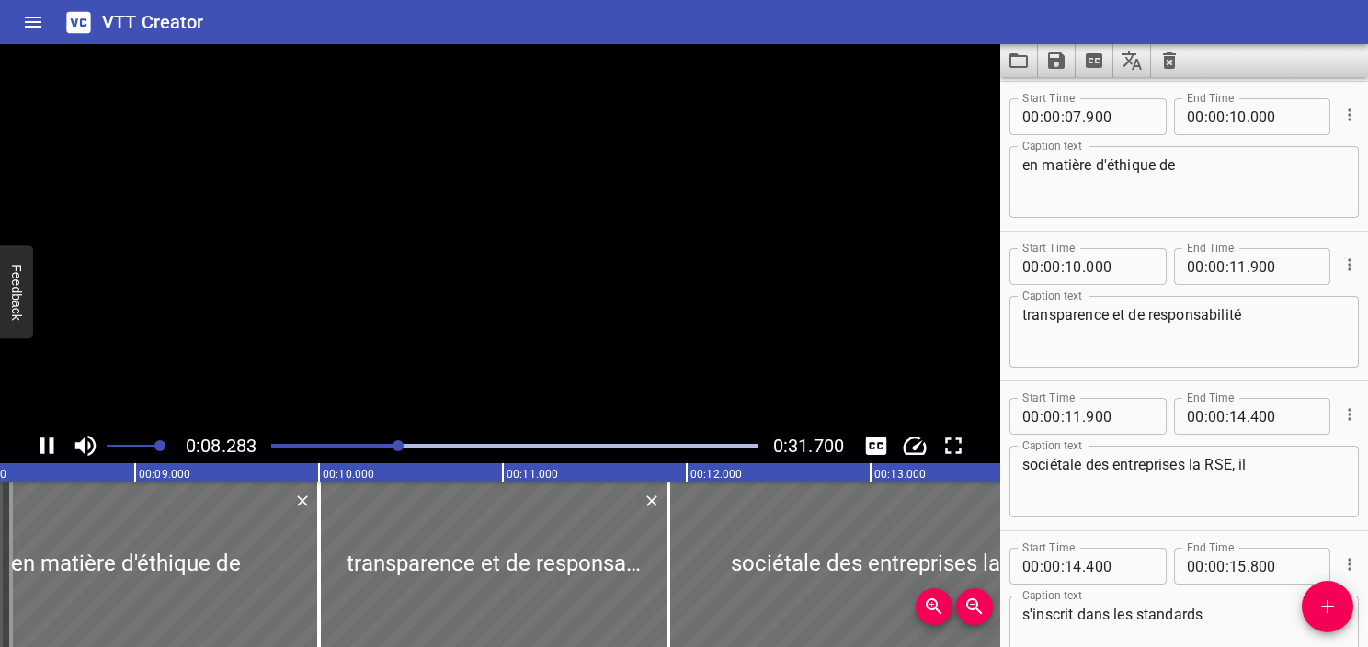
click at [52, 455] on icon "Play/Pause" at bounding box center [47, 446] width 28 height 28
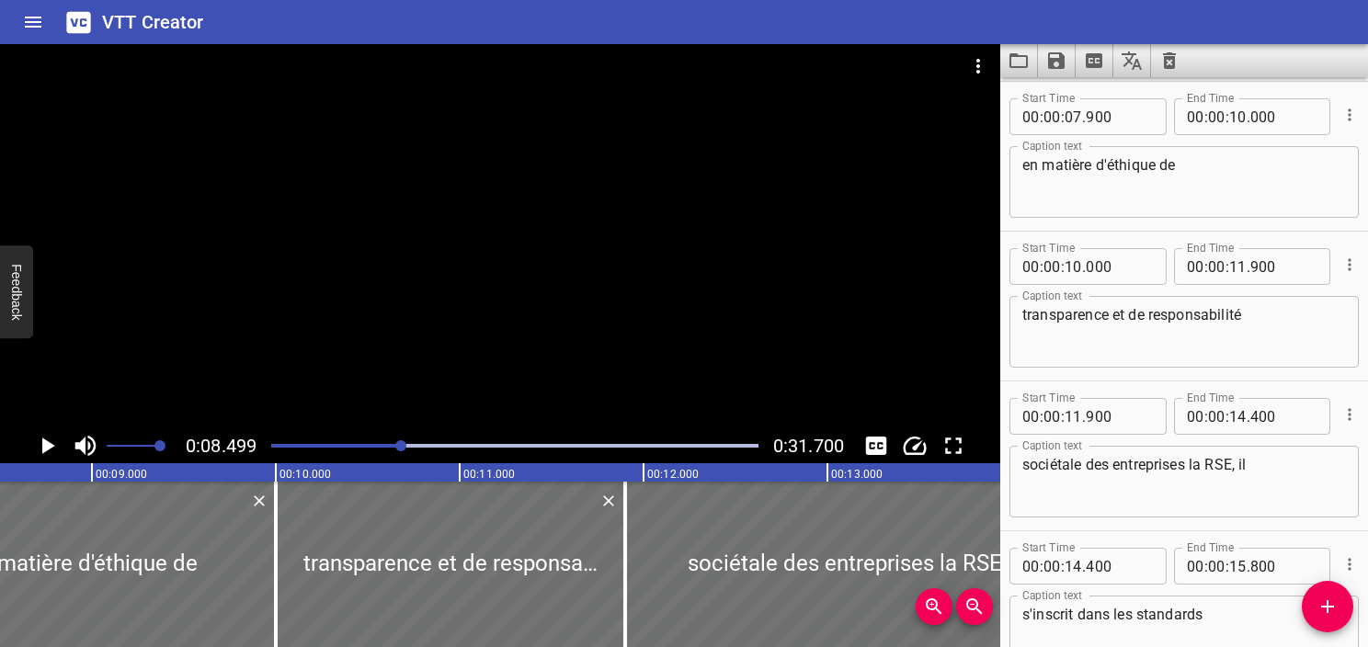
click at [52, 455] on icon "Play/Pause" at bounding box center [47, 446] width 28 height 28
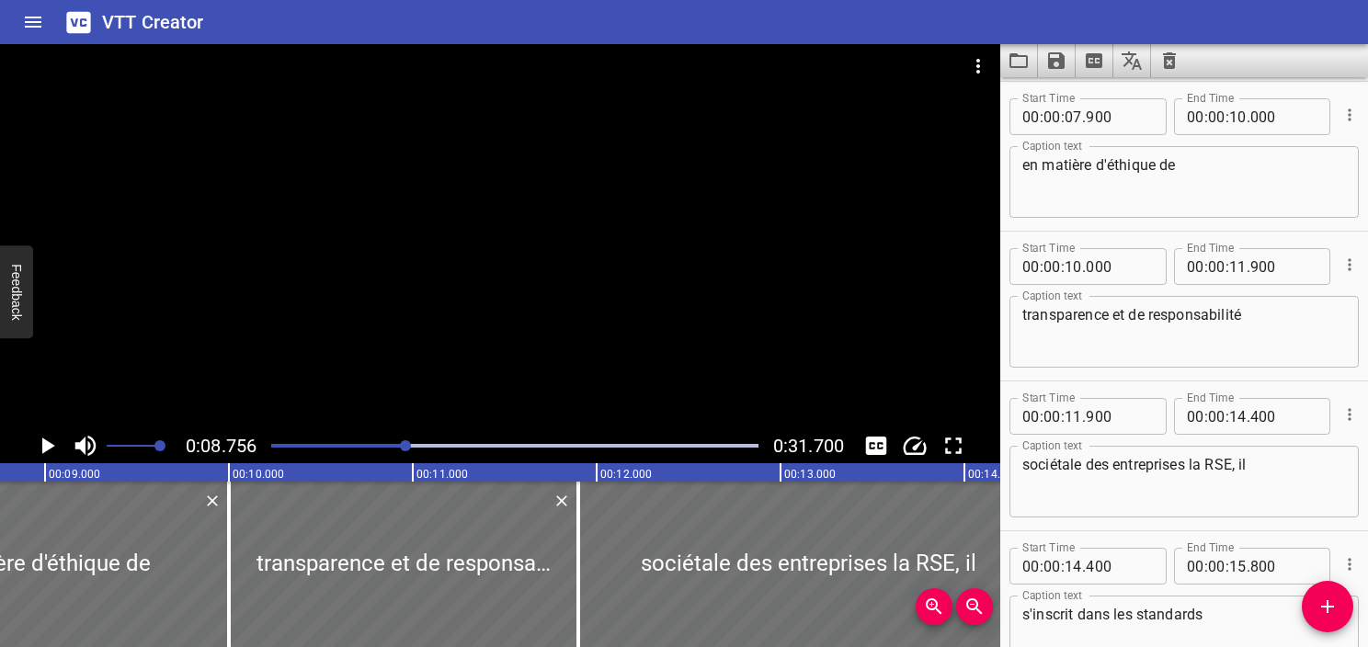
scroll to position [357, 0]
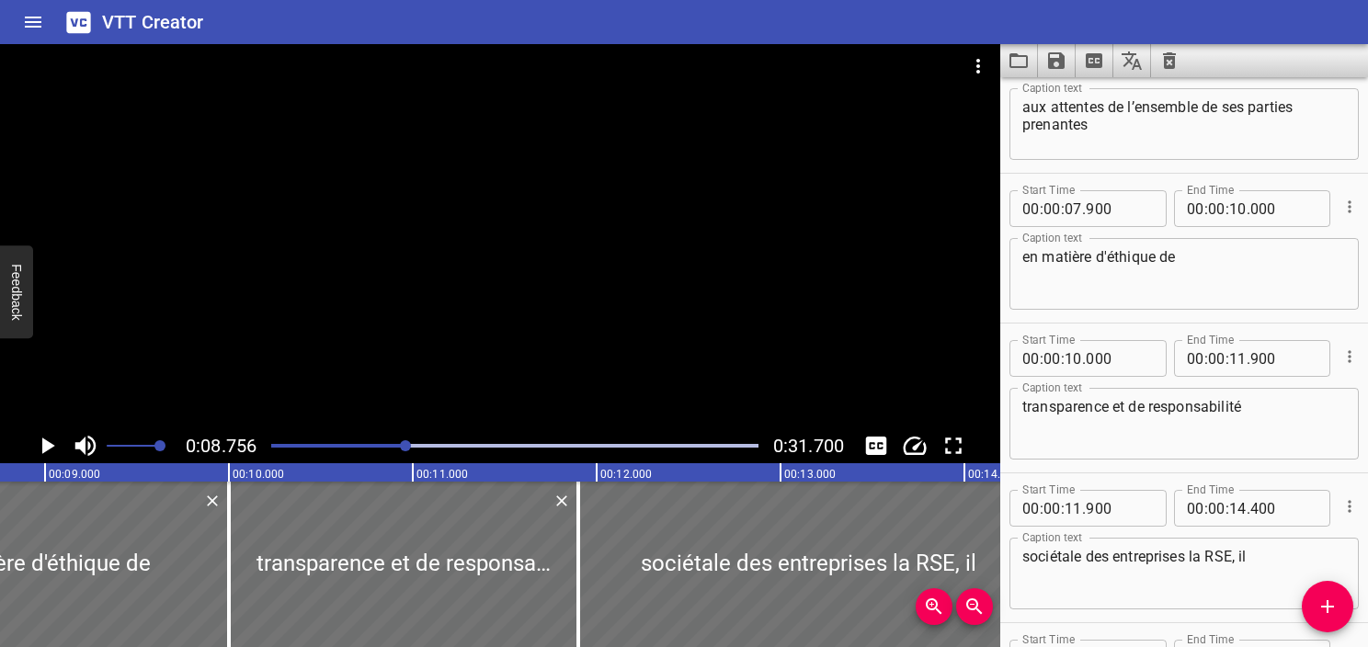
click at [1035, 265] on textarea "en matière d'éthique de" at bounding box center [1185, 274] width 324 height 52
type textarea "en matière d'éthique de"
click at [1075, 209] on input "number" at bounding box center [1073, 208] width 17 height 37
type input "08"
type input "756"
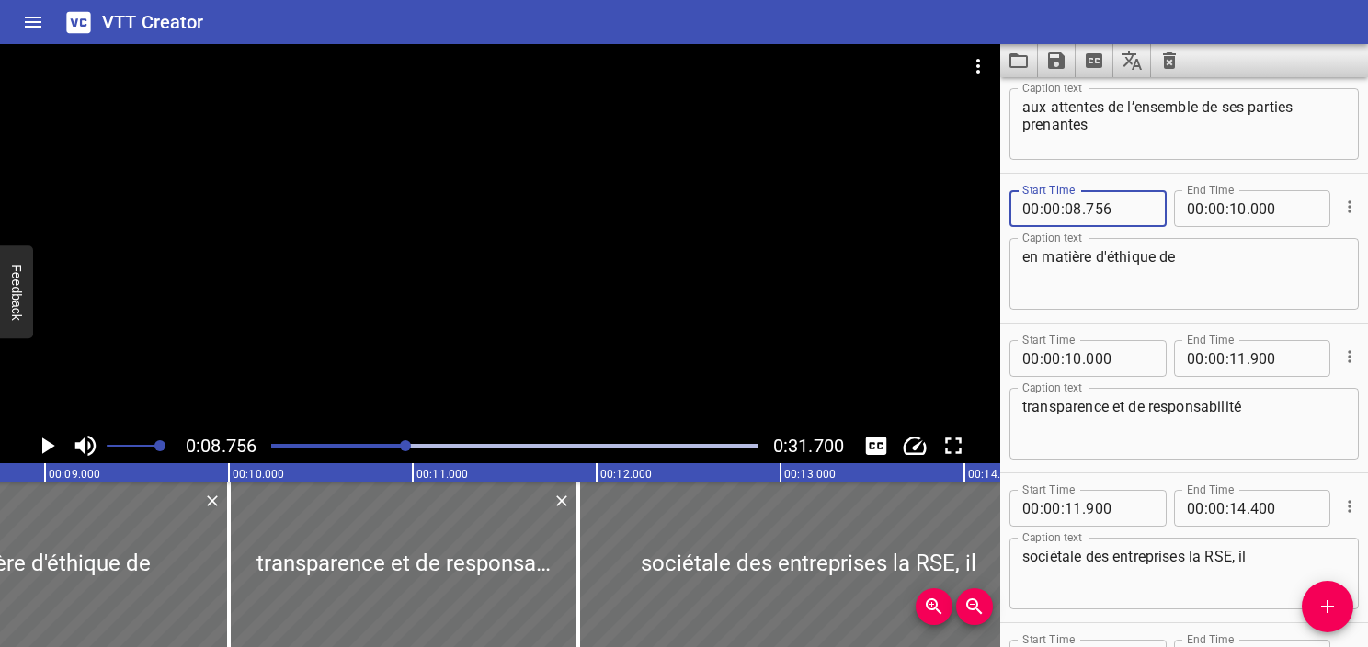
click at [56, 447] on icon "Play/Pause" at bounding box center [47, 446] width 28 height 28
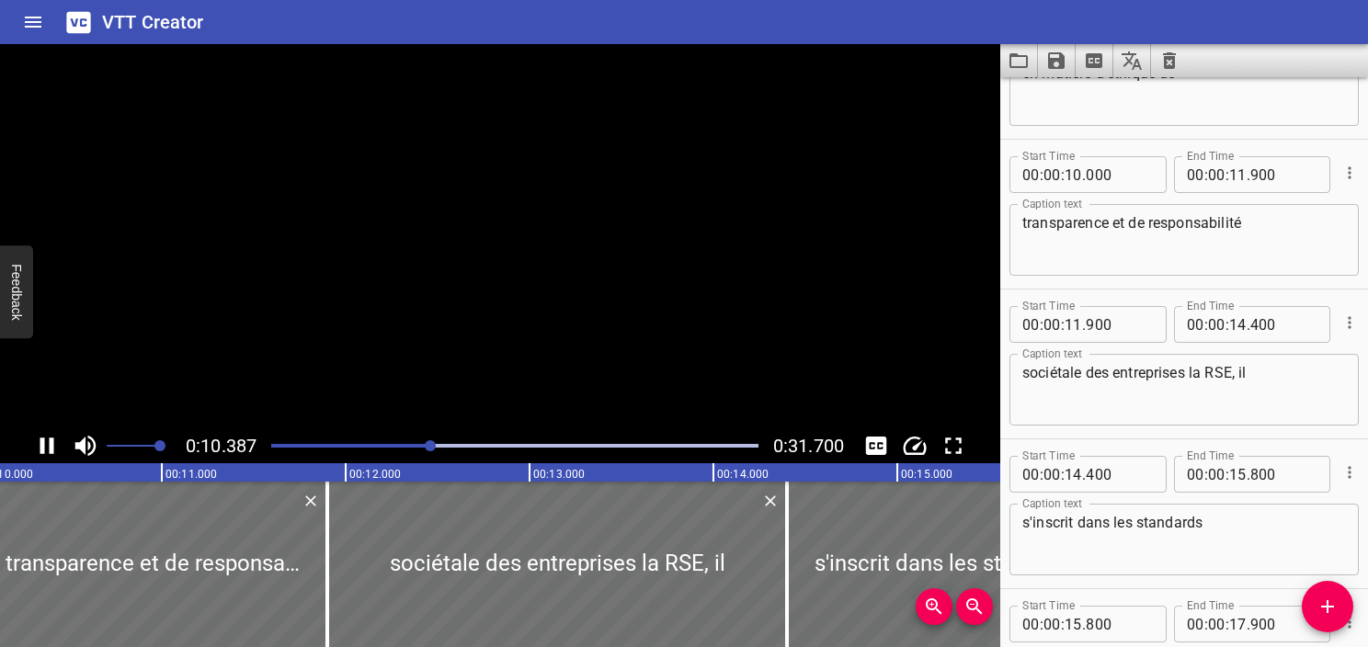
scroll to position [600, 0]
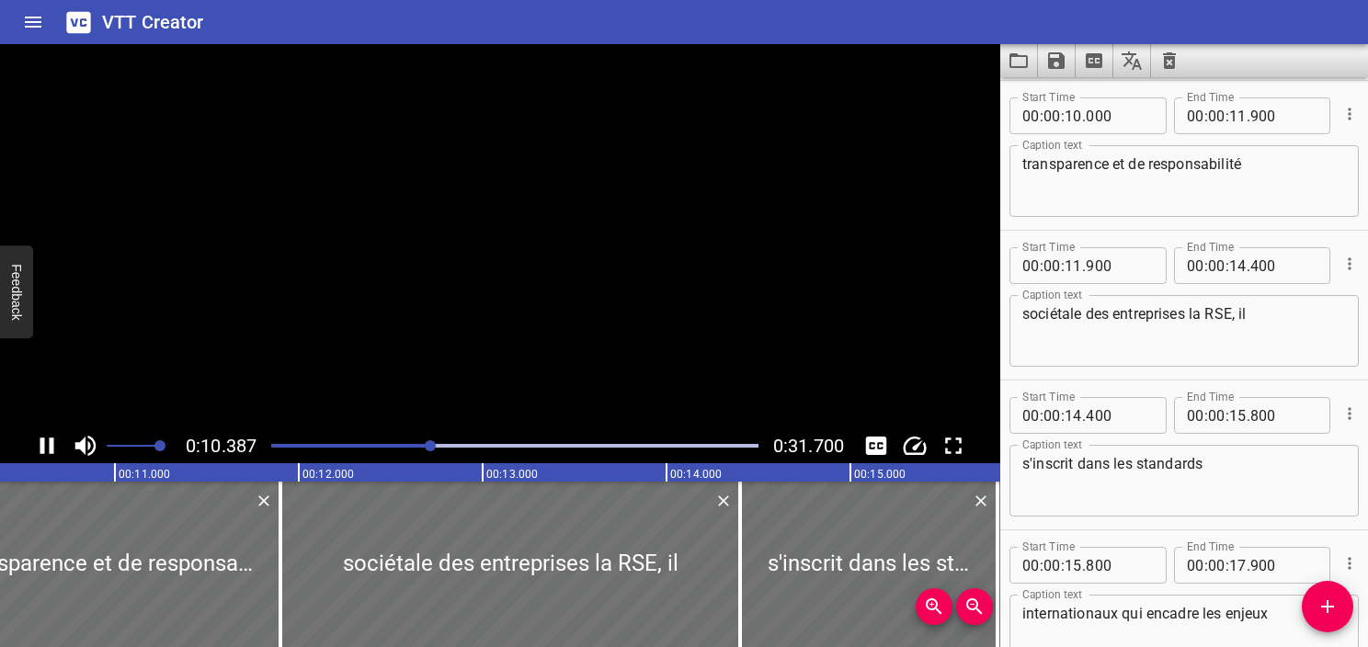
click at [56, 447] on icon "Play/Pause" at bounding box center [47, 446] width 28 height 28
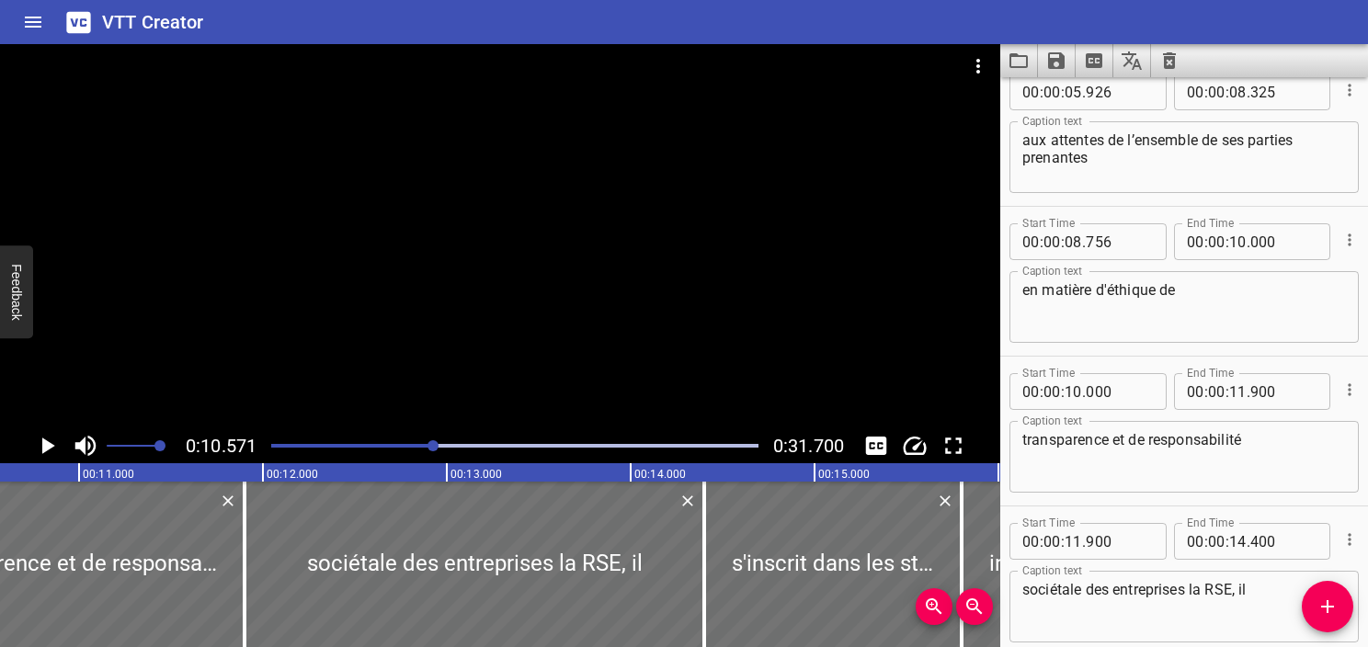
scroll to position [324, 0]
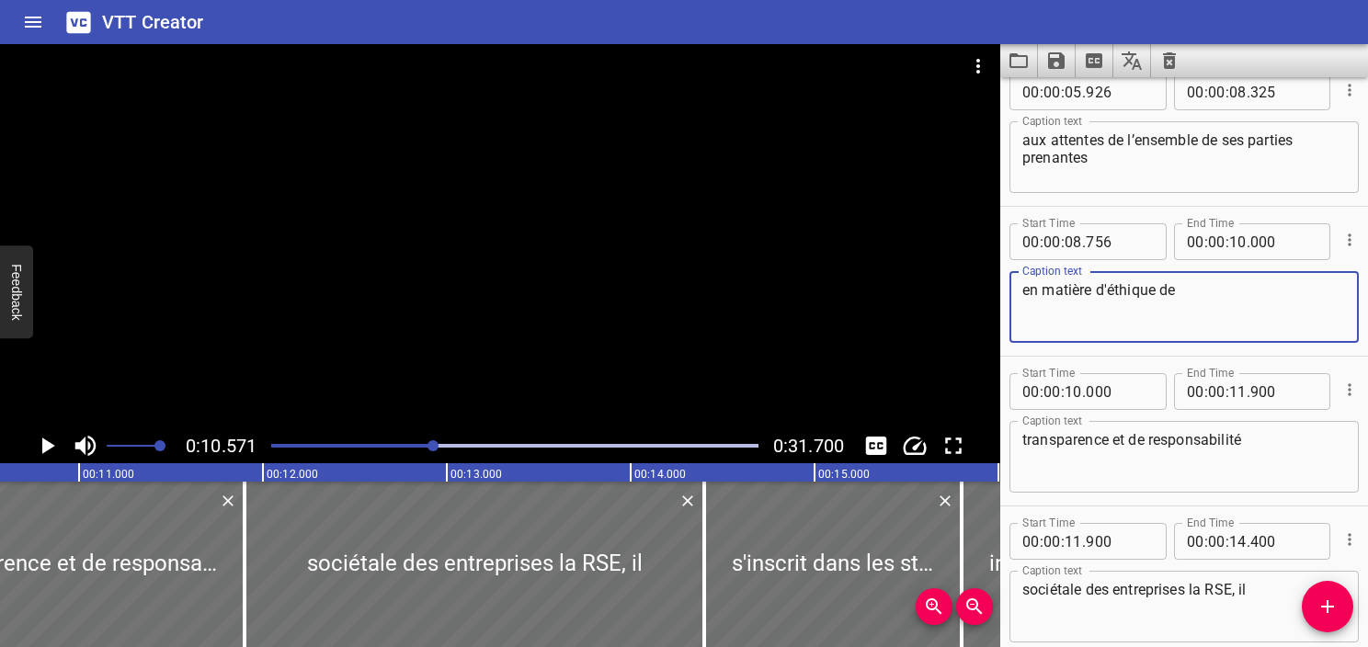
click at [1211, 302] on textarea "en matière d'éthique de" at bounding box center [1185, 307] width 324 height 52
paste textarea "de transparence et de responsabilité sociétale des entreprises"
click at [1201, 290] on textarea "en matière d'éthique de de transparence et de responsabilité sociétale des entr…" at bounding box center [1185, 307] width 324 height 52
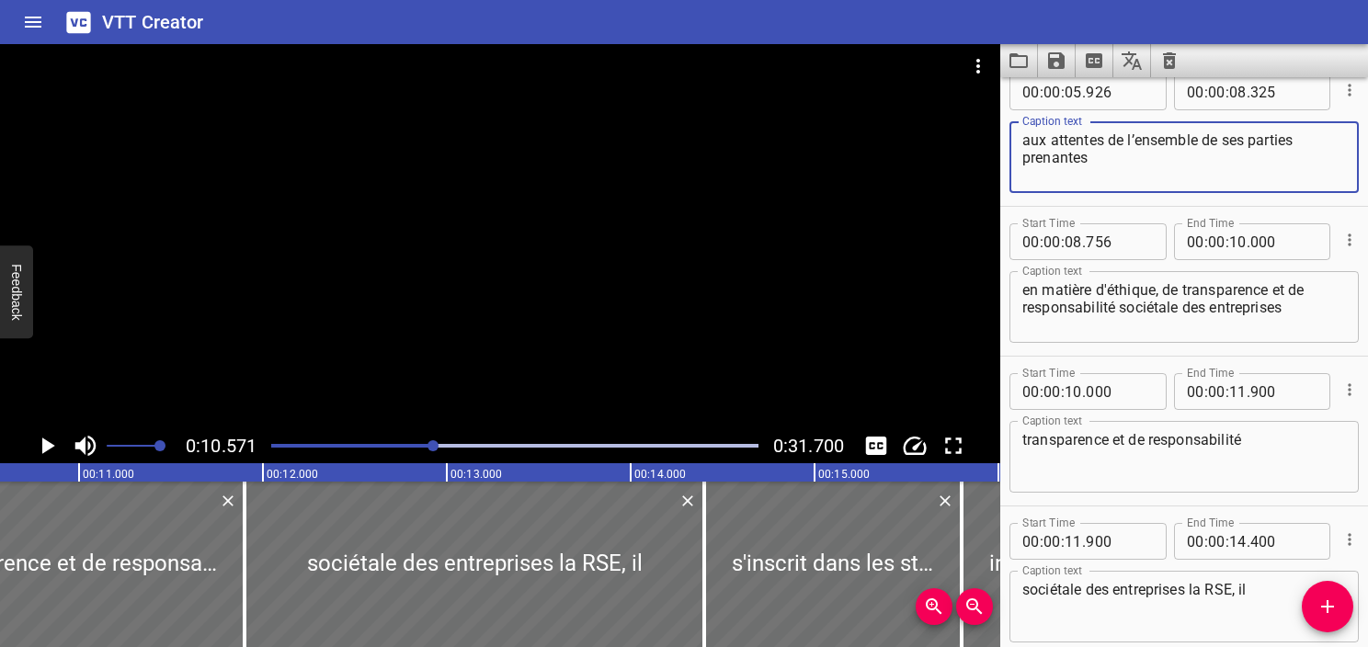
click at [1137, 160] on textarea "aux attentes de l’ensemble de ses parties prenantes" at bounding box center [1185, 158] width 324 height 52
click at [1101, 300] on textarea "en matière d'éthique, de transparence et de responsabilité sociétale des entrep…" at bounding box center [1185, 307] width 324 height 52
click at [415, 449] on div at bounding box center [514, 446] width 509 height 26
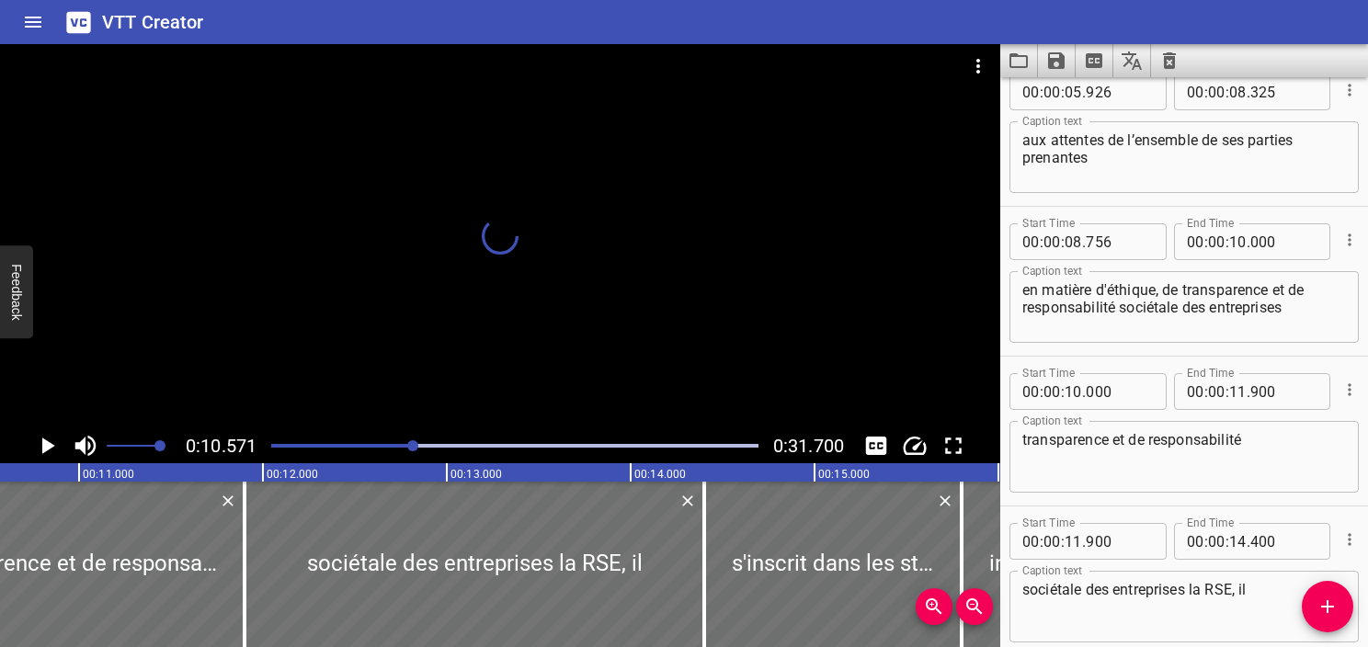
scroll to position [0, 1869]
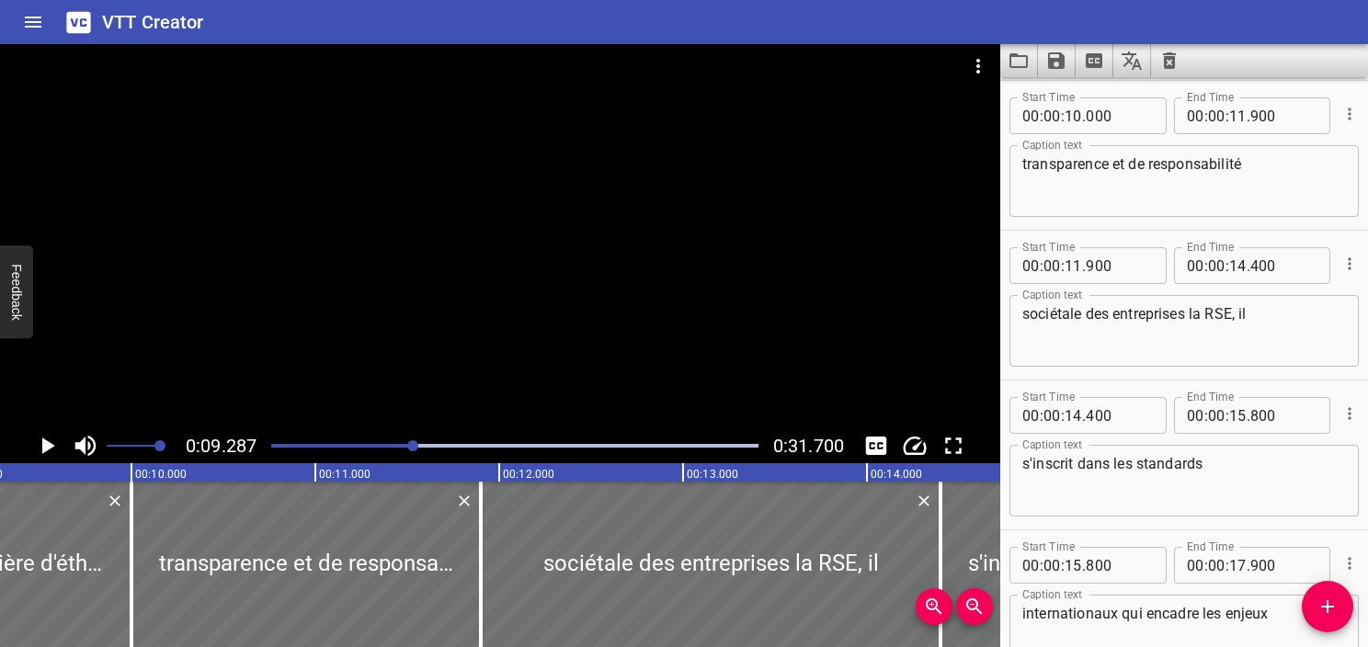
click at [48, 444] on icon "Play/Pause" at bounding box center [48, 446] width 13 height 17
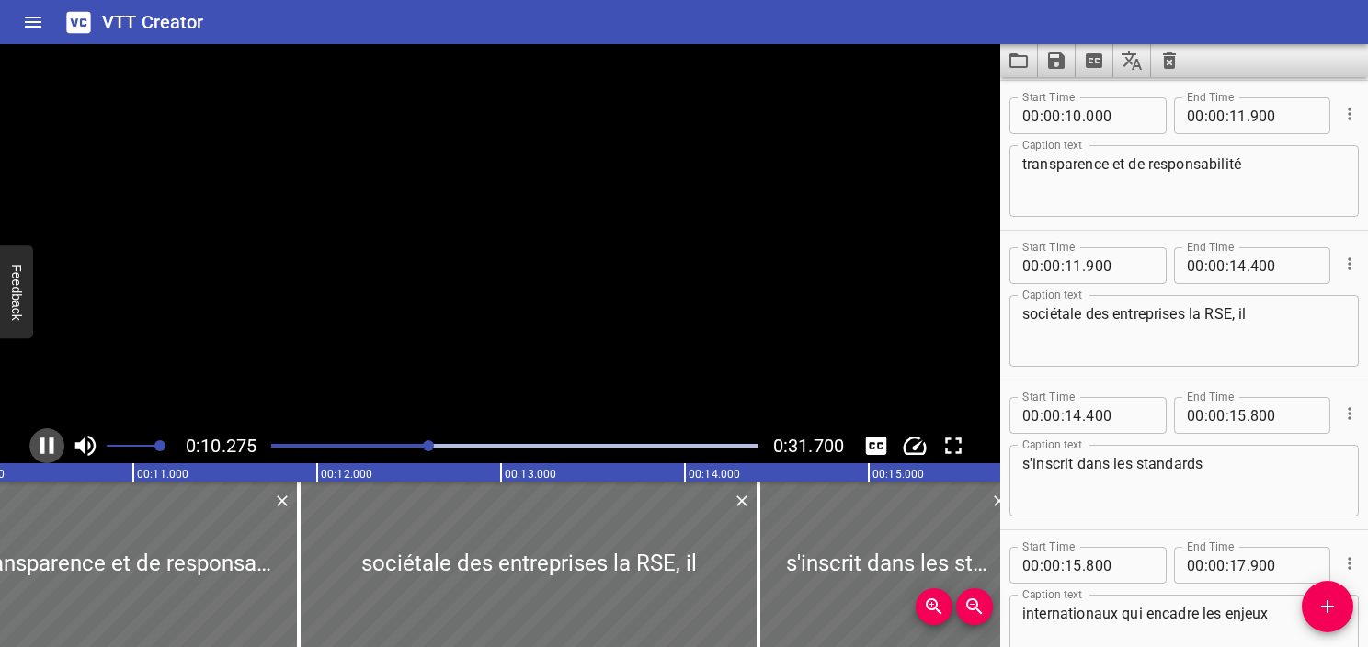
click at [48, 444] on icon "Play/Pause" at bounding box center [47, 446] width 28 height 28
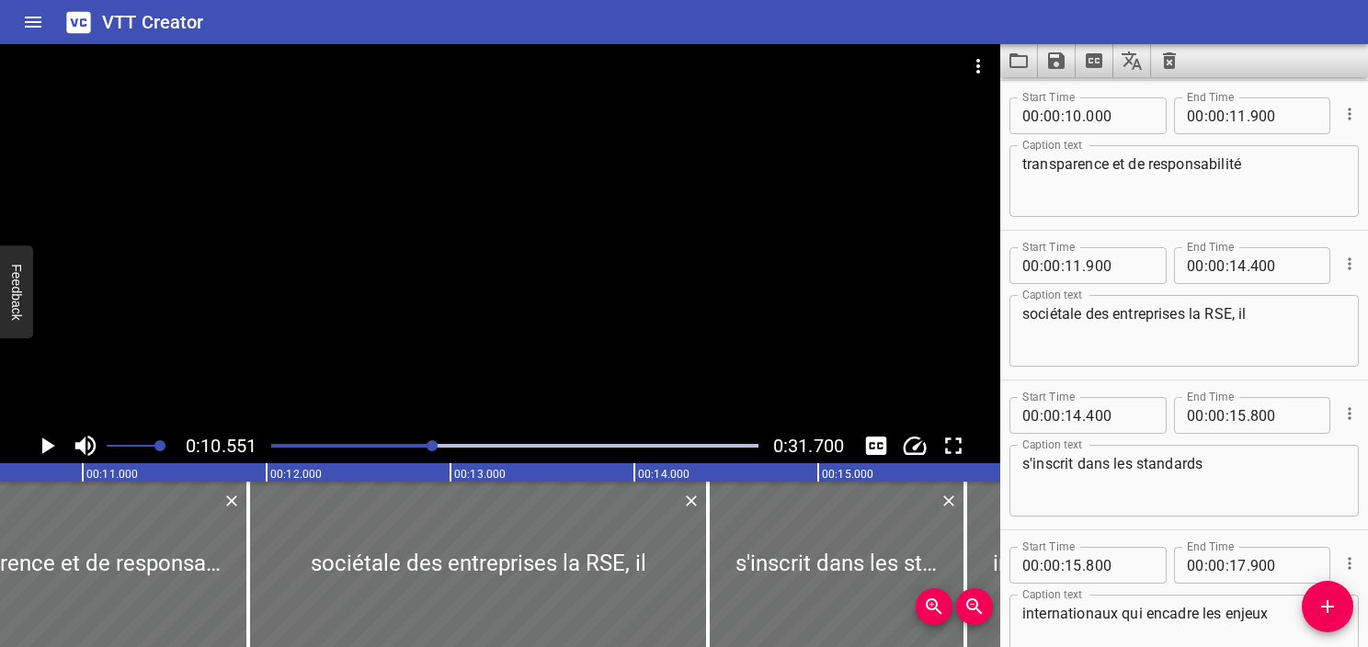
click at [412, 441] on div at bounding box center [514, 446] width 509 height 26
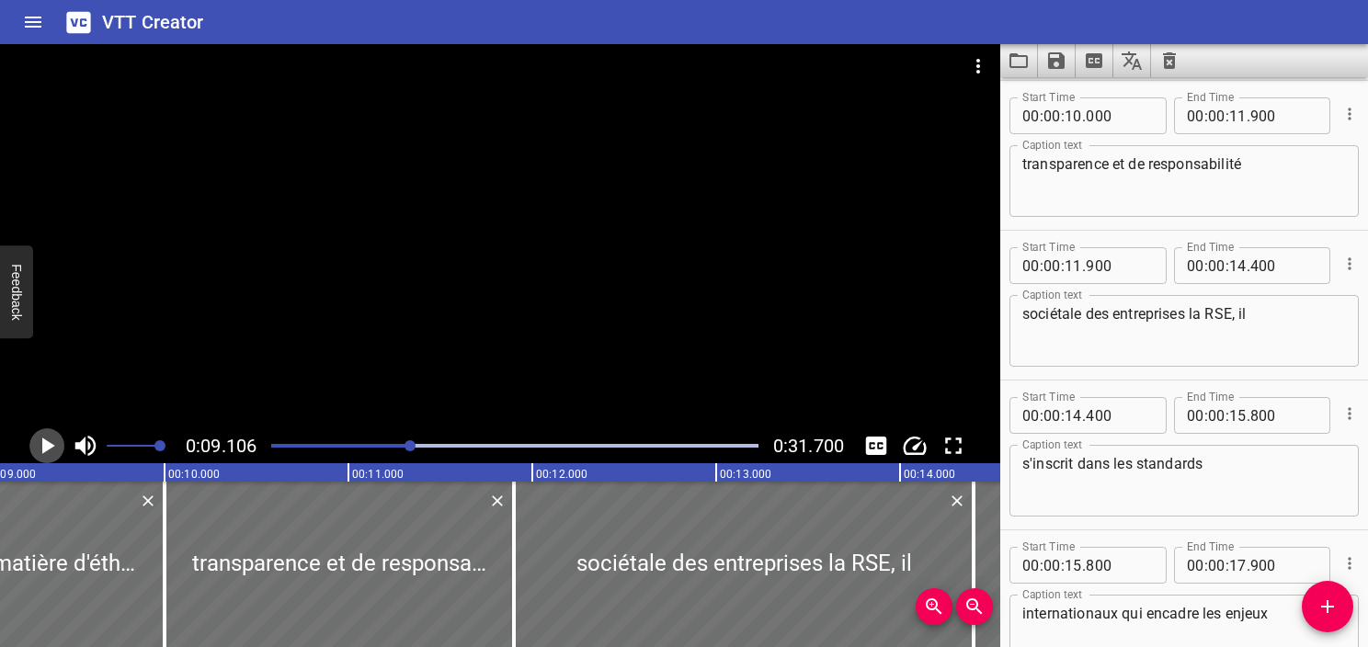
click at [44, 444] on icon "Play/Pause" at bounding box center [48, 446] width 13 height 17
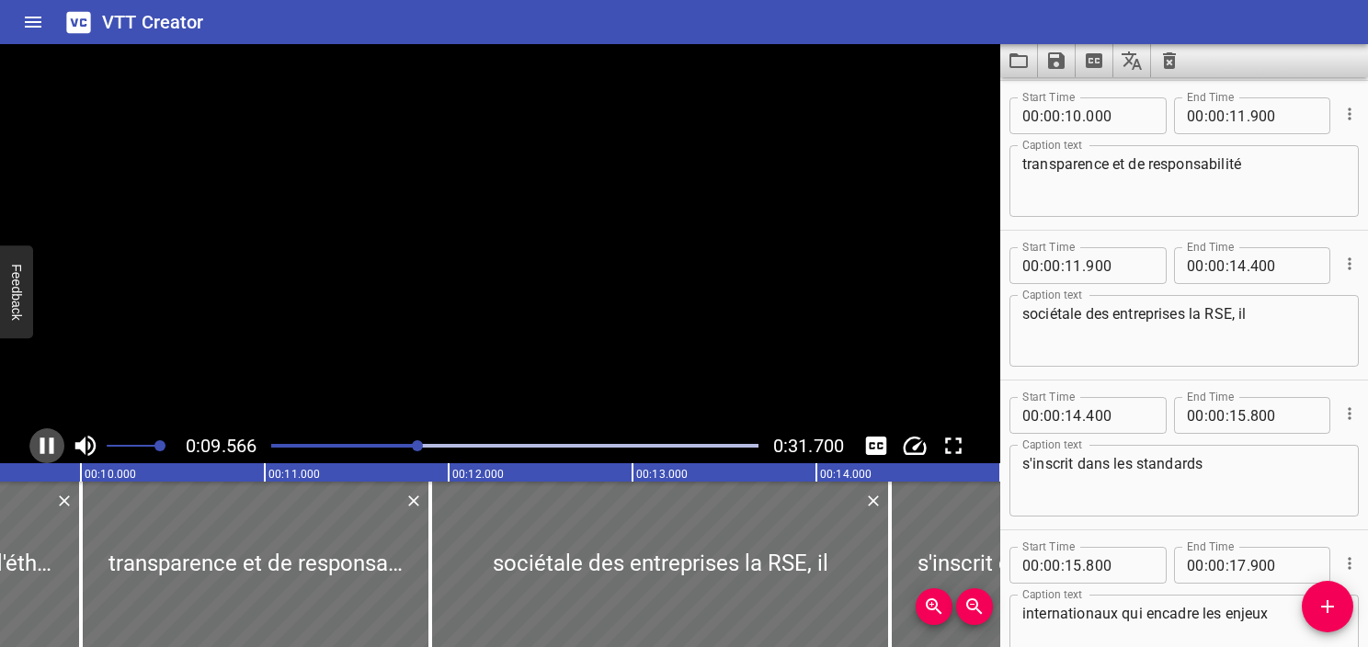
click at [44, 444] on icon "Play/Pause" at bounding box center [47, 446] width 28 height 28
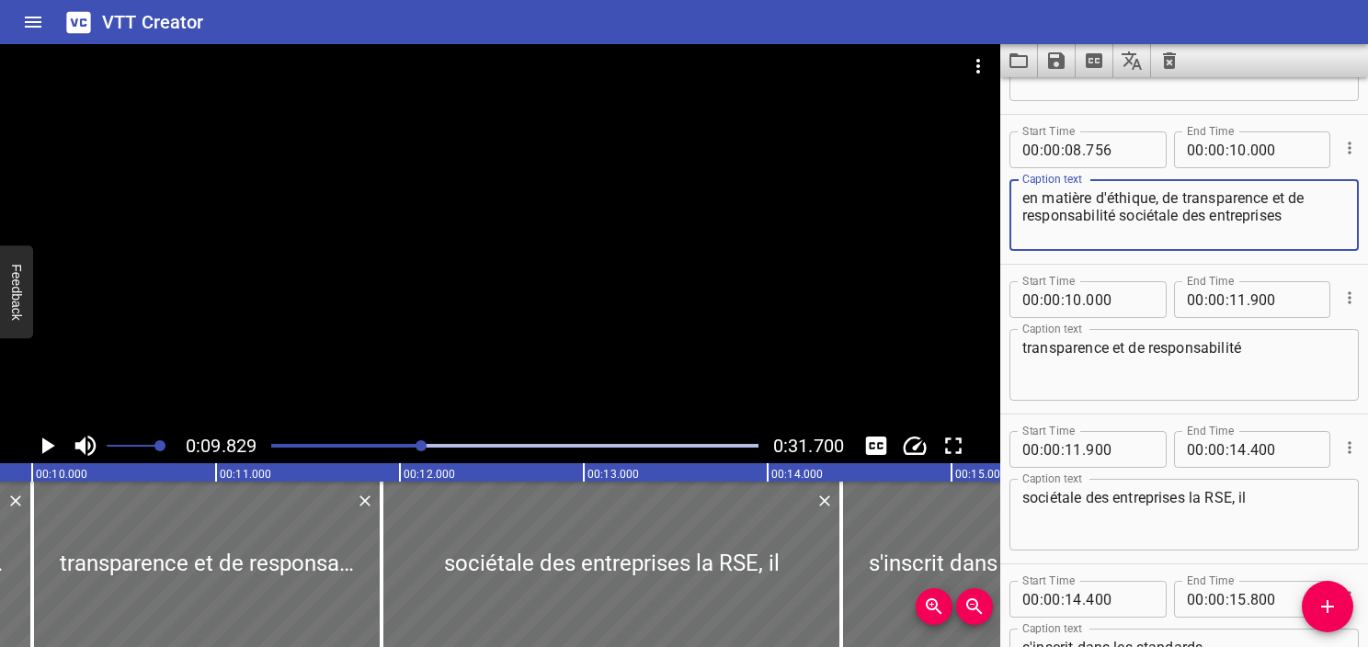
click at [1273, 199] on textarea "en matière d'éthique, de transparence et de responsabilité sociétale des entrep…" at bounding box center [1185, 215] width 324 height 52
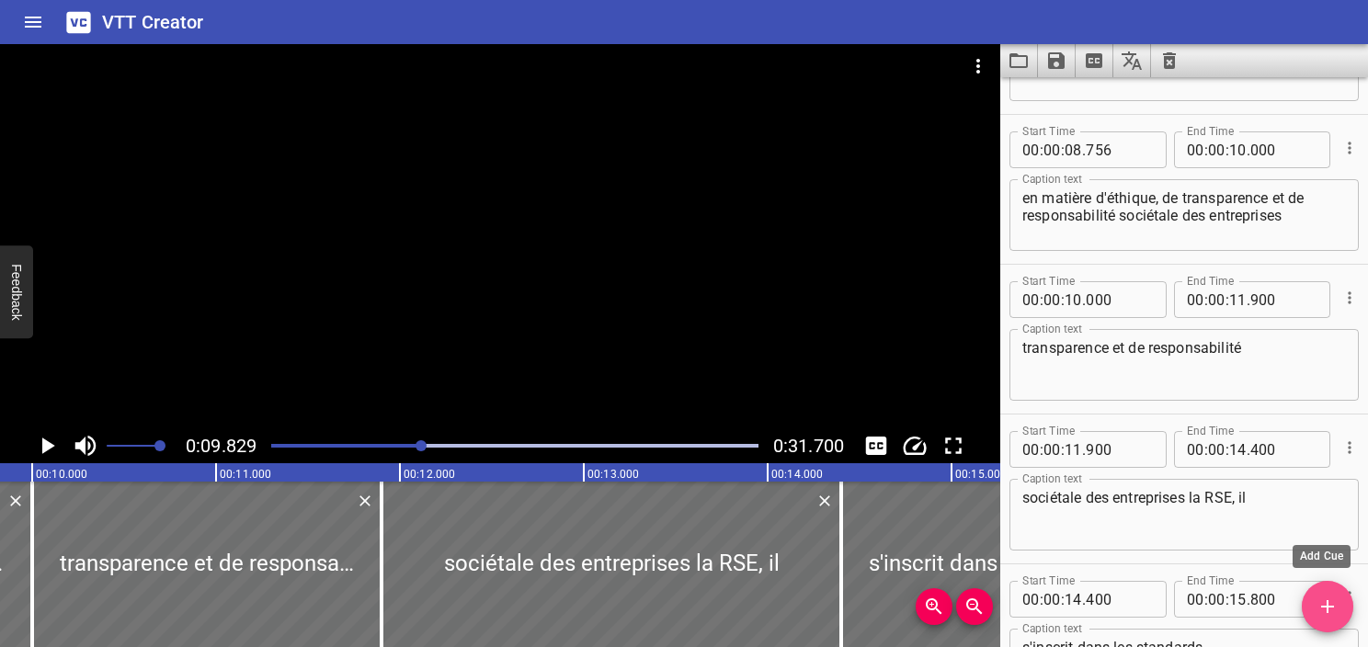
click at [1328, 613] on icon "Add Cue" at bounding box center [1328, 607] width 22 height 22
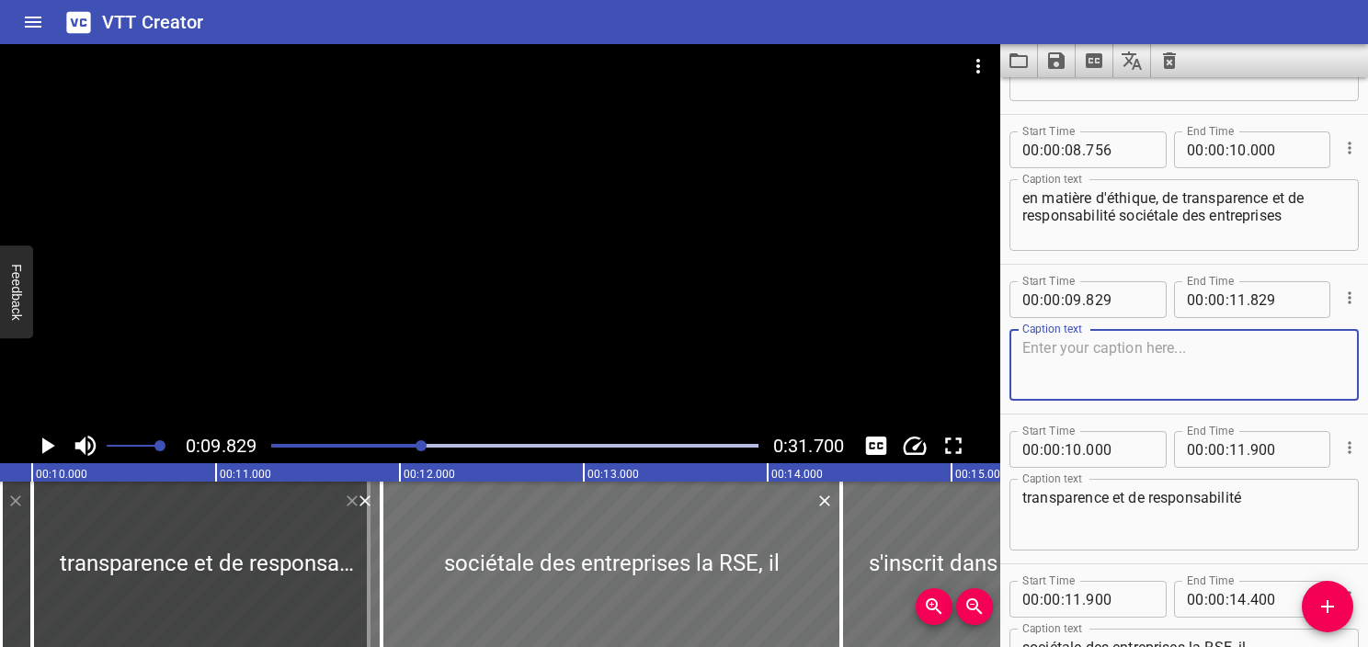
click at [1214, 208] on textarea "en matière d'éthique, de transparence et de responsabilité sociétale des entrep…" at bounding box center [1185, 215] width 324 height 52
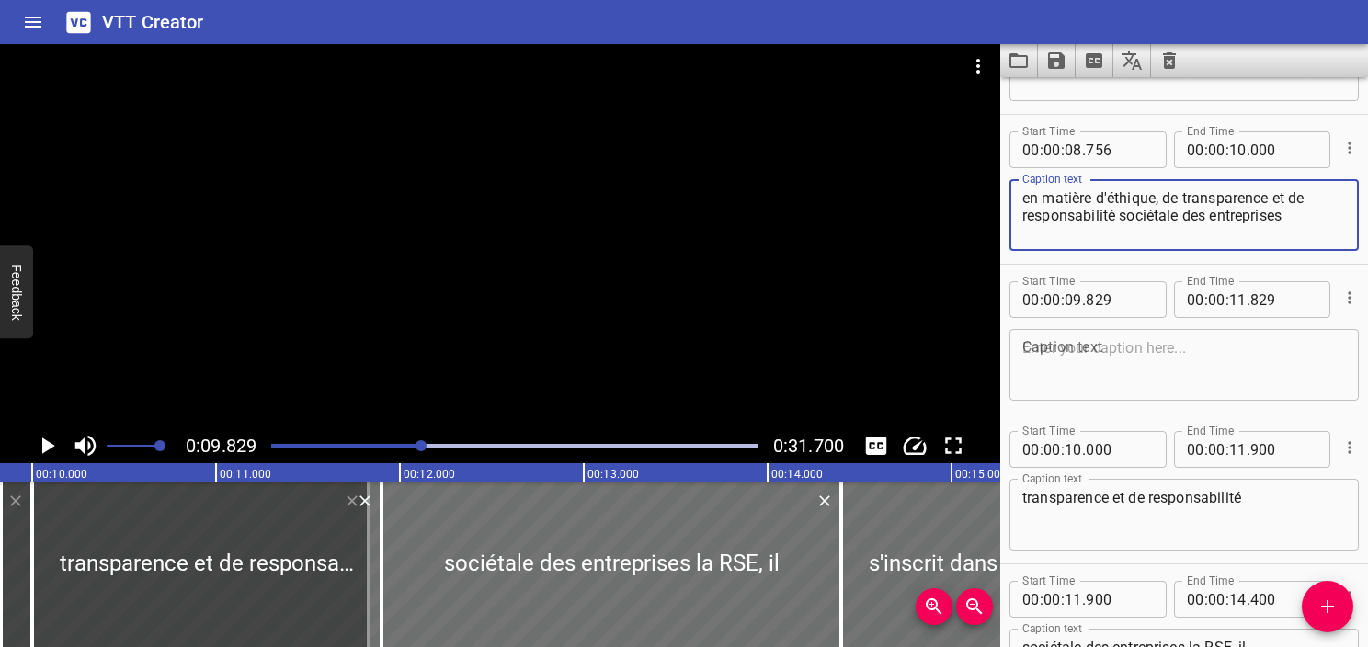
drag, startPoint x: 1162, startPoint y: 192, endPoint x: 1359, endPoint y: 235, distance: 201.5
click at [1359, 235] on div "Start Time 00 : 00 : 02 . 303 Start Time End Time 00 : 00 : 05 . 577 End Time C…" at bounding box center [1185, 362] width 368 height 570
type textarea "en matière d'éthique,"
click at [1151, 416] on div "Start Time 00 : 00 : 10 . 000 Start Time End Time 00 : 00 : 11 . 900 End Time C…" at bounding box center [1185, 489] width 368 height 149
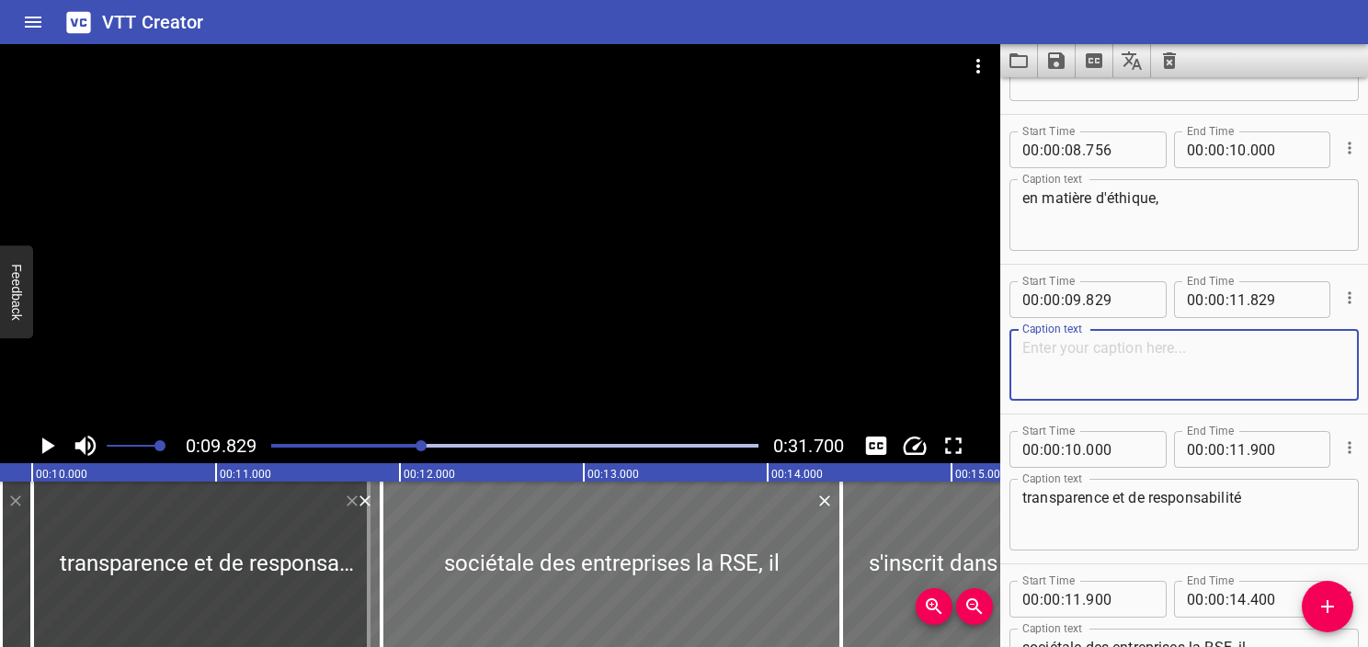
click at [1155, 374] on textarea at bounding box center [1185, 365] width 324 height 52
paste textarea "de transparence et de responsabilité sociétale des entreprises"
type textarea "de transparence et de responsabilité sociétale des entreprises"
click at [1175, 195] on textarea "en matière d'éthique," at bounding box center [1185, 215] width 324 height 52
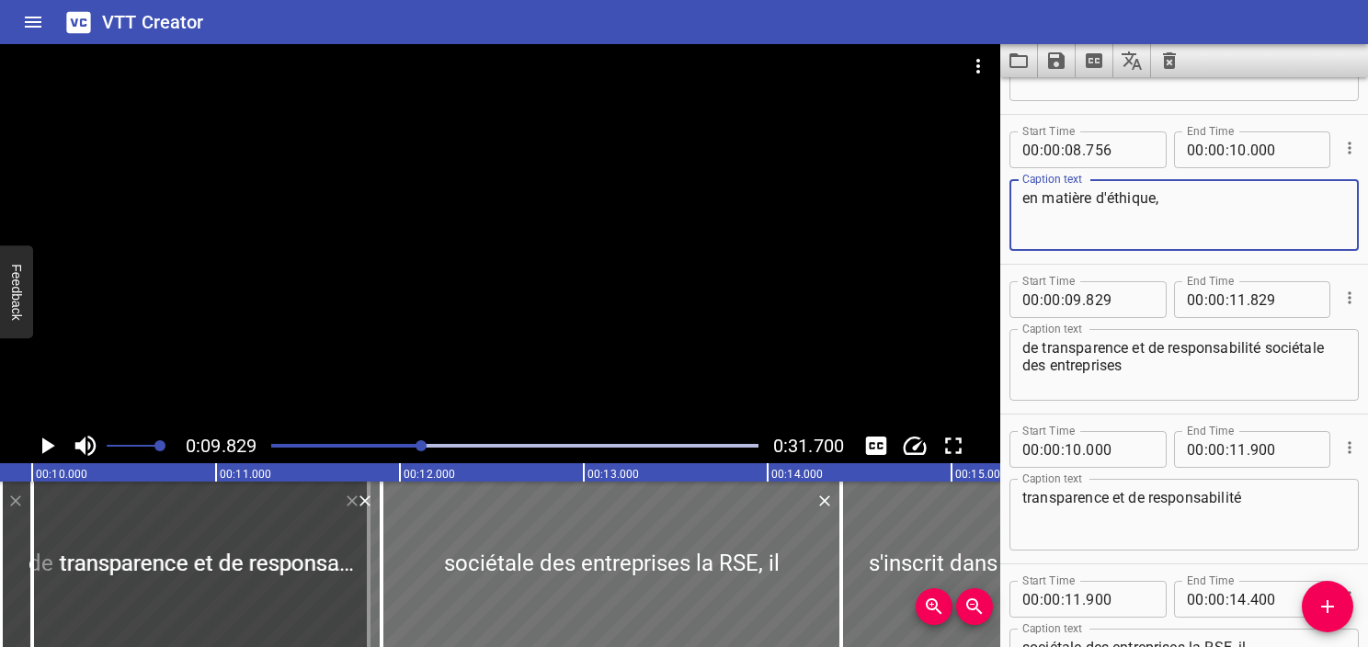
type textarea "en matière d'éthique,"
click at [416, 449] on div at bounding box center [514, 446] width 509 height 26
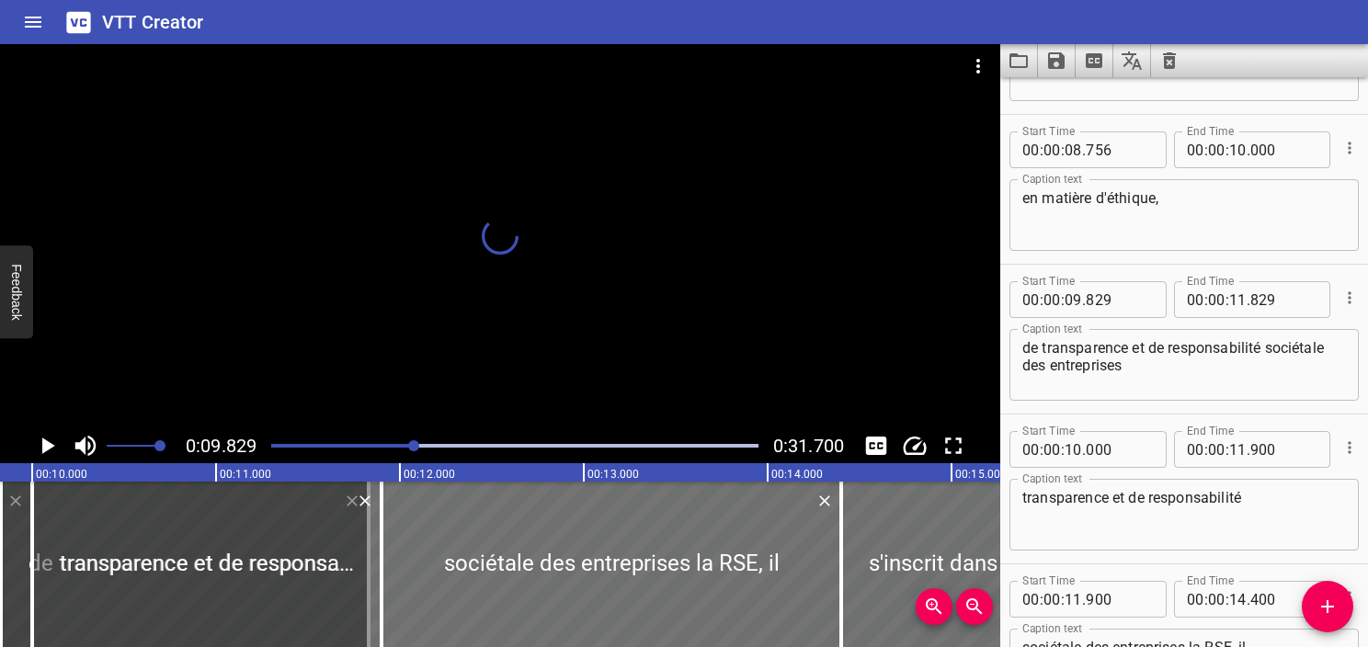
click at [409, 446] on div at bounding box center [413, 446] width 11 height 11
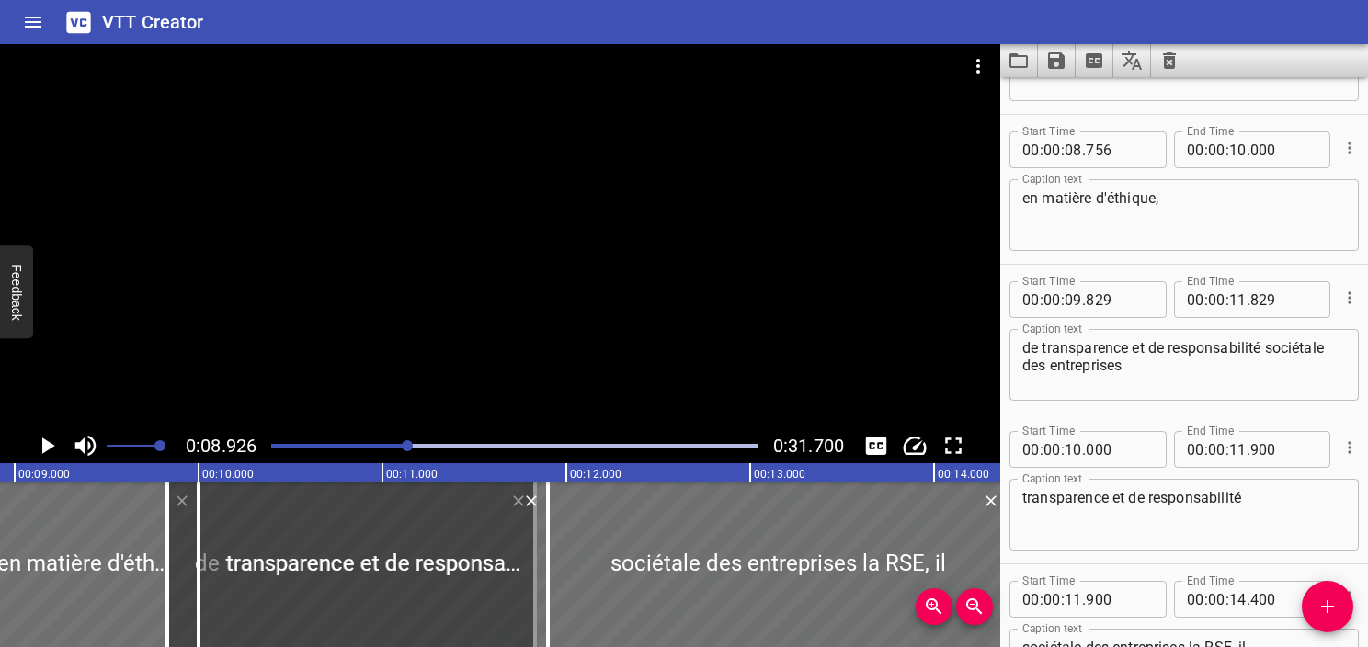
click at [40, 444] on icon "Play/Pause" at bounding box center [47, 446] width 28 height 28
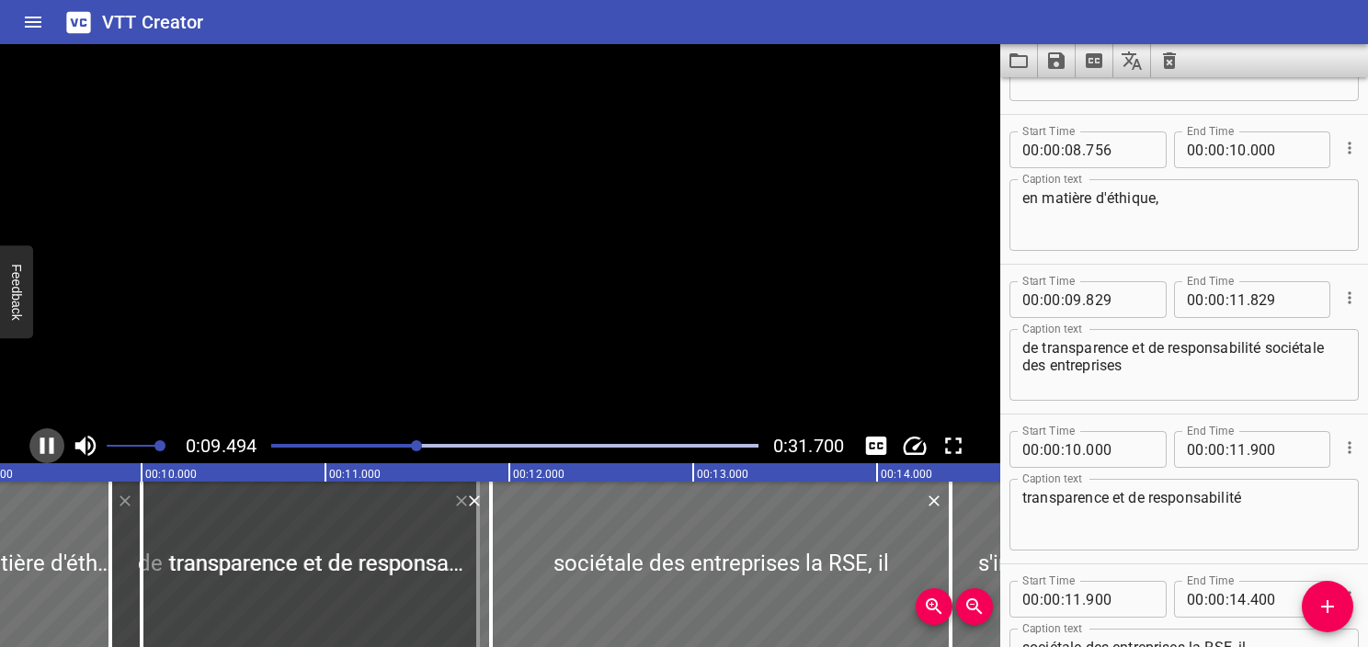
click at [40, 444] on icon "Play/Pause" at bounding box center [47, 446] width 28 height 28
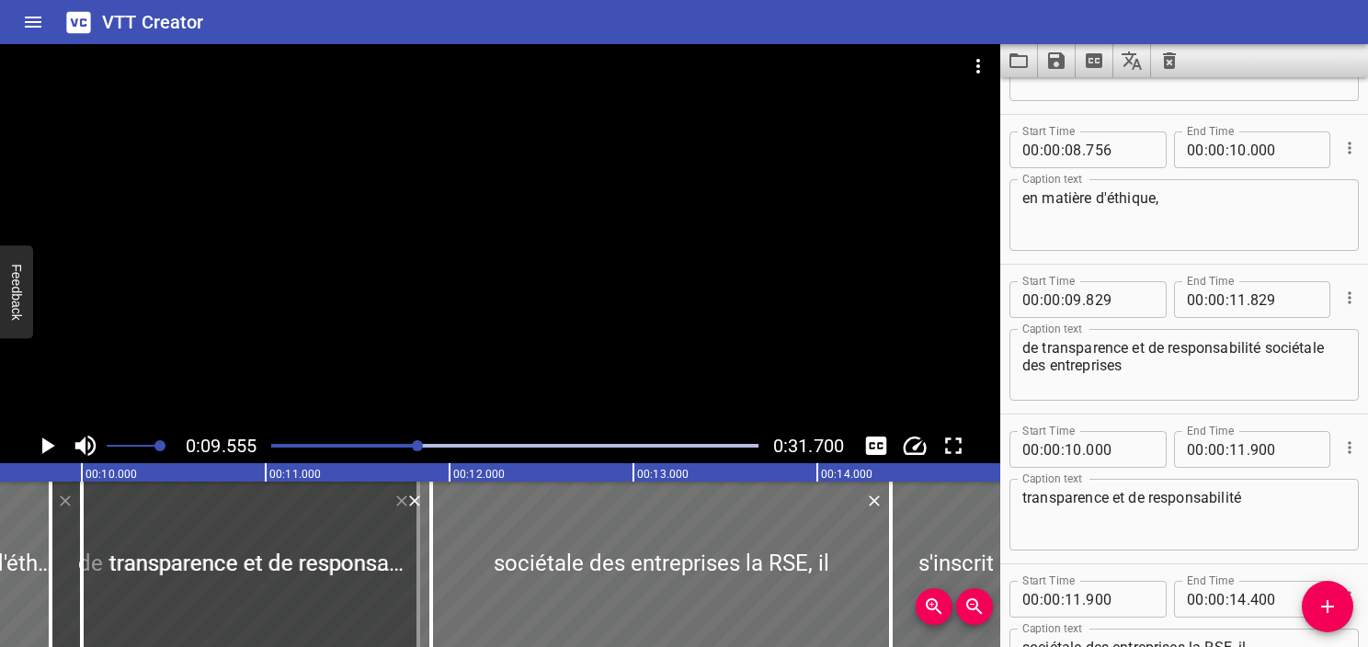
click at [40, 444] on icon "Play/Pause" at bounding box center [47, 446] width 28 height 28
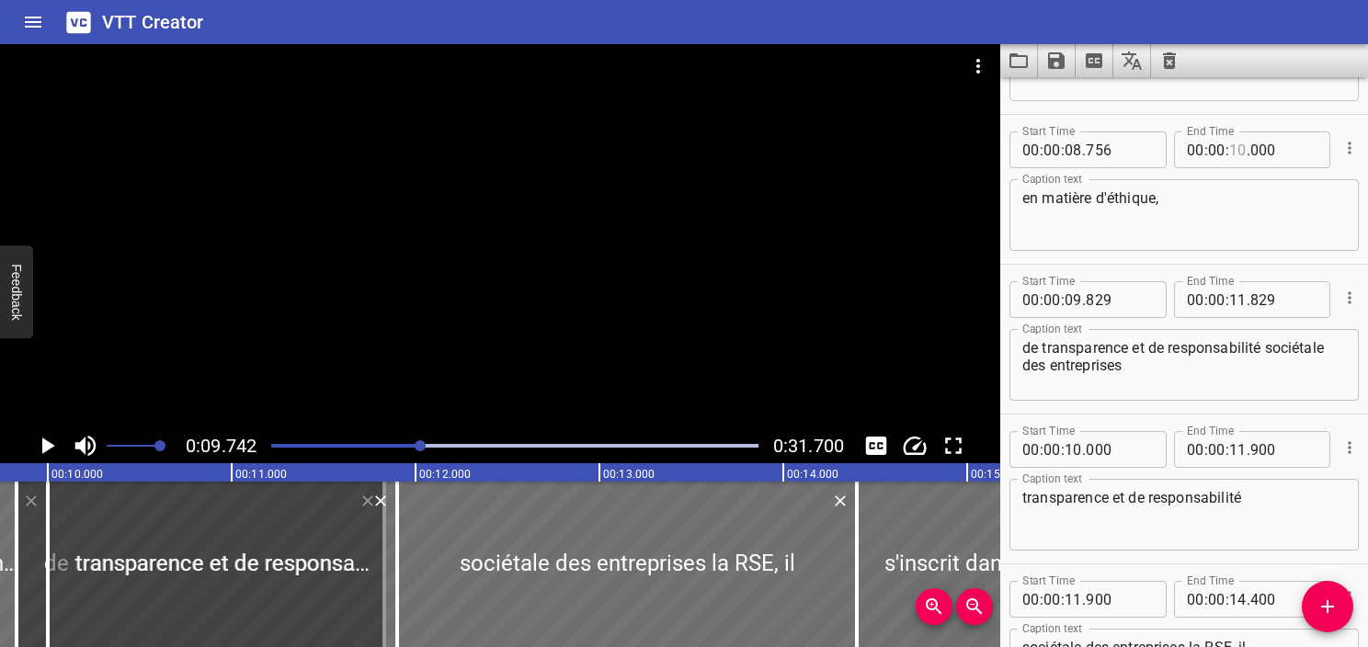
click at [1235, 155] on input "number" at bounding box center [1238, 150] width 17 height 37
type input "09"
type input "742"
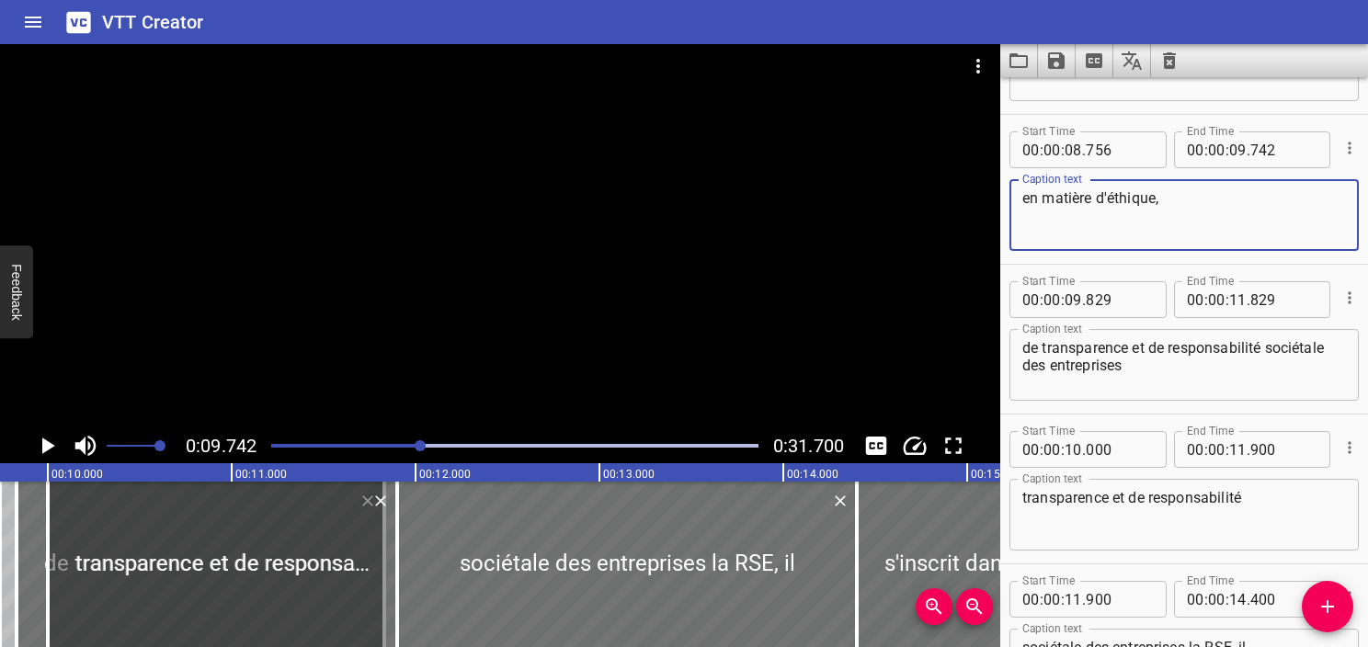
click at [1270, 213] on textarea "en matière d'éthique," at bounding box center [1185, 215] width 324 height 52
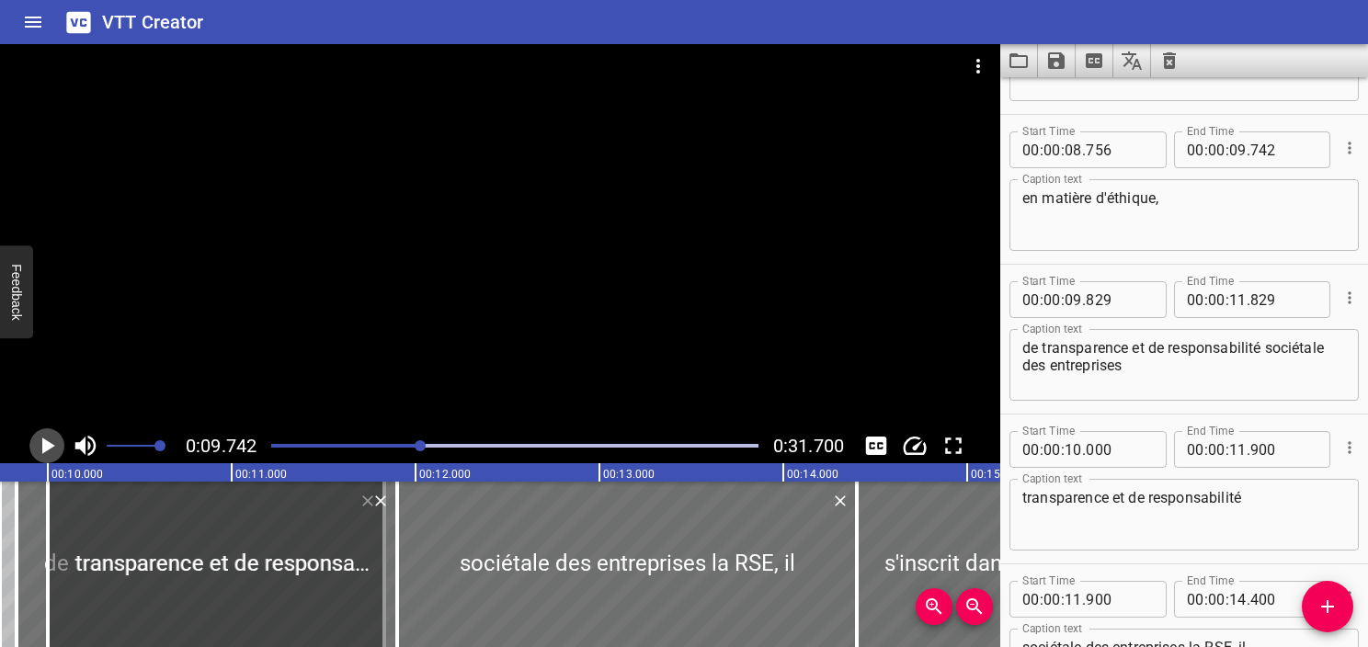
click at [43, 449] on icon "Play/Pause" at bounding box center [48, 446] width 13 height 17
click at [43, 449] on icon "Play/Pause" at bounding box center [47, 446] width 14 height 17
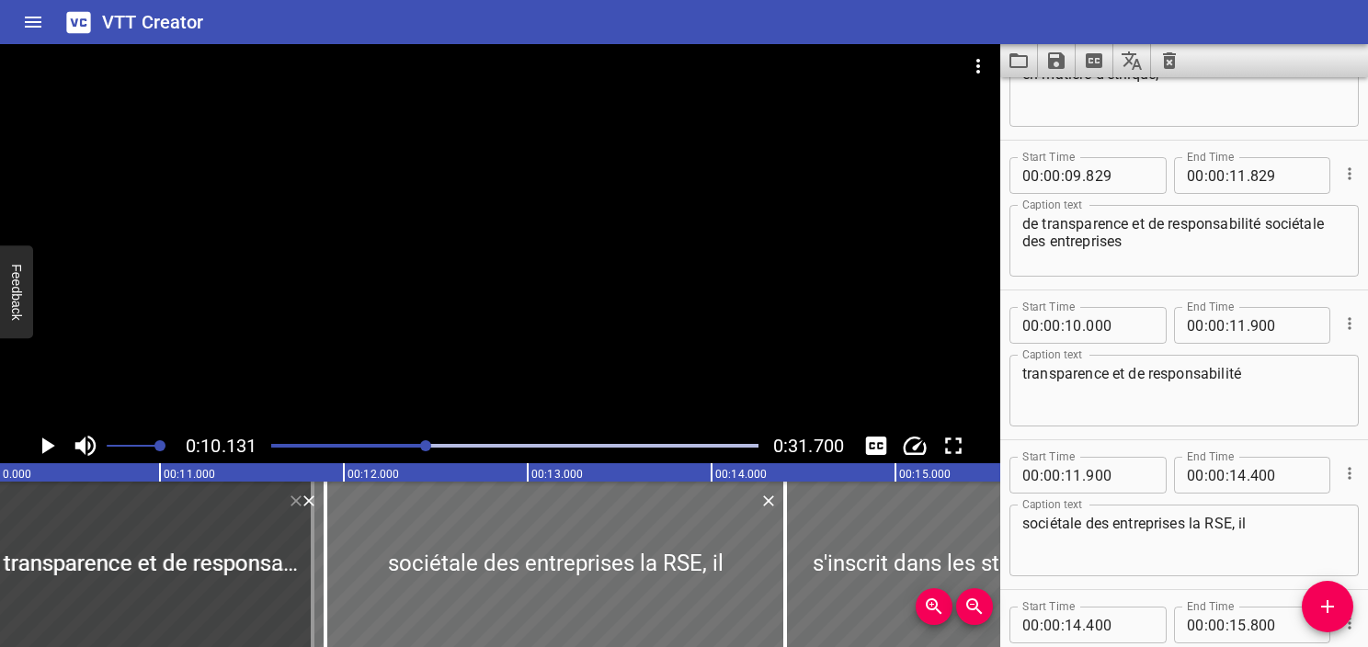
scroll to position [508, 0]
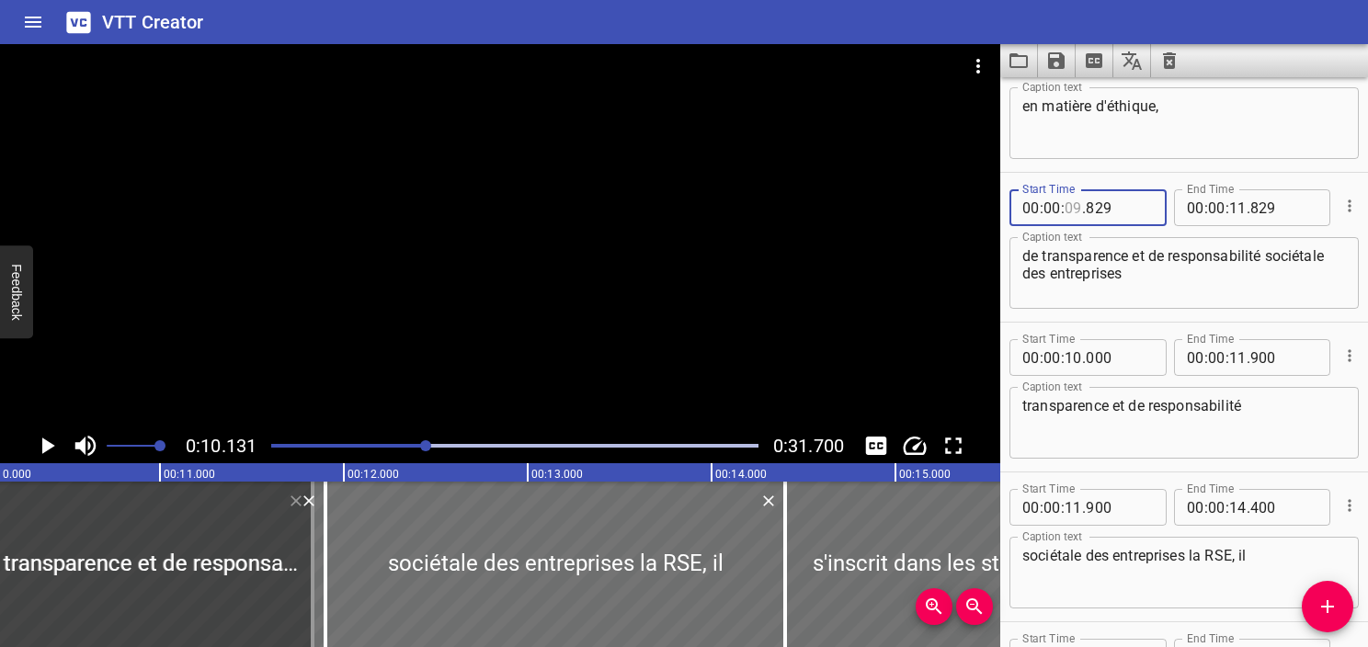
click at [1071, 202] on input "number" at bounding box center [1073, 207] width 17 height 37
type input "10"
type input "131"
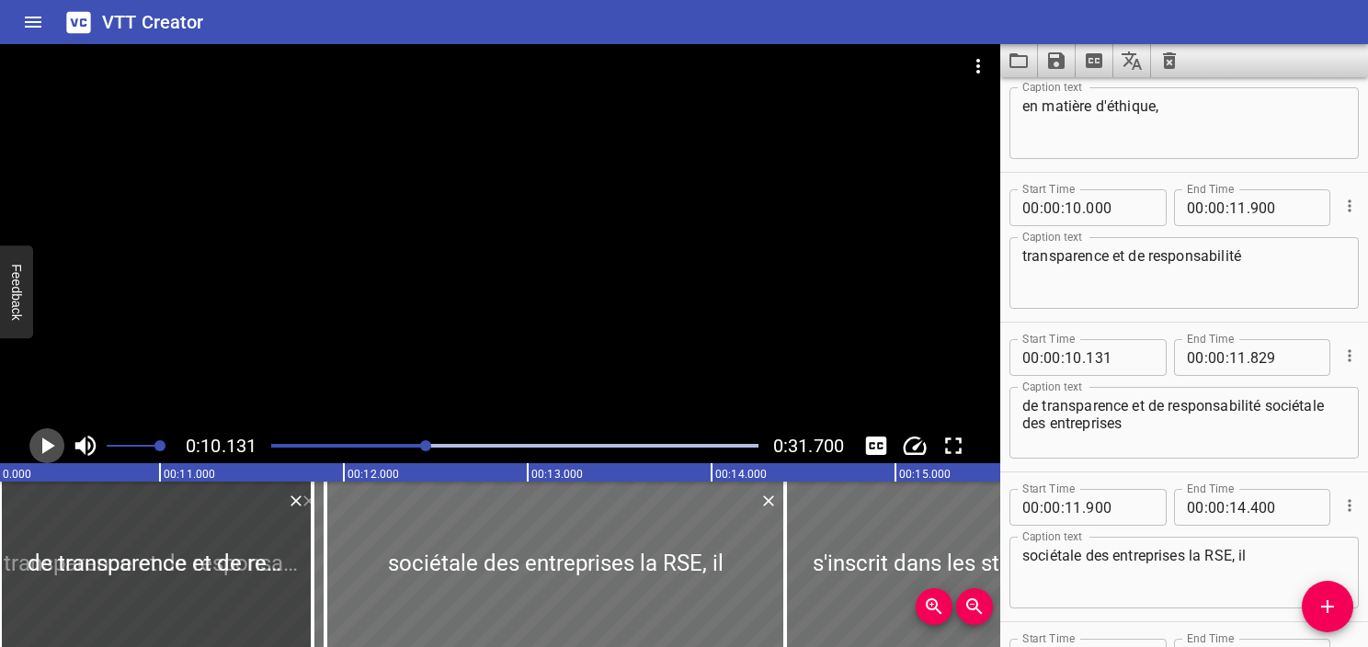
click at [55, 441] on icon "Play/Pause" at bounding box center [47, 446] width 28 height 28
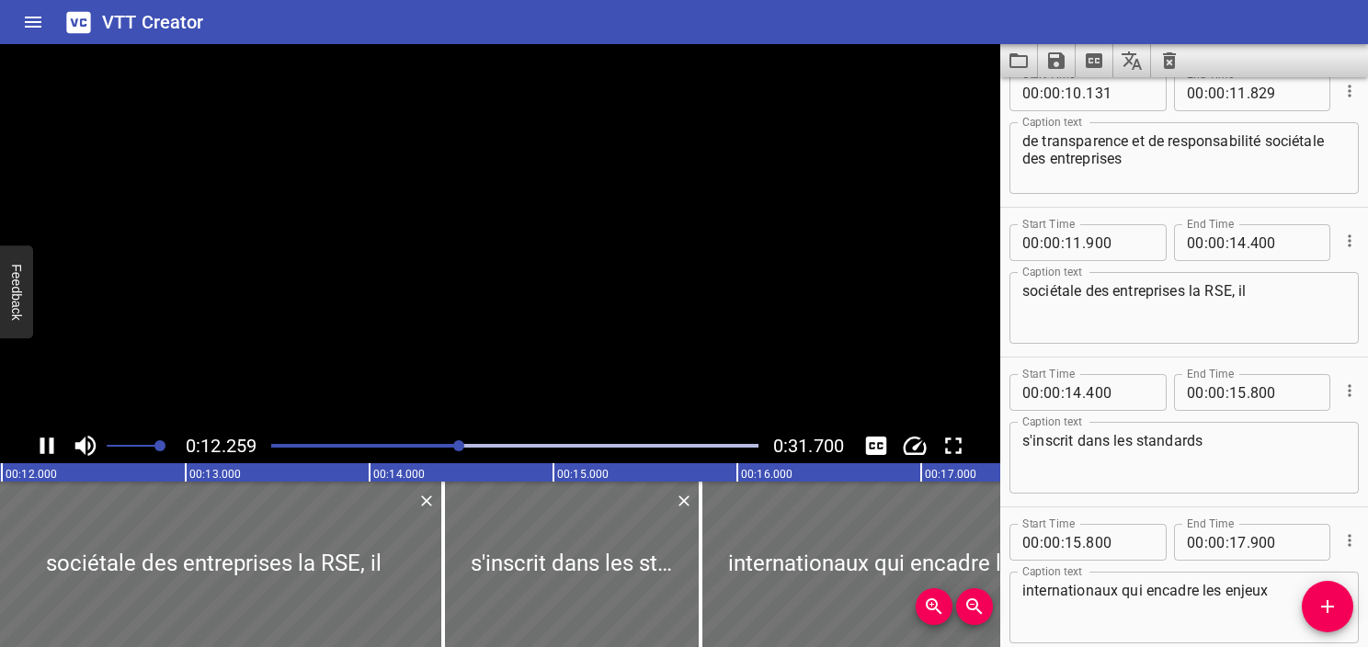
scroll to position [899, 0]
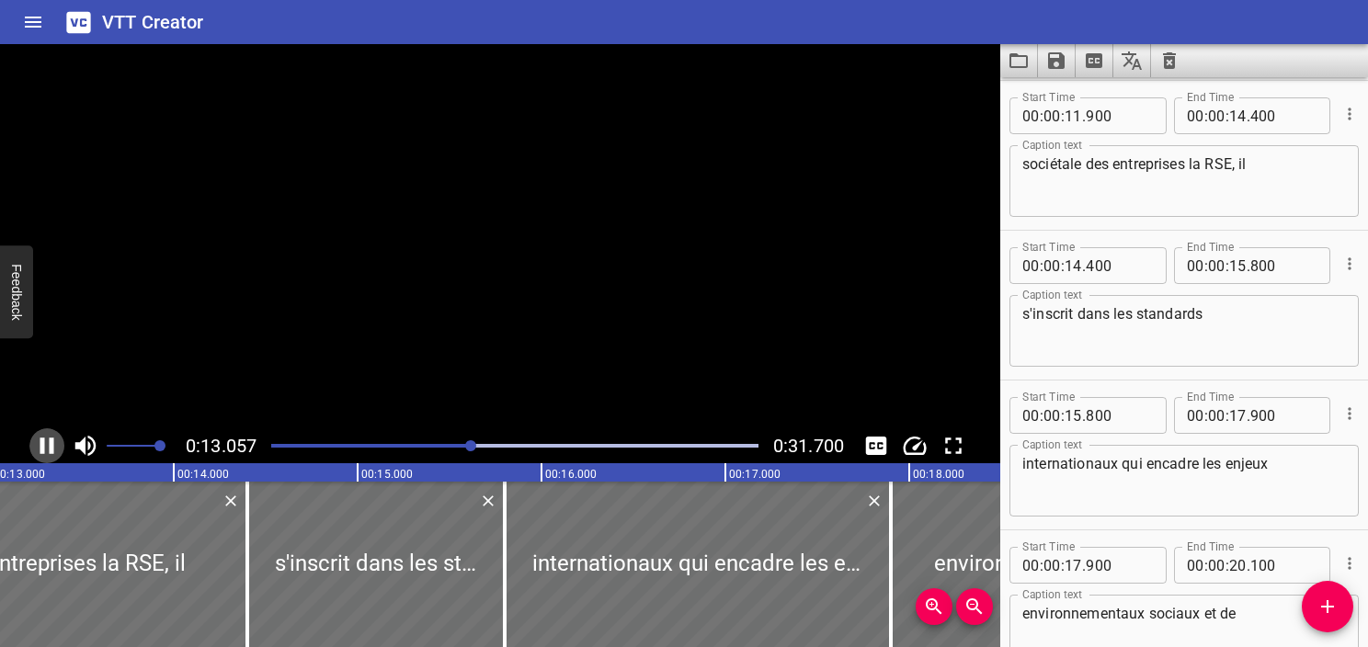
click at [55, 441] on icon "Play/Pause" at bounding box center [47, 446] width 28 height 28
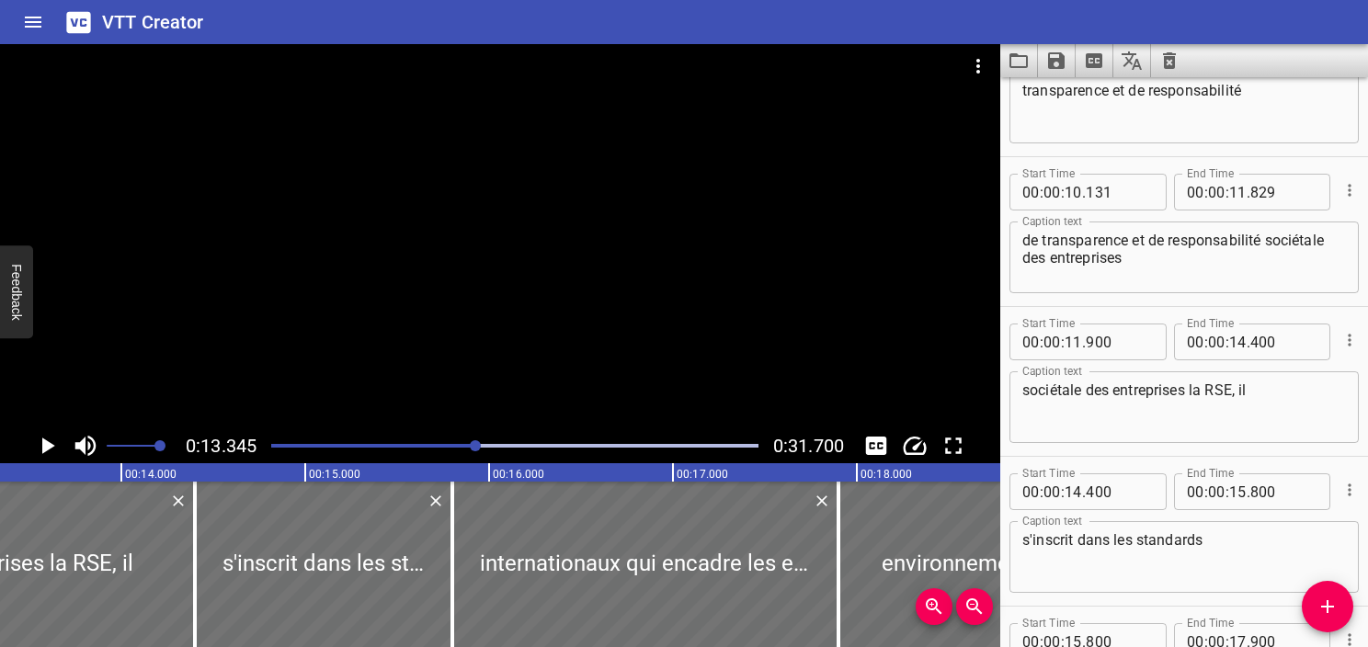
scroll to position [624, 0]
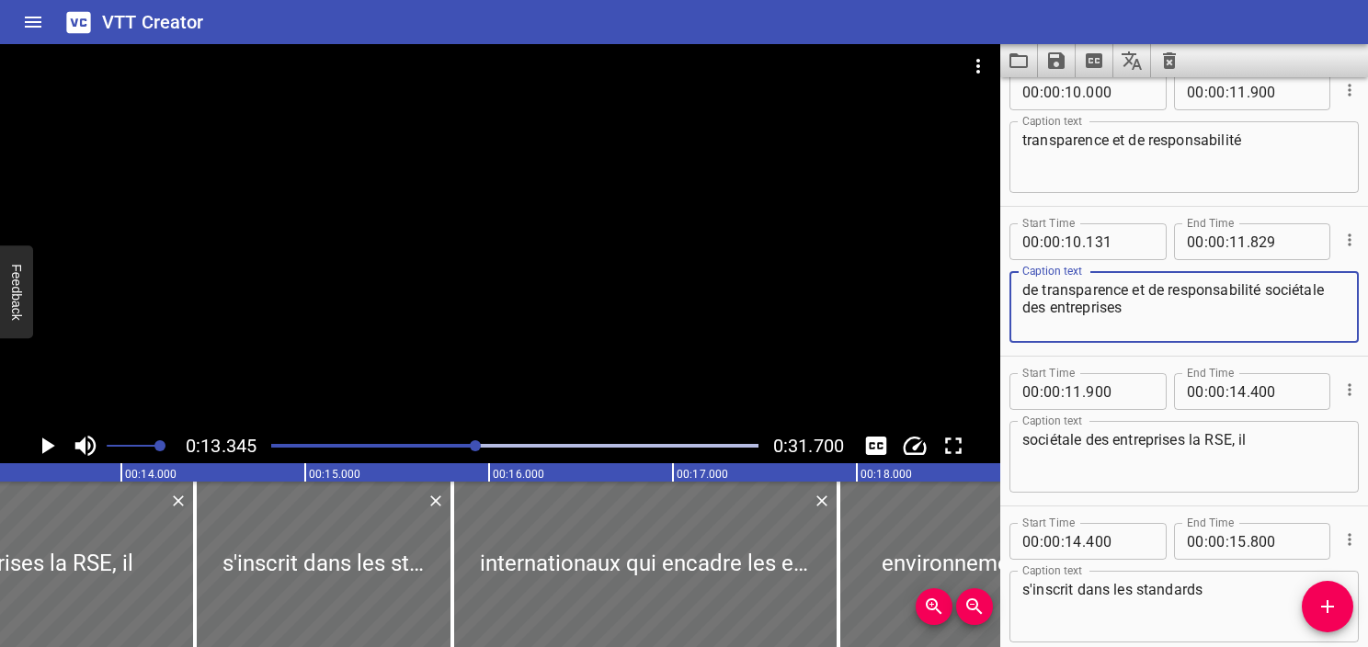
click at [1174, 315] on textarea "de transparence et de responsabilité sociétale des entreprises" at bounding box center [1185, 307] width 324 height 52
type textarea "de transparence et de responsabilité sociétale des entreprises, la RSE."
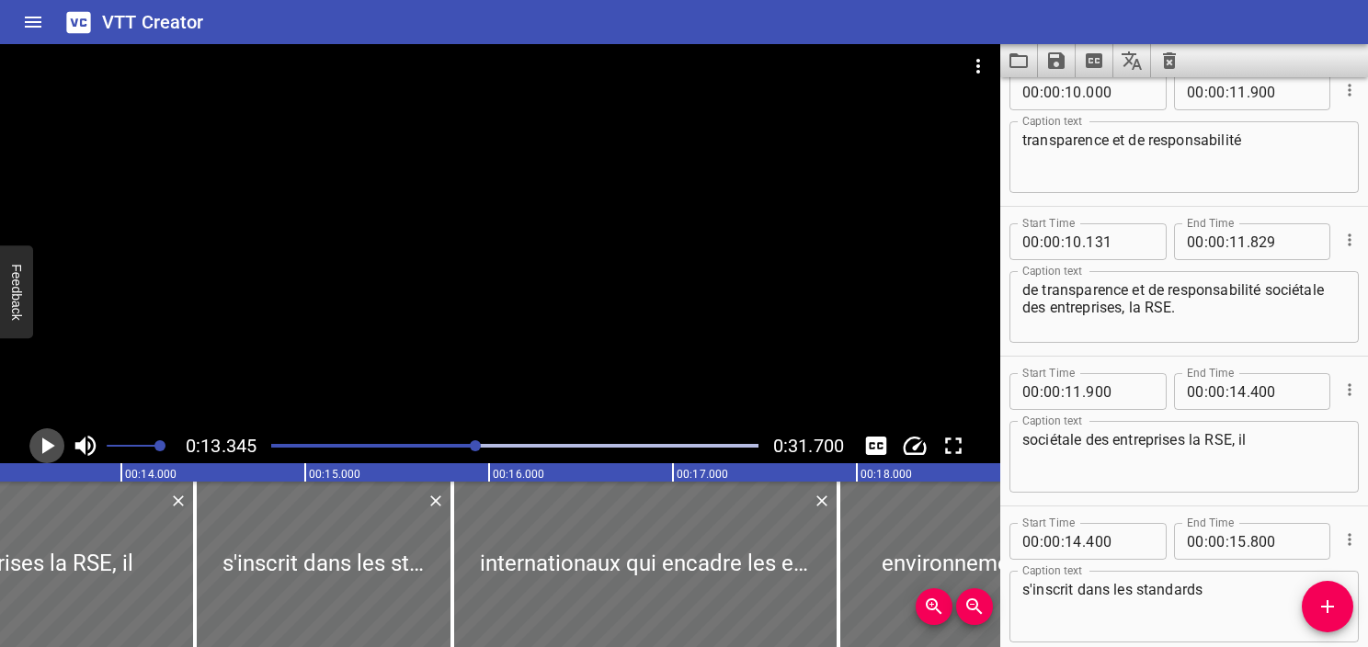
click at [49, 445] on icon "Play/Pause" at bounding box center [48, 446] width 13 height 17
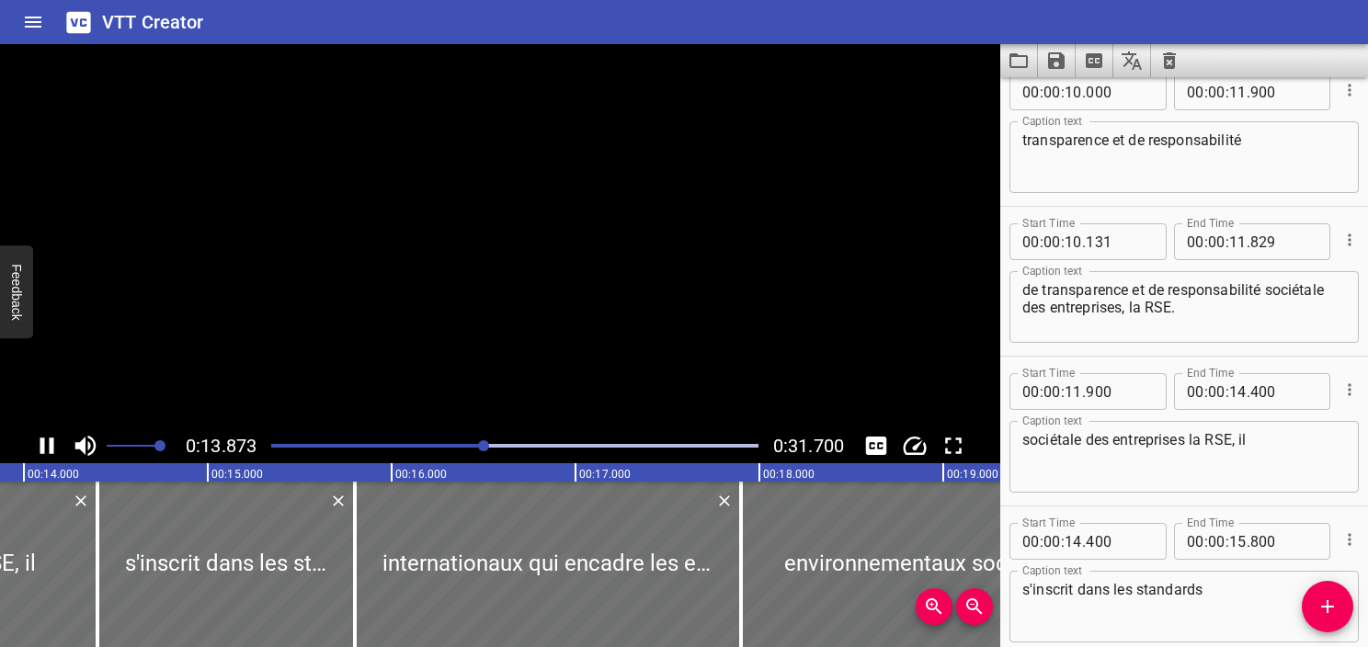
click at [49, 445] on icon "Play/Pause" at bounding box center [47, 446] width 14 height 17
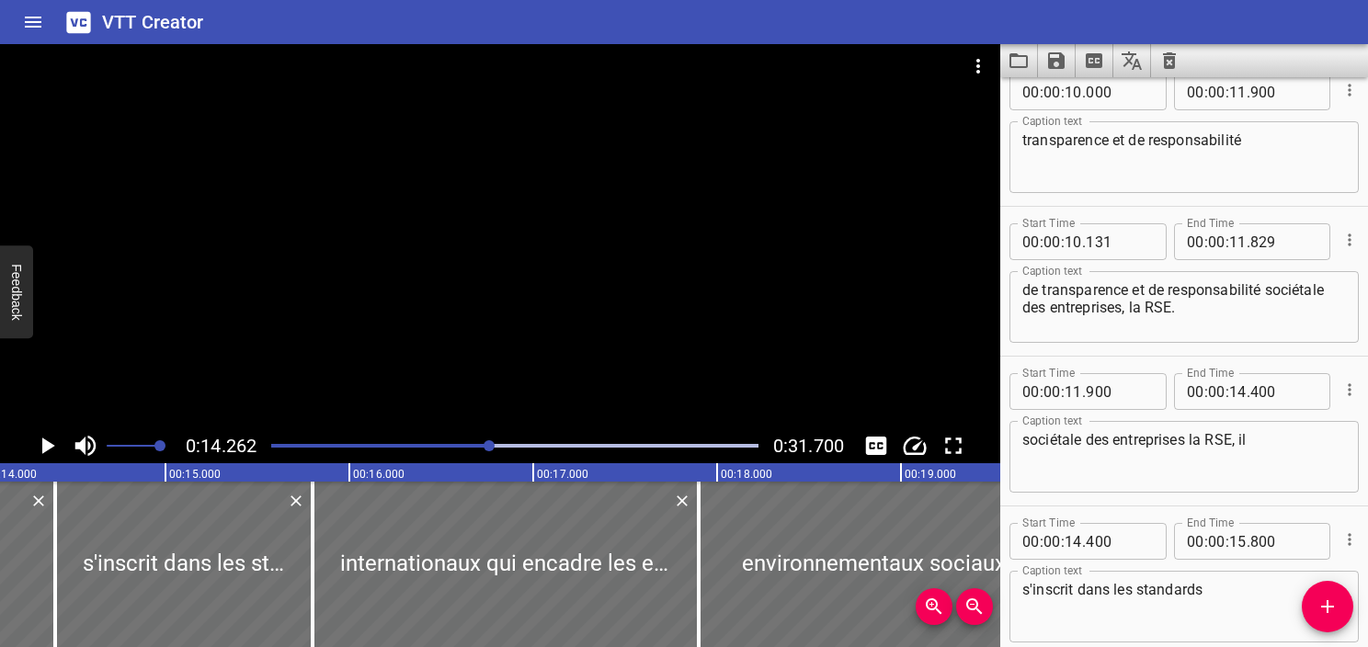
scroll to position [0, 2623]
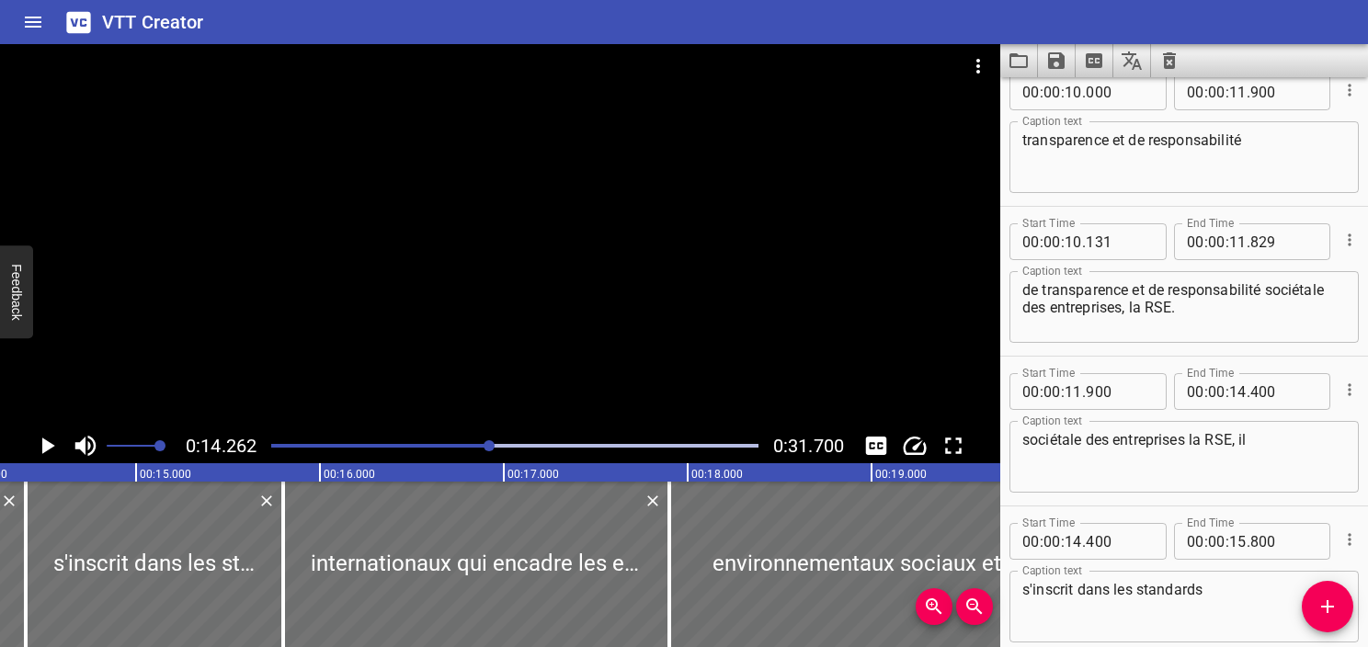
click at [480, 445] on div "Play progress" at bounding box center [247, 446] width 487 height 4
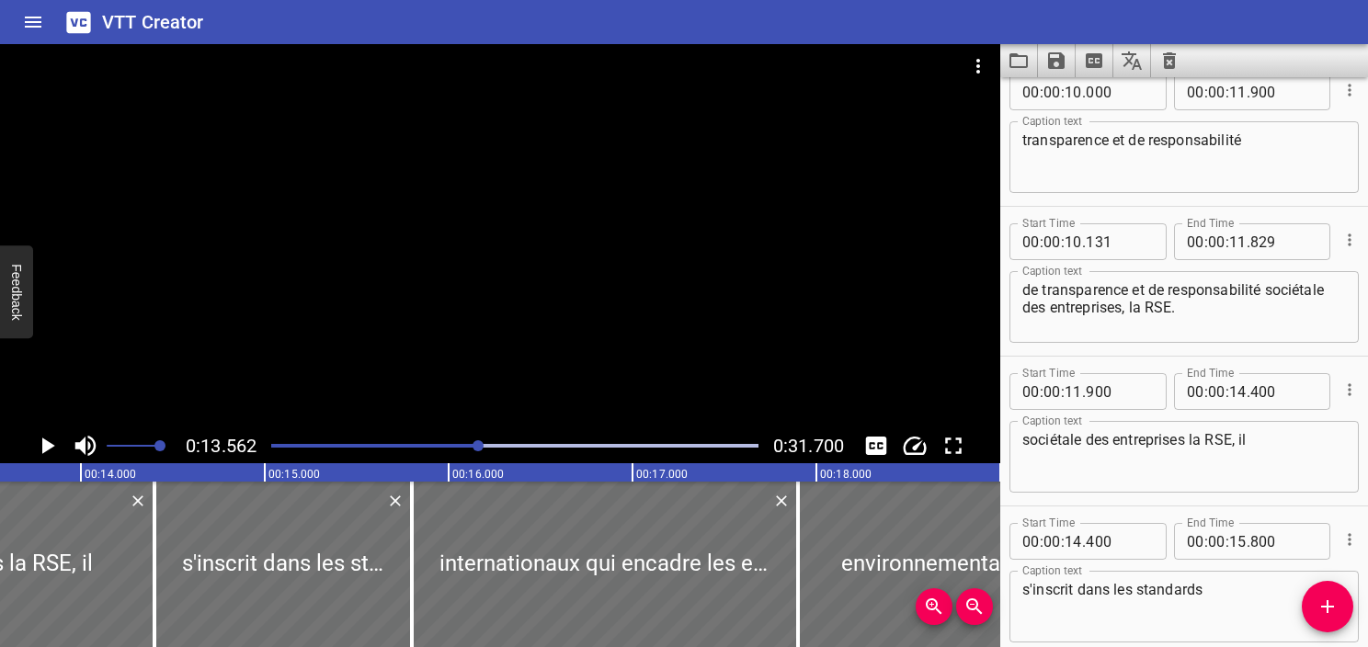
click at [56, 449] on icon "Play/Pause" at bounding box center [47, 446] width 28 height 28
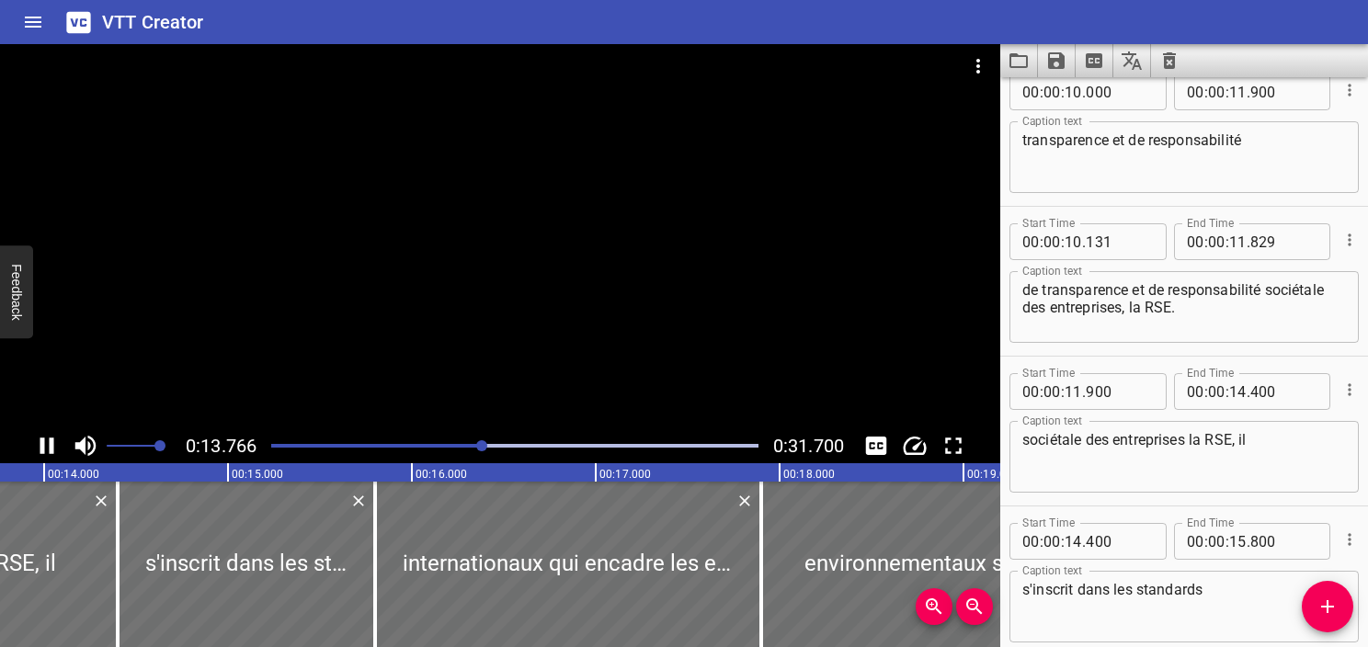
click at [56, 449] on icon "Play/Pause" at bounding box center [47, 446] width 28 height 28
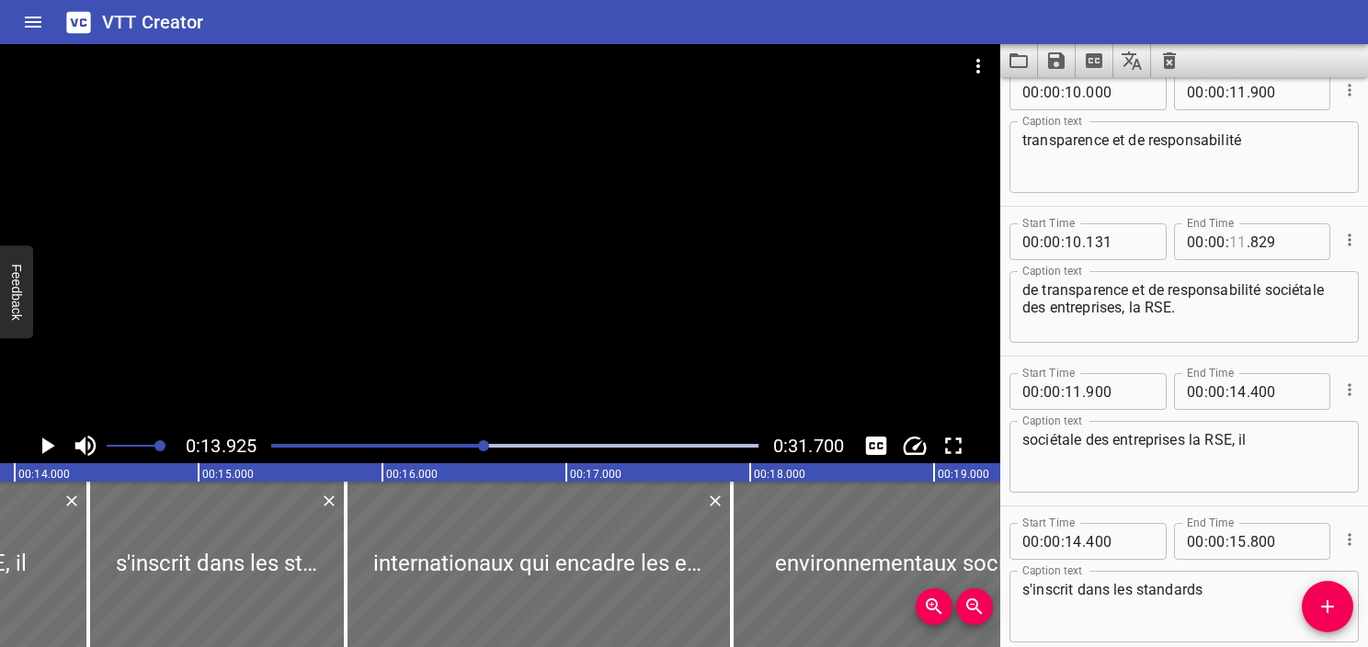
click at [1234, 238] on input "number" at bounding box center [1238, 241] width 17 height 37
type input "13"
type input "925"
click at [1247, 331] on textarea "de transparence et de responsabilité sociétale des entreprises, la RSE." at bounding box center [1185, 307] width 324 height 52
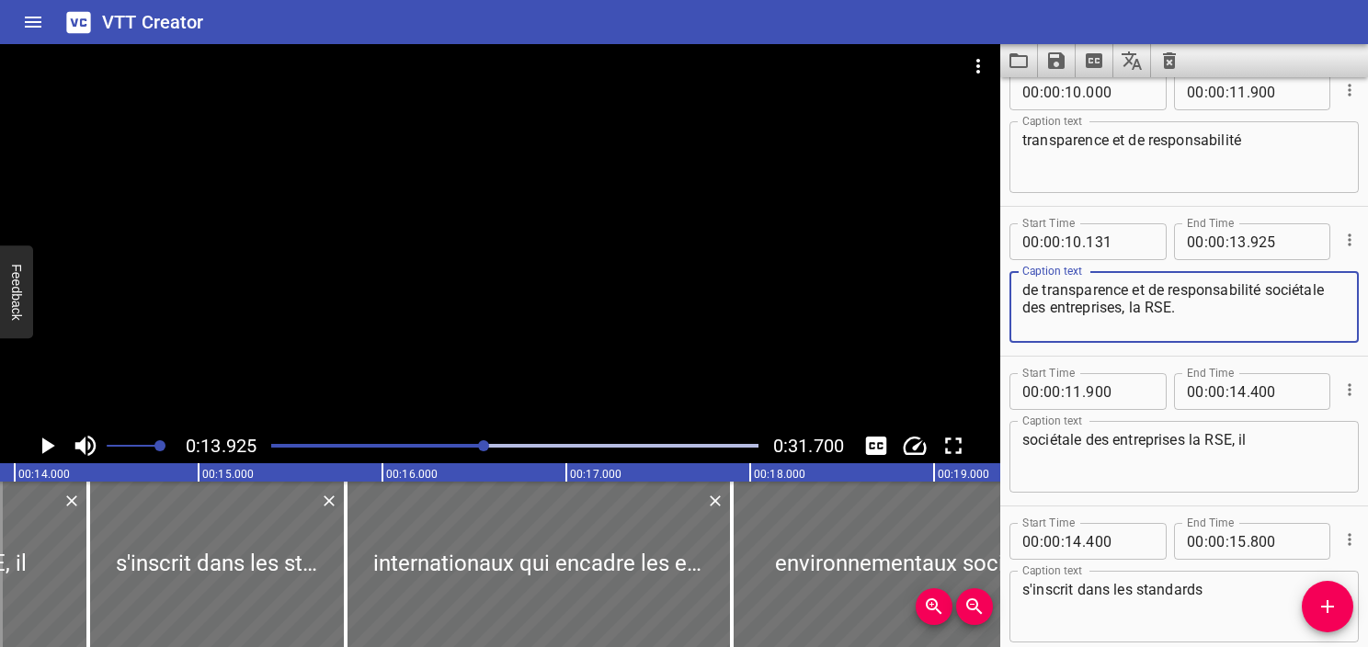
scroll to position [532, 0]
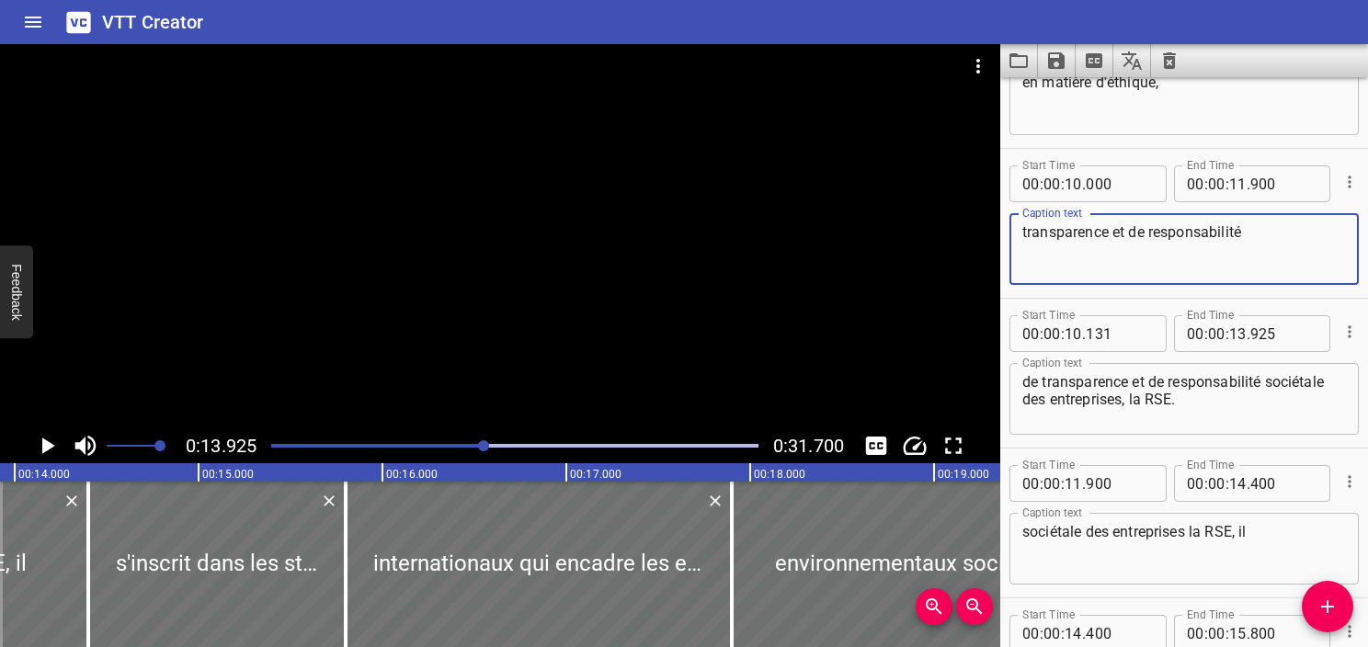
click at [1288, 258] on textarea "transparence et de responsabilité" at bounding box center [1185, 249] width 324 height 52
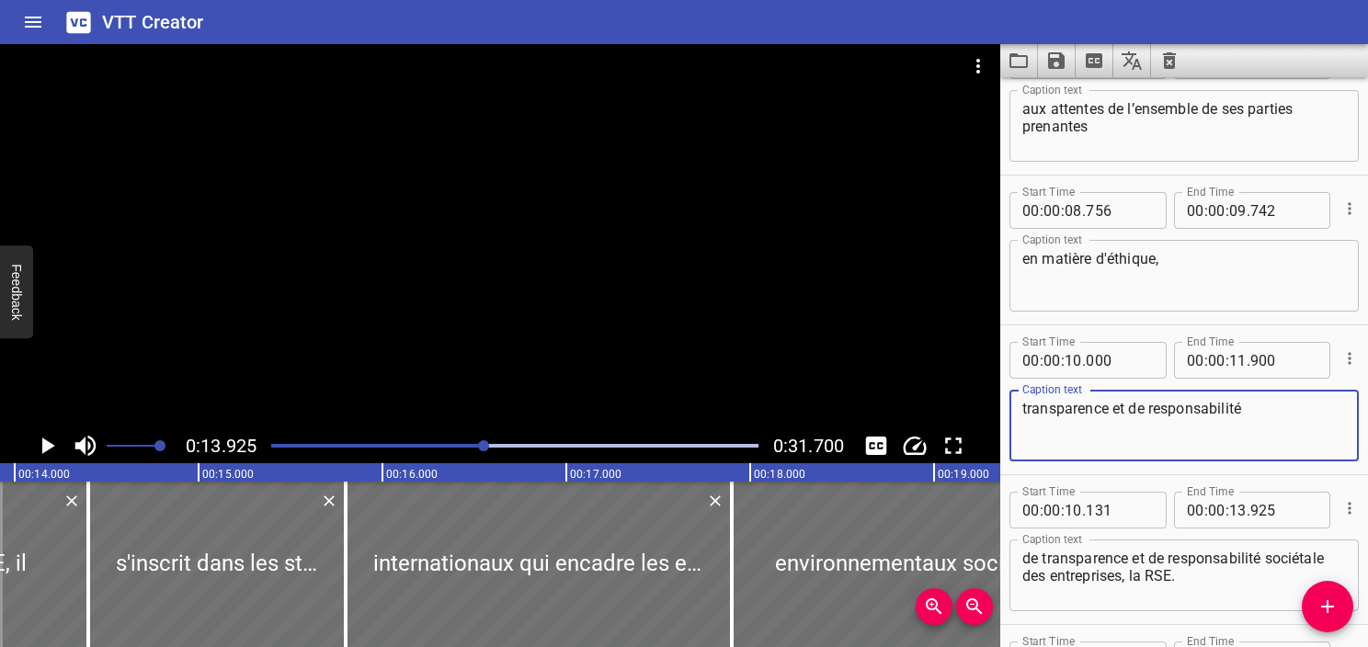
scroll to position [348, 0]
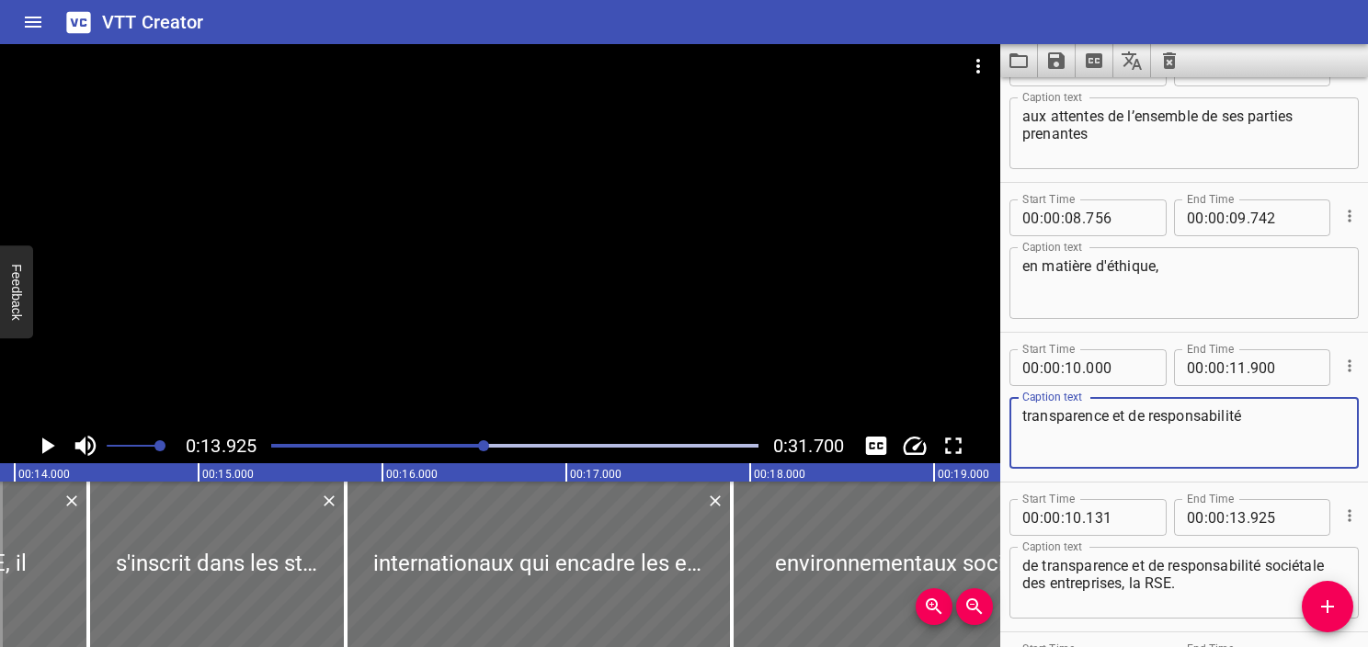
click at [1172, 441] on textarea "transparence et de responsabilité" at bounding box center [1185, 433] width 324 height 52
click at [1342, 364] on icon "Cue Options" at bounding box center [1350, 366] width 18 height 18
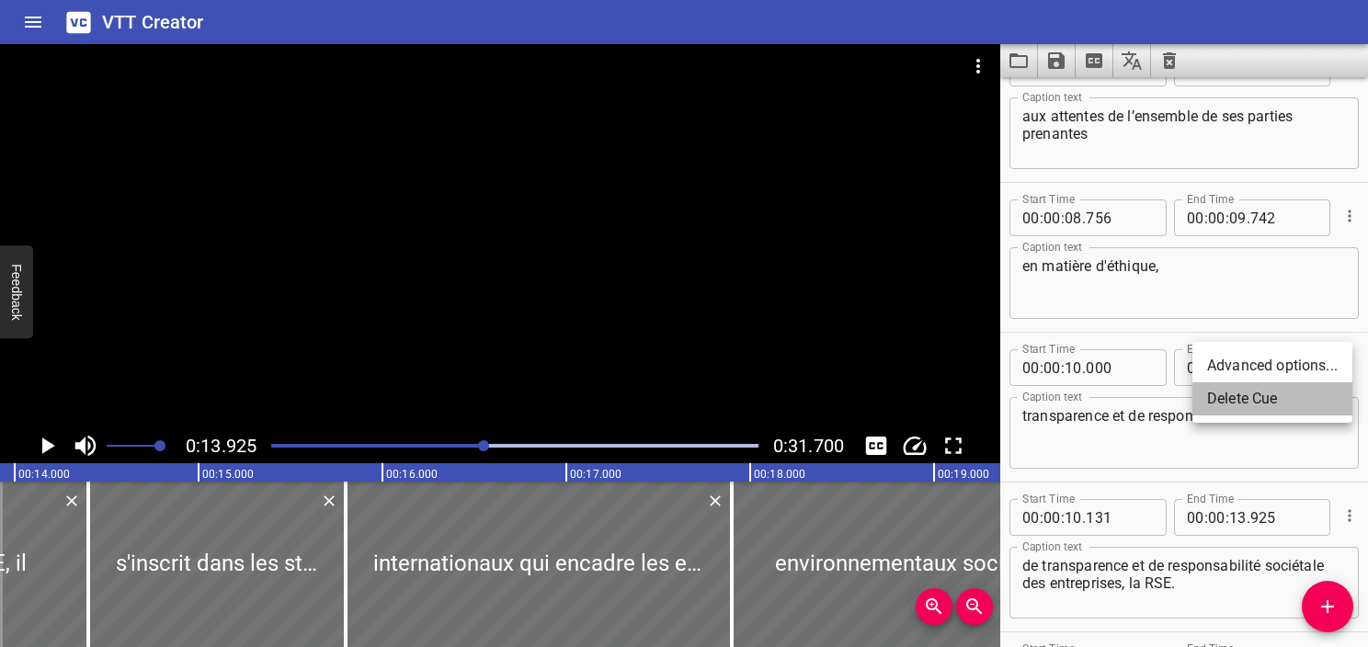
click at [1292, 415] on li "Delete Cue" at bounding box center [1273, 399] width 160 height 33
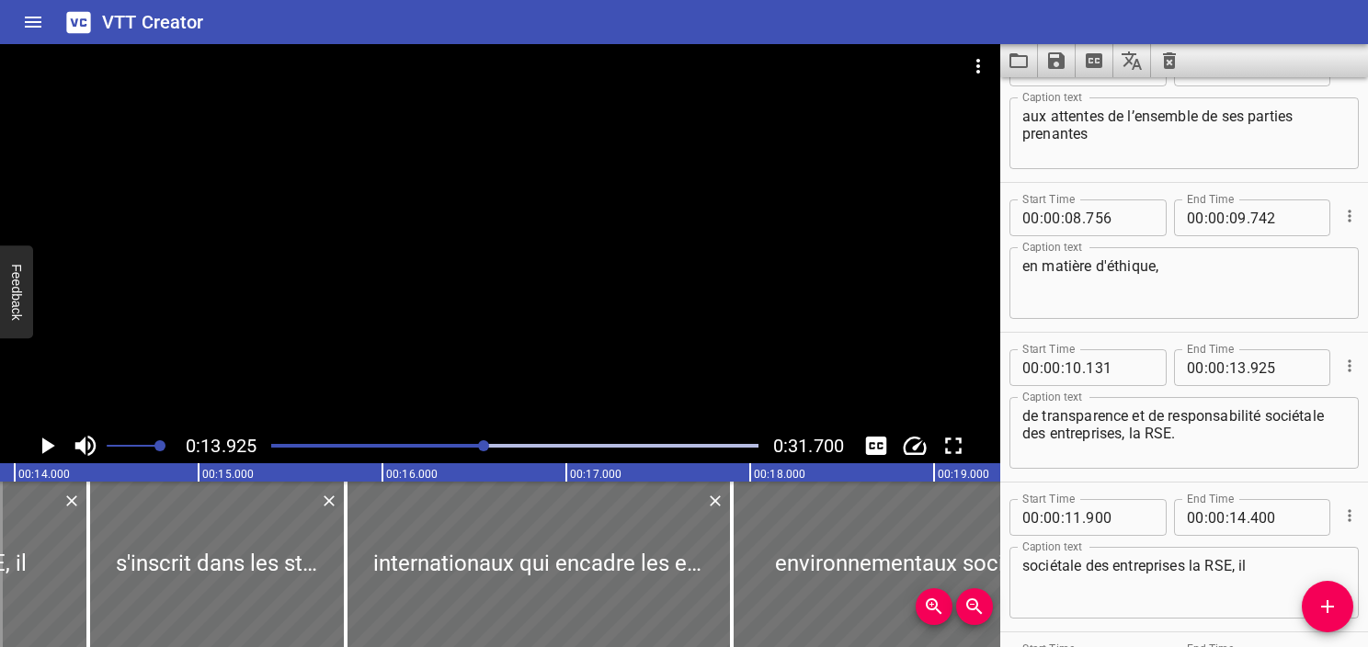
click at [424, 452] on div at bounding box center [514, 446] width 509 height 26
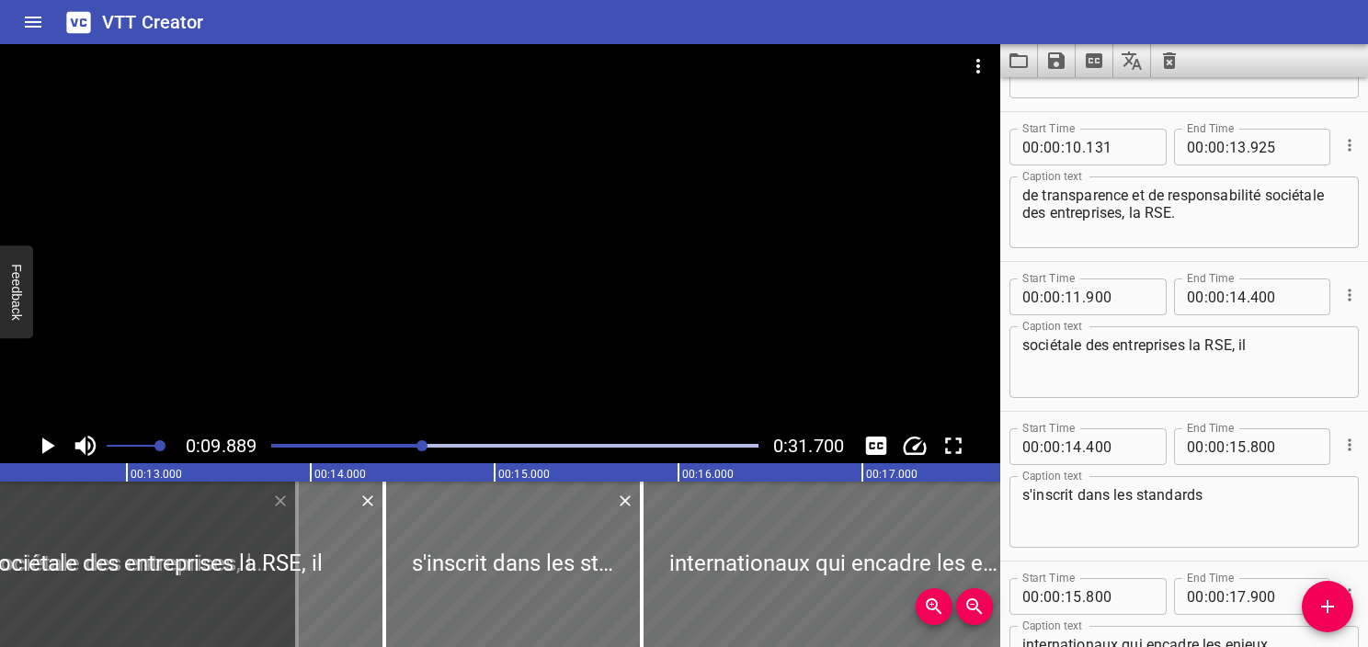
scroll to position [600, 0]
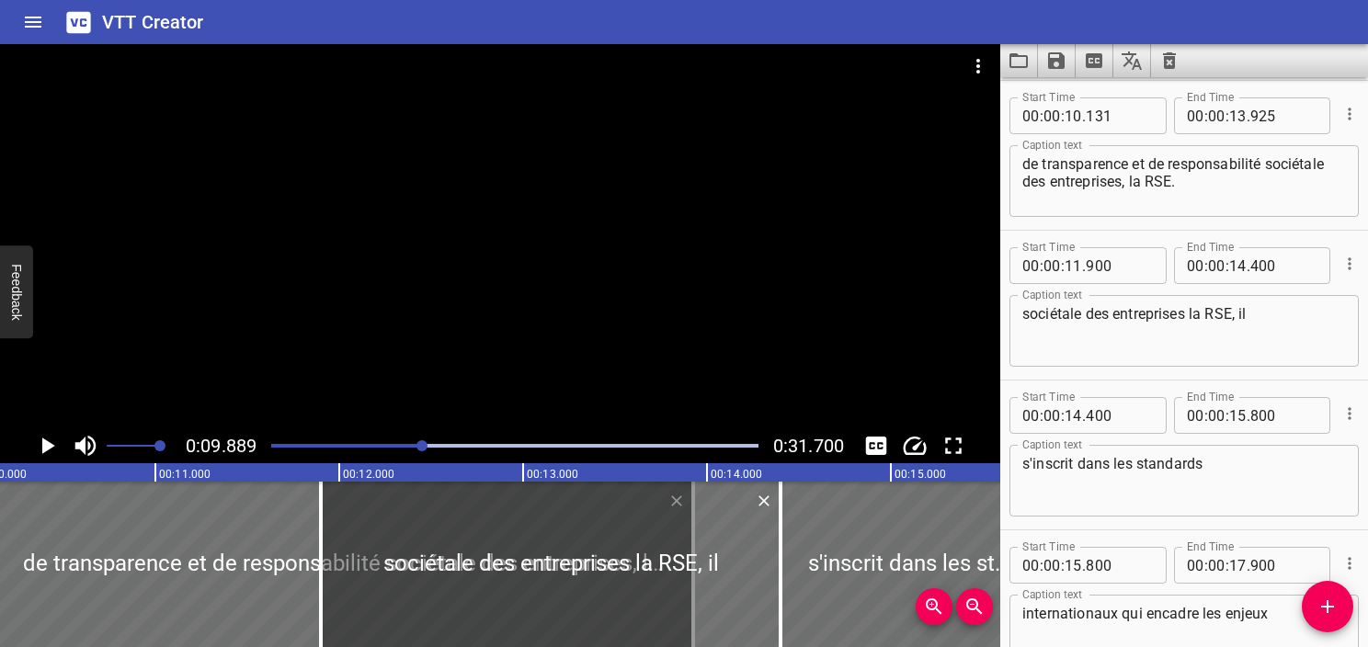
click at [52, 443] on icon "Play/Pause" at bounding box center [47, 446] width 28 height 28
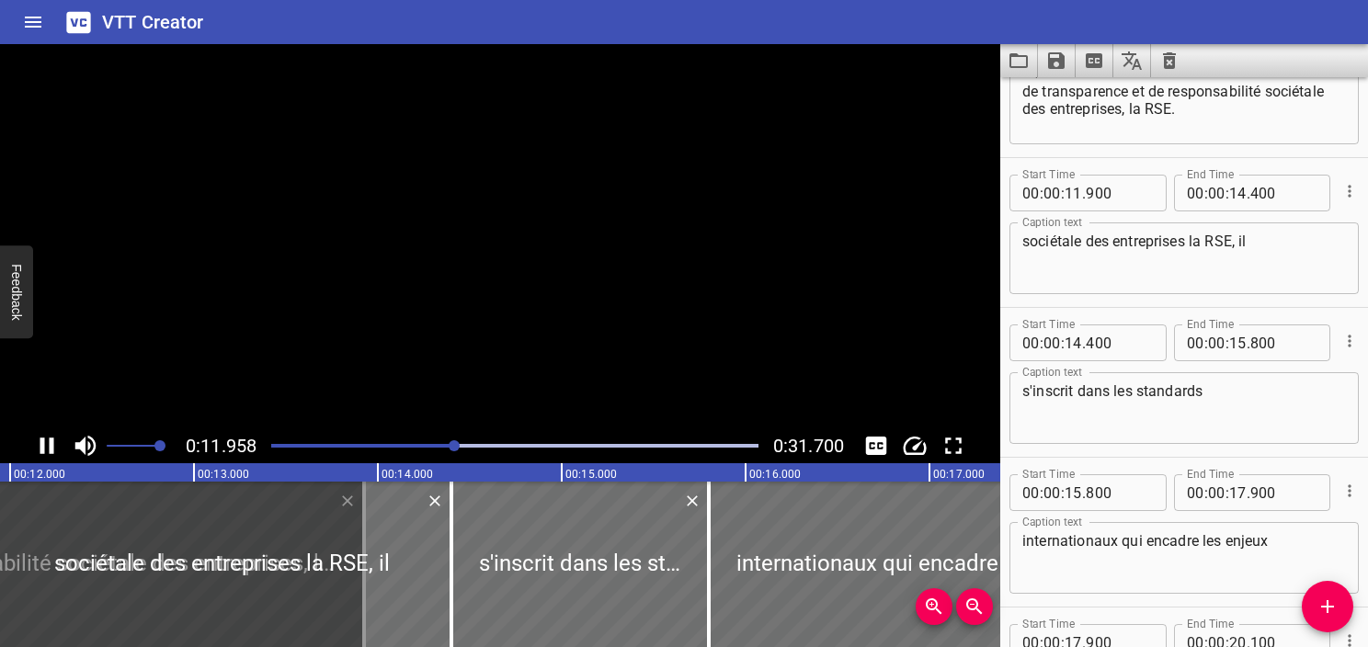
scroll to position [750, 0]
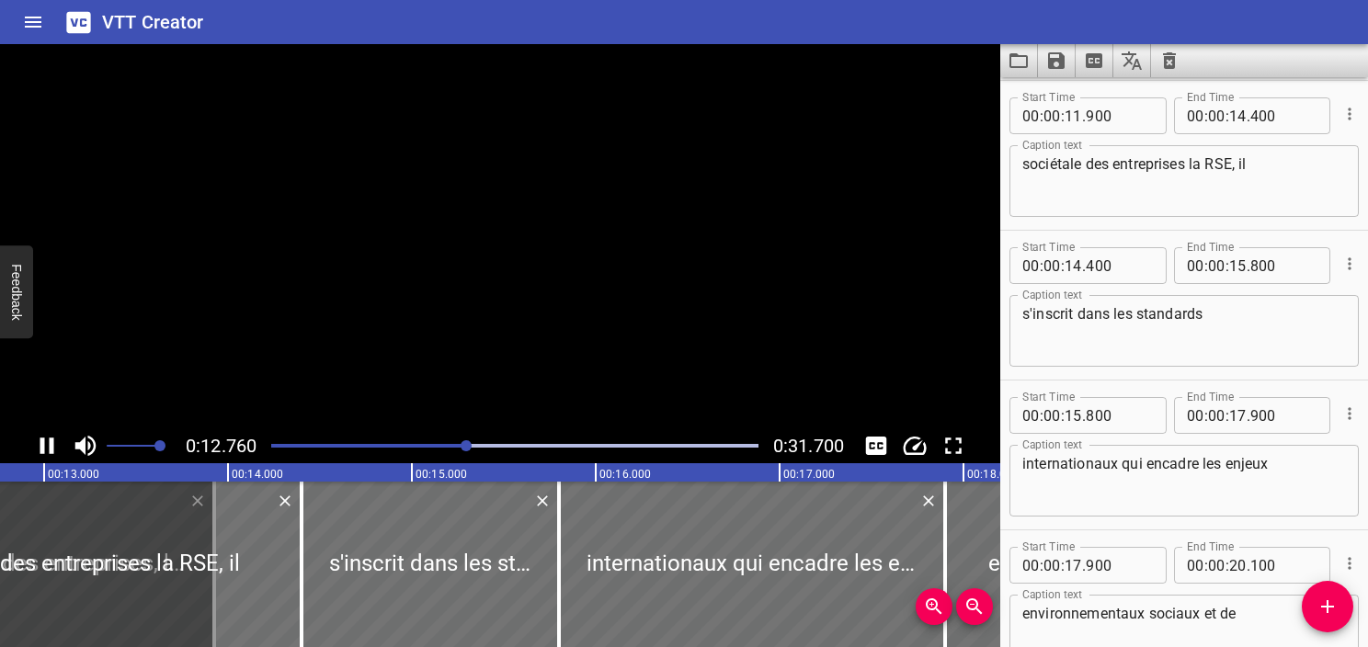
click at [52, 443] on icon "Play/Pause" at bounding box center [47, 446] width 14 height 17
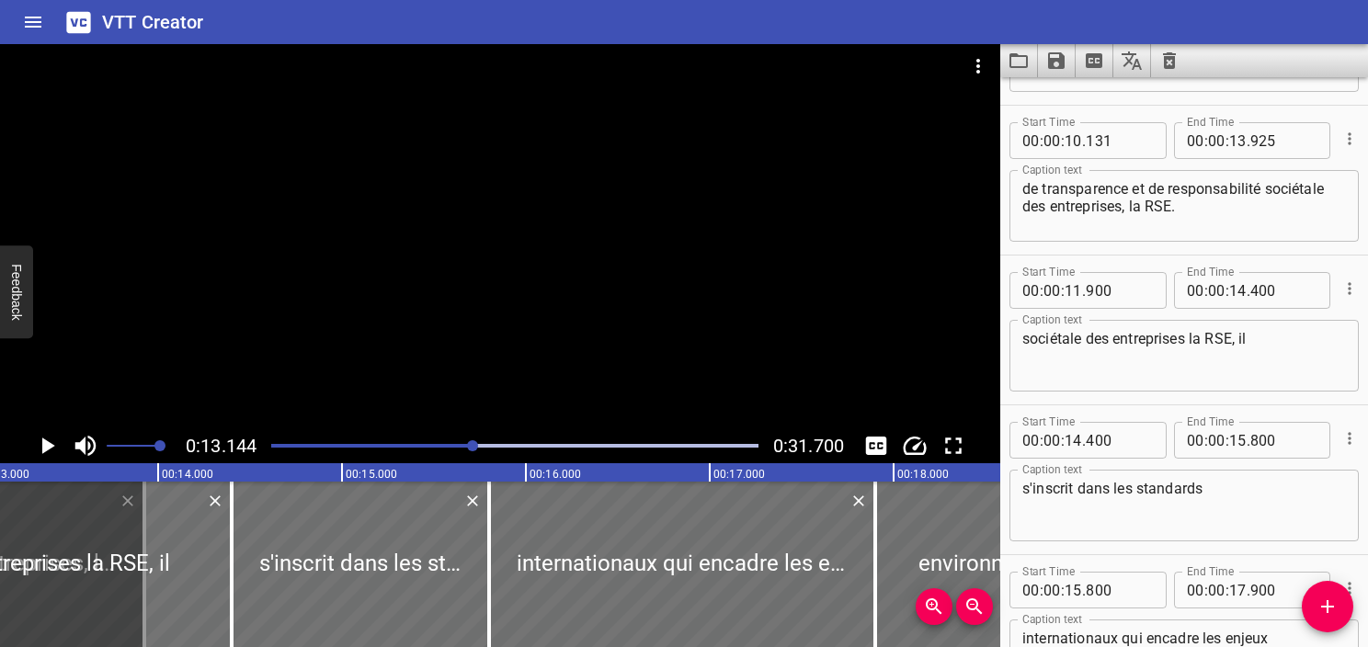
scroll to position [566, 0]
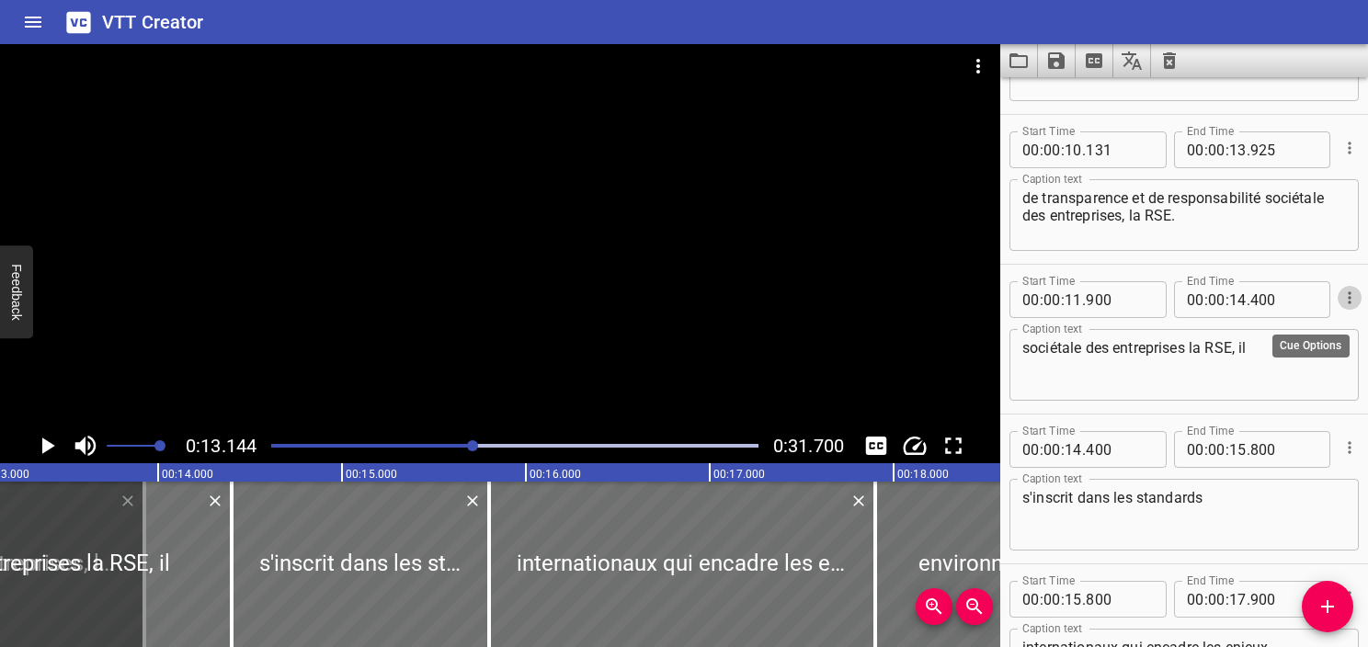
click at [1348, 292] on icon "Cue Options" at bounding box center [1349, 298] width 3 height 12
click at [1300, 329] on li "Delete Cue" at bounding box center [1273, 331] width 160 height 33
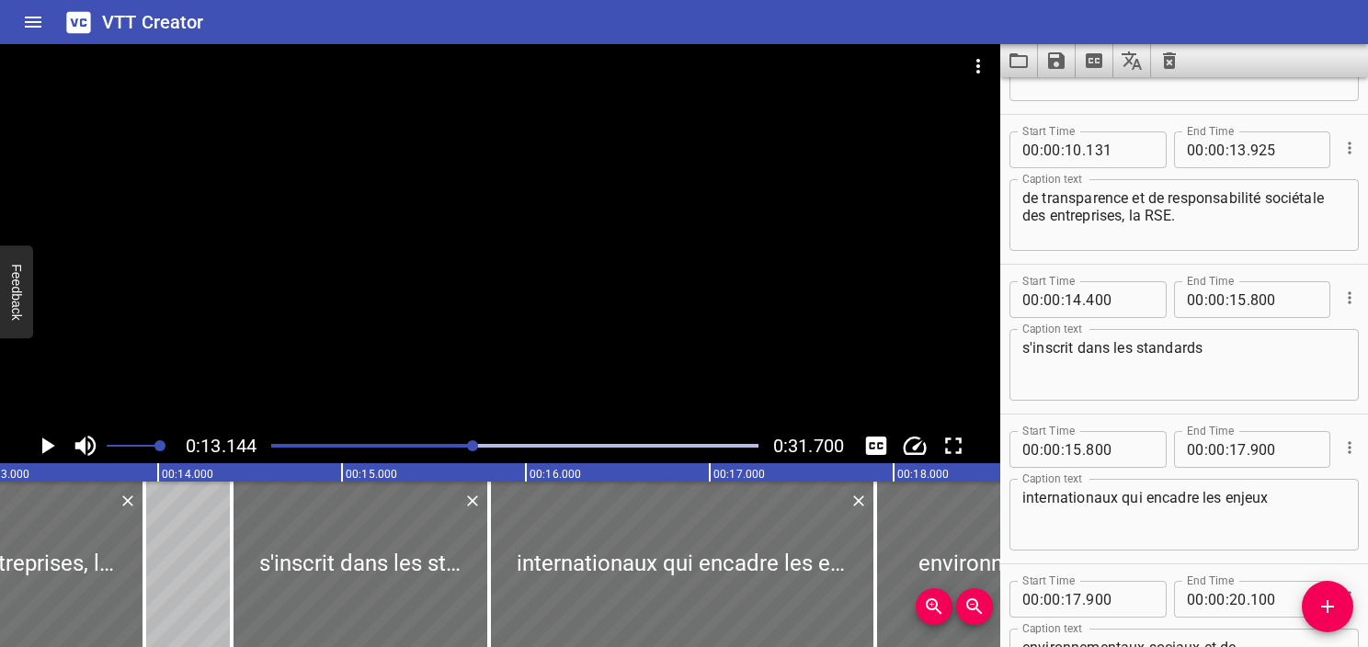
click at [1022, 351] on div "s'inscrit dans les standards Caption text" at bounding box center [1184, 365] width 349 height 72
click at [1132, 397] on div "s'inscrit dans les standards Caption text" at bounding box center [1184, 365] width 349 height 72
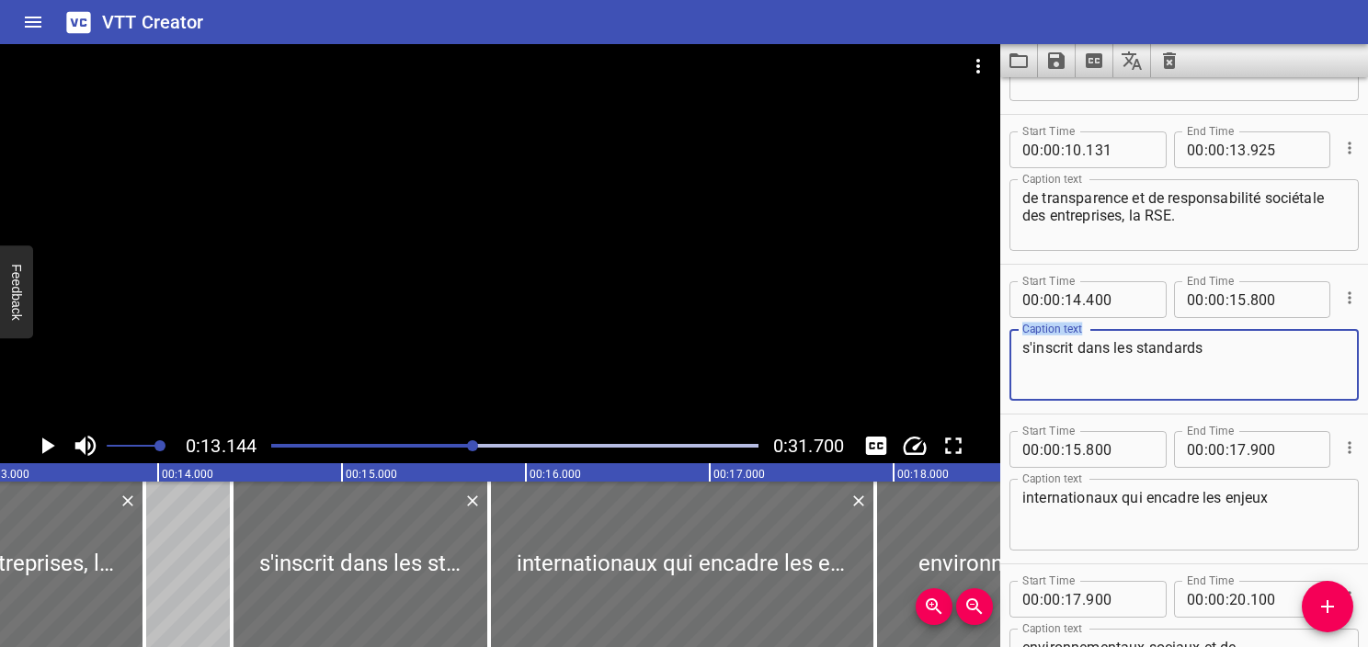
click at [1132, 397] on div "s'inscrit dans les standards Caption text" at bounding box center [1184, 365] width 349 height 72
click at [1196, 339] on textarea "s'inscrit dans les standards" at bounding box center [1185, 365] width 324 height 52
paste textarea "Il s’inscrit dans les standards internationaux qui encadrent les enjeux Environ…"
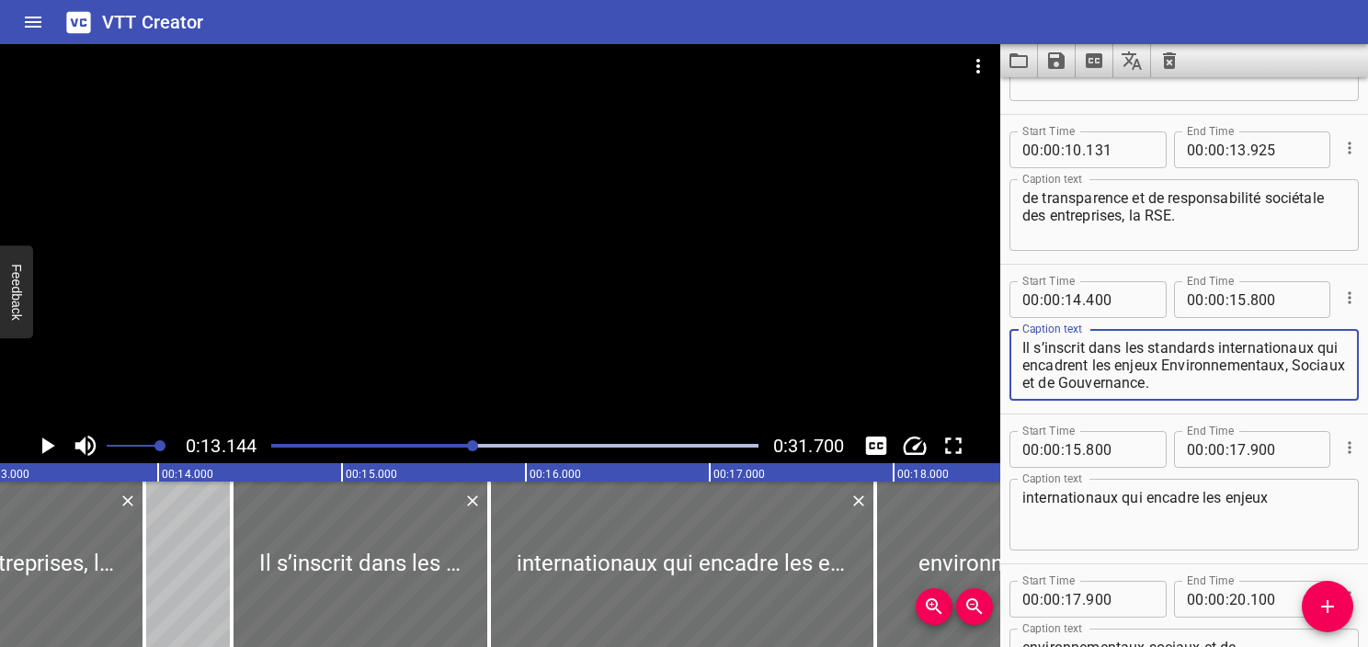
type textarea "Il s’inscrit dans les standards internationaux qui encadrent les enjeux Environ…"
click at [48, 441] on icon "Play/Pause" at bounding box center [47, 446] width 28 height 28
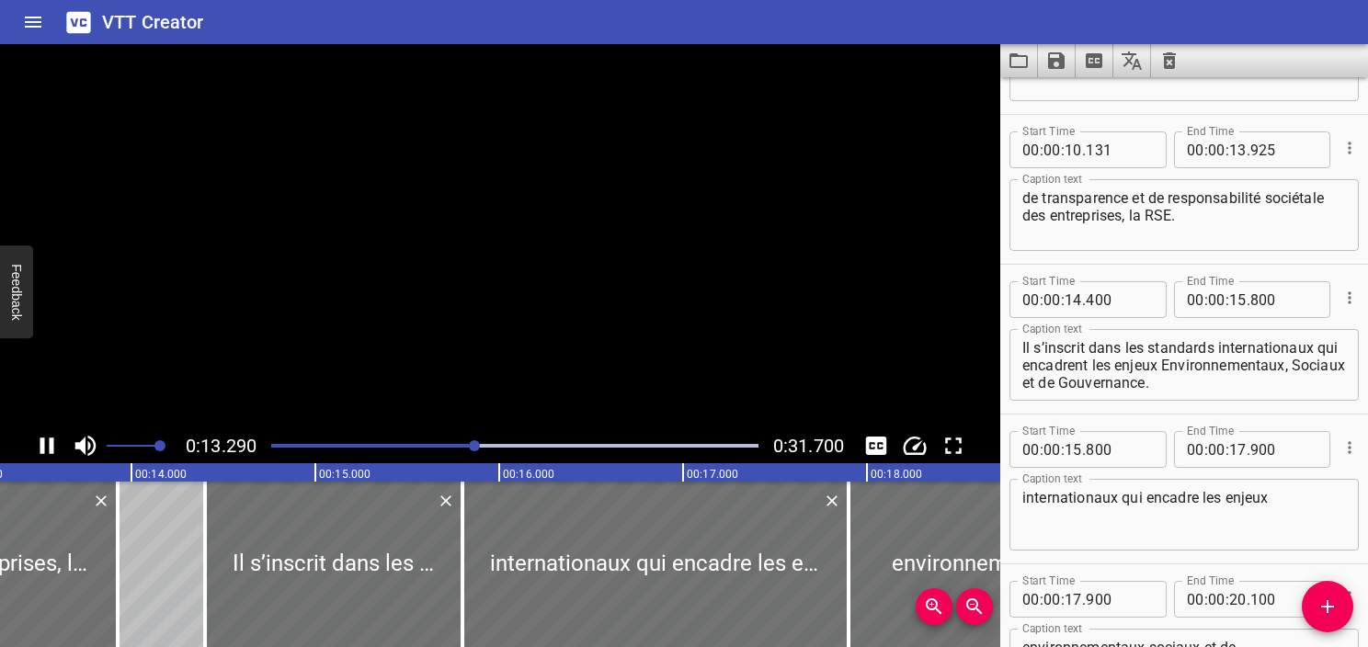
click at [48, 441] on icon "Play/Pause" at bounding box center [47, 446] width 28 height 28
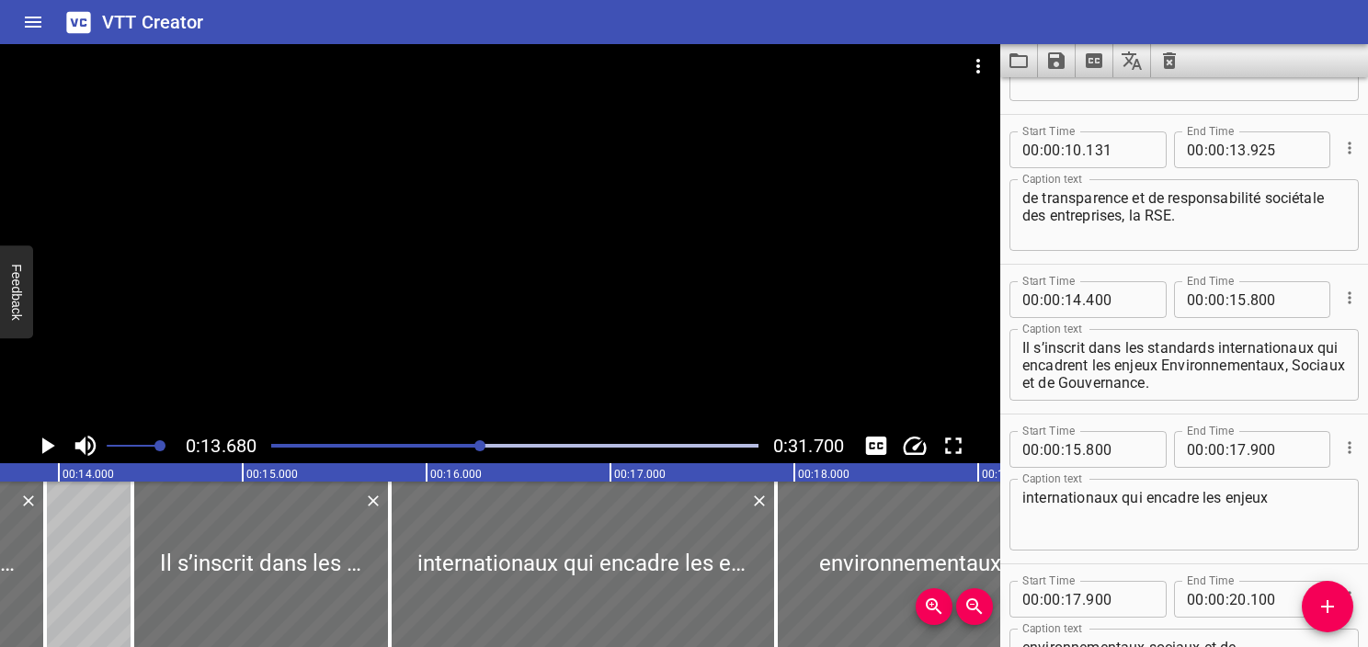
click at [48, 441] on icon "Play/Pause" at bounding box center [47, 446] width 28 height 28
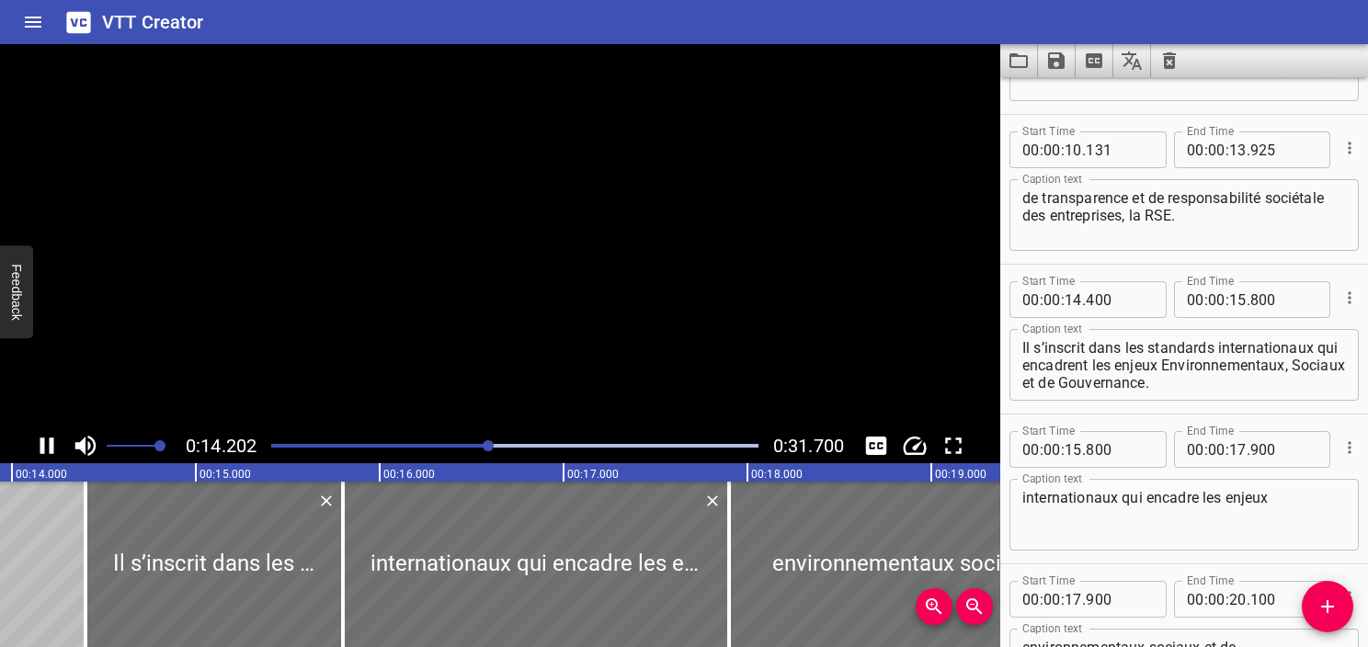
click at [48, 441] on icon "Play/Pause" at bounding box center [47, 446] width 28 height 28
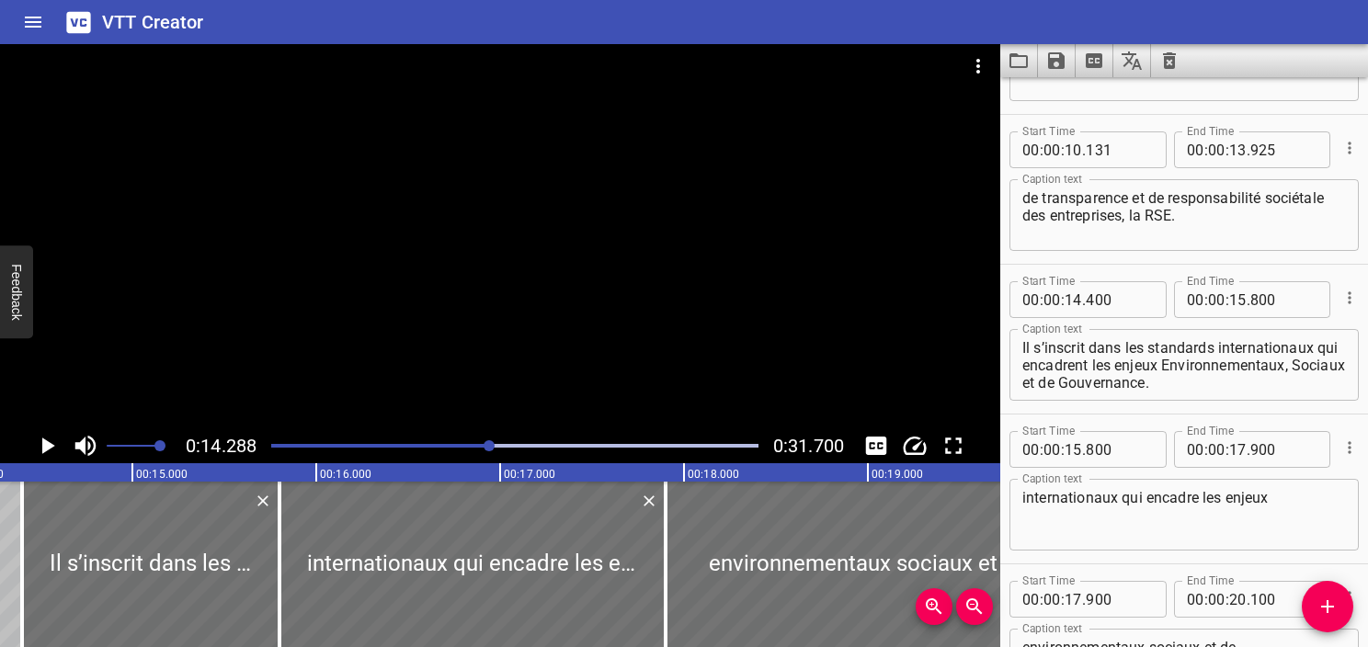
scroll to position [0, 2627]
click at [1109, 294] on input "number" at bounding box center [1119, 299] width 67 height 37
type input "288"
click at [50, 439] on icon "Play/Pause" at bounding box center [47, 446] width 28 height 28
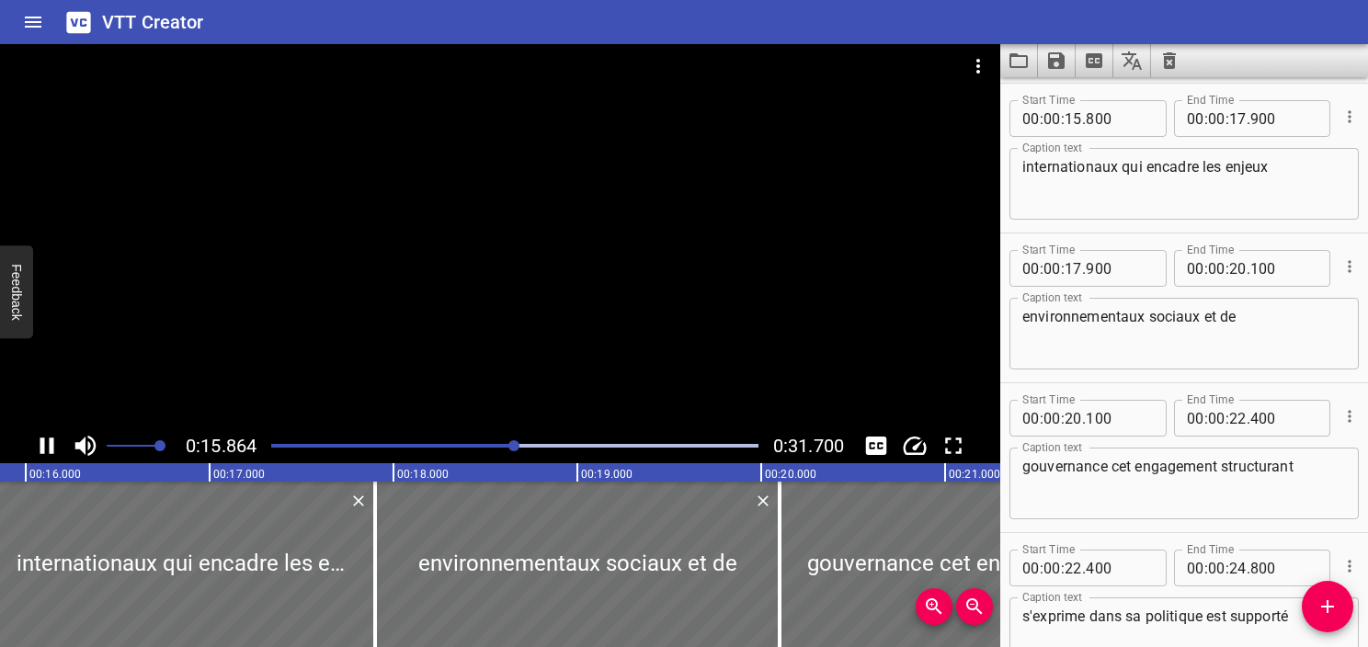
scroll to position [899, 0]
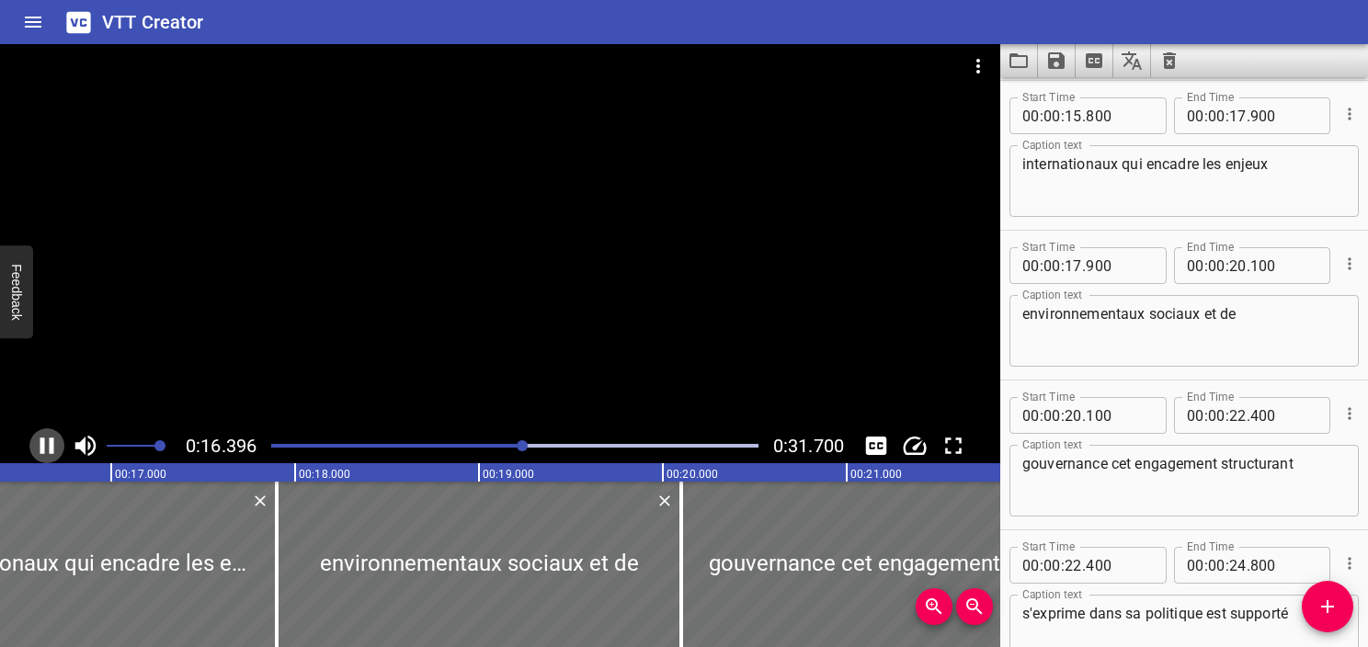
click at [50, 440] on icon "Play/Pause" at bounding box center [47, 446] width 14 height 17
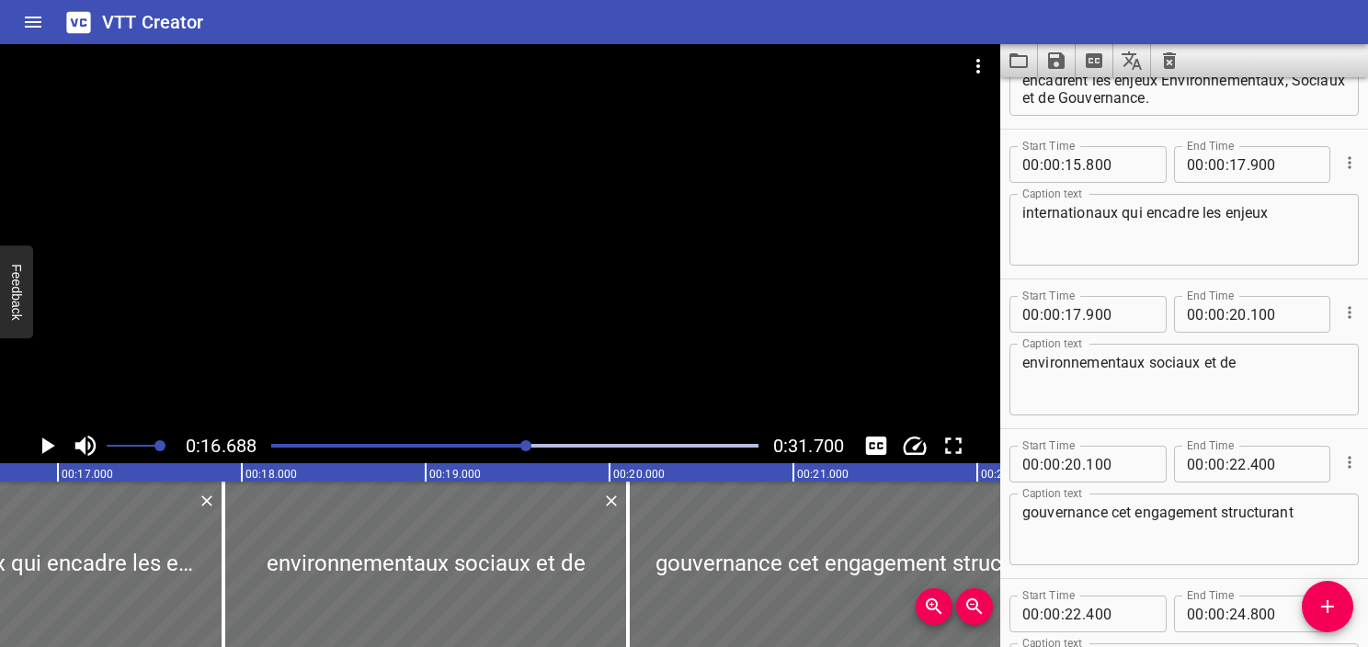
scroll to position [715, 0]
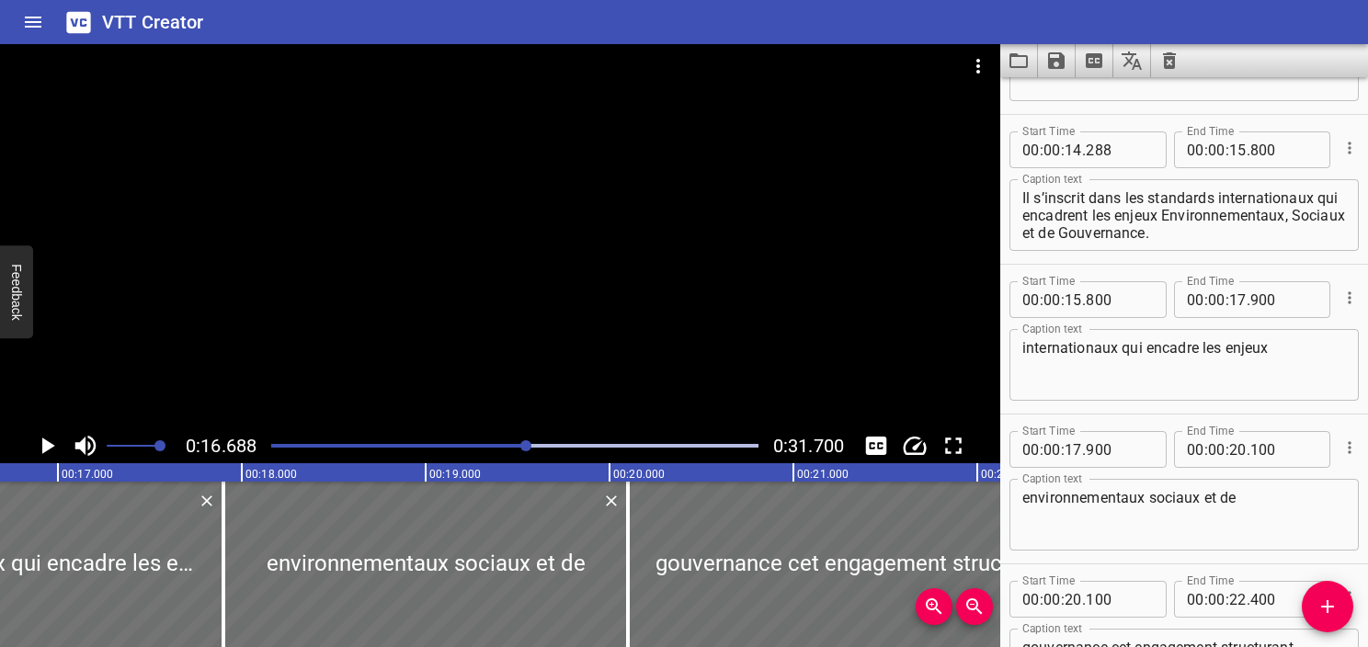
click at [40, 444] on icon "Play/Pause" at bounding box center [47, 446] width 28 height 28
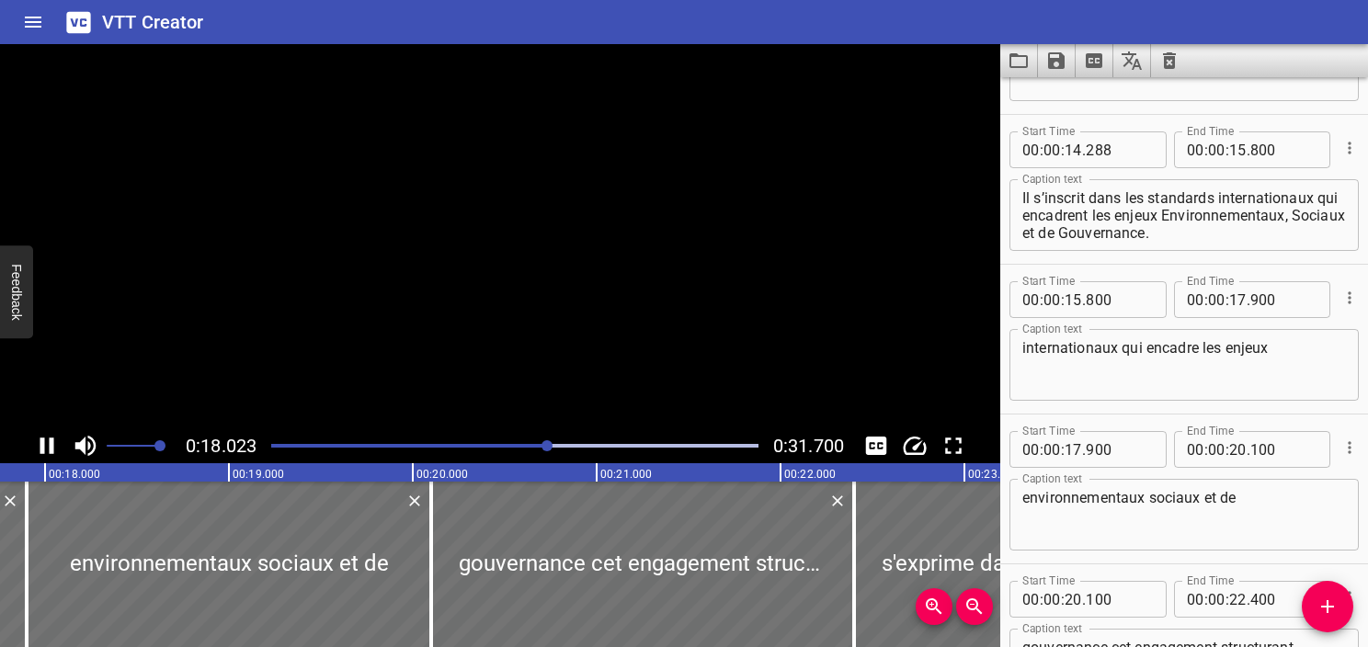
scroll to position [944, 0]
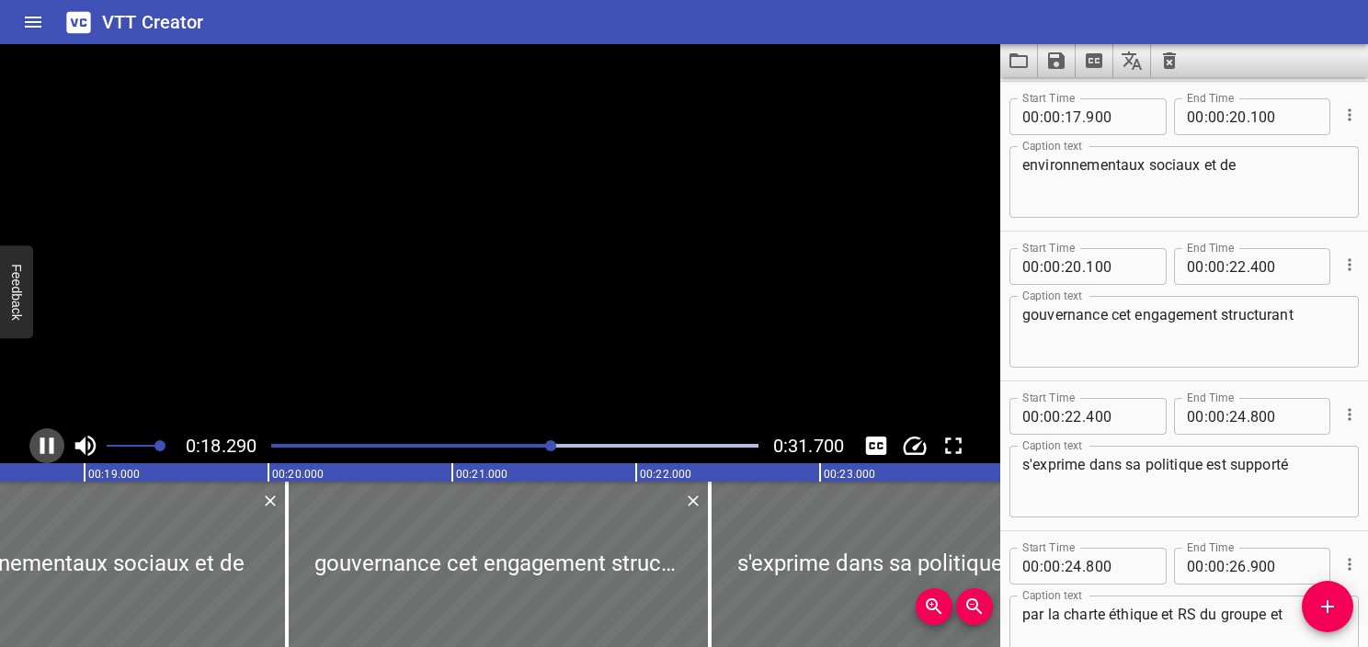
click at [40, 444] on icon "Play/Pause" at bounding box center [47, 446] width 28 height 28
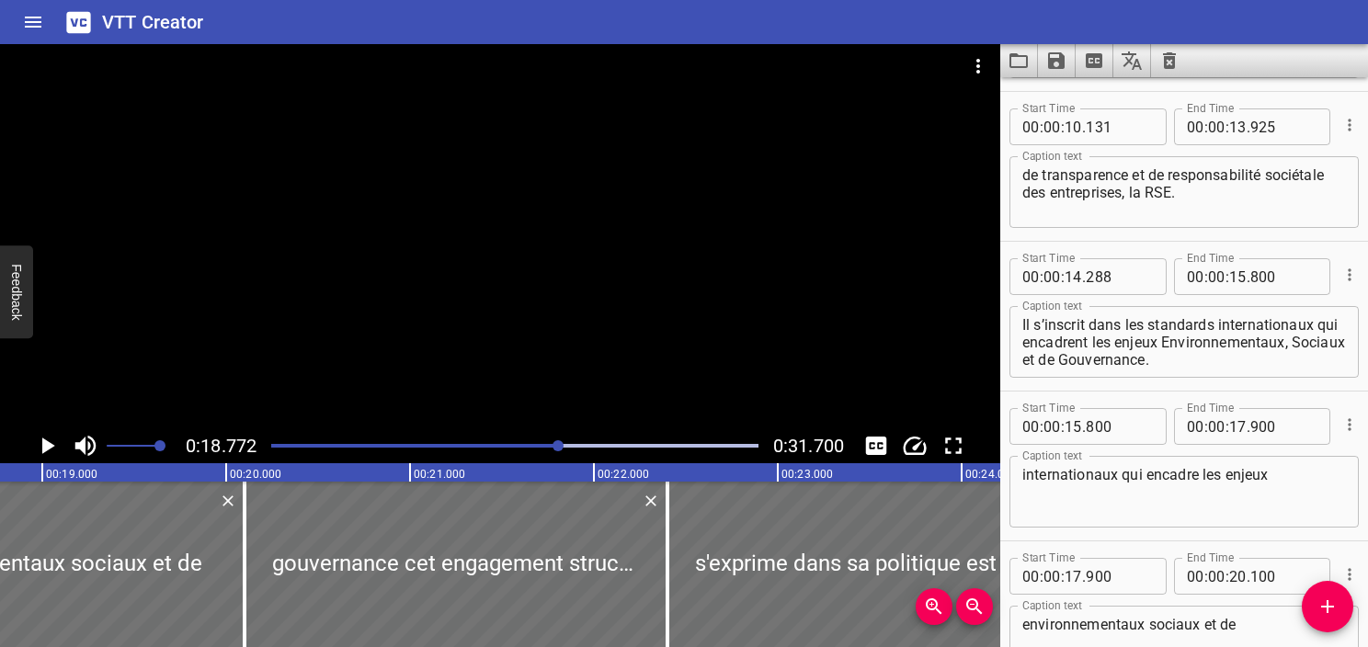
click at [1313, 353] on textarea "Il s’inscrit dans les standards internationaux qui encadrent les enjeux Environ…" at bounding box center [1185, 342] width 324 height 52
drag, startPoint x: 1217, startPoint y: 359, endPoint x: 921, endPoint y: 362, distance: 296.2
click at [921, 362] on main "0:18.772 0:31.700 00:00.000 00:01.000 00:02.000 00:03.000 00:04.000 00:05.000 0…" at bounding box center [684, 345] width 1368 height 603
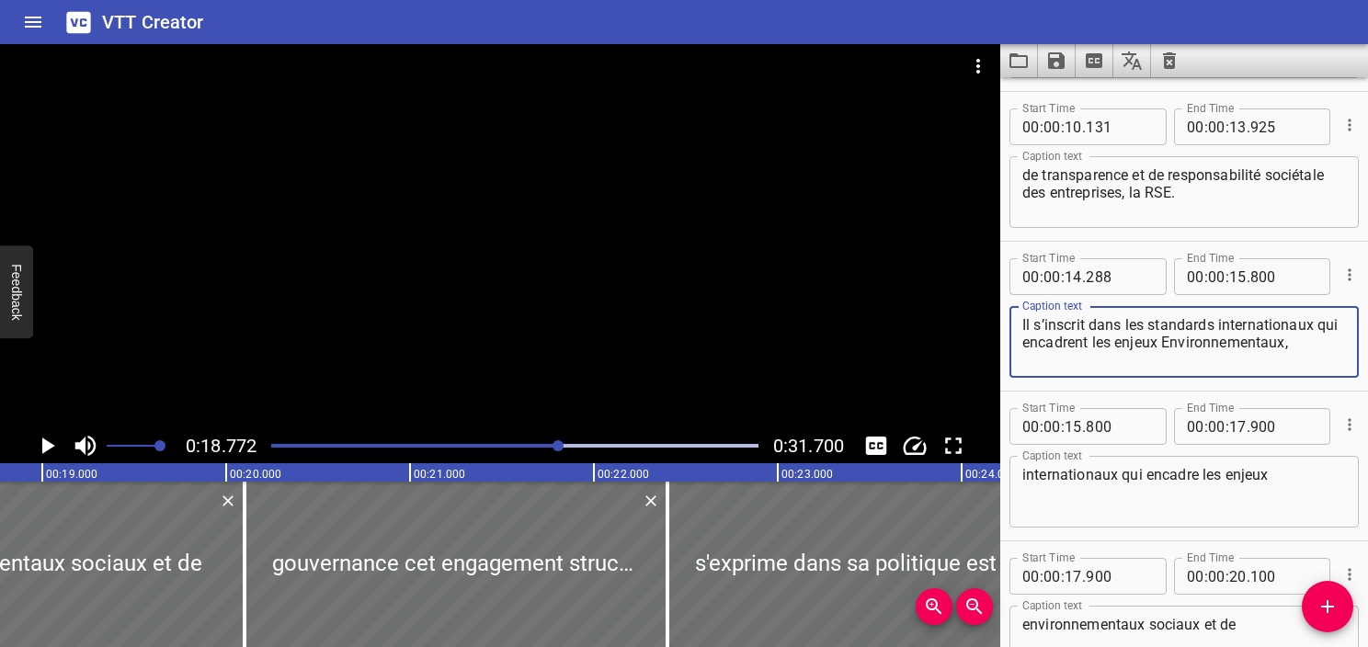
type textarea "Il s’inscrit dans les standards internationaux qui encadrent les enjeux Environ…"
click at [1115, 478] on textarea "internationaux qui encadre les enjeux" at bounding box center [1185, 492] width 324 height 52
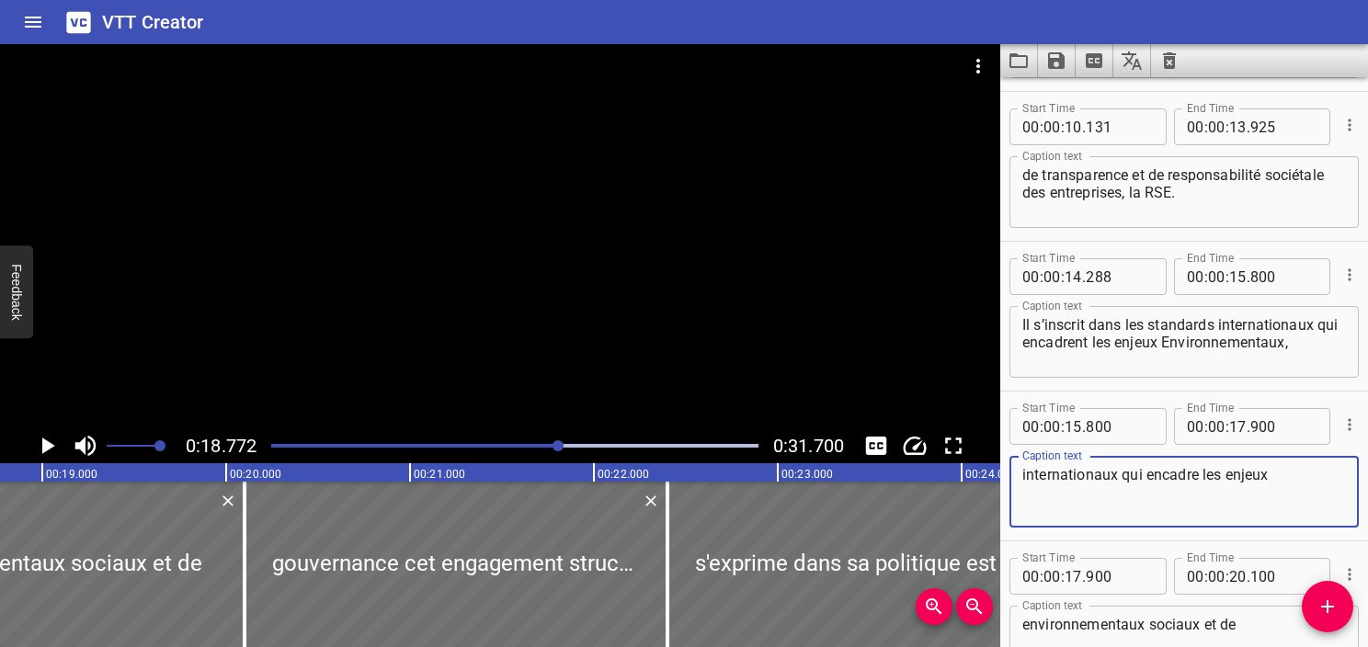
click at [1115, 478] on textarea "internationaux qui encadre les enjeux" at bounding box center [1185, 492] width 324 height 52
paste textarea "Sociaux et de Gouvernance."
type textarea "Sociaux et de Gouvernance."
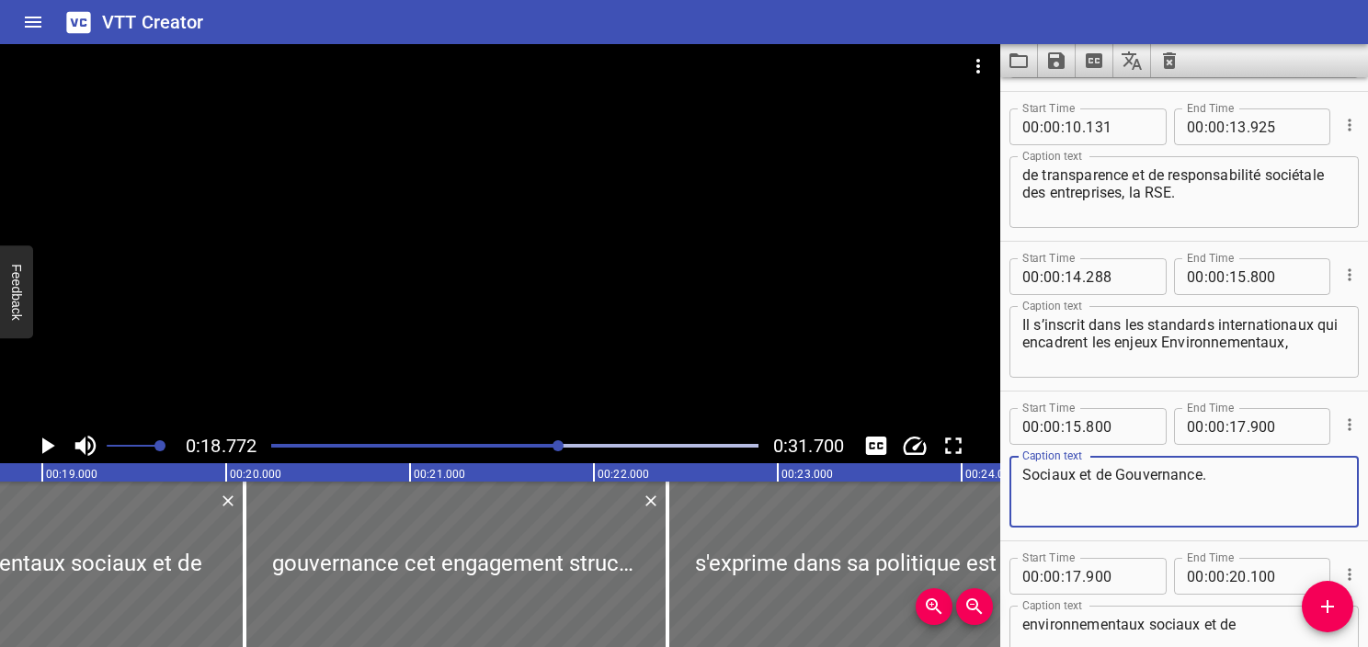
click at [1168, 351] on textarea "Il s’inscrit dans les standards internationaux qui encadrent les enjeux Environ…" at bounding box center [1185, 342] width 324 height 52
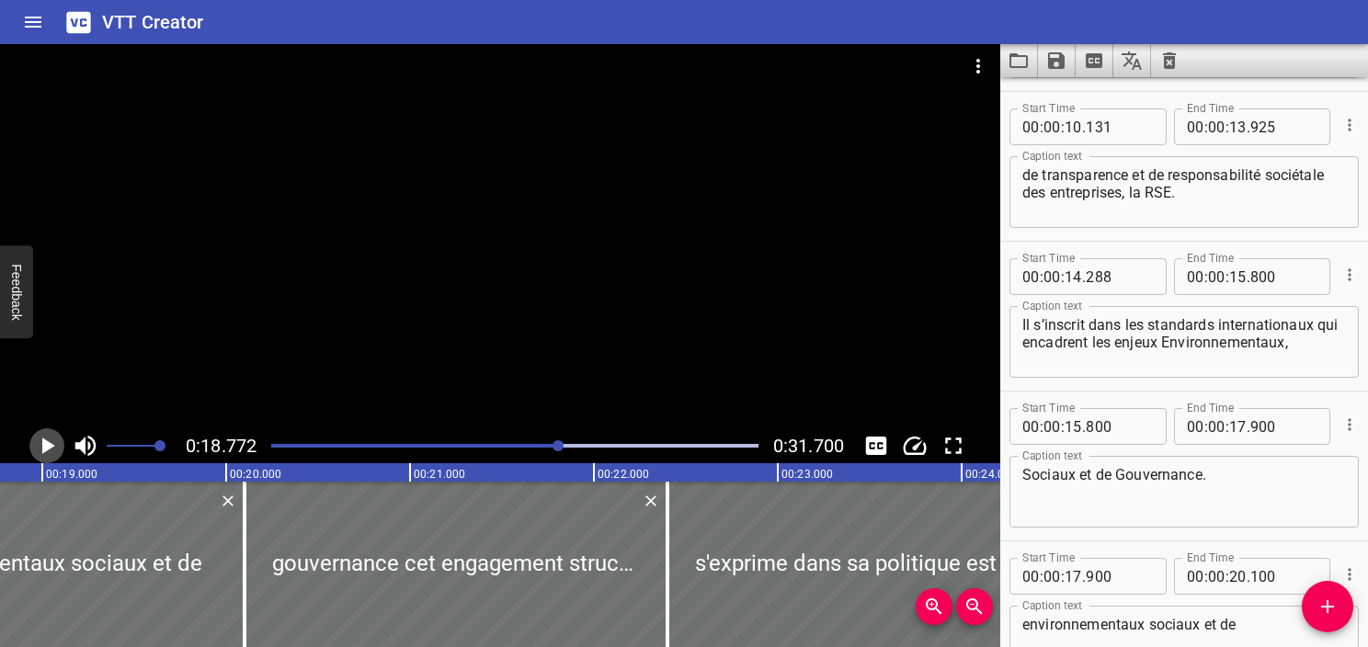
click at [38, 457] on icon "Play/Pause" at bounding box center [47, 446] width 28 height 28
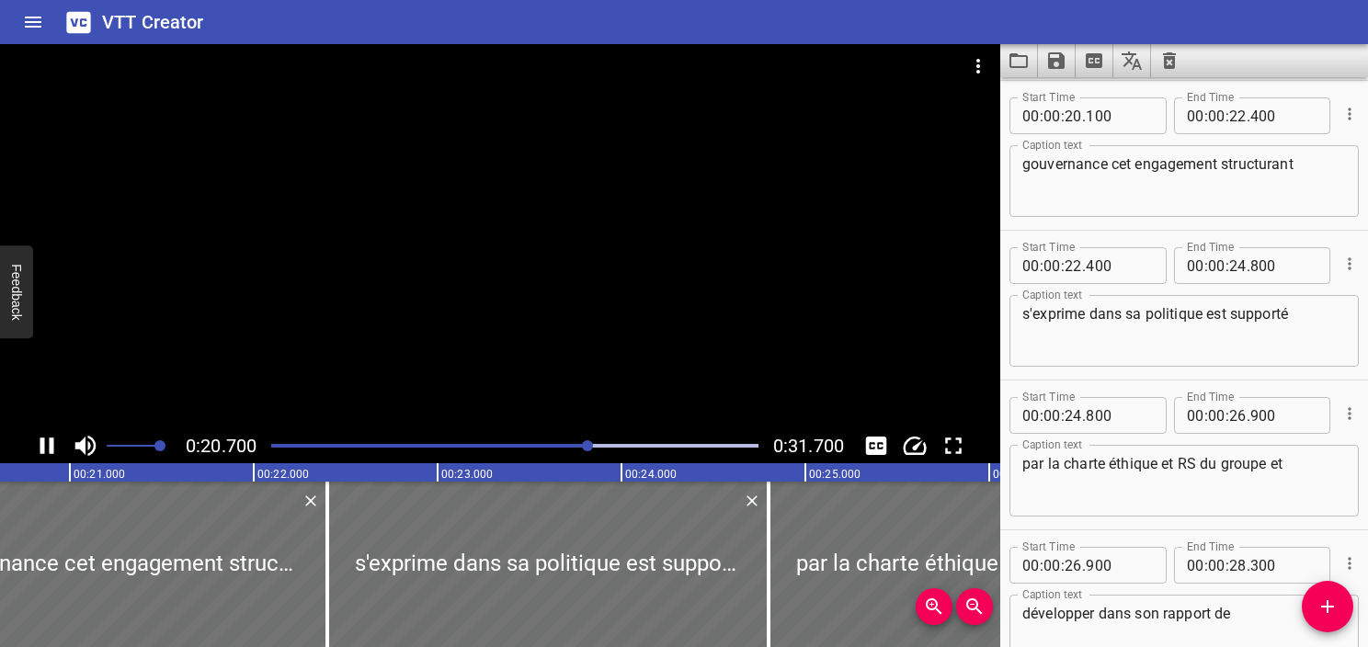
click at [490, 457] on div at bounding box center [514, 446] width 509 height 26
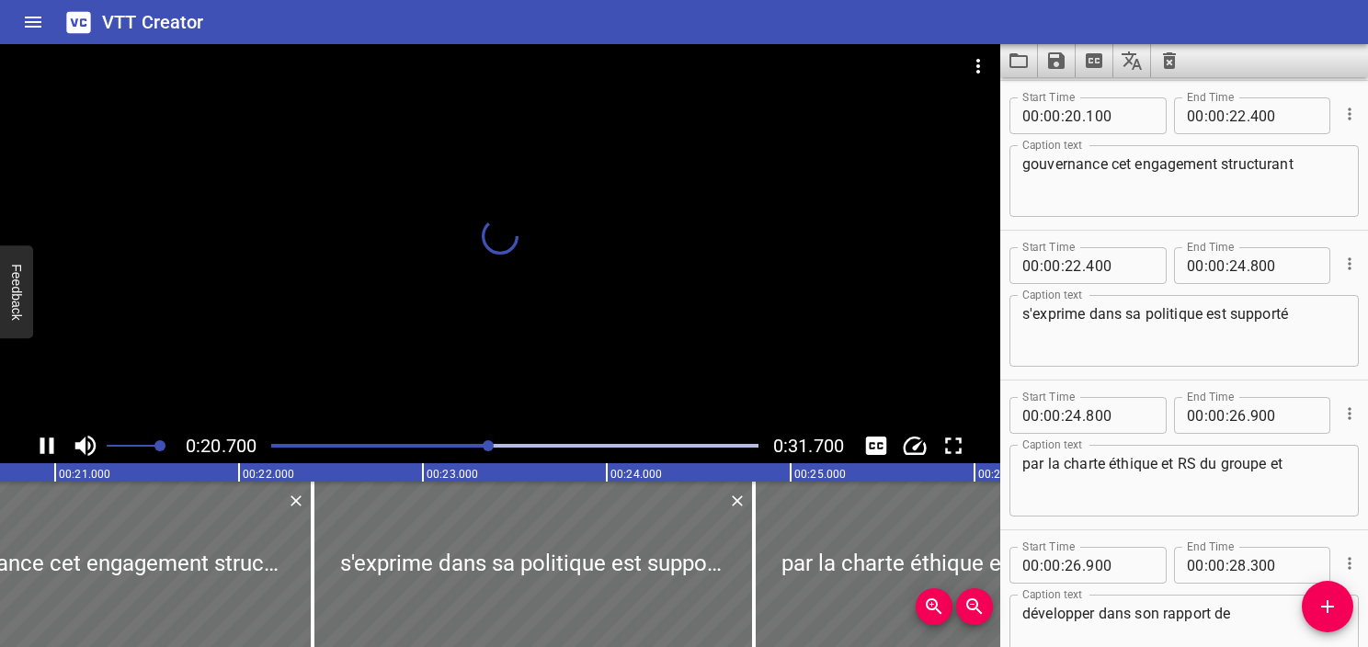
click at [499, 451] on div at bounding box center [514, 446] width 509 height 26
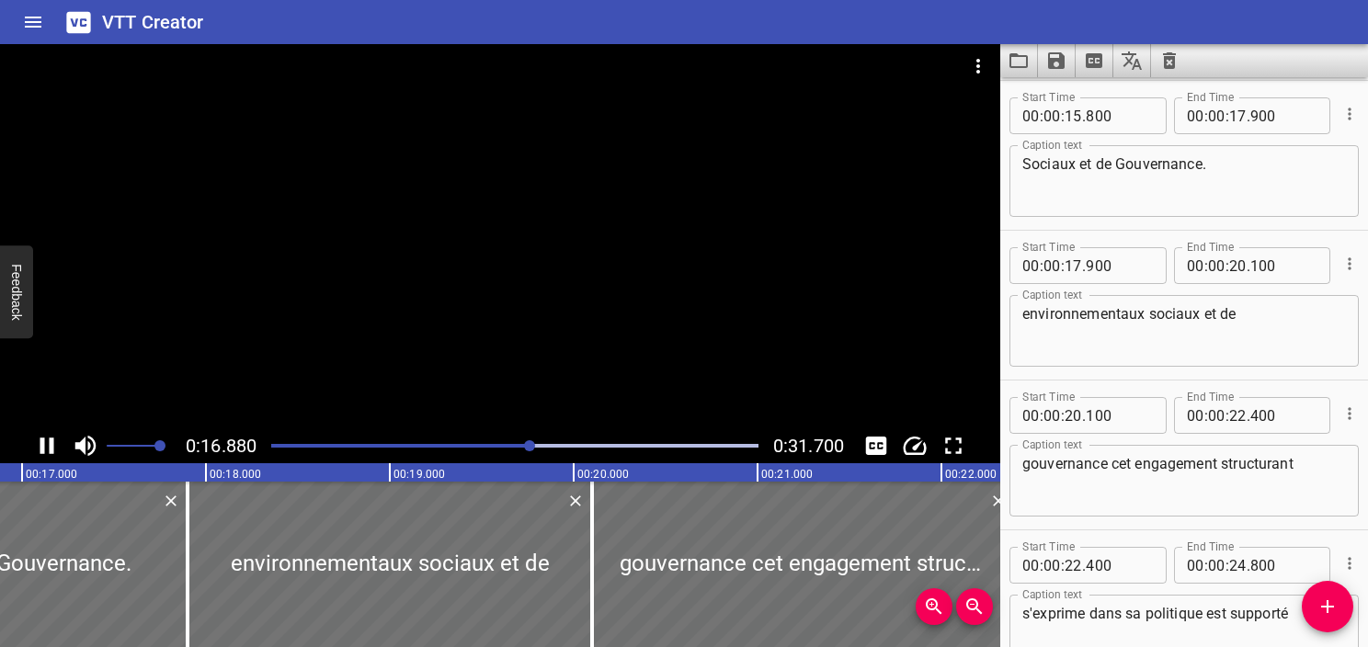
click at [452, 446] on div "Play progress" at bounding box center [287, 446] width 487 height 4
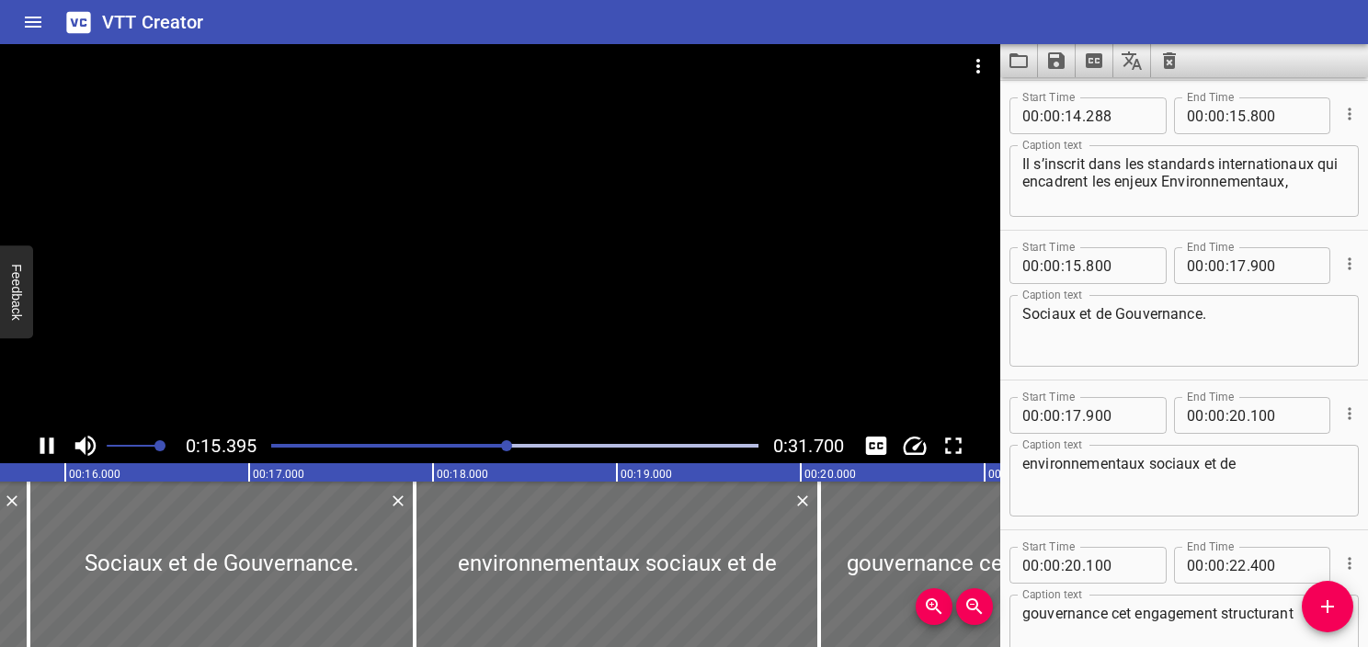
click at [39, 456] on icon "Play/Pause" at bounding box center [47, 446] width 28 height 28
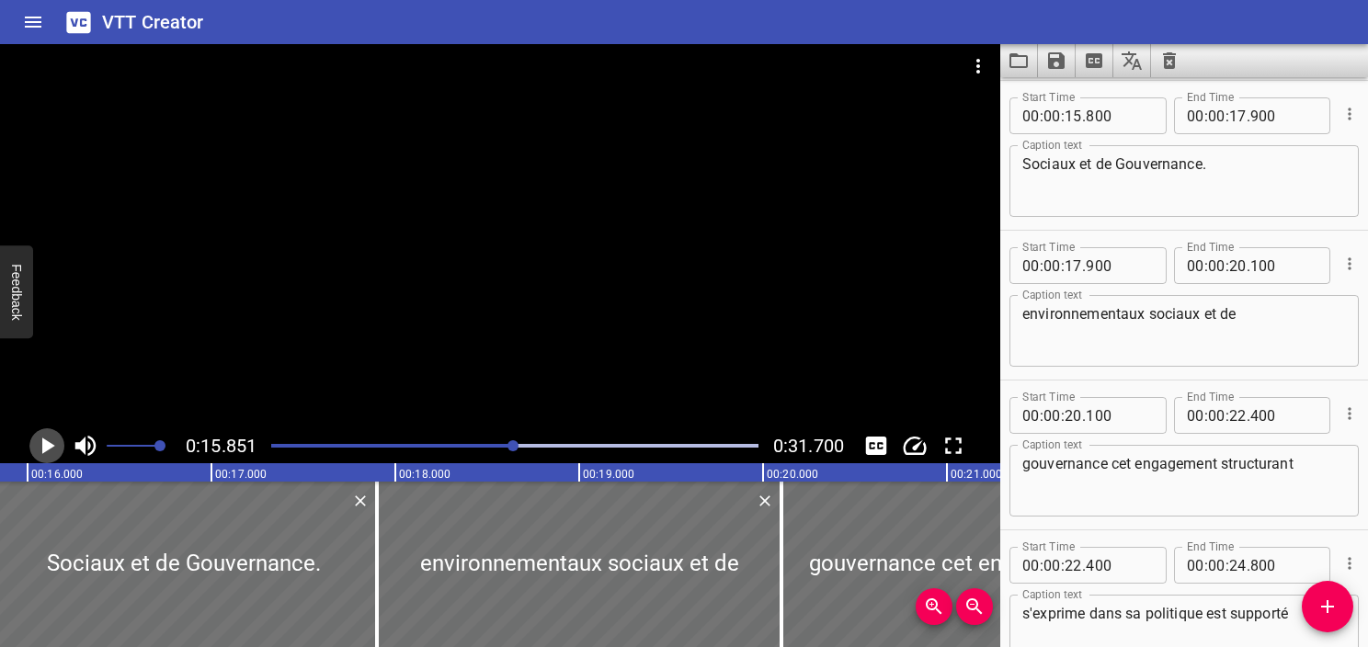
click at [39, 456] on icon "Play/Pause" at bounding box center [47, 446] width 28 height 28
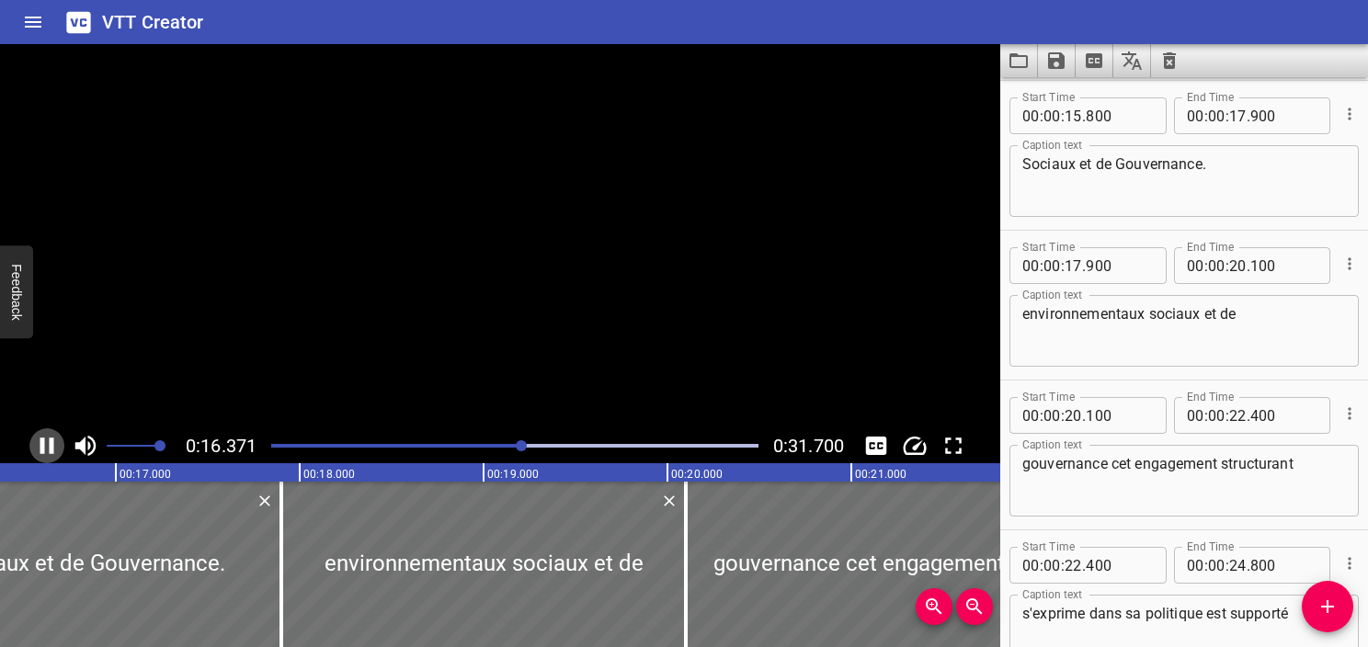
click at [39, 456] on icon "Play/Pause" at bounding box center [47, 446] width 28 height 28
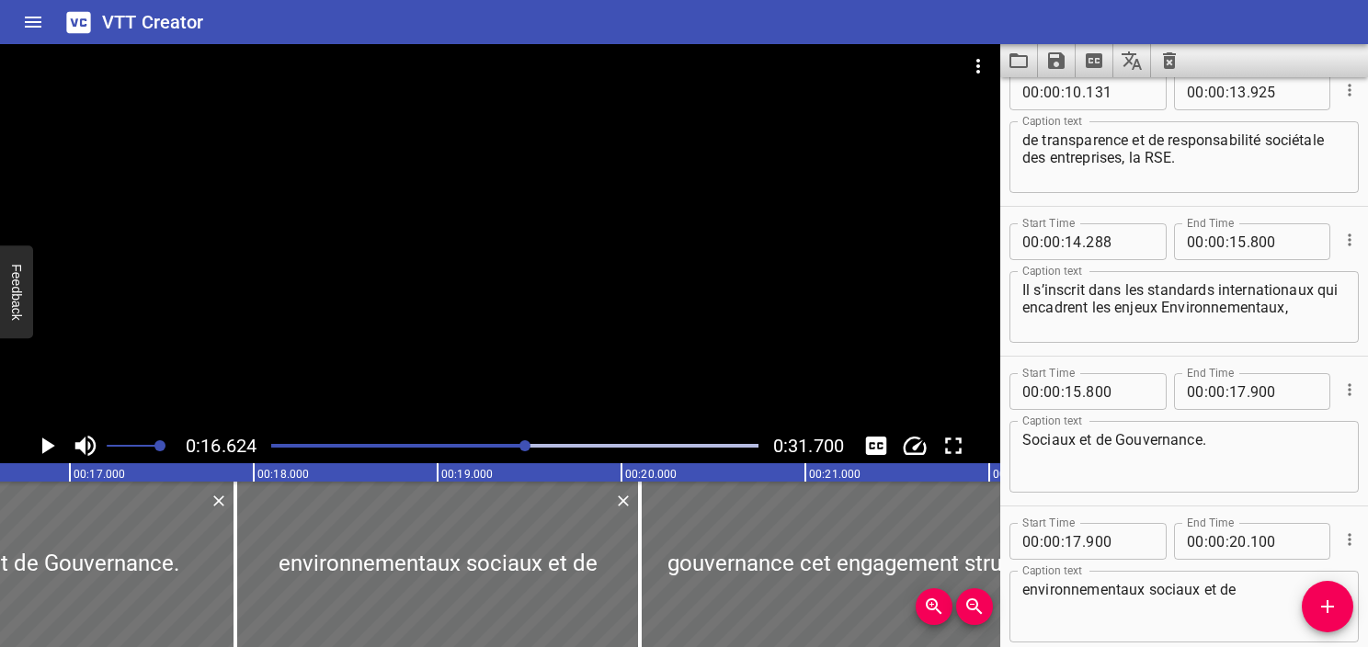
click at [1231, 279] on div "Il s’inscrit dans les standards internationaux qui encadrent les enjeux Environ…" at bounding box center [1184, 307] width 349 height 72
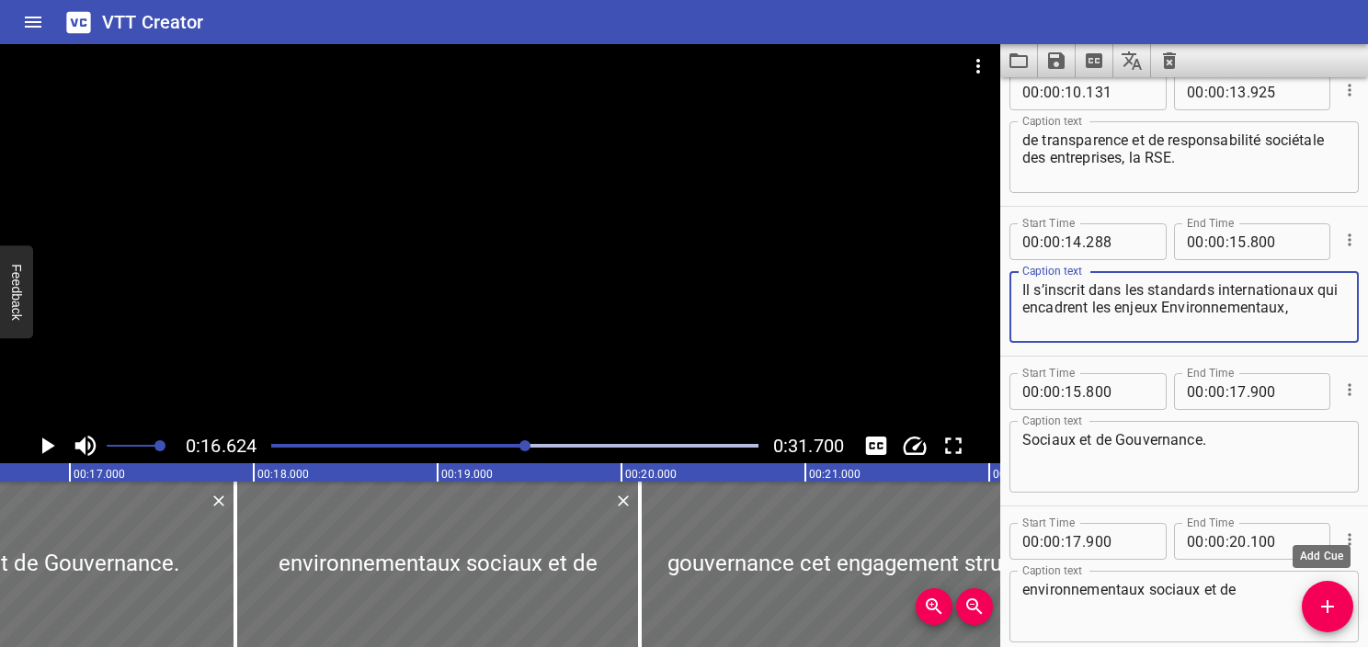
click at [1319, 599] on span "Add Cue" at bounding box center [1328, 607] width 52 height 22
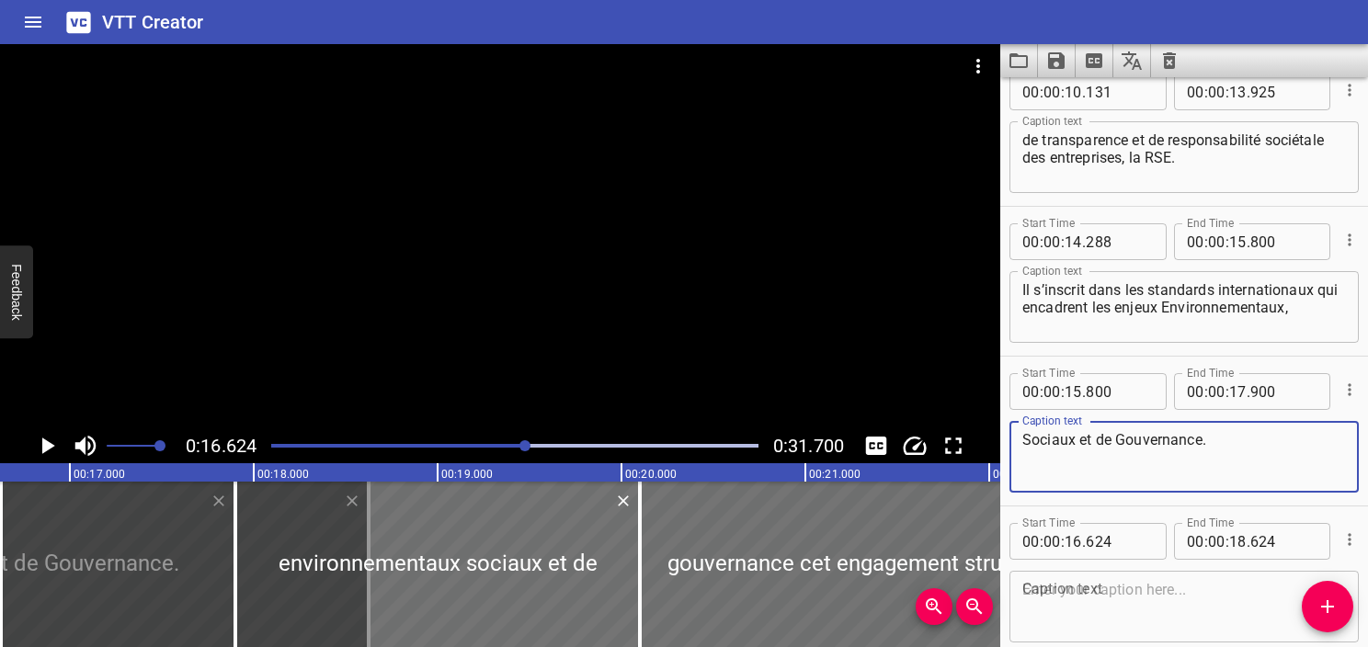
drag, startPoint x: 1201, startPoint y: 441, endPoint x: 981, endPoint y: 458, distance: 220.4
click at [981, 458] on main "0:16.624 0:31.700 00:00.000 00:01.000 00:02.000 00:03.000 00:04.000 00:05.000 0…" at bounding box center [684, 345] width 1368 height 603
click at [1311, 477] on textarea "Sociaux et de Gouvernance." at bounding box center [1185, 457] width 324 height 52
drag, startPoint x: 1225, startPoint y: 447, endPoint x: 897, endPoint y: 435, distance: 328.5
click at [897, 435] on main "0:16.624 0:31.700 00:00.000 00:01.000 00:02.000 00:03.000 00:04.000 00:05.000 0…" at bounding box center [684, 345] width 1368 height 603
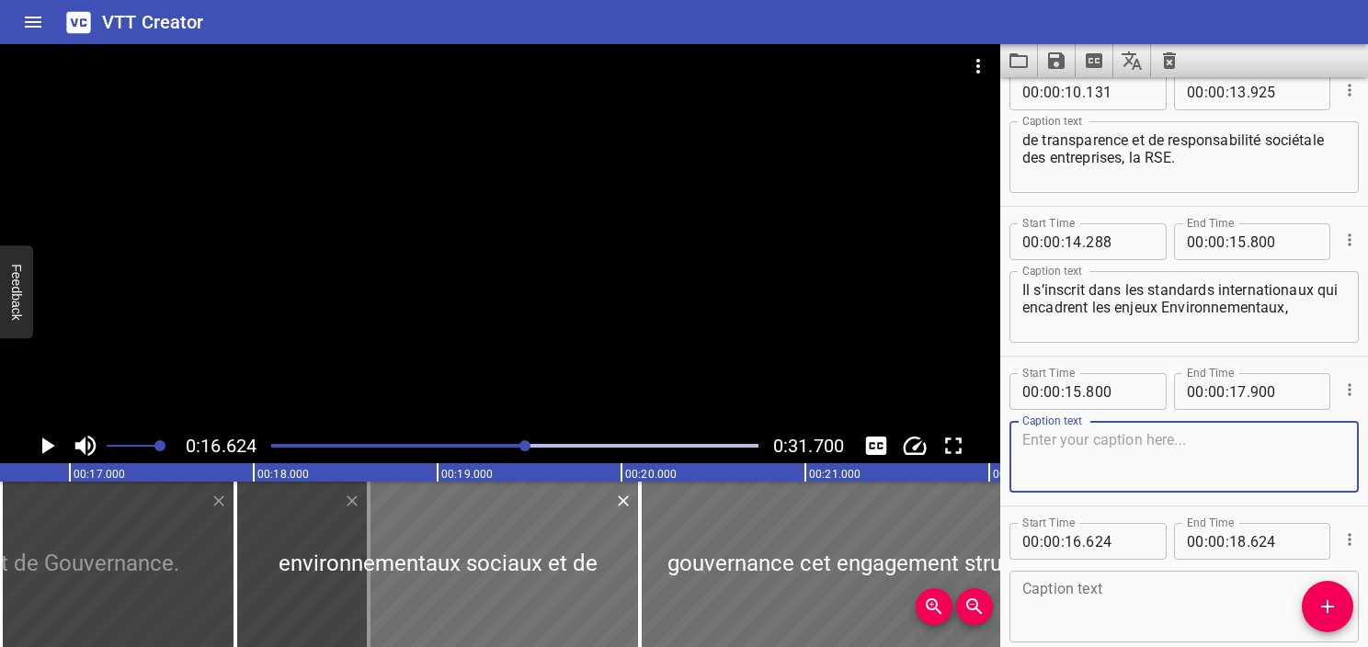
click at [1063, 618] on textarea at bounding box center [1185, 607] width 324 height 52
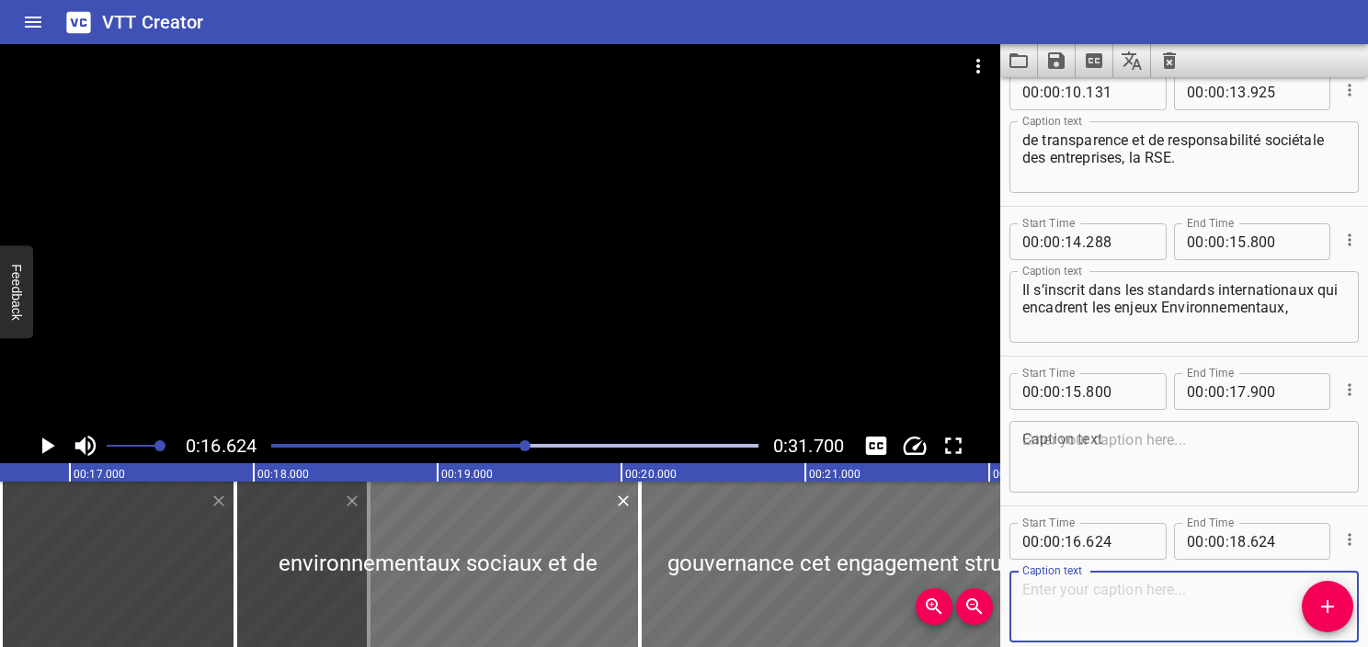
paste textarea "Sociaux et de Gouvernance."
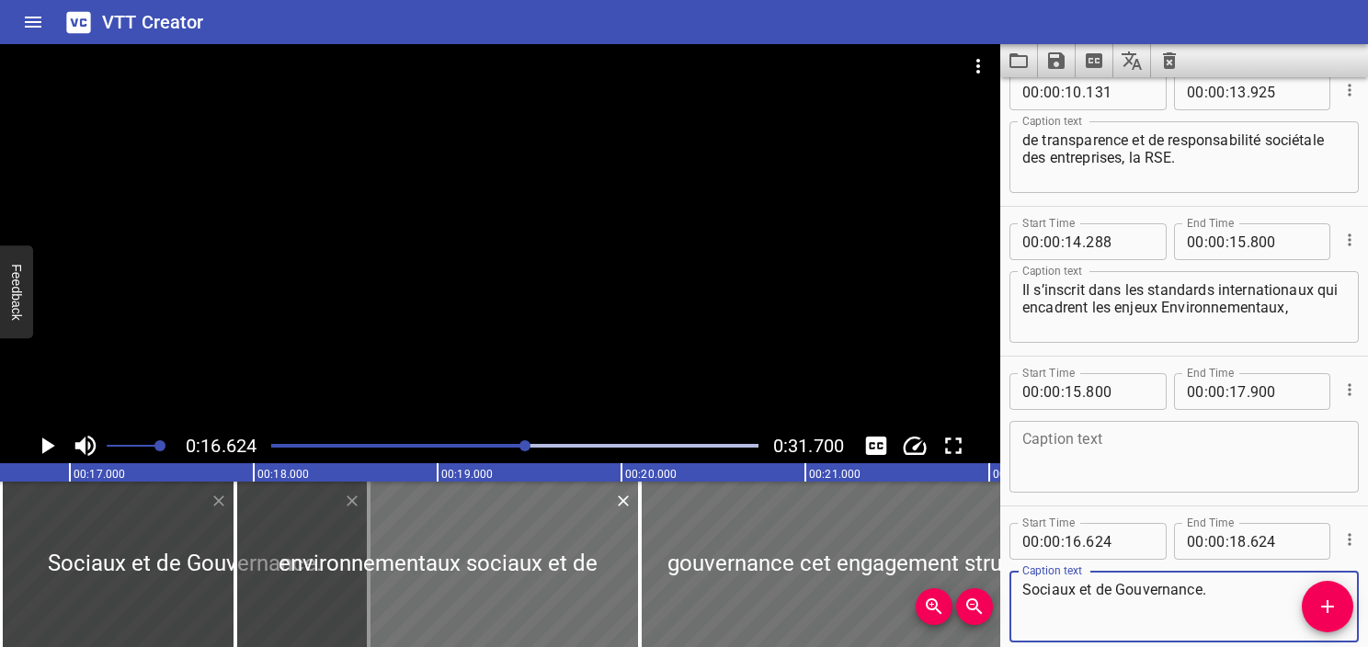
type textarea "Sociaux et de Gouvernance."
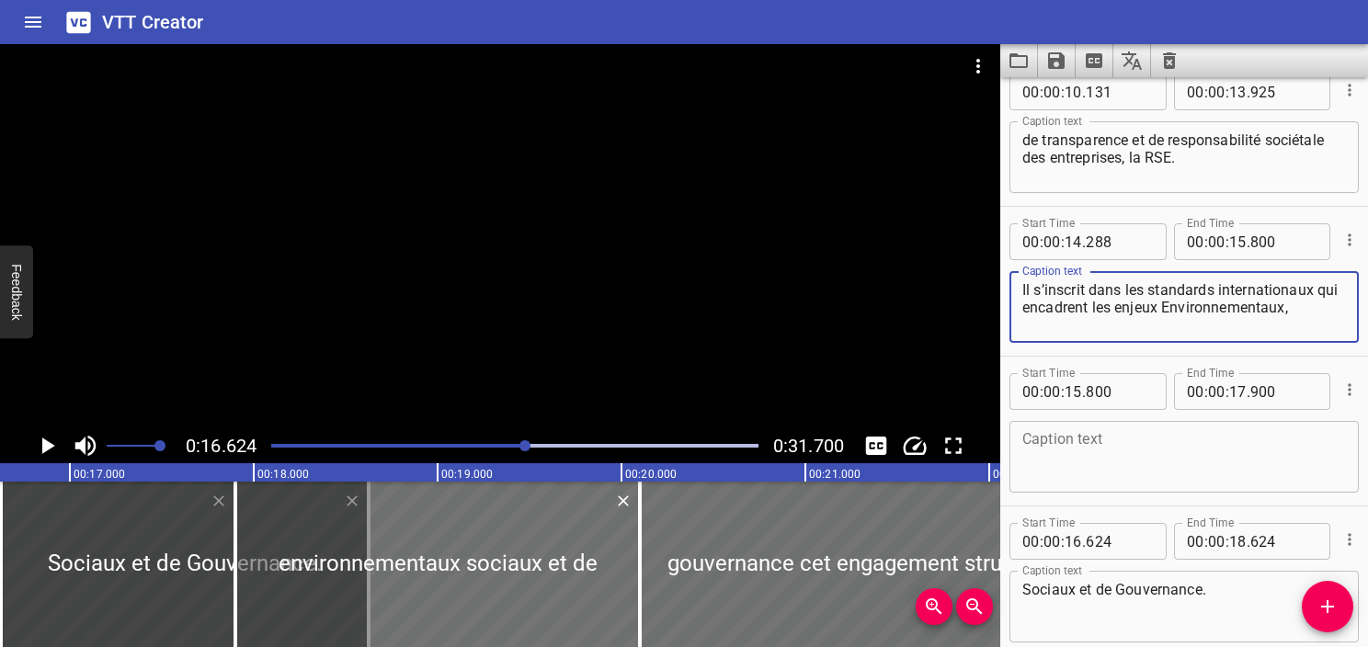
drag, startPoint x: 1326, startPoint y: 318, endPoint x: 942, endPoint y: 317, distance: 384.4
click at [942, 317] on main "0:16.624 0:31.700 00:00.000 00:01.000 00:02.000 00:03.000 00:04.000 00:05.000 0…" at bounding box center [684, 345] width 1368 height 603
type textarea "Il s’inscrit dans les standards internationaux"
click at [1091, 482] on textarea at bounding box center [1185, 457] width 324 height 52
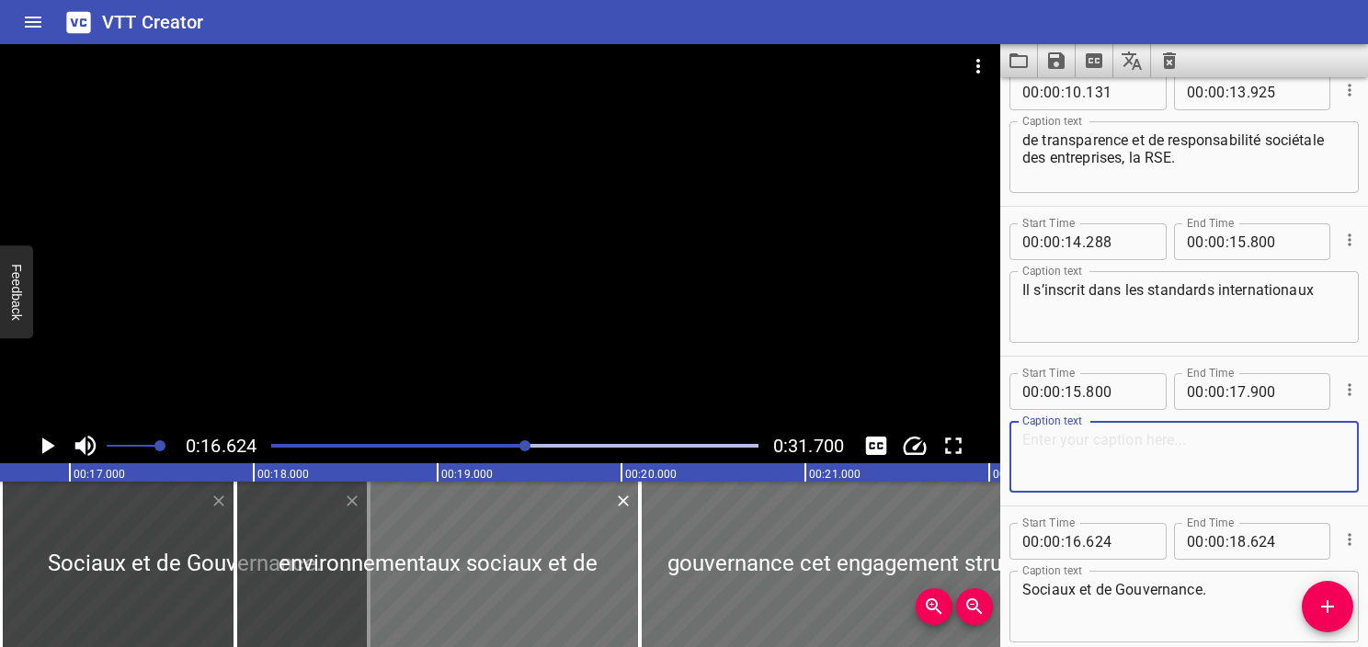
paste textarea "qui encadrent les enjeux Environnementaux,"
type textarea "qui encadrent les enjeux Environnementaux,"
click at [1054, 281] on textarea "Il s’inscrit dans les standards internationaux" at bounding box center [1185, 307] width 324 height 52
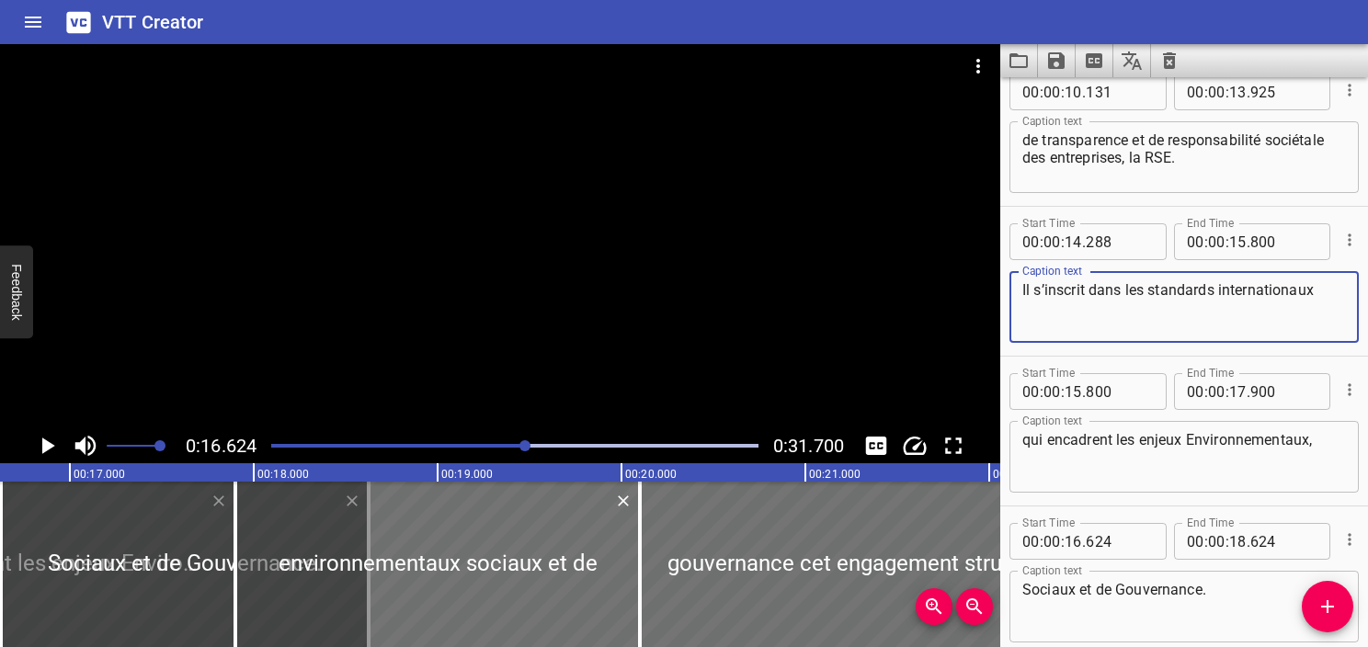
click at [508, 445] on div "Play progress" at bounding box center [283, 446] width 487 height 4
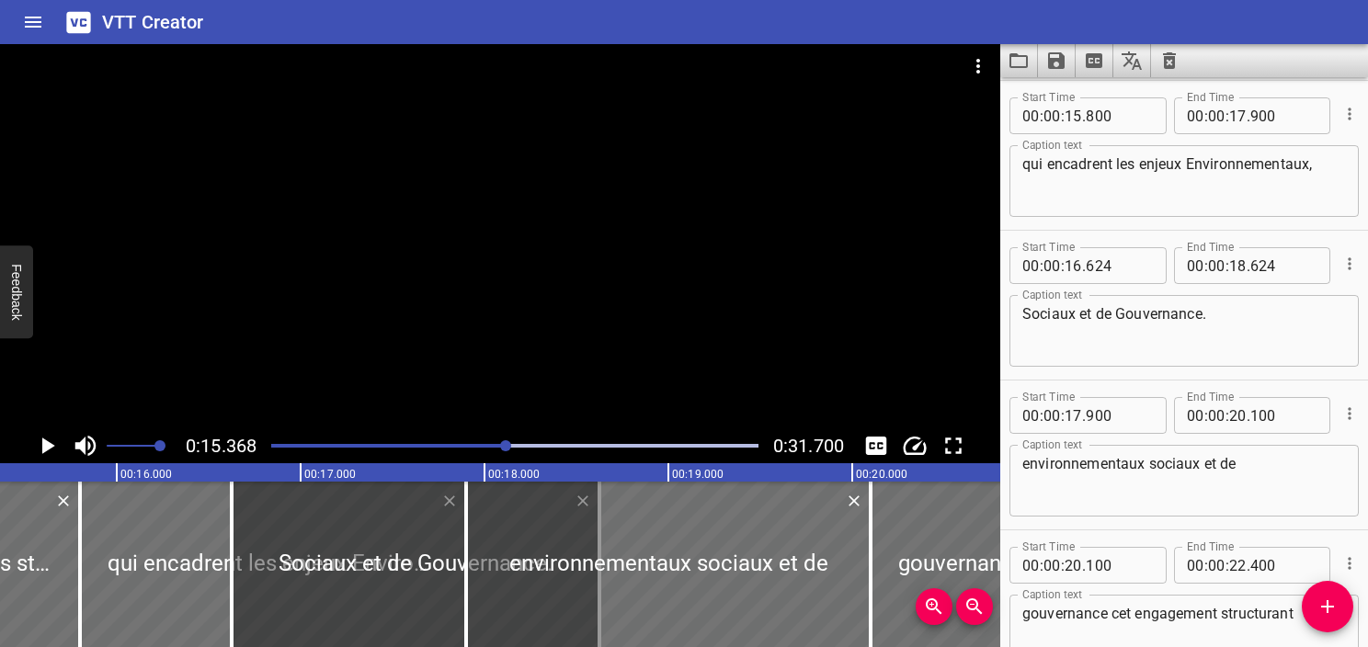
click at [51, 449] on icon "Play/Pause" at bounding box center [47, 446] width 28 height 28
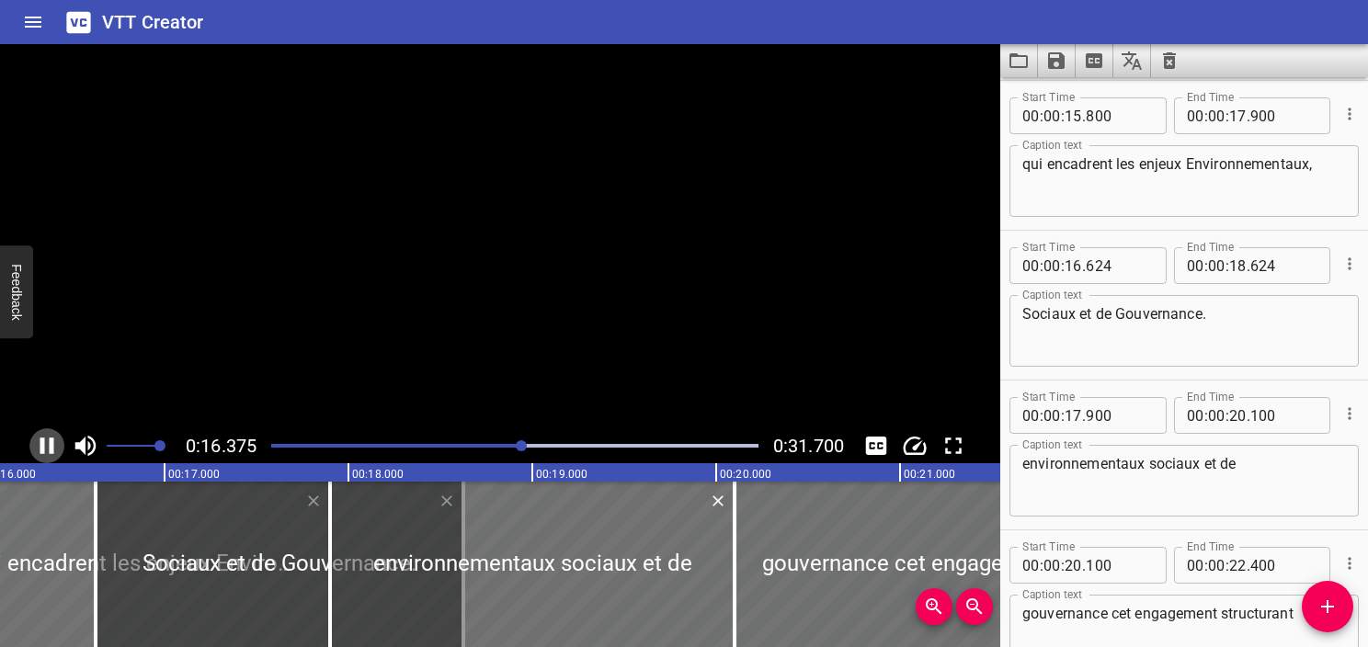
click at [51, 449] on icon "Play/Pause" at bounding box center [47, 446] width 14 height 17
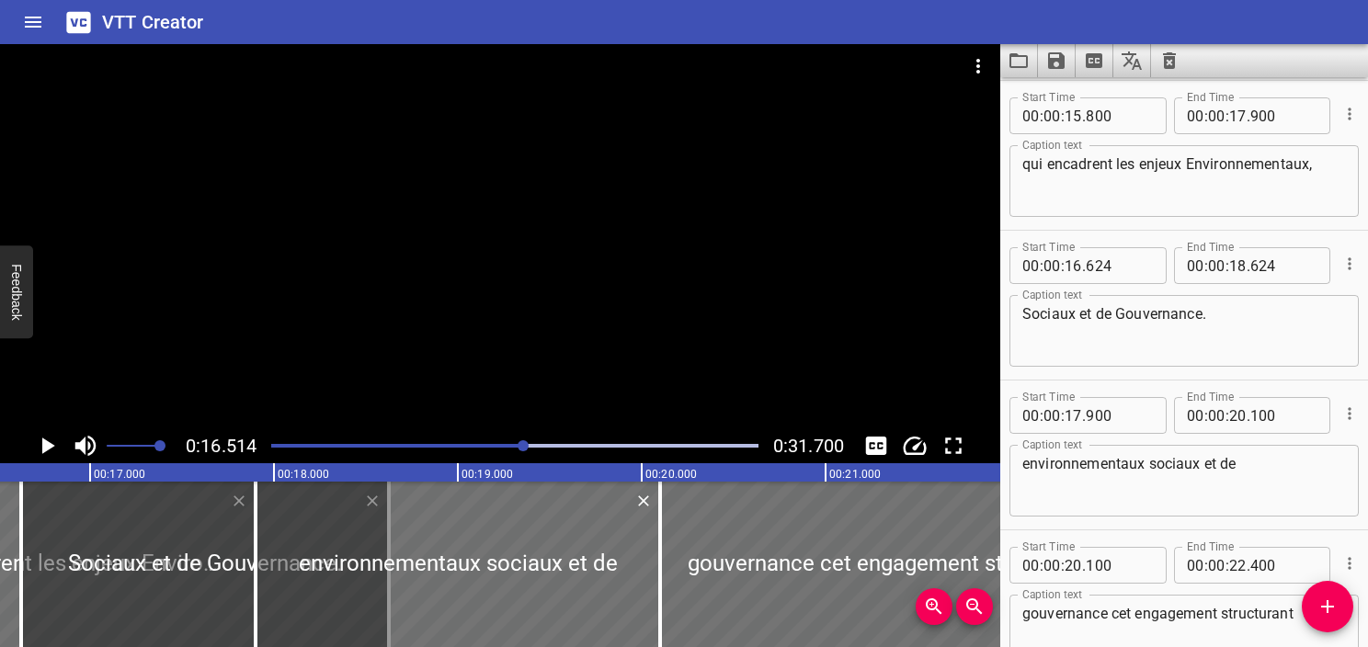
click at [475, 448] on div at bounding box center [514, 446] width 509 height 26
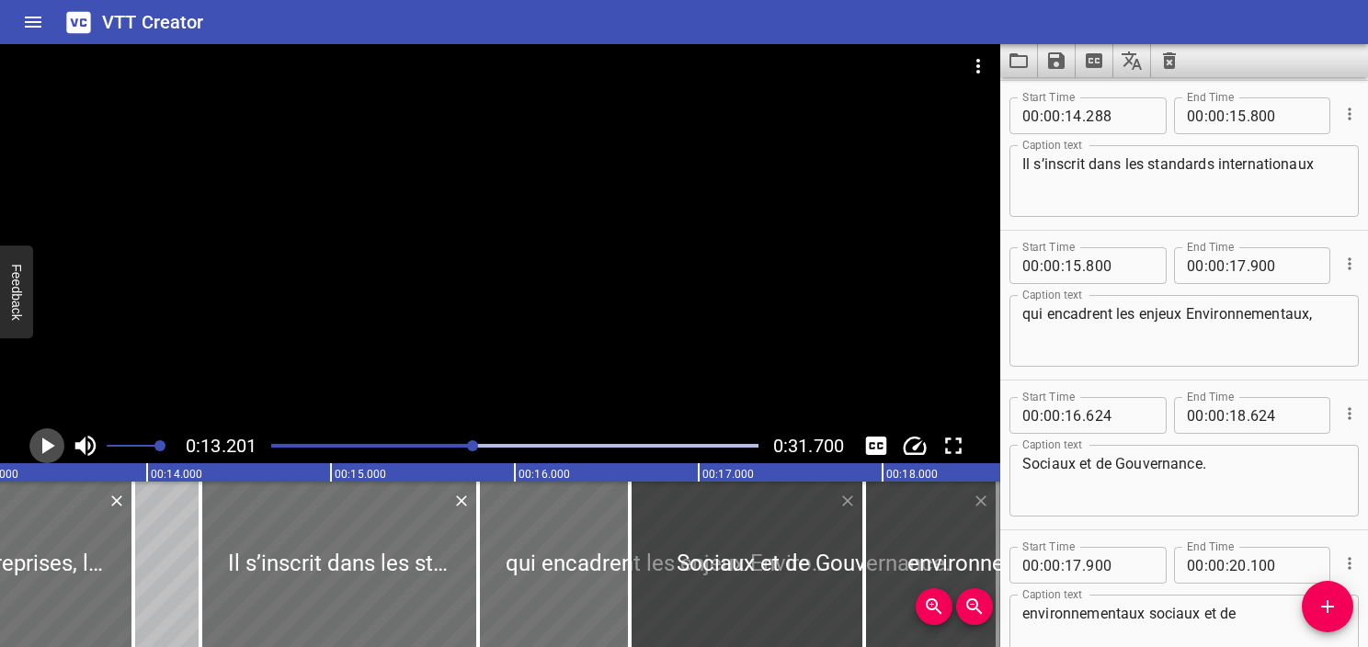
click at [40, 440] on icon "Play/Pause" at bounding box center [47, 446] width 28 height 28
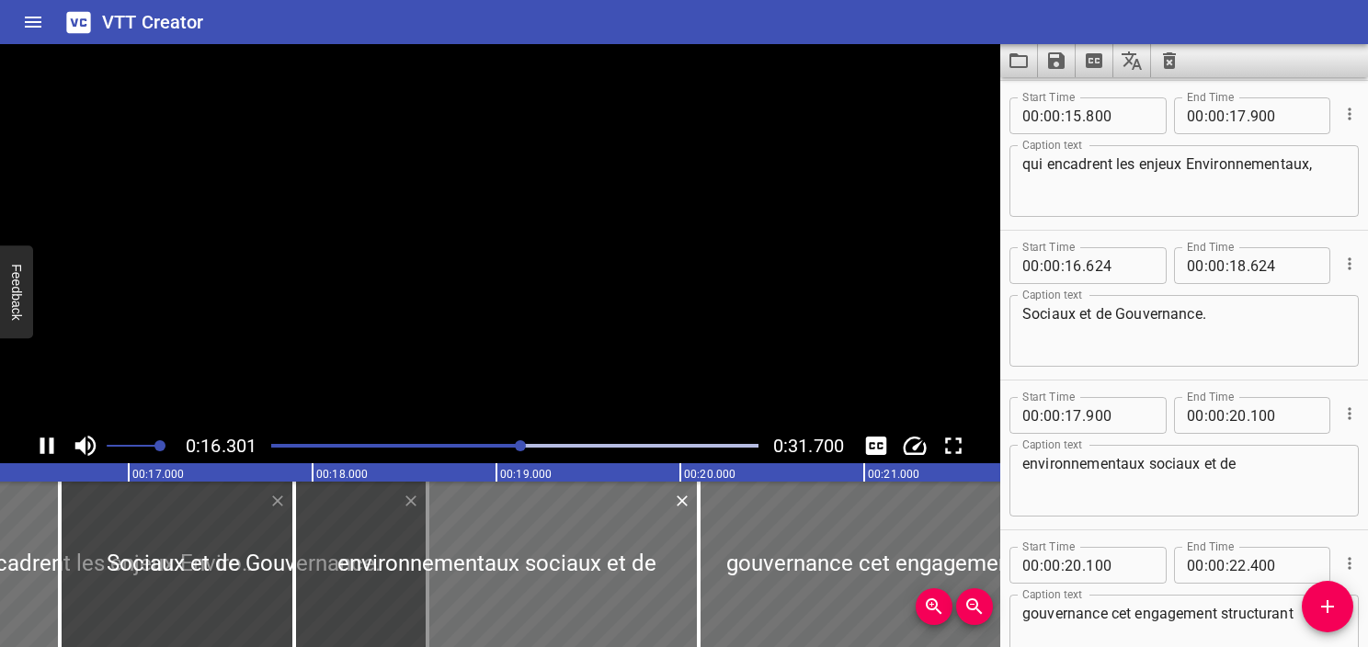
click at [40, 440] on icon "Play/Pause" at bounding box center [47, 446] width 14 height 17
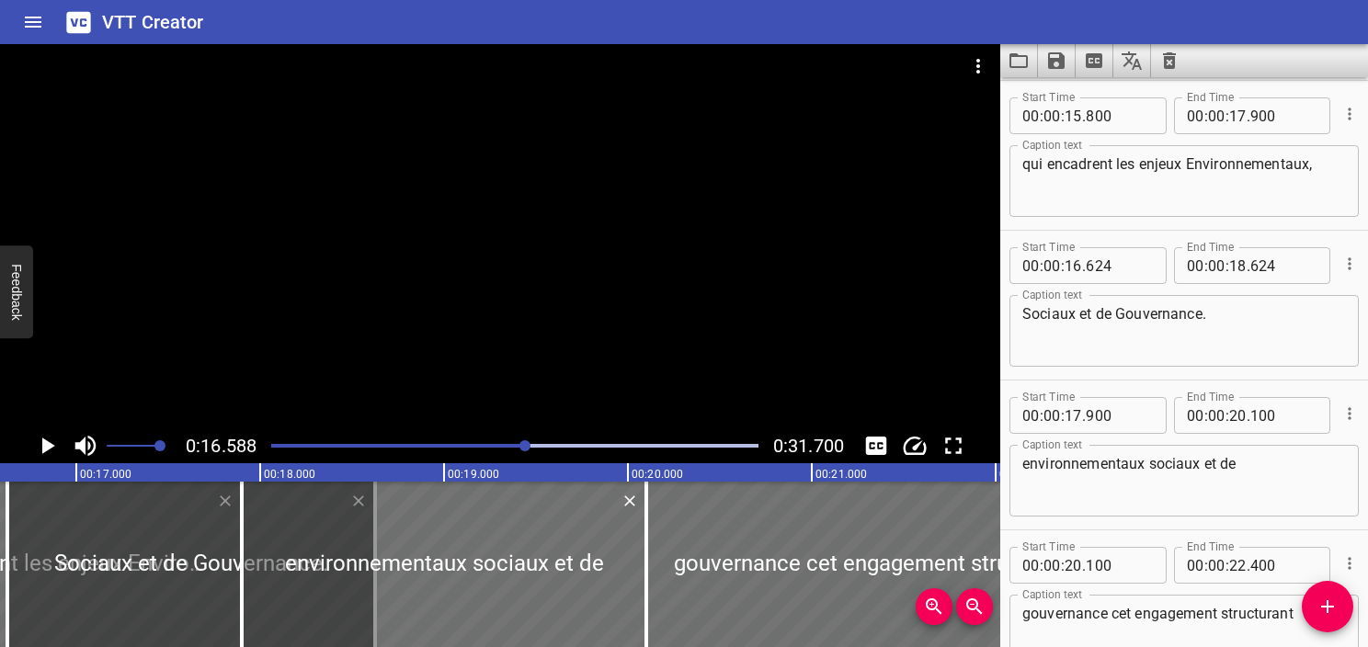
click at [511, 449] on div at bounding box center [514, 446] width 509 height 26
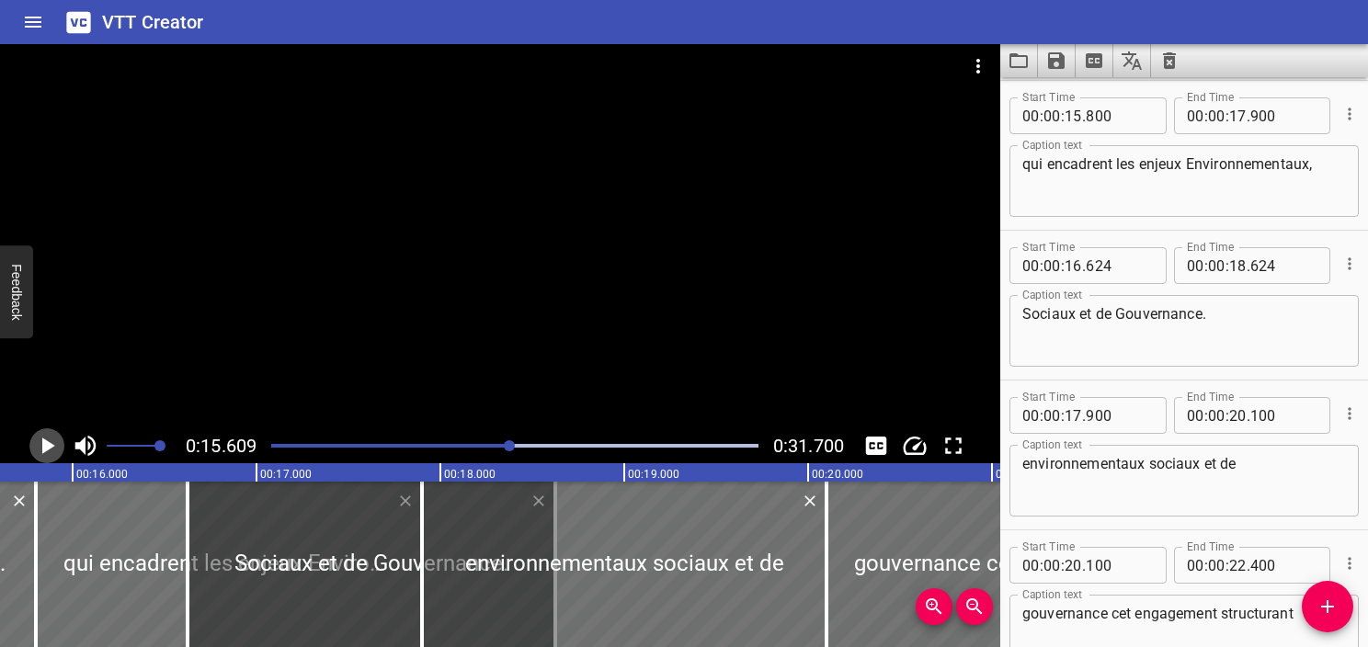
click at [33, 452] on icon "Play/Pause" at bounding box center [47, 446] width 28 height 28
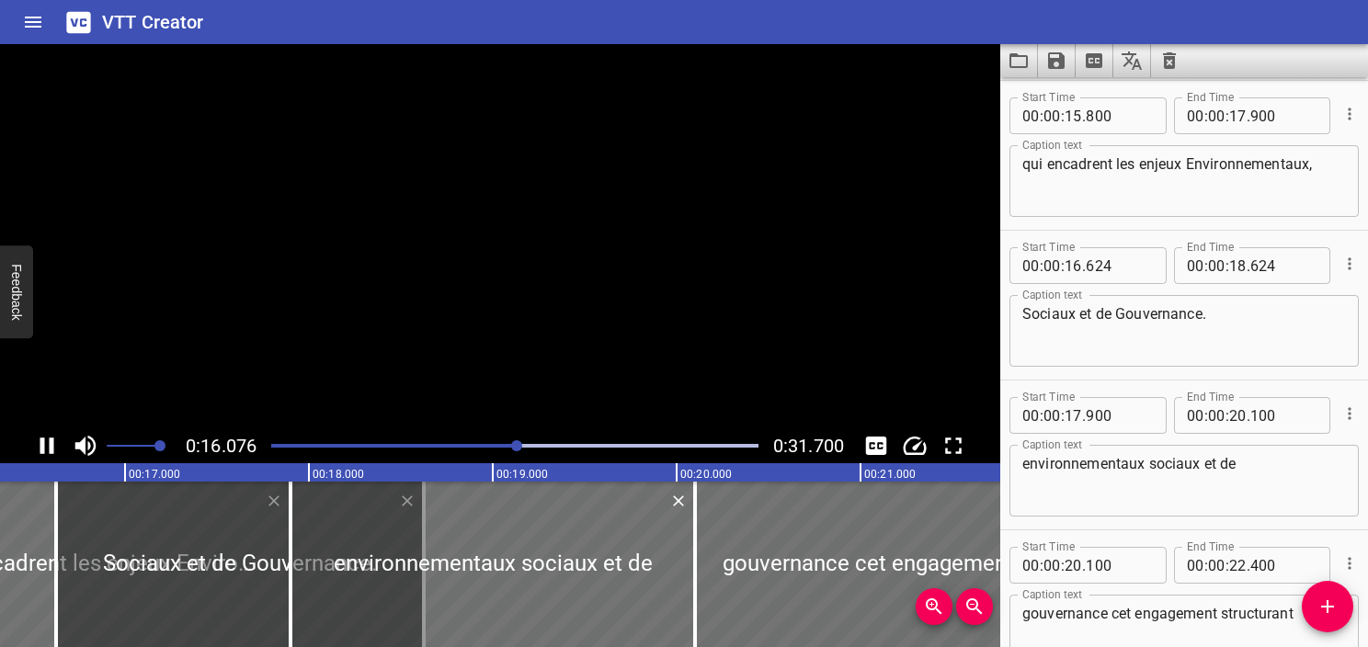
click at [33, 452] on icon "Play/Pause" at bounding box center [47, 446] width 28 height 28
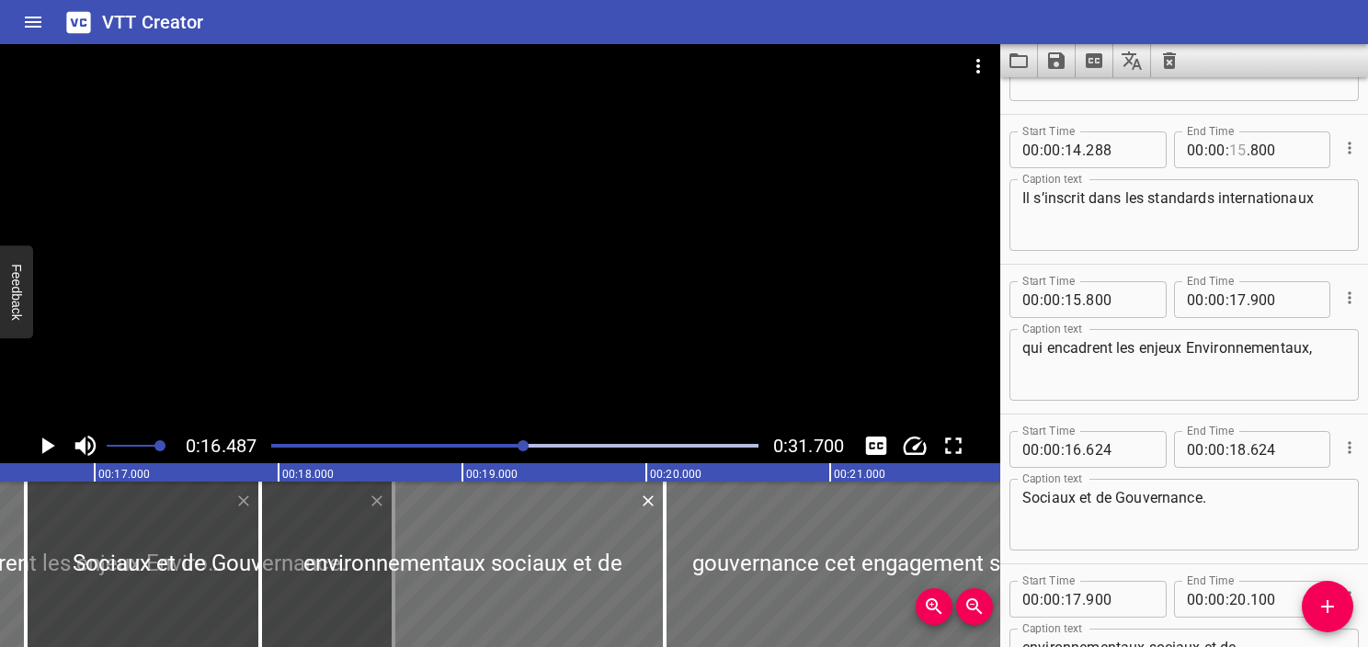
click at [1230, 144] on input "number" at bounding box center [1238, 150] width 17 height 37
type input "16"
type input "487"
click at [1109, 235] on textarea "Il s’inscrit dans les standards internationaux" at bounding box center [1185, 215] width 324 height 52
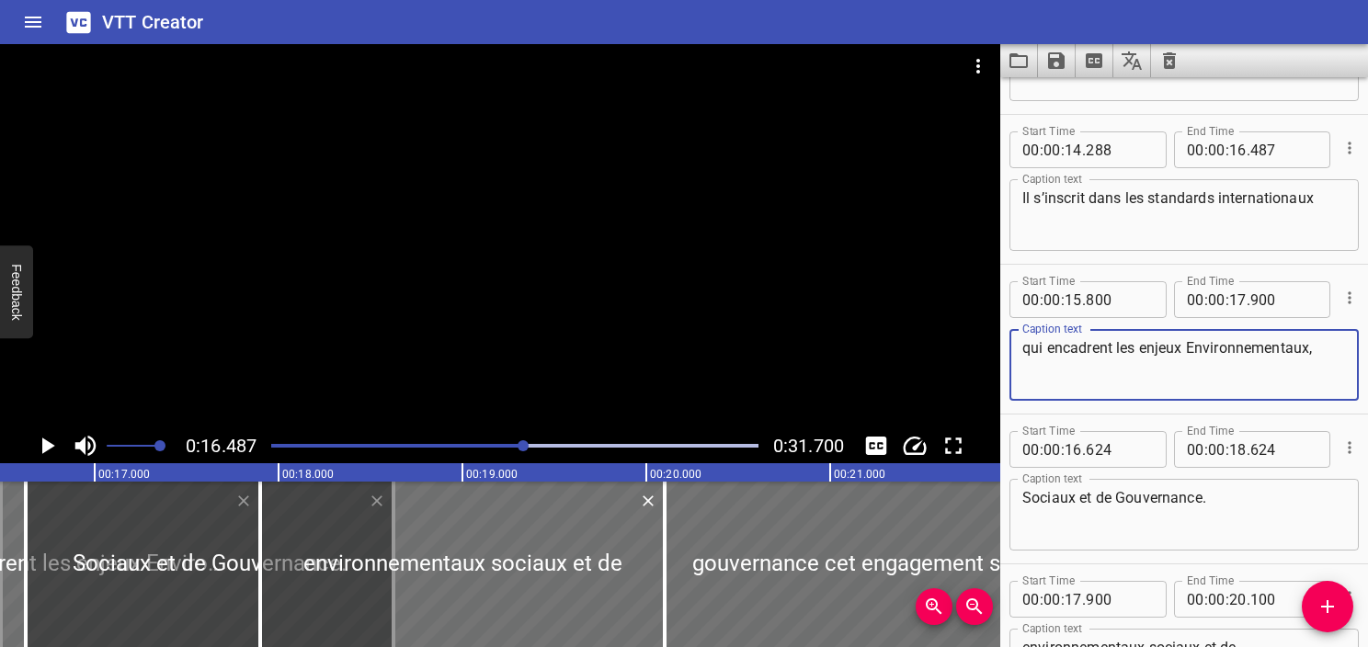
click at [1075, 345] on textarea "qui encadrent les enjeux Environnementaux," at bounding box center [1185, 365] width 324 height 52
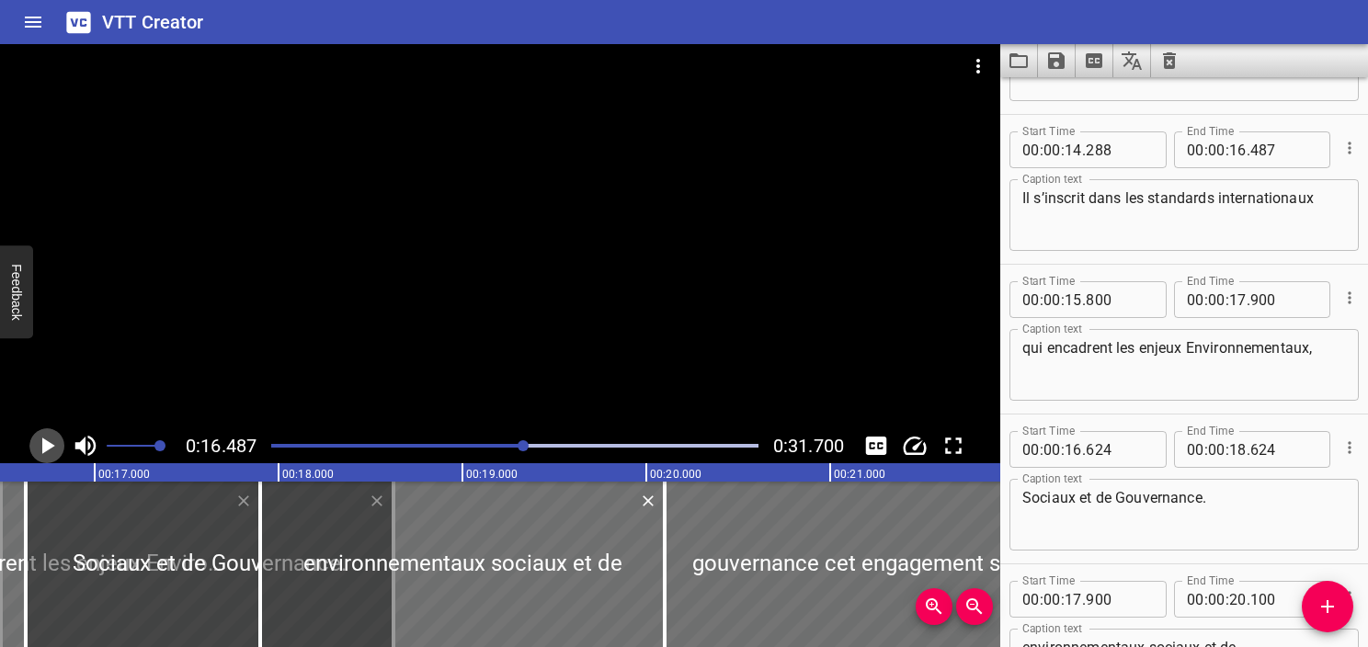
click at [42, 452] on icon "Play/Pause" at bounding box center [48, 446] width 13 height 17
click at [42, 452] on icon "Play/Pause" at bounding box center [47, 446] width 14 height 17
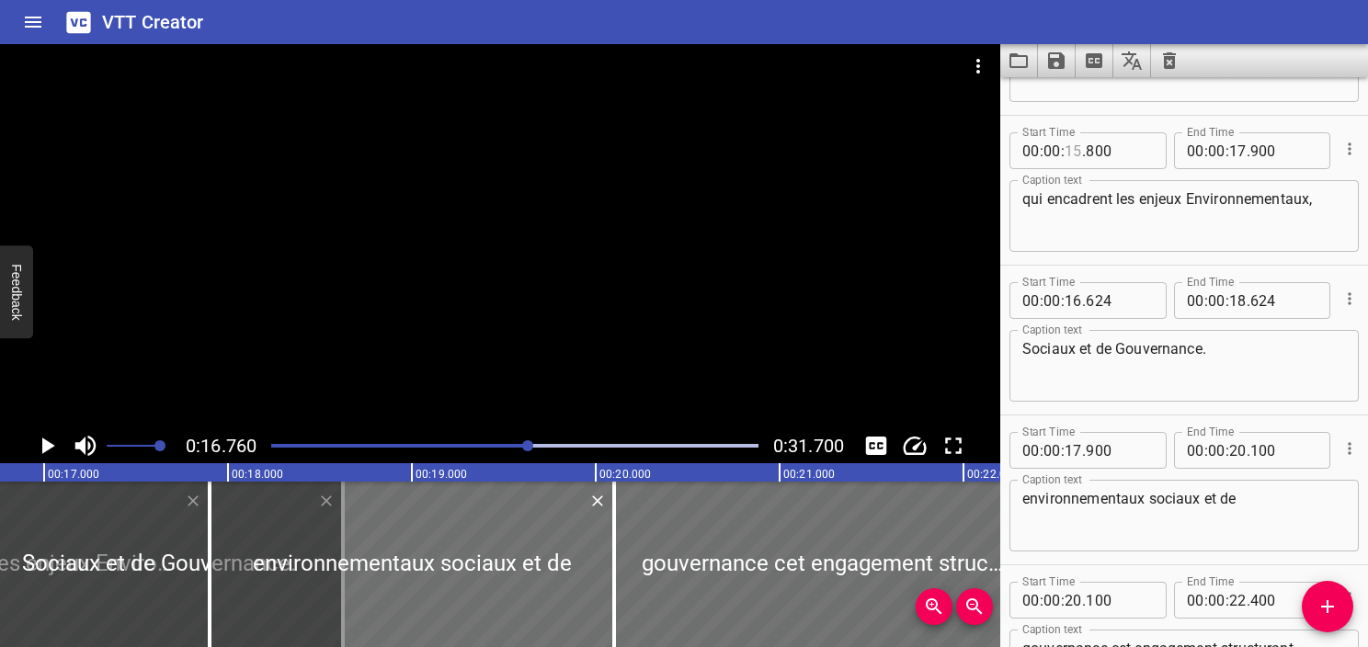
click at [1071, 151] on input "number" at bounding box center [1073, 150] width 17 height 37
type input "17"
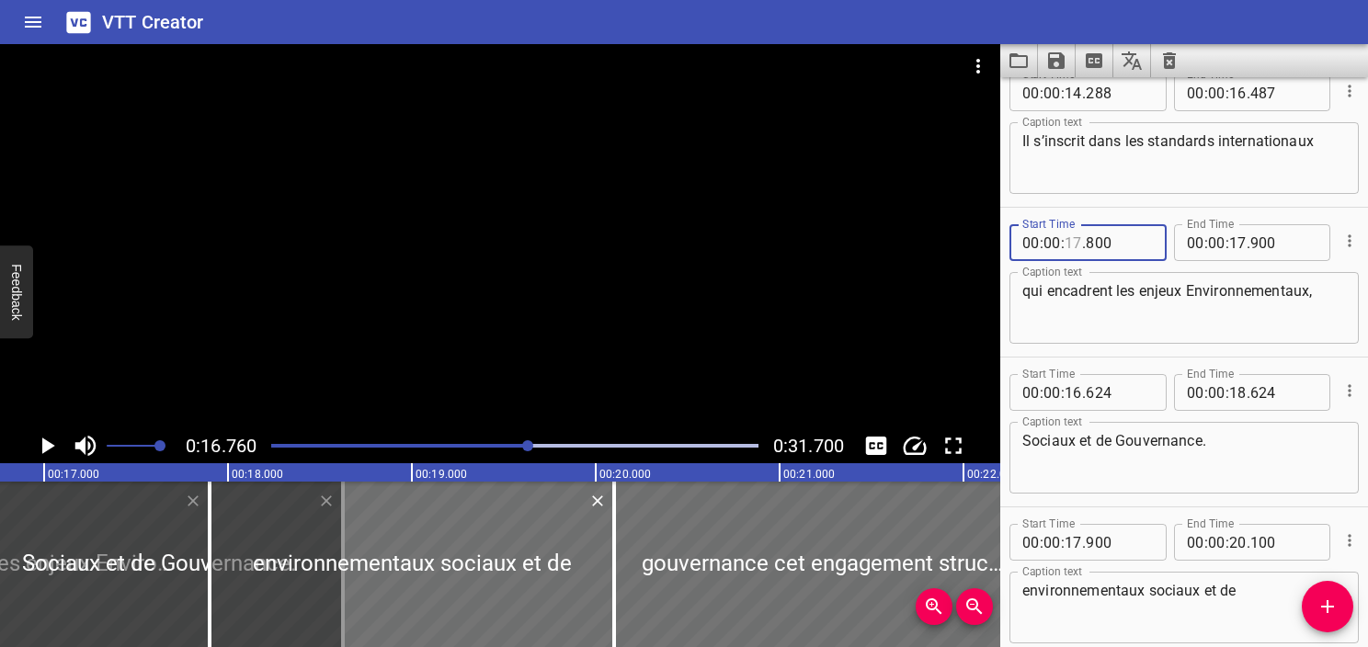
click at [1073, 236] on input "number" at bounding box center [1073, 242] width 17 height 37
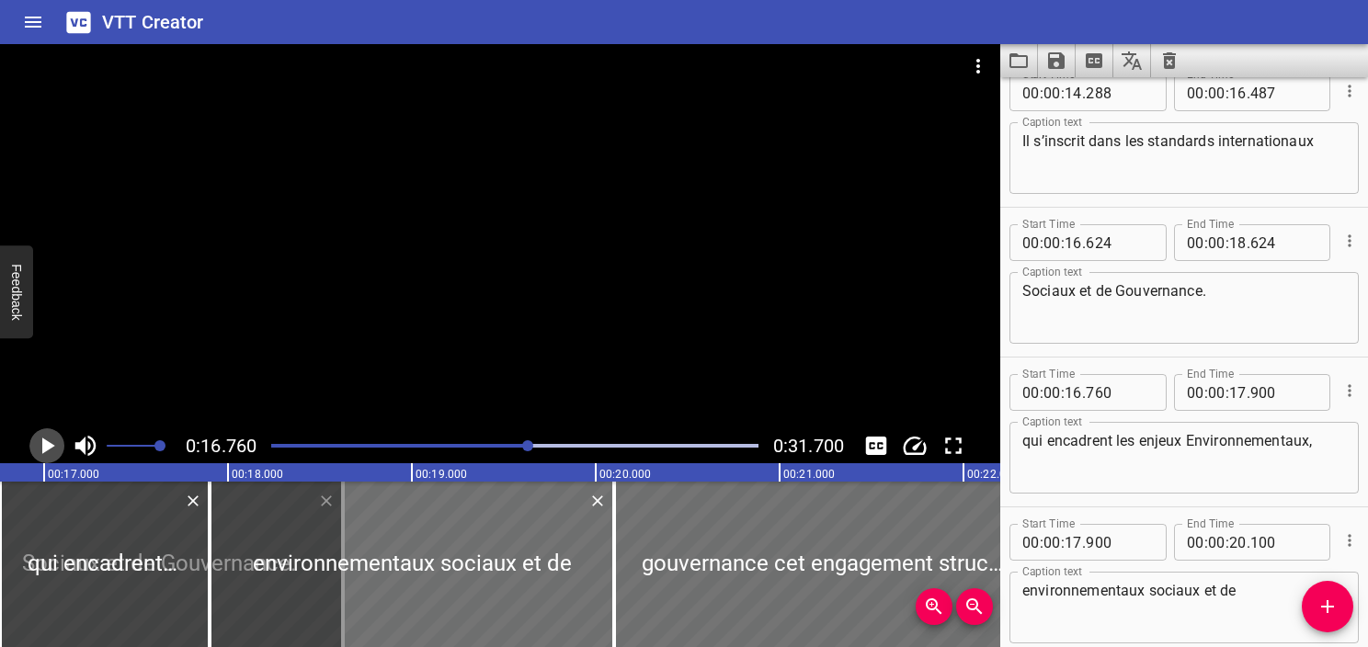
click at [48, 449] on icon "Play/Pause" at bounding box center [48, 446] width 13 height 17
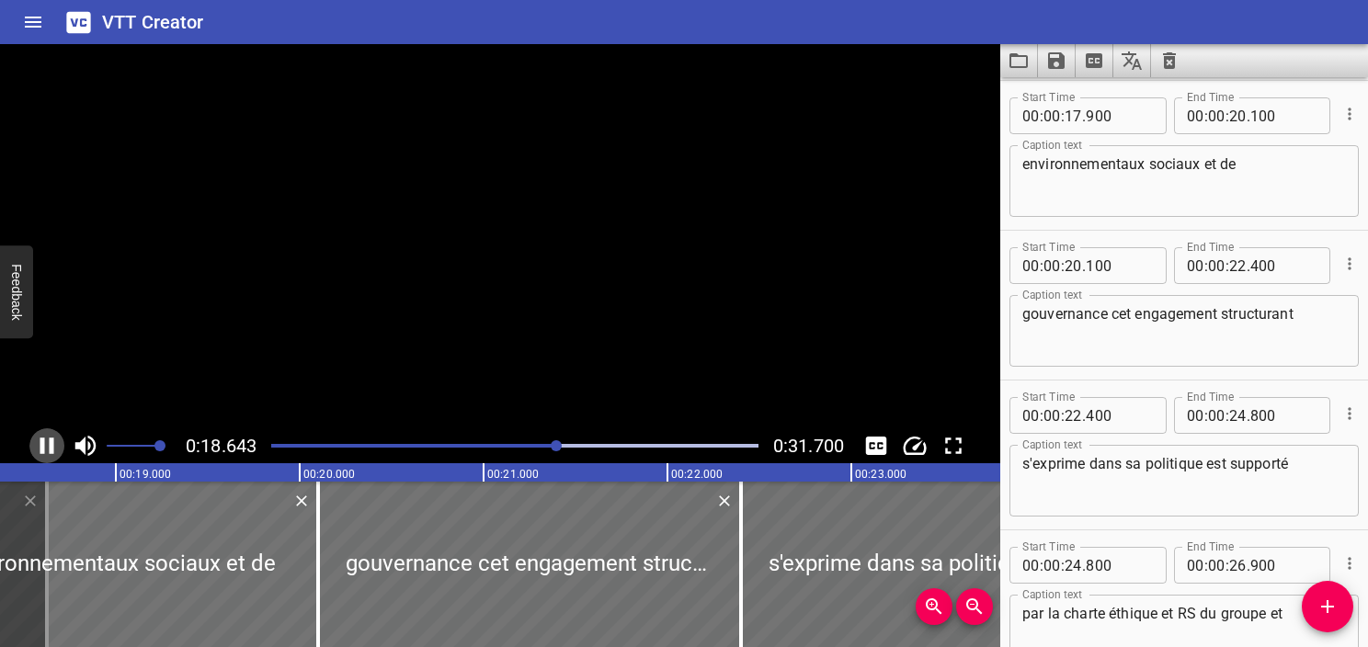
click at [48, 449] on icon "Play/Pause" at bounding box center [47, 446] width 28 height 28
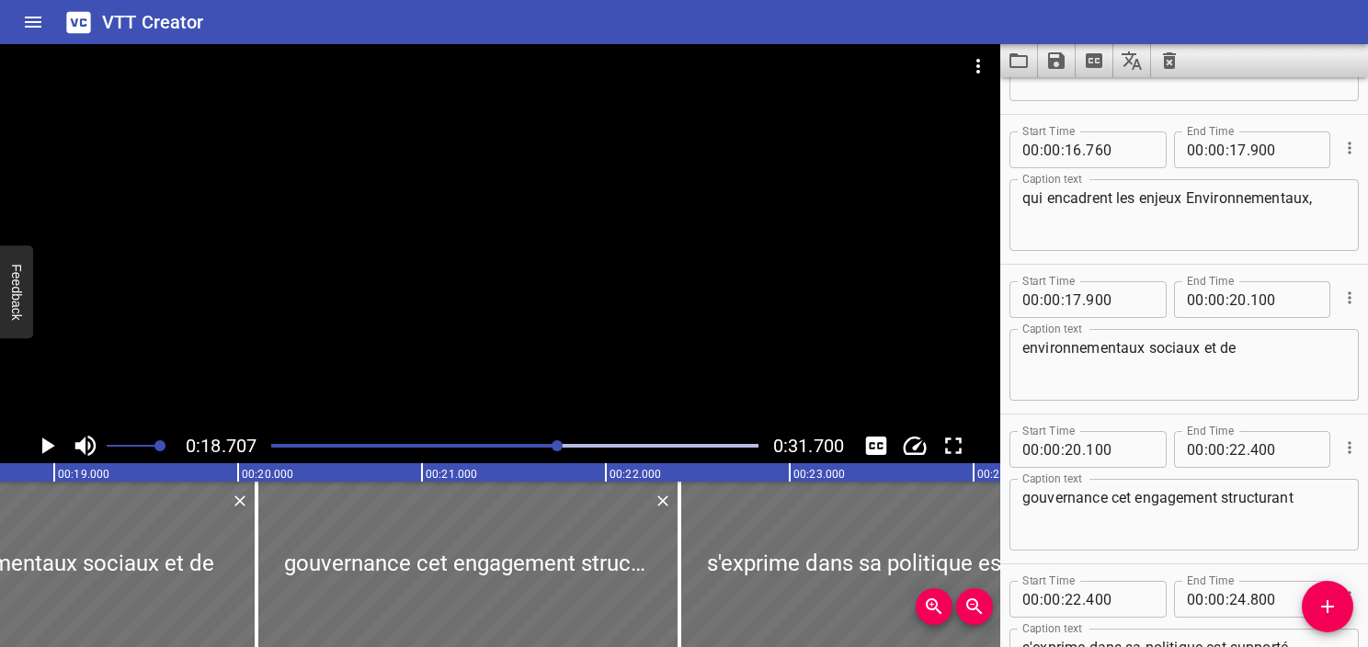
click at [550, 449] on div at bounding box center [514, 446] width 509 height 26
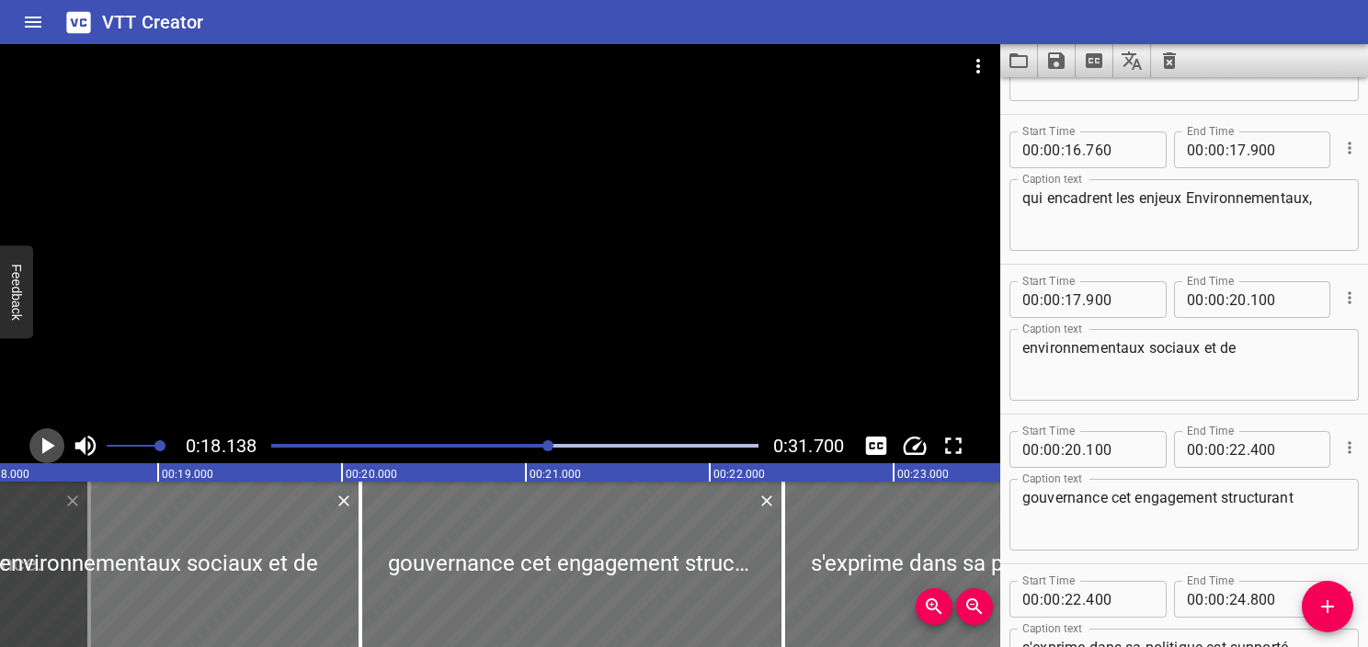
click at [47, 452] on icon "Play/Pause" at bounding box center [47, 446] width 28 height 28
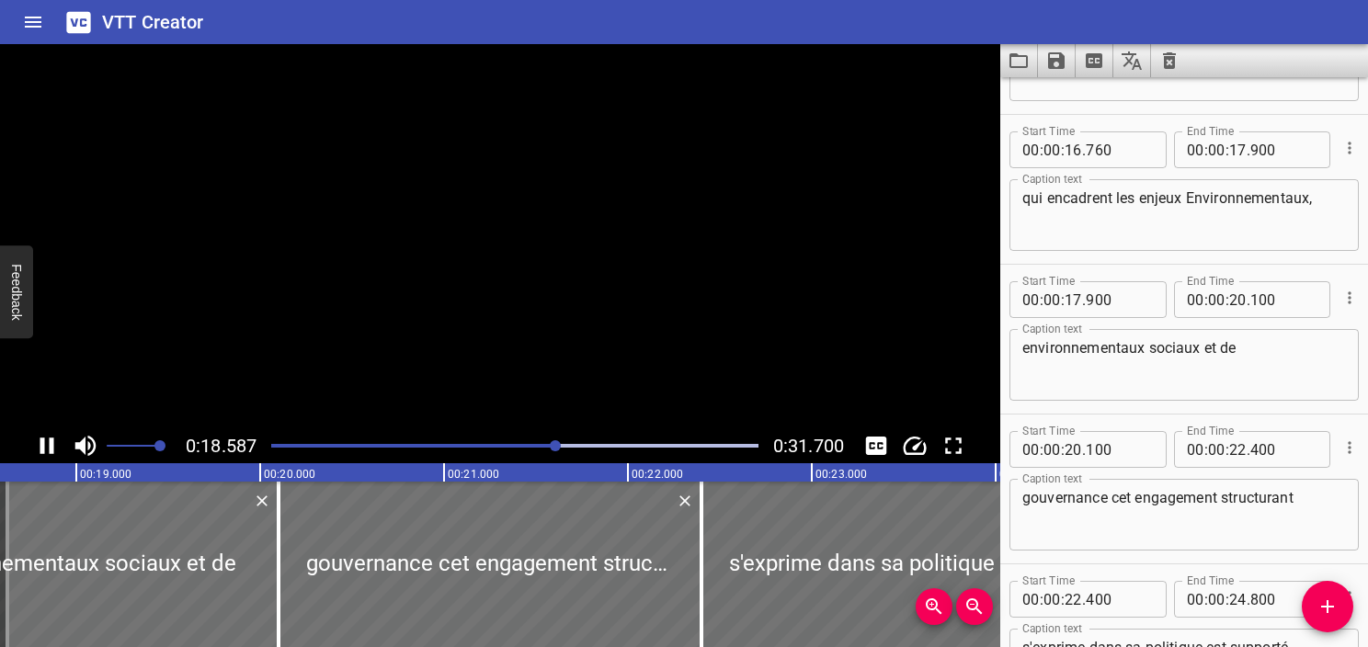
click at [47, 452] on icon "Play/Pause" at bounding box center [47, 446] width 28 height 28
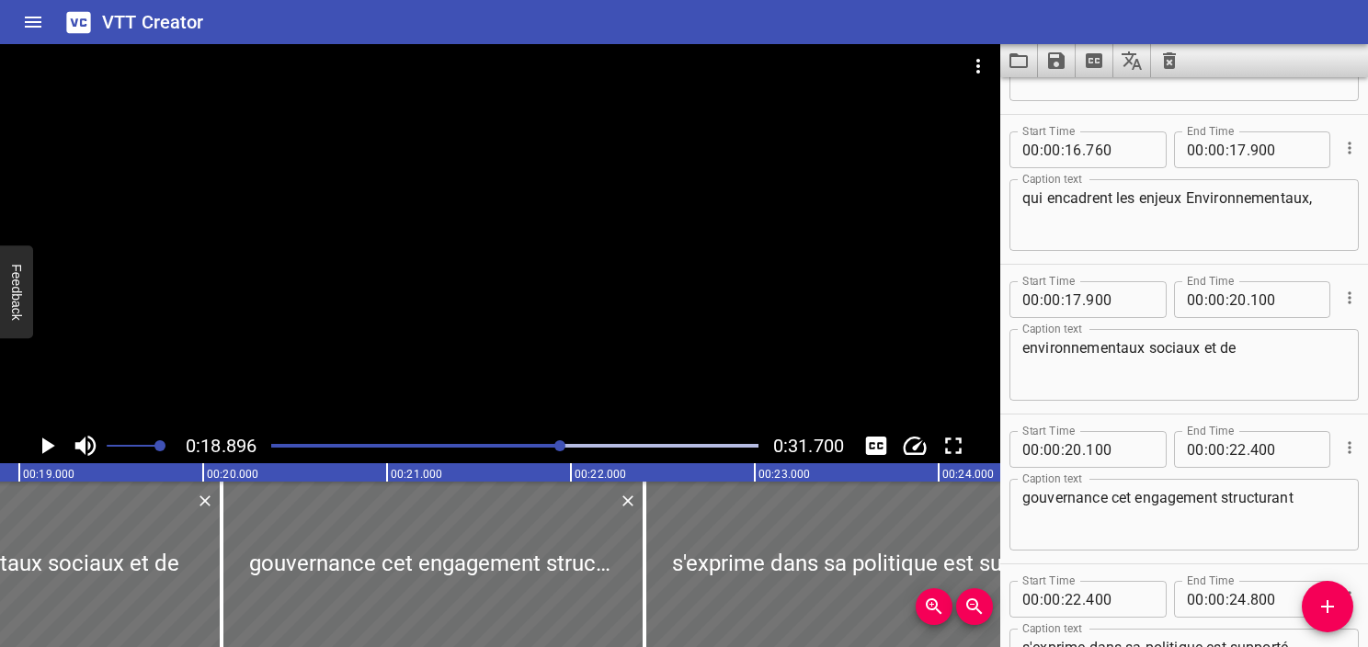
click at [544, 441] on div at bounding box center [514, 446] width 509 height 26
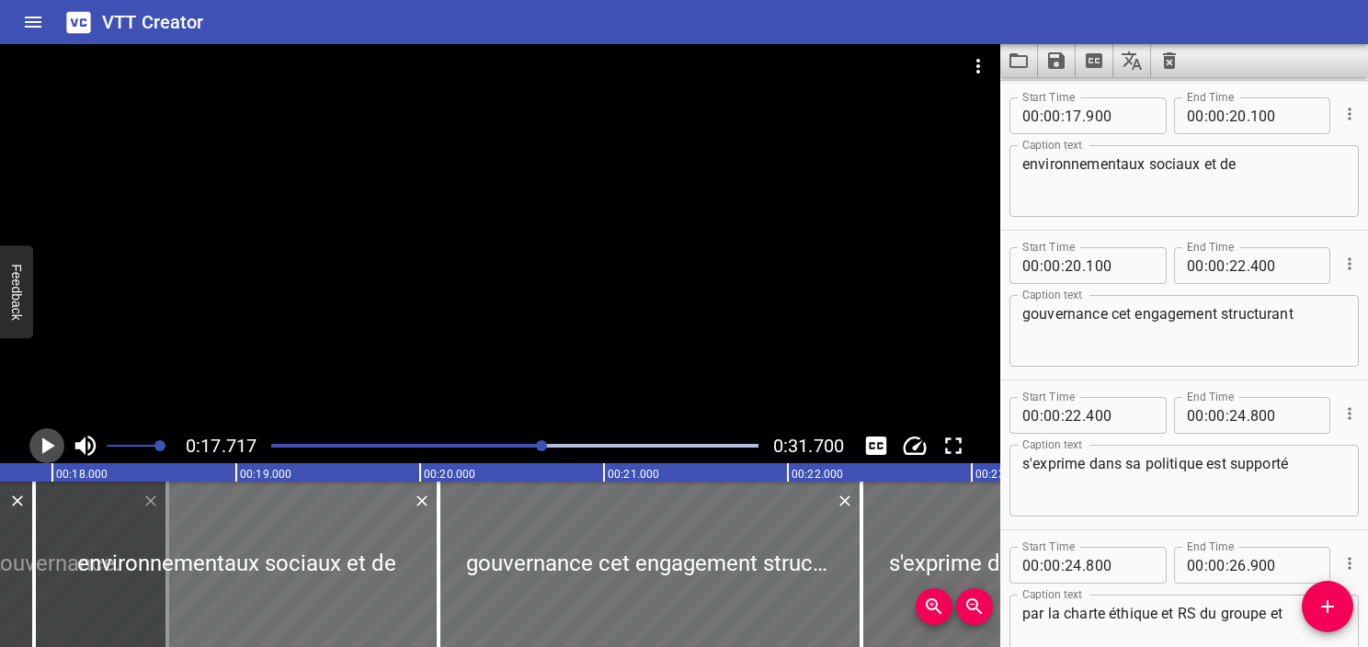
click at [47, 450] on icon "Play/Pause" at bounding box center [48, 446] width 13 height 17
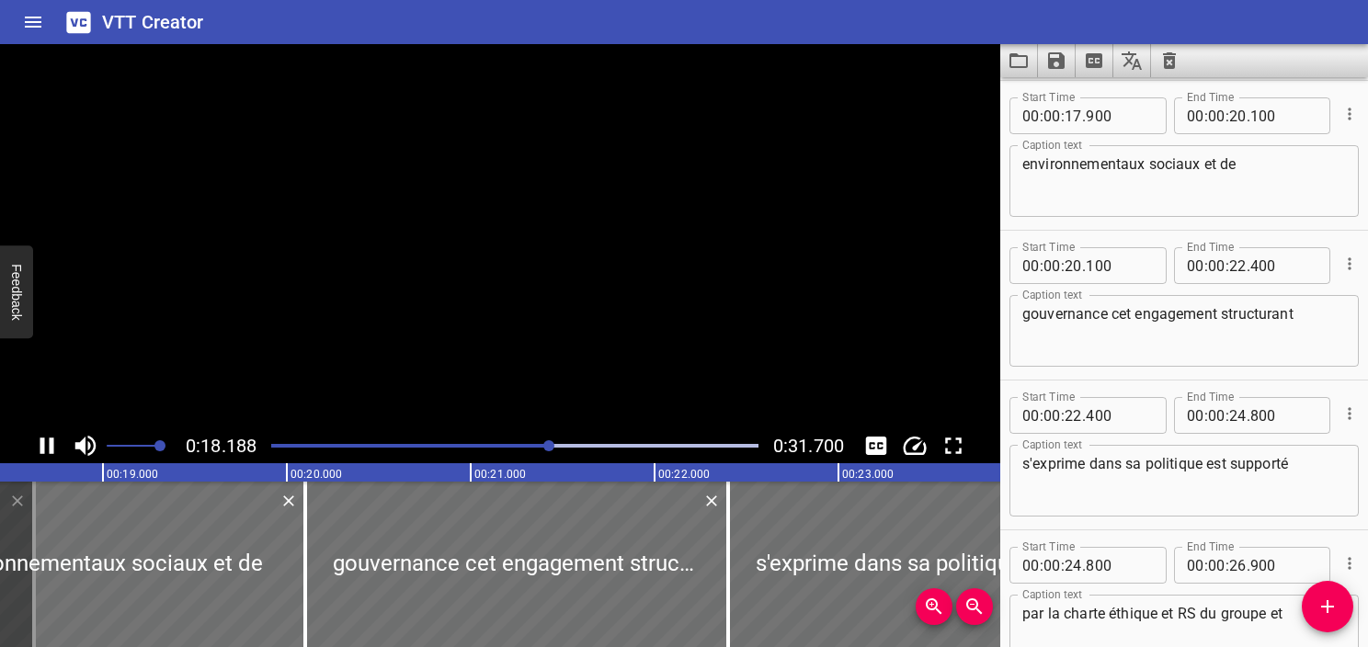
click at [47, 450] on icon "Play/Pause" at bounding box center [47, 446] width 28 height 28
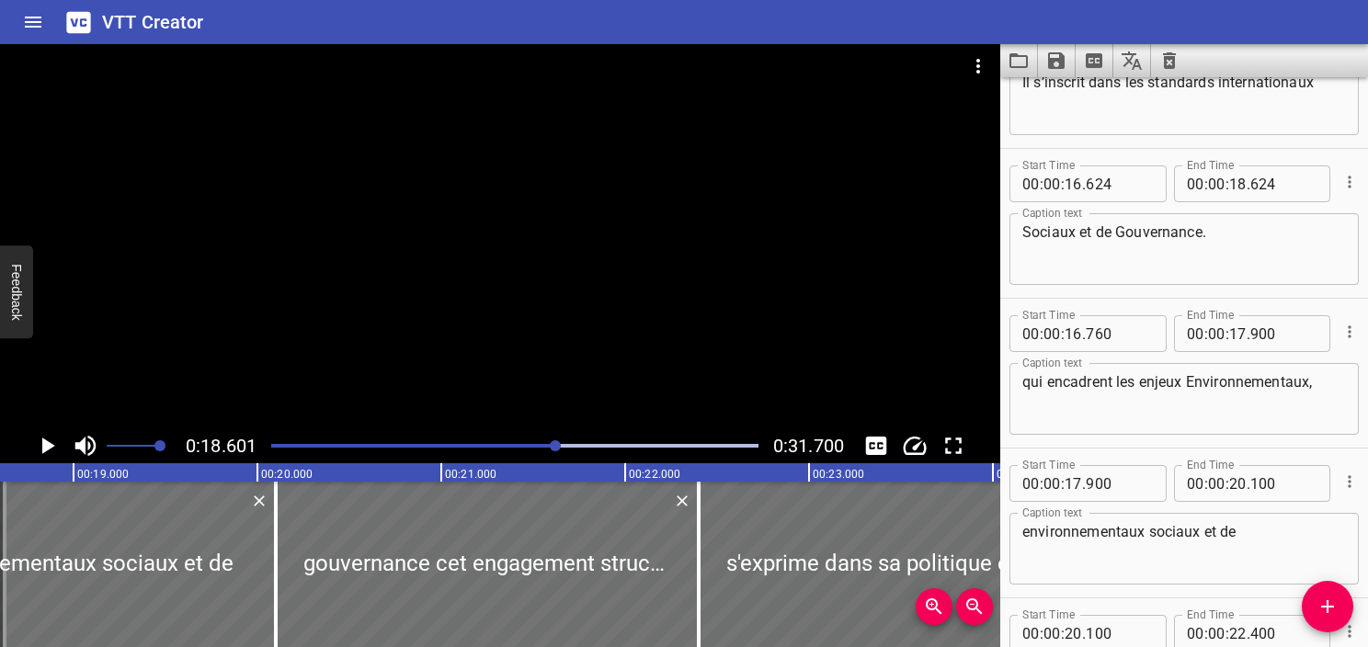
click at [1192, 376] on textarea "qui encadrent les enjeux Environnementaux," at bounding box center [1185, 399] width 324 height 52
click at [1230, 335] on input "number" at bounding box center [1238, 333] width 17 height 37
click at [1195, 425] on textarea "qui encadrent les enjeux environnementaux," at bounding box center [1185, 399] width 324 height 52
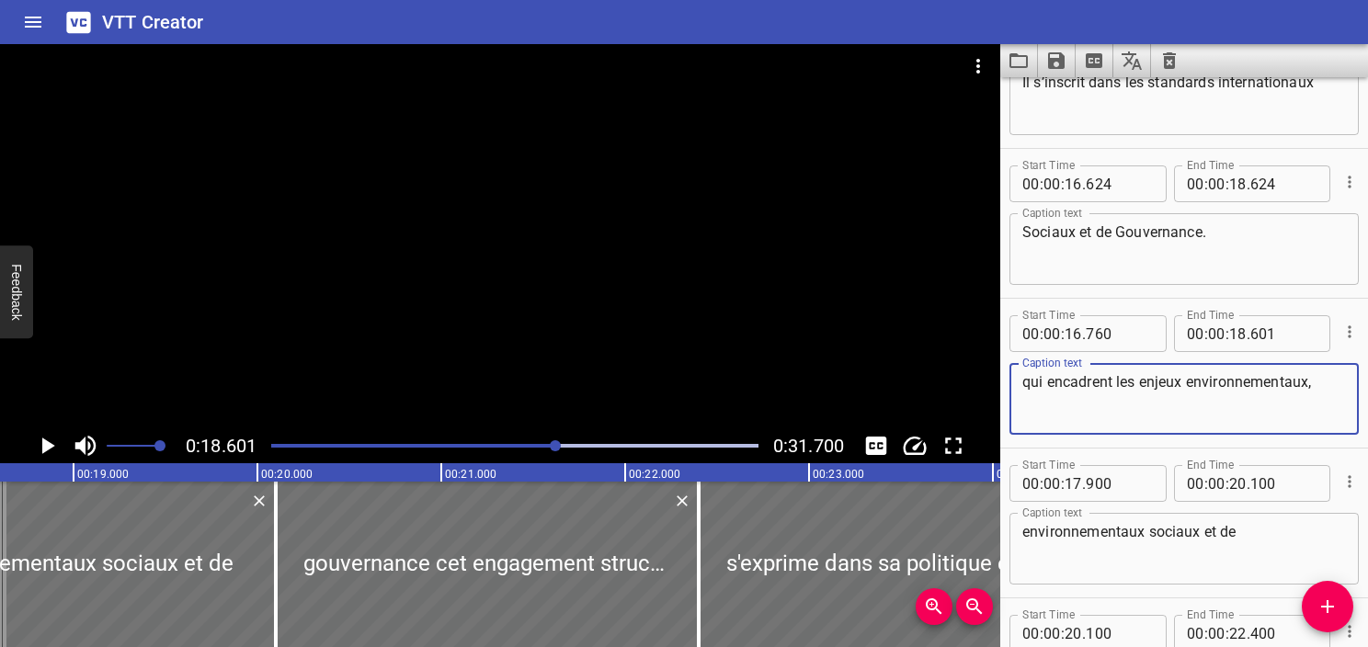
scroll to position [923, 0]
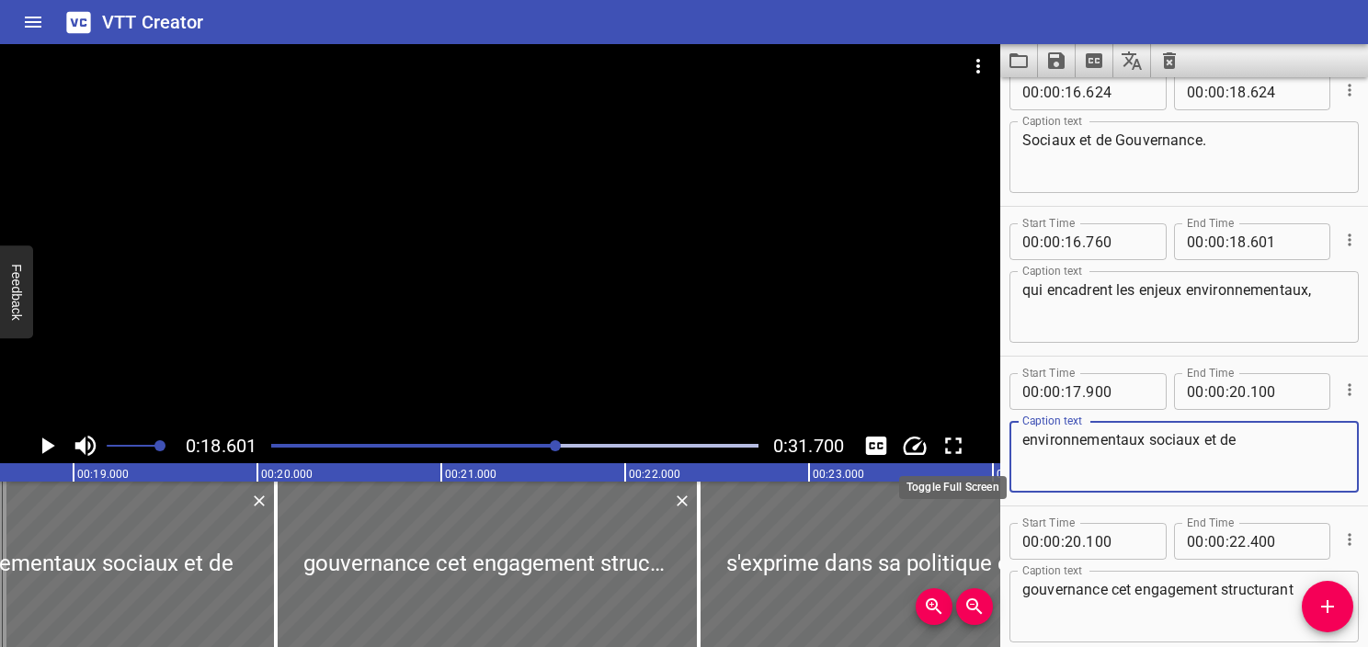
drag, startPoint x: 1150, startPoint y: 445, endPoint x: 941, endPoint y: 434, distance: 209.1
click at [941, 434] on main "0:18.601 0:31.700 00:00.000 00:01.000 00:02.000 00:03.000 00:04.000 00:05.000 0…" at bounding box center [684, 345] width 1368 height 603
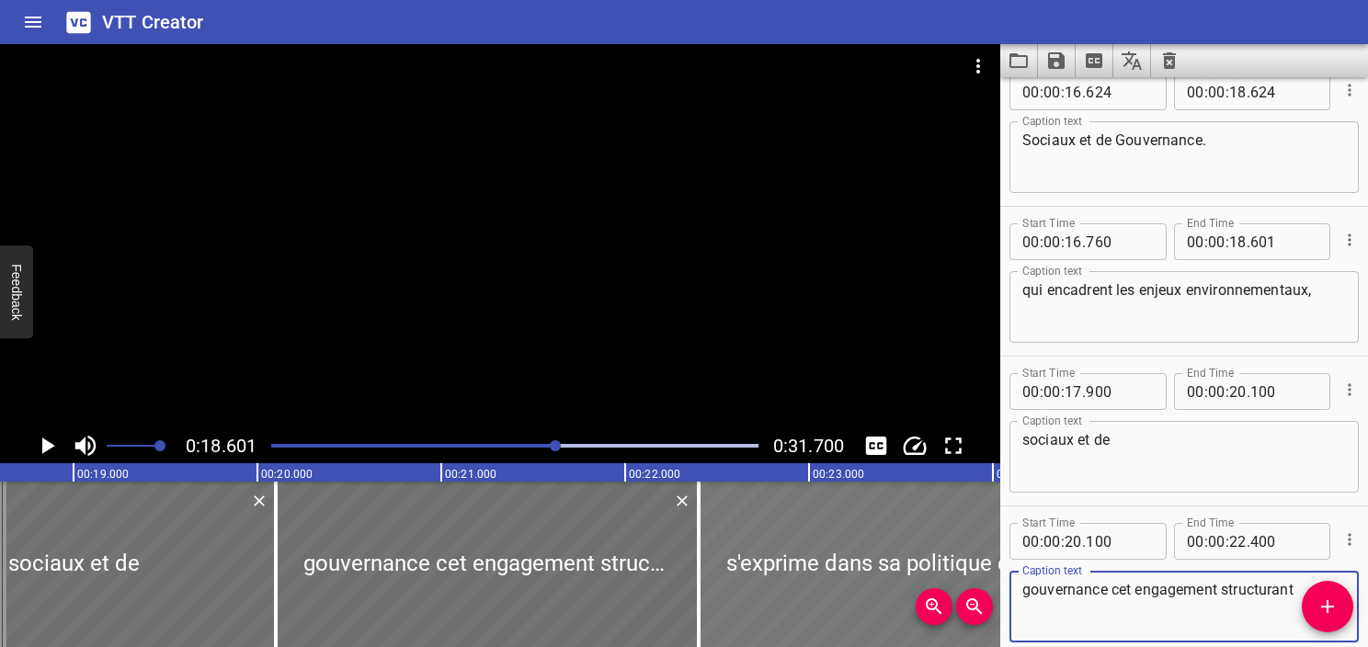
drag, startPoint x: 1111, startPoint y: 590, endPoint x: 824, endPoint y: 598, distance: 287.1
click at [824, 598] on main "0:18.601 0:31.700 00:00.000 00:01.000 00:02.000 00:03.000 00:04.000 00:05.000 0…" at bounding box center [684, 345] width 1368 height 603
click at [1176, 444] on textarea "sociaux et de" at bounding box center [1185, 457] width 324 height 52
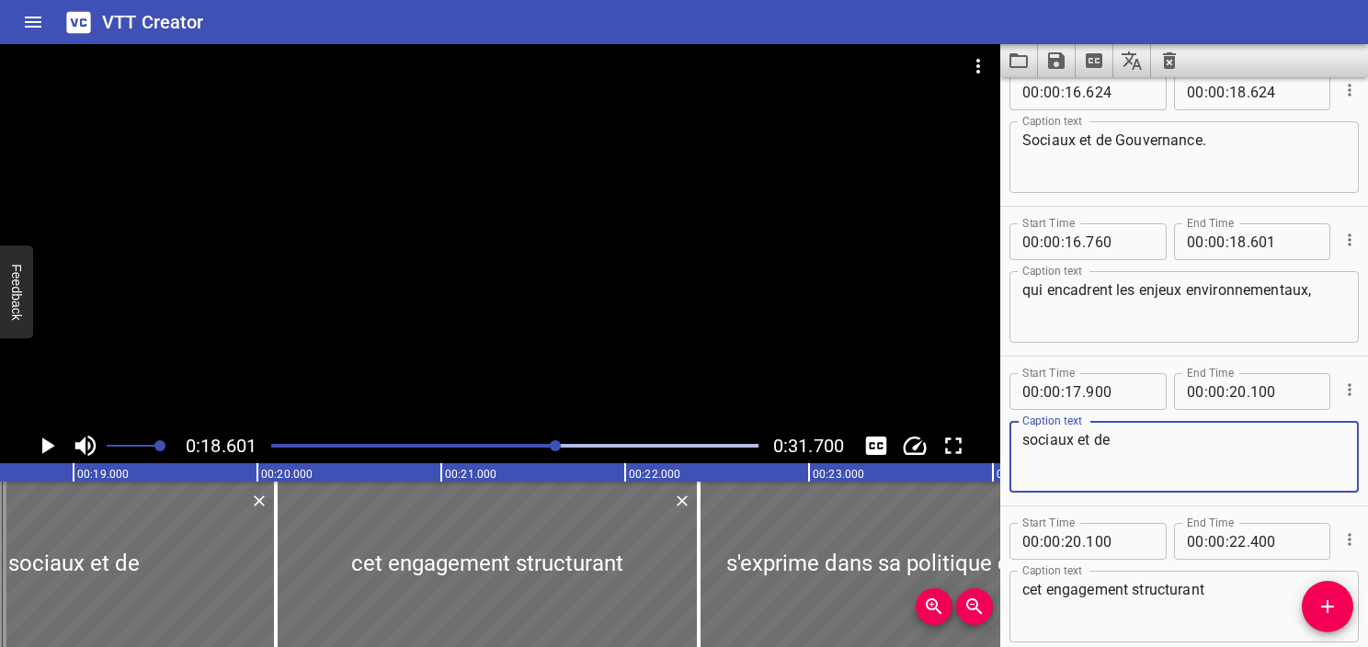
paste textarea "gouvernance"
click at [523, 448] on div at bounding box center [514, 446] width 509 height 26
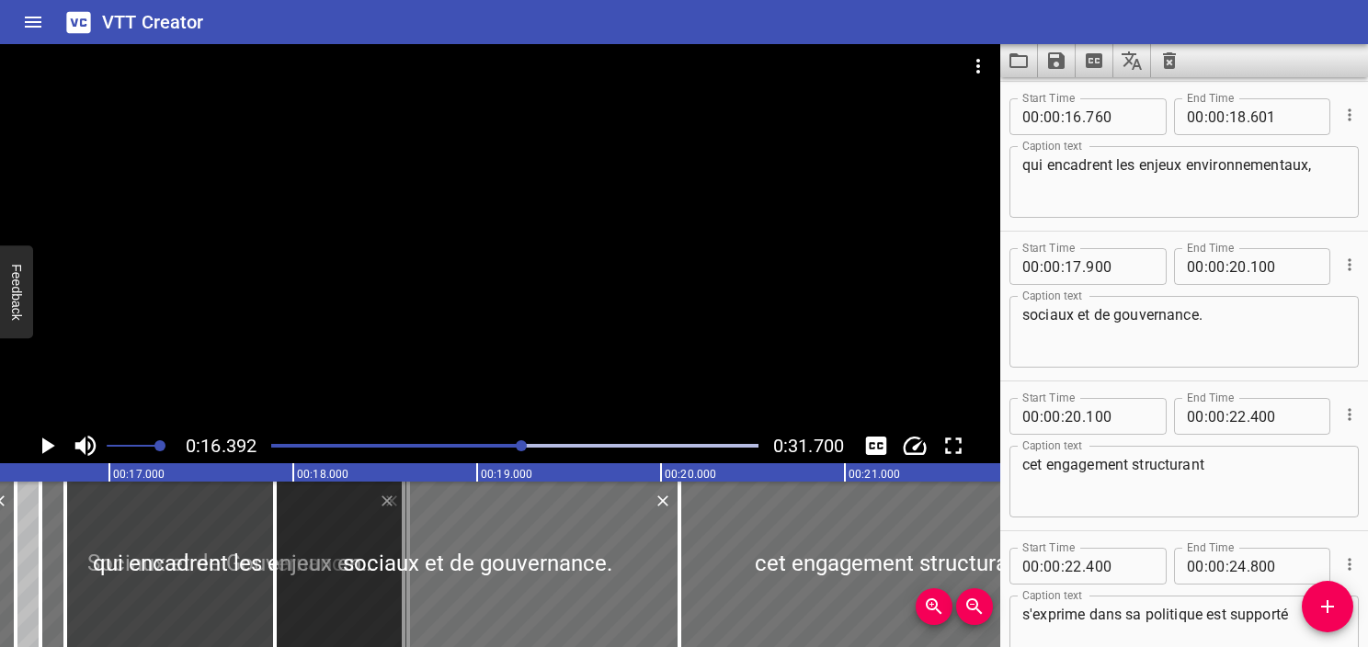
scroll to position [0, 3015]
click at [475, 448] on div at bounding box center [514, 446] width 509 height 26
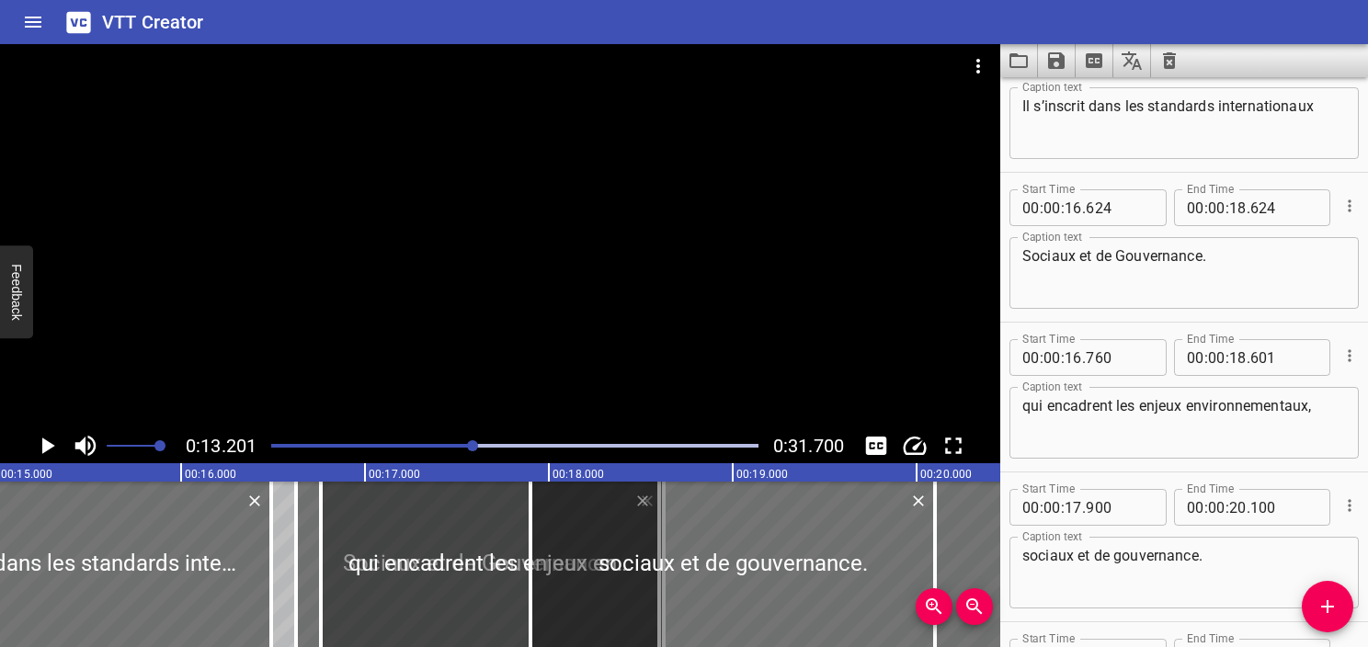
scroll to position [750, 0]
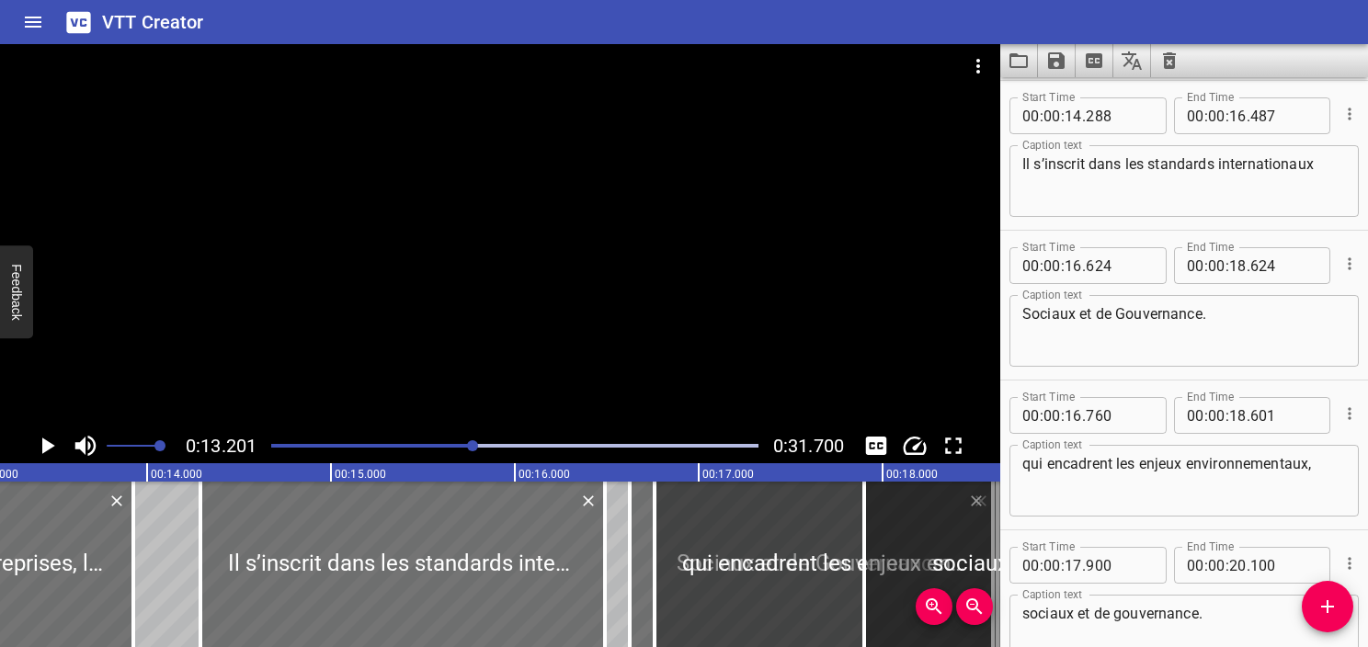
click at [55, 445] on icon "Play/Pause" at bounding box center [47, 446] width 28 height 28
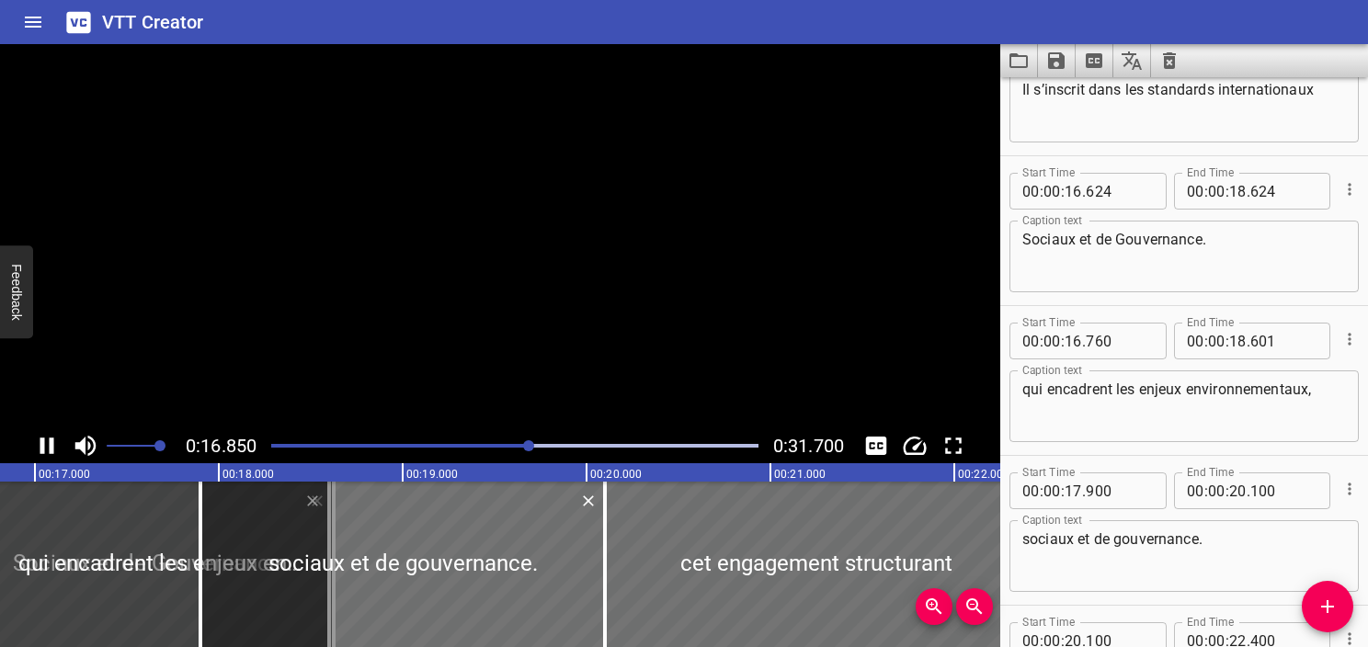
scroll to position [969, 0]
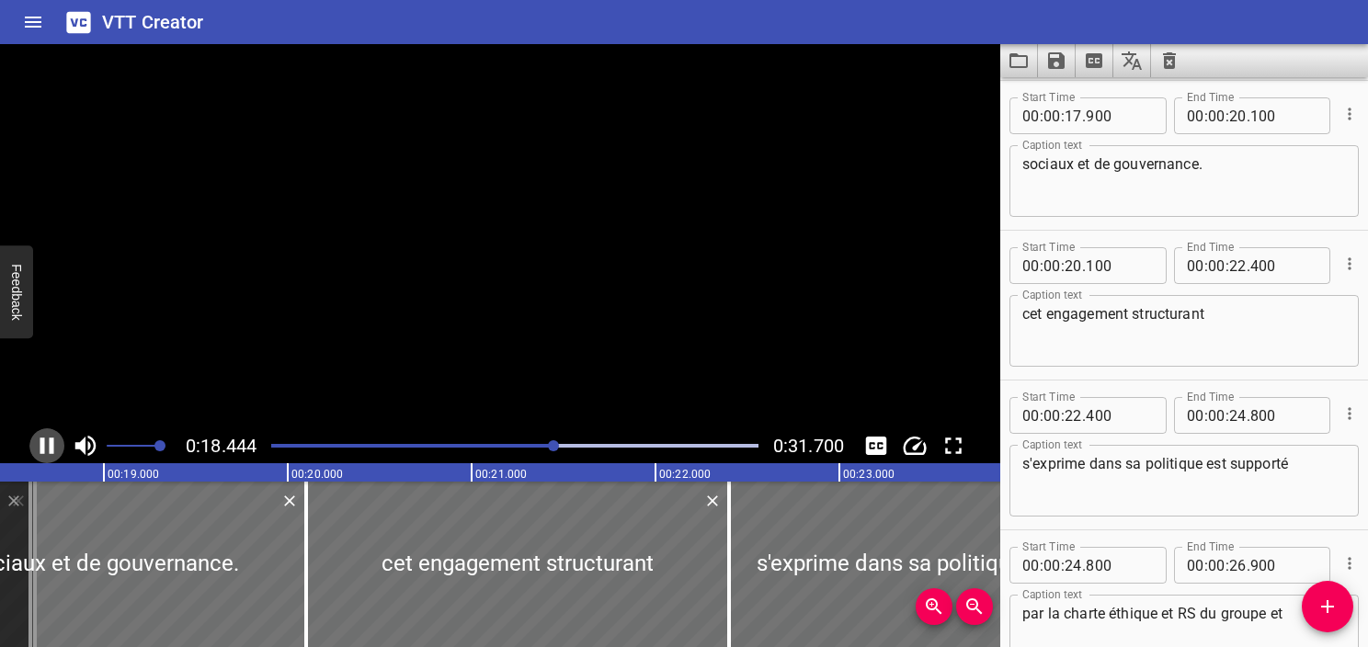
click at [48, 452] on icon "Play/Pause" at bounding box center [47, 446] width 28 height 28
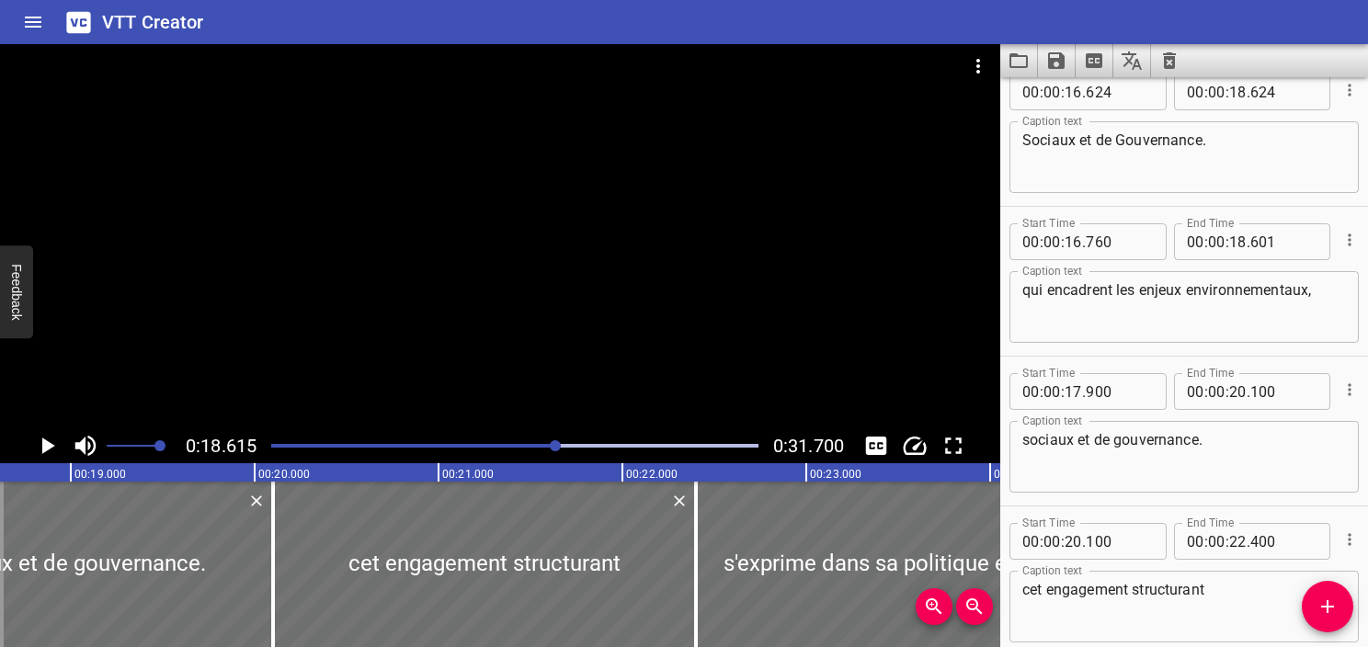
click at [40, 452] on icon "Play/Pause" at bounding box center [47, 446] width 28 height 28
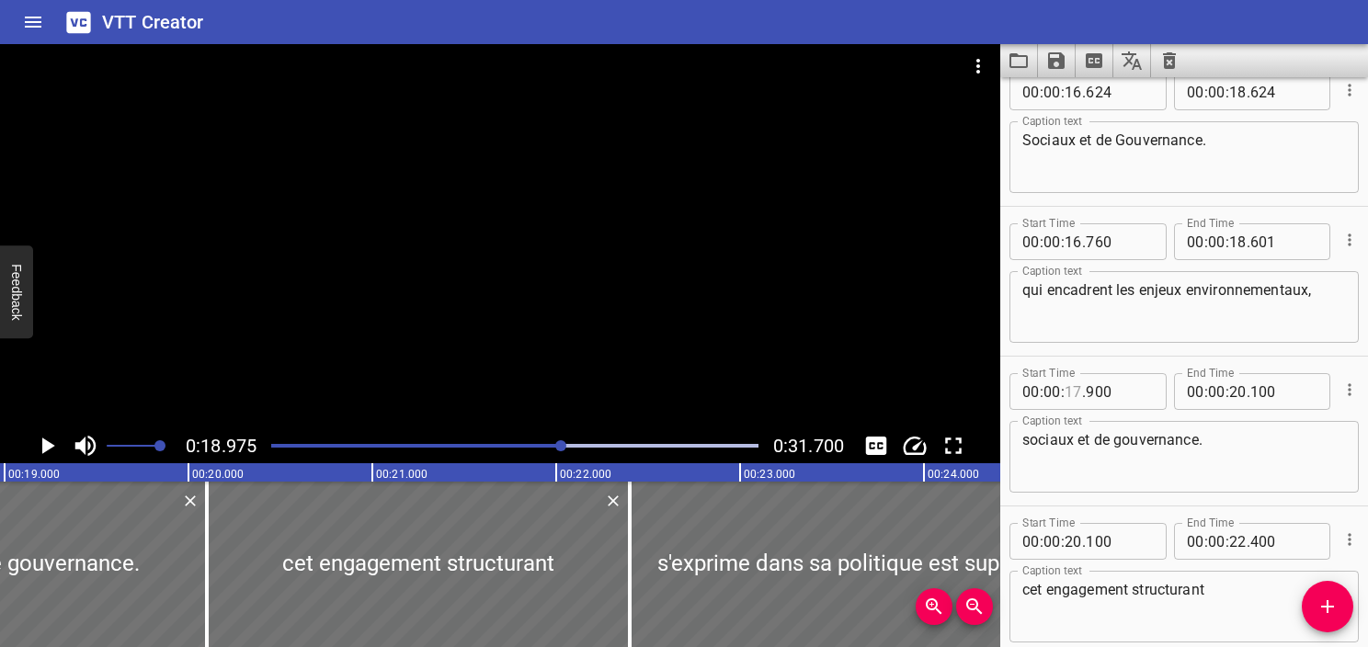
click at [1074, 387] on input "number" at bounding box center [1073, 391] width 17 height 37
click at [35, 447] on icon "Play/Pause" at bounding box center [47, 446] width 28 height 28
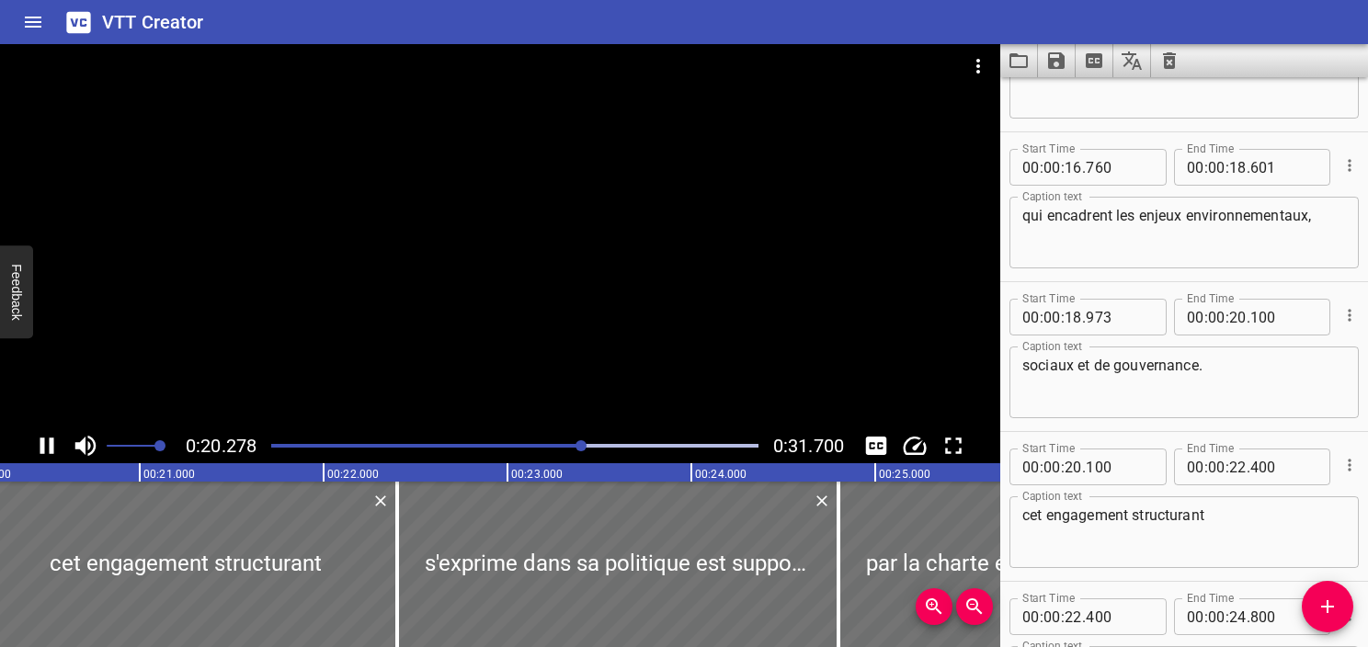
scroll to position [0, 3730]
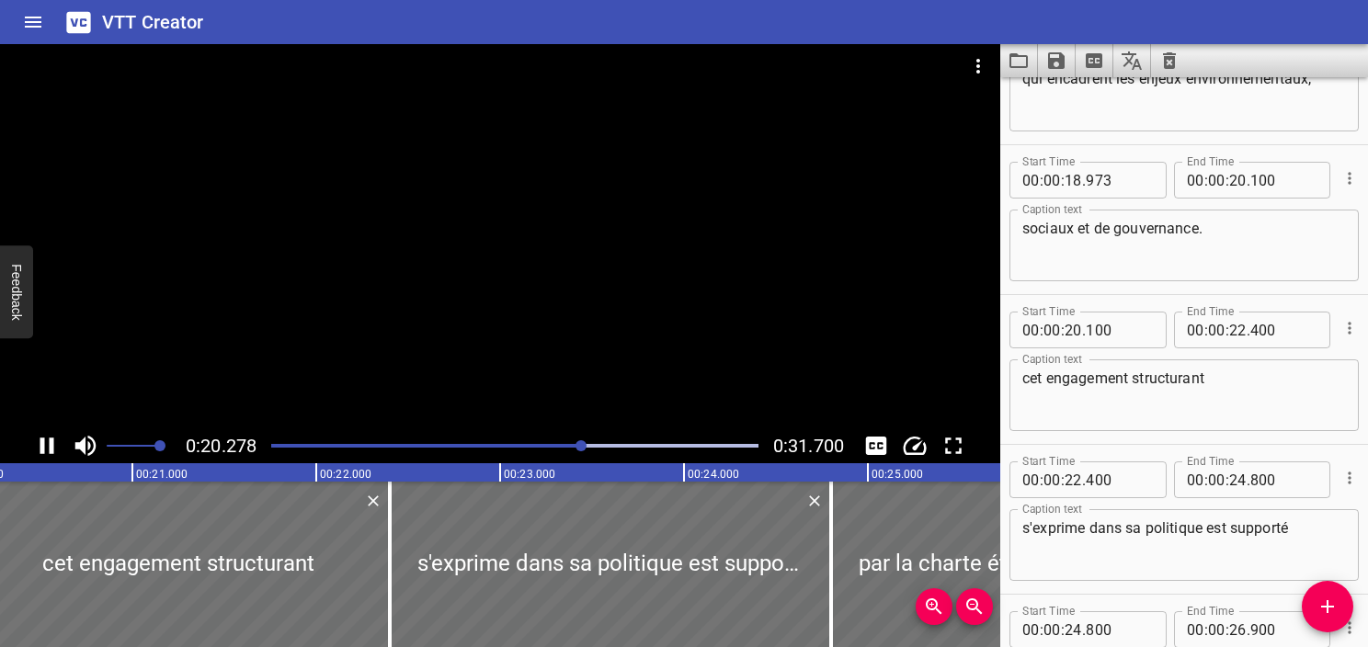
click at [40, 450] on icon "Play/Pause" at bounding box center [47, 446] width 14 height 17
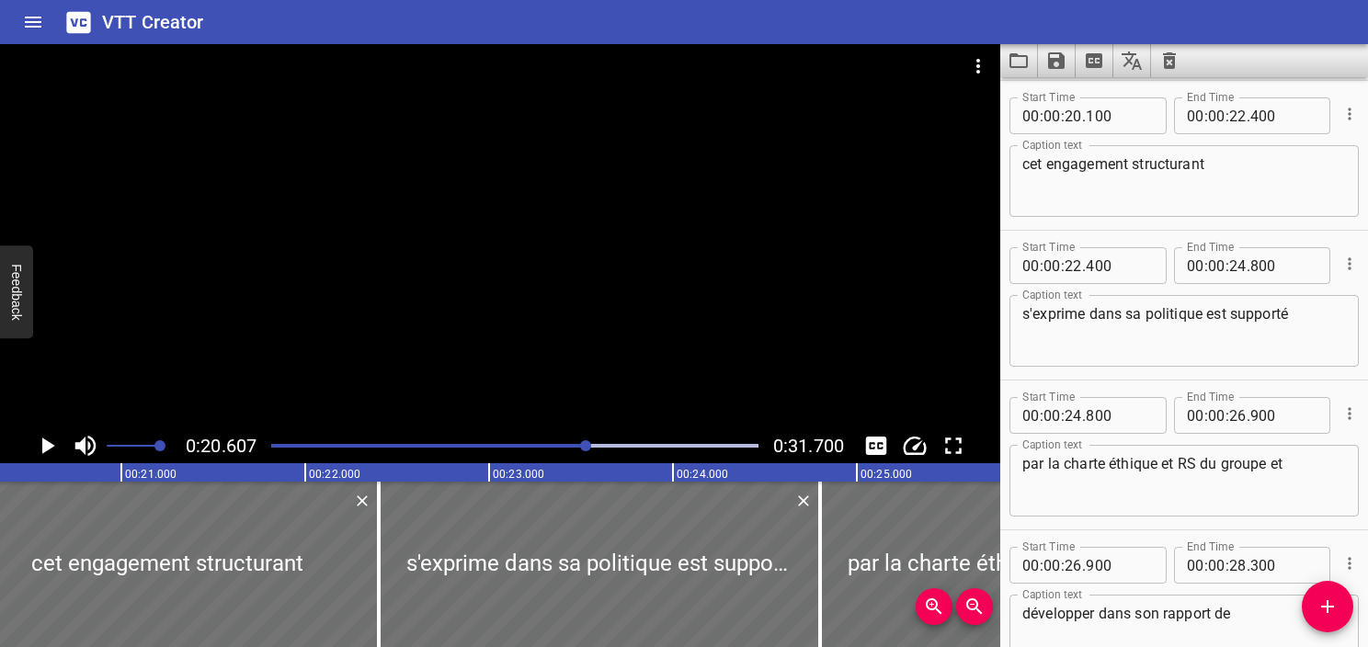
scroll to position [0, 3790]
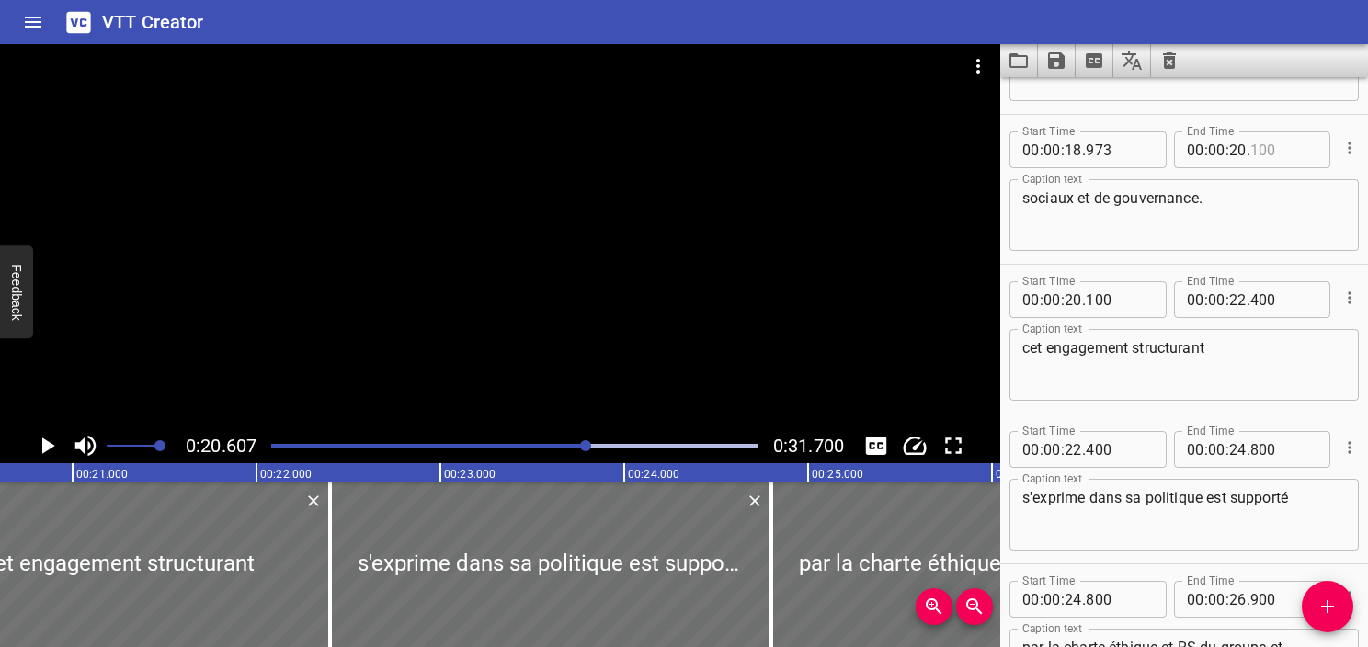
click at [1264, 155] on input "number" at bounding box center [1284, 150] width 67 height 37
click at [1242, 225] on textarea "sociaux et de gouvernance." at bounding box center [1185, 215] width 324 height 52
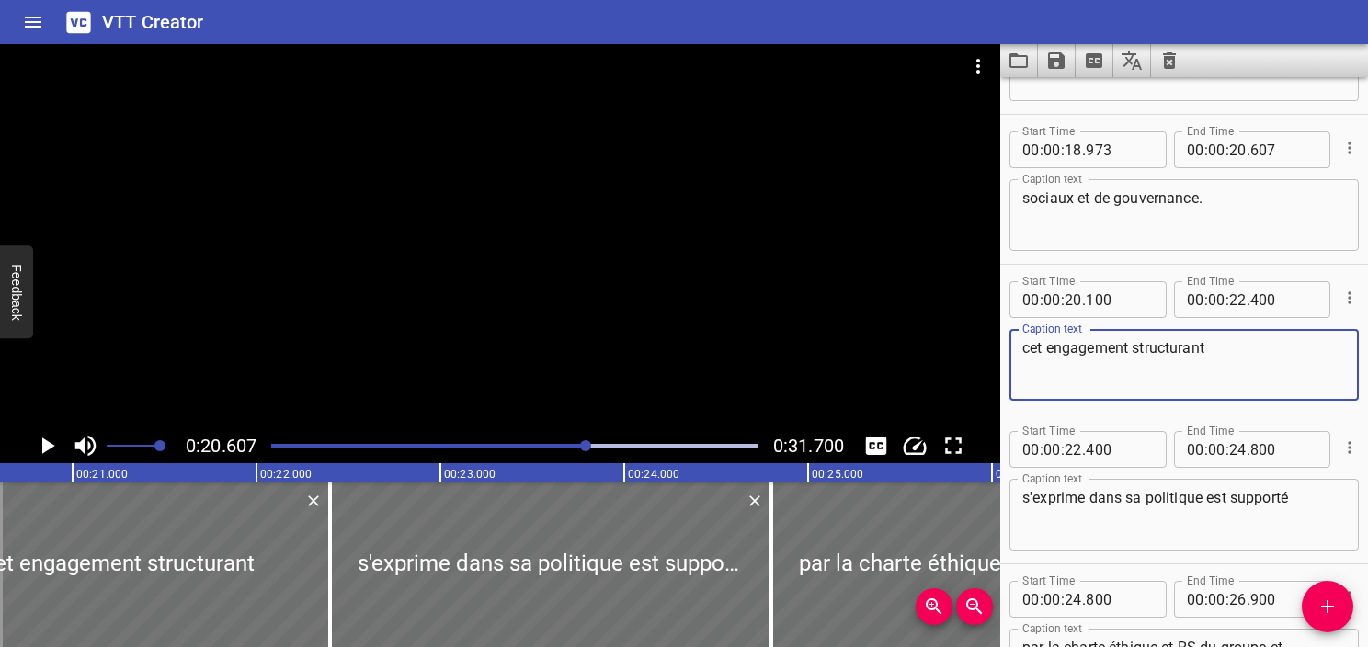
click at [1179, 339] on textarea "cet engagement structurant" at bounding box center [1185, 365] width 324 height 52
drag, startPoint x: 1059, startPoint y: 364, endPoint x: 1052, endPoint y: 356, distance: 11.1
click at [1059, 364] on textarea "cet engagement structurant" at bounding box center [1185, 365] width 324 height 52
click at [1030, 343] on textarea "cet engagement structurant" at bounding box center [1185, 365] width 324 height 52
click at [1221, 360] on textarea "Cet engagement structurant" at bounding box center [1185, 365] width 324 height 52
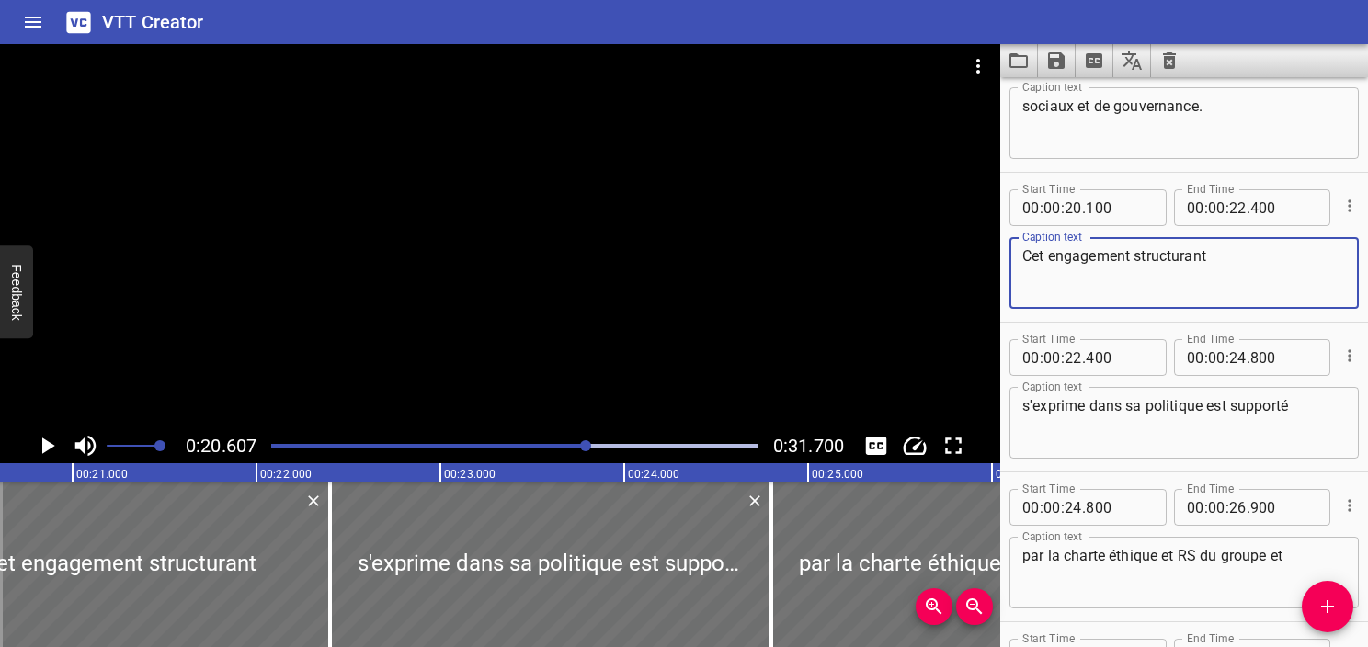
click at [1213, 404] on textarea "s'exprime dans sa politique est supporté" at bounding box center [1185, 423] width 324 height 52
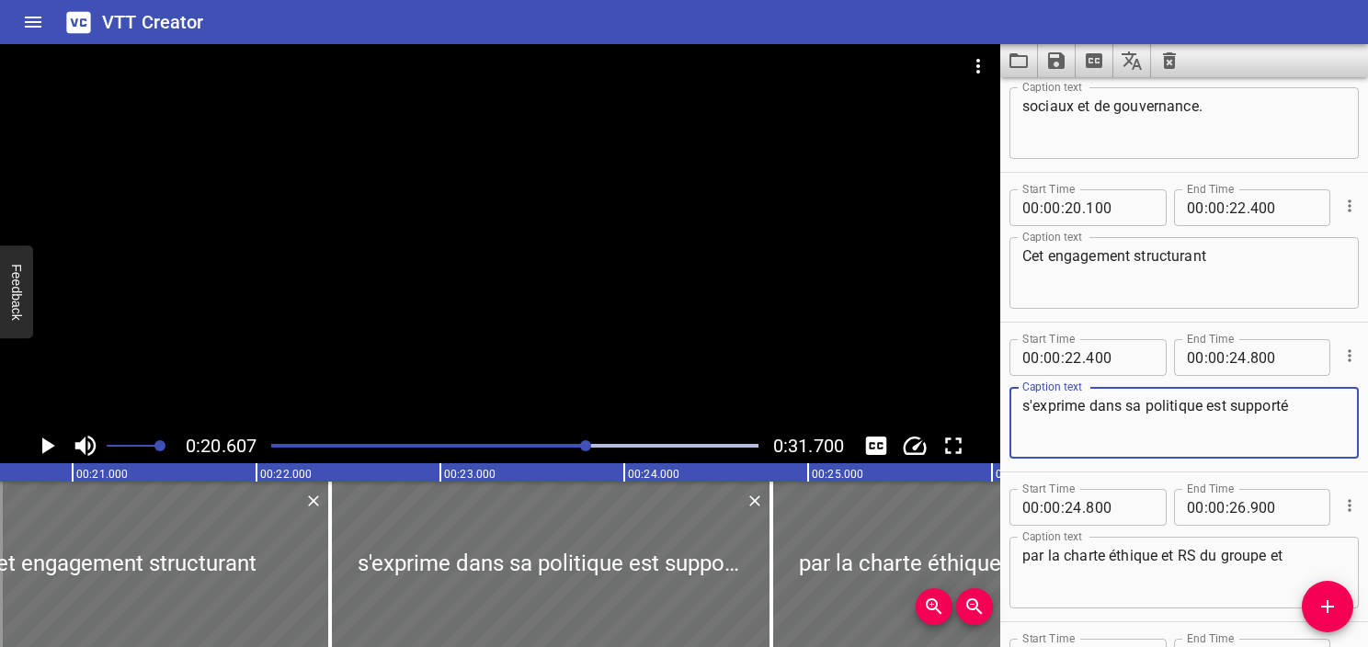
click at [1199, 401] on textarea "s'exprime dans sa politique est supporté" at bounding box center [1185, 423] width 324 height 52
click at [1208, 405] on textarea "s'exprime dans sa politique est supporté" at bounding box center [1185, 423] width 324 height 52
drag, startPoint x: 1236, startPoint y: 408, endPoint x: 1283, endPoint y: 416, distance: 47.5
click at [1283, 416] on textarea "s'exprime dans sa politique RSE est supporté" at bounding box center [1185, 423] width 324 height 52
click at [1293, 411] on textarea "s'exprime dans sa politique RSE porté" at bounding box center [1185, 423] width 324 height 52
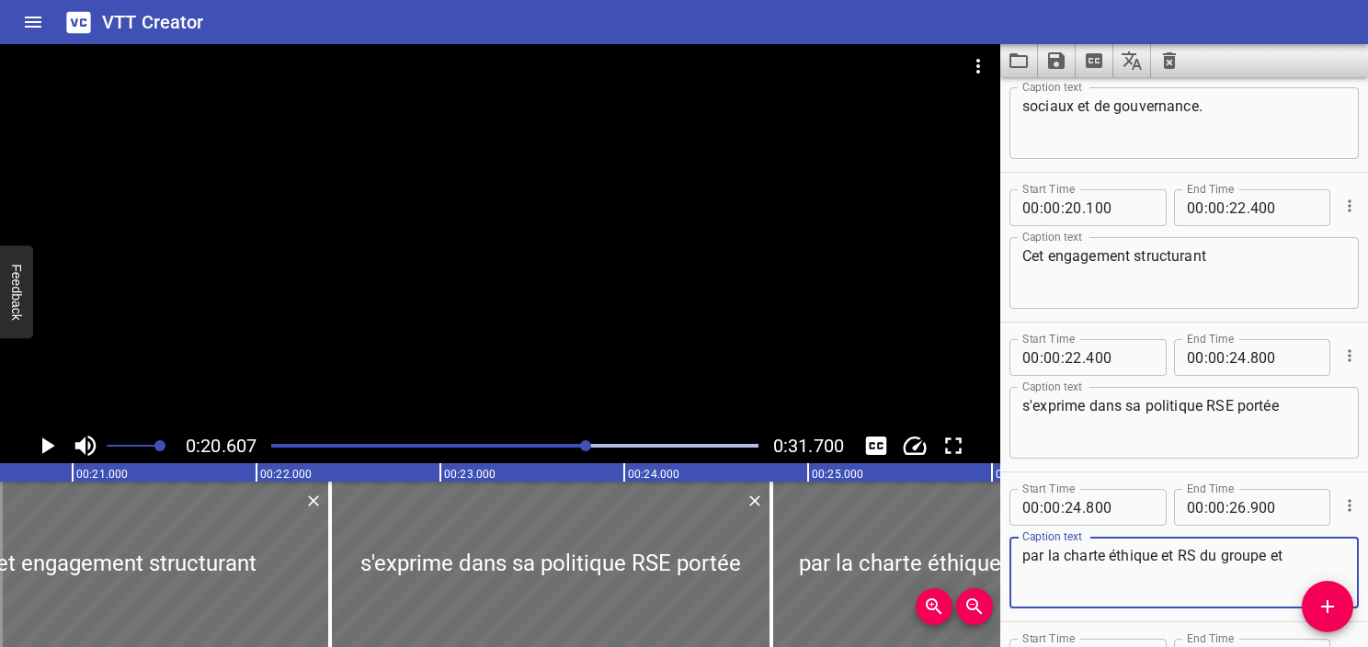
click at [1070, 559] on textarea "par la charte éthique et RS du groupe et" at bounding box center [1185, 573] width 324 height 52
click at [1118, 553] on textarea "par la Charte éthique et RS du groupe et" at bounding box center [1185, 573] width 324 height 52
click at [1196, 555] on textarea "par la Charte Ethique et RS du groupe et" at bounding box center [1185, 573] width 324 height 52
click at [1243, 548] on textarea "par la Charte Ethique et RSE du groupe et" at bounding box center [1185, 573] width 324 height 52
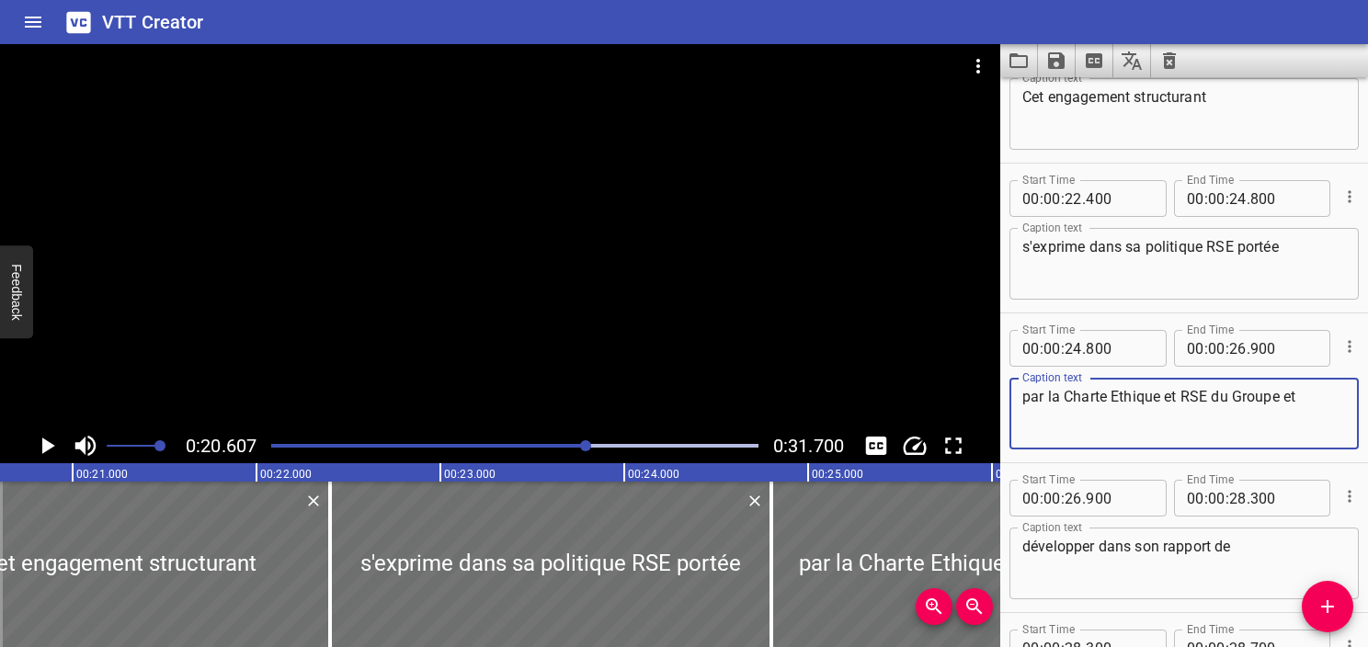
scroll to position [1441, 0]
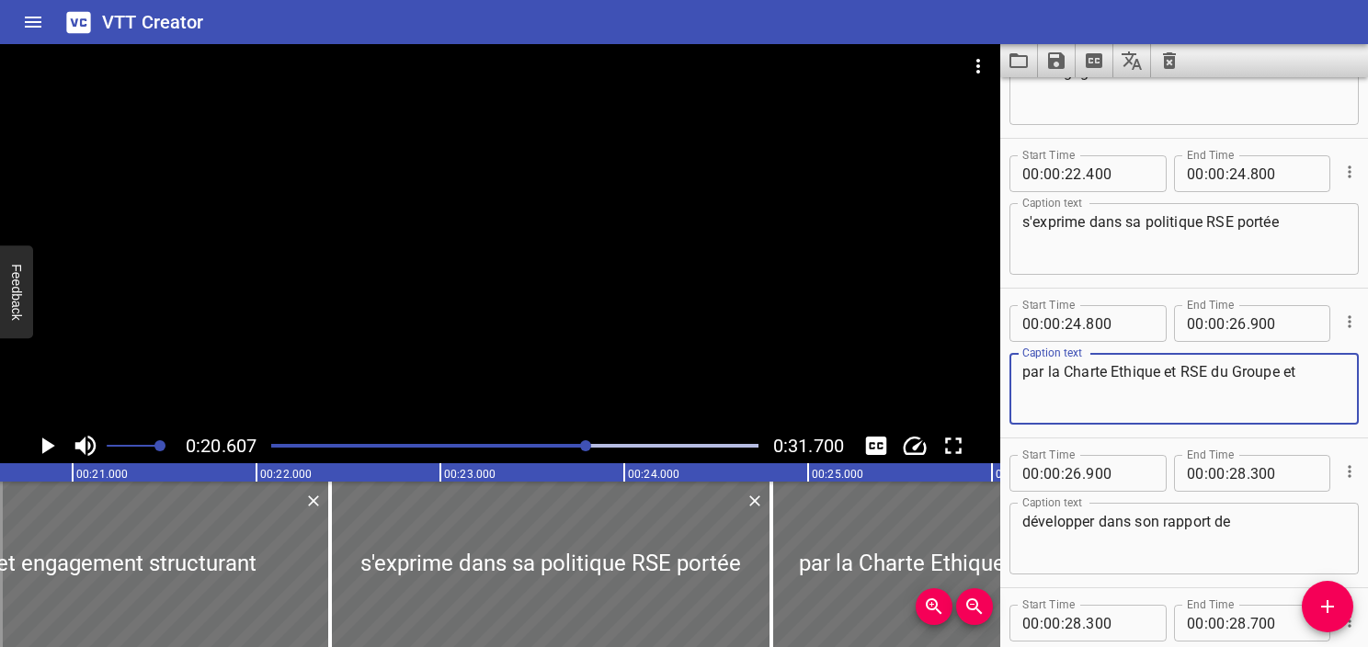
click at [1093, 528] on textarea "développer dans son rapport de" at bounding box center [1185, 539] width 324 height 52
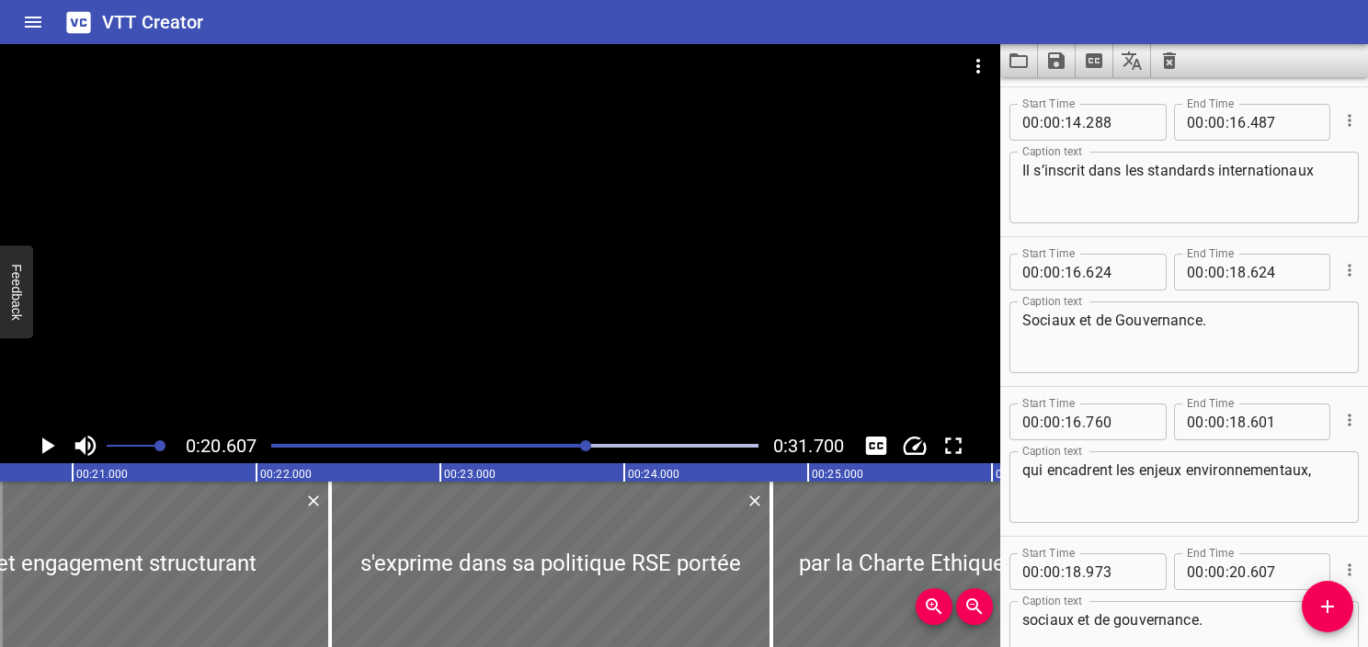
scroll to position [603, 0]
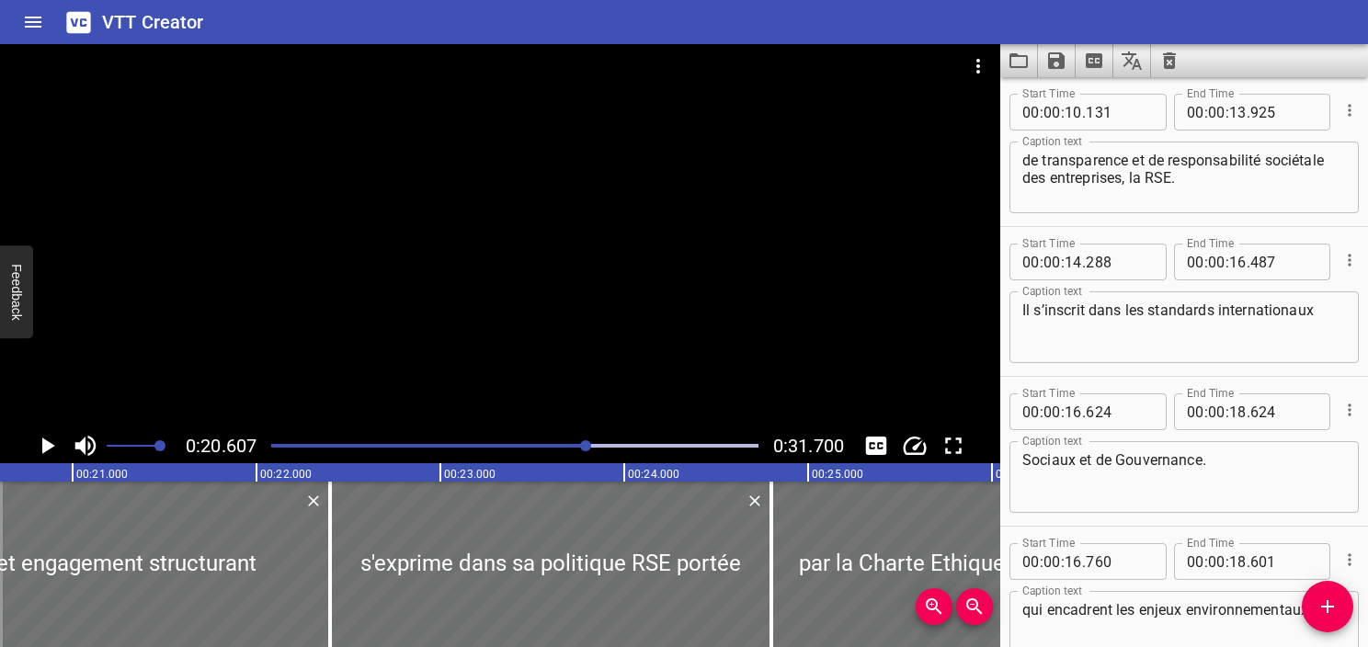
click at [554, 442] on div at bounding box center [514, 446] width 509 height 26
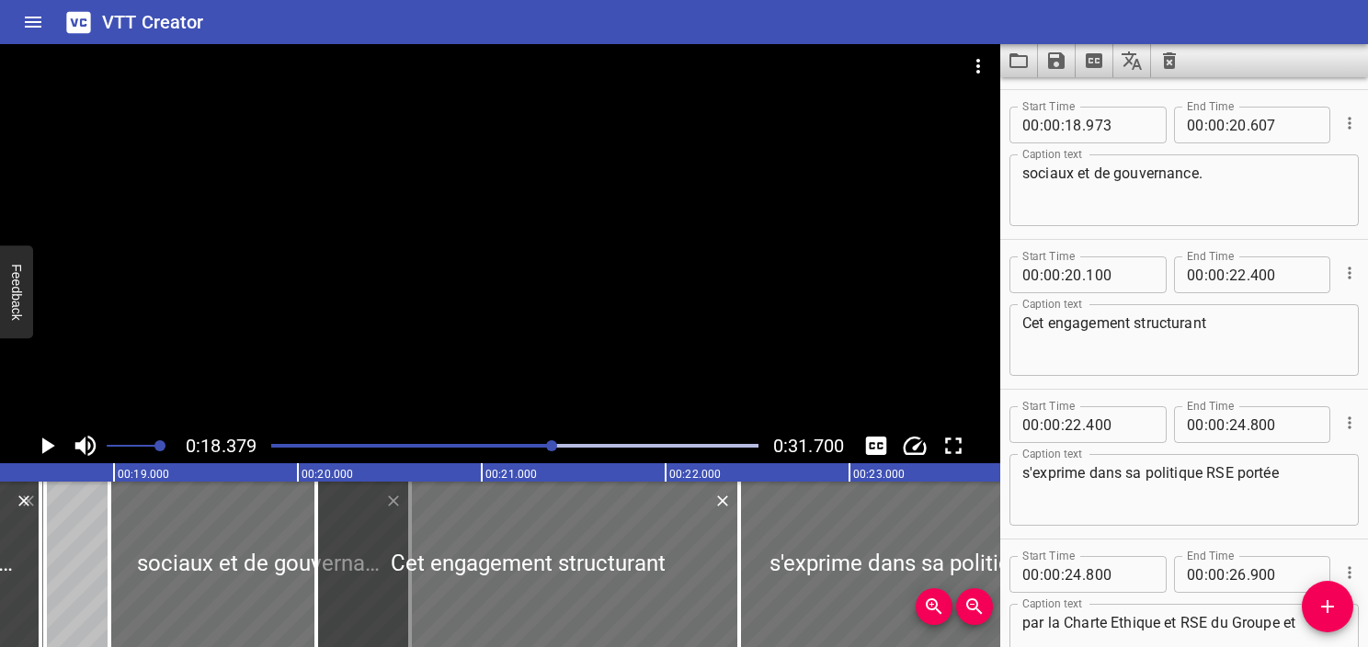
scroll to position [1199, 0]
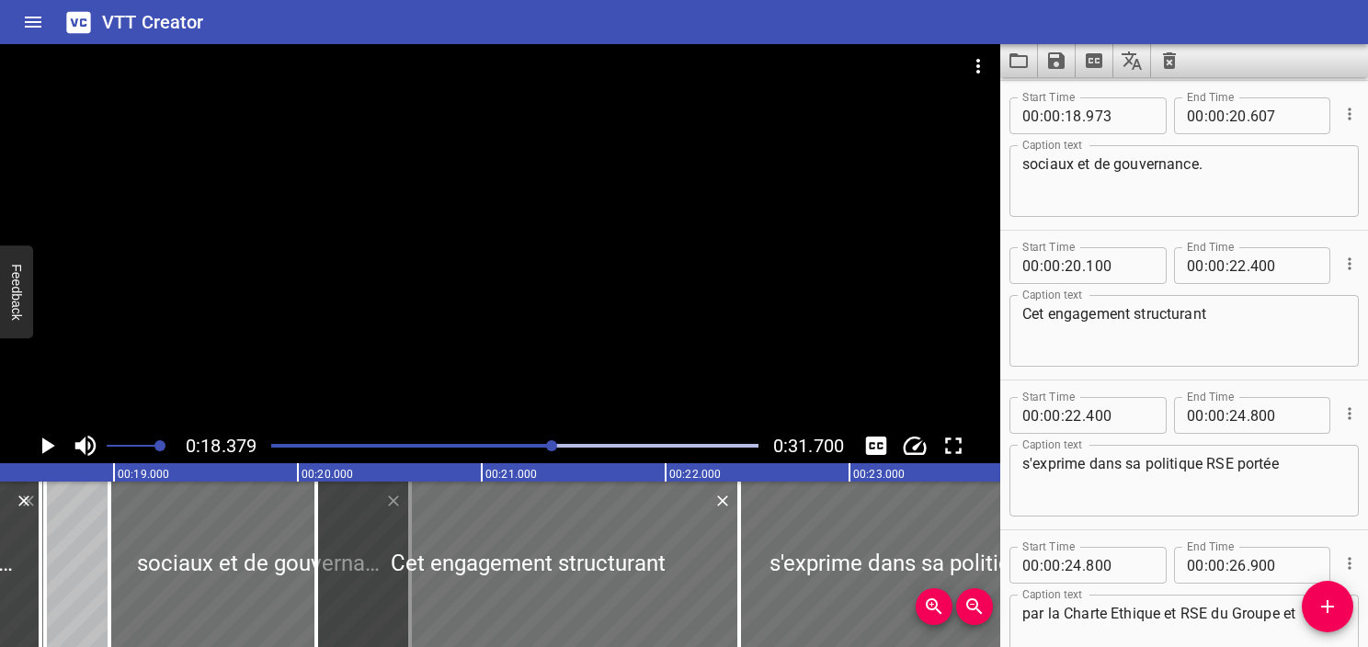
click at [510, 444] on div "Play progress" at bounding box center [310, 446] width 487 height 4
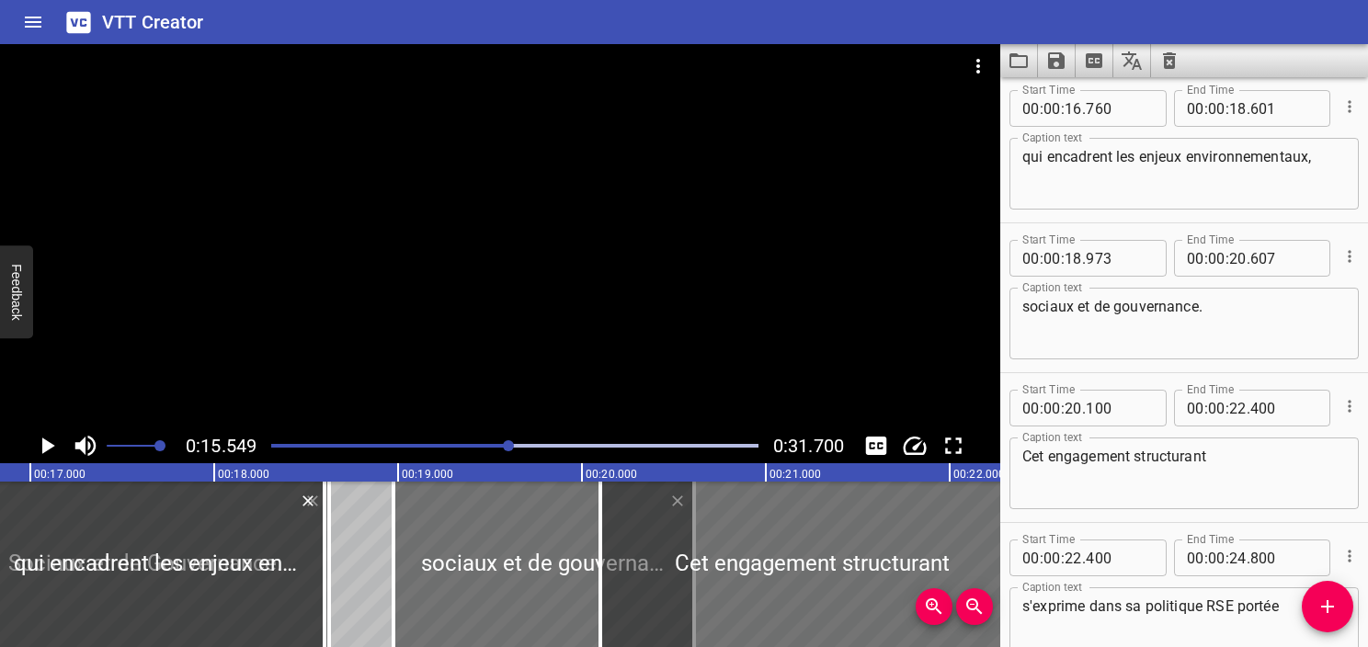
scroll to position [1048, 0]
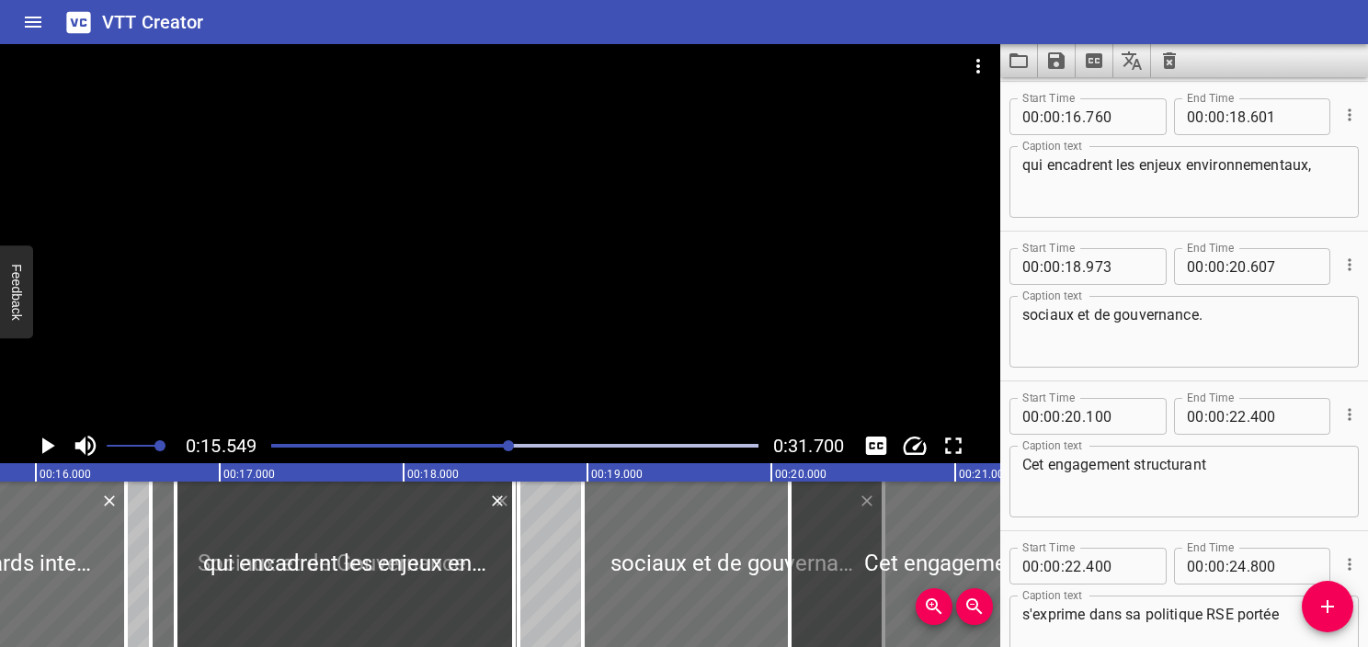
click at [493, 446] on div "Play progress" at bounding box center [266, 446] width 487 height 4
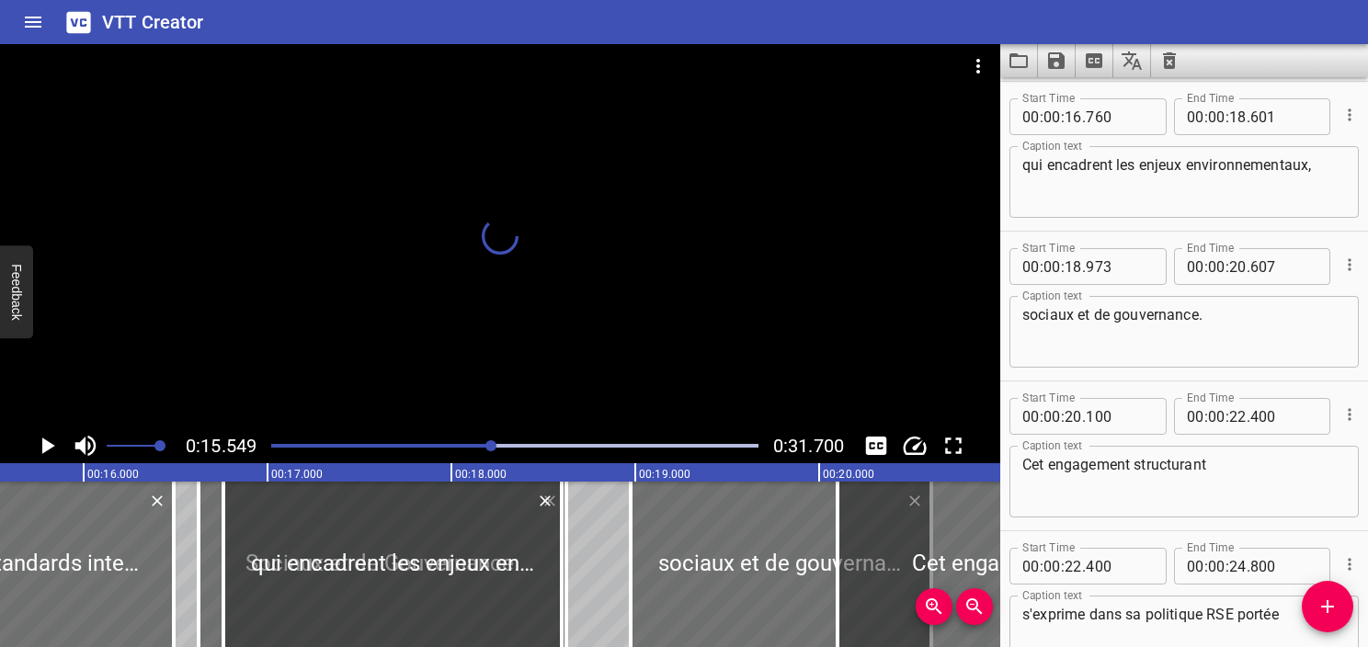
click at [433, 450] on div at bounding box center [514, 446] width 509 height 26
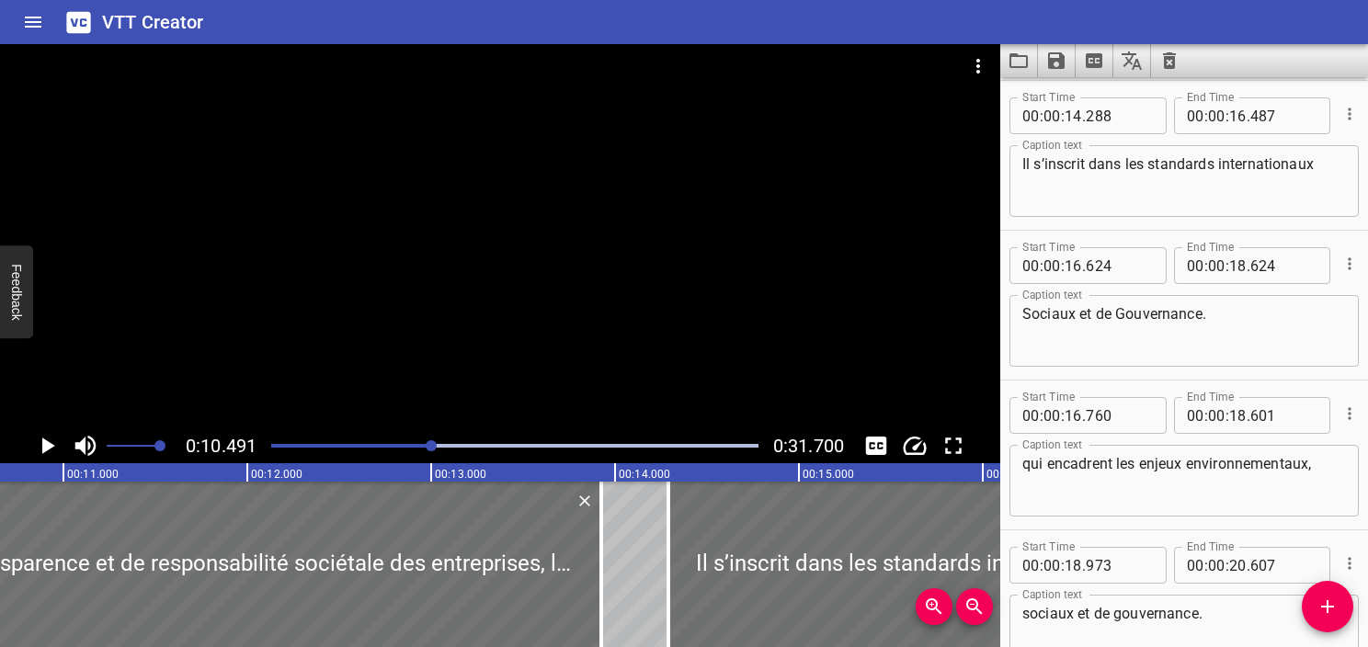
scroll to position [0, 1929]
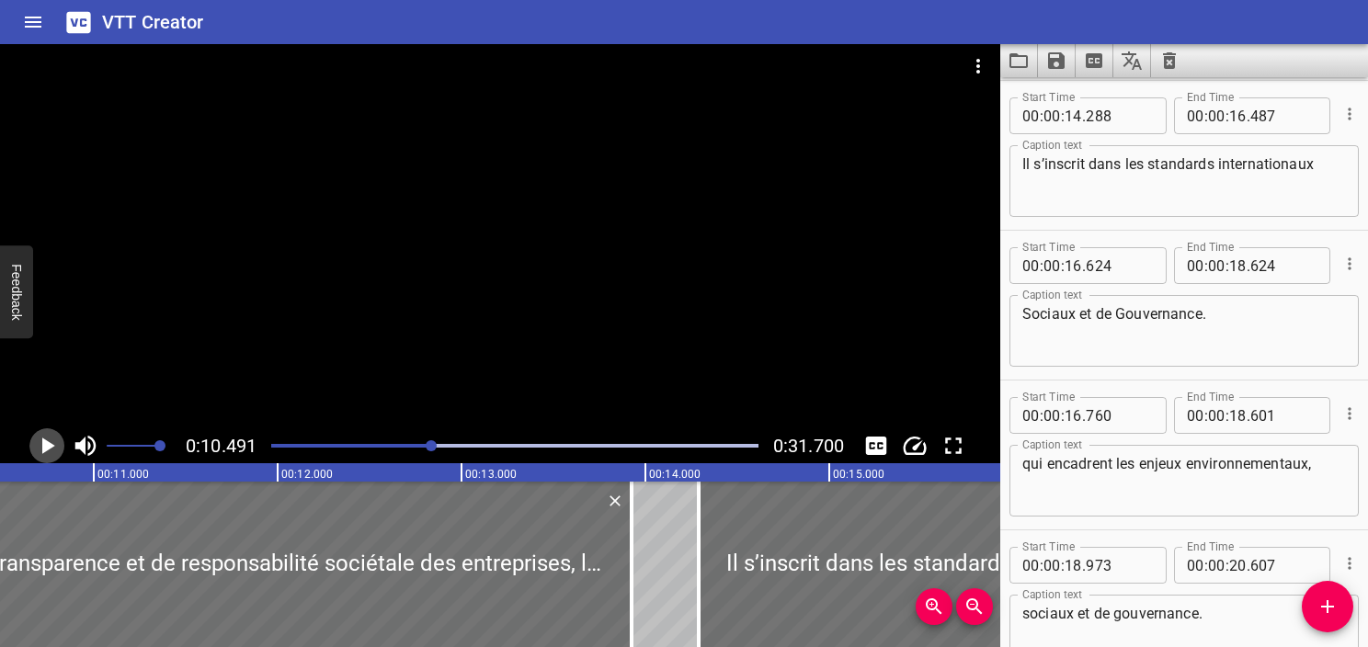
click at [43, 452] on icon "Play/Pause" at bounding box center [48, 446] width 13 height 17
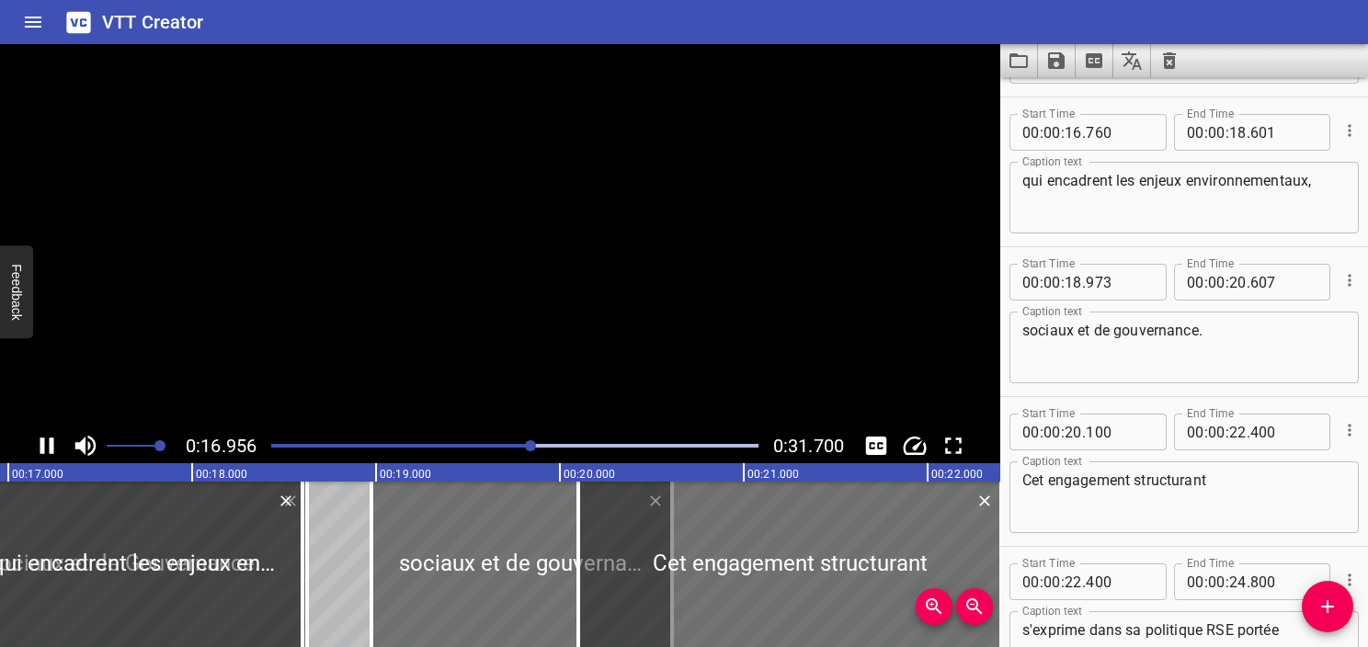
scroll to position [1048, 0]
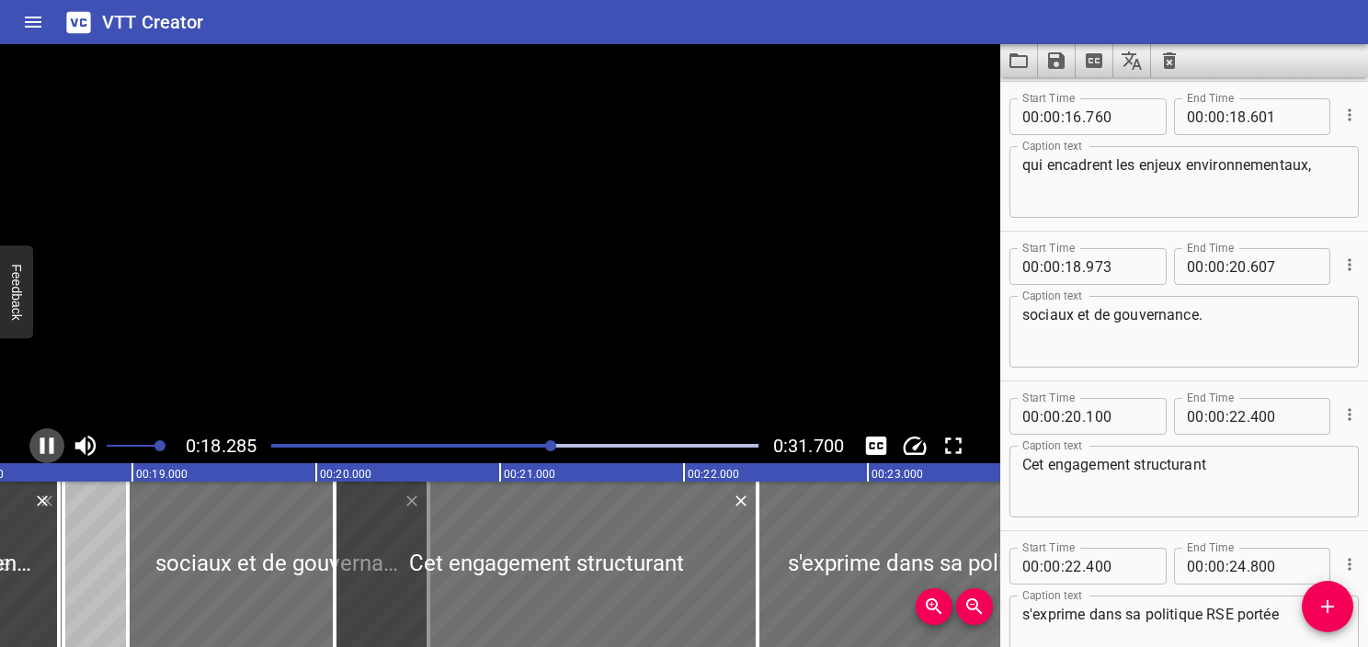
click at [43, 452] on icon "Play/Pause" at bounding box center [47, 446] width 14 height 17
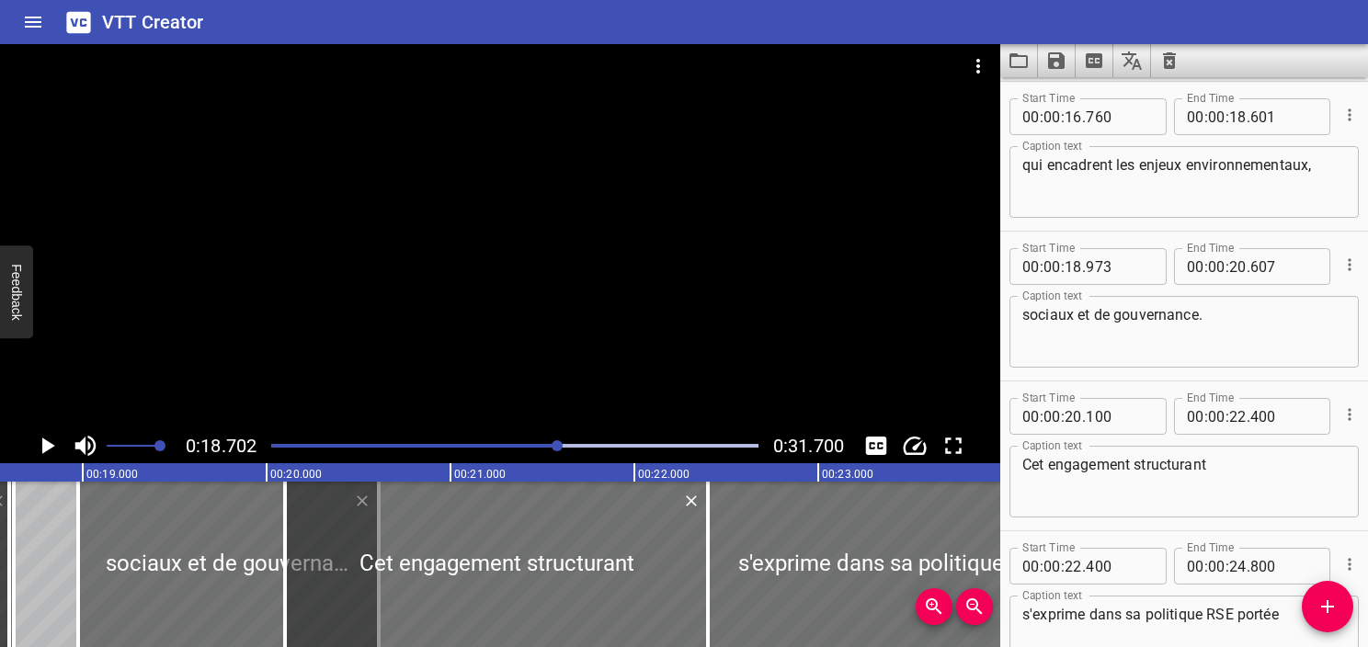
scroll to position [0, 3440]
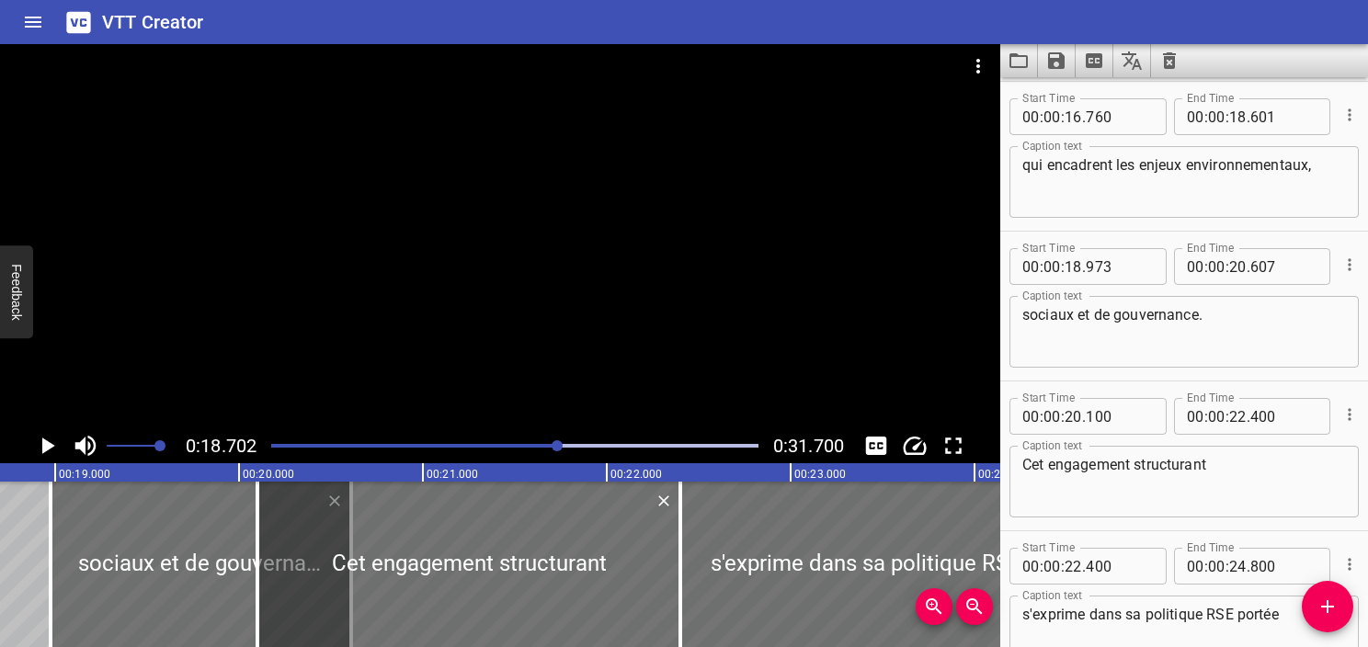
click at [496, 456] on div at bounding box center [514, 446] width 509 height 26
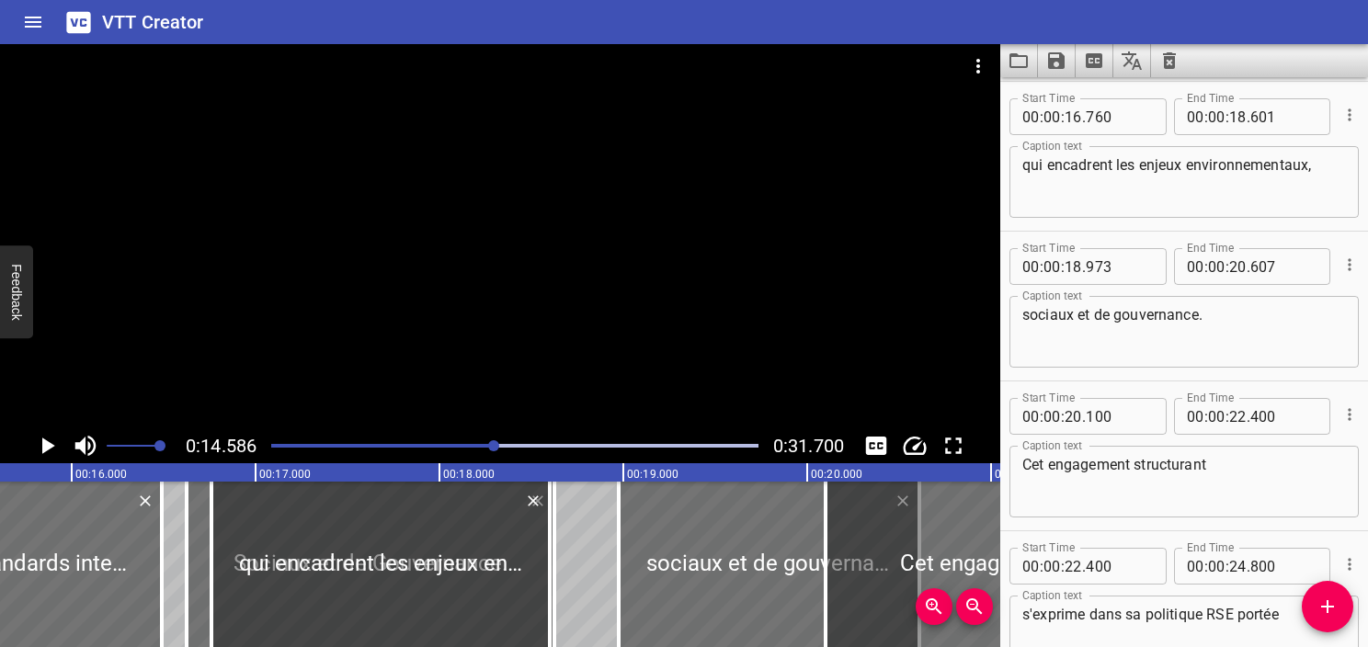
scroll to position [0, 2682]
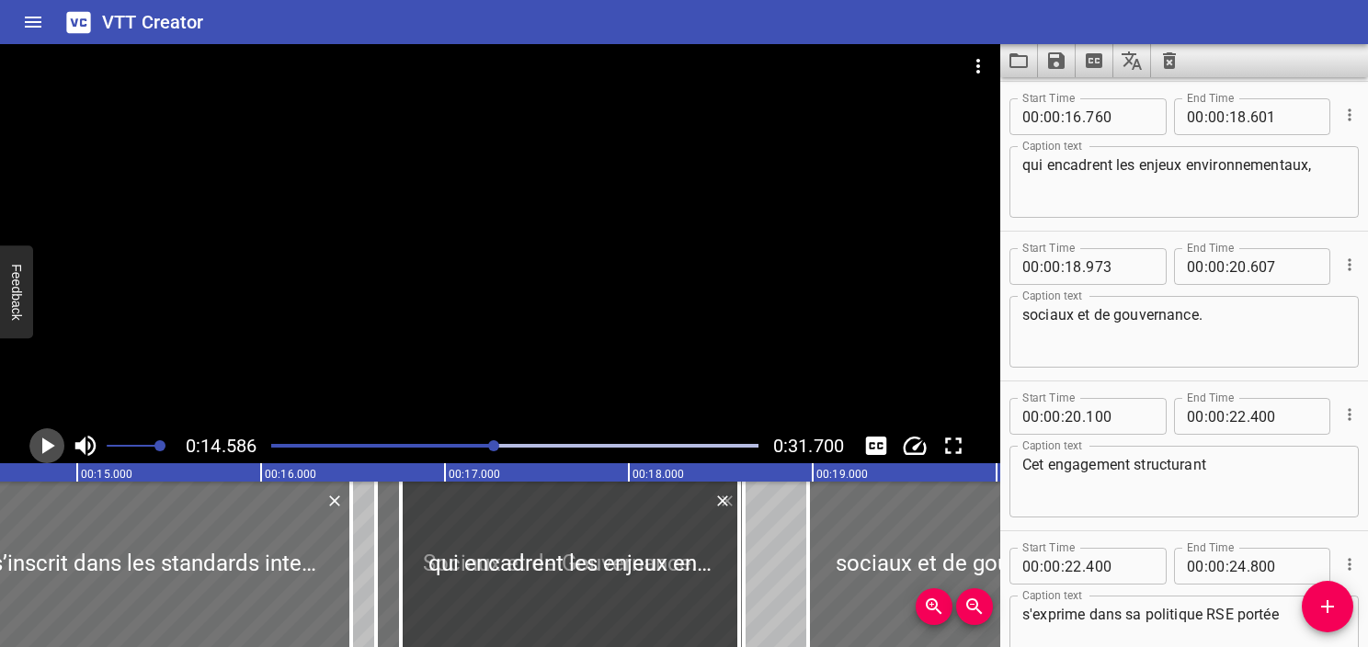
click at [48, 446] on icon "Play/Pause" at bounding box center [48, 446] width 13 height 17
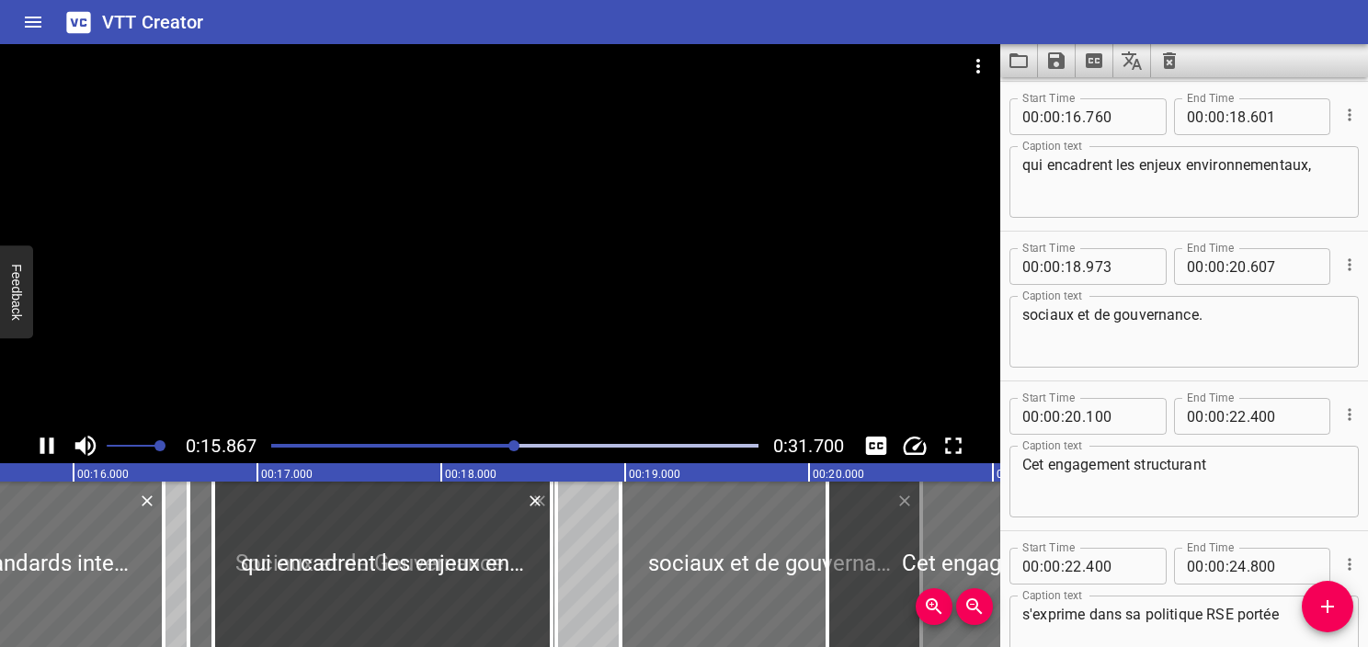
scroll to position [0, 2918]
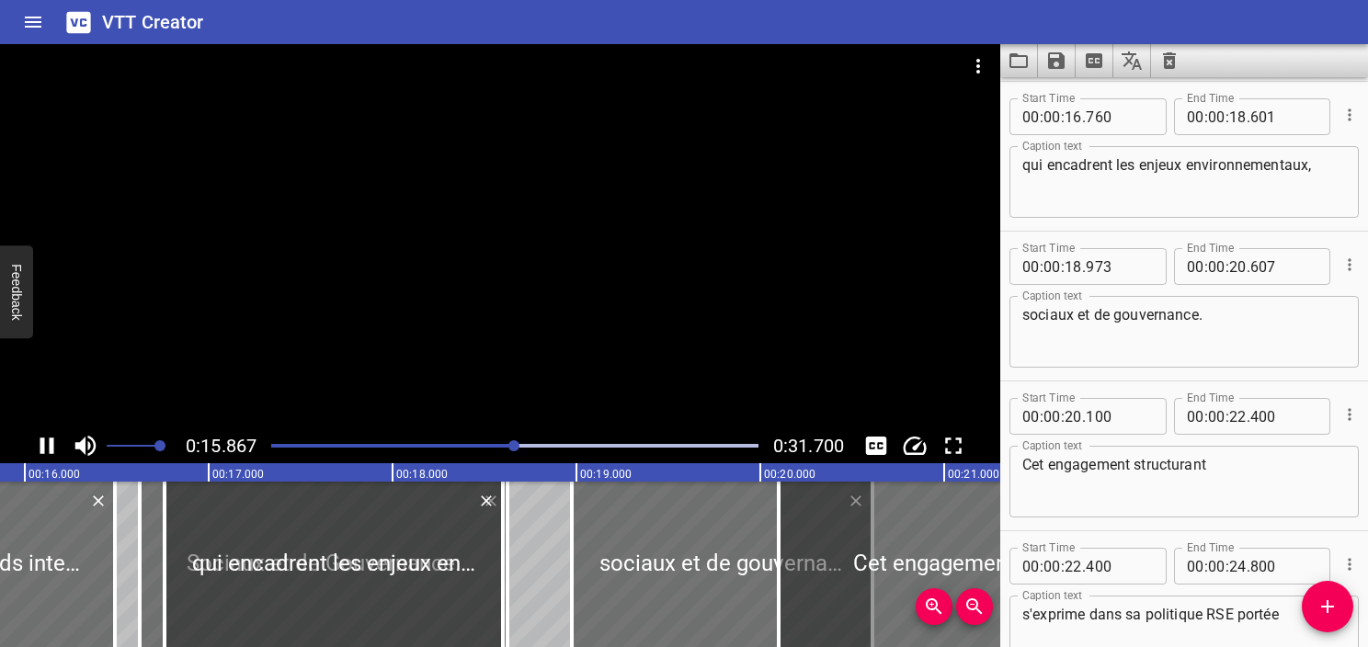
click at [424, 442] on div at bounding box center [514, 446] width 509 height 26
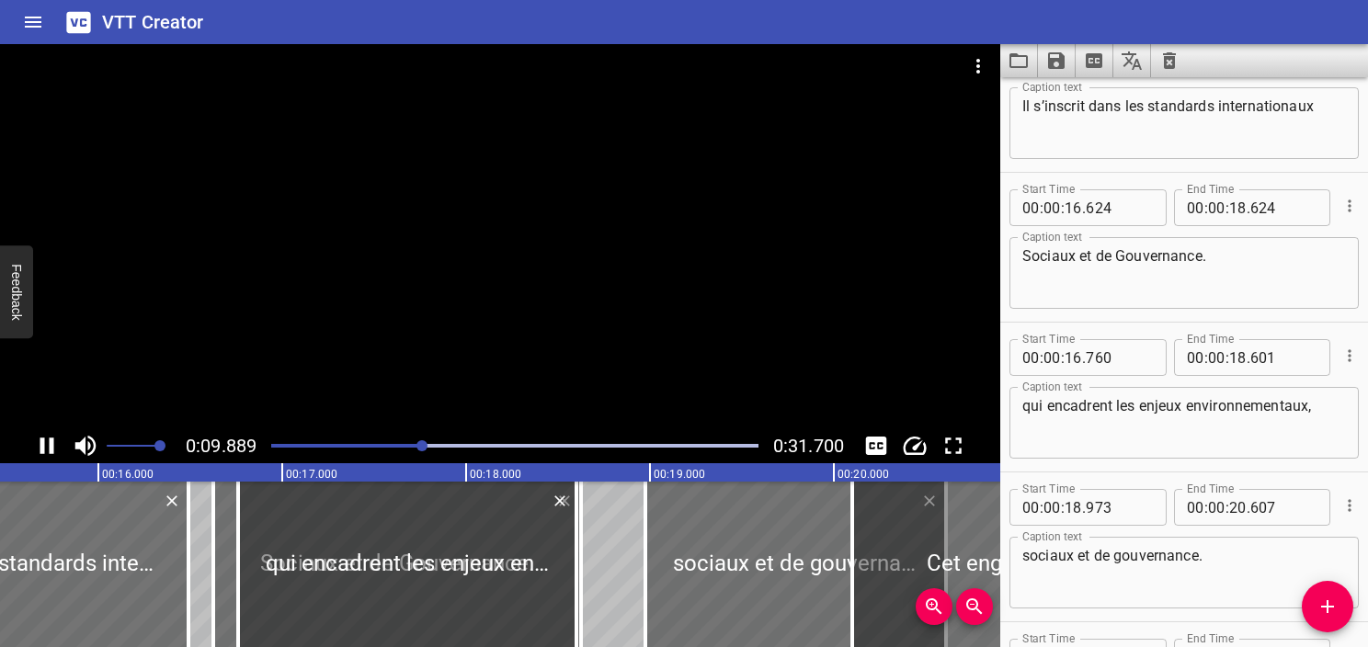
scroll to position [0, 2617]
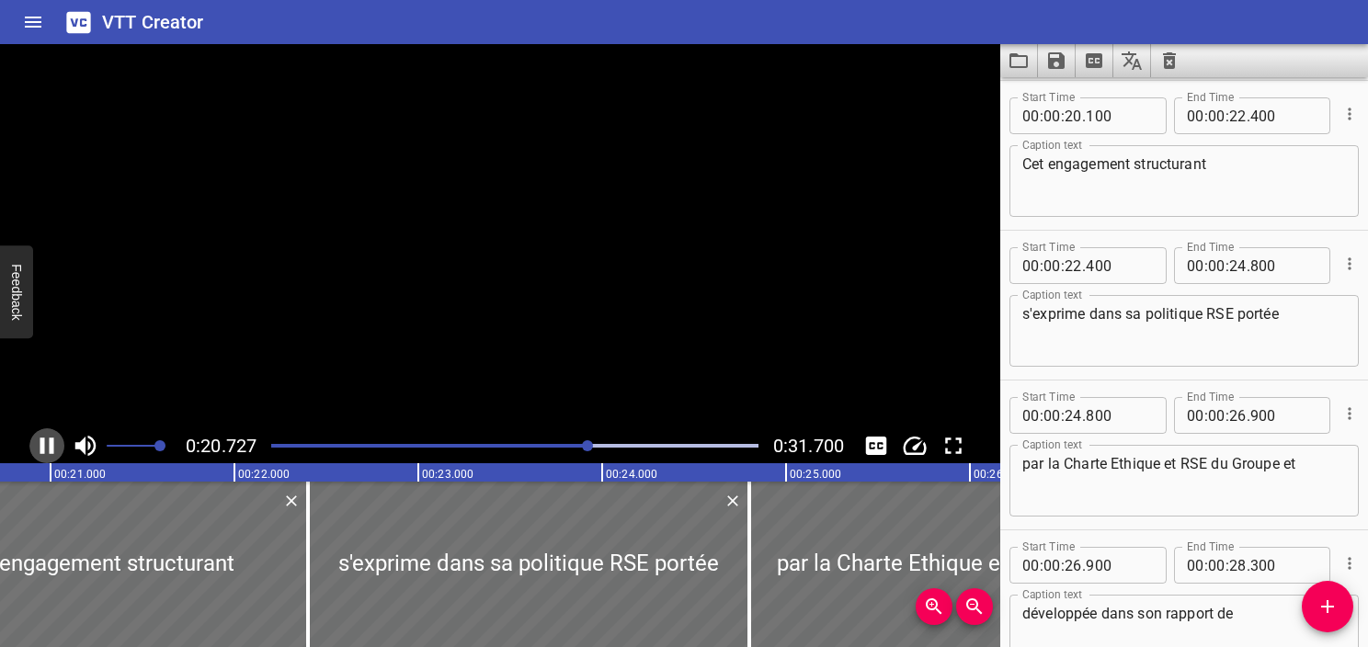
click at [54, 451] on icon "Play/Pause" at bounding box center [47, 446] width 28 height 28
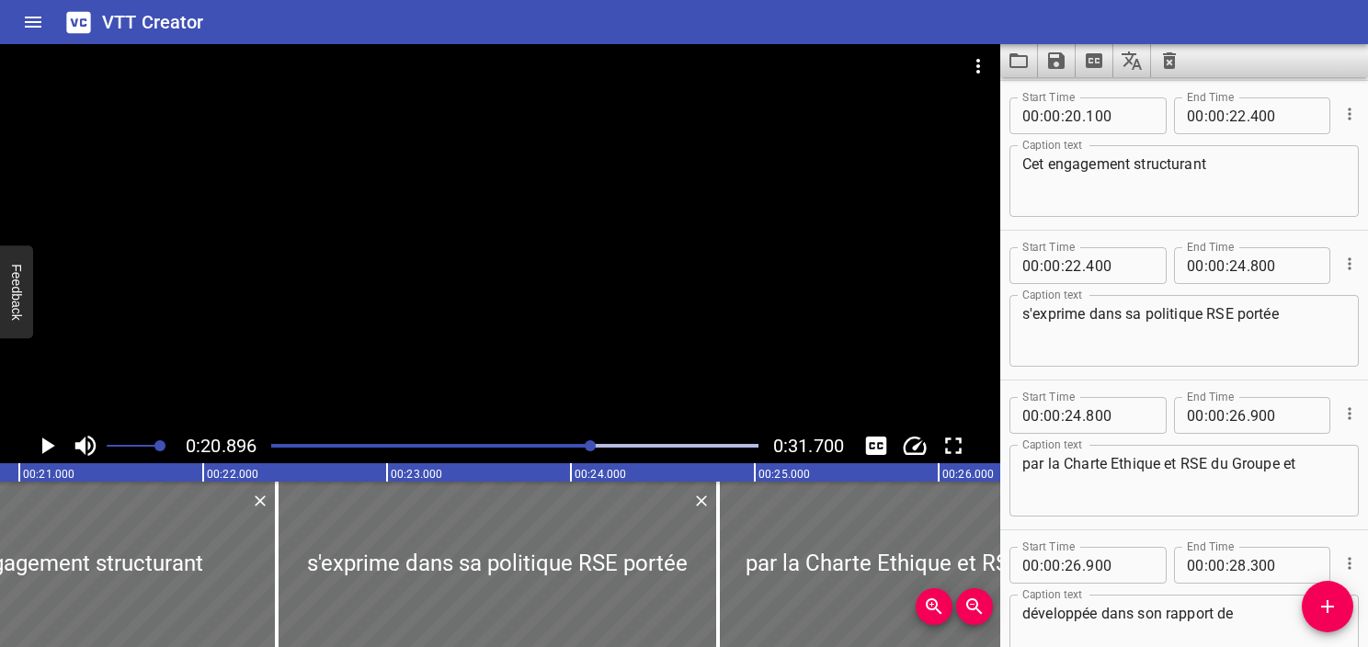
click at [504, 447] on div "Play progress" at bounding box center [349, 446] width 487 height 4
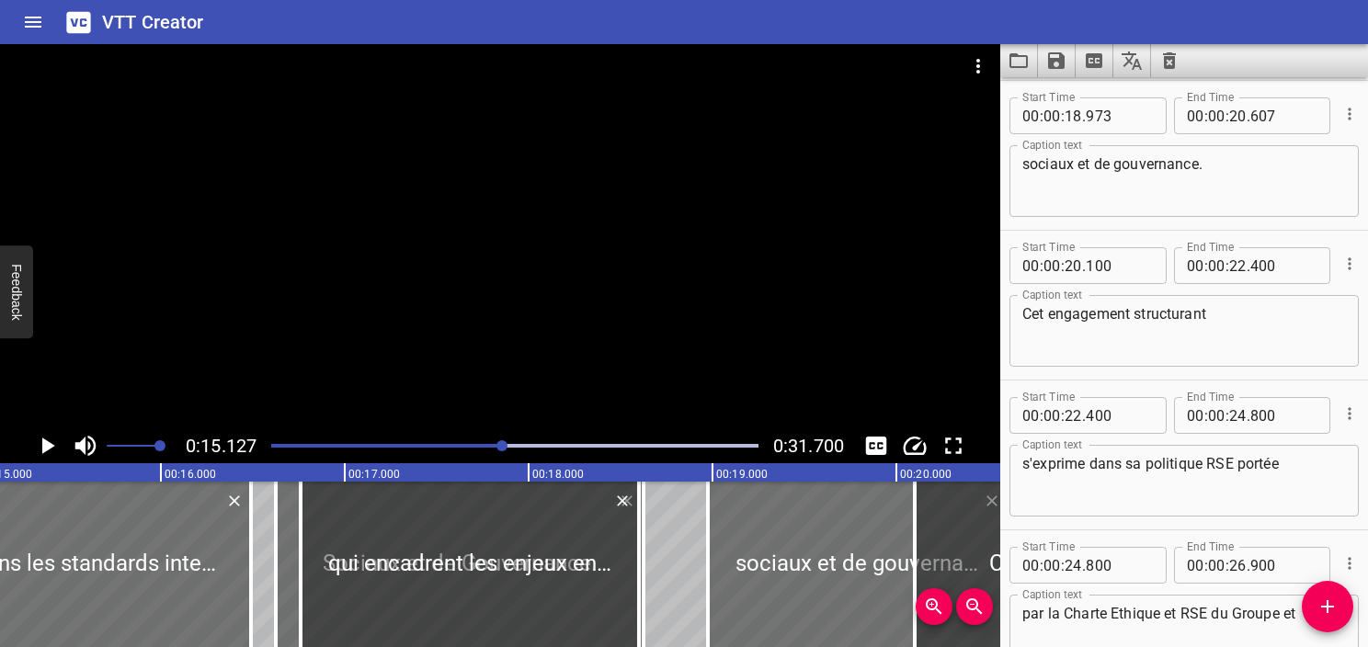
click at [46, 439] on icon "Play/Pause" at bounding box center [47, 446] width 28 height 28
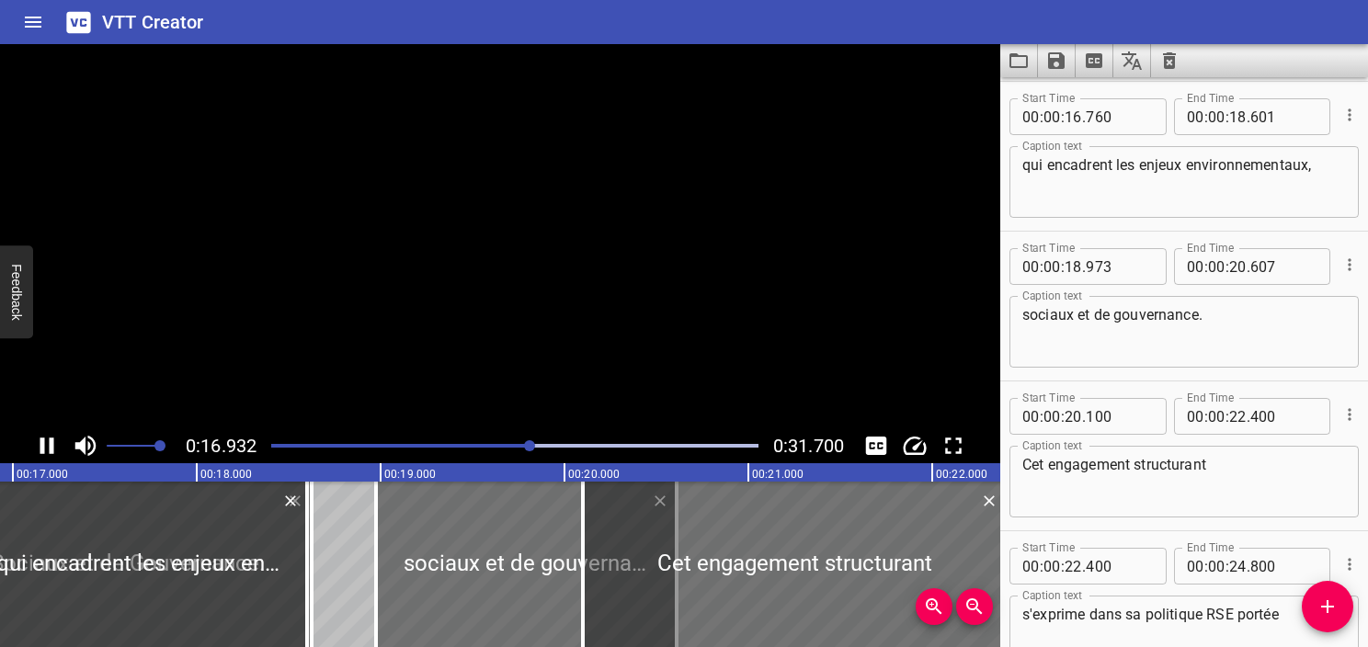
click at [46, 439] on icon "Play/Pause" at bounding box center [47, 446] width 28 height 28
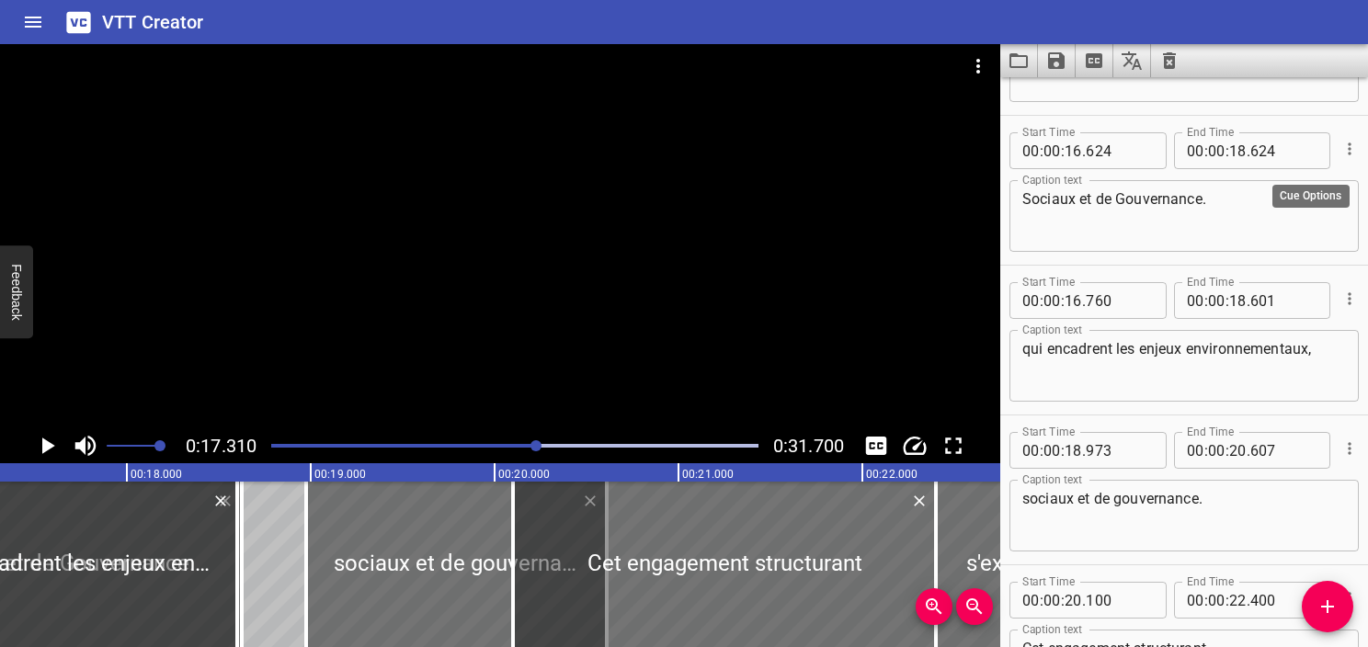
click at [1341, 142] on icon "Cue Options" at bounding box center [1350, 149] width 18 height 18
click at [1288, 186] on li "Delete Cue" at bounding box center [1273, 181] width 160 height 33
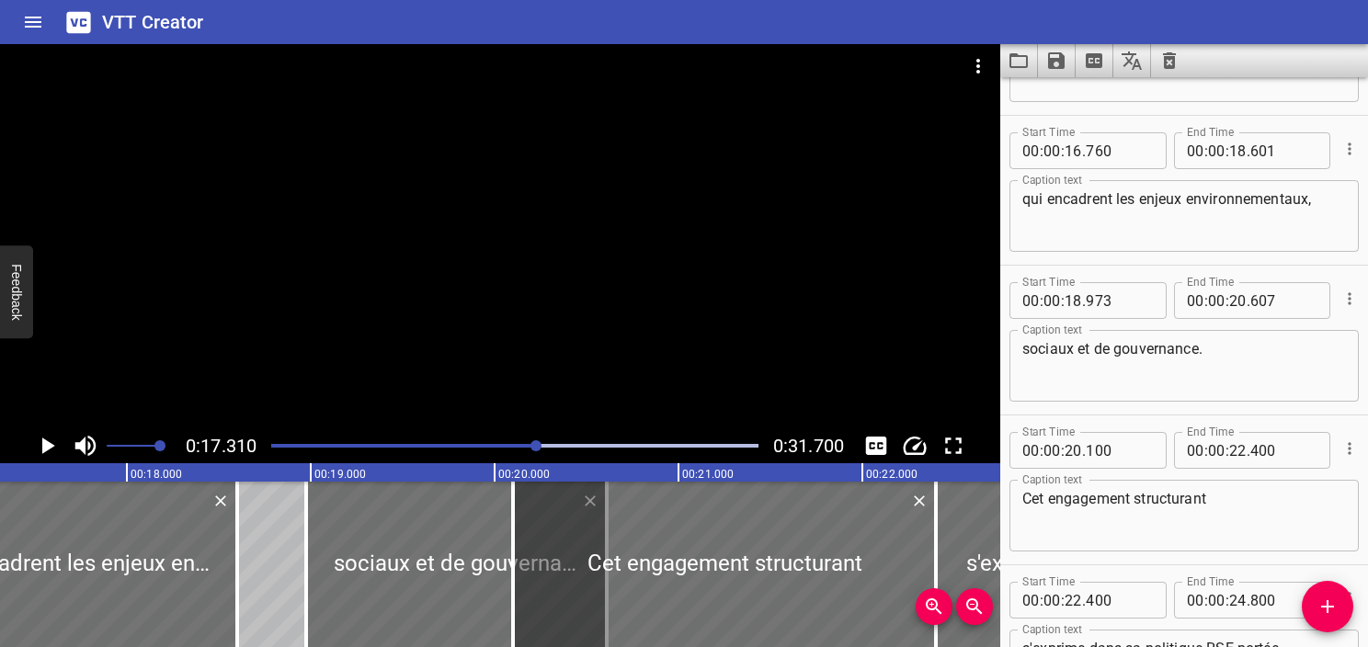
click at [475, 445] on div "Play progress" at bounding box center [294, 446] width 487 height 4
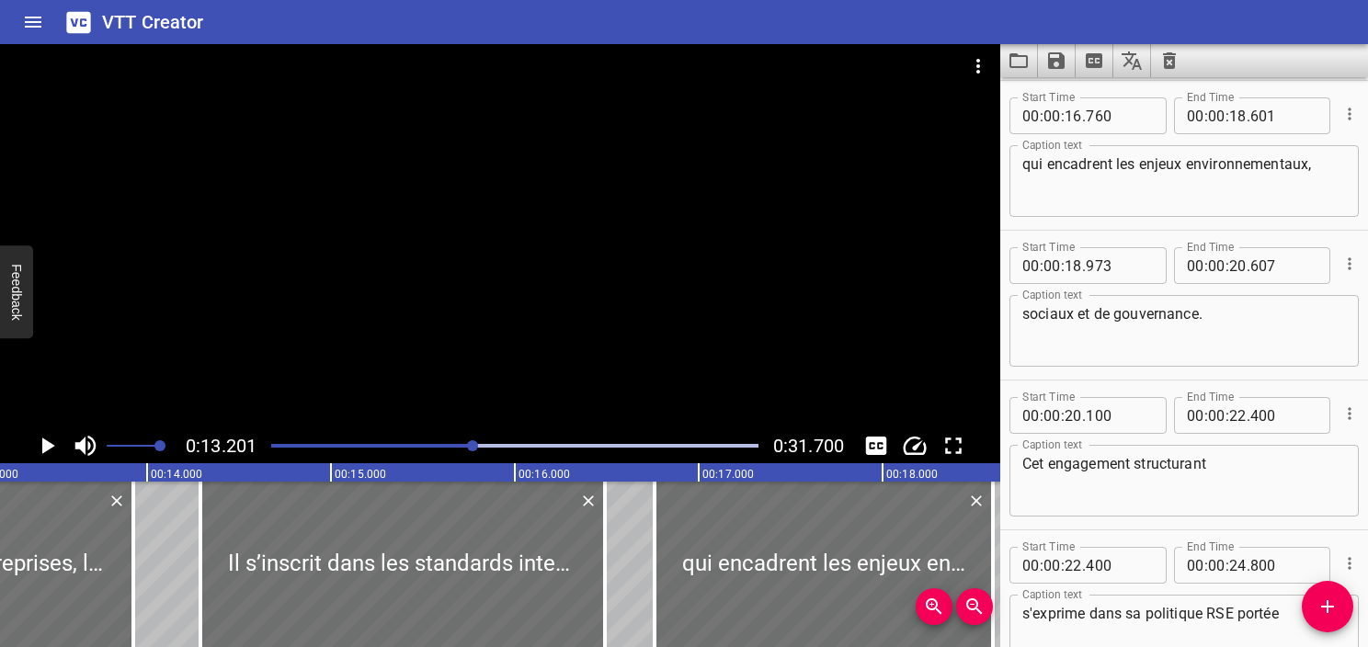
click at [452, 442] on div at bounding box center [514, 446] width 509 height 26
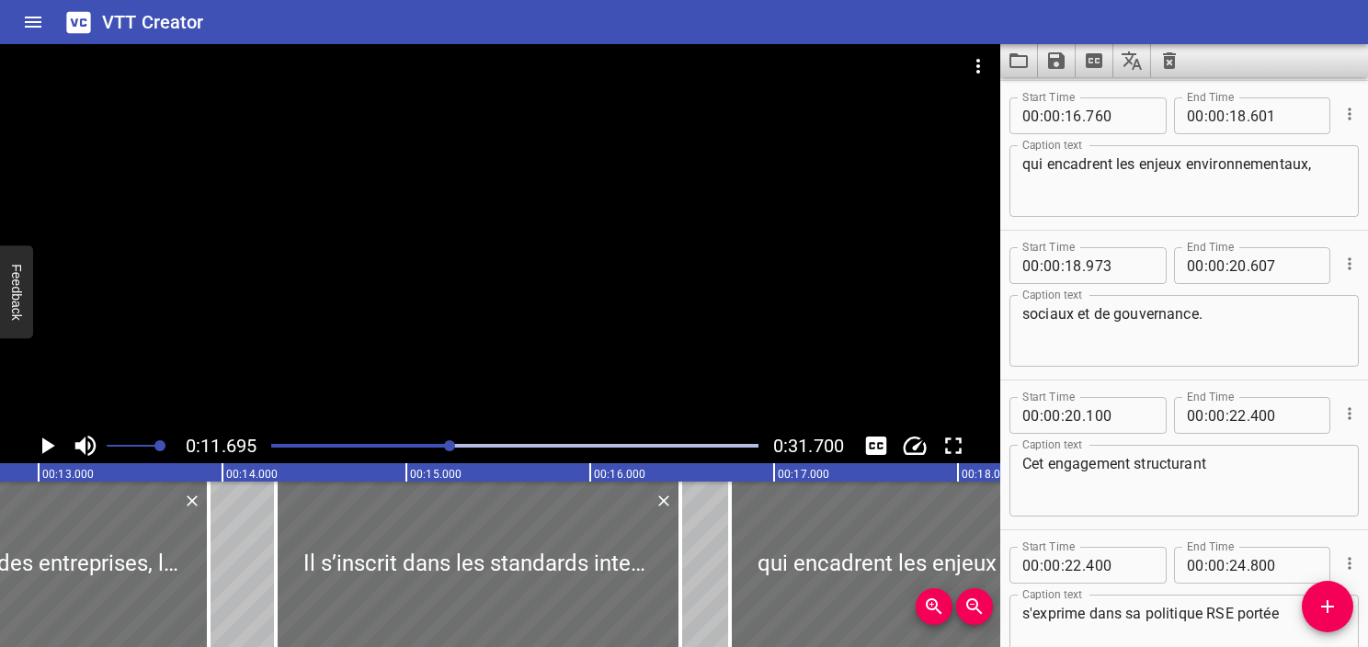
click at [430, 212] on div at bounding box center [500, 236] width 1001 height 384
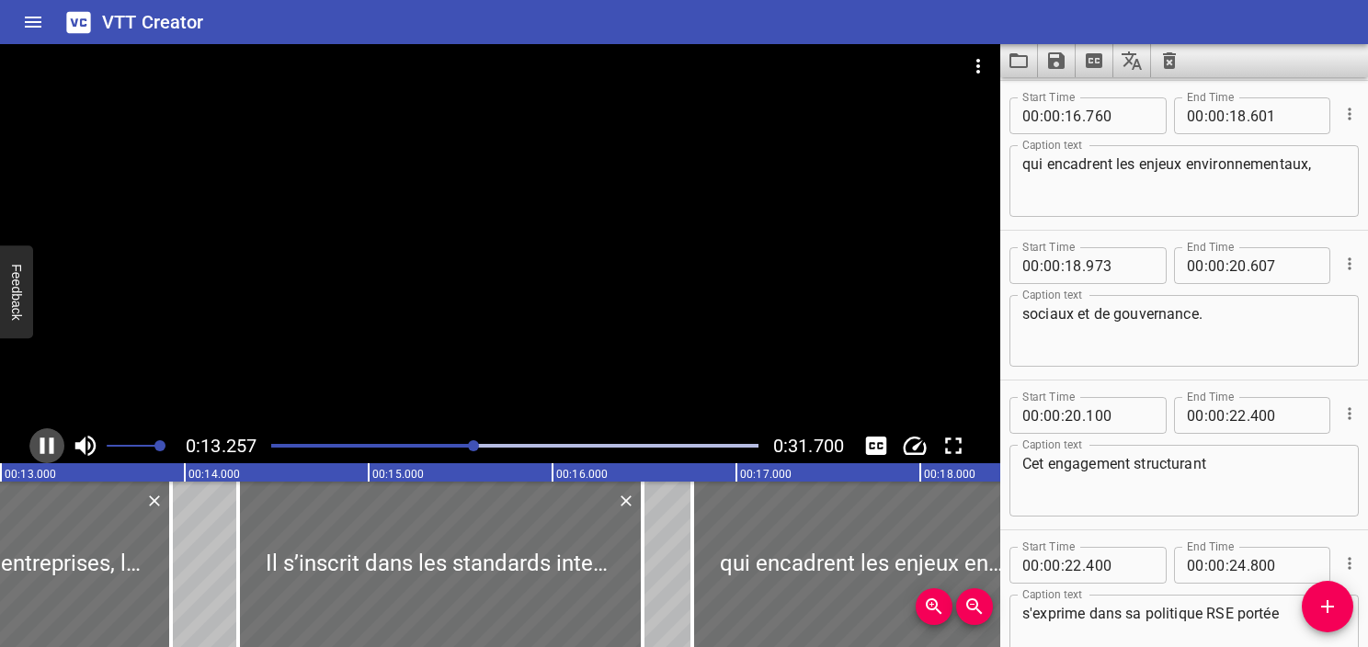
click at [37, 446] on icon "Play/Pause" at bounding box center [47, 446] width 28 height 28
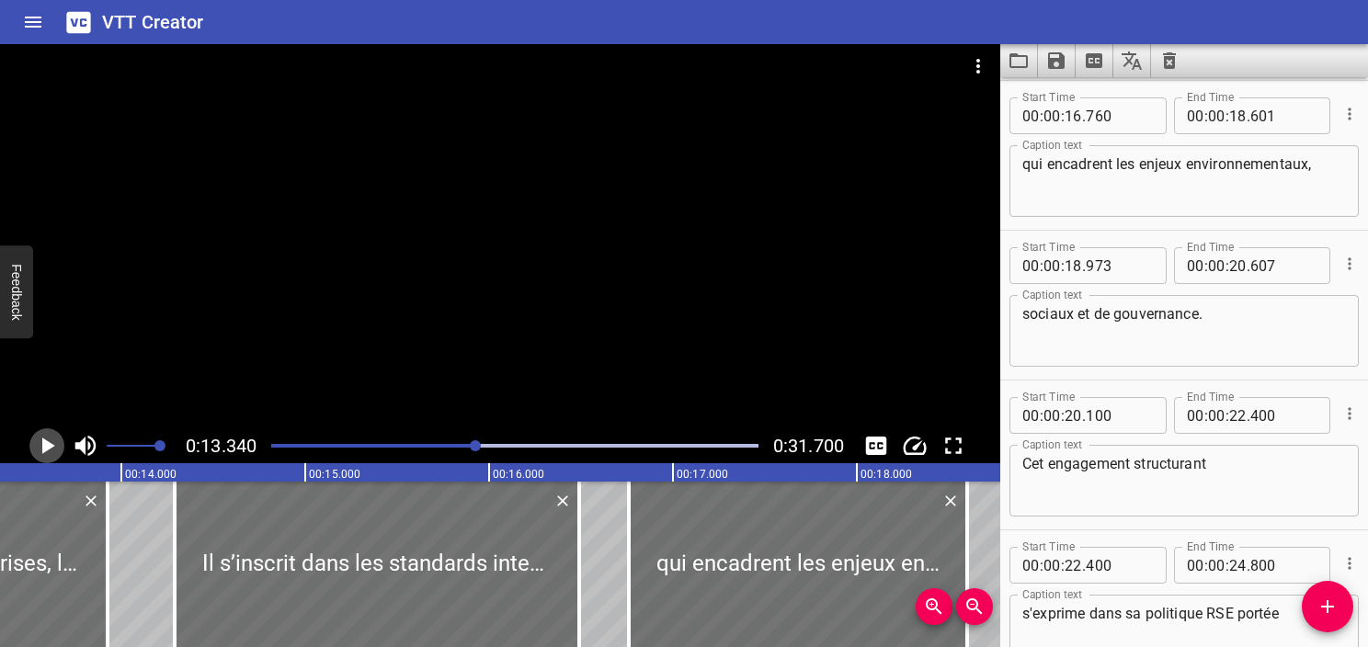
click at [37, 446] on icon "Play/Pause" at bounding box center [47, 446] width 28 height 28
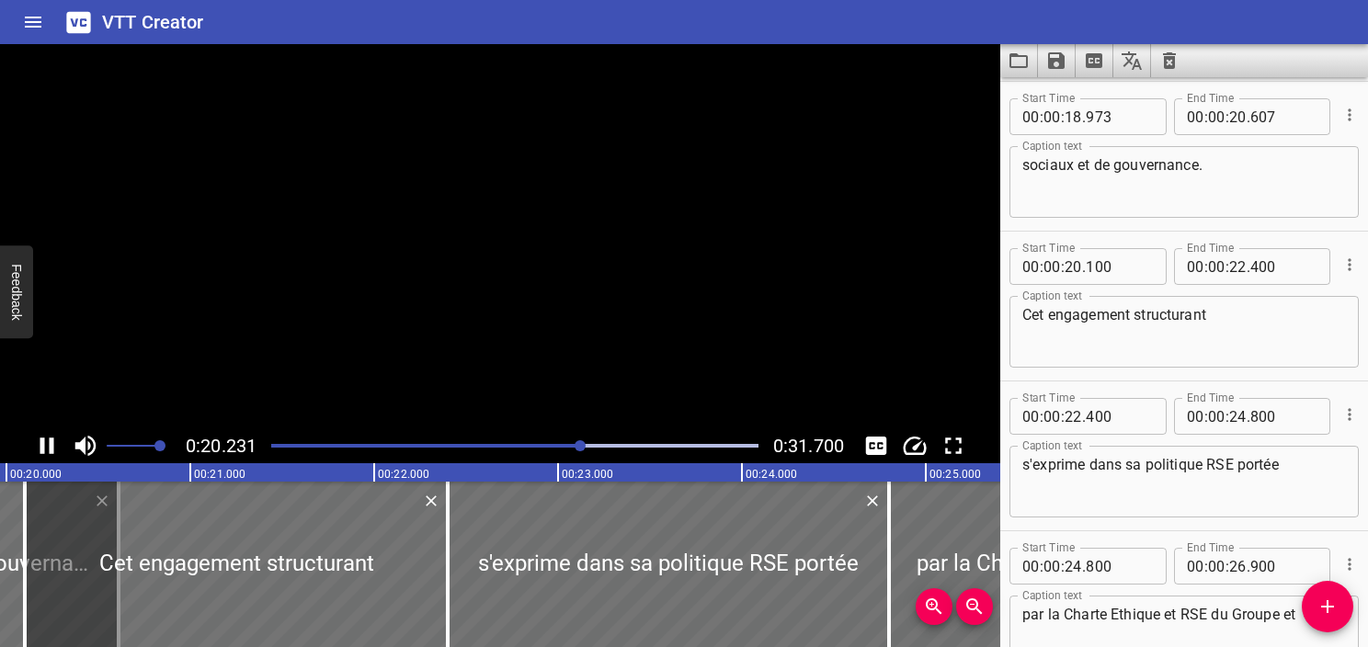
scroll to position [1199, 0]
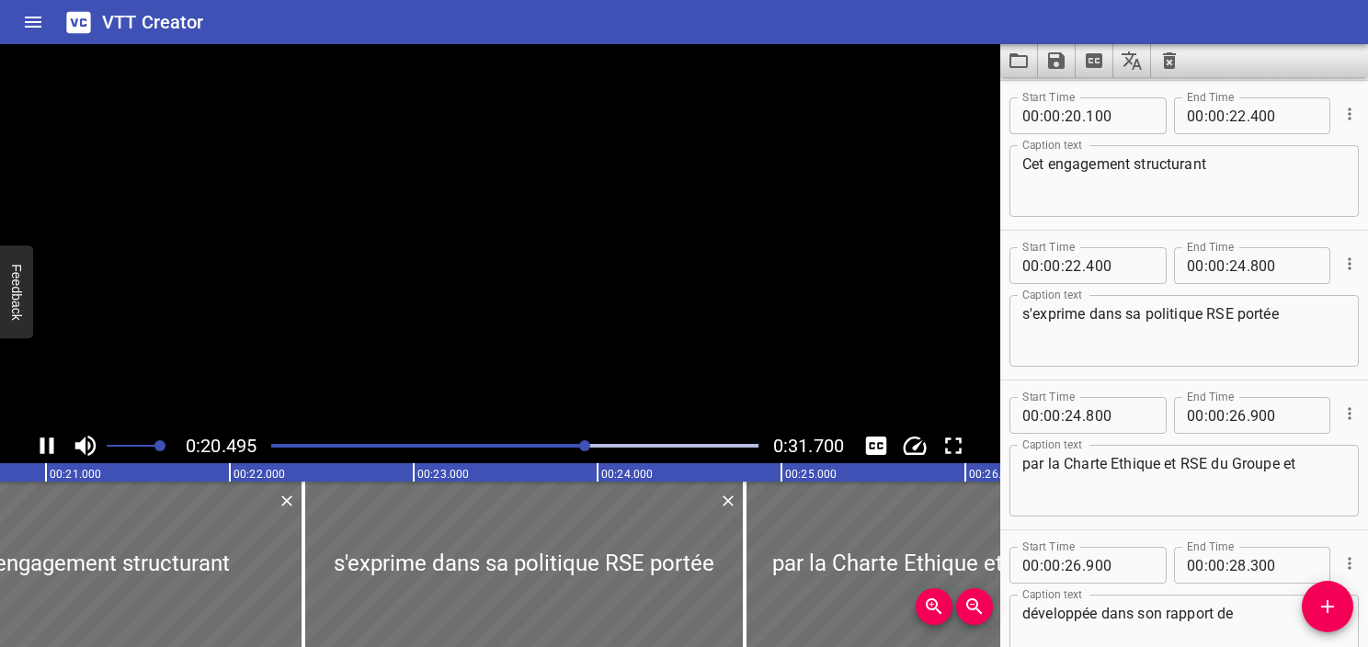
click at [37, 446] on icon "Play/Pause" at bounding box center [47, 446] width 28 height 28
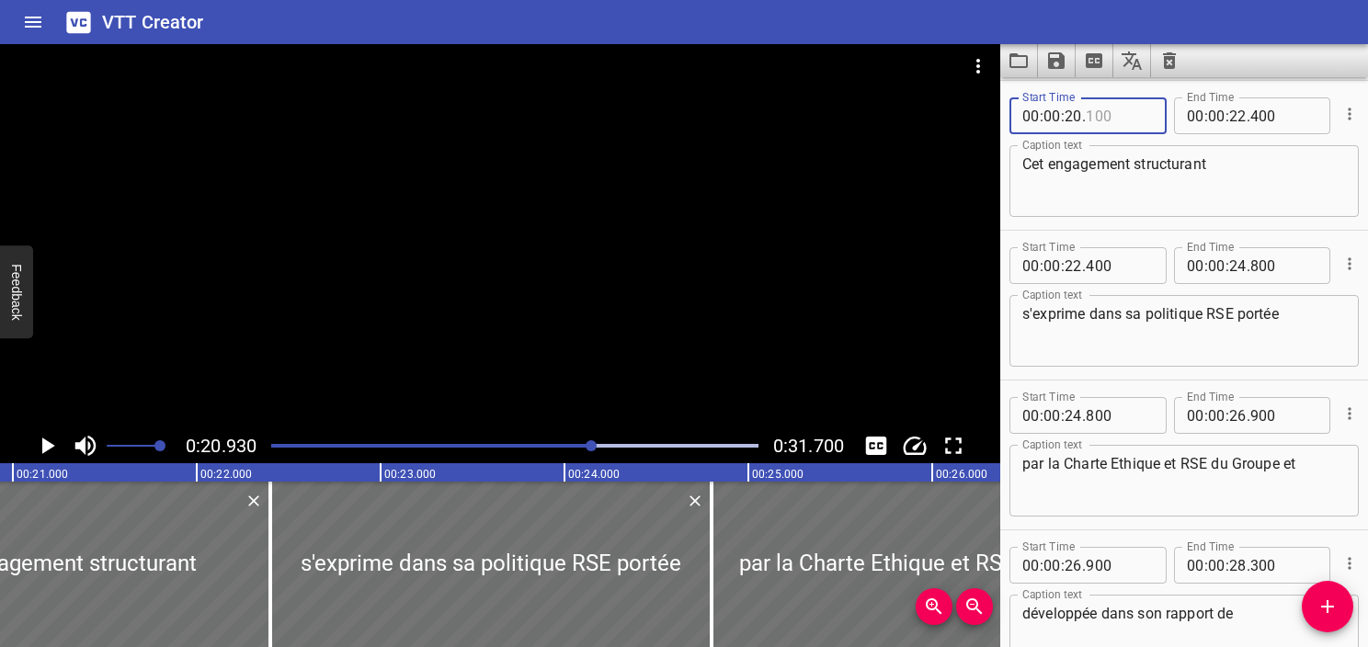
click at [1108, 125] on input "number" at bounding box center [1119, 115] width 67 height 37
click at [50, 451] on icon "Play/Pause" at bounding box center [47, 446] width 28 height 28
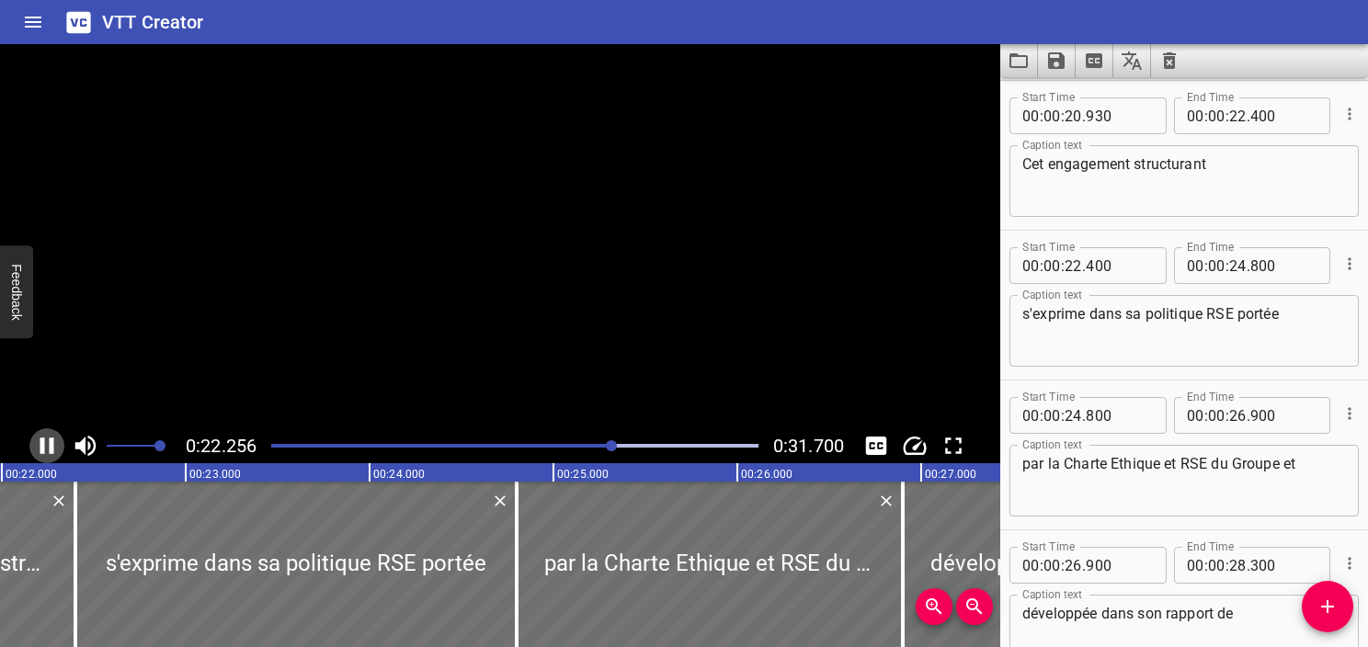
scroll to position [0, 4106]
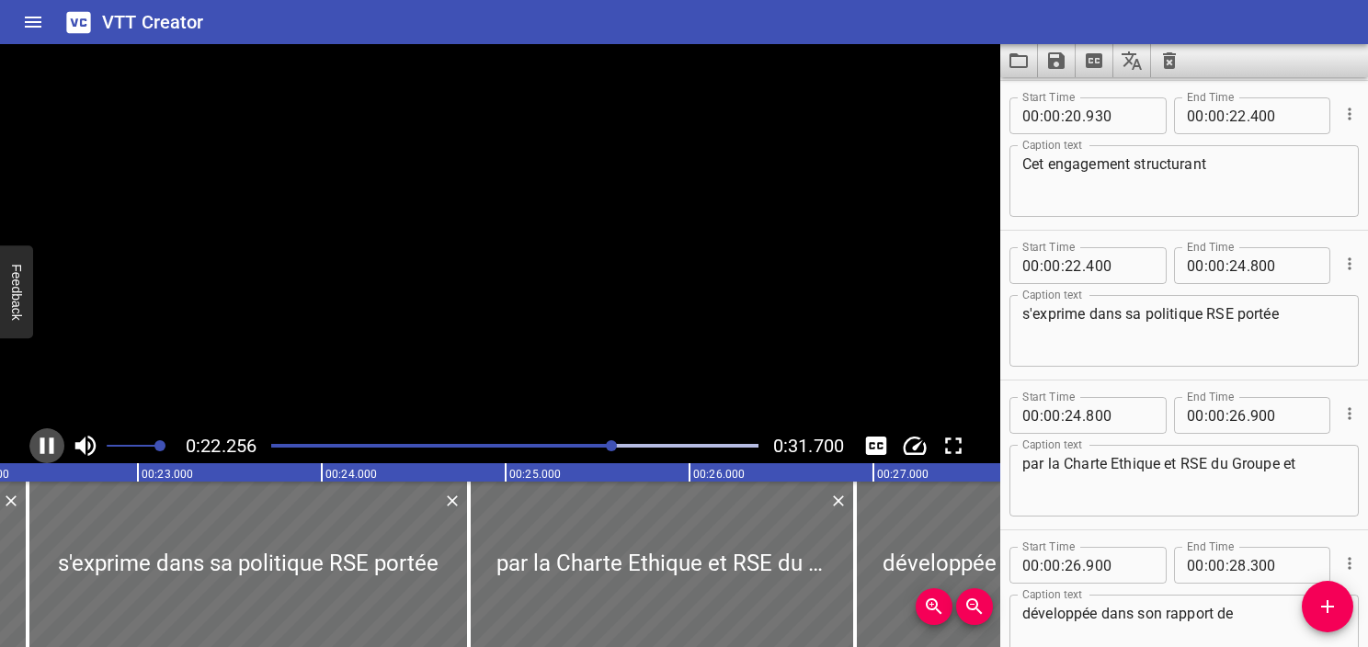
click at [50, 451] on icon "Play/Pause" at bounding box center [47, 446] width 14 height 17
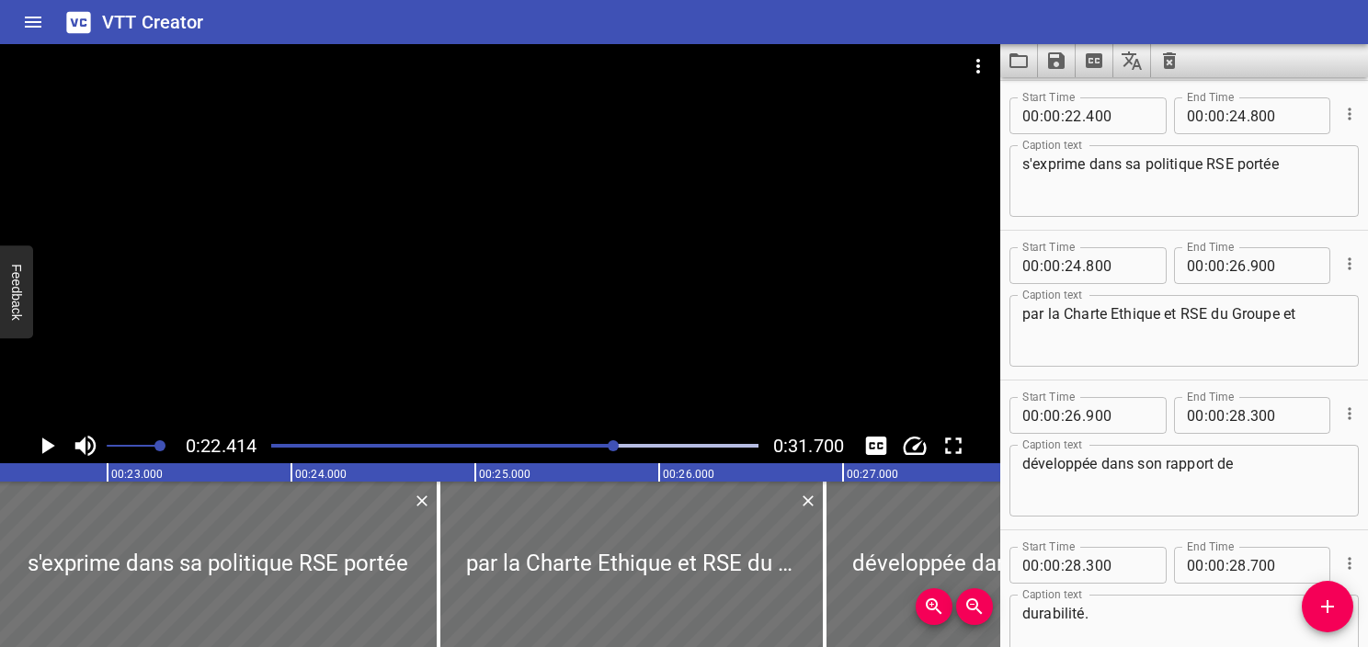
scroll to position [1073, 0]
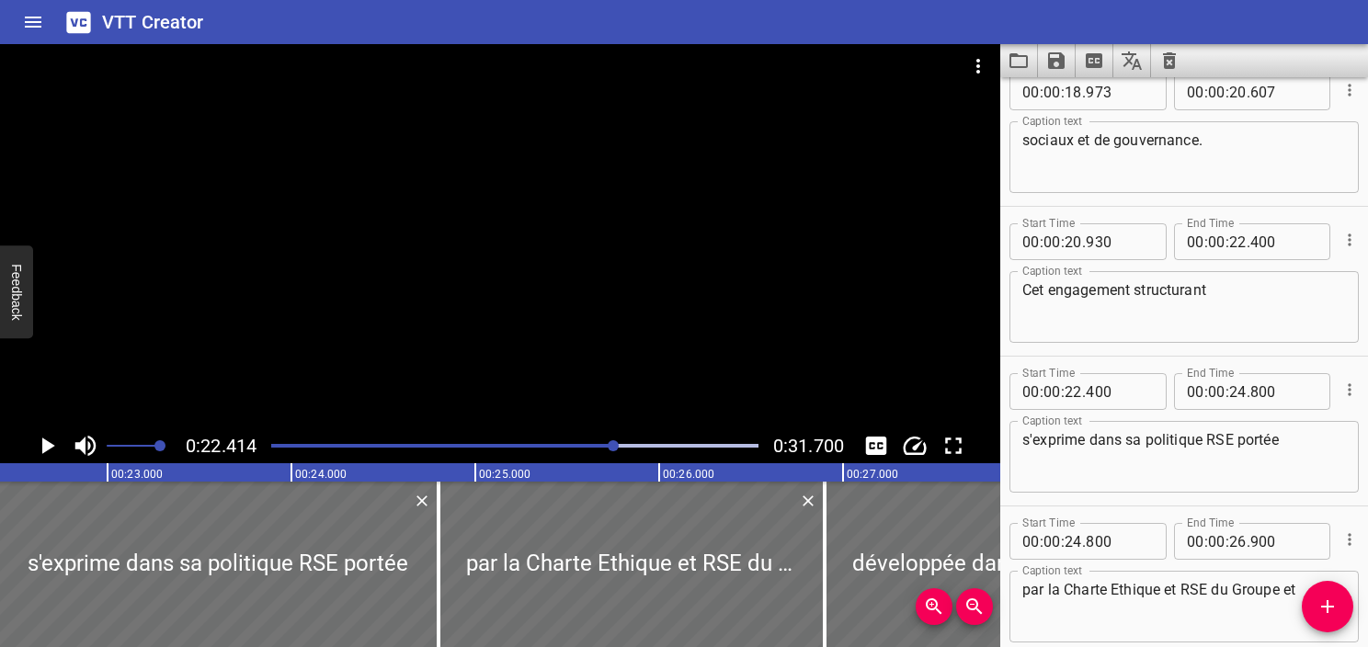
click at [603, 445] on div "Play progress" at bounding box center [372, 446] width 487 height 4
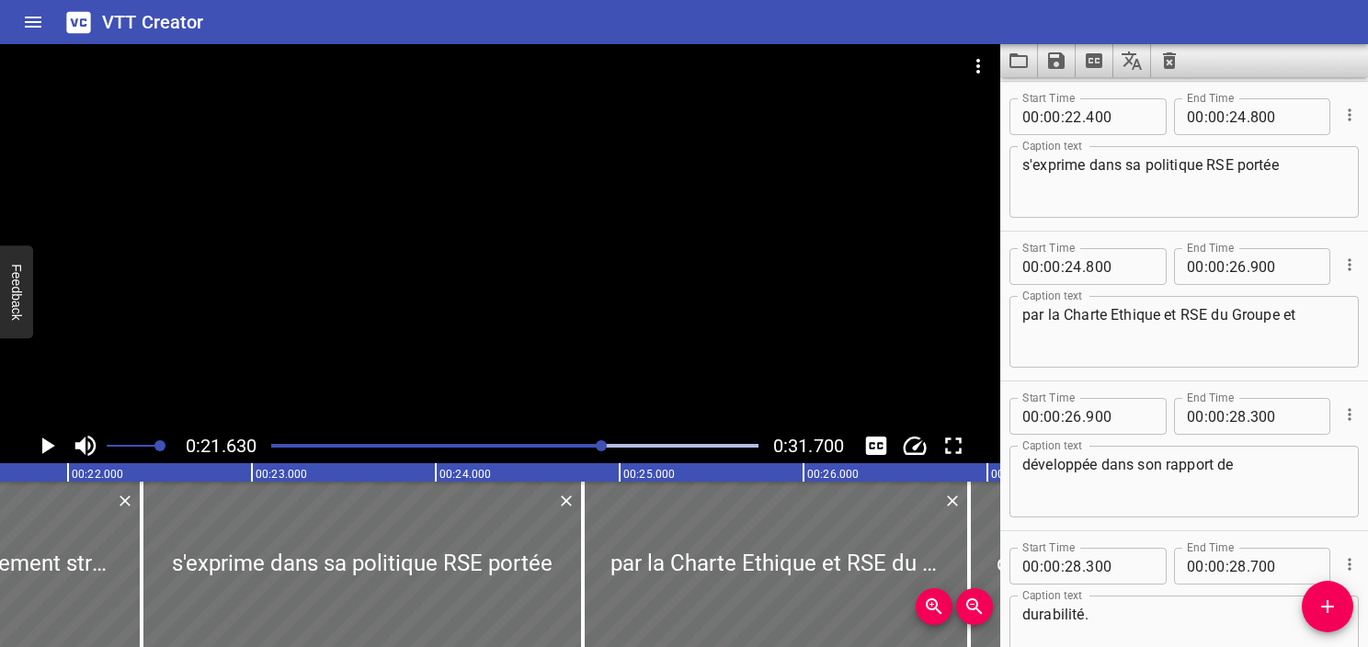
scroll to position [1349, 0]
click at [37, 452] on icon "Play/Pause" at bounding box center [47, 446] width 28 height 28
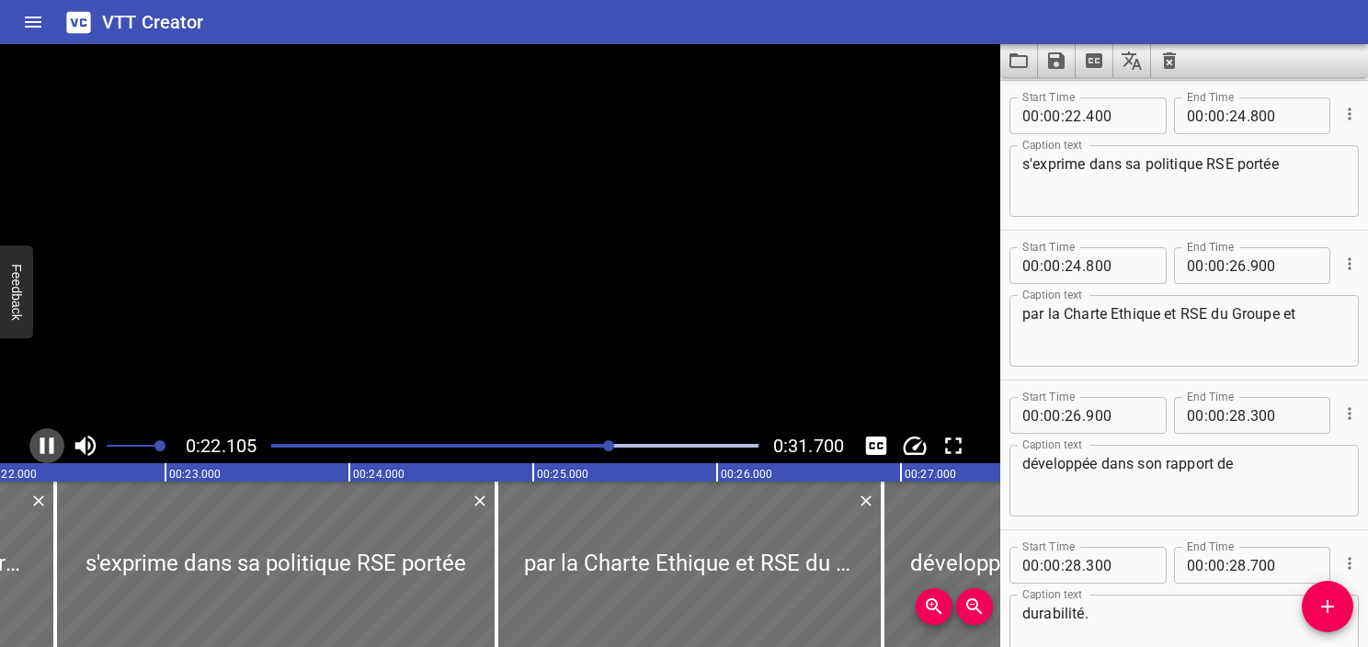
click at [37, 452] on icon "Play/Pause" at bounding box center [47, 446] width 28 height 28
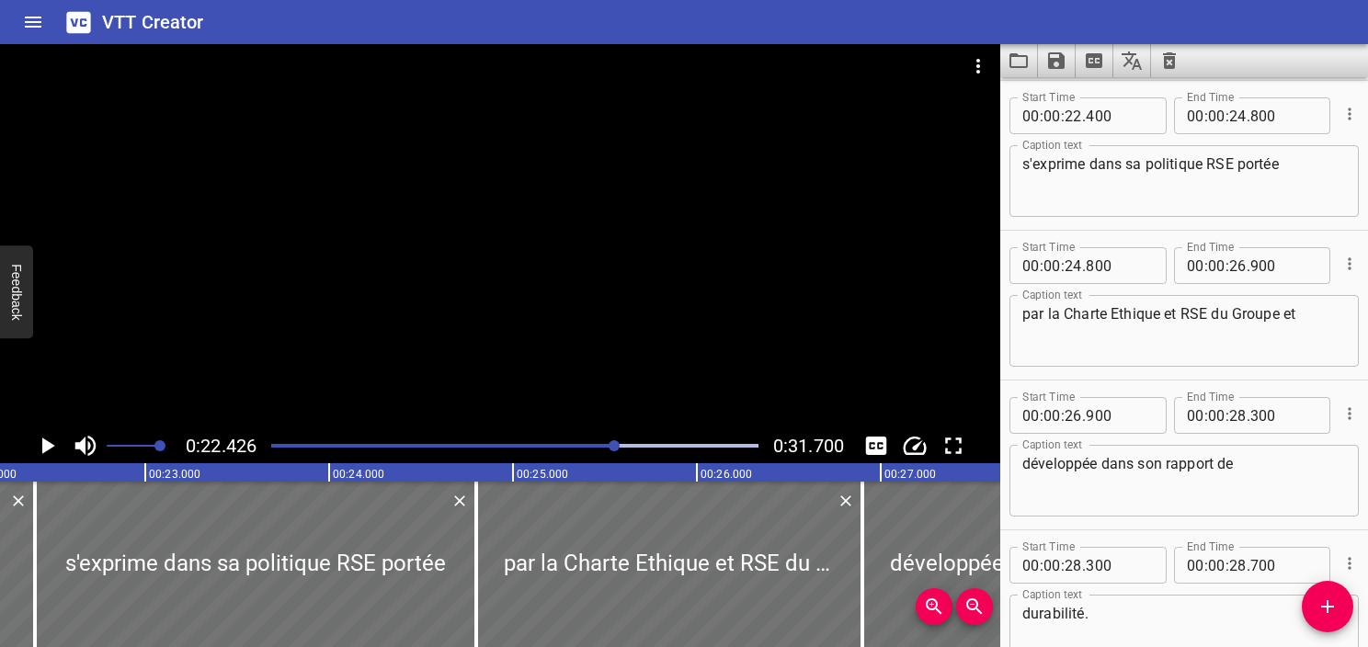
scroll to position [0, 4125]
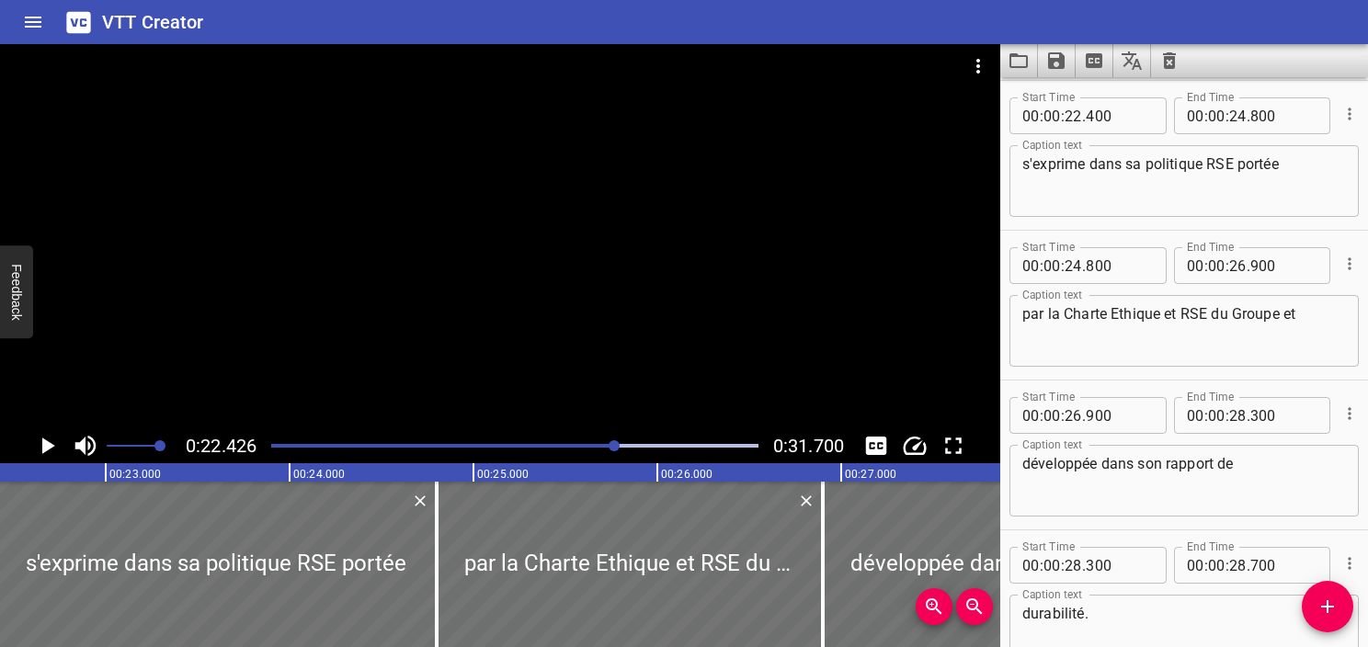
click at [585, 444] on div "Play progress" at bounding box center [372, 446] width 487 height 4
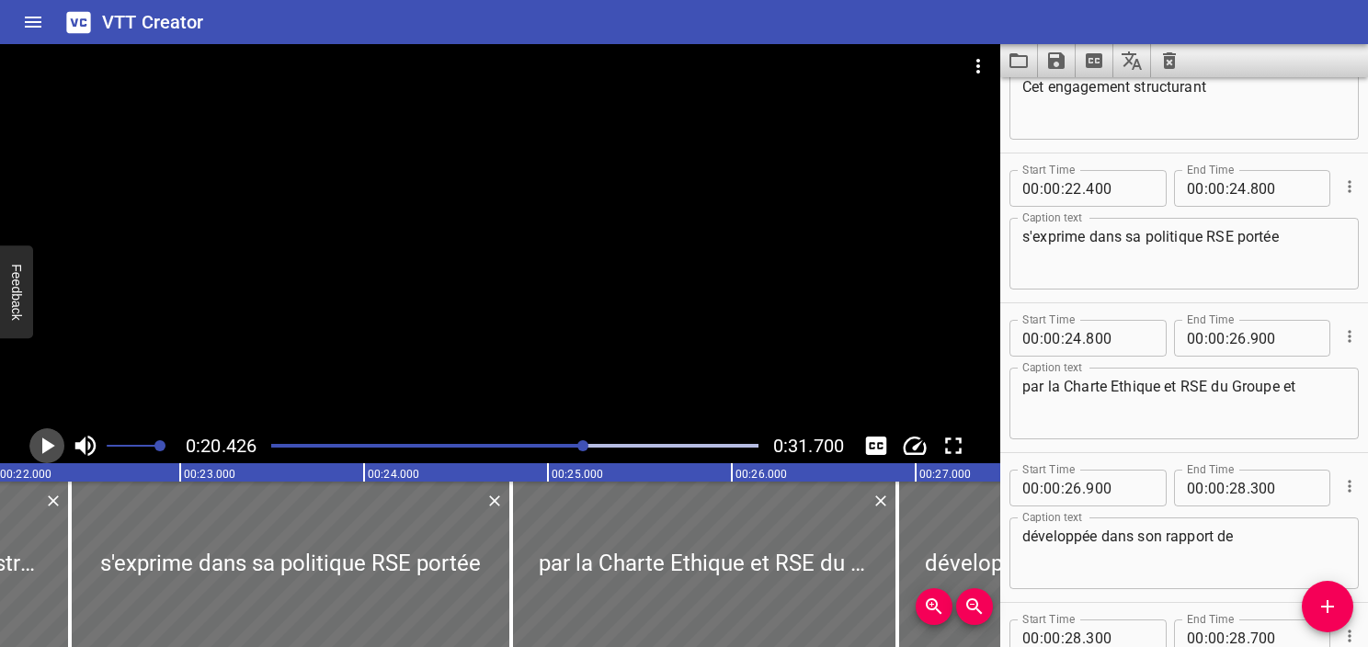
scroll to position [1199, 0]
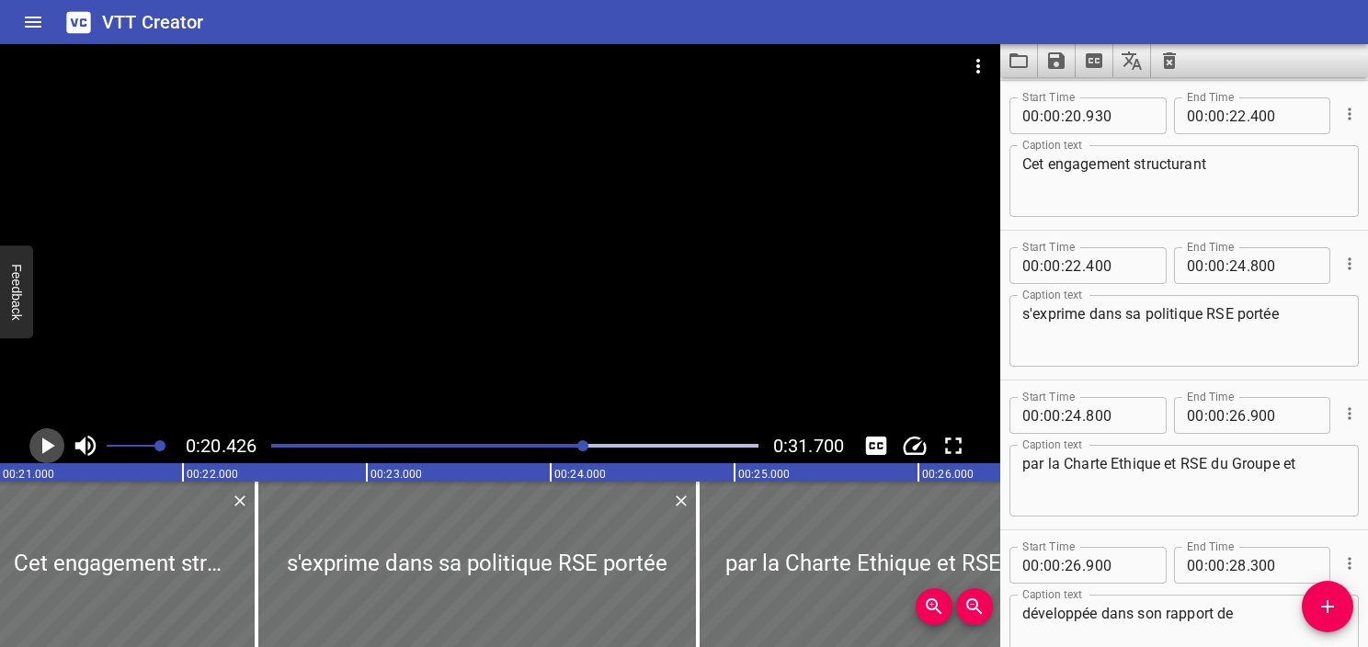
click at [60, 444] on icon "Play/Pause" at bounding box center [47, 446] width 28 height 28
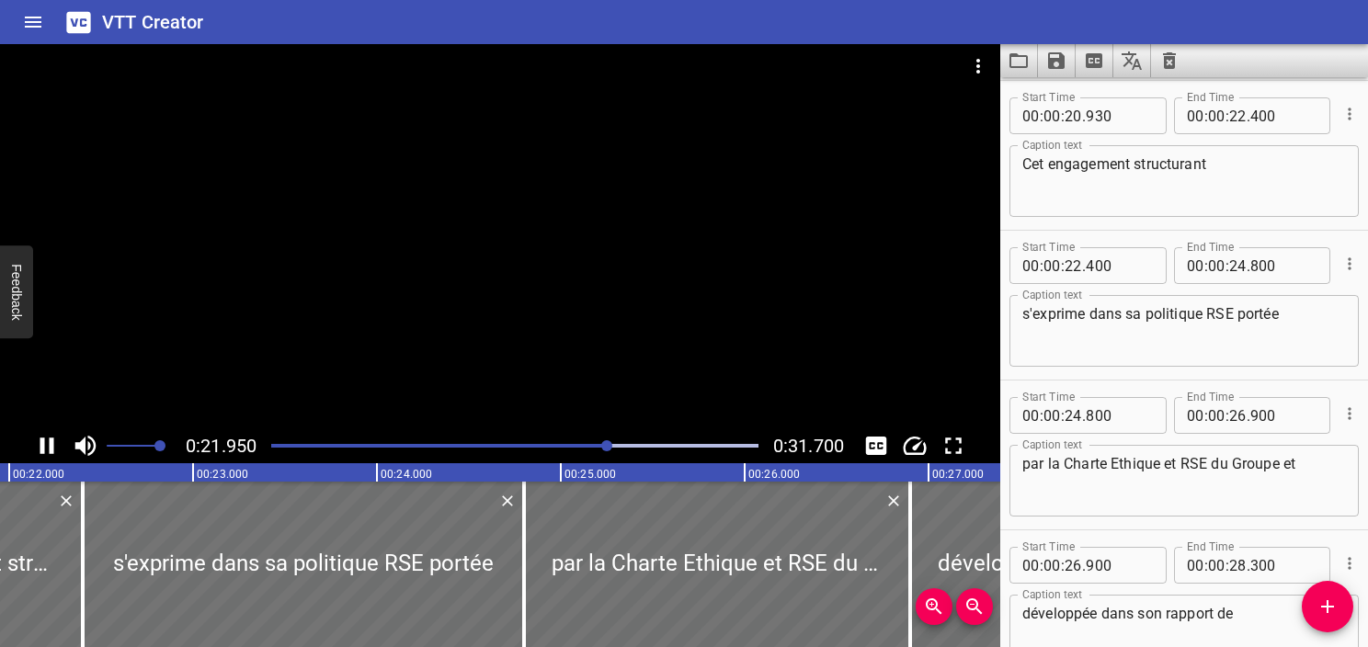
click at [57, 441] on icon "Play/Pause" at bounding box center [47, 446] width 28 height 28
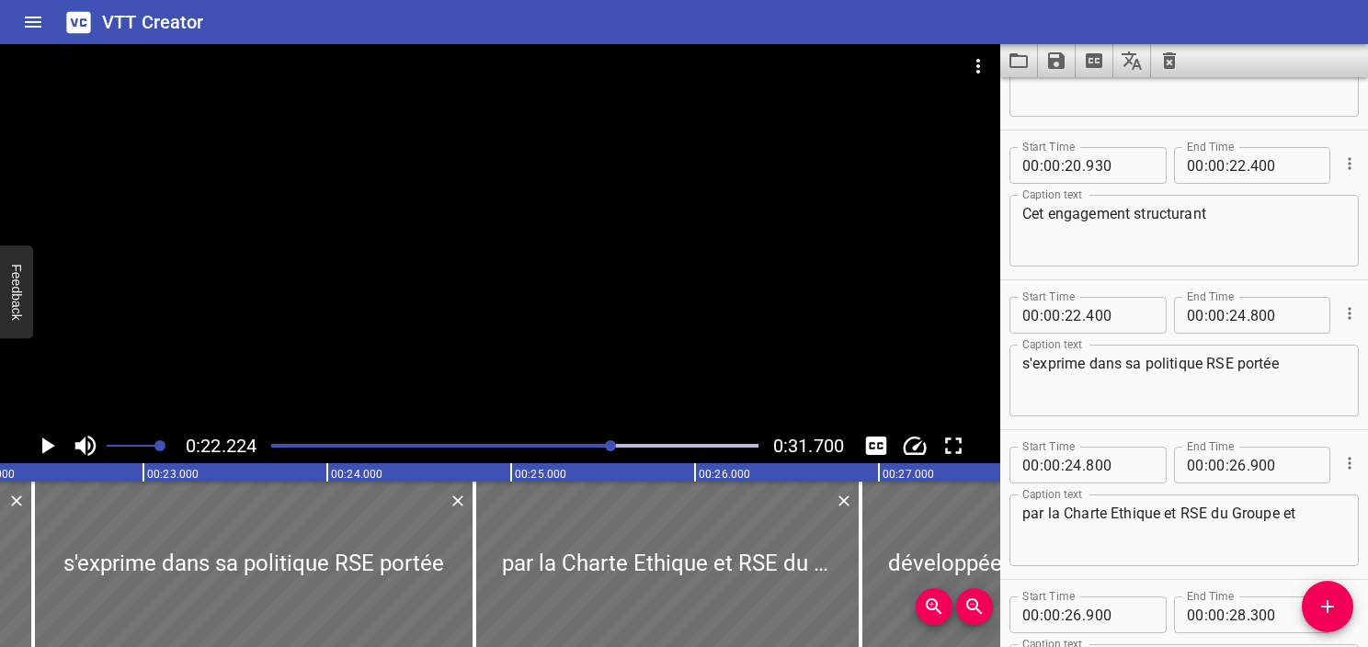
scroll to position [1107, 0]
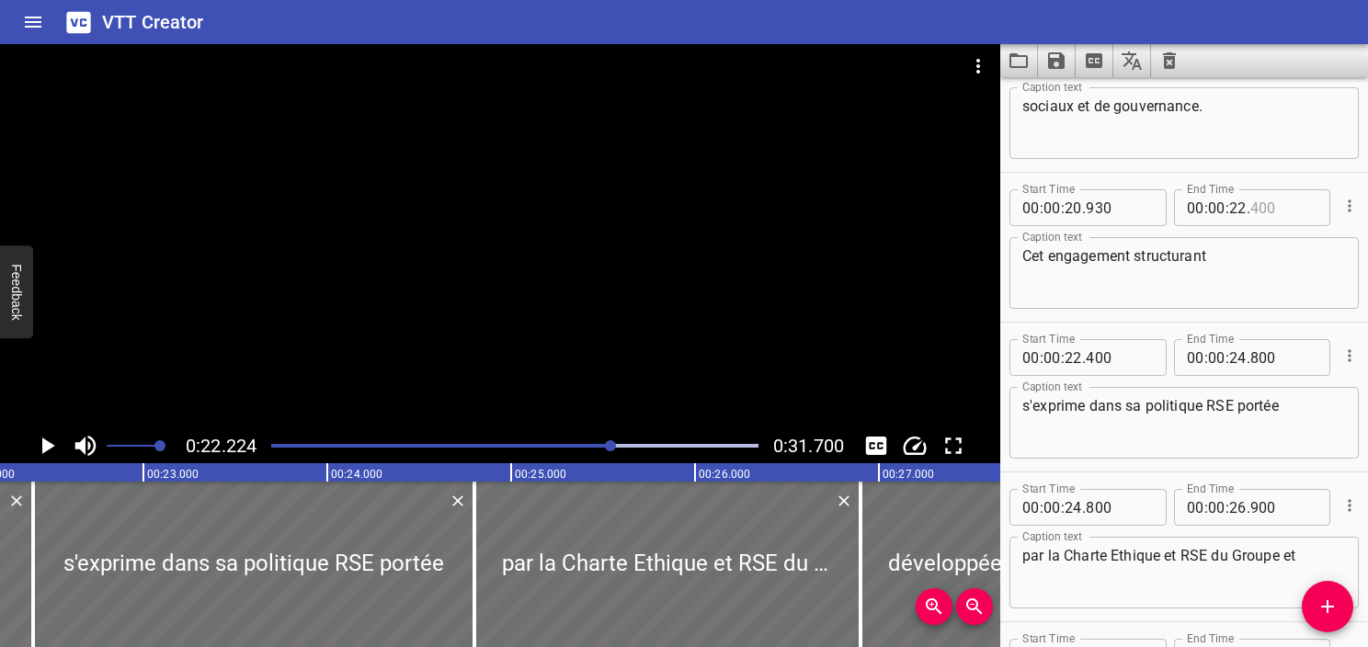
click at [1261, 211] on input "number" at bounding box center [1284, 207] width 67 height 37
click at [1253, 247] on textarea "Cet engagement structurant" at bounding box center [1185, 273] width 324 height 52
click at [39, 445] on icon "Play/Pause" at bounding box center [47, 446] width 28 height 28
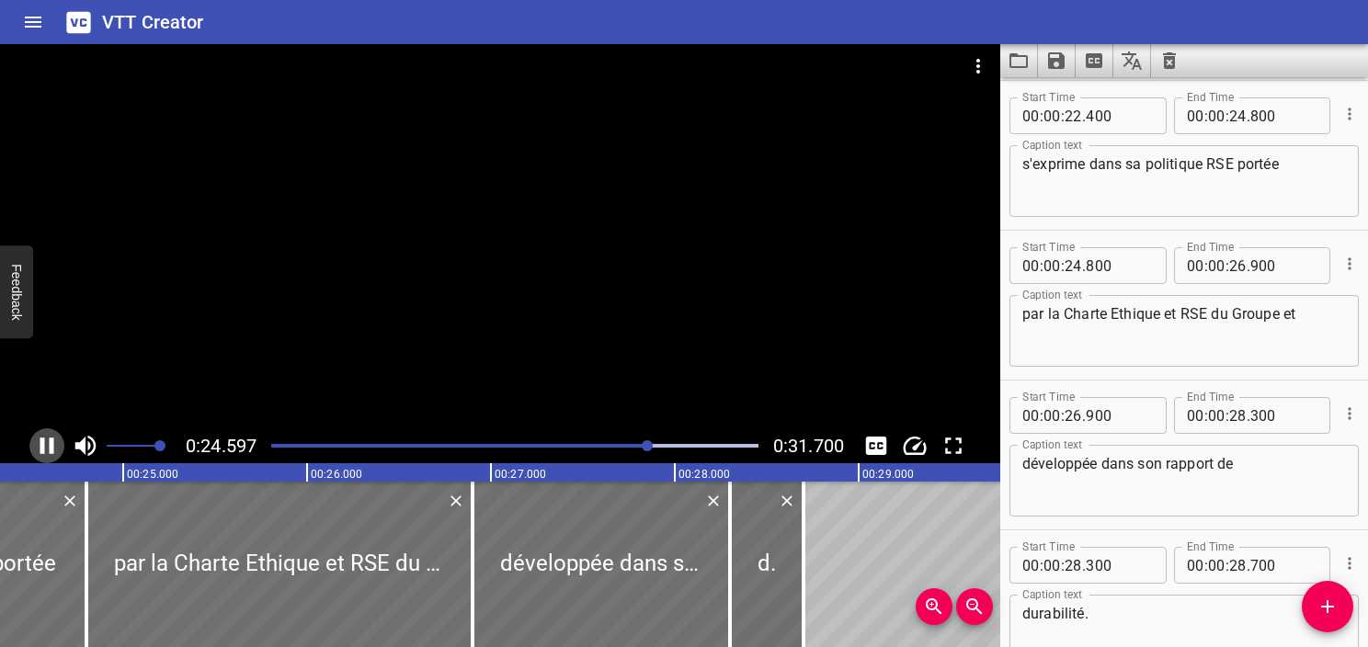
click at [35, 446] on icon "Play/Pause" at bounding box center [47, 446] width 28 height 28
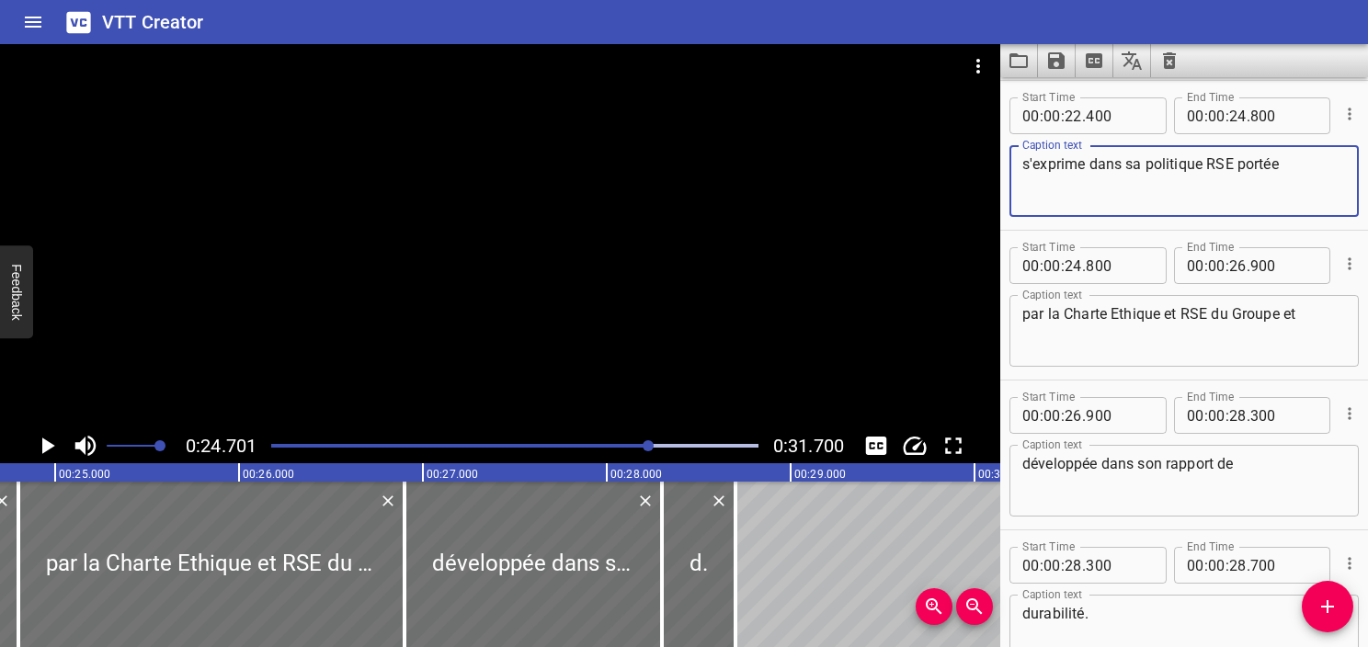
drag, startPoint x: 1289, startPoint y: 165, endPoint x: 1245, endPoint y: 184, distance: 48.2
click at [1245, 184] on textarea "s'exprime dans sa politique RSE portée" at bounding box center [1185, 181] width 324 height 52
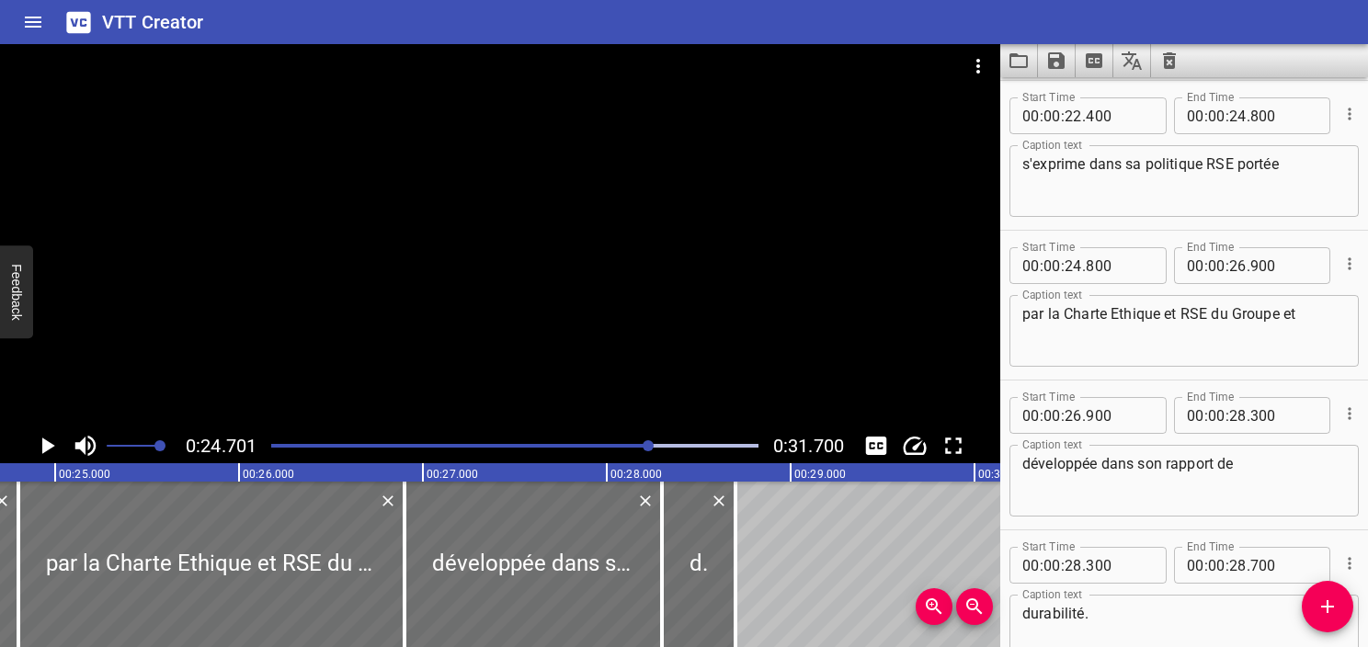
click at [1078, 383] on div "Start Time 00 : 00 : 26 . 900 Start Time End Time 00 : 00 : 28 . 300 End Time C…" at bounding box center [1185, 455] width 368 height 149
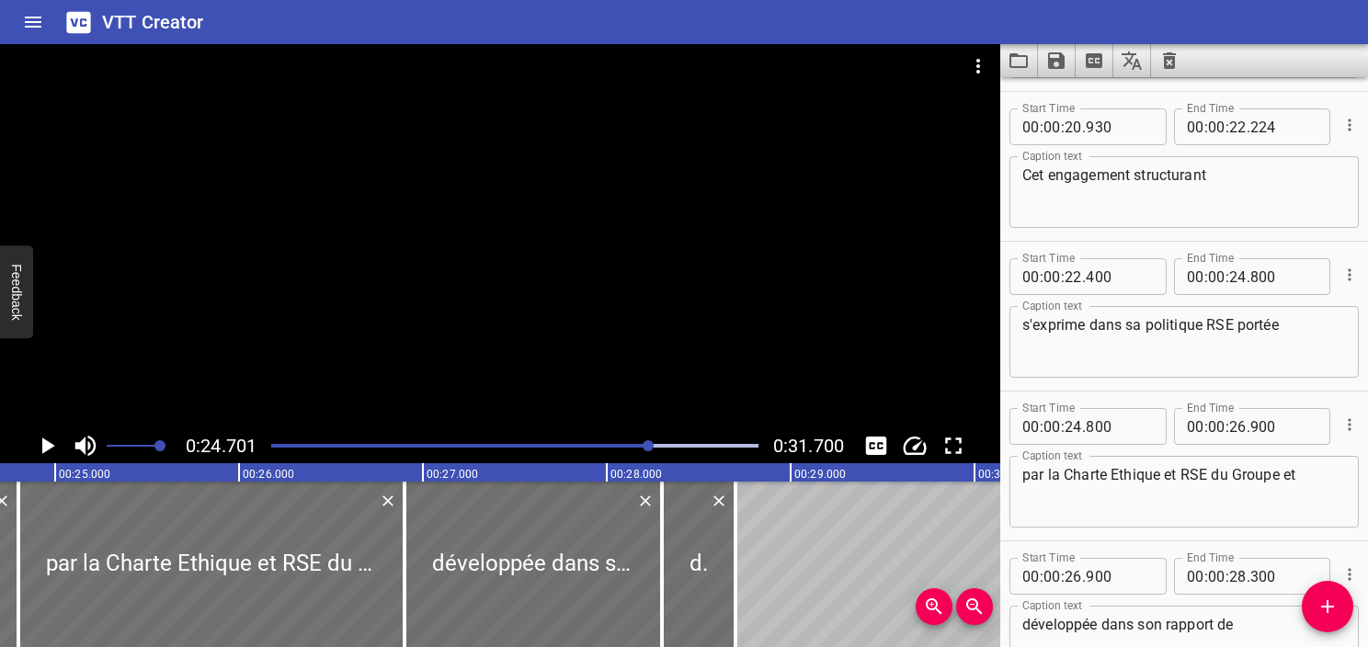
click at [1039, 342] on textarea "s'exprime dans sa politique RSE portée" at bounding box center [1185, 342] width 324 height 52
click at [633, 438] on div at bounding box center [514, 446] width 509 height 26
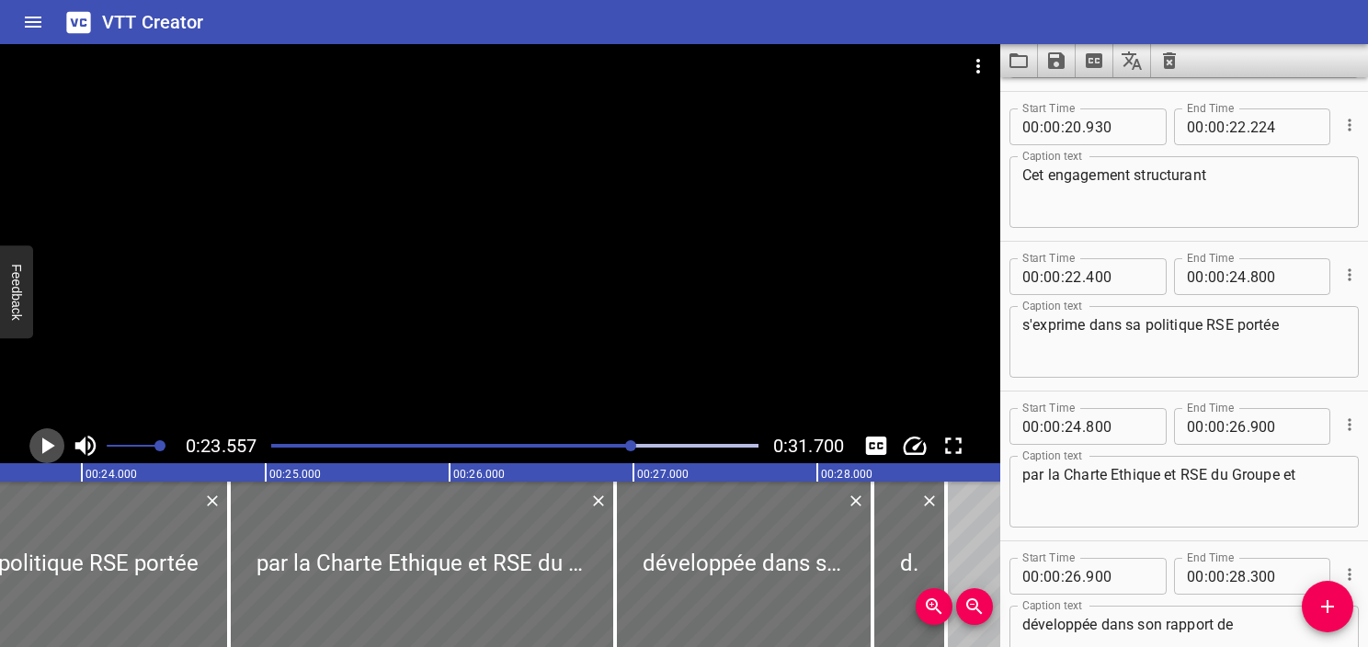
click at [55, 447] on icon "Play/Pause" at bounding box center [47, 446] width 28 height 28
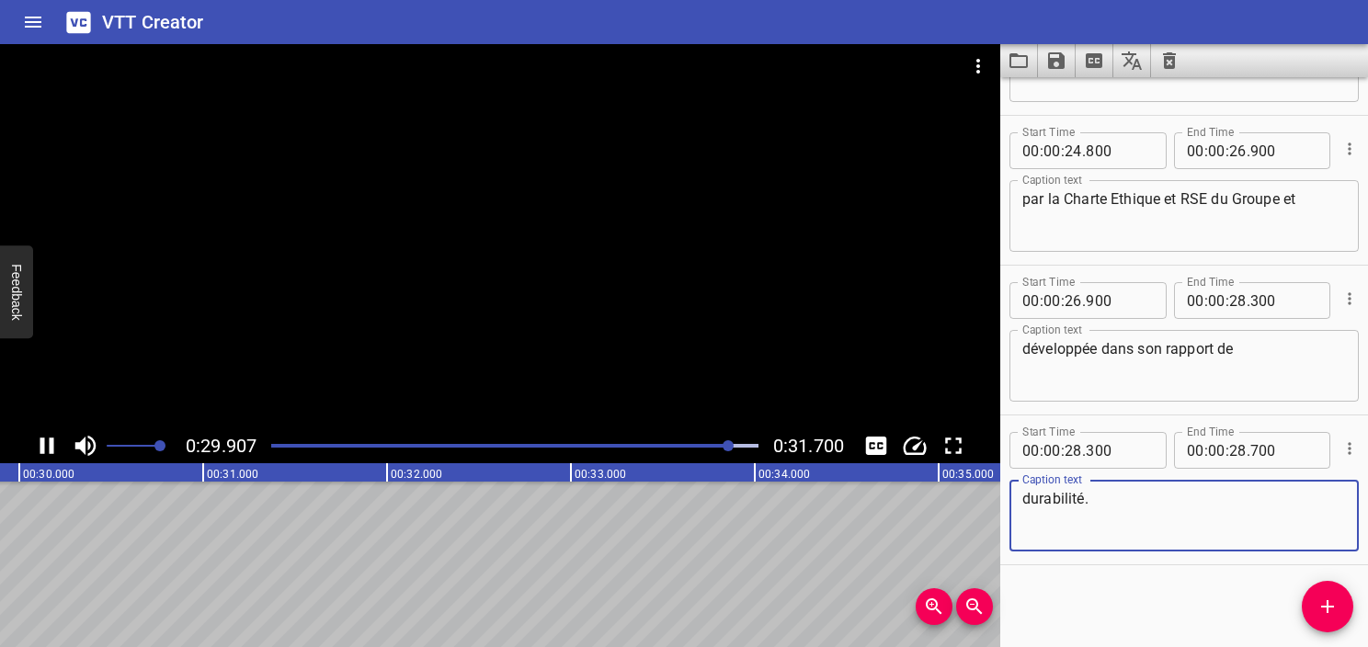
drag, startPoint x: 1133, startPoint y: 518, endPoint x: 898, endPoint y: 467, distance: 240.8
click at [898, 467] on main "0:29.907 0:31.700 00:00.000 00:01.000 00:02.000 00:03.000 00:04.000 00:05.000 0…" at bounding box center [684, 345] width 1368 height 603
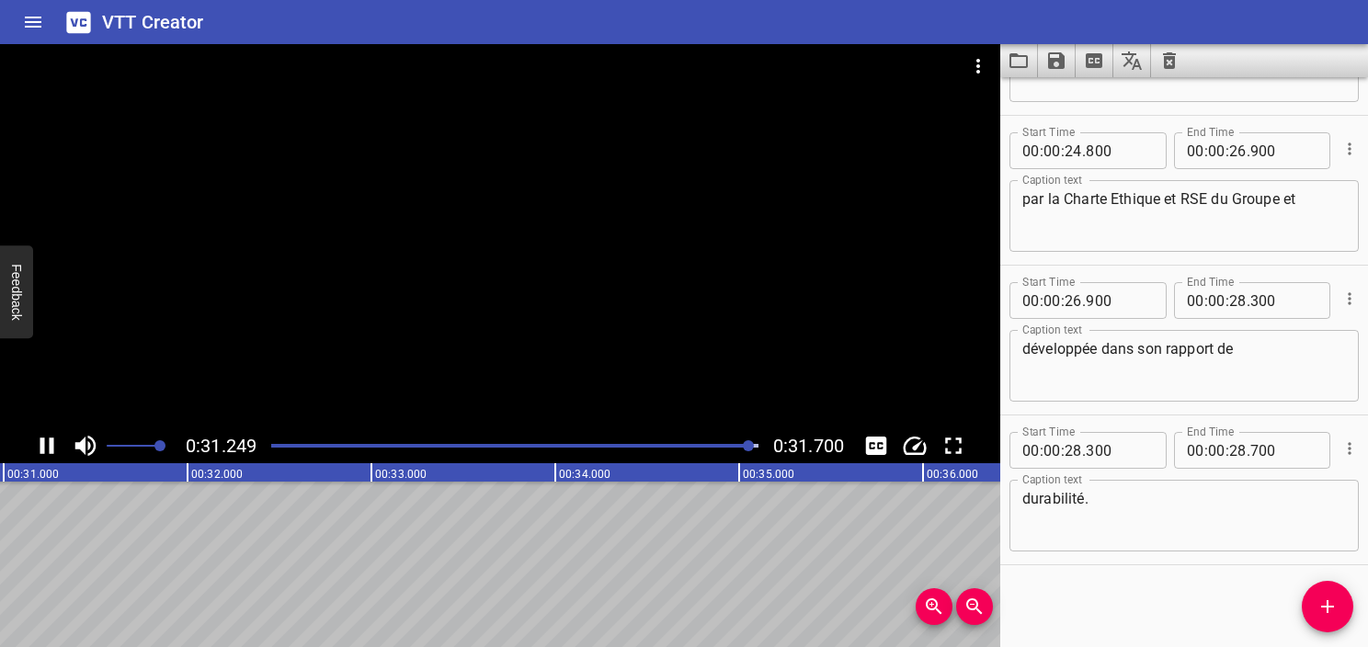
click at [704, 446] on div "Play progress" at bounding box center [508, 446] width 487 height 4
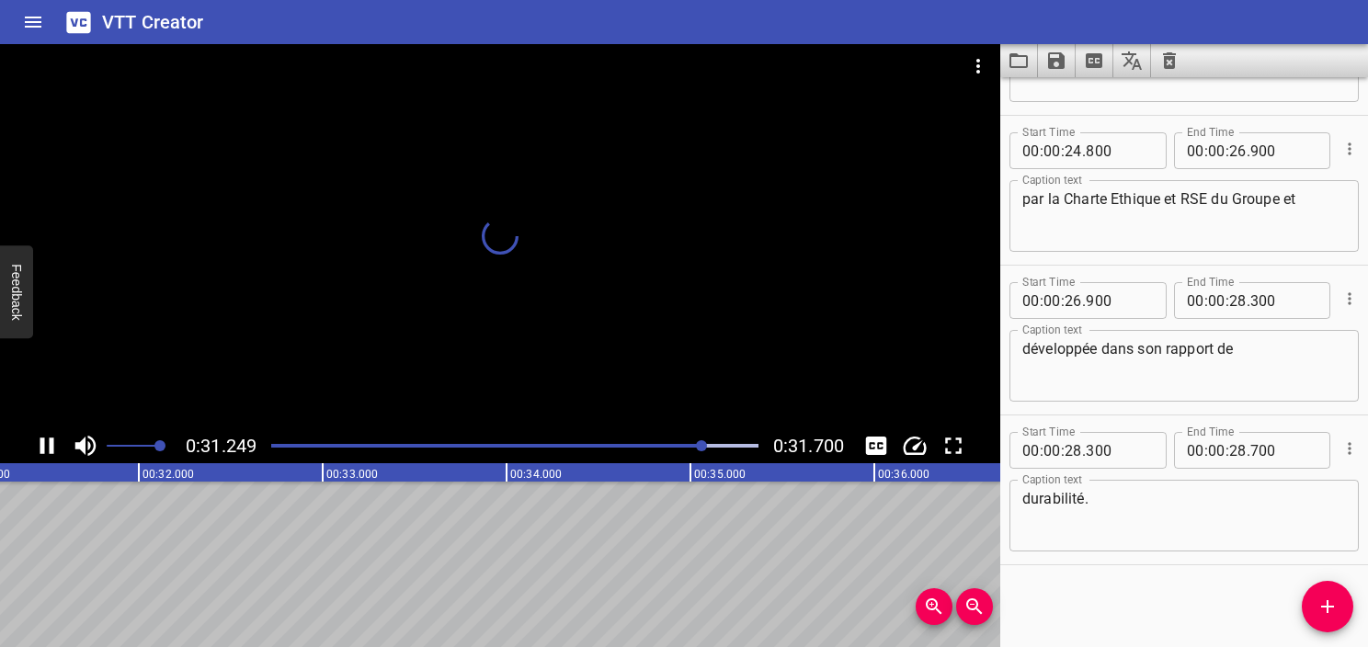
click at [641, 441] on div at bounding box center [514, 446] width 509 height 26
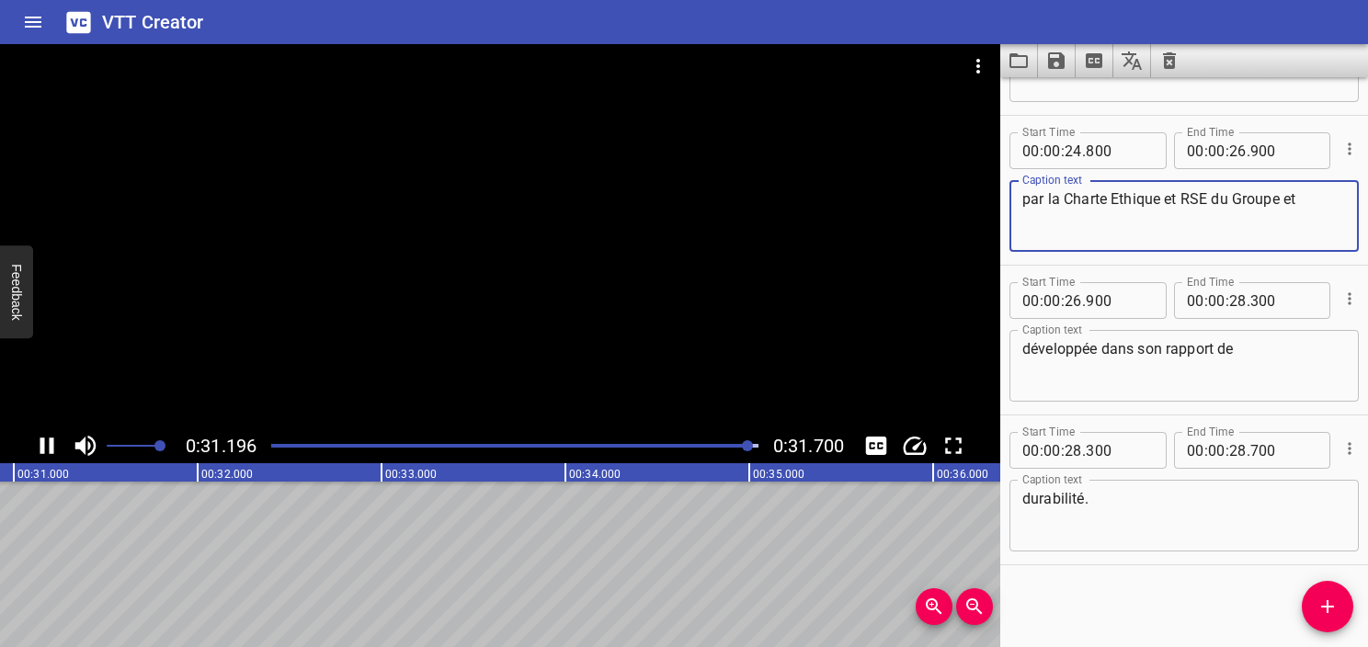
drag, startPoint x: 1309, startPoint y: 202, endPoint x: 1288, endPoint y: 199, distance: 21.5
click at [1288, 199] on textarea "par la Charte Ethique et RSE du Groupe et" at bounding box center [1185, 216] width 324 height 52
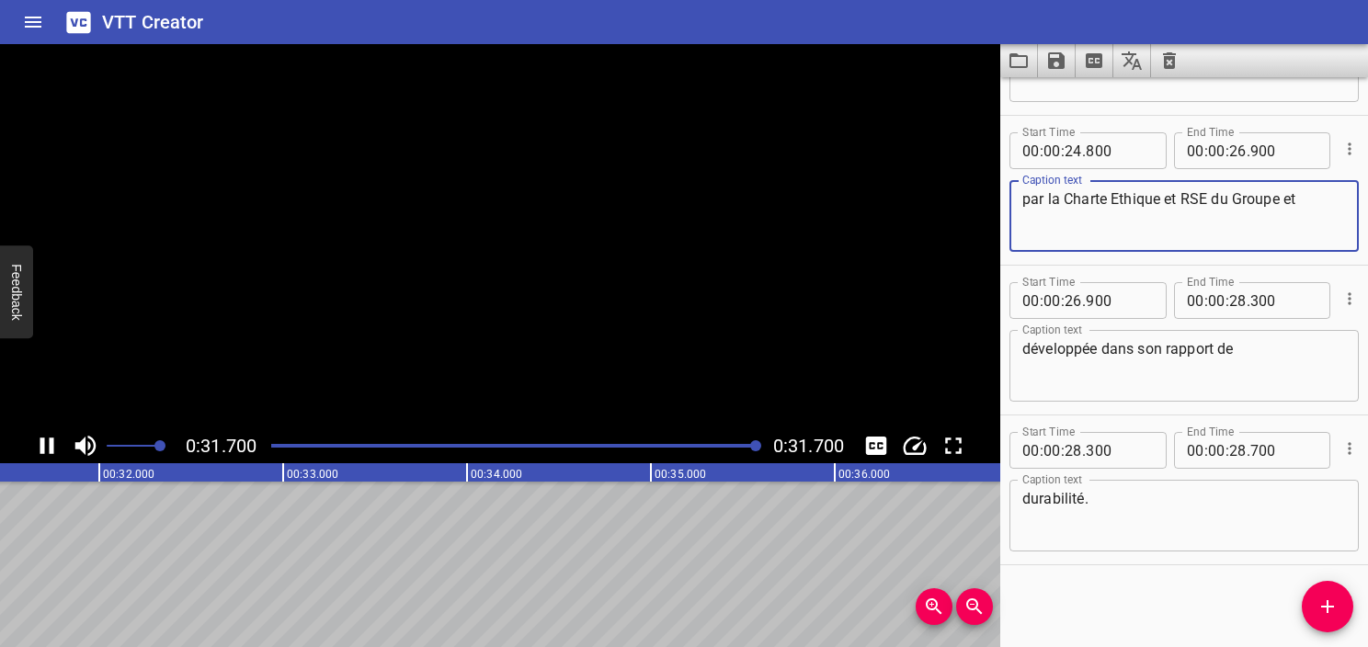
scroll to position [0, 5831]
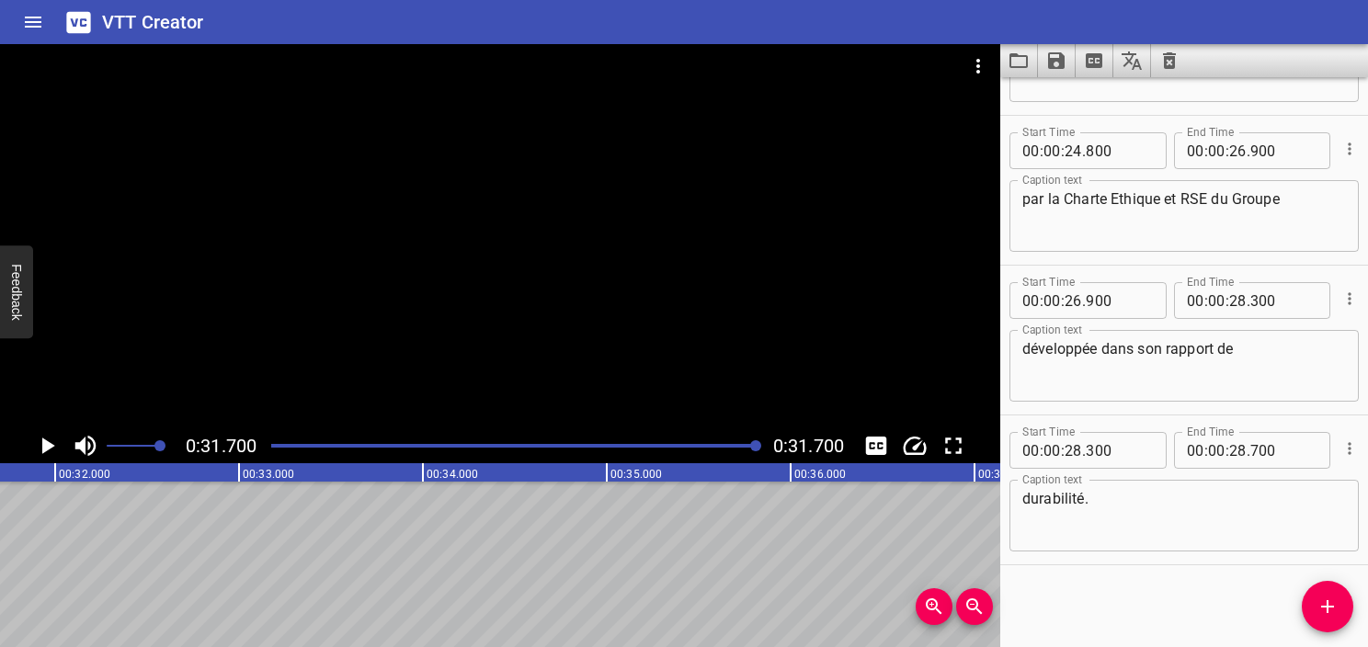
click at [1016, 349] on div "développée dans son rapport de Caption text" at bounding box center [1184, 366] width 349 height 72
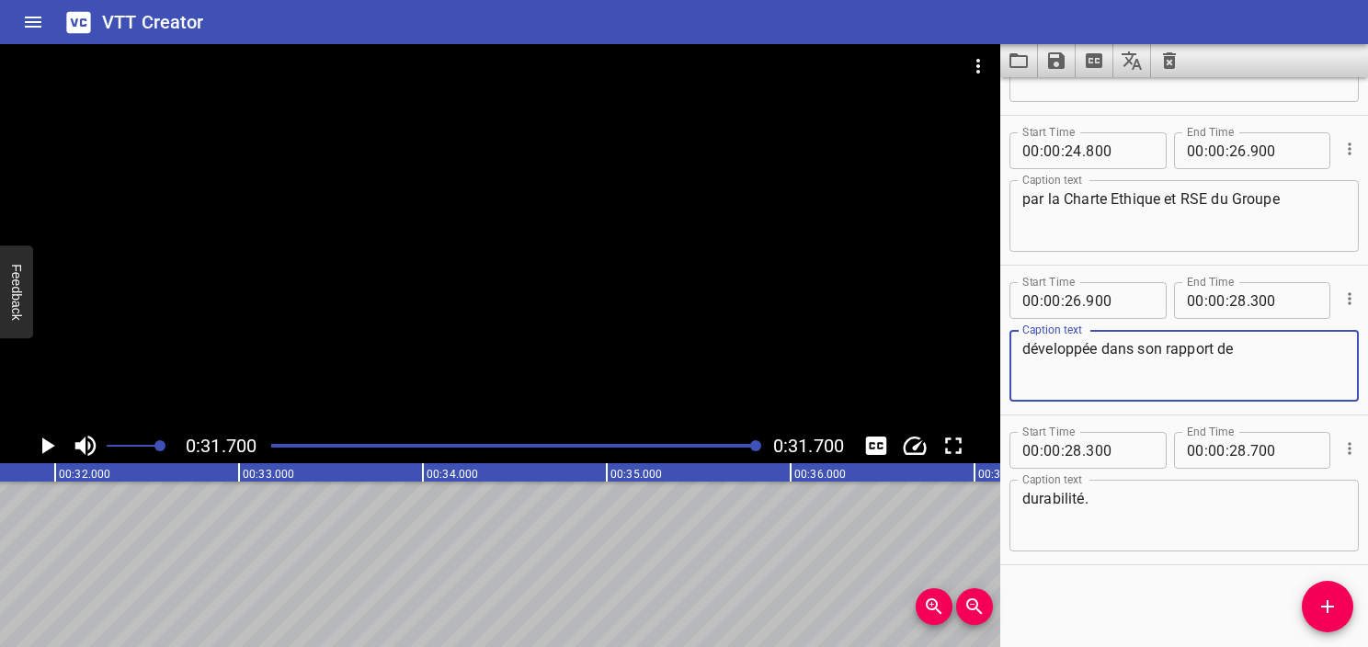
click at [1019, 356] on div "développée dans son rapport de Caption text" at bounding box center [1184, 366] width 349 height 72
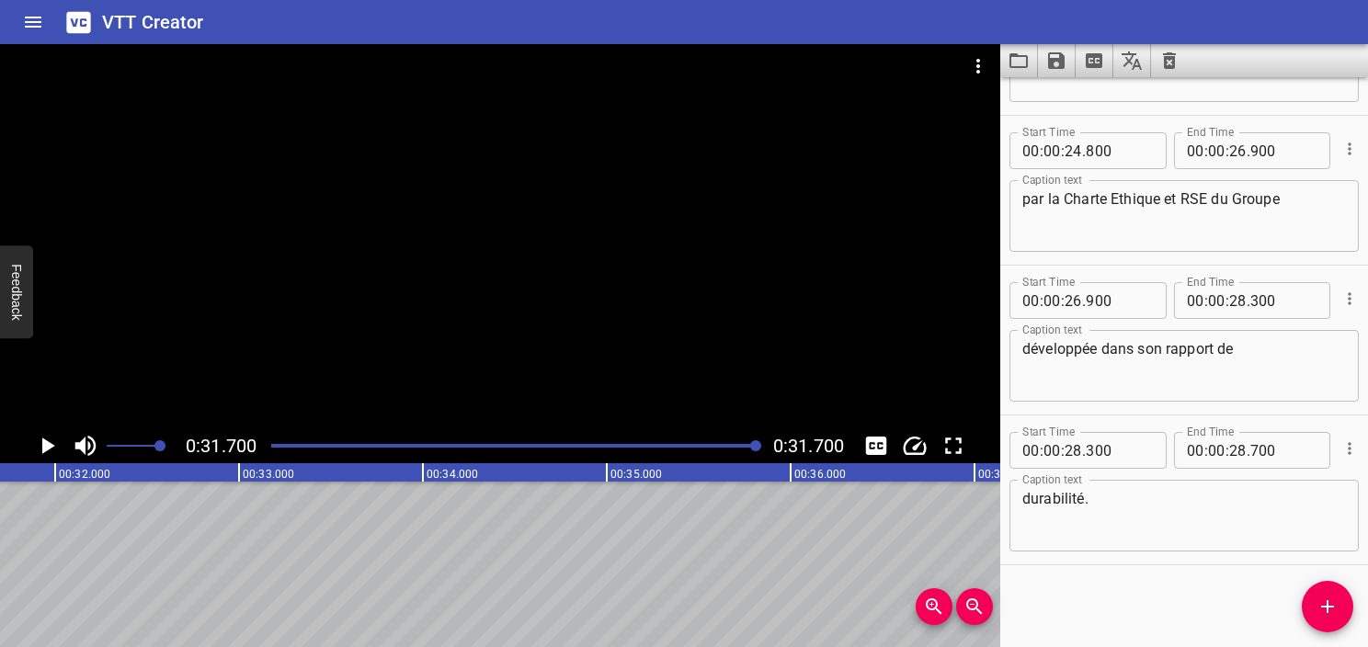
click at [1022, 346] on div "développée dans son rapport de Caption text" at bounding box center [1184, 366] width 349 height 72
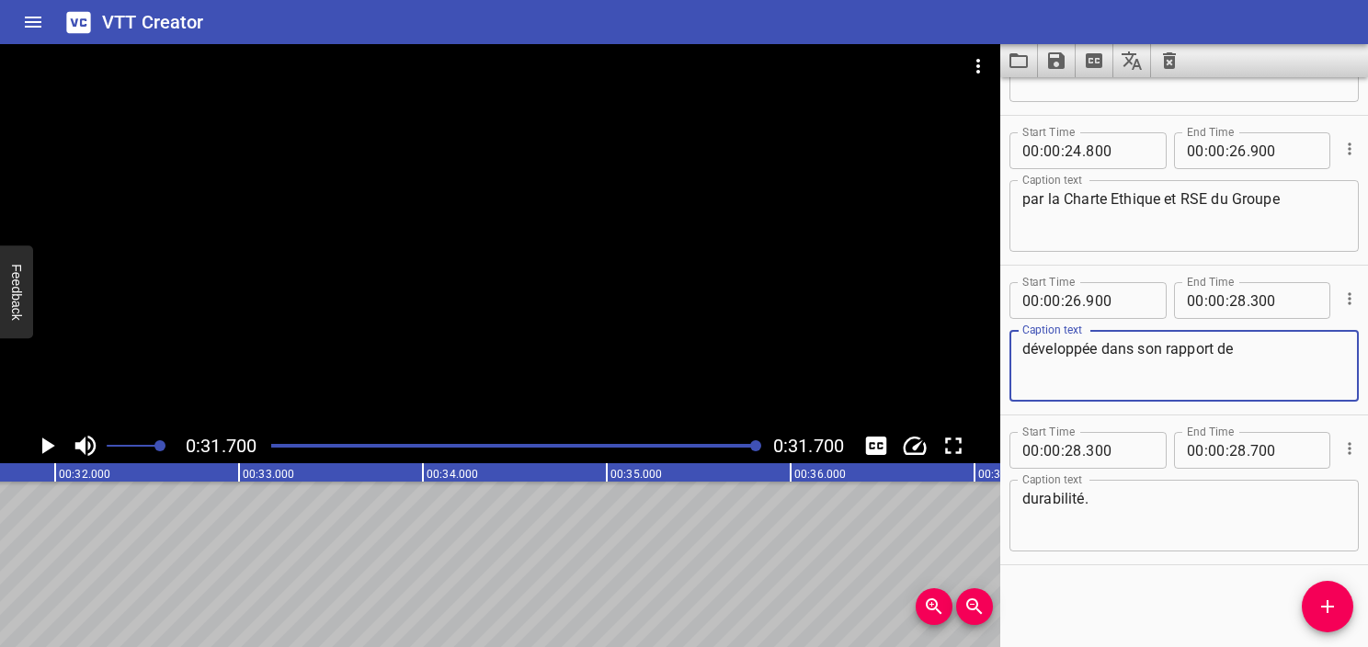
click at [1026, 344] on textarea "développée dans son rapport de" at bounding box center [1185, 366] width 324 height 52
paste textarea "et"
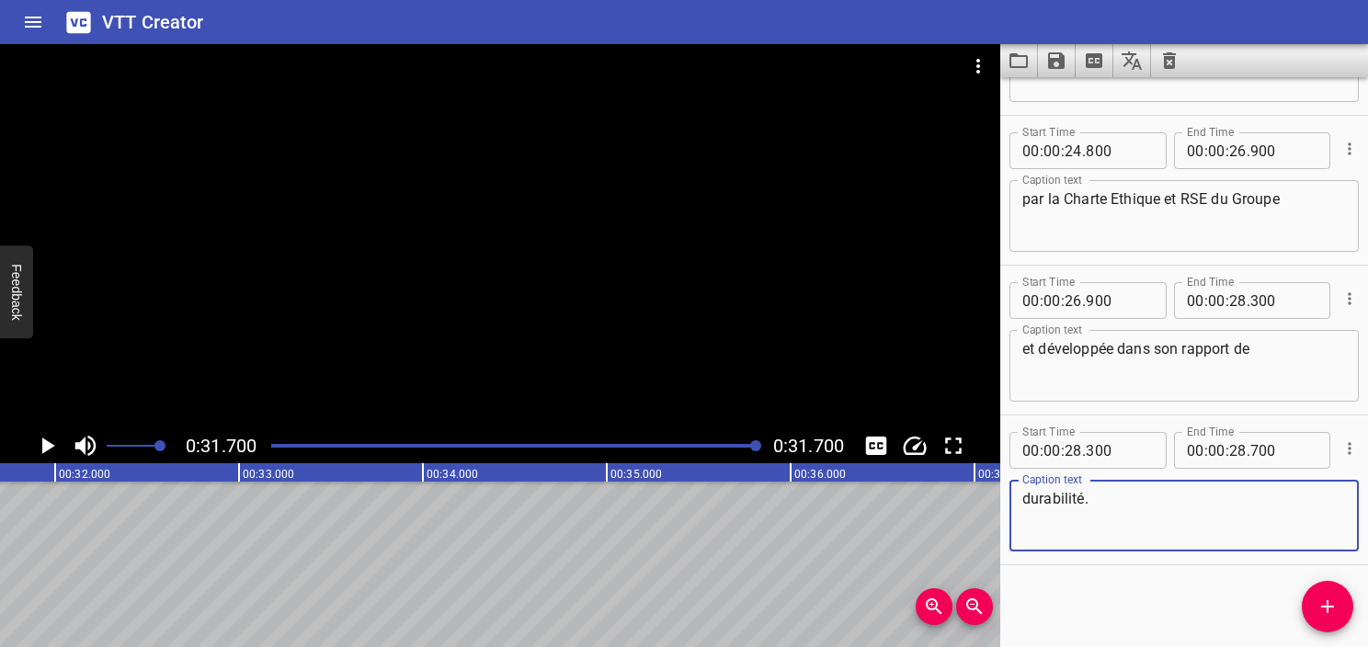
drag, startPoint x: 1104, startPoint y: 493, endPoint x: 972, endPoint y: 495, distance: 131.5
click at [972, 495] on main "0:31.700 0:31.700 00:00.000 00:01.000 00:02.000 00:03.000 00:04.000 00:05.000 0…" at bounding box center [684, 345] width 1368 height 603
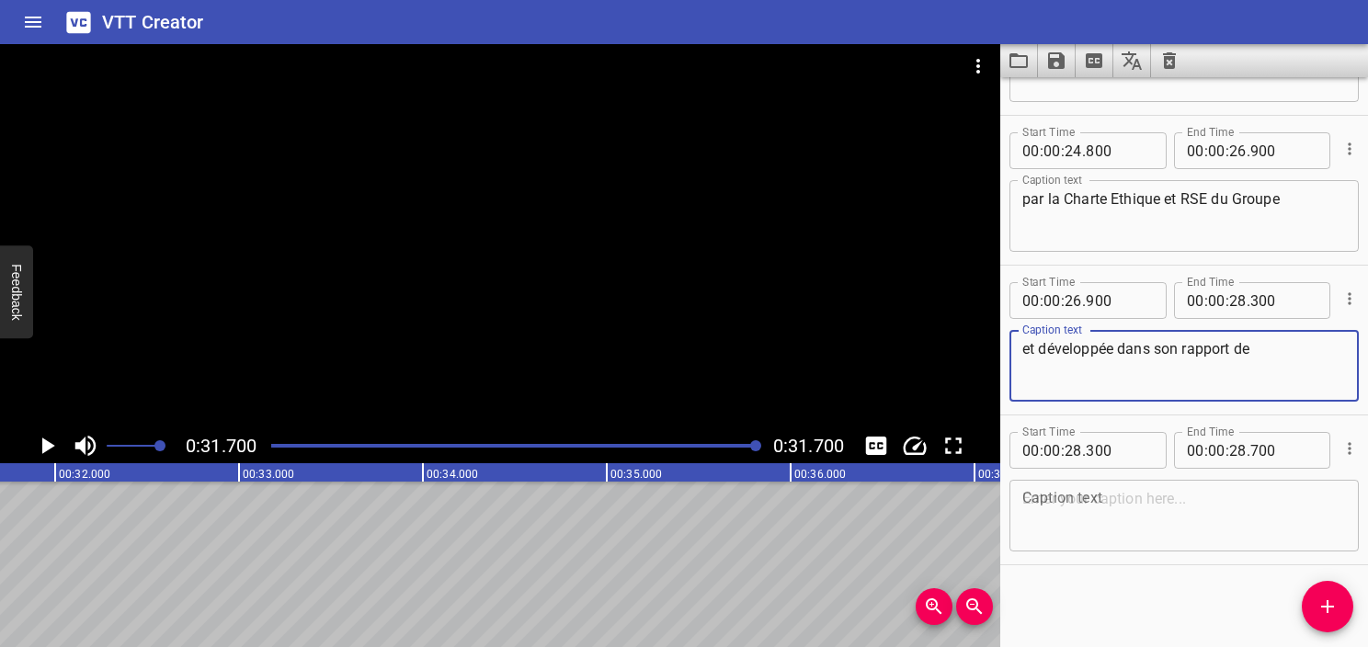
click at [1273, 346] on textarea "et développée dans son rapport de" at bounding box center [1185, 366] width 324 height 52
paste textarea "durabilité."
click at [1341, 454] on icon "Cue Options" at bounding box center [1350, 449] width 18 height 18
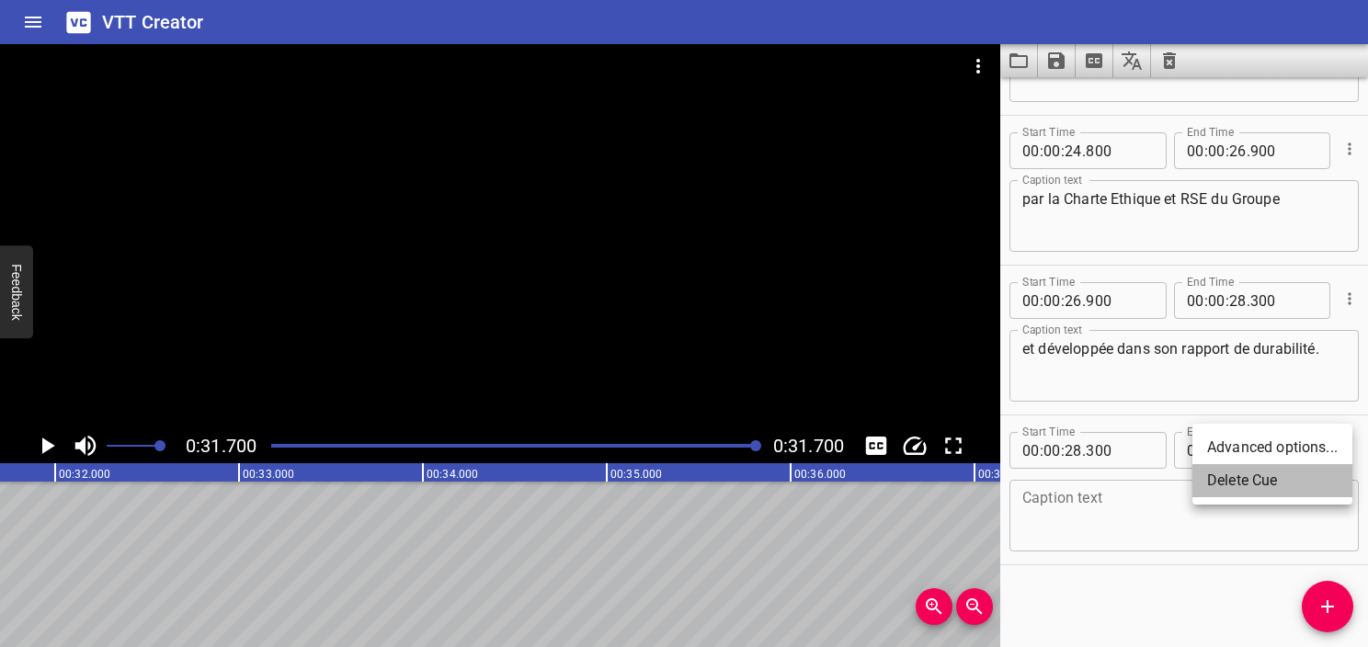
click at [1260, 488] on li "Delete Cue" at bounding box center [1273, 480] width 160 height 33
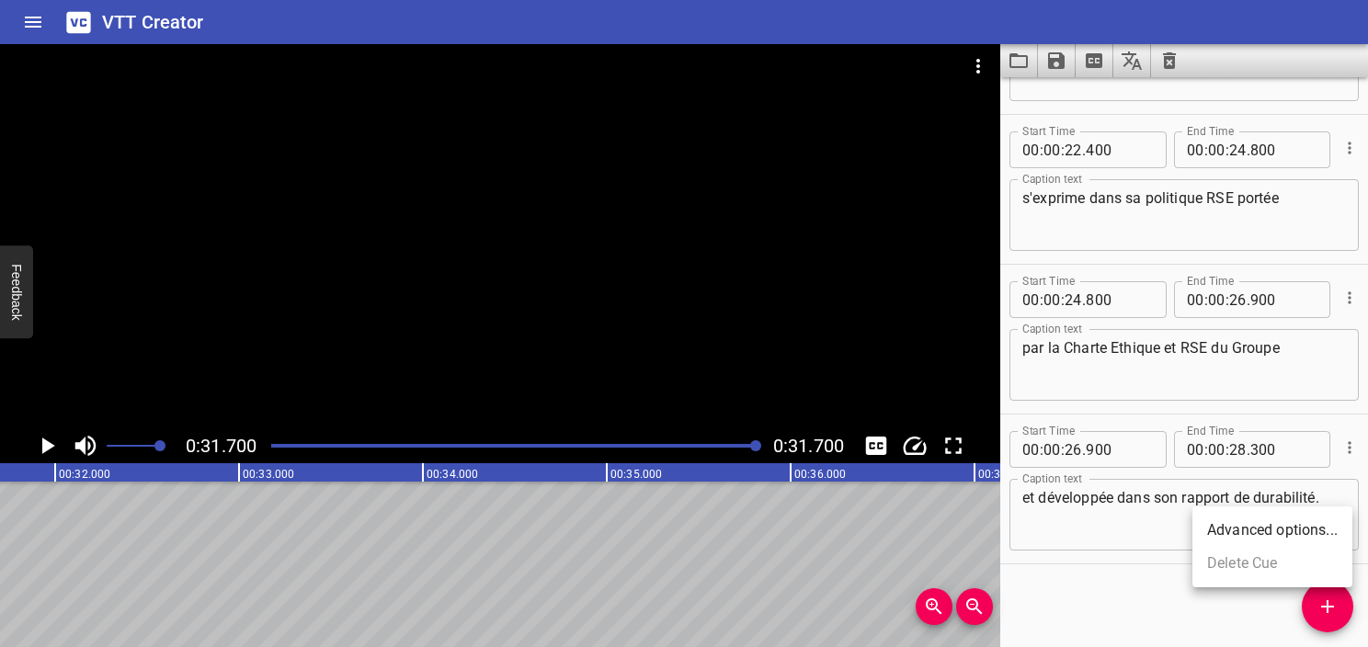
scroll to position [1315, 0]
click at [721, 442] on div at bounding box center [514, 446] width 509 height 26
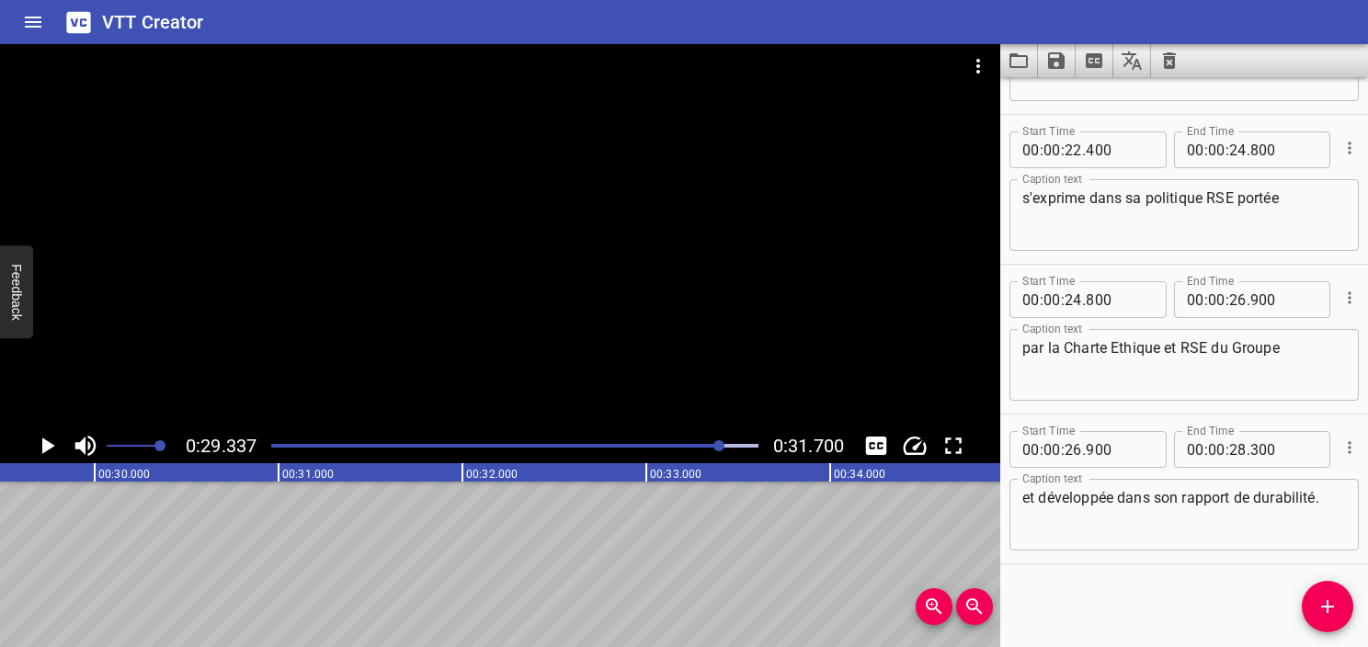
scroll to position [0, 5396]
click at [650, 444] on div "Play progress" at bounding box center [478, 446] width 487 height 4
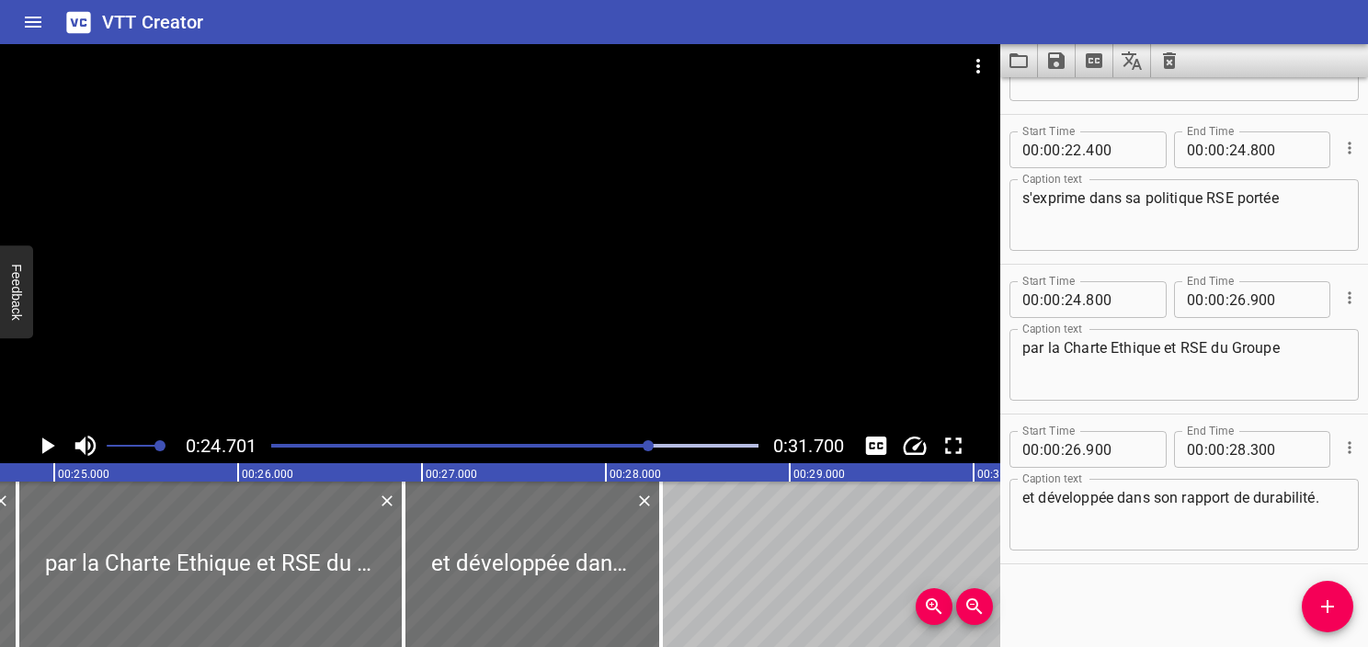
click at [52, 445] on icon "Play/Pause" at bounding box center [48, 446] width 13 height 17
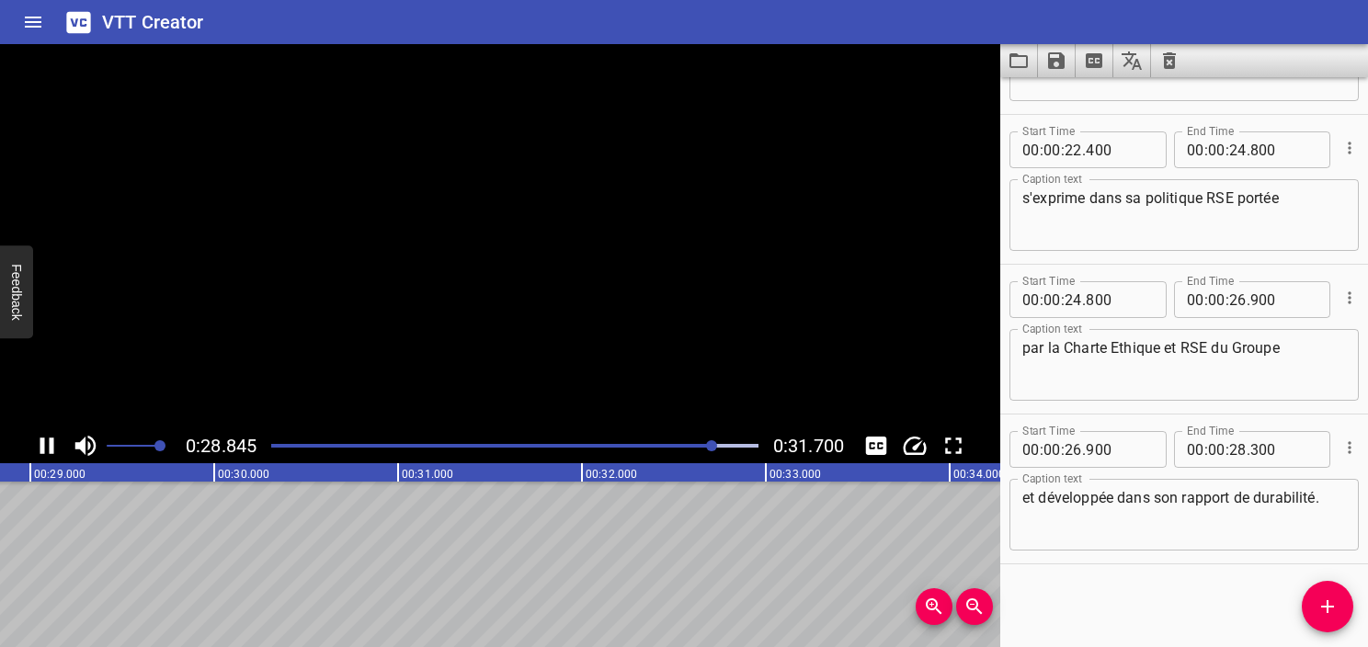
click at [52, 445] on icon "Play/Pause" at bounding box center [47, 446] width 14 height 17
click at [1230, 453] on input "number" at bounding box center [1238, 449] width 17 height 37
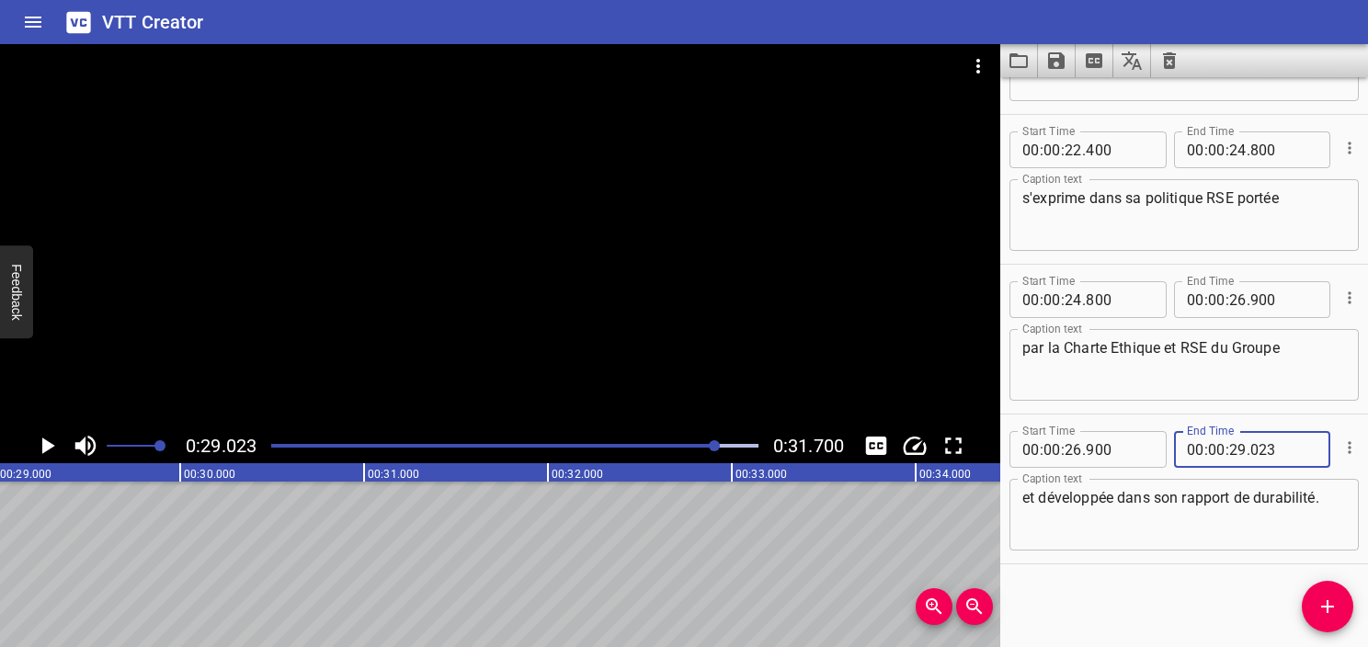
click at [1221, 479] on div "et développée dans son rapport de durabilité. Caption text" at bounding box center [1184, 515] width 349 height 72
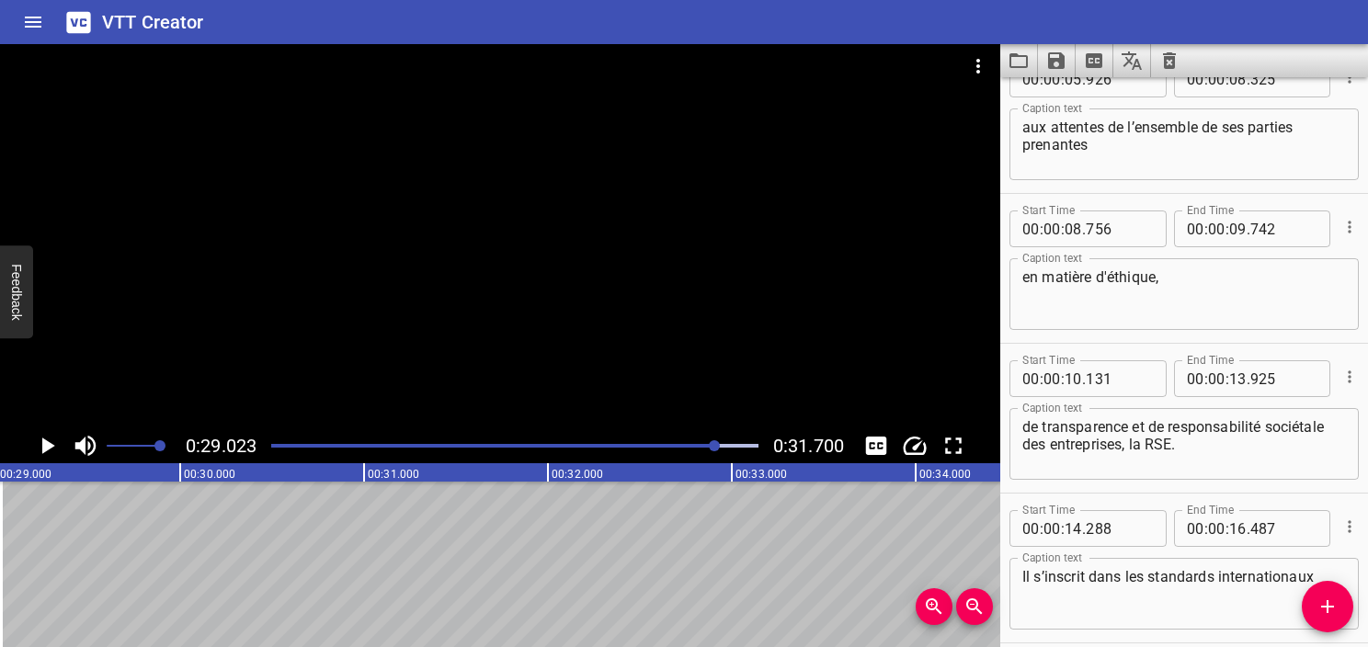
scroll to position [0, 0]
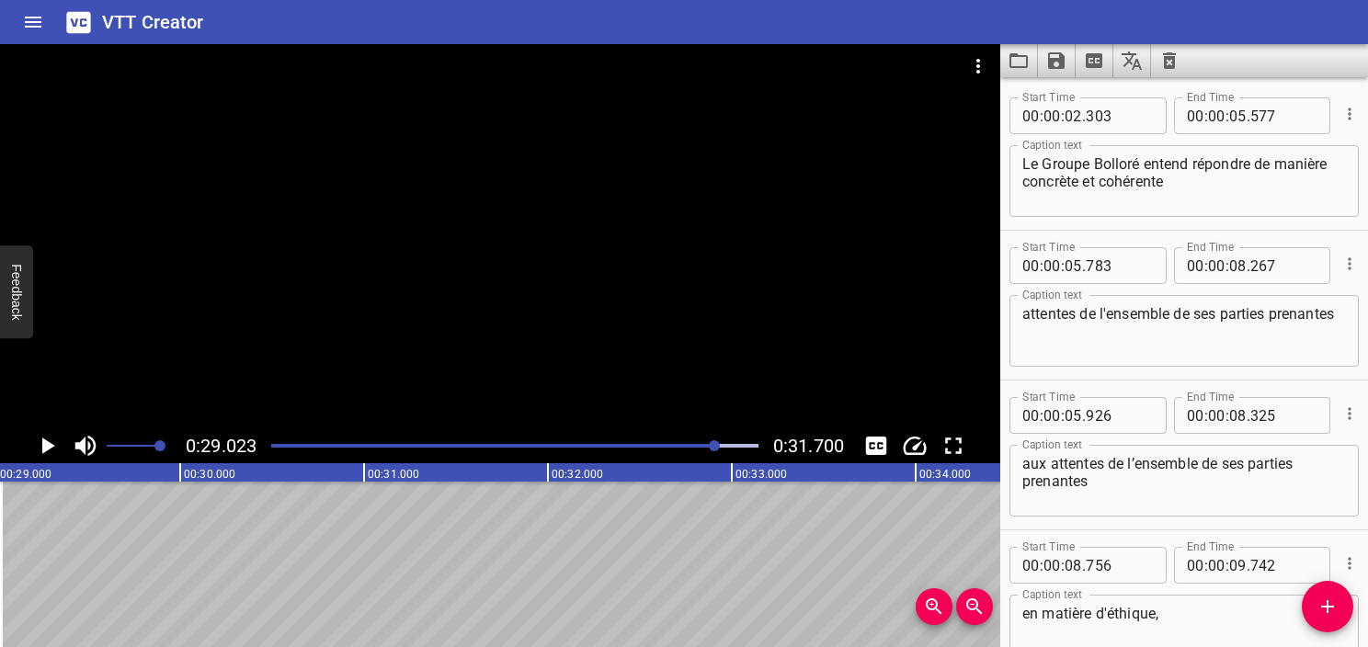
click at [272, 444] on div "Play progress" at bounding box center [473, 446] width 487 height 4
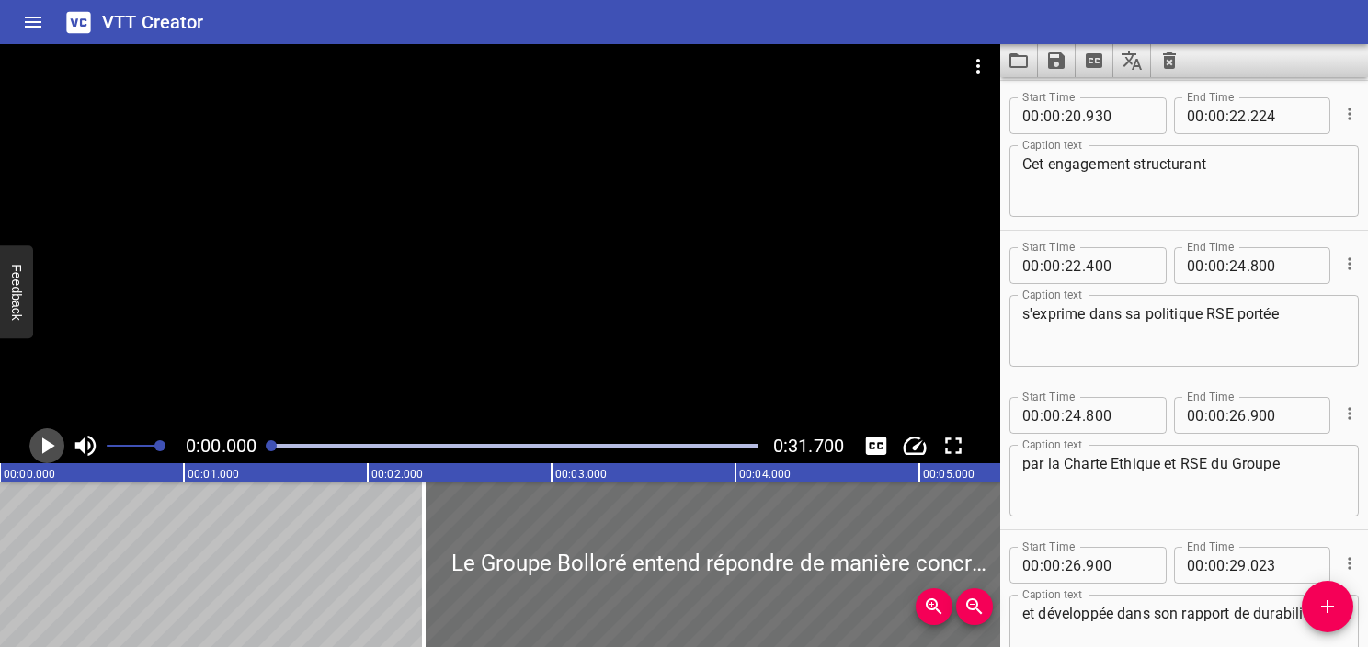
click at [59, 439] on icon "Play/Pause" at bounding box center [47, 446] width 28 height 28
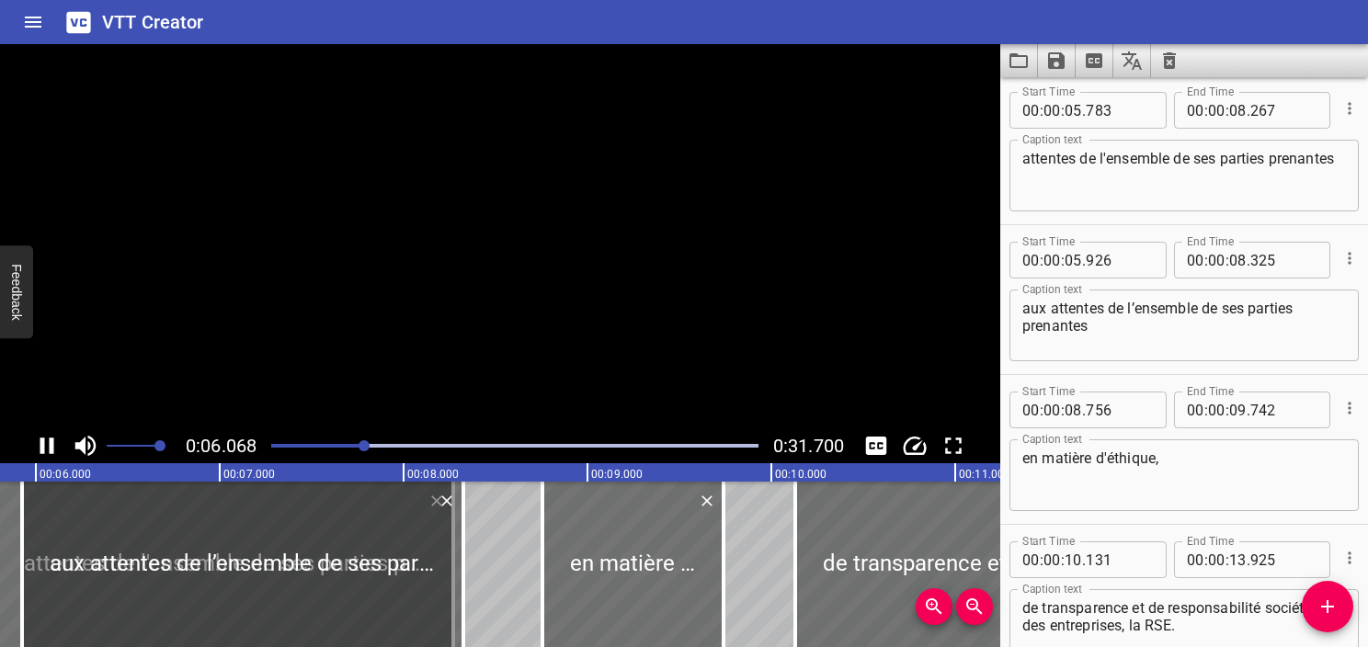
scroll to position [0, 1101]
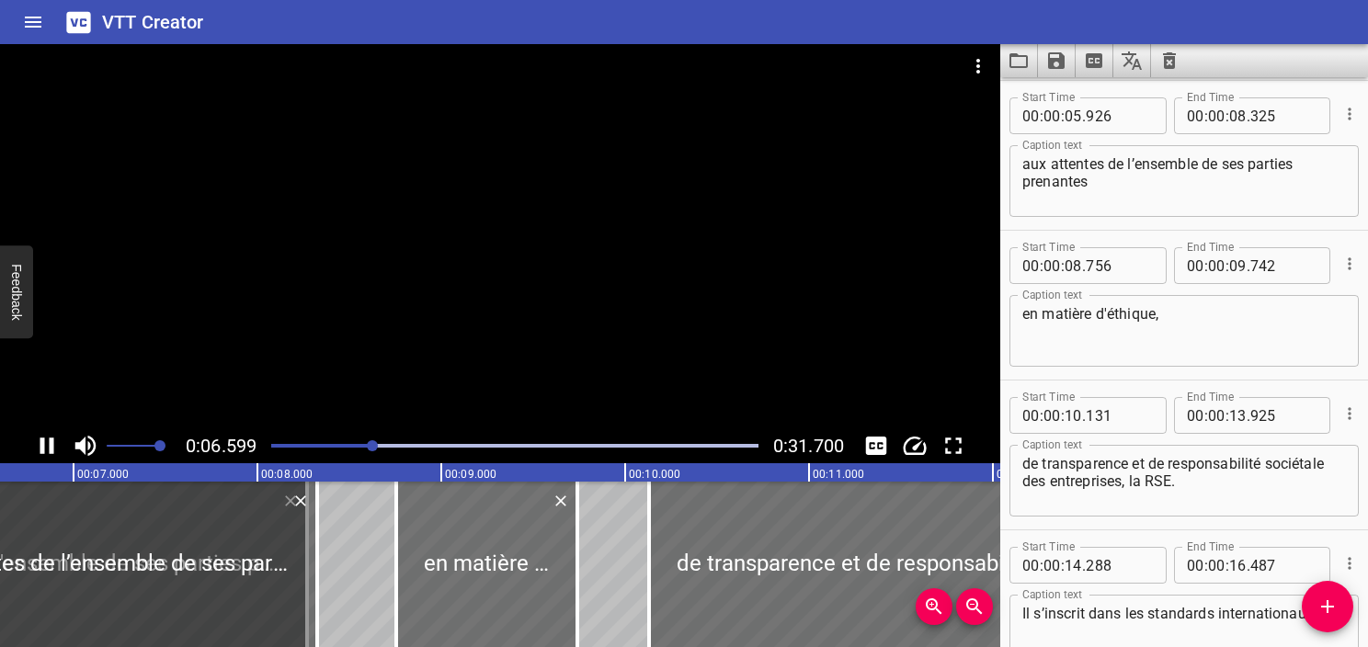
drag, startPoint x: 62, startPoint y: 437, endPoint x: 579, endPoint y: 242, distance: 553.3
click at [579, 242] on div at bounding box center [500, 236] width 1001 height 384
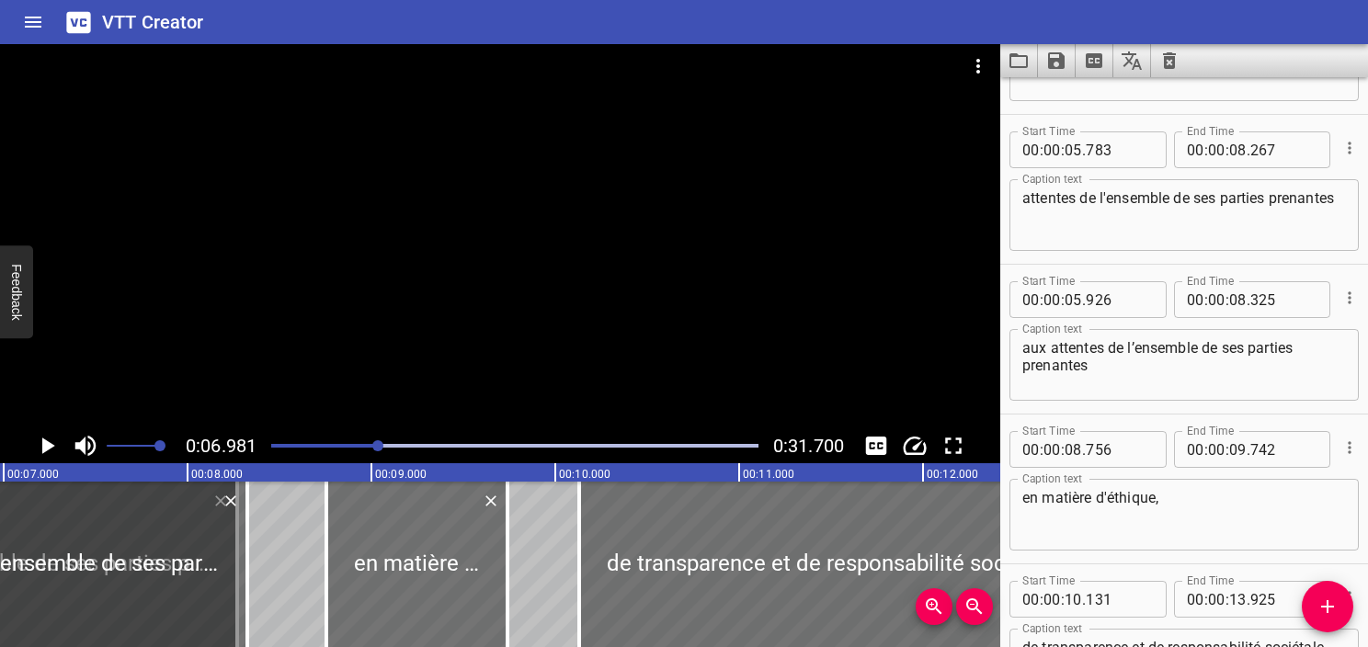
click at [1348, 148] on icon "Cue Options" at bounding box center [1349, 148] width 3 height 12
click at [1310, 191] on li "Delete Cue" at bounding box center [1273, 181] width 160 height 33
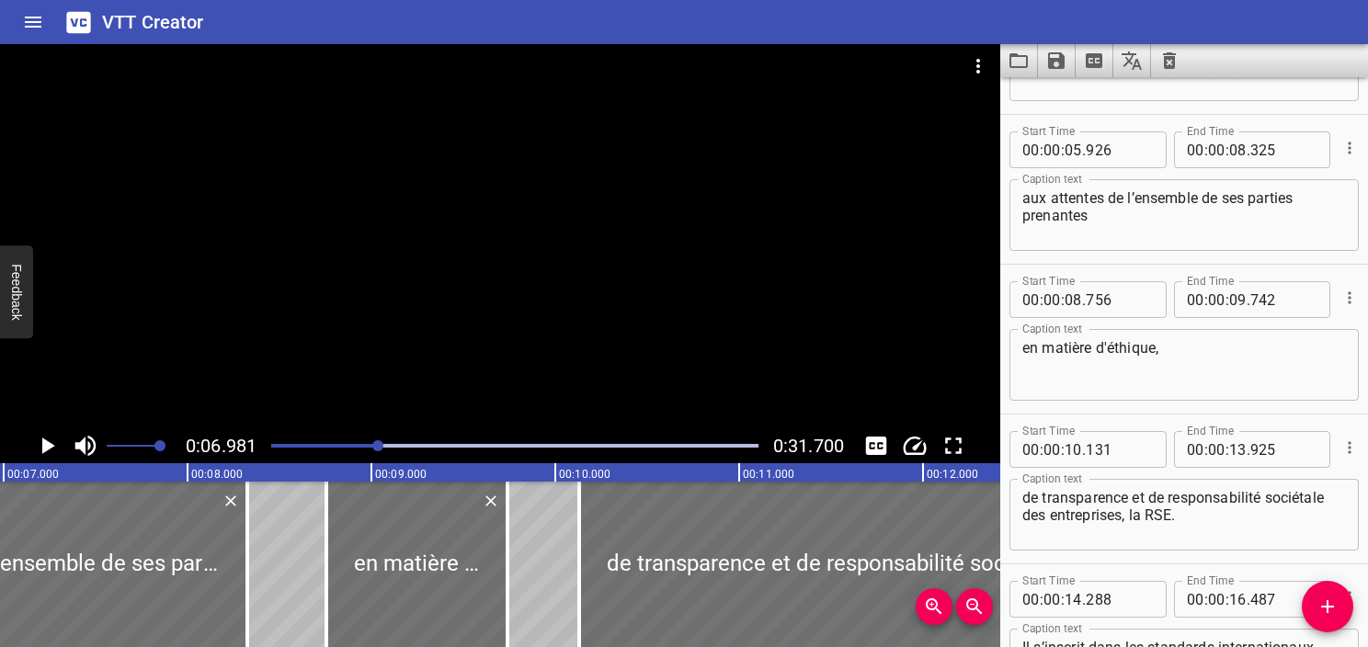
click at [34, 441] on icon "Play/Pause" at bounding box center [47, 446] width 28 height 28
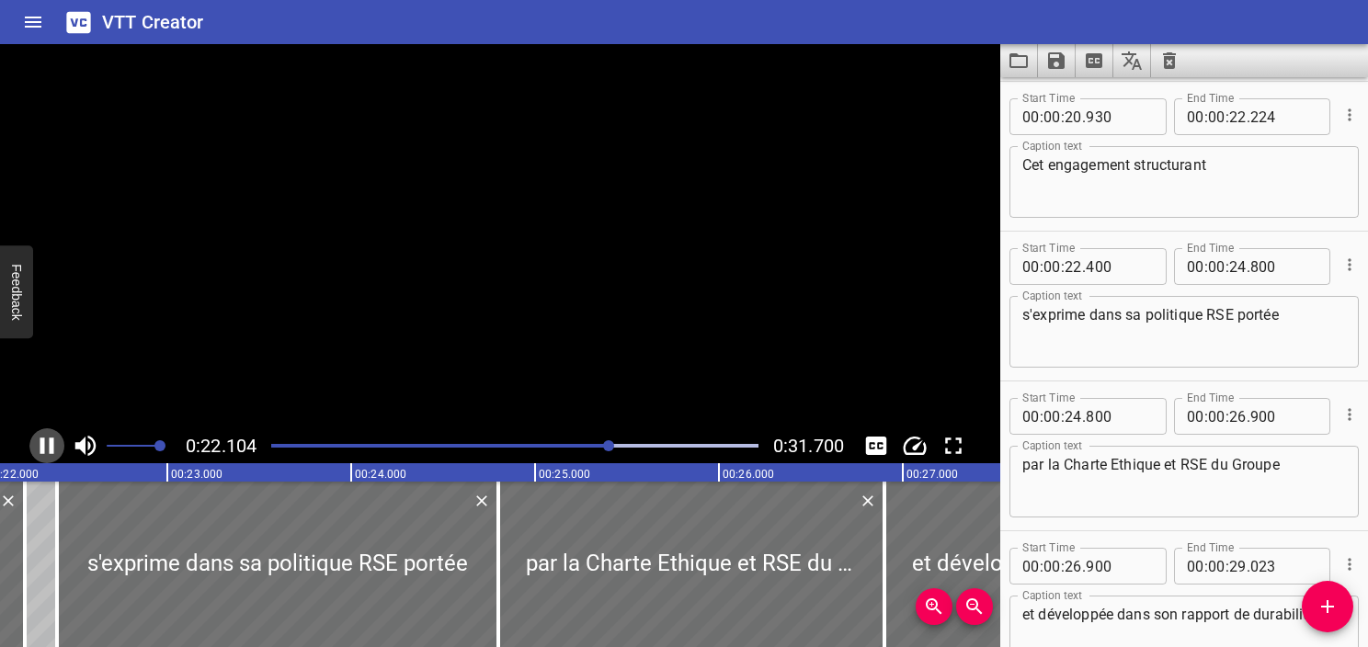
click at [34, 441] on icon "Play/Pause" at bounding box center [47, 446] width 28 height 28
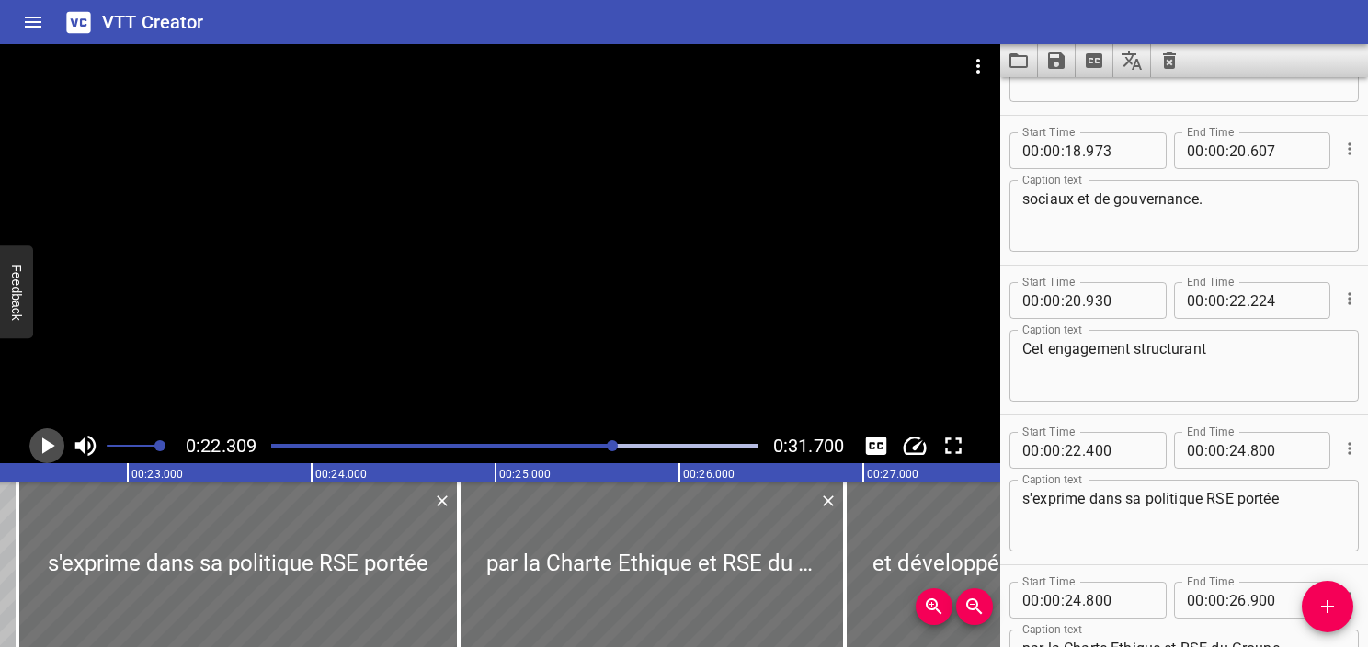
click at [48, 437] on icon "Play/Pause" at bounding box center [47, 446] width 28 height 28
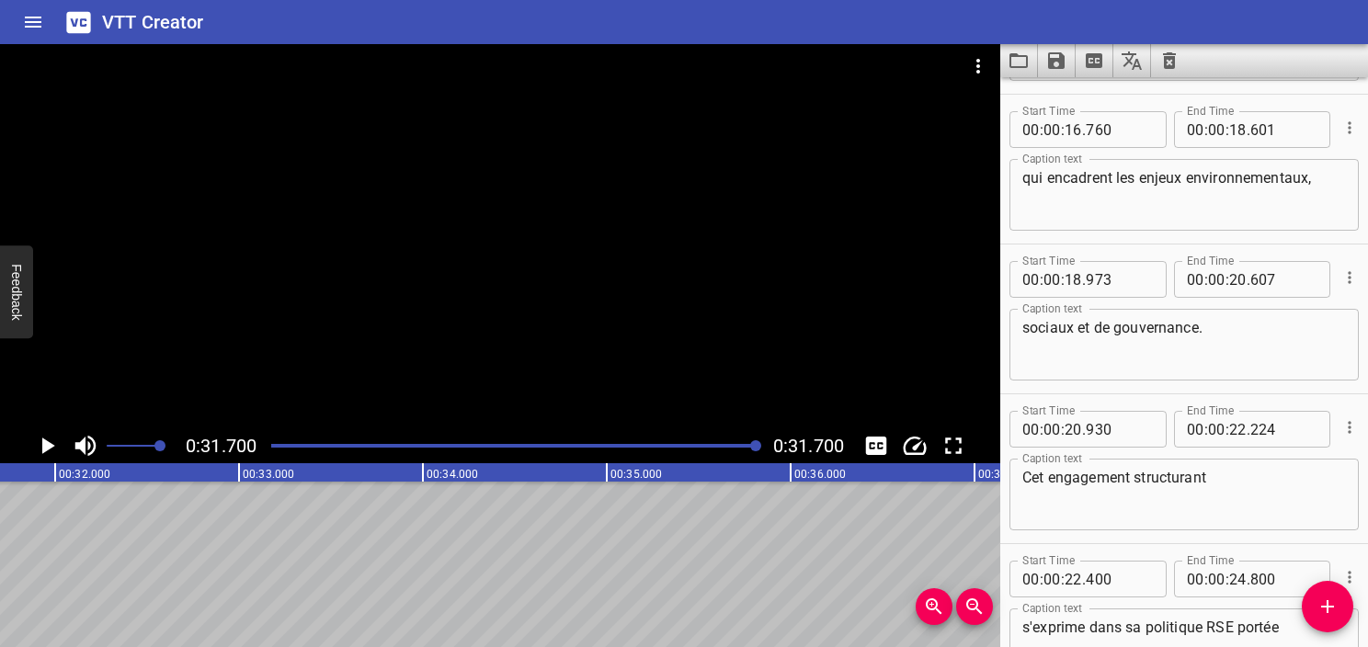
scroll to position [705, 0]
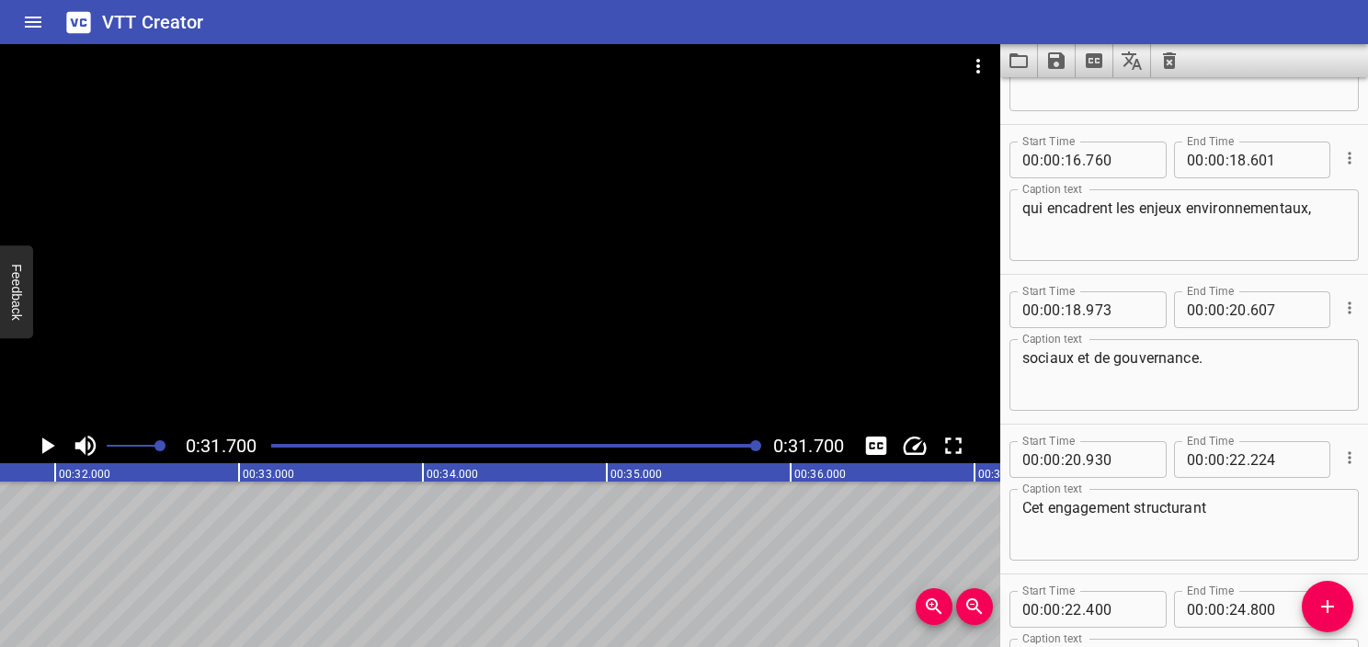
click at [1130, 356] on textarea "sociaux et de gouvernance." at bounding box center [1185, 375] width 324 height 52
click at [1126, 354] on textarea "sociaux et de gouvernance." at bounding box center [1185, 375] width 324 height 52
click at [1030, 357] on textarea "sociaux et de Gouvernance." at bounding box center [1185, 375] width 324 height 52
click at [1195, 218] on textarea "qui encadrent les enjeux environnementaux," at bounding box center [1185, 226] width 324 height 52
click at [1252, 366] on textarea "Sociaux et de Gouvernance." at bounding box center [1185, 375] width 324 height 52
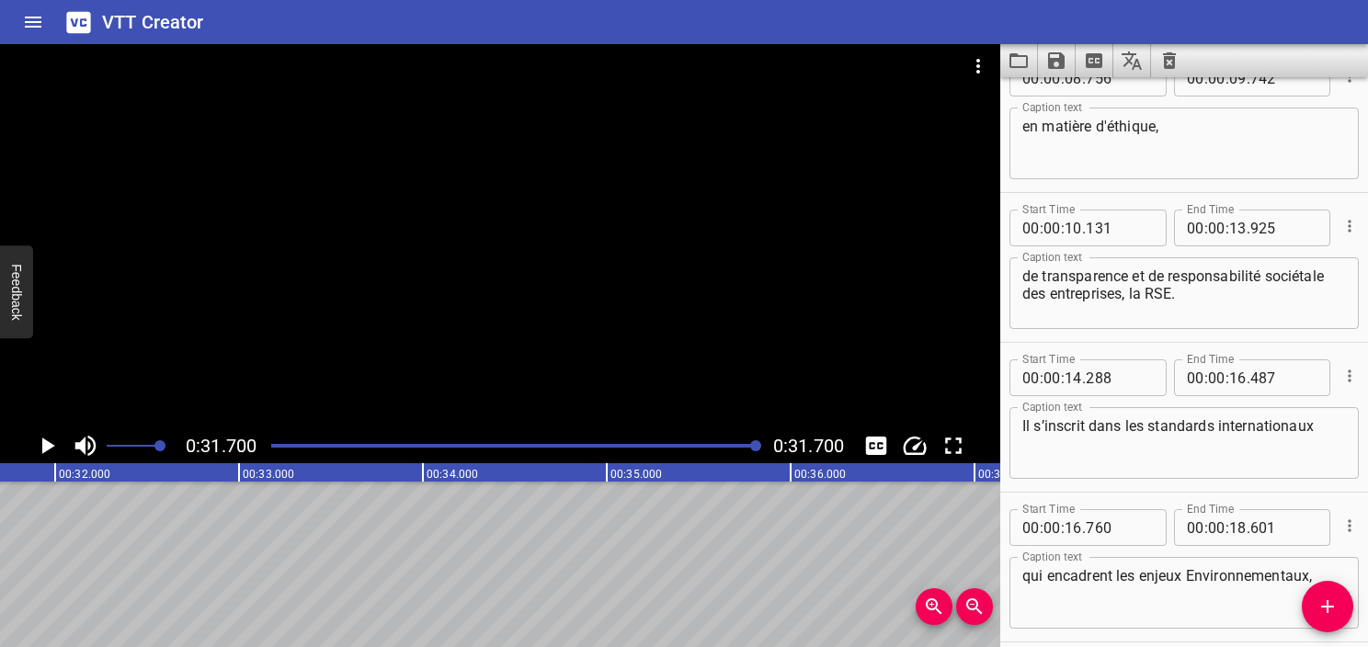
scroll to position [0, 0]
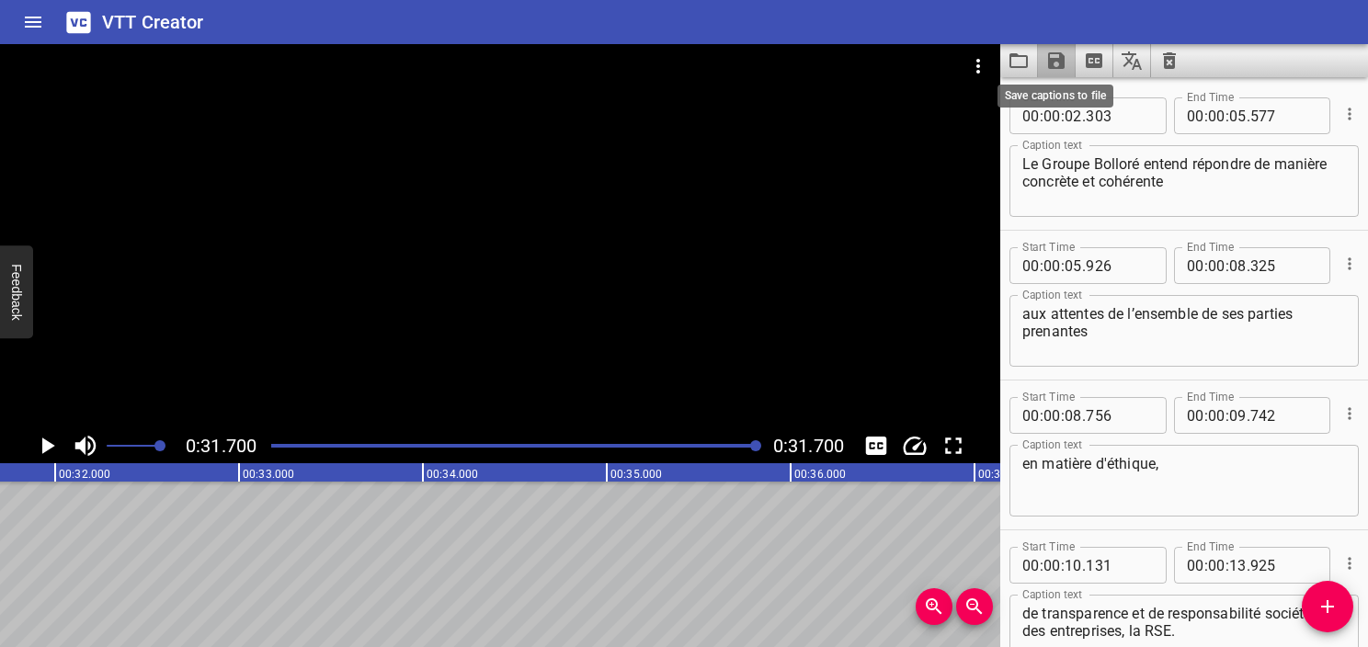
click at [1061, 61] on icon "Save captions to file" at bounding box center [1056, 60] width 17 height 17
click at [1090, 107] on li "Save to VTT file" at bounding box center [1105, 101] width 135 height 33
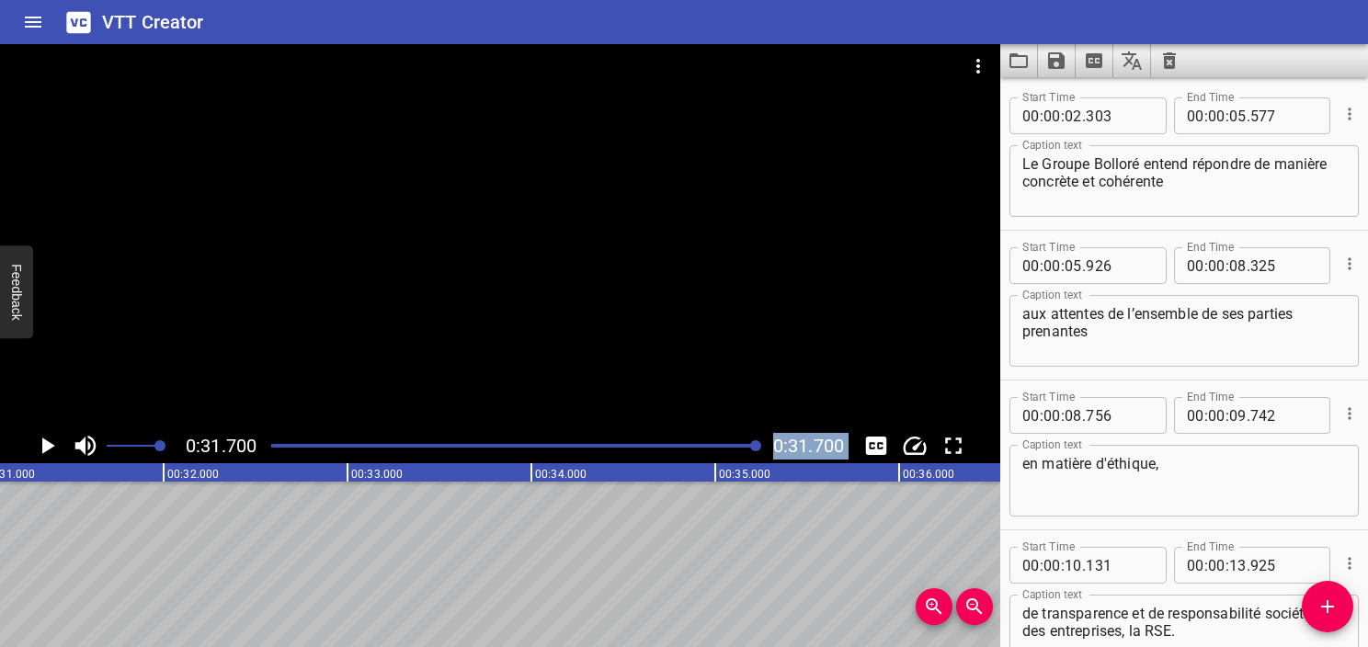
drag, startPoint x: 757, startPoint y: 452, endPoint x: 6, endPoint y: 467, distance: 750.6
click at [6, 467] on div "0:31.700 0:31.700 00:00.000 00:01.000 00:02.000 00:03.000 00:04.000 00:05.000 0…" at bounding box center [500, 345] width 1001 height 603
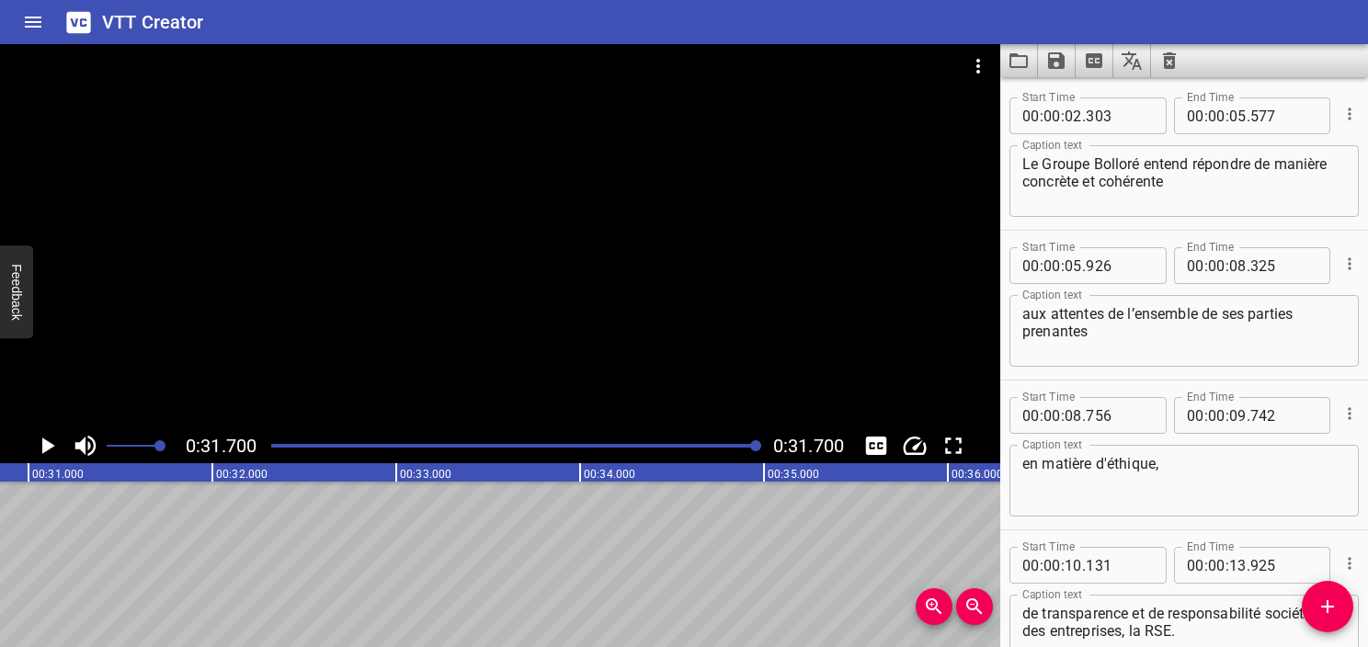
click at [1141, 204] on textarea "Le Groupe Bolloré entend répondre de manière concrète et cohérente" at bounding box center [1185, 181] width 324 height 52
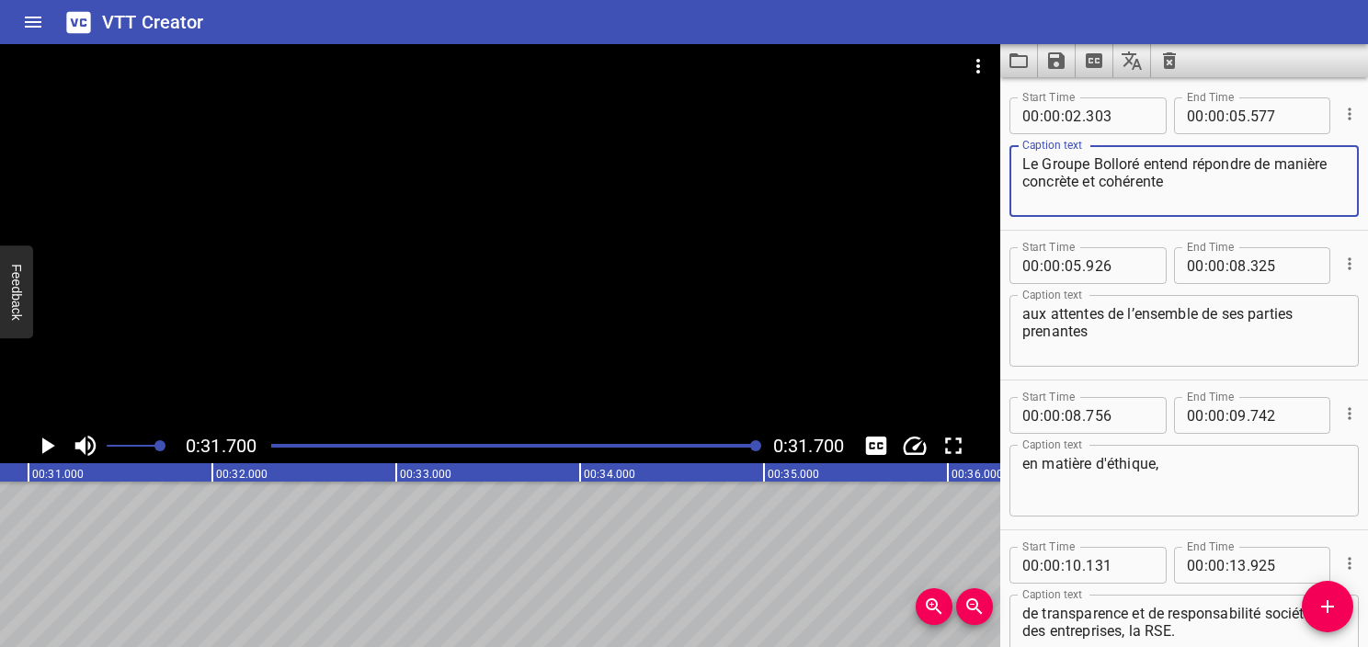
click at [1185, 178] on textarea "Le Groupe Bolloré entend répondre de manière concrète et cohérente" at bounding box center [1185, 181] width 324 height 52
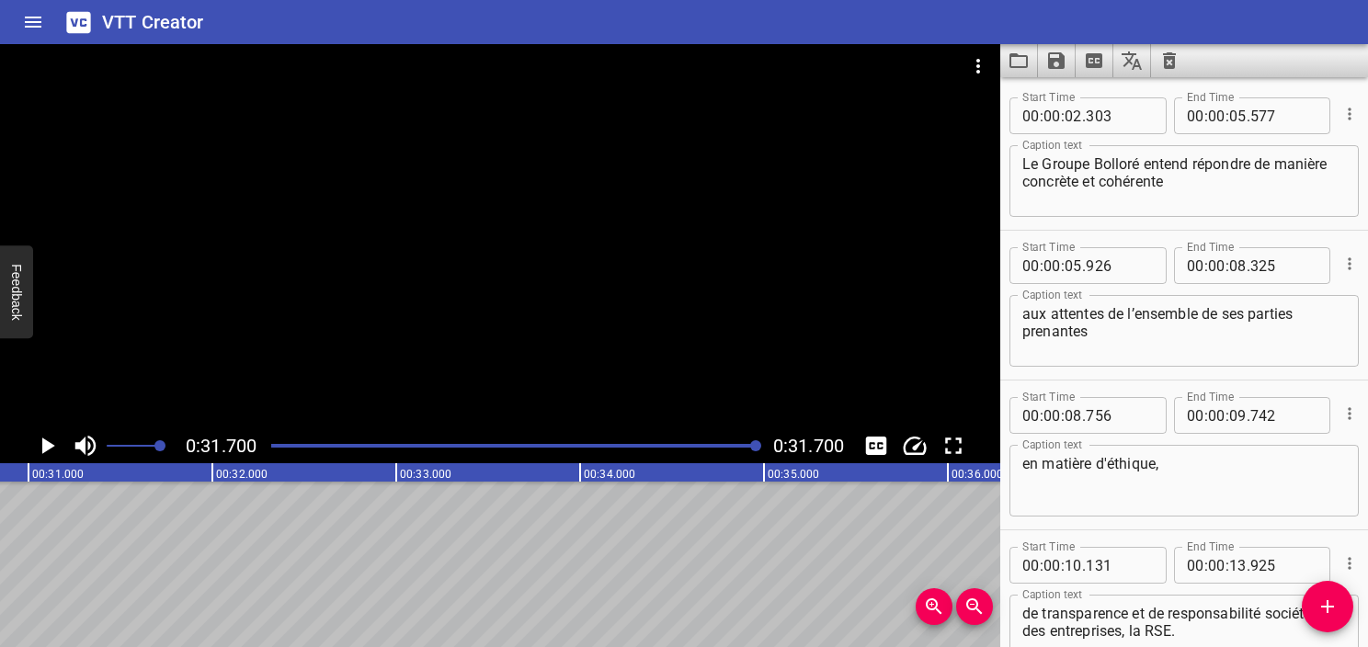
click at [1150, 178] on textarea "Le Groupe Bolloré entend répondre de manière concrète et cohérente" at bounding box center [1185, 181] width 324 height 52
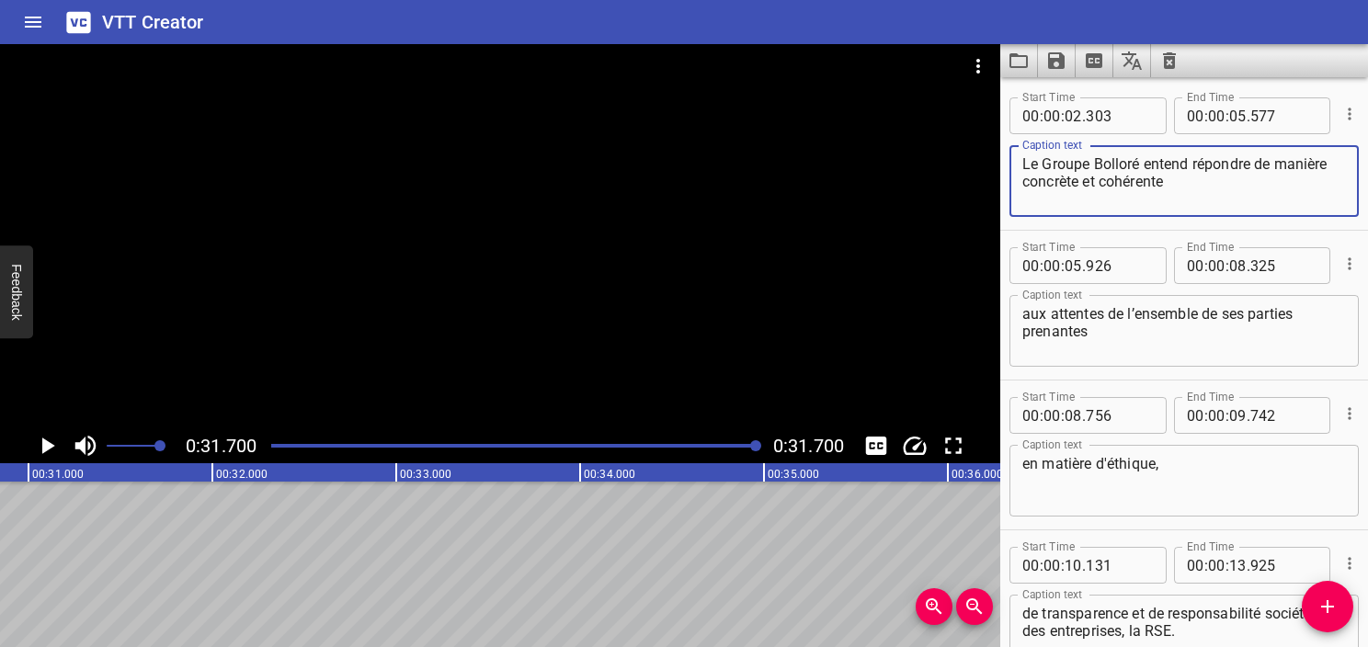
drag, startPoint x: 1192, startPoint y: 195, endPoint x: 990, endPoint y: 166, distance: 204.5
click at [990, 166] on main "0:31.700 0:31.700 00:00.000 00:01.000 00:02.000 00:03.000 00:04.000 00:05.000 0…" at bounding box center [684, 345] width 1368 height 603
paste textarea "The Bolloré Group is committed to responding in a concrete and consistent way"
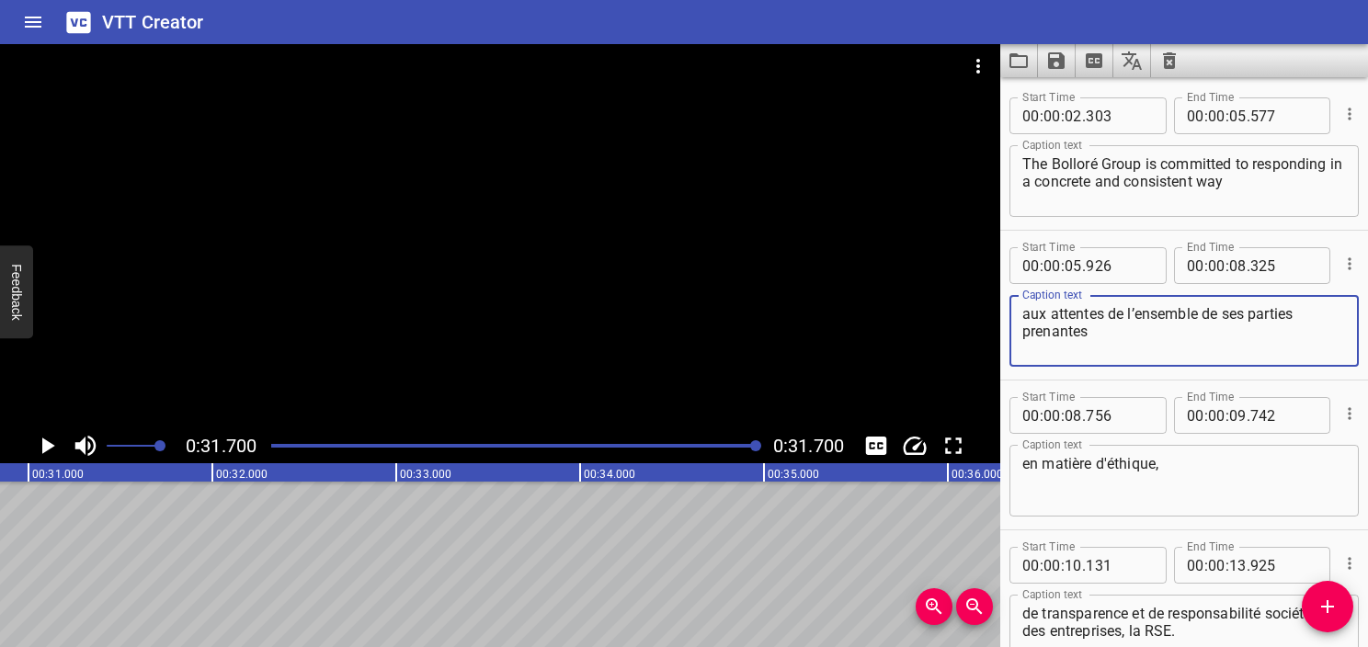
drag, startPoint x: 1123, startPoint y: 332, endPoint x: 988, endPoint y: 302, distance: 138.6
click at [988, 302] on main "0:31.700 0:31.700 00:00.000 00:01.000 00:02.000 00:03.000 00:04.000 00:05.000 0…" at bounding box center [684, 345] width 1368 height 603
paste textarea "to the expectations of all its stakeholder"
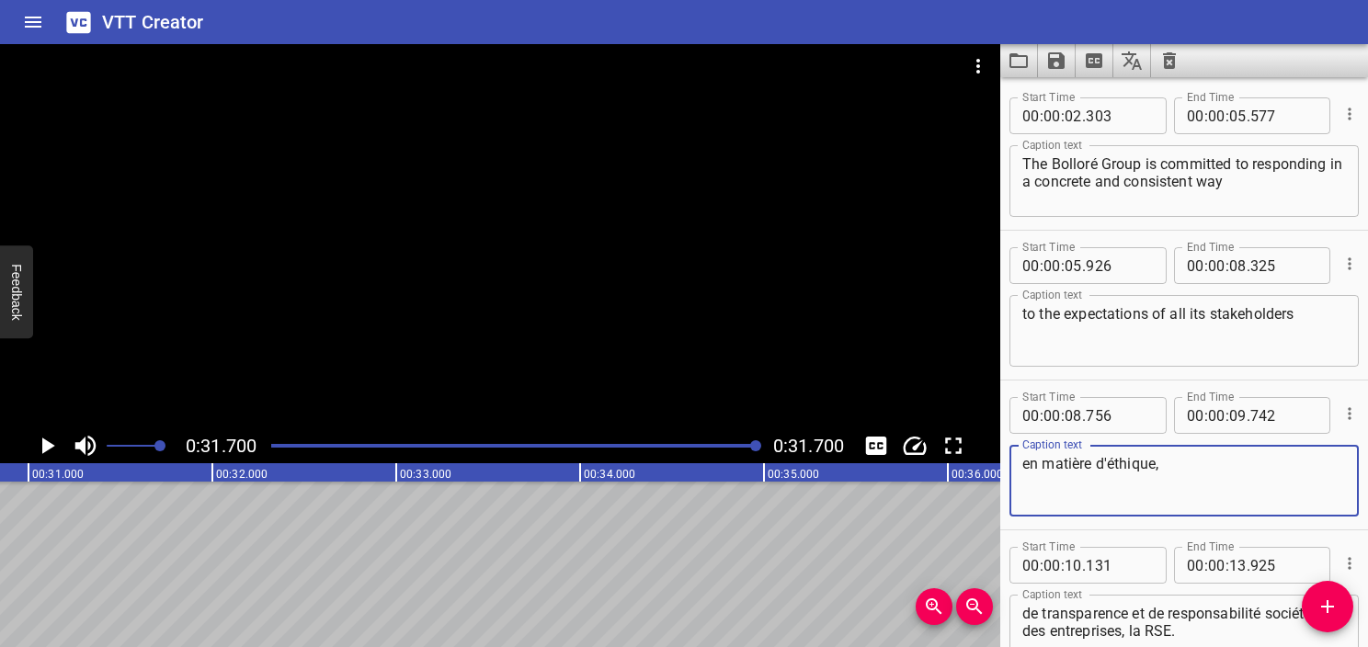
drag, startPoint x: 1171, startPoint y: 458, endPoint x: 986, endPoint y: 456, distance: 184.9
click at [986, 456] on main "0:31.700 0:31.700 00:00.000 00:01.000 00:02.000 00:03.000 00:04.000 00:05.000 0…" at bounding box center [684, 345] width 1368 height 603
paste textarea "in terms of ethics"
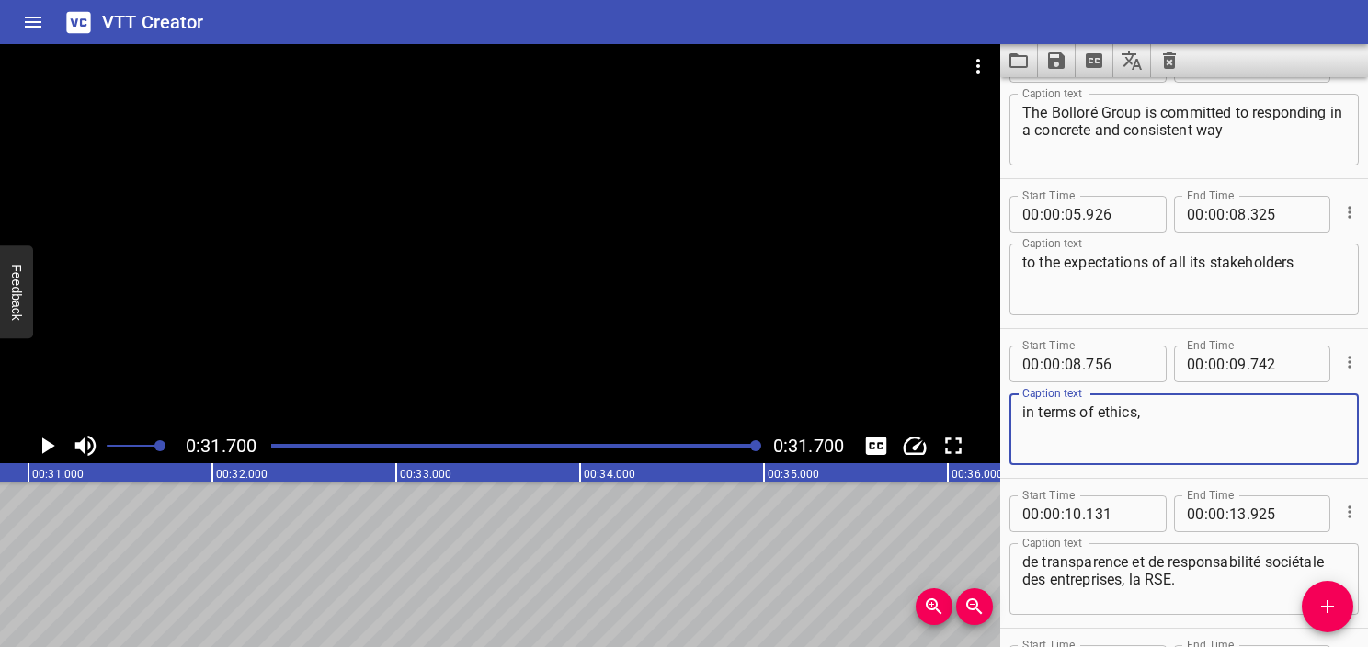
scroll to position [92, 0]
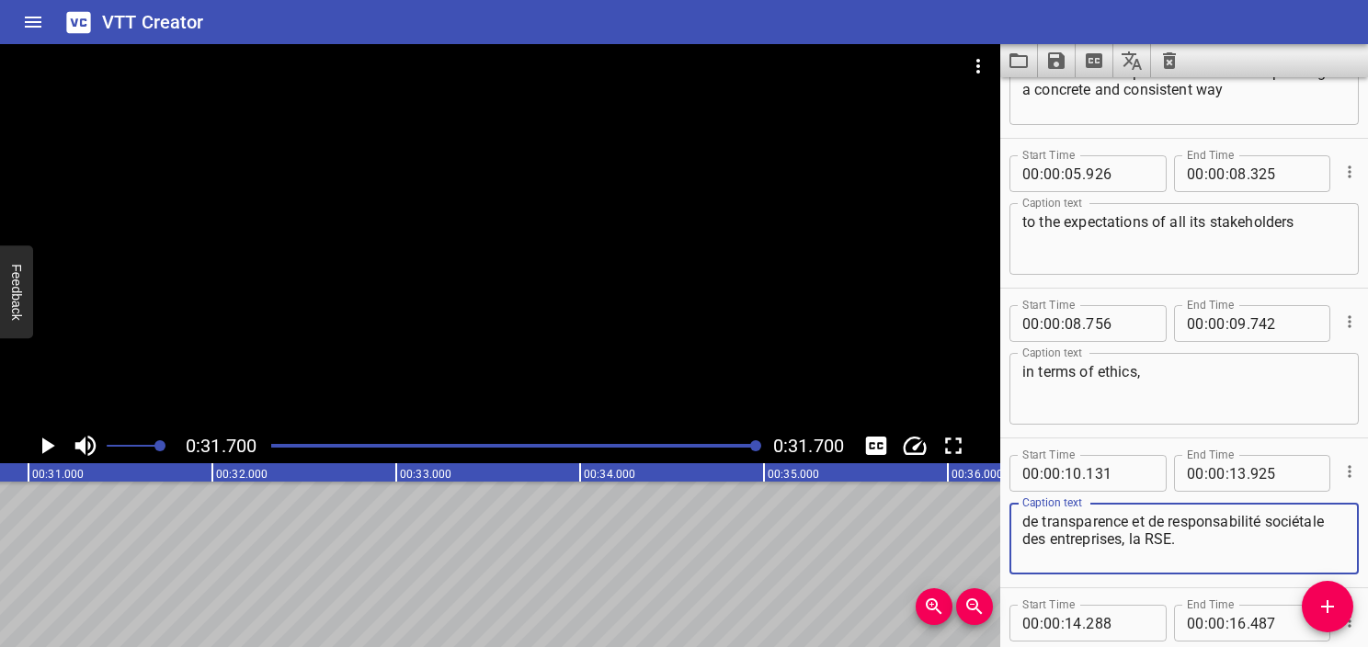
drag, startPoint x: 1204, startPoint y: 546, endPoint x: 971, endPoint y: 508, distance: 235.9
click at [971, 508] on main "0:31.700 0:31.700 00:00.000 00:01.000 00:02.000 00:03.000 00:04.000 00:05.000 0…" at bounding box center [684, 345] width 1368 height 603
paste textarea "transparency, and corporate social responsibility (CSR)"
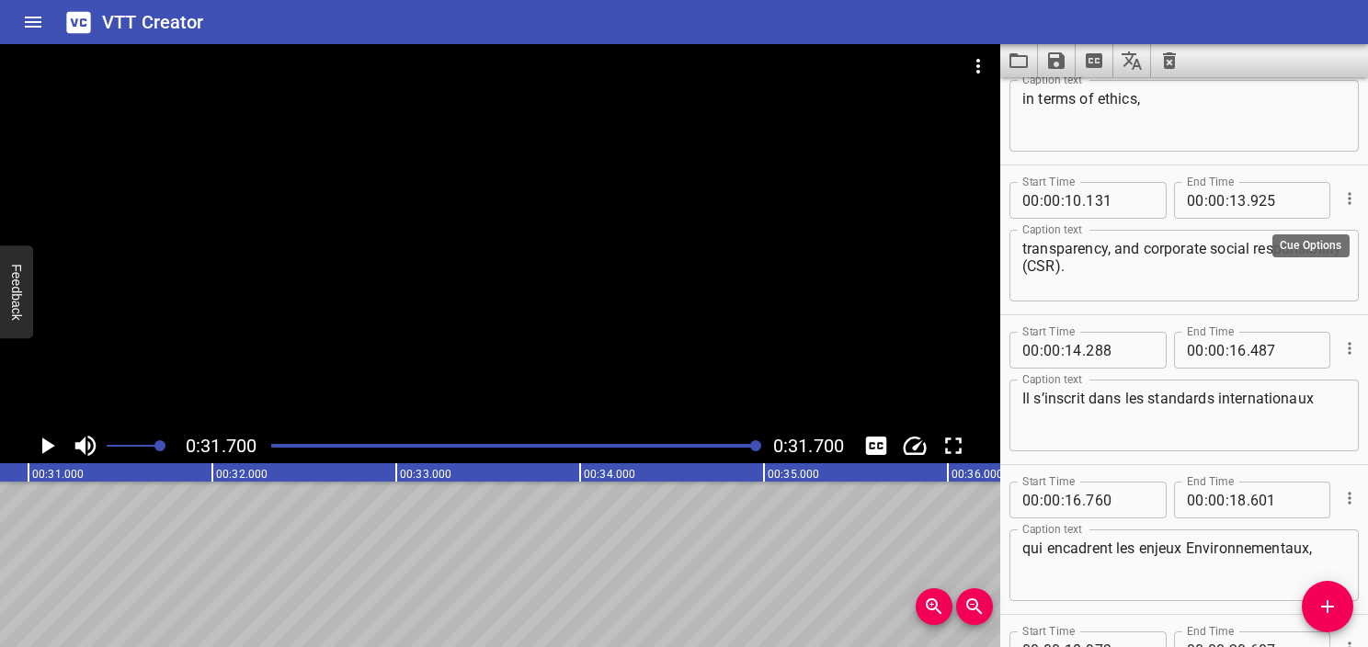
scroll to position [368, 0]
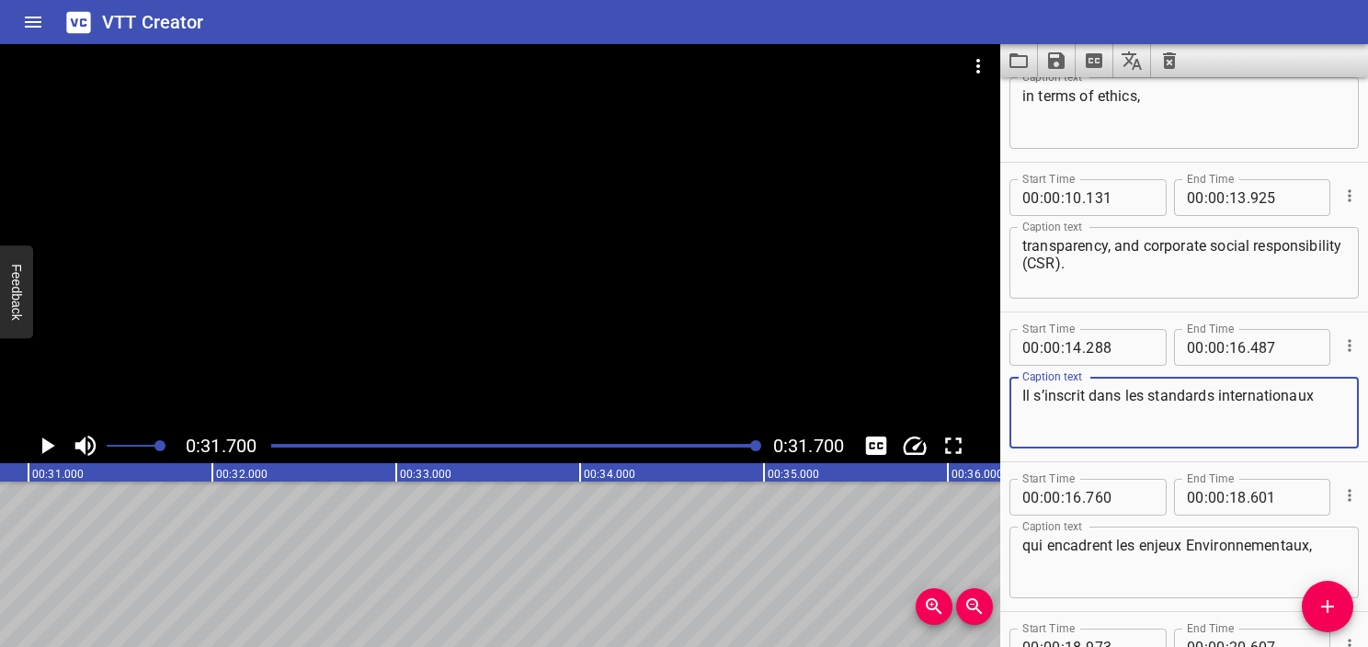
drag, startPoint x: 1310, startPoint y: 394, endPoint x: 825, endPoint y: 388, distance: 484.7
click at [825, 388] on main "0:31.700 0:31.700 00:00.000 00:01.000 00:02.000 00:03.000 00:04.000 00:05.000 0…" at bounding box center [684, 345] width 1368 height 603
paste textarea "Our approach is aligned with international standards"
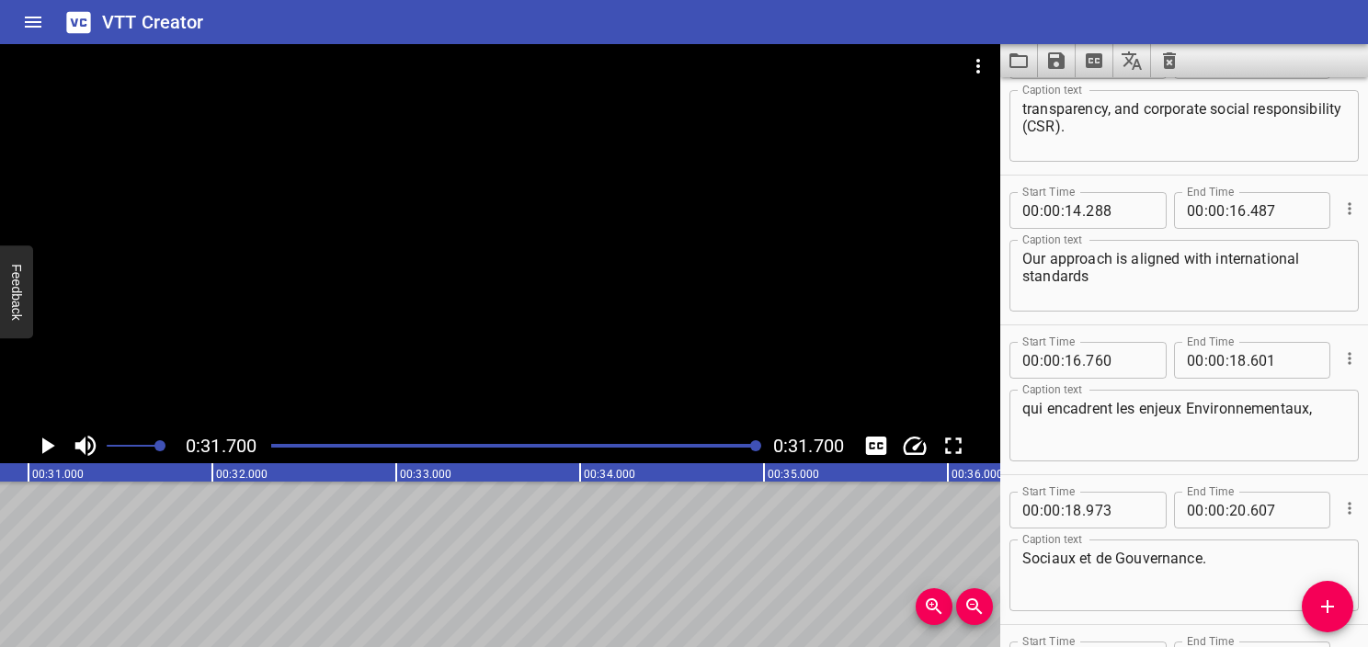
scroll to position [552, 0]
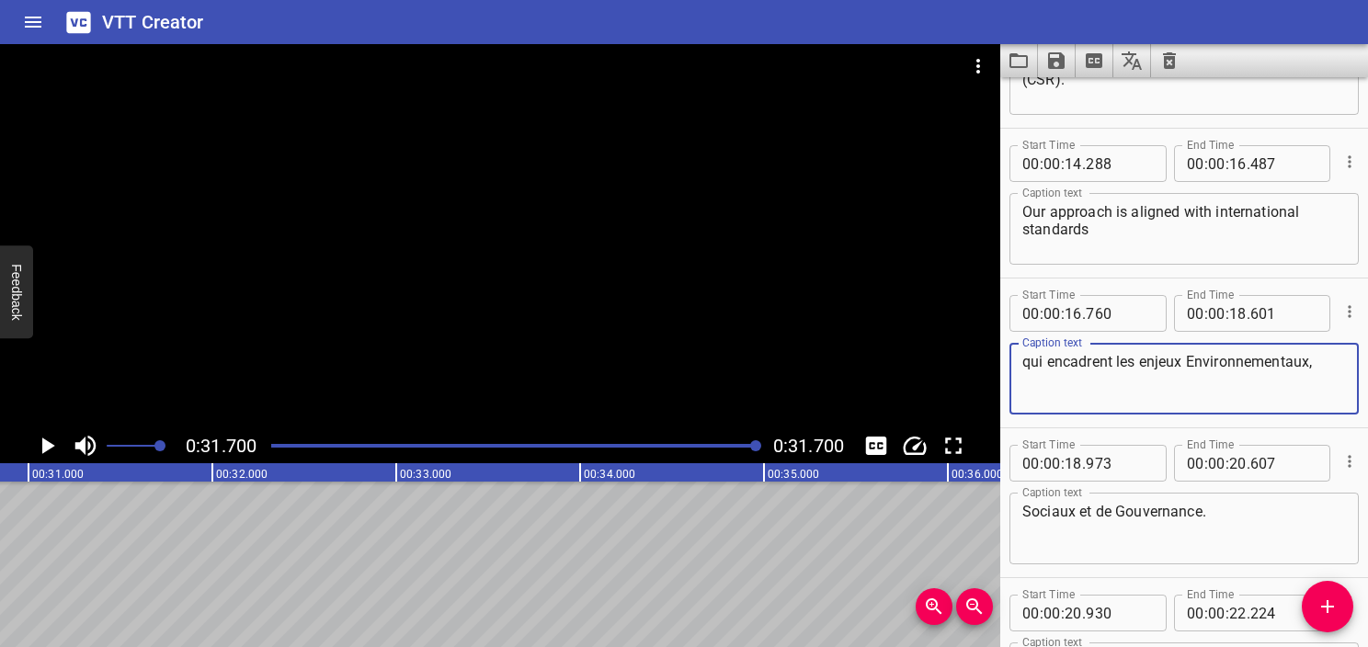
click at [1330, 364] on textarea "qui encadrent les enjeux Environnementaux," at bounding box center [1185, 379] width 324 height 52
drag, startPoint x: 1317, startPoint y: 372, endPoint x: 910, endPoint y: 372, distance: 406.5
click at [910, 372] on main "0:31.700 0:31.700 00:00.000 00:01.000 00:02.000 00:03.000 00:04.000 00:05.000 0…" at bounding box center [684, 345] width 1368 height 603
paste textarea "governing Environmental"
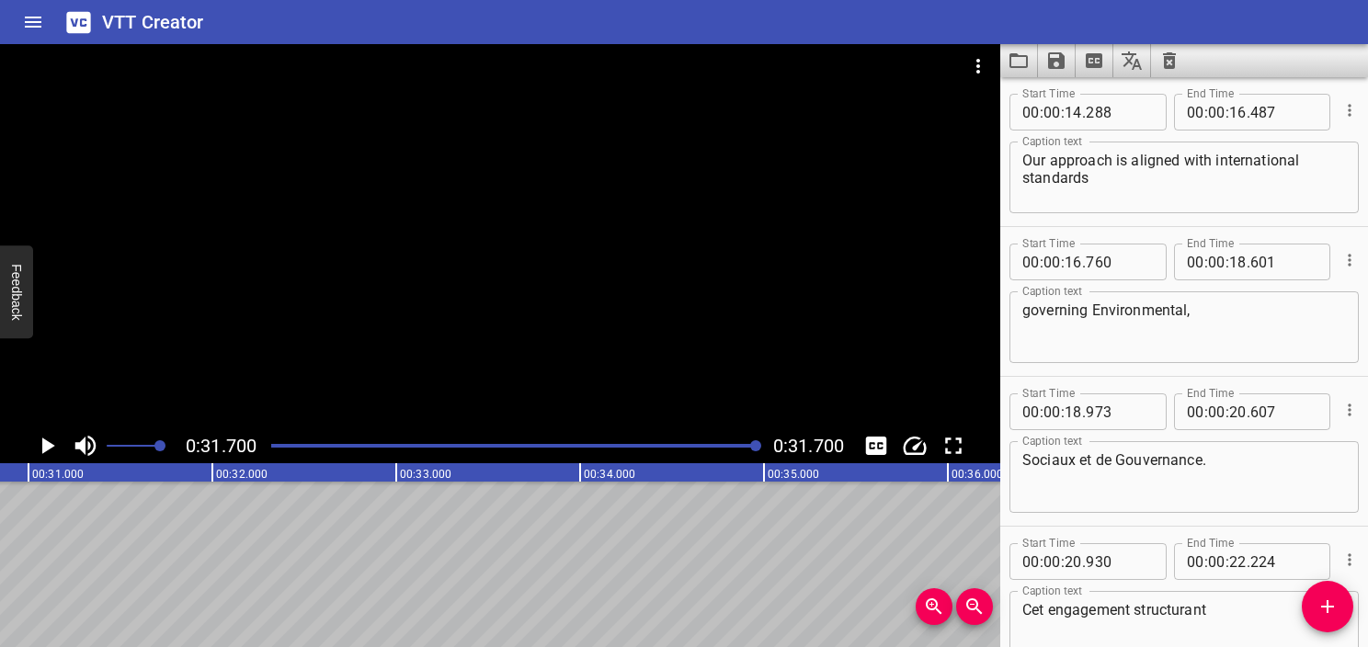
scroll to position [644, 0]
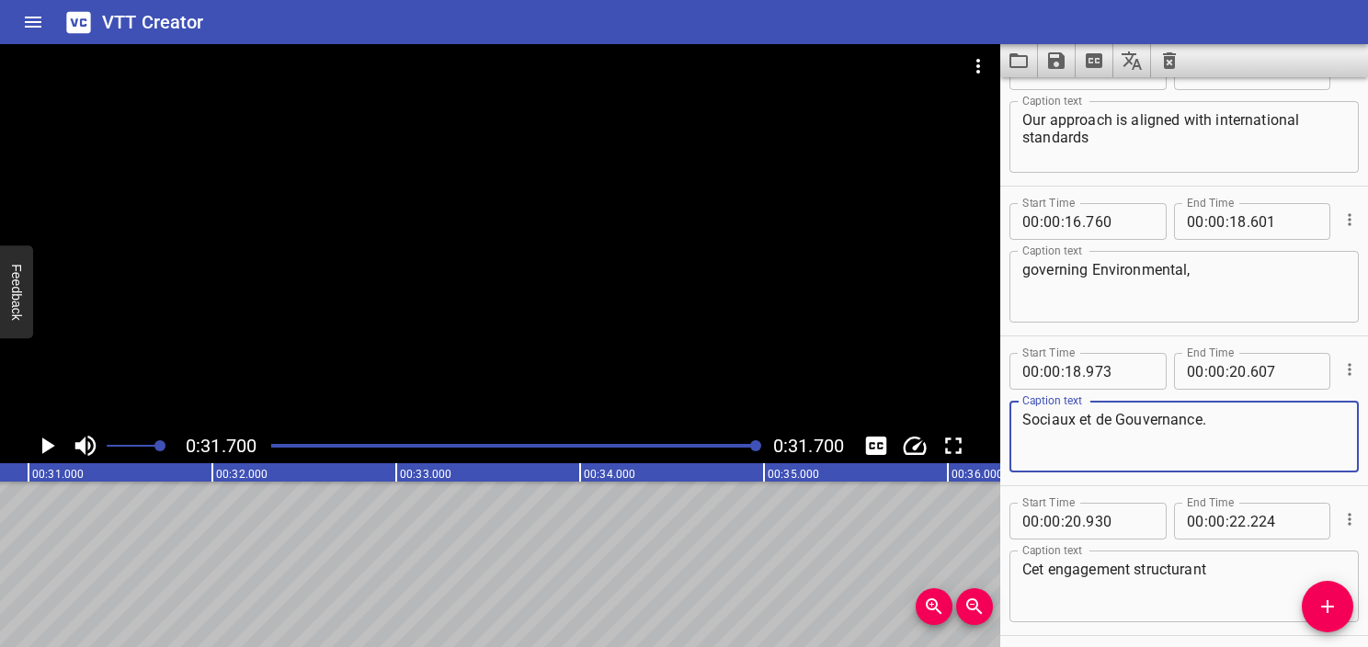
drag, startPoint x: 1251, startPoint y: 419, endPoint x: 854, endPoint y: 418, distance: 396.4
click at [854, 418] on main "0:31.700 0:31.700 00:00.000 00:01.000 00:02.000 00:03.000 00:04.000 00:05.000 0…" at bounding box center [684, 345] width 1368 height 603
paste textarea "l, and Governance (ESG) matters"
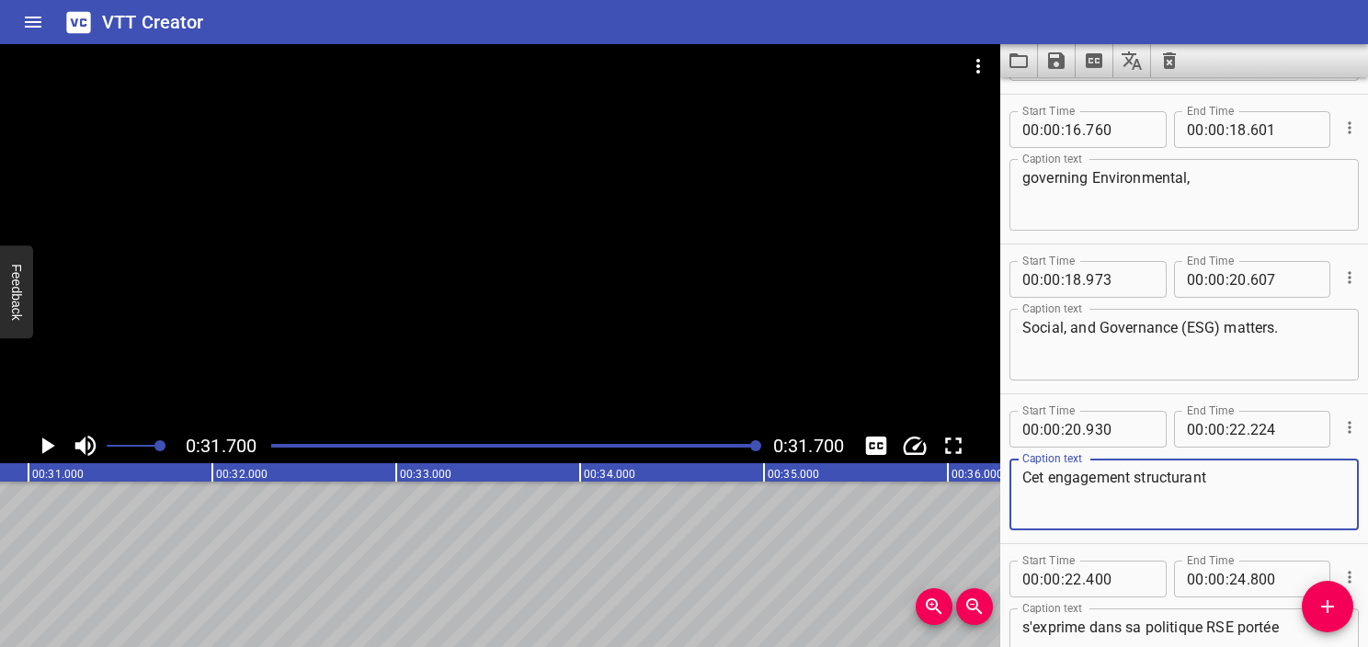
drag, startPoint x: 1218, startPoint y: 493, endPoint x: 965, endPoint y: 519, distance: 254.2
click at [965, 519] on main "0:31.700 0:31.700 00:00.000 00:01.000 00:02.000 00:03.000 00:04.000 00:05.000 0…" at bounding box center [684, 345] width 1368 height 603
paste textarea "This long-term commitme"
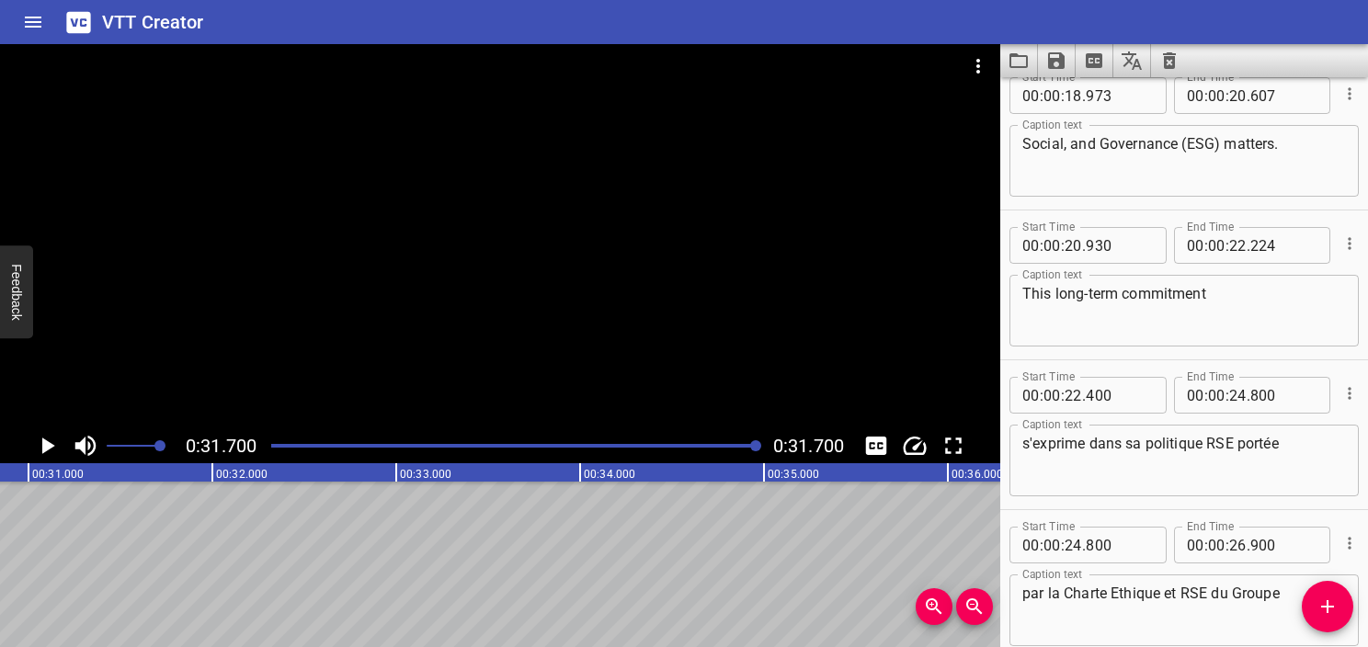
click at [1160, 444] on textarea "s'exprime dans sa politique RSE portée" at bounding box center [1185, 461] width 324 height 52
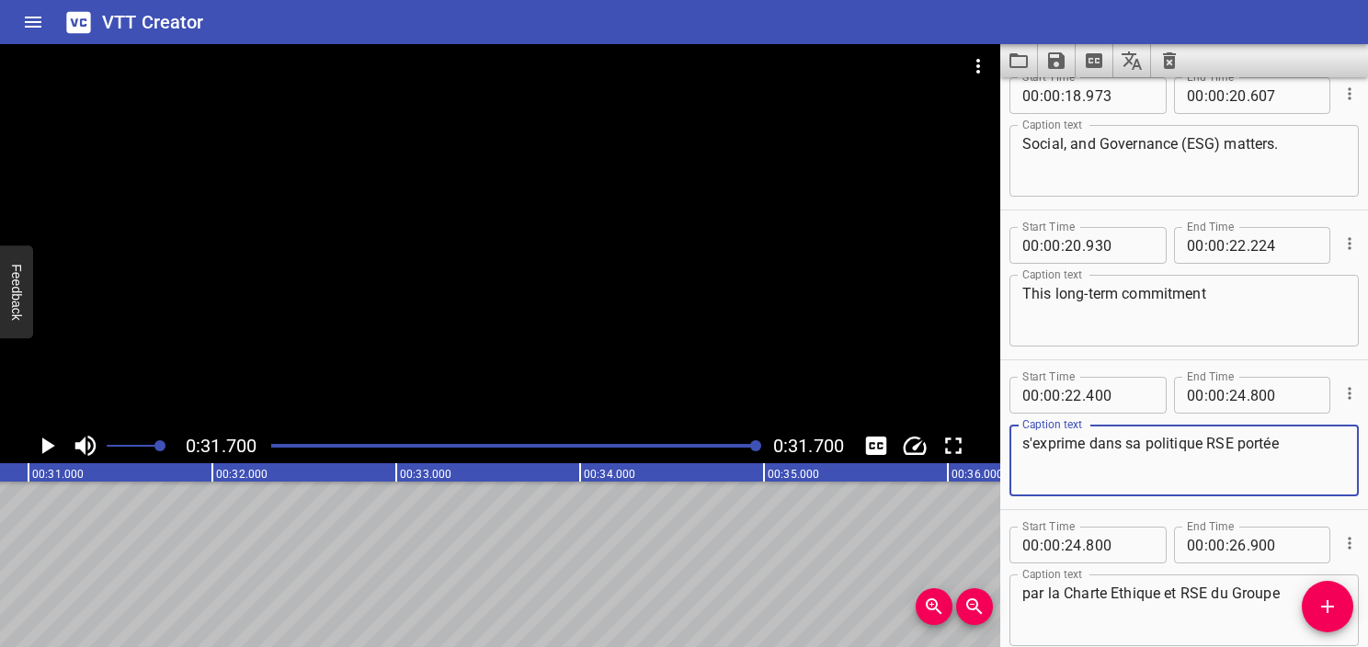
click at [1160, 444] on textarea "s'exprime dans sa politique RSE portée" at bounding box center [1185, 461] width 324 height 52
paste textarea "is reflected in our CSR policy,"
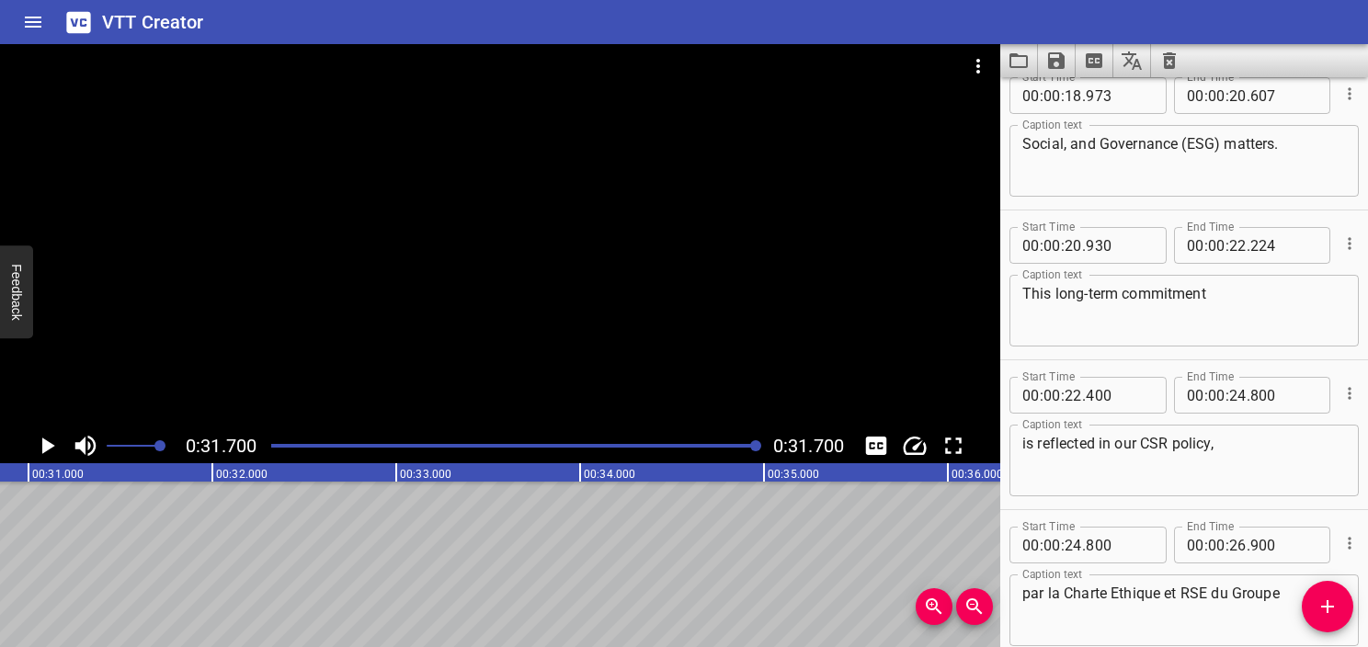
click at [1103, 589] on textarea "par la Charte Ethique et RSE du Groupe" at bounding box center [1185, 611] width 324 height 52
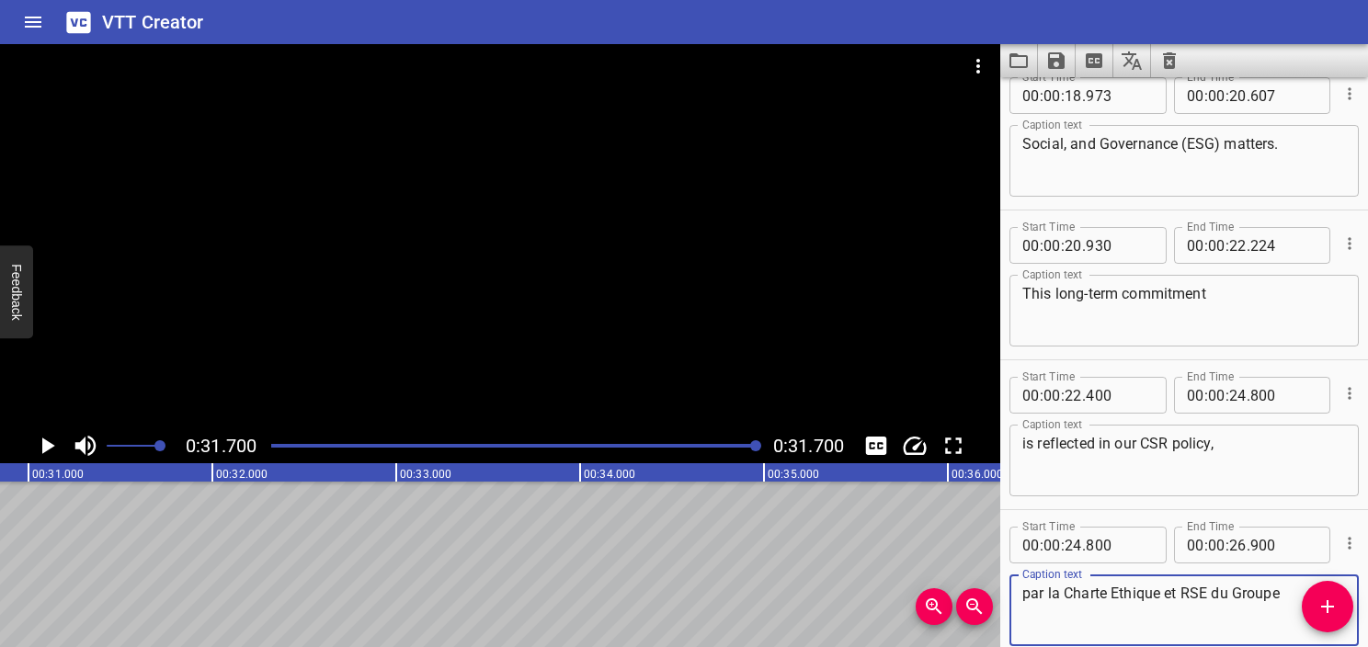
click at [1104, 590] on textarea "par la Charte Ethique et RSE du Groupe" at bounding box center [1185, 611] width 324 height 52
paste textarea "as outlined in the Group’s Ethics and CSR Charter,"
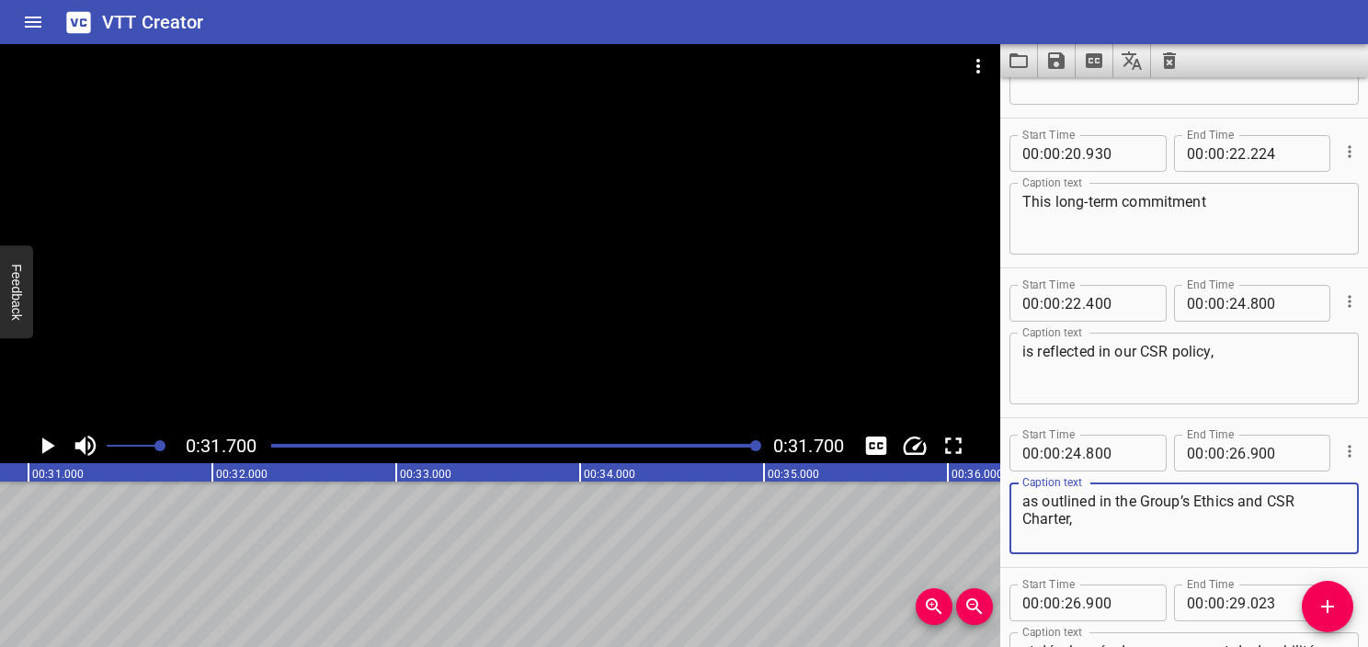
scroll to position [1165, 0]
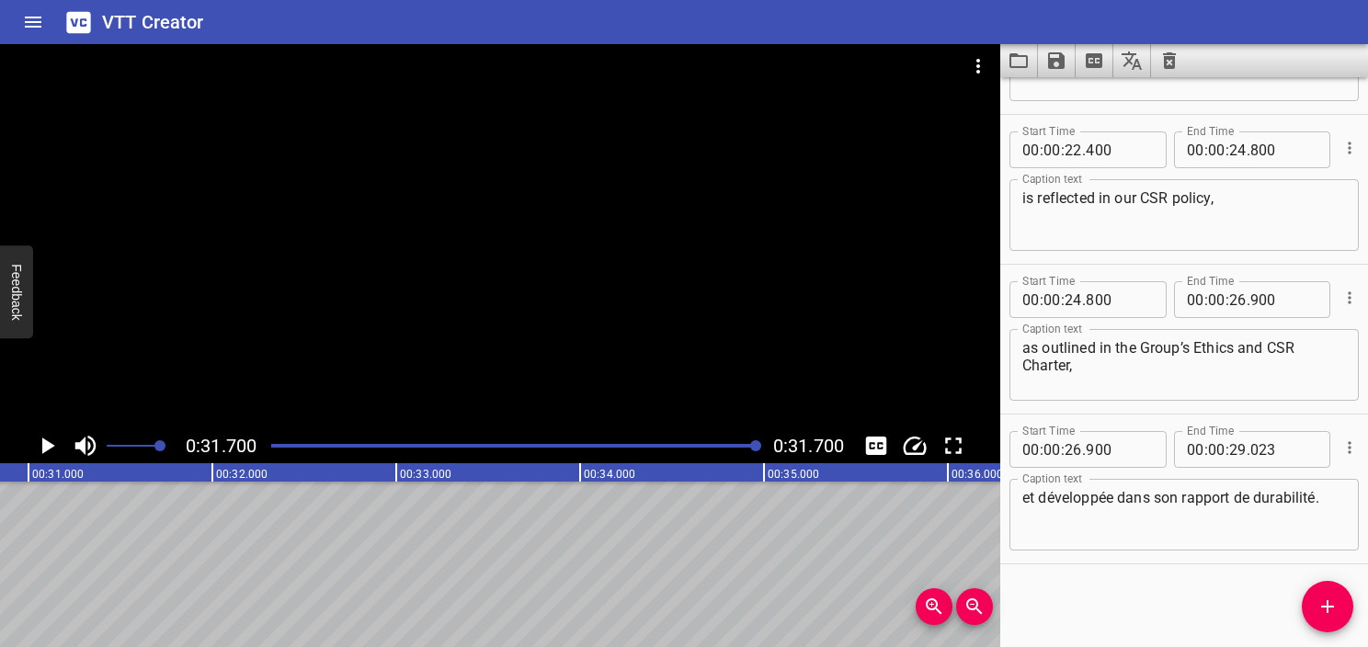
click at [1237, 504] on textarea "et développée dans son rapport de durabilité." at bounding box center [1185, 515] width 324 height 52
paste textarea "and detailed in our Sustainability Report"
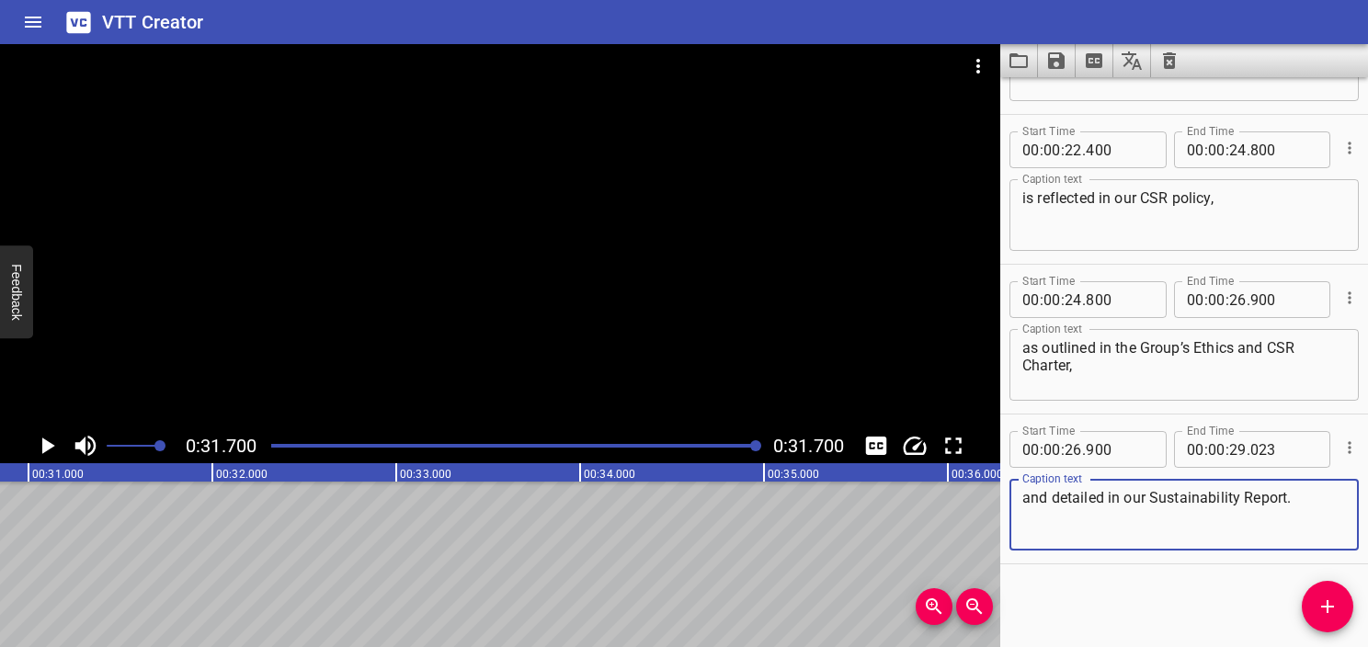
click at [268, 451] on div at bounding box center [514, 446] width 509 height 26
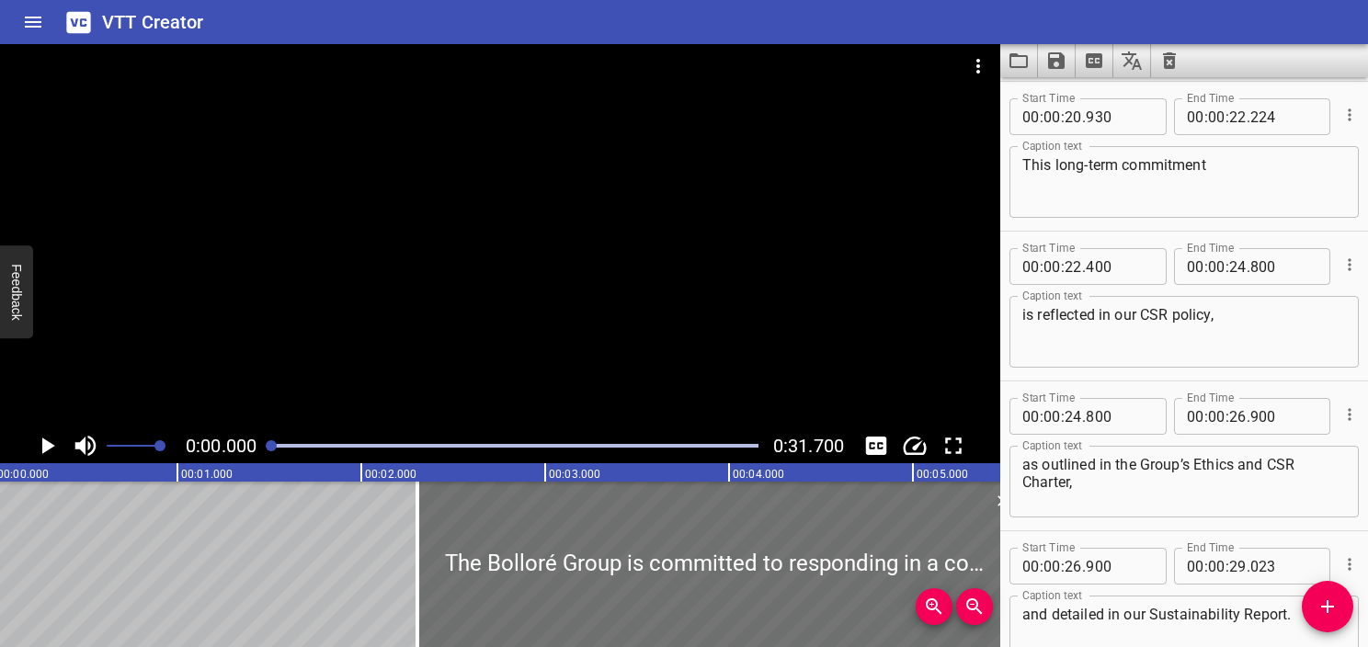
scroll to position [0, 0]
click at [45, 438] on icon "Play/Pause" at bounding box center [47, 446] width 28 height 28
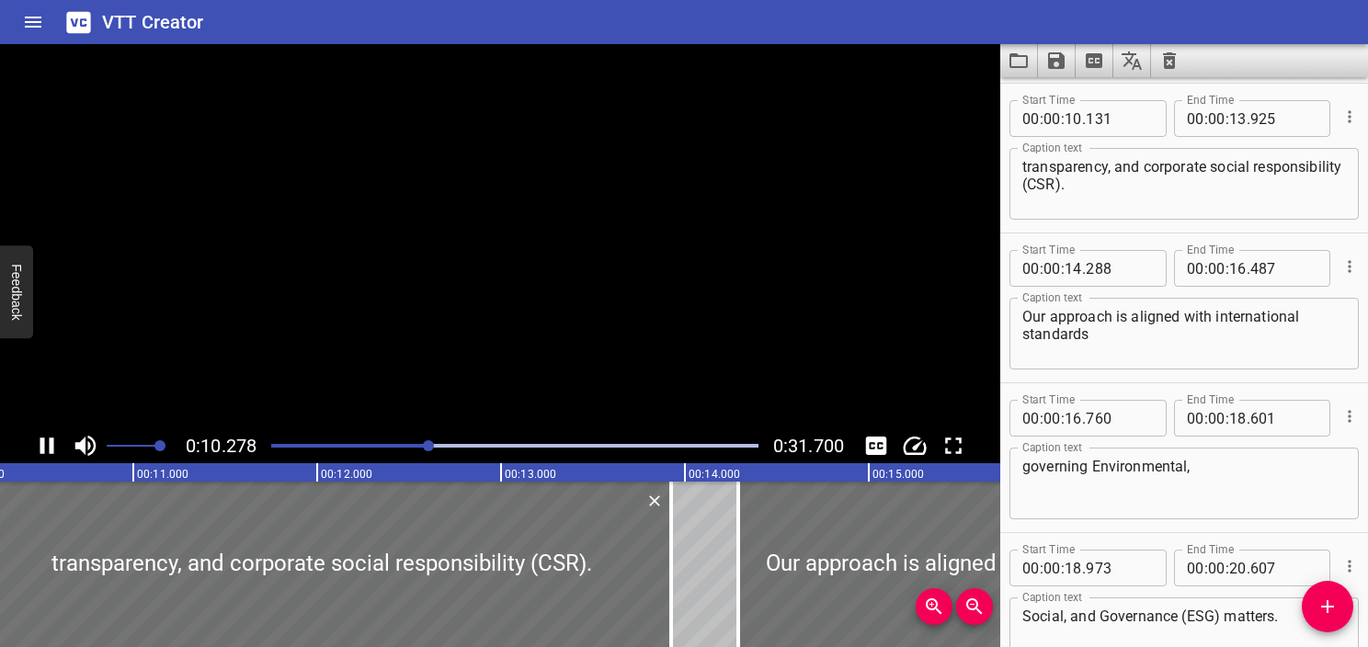
scroll to position [449, 0]
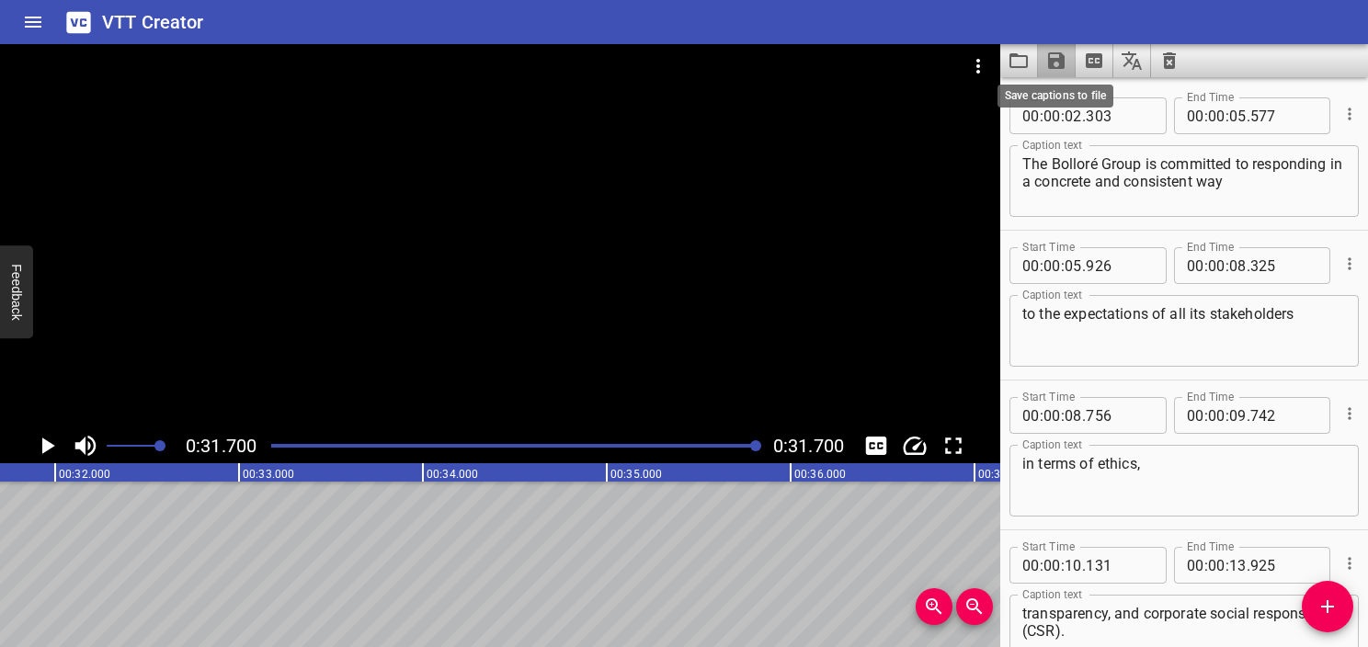
click at [1059, 62] on icon "Save captions to file" at bounding box center [1056, 60] width 17 height 17
click at [1070, 94] on li "Save to VTT file" at bounding box center [1105, 101] width 135 height 33
drag, startPoint x: 818, startPoint y: 553, endPoint x: 818, endPoint y: 540, distance: 12.9
click at [974, 72] on icon "Video Options" at bounding box center [978, 66] width 22 height 22
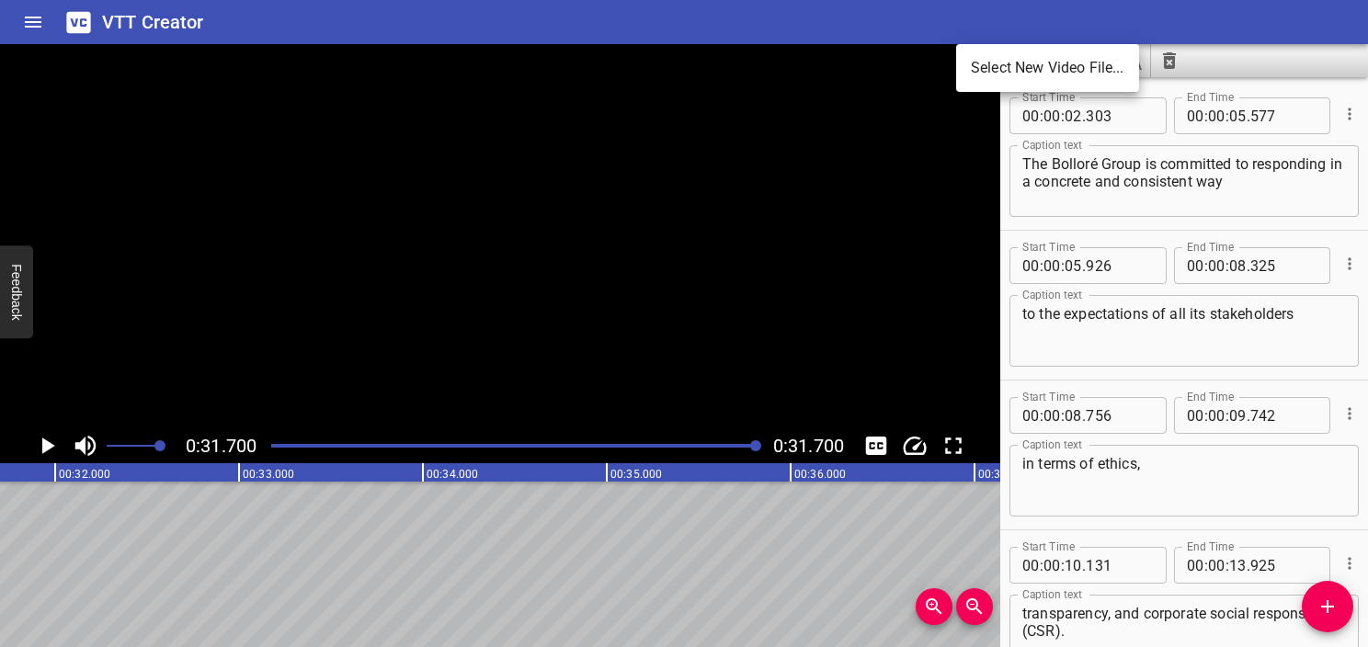
click at [1055, 63] on li "Select New Video File..." at bounding box center [1047, 68] width 183 height 33
click at [1181, 55] on div at bounding box center [684, 323] width 1368 height 647
click at [1173, 62] on icon "Clear captions" at bounding box center [1169, 60] width 13 height 17
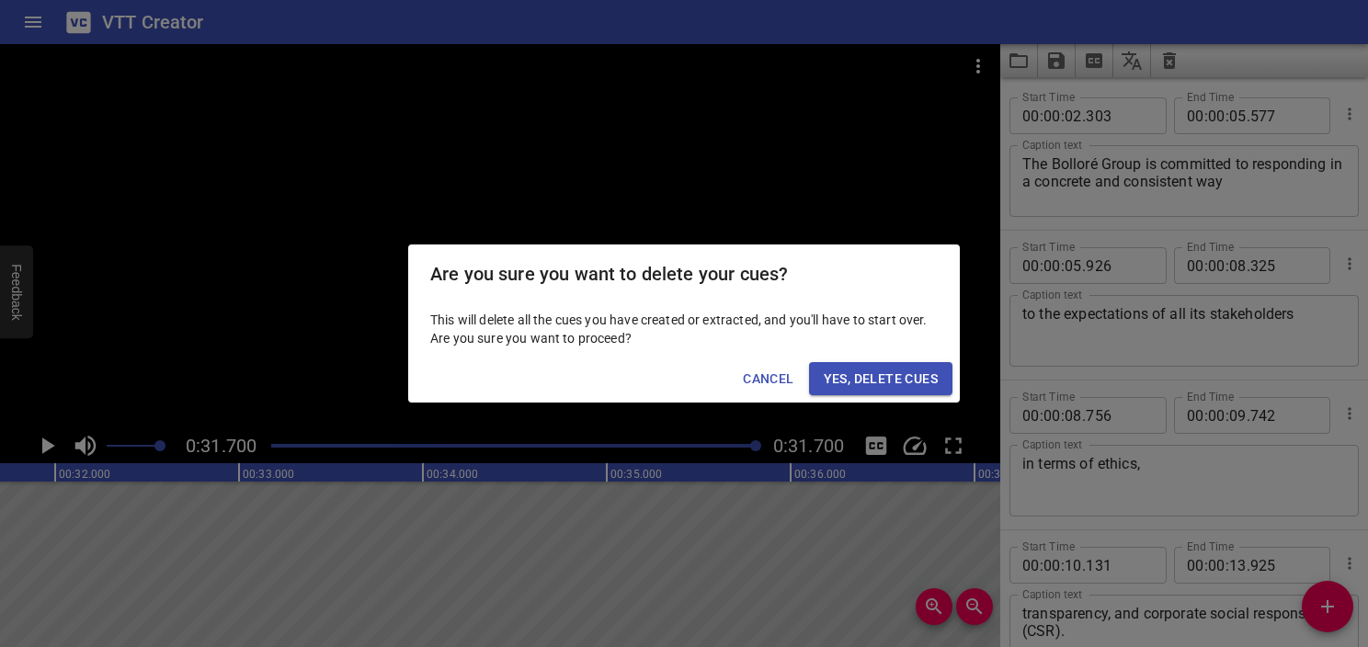
click at [874, 389] on span "Yes, Delete Cues" at bounding box center [881, 379] width 114 height 23
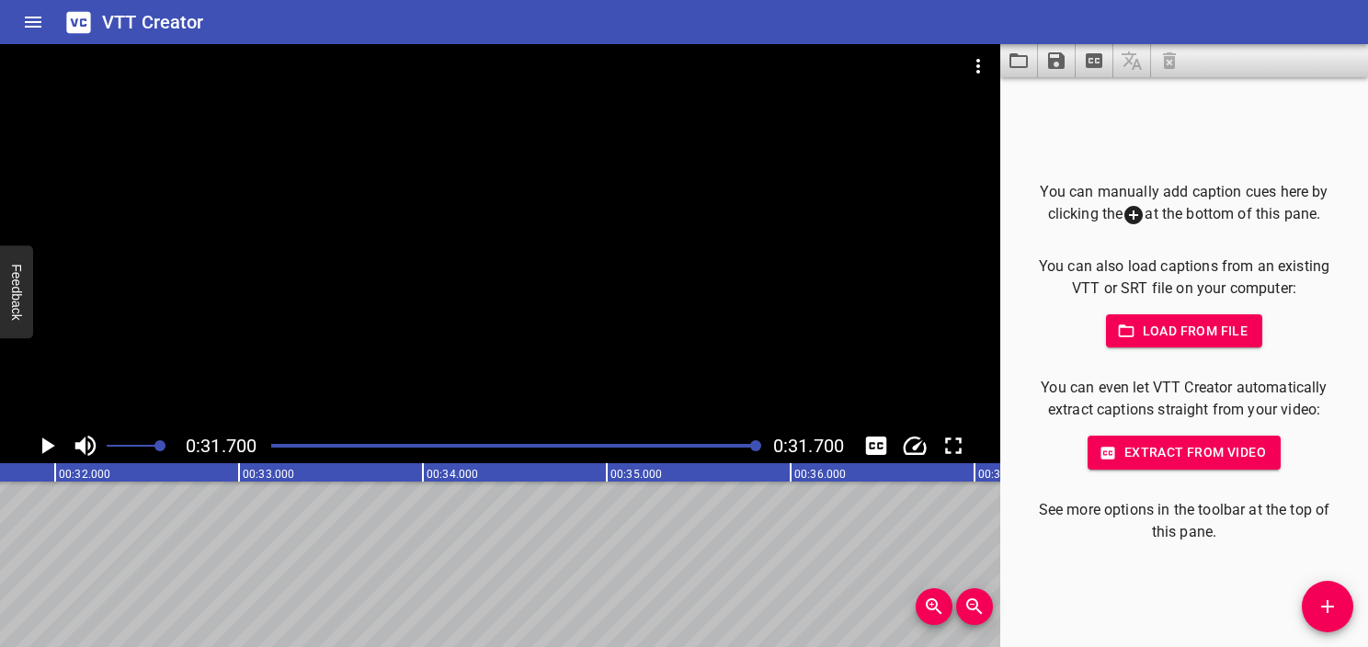
click at [1202, 343] on button "Load from file" at bounding box center [1184, 332] width 157 height 34
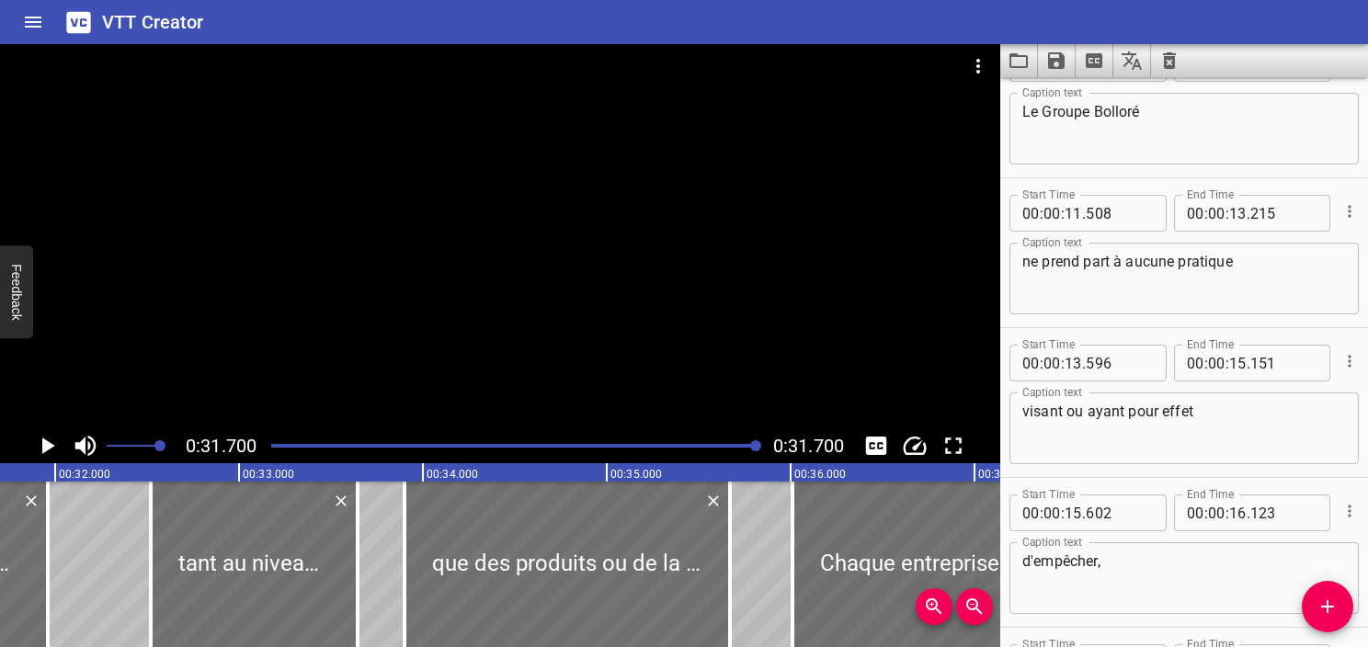
scroll to position [0, 0]
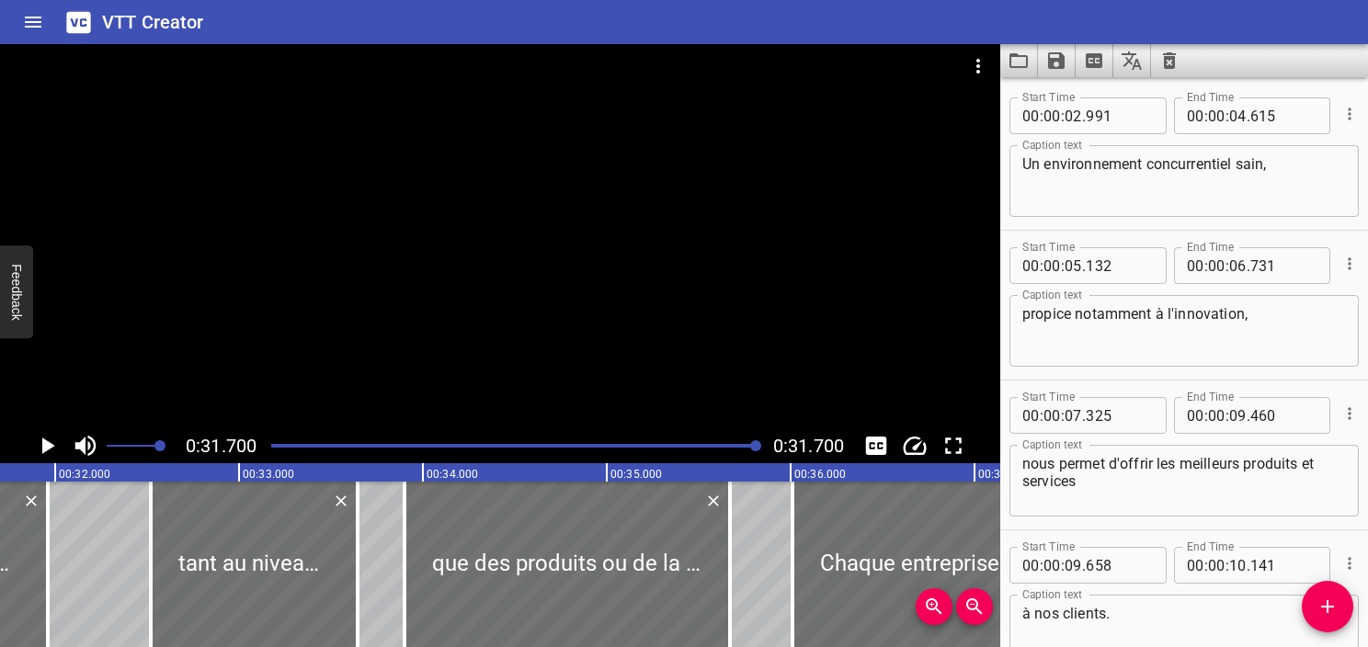
click at [272, 447] on div "Play progress" at bounding box center [514, 446] width 487 height 4
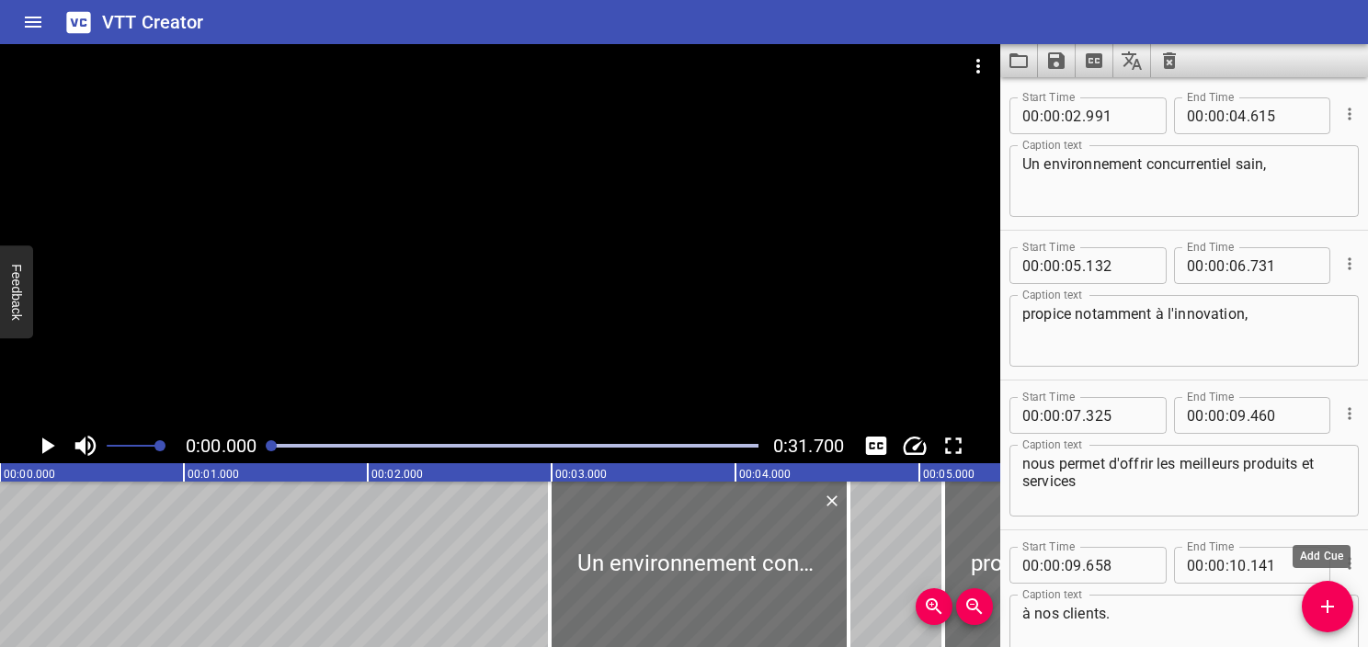
click at [1347, 615] on span "Add Cue" at bounding box center [1328, 607] width 52 height 22
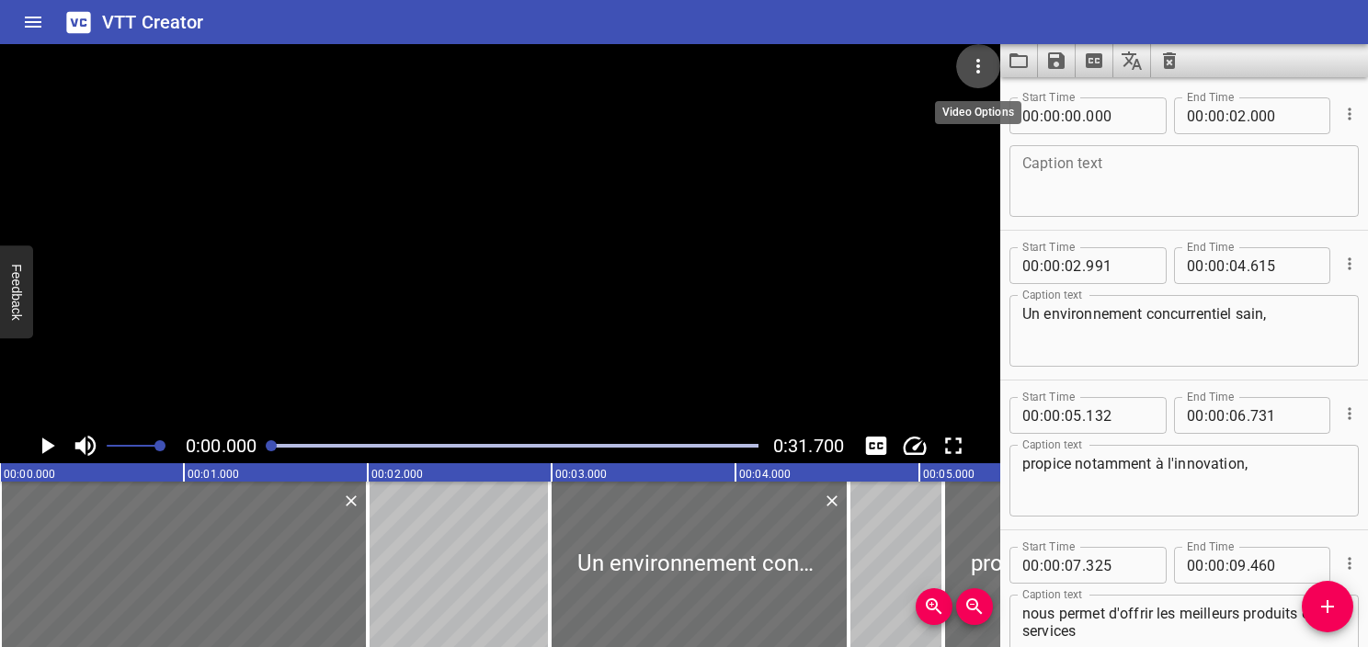
click at [991, 68] on button "Video Options" at bounding box center [978, 66] width 44 height 44
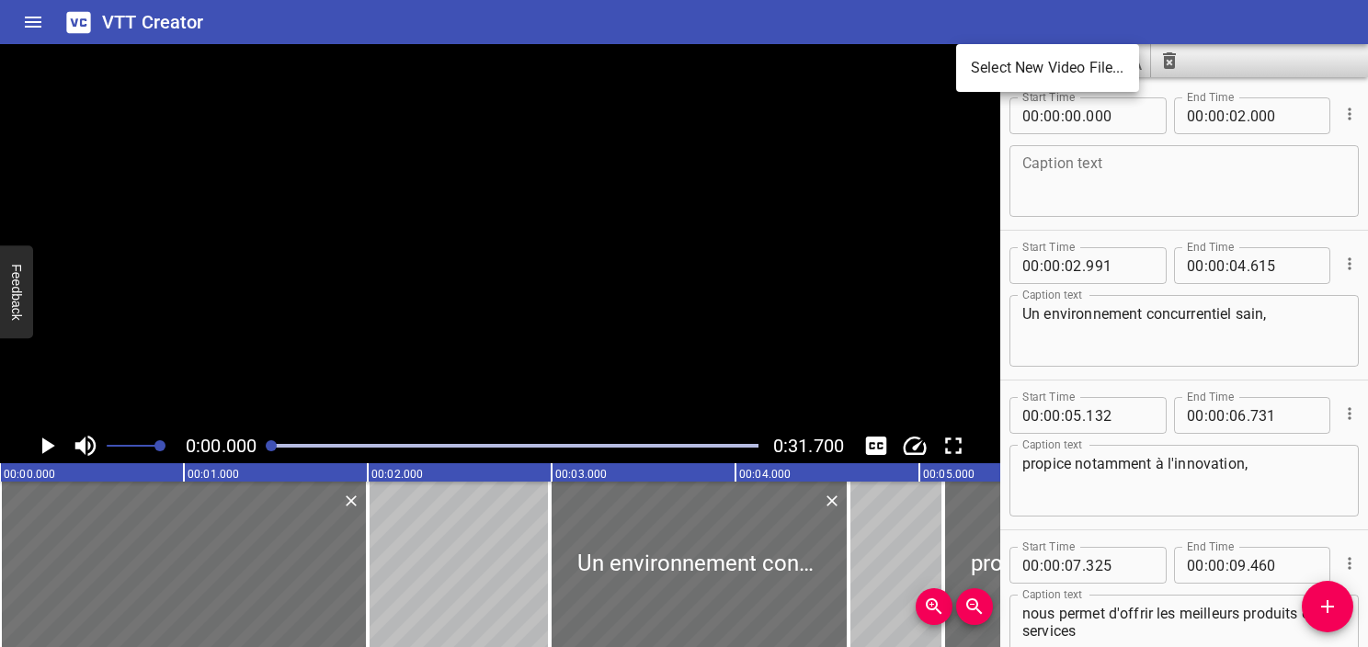
click at [991, 68] on li "Select New Video File..." at bounding box center [1047, 68] width 183 height 33
click at [980, 62] on icon "Video Options" at bounding box center [978, 66] width 22 height 22
click at [1006, 65] on li "Select New Video File..." at bounding box center [1047, 68] width 183 height 33
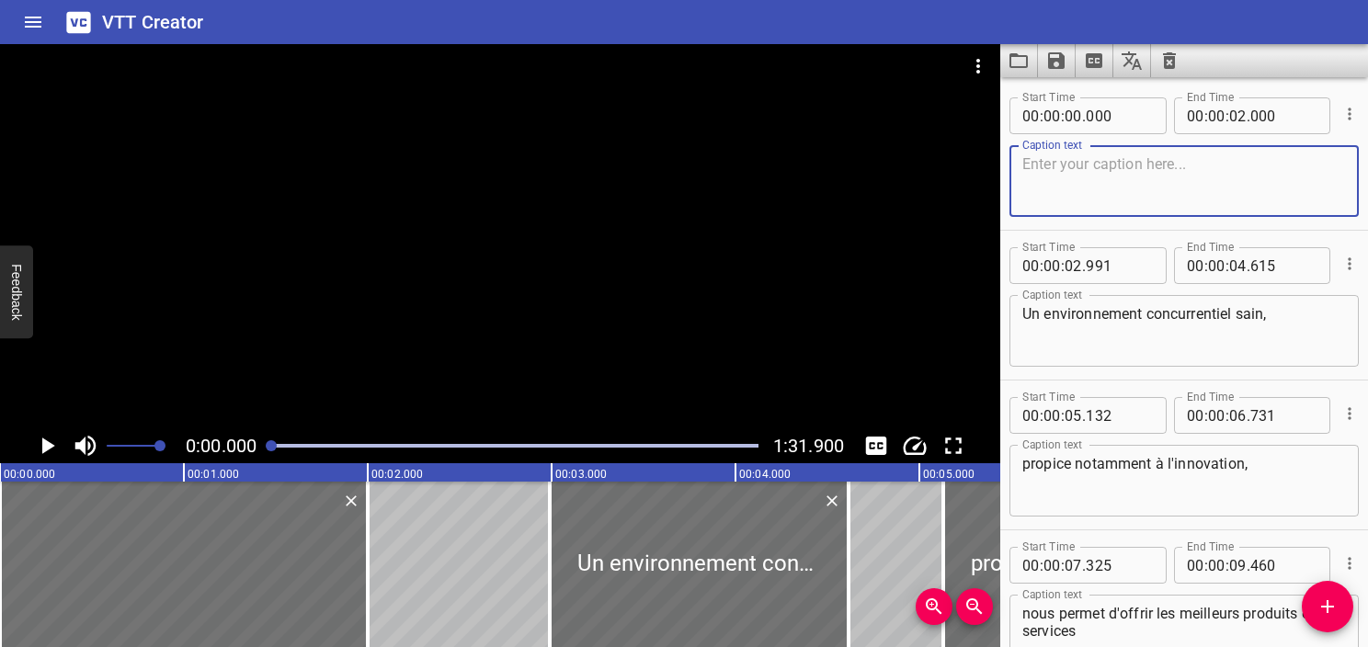
click at [1082, 192] on textarea at bounding box center [1185, 181] width 324 height 52
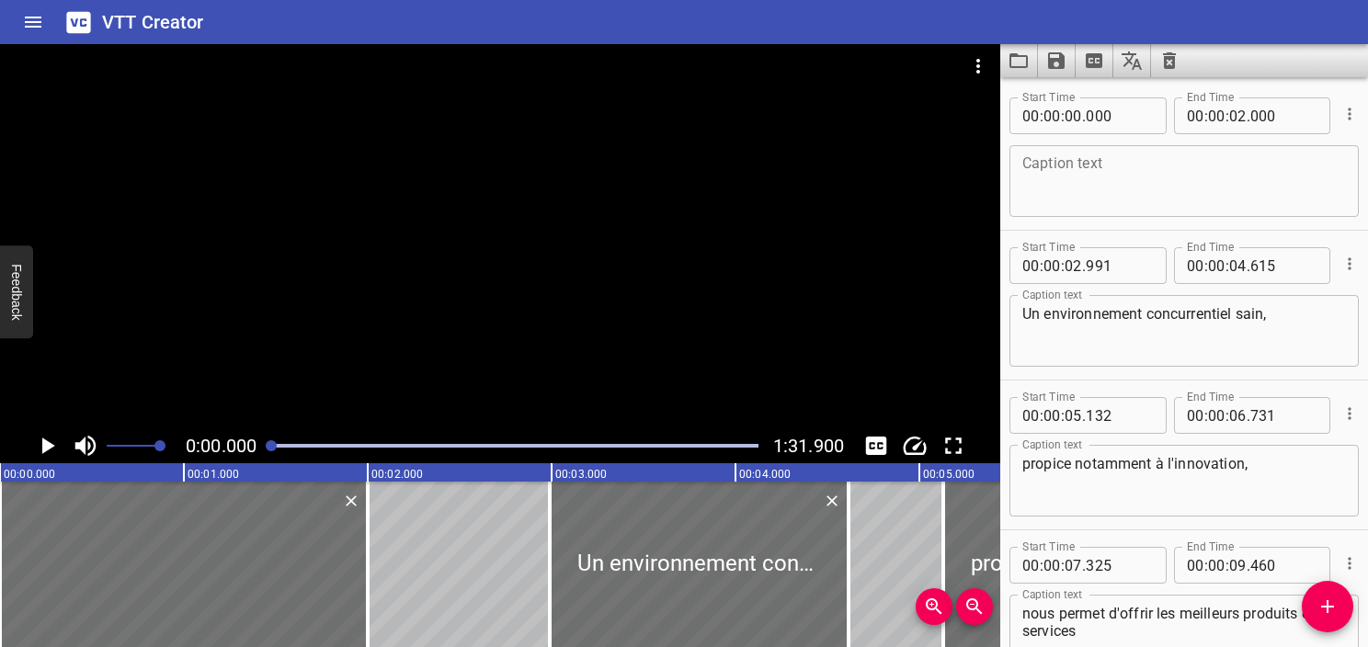
click at [1059, 189] on textarea at bounding box center [1185, 181] width 324 height 52
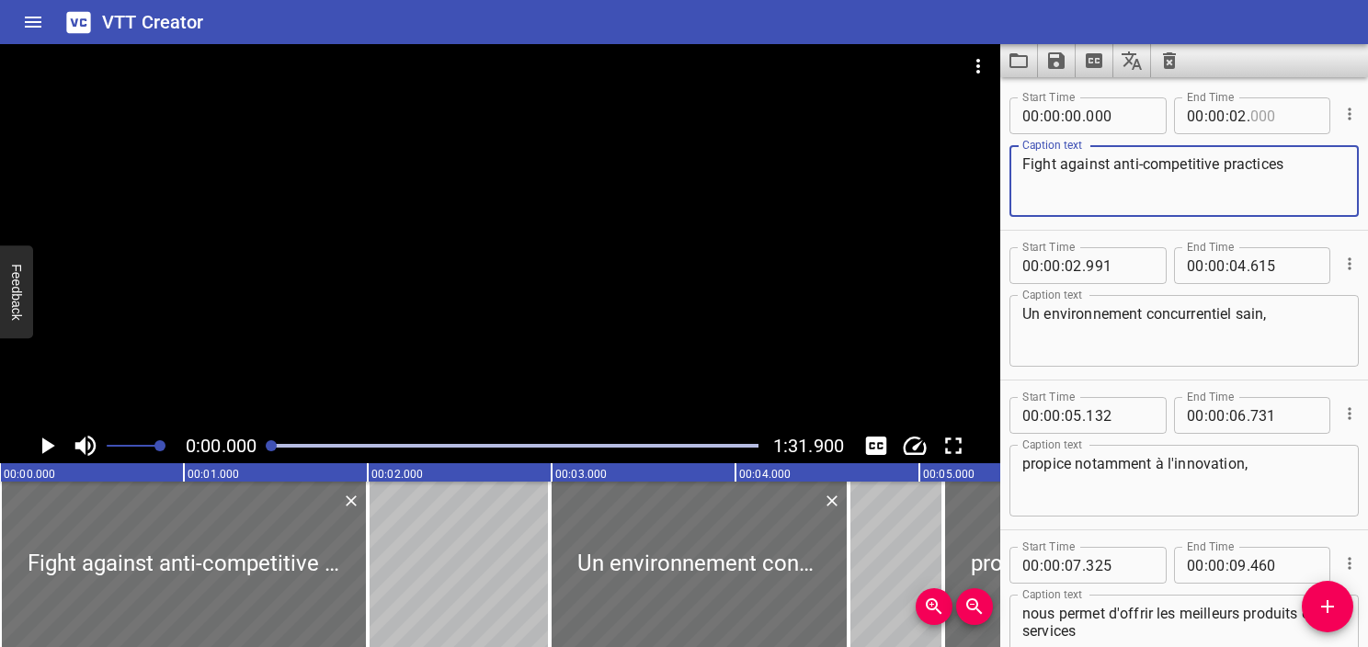
click at [1252, 120] on input "number" at bounding box center [1284, 115] width 67 height 37
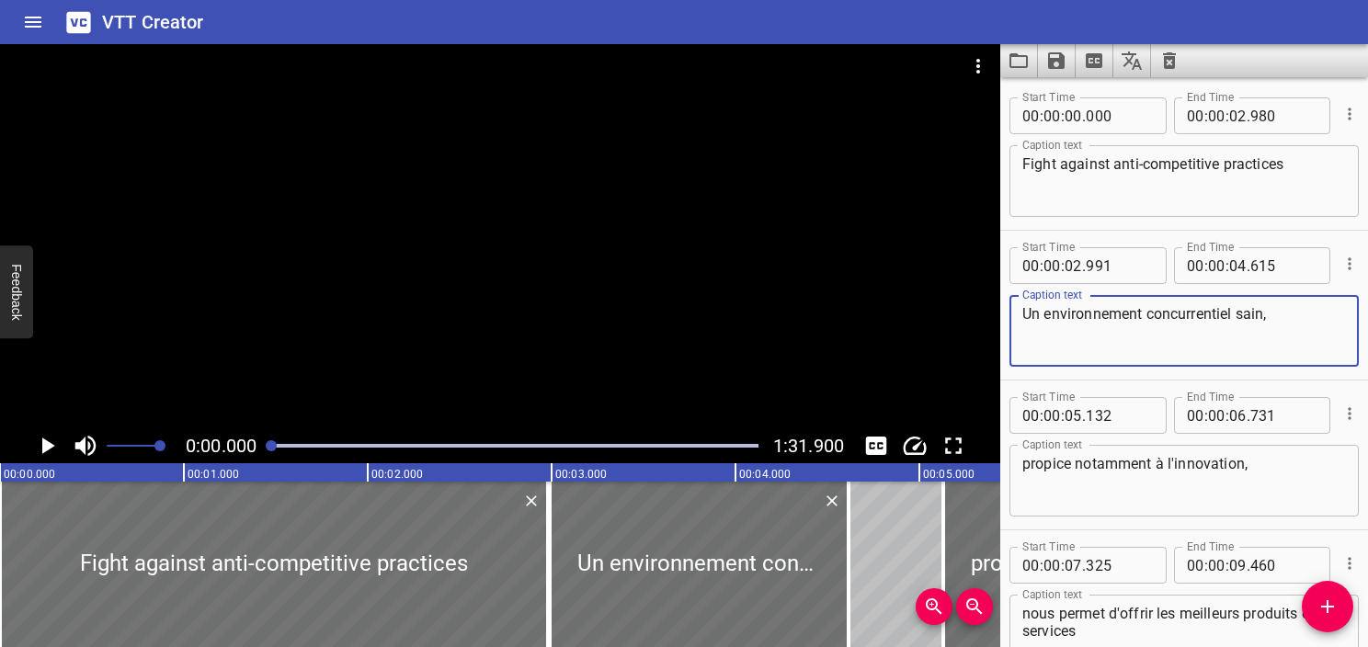
click at [1171, 350] on textarea "Un environnement concurrentiel sain," at bounding box center [1185, 331] width 324 height 52
click at [1142, 208] on div "Fight against anti-competitive practices Caption text" at bounding box center [1184, 181] width 349 height 72
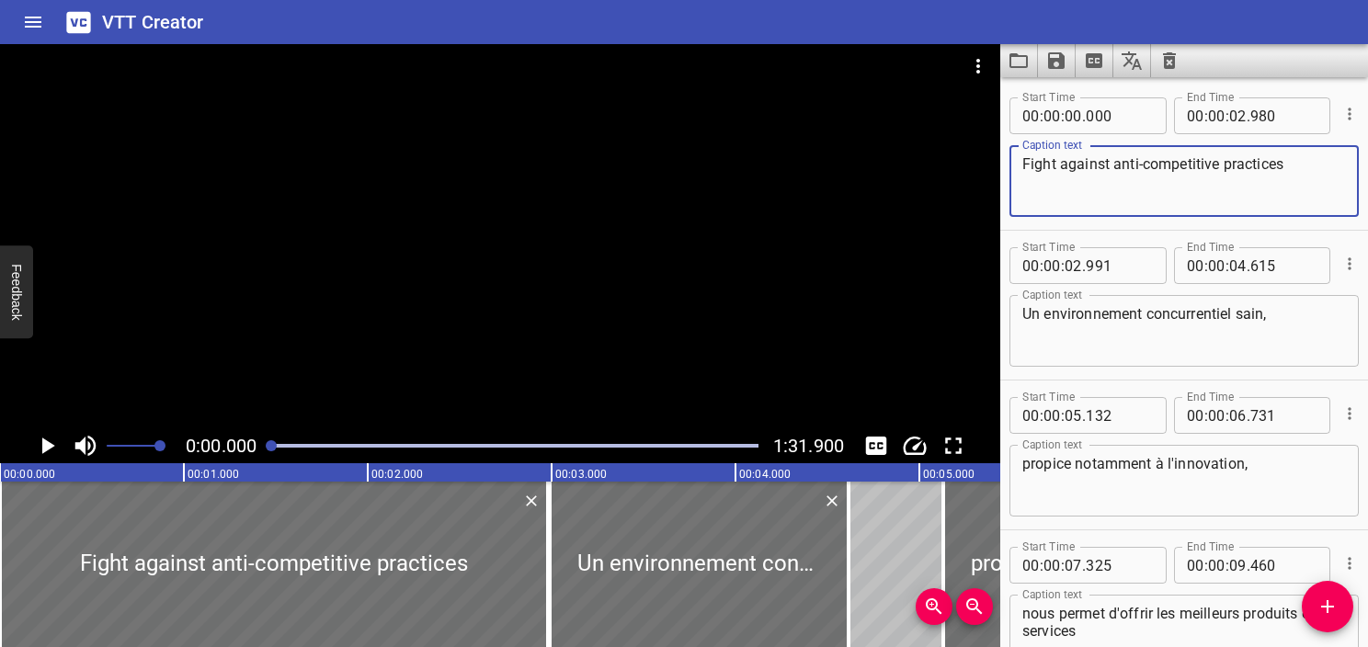
click at [30, 439] on button "Play/Pause" at bounding box center [46, 446] width 35 height 35
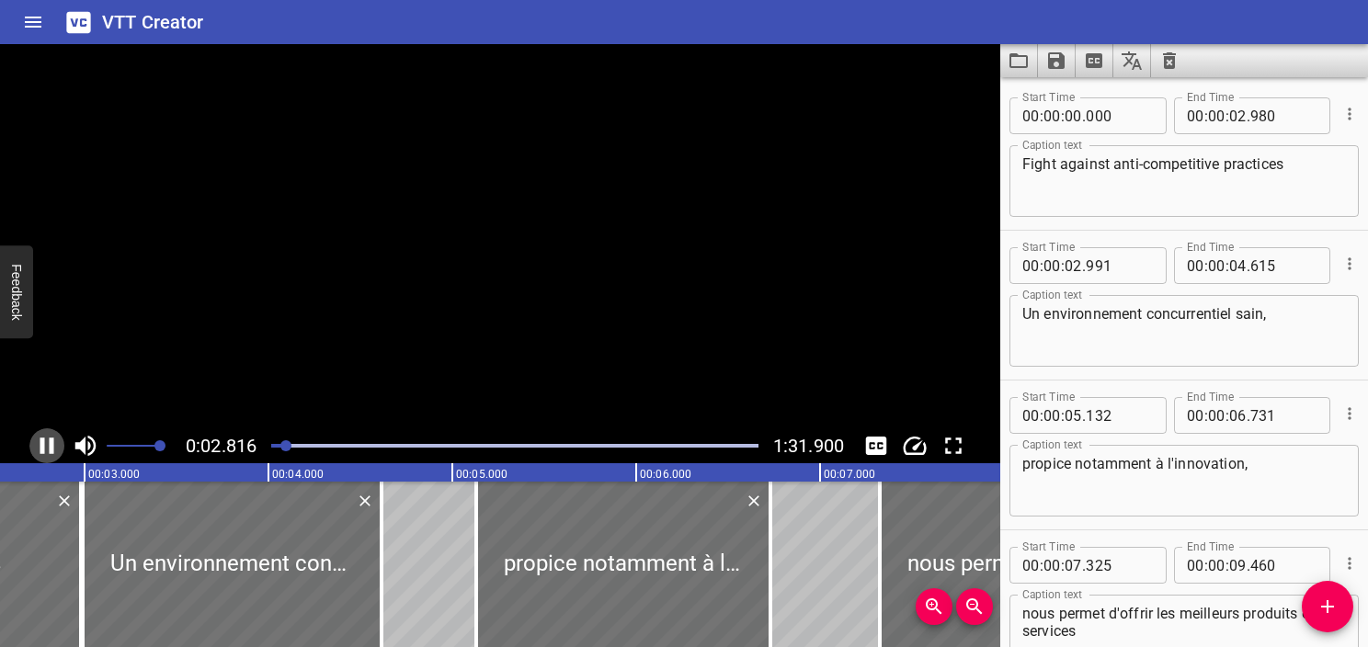
click at [30, 439] on button "Play/Pause" at bounding box center [46, 446] width 35 height 35
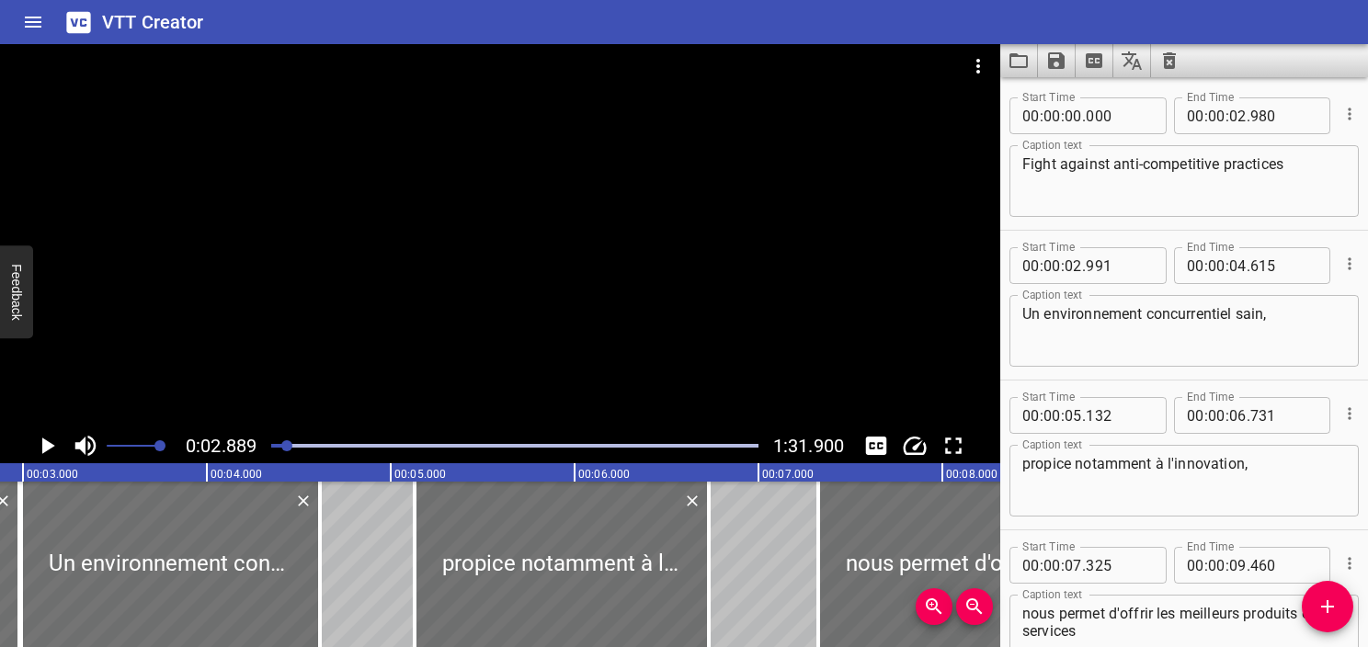
scroll to position [0, 531]
click at [1293, 177] on textarea "Fight against anti-competitive practices" at bounding box center [1185, 181] width 324 height 52
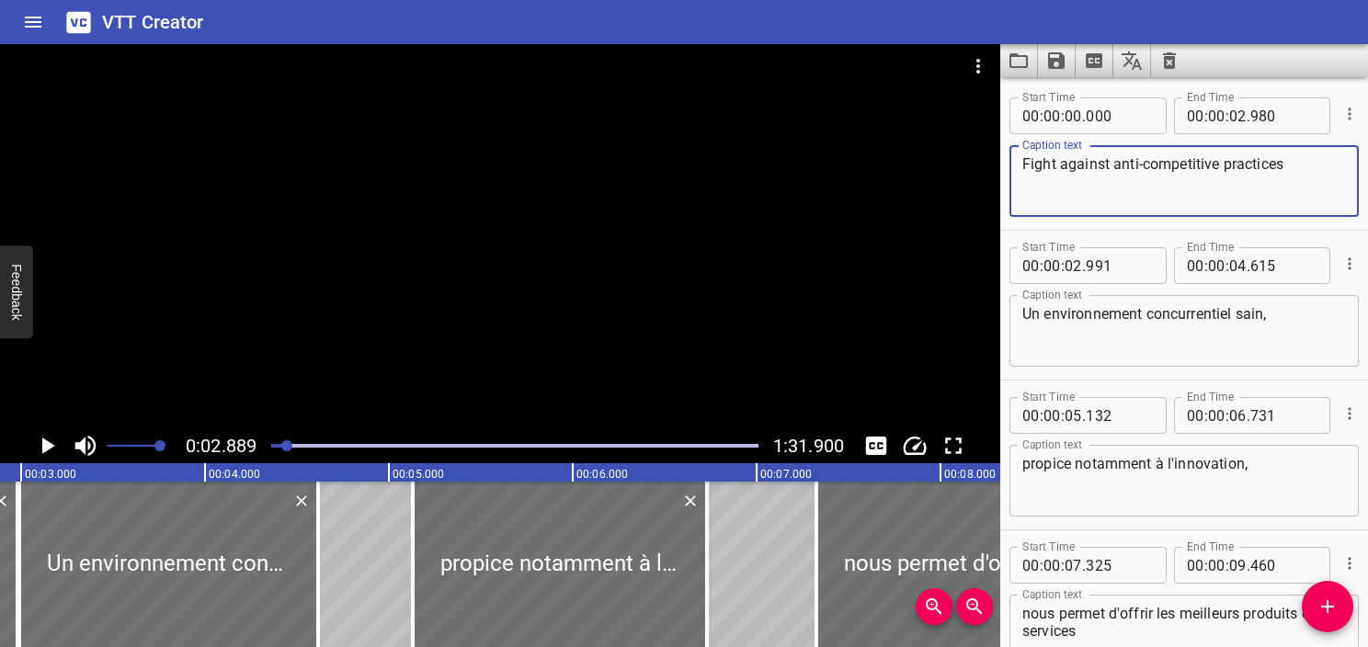
click at [1104, 344] on textarea "Un environnement concurrentiel sain," at bounding box center [1185, 331] width 324 height 52
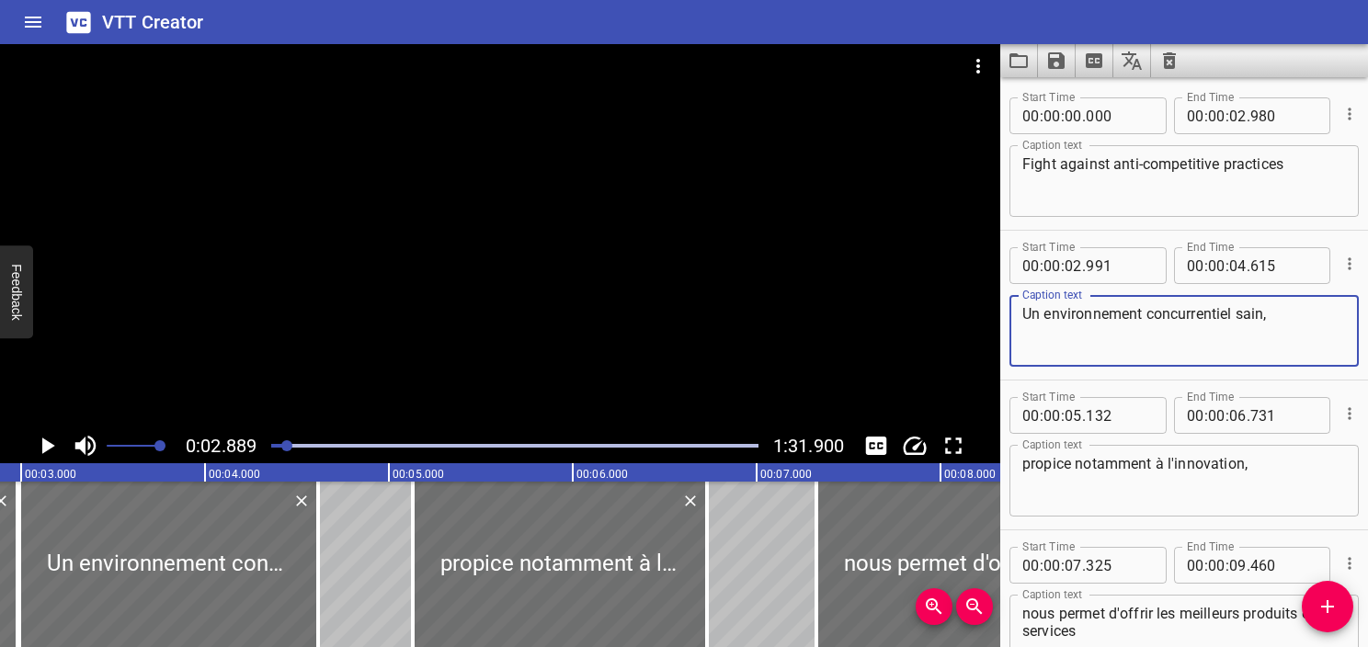
click at [1099, 448] on div "propice notamment à l'innovation, Caption text" at bounding box center [1184, 481] width 349 height 72
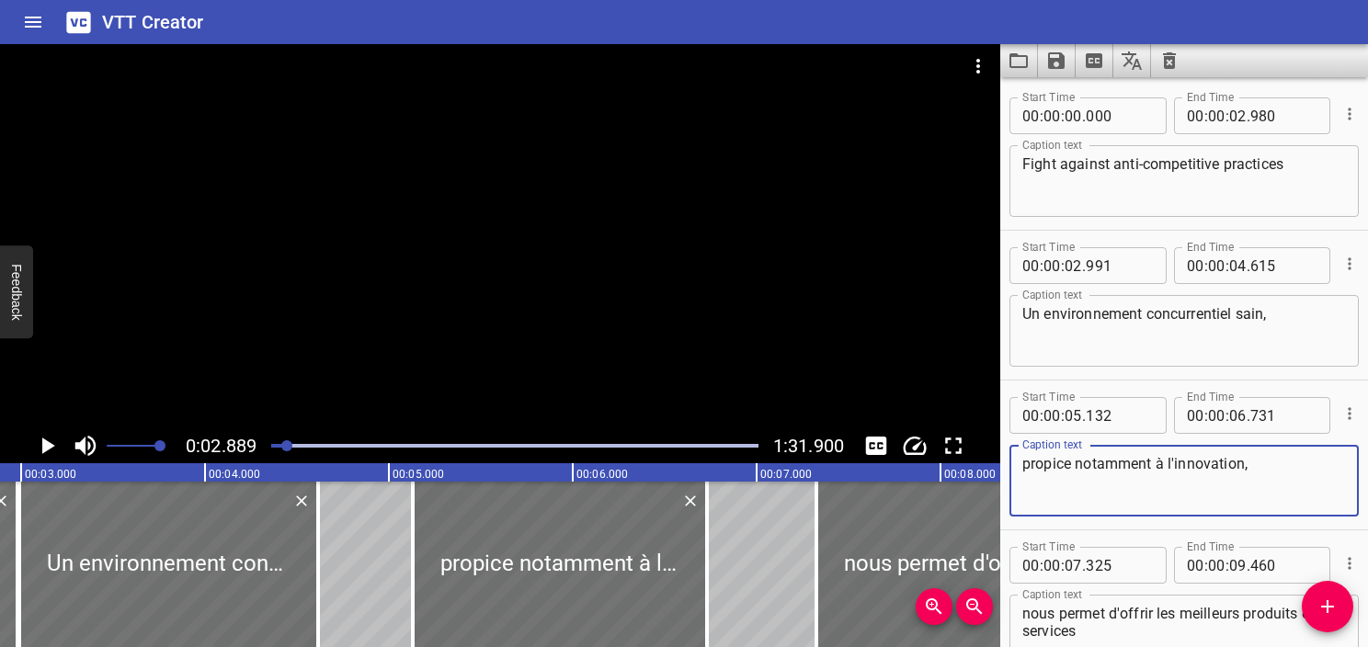
click at [1104, 487] on textarea "propice notamment à l'innovation," at bounding box center [1185, 481] width 324 height 52
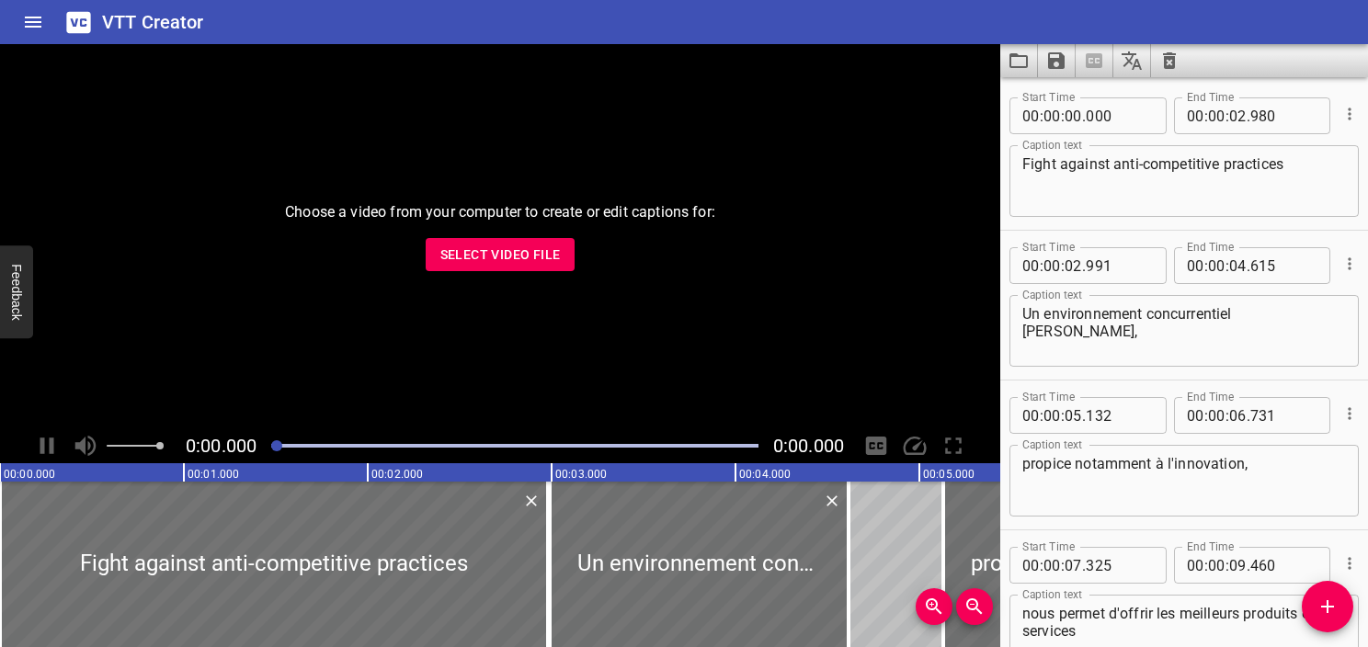
click at [1127, 189] on textarea "Fight against anti-competitive practices" at bounding box center [1185, 181] width 324 height 52
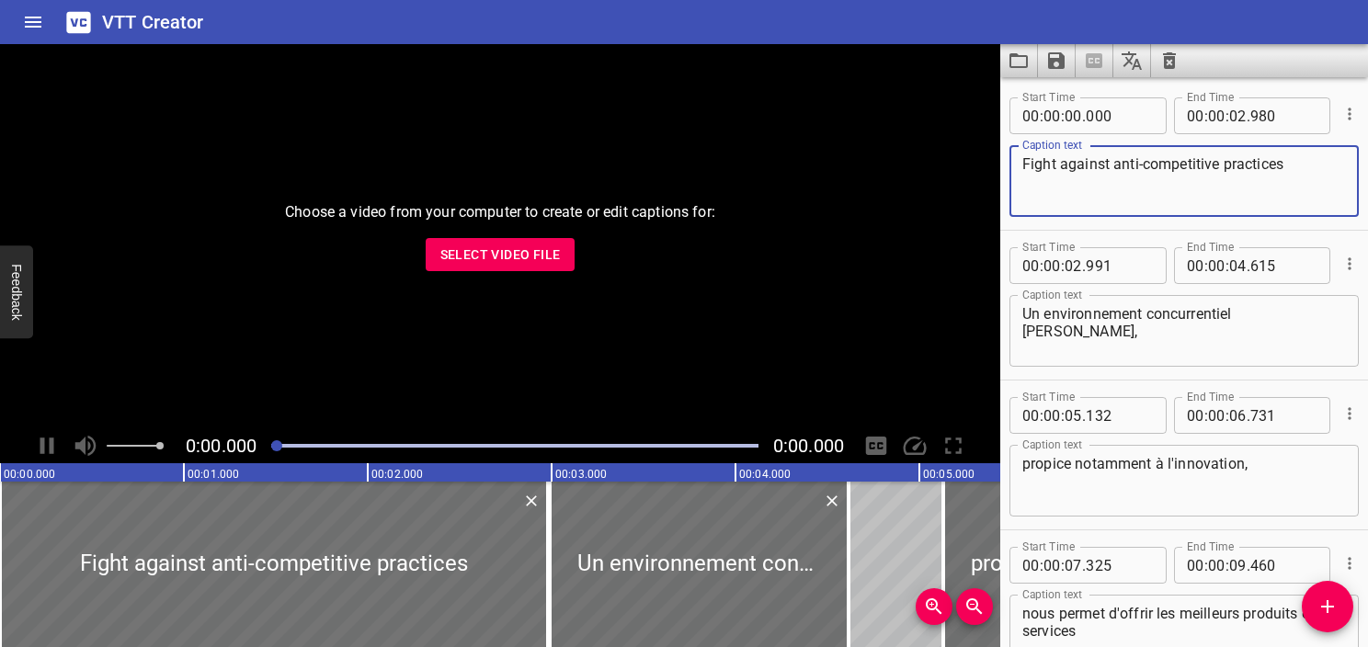
click at [1311, 161] on textarea "Fight against anti-competitive practices" at bounding box center [1185, 181] width 324 height 52
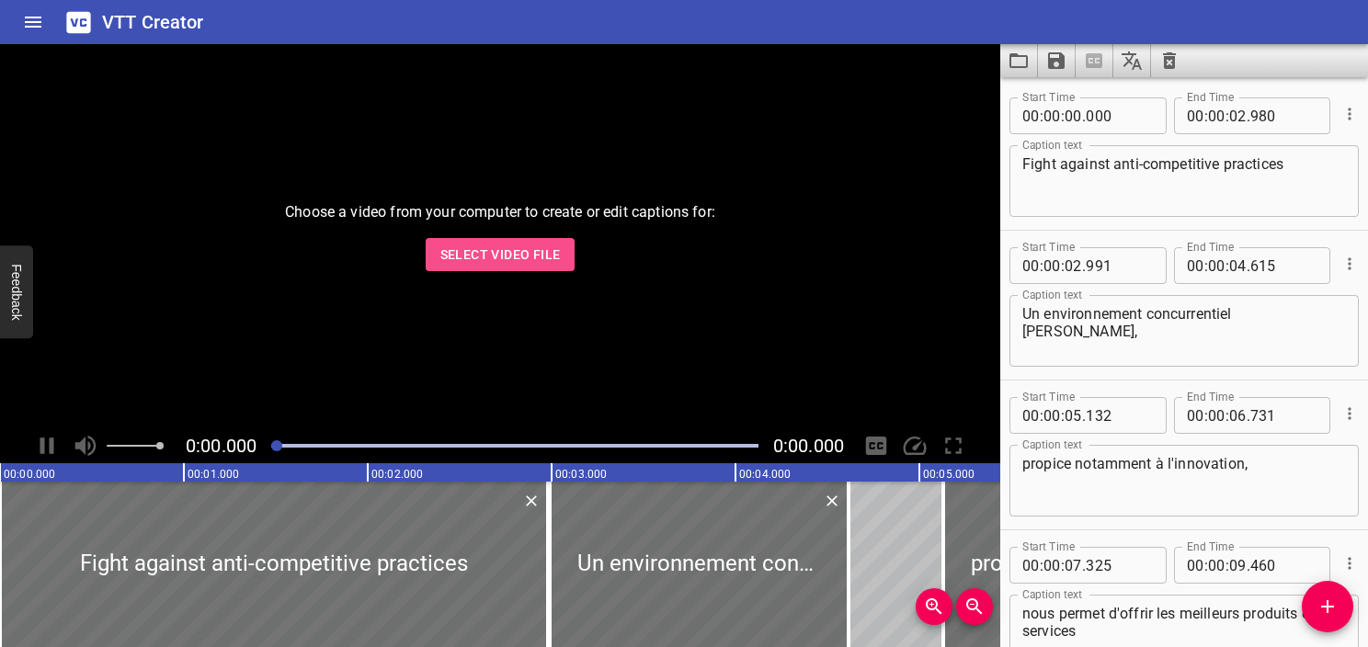
click at [477, 260] on span "Select Video File" at bounding box center [501, 255] width 120 height 23
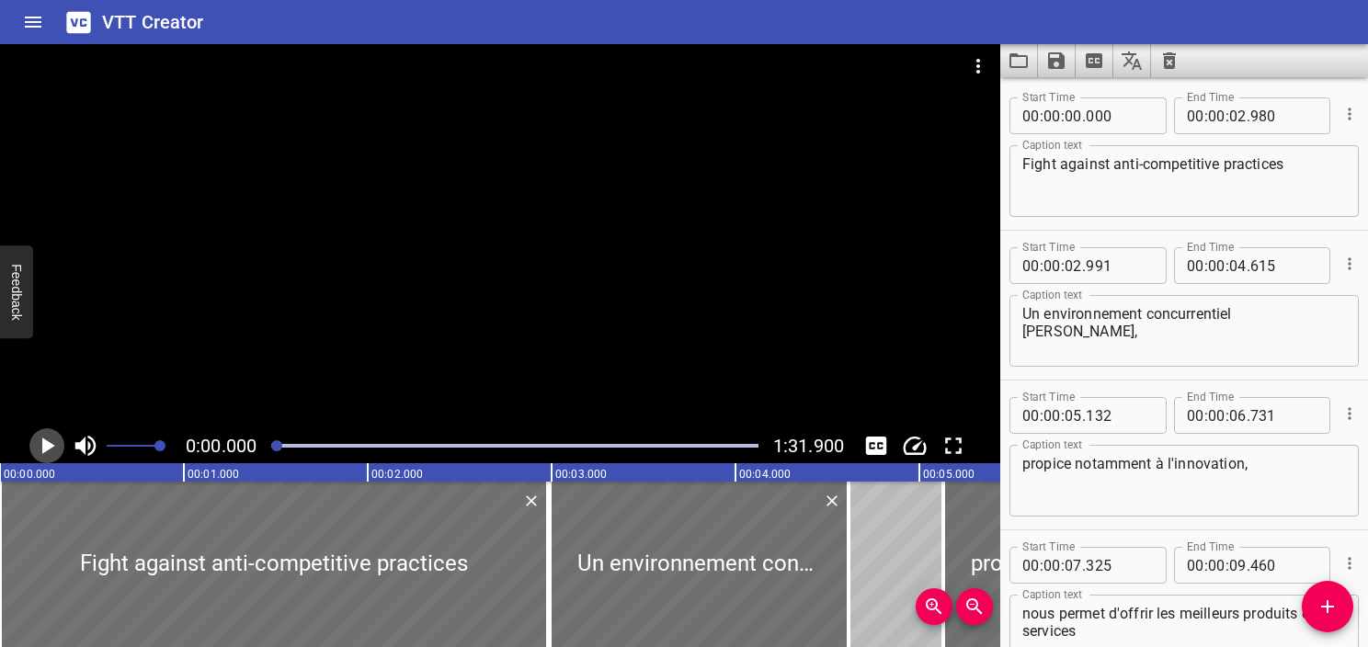
click at [51, 449] on icon "Play/Pause" at bounding box center [47, 446] width 28 height 28
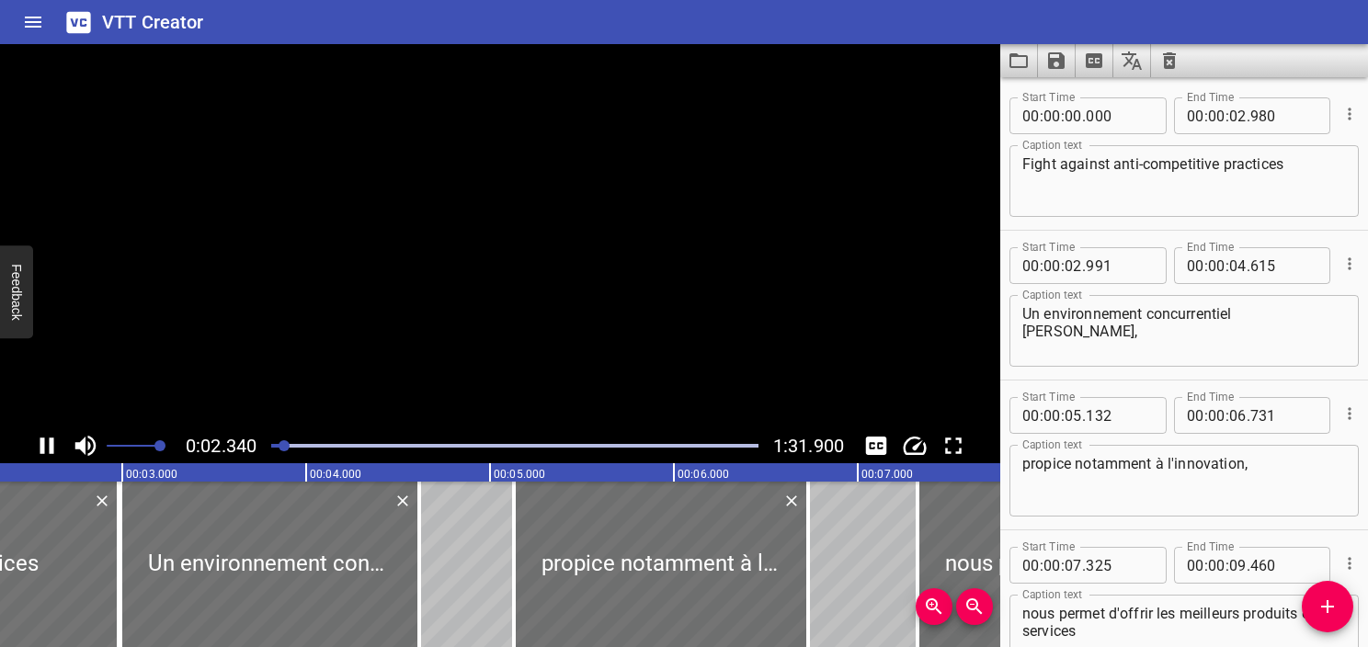
click at [51, 449] on icon "Play/Pause" at bounding box center [47, 446] width 14 height 17
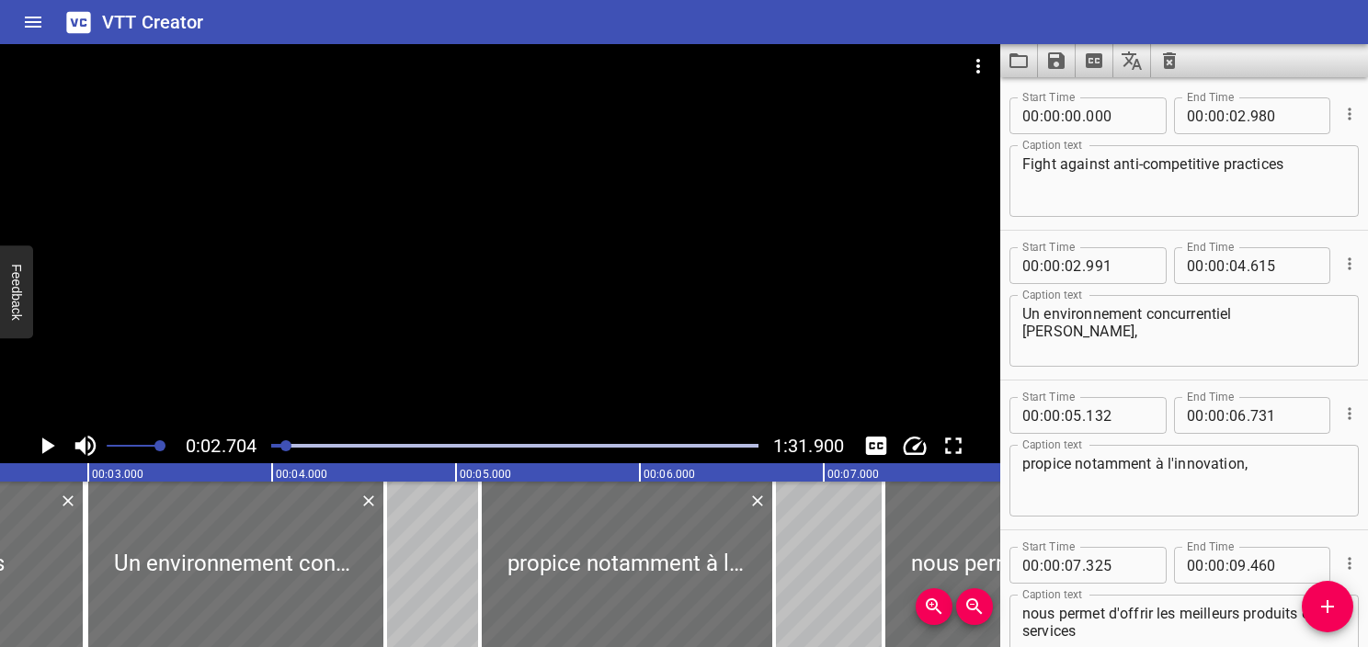
scroll to position [0, 497]
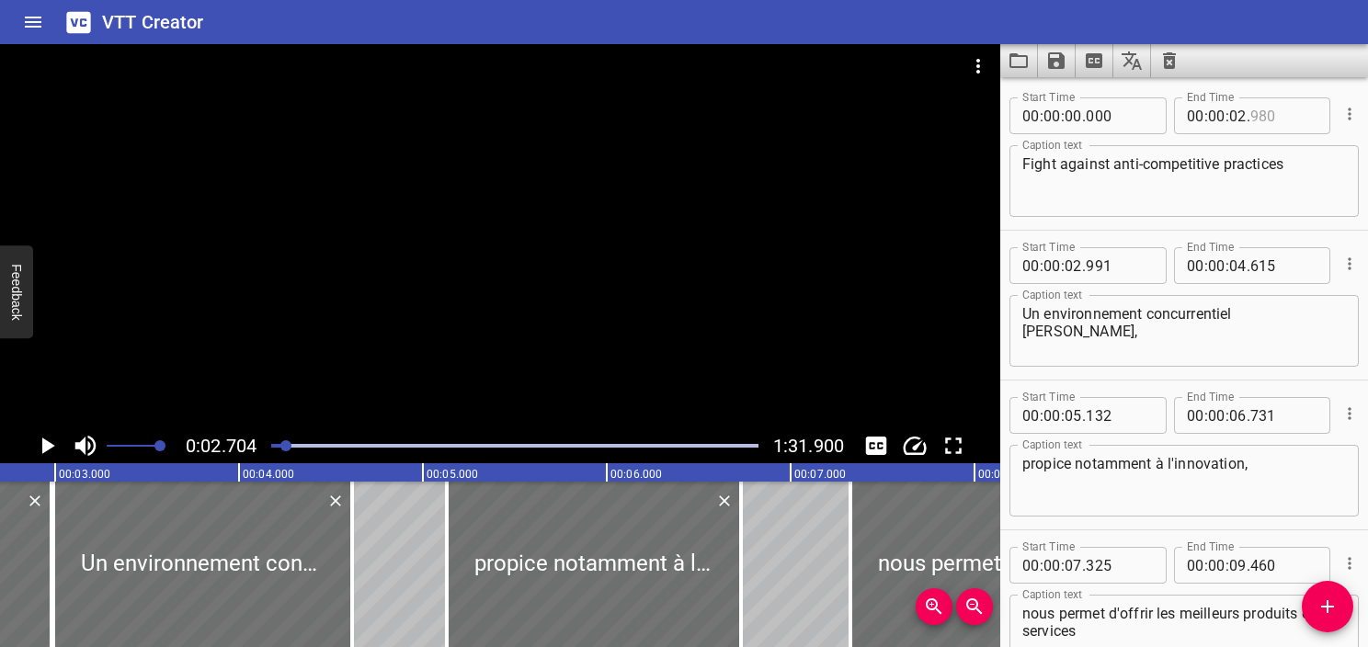
click at [1253, 114] on input "number" at bounding box center [1284, 115] width 67 height 37
type input "702"
click at [1247, 197] on textarea "Fight against anti-competitive practices" at bounding box center [1185, 181] width 324 height 52
click at [272, 437] on div at bounding box center [514, 446] width 509 height 26
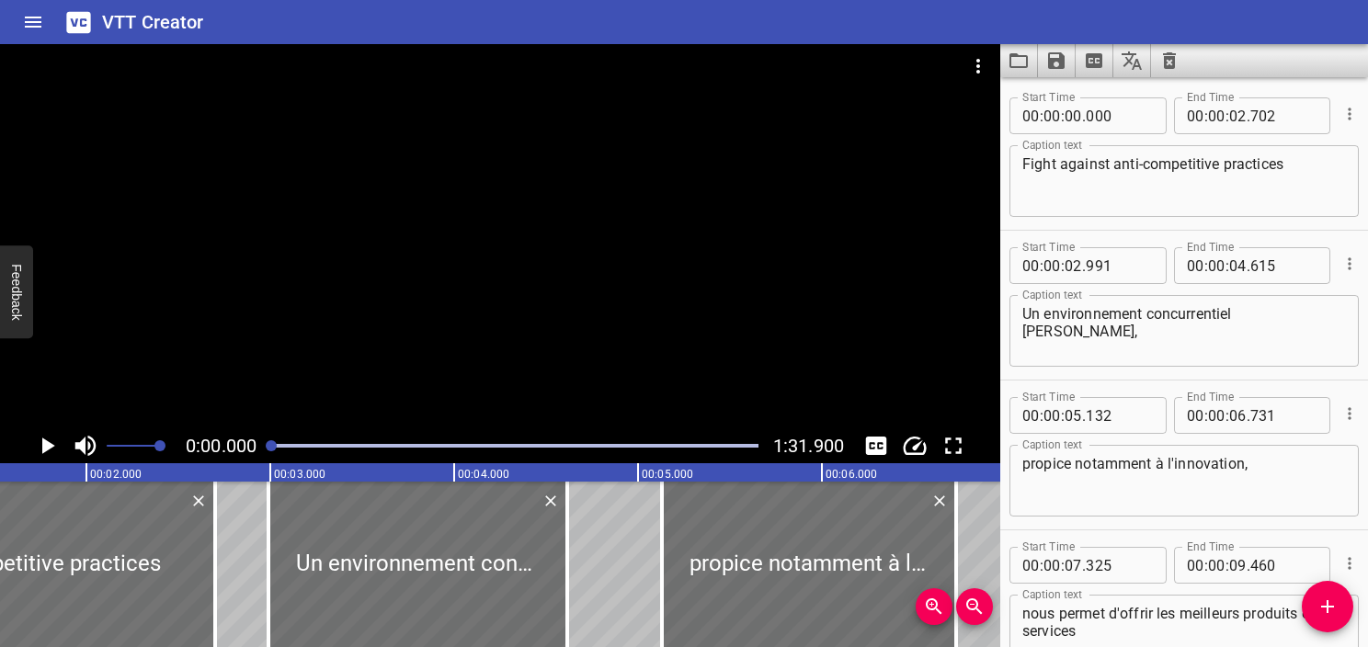
scroll to position [0, 0]
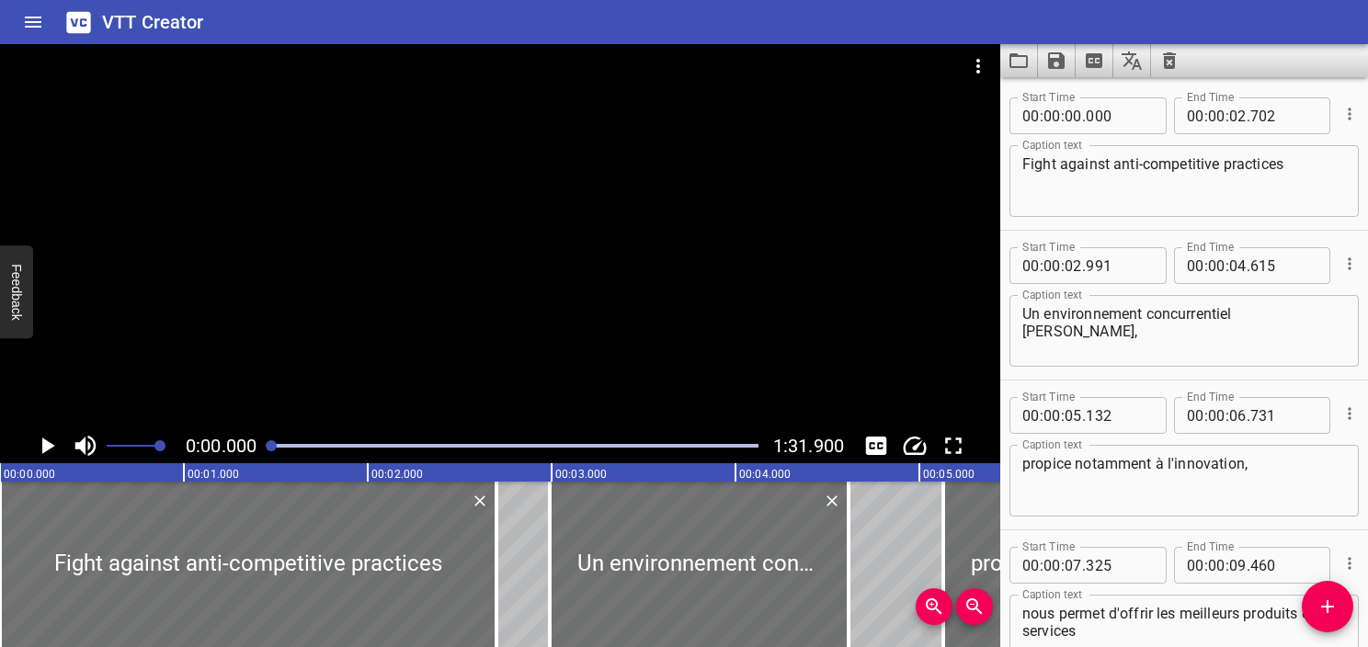
click at [40, 449] on icon "Play/Pause" at bounding box center [47, 446] width 28 height 28
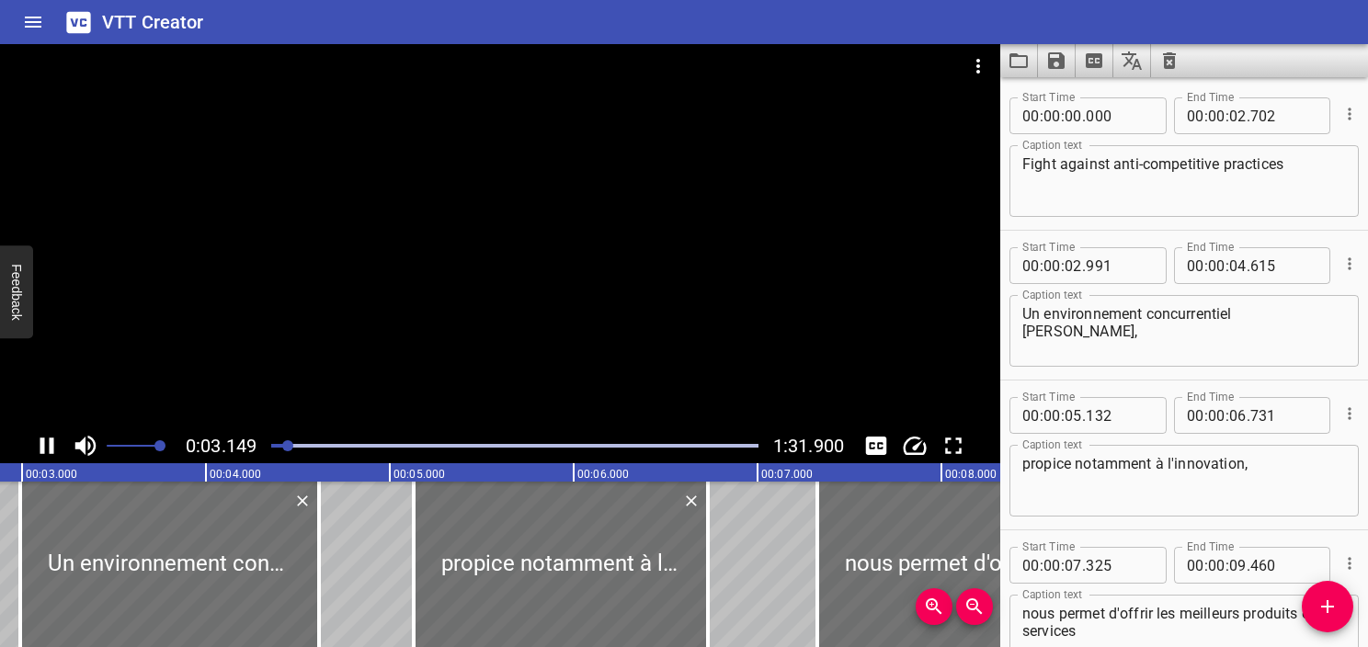
scroll to position [150, 0]
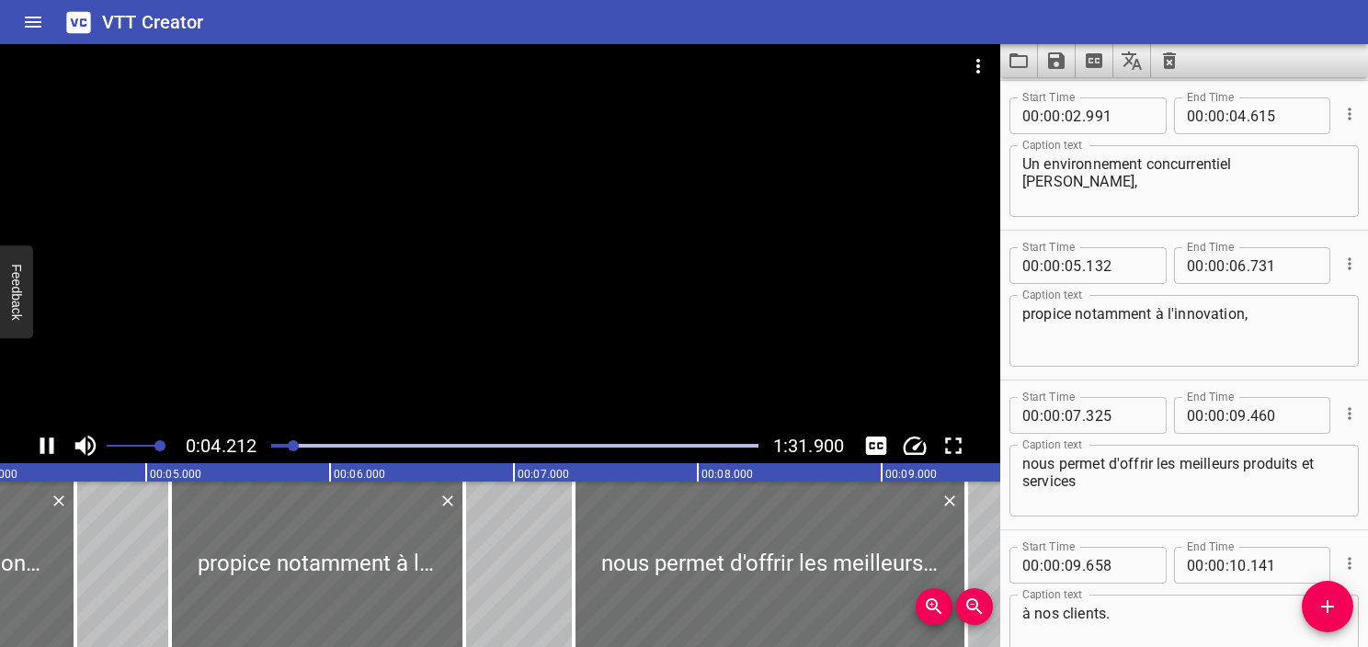
click at [470, 280] on div at bounding box center [500, 236] width 1001 height 384
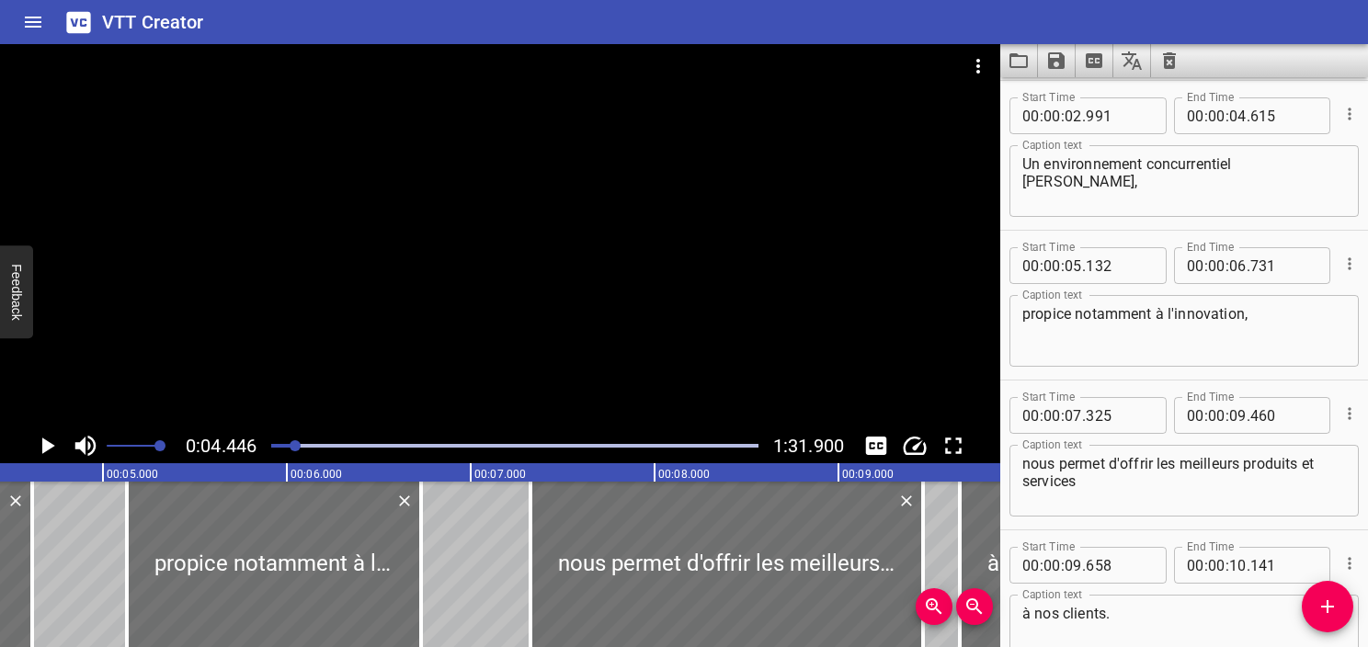
scroll to position [0, 818]
click at [1129, 156] on textarea "Un environnement concurrentiel sain," at bounding box center [1185, 181] width 324 height 52
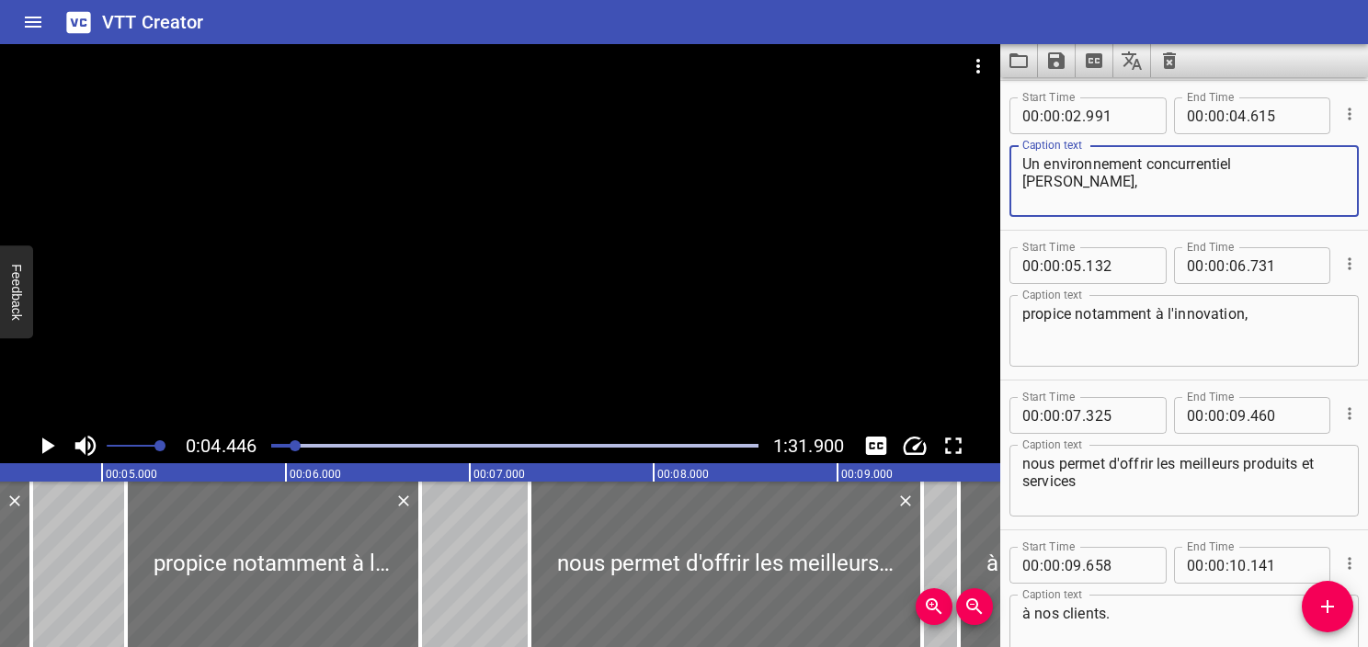
click at [1129, 156] on textarea "Un environnement concurrentiel sain," at bounding box center [1185, 181] width 324 height 52
paste textarea "A healthy competitive environment,"
type textarea "A healthy competitive environment,"
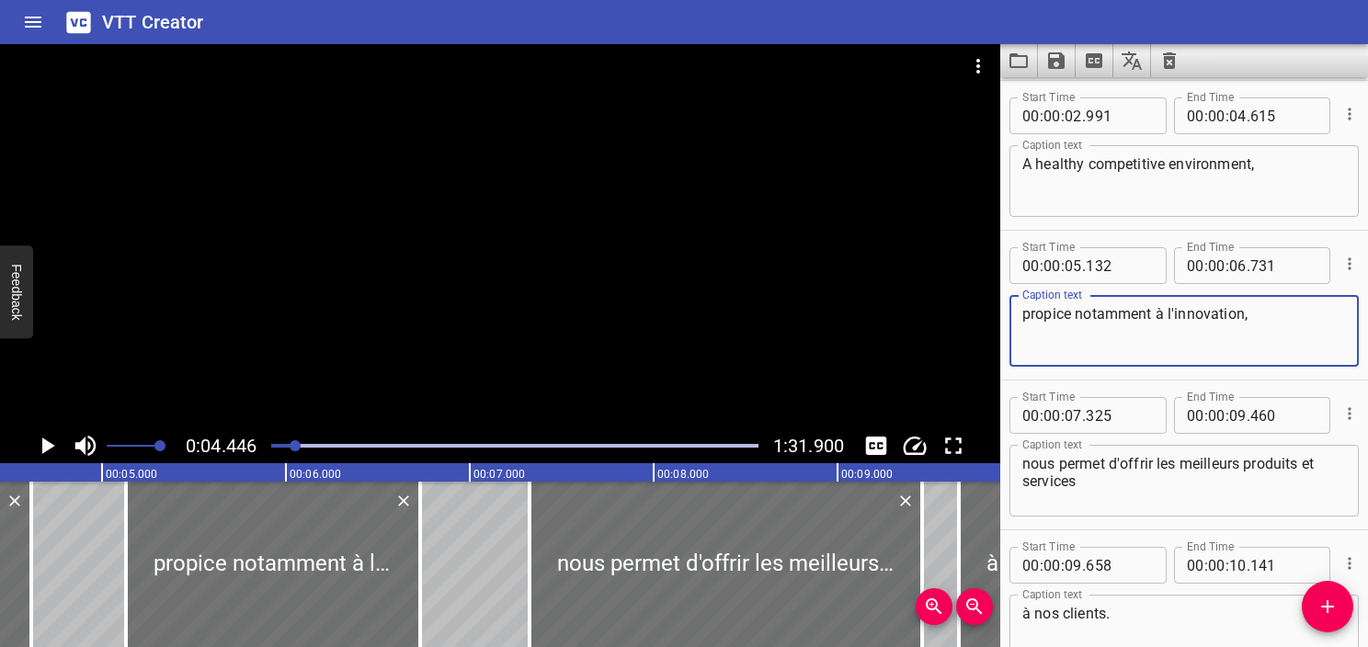
click at [1093, 324] on textarea "propice notamment à l'innovation," at bounding box center [1185, 331] width 324 height 52
paste textarea "which fosters"
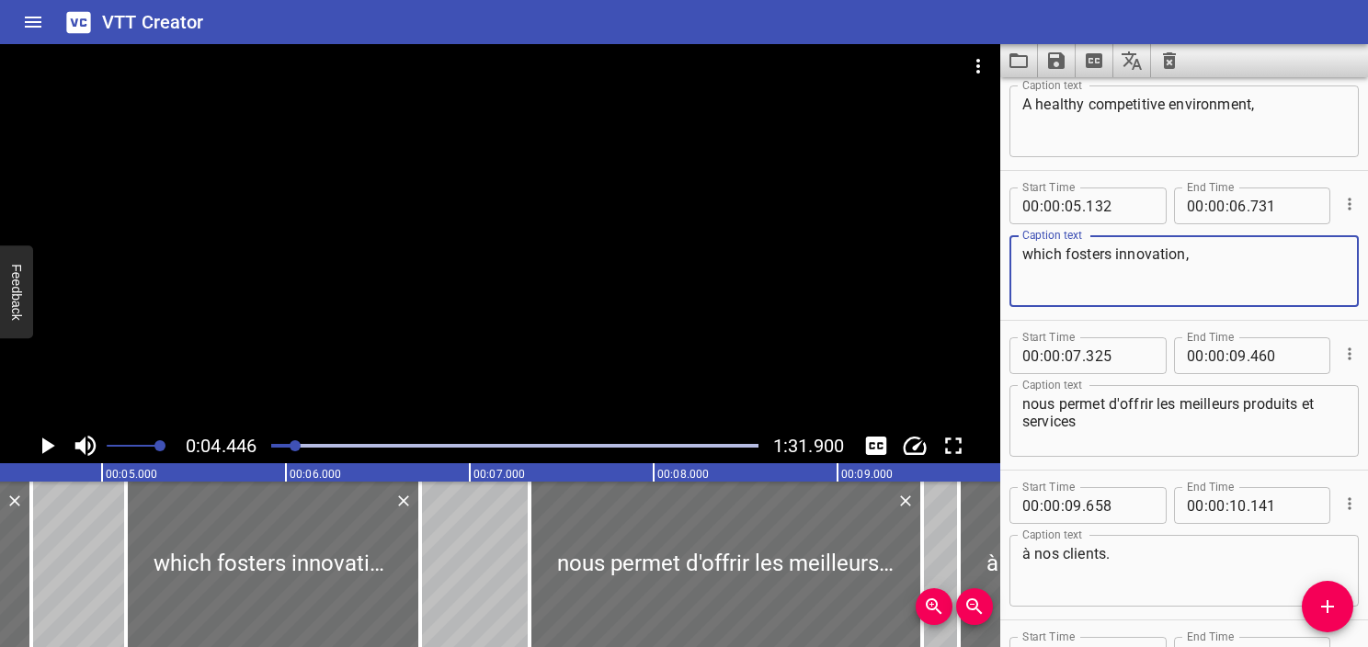
scroll to position [242, 0]
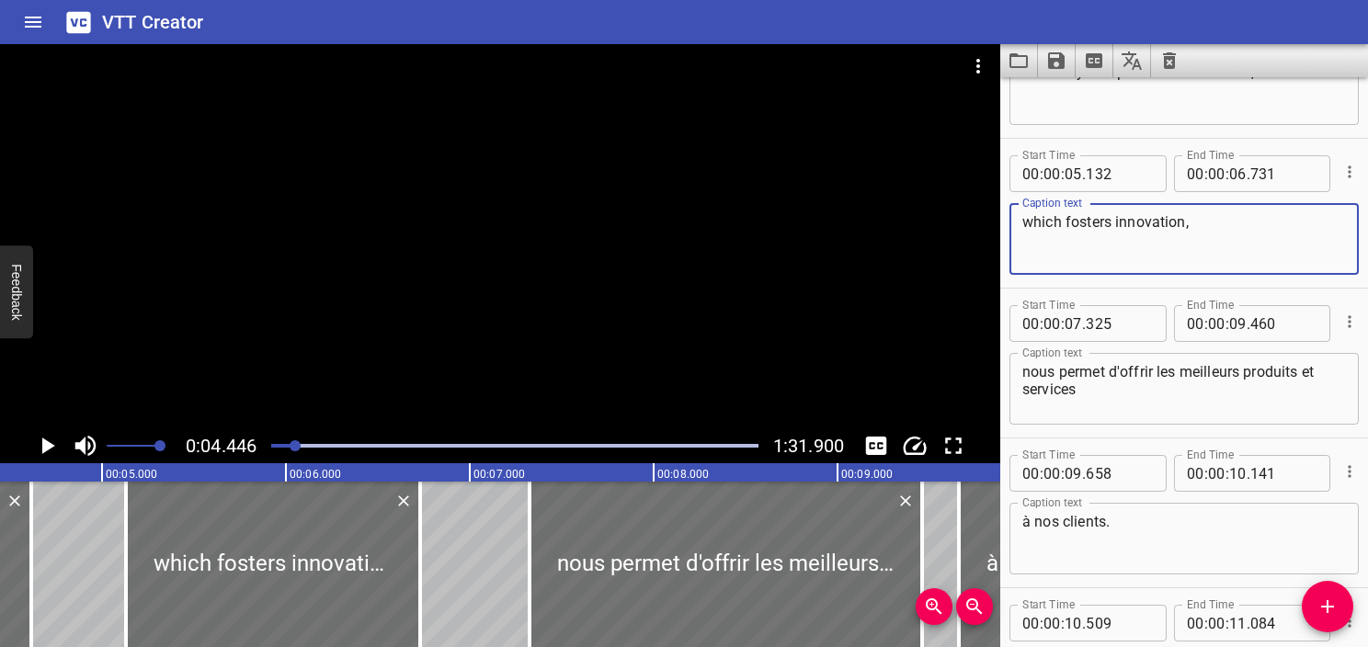
type textarea "which fosters innovation,"
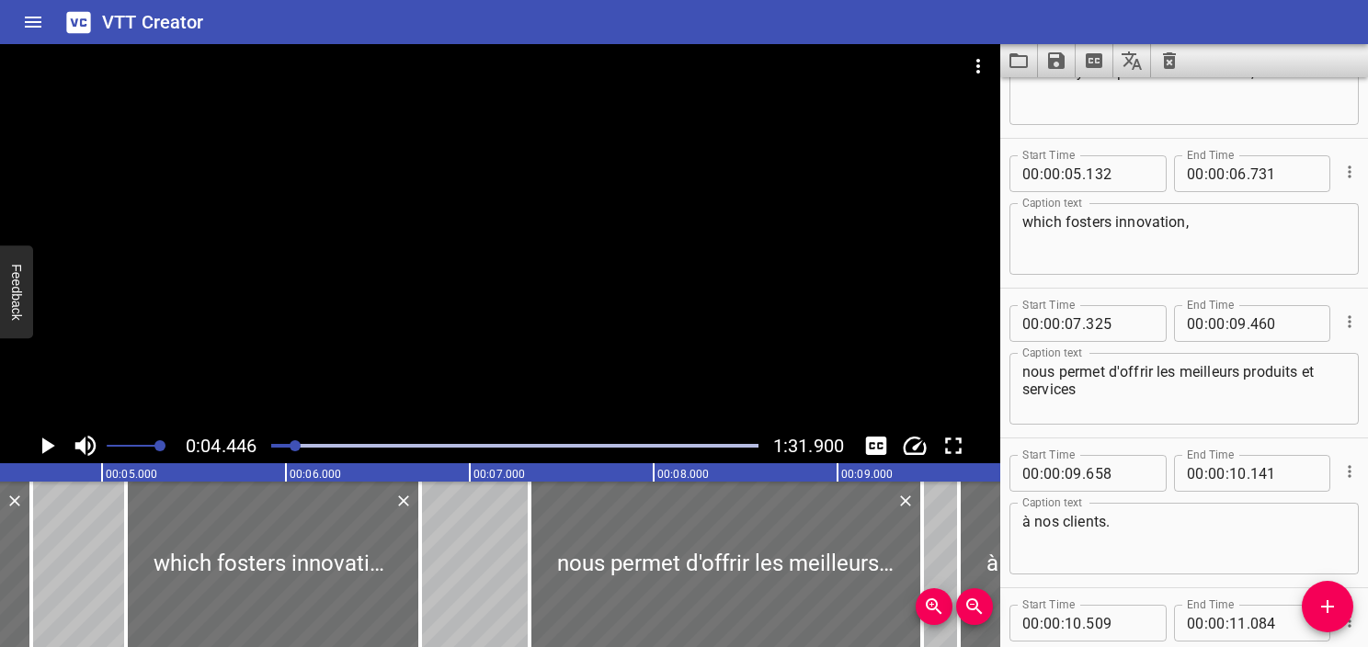
click at [1092, 383] on textarea "nous permet d'offrir les meilleurs produits et services" at bounding box center [1185, 389] width 324 height 52
paste textarea "enables us to offer our customers the best products and services."
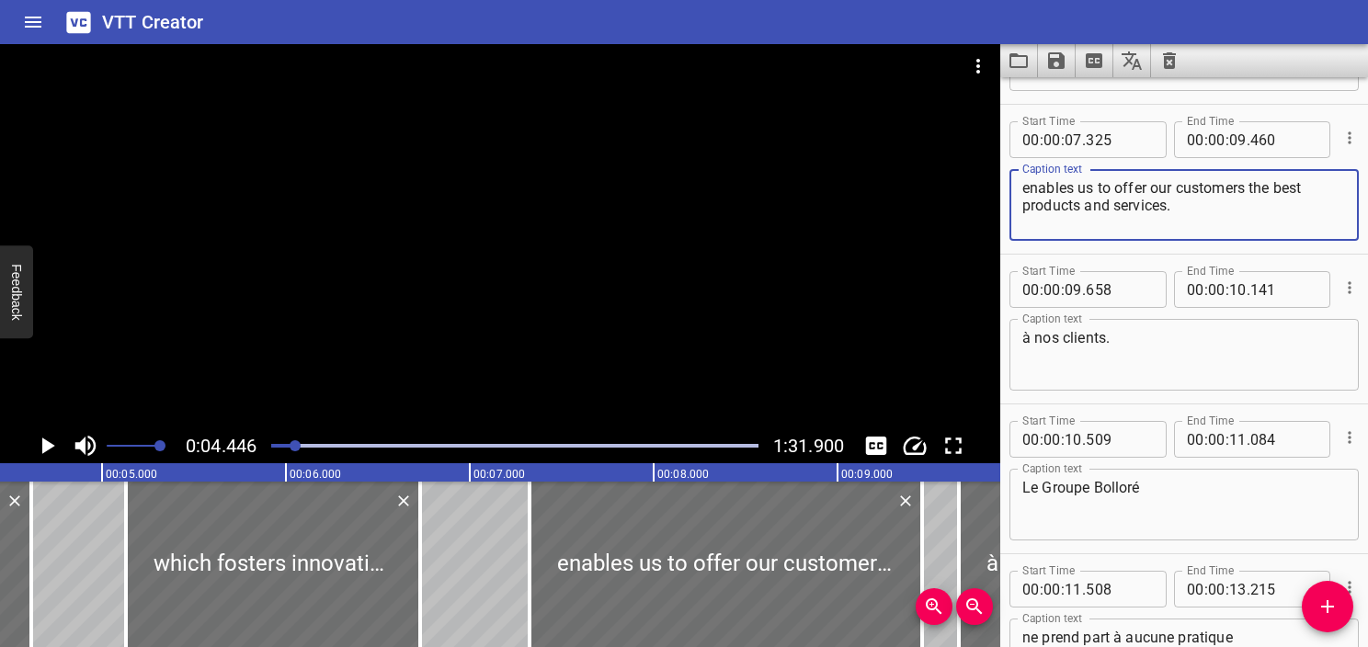
scroll to position [334, 0]
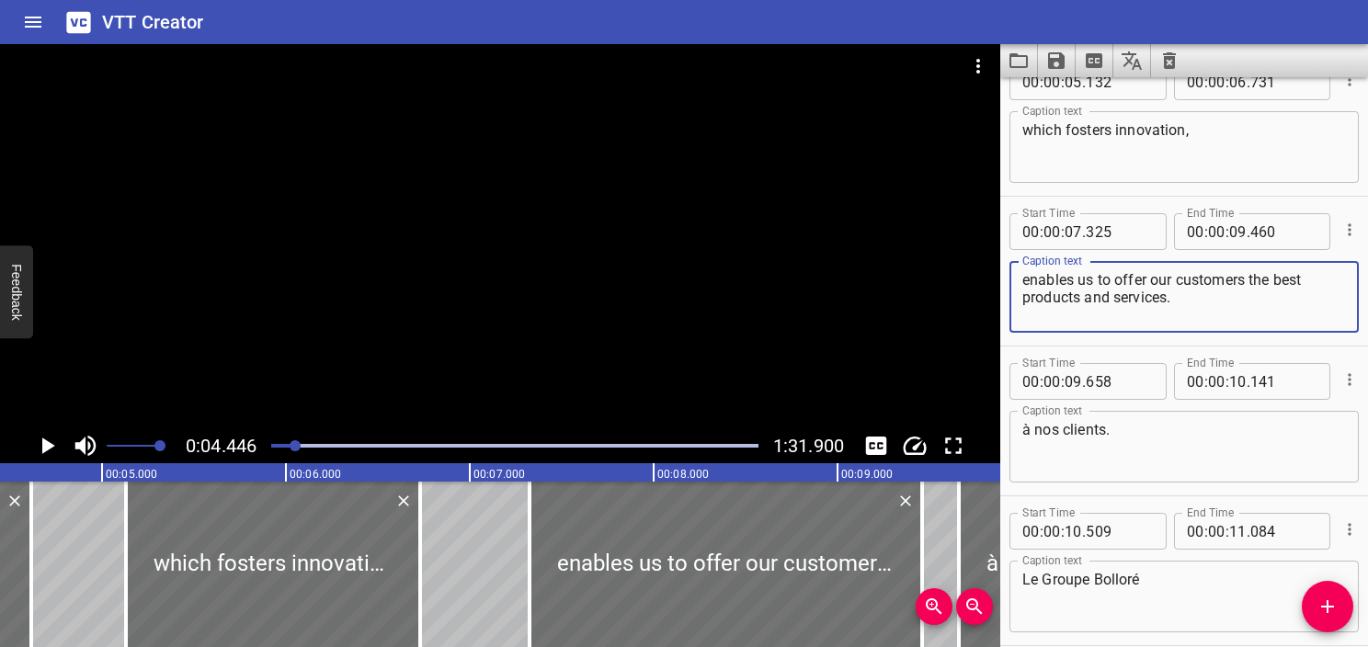
type textarea "enables us to offer our customers the best products and services."
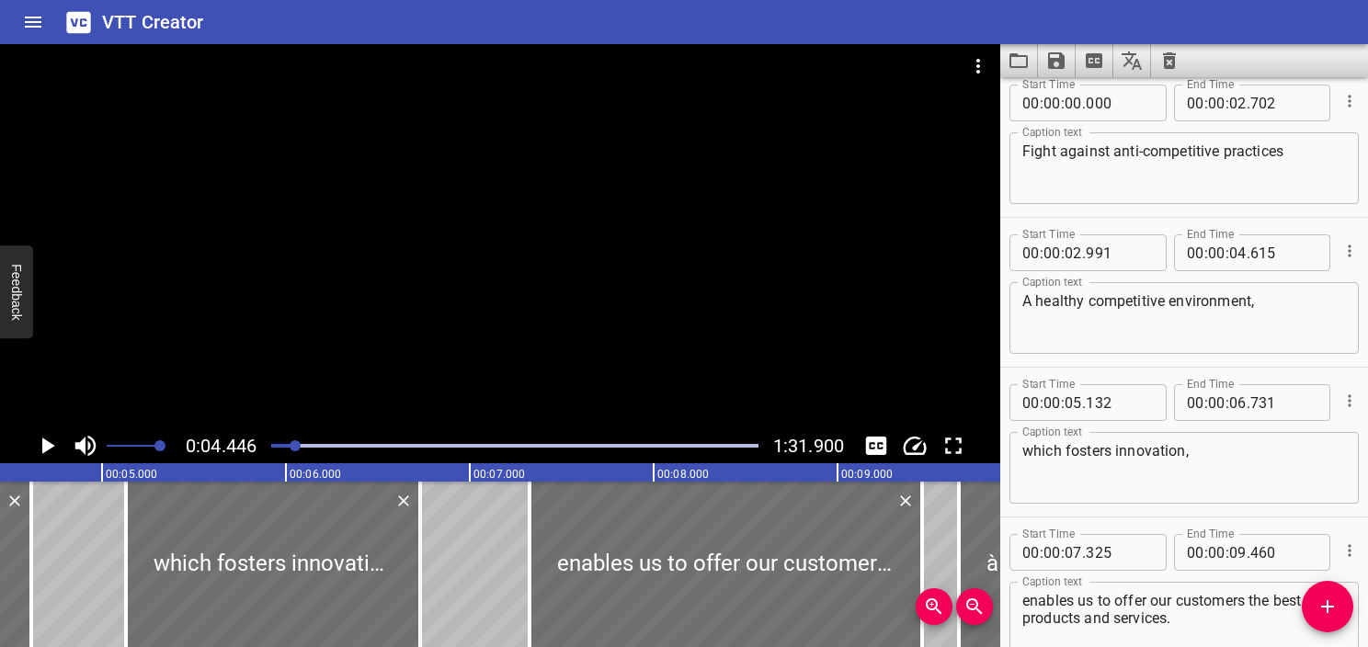
scroll to position [0, 0]
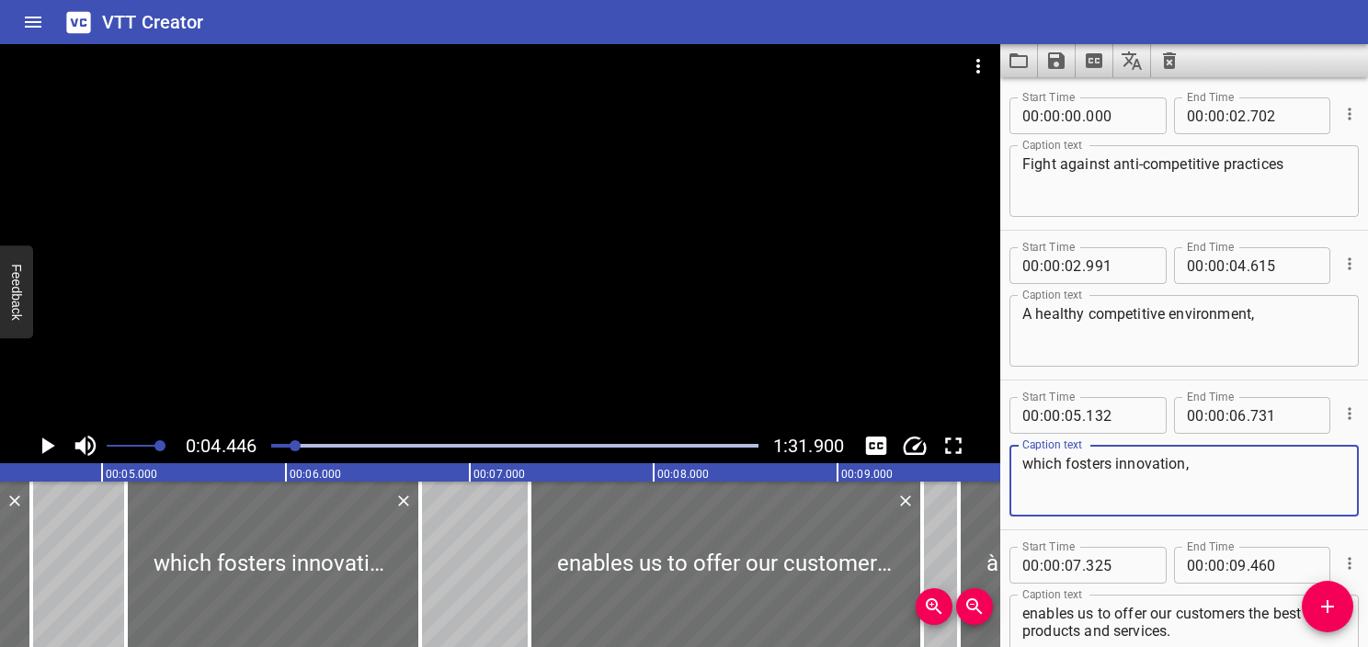
drag, startPoint x: 1231, startPoint y: 482, endPoint x: 928, endPoint y: 471, distance: 302.8
click at [928, 471] on main "0:04.446 1:31.900 00:00.000 00:01.000 00:02.000 00:03.000 00:04.000 00:05.000 0…" at bounding box center [684, 345] width 1368 height 603
paste textarea "conducive notably to"
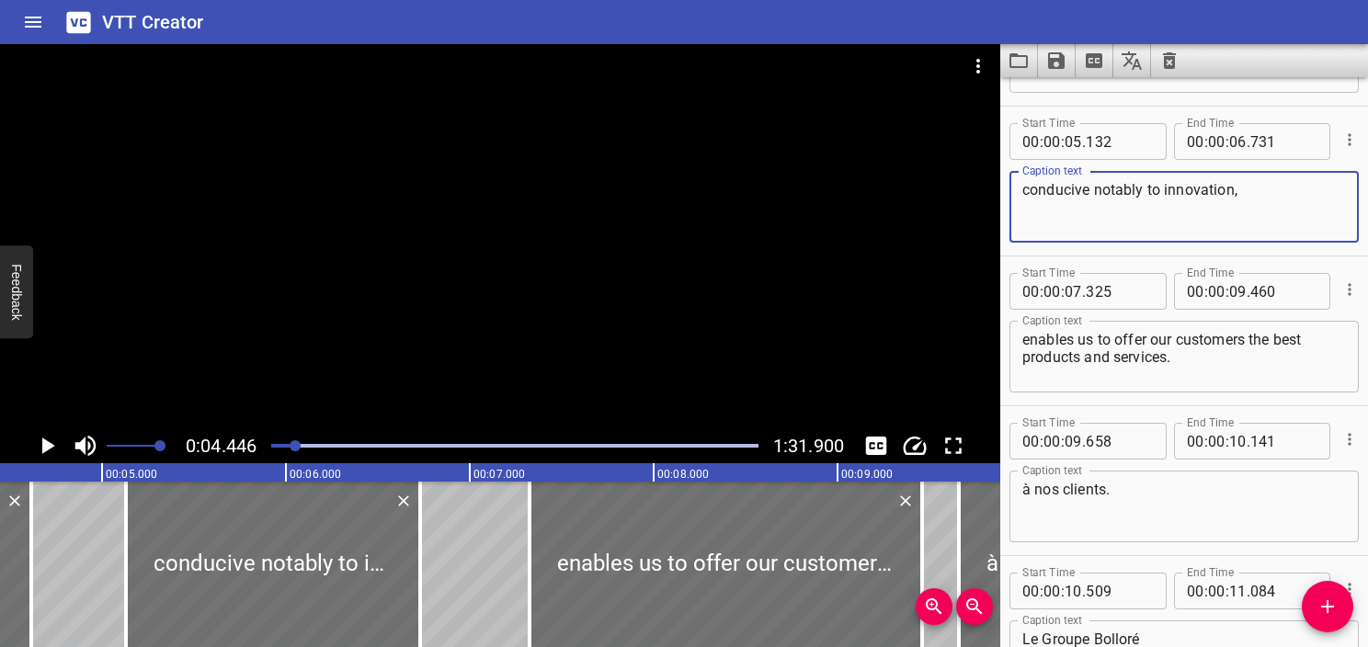
scroll to position [276, 0]
type textarea "conducive notably to innovation,"
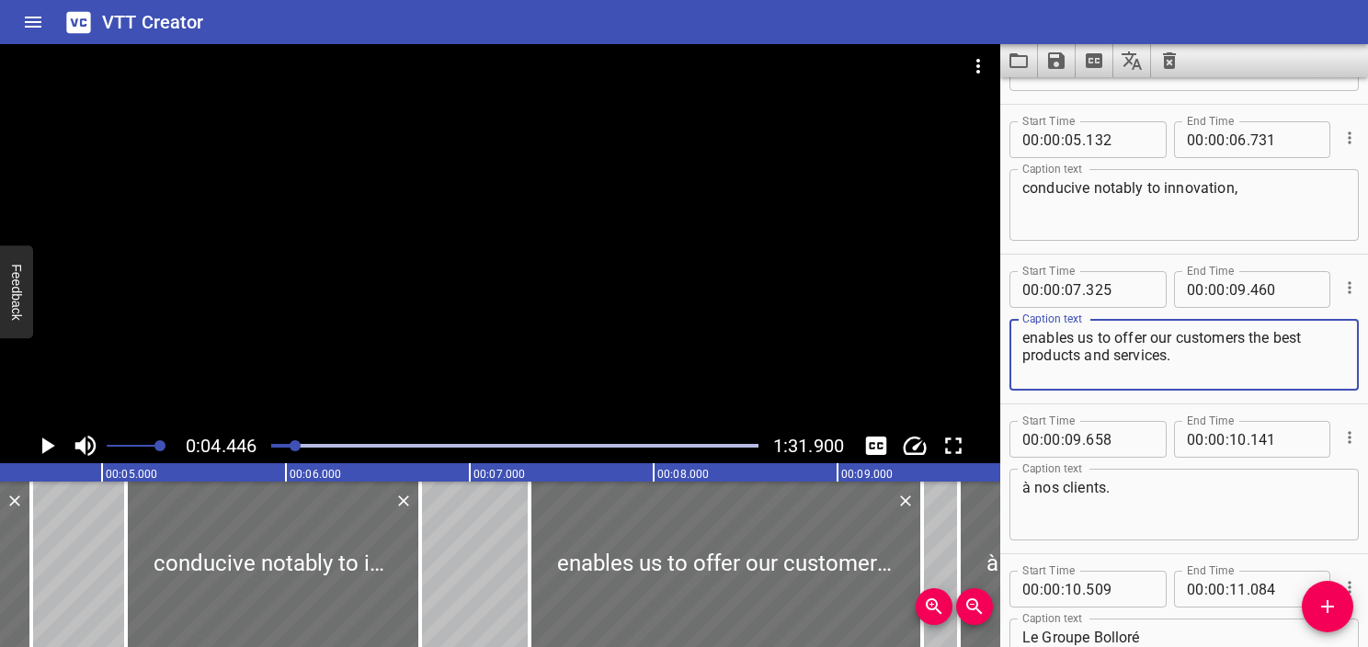
drag, startPoint x: 1251, startPoint y: 335, endPoint x: 1294, endPoint y: 350, distance: 46.0
click at [1294, 350] on textarea "enables us to offer our customers the best products and services." at bounding box center [1185, 355] width 324 height 52
type textarea "enables us to offer our customers"
click at [1166, 511] on textarea "à nos clients." at bounding box center [1185, 505] width 324 height 52
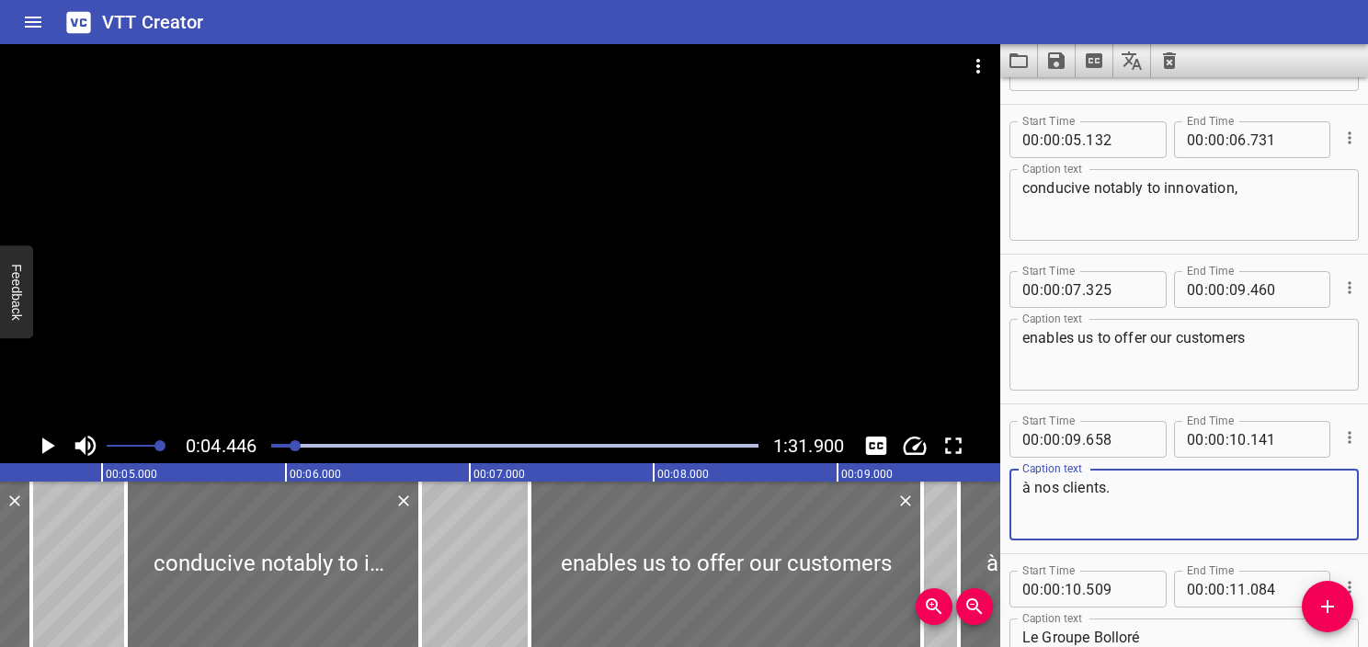
click at [1166, 511] on textarea "à nos clients." at bounding box center [1185, 505] width 324 height 52
paste textarea "the best products and service"
type textarea "the best products and services."
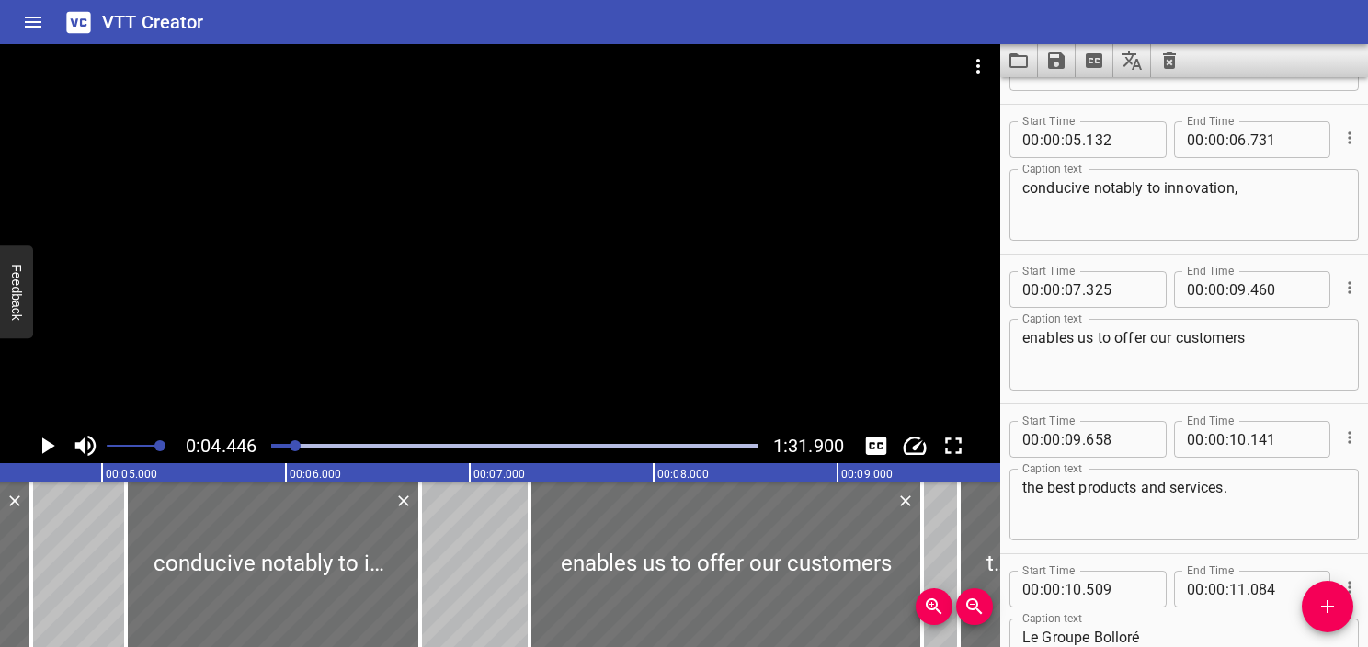
click at [284, 450] on div at bounding box center [514, 446] width 509 height 26
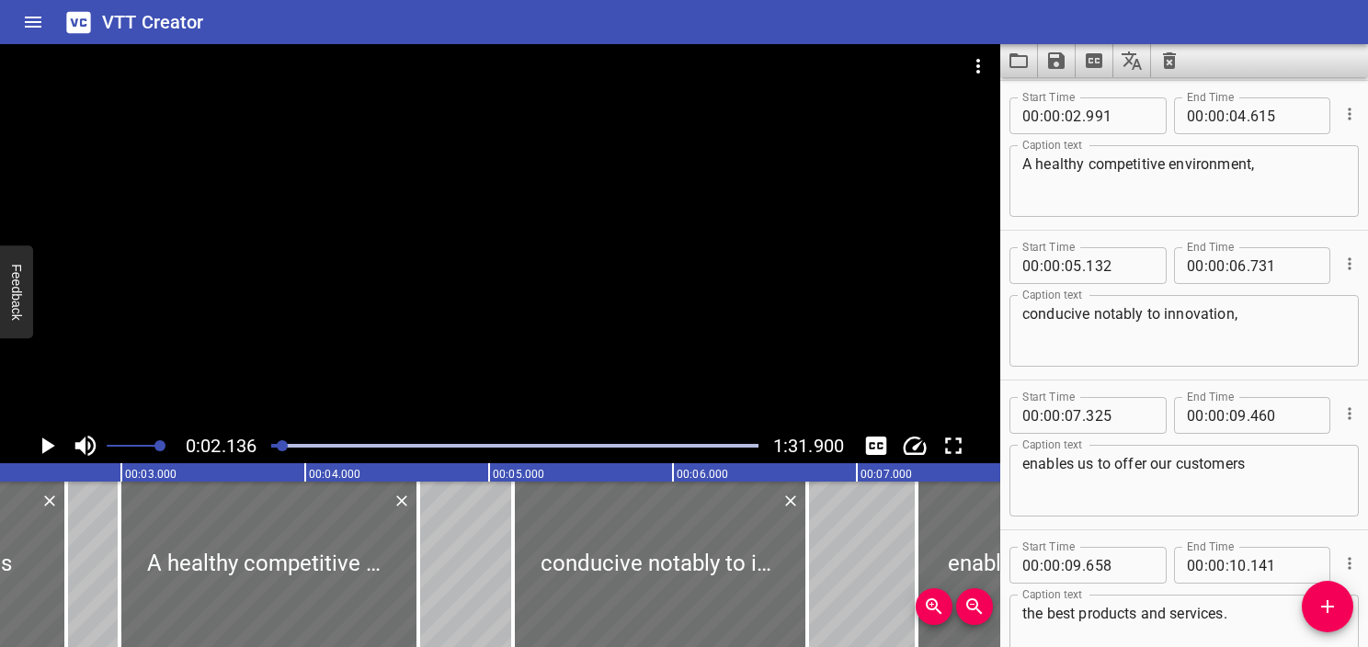
scroll to position [0, 393]
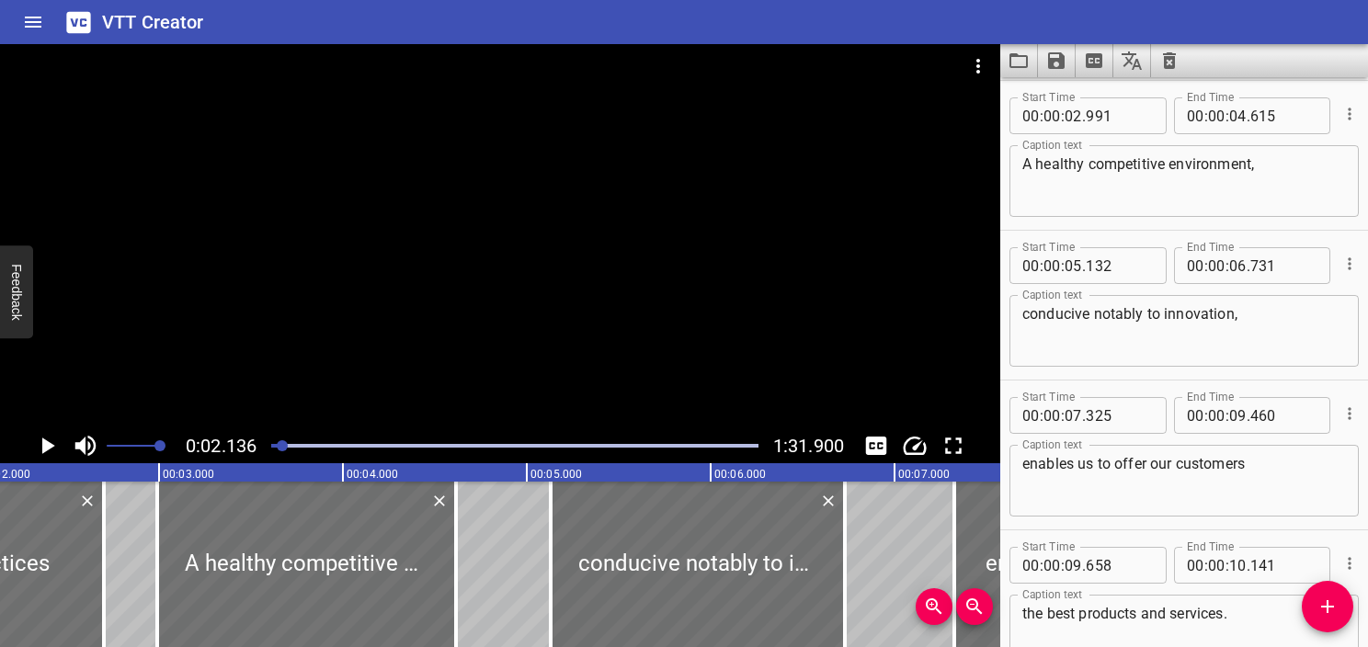
click at [55, 427] on div at bounding box center [500, 236] width 1001 height 384
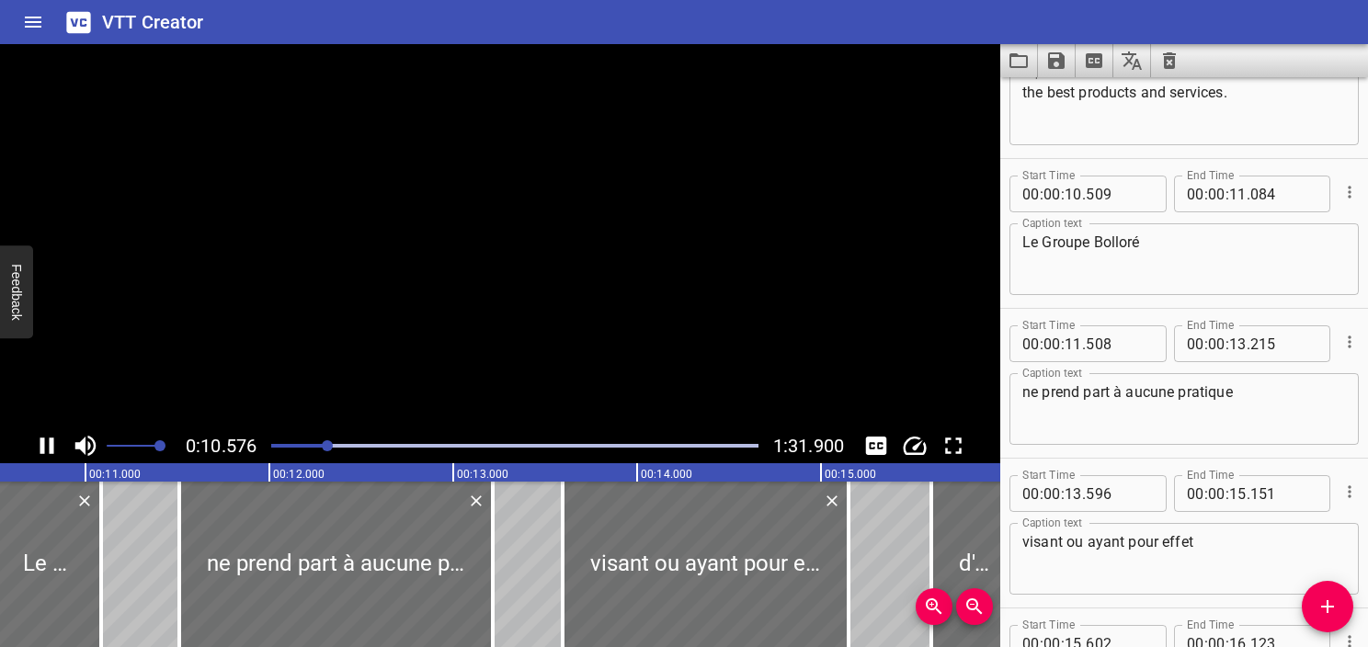
scroll to position [0, 1945]
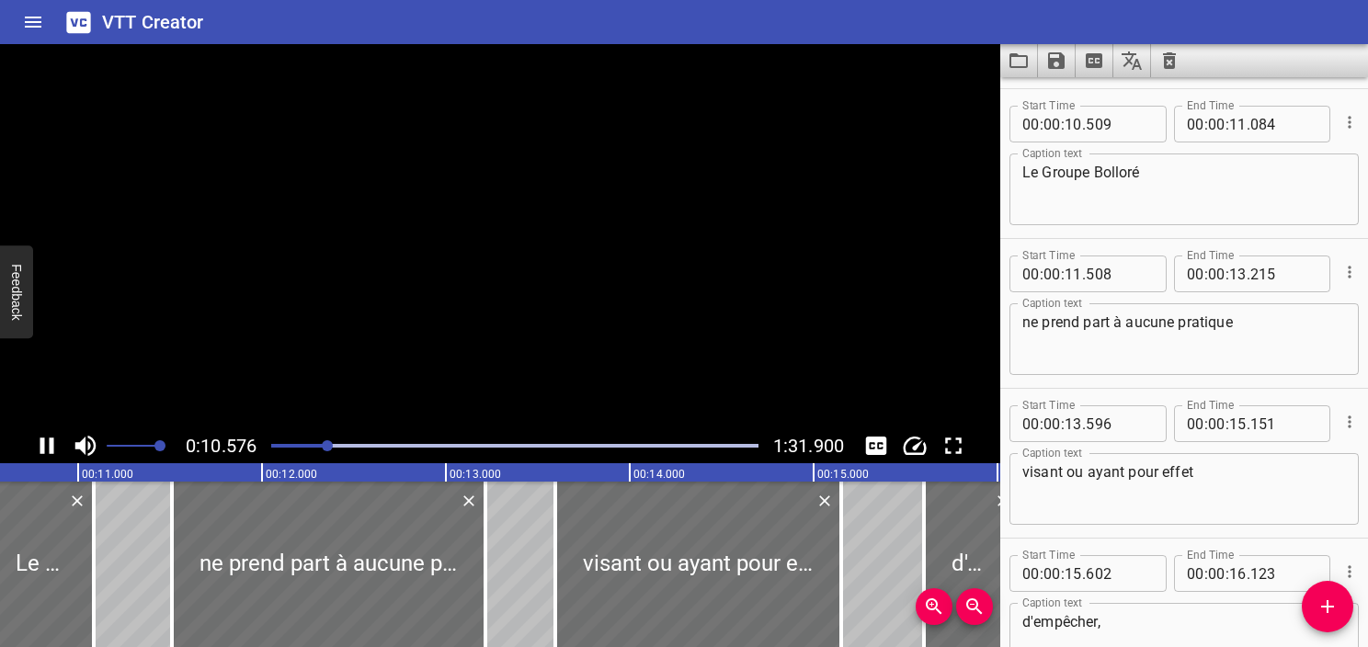
click at [55, 427] on video at bounding box center [500, 236] width 1001 height 384
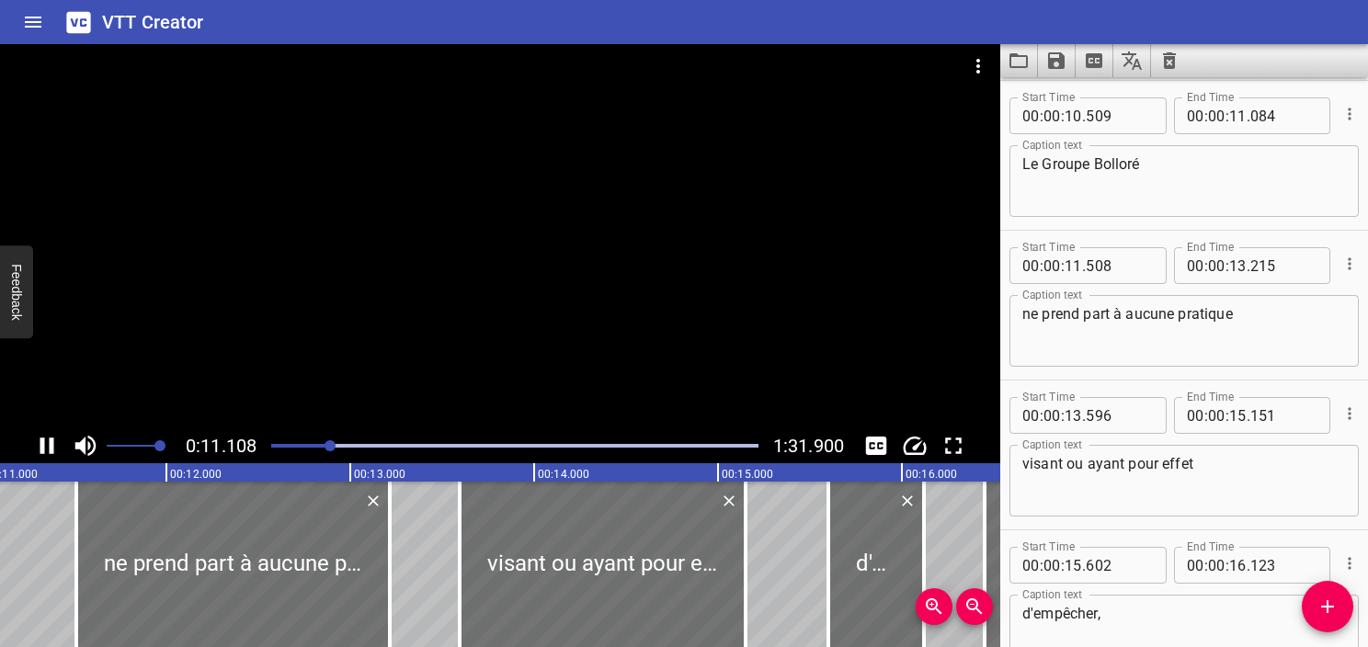
click at [56, 443] on icon "Play/Pause" at bounding box center [47, 446] width 28 height 28
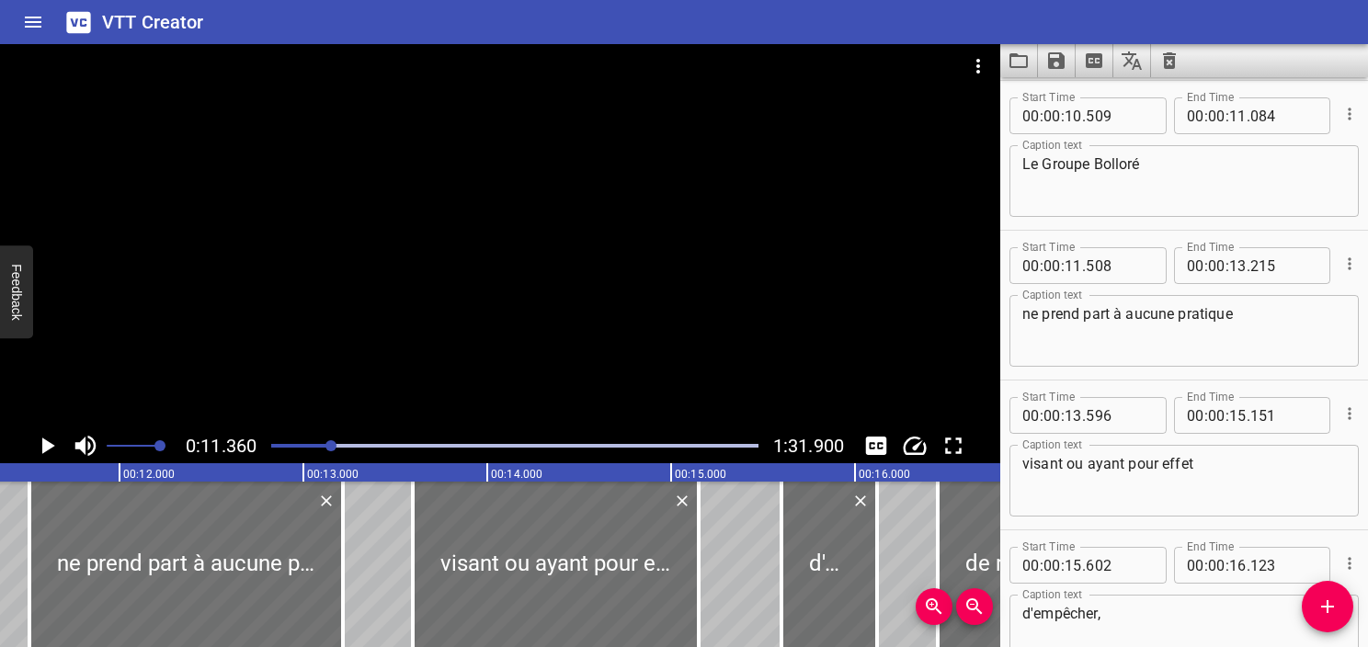
scroll to position [0, 2089]
click at [303, 445] on div "Play progress" at bounding box center [88, 446] width 487 height 4
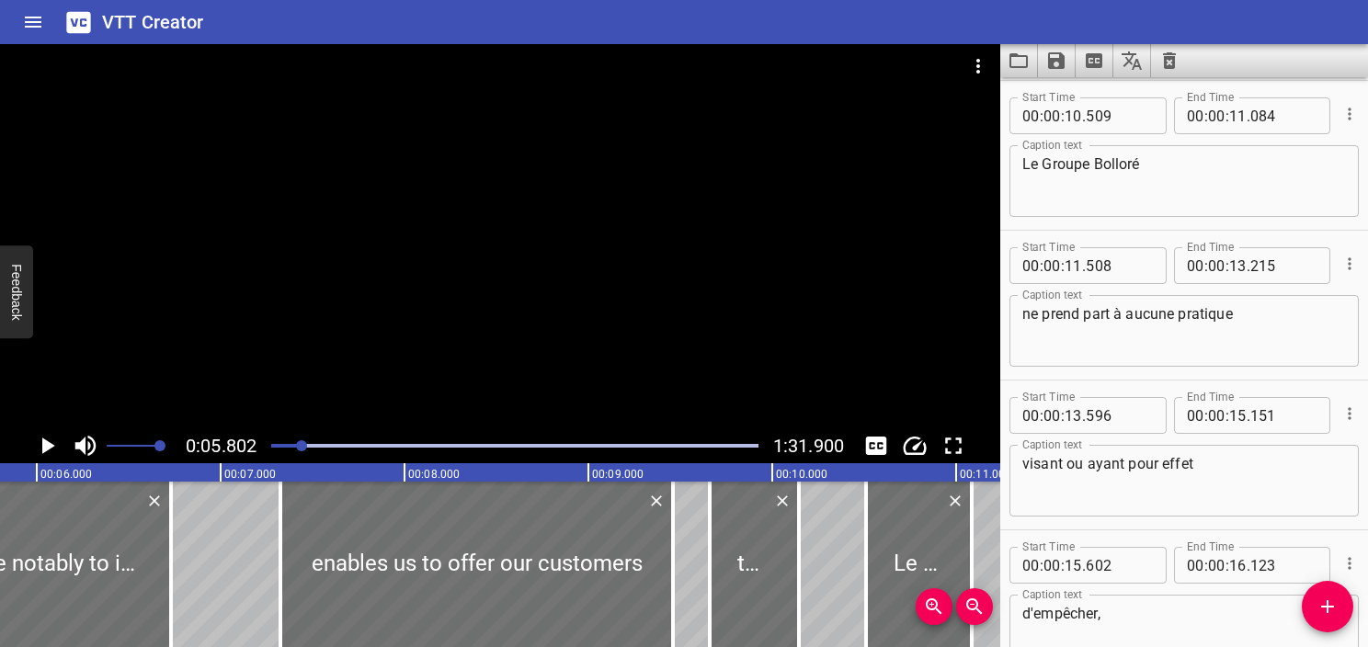
click at [52, 445] on icon "Play/Pause" at bounding box center [48, 446] width 13 height 17
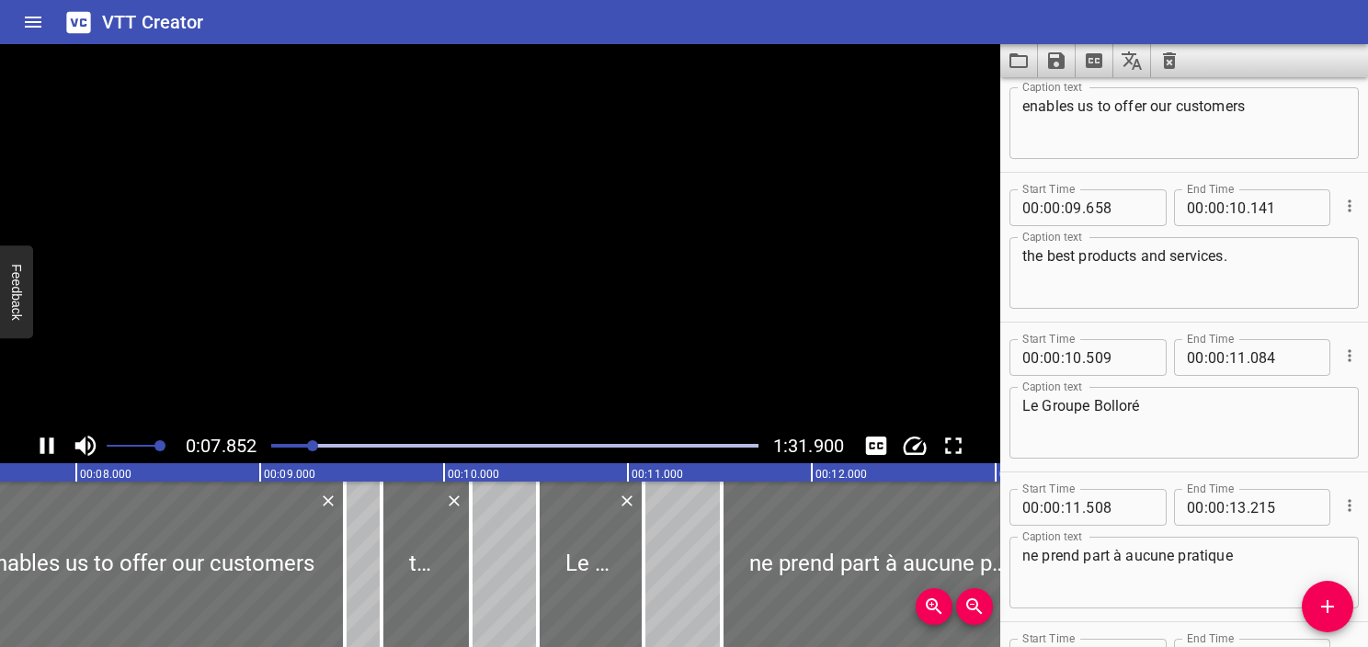
scroll to position [0, 0]
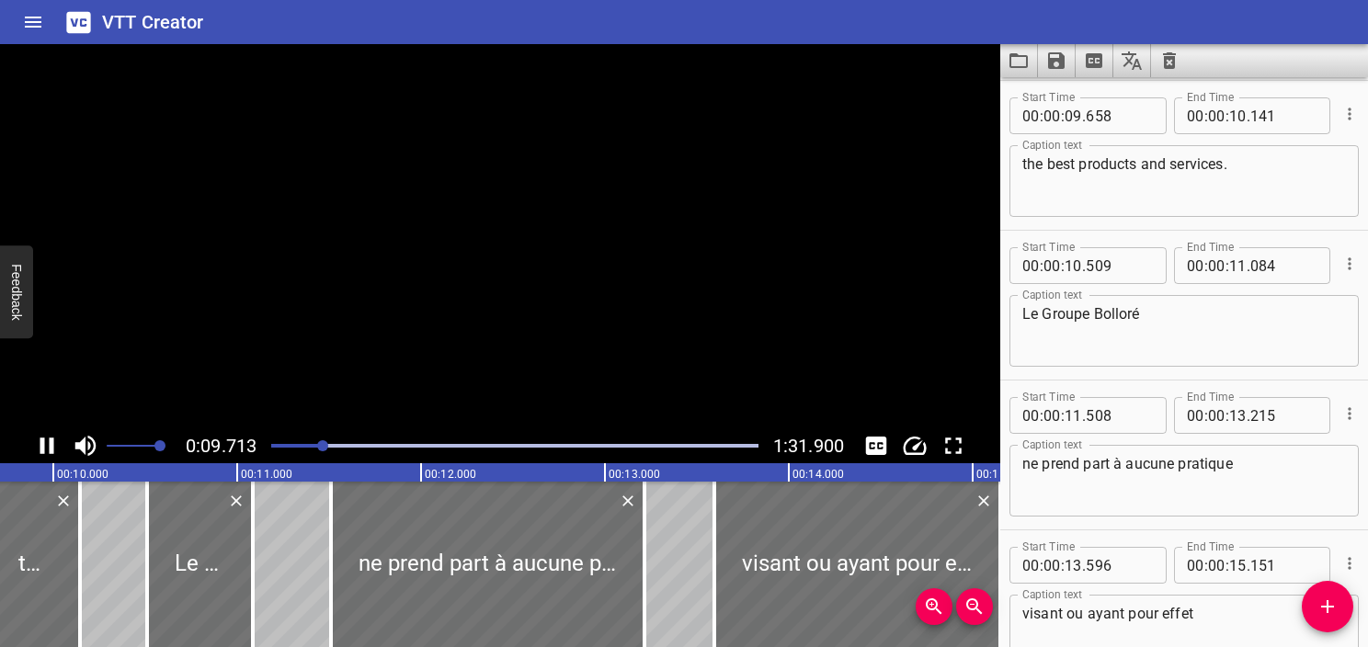
click at [51, 445] on icon "Play/Pause" at bounding box center [47, 446] width 14 height 17
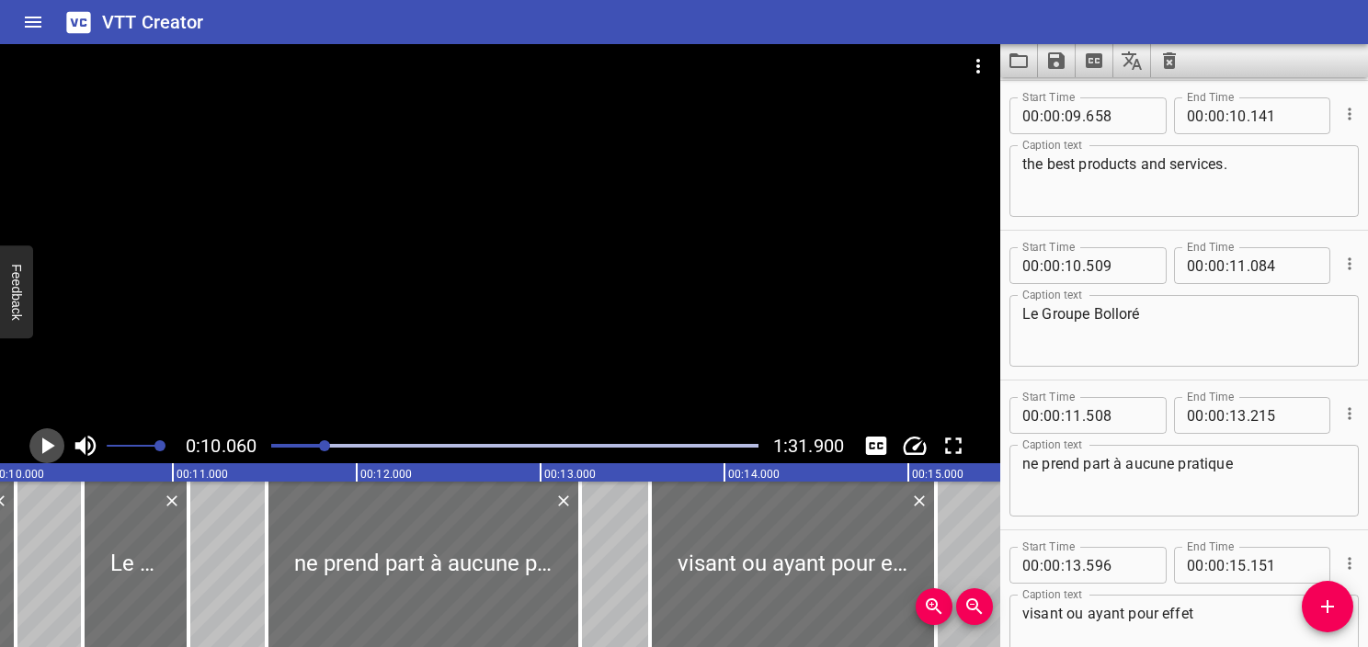
click at [51, 445] on icon "Play/Pause" at bounding box center [48, 446] width 13 height 17
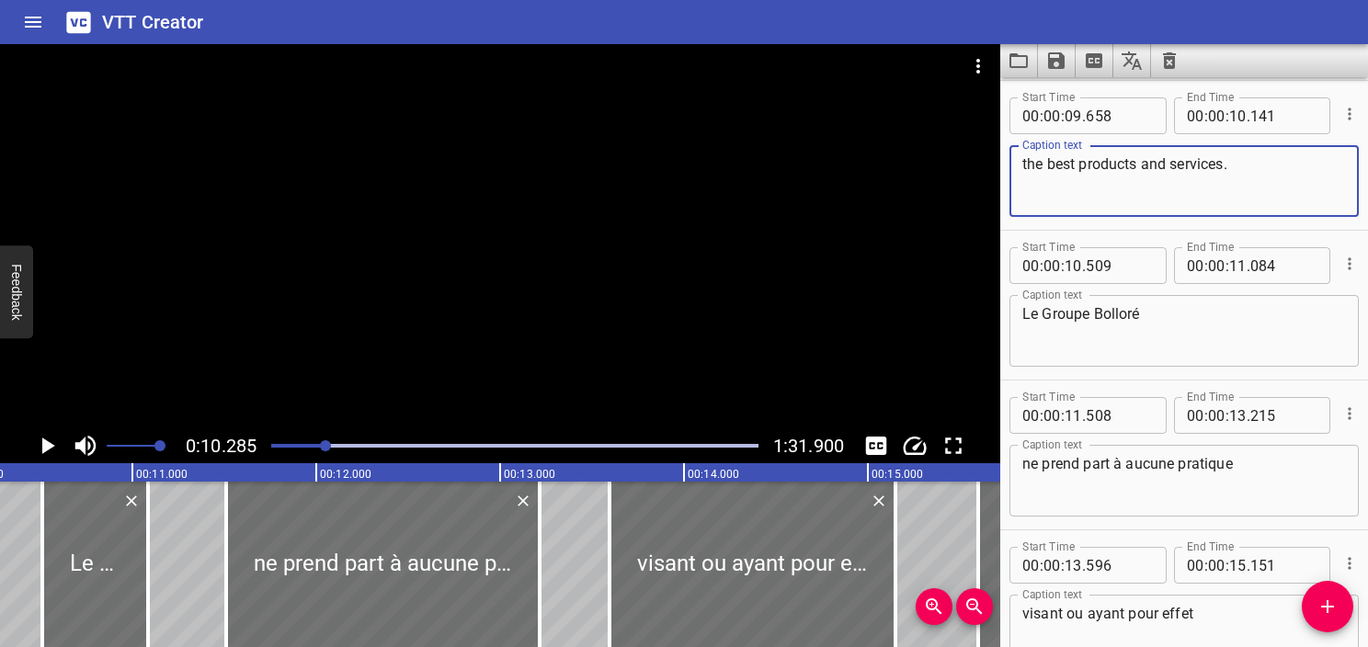
click at [1117, 163] on textarea "the best products and services." at bounding box center [1185, 181] width 324 height 52
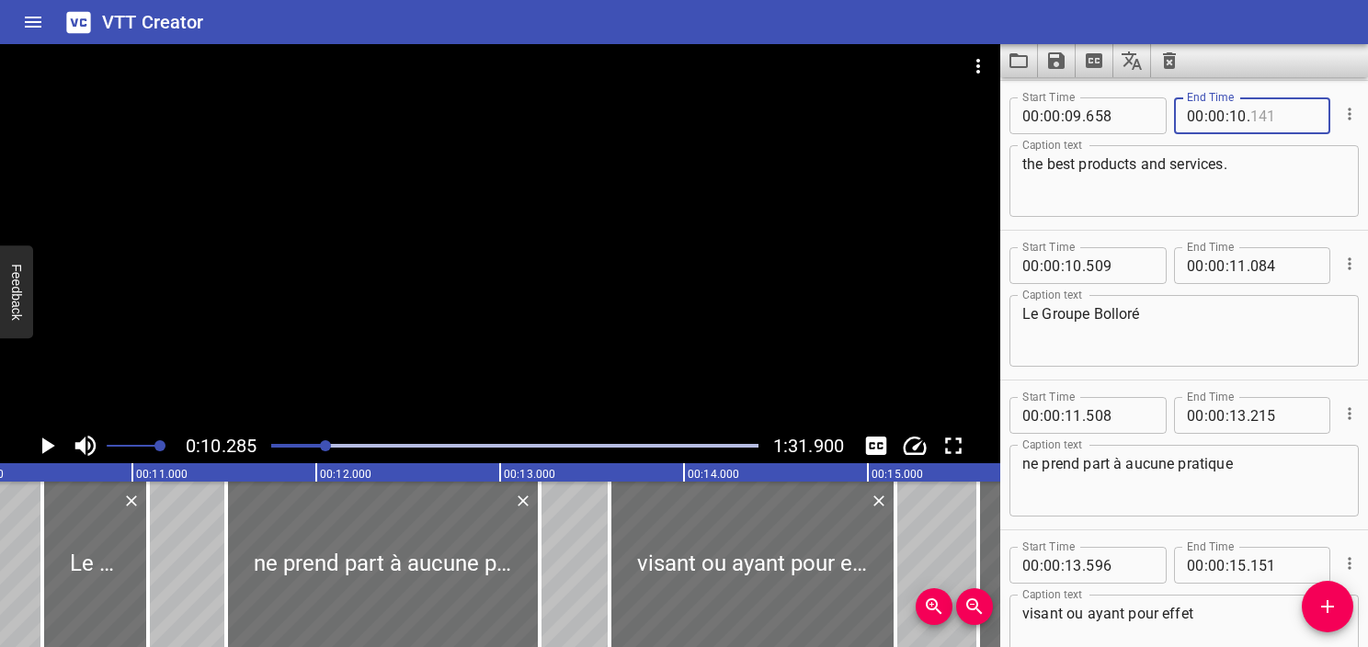
click at [1262, 123] on input "number" at bounding box center [1284, 115] width 67 height 37
type input "285"
click at [291, 445] on div "Play progress" at bounding box center [82, 446] width 487 height 4
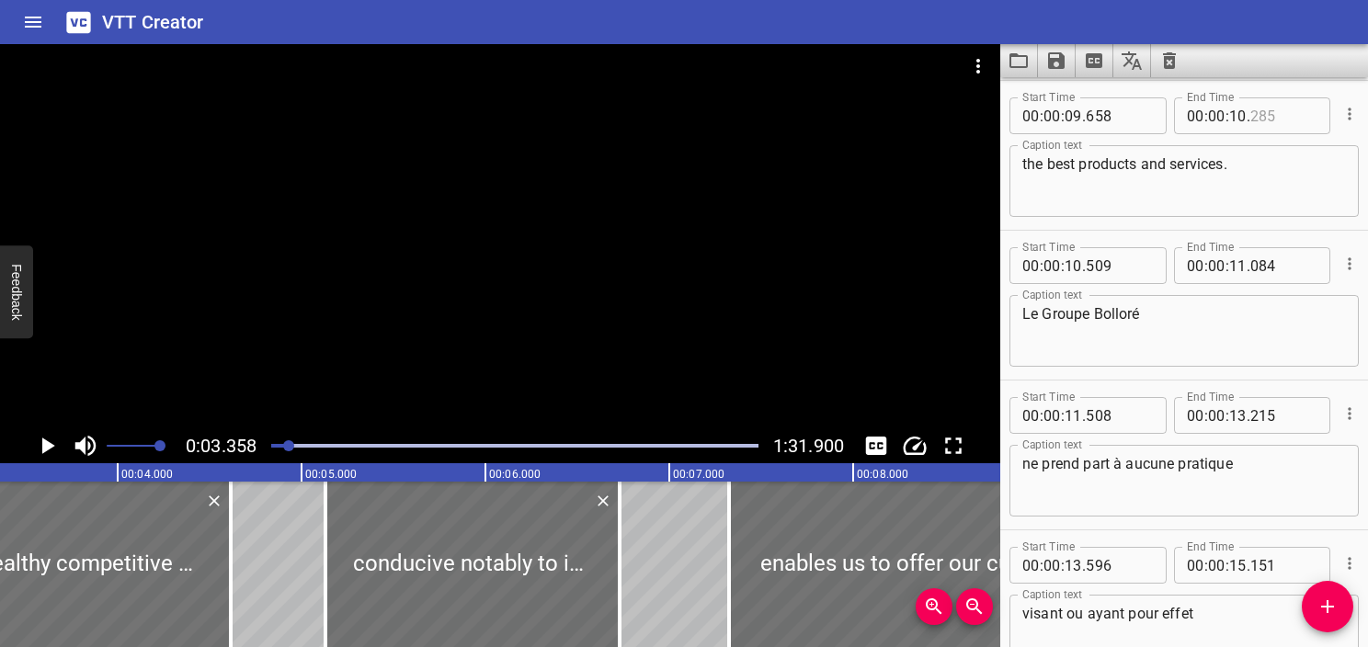
click at [1259, 109] on input "number" at bounding box center [1284, 115] width 67 height 37
type input "286"
click at [55, 442] on icon "Play/Pause" at bounding box center [47, 446] width 28 height 28
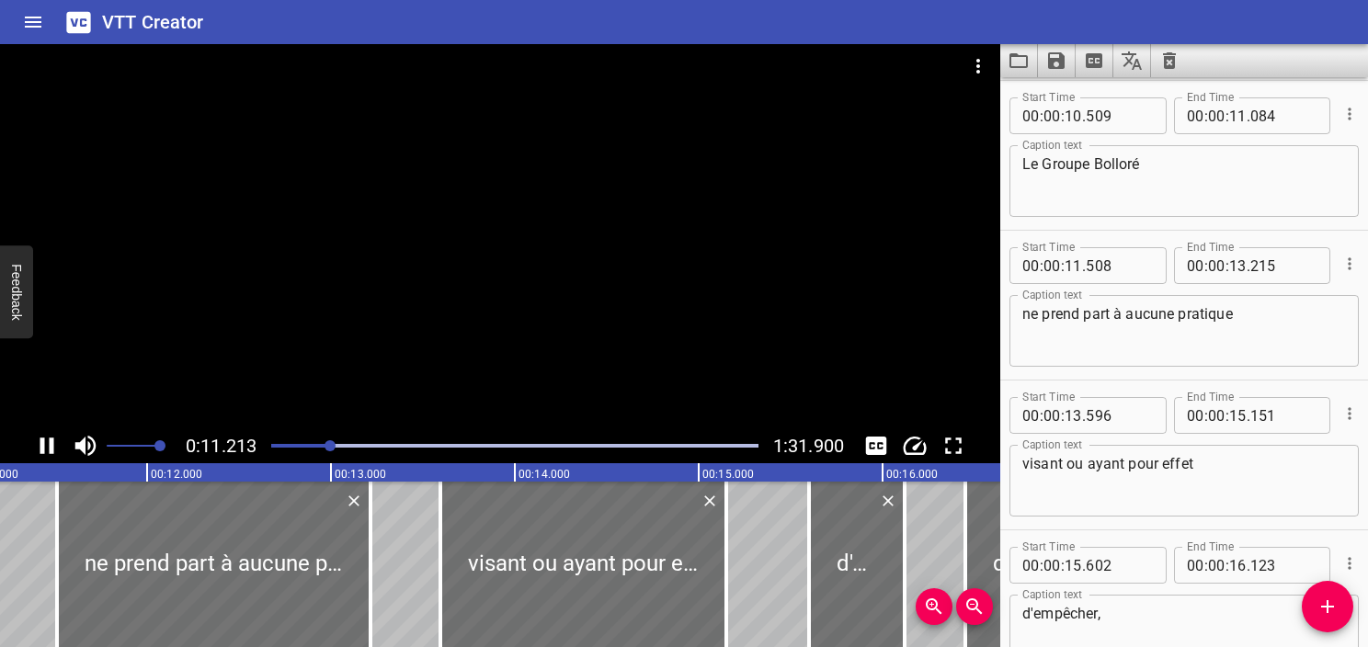
click at [30, 471] on rect at bounding box center [239, 473] width 4598 height 18
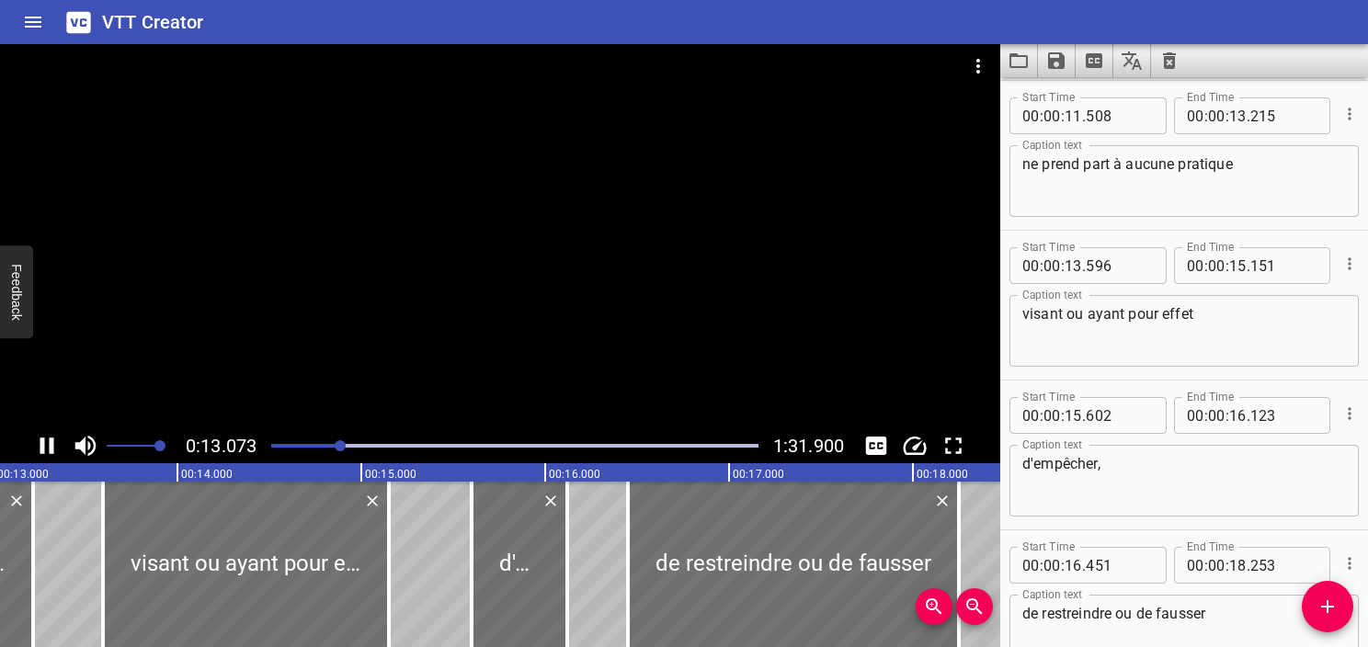
click at [301, 430] on div "0:13.073 1:31.900" at bounding box center [500, 446] width 1001 height 35
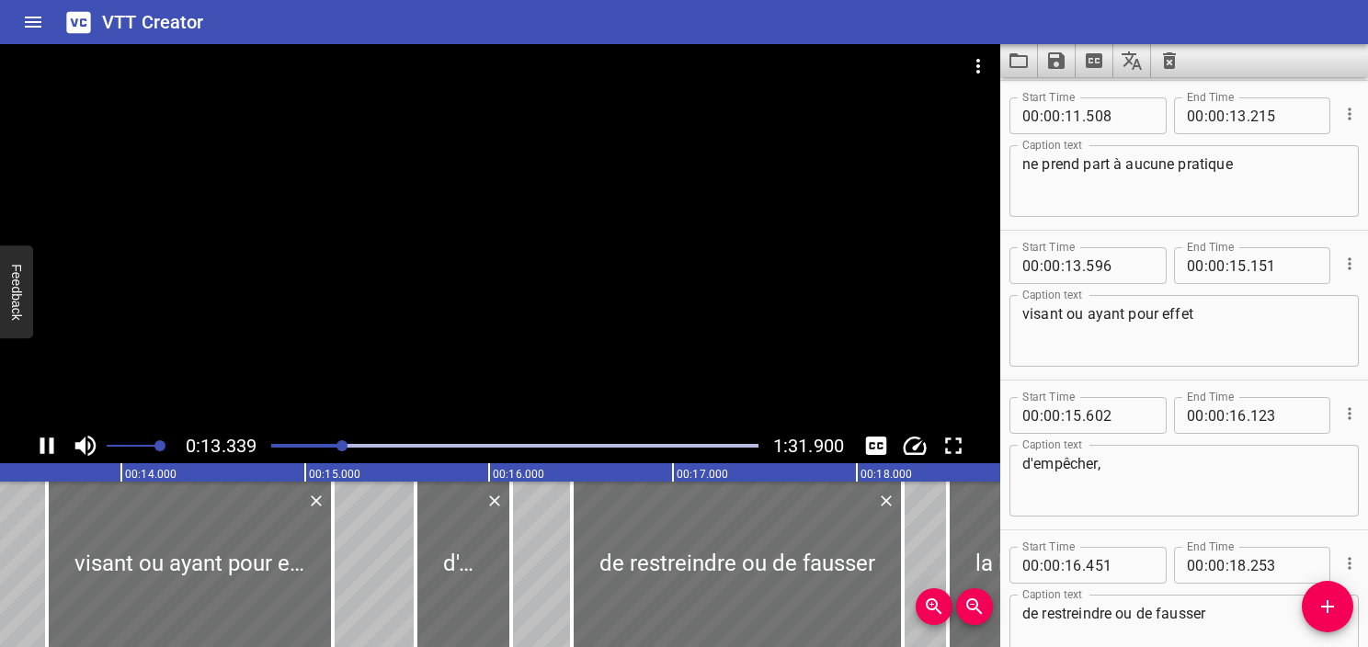
click at [299, 442] on div at bounding box center [514, 446] width 509 height 26
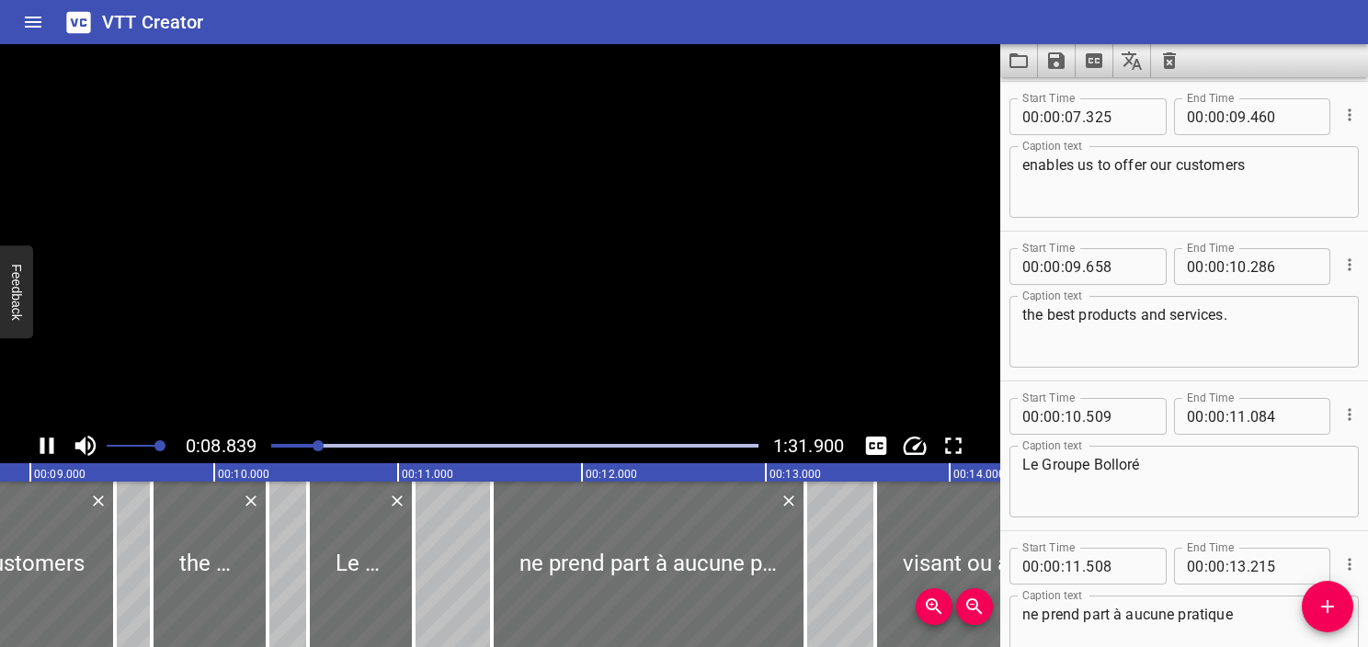
click at [43, 449] on icon "Play/Pause" at bounding box center [47, 446] width 14 height 17
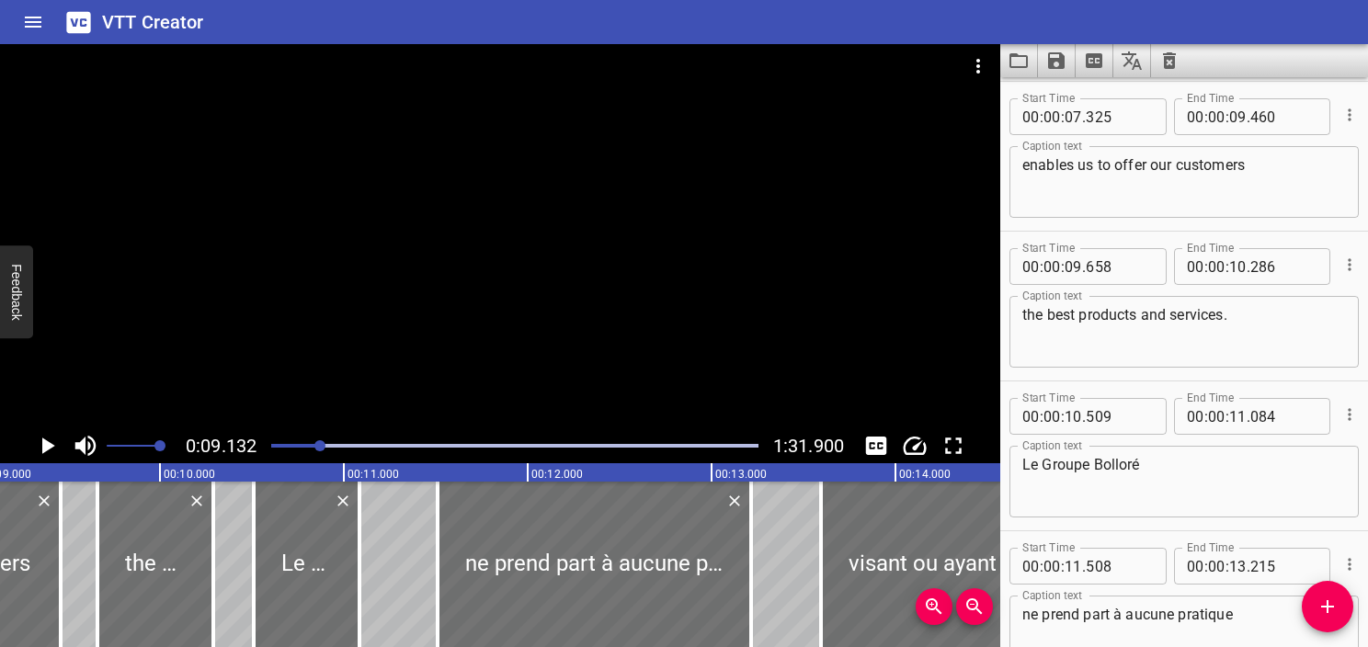
click at [1280, 169] on textarea "enables us to offer our customers" at bounding box center [1185, 182] width 324 height 52
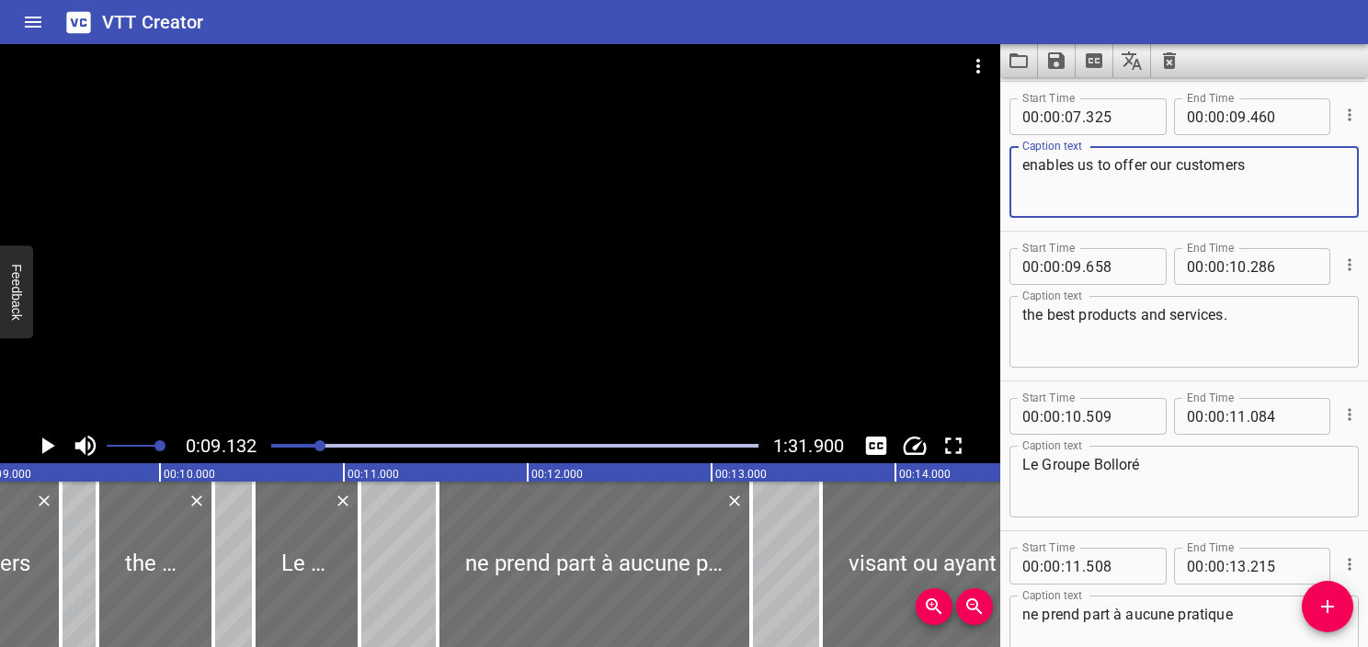
type textarea "enables us to offer our customers"
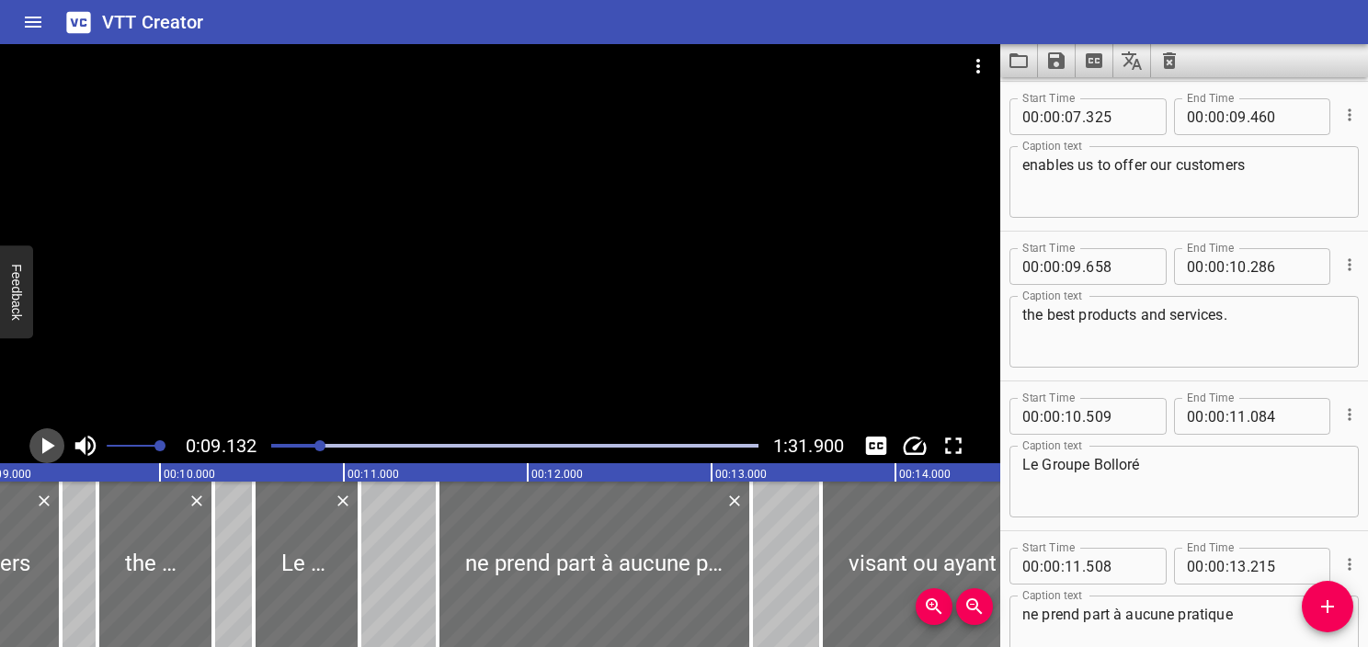
click at [40, 456] on icon "Play/Pause" at bounding box center [47, 446] width 28 height 28
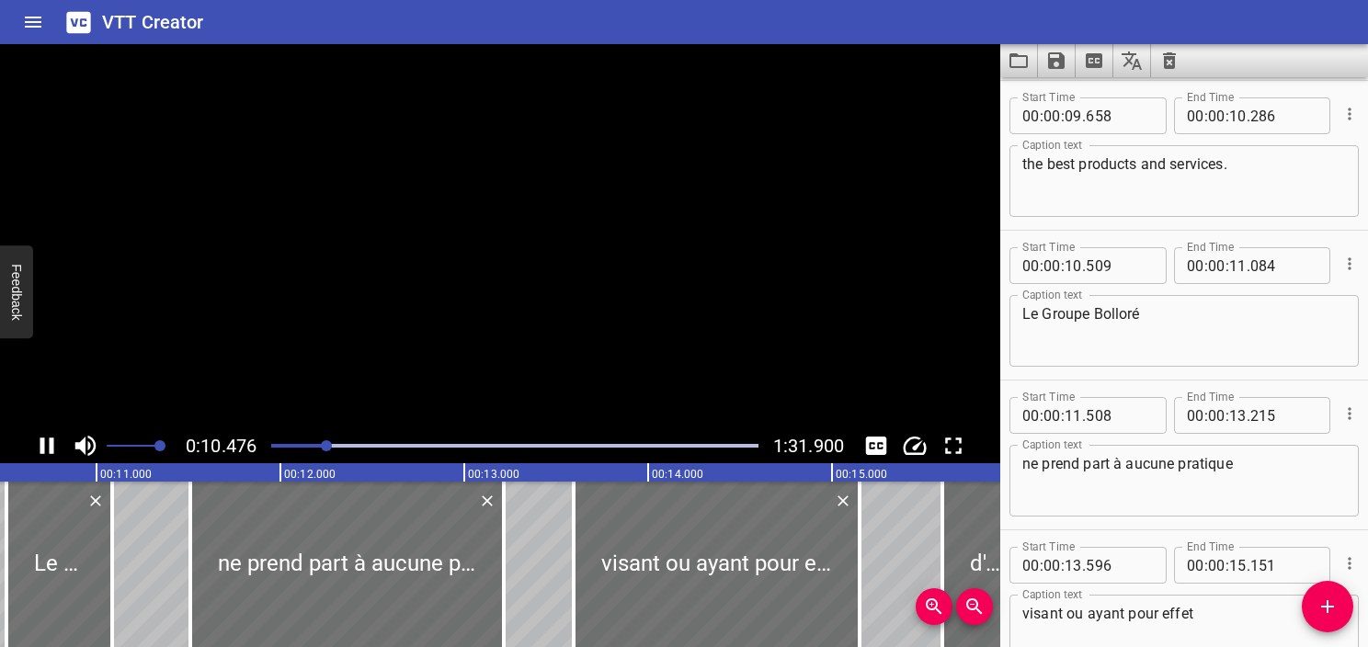
click at [40, 456] on icon "Play/Pause" at bounding box center [47, 446] width 28 height 28
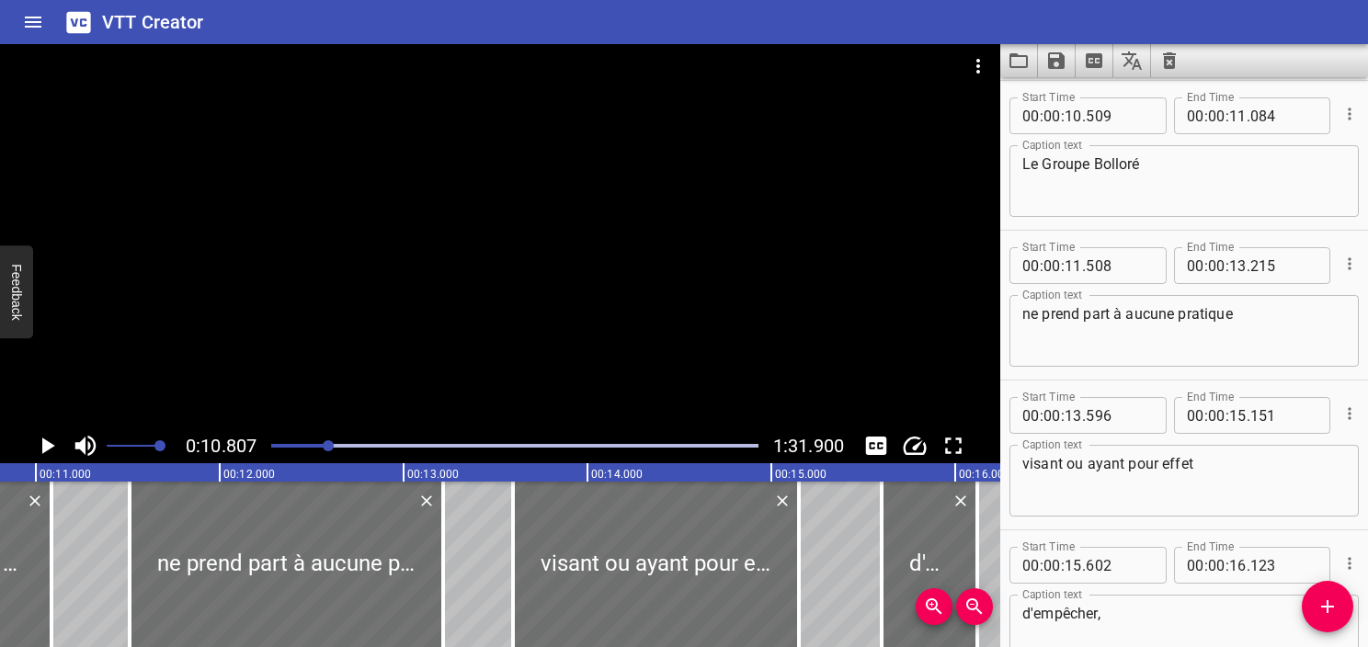
click at [1073, 171] on textarea "Le Groupe Bolloré" at bounding box center [1185, 181] width 324 height 52
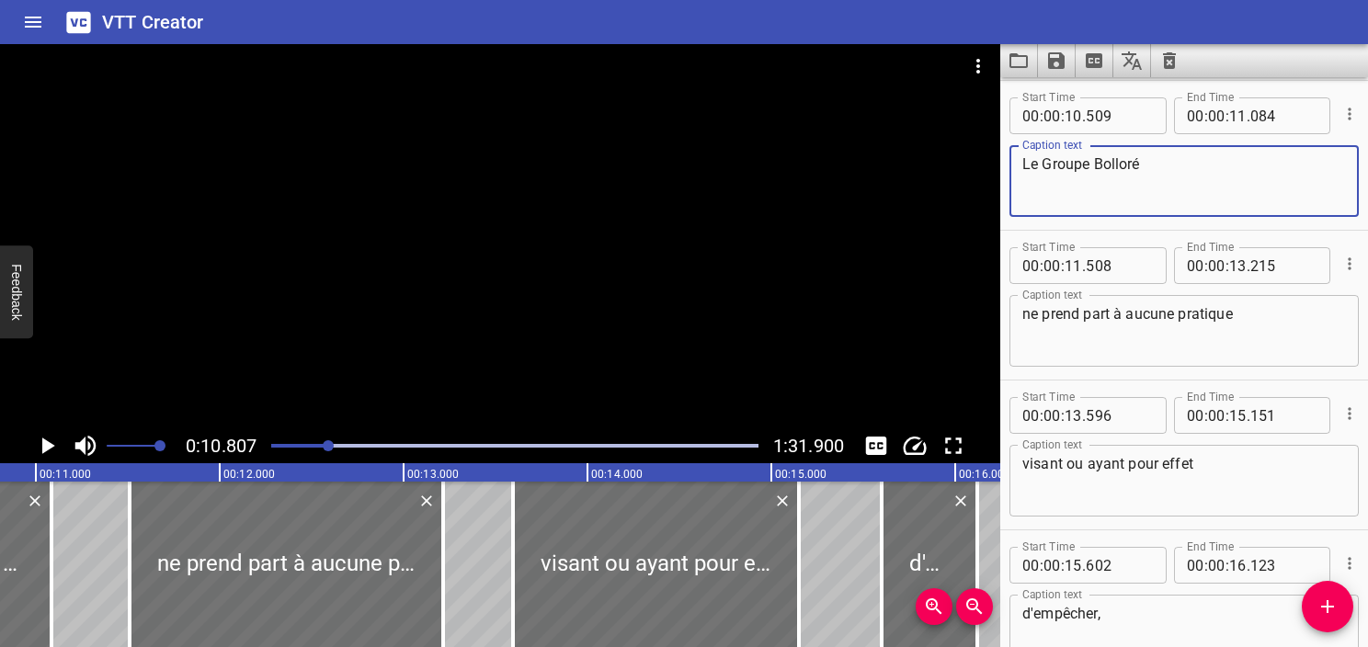
click at [1073, 171] on textarea "Le Groupe Bolloré" at bounding box center [1185, 181] width 324 height 52
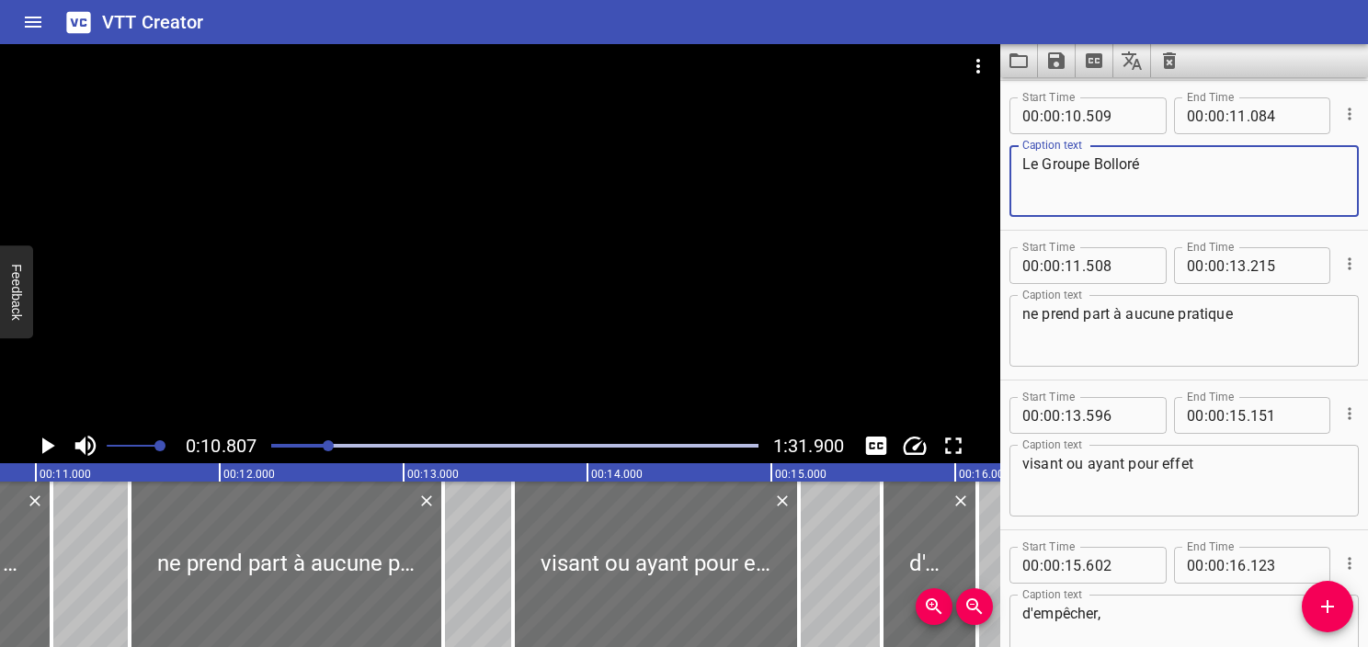
paste textarea "The Bolloré Group"
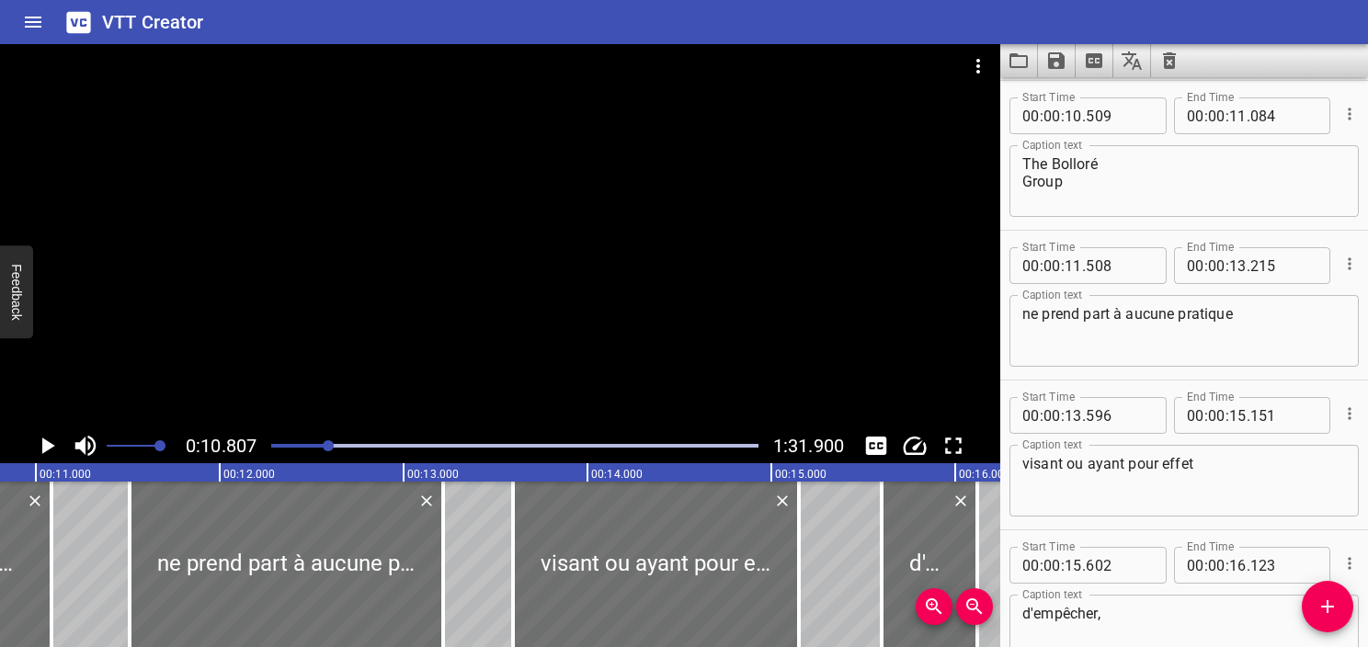
click at [1014, 189] on div "The Bolloré Group Caption text" at bounding box center [1184, 181] width 349 height 72
click at [1021, 189] on div "The Bolloré Group Caption text" at bounding box center [1184, 181] width 349 height 72
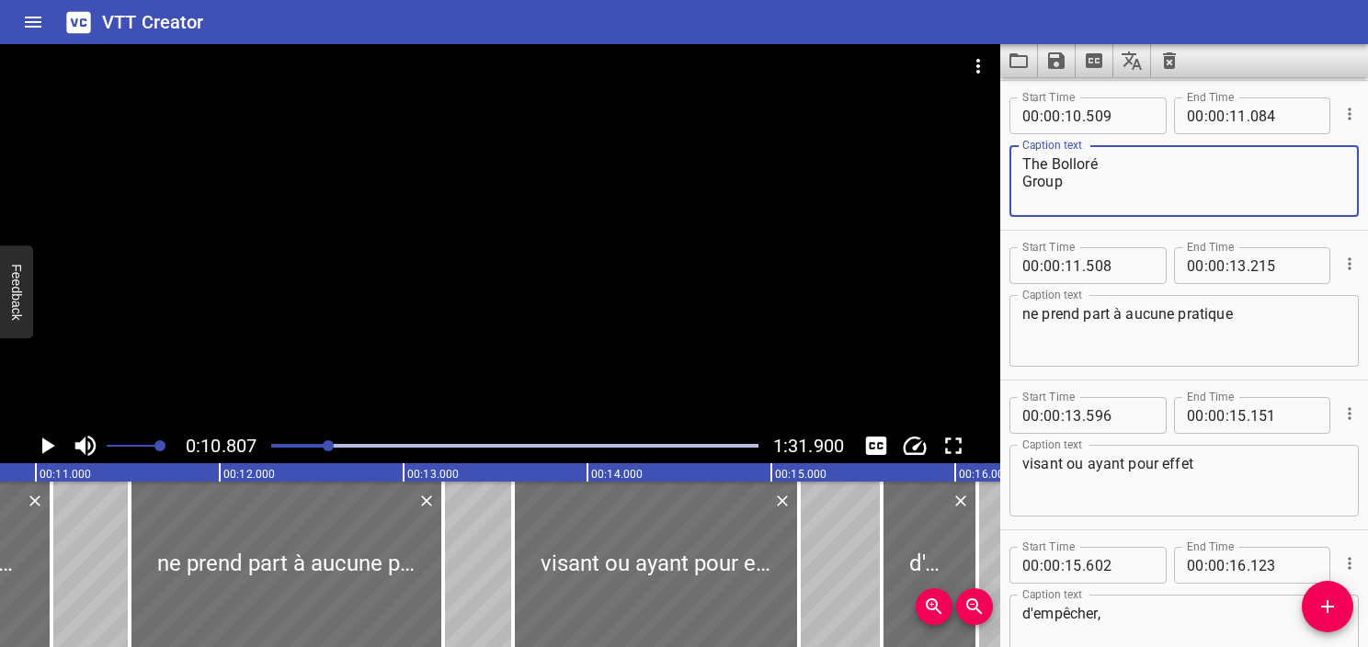
click at [1025, 184] on textarea "The Bolloré Group" at bounding box center [1185, 181] width 324 height 52
type textarea "The Bolloré Group"
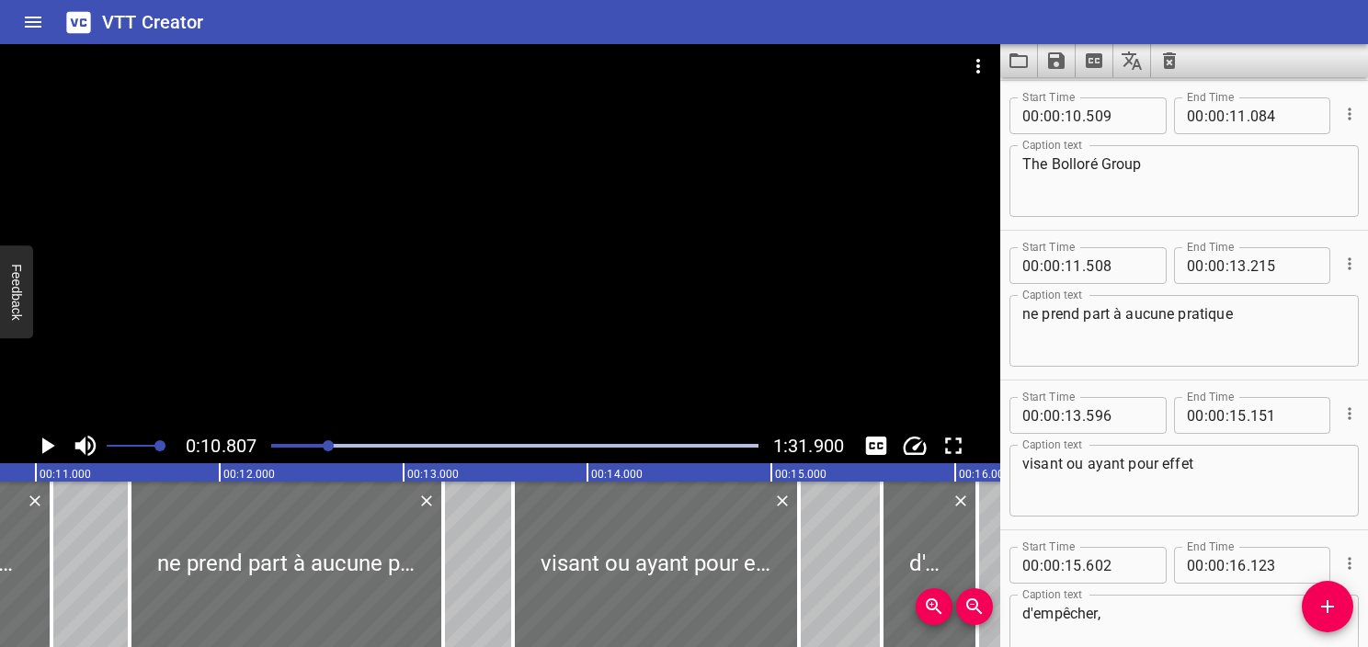
click at [1176, 312] on textarea "ne prend part à aucune pratique" at bounding box center [1185, 331] width 324 height 52
paste textarea "does not take part in any practic"
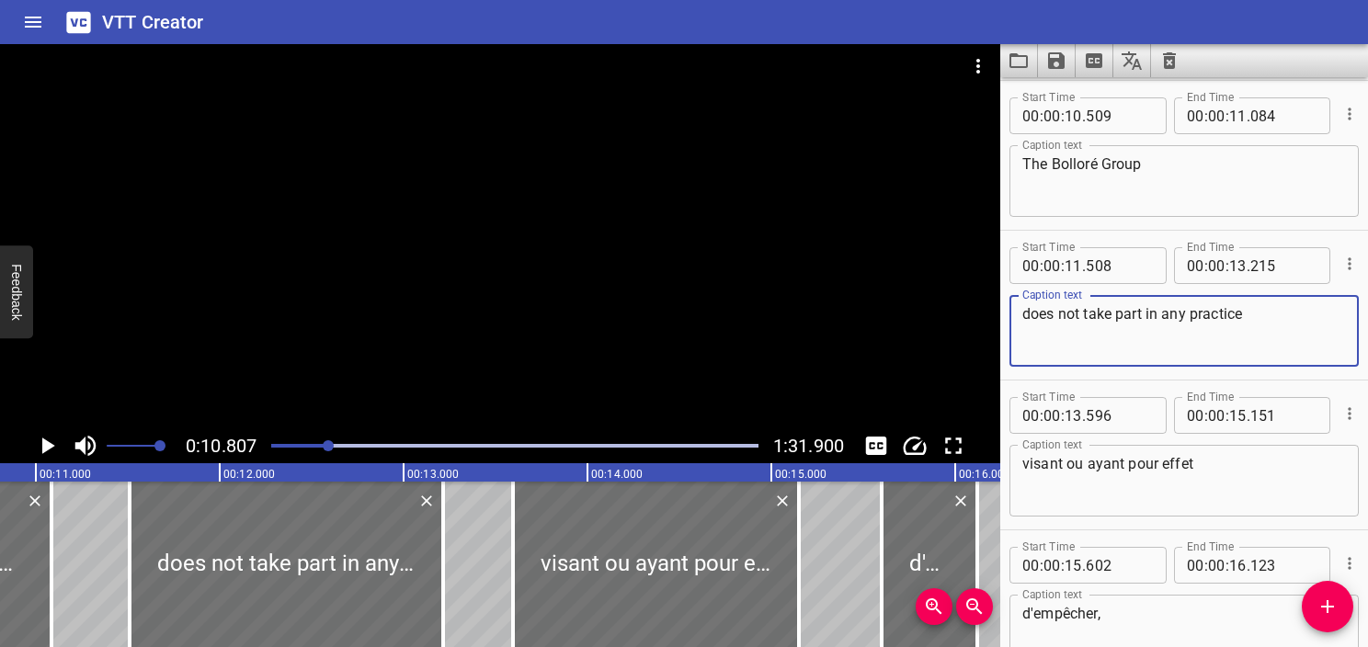
type textarea "does not take part in any practice"
click at [1122, 465] on textarea "visant ou ayant pour effet" at bounding box center [1185, 481] width 324 height 52
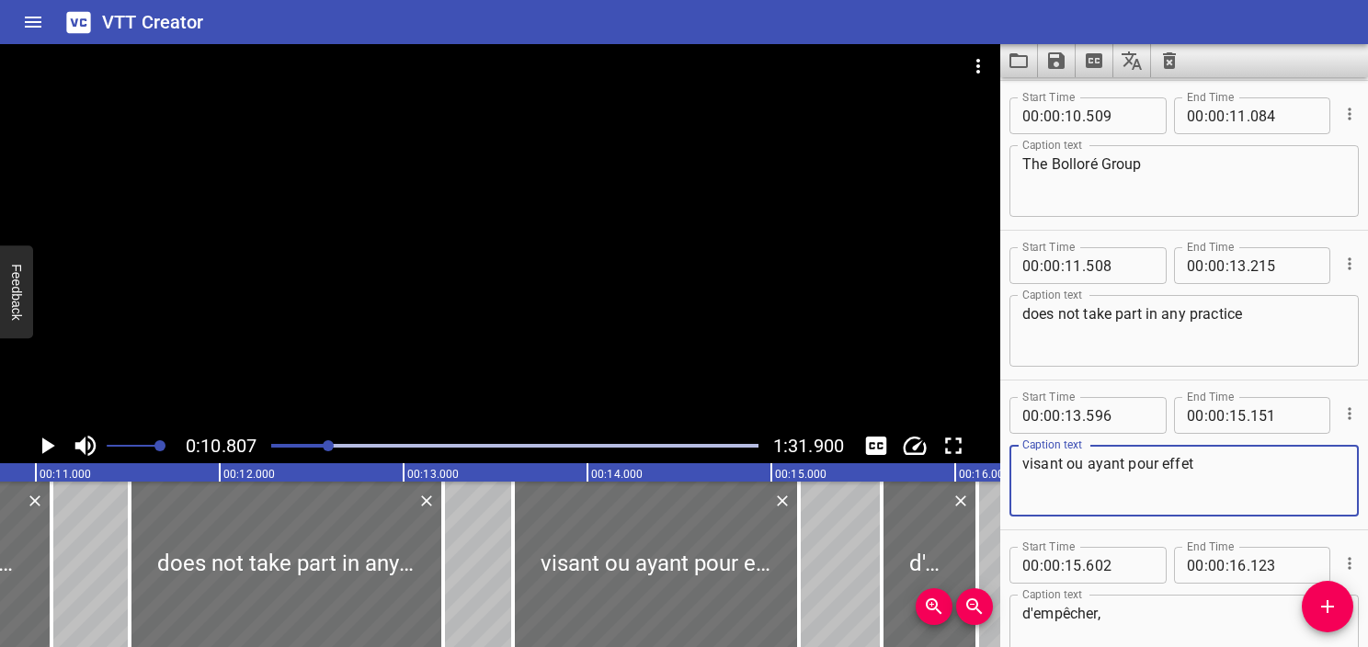
click at [1122, 465] on textarea "visant ou ayant pour effet" at bounding box center [1185, 481] width 324 height 52
paste textarea "aimed at or having the effec"
type textarea "aimed at or having the effect"
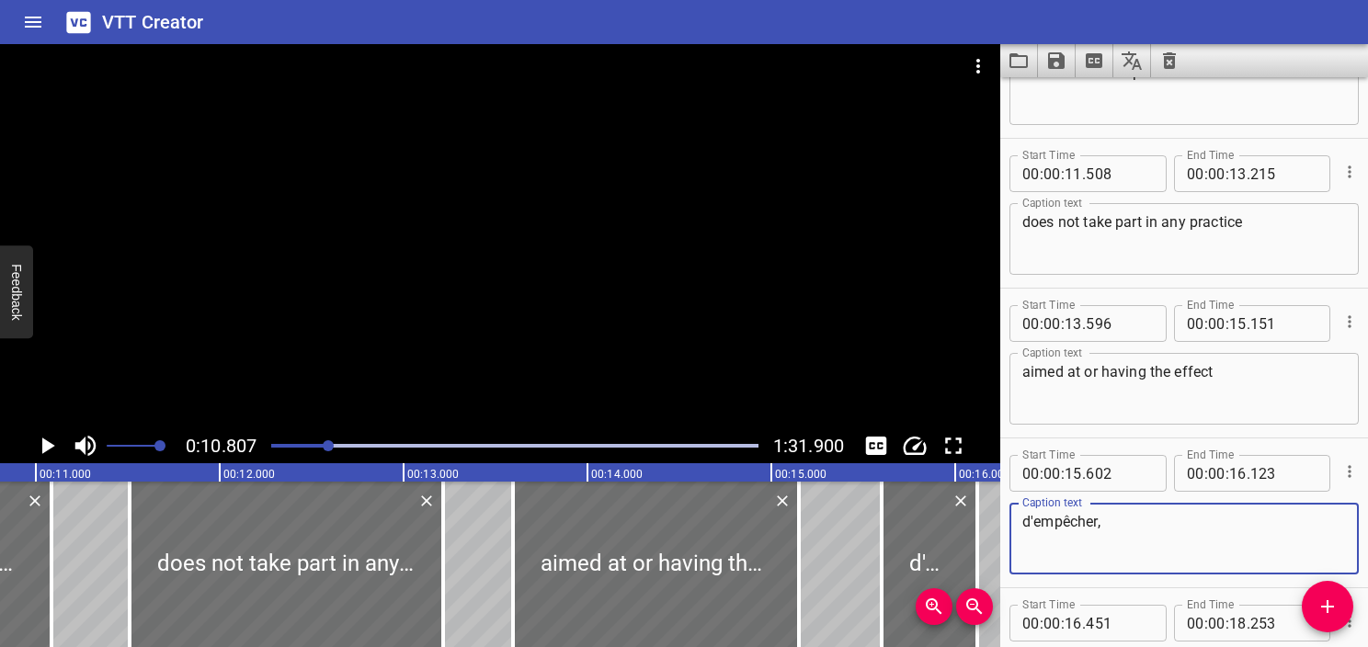
click at [1112, 524] on textarea "d'empêcher," at bounding box center [1185, 539] width 324 height 52
paste textarea "of preventing"
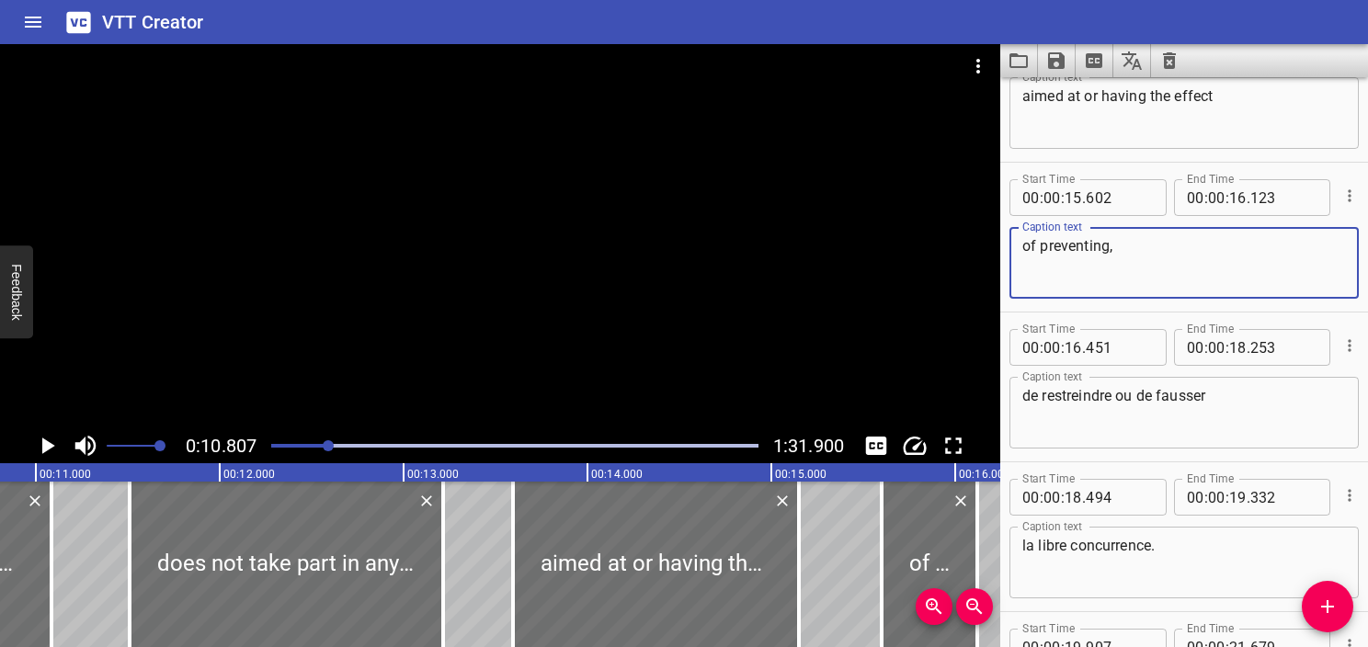
type textarea "of preventing,"
click at [1262, 407] on textarea "de restreindre ou de fausser" at bounding box center [1185, 413] width 324 height 52
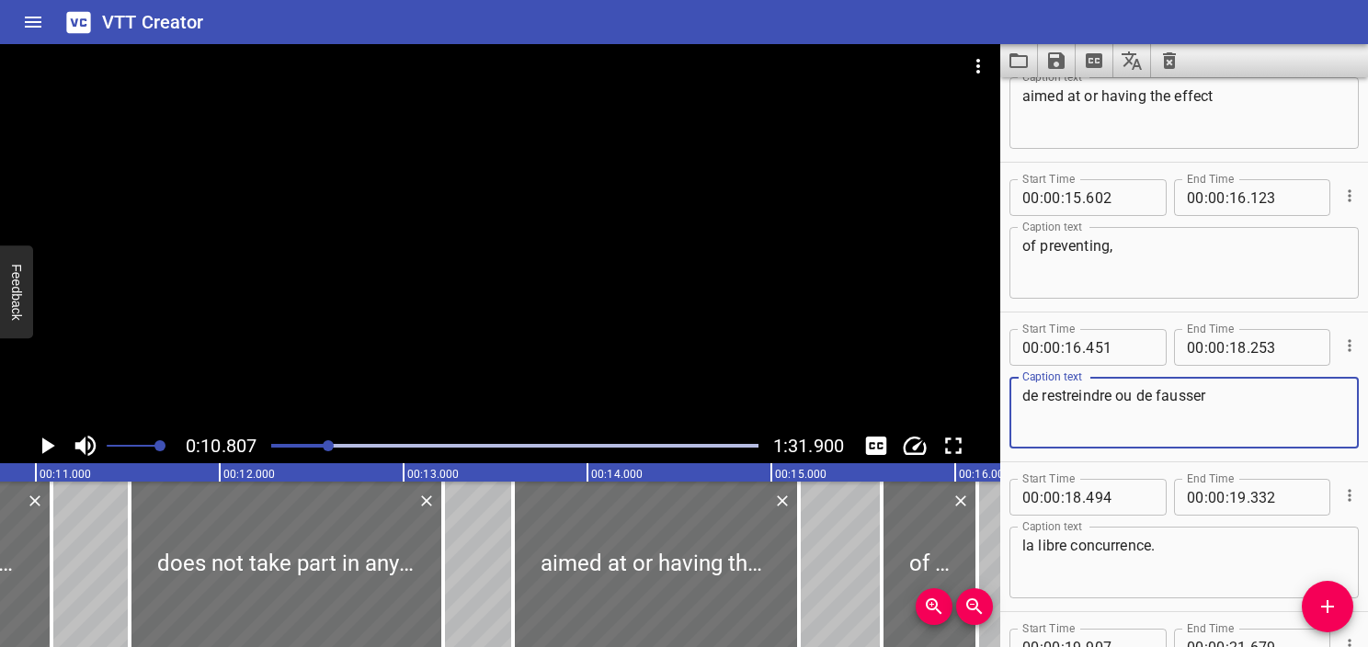
click at [1262, 407] on textarea "de restreindre ou de fausser" at bounding box center [1185, 413] width 324 height 52
paste textarea "restricting or distorting free competition."
drag, startPoint x: 1299, startPoint y: 394, endPoint x: 1177, endPoint y: 386, distance: 121.6
click at [1177, 387] on textarea "restricting or distorting free competition." at bounding box center [1185, 413] width 324 height 52
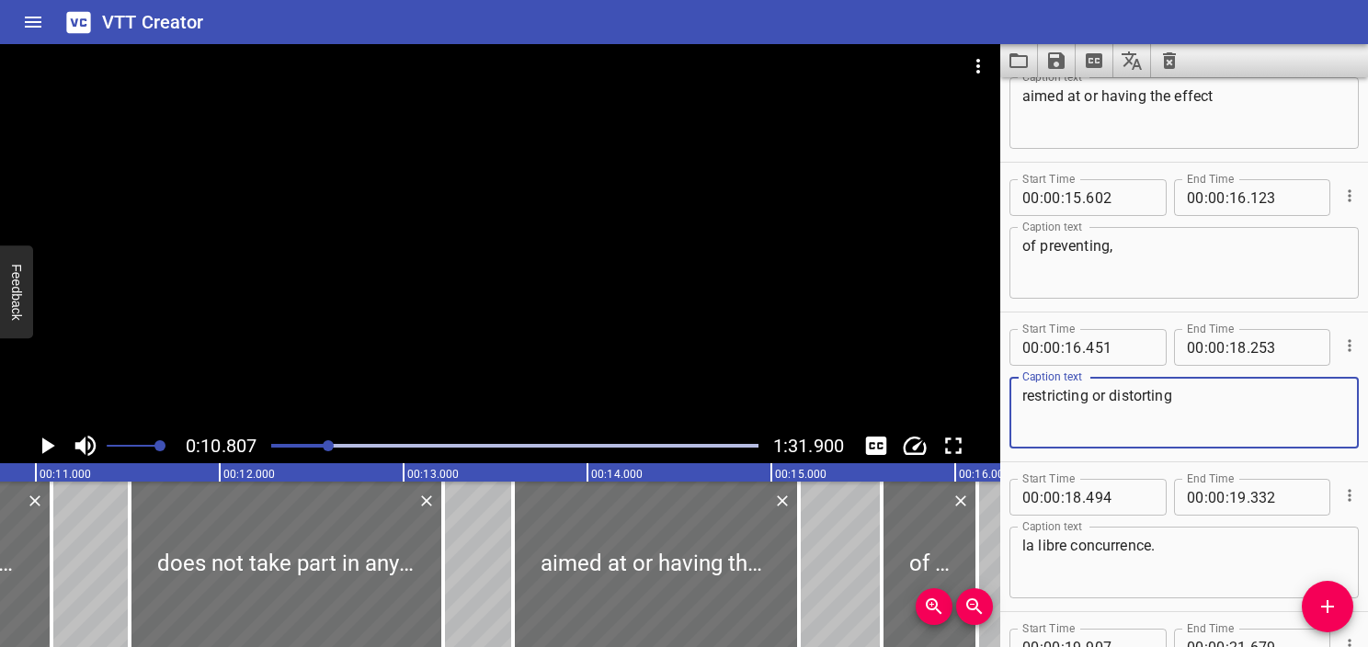
type textarea "restricting or distorting"
click at [1123, 552] on textarea "la libre concurrence." at bounding box center [1185, 563] width 324 height 52
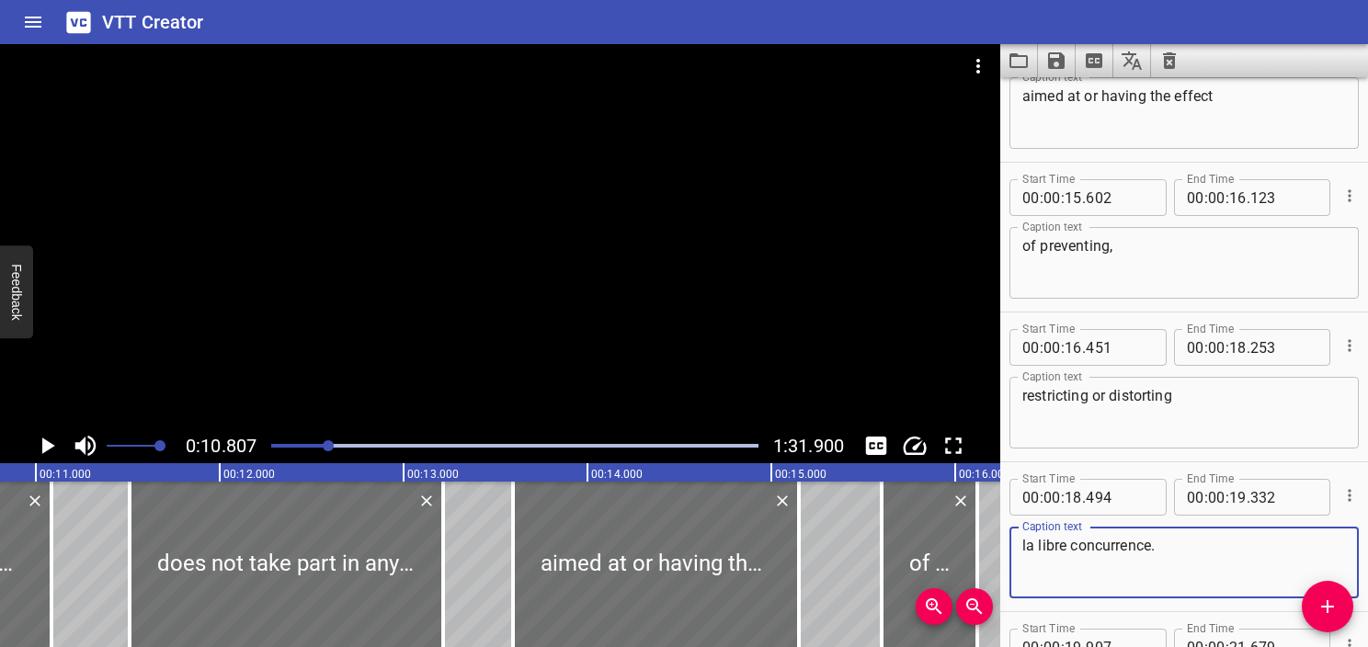
click at [1123, 552] on textarea "la libre concurrence." at bounding box center [1185, 563] width 324 height 52
paste textarea "free competition"
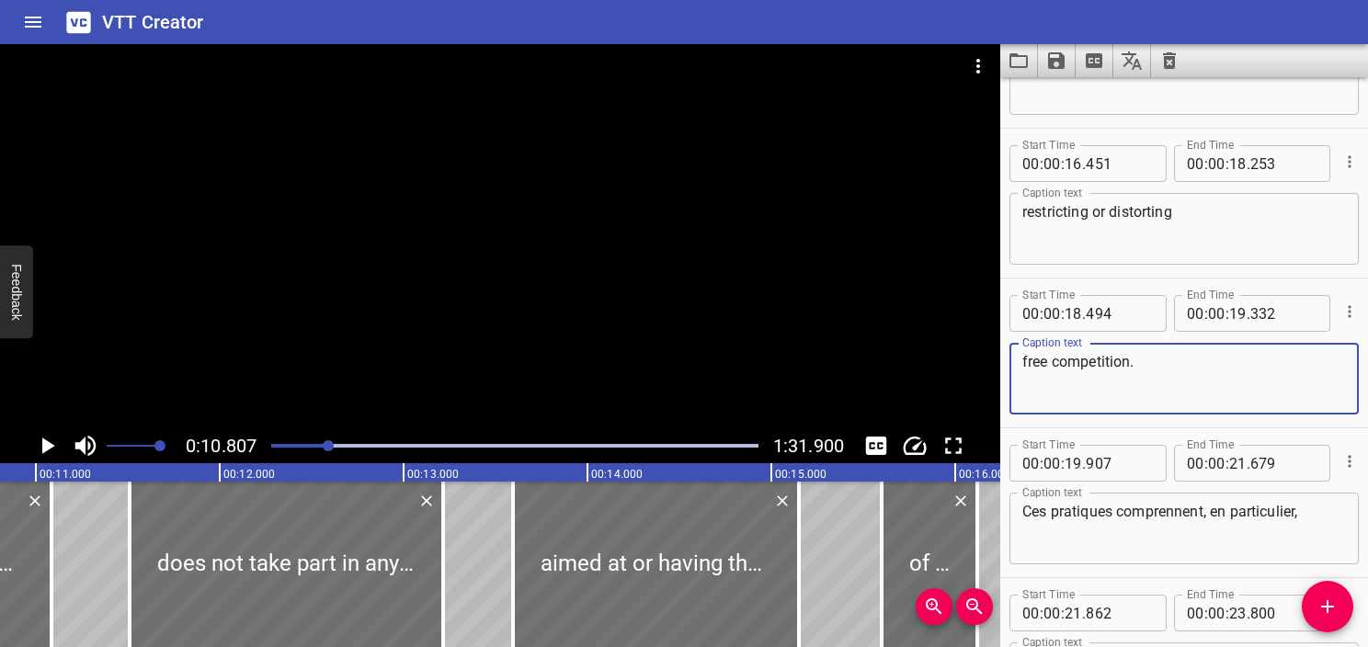
scroll to position [1393, 0]
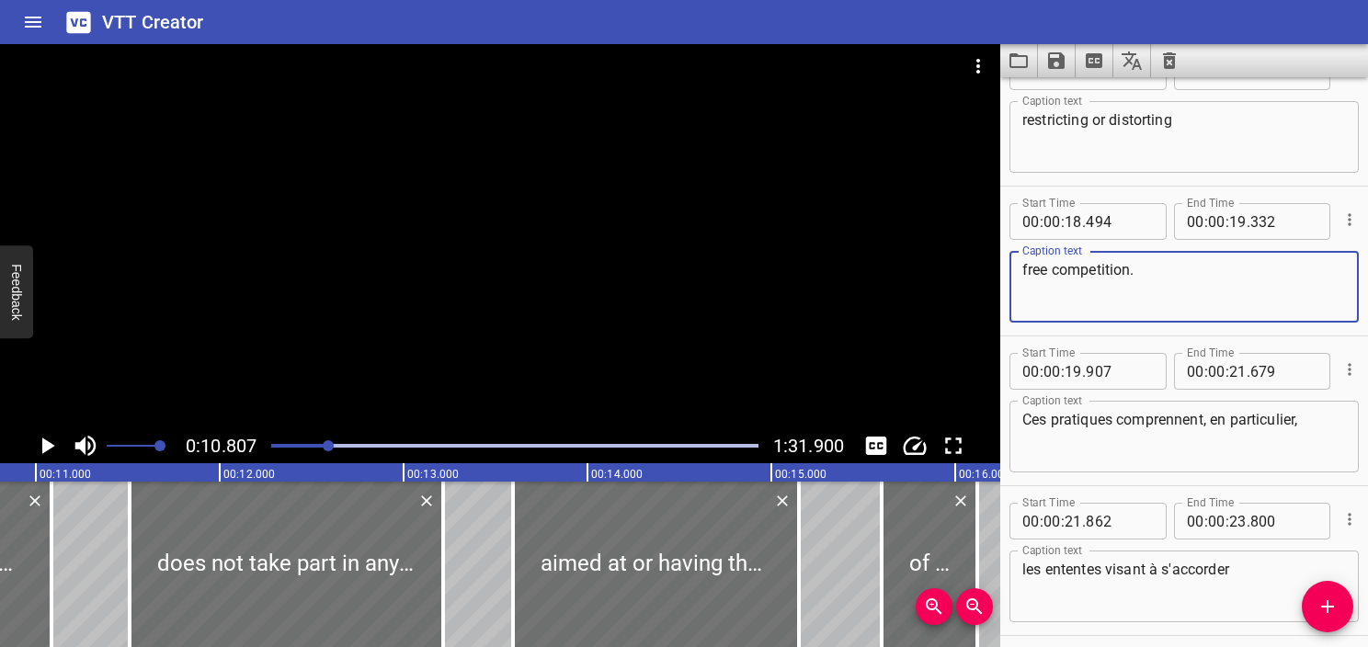
type textarea "free competition."
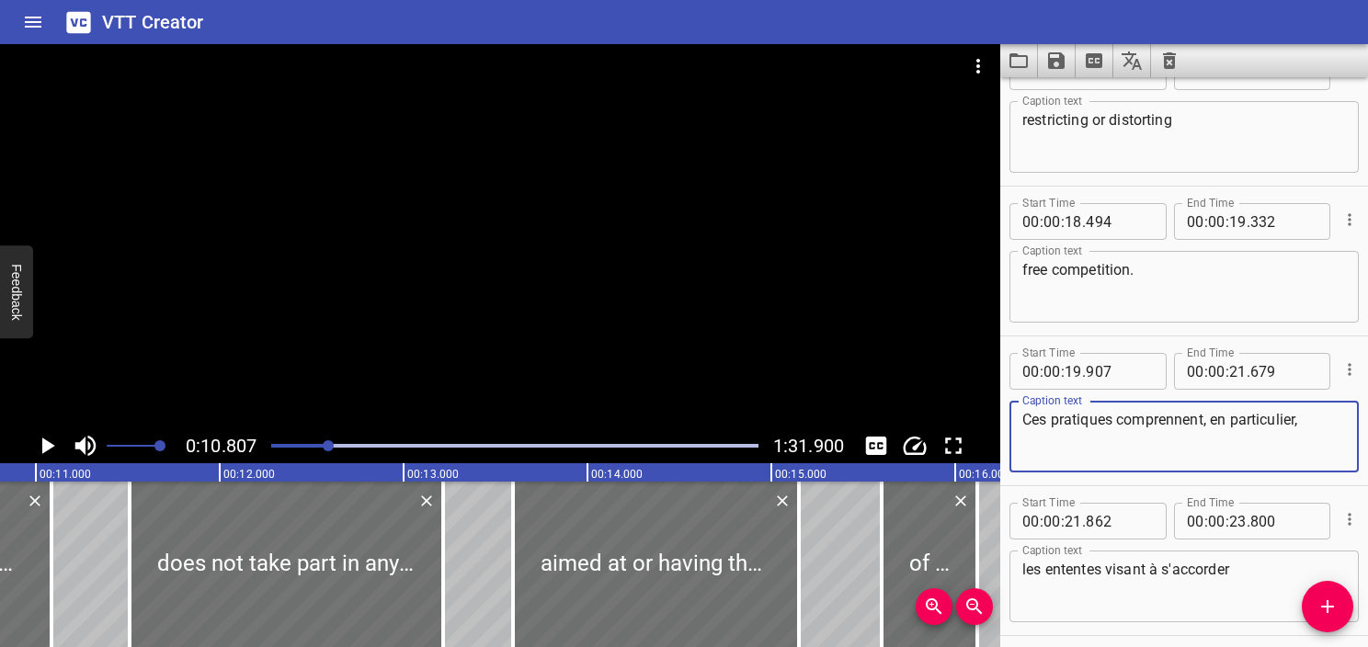
click at [1163, 420] on textarea "Ces pratiques comprennent, en particulier," at bounding box center [1185, 437] width 324 height 52
paste textarea "These practices notably include"
type textarea "These practices notably include"
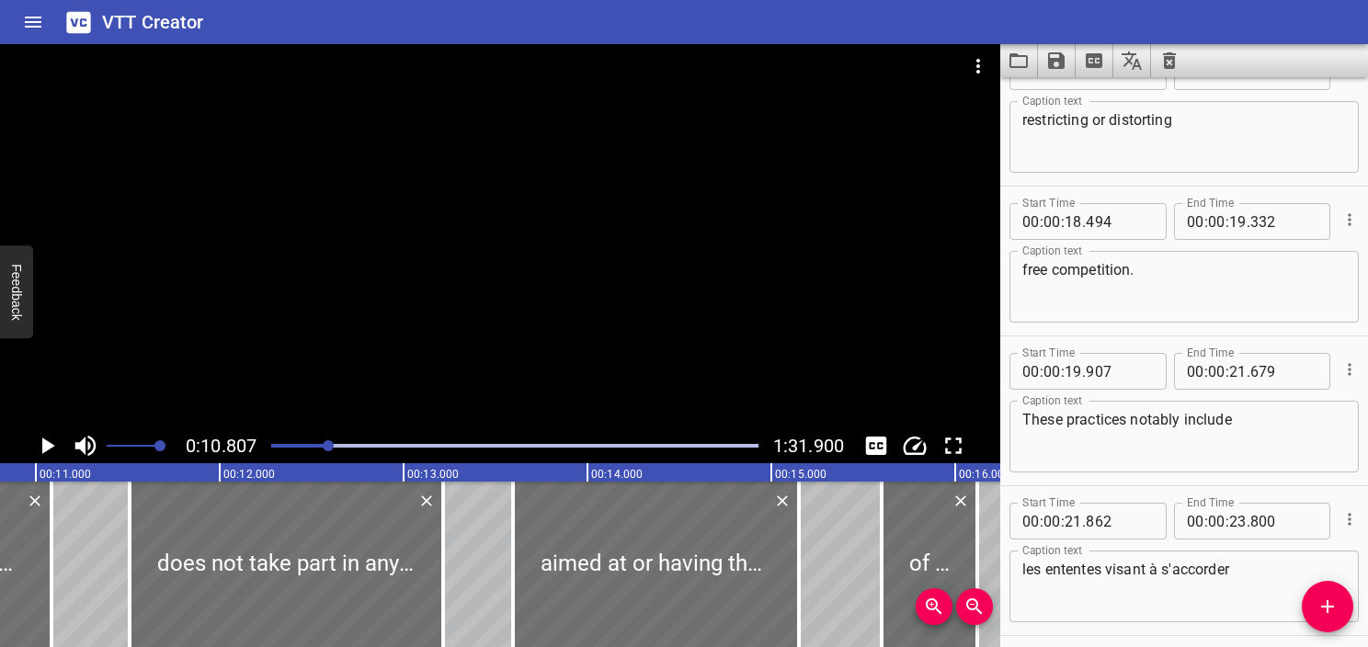
click at [1177, 566] on textarea "les ententes visant à s'accorder" at bounding box center [1185, 587] width 324 height 52
paste textarea "agreements aimed at reaching"
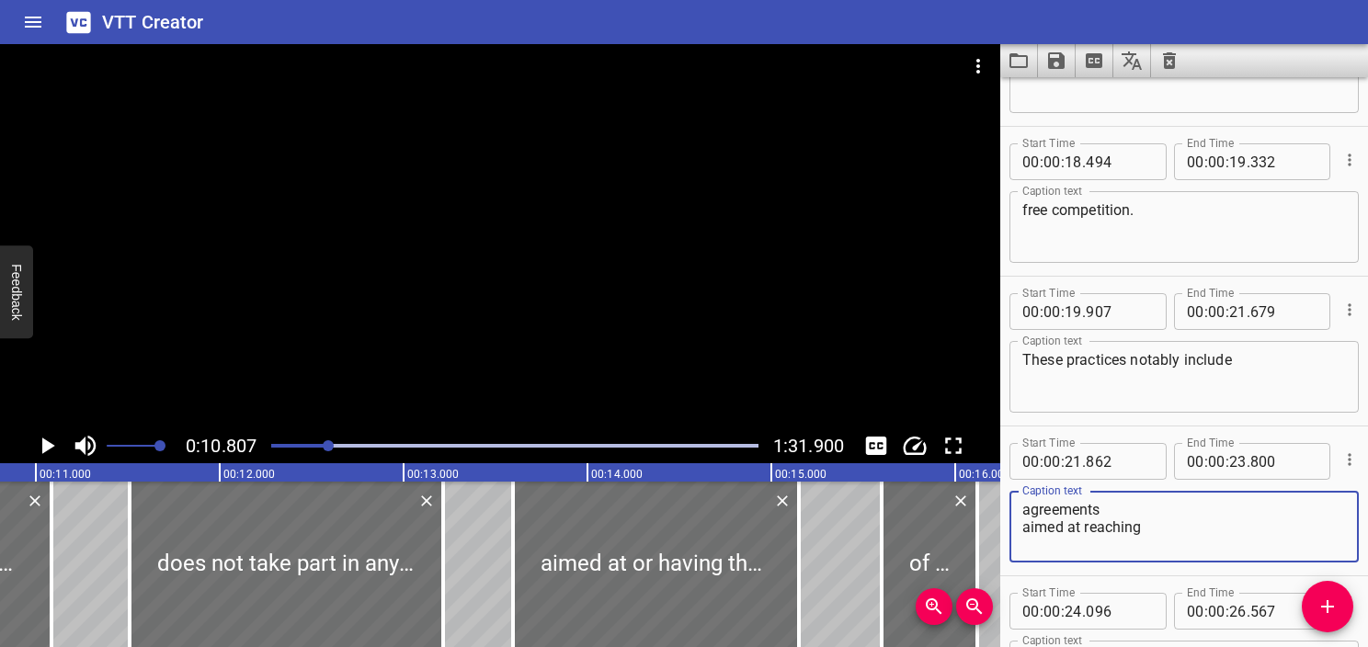
scroll to position [1485, 0]
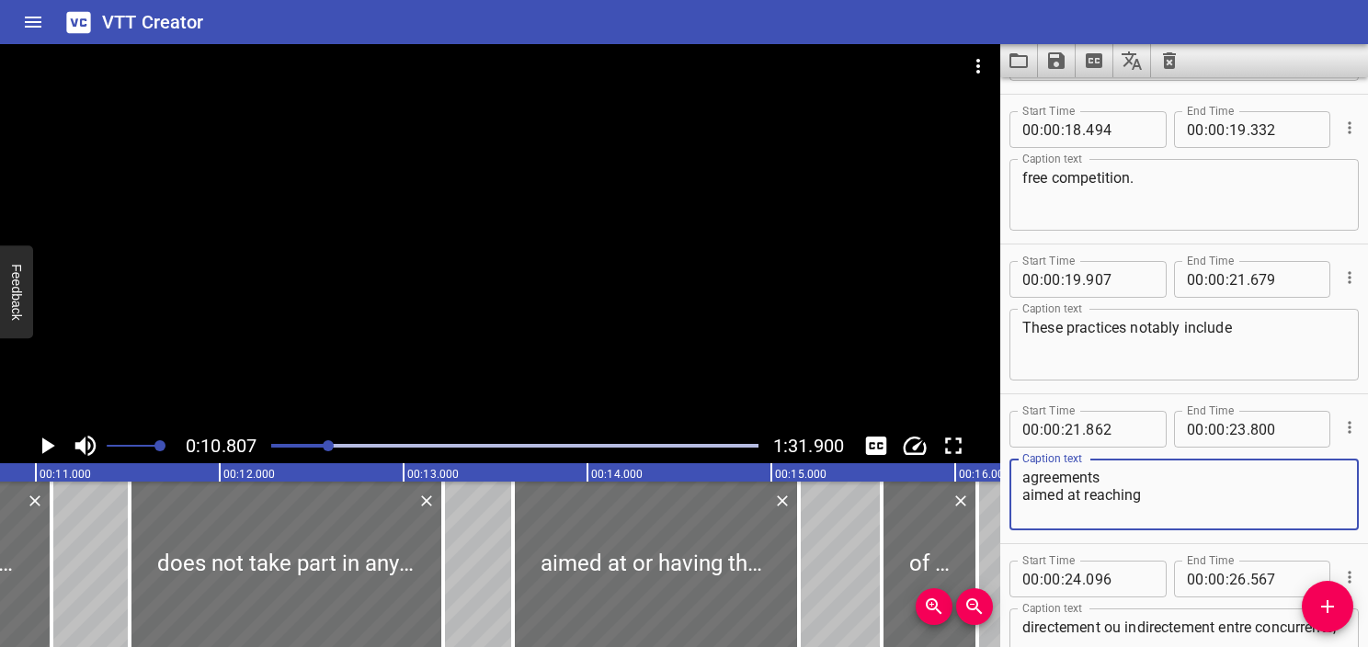
click at [1028, 492] on textarea "agreements aimed at reaching" at bounding box center [1185, 495] width 324 height 52
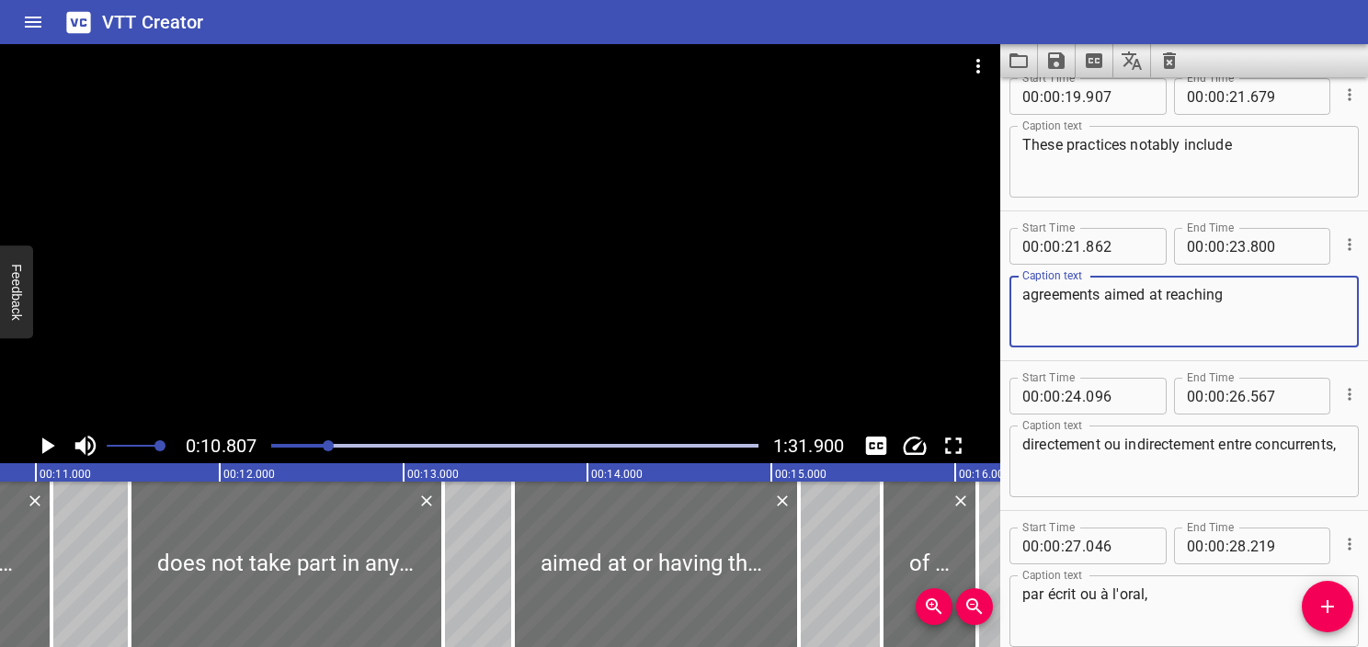
scroll to position [1669, 0]
type textarea "agreements aimed at reaching"
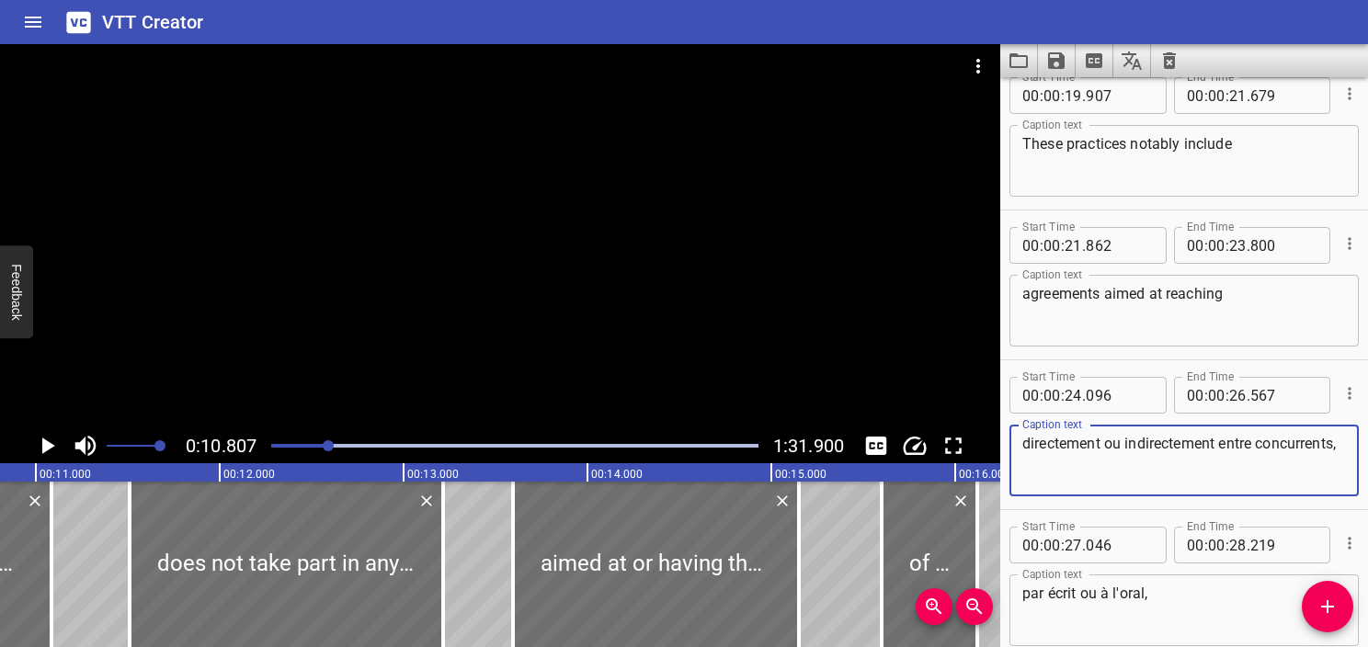
click at [1144, 452] on textarea "directement ou indirectement entre concurrents," at bounding box center [1185, 461] width 324 height 52
paste textarea "or indirect agreements,"
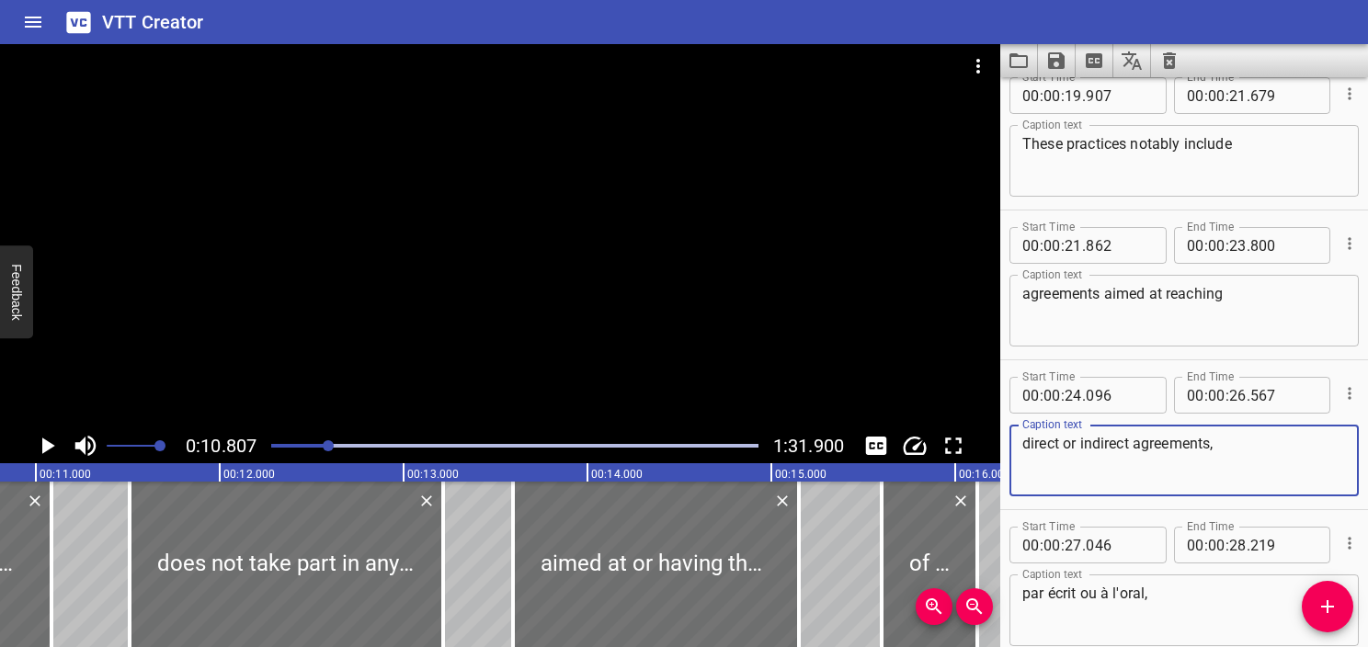
type textarea "direct or indirect agreements,"
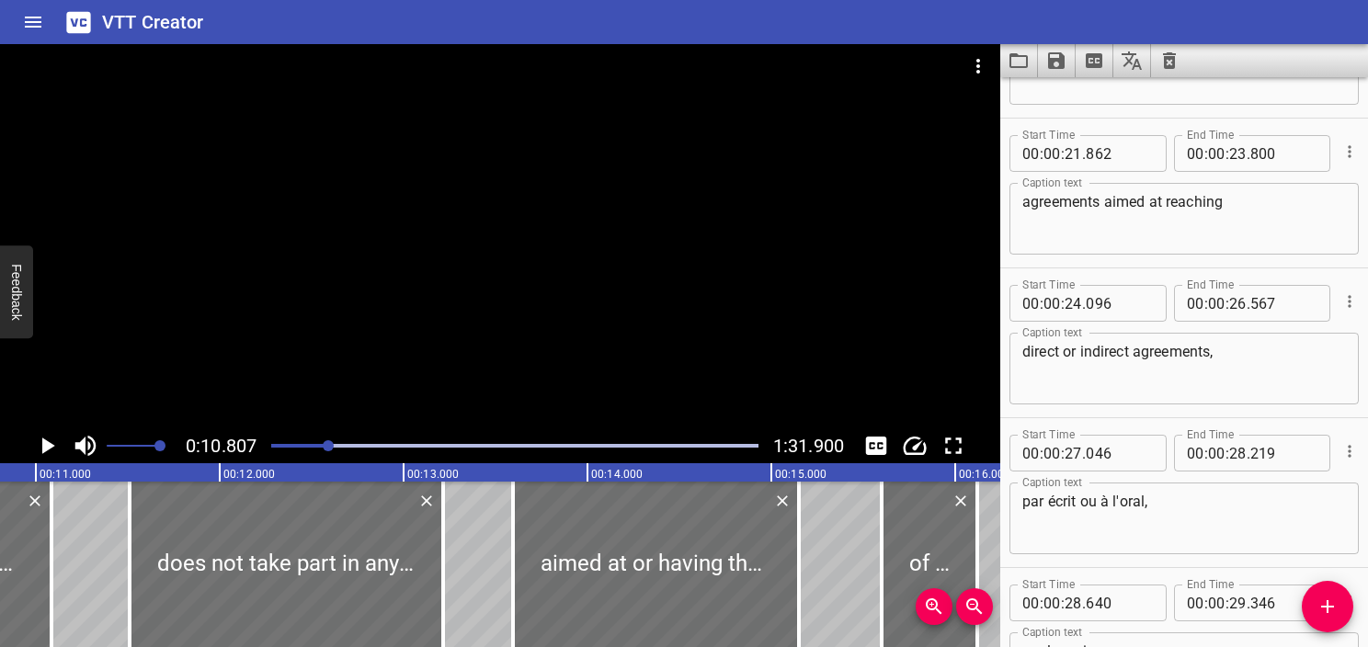
scroll to position [1945, 0]
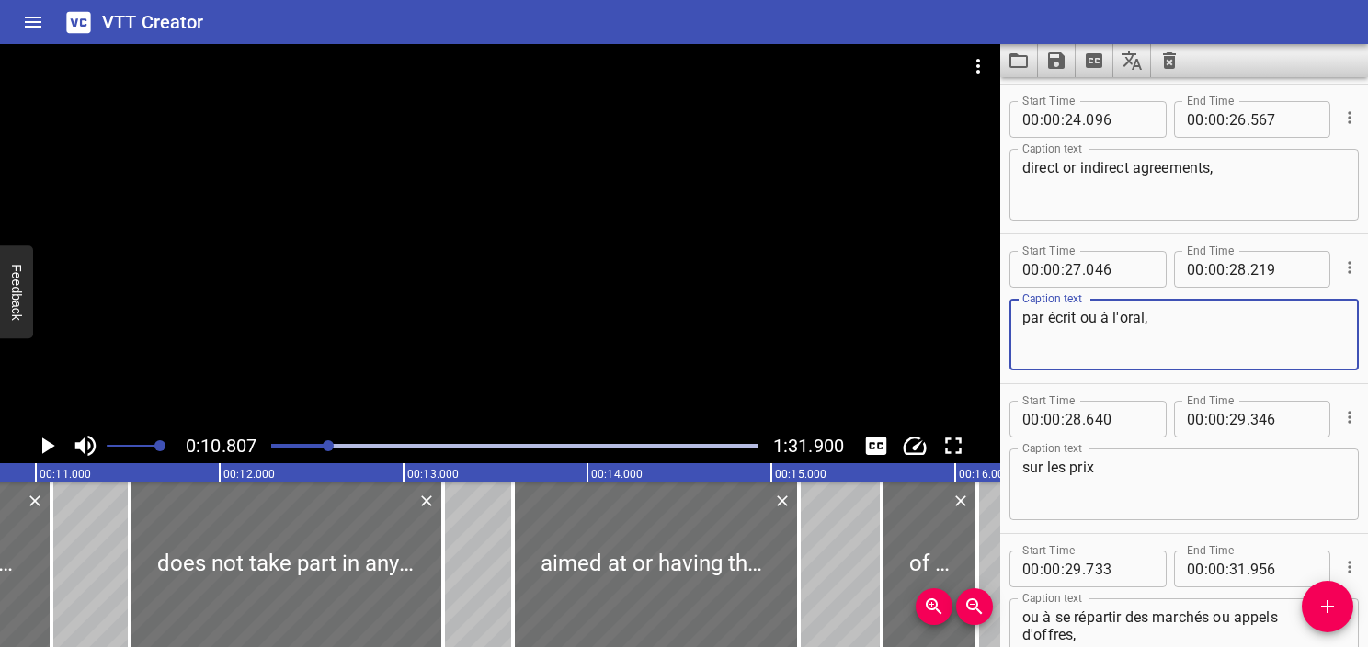
click at [1203, 345] on textarea "par écrit ou à l'oral," at bounding box center [1185, 335] width 324 height 52
paste textarea "either written or"
click at [1028, 324] on textarea "either written or oral," at bounding box center [1185, 335] width 324 height 52
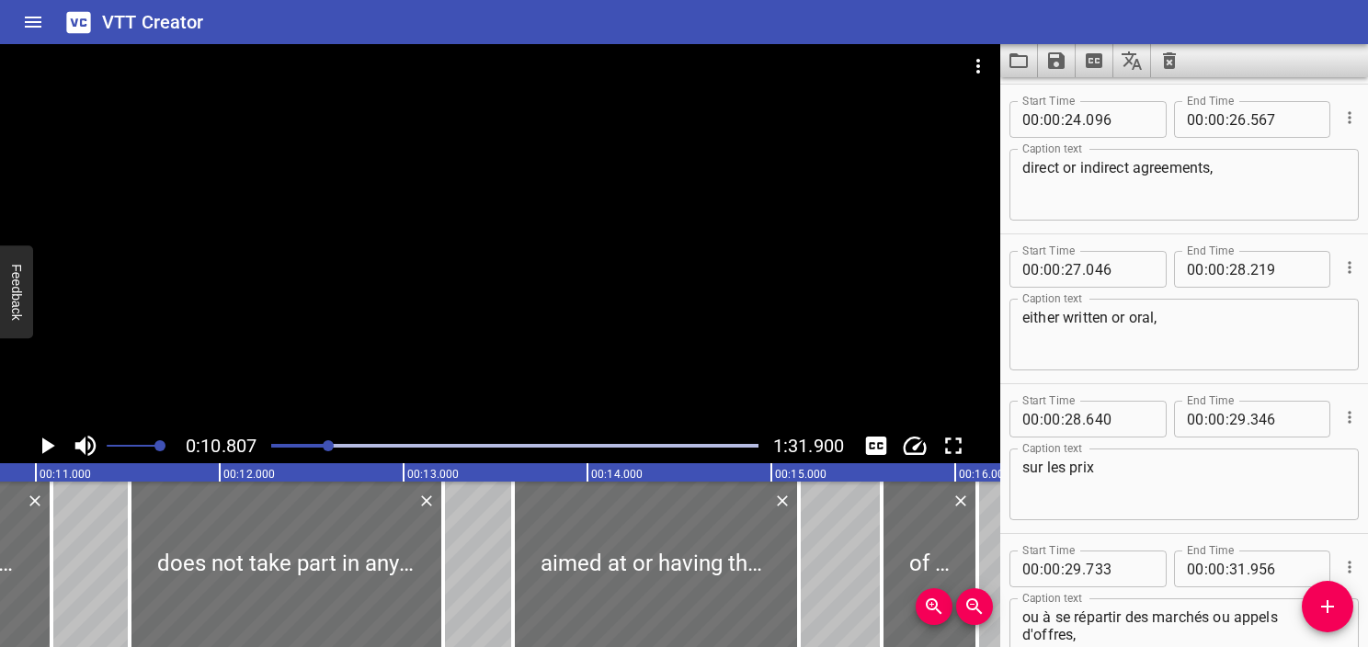
click at [1247, 303] on div "either written or oral, Caption text" at bounding box center [1184, 335] width 349 height 72
click at [1240, 315] on textarea "either written or oral," at bounding box center [1185, 335] width 324 height 52
paste textarea "between competitors"
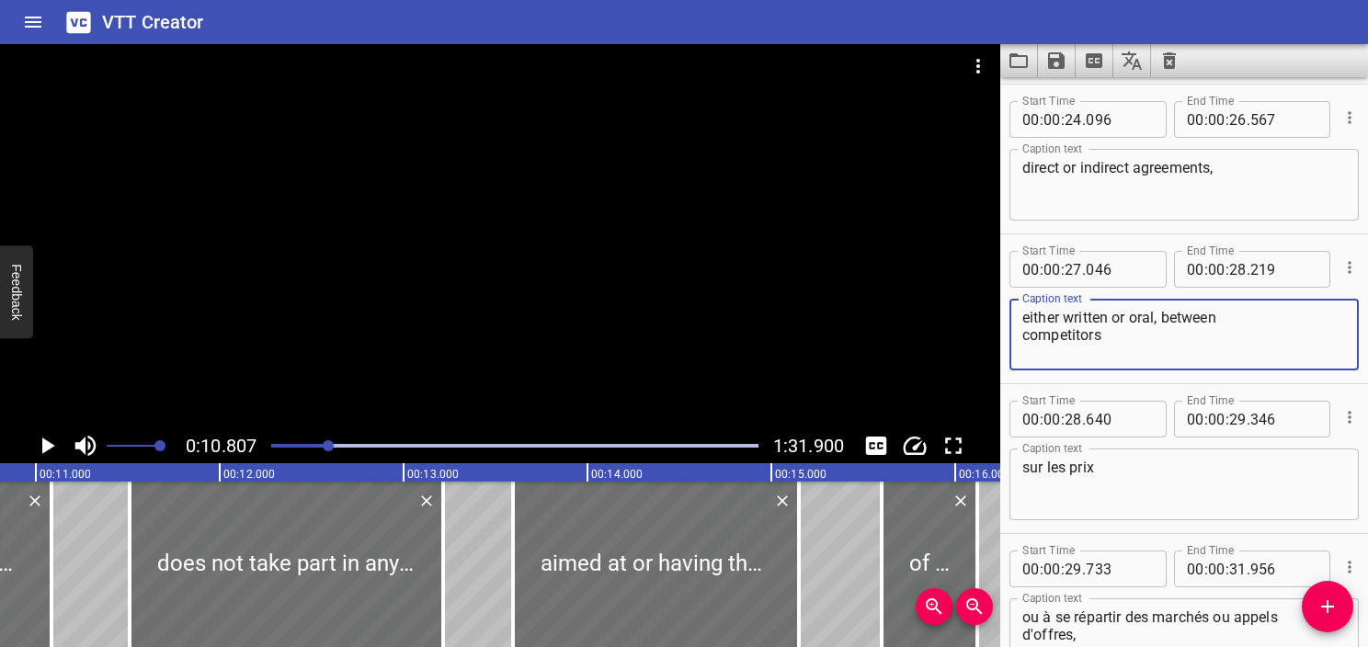
type textarea "either written or oral, between competitors"
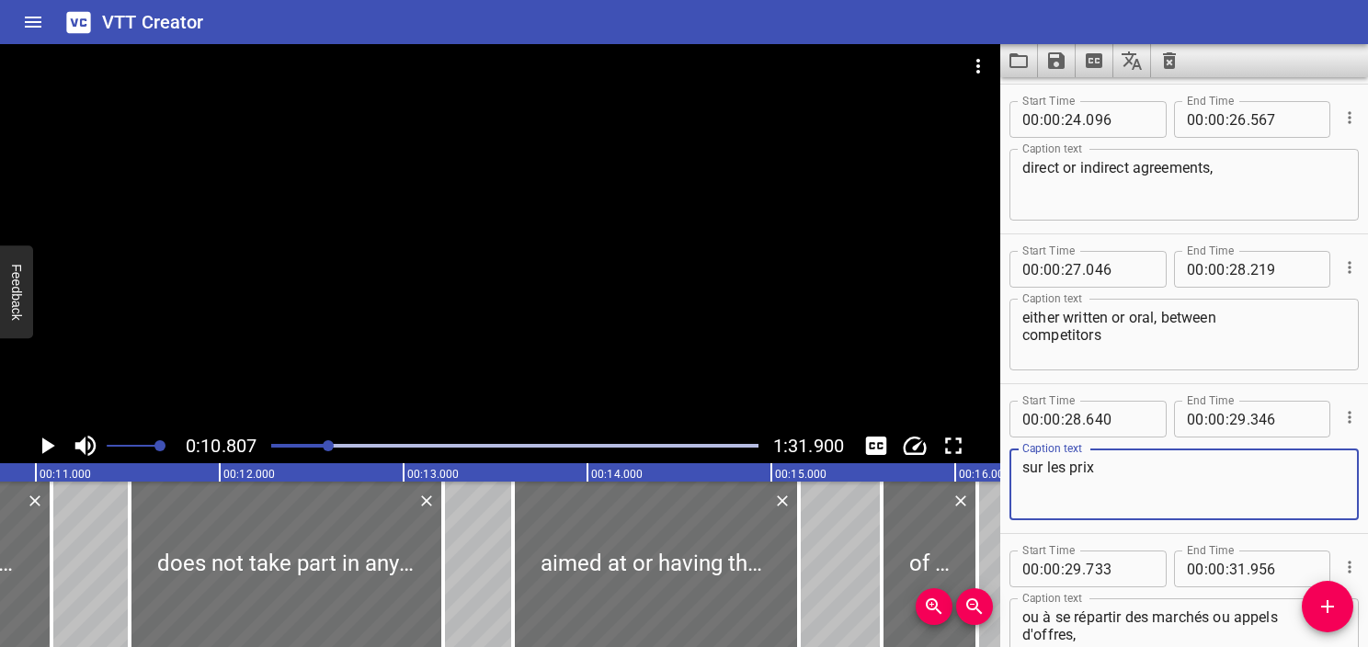
click at [1151, 485] on textarea "sur les prix" at bounding box center [1185, 485] width 324 height 52
drag, startPoint x: 1059, startPoint y: 479, endPoint x: 967, endPoint y: 476, distance: 92.0
click at [967, 476] on main "0:10.807 1:31.900 00:00.000 00:01.000 00:02.000 00:03.000 00:04.000 00:05.000 0…" at bounding box center [684, 345] width 1368 height 603
paste textarea "on prices,"
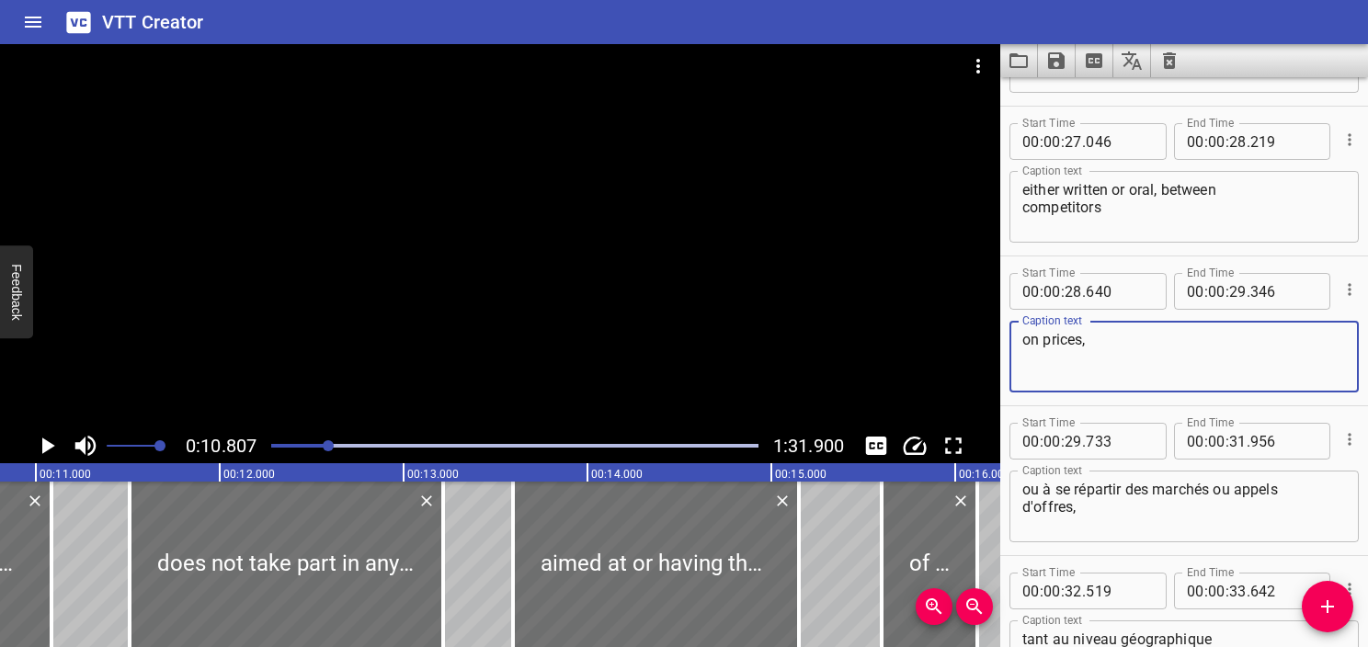
scroll to position [2129, 0]
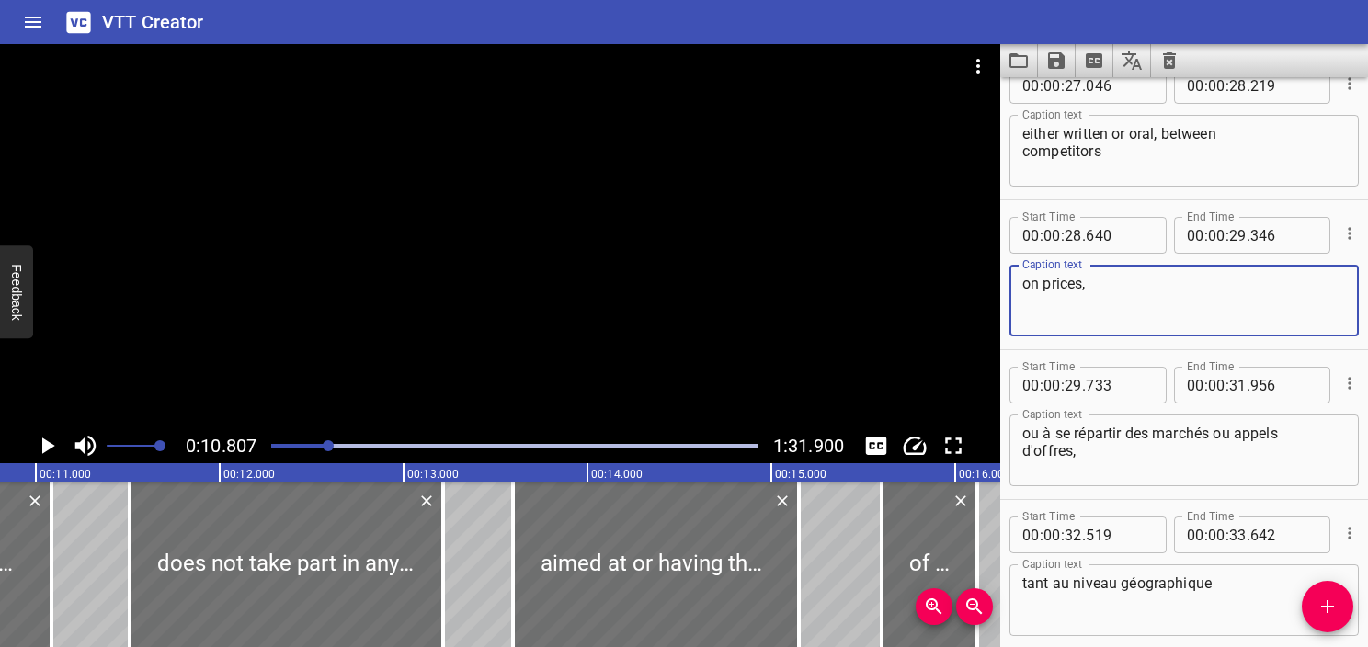
type textarea "on prices,"
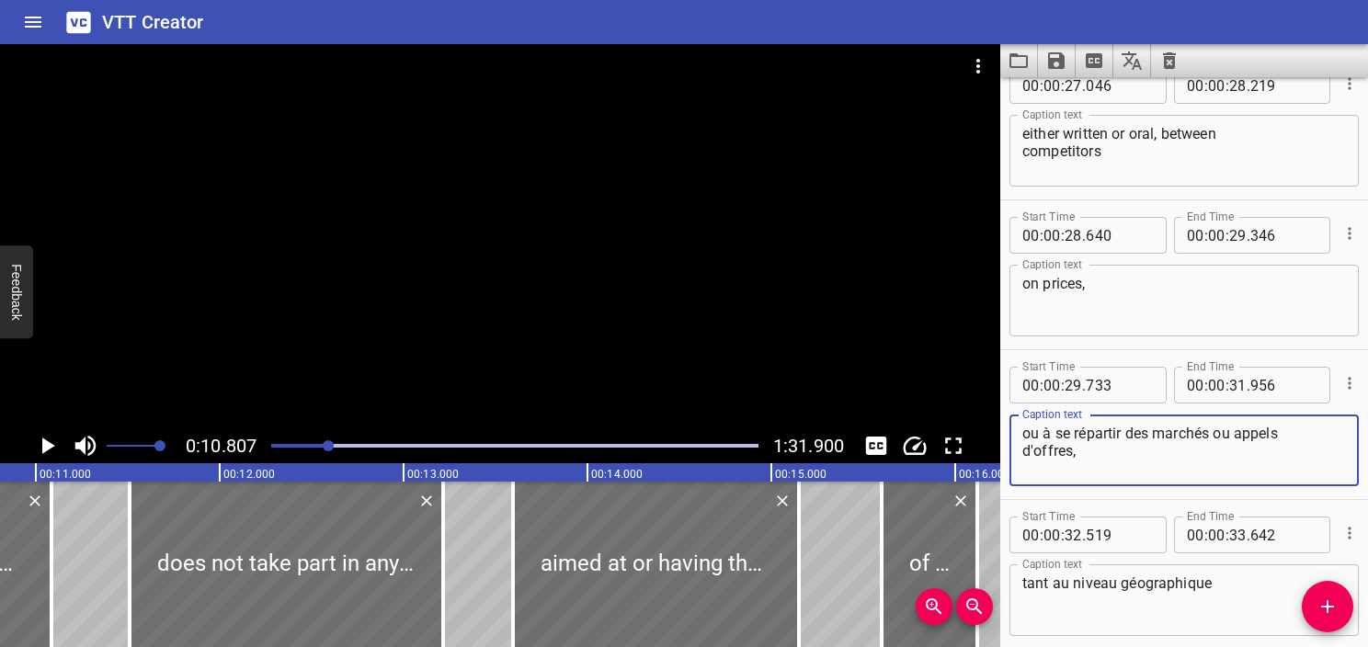
drag, startPoint x: 1126, startPoint y: 452, endPoint x: 868, endPoint y: 389, distance: 265.2
click at [868, 389] on main "0:10.807 1:31.900 00:00.000 00:01.000 00:02.000 00:03.000 00:04.000 00:05.000 0…" at bounding box center [684, 345] width 1368 height 603
paste textarea "or those aimed at sharing markets or invitations to tender"
click at [1030, 430] on textarea "or those aimed at sharing markets or invitations to tender," at bounding box center [1185, 451] width 324 height 52
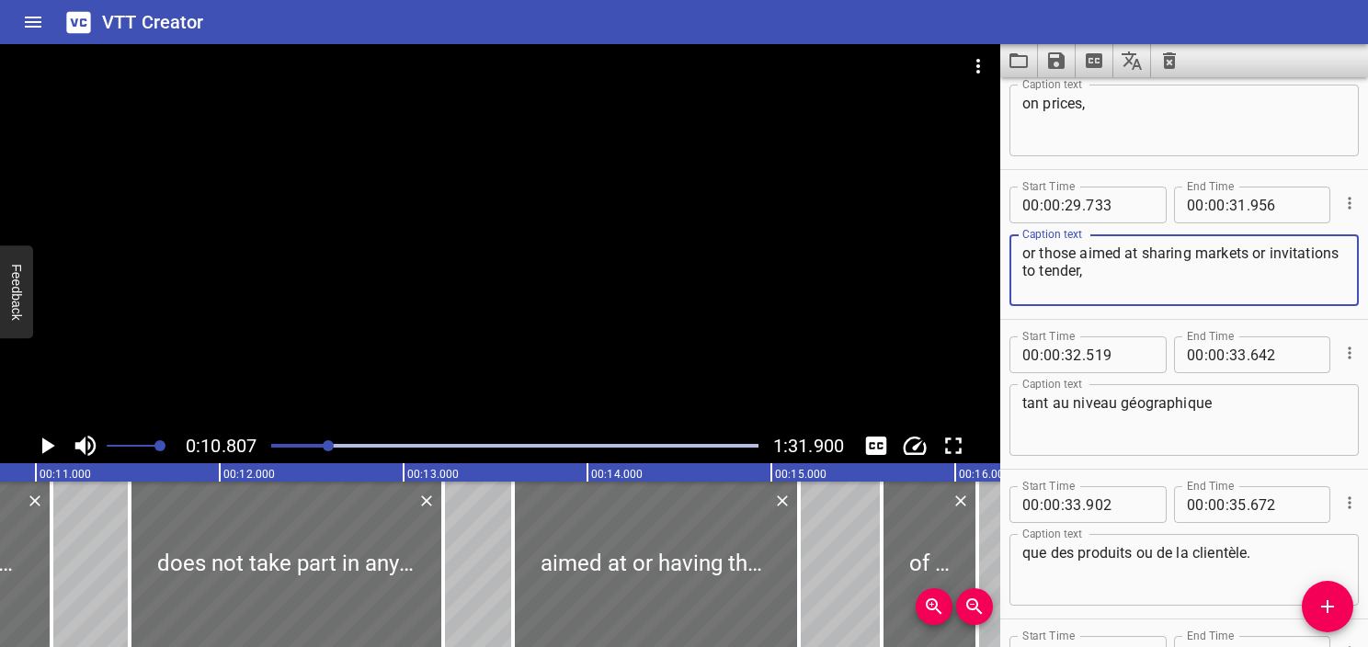
scroll to position [2313, 0]
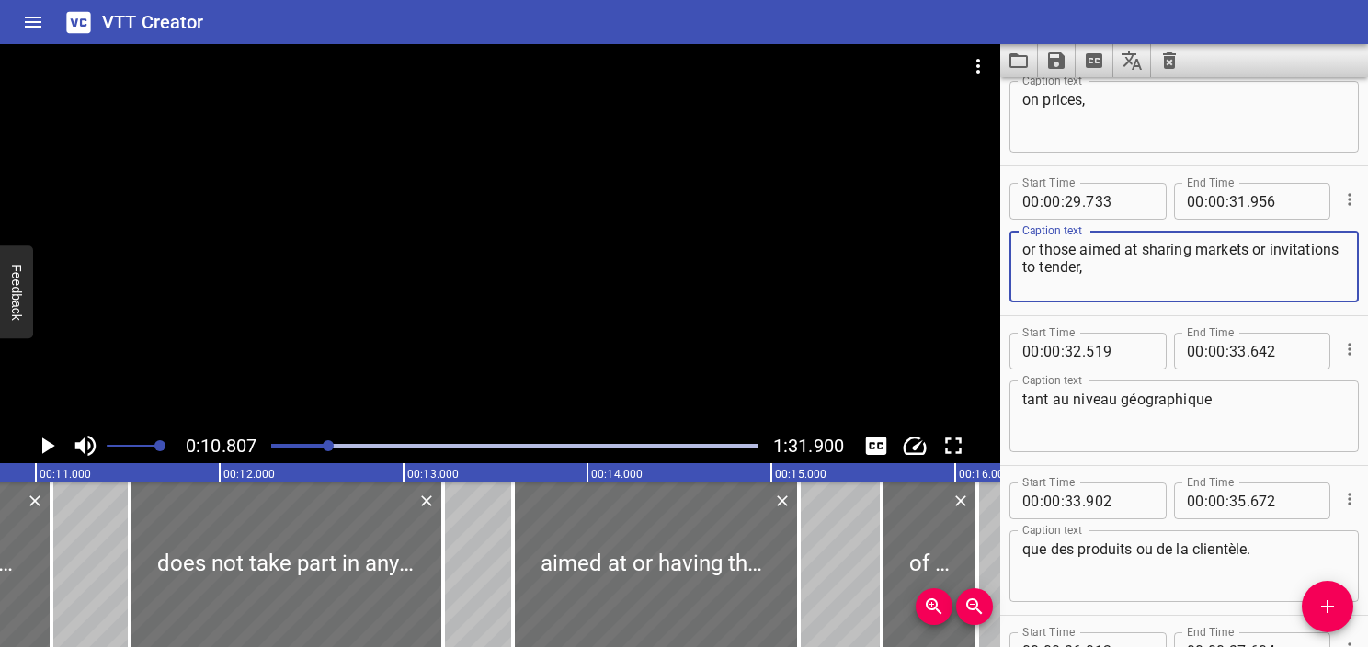
type textarea "or those aimed at sharing markets or invitations to tender,"
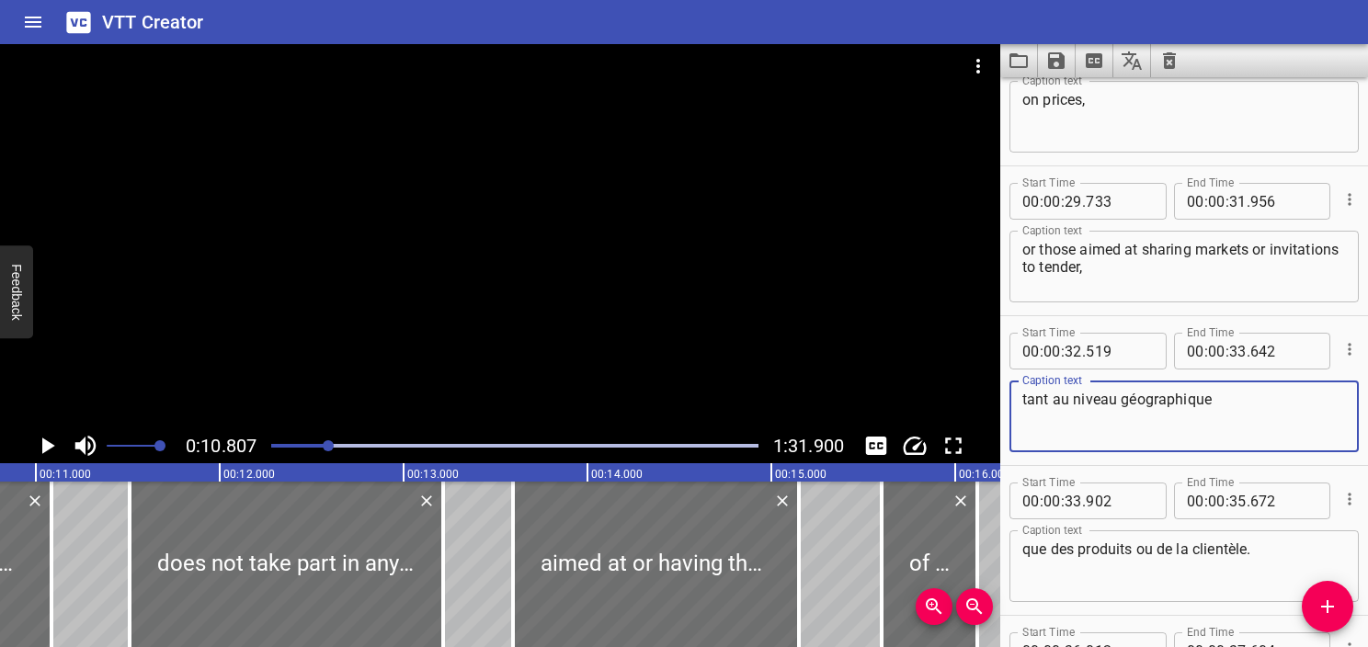
click at [1103, 395] on textarea "tant au niveau géographique" at bounding box center [1185, 417] width 324 height 52
paste textarea "both geographically"
type textarea "both geographically"
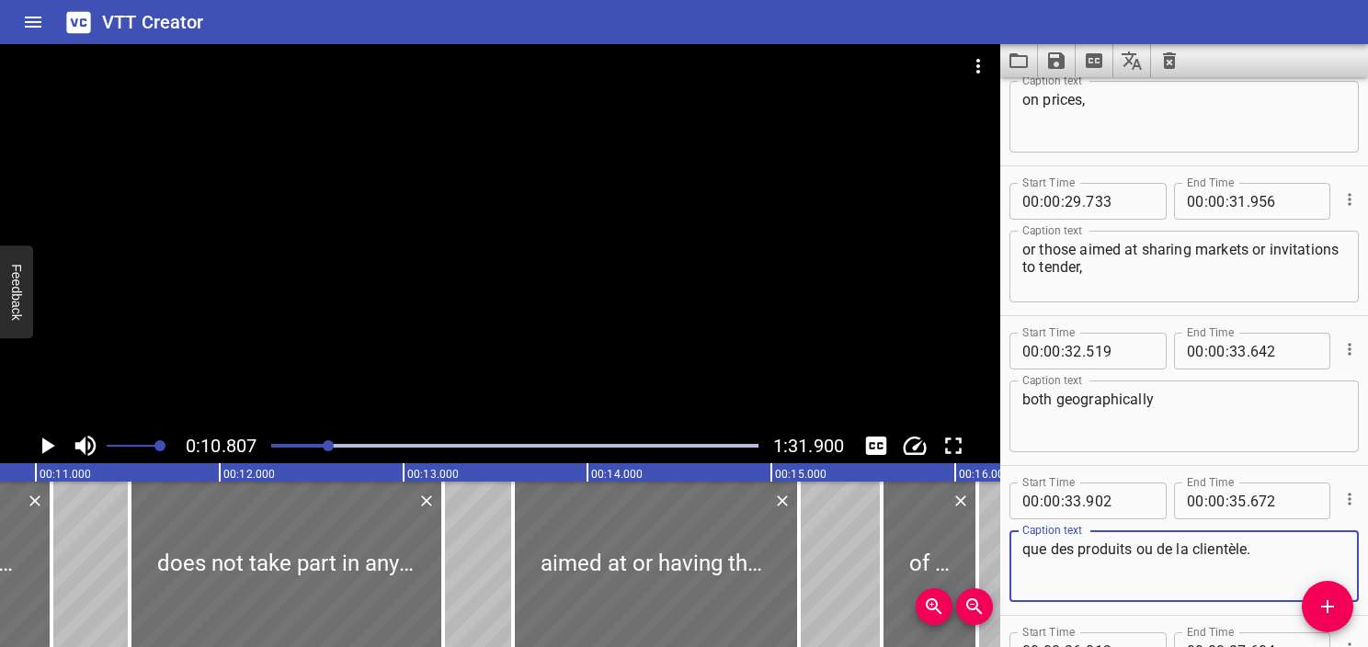
click at [1131, 570] on textarea "que des produits ou de la clientèle." at bounding box center [1185, 567] width 324 height 52
paste textarea "and in terms of products or customers"
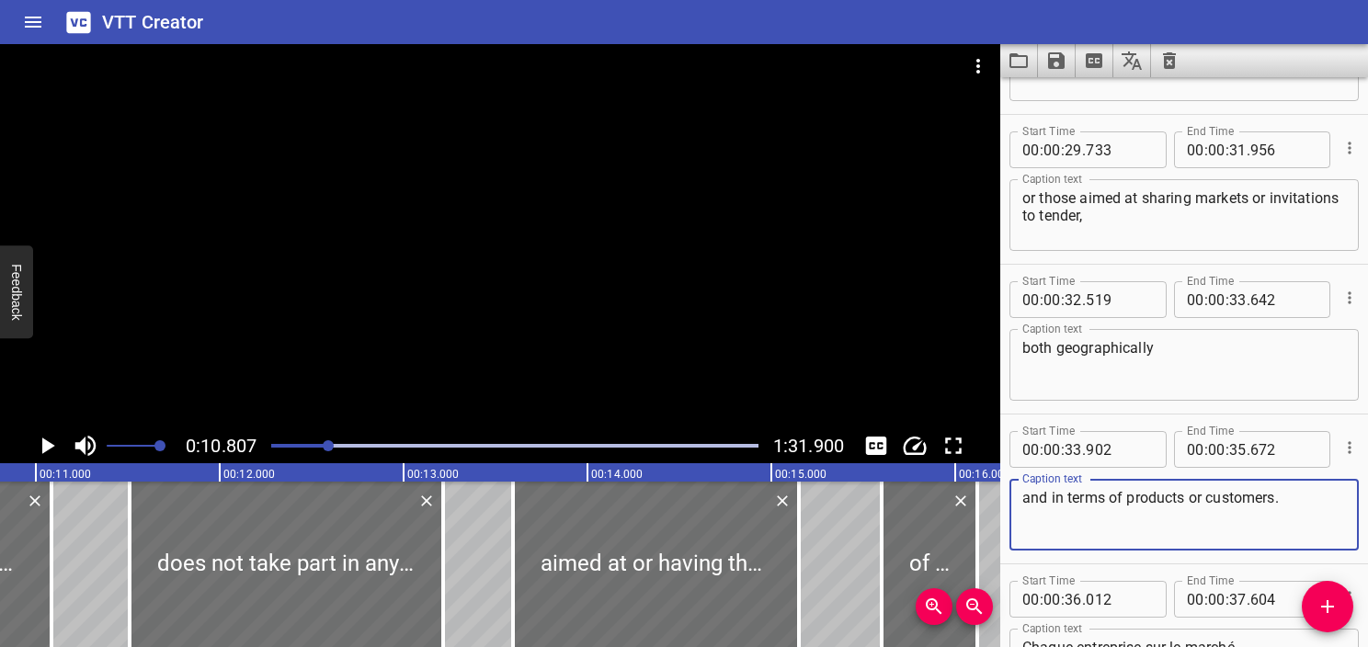
scroll to position [2405, 0]
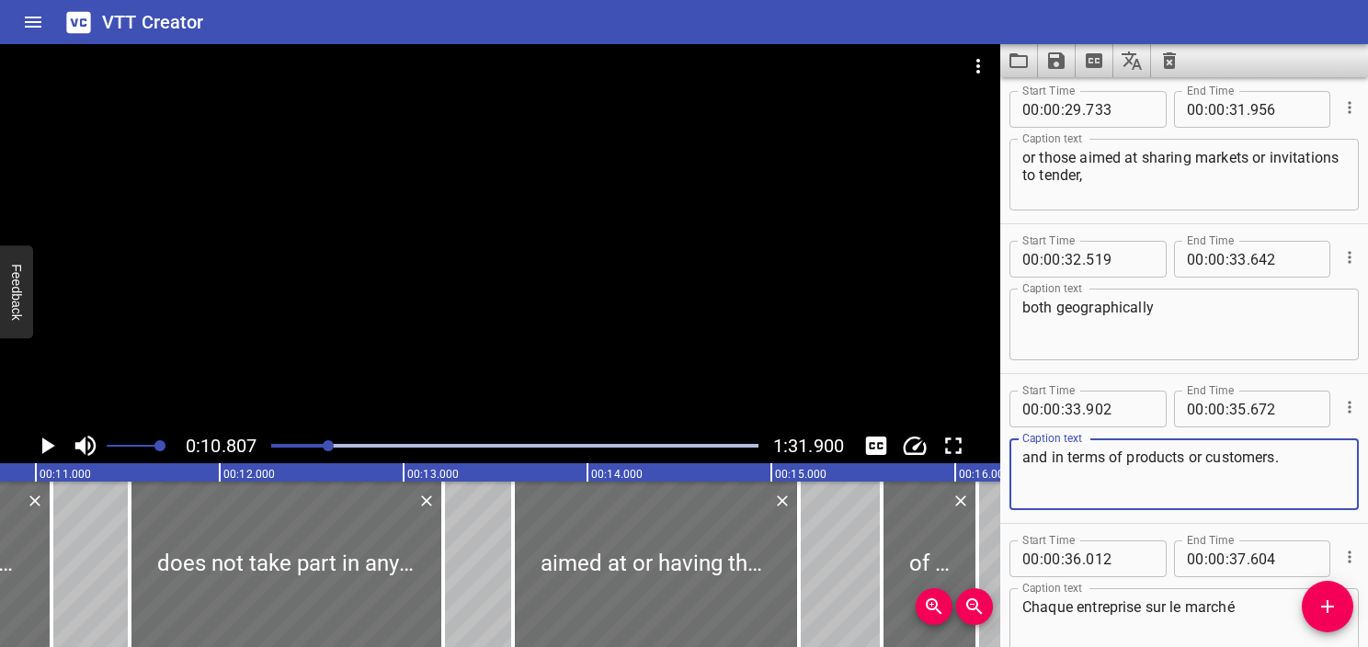
click at [1031, 452] on textarea "and in terms of products or customers." at bounding box center [1185, 475] width 324 height 52
type textarea "and in terms of products or customers."
click at [36, 446] on icon "Play/Pause" at bounding box center [47, 446] width 28 height 28
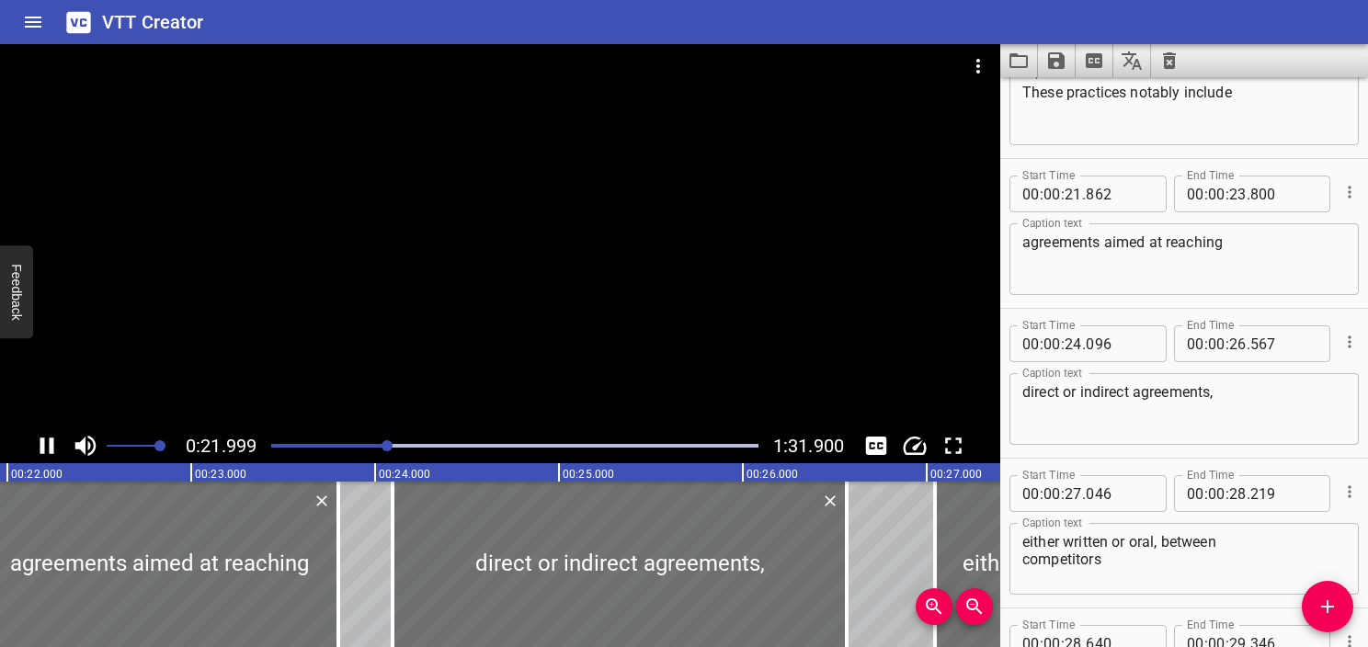
scroll to position [1799, 0]
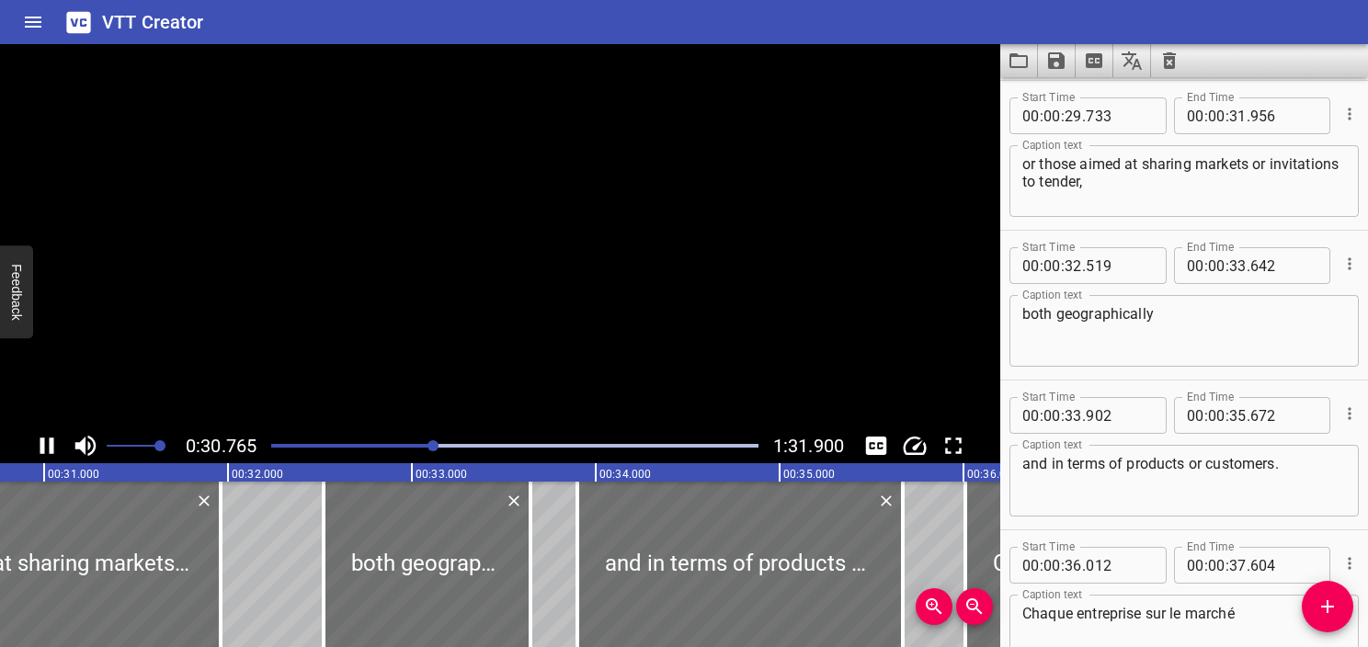
click at [33, 449] on icon "Play/Pause" at bounding box center [47, 446] width 28 height 28
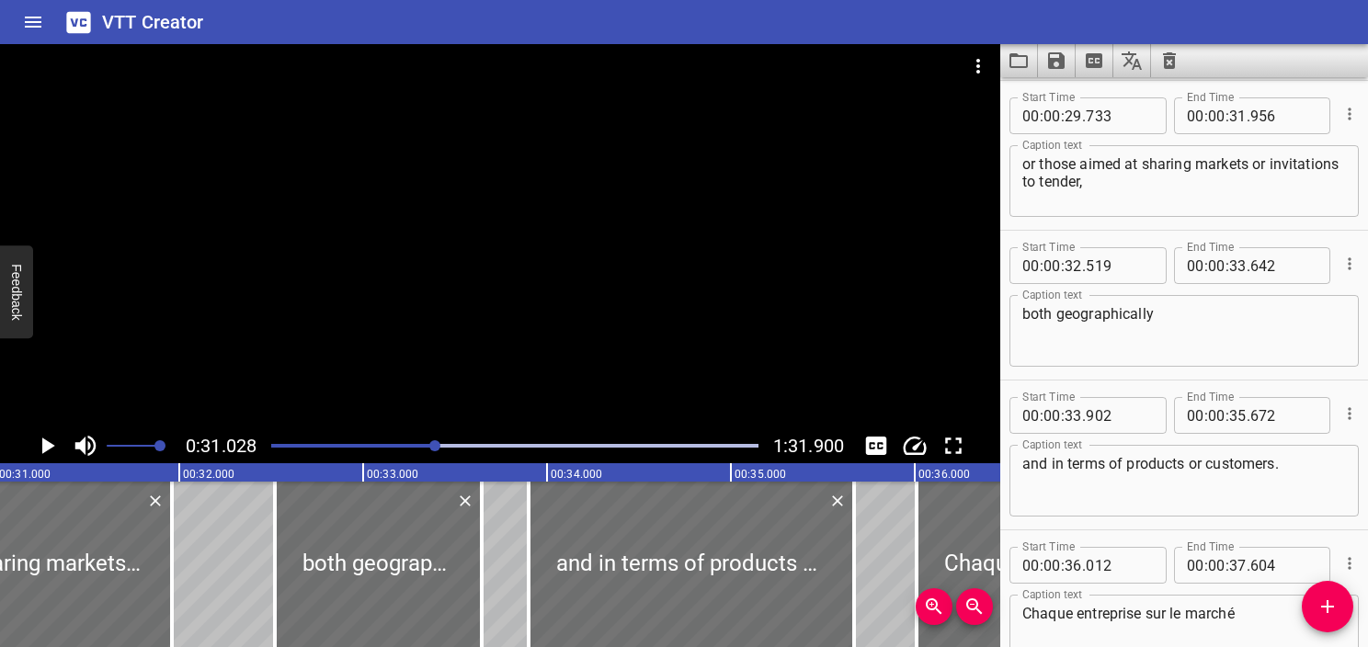
click at [414, 435] on div at bounding box center [514, 446] width 509 height 26
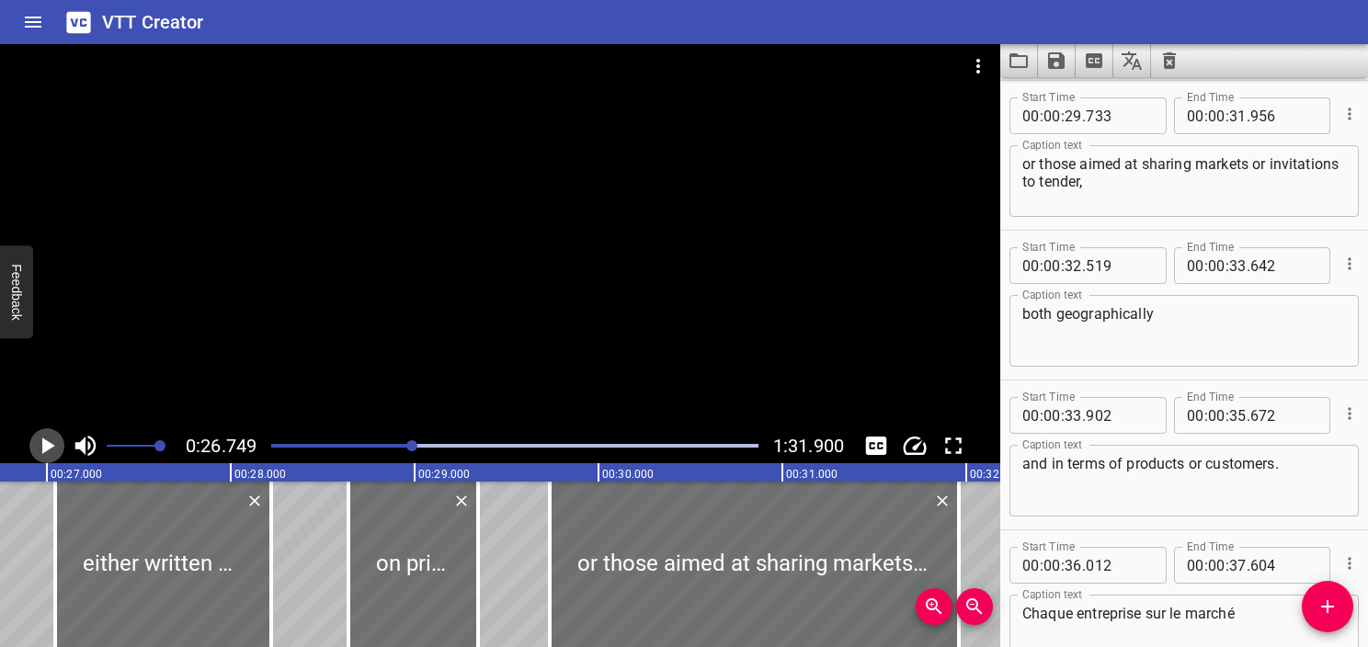
click at [40, 444] on icon "Play/Pause" at bounding box center [47, 446] width 28 height 28
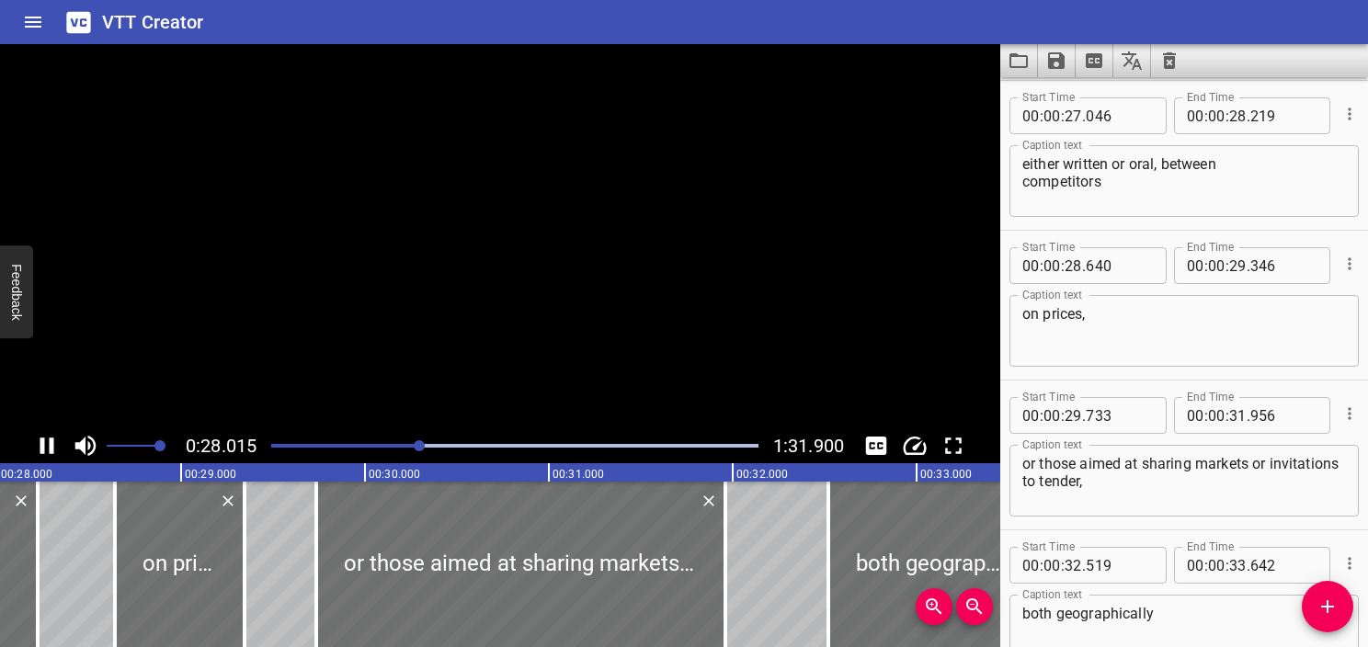
click at [40, 444] on icon "Play/Pause" at bounding box center [47, 446] width 28 height 28
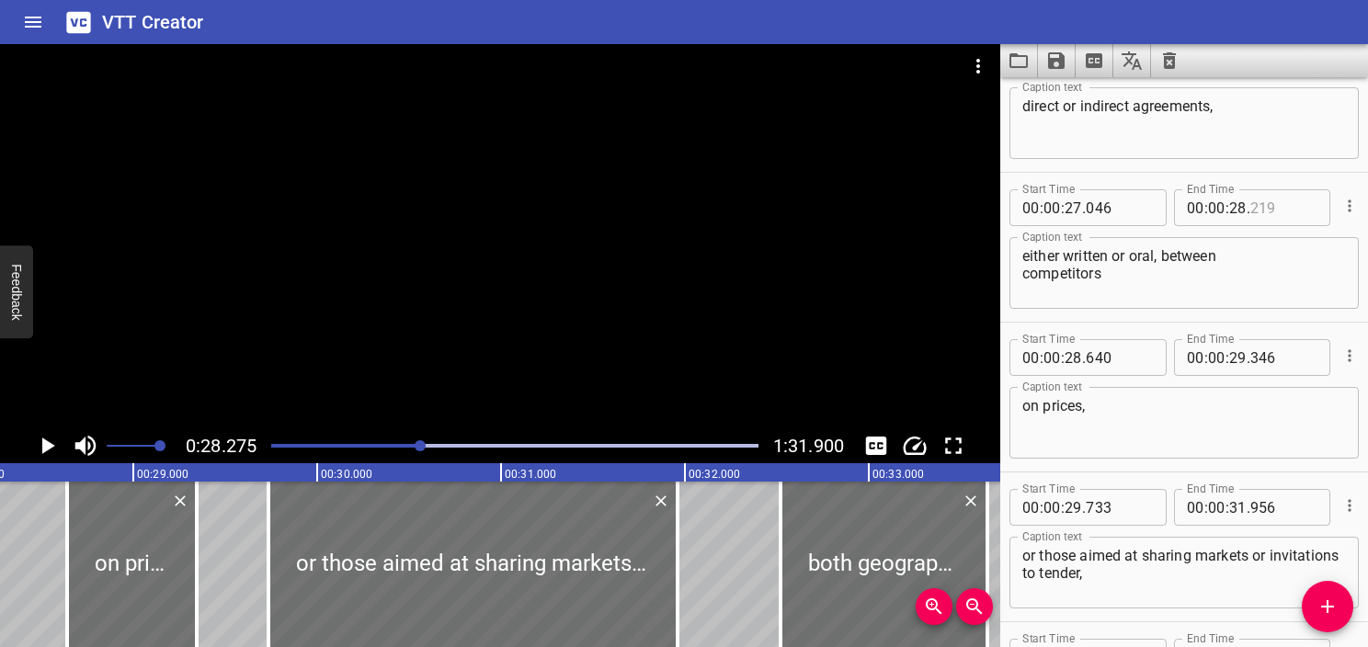
click at [1256, 207] on input "number" at bounding box center [1284, 207] width 67 height 37
type input "276"
click at [35, 440] on icon "Play/Pause" at bounding box center [47, 446] width 28 height 28
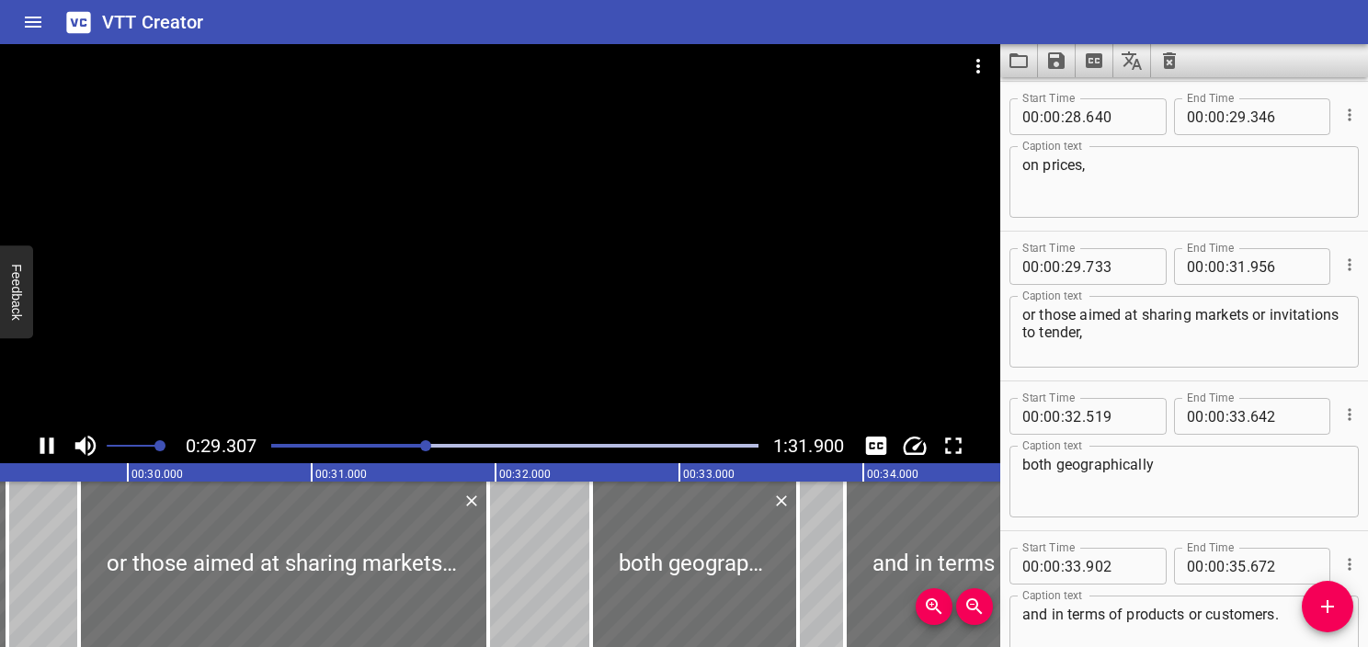
click at [395, 449] on div at bounding box center [514, 446] width 509 height 26
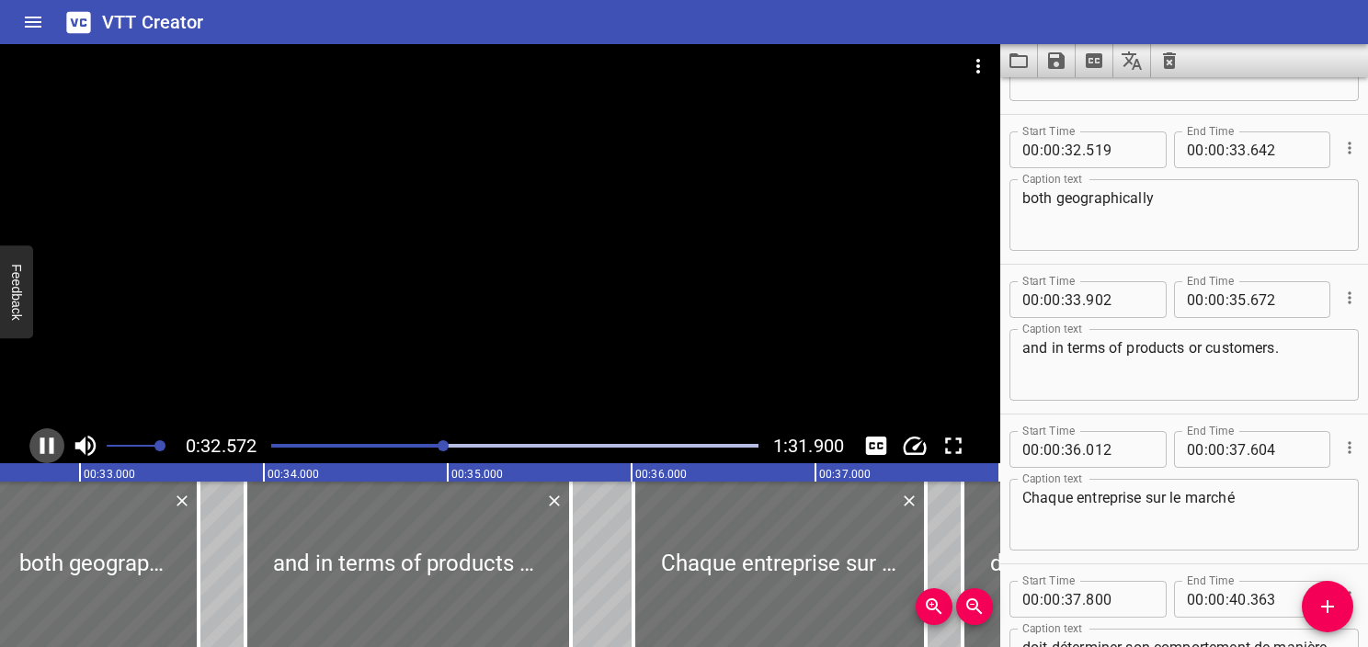
click at [47, 450] on icon "Play/Pause" at bounding box center [47, 446] width 28 height 28
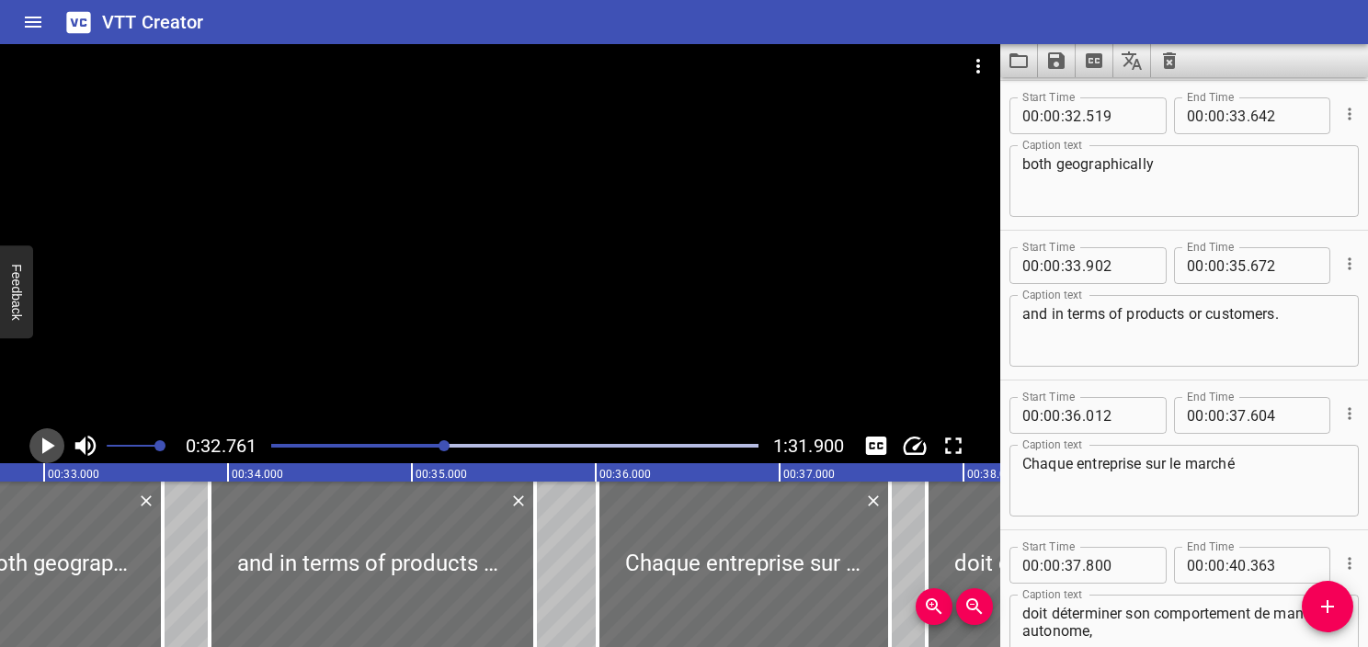
click at [51, 449] on icon "Play/Pause" at bounding box center [47, 446] width 28 height 28
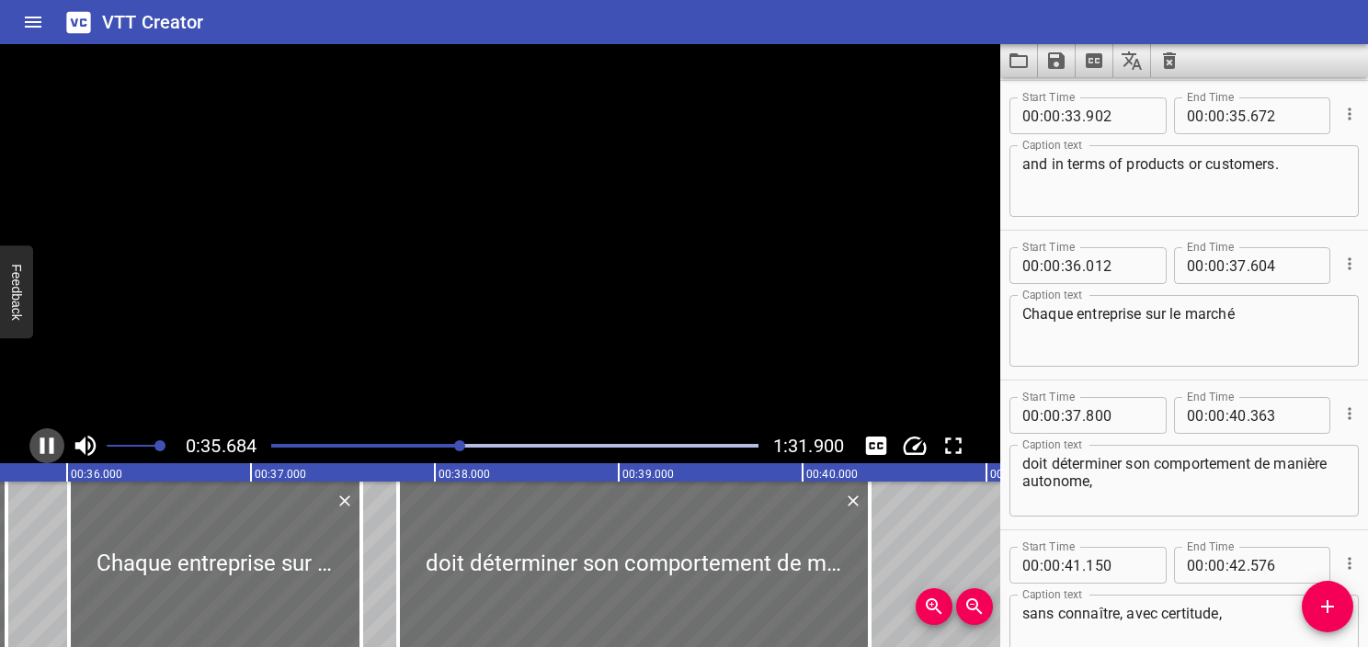
click at [51, 449] on icon "Play/Pause" at bounding box center [47, 446] width 14 height 17
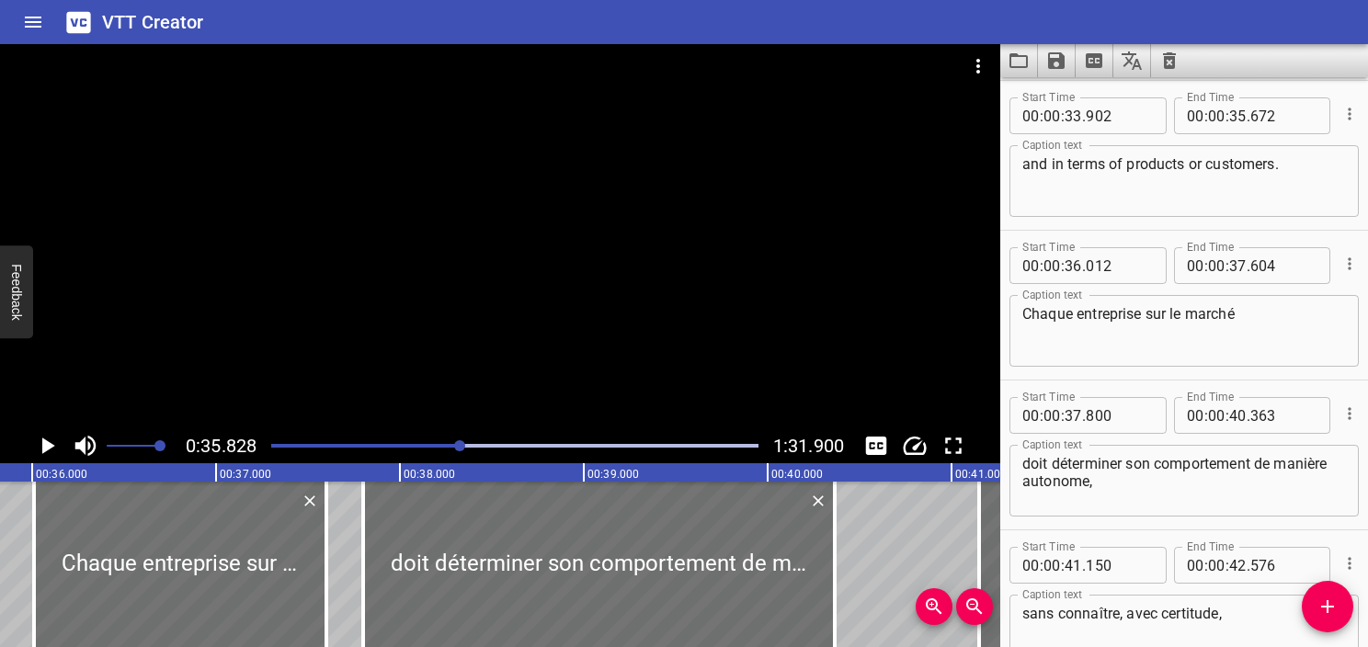
click at [1188, 310] on textarea "Chaque entreprise sur le marché" at bounding box center [1185, 331] width 324 height 52
paste textarea "Each company in the market"
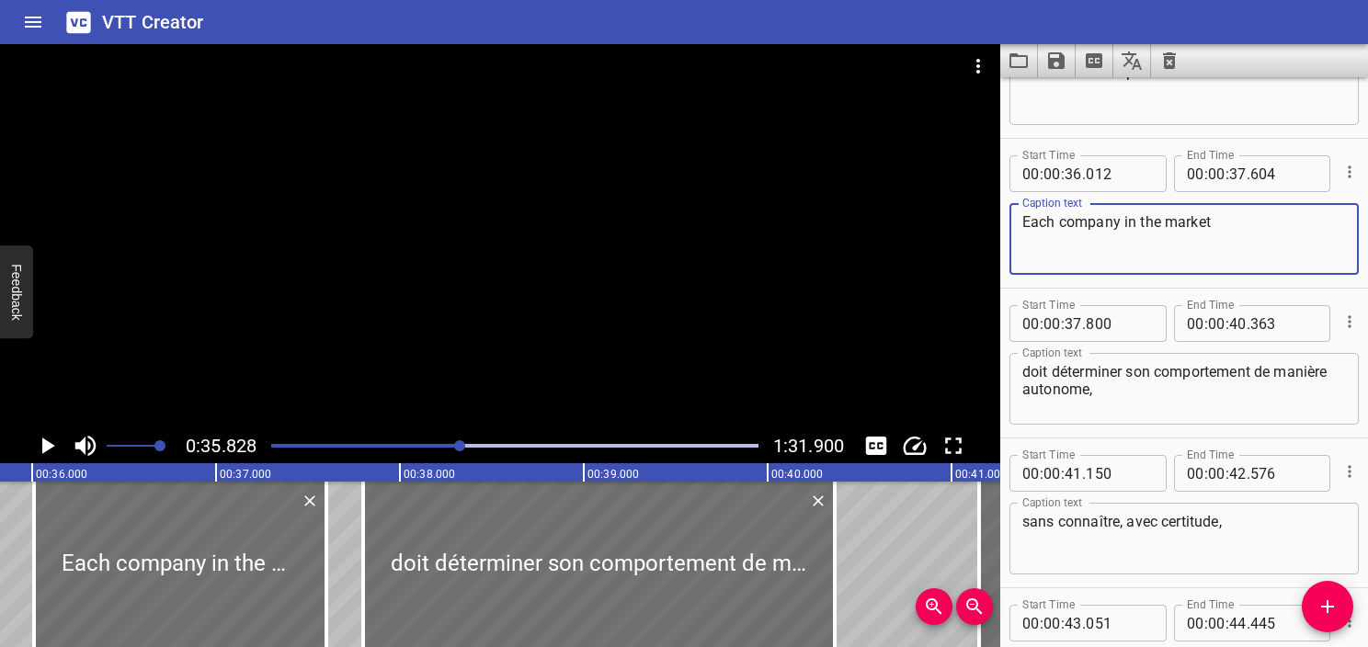
type textarea "Each company in the market"
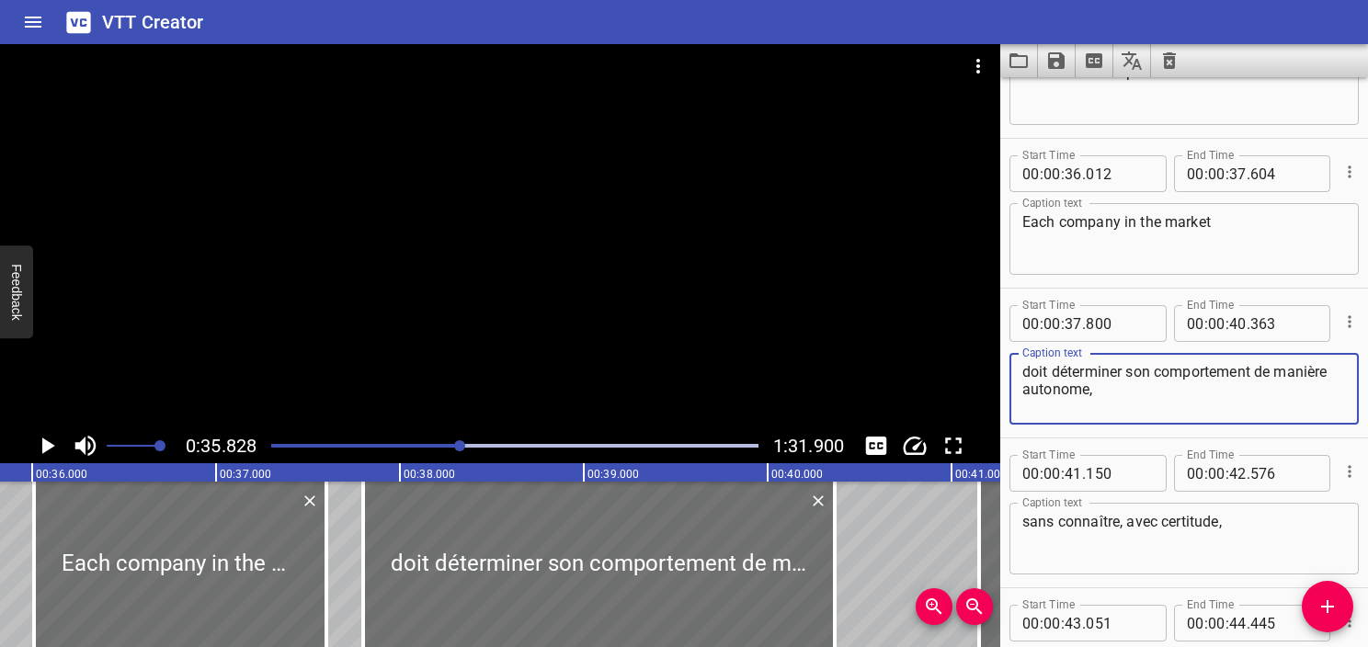
drag, startPoint x: 1202, startPoint y: 397, endPoint x: 979, endPoint y: 349, distance: 228.7
click at [979, 349] on main "0:35.828 1:31.900 00:00.000 00:01.000 00:02.000 00:03.000 00:04.000 00:05.000 0…" at bounding box center [684, 345] width 1368 height 603
paste textarea "must determine its behaviour independently"
type textarea "must determine its behaviour independently,"
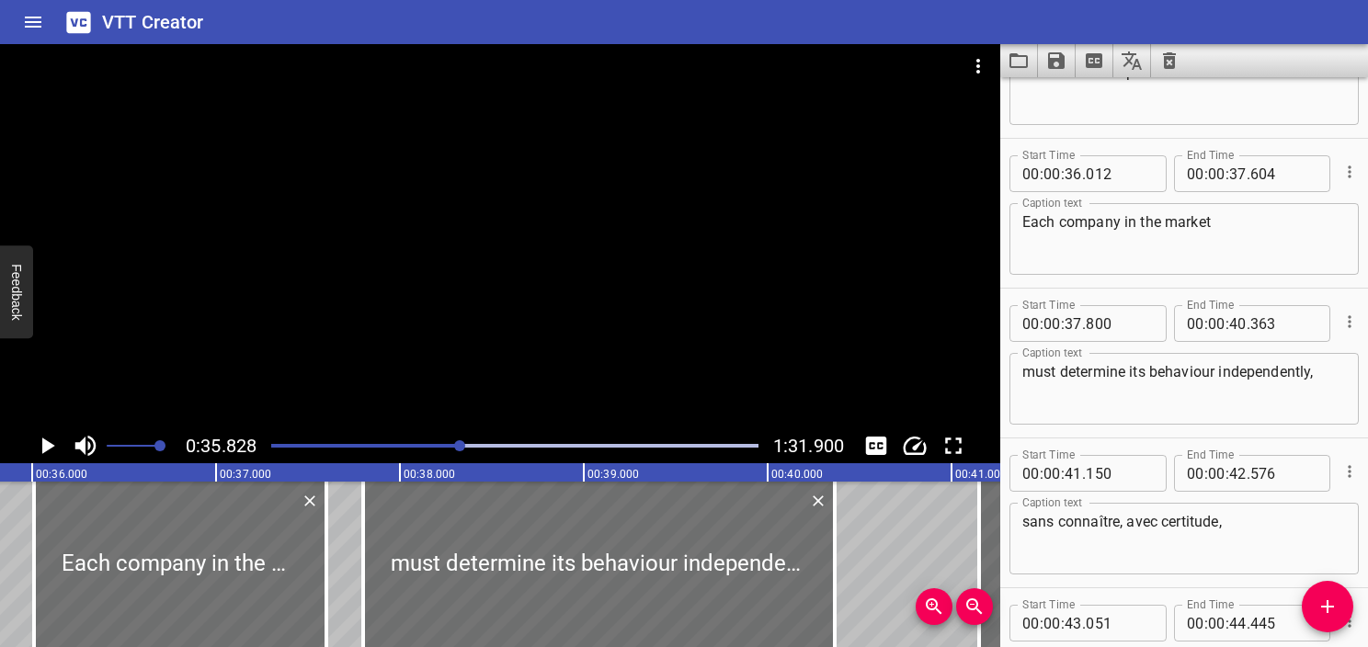
click at [1022, 369] on div "must determine its behaviour independently, Caption text" at bounding box center [1184, 389] width 349 height 72
click at [1023, 372] on textarea "must determine its behaviour independently," at bounding box center [1185, 389] width 324 height 52
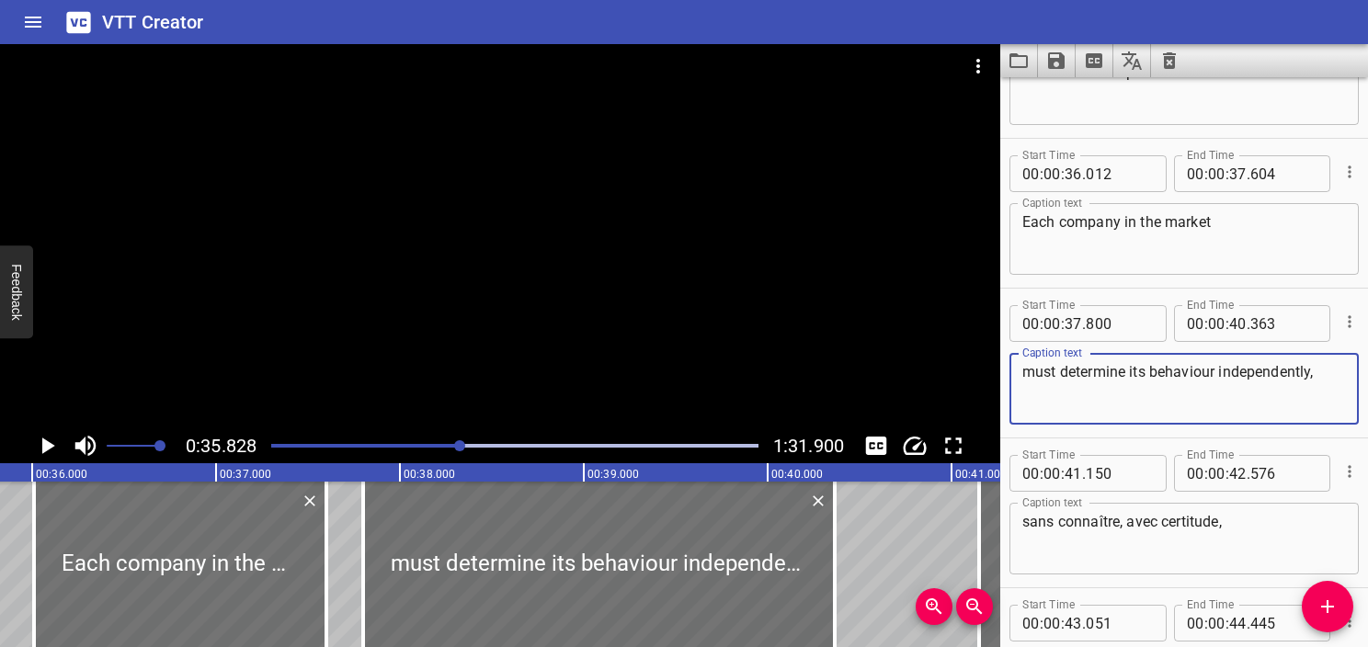
click at [1334, 382] on div "must determine its behaviour independently, Caption text" at bounding box center [1184, 389] width 349 height 72
click at [1328, 349] on div "Caption text must determine its behaviour independently, Caption text" at bounding box center [1184, 387] width 349 height 83
click at [1321, 361] on div "must determine its behaviour independently, Caption text" at bounding box center [1184, 389] width 349 height 72
click at [1321, 370] on textarea "must determine its behaviour independently," at bounding box center [1185, 389] width 324 height 52
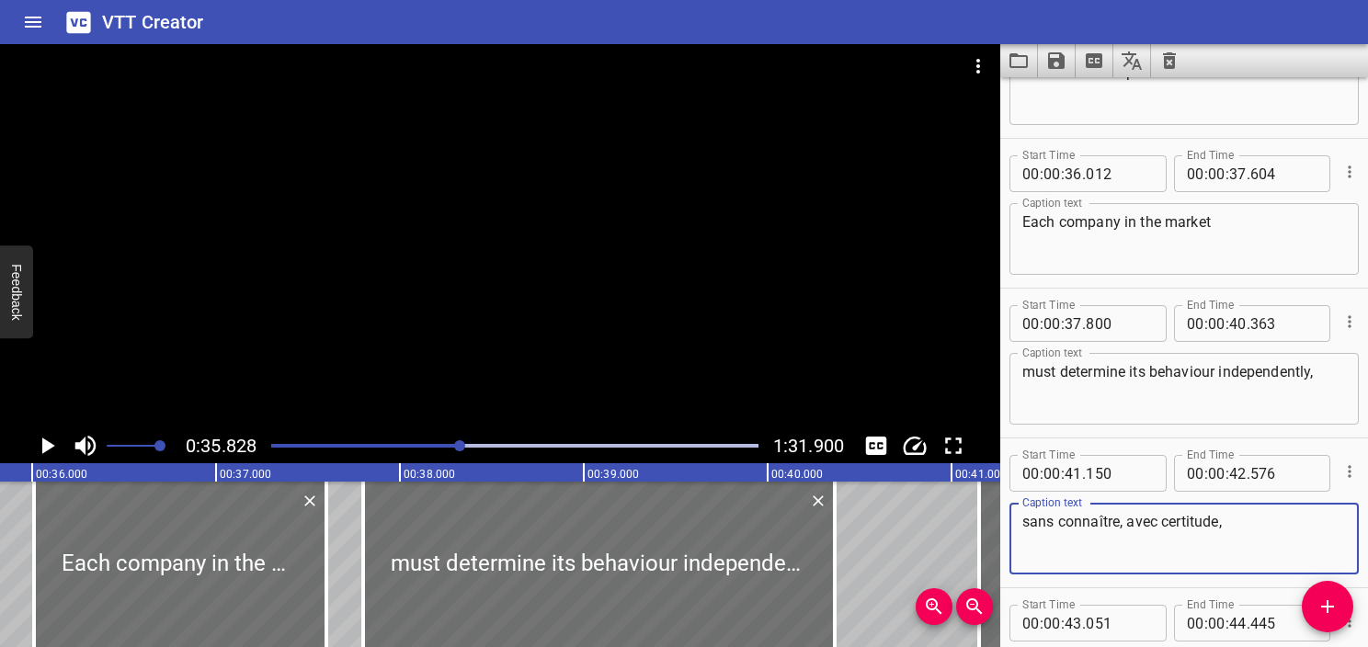
drag, startPoint x: 1284, startPoint y: 532, endPoint x: 949, endPoint y: 498, distance: 336.6
click at [949, 498] on main "0:35.828 1:31.900 00:00.000 00:01.000 00:02.000 00:03.000 00:04.000 00:05.000 0…" at bounding box center [684, 345] width 1368 height 603
paste textarea "without knowing with any certainty"
click at [1026, 539] on textarea "without knowing with any certainty" at bounding box center [1185, 539] width 324 height 52
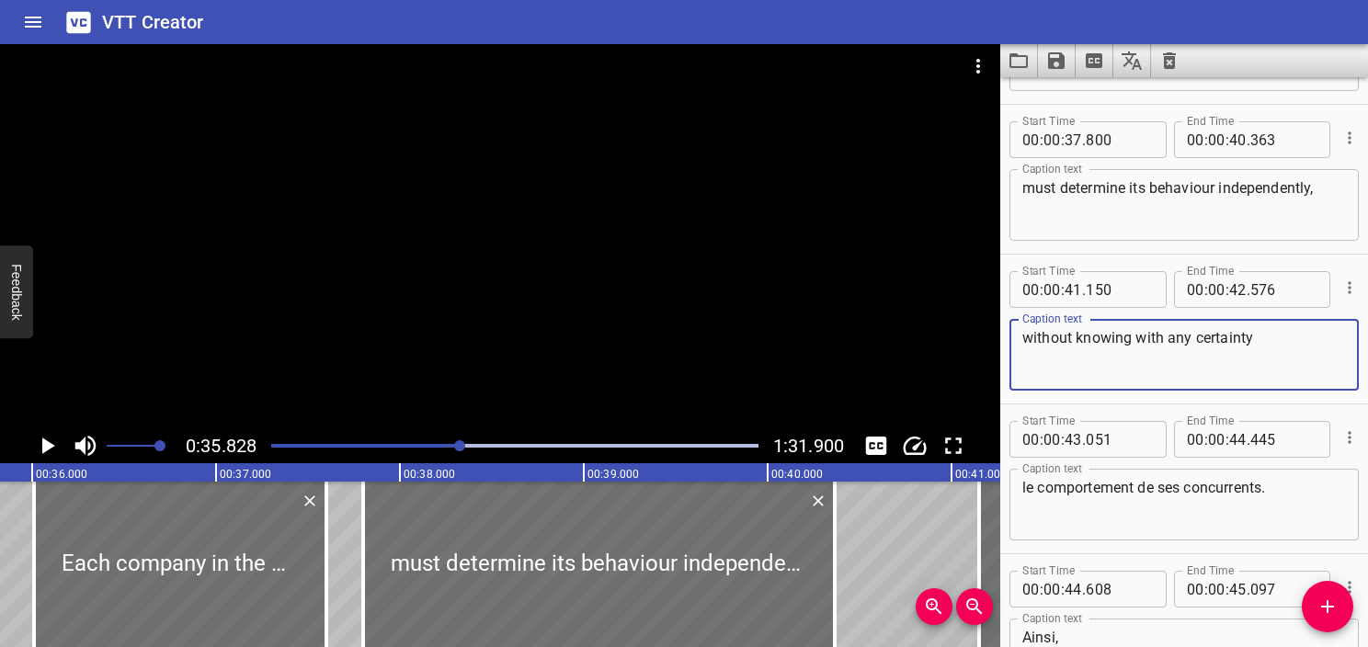
type textarea "without knowing with any certainty"
click at [1109, 488] on textarea "le comportement de ses concurrents." at bounding box center [1185, 505] width 324 height 52
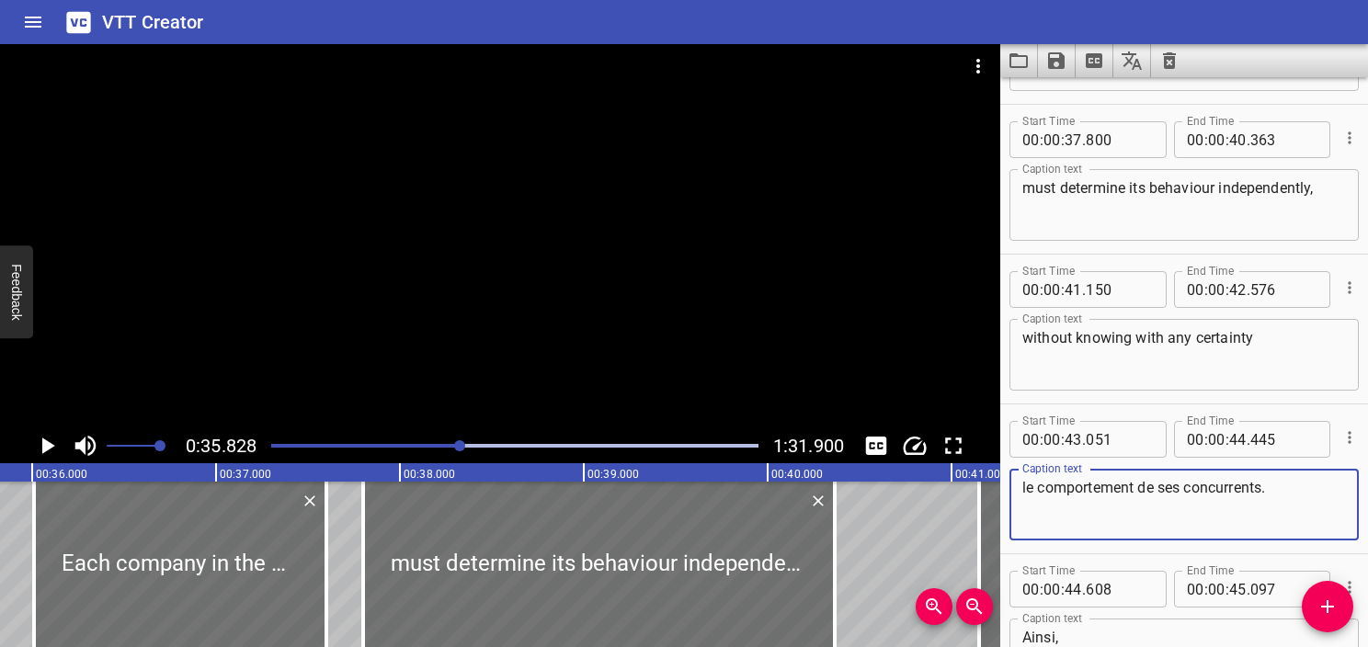
click at [1110, 489] on textarea "le comportement de ses concurrents." at bounding box center [1185, 505] width 324 height 52
paste textarea "how its competitors will behave"
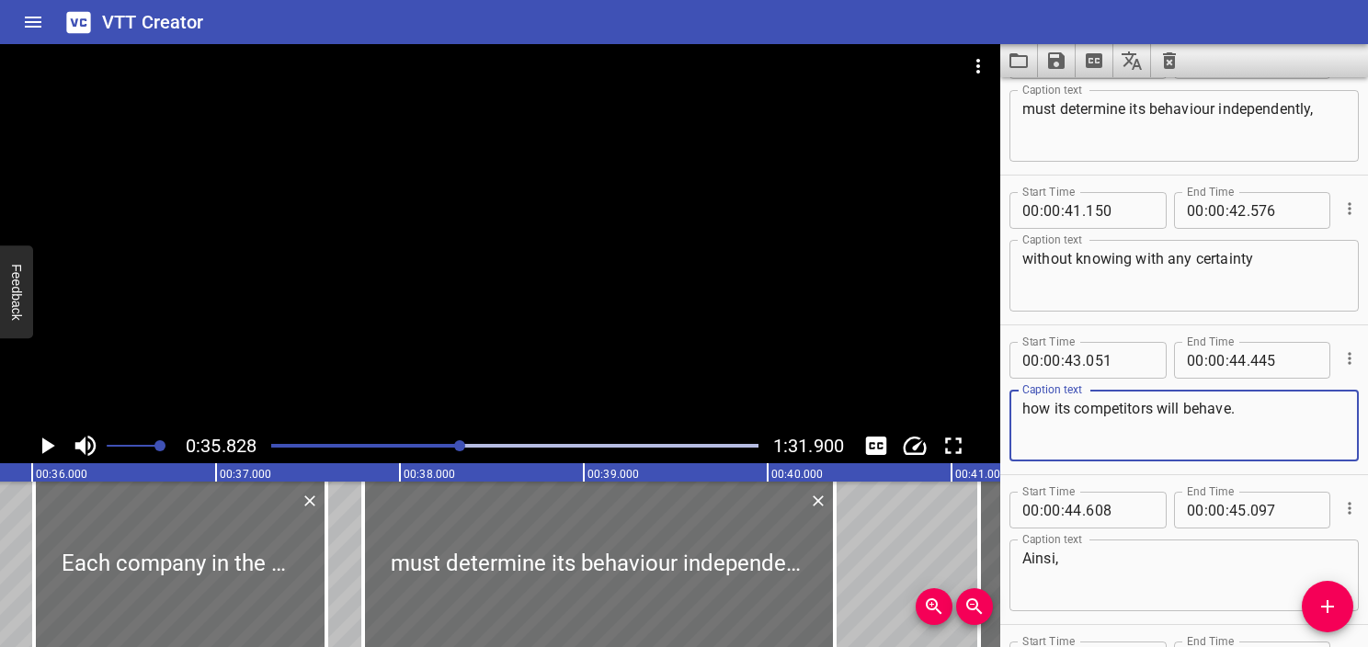
scroll to position [3158, 0]
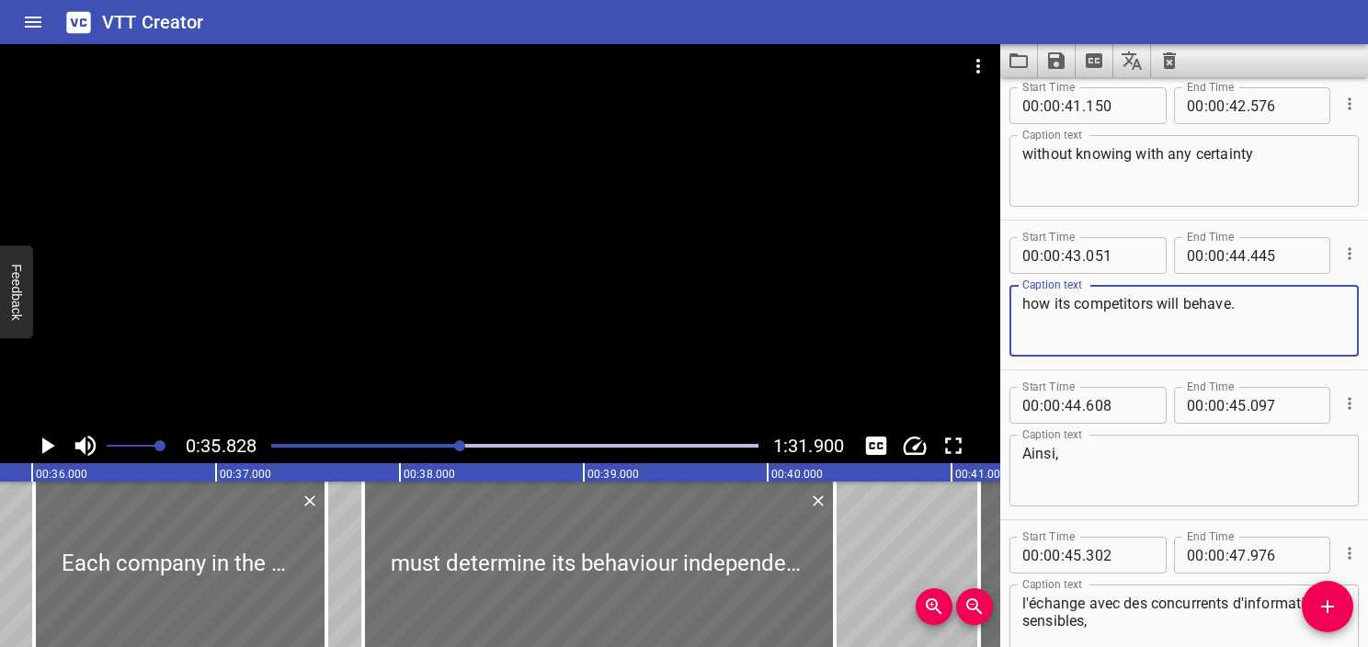
type textarea "how its competitors will behave."
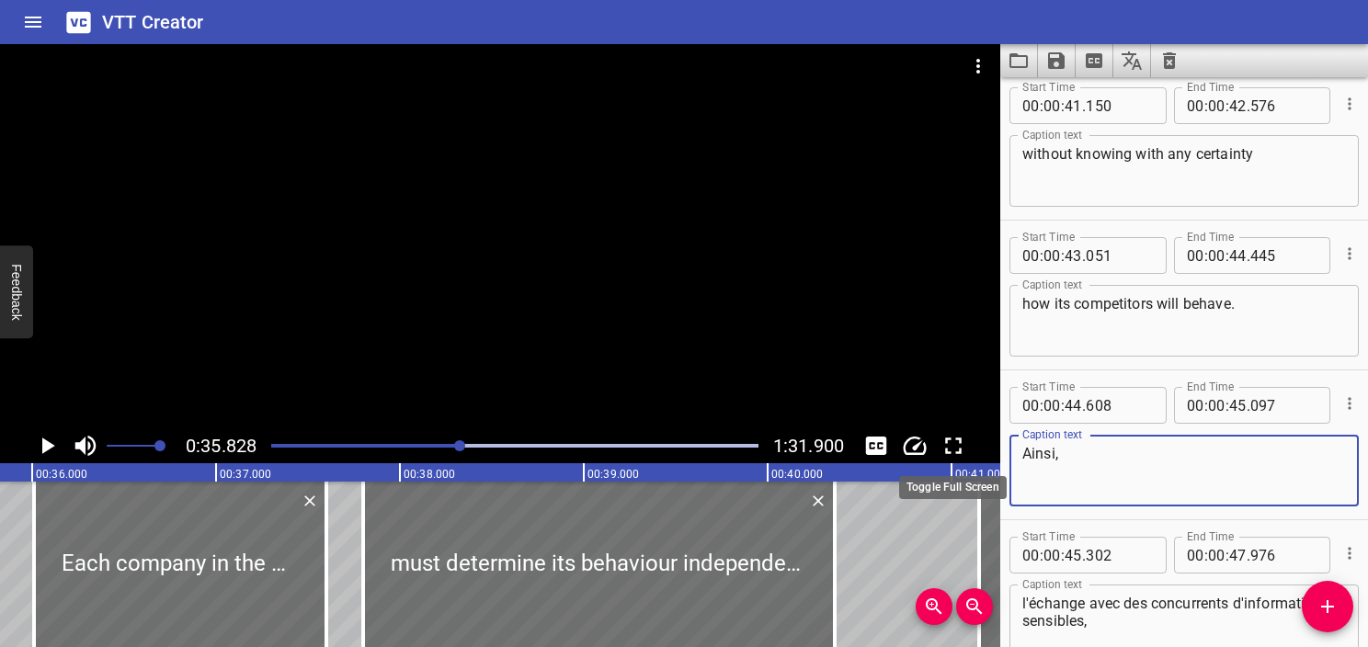
drag, startPoint x: 1215, startPoint y: 454, endPoint x: 960, endPoint y: 447, distance: 254.9
click at [960, 447] on main "0:35.828 1:31.900 00:00.000 00:01.000 00:02.000 00:03.000 00:04.000 00:05.000 0…" at bounding box center [684, 345] width 1368 height 603
paste textarea "s such"
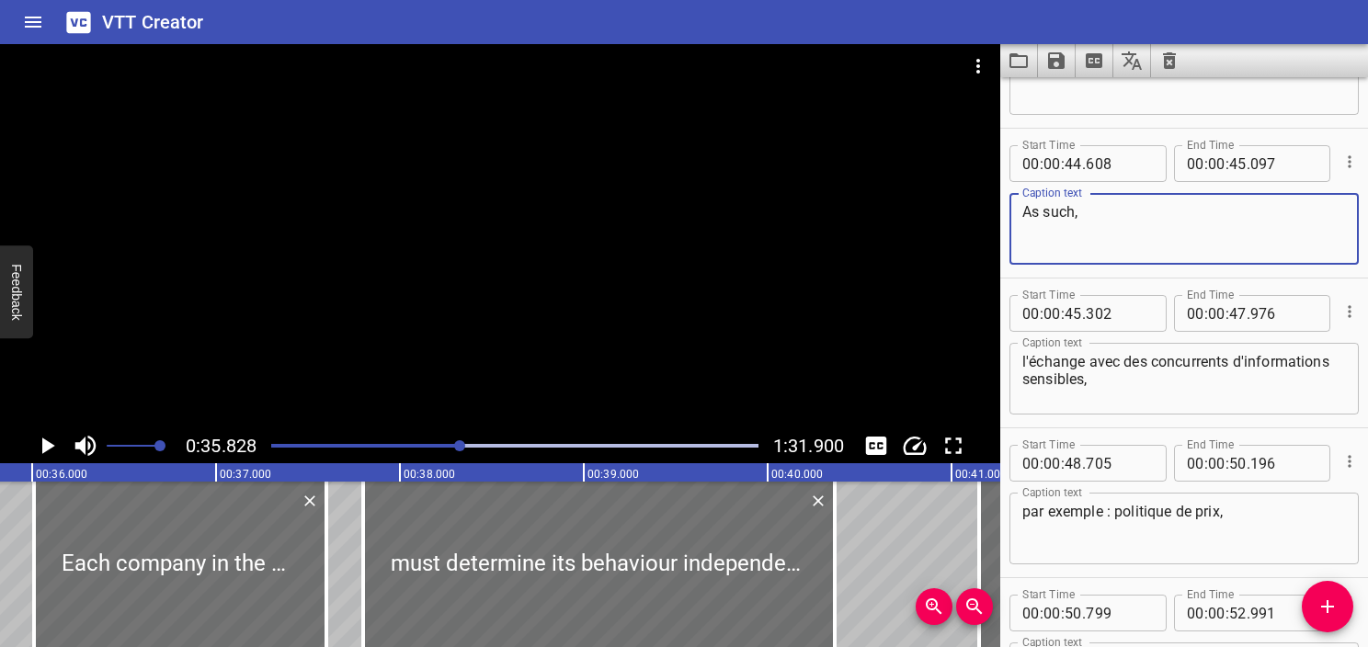
scroll to position [3434, 0]
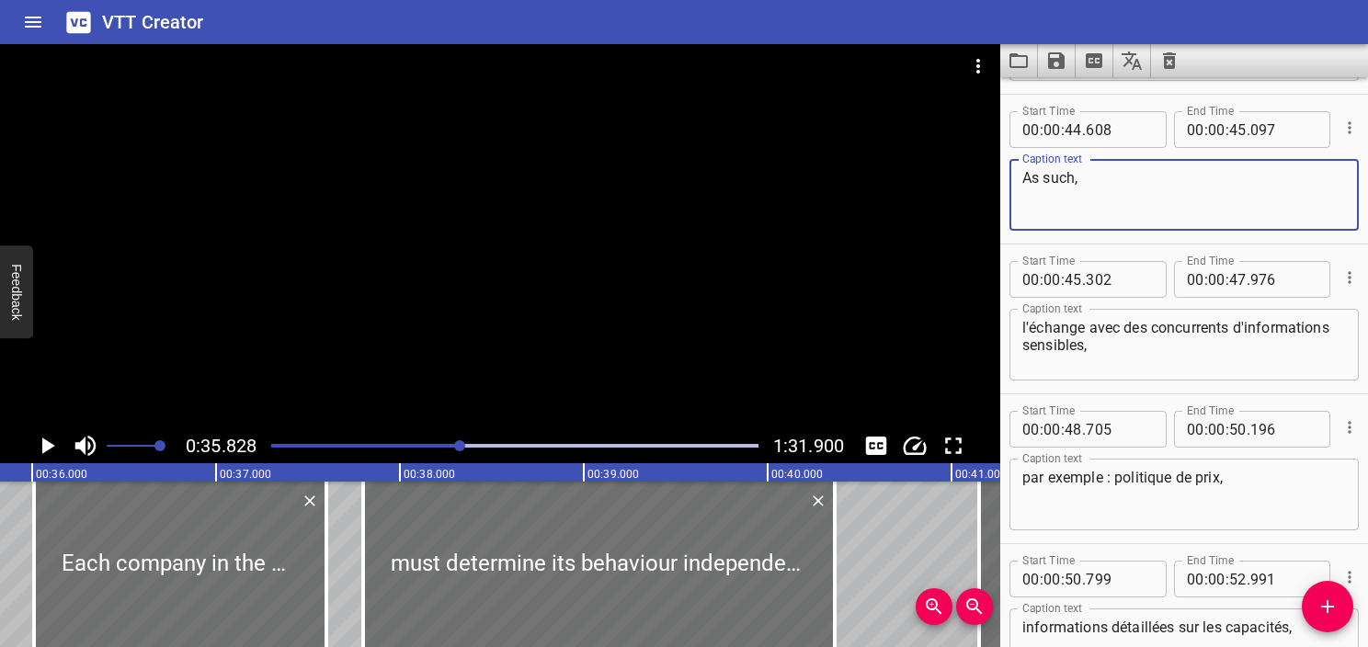
type textarea "As such,"
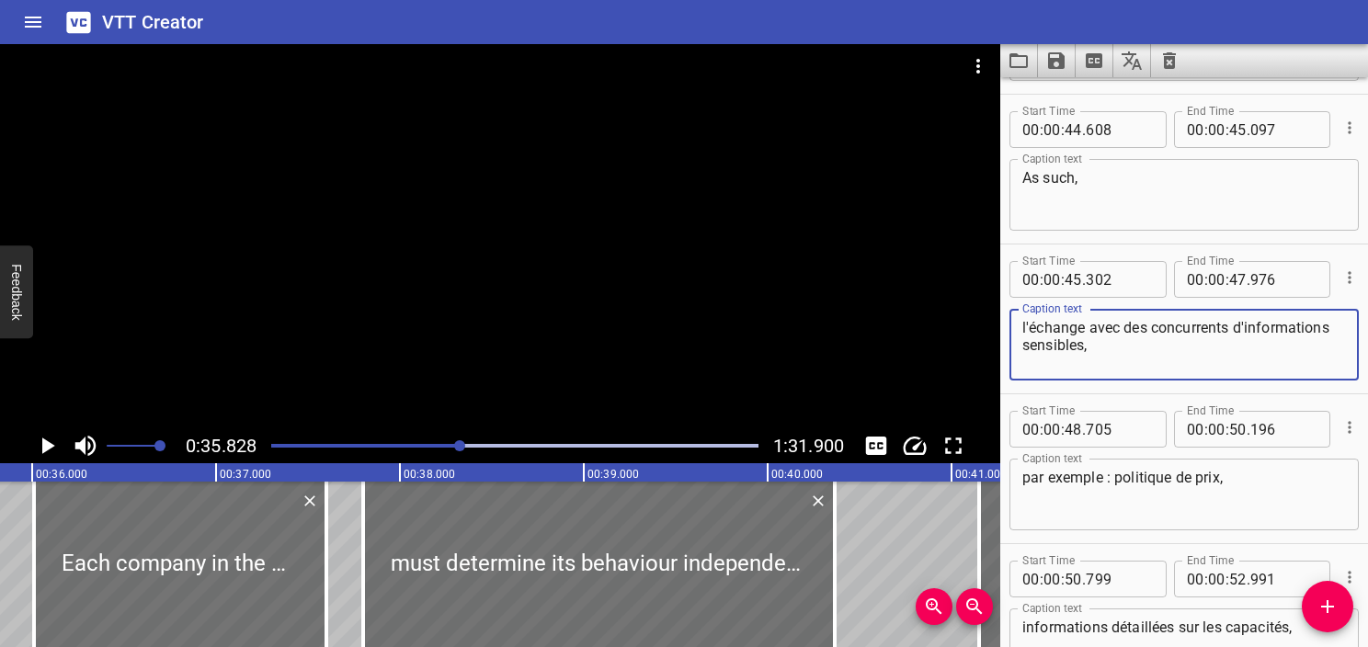
drag, startPoint x: 1152, startPoint y: 338, endPoint x: 925, endPoint y: 293, distance: 231.6
click at [925, 293] on main "0:35.828 1:31.900 00:00.000 00:01.000 00:02.000 00:03.000 00:04.000 00:05.000 0…" at bounding box center [684, 345] width 1368 height 603
paste textarea "exchanging sensitive information with competitors"
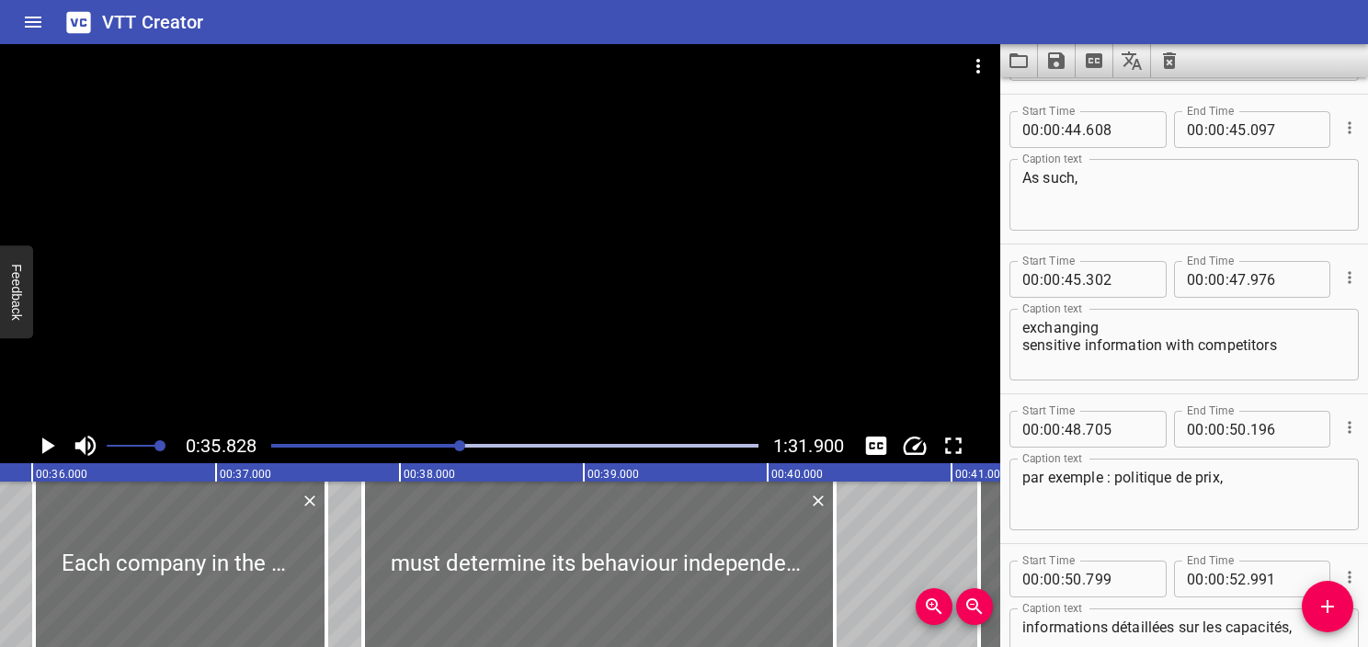
click at [1019, 345] on div "exchanging sensitive information with competitors Caption text" at bounding box center [1184, 345] width 349 height 72
click at [1025, 349] on textarea "exchanging sensitive information with competitors" at bounding box center [1185, 345] width 324 height 52
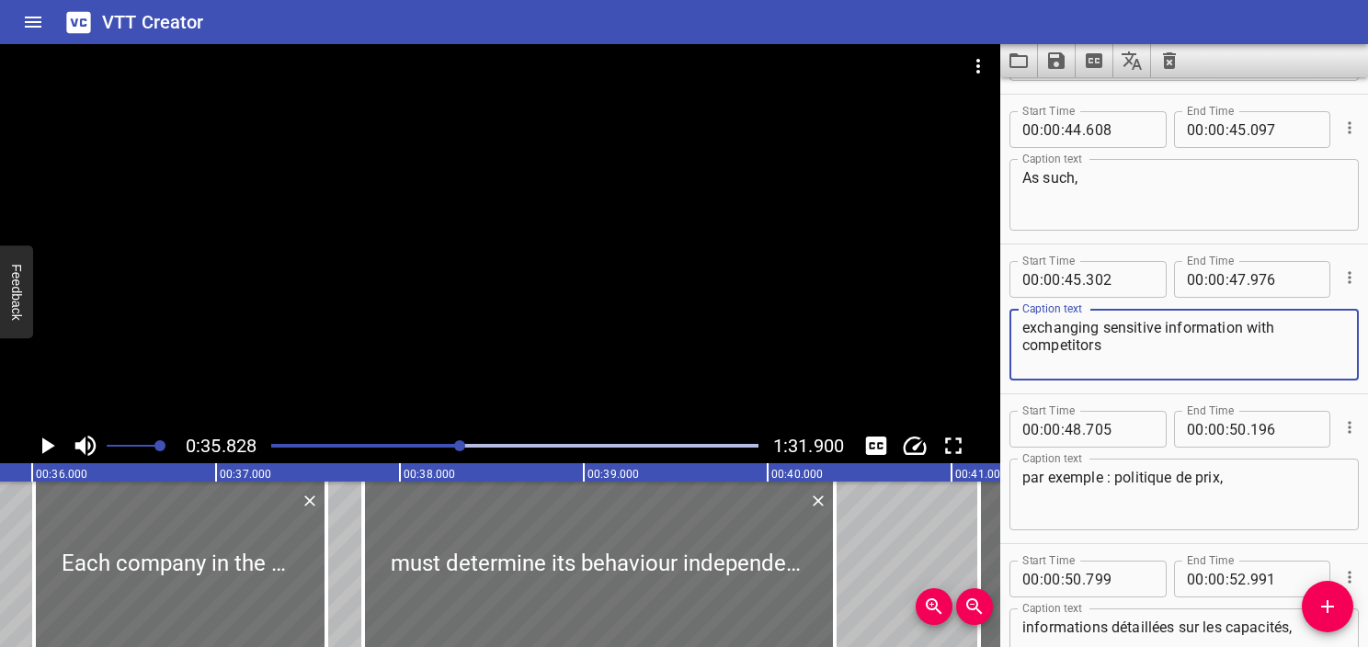
type textarea "exchanging sensitive information with competitors"
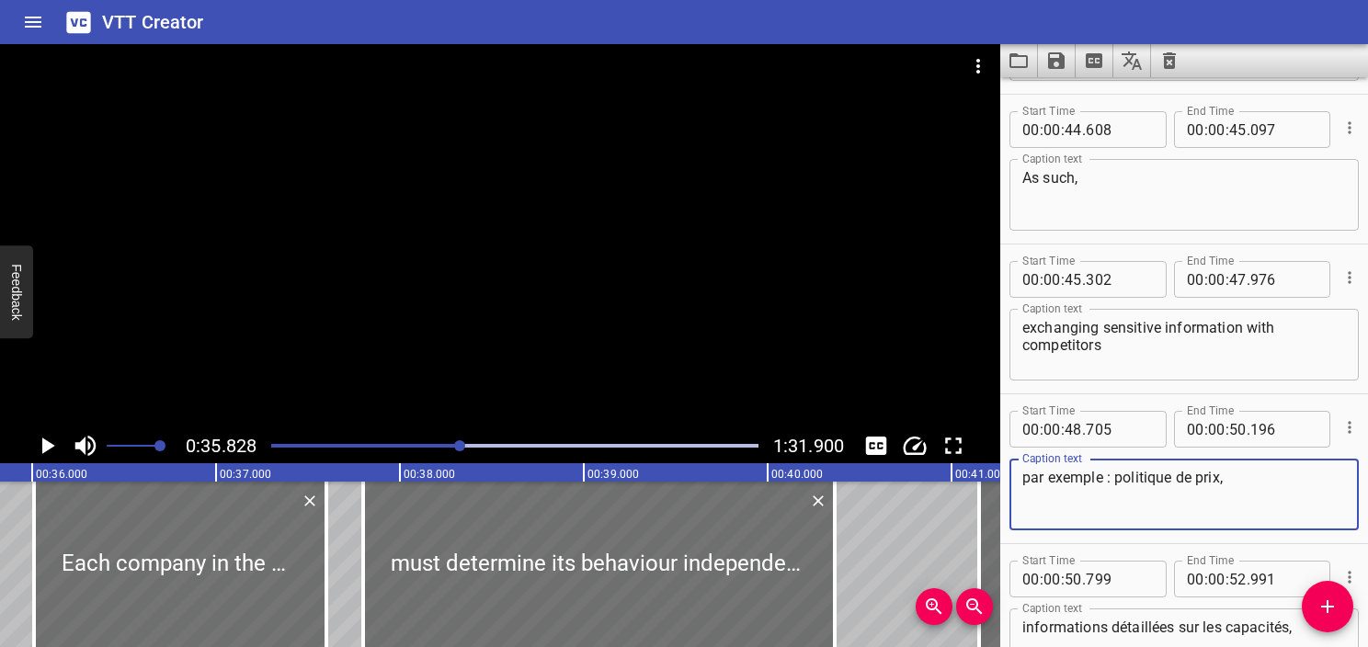
drag, startPoint x: 1242, startPoint y: 491, endPoint x: 896, endPoint y: 464, distance: 346.9
click at [896, 464] on main "0:35.828 1:31.900 00:00.000 00:01.000 00:02.000 00:03.000 00:04.000 00:05.000 0…" at bounding box center [684, 345] width 1368 height 603
paste textarea "(for example, on pricing policies,"
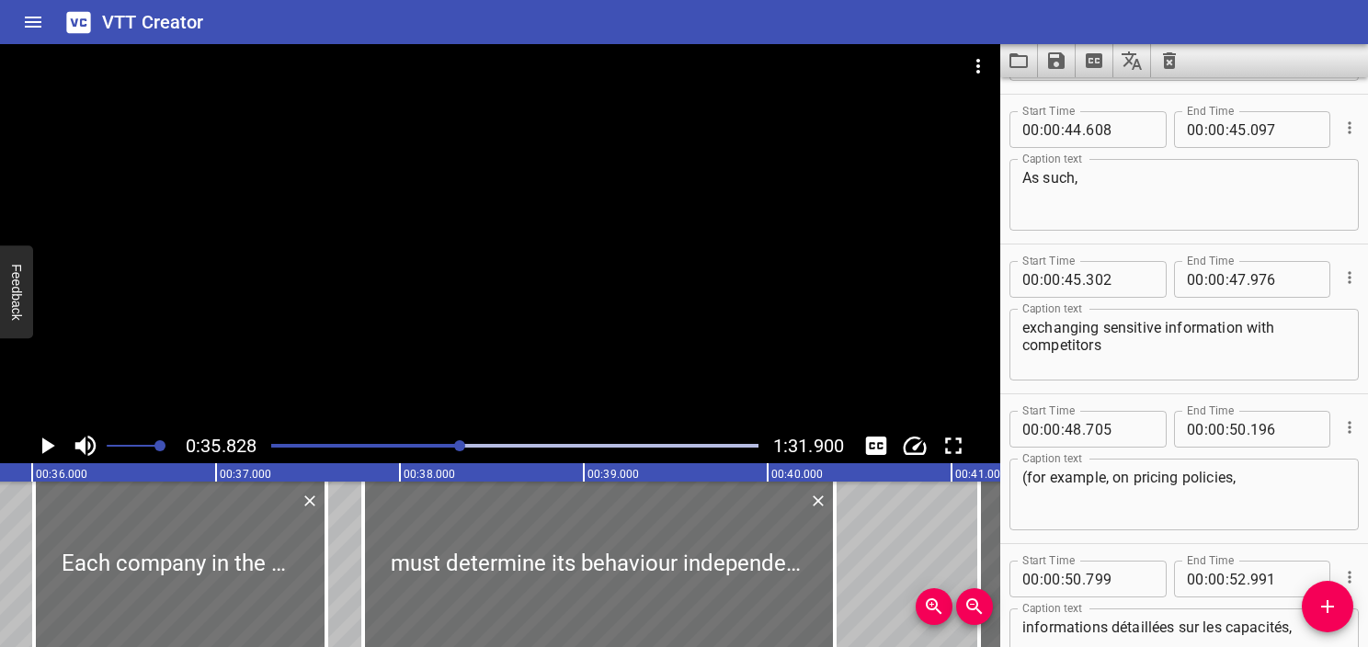
click at [1021, 478] on div "(for example, on pricing policies, Caption text" at bounding box center [1184, 495] width 349 height 72
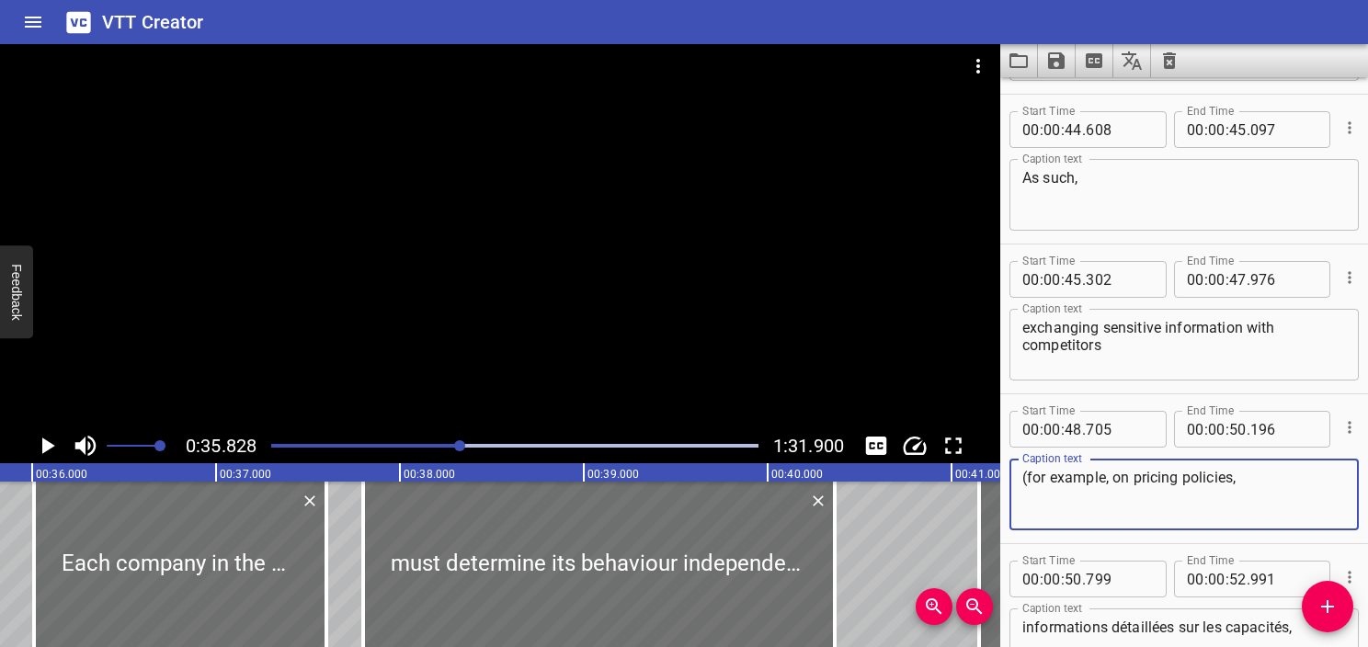
click at [1032, 475] on textarea "(for example, on pricing policies," at bounding box center [1185, 495] width 324 height 52
click at [1283, 490] on textarea "(for example, on pricing policies," at bounding box center [1185, 495] width 324 height 52
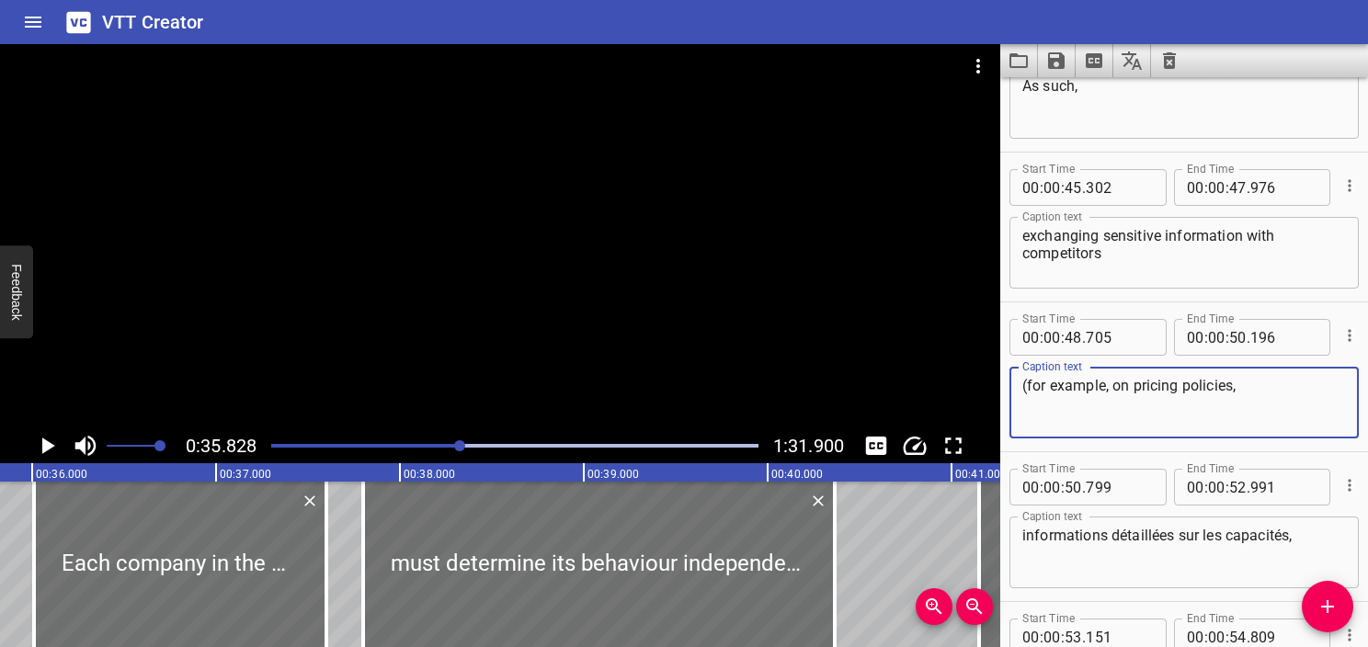
scroll to position [3618, 0]
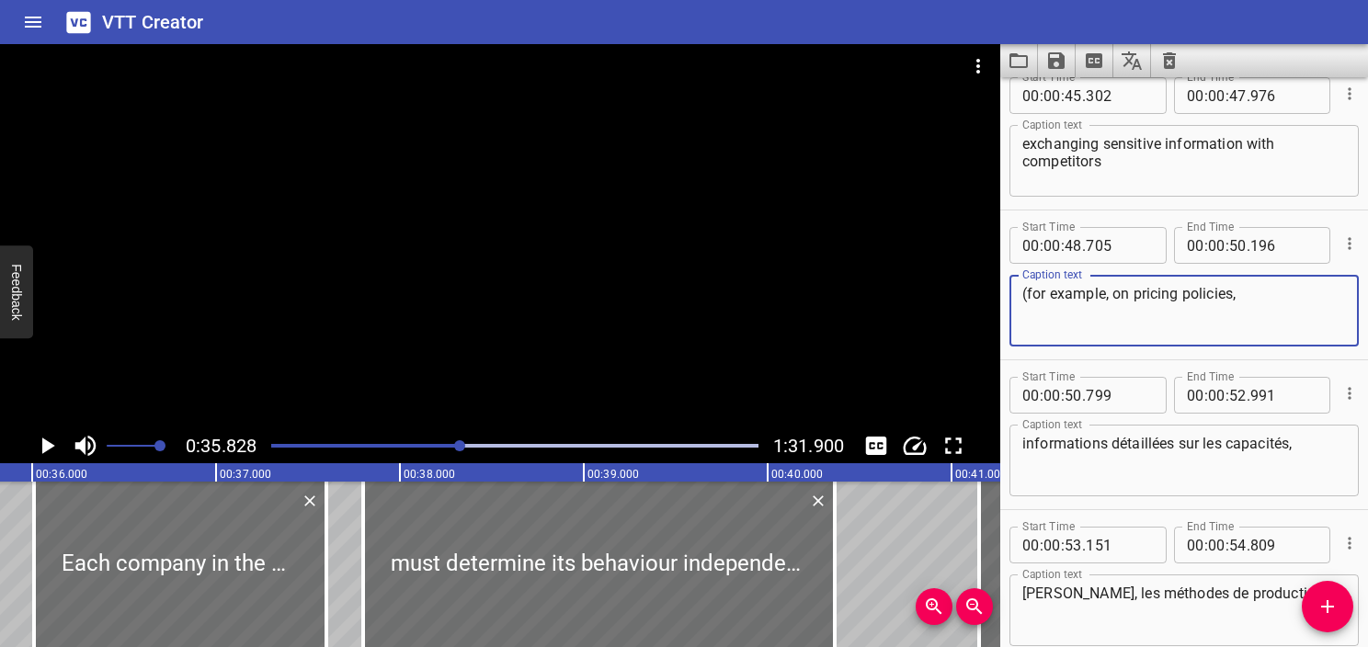
type textarea "(for example, on pricing policies,"
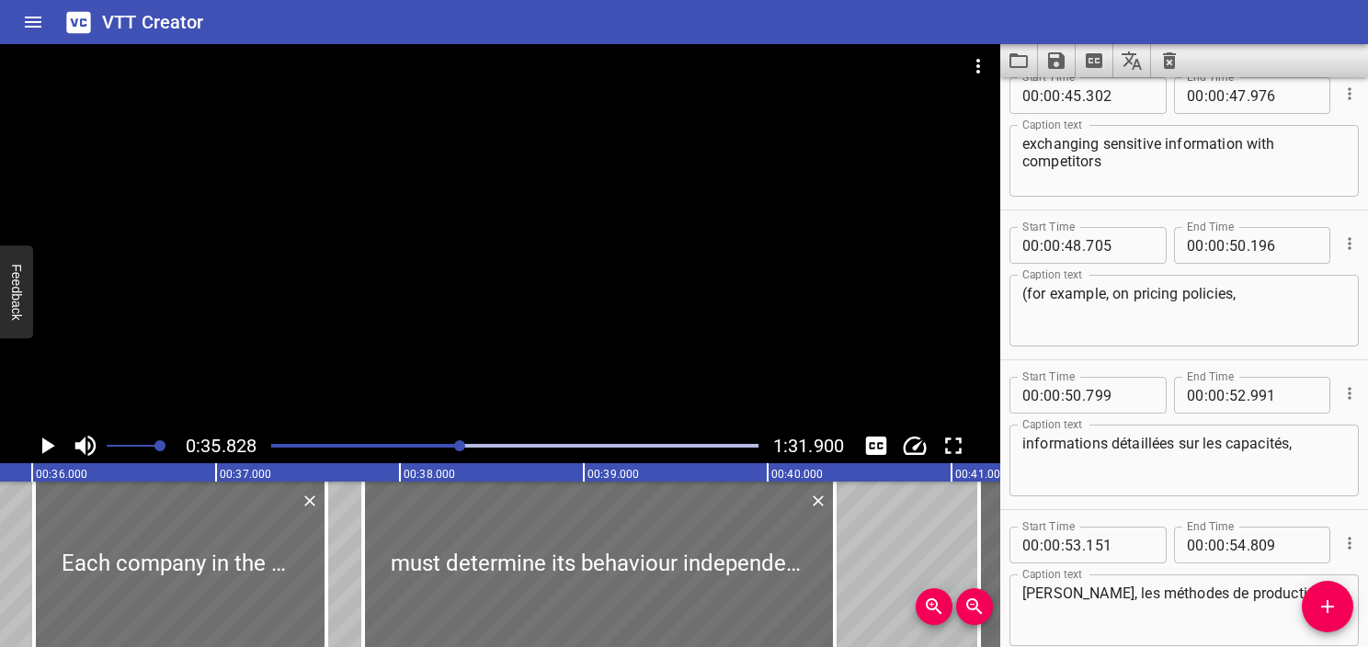
click at [1148, 439] on textarea "informations détaillées sur les capacités," at bounding box center [1185, 461] width 324 height 52
paste textarea "details on capacities,"
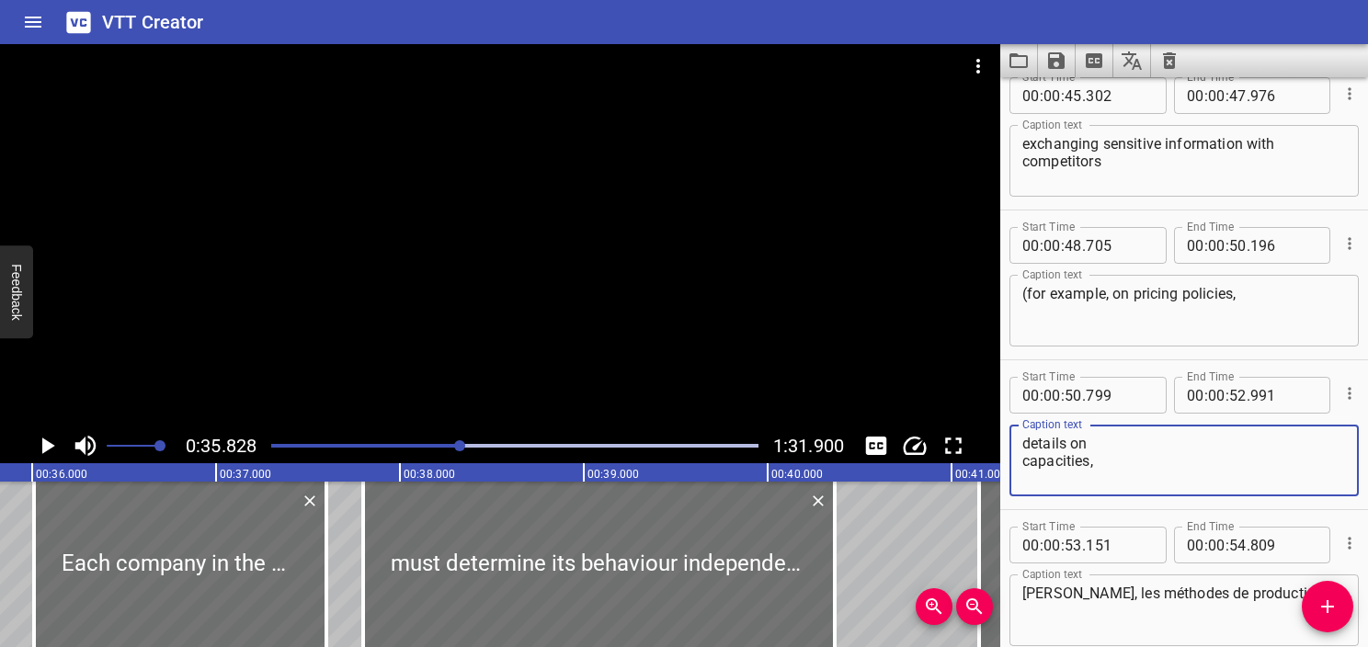
click at [1024, 471] on textarea "details on capacities," at bounding box center [1185, 461] width 324 height 52
click at [1199, 448] on textarea "details on capacities," at bounding box center [1185, 461] width 324 height 52
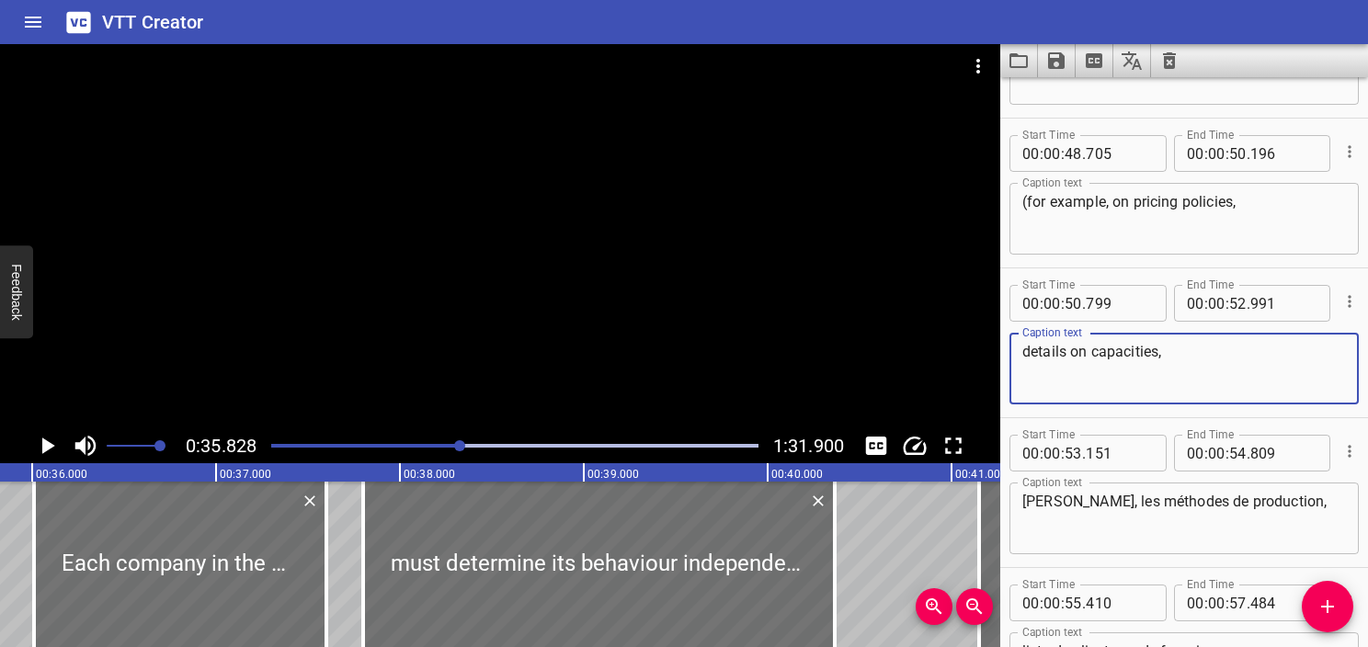
type textarea "details on capacities,"
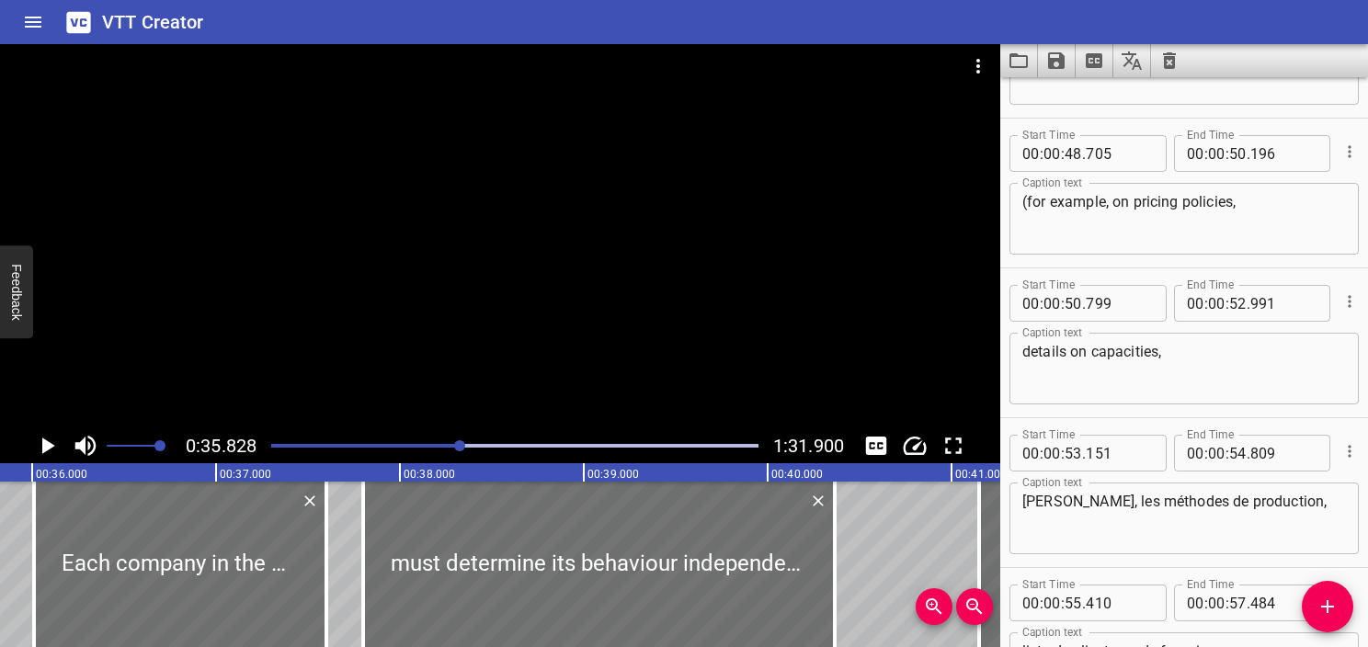
click at [1140, 486] on div "les coûts, les méthodes de production, Caption text" at bounding box center [1184, 519] width 349 height 72
click at [1140, 500] on textarea "les coûts, les méthodes de production," at bounding box center [1185, 519] width 324 height 52
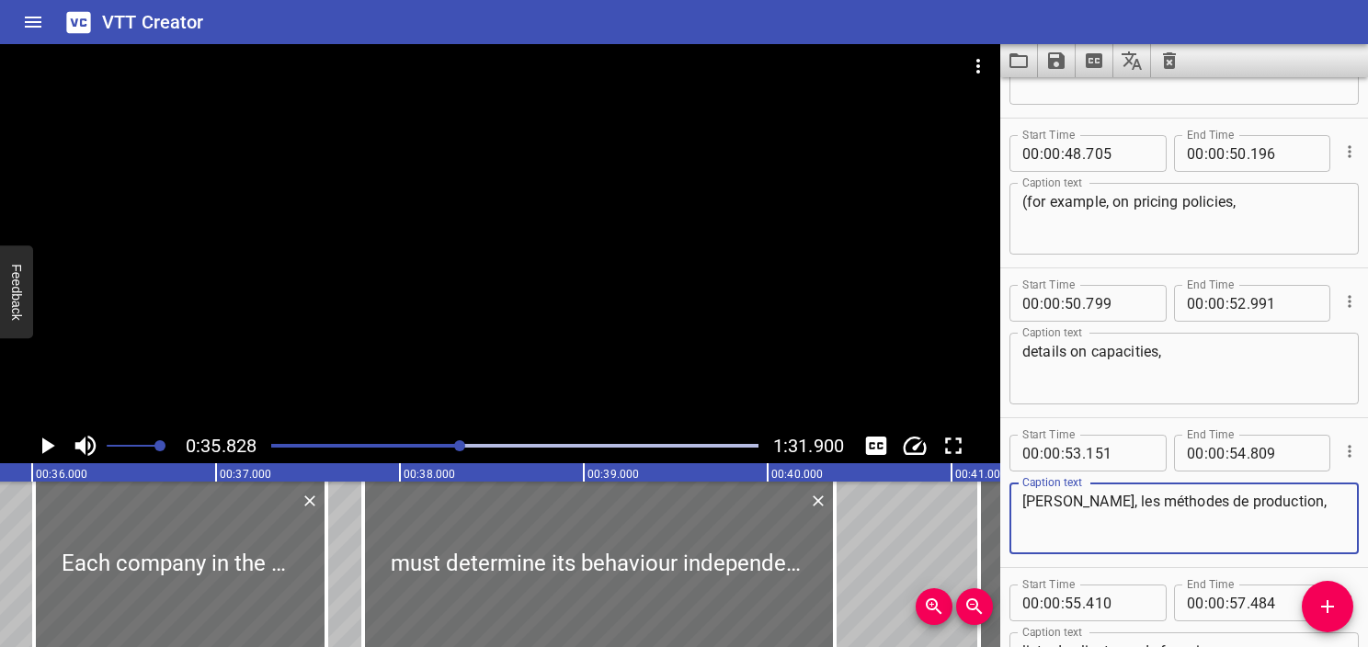
paste textarea "costs and production methods,"
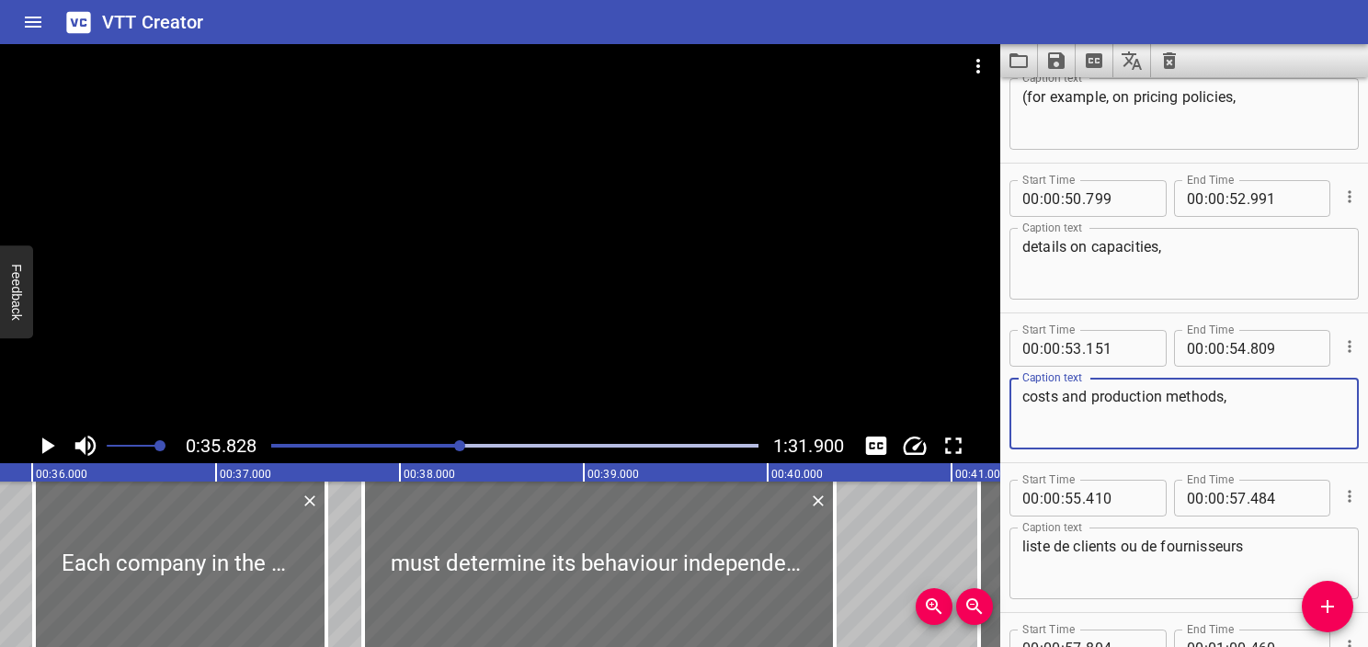
scroll to position [3894, 0]
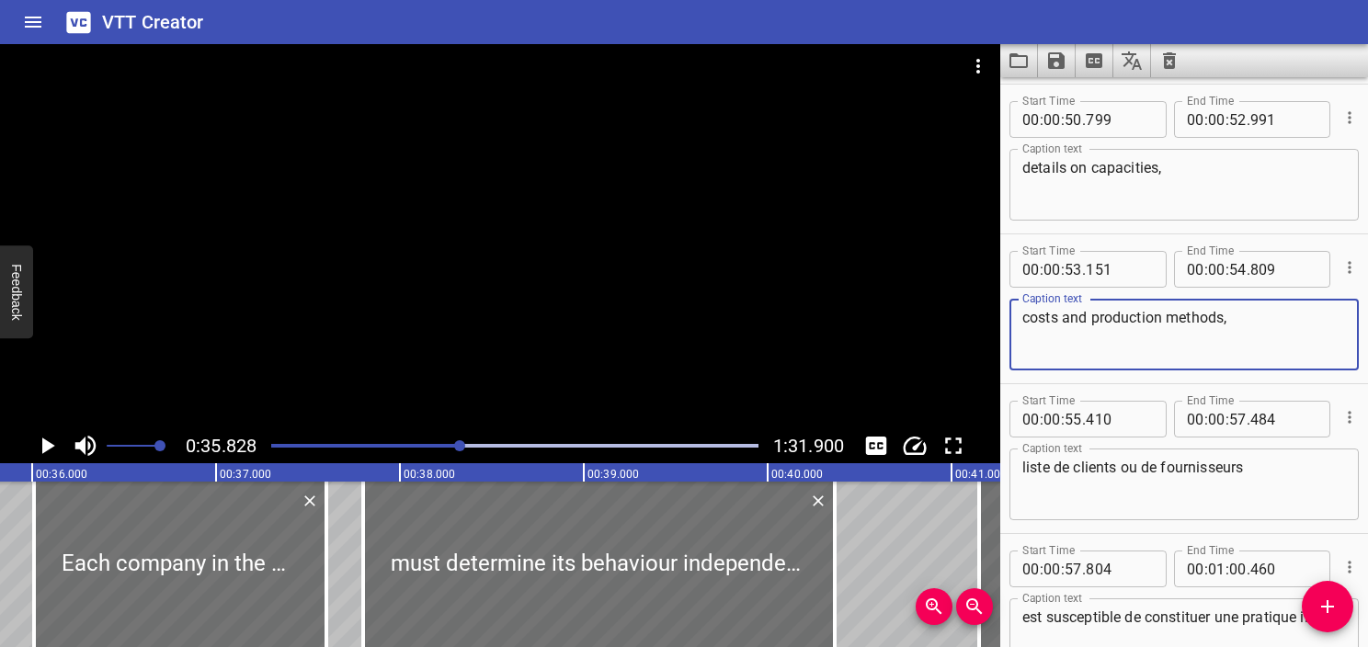
type textarea "costs and production methods,"
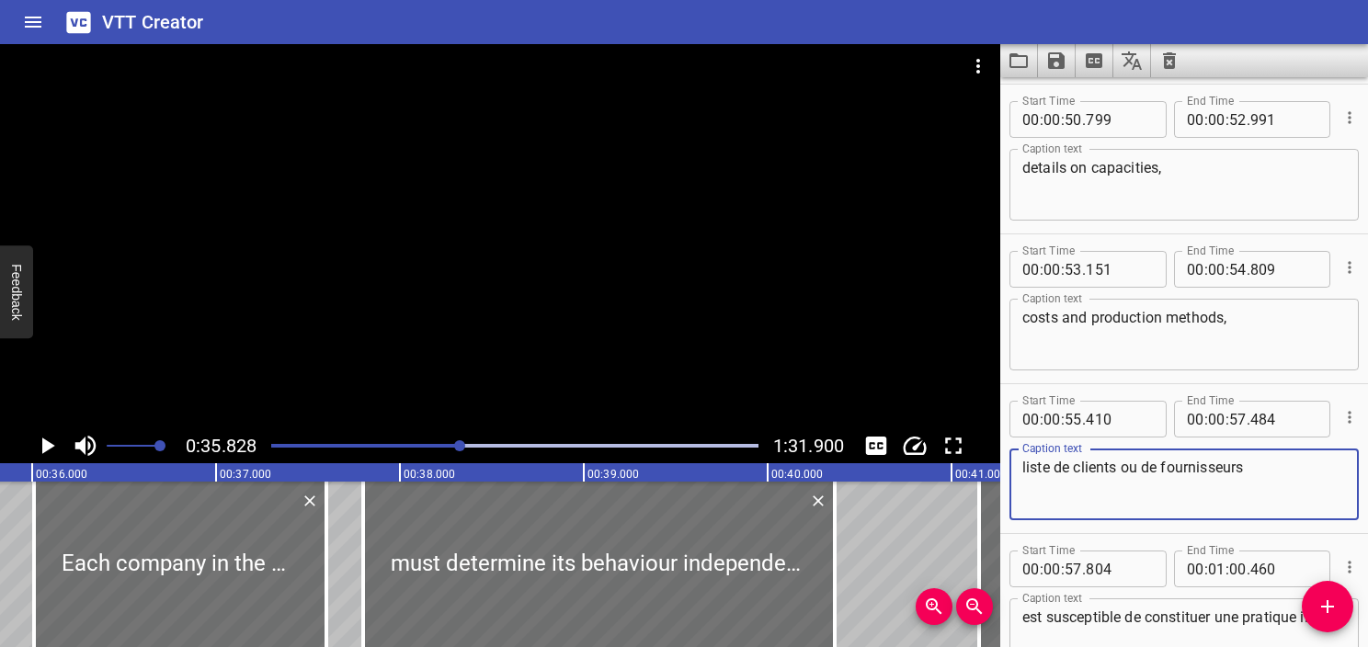
drag, startPoint x: 1270, startPoint y: 471, endPoint x: 1009, endPoint y: 466, distance: 261.2
click at [1010, 466] on div "liste de clients ou de fournisseurs Caption text" at bounding box center [1184, 485] width 349 height 72
type textarea "V"
click at [1104, 467] on textarea "V" at bounding box center [1185, 485] width 324 height 52
paste textarea "lists of customers or suppliers)"
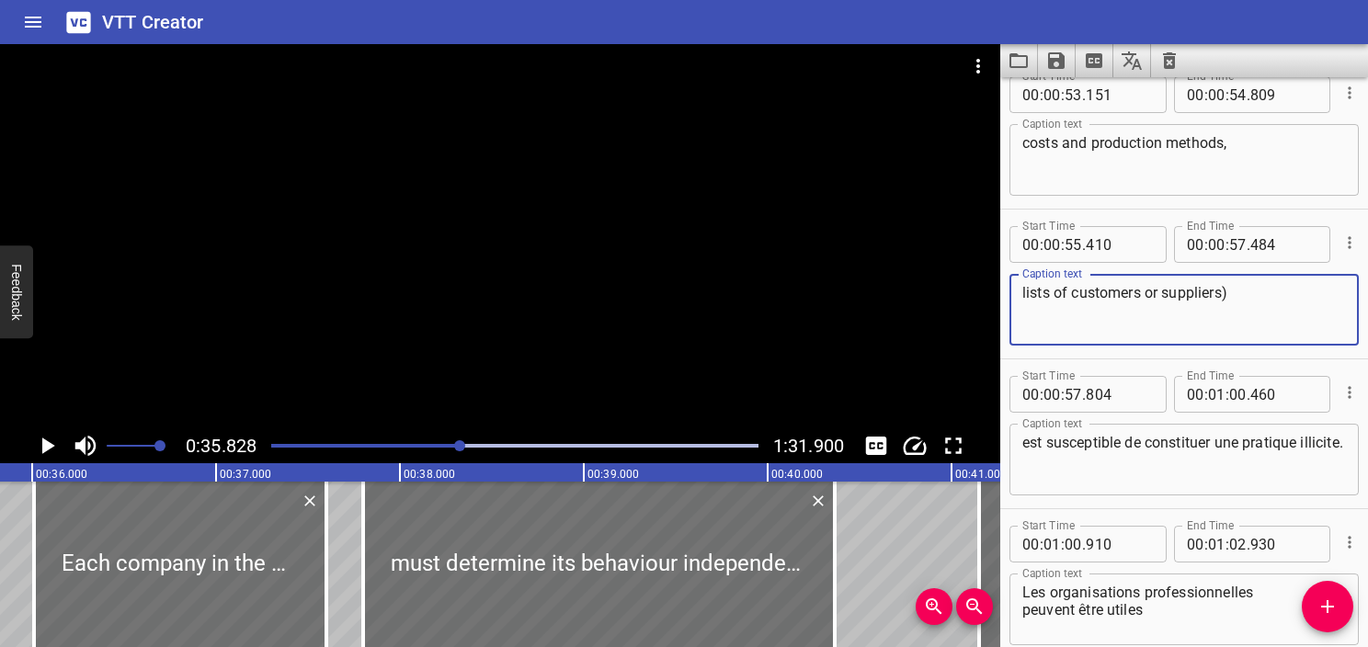
scroll to position [4078, 0]
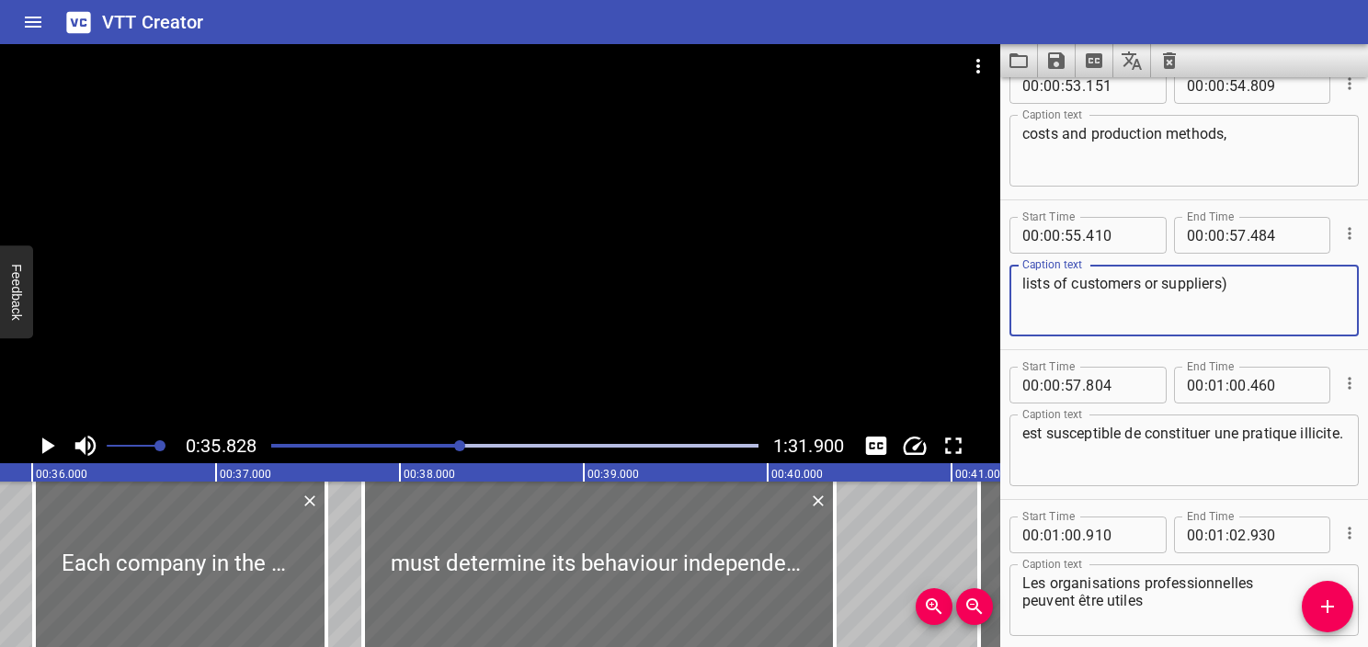
type textarea "lists of customers or suppliers)"
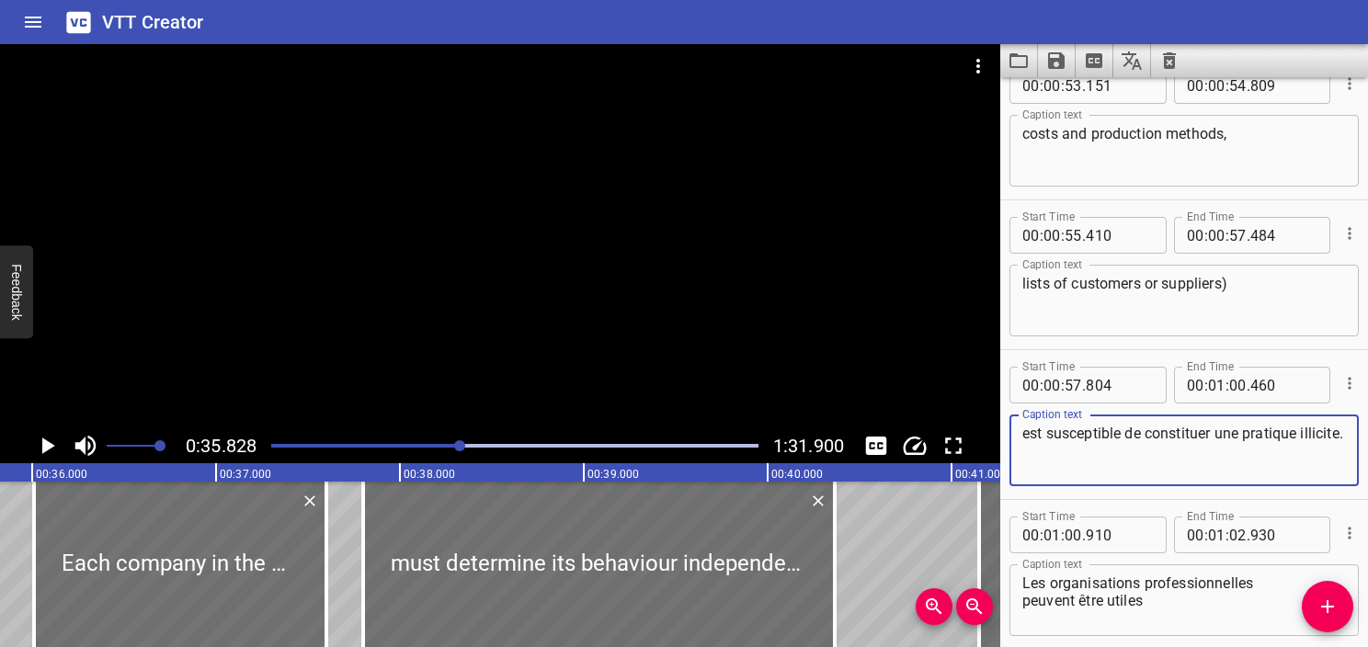
drag, startPoint x: 1148, startPoint y: 460, endPoint x: 985, endPoint y: 423, distance: 166.9
click at [985, 423] on main "0:35.828 1:31.900 00:00.000 00:01.000 00:02.000 00:03.000 00:04.000 00:05.000 0…" at bounding box center [684, 345] width 1368 height 603
paste textarea "is likely to constitute an unlawful practic"
click at [1036, 426] on textarea "is likely to constitute an unlawful practice." at bounding box center [1185, 451] width 324 height 52
click at [1029, 434] on textarea "is likely to constitute an unlawful practice." at bounding box center [1185, 451] width 324 height 52
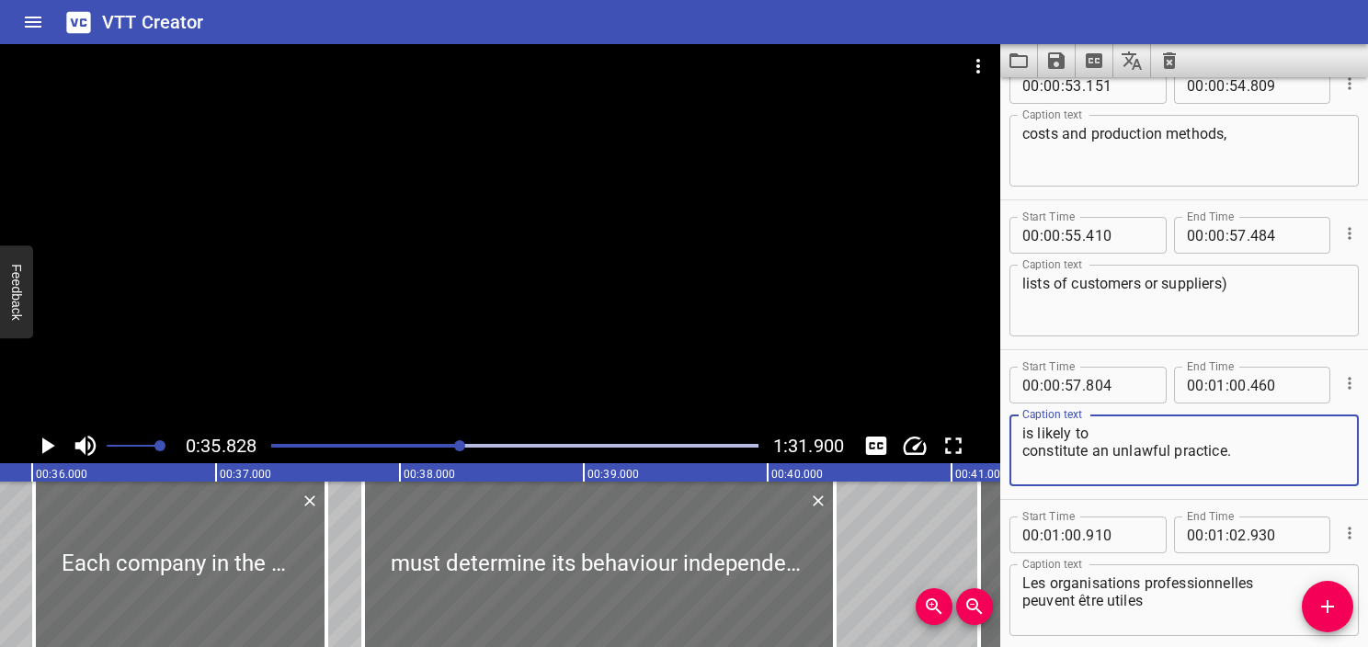
click at [1022, 448] on div "is likely to constitute an unlawful practice. Caption text" at bounding box center [1184, 451] width 349 height 72
click at [1023, 455] on textarea "is likely to constitute an unlawful practice." at bounding box center [1185, 451] width 324 height 52
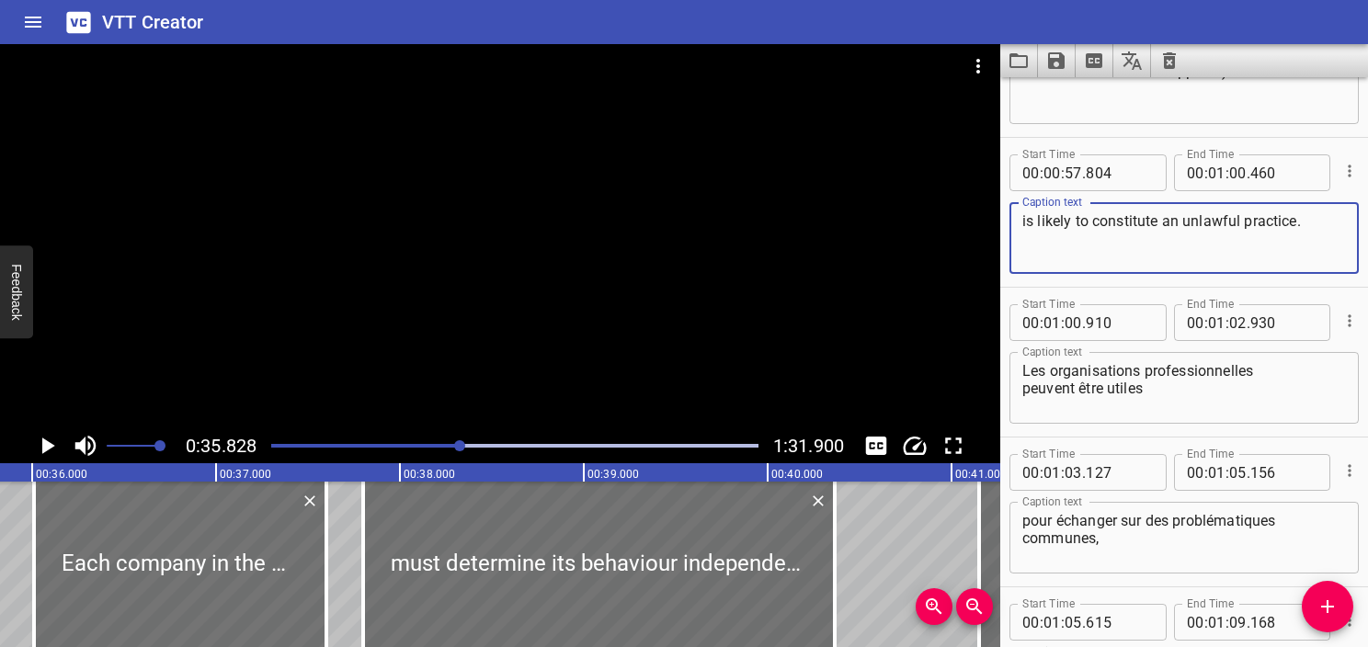
scroll to position [4354, 0]
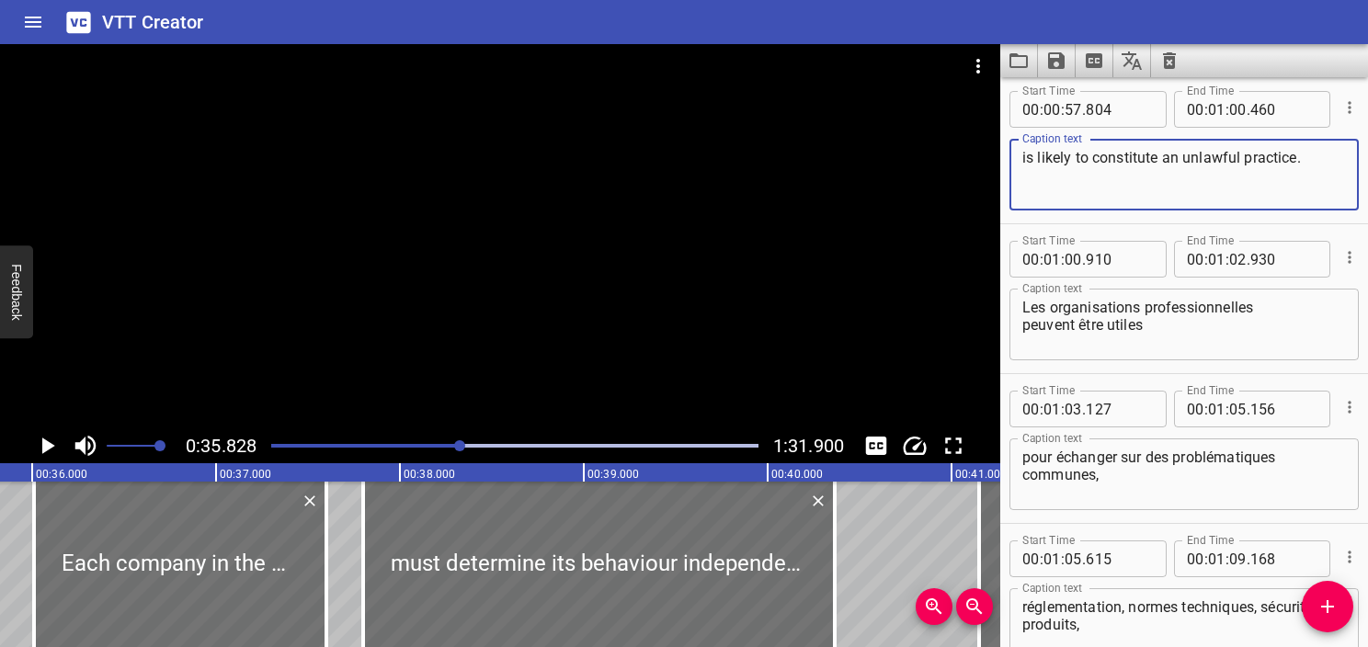
type textarea "is likely to constitute an unlawful practice."
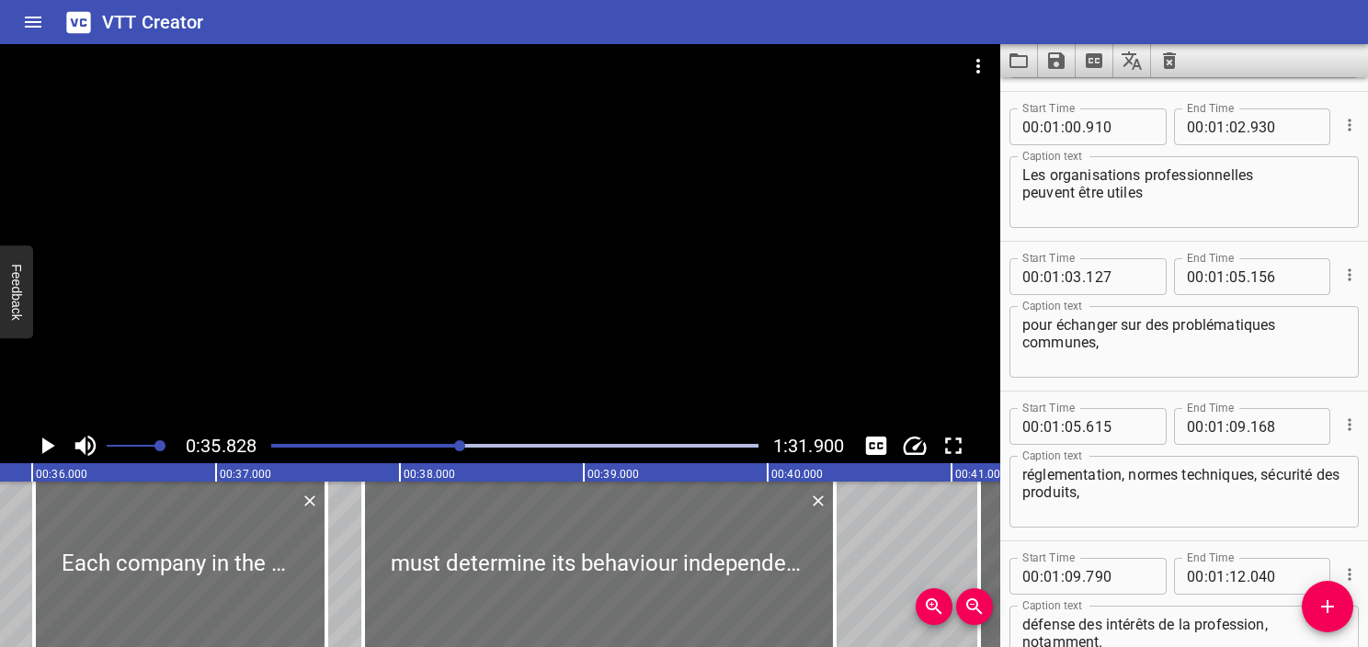
scroll to position [4446, 0]
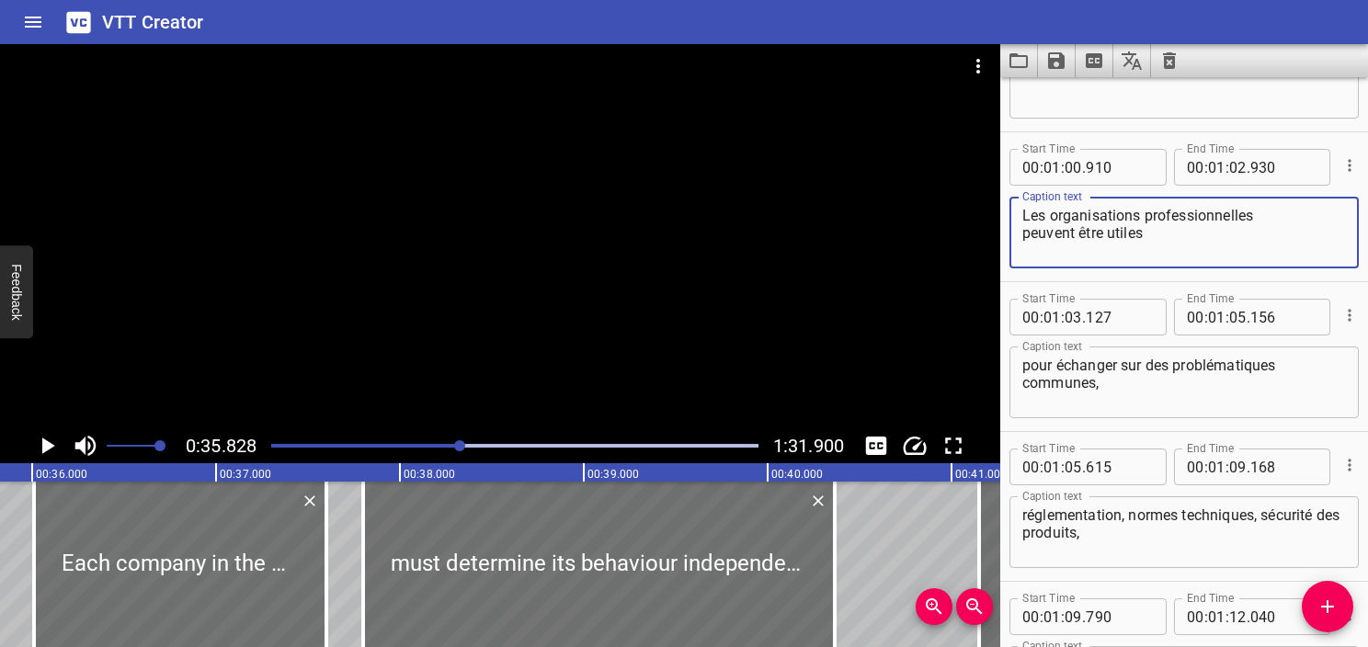
drag, startPoint x: 1222, startPoint y: 243, endPoint x: 1012, endPoint y: 208, distance: 213.5
click at [1012, 208] on div "Les organisations professionnelles peuvent être utiles Caption text" at bounding box center [1184, 233] width 349 height 72
paste textarea "Industry associations can provide valuable opportuniti"
type textarea "Industry associations can provide valuable opportunities"
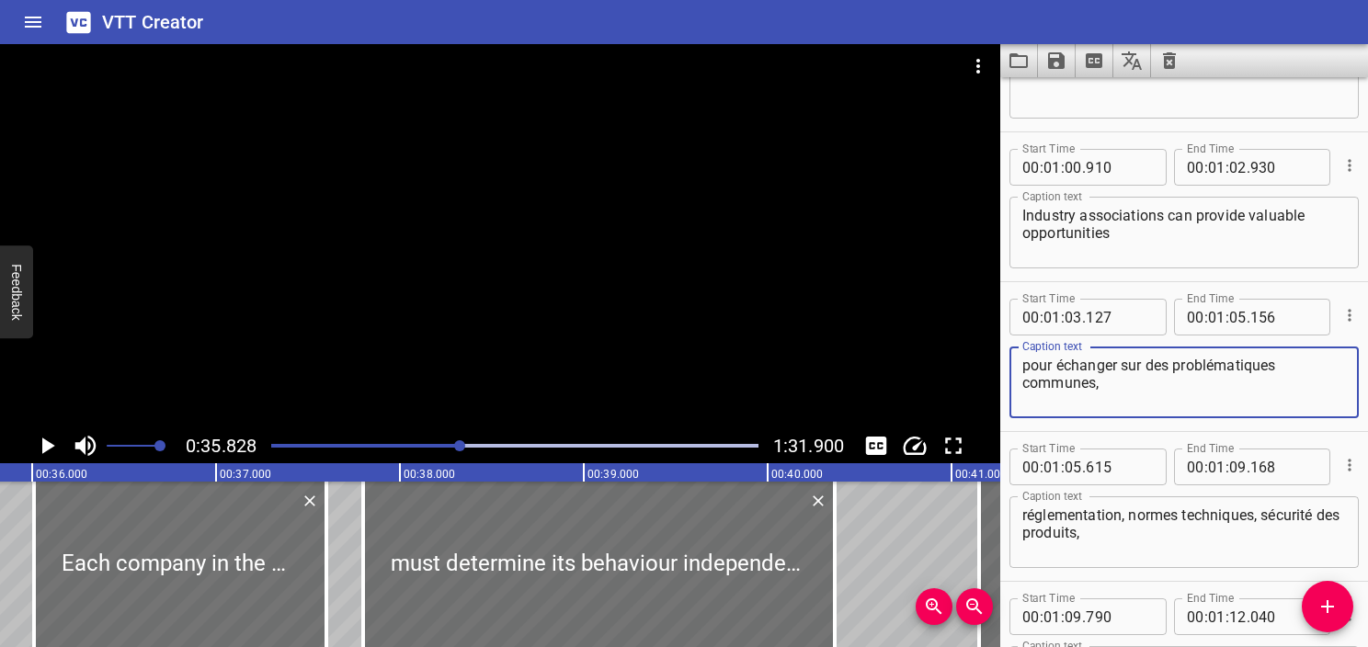
drag, startPoint x: 1130, startPoint y: 393, endPoint x: 980, endPoint y: 359, distance: 153.7
click at [980, 359] on main "0:35.828 1:31.900 00:00.000 00:01.000 00:02.000 00:03.000 00:04.000 00:05.000 0…" at bounding box center [684, 345] width 1368 height 603
paste textarea "to discuss common issu"
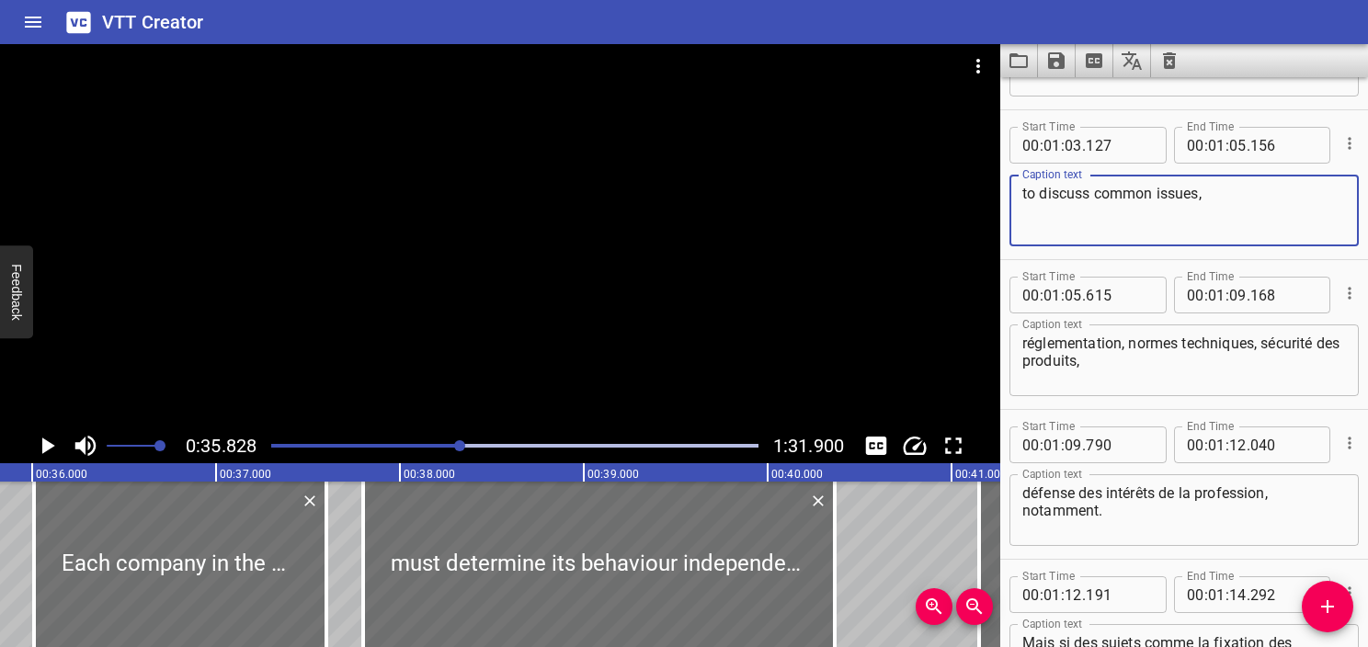
scroll to position [4630, 0]
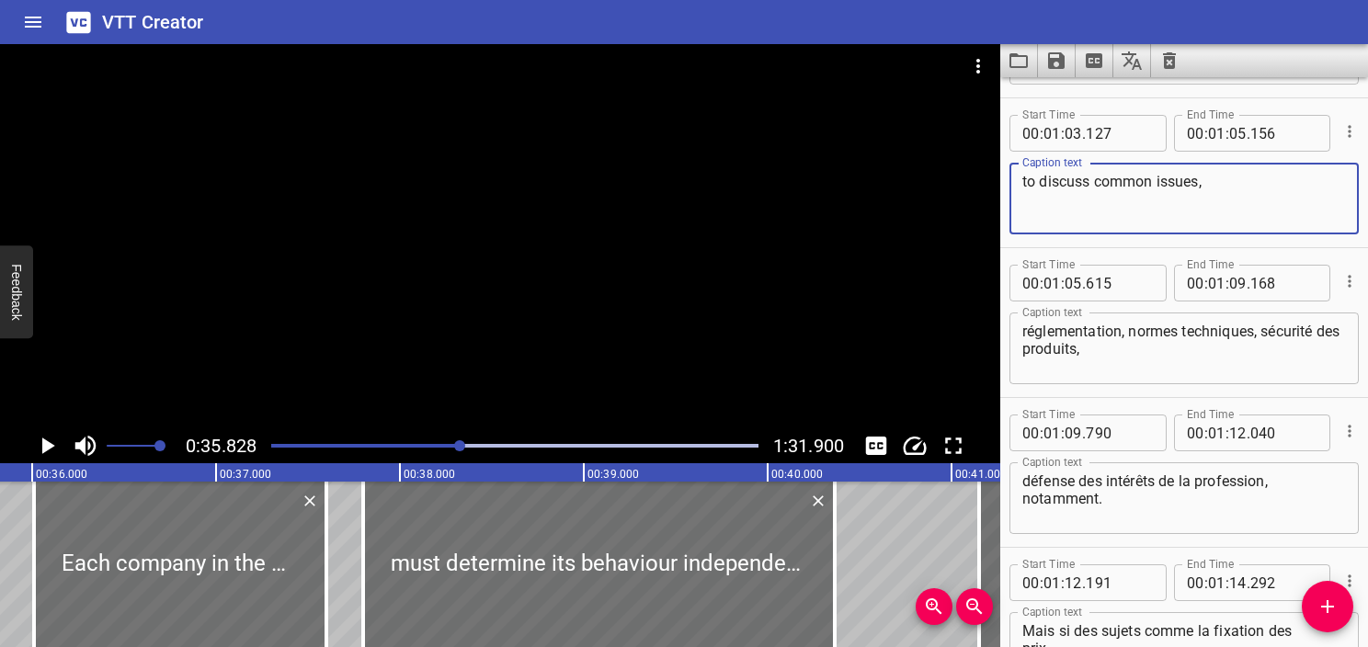
type textarea "to discuss common issues,"
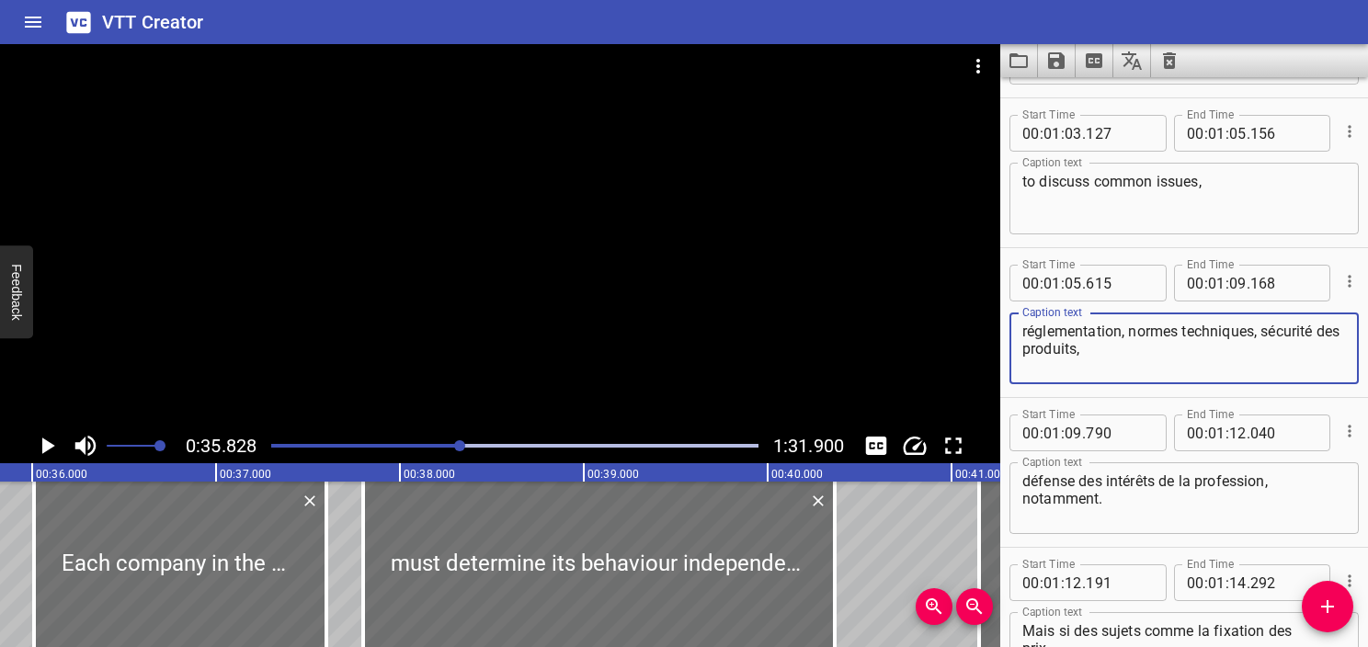
drag, startPoint x: 1167, startPoint y: 353, endPoint x: 1010, endPoint y: 315, distance: 161.7
click at [993, 316] on main "0:35.828 1:31.900 00:00.000 00:01.000 00:02.000 00:03.000 00:04.000 00:05.000 0…" at bounding box center [684, 345] width 1368 height 603
paste textarea "such as regulations, technical standards, product safety"
type textarea "such as regulations, technical standards, product safety,"
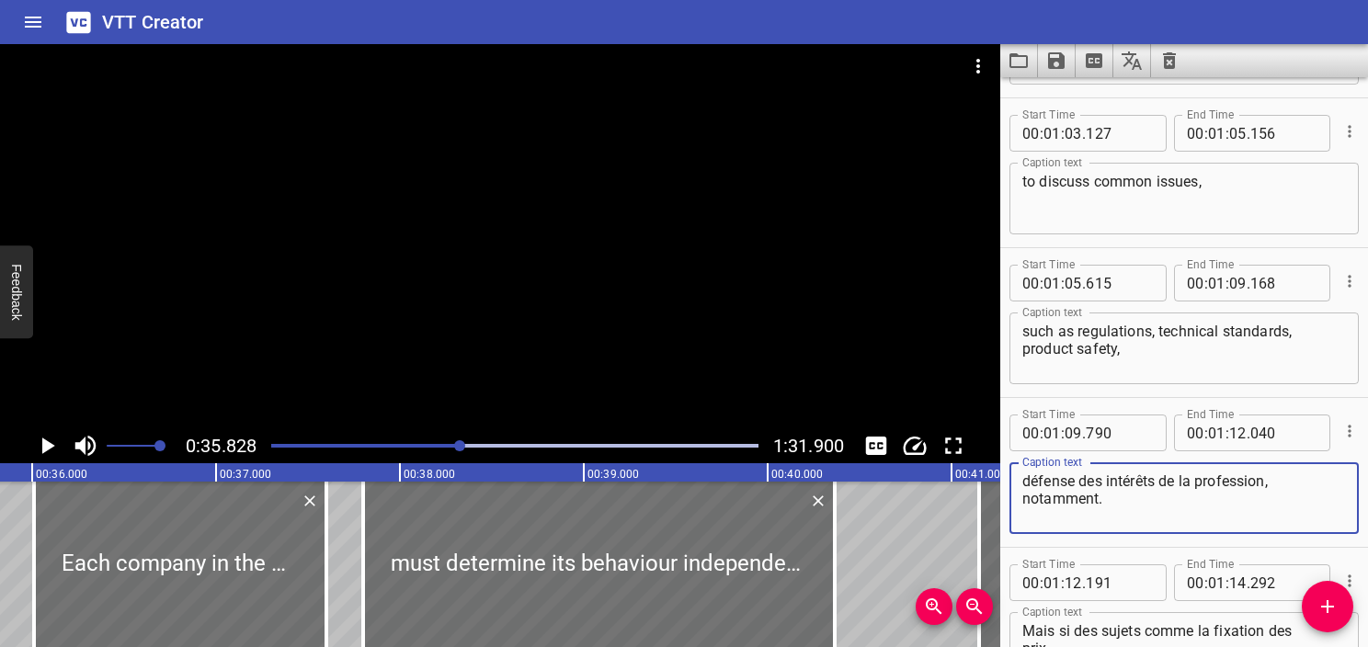
drag, startPoint x: 1182, startPoint y: 520, endPoint x: 1020, endPoint y: 473, distance: 168.5
click at [1020, 473] on div "défense des intérêts de la profession, notamment. Caption text" at bounding box center [1184, 499] width 349 height 72
paste textarea "and defending industry interests."
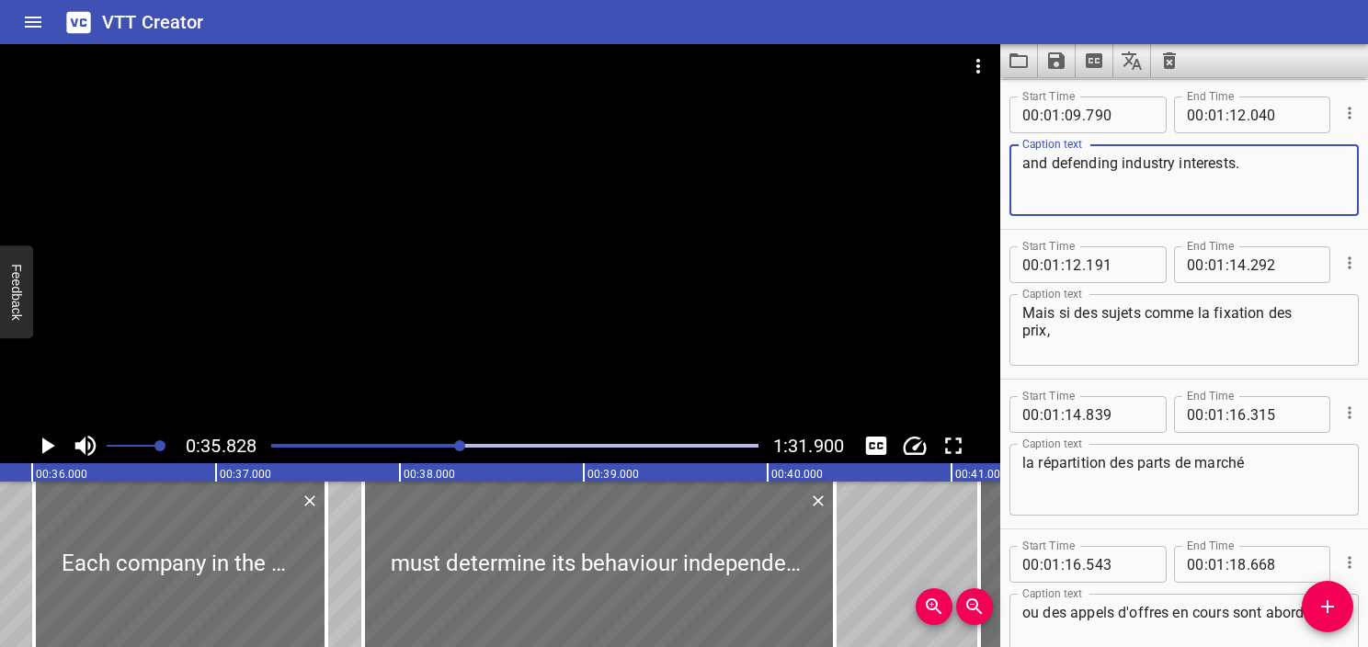
scroll to position [4905, 0]
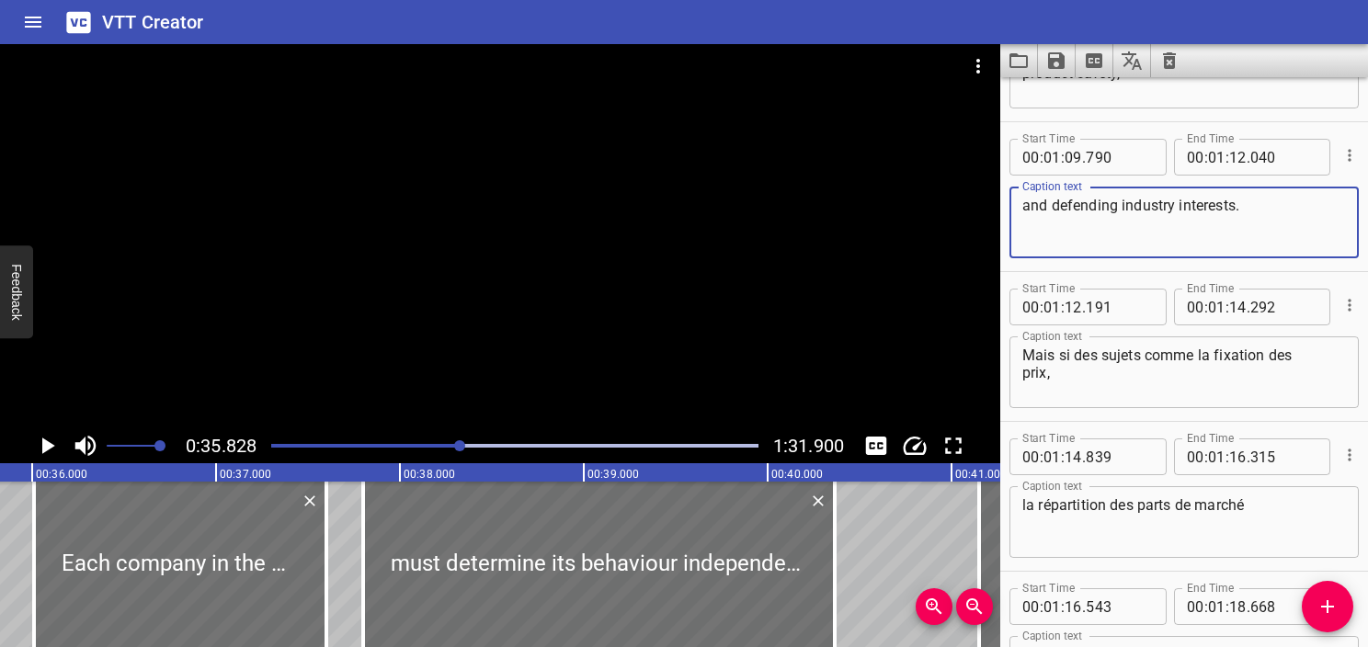
type textarea "and defending industry interests."
click at [1097, 375] on textarea "Mais si des sujets comme la fixation des prix," at bounding box center [1185, 373] width 324 height 52
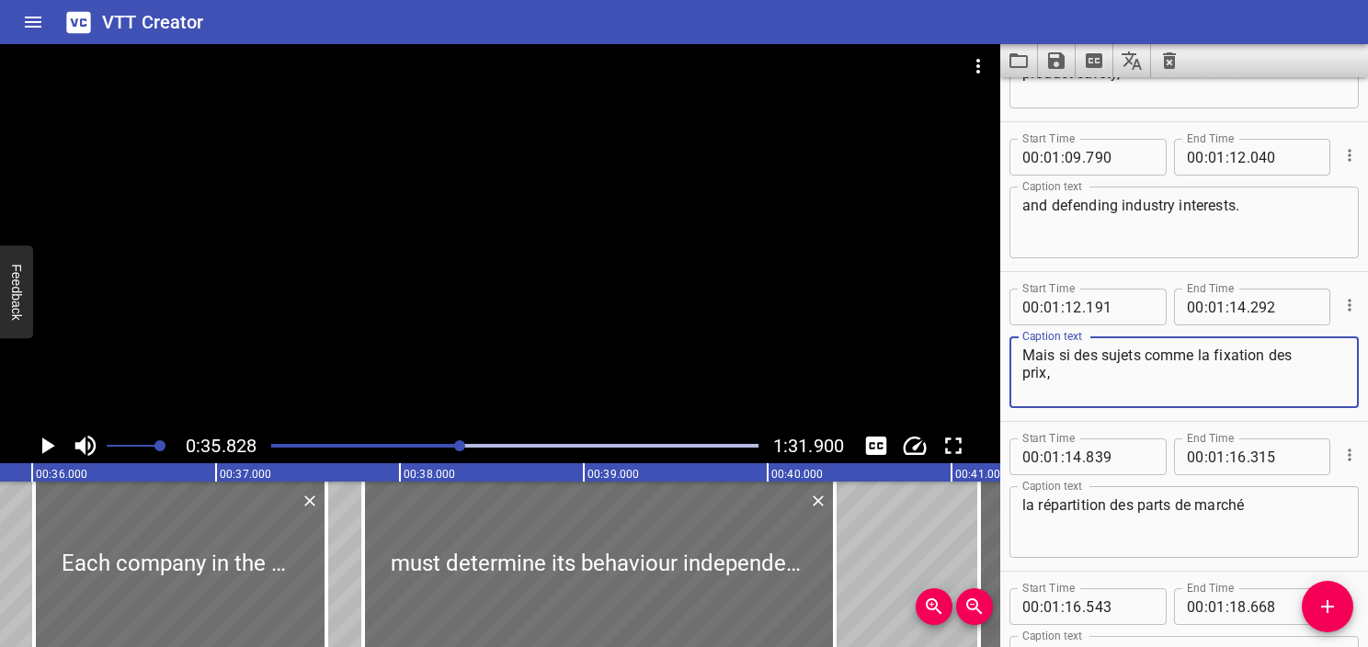
drag, startPoint x: 1081, startPoint y: 396, endPoint x: 979, endPoint y: 338, distance: 117.8
click at [979, 338] on main "0:35.828 1:31.900 00:00.000 00:01.000 00:02.000 00:03.000 00:04.000 00:05.000 0…" at bounding box center [684, 345] width 1368 height 603
paste textarea "However, if topics such as price-fixing,"
type textarea "However, if topics such as price-fixing,"
click at [1016, 355] on div "However, if topics such as price-fixing, Caption text" at bounding box center [1184, 373] width 349 height 72
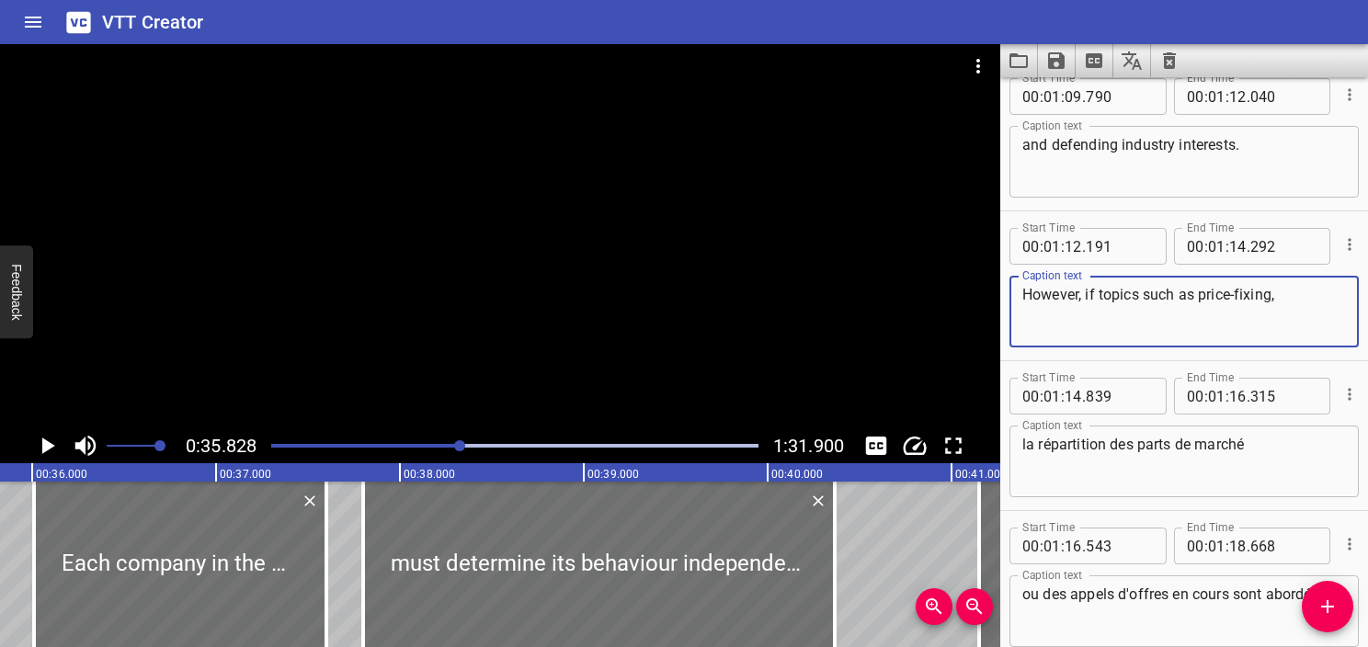
scroll to position [4997, 0]
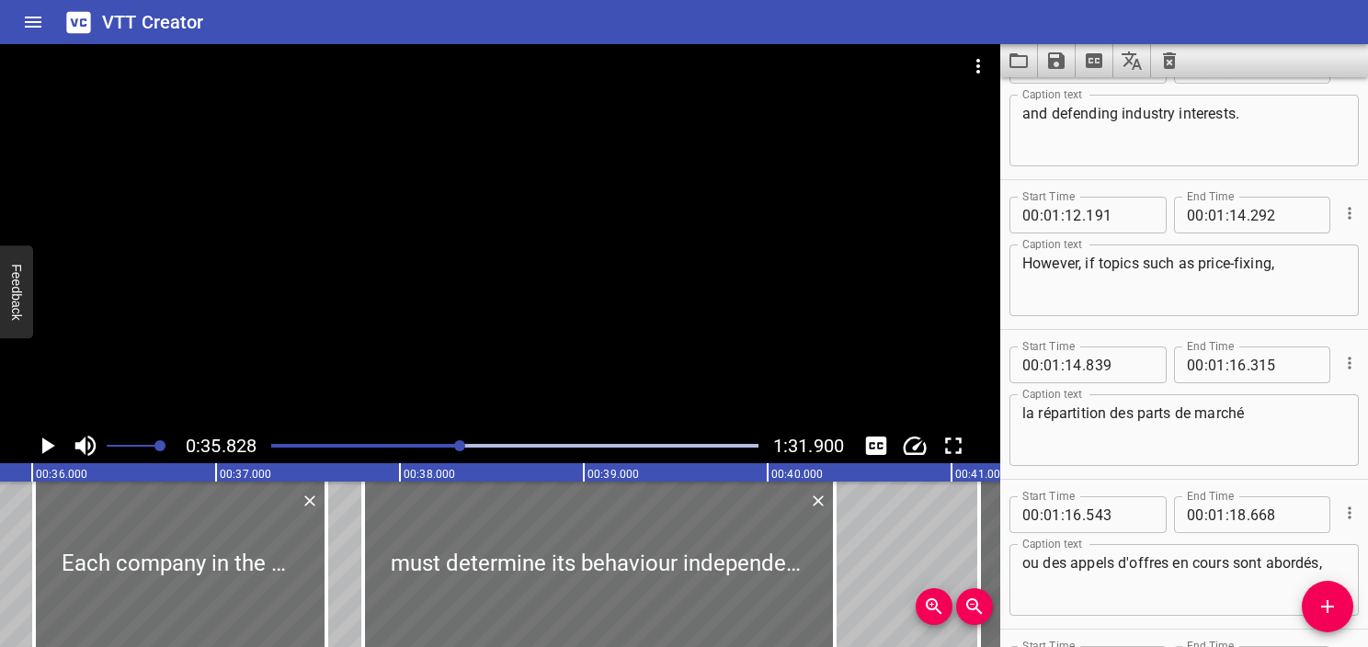
click at [1104, 417] on textarea "la répartition des parts de marché" at bounding box center [1185, 431] width 324 height 52
paste textarea "market-sharing,"
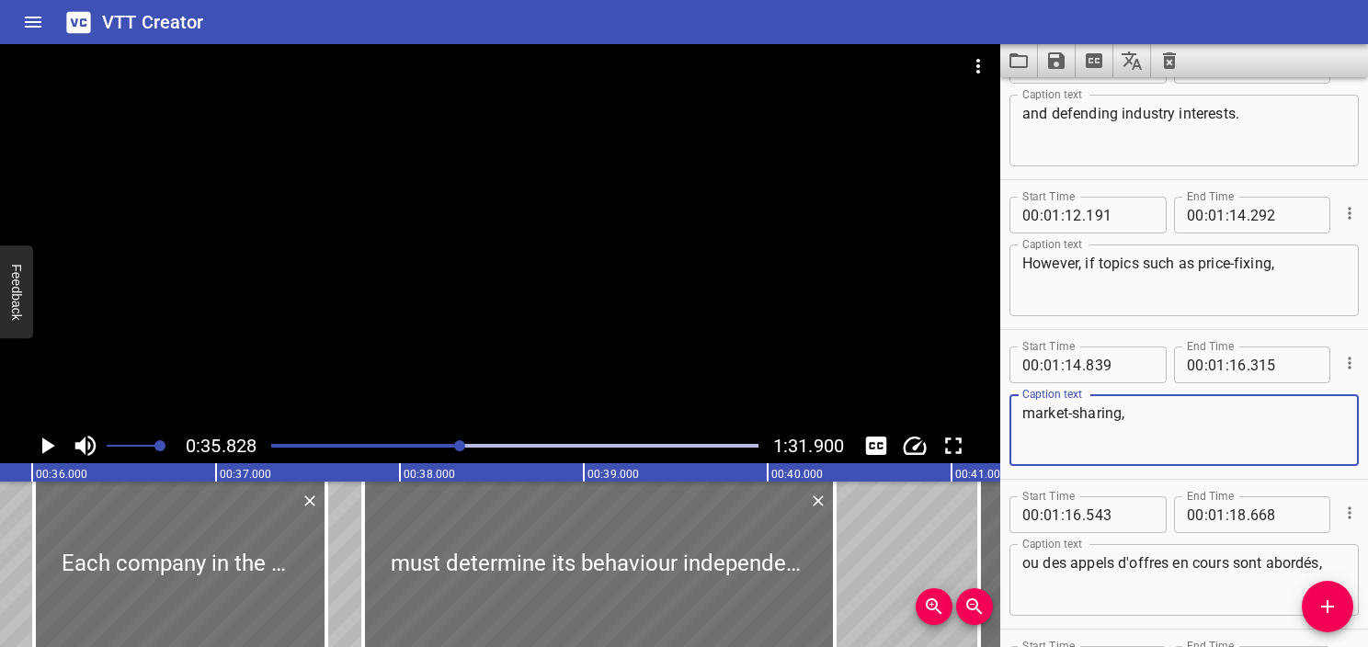
scroll to position [5089, 0]
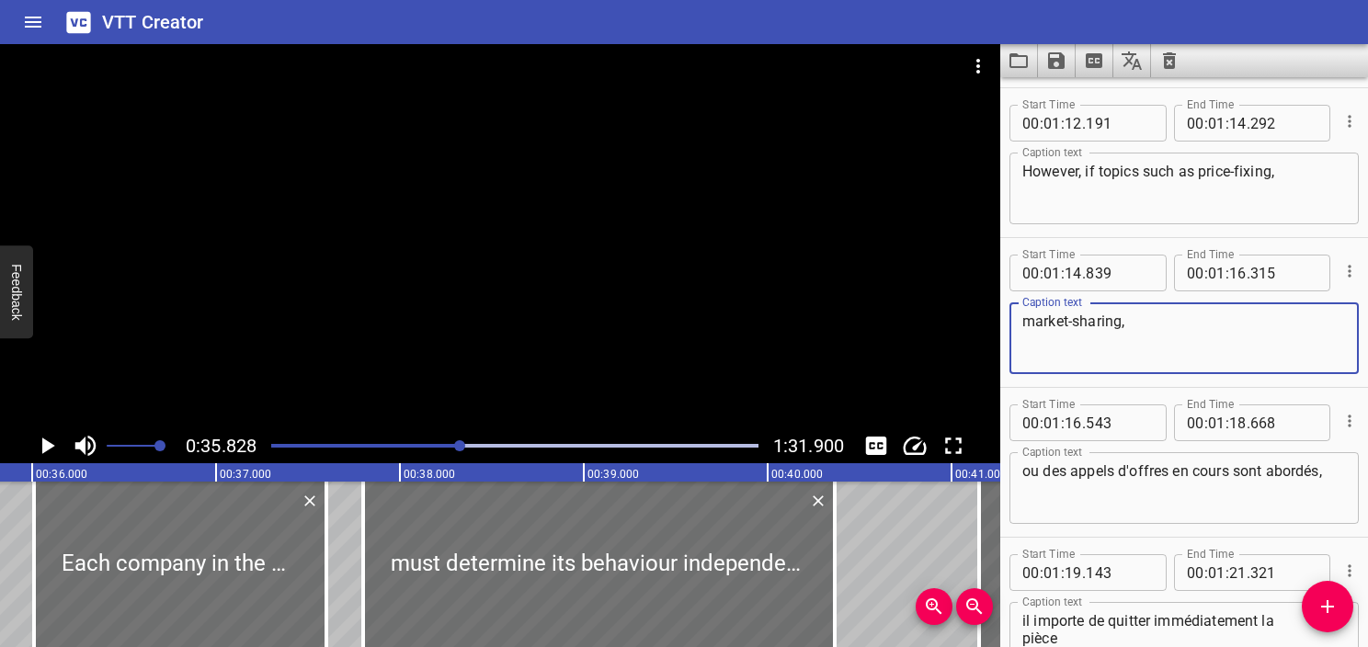
type textarea "market-sharing,"
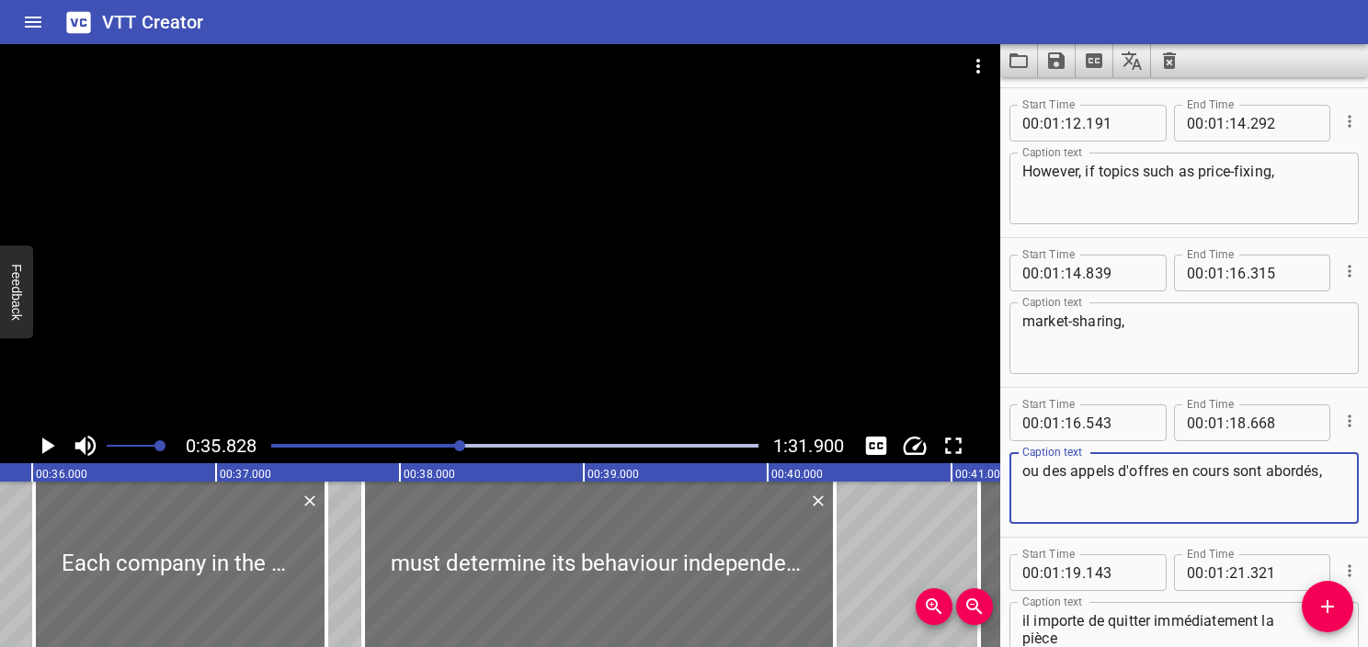
click at [1180, 471] on textarea "ou des appels d'offres en cours sont abordés," at bounding box center [1185, 489] width 324 height 52
paste textarea "r ongoing tenders are discussed,"
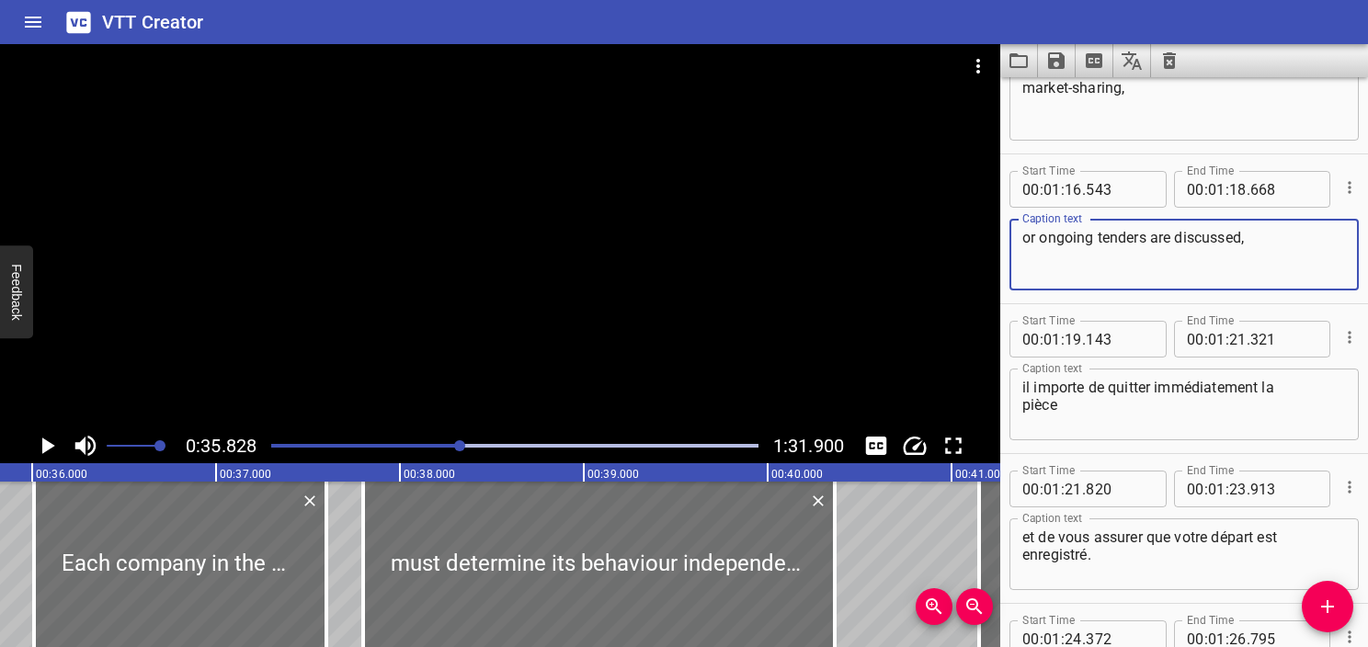
scroll to position [5365, 0]
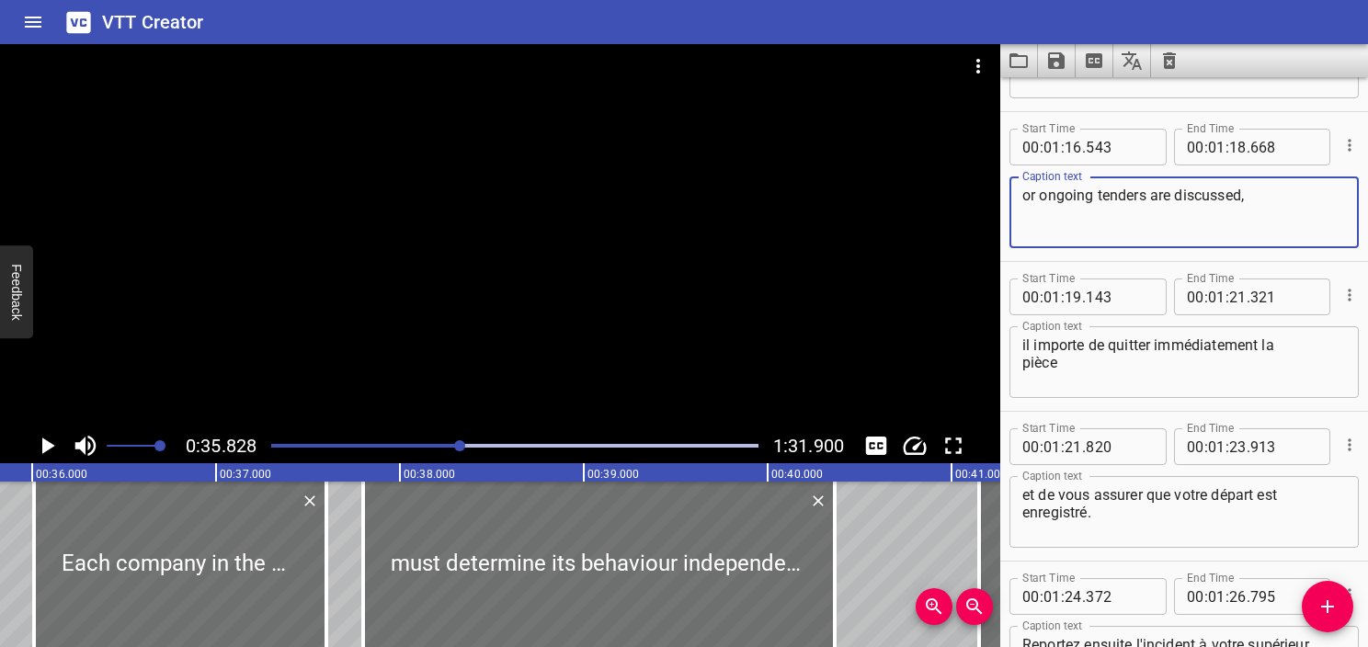
type textarea "or ongoing tenders are discussed,"
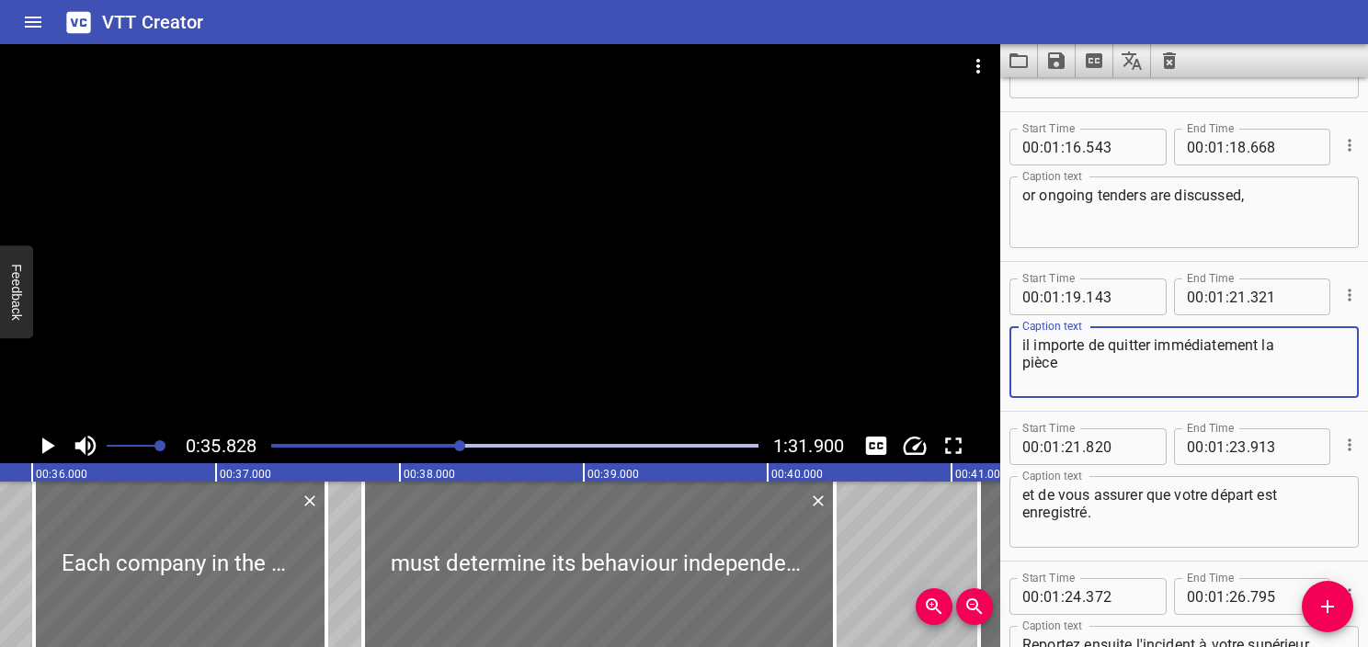
drag, startPoint x: 1129, startPoint y: 370, endPoint x: 986, endPoint y: 331, distance: 148.6
click at [986, 331] on main "0:35.828 1:31.900 00:00.000 00:01.000 00:02.000 00:03.000 00:04.000 00:05.000 0…" at bounding box center [684, 345] width 1368 height 603
paste textarea "t is essential to leave the meeting immediately"
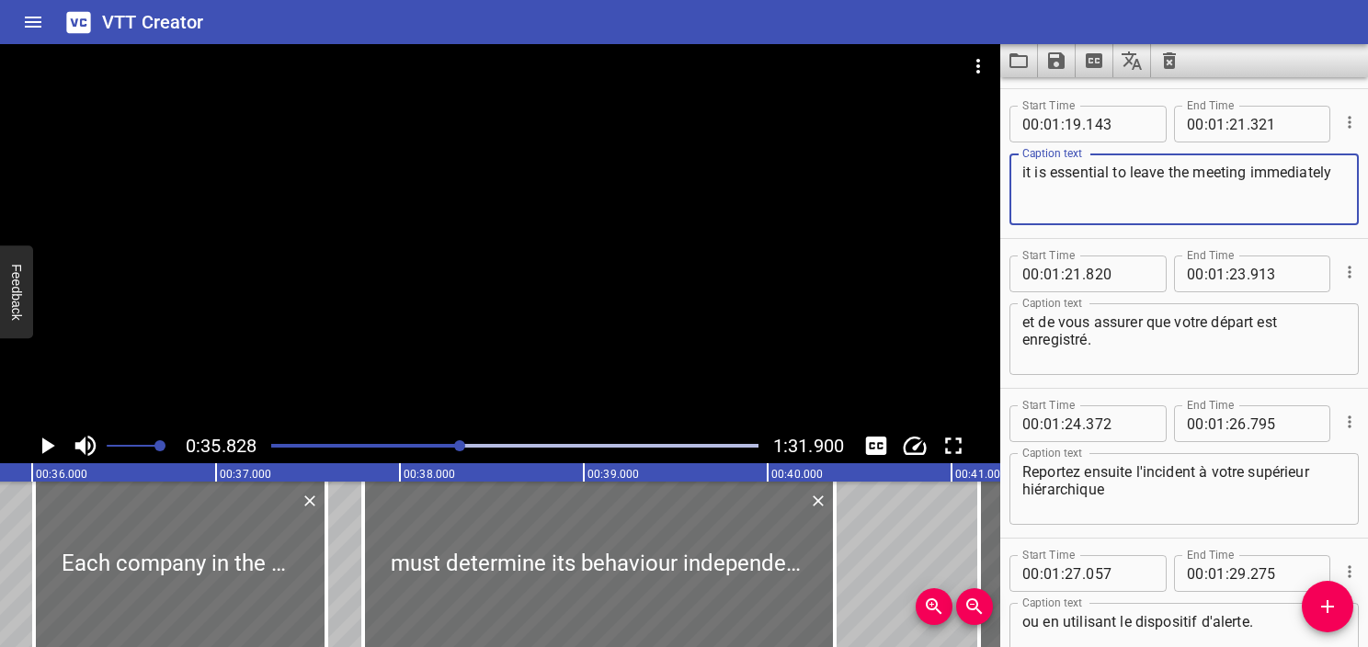
scroll to position [5549, 0]
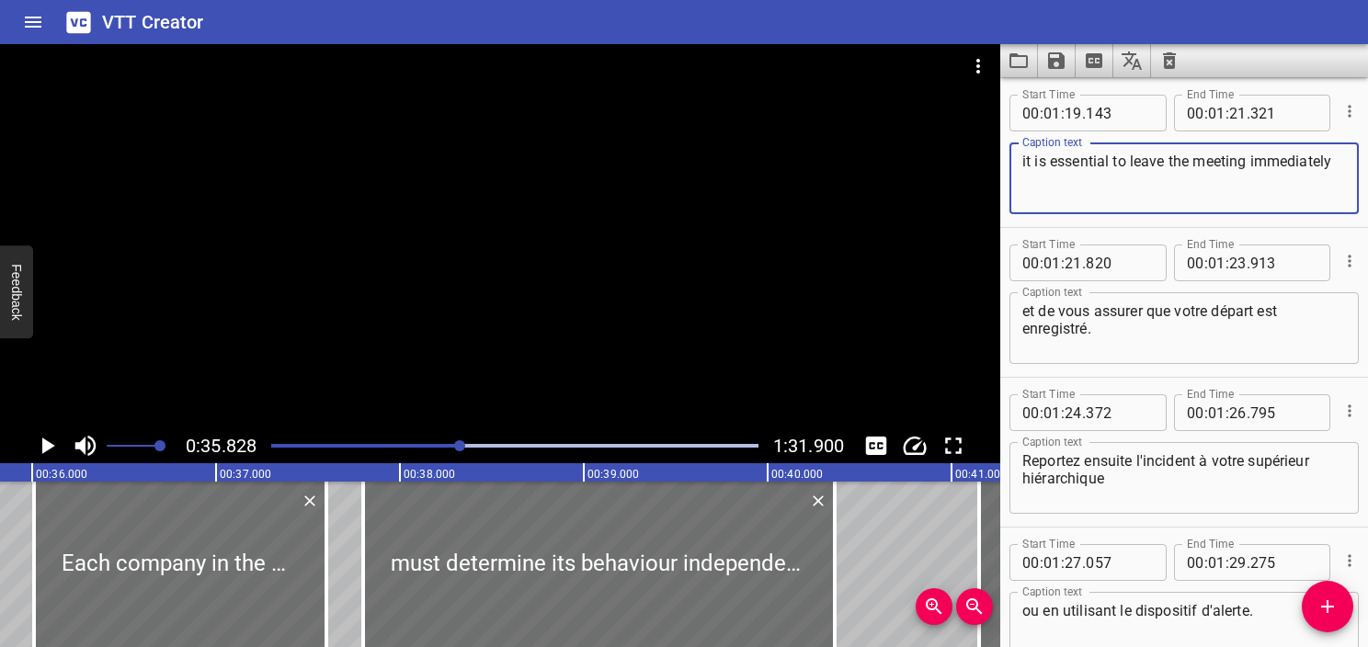
type textarea "it is essential to leave the meeting immediately"
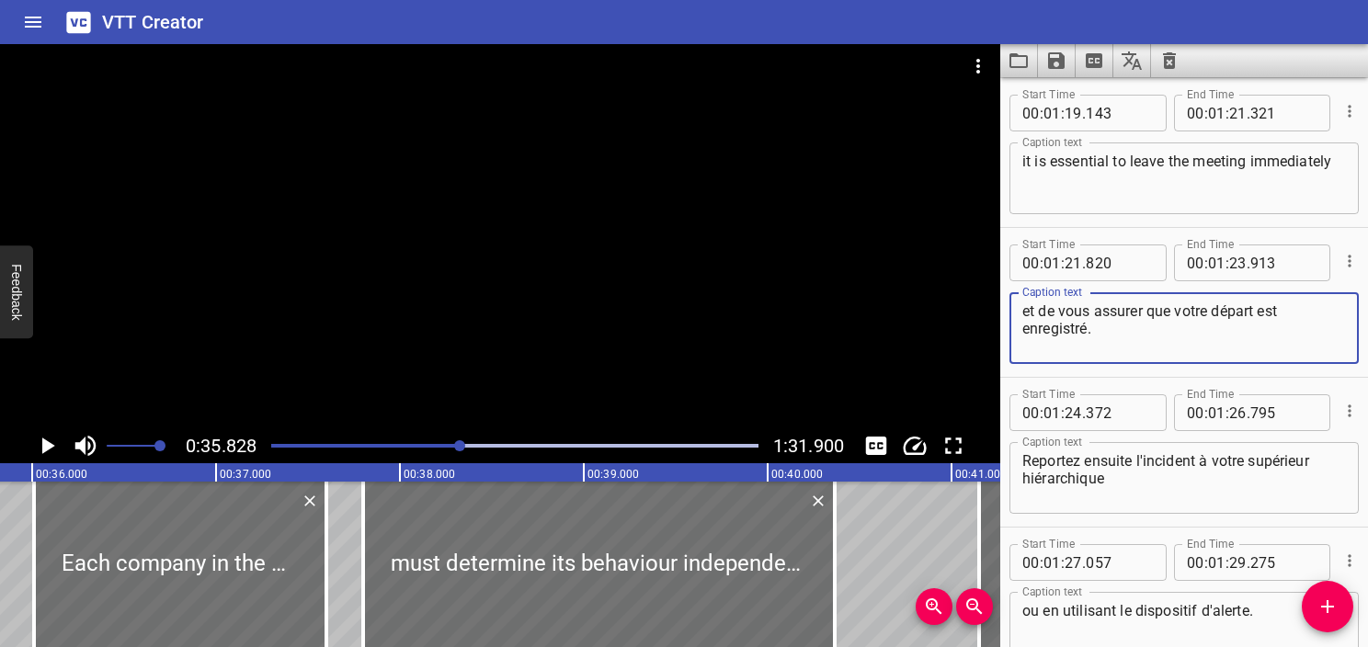
click at [1137, 331] on textarea "et de vous assurer que votre départ est enregistré." at bounding box center [1185, 329] width 324 height 52
drag, startPoint x: 1173, startPoint y: 349, endPoint x: 1019, endPoint y: 303, distance: 160.1
click at [1019, 303] on div "et de vous assurer que votre départ est enregistré. Caption text" at bounding box center [1184, 328] width 349 height 72
paste textarea "and ensure your departure is recorded."
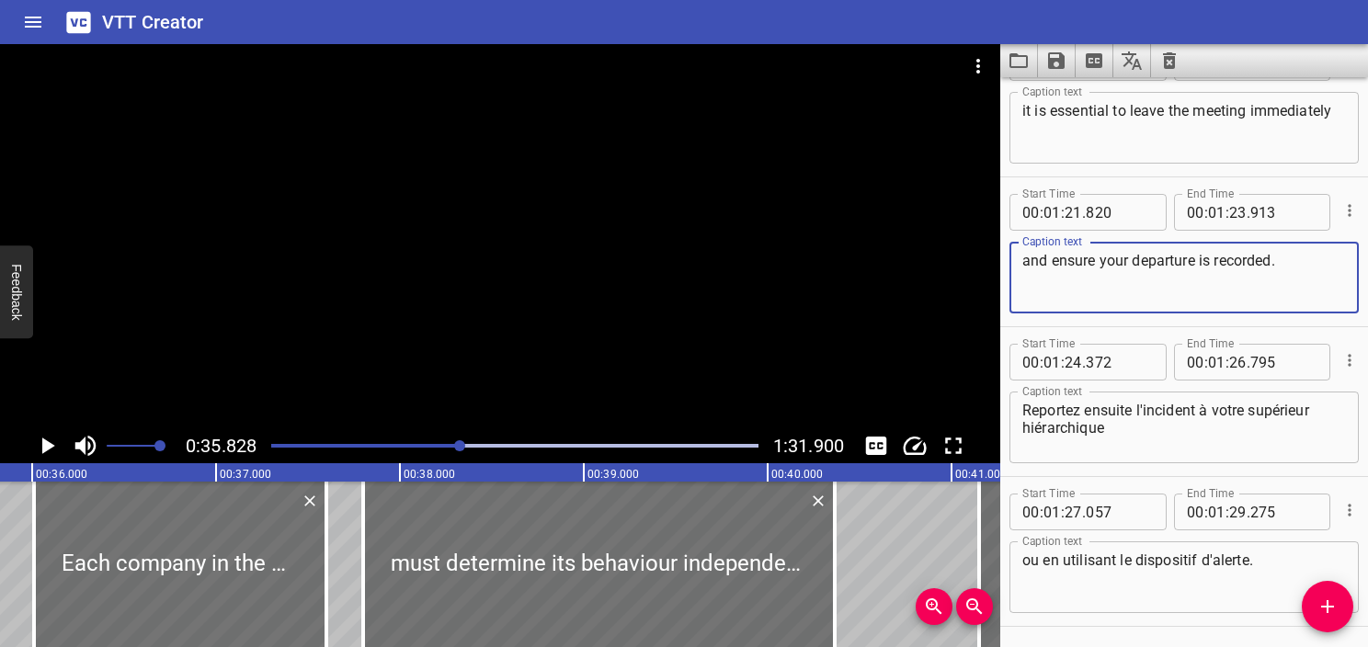
scroll to position [5641, 0]
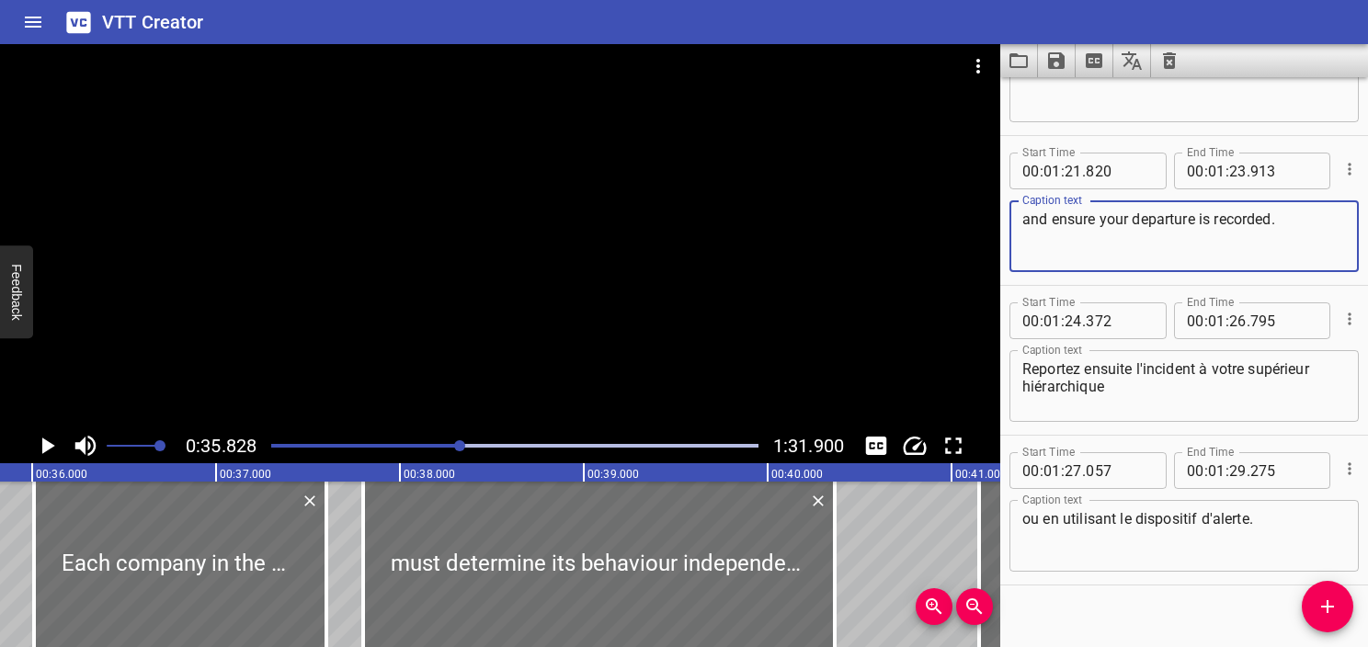
type textarea "and ensure your departure is recorded."
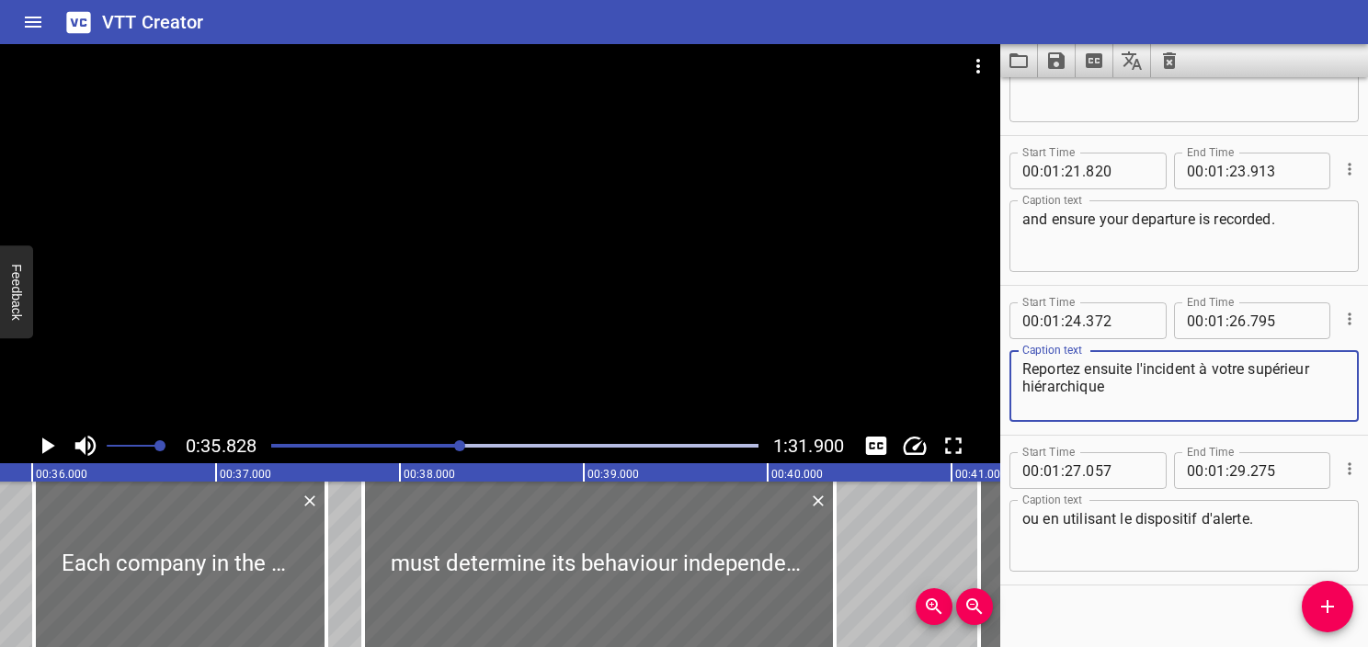
drag, startPoint x: 1143, startPoint y: 404, endPoint x: 990, endPoint y: 357, distance: 160.6
click at [990, 357] on main "0:35.828 1:31.900 00:00.000 00:01.000 00:02.000 00:03.000 00:04.000 00:05.000 0…" at bounding box center [684, 345] width 1368 height 603
paste textarea "You must then report the incident to your line manager"
type textarea "You must then report the incident to your line manager"
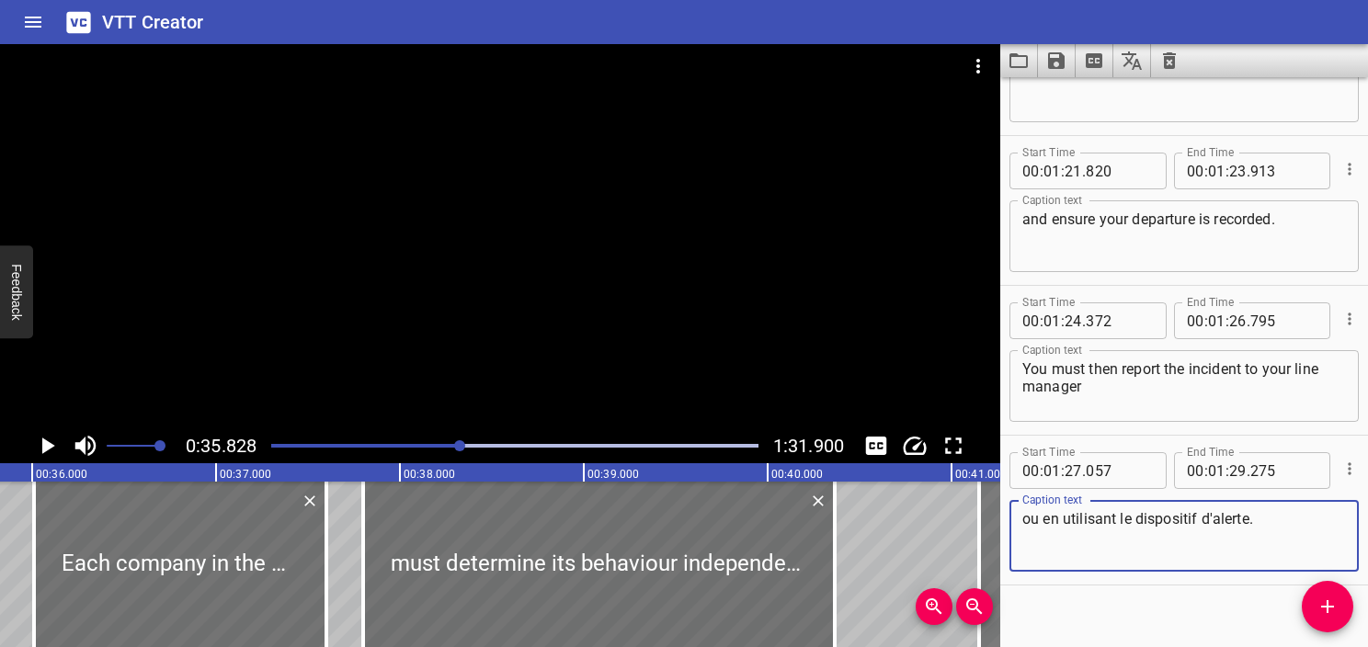
drag, startPoint x: 1272, startPoint y: 524, endPoint x: 993, endPoint y: 498, distance: 279.9
click at [993, 498] on main "0:35.828 1:31.900 00:00.000 00:01.000 00:02.000 00:03.000 00:04.000 00:05.000 0…" at bounding box center [684, 345] width 1368 height 603
paste textarea "r via the whistleblowing system"
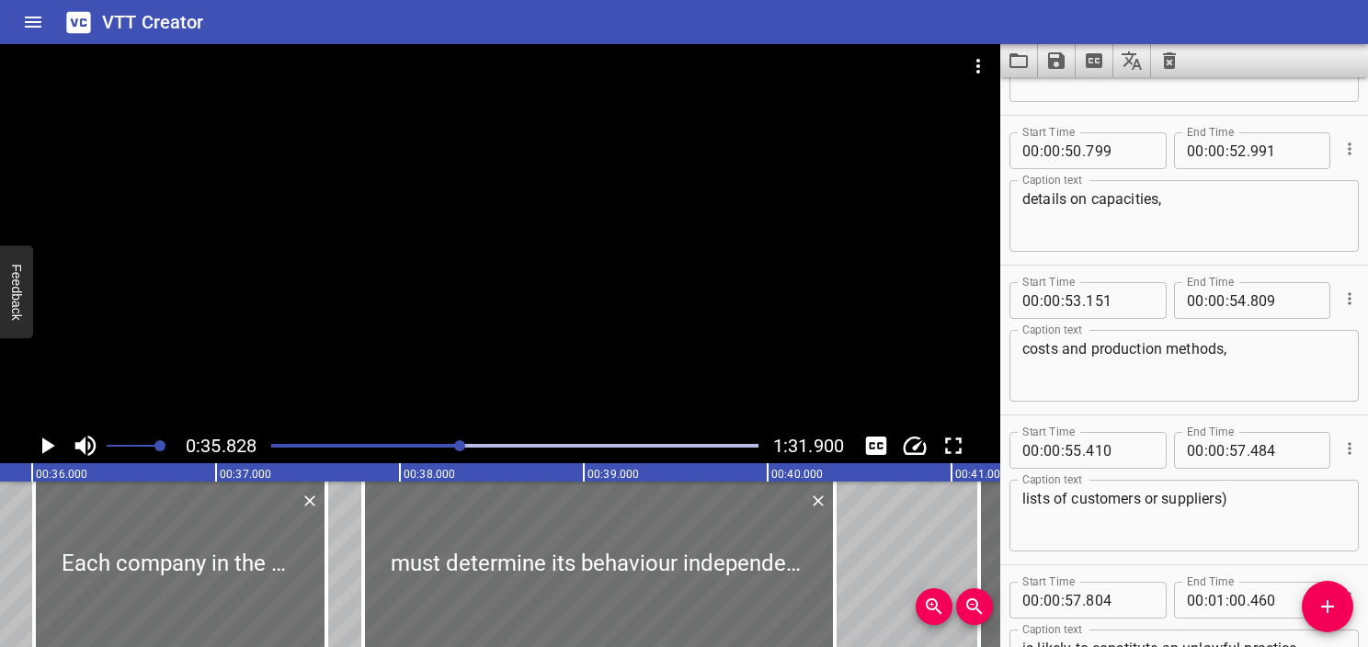
scroll to position [3730, 0]
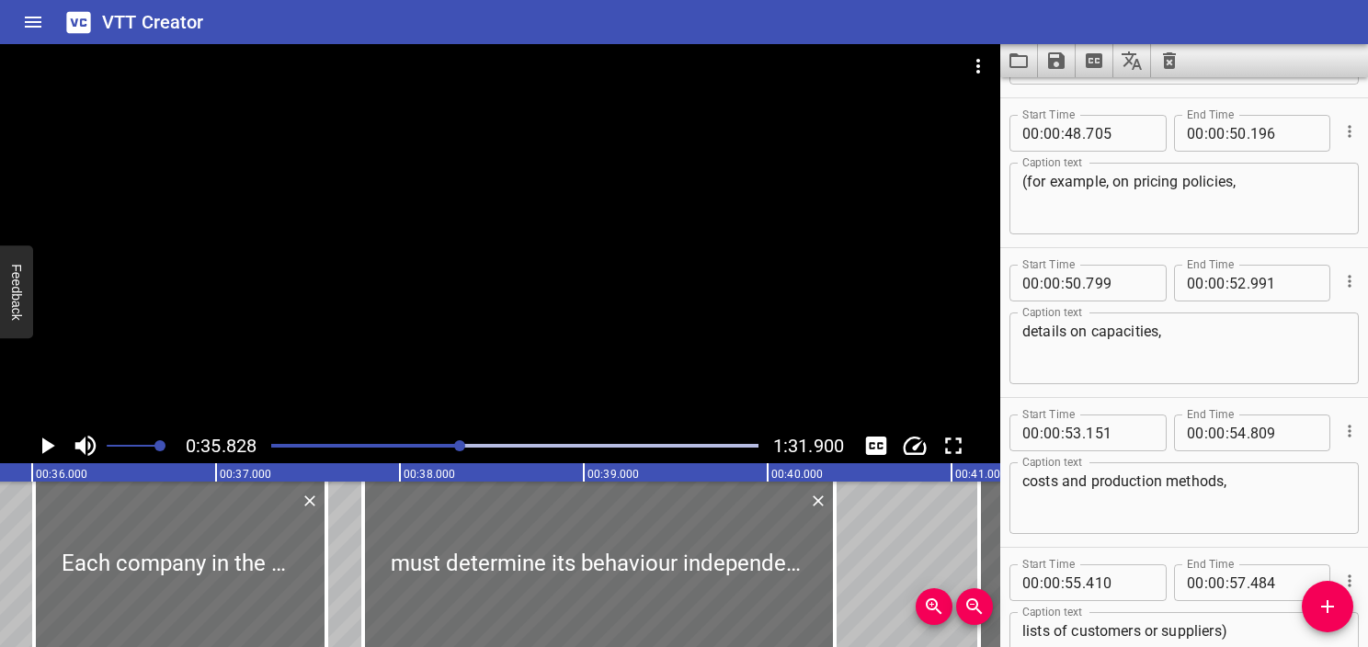
type textarea "or via the whistleblowing system."
click at [269, 441] on div at bounding box center [514, 446] width 509 height 26
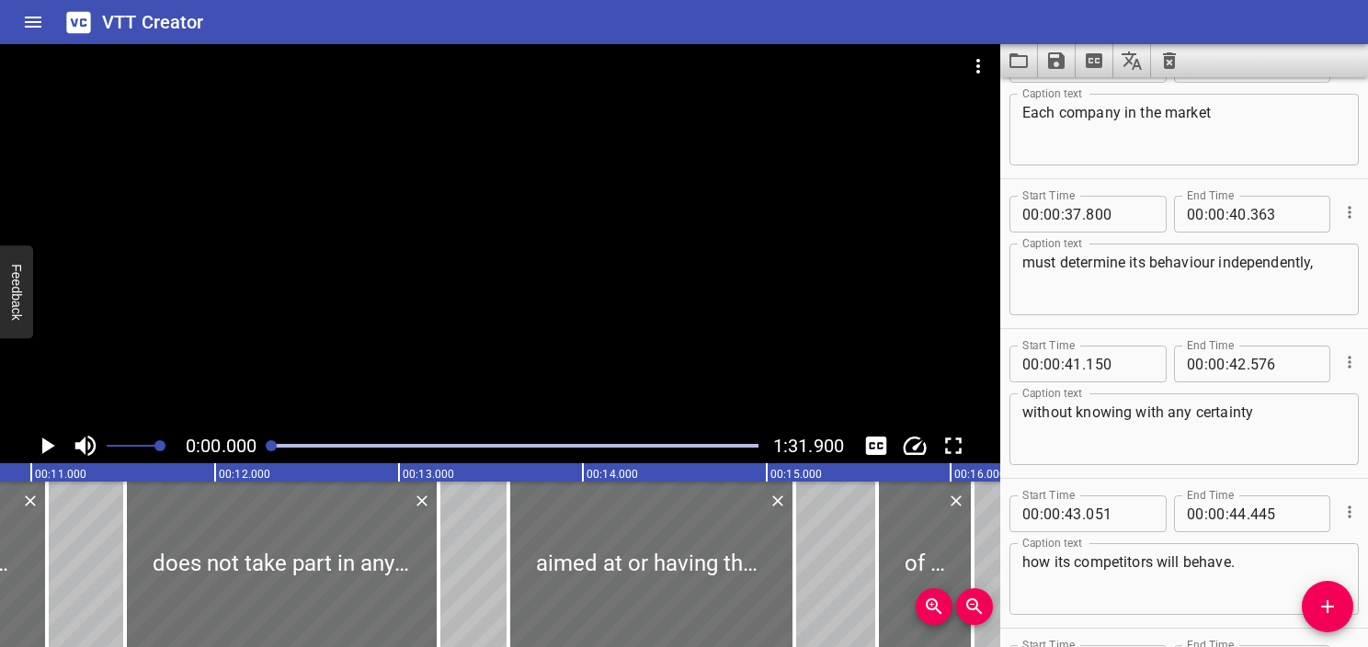
scroll to position [0, 29]
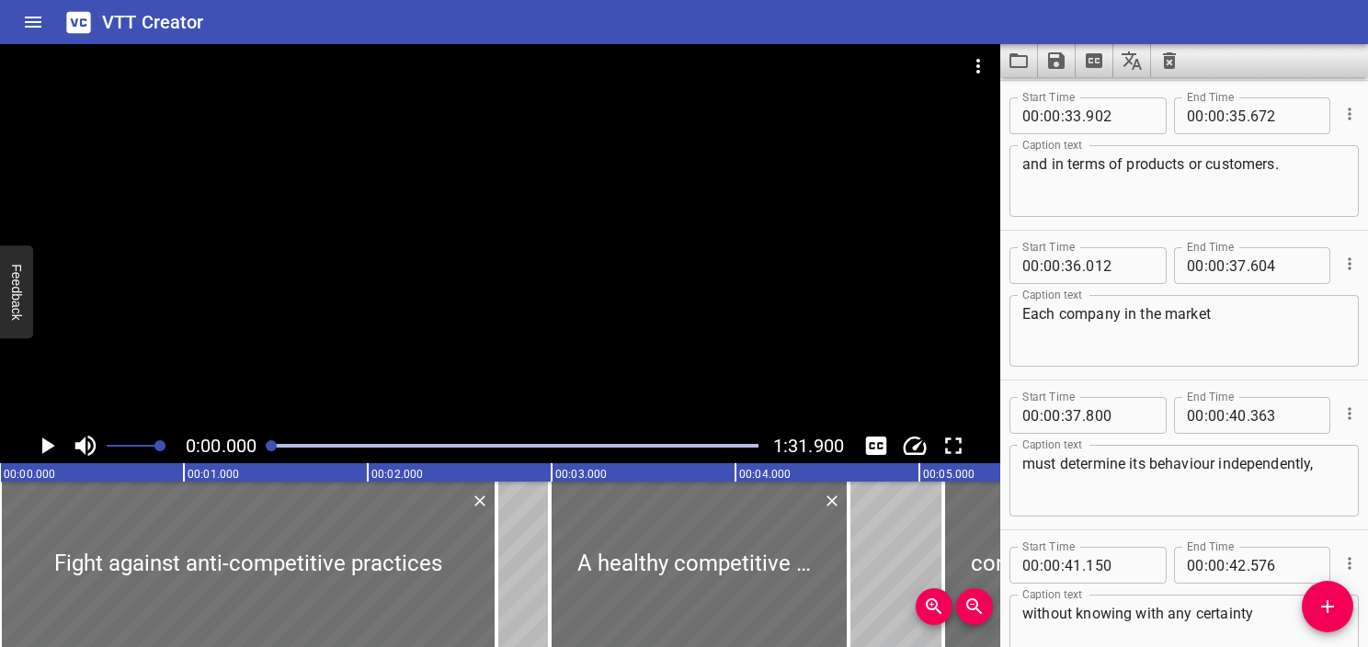
click at [52, 435] on icon "Play/Pause" at bounding box center [47, 446] width 28 height 28
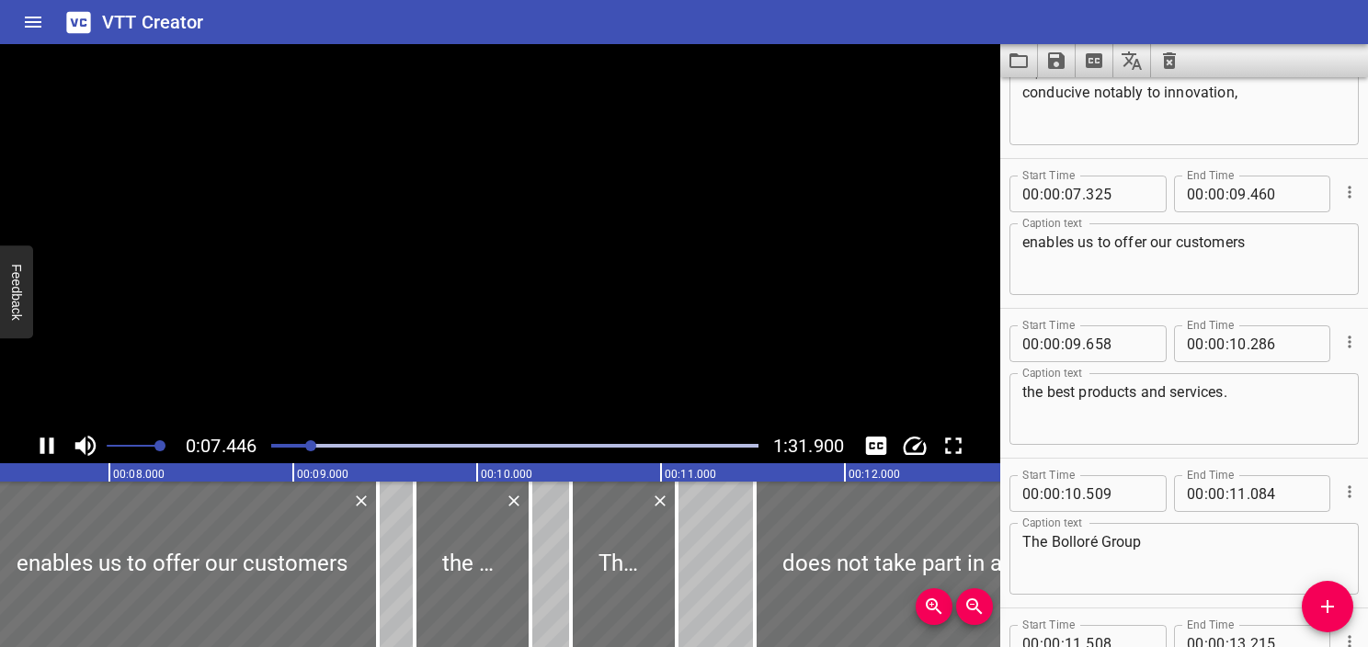
scroll to position [449, 0]
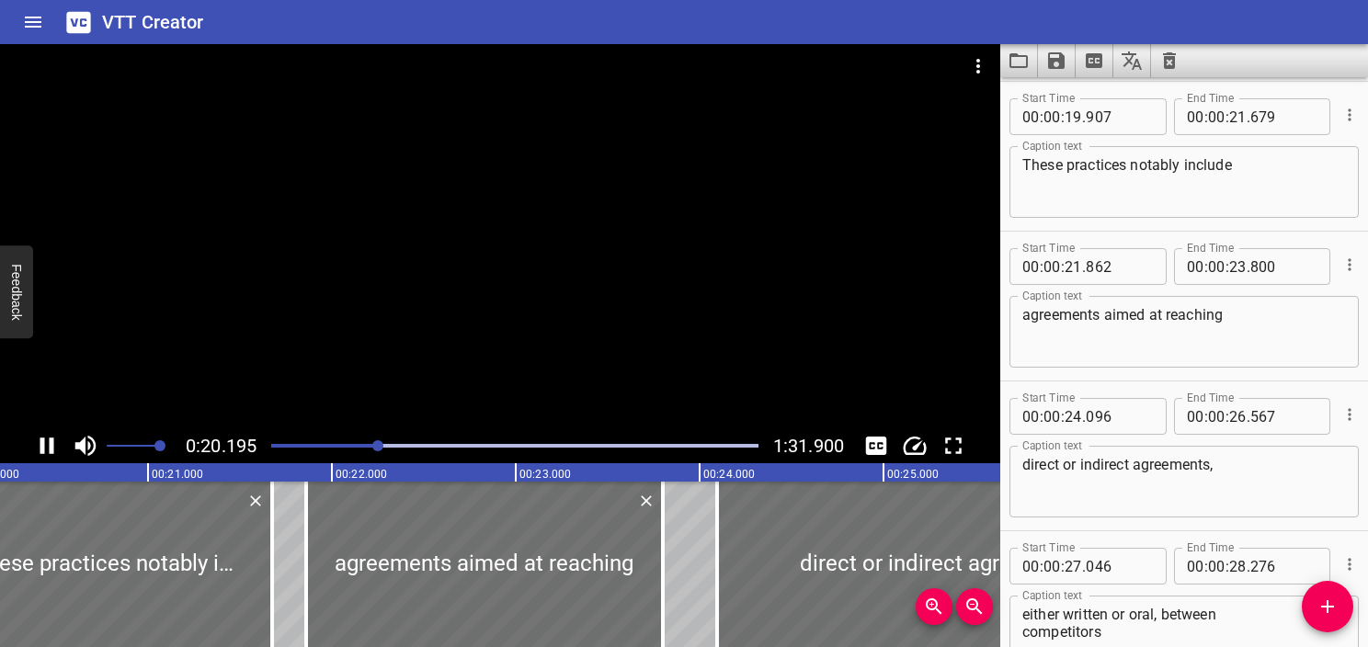
click at [515, 244] on div at bounding box center [500, 236] width 1001 height 384
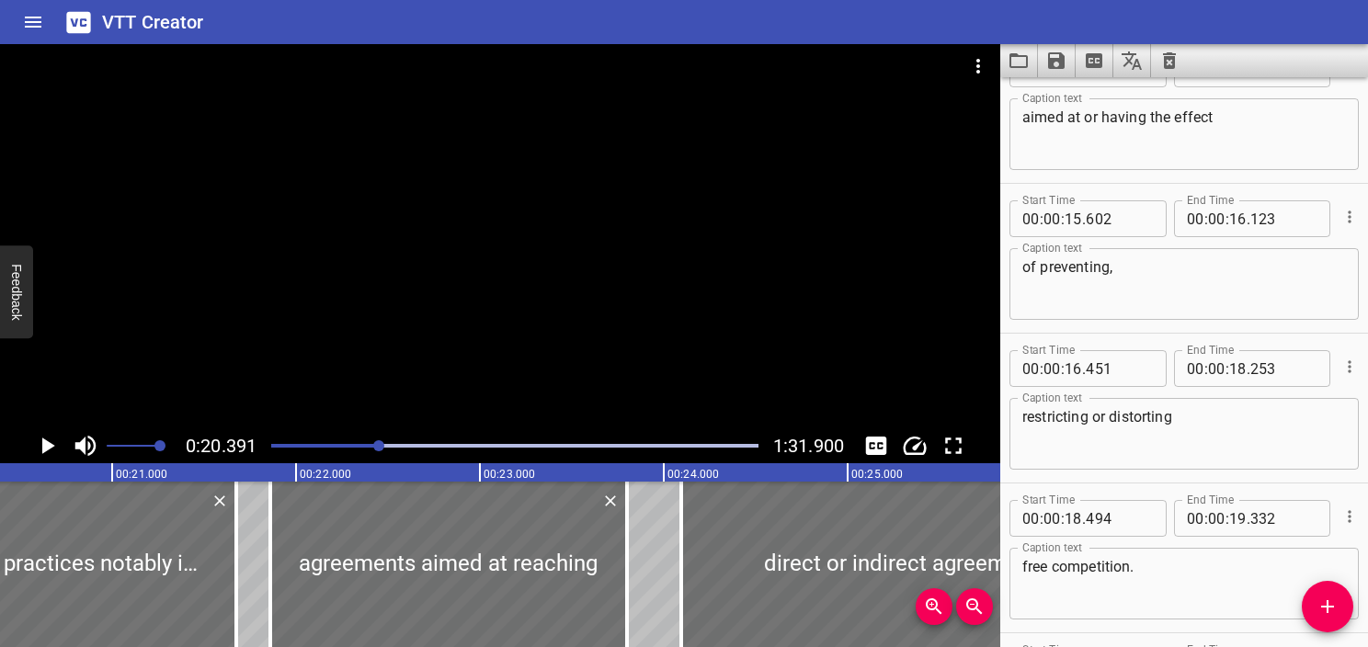
click at [1033, 259] on textarea "of preventing," at bounding box center [1185, 284] width 324 height 52
type textarea "of preventing,"
click at [471, 128] on div at bounding box center [500, 90] width 1001 height 92
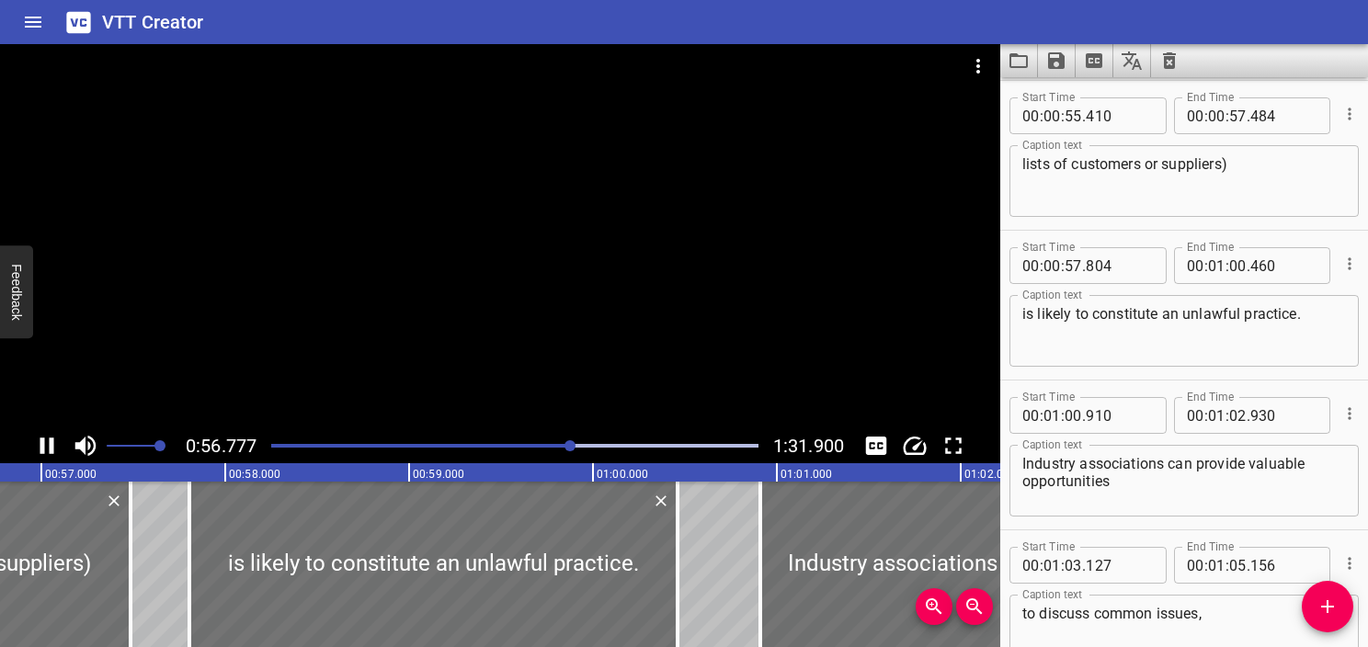
click at [408, 177] on div at bounding box center [500, 236] width 1001 height 384
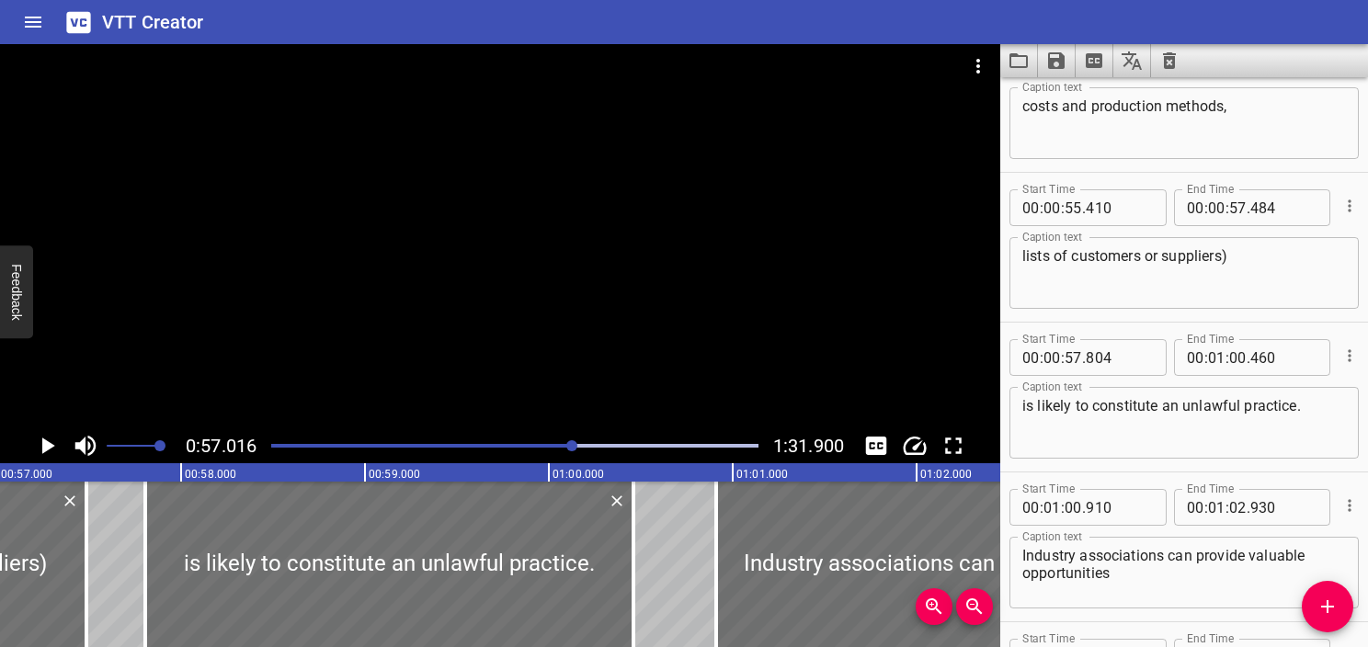
click at [1291, 283] on textarea "lists of customers or suppliers)" at bounding box center [1185, 273] width 324 height 52
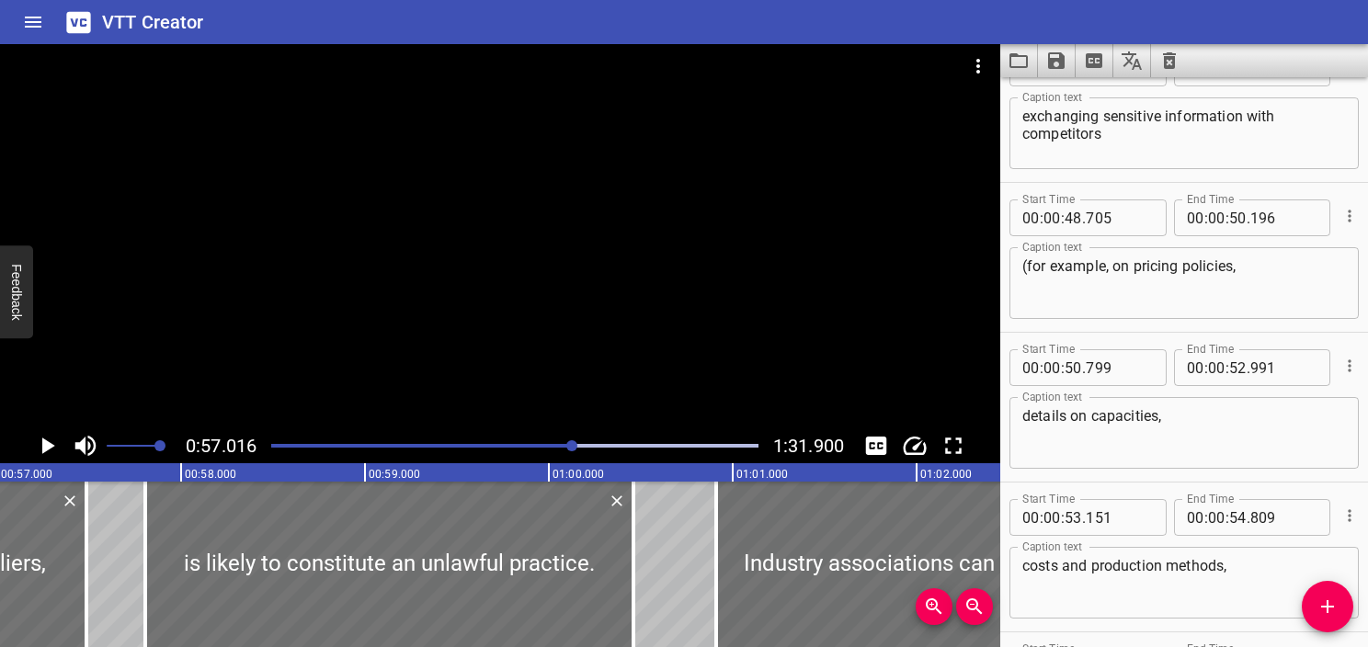
type textarea "lists of customers or suppliers,"
click at [1026, 258] on textarea "(for example, on pricing policies," at bounding box center [1185, 284] width 324 height 52
type textarea "for example, on pricing policies,"
click at [491, 356] on div at bounding box center [500, 236] width 1001 height 384
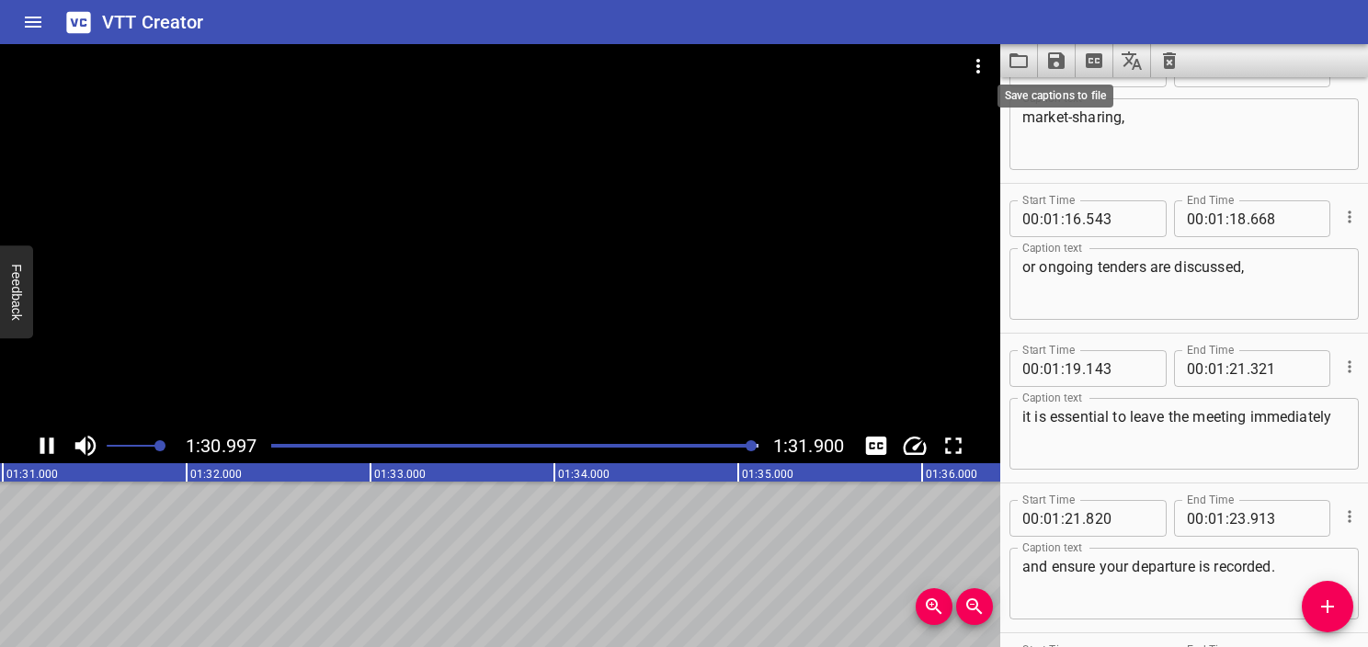
click at [1062, 60] on icon "Save captions to file" at bounding box center [1056, 60] width 17 height 17
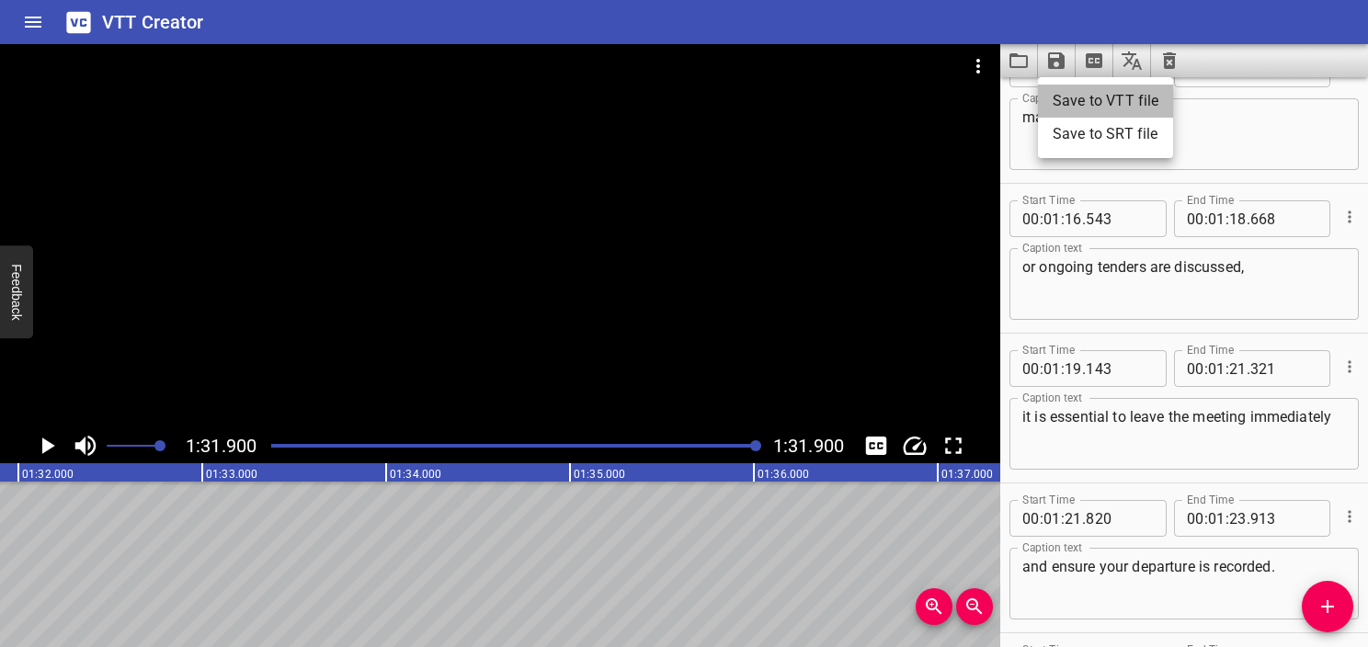
click at [1085, 96] on li "Save to VTT file" at bounding box center [1105, 101] width 135 height 33
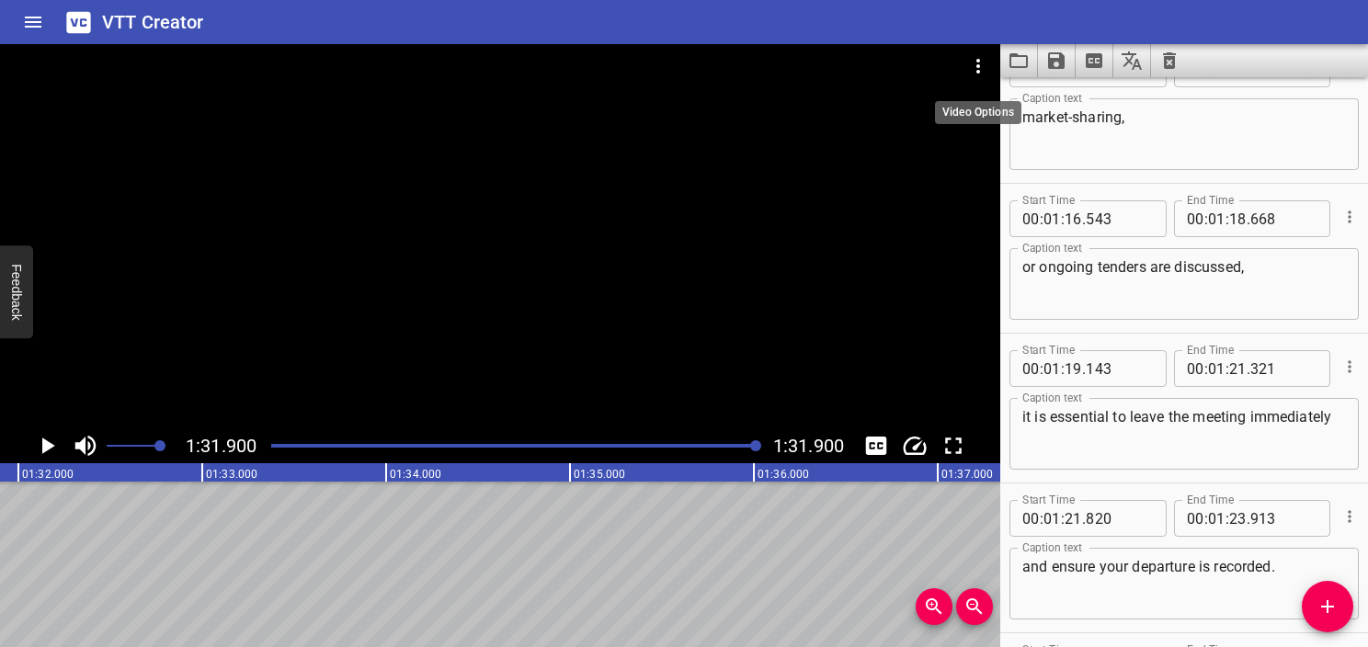
click at [967, 59] on button "Video Options" at bounding box center [978, 66] width 44 height 44
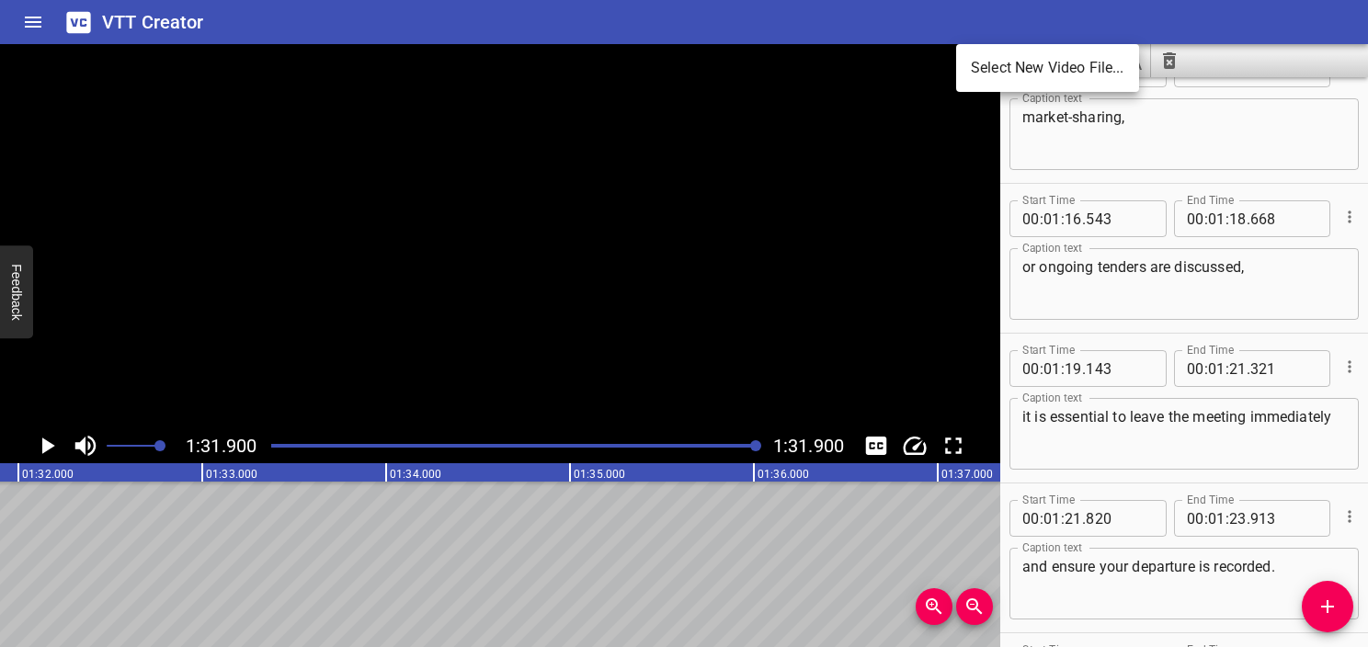
click at [986, 63] on li "Select New Video File..." at bounding box center [1047, 68] width 183 height 33
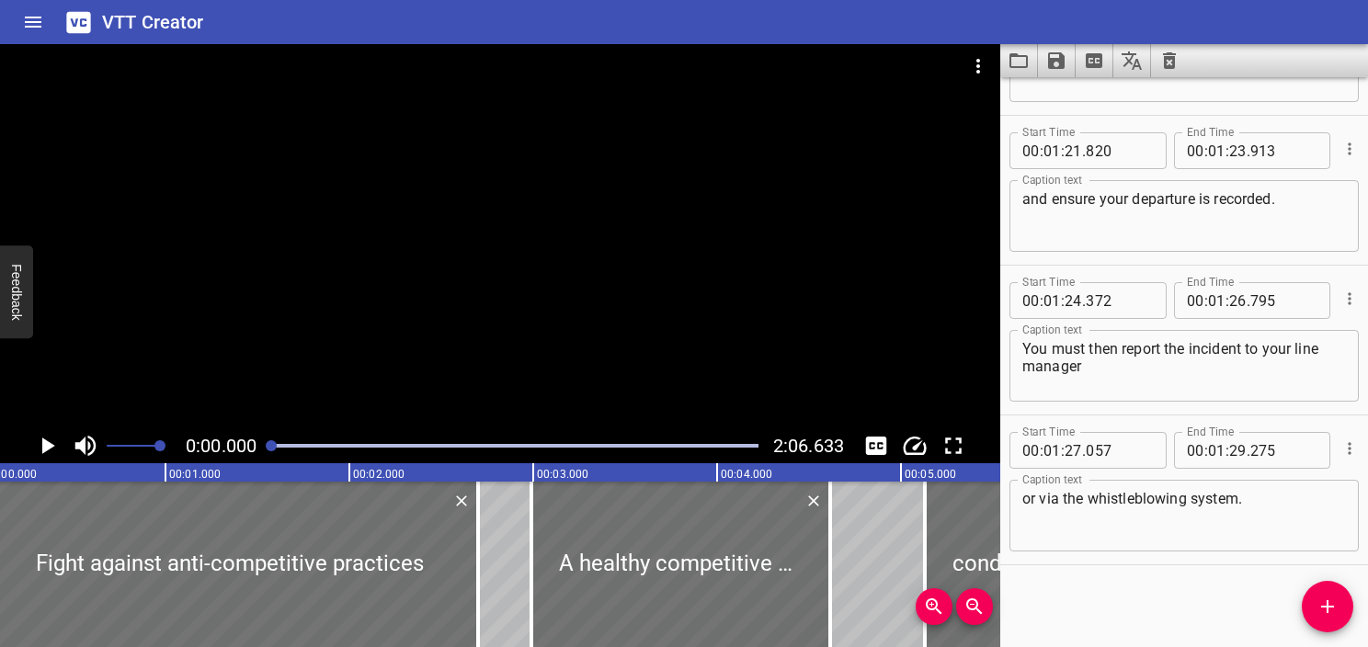
scroll to position [0, 0]
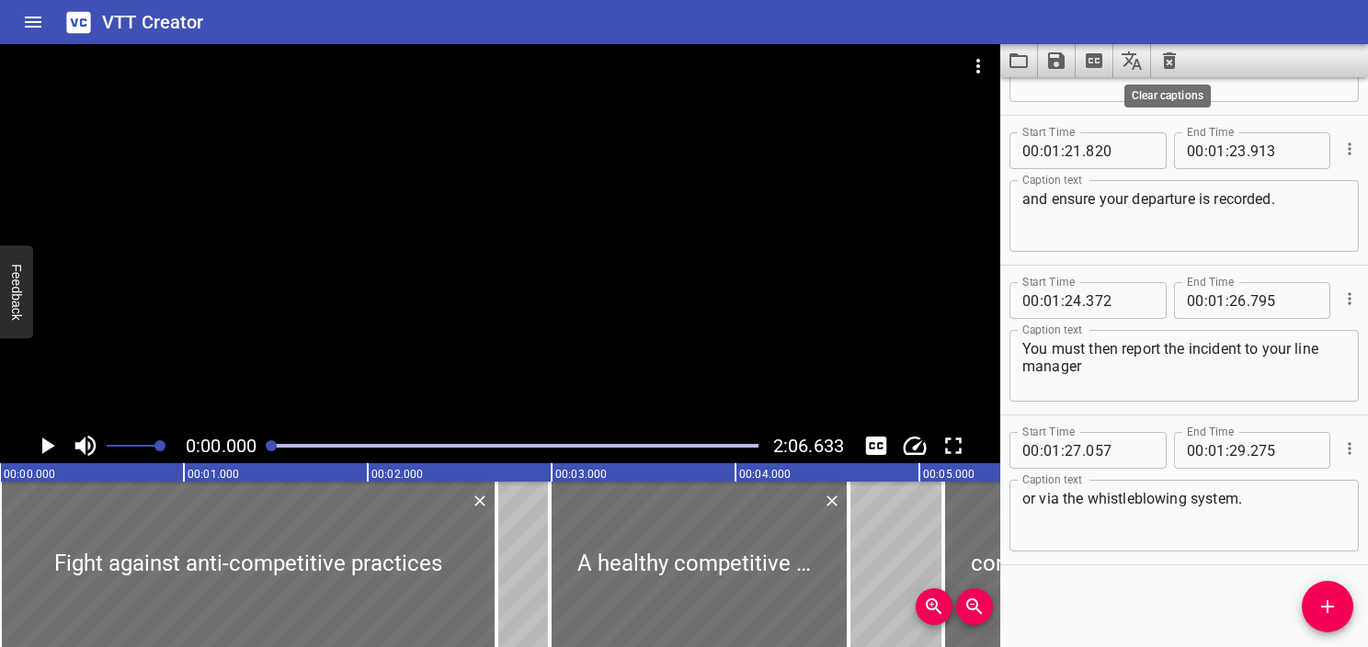
click at [1164, 61] on icon "Clear captions" at bounding box center [1169, 60] width 13 height 17
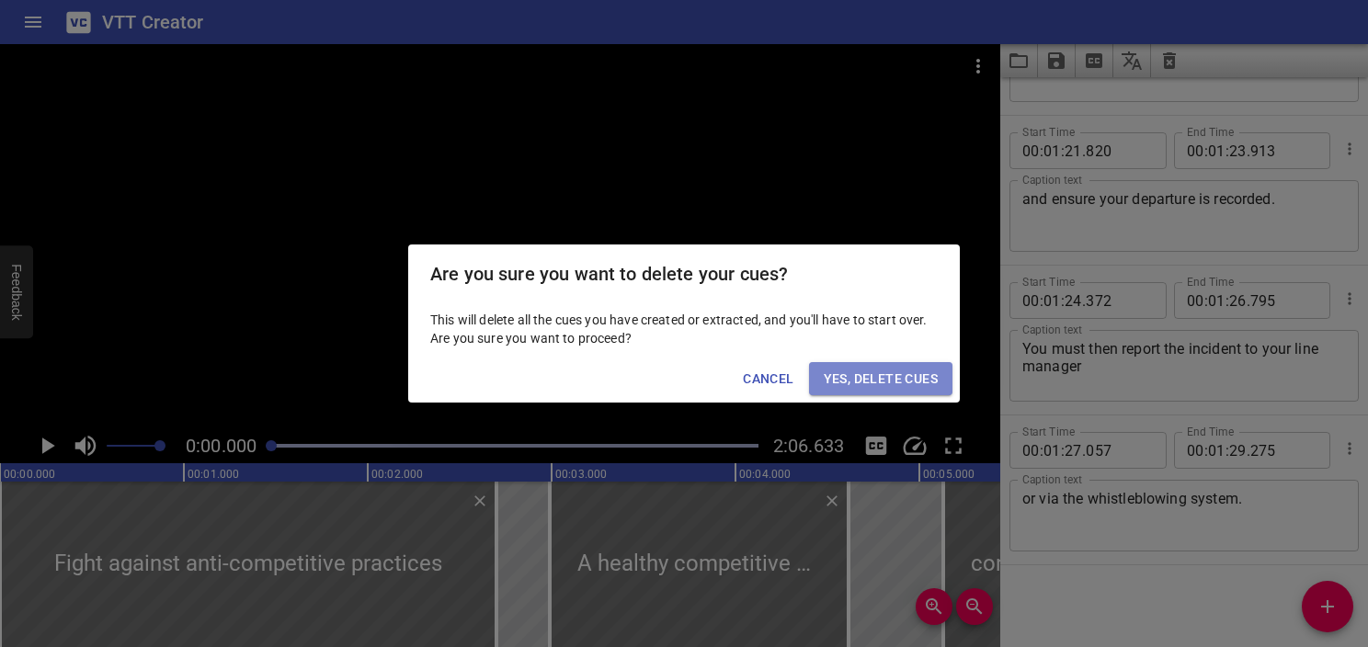
click at [907, 383] on span "Yes, Delete Cues" at bounding box center [881, 379] width 114 height 23
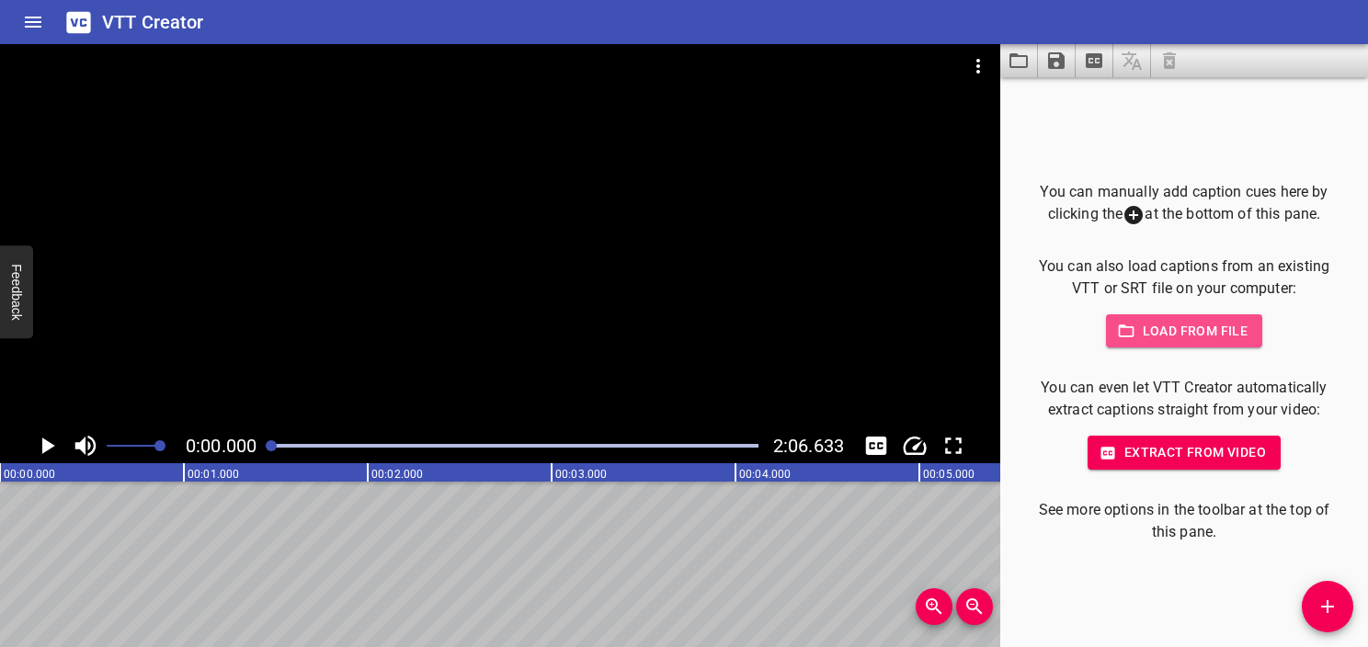
click at [1179, 331] on span "Load from file" at bounding box center [1185, 331] width 128 height 23
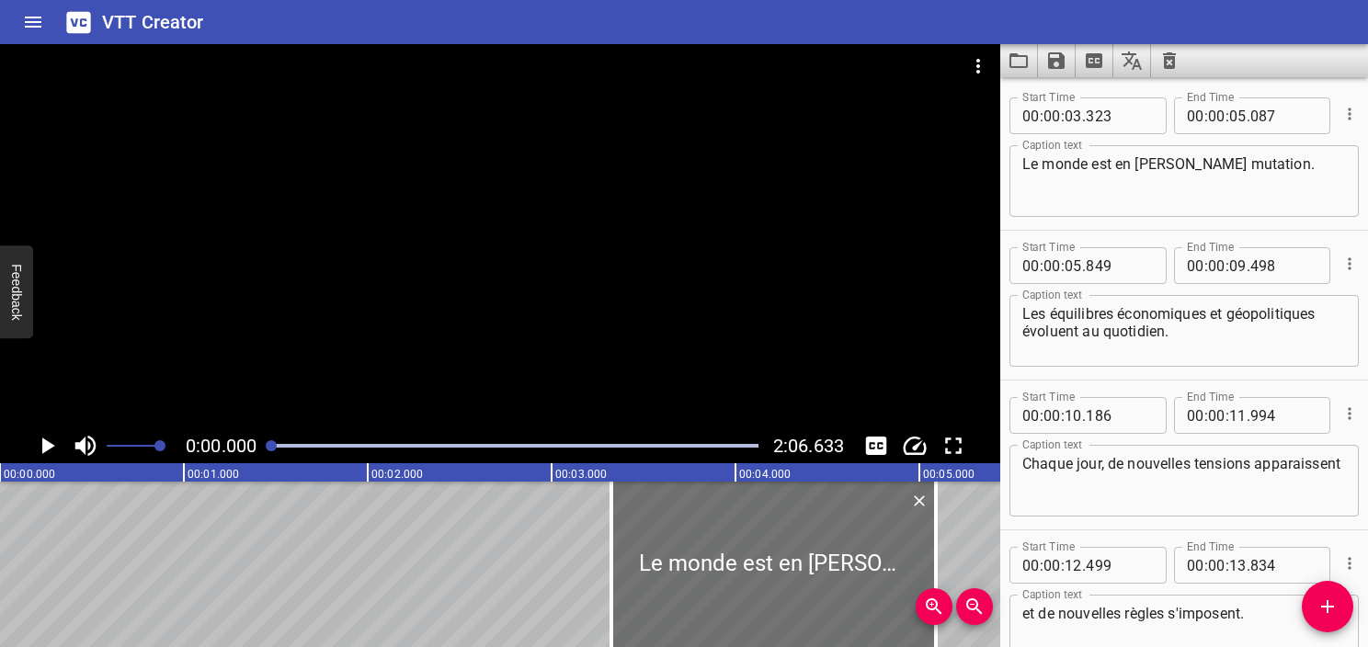
click at [1122, 170] on textarea "Le monde est en constante mutation." at bounding box center [1185, 181] width 324 height 52
click at [1219, 180] on textarea "Le monde est en constante mutation." at bounding box center [1185, 181] width 324 height 52
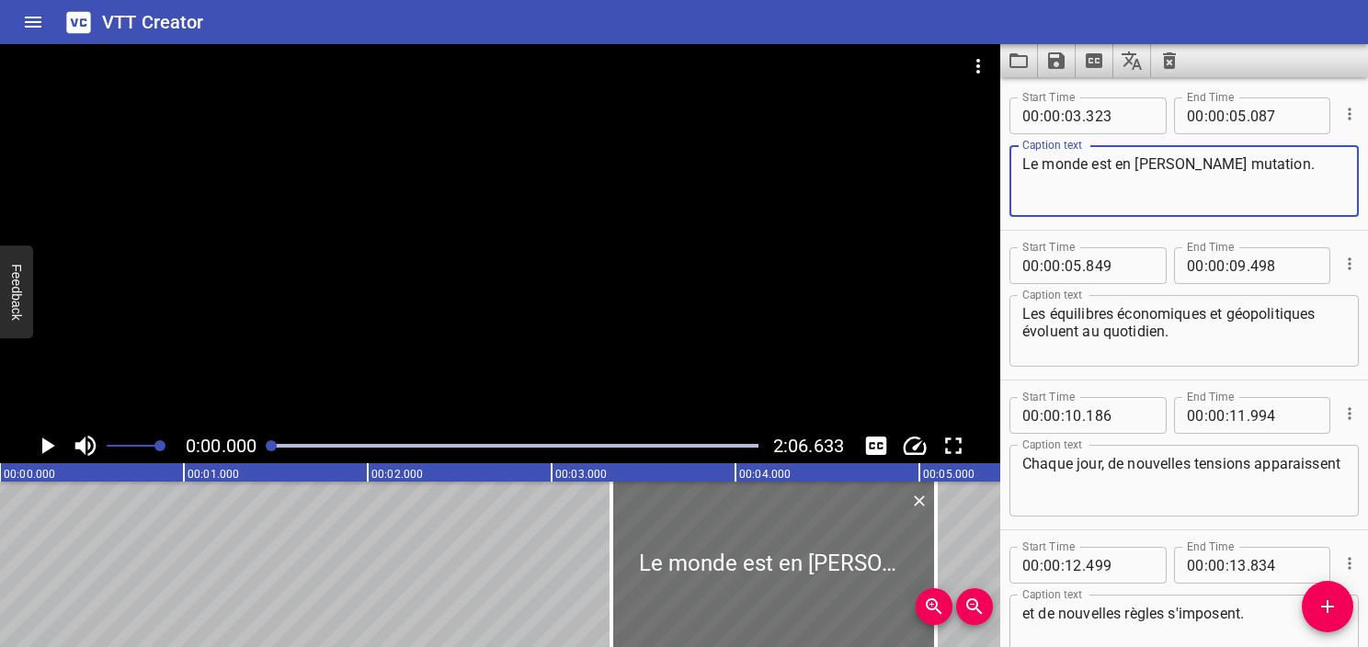
click at [1131, 162] on textarea "Le monde est en constante mutation." at bounding box center [1185, 181] width 324 height 52
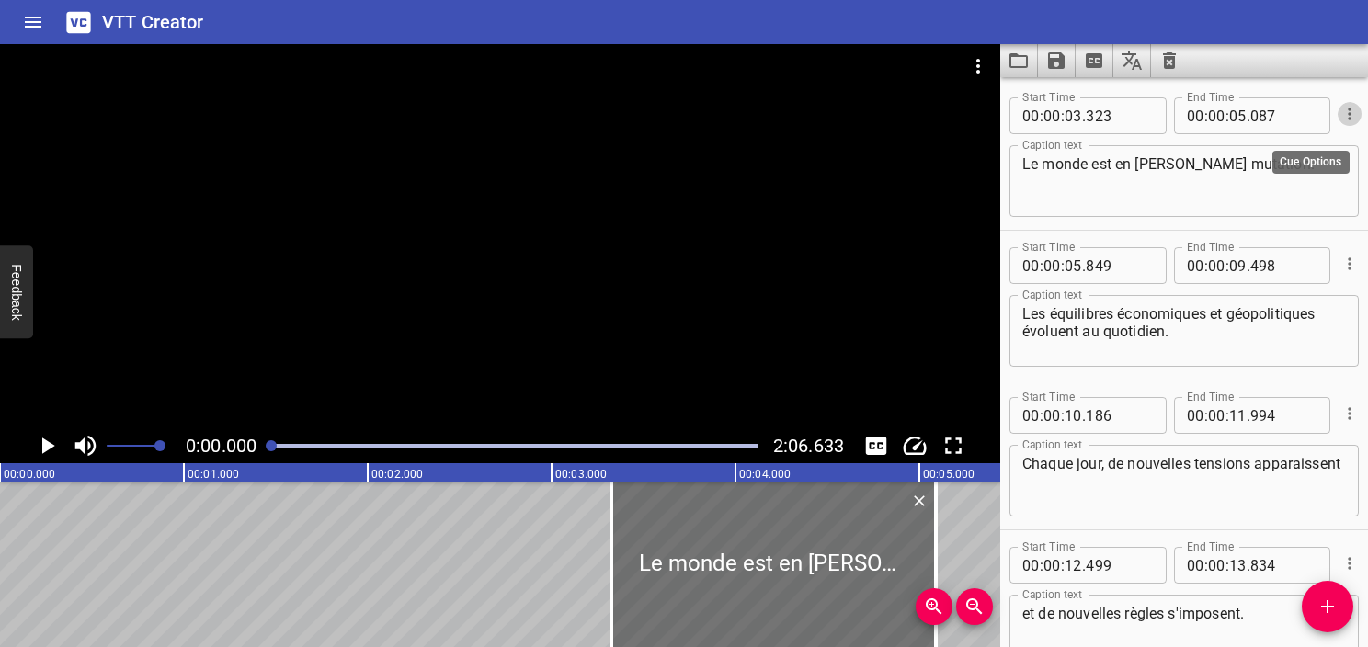
click at [1341, 115] on icon "Cue Options" at bounding box center [1350, 114] width 18 height 18
click at [1338, 610] on div at bounding box center [684, 323] width 1368 height 647
click at [1342, 609] on span "Add Cue" at bounding box center [1328, 607] width 52 height 22
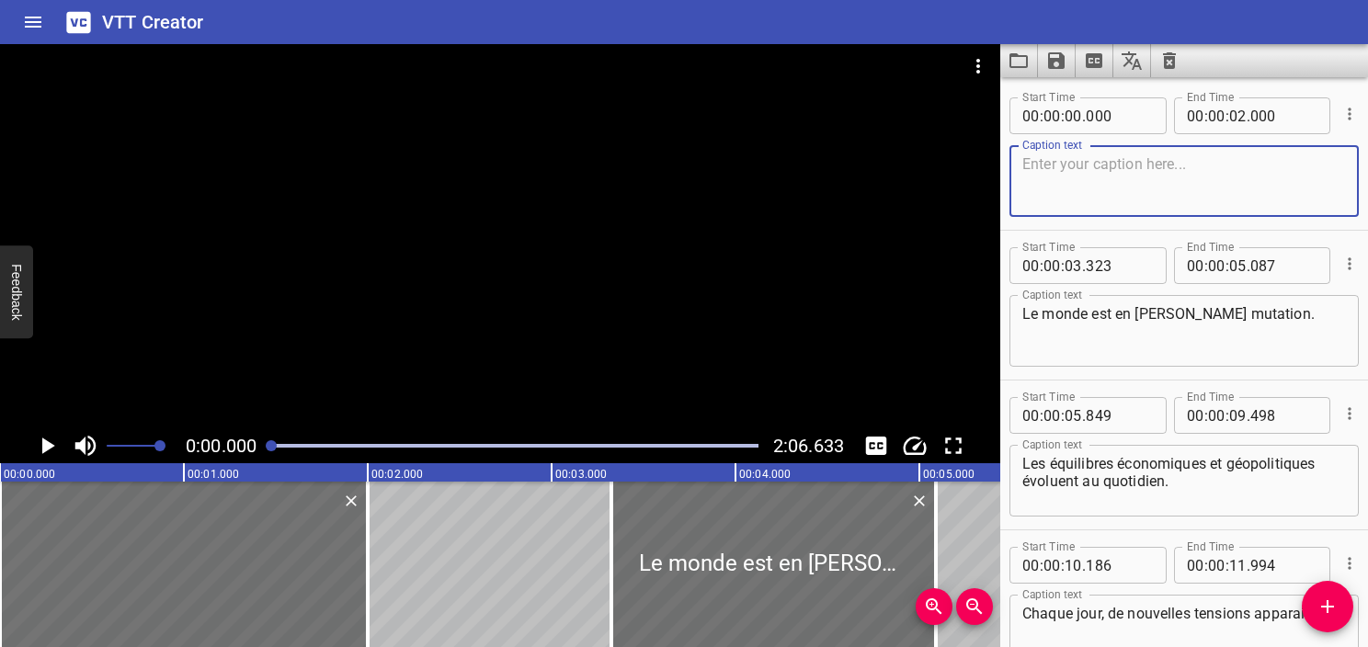
click at [1158, 160] on textarea at bounding box center [1185, 181] width 324 height 52
type textarea "Compliance with International Sanctions"
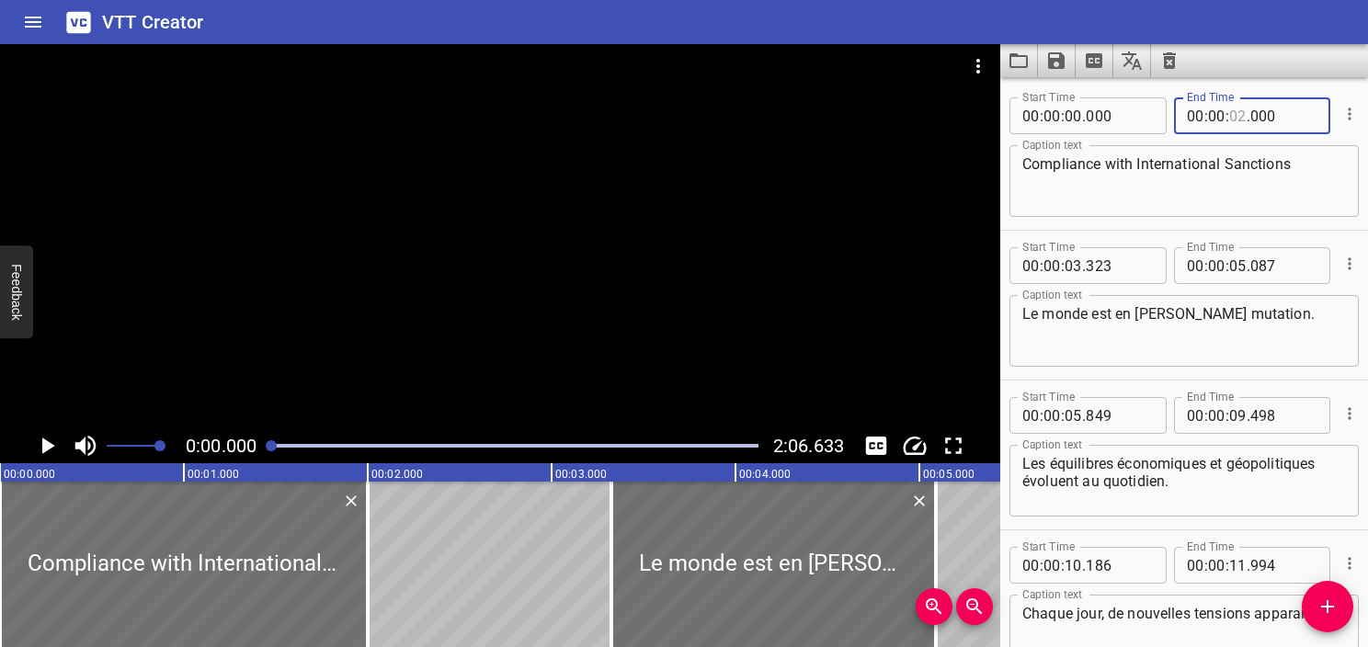
click at [1238, 109] on input "number" at bounding box center [1238, 115] width 17 height 37
type input "03"
type input "315"
click at [1181, 172] on textarea "Compliance with International Sanctions" at bounding box center [1185, 181] width 324 height 52
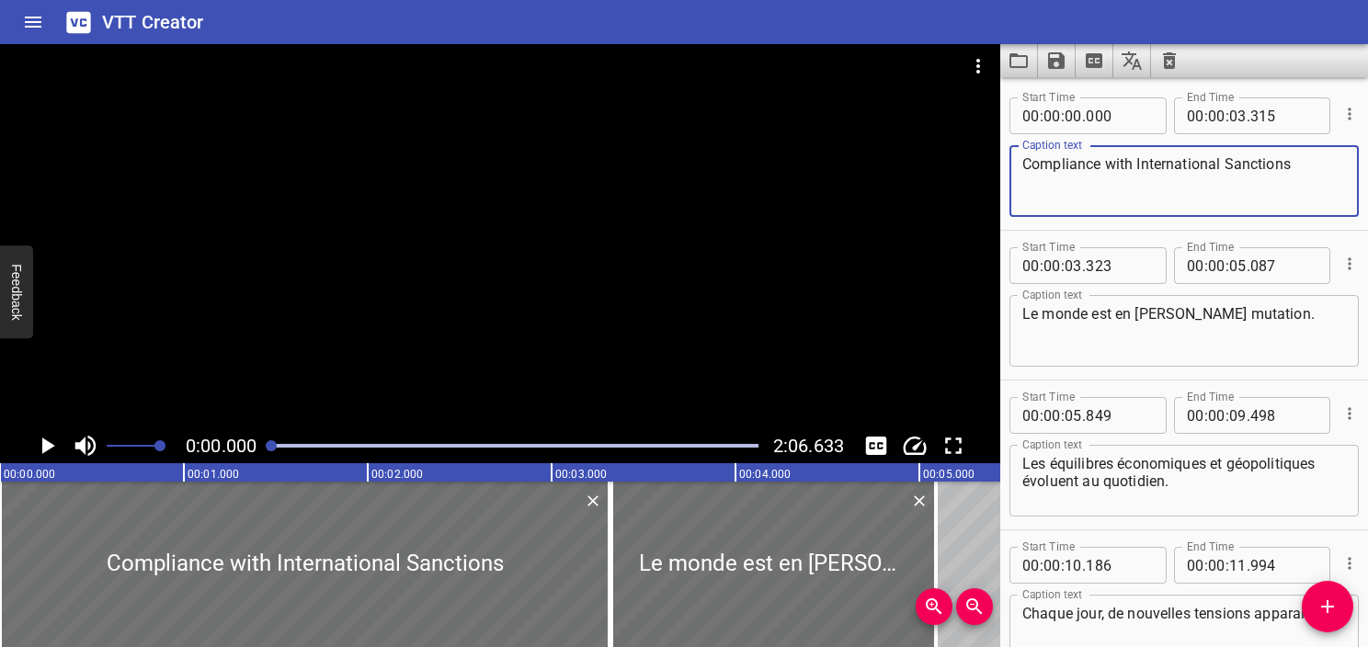
click at [51, 446] on icon "Play/Pause" at bounding box center [48, 446] width 13 height 17
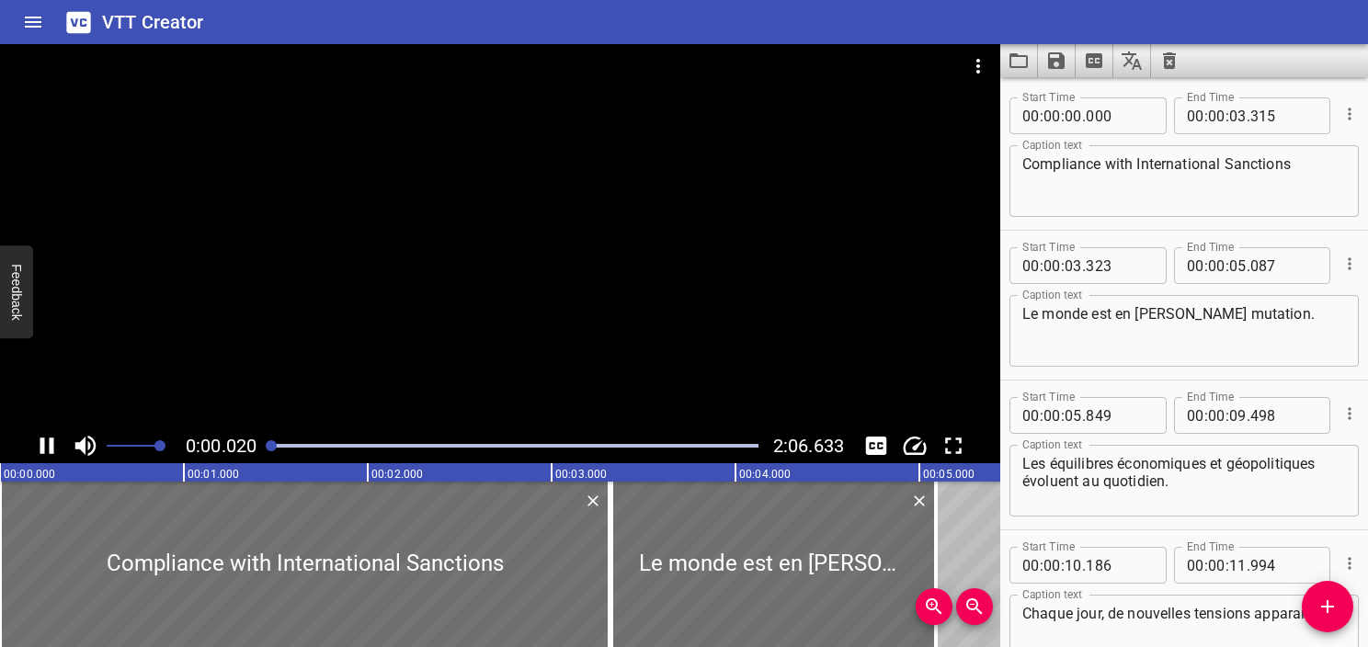
scroll to position [0, 4]
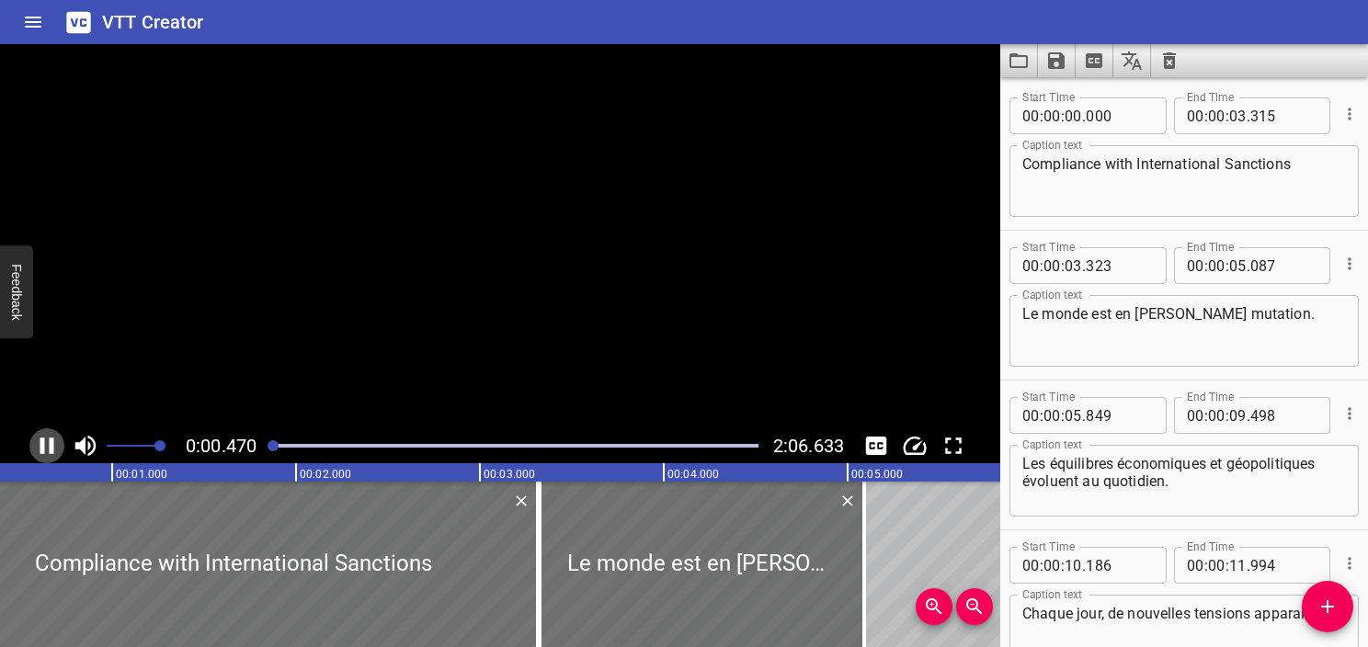
click at [51, 446] on icon "Play/Pause" at bounding box center [47, 446] width 14 height 17
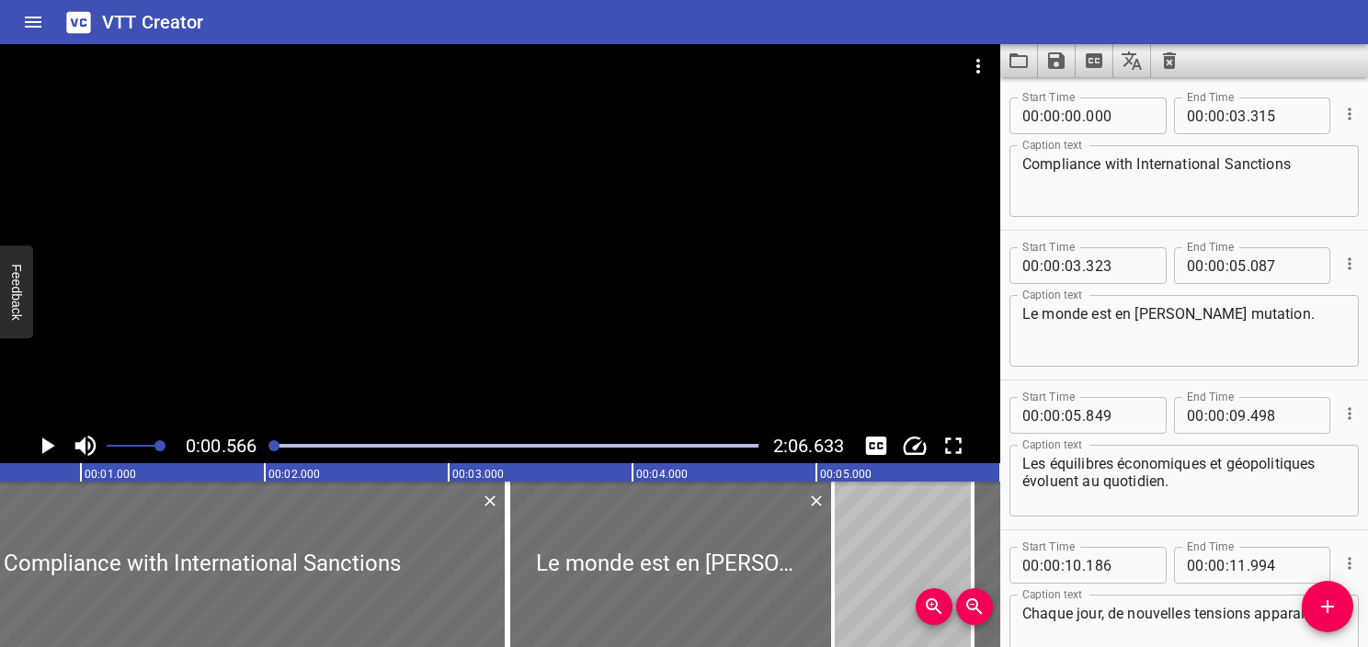
click at [51, 446] on icon "Play/Pause" at bounding box center [48, 446] width 13 height 17
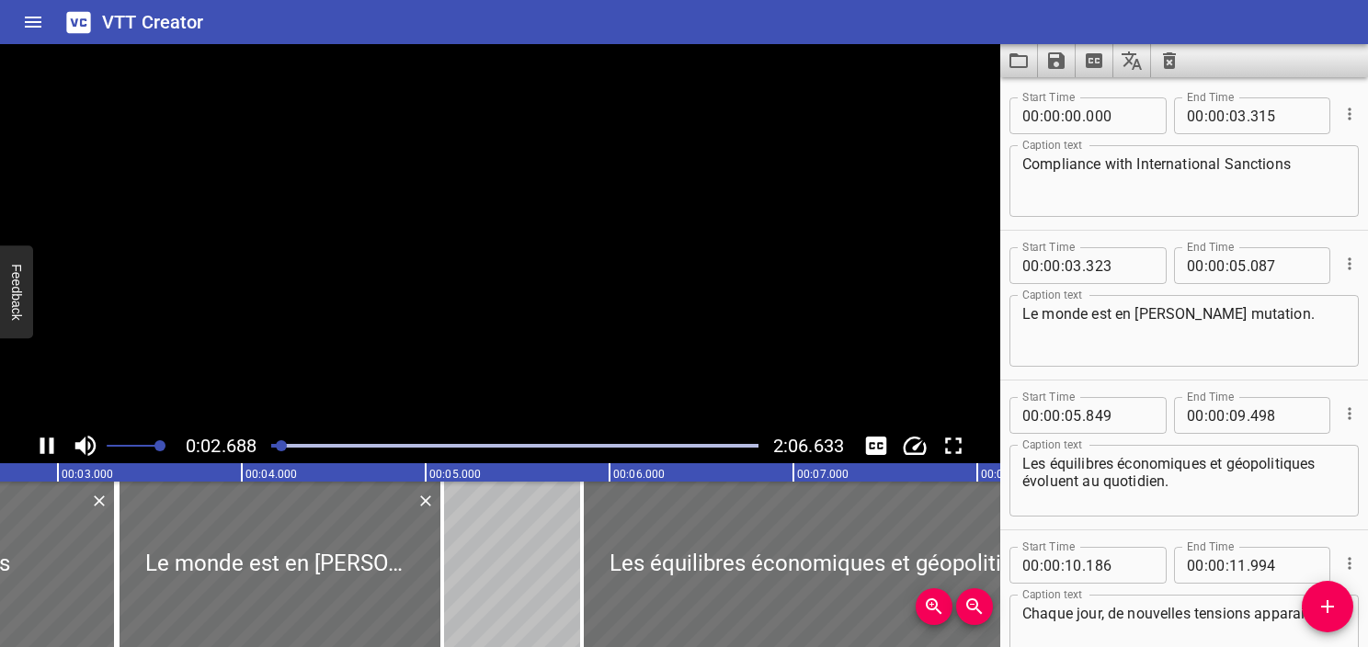
click at [51, 446] on icon "Play/Pause" at bounding box center [47, 446] width 14 height 17
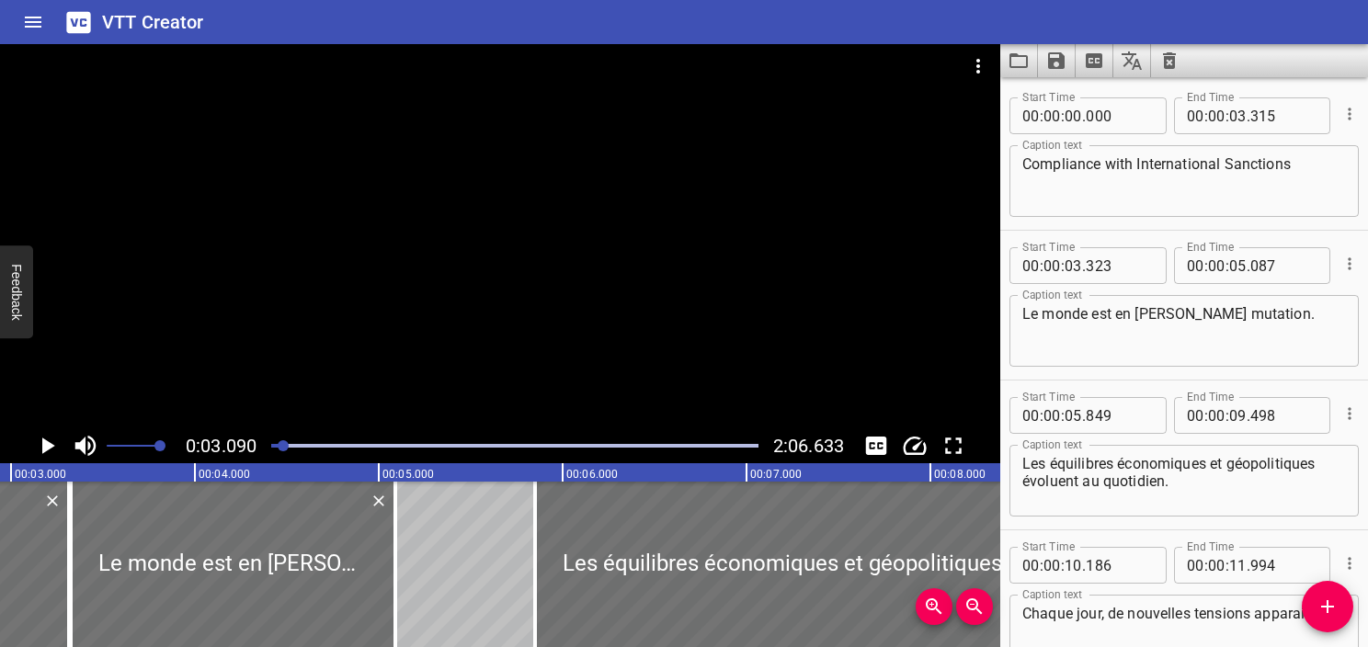
scroll to position [0, 568]
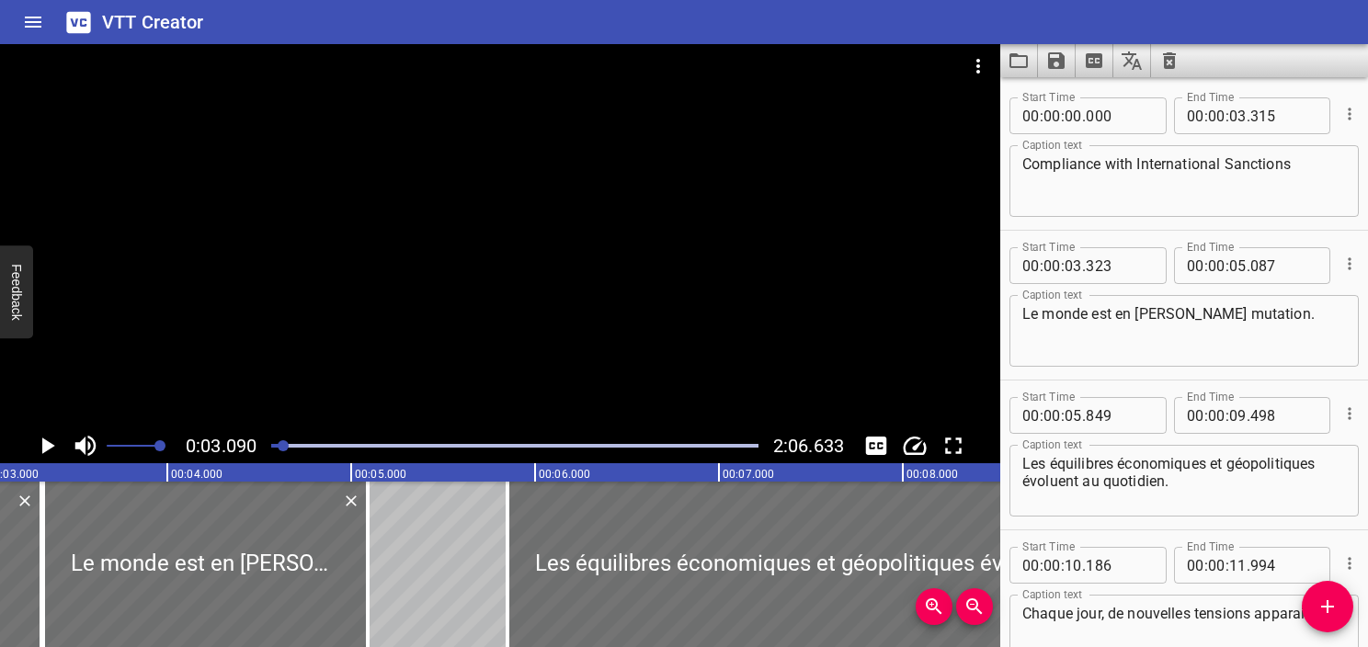
click at [272, 446] on div "Play progress" at bounding box center [40, 446] width 487 height 4
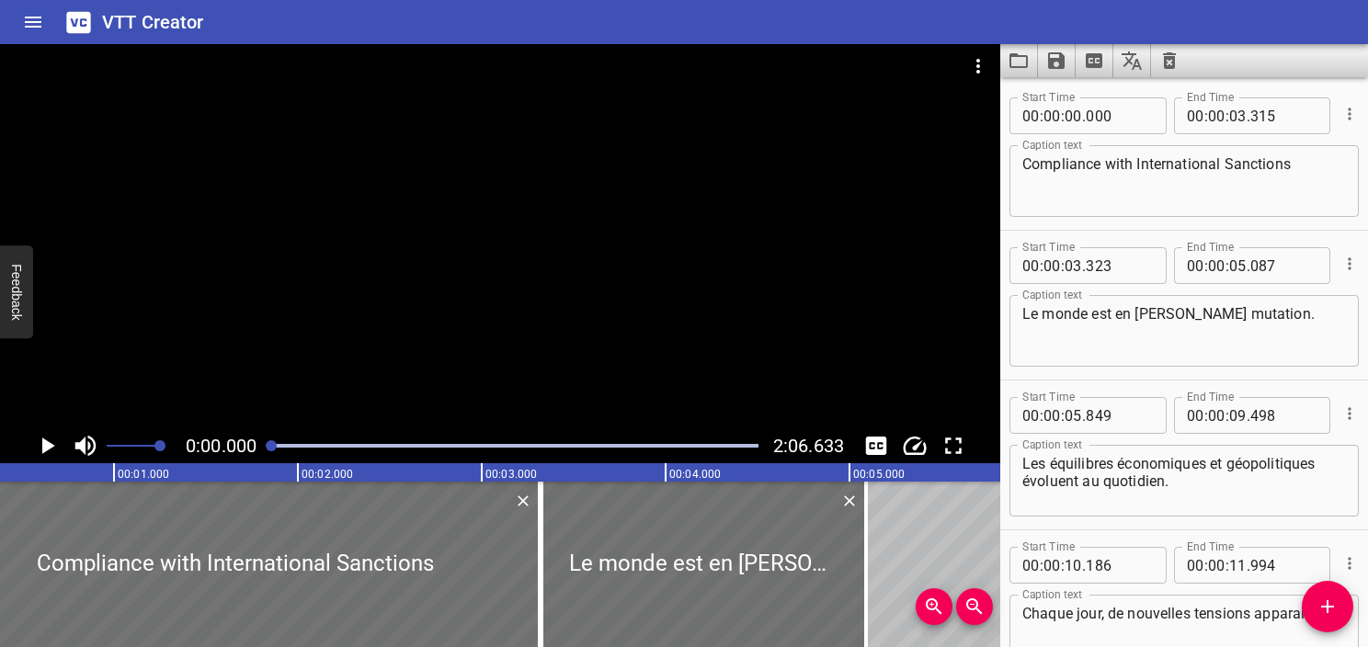
scroll to position [0, 0]
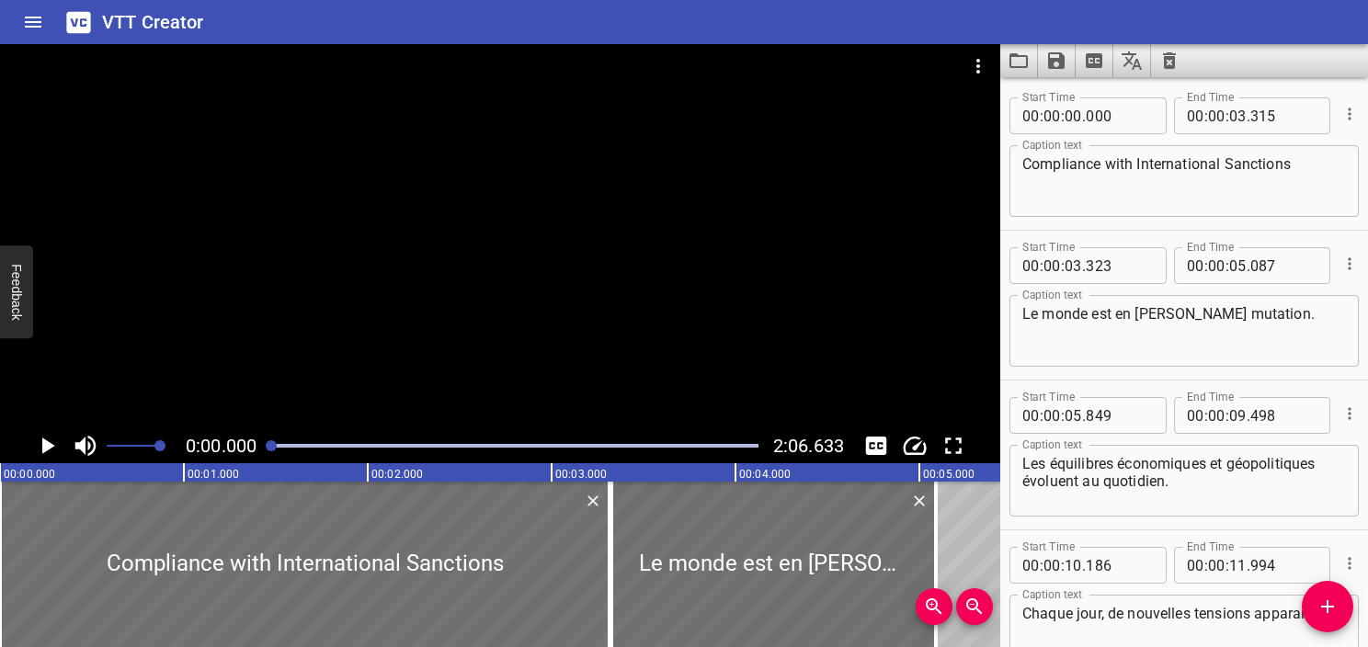
click at [62, 442] on button "Play/Pause" at bounding box center [46, 446] width 35 height 35
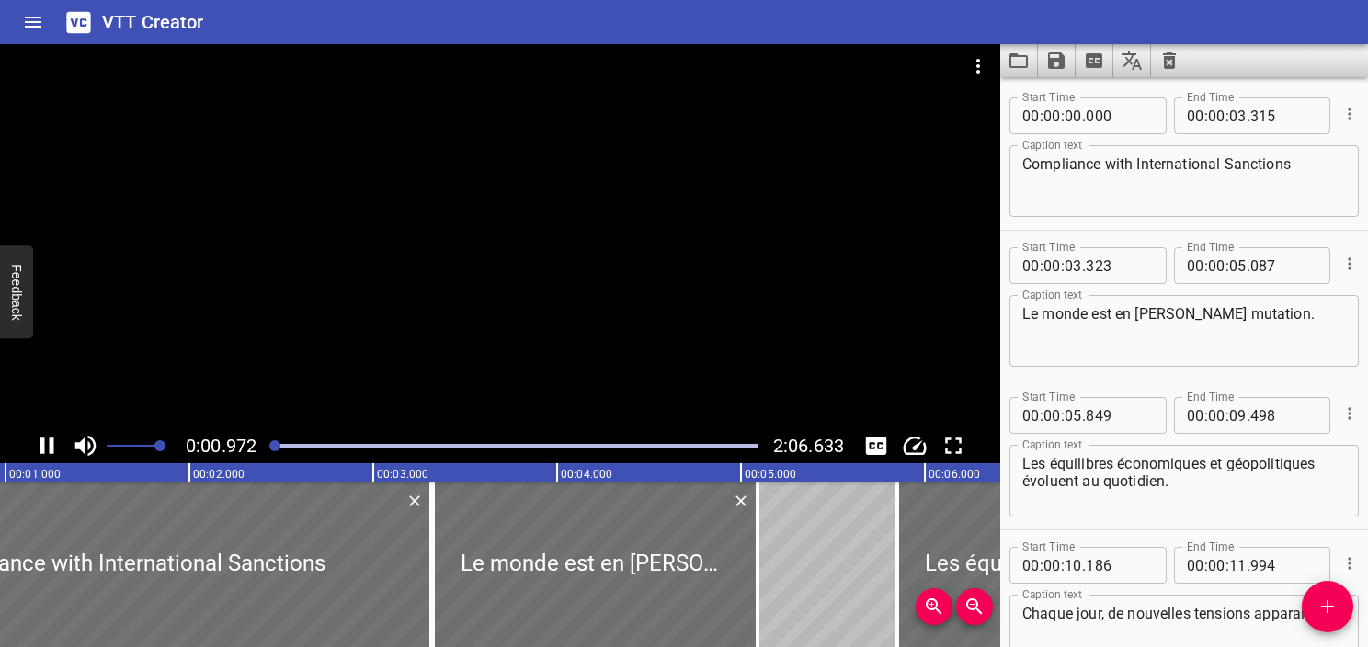
click at [53, 446] on icon "Play/Pause" at bounding box center [47, 446] width 14 height 17
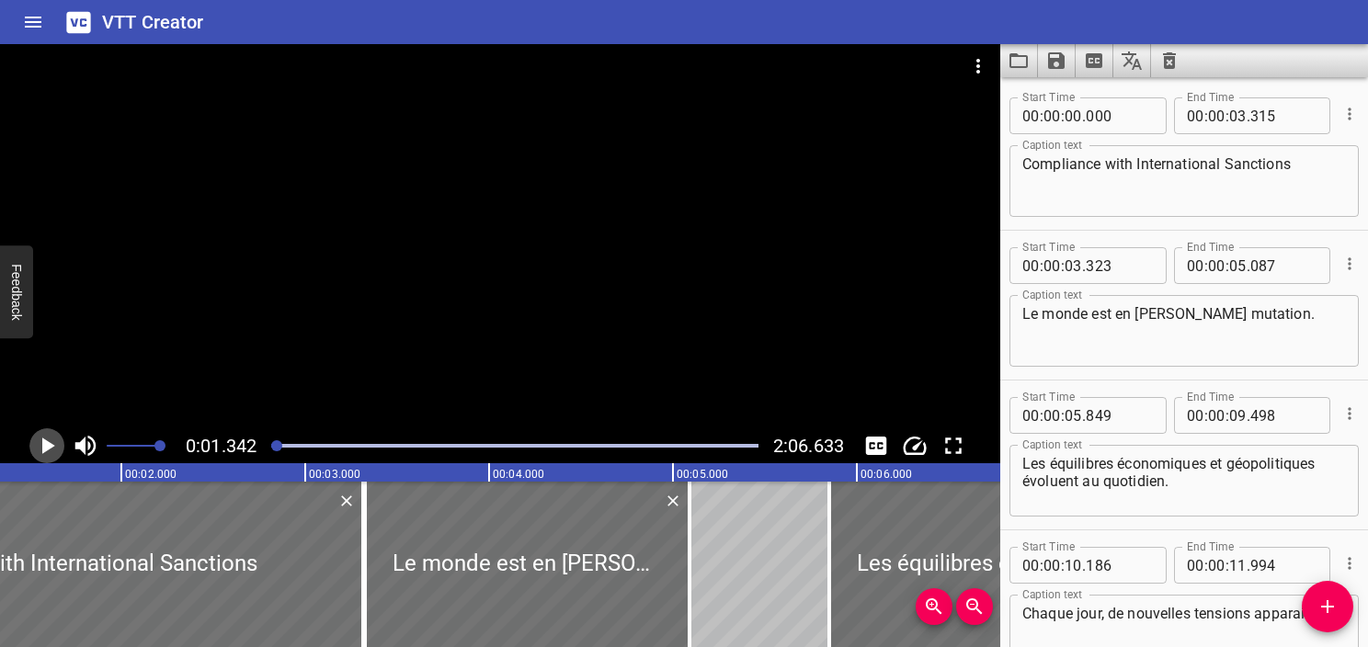
click at [53, 446] on icon "Play/Pause" at bounding box center [48, 446] width 13 height 17
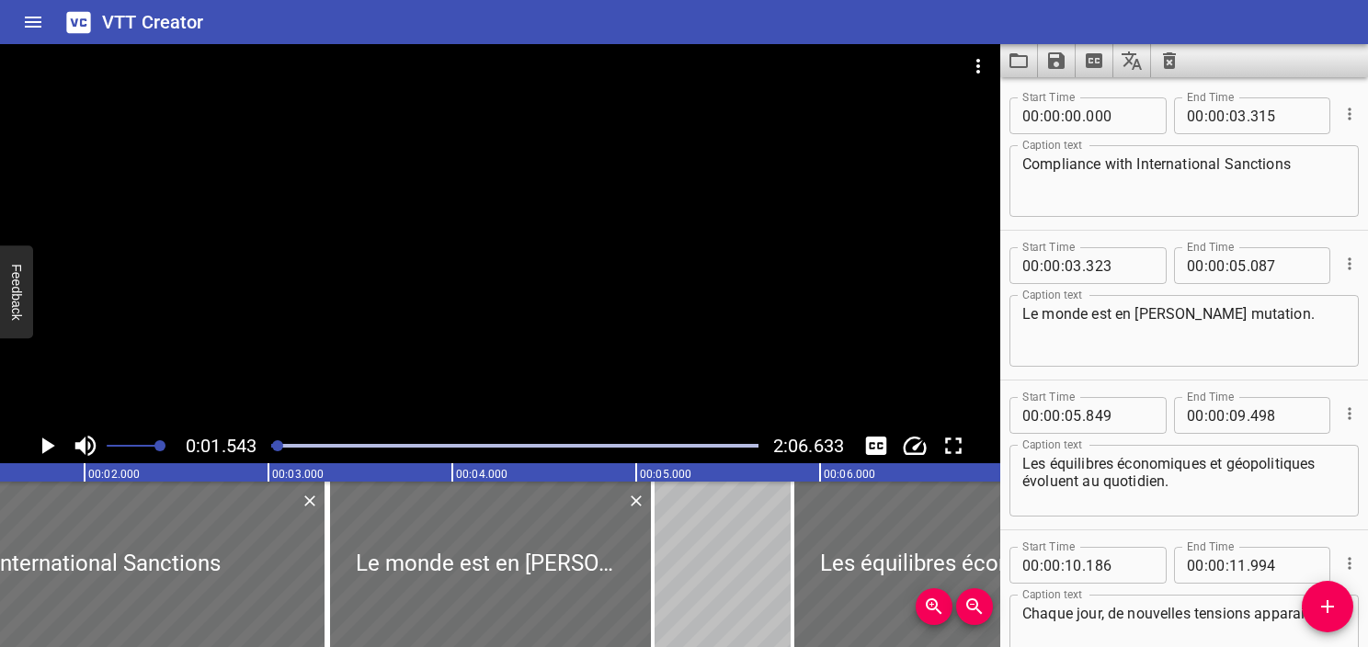
click at [53, 446] on icon "Play/Pause" at bounding box center [48, 446] width 13 height 17
click at [53, 446] on icon "Play/Pause" at bounding box center [47, 446] width 14 height 17
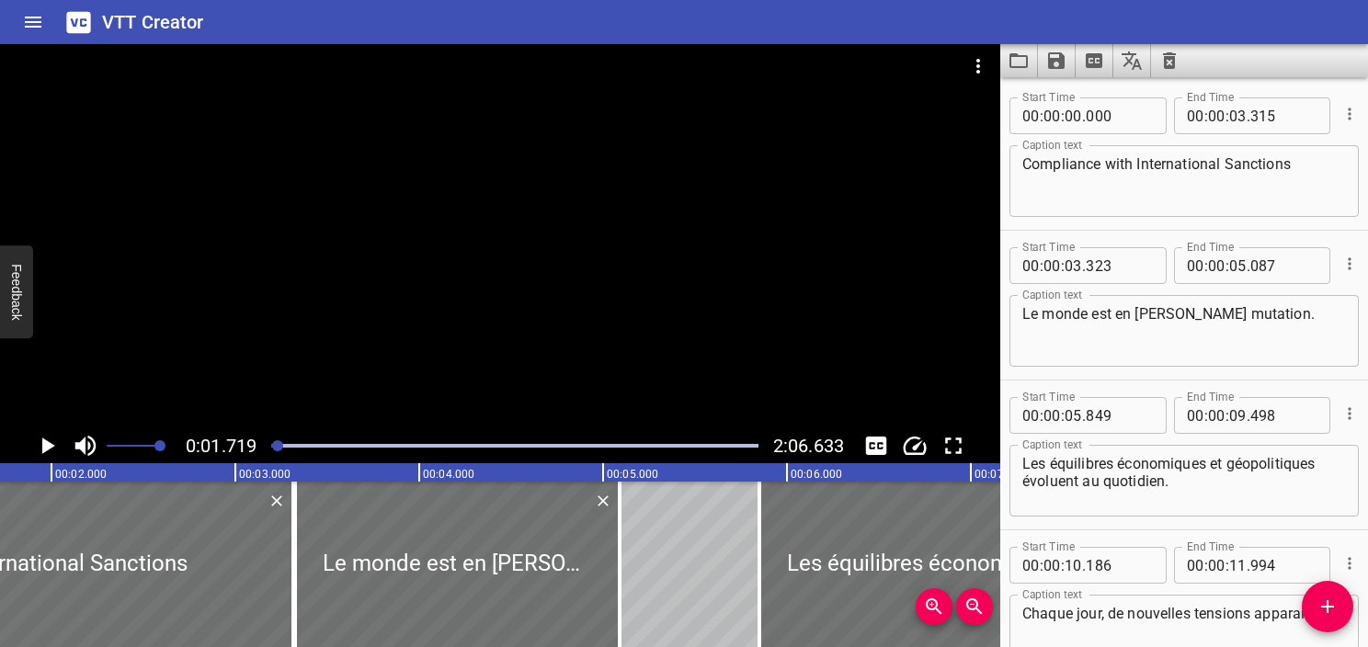
click at [53, 446] on icon "Play/Pause" at bounding box center [48, 446] width 13 height 17
click at [53, 446] on icon "Play/Pause" at bounding box center [47, 446] width 14 height 17
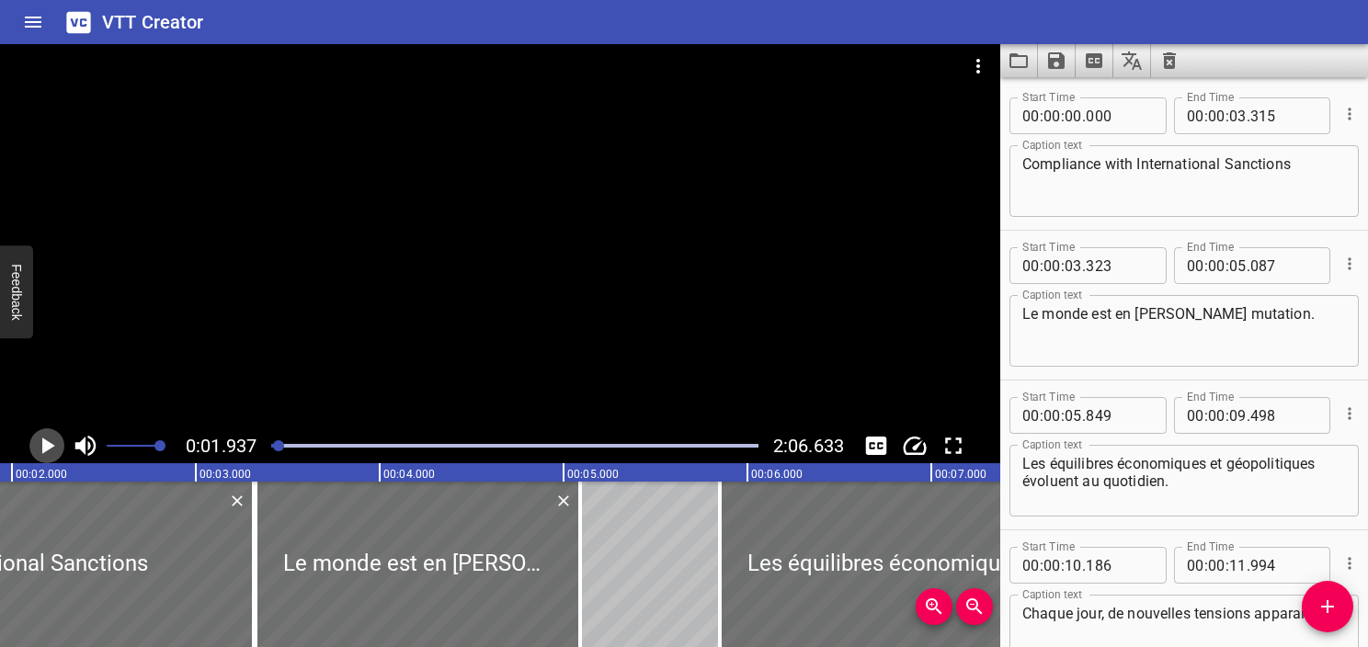
click at [53, 446] on icon "Play/Pause" at bounding box center [48, 446] width 13 height 17
click at [53, 446] on icon "Play/Pause" at bounding box center [47, 446] width 14 height 17
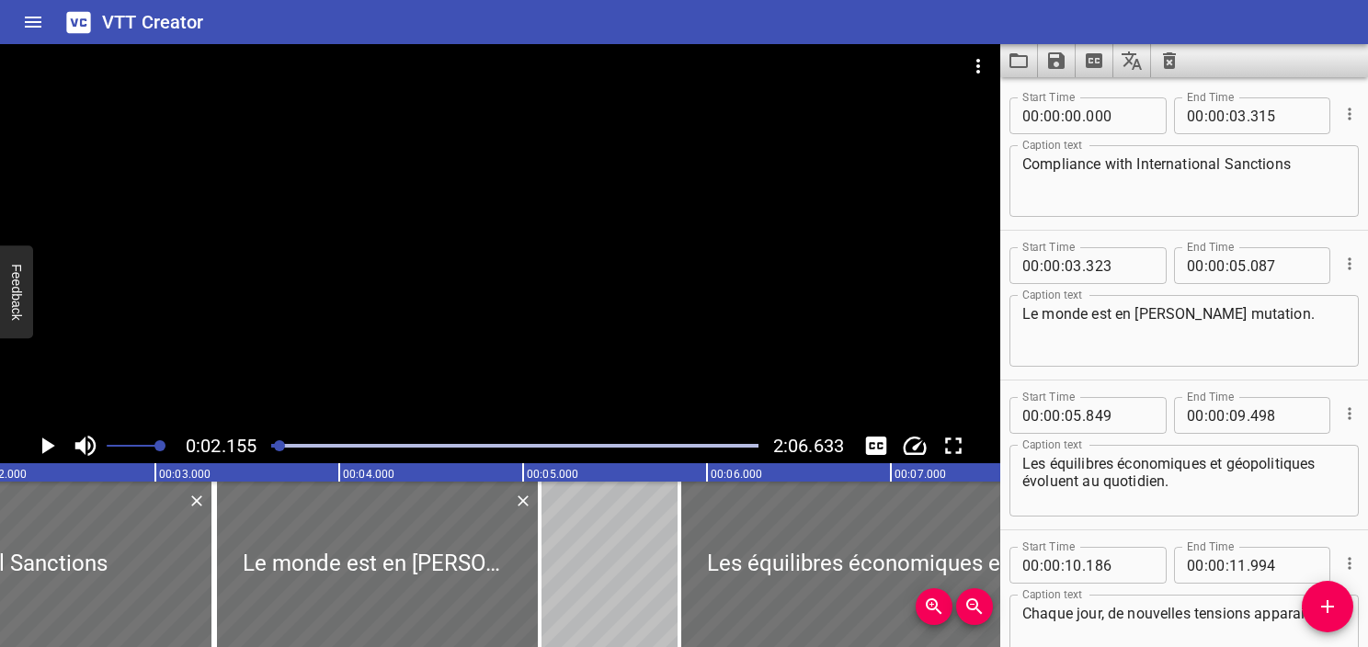
click at [53, 446] on icon "Play/Pause" at bounding box center [48, 446] width 13 height 17
click at [53, 446] on icon "Play/Pause" at bounding box center [47, 446] width 14 height 17
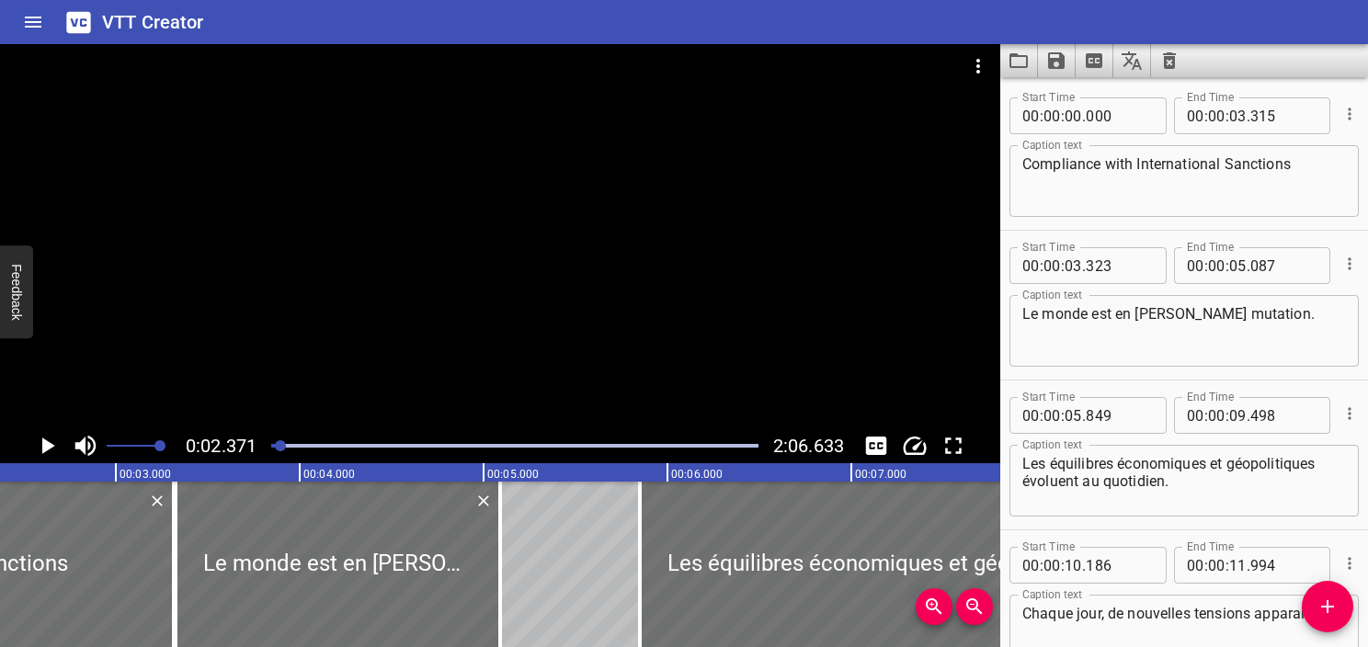
click at [53, 446] on icon "Play/Pause" at bounding box center [48, 446] width 13 height 17
click at [53, 446] on icon "Play/Pause" at bounding box center [47, 446] width 14 height 17
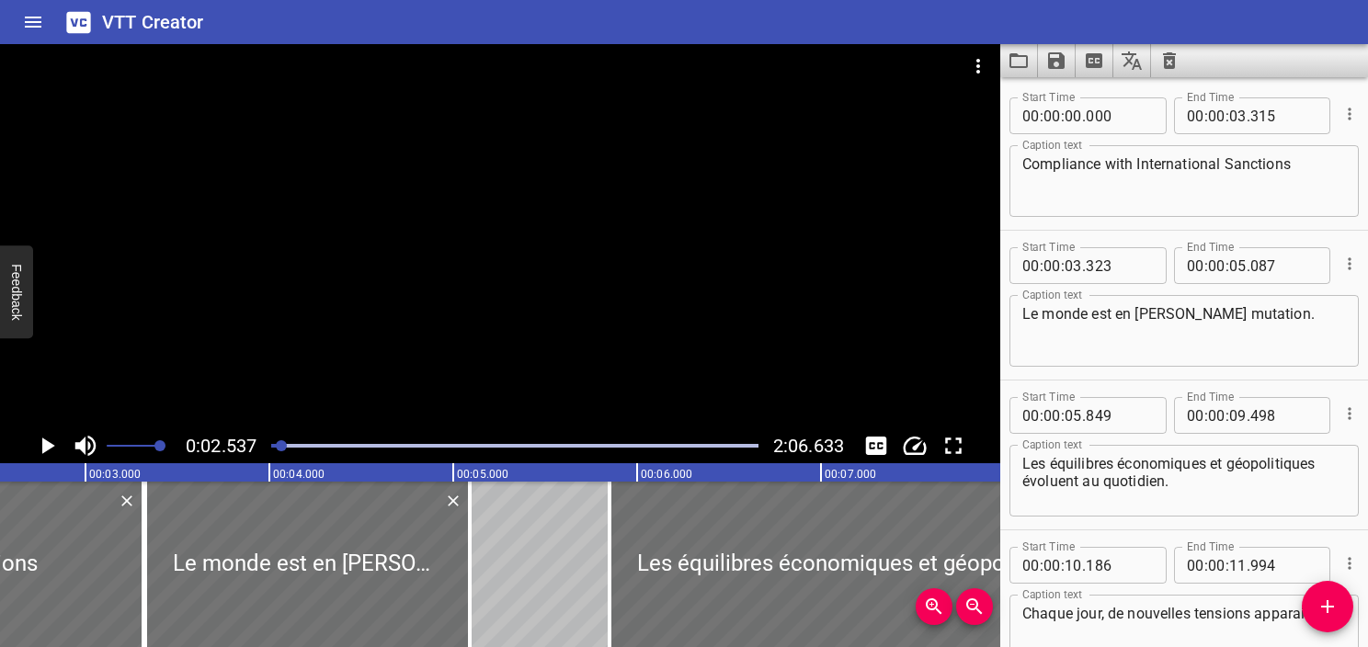
click at [53, 446] on icon "Play/Pause" at bounding box center [48, 446] width 13 height 17
click at [53, 446] on icon "Play/Pause" at bounding box center [47, 446] width 14 height 17
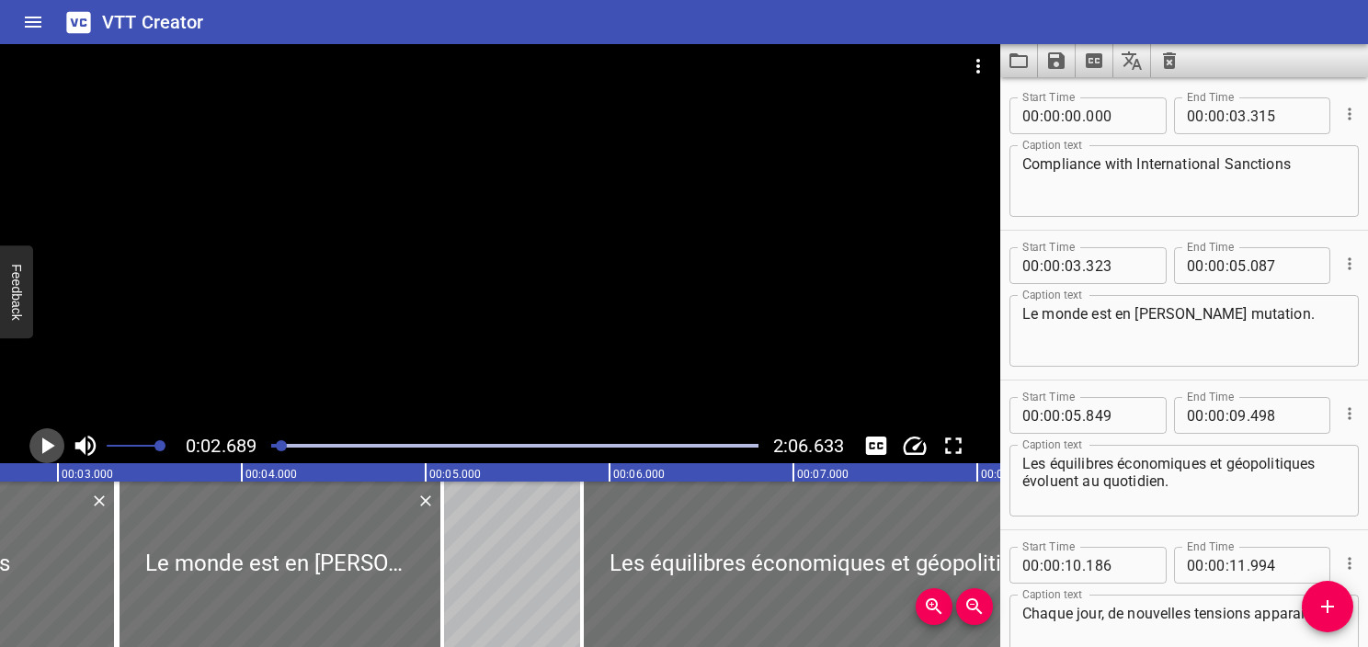
click at [53, 446] on icon "Play/Pause" at bounding box center [48, 446] width 13 height 17
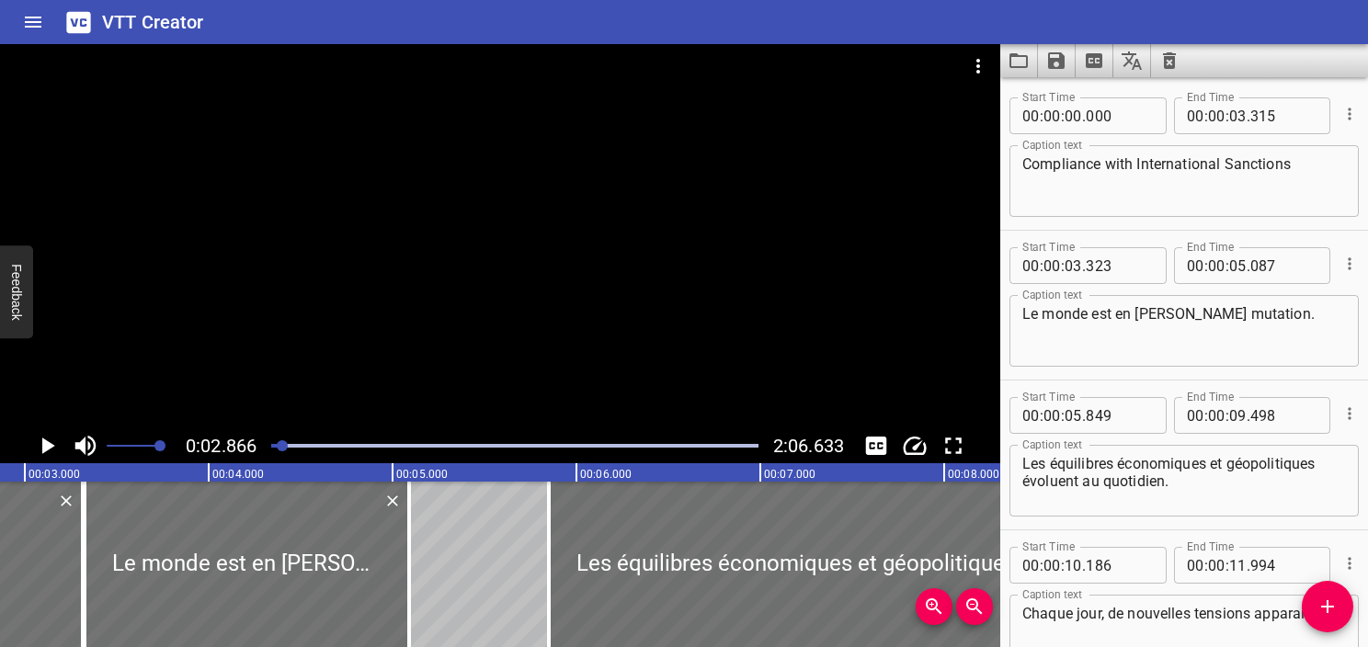
click at [53, 446] on icon "Play/Pause" at bounding box center [48, 446] width 13 height 17
click at [53, 446] on icon "Play/Pause" at bounding box center [47, 446] width 14 height 17
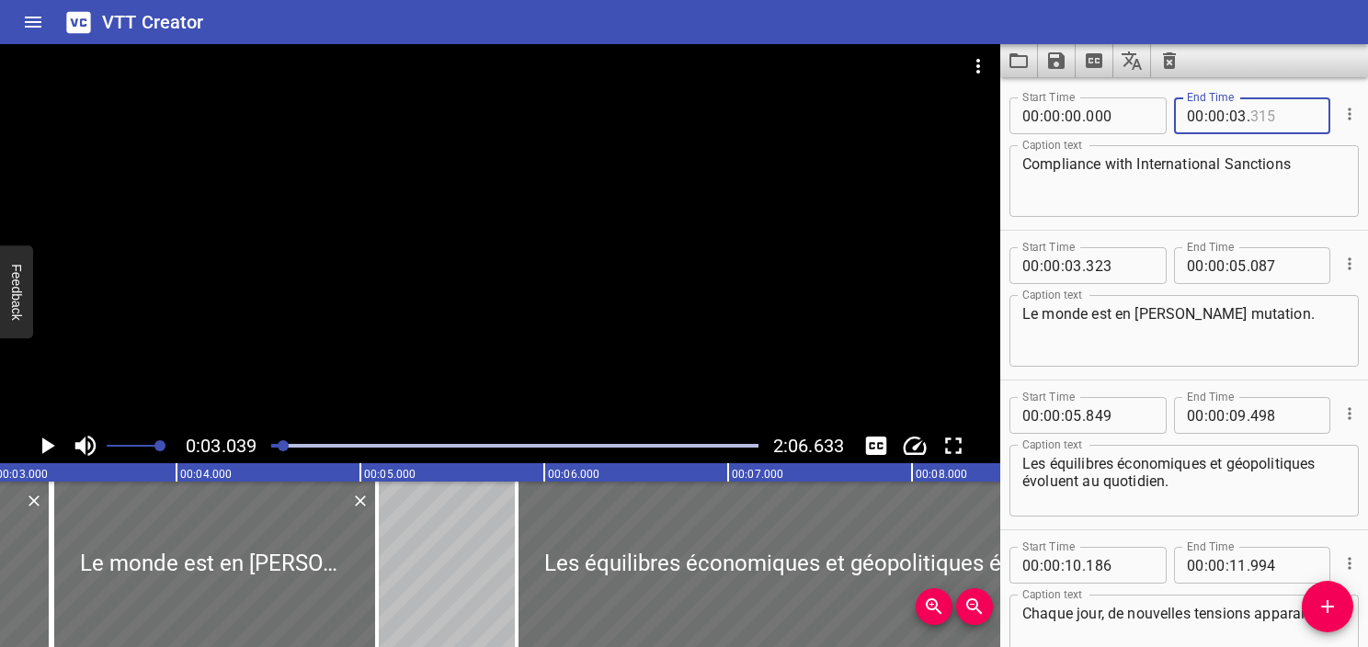
click at [1255, 115] on input "number" at bounding box center [1284, 115] width 67 height 37
type input "035"
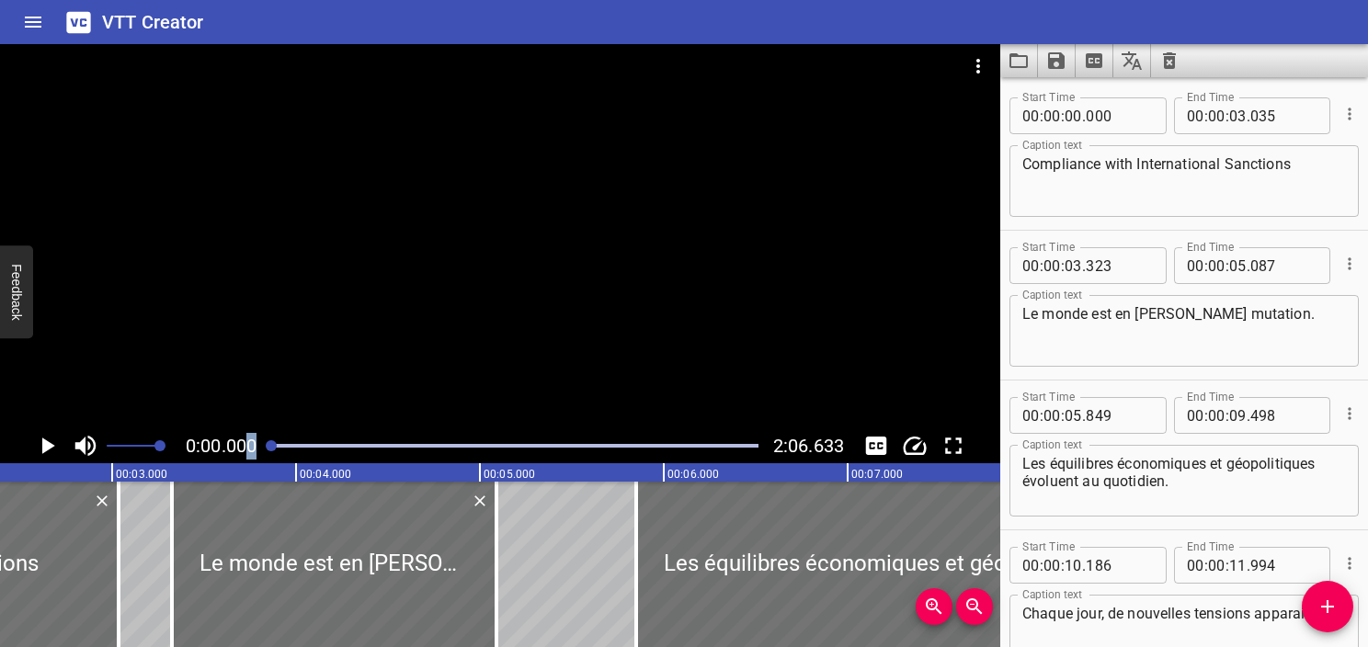
drag, startPoint x: 281, startPoint y: 441, endPoint x: 250, endPoint y: 442, distance: 31.3
click at [250, 442] on div "0:00.000 2:06.633" at bounding box center [500, 446] width 1001 height 35
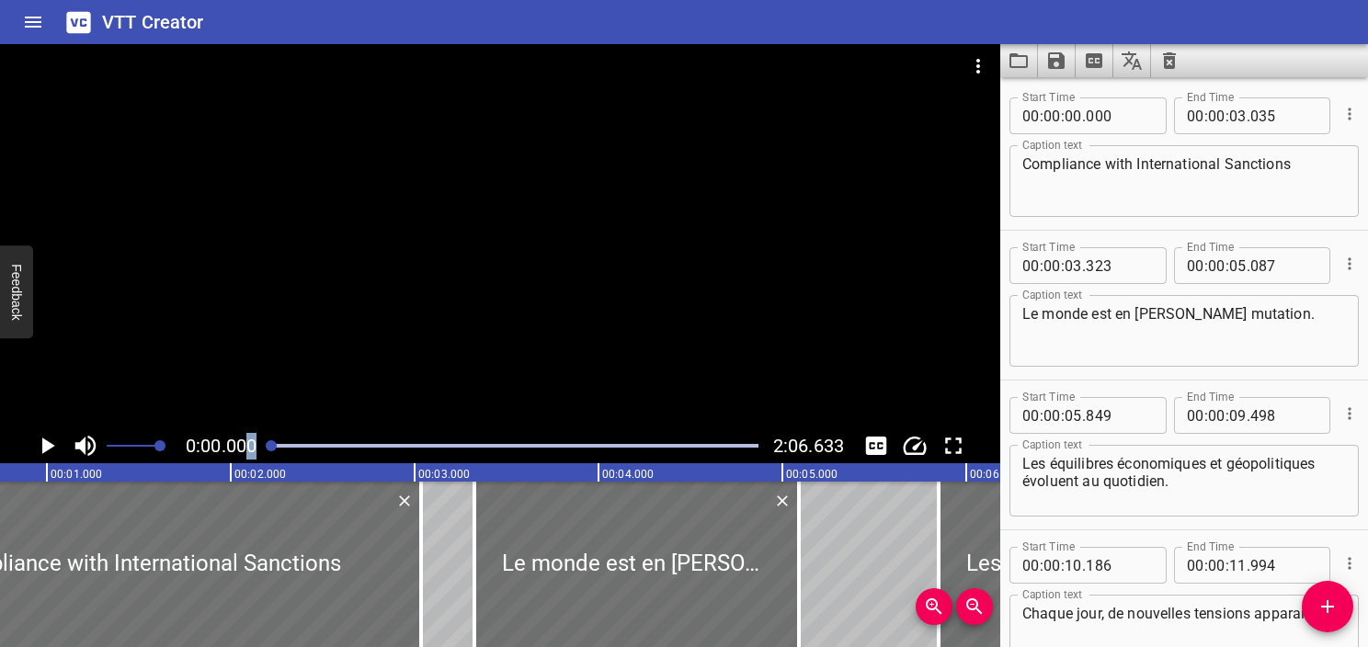
scroll to position [0, 0]
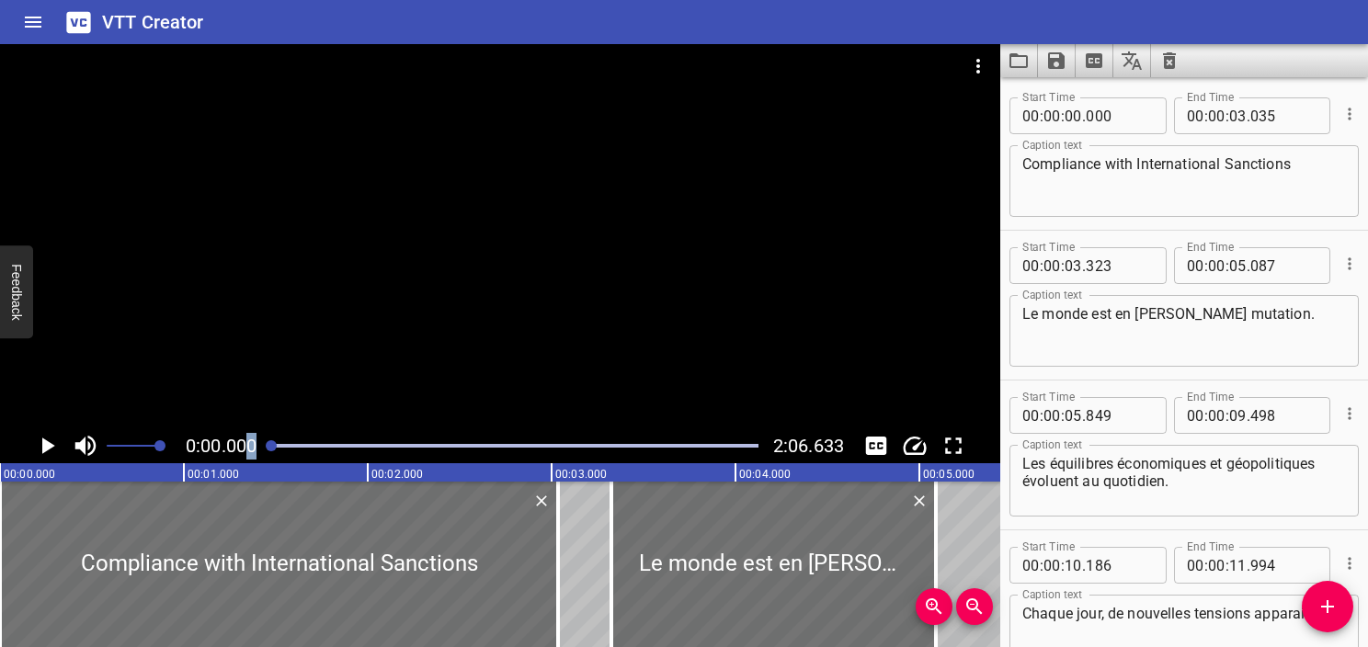
click at [40, 449] on icon "Play/Pause" at bounding box center [47, 446] width 28 height 28
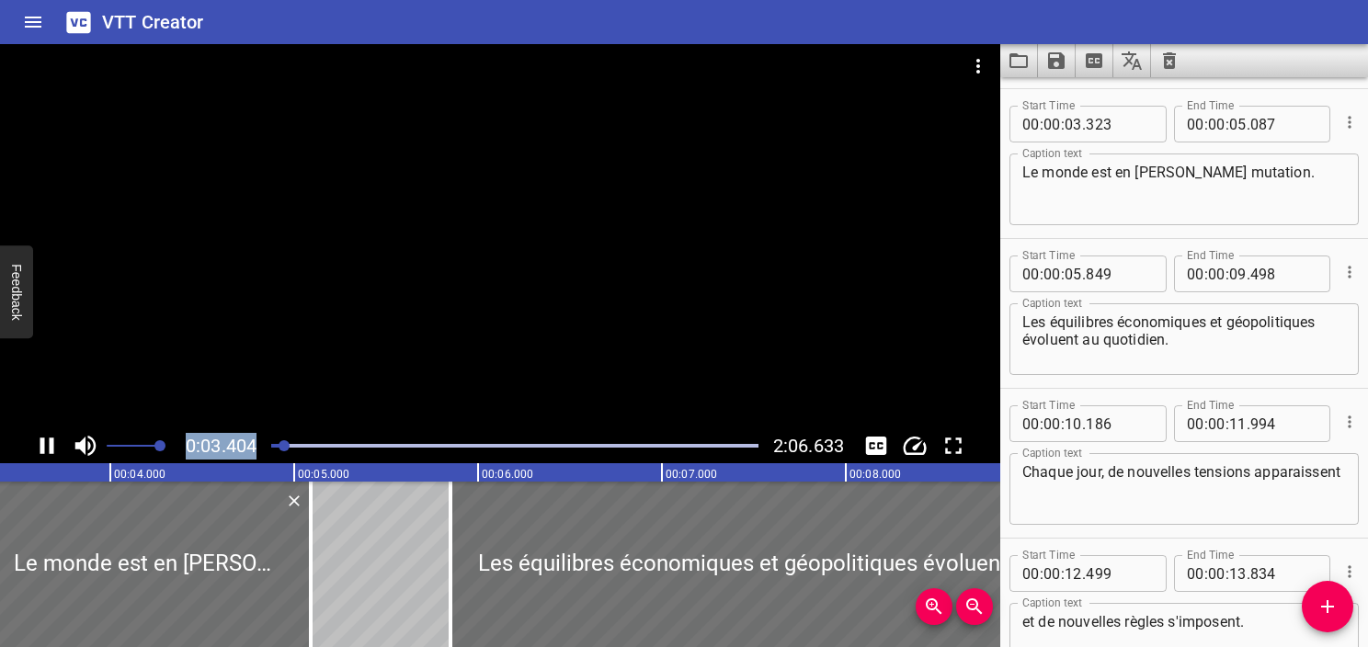
scroll to position [150, 0]
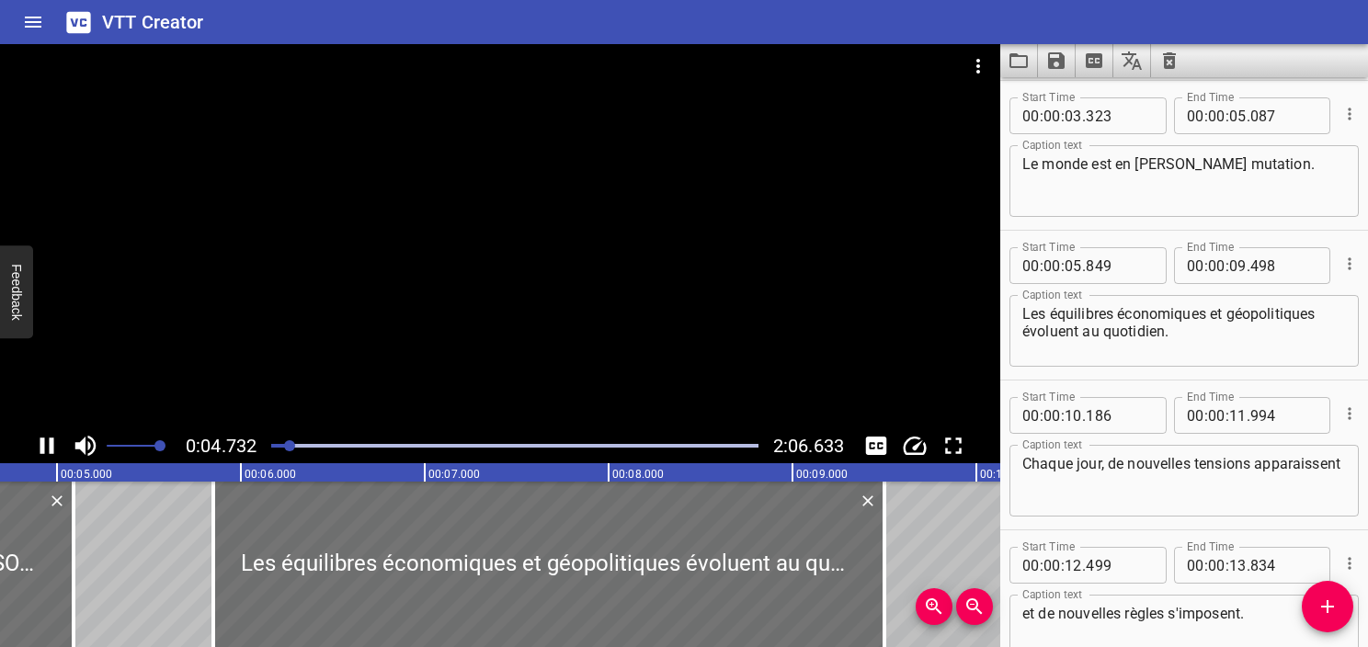
click at [618, 188] on div at bounding box center [500, 236] width 1001 height 384
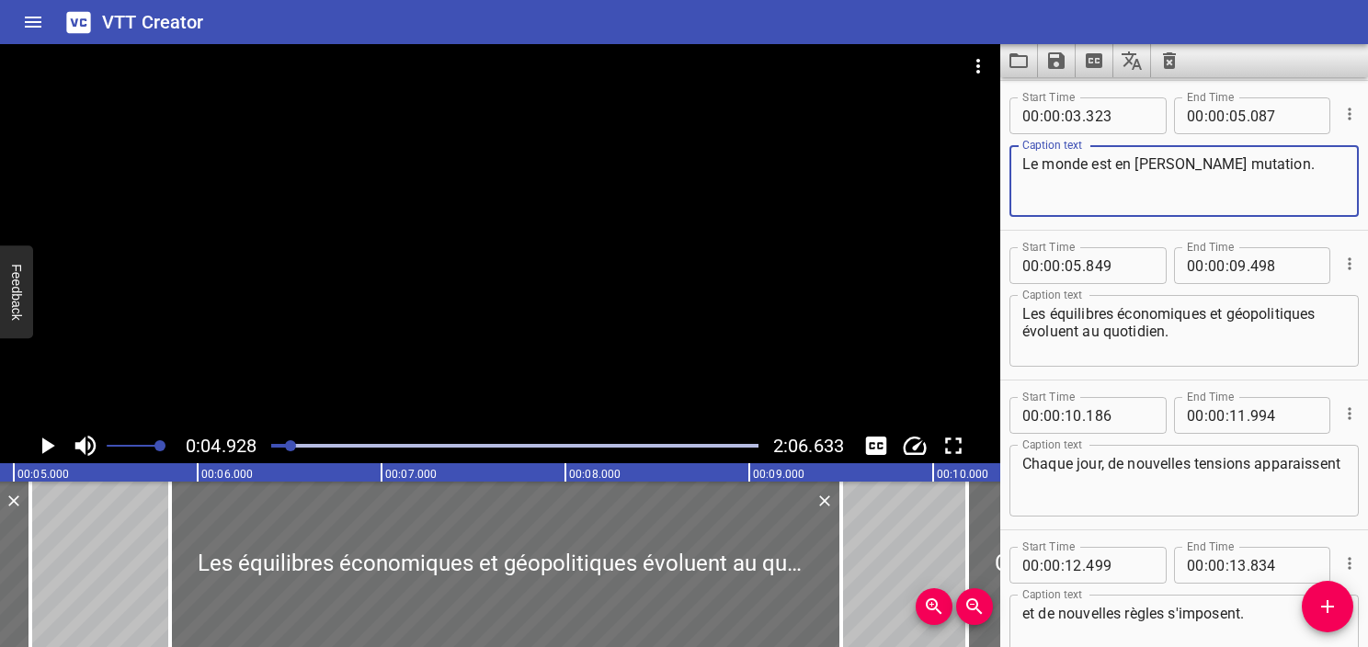
drag, startPoint x: 1306, startPoint y: 155, endPoint x: 971, endPoint y: 134, distance: 335.4
click at [971, 134] on main "0:04.928 2:06.633 00:00.000 00:01.000 00:02.000 00:03.000 00:04.000 00:05.000 0…" at bounding box center [684, 345] width 1368 height 603
paste textarea "The world is constantly changing,"
type textarea "The world is constantly changing,"
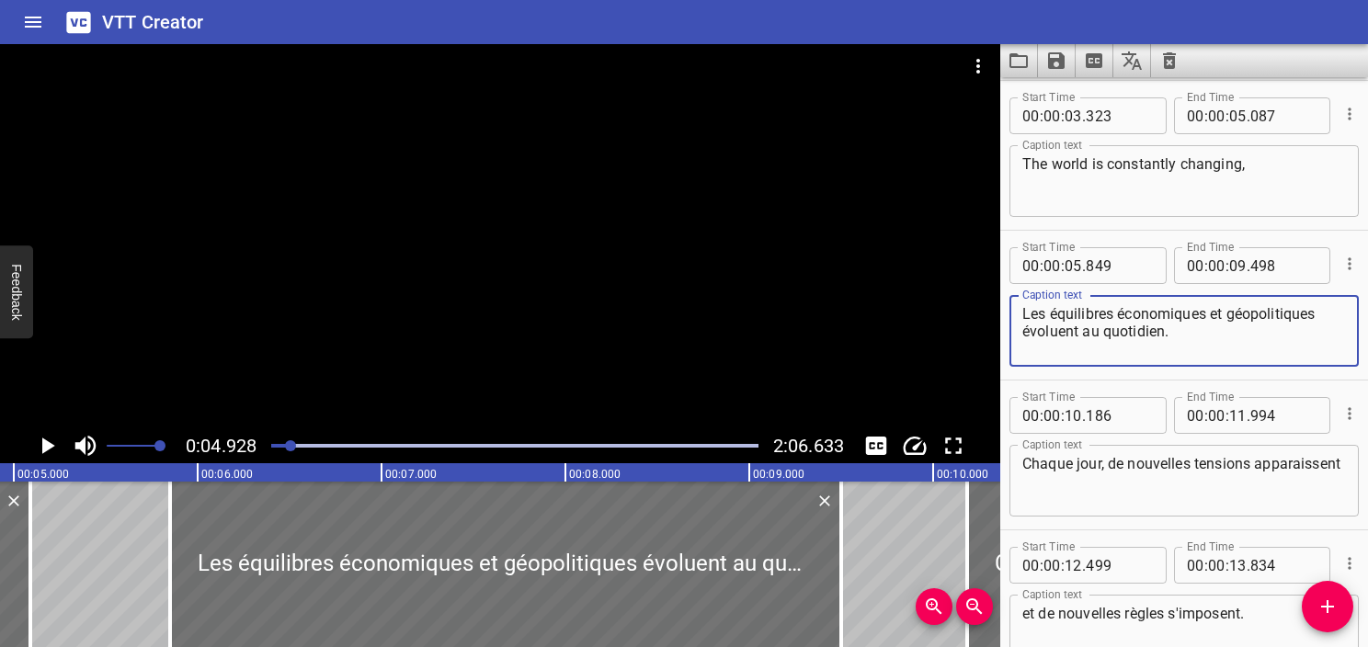
drag, startPoint x: 1181, startPoint y: 335, endPoint x: 948, endPoint y: 293, distance: 236.3
click at [948, 293] on main "0:04.928 2:06.633 00:00.000 00:01.000 00:02.000 00:03.000 00:04.000 00:05.000 0…" at bounding box center [684, 345] width 1368 height 603
paste textarea "with economic and geopolitical balances shifting daily"
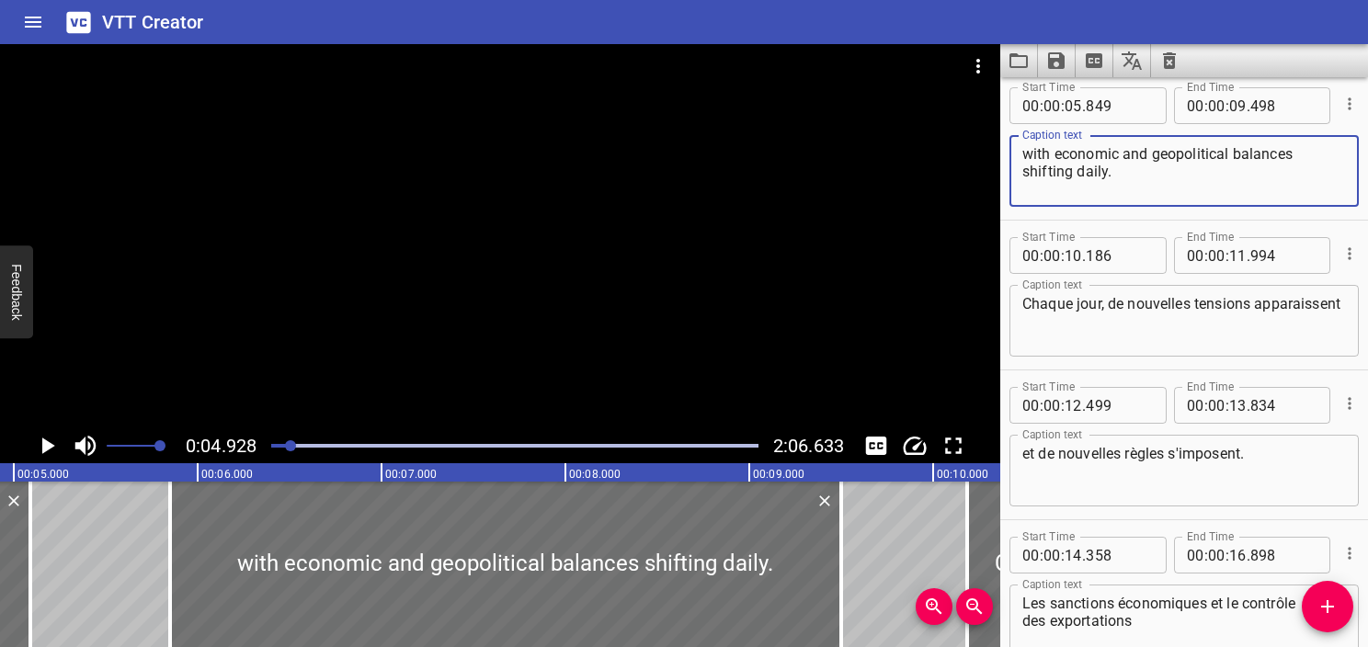
scroll to position [334, 0]
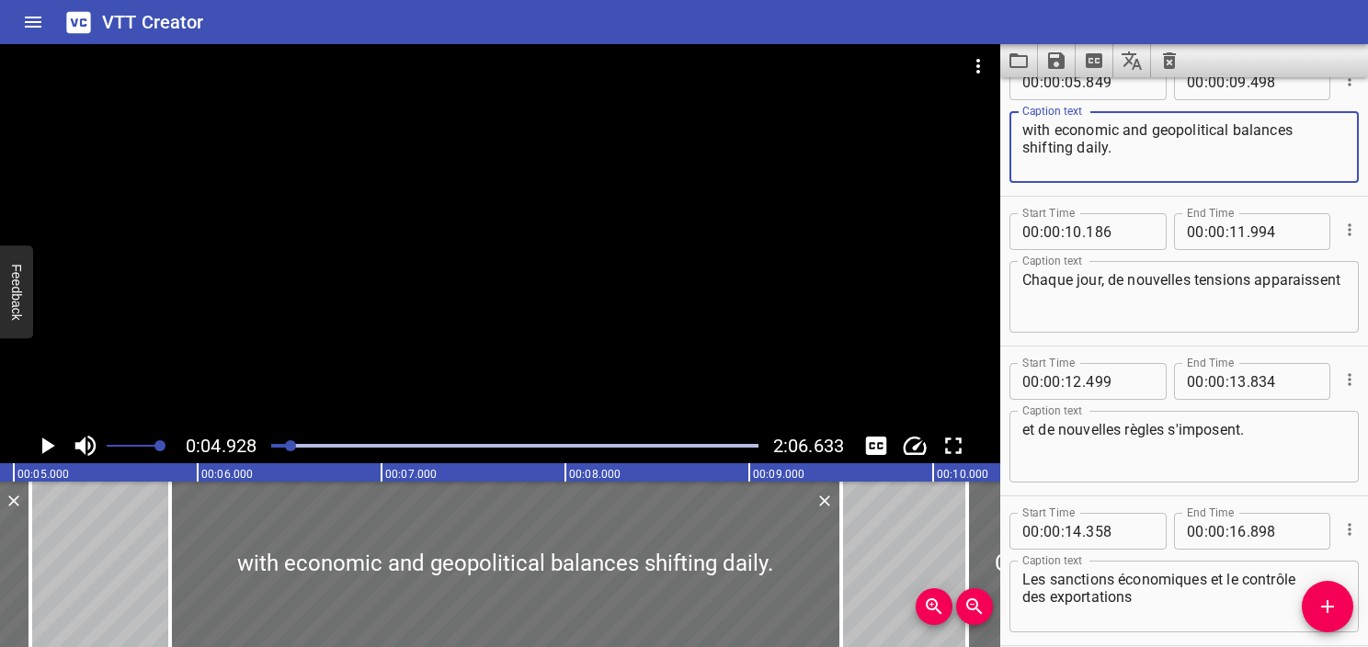
type textarea "with economic and geopolitical balances shifting daily."
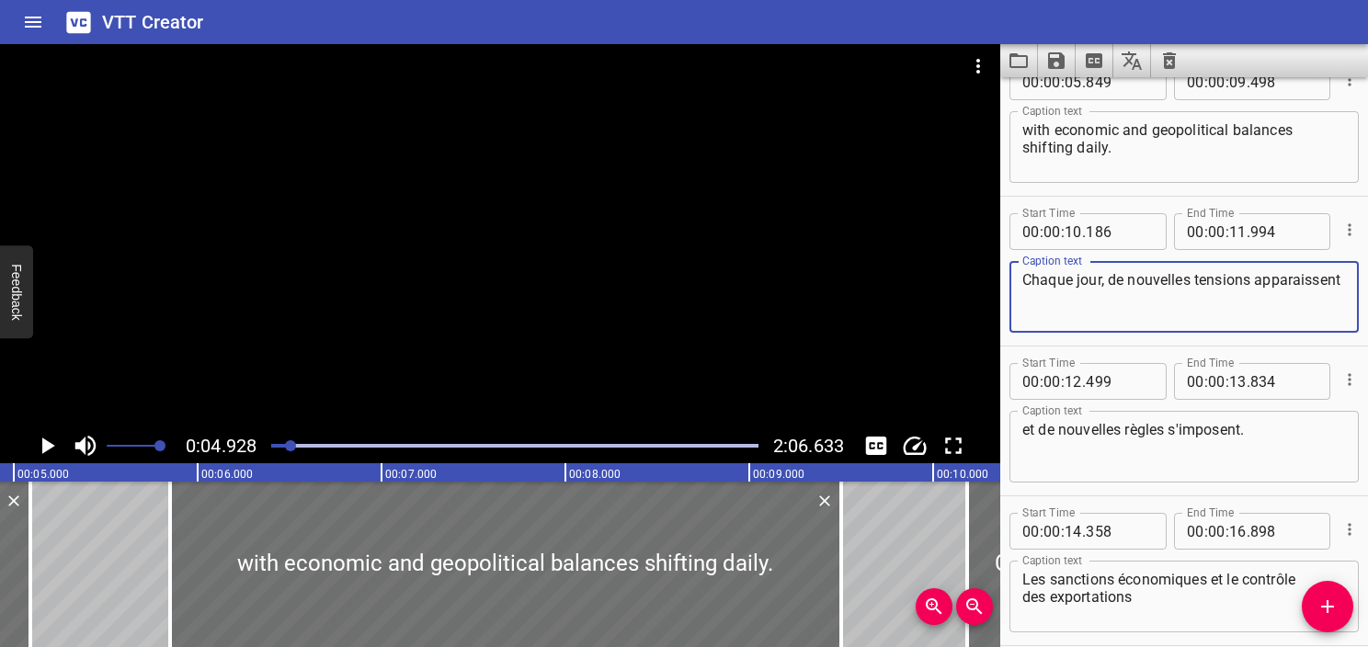
drag, startPoint x: 1207, startPoint y: 310, endPoint x: 990, endPoint y: 278, distance: 219.4
click at [990, 278] on main "0:04.928 2:06.633 00:00.000 00:01.000 00:02.000 00:03.000 00:04.000 00:05.000 0…" at bounding box center [684, 345] width 1368 height 603
paste textarea "New tensions arise every day,"
type textarea "New tensions arise every day,"
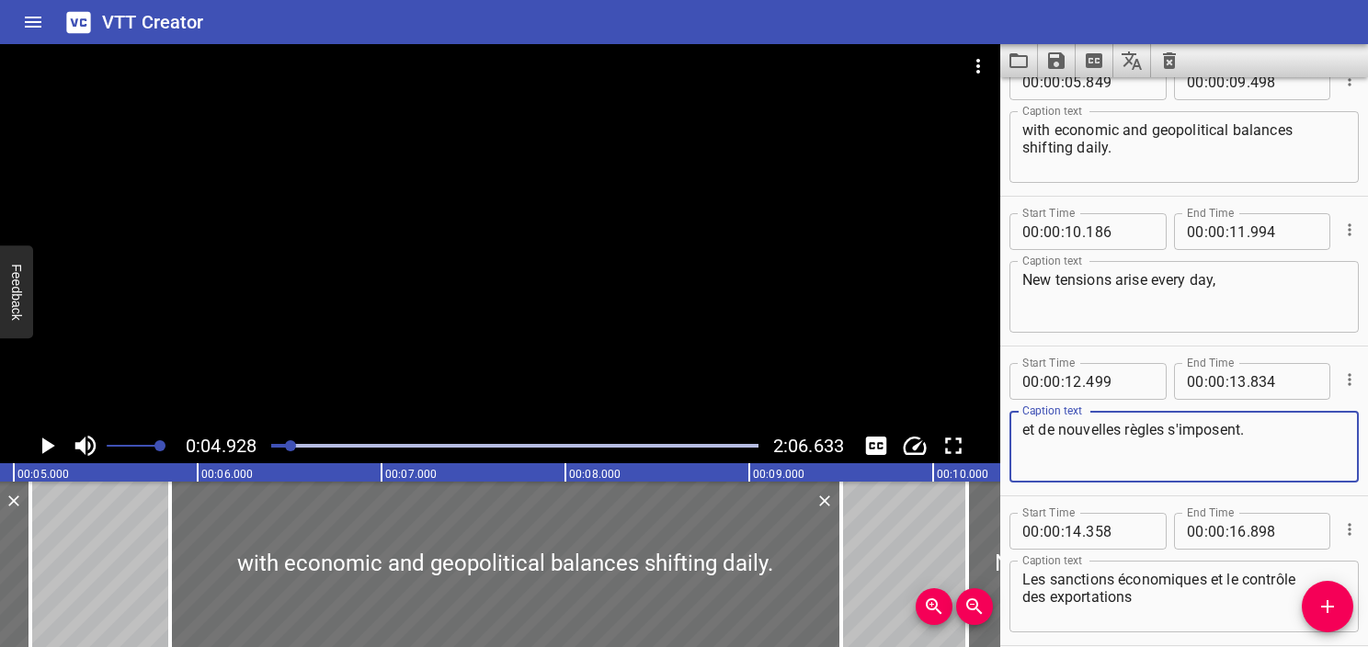
click at [1215, 431] on textarea "et de nouvelles règles s'imposent." at bounding box center [1185, 447] width 324 height 52
paste textarea "and new rules emerge"
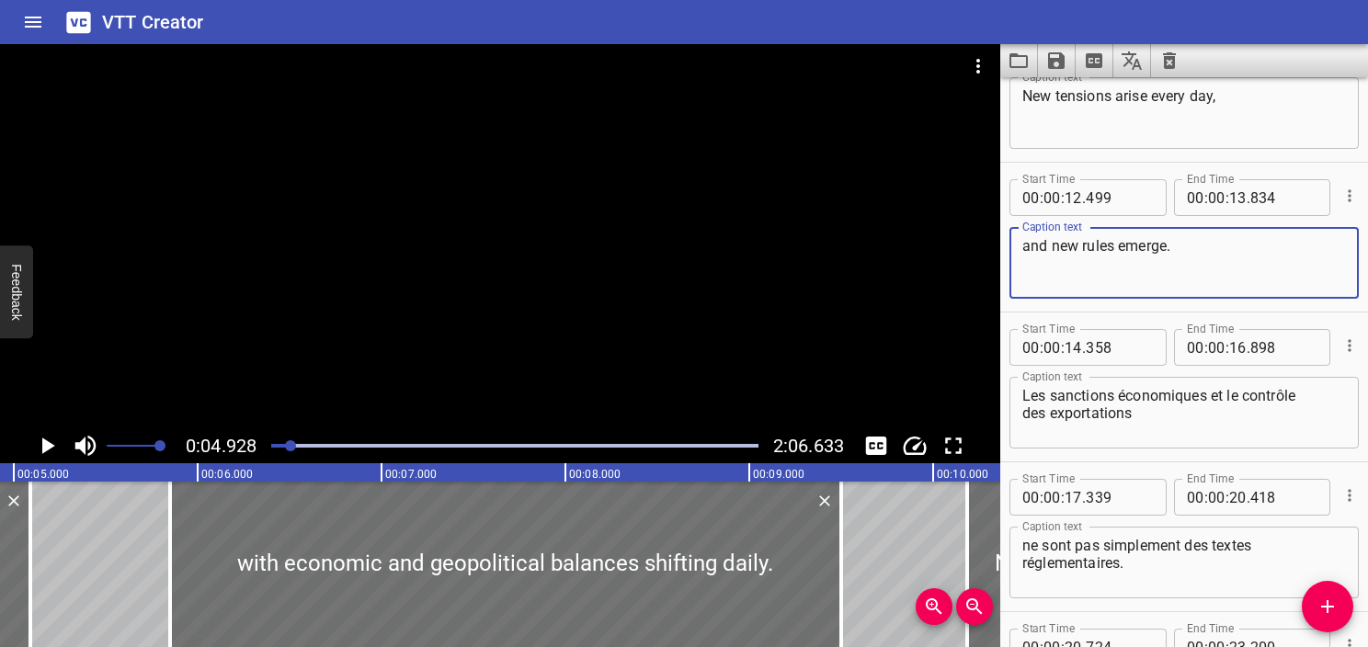
type textarea "and new rules emerge."
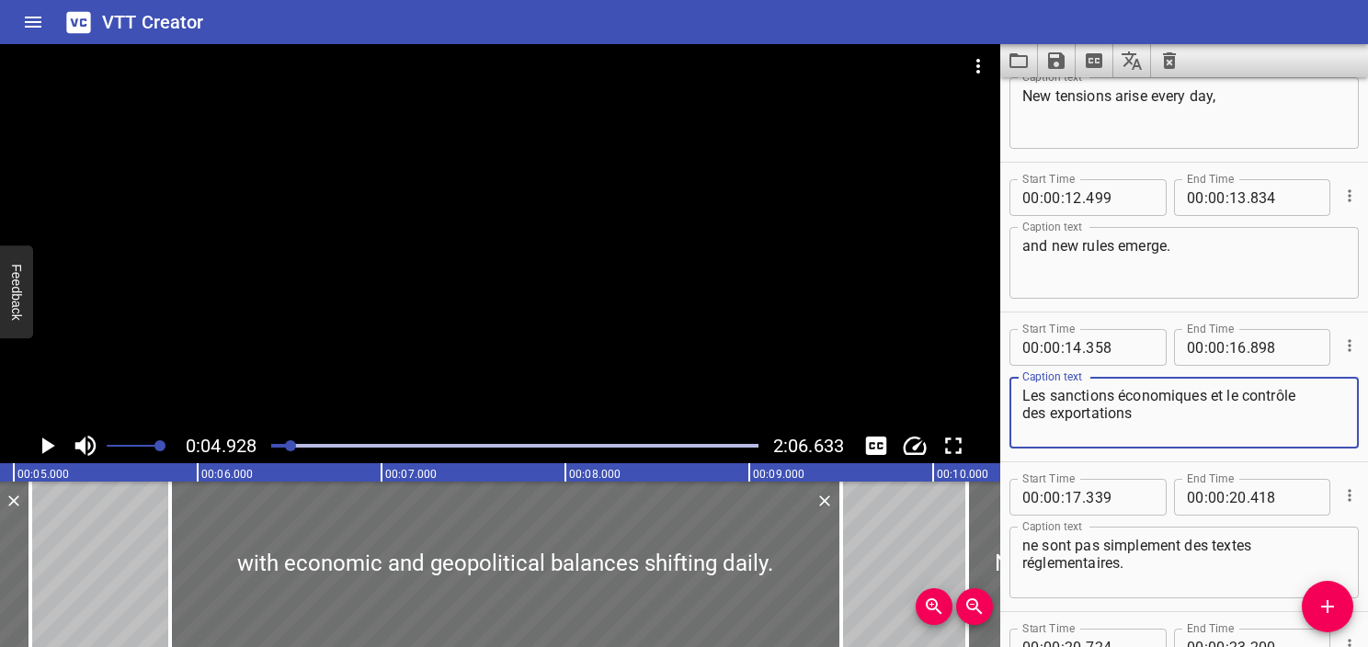
drag, startPoint x: 1219, startPoint y: 429, endPoint x: 991, endPoint y: 396, distance: 230.3
click at [991, 396] on main "0:04.928 2:06.633 00:00.000 00:01.000 00:02.000 00:03.000 00:04.000 00:05.000 0…" at bounding box center [684, 345] width 1368 height 603
paste textarea "Economic sanctions and export control"
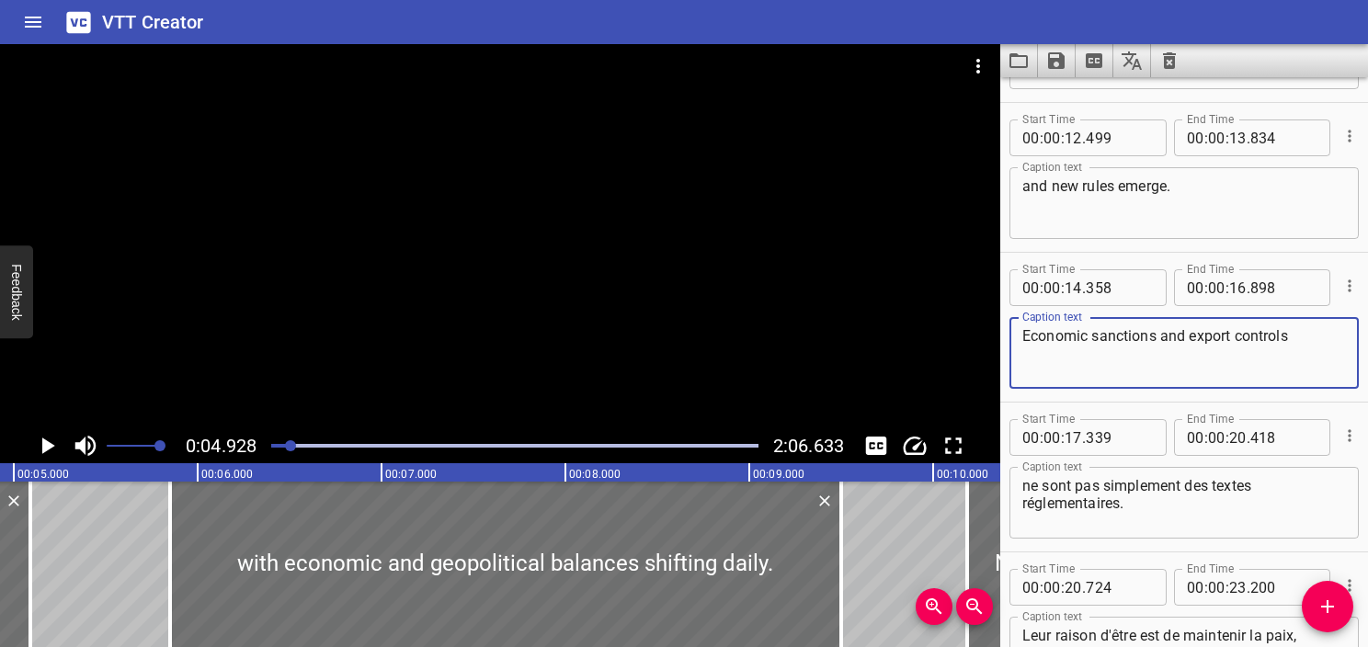
scroll to position [610, 0]
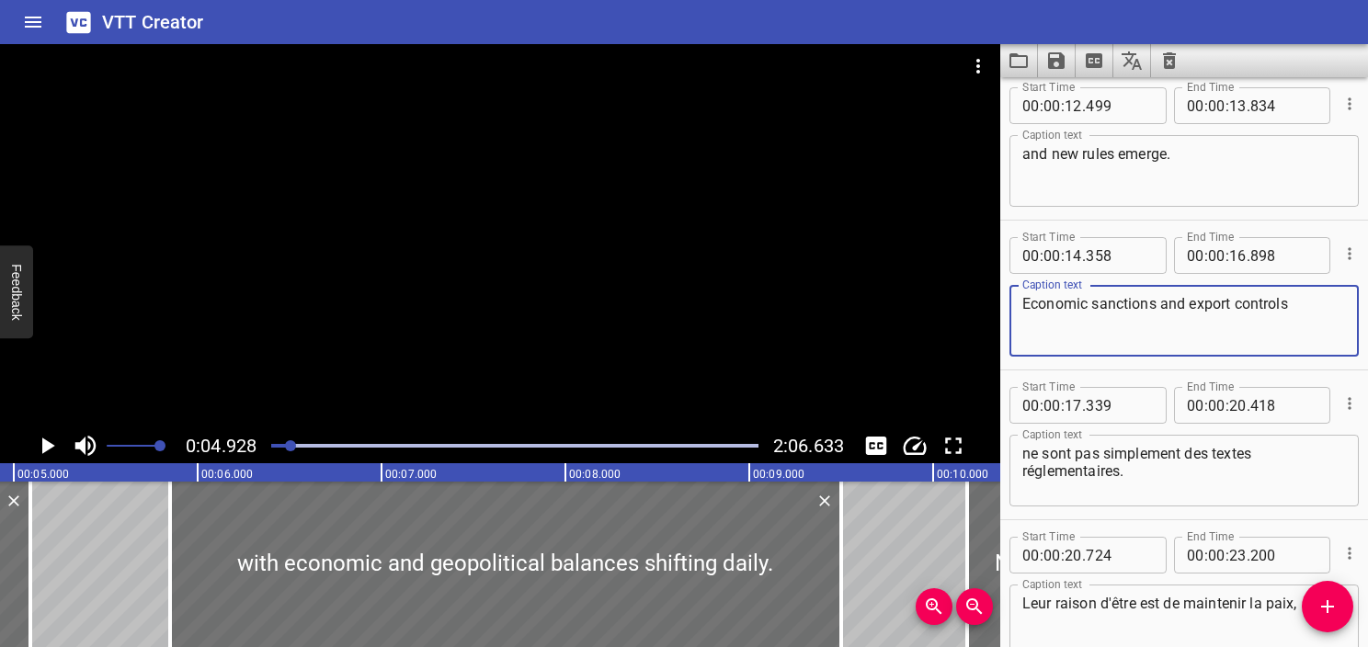
type textarea "Economic sanctions and export controls"
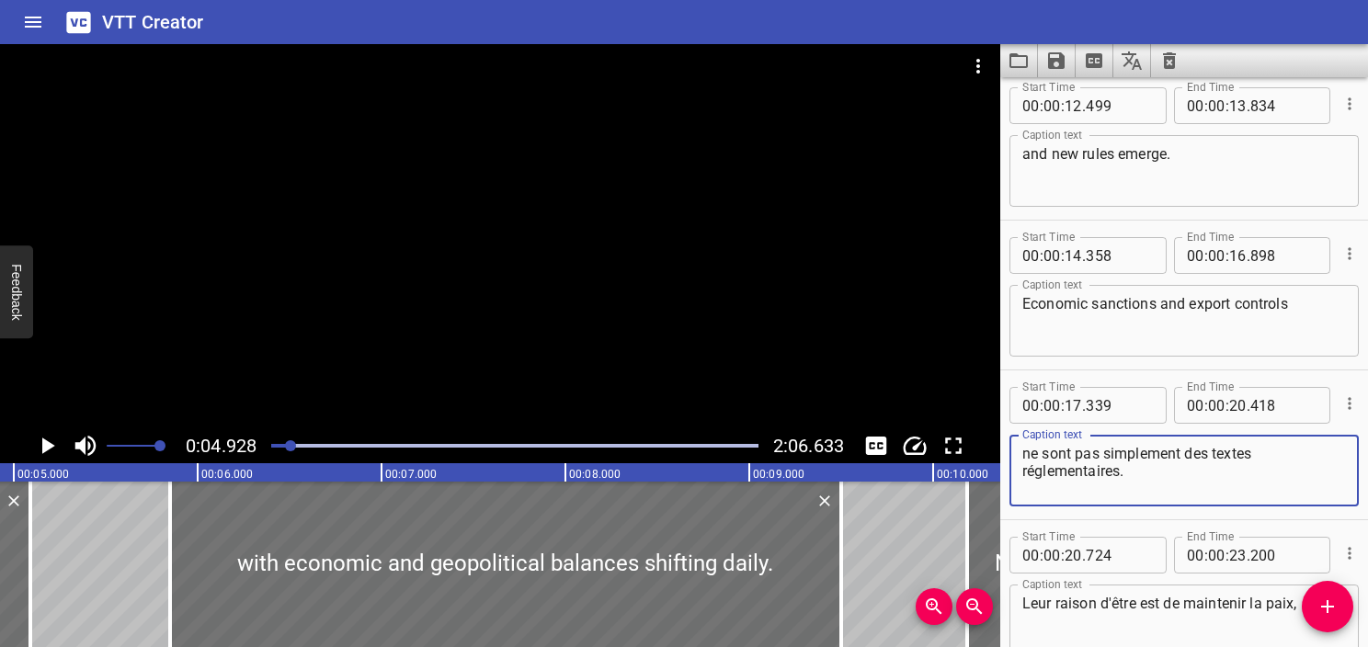
click at [1193, 497] on textarea "ne sont pas simplement des textes réglementaires." at bounding box center [1185, 471] width 324 height 52
drag, startPoint x: 1185, startPoint y: 479, endPoint x: 980, endPoint y: 437, distance: 208.5
click at [980, 437] on main "0:04.928 2:06.633 00:00.000 00:01.000 00:02.000 00:03.000 00:04.000 00:05.000 0…" at bounding box center [684, 345] width 1368 height 603
paste textarea "are NOT merely regulatory text"
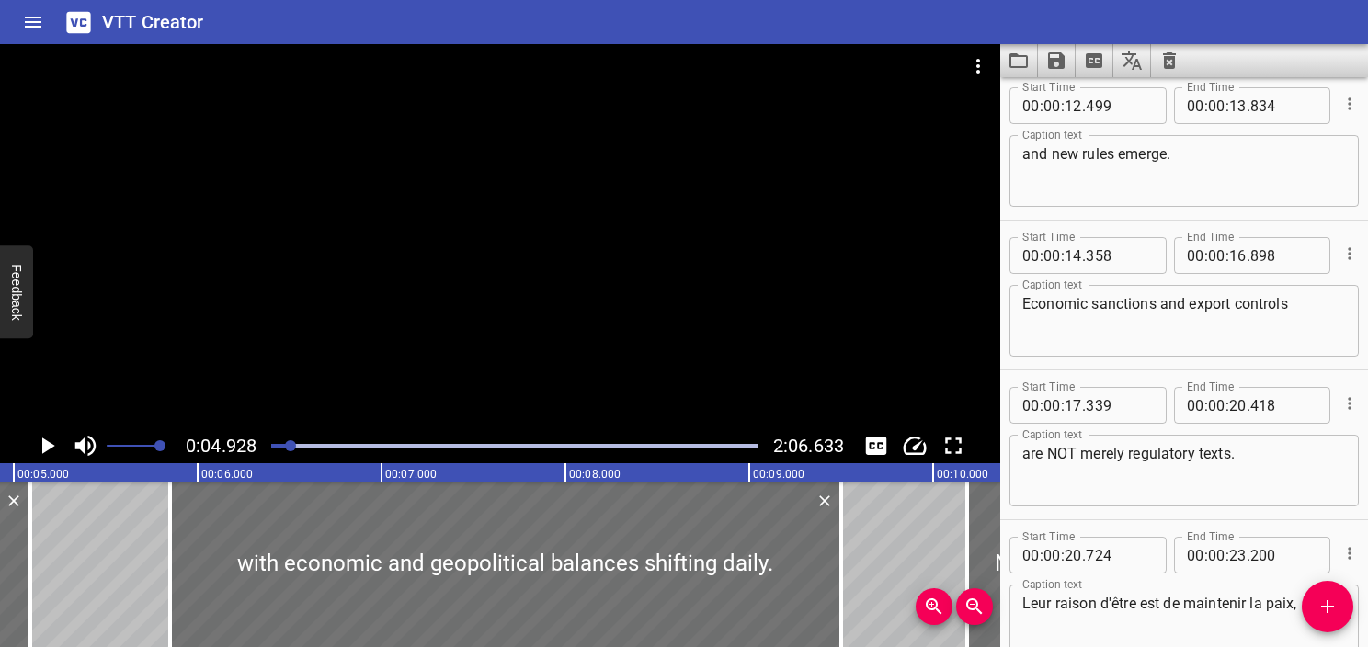
drag, startPoint x: 1016, startPoint y: 456, endPoint x: 1026, endPoint y: 464, distance: 12.5
click at [1017, 460] on div "are NOT merely regulatory texts. Caption text" at bounding box center [1184, 471] width 349 height 72
click at [1026, 464] on textarea "are NOT merely regulatory texts." at bounding box center [1185, 471] width 324 height 52
click at [590, 235] on div at bounding box center [500, 236] width 1001 height 384
click at [590, 235] on video at bounding box center [500, 236] width 1001 height 384
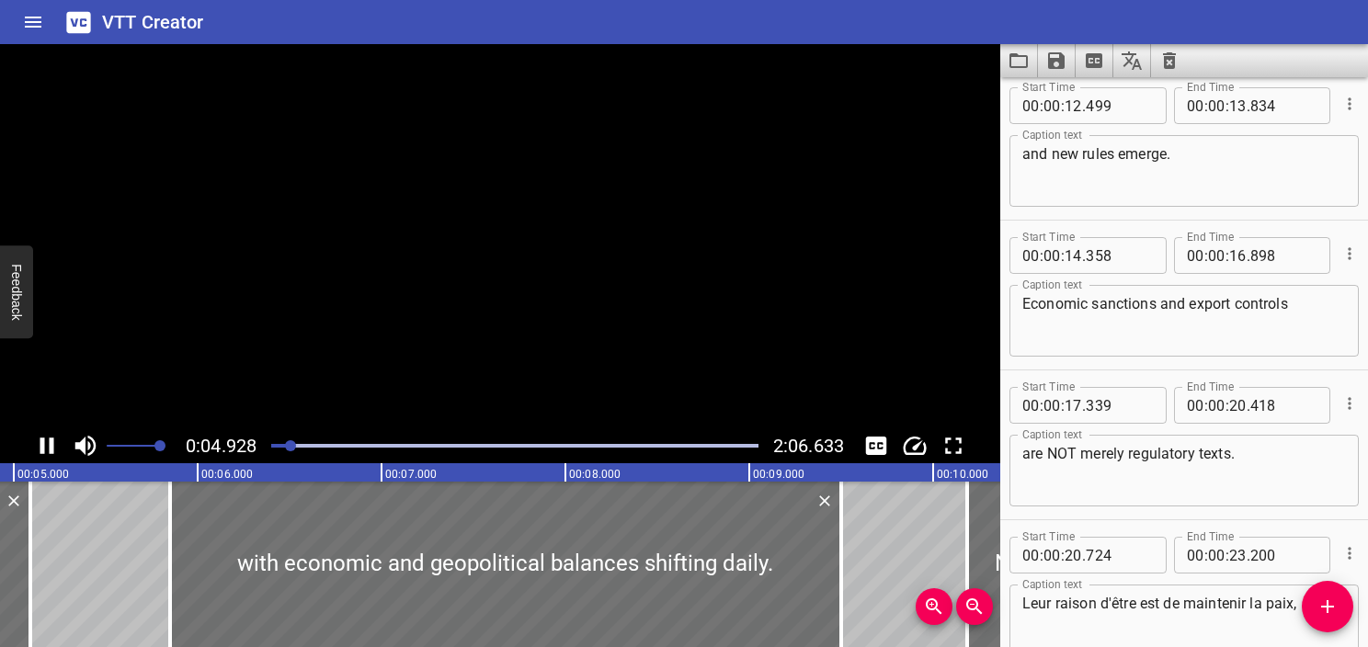
click at [590, 235] on video at bounding box center [500, 236] width 1001 height 384
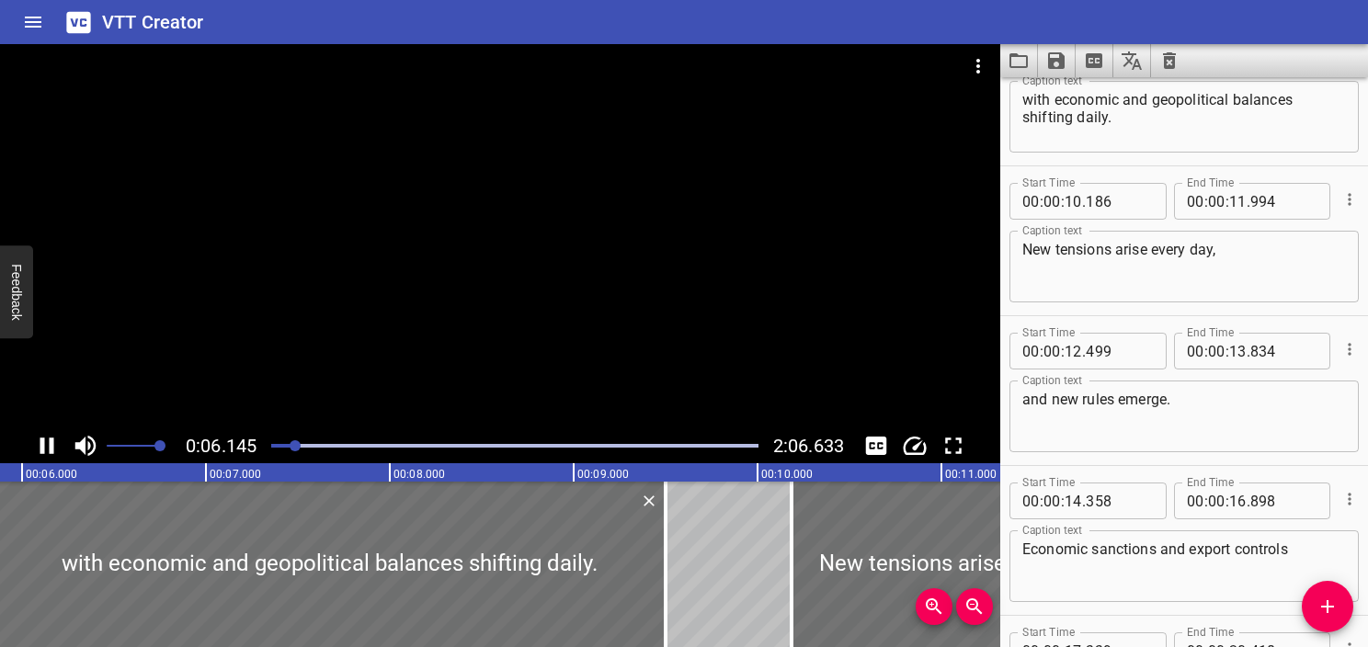
scroll to position [300, 0]
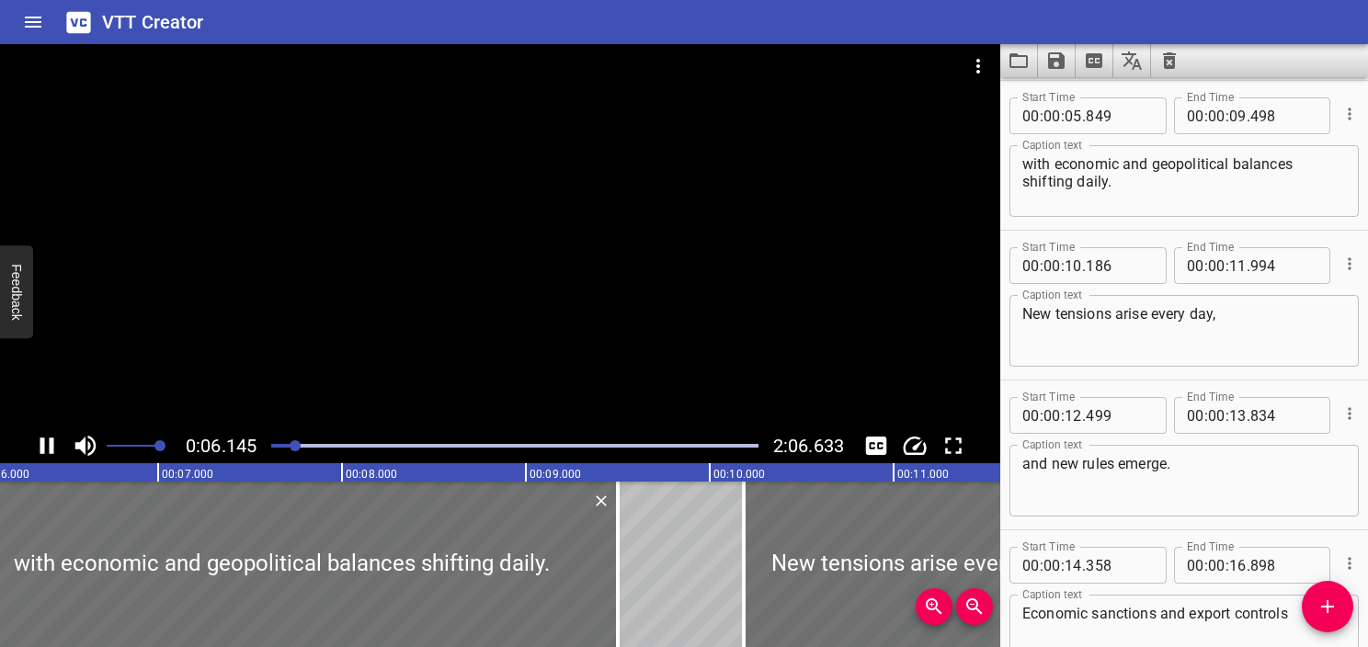
click at [39, 444] on icon "Play/Pause" at bounding box center [47, 446] width 28 height 28
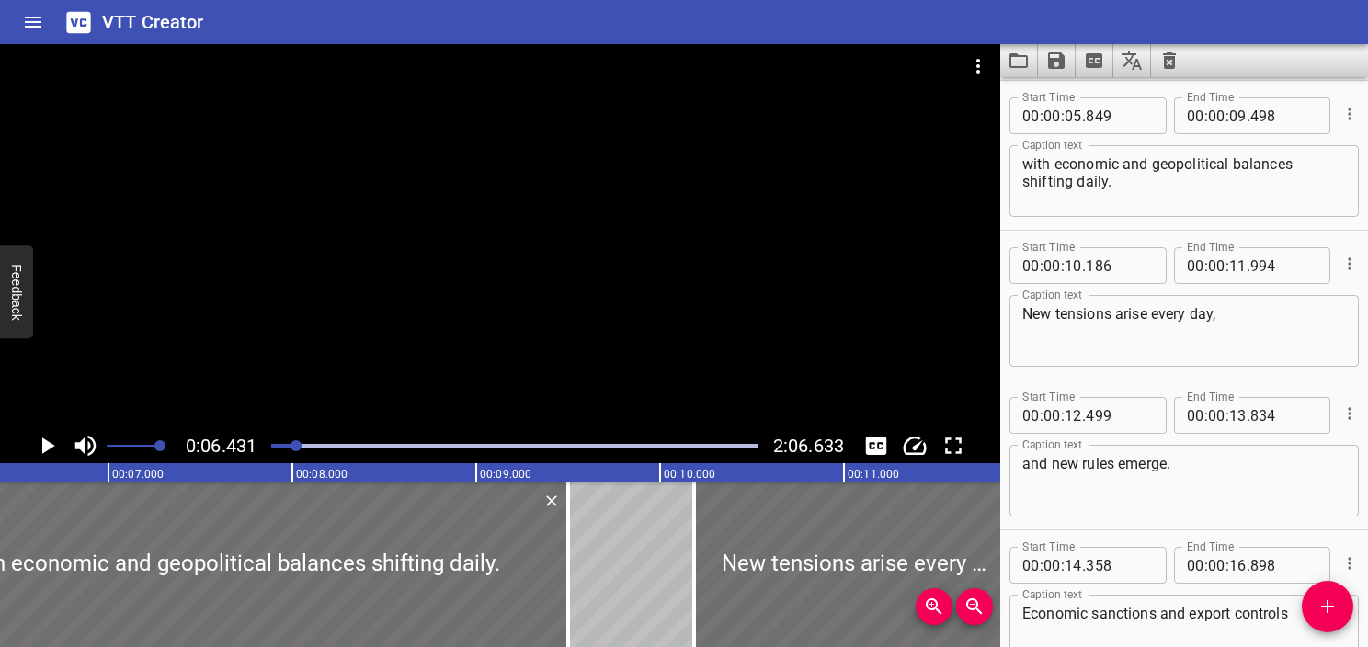
scroll to position [0, 1183]
click at [285, 448] on div at bounding box center [514, 446] width 509 height 26
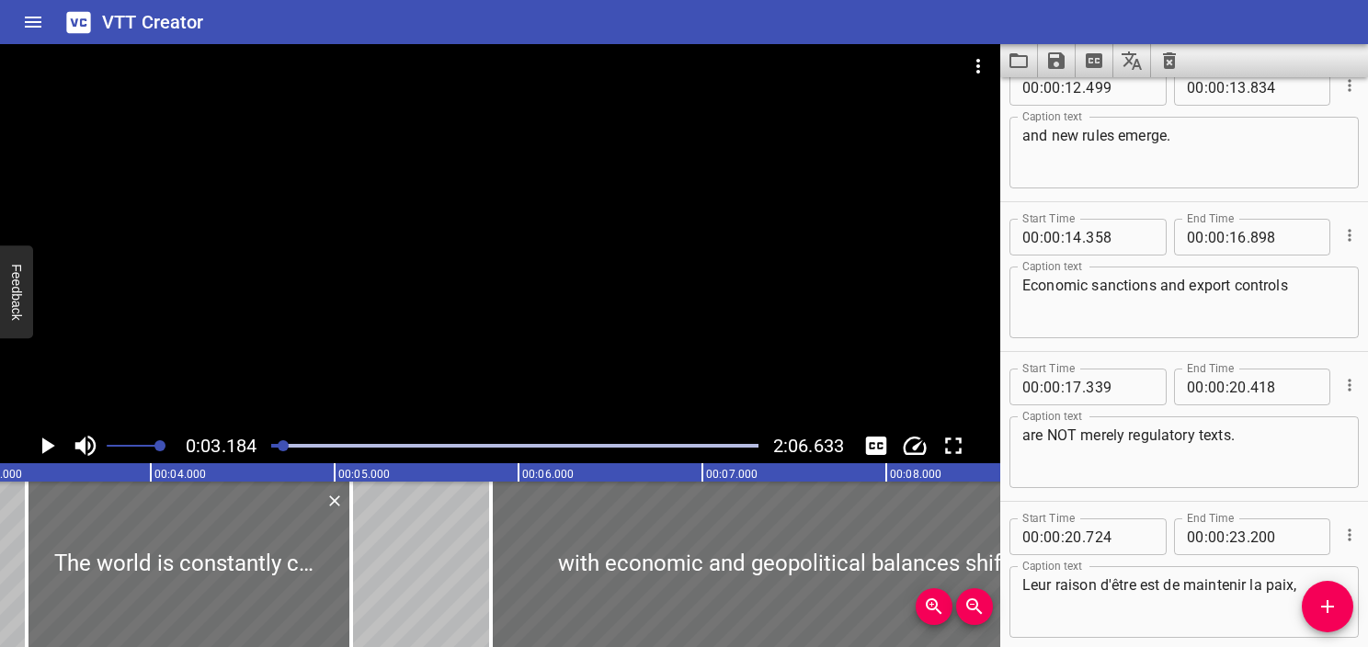
scroll to position [668, 0]
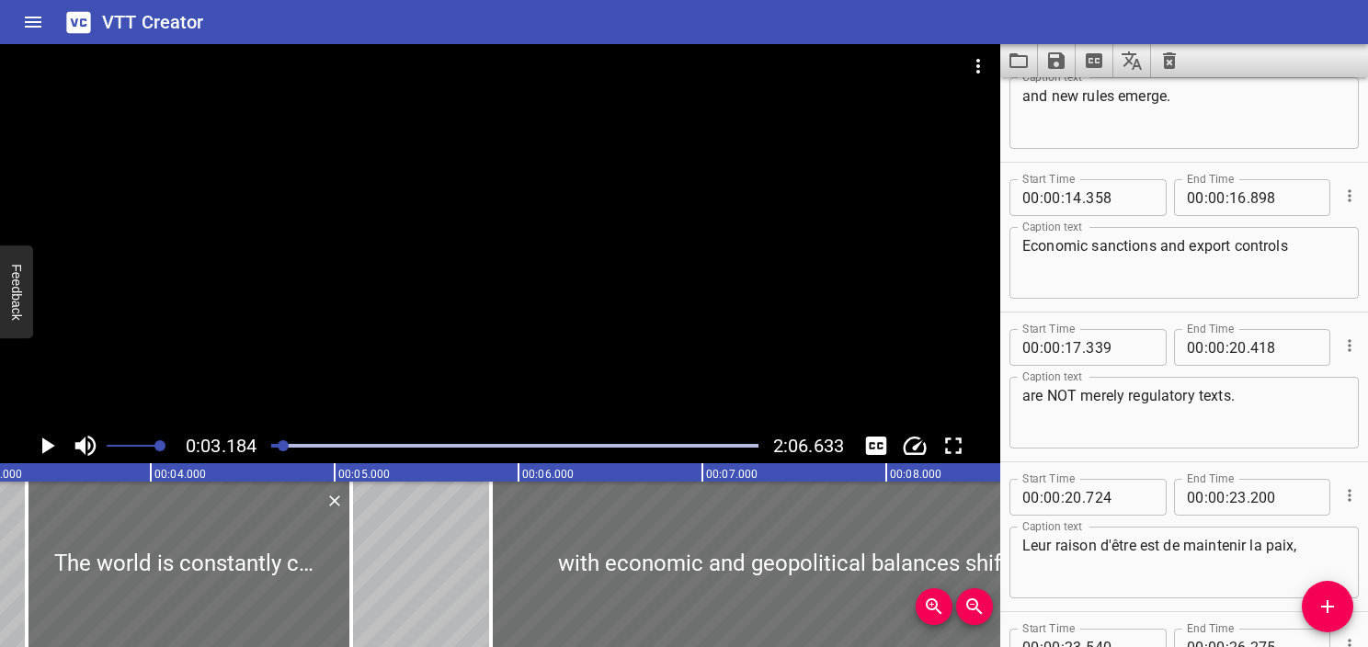
click at [1068, 404] on textarea "are NOT merely regulatory texts." at bounding box center [1185, 413] width 324 height 52
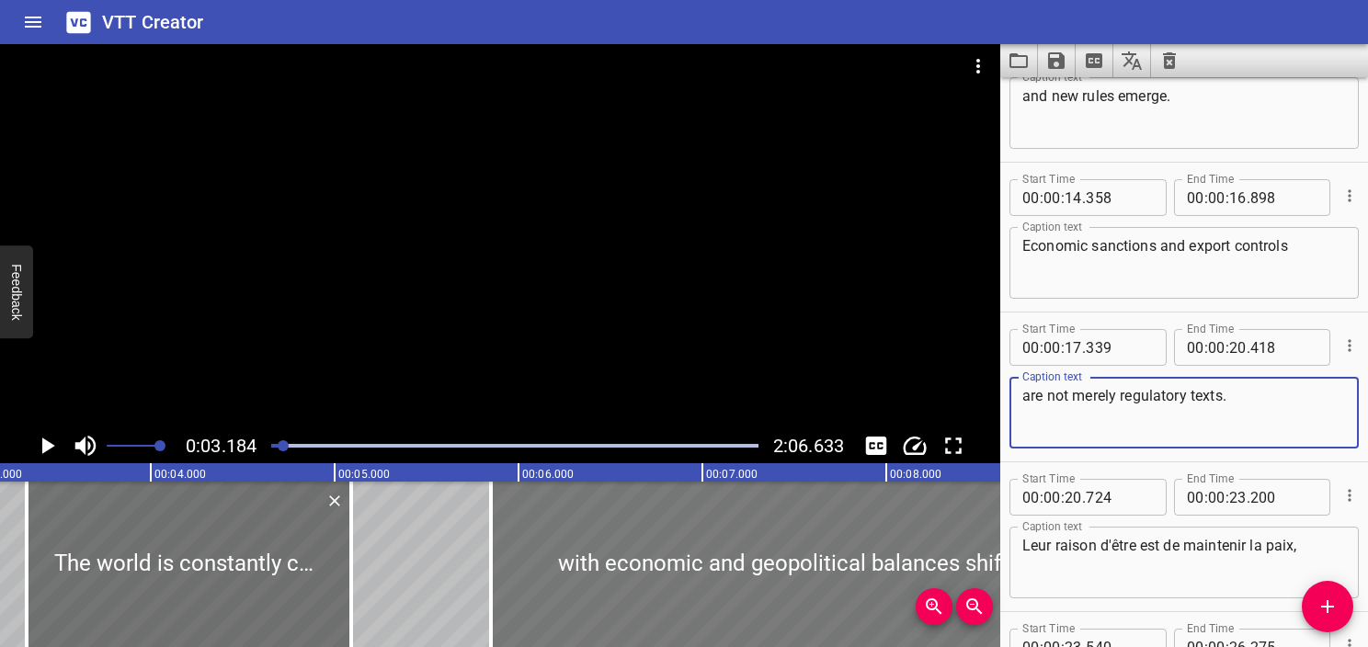
type textarea "are not merely regulatory texts."
